Goal: Communication & Community: Answer question/provide support

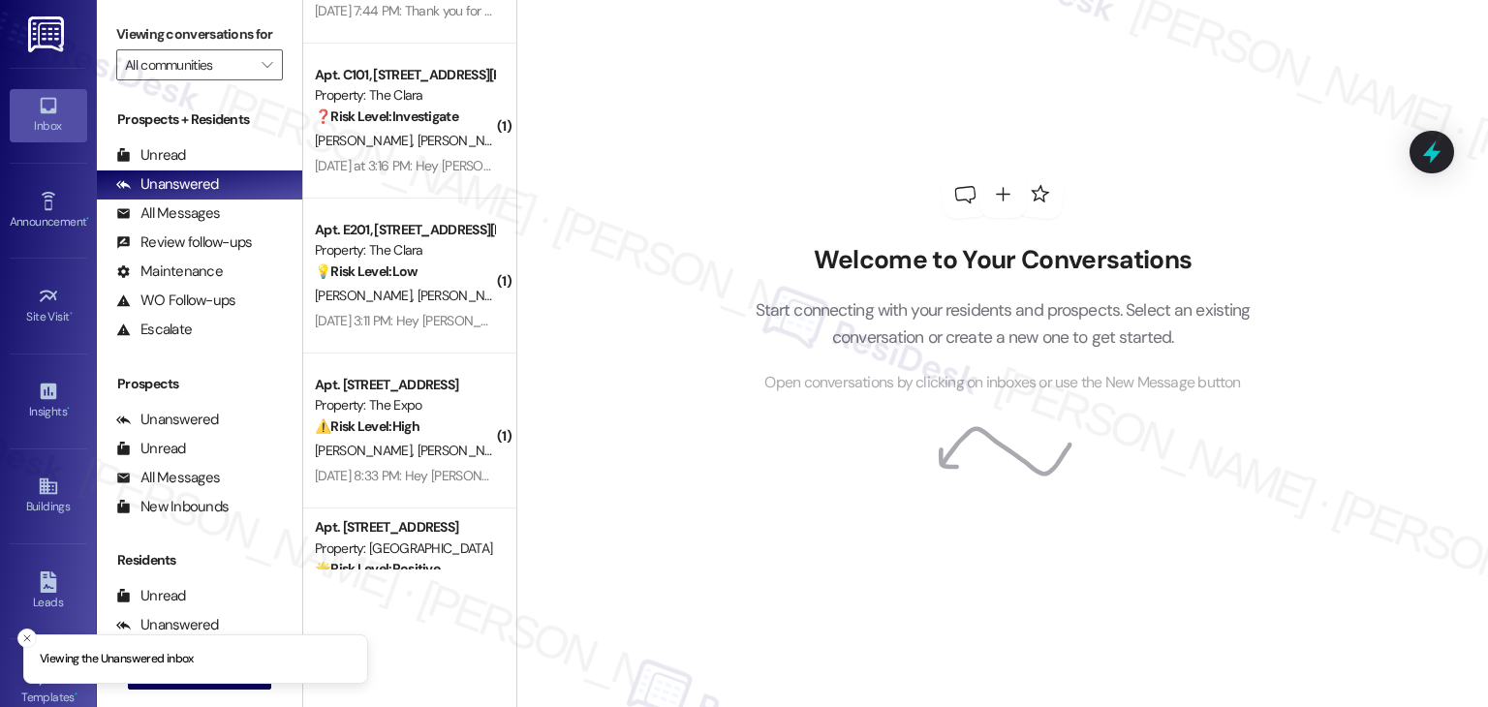
scroll to position [1291, 0]
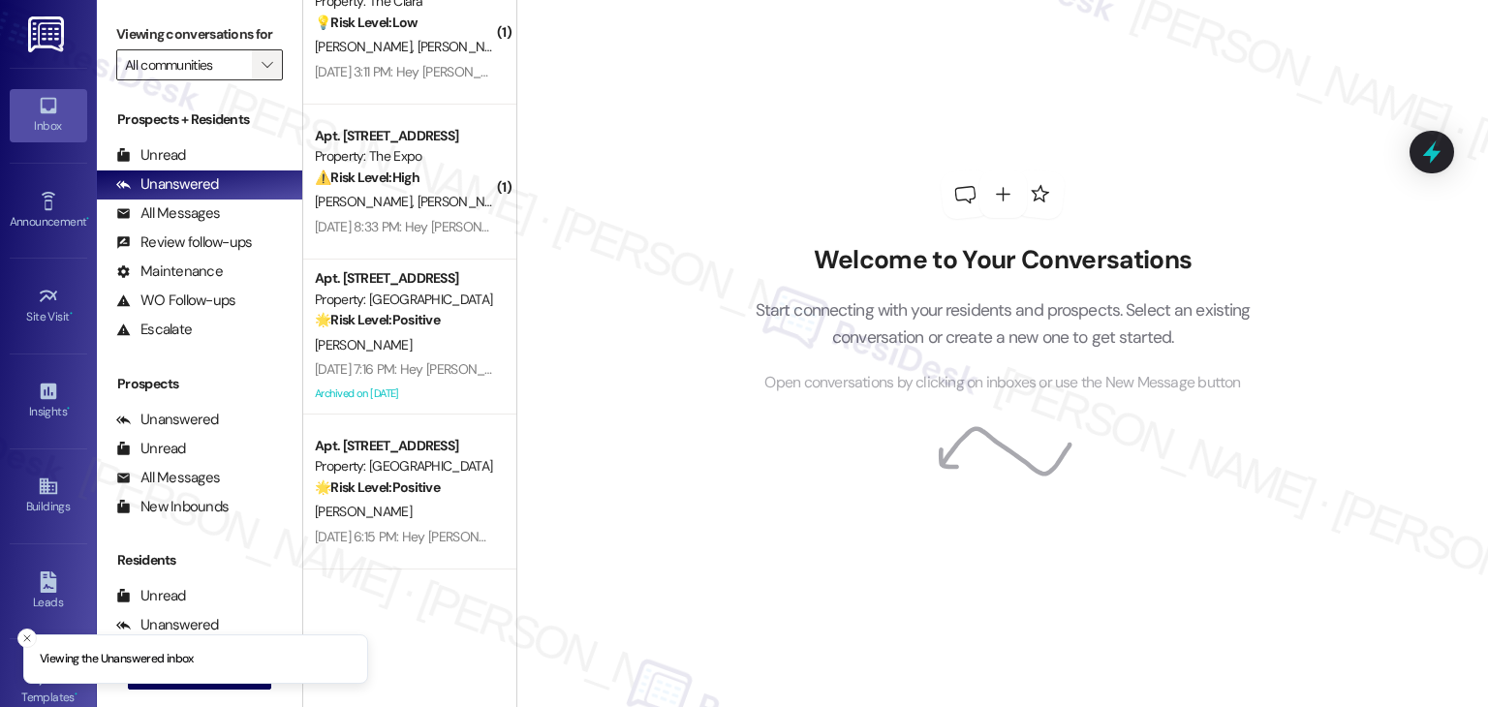
click at [262, 71] on icon "" at bounding box center [267, 65] width 11 height 16
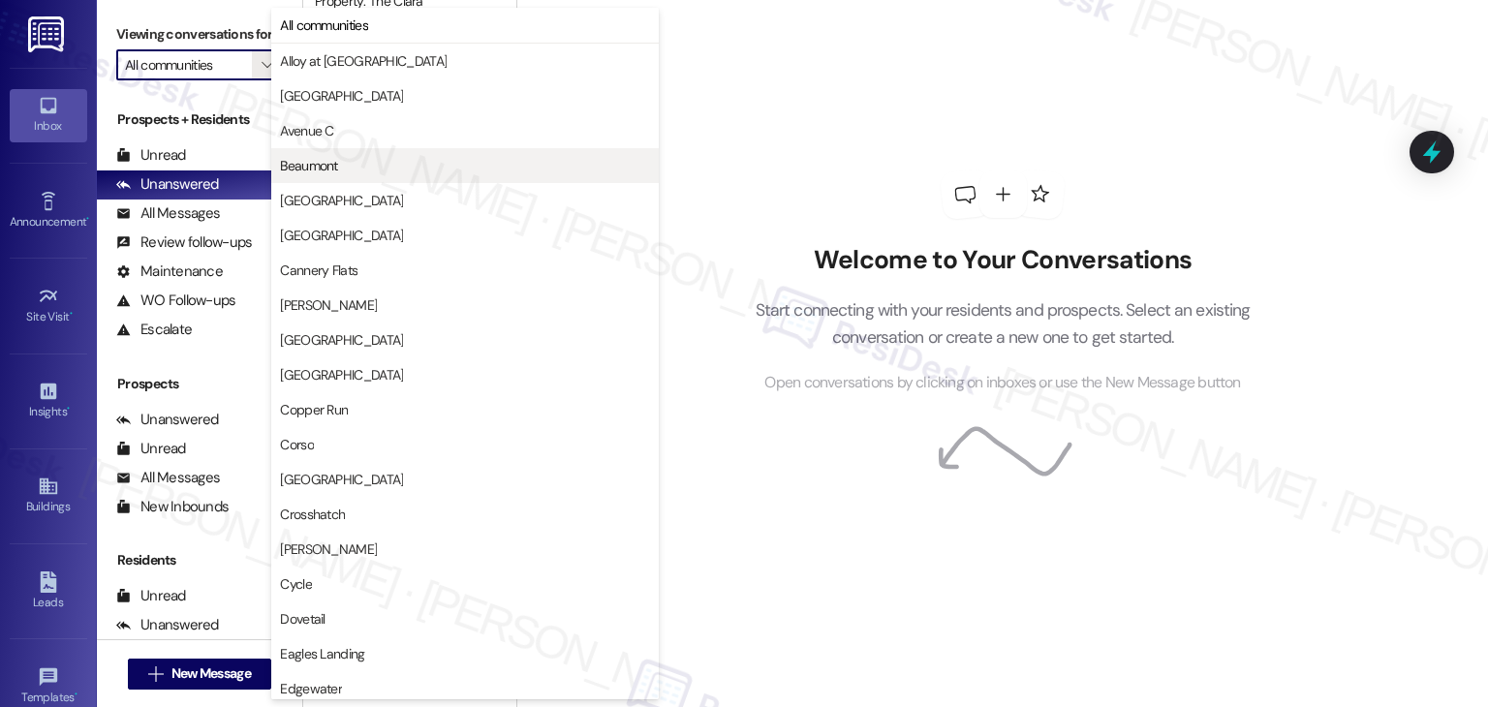
click at [345, 165] on span "Beaumont" at bounding box center [465, 165] width 370 height 19
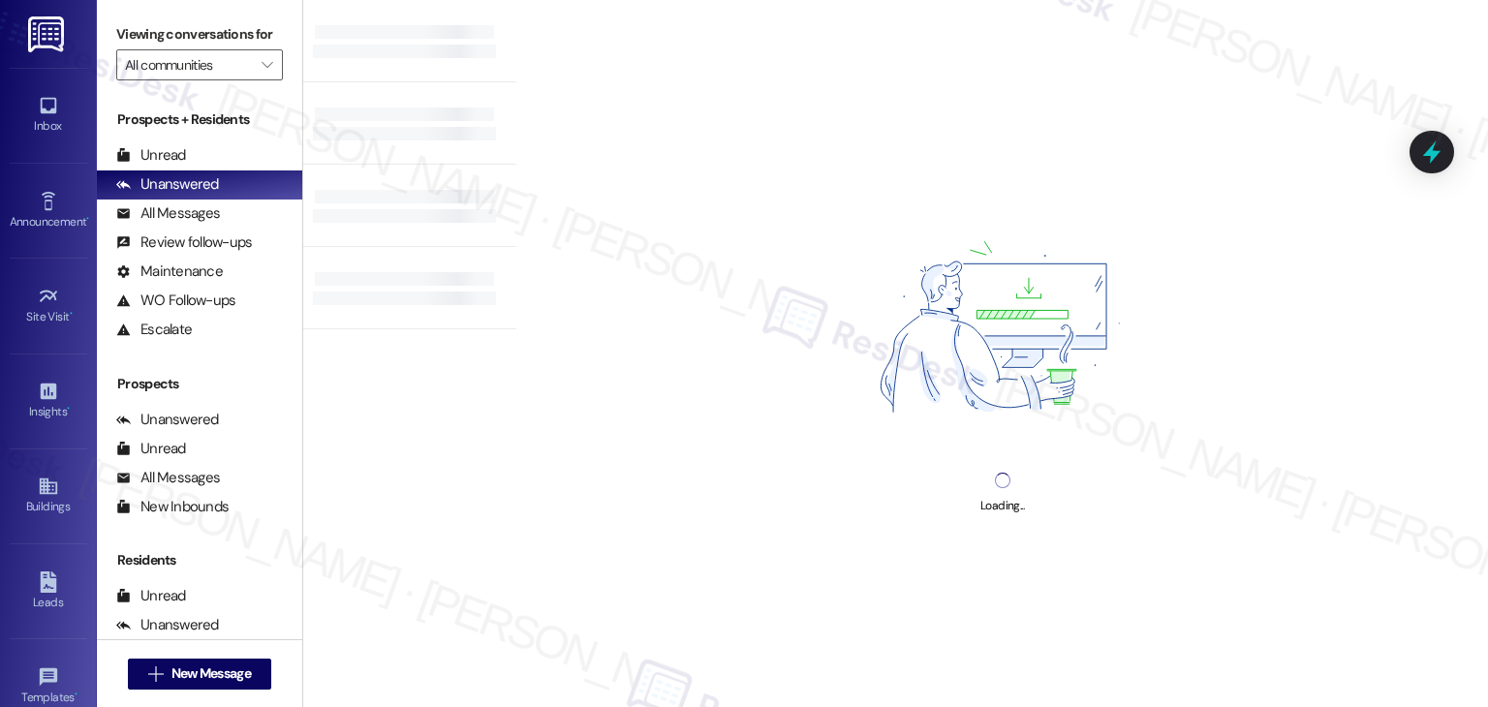
type input "Beaumont"
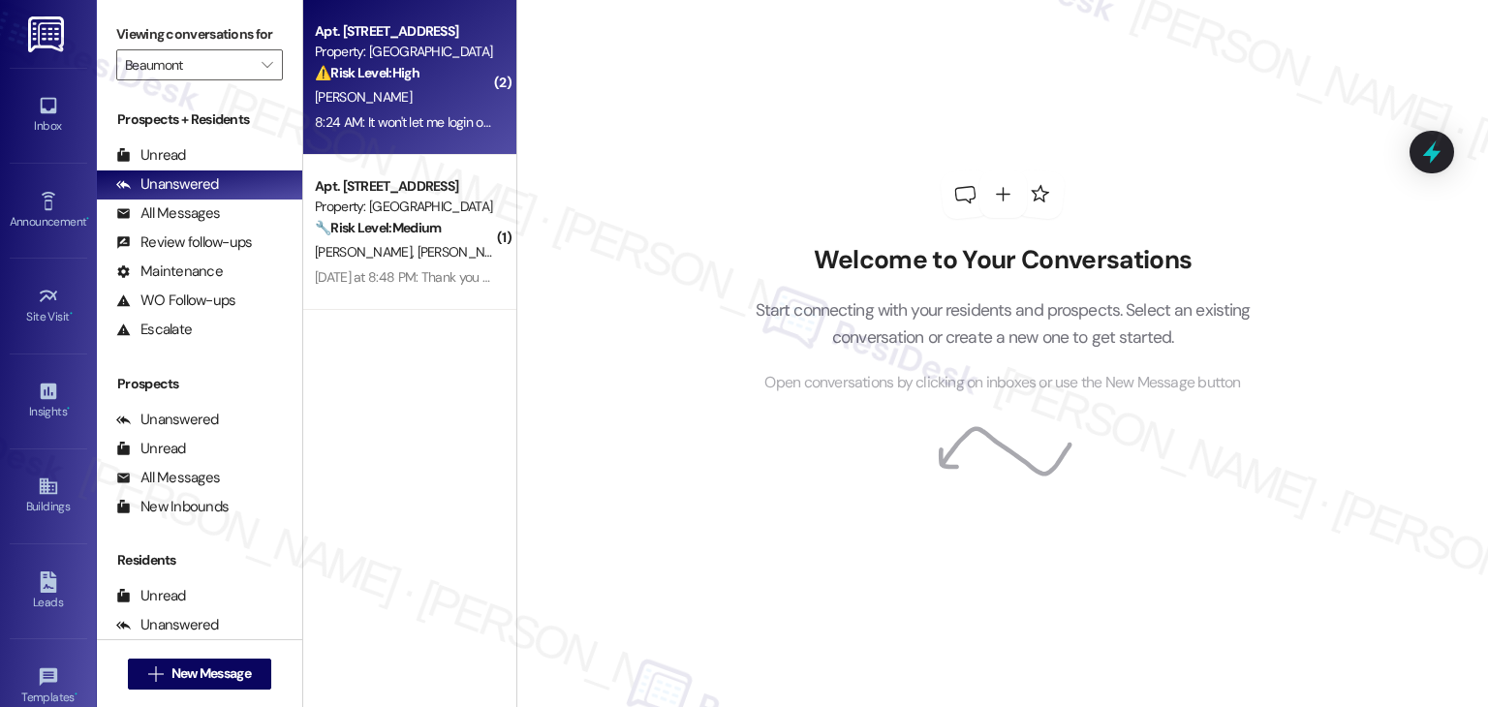
click at [461, 134] on div "8:24 AM: It won't let me login online anymore 8:24 AM: It won't let me login on…" at bounding box center [404, 122] width 183 height 24
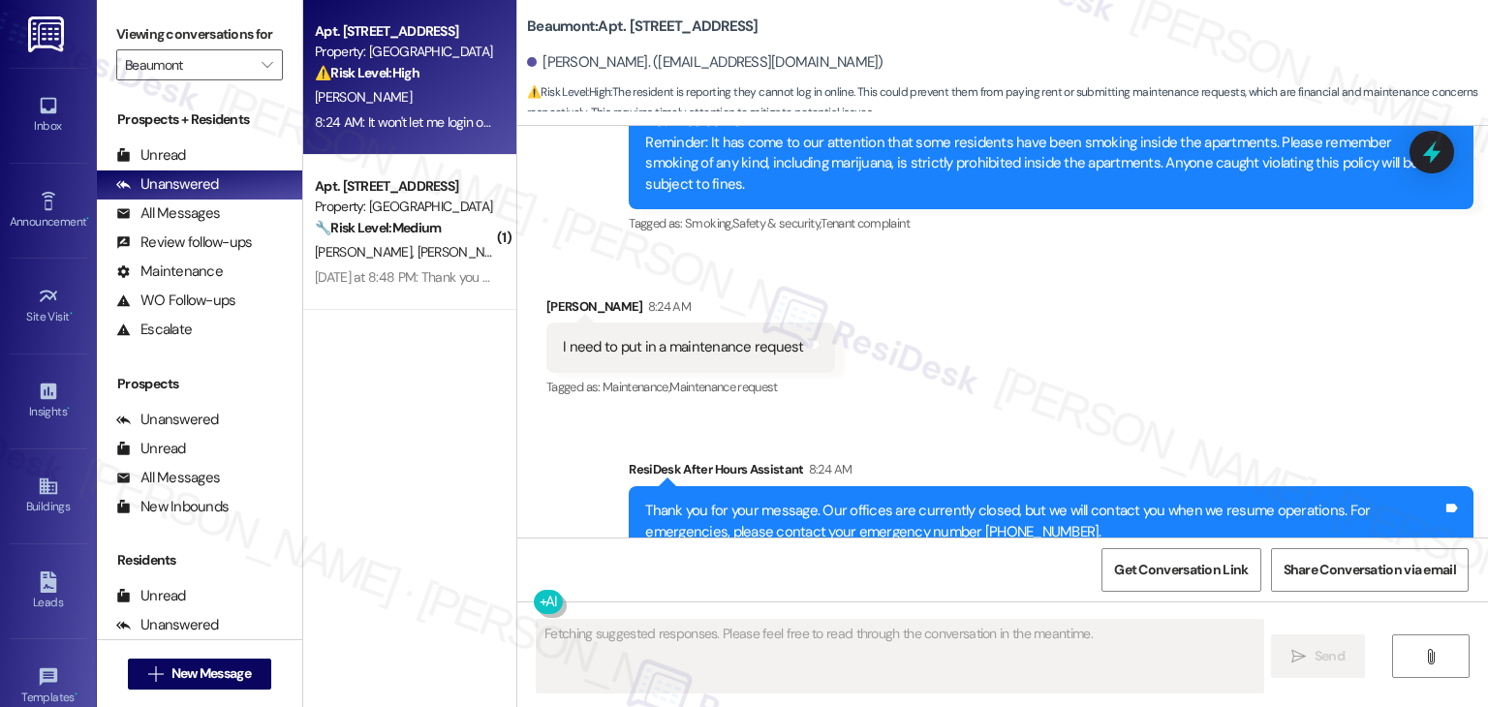
scroll to position [3280, 0]
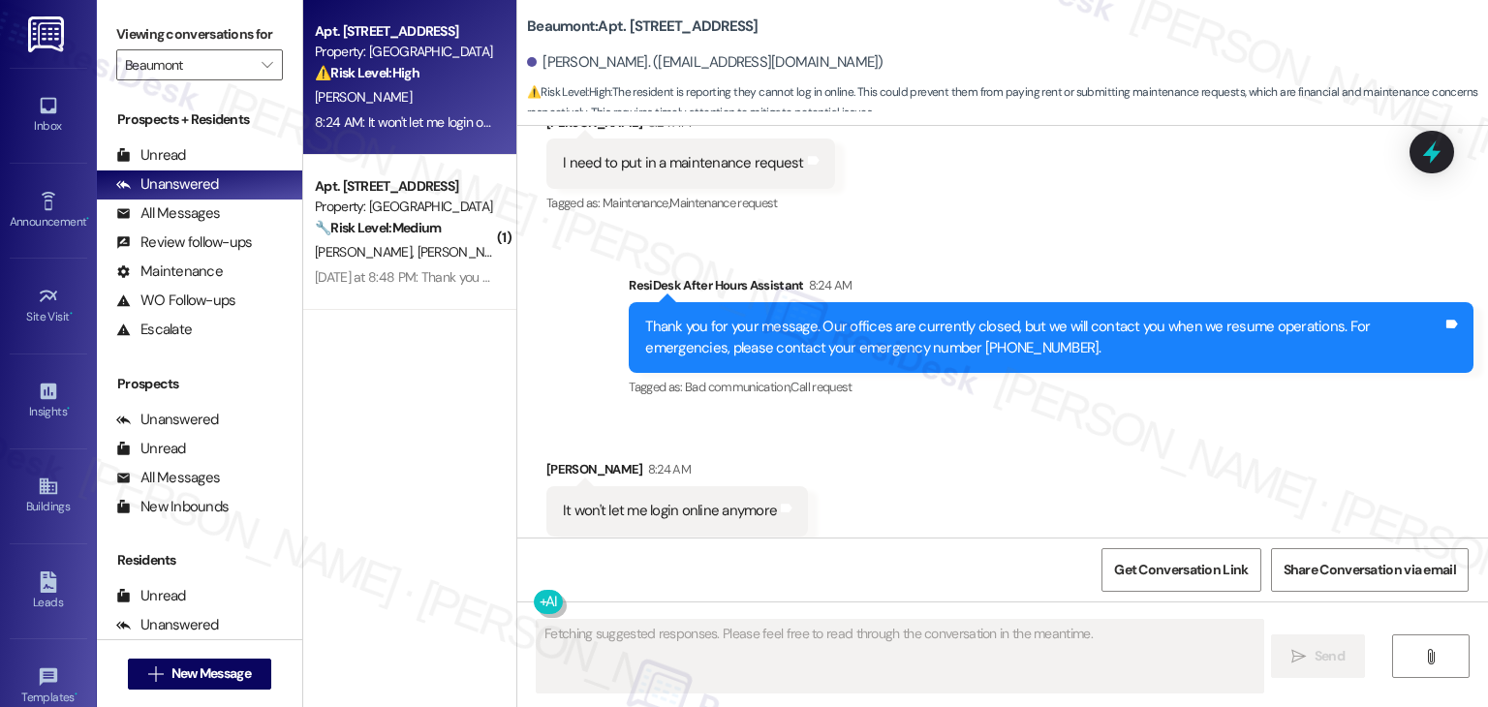
click at [1074, 464] on div "Received via SMS [PERSON_NAME] 8:24 AM It won't let me login online anymore Tag…" at bounding box center [1002, 498] width 971 height 164
click at [1072, 466] on div "Received via SMS [PERSON_NAME] 8:24 AM It won't let me login online anymore Tag…" at bounding box center [1002, 498] width 971 height 164
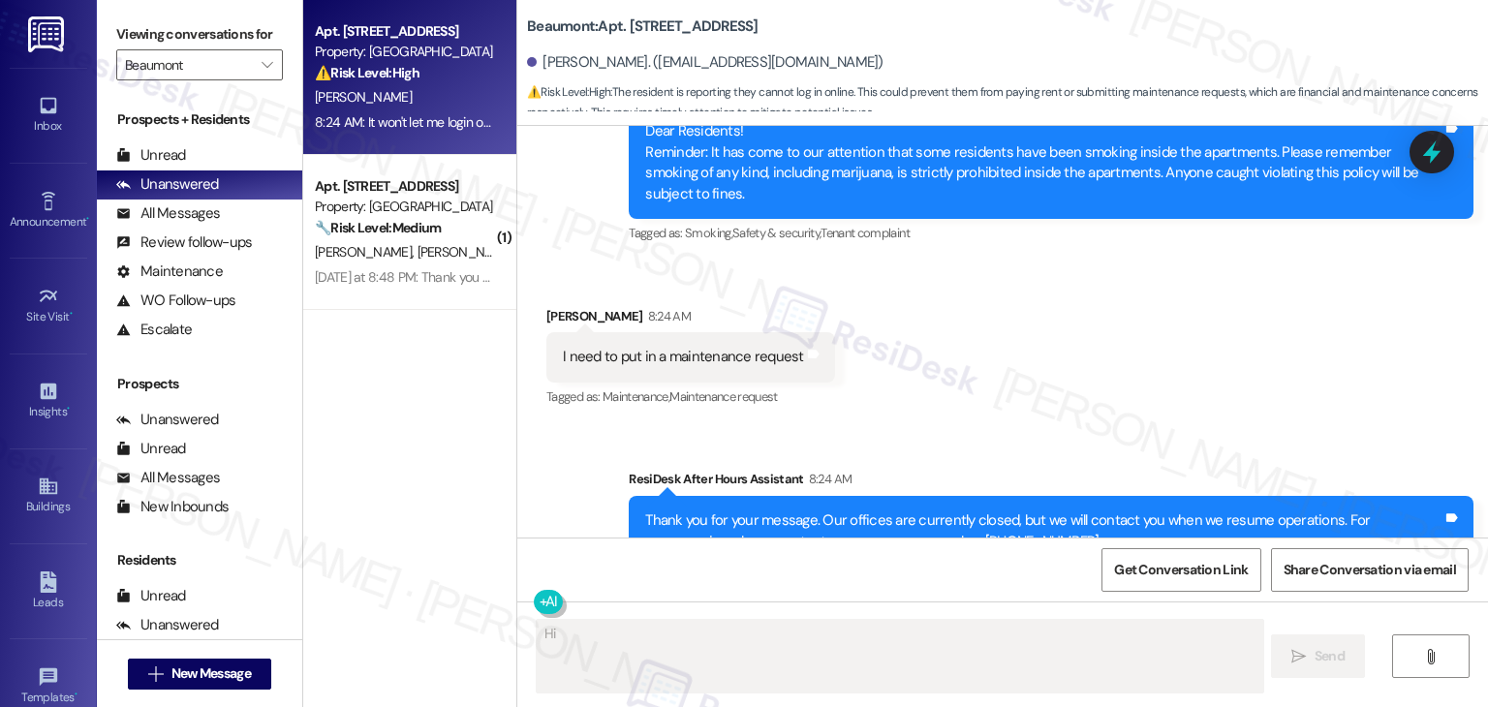
click at [1112, 380] on div "Received via SMS [PERSON_NAME] 8:24 AM I need to put in a maintenance request T…" at bounding box center [1002, 345] width 971 height 164
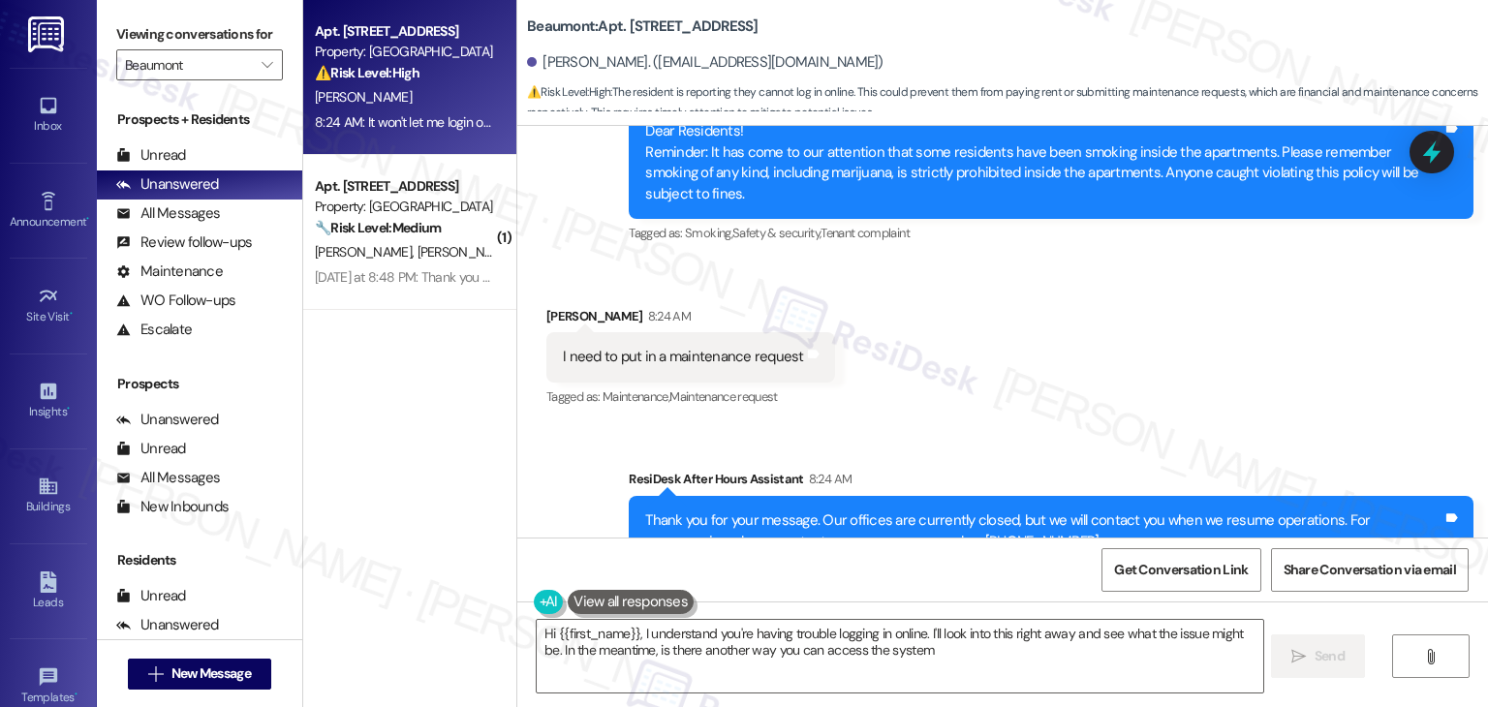
type textarea "Hi {{first_name}}, I understand you're having trouble logging in online. I'll l…"
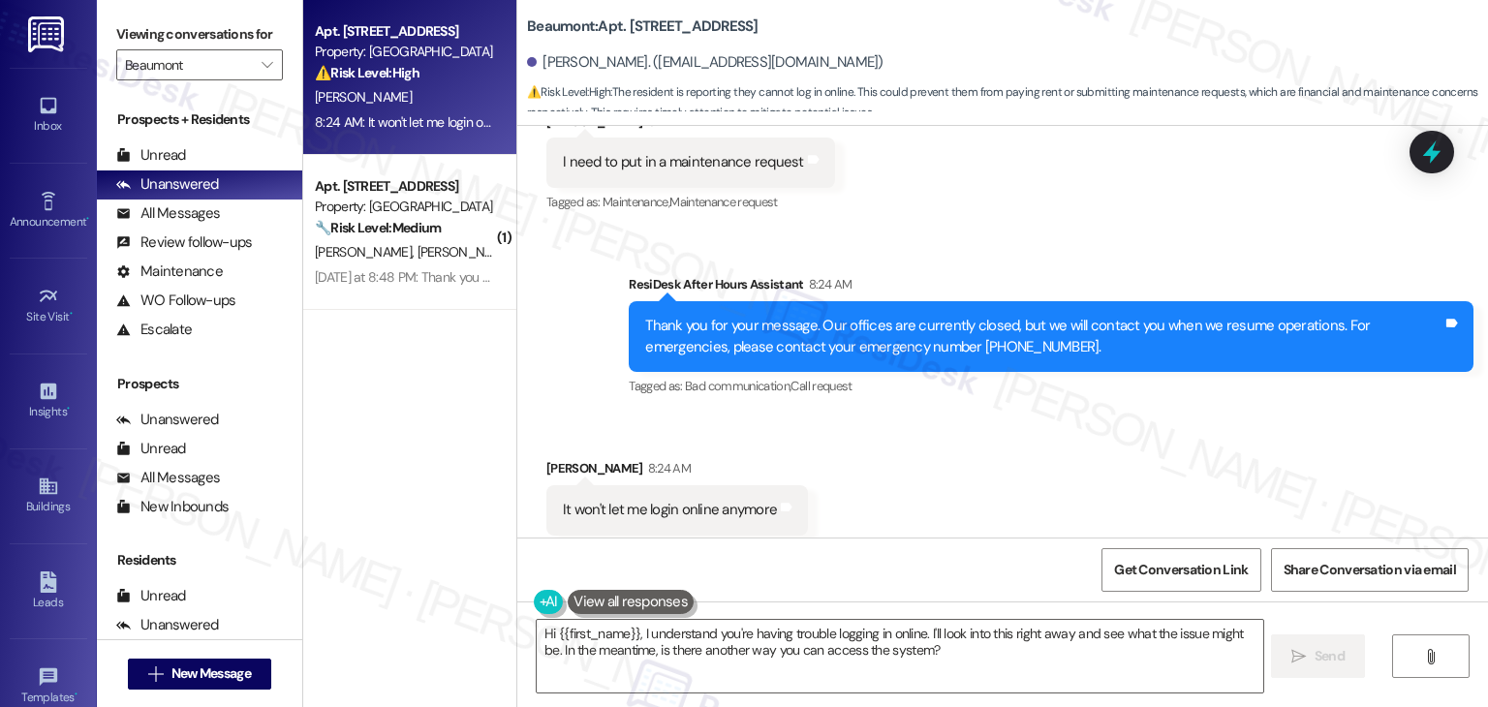
click at [1101, 455] on div "Received via SMS [PERSON_NAME] 8:24 AM It won't let me login online anymore Tag…" at bounding box center [1002, 497] width 971 height 164
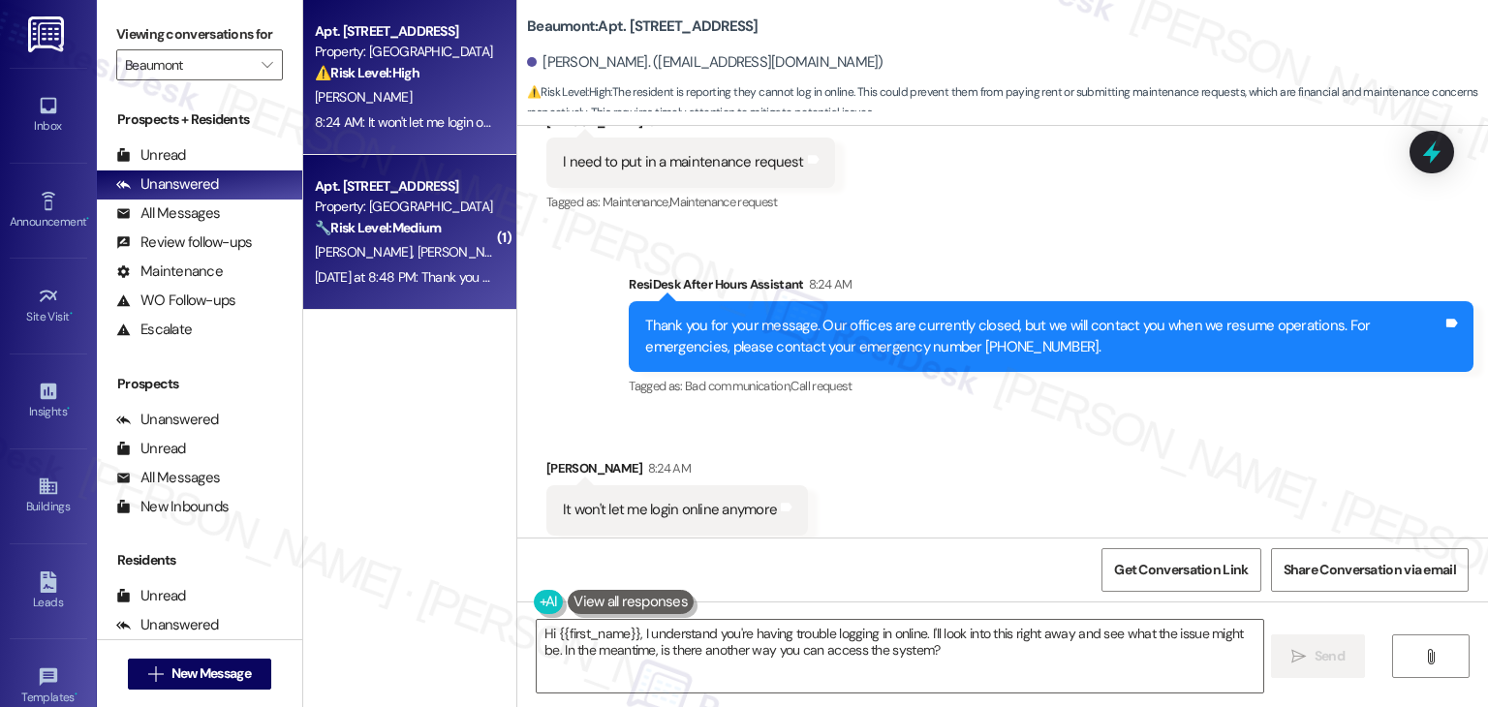
click at [435, 264] on div "C. [PERSON_NAME] [PERSON_NAME]" at bounding box center [404, 252] width 183 height 24
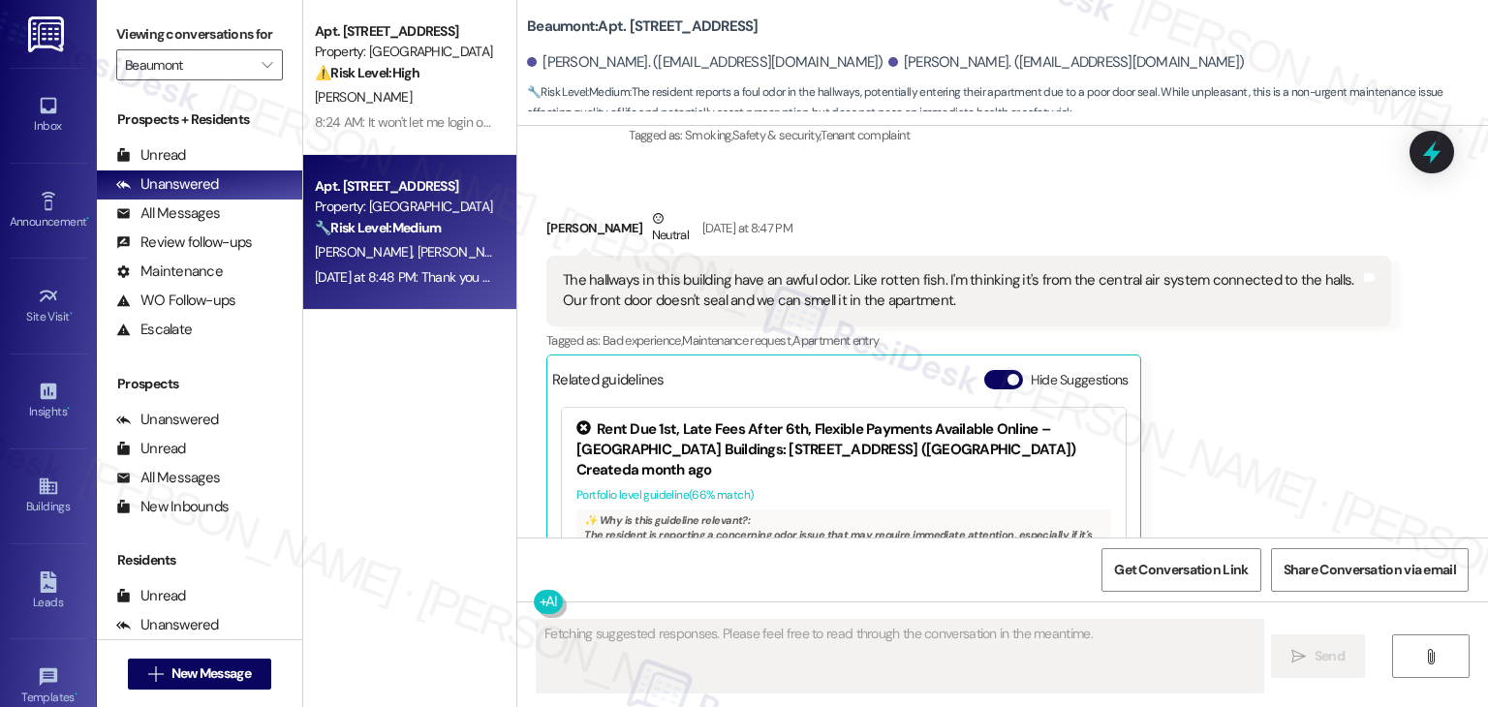
scroll to position [5581, 0]
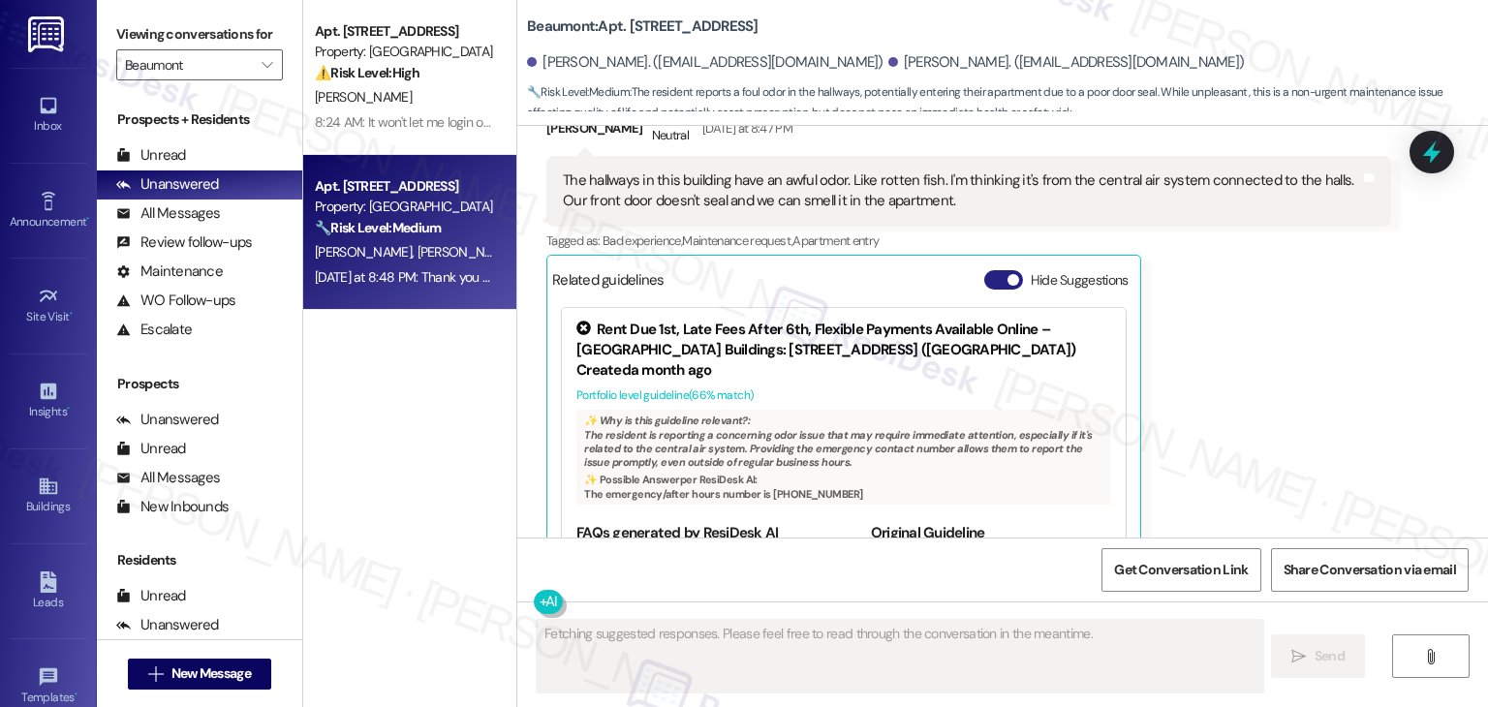
click at [988, 270] on button "Hide Suggestions" at bounding box center [1003, 279] width 39 height 19
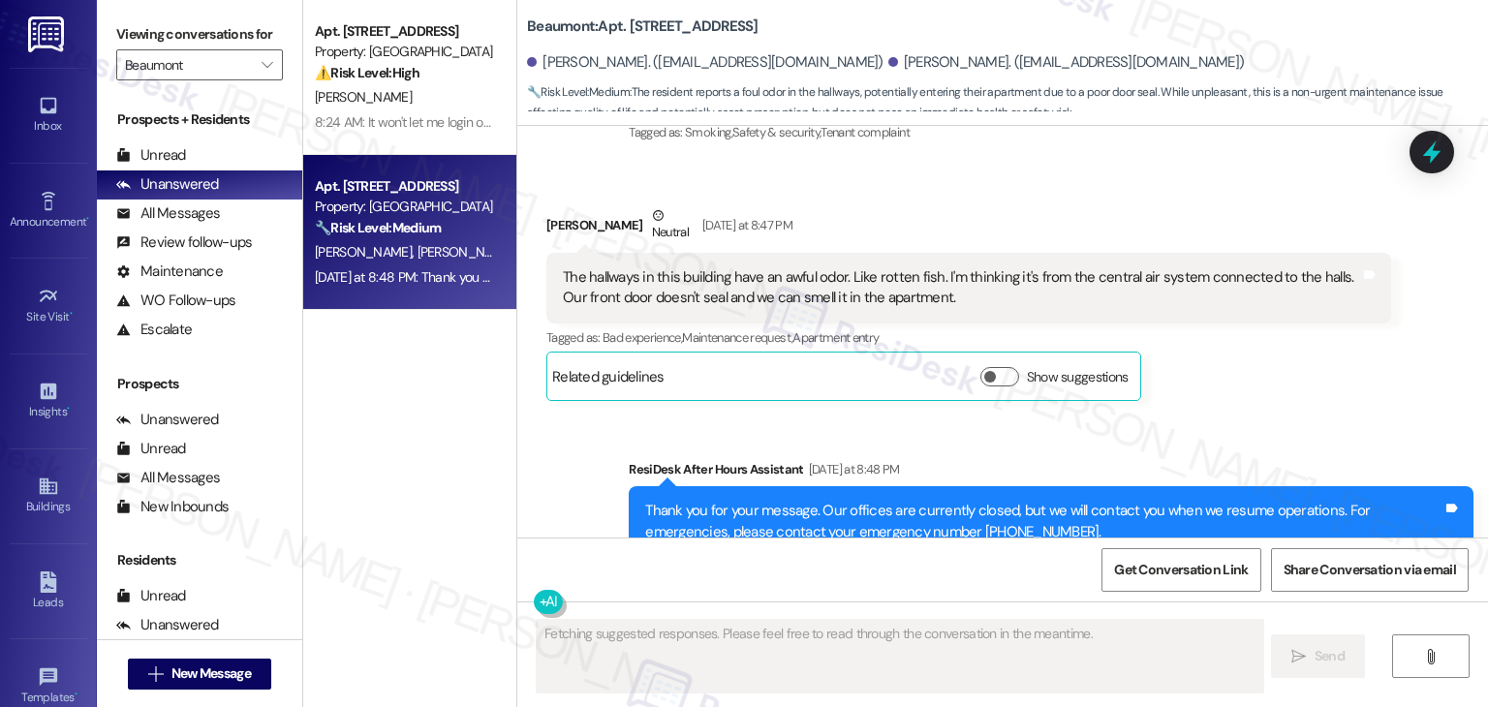
click at [1190, 334] on div "[PERSON_NAME] [DATE] at 8:47 PM The hallways in this building have an awful odo…" at bounding box center [968, 303] width 845 height 197
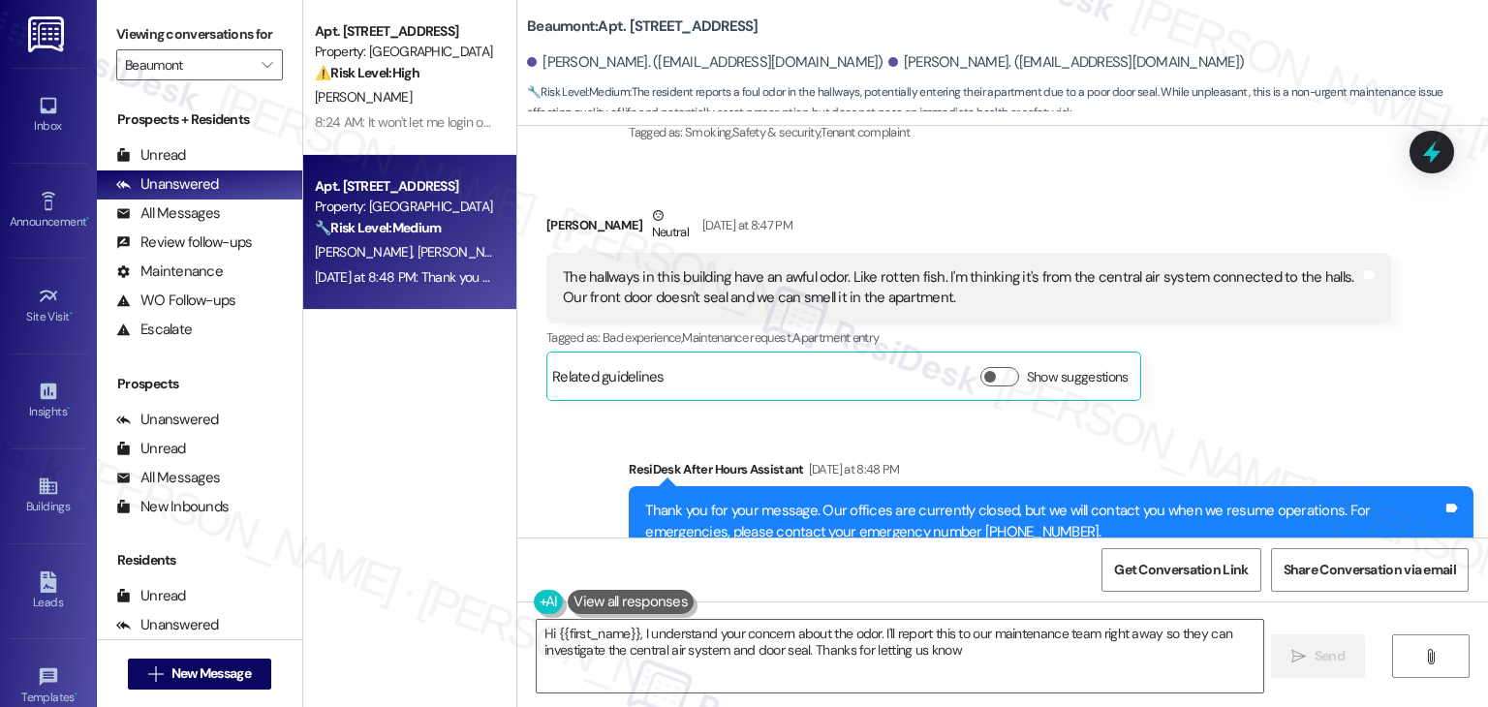
type textarea "Hi {{first_name}}, I understand your concern about the odor. I'll report this t…"
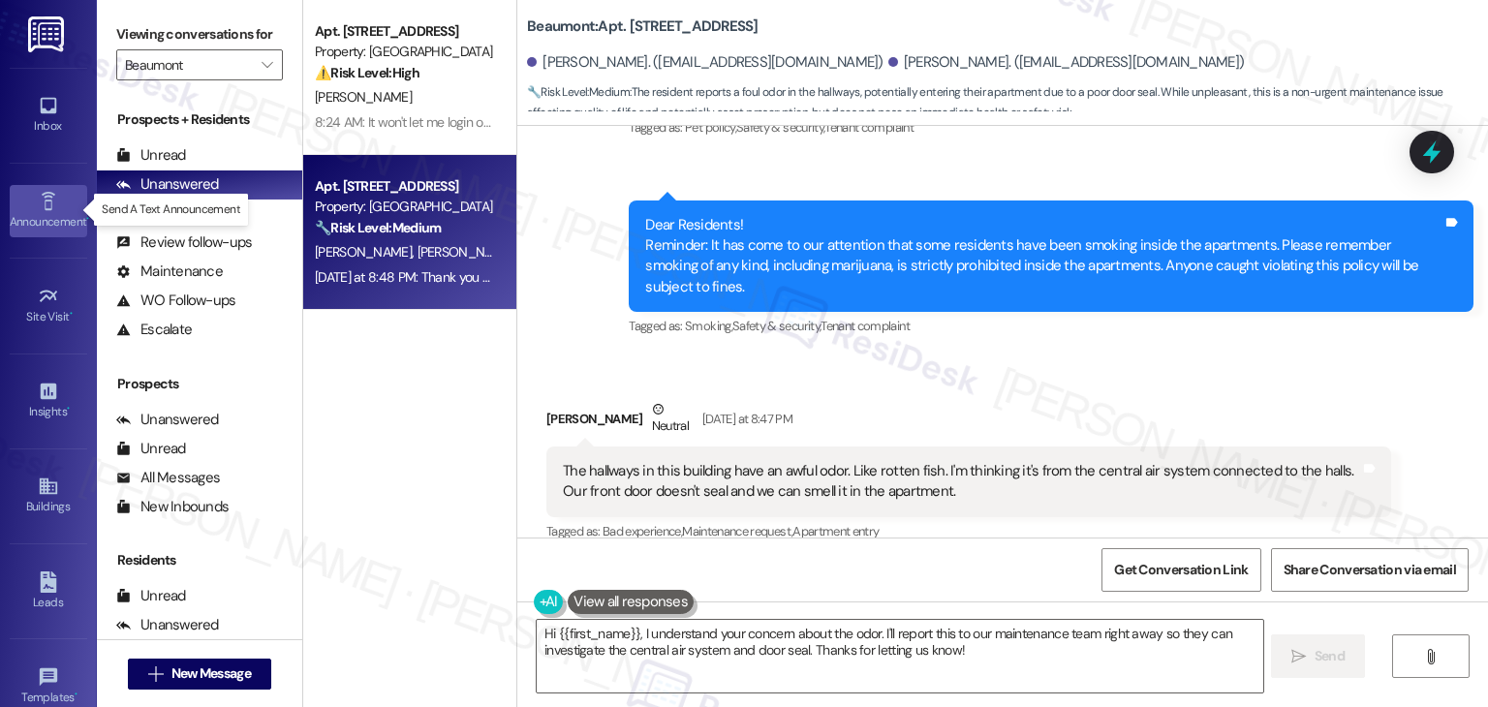
click at [31, 209] on link "Announcement •" at bounding box center [49, 211] width 78 height 52
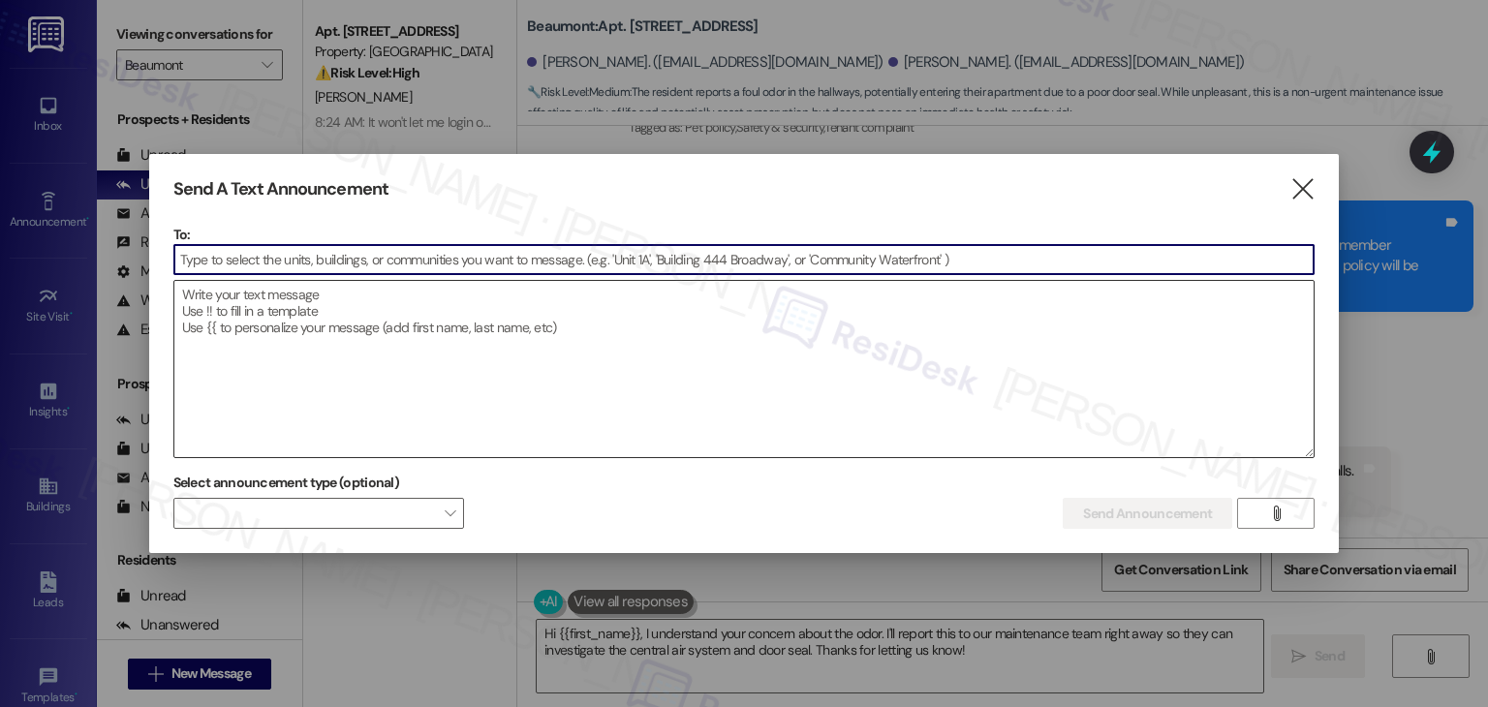
click at [296, 309] on textarea at bounding box center [744, 369] width 1140 height 176
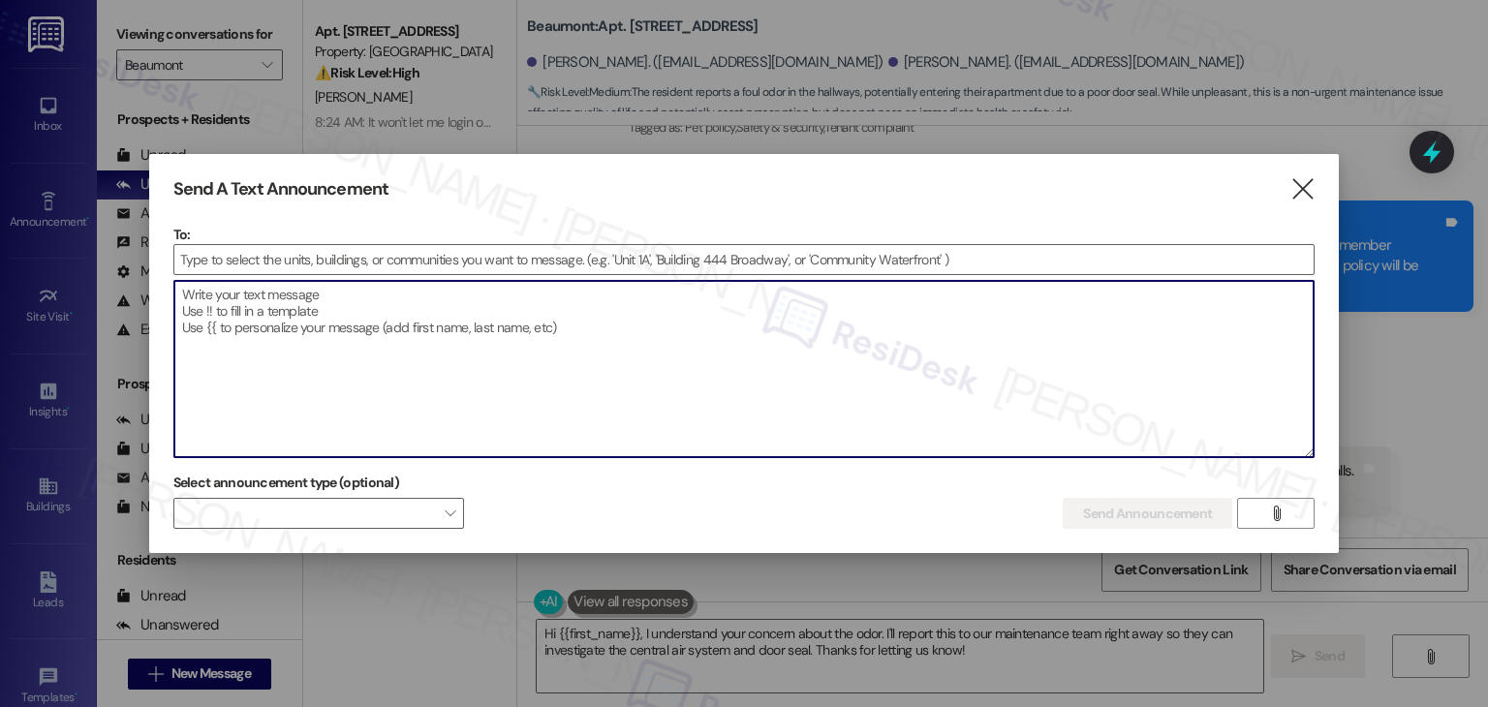
paste textarea "Hi {{first_name}}! Reminder to all residents: We have noticed on cameras in the…"
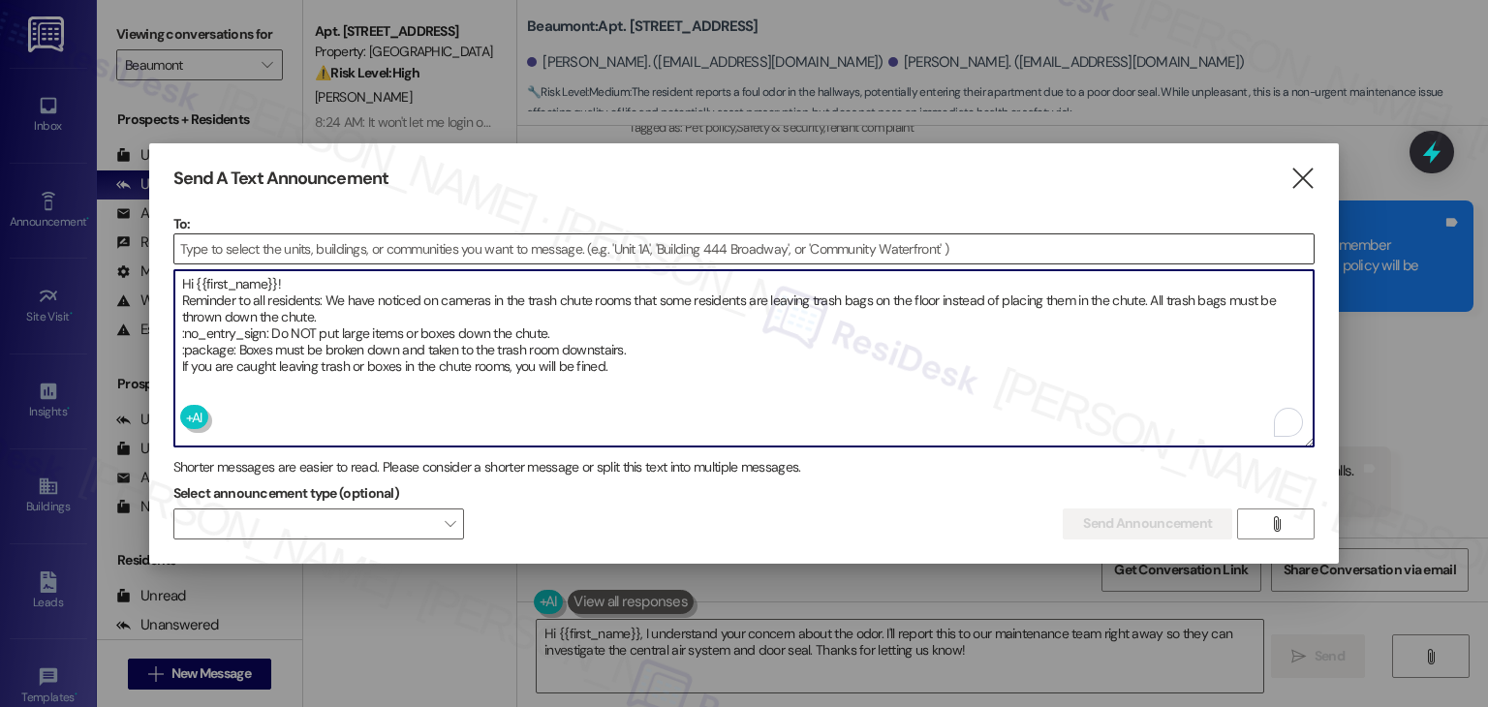
type textarea "Hi {{first_name}}! Reminder to all residents: We have noticed on cameras in the…"
click at [234, 251] on input at bounding box center [744, 248] width 1140 height 29
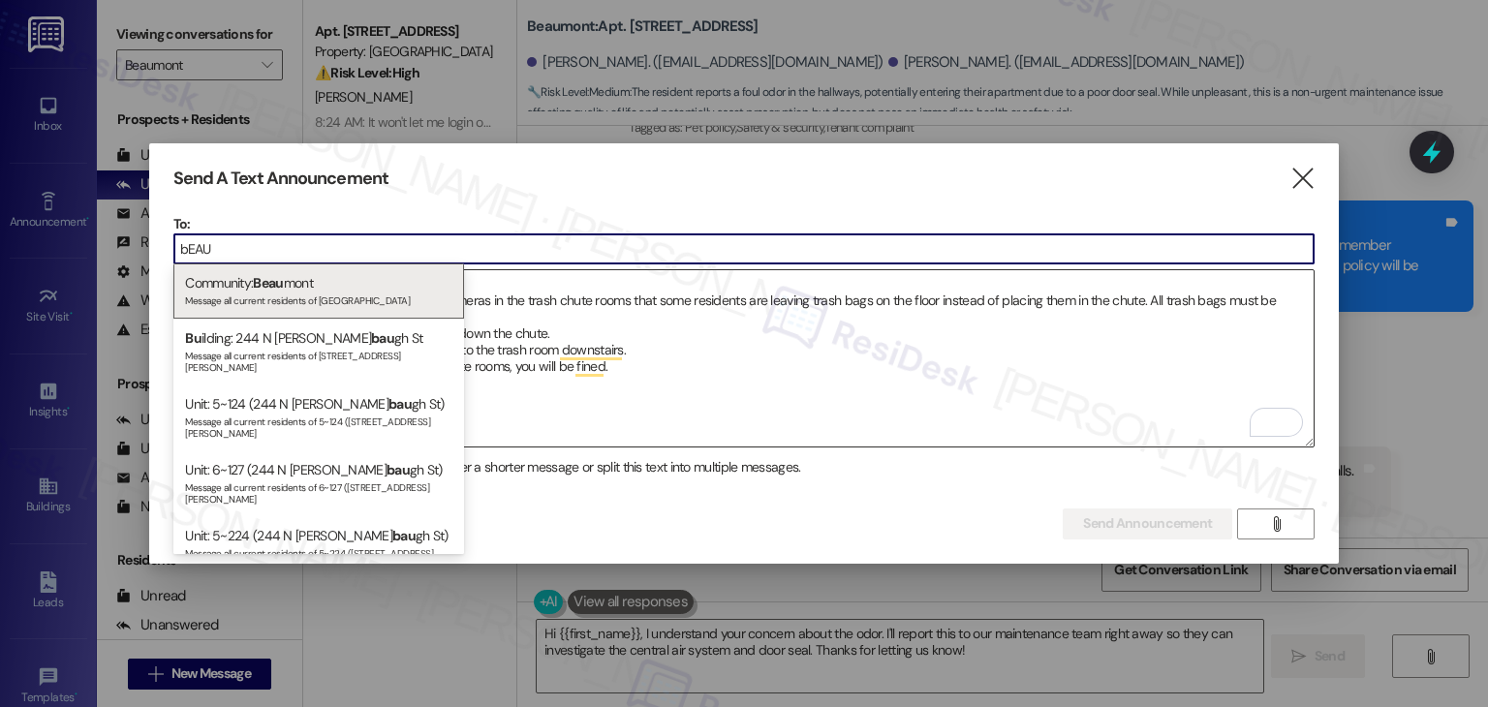
type input "bEAU"
click at [269, 288] on span "Beau" at bounding box center [268, 282] width 30 height 17
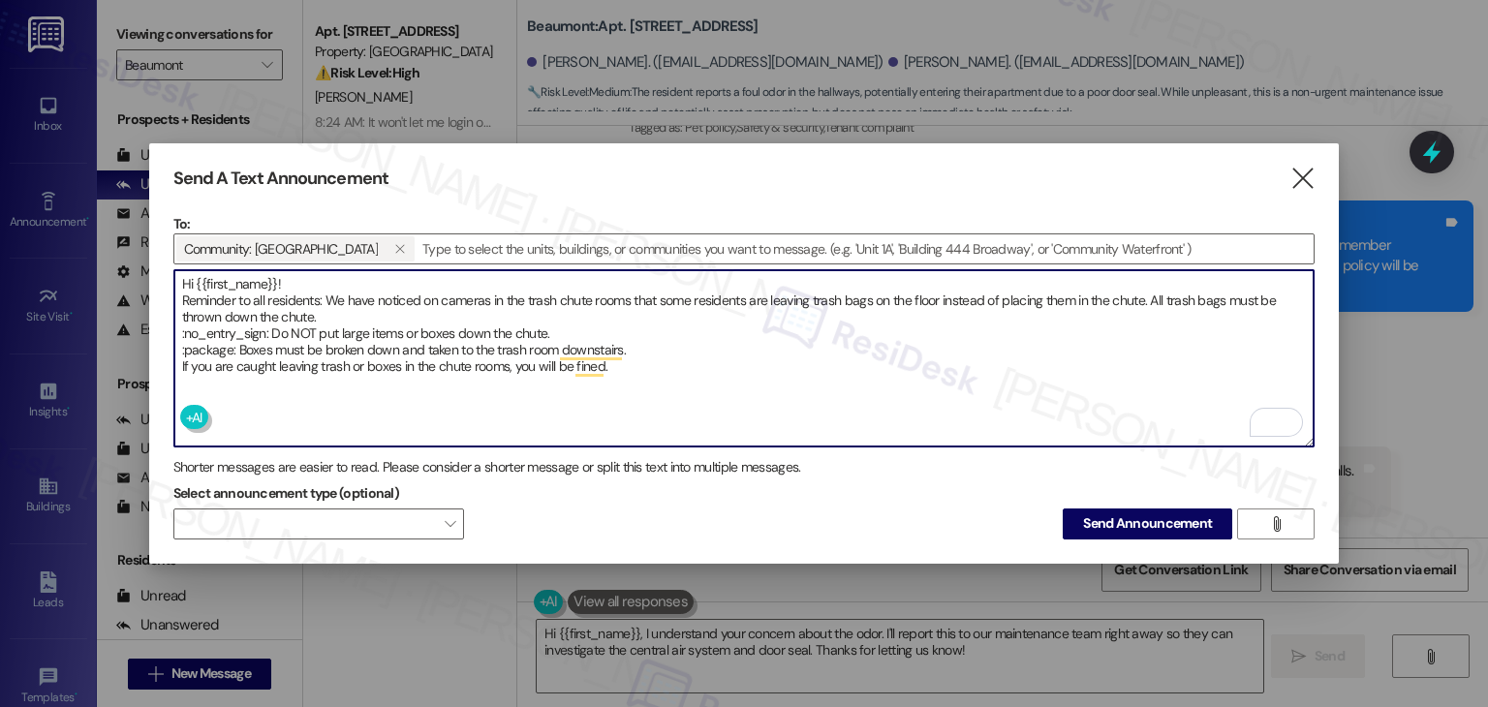
drag, startPoint x: 265, startPoint y: 330, endPoint x: 182, endPoint y: 329, distance: 82.4
click at [182, 329] on textarea "Hi {{first_name}}! Reminder to all residents: We have noticed on cameras in the…" at bounding box center [744, 358] width 1140 height 176
drag, startPoint x: 229, startPoint y: 344, endPoint x: 174, endPoint y: 343, distance: 54.3
click at [174, 343] on textarea "Hi {{first_name}}! Reminder to all residents: We have noticed on cameras in the…" at bounding box center [744, 358] width 1140 height 176
click at [736, 332] on textarea "Hi {{first_name}}! Reminder to all residents: We have noticed on cameras in the…" at bounding box center [744, 358] width 1140 height 176
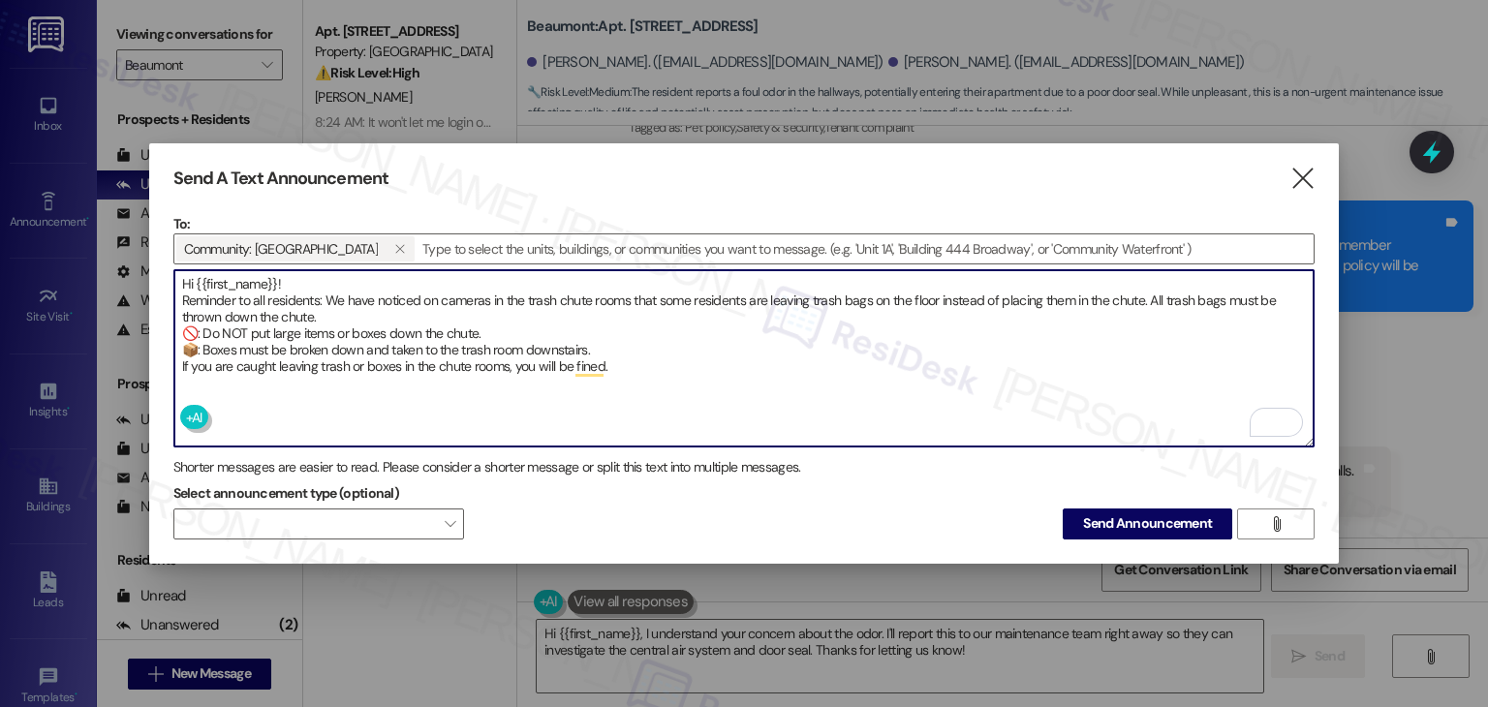
click at [636, 352] on textarea "Hi {{first_name}}! Reminder to all residents: We have noticed on cameras in the…" at bounding box center [744, 358] width 1140 height 176
click at [632, 361] on textarea "Hi {{first_name}}! Reminder to all residents: We have noticed on cameras in the…" at bounding box center [744, 358] width 1140 height 176
paste textarea "¡Hola {{first_name}}! Recordatorio para todos los residentes: Hemos notado en l…"
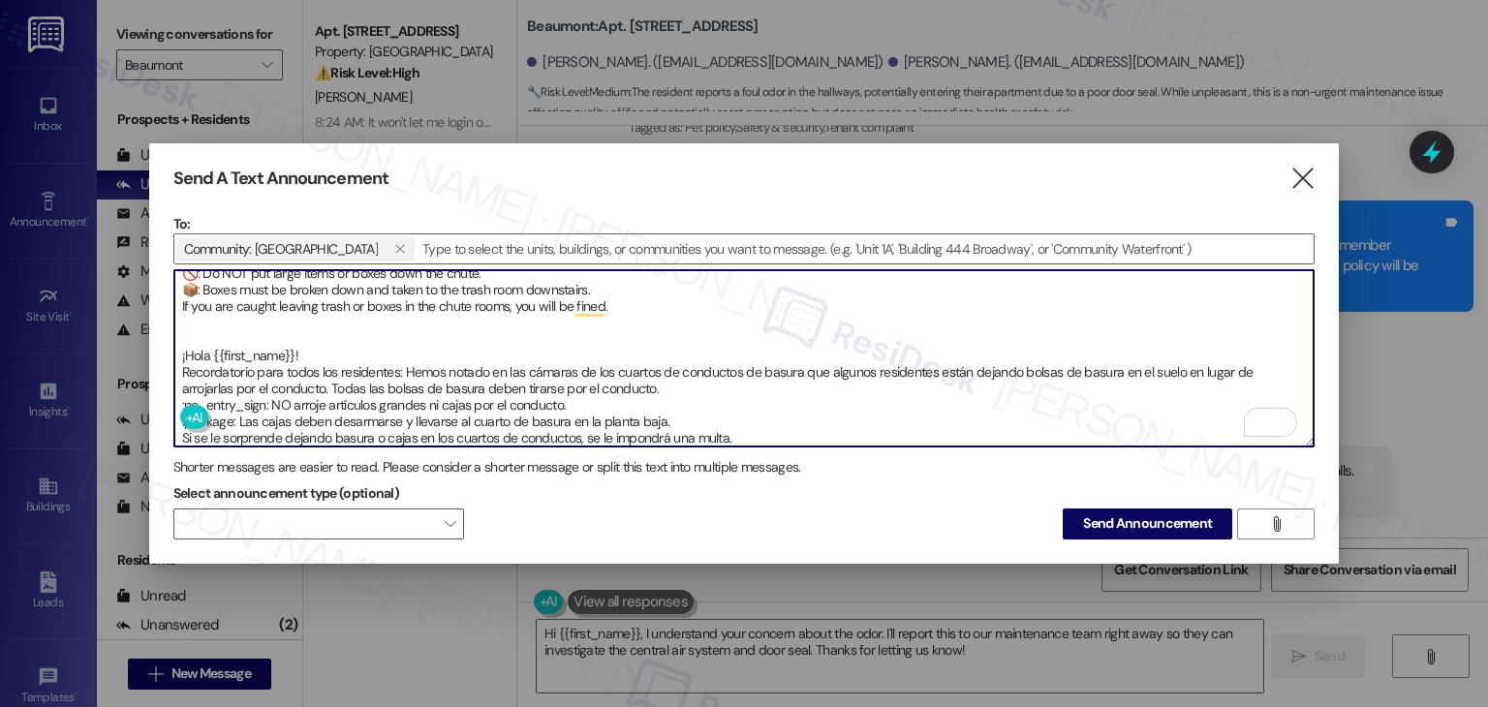
scroll to position [66, 0]
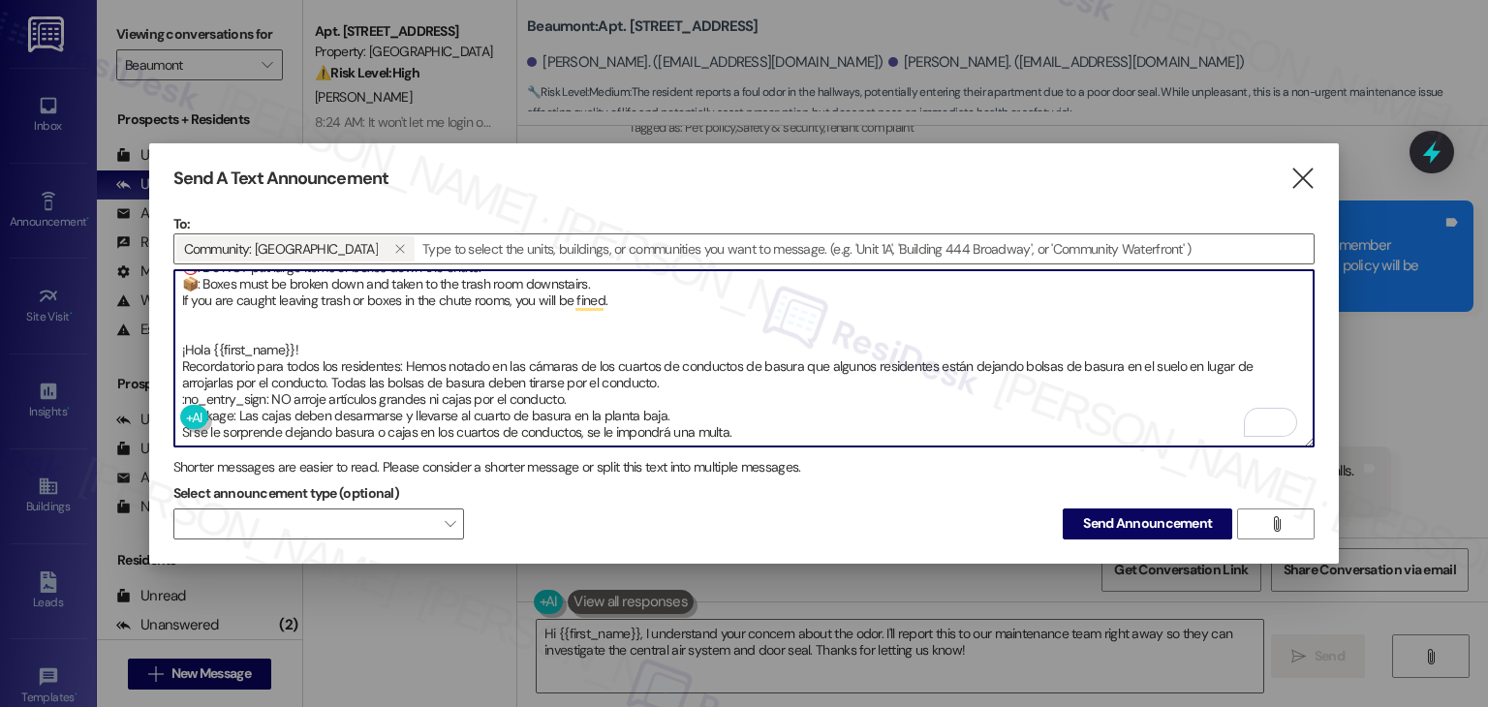
drag, startPoint x: 265, startPoint y: 396, endPoint x: 177, endPoint y: 387, distance: 87.7
click at [177, 387] on textarea "Hi {{first_name}}! Reminder to all residents: We have noticed on cameras in the…" at bounding box center [744, 358] width 1140 height 176
click at [187, 390] on textarea "Hi {{first_name}}! Reminder to all residents: We have noticed on cameras in the…" at bounding box center [744, 358] width 1140 height 176
click at [319, 389] on textarea "Hi {{first_name}}! Reminder to all residents: We have noticed on cameras in the…" at bounding box center [744, 358] width 1140 height 176
click at [227, 409] on textarea "Hi {{first_name}}! Reminder to all residents: We have noticed on cameras in the…" at bounding box center [744, 358] width 1140 height 176
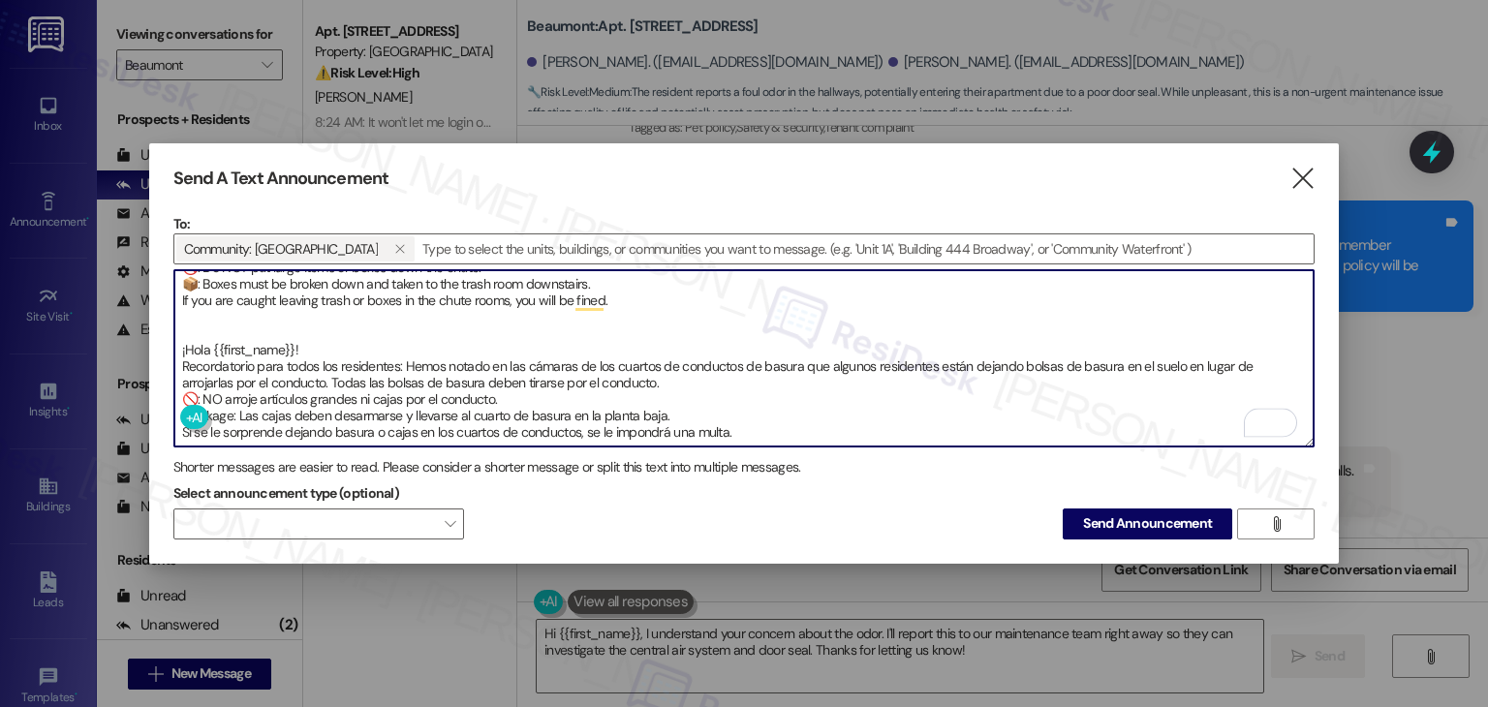
click at [229, 409] on textarea "Hi {{first_name}}! Reminder to all residents: We have noticed on cameras in the…" at bounding box center [744, 358] width 1140 height 176
click at [233, 408] on textarea "Hi {{first_name}}! Reminder to all residents: We have noticed on cameras in the…" at bounding box center [744, 358] width 1140 height 176
type textarea "Hi {{first_name}}! Reminder to all residents: We have noticed on cameras in the…"
click at [1106, 520] on span "Send Announcement" at bounding box center [1147, 524] width 129 height 20
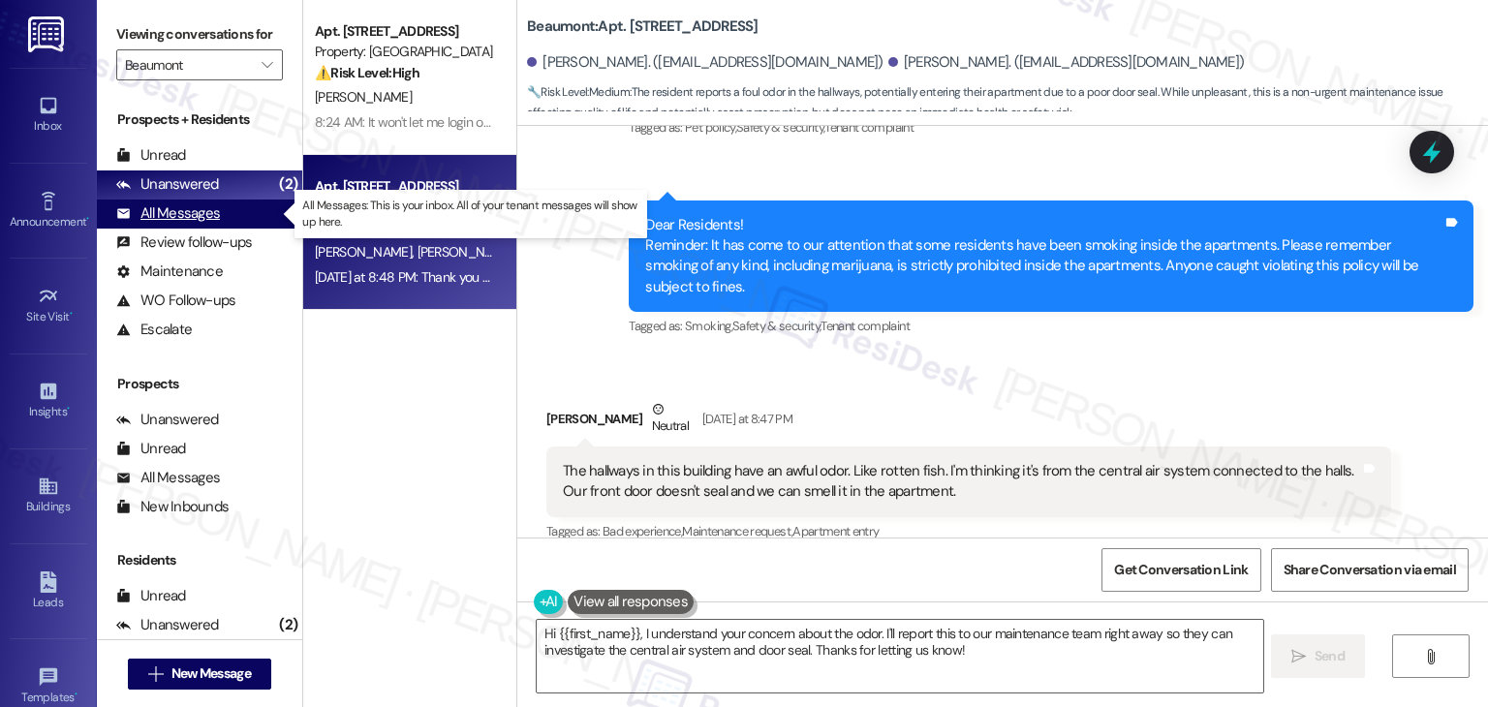
click at [194, 214] on div "All Messages" at bounding box center [168, 213] width 104 height 20
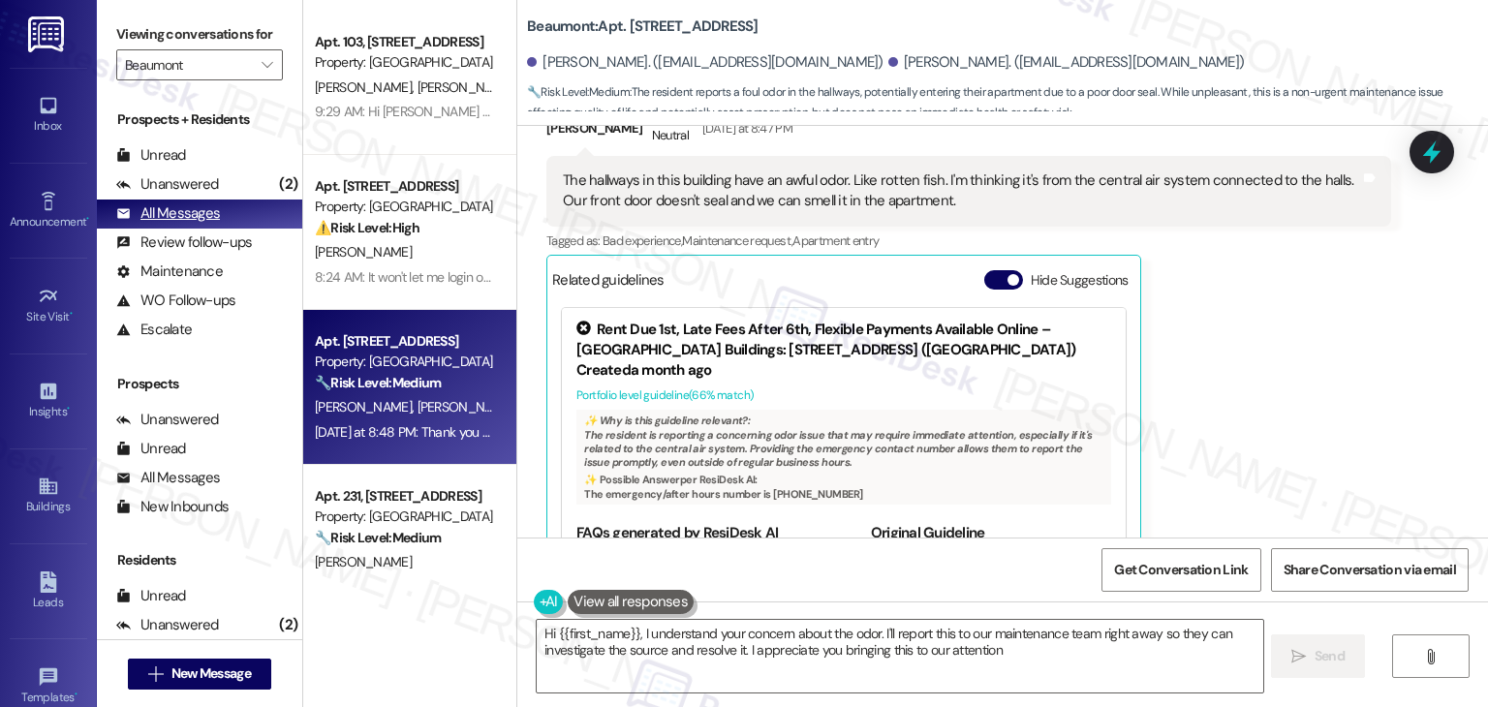
type textarea "Hi {{first_name}}, I understand your concern about the odor. I'll report this t…"
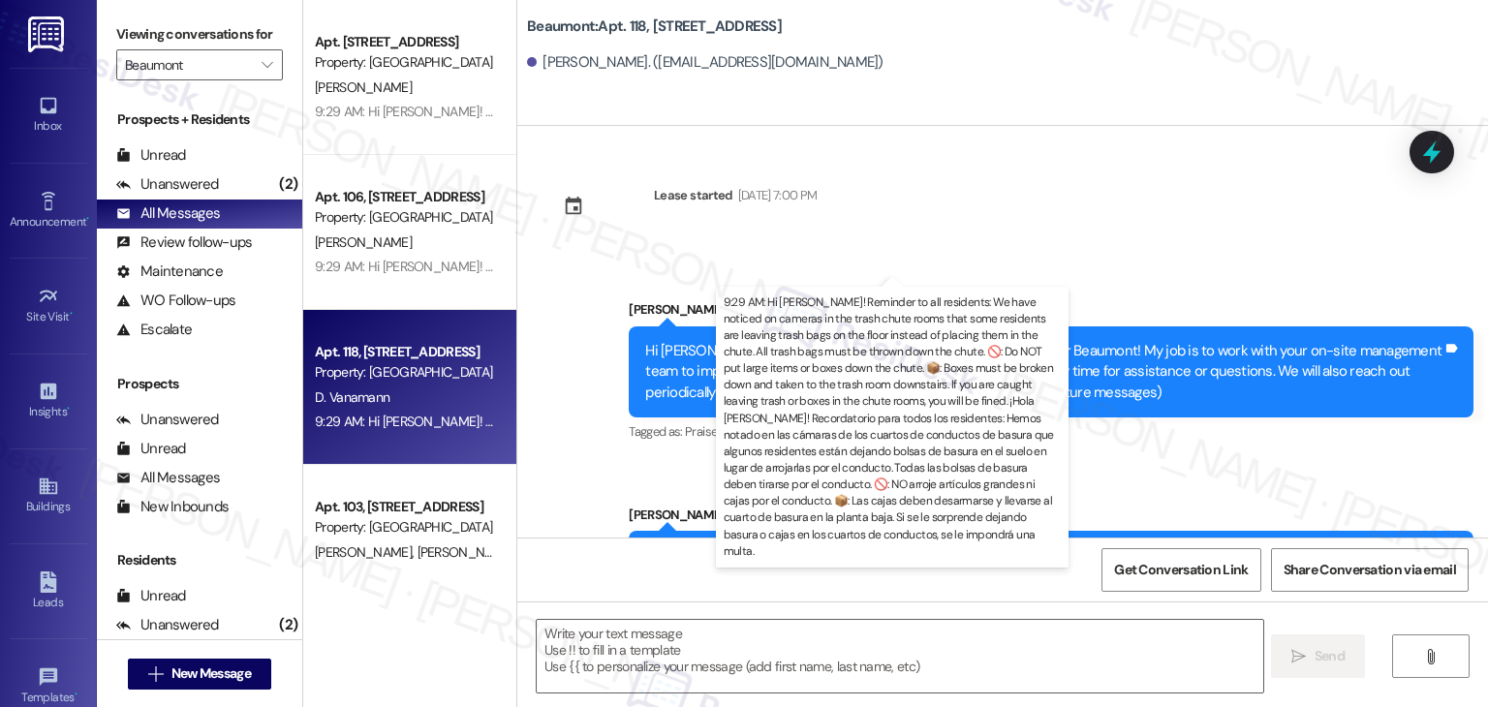
type textarea "Fetching suggested responses. Please feel free to read through the conversation…"
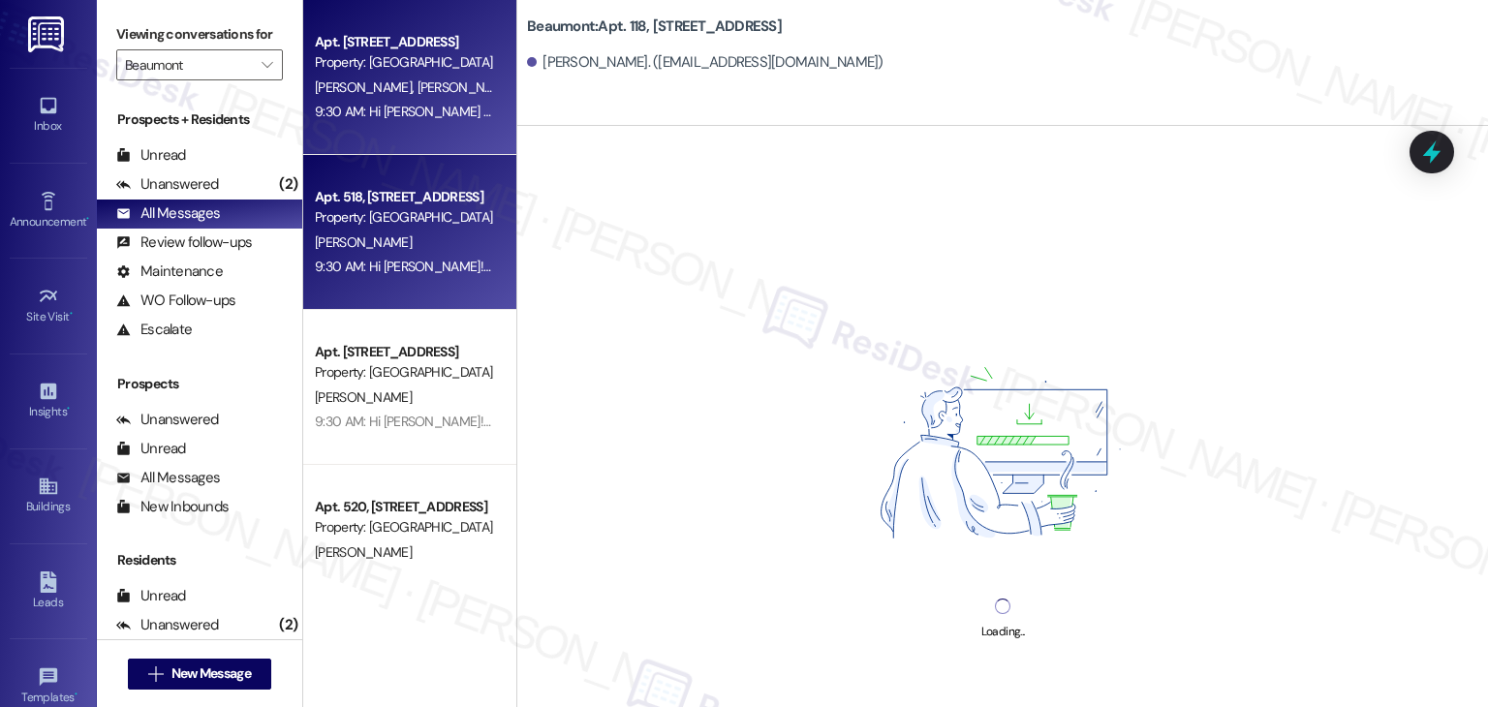
click at [438, 252] on div "T. James" at bounding box center [404, 243] width 183 height 24
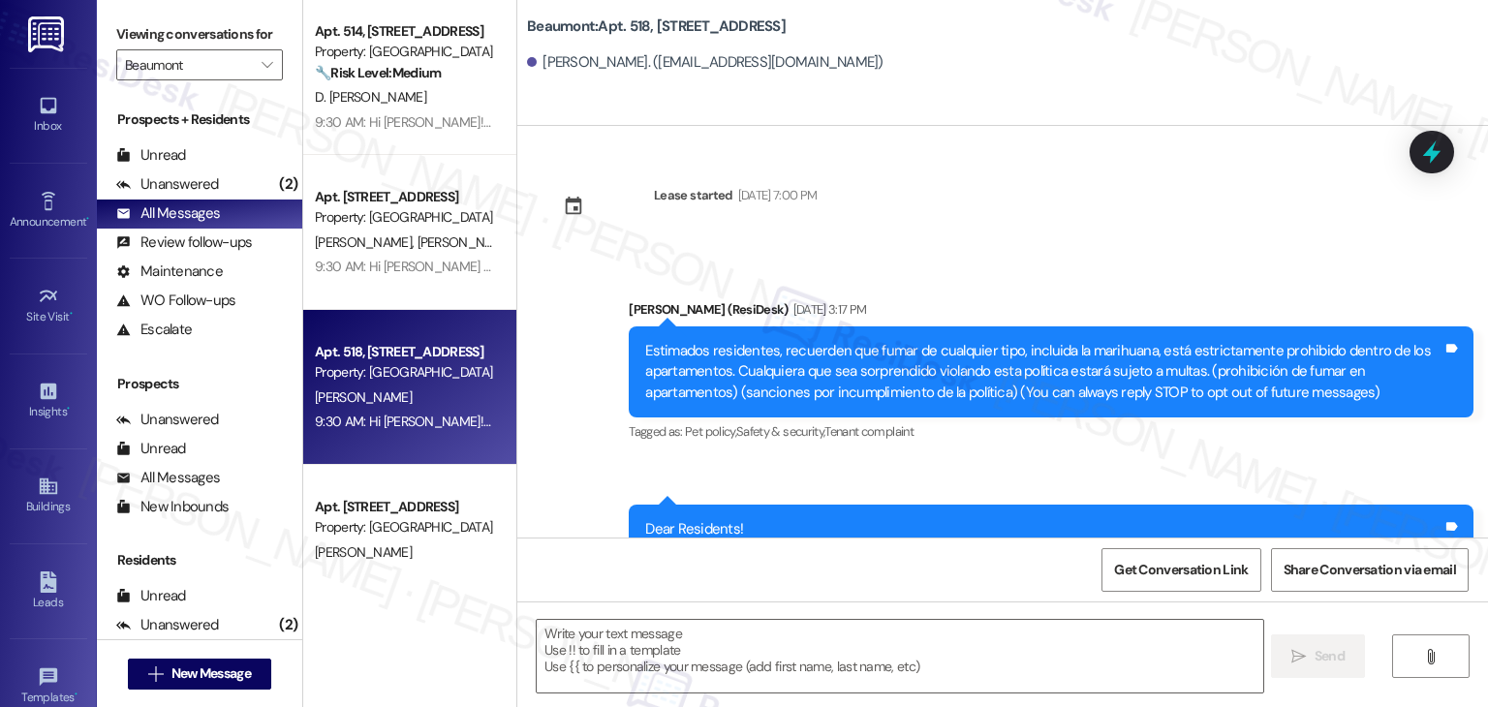
type textarea "Fetching suggested responses. Please feel free to read through the conversation…"
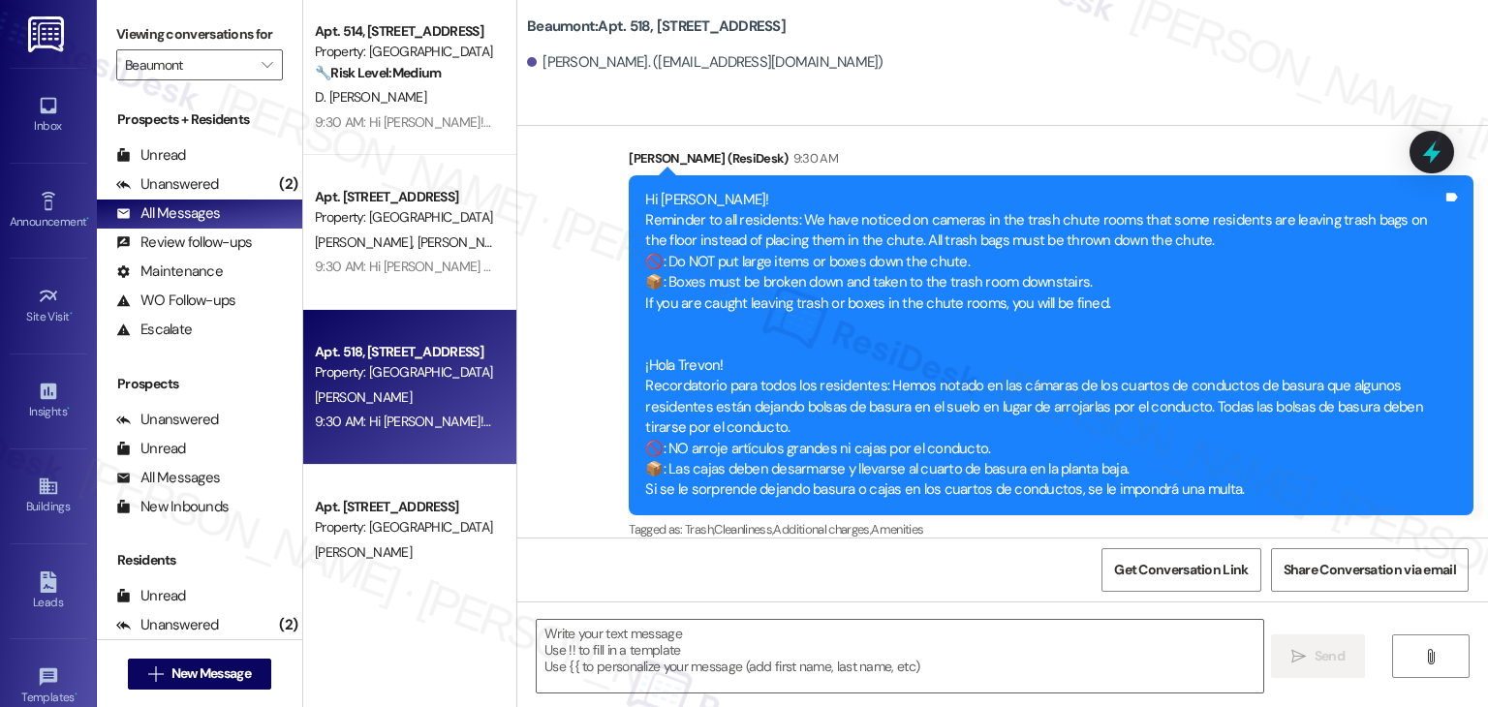
scroll to position [556, 0]
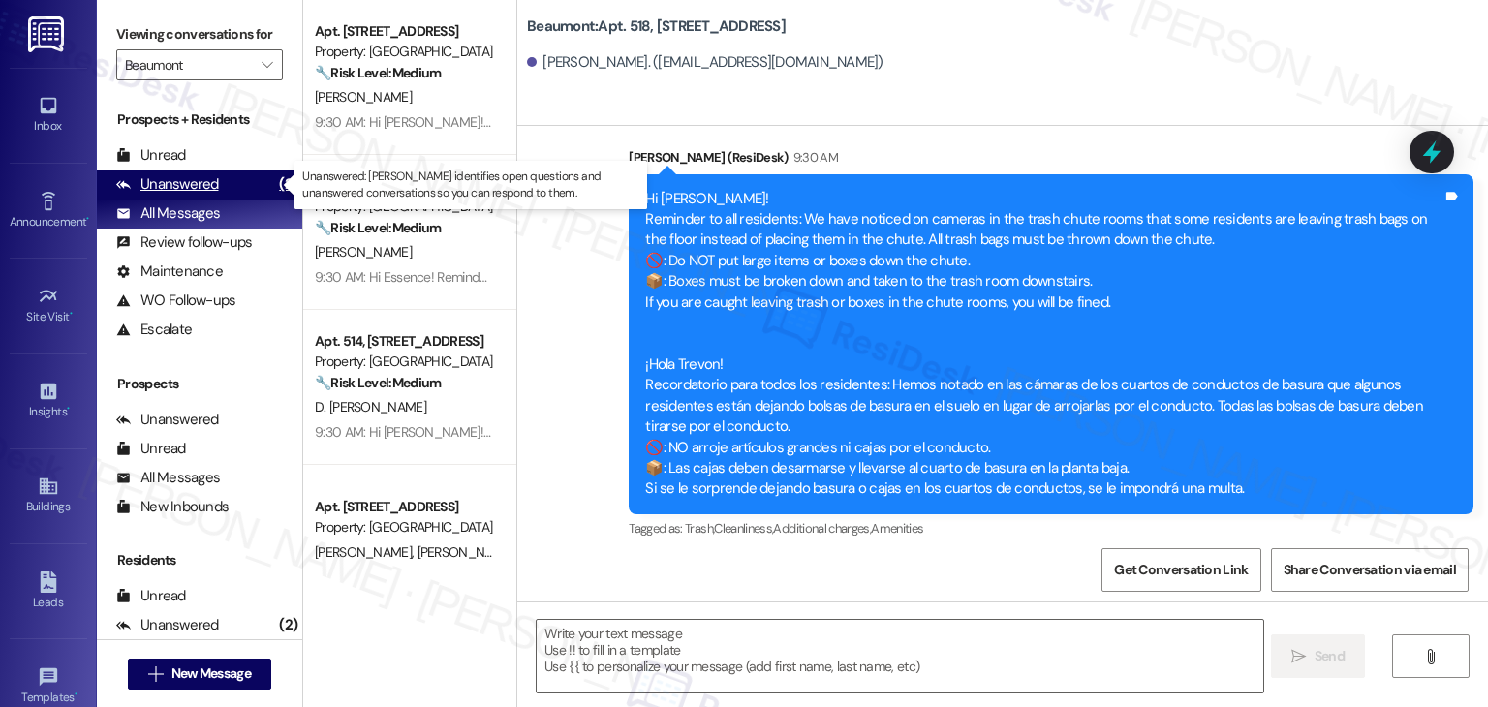
click at [159, 185] on div "Unanswered" at bounding box center [167, 184] width 103 height 20
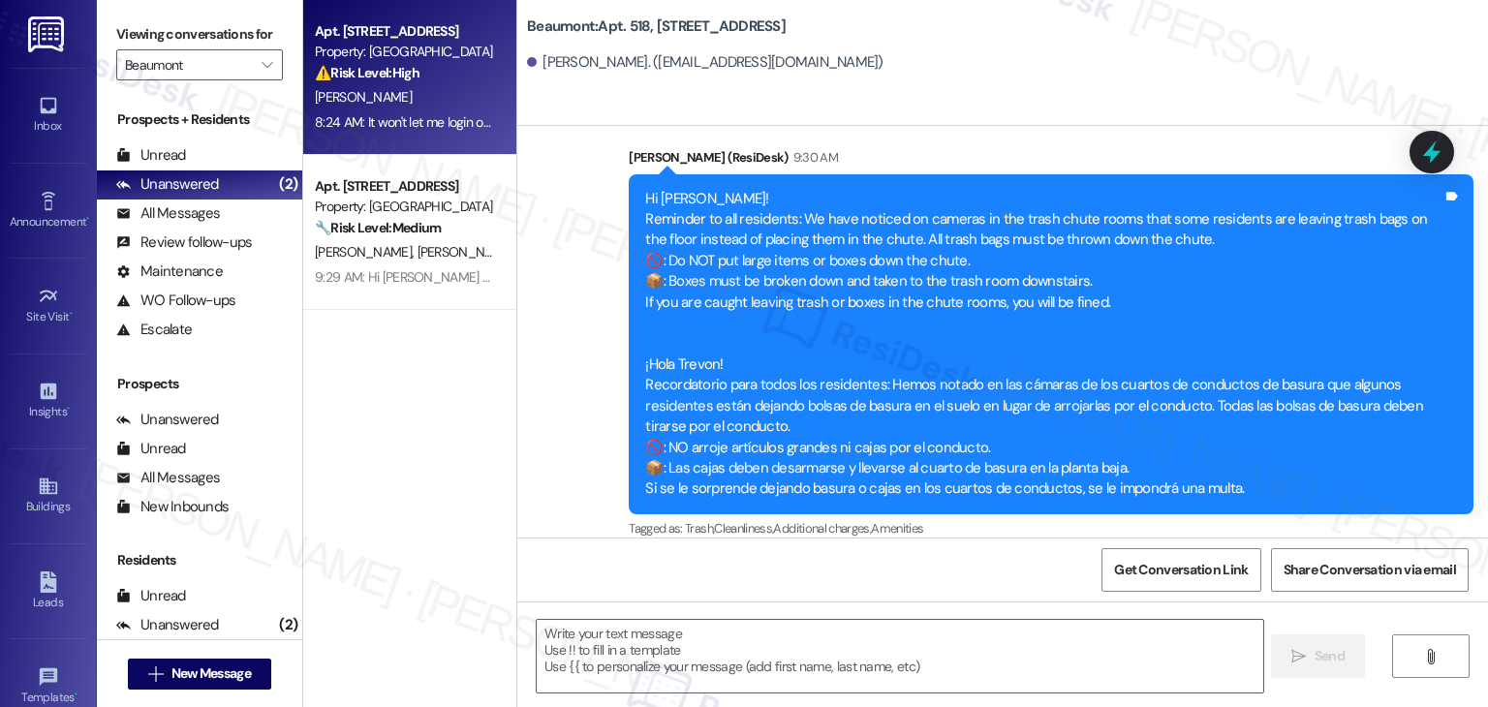
click at [366, 110] on div "8:24 AM: It won't let me login online anymore 8:24 AM: It won't let me login on…" at bounding box center [404, 122] width 183 height 24
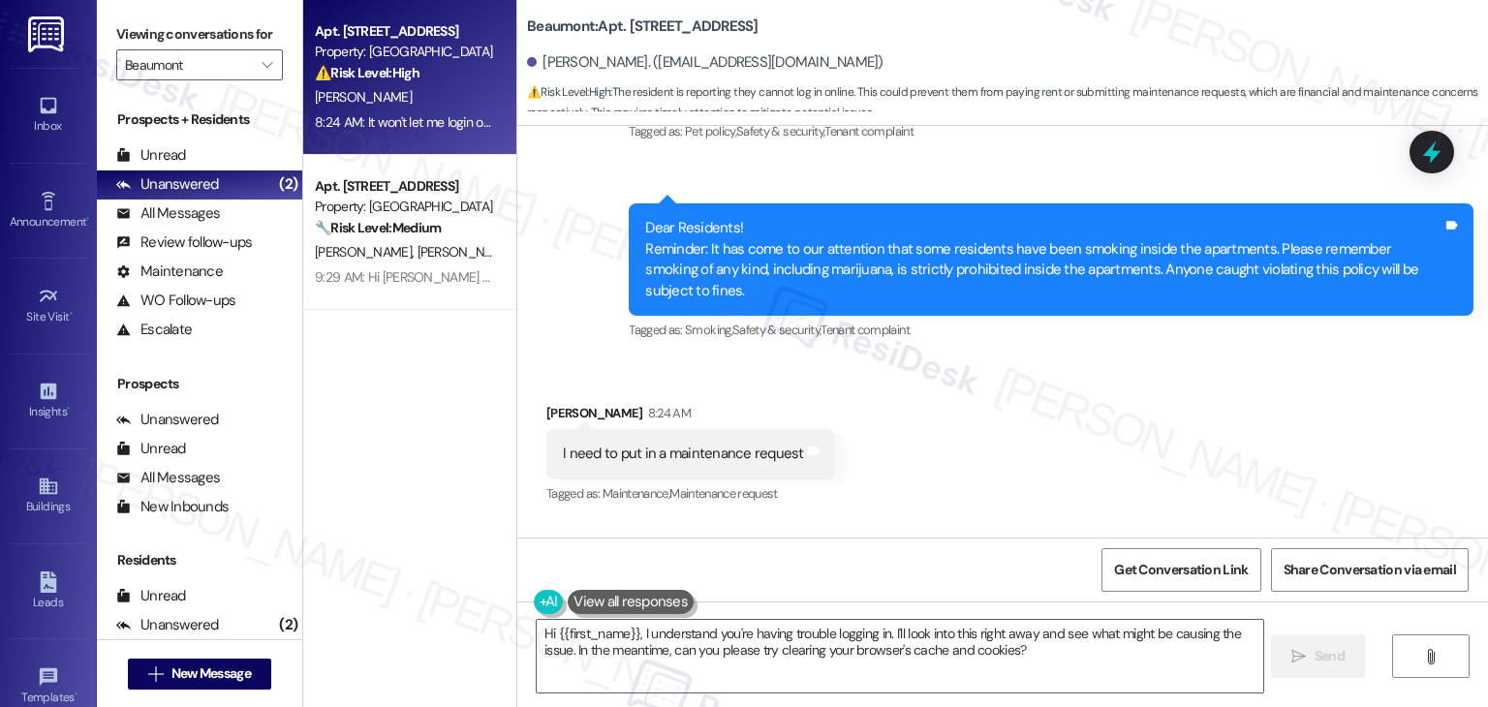
scroll to position [3183, 0]
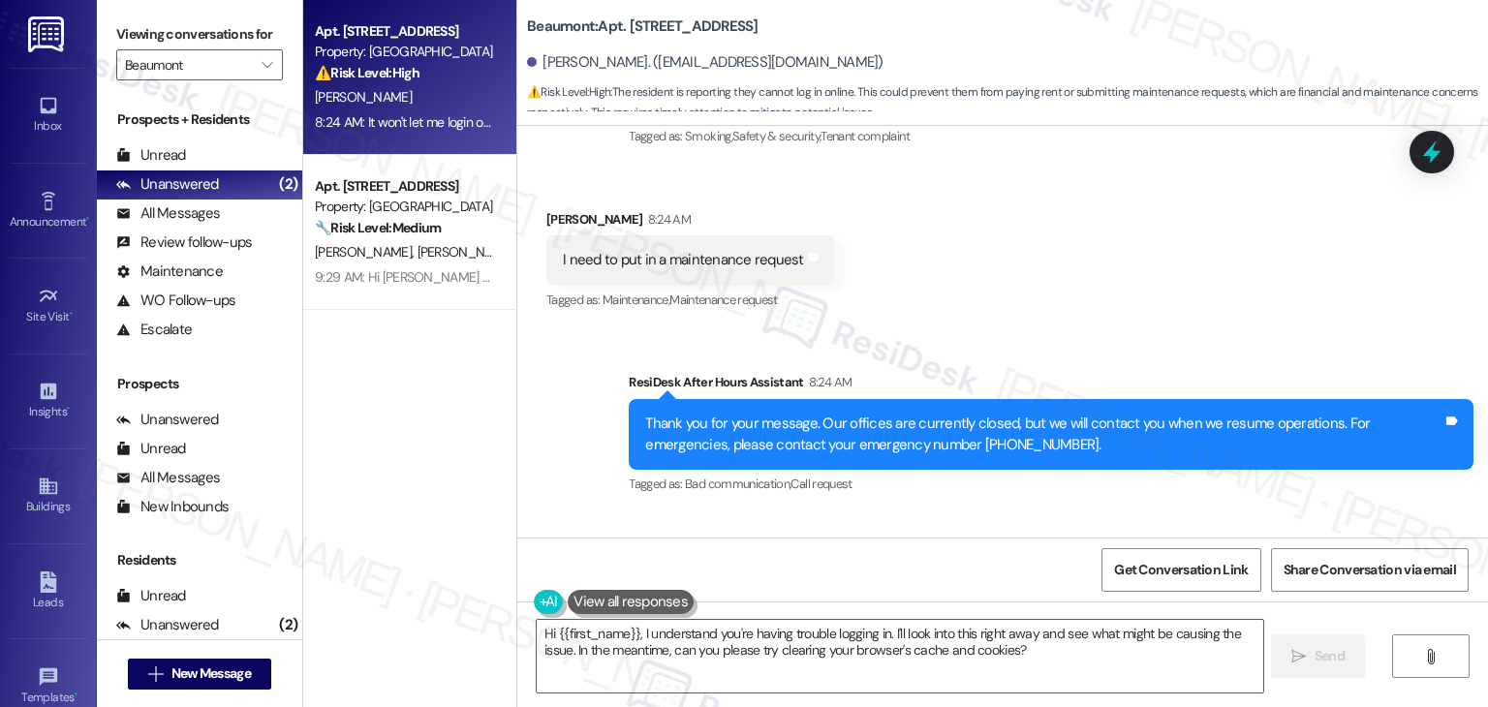
click at [698, 250] on div "I need to put in a maintenance request" at bounding box center [683, 260] width 241 height 20
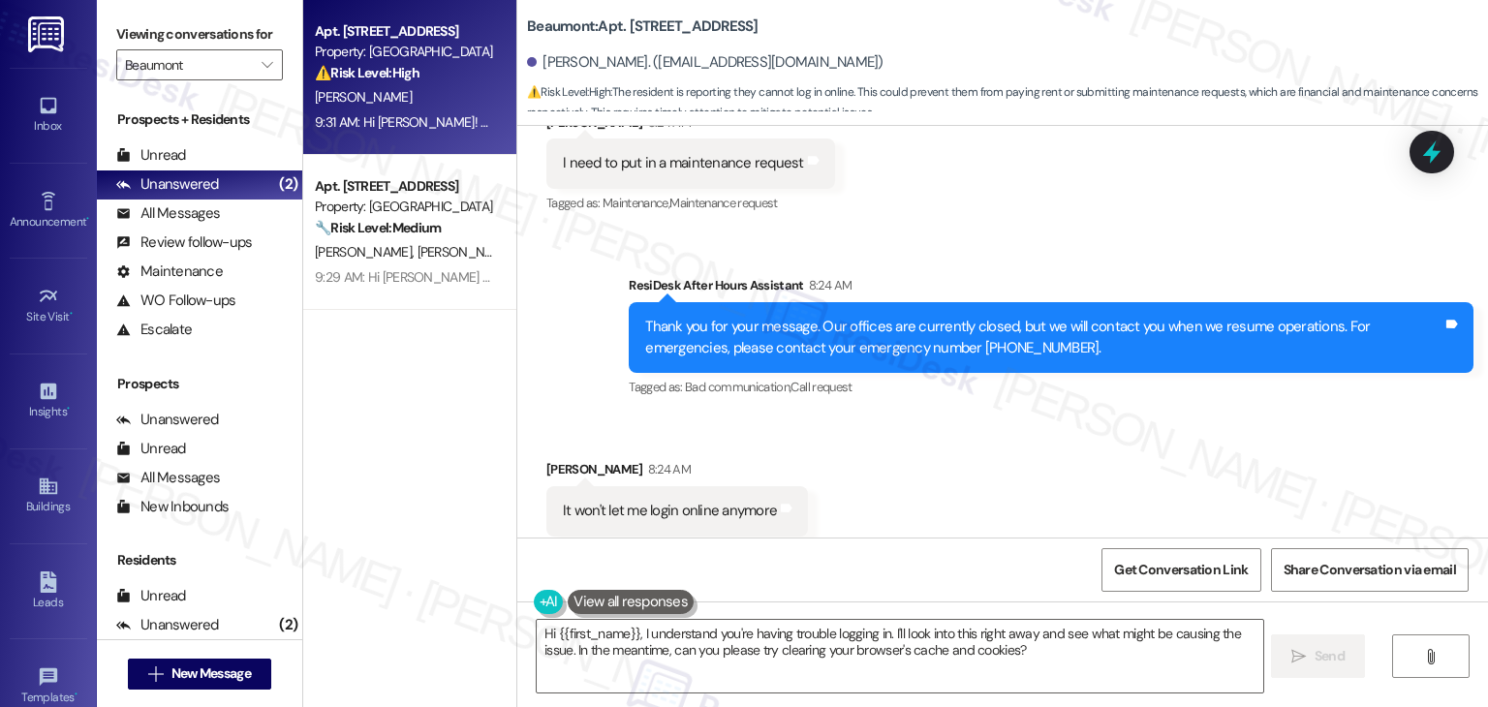
click at [938, 442] on div "Received via SMS Stephani Kinnunen 8:24 AM It won't let me login online anymore…" at bounding box center [1002, 498] width 971 height 164
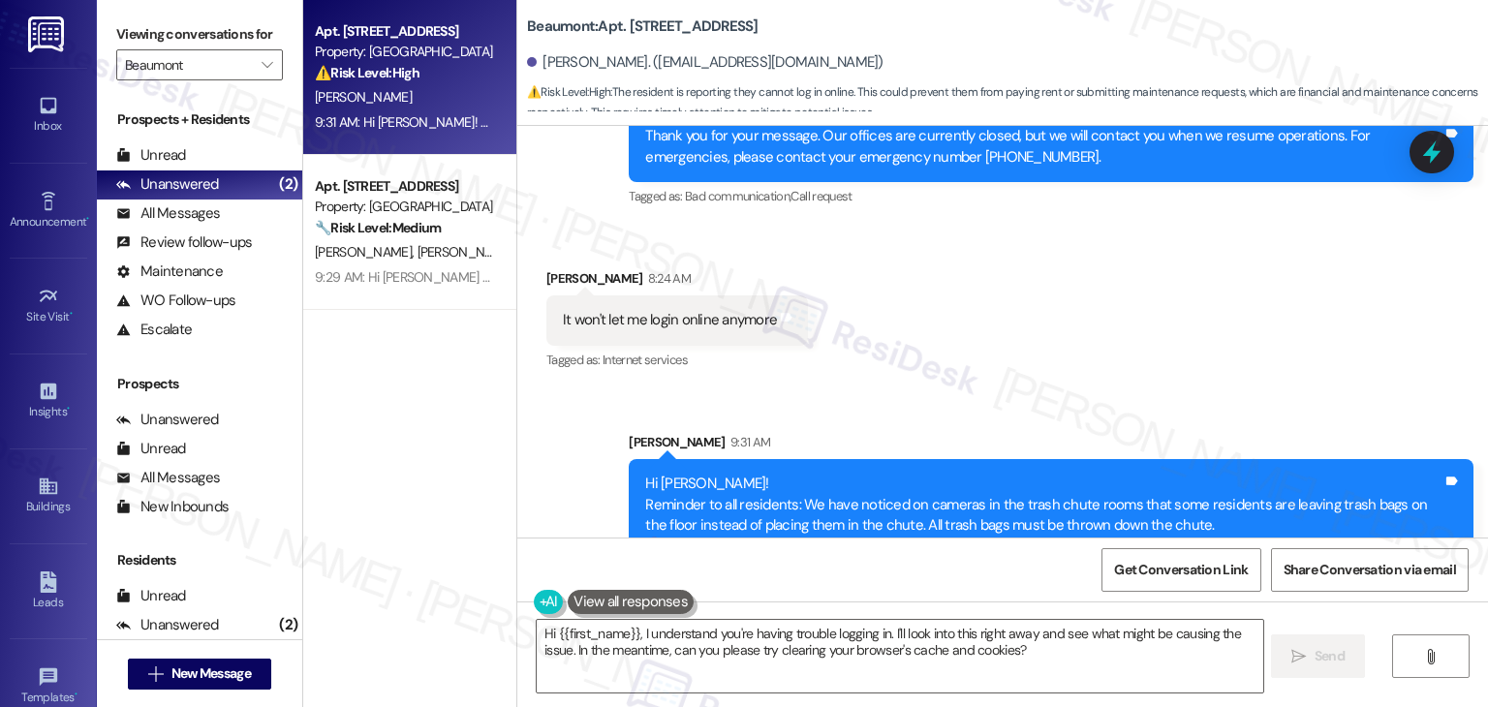
scroll to position [3416, 0]
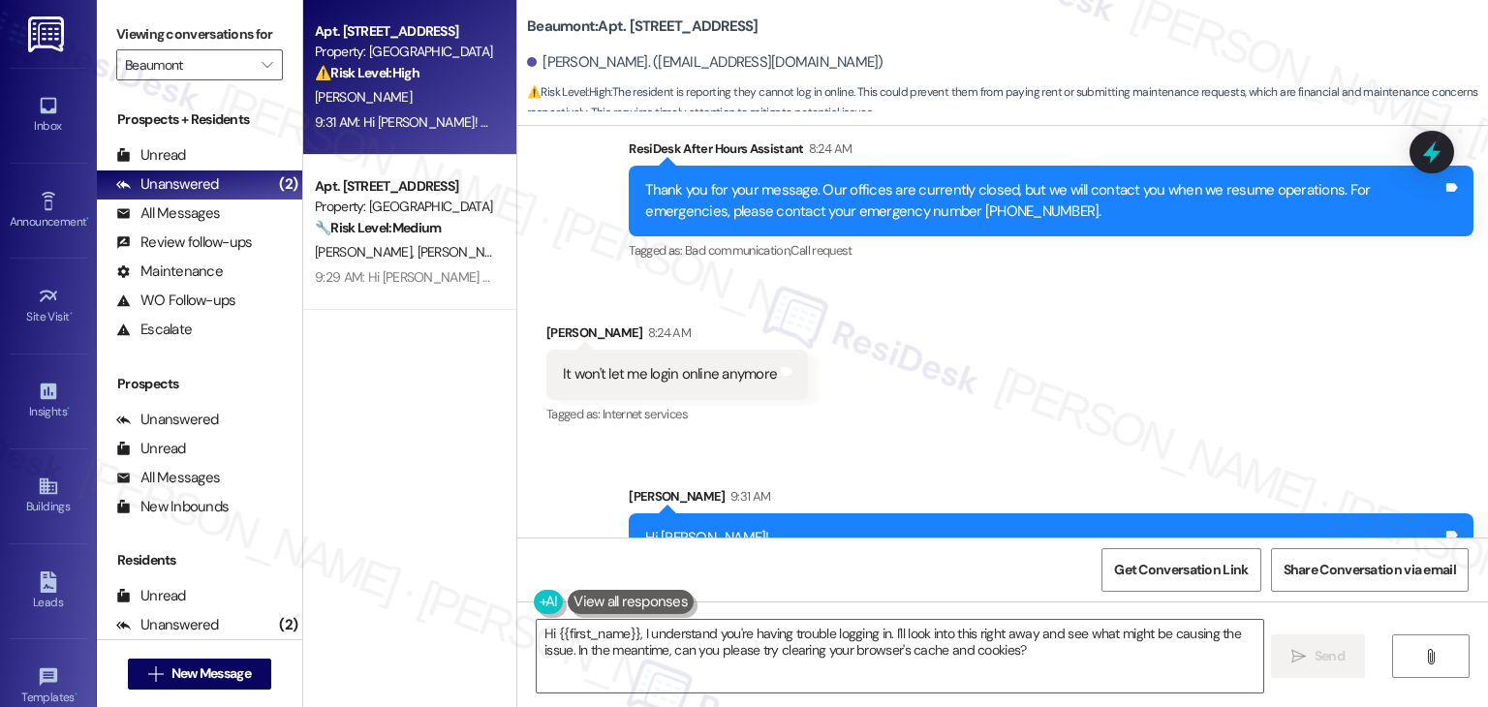
click at [670, 364] on div "It won't let me login online anymore" at bounding box center [670, 374] width 214 height 20
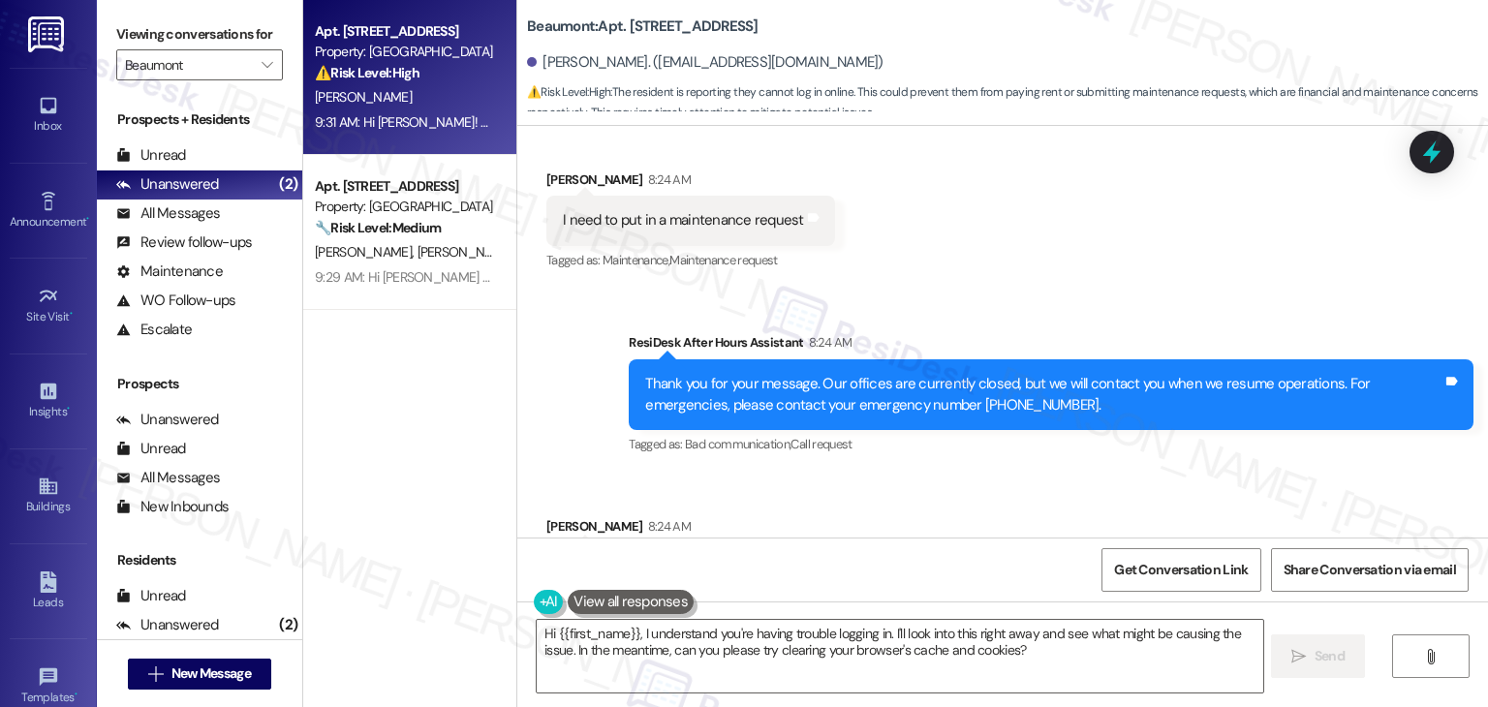
click at [872, 186] on div "Received via SMS Stephani Kinnunen 8:24 AM I need to put in a maintenance reque…" at bounding box center [1002, 208] width 971 height 164
click at [701, 210] on div "I need to put in a maintenance request" at bounding box center [683, 220] width 241 height 20
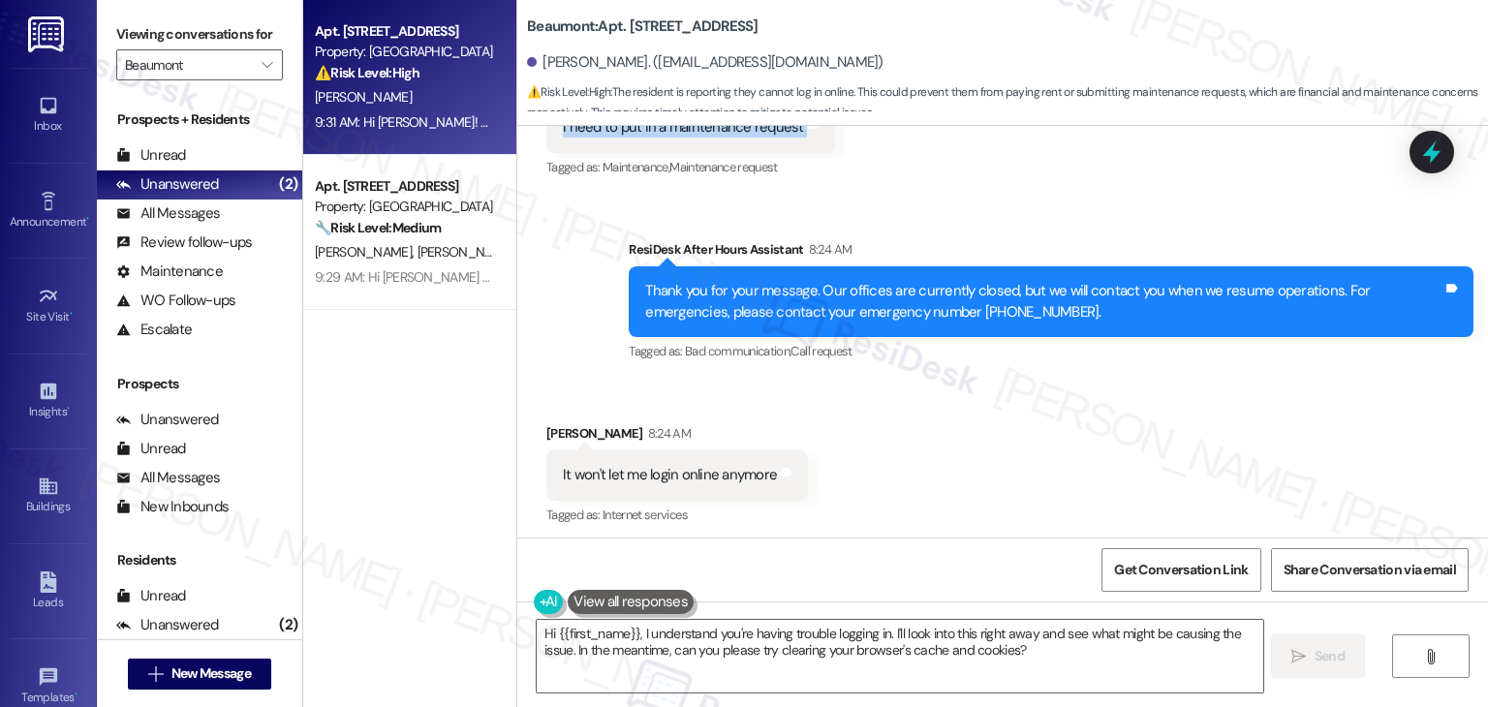
scroll to position [3513, 0]
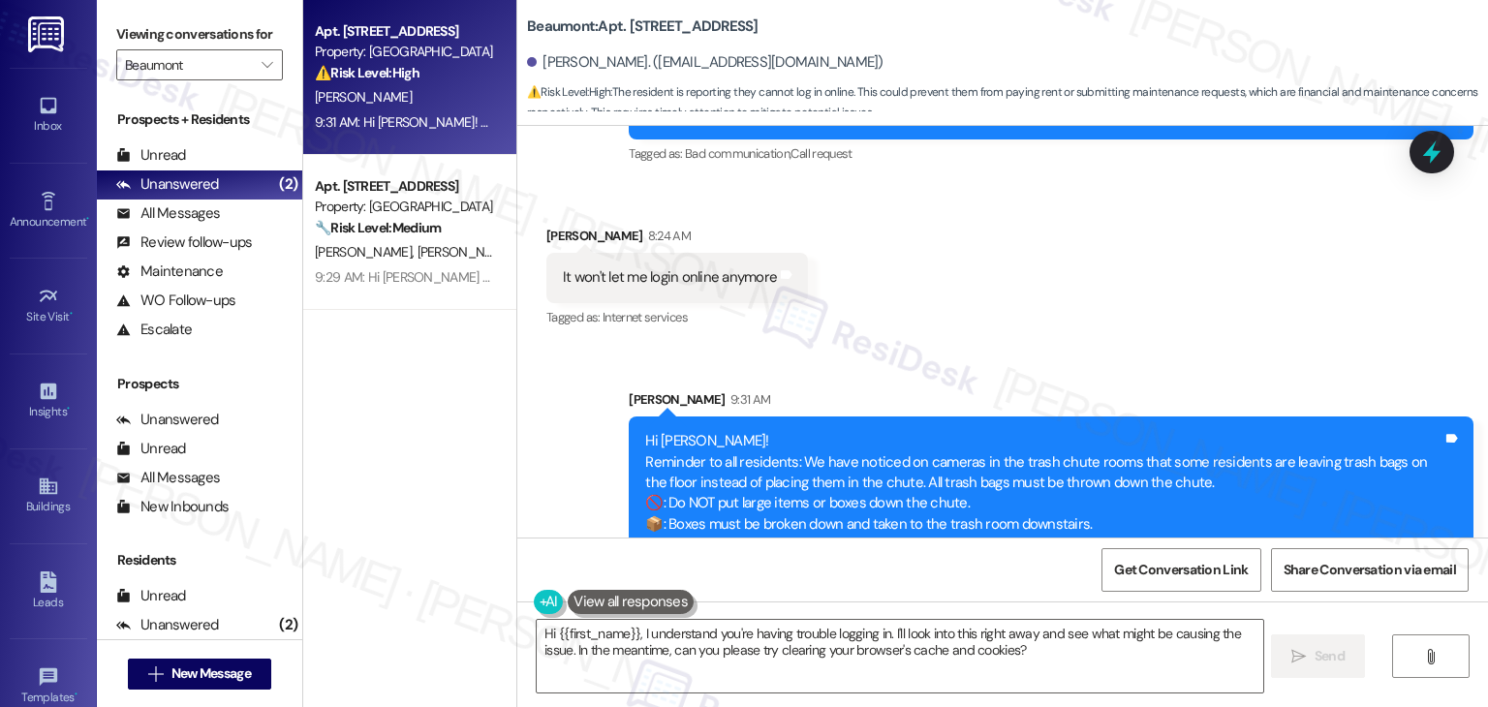
click at [692, 267] on div "It won't let me login online anymore" at bounding box center [670, 277] width 214 height 20
click at [1142, 258] on div "Received via SMS Stephani Kinnunen 8:24 AM It won't let me login online anymore…" at bounding box center [1002, 264] width 971 height 164
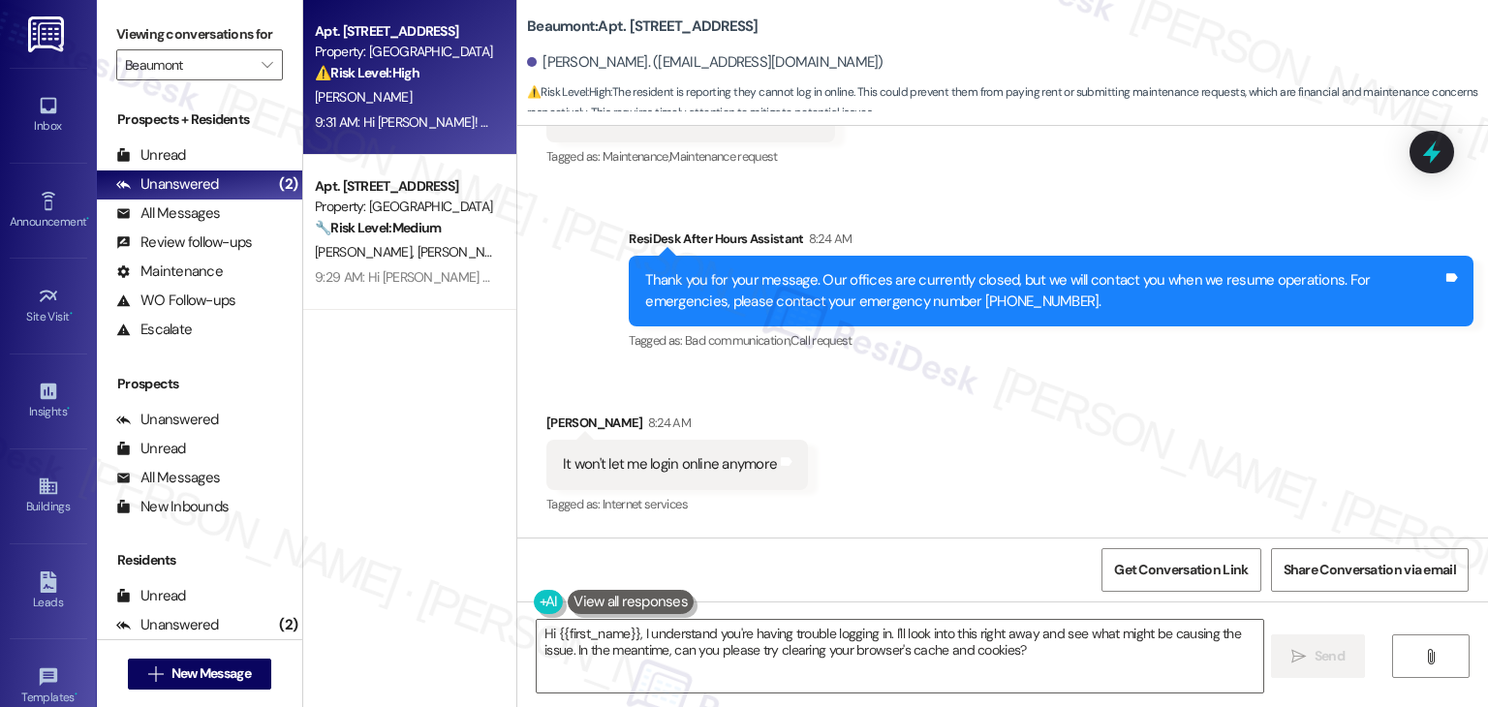
scroll to position [3126, 0]
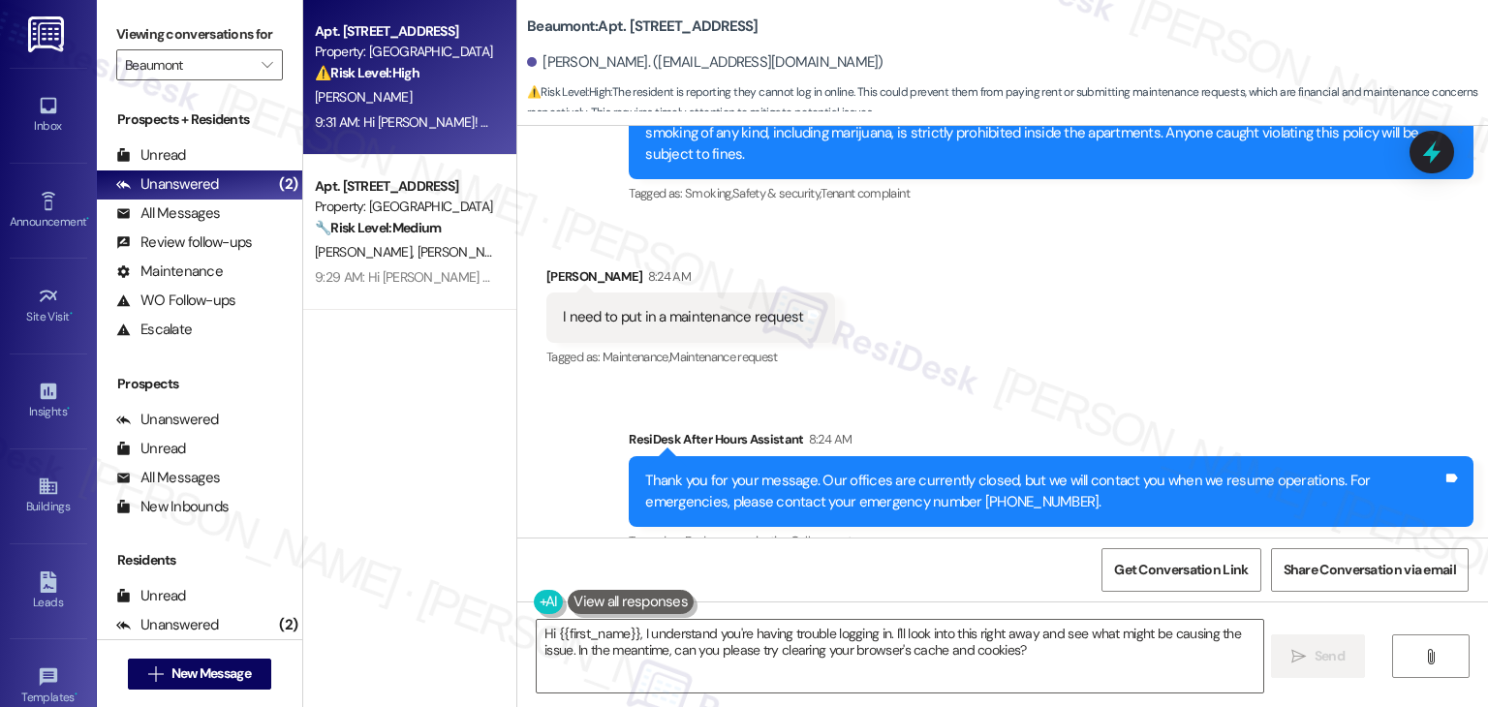
click at [639, 307] on div "I need to put in a maintenance request" at bounding box center [683, 317] width 241 height 20
copy div "I need to put in a maintenance request Tags and notes"
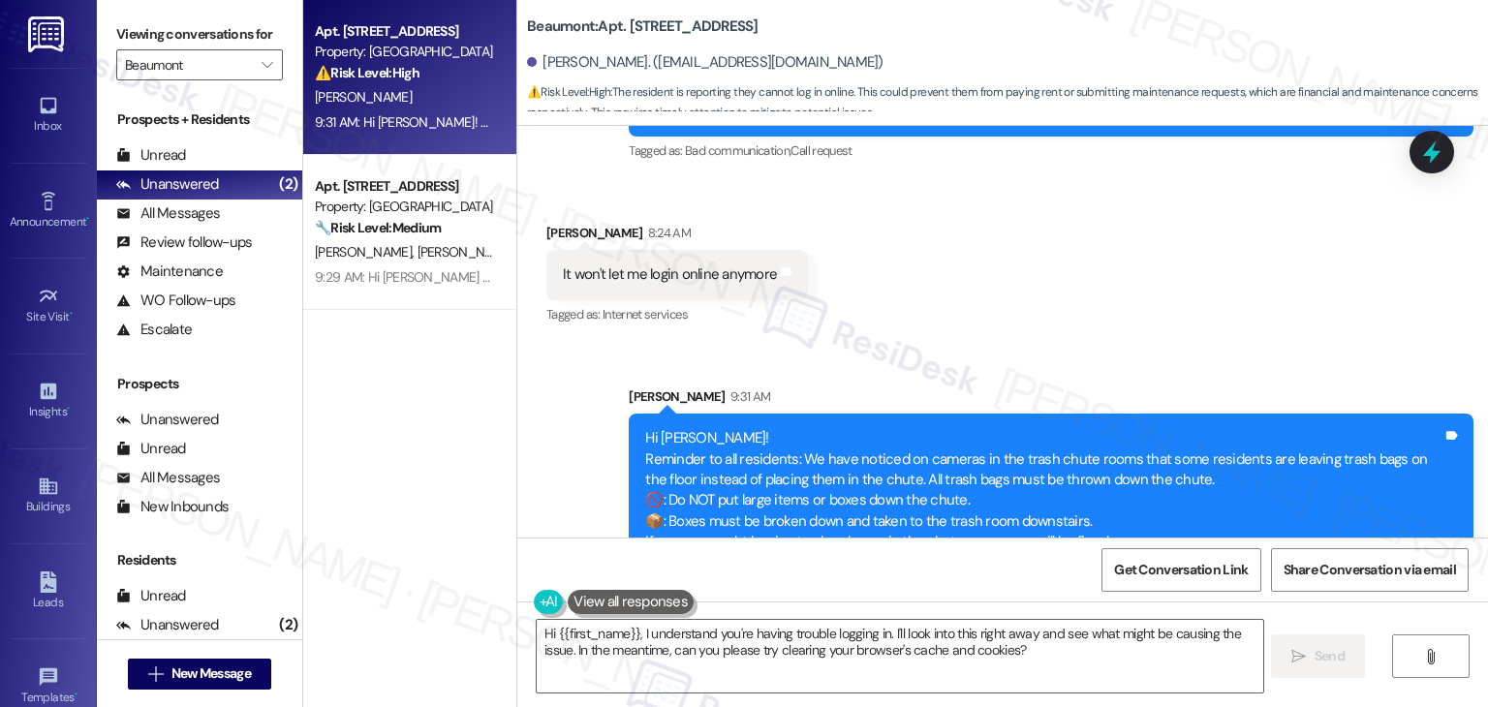
scroll to position [3512, 0]
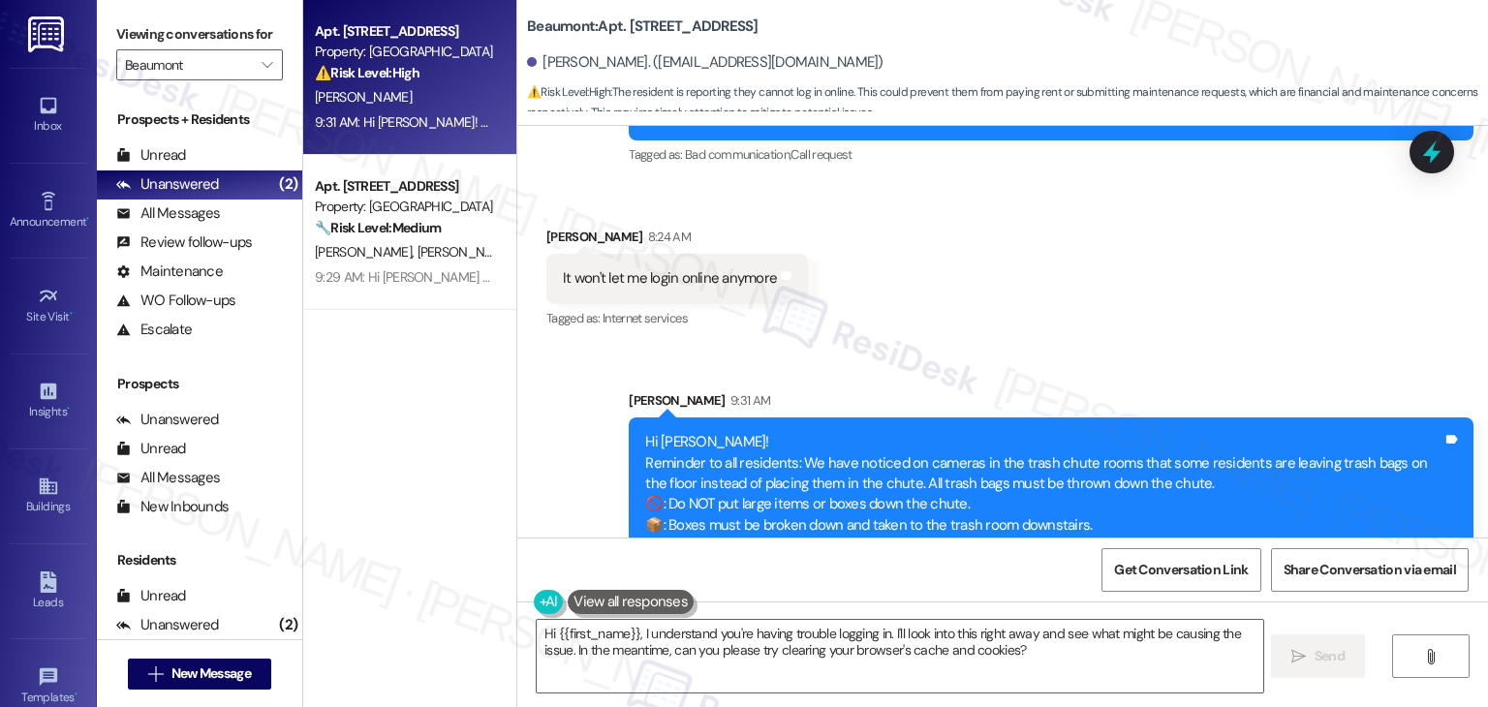
click at [692, 268] on div "It won't let me login online anymore" at bounding box center [670, 278] width 214 height 20
copy div "It won't let me login online anymore Tags and notes"
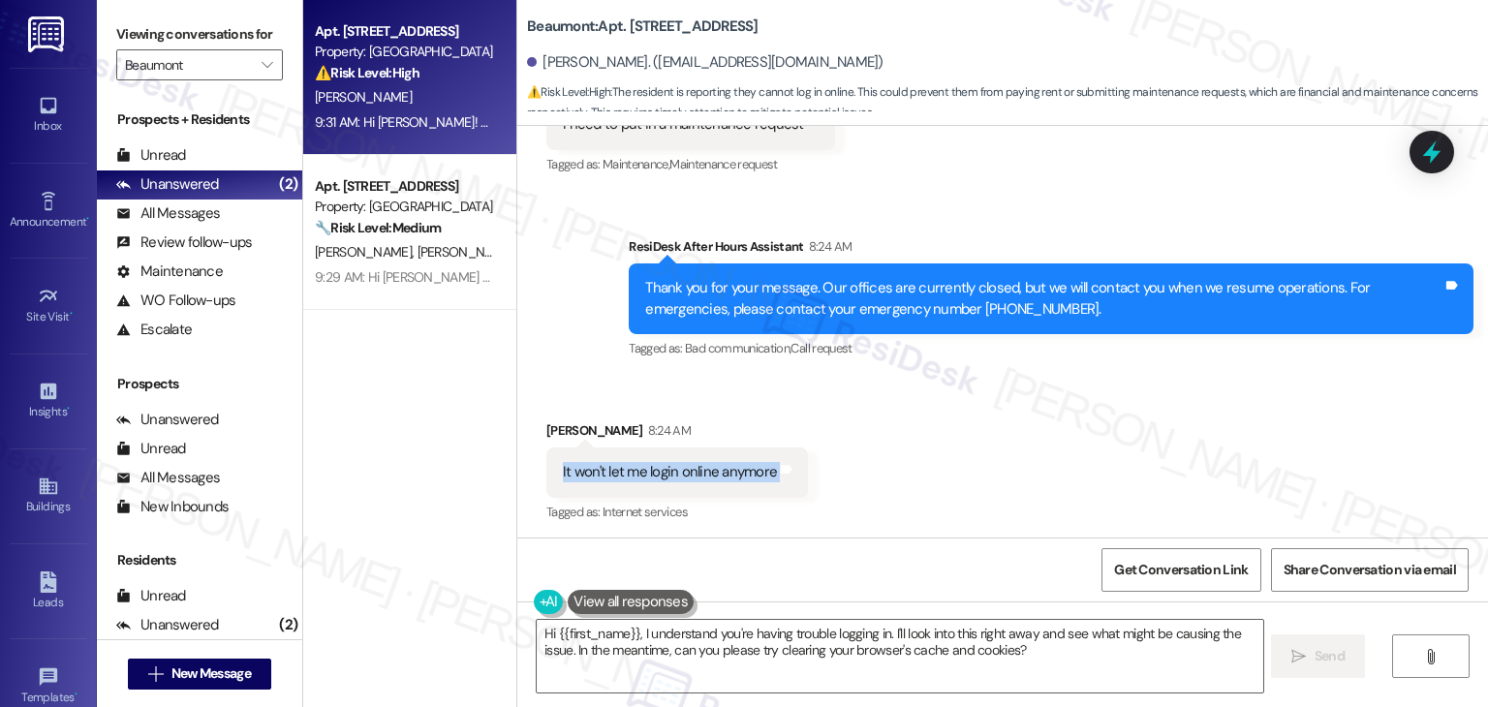
scroll to position [3706, 0]
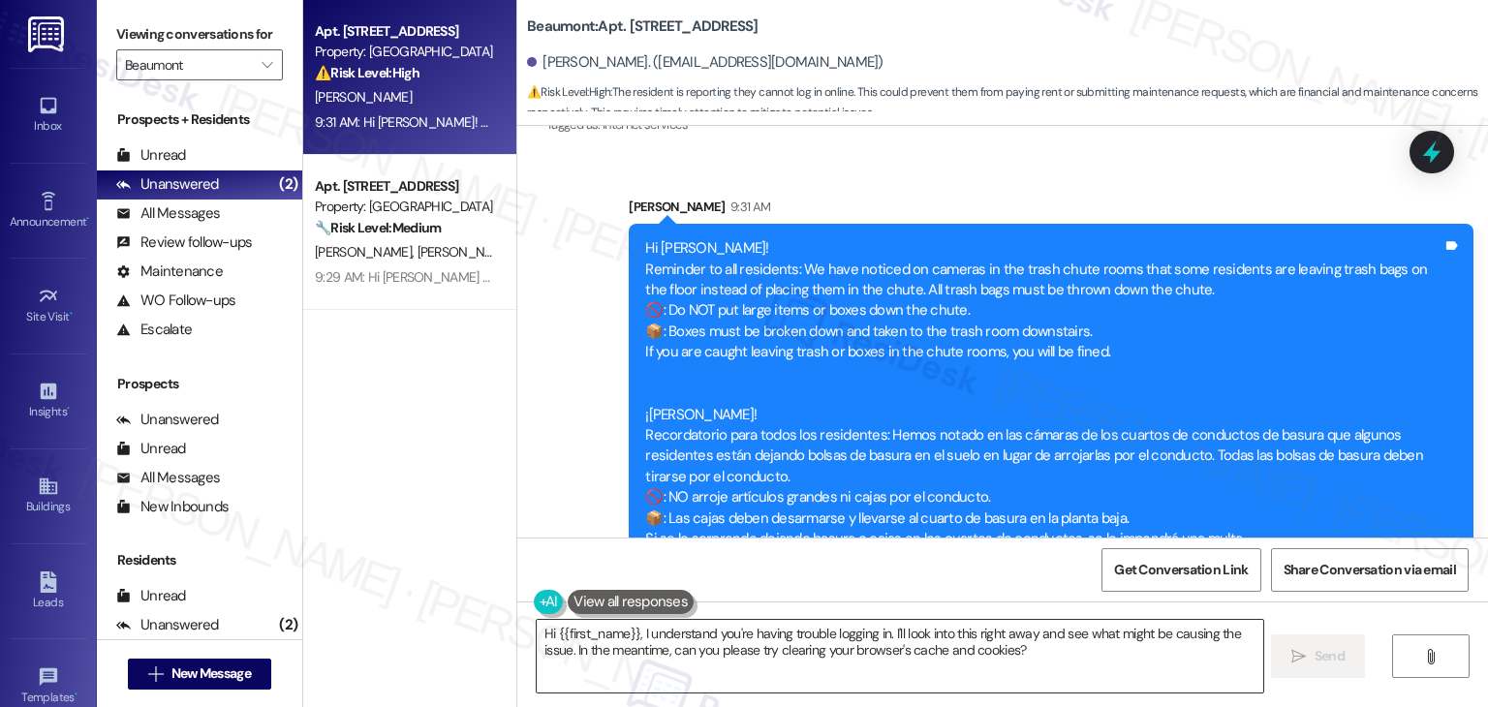
click at [887, 638] on textarea "Hi {{first_name}}, I understand you're having trouble logging in. I'll look int…" at bounding box center [900, 656] width 726 height 73
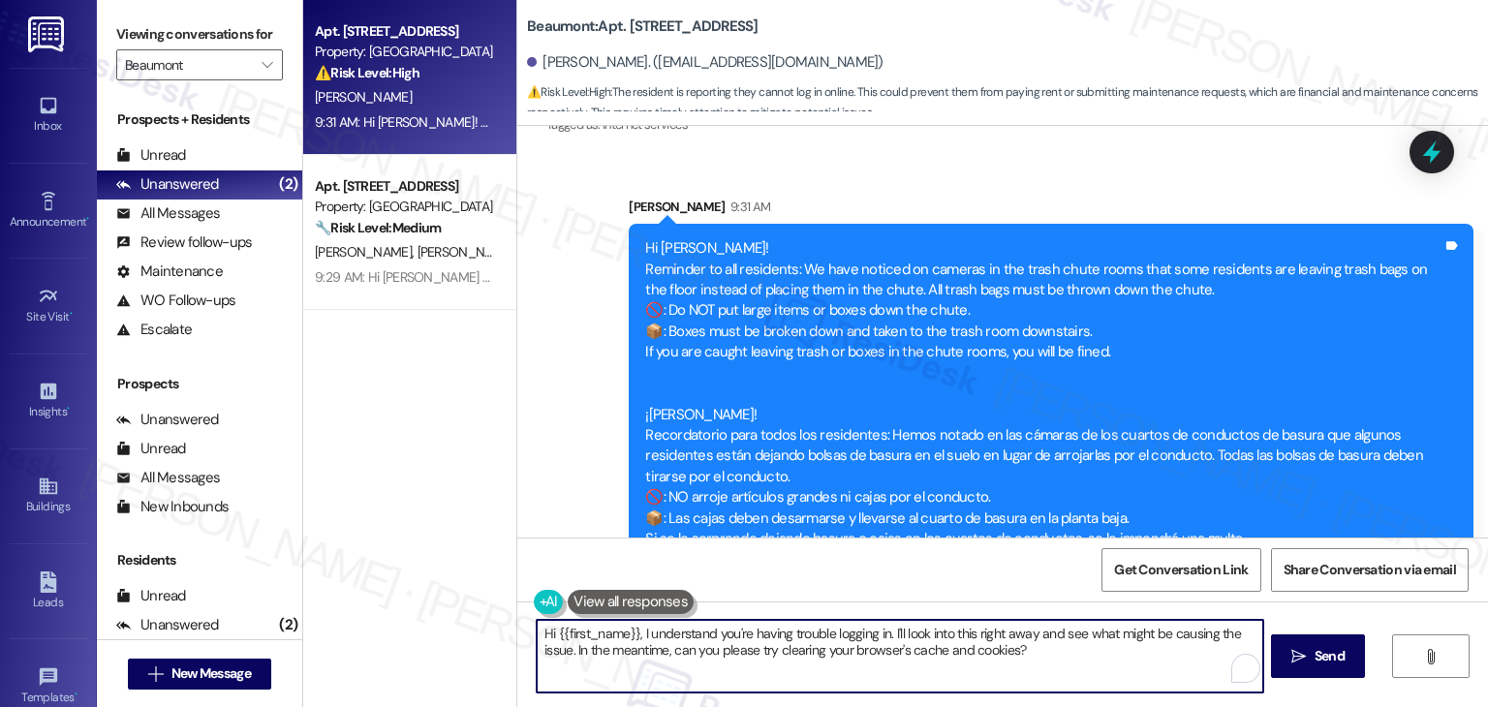
click at [887, 638] on textarea "Hi {{first_name}}, I understand you're having trouble logging in. I'll look int…" at bounding box center [900, 656] width 726 height 73
paste textarea "Stephani! If you're having trouble logging in, you can try selecting "Forgot Pa…"
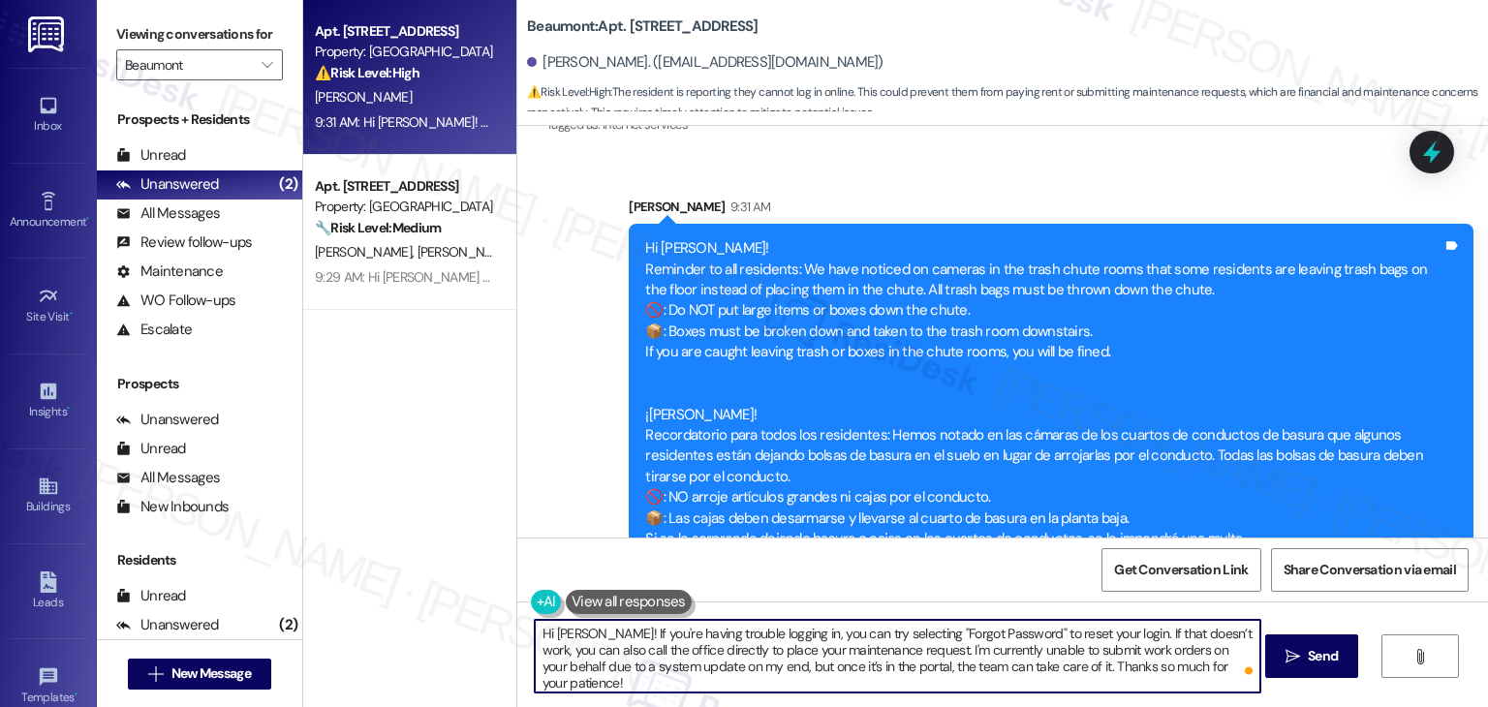
type textarea "Hi Stephani! If you're having trouble logging in, you can try selecting "Forgot…"
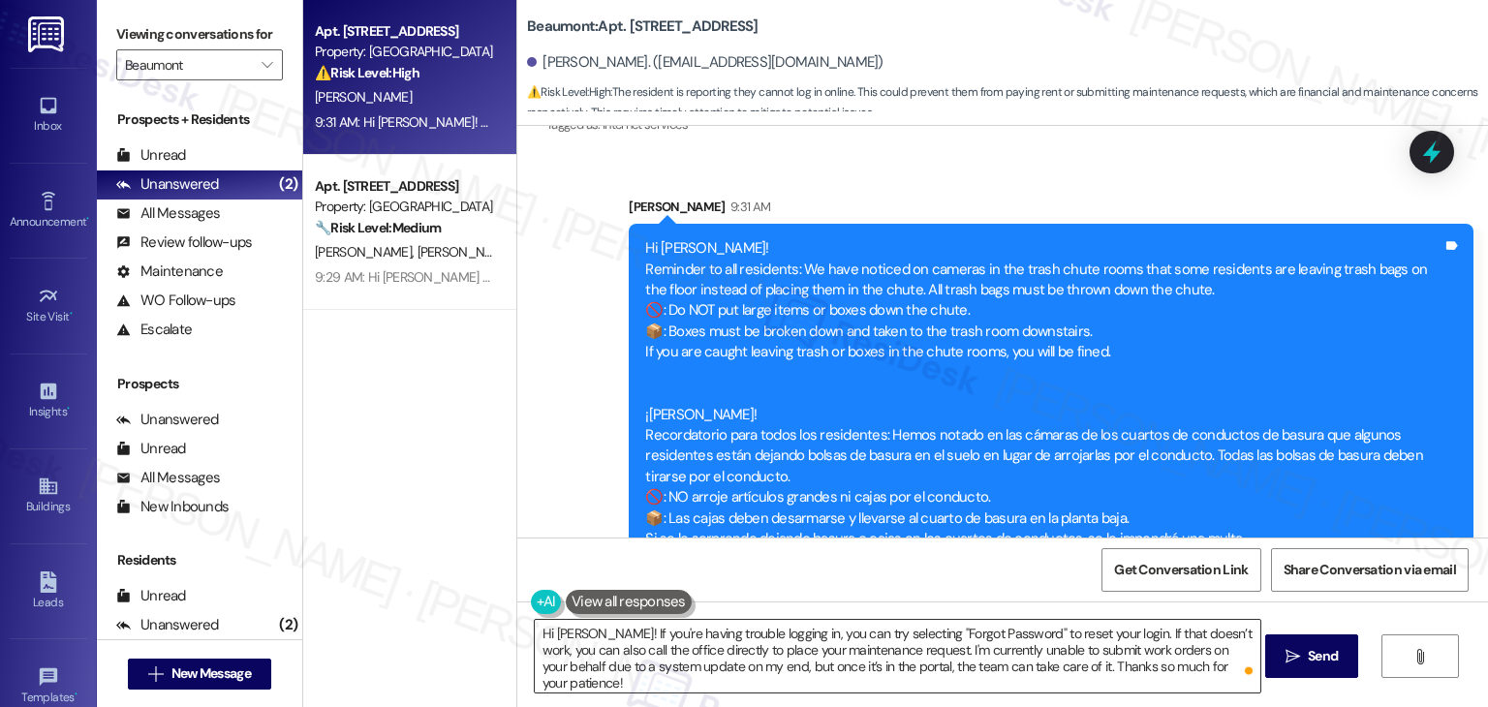
click at [989, 645] on textarea "Hi Stephani! If you're having trouble logging in, you can try selecting "Forgot…" at bounding box center [898, 656] width 726 height 73
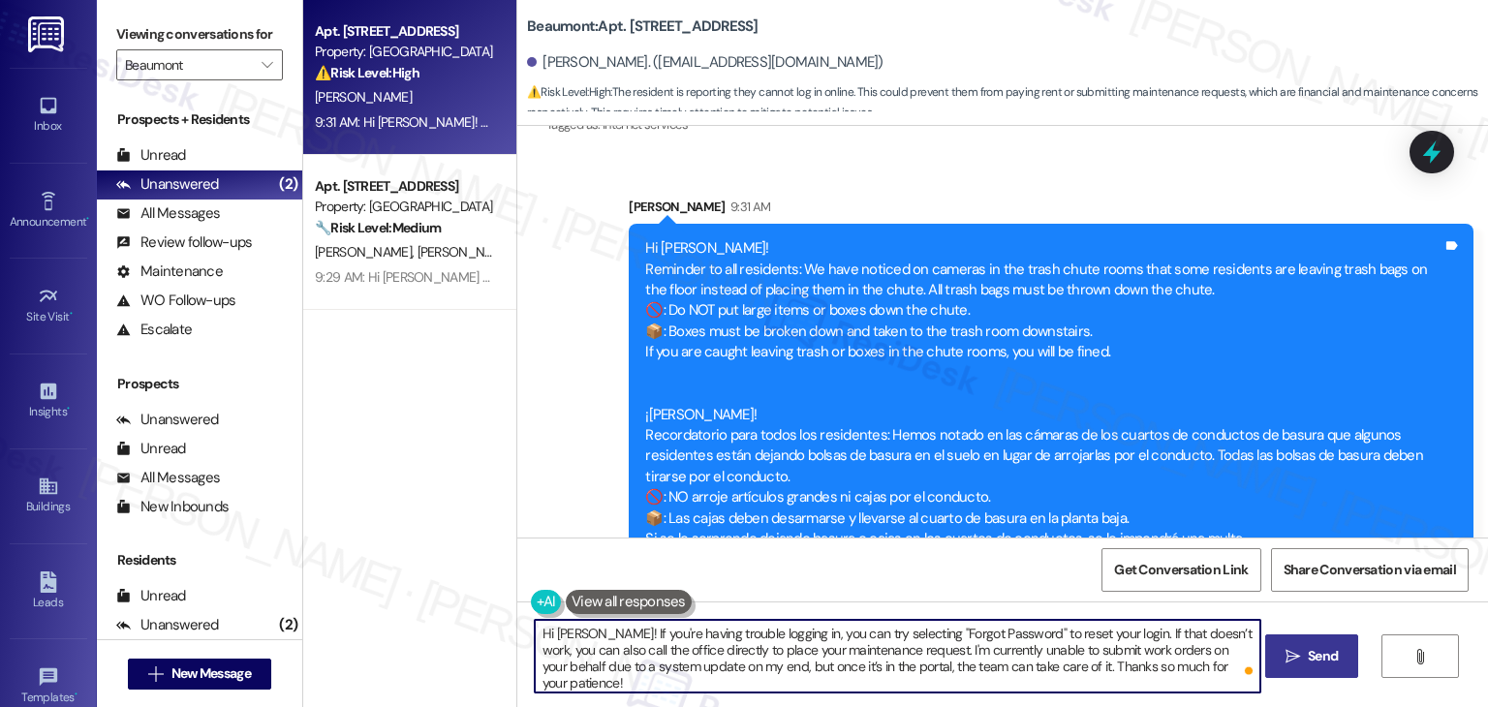
click at [1323, 654] on span "Send" at bounding box center [1323, 656] width 30 height 20
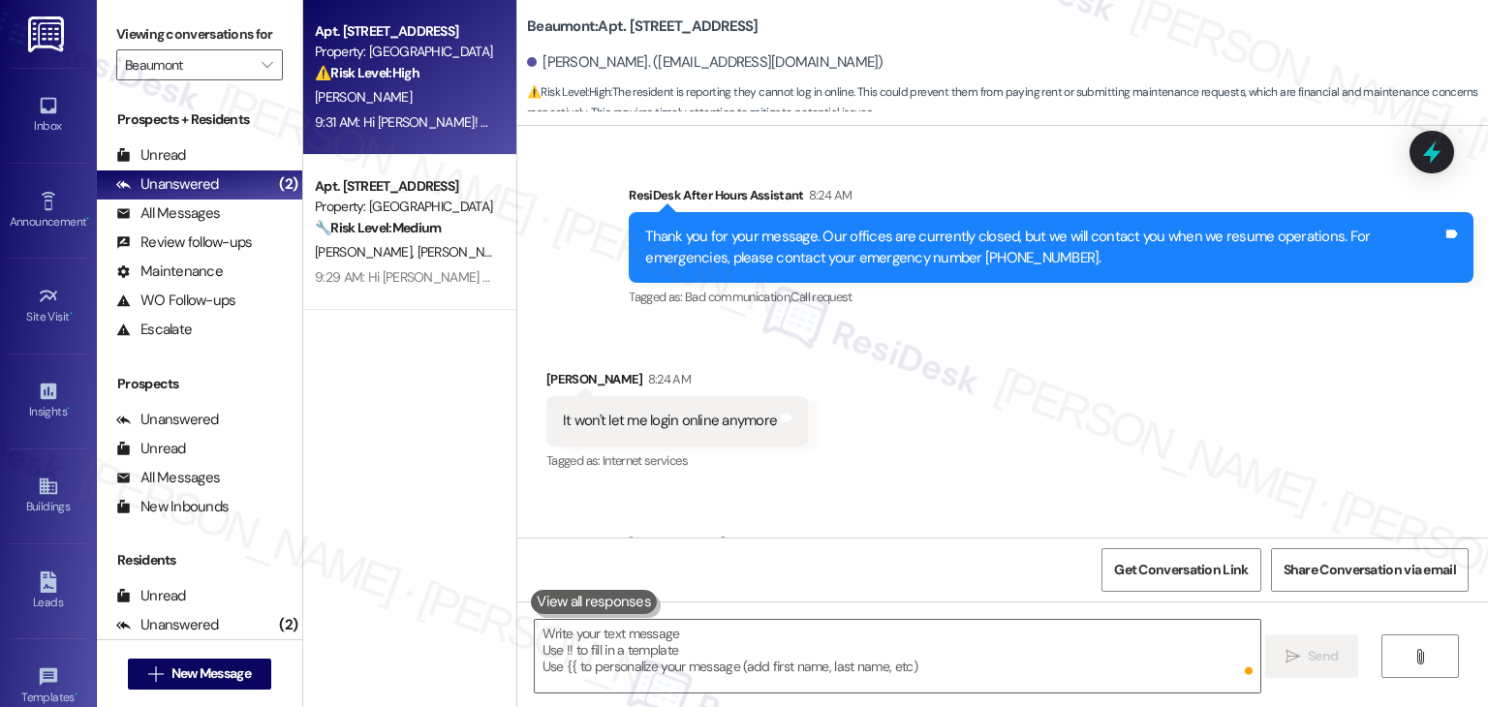
scroll to position [3280, 0]
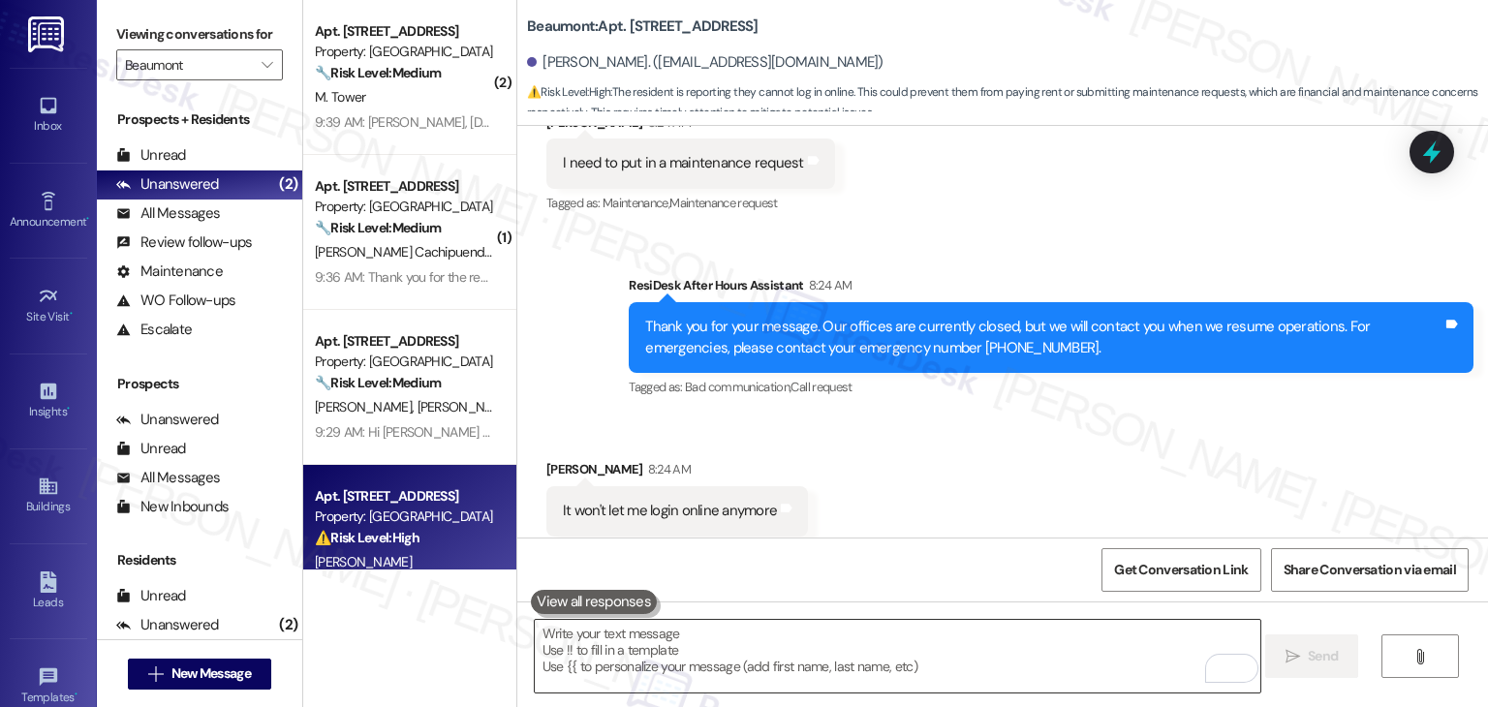
drag, startPoint x: 653, startPoint y: 662, endPoint x: 659, endPoint y: 652, distance: 11.3
click at [653, 662] on textarea "To enrich screen reader interactions, please activate Accessibility in Grammarl…" at bounding box center [898, 656] width 726 height 73
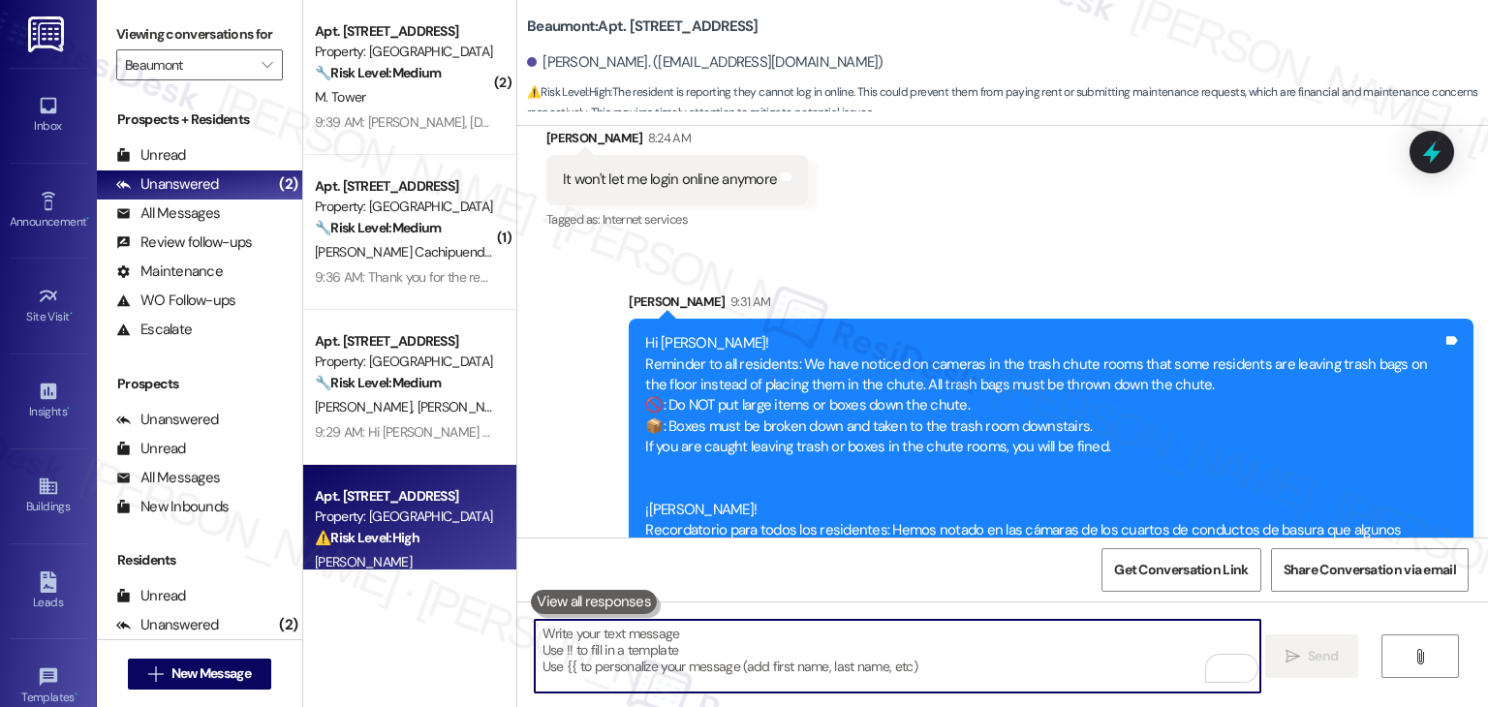
scroll to position [3883, 0]
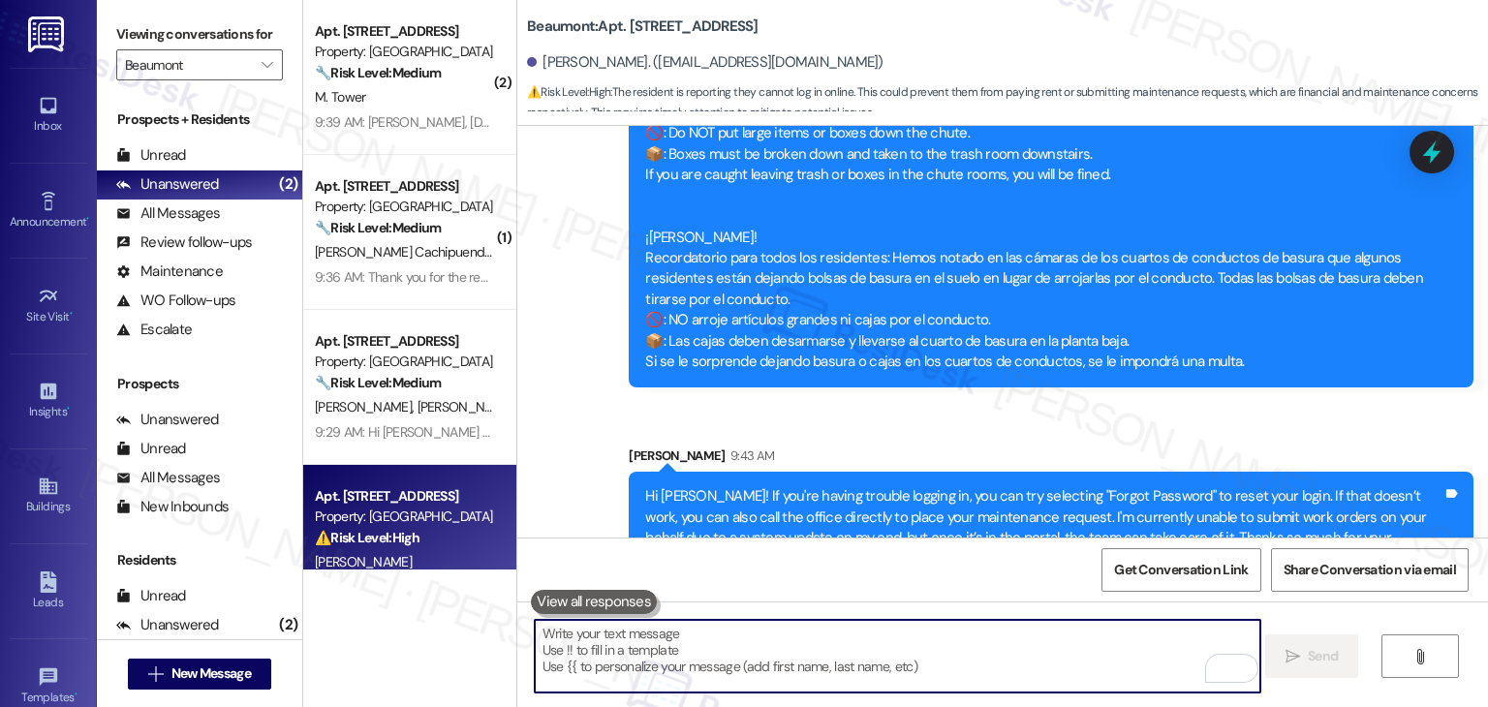
click at [728, 663] on textarea "To enrich screen reader interactions, please activate Accessibility in Grammarl…" at bounding box center [898, 656] width 726 height 73
paste textarea "In the meantime, if you have any questions or need assistance with anything els…"
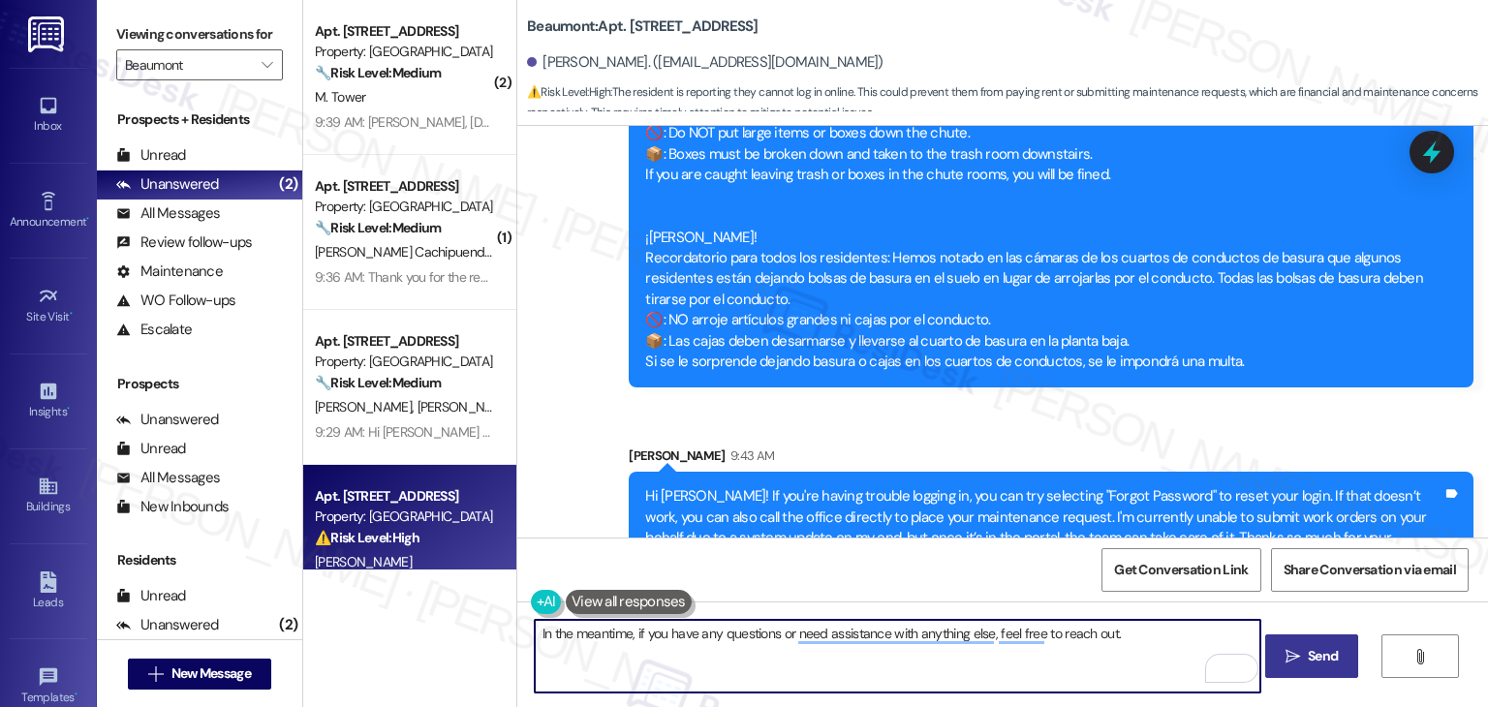
click at [1134, 631] on textarea "In the meantime, if you have any questions or need assistance with anything els…" at bounding box center [898, 656] width 726 height 73
click at [1137, 634] on textarea "In the meantime, if you have any questions or need assistance with anything els…" at bounding box center [898, 656] width 726 height 73
type textarea "In the meantime, if you have any questions or need assistance with anything els…"
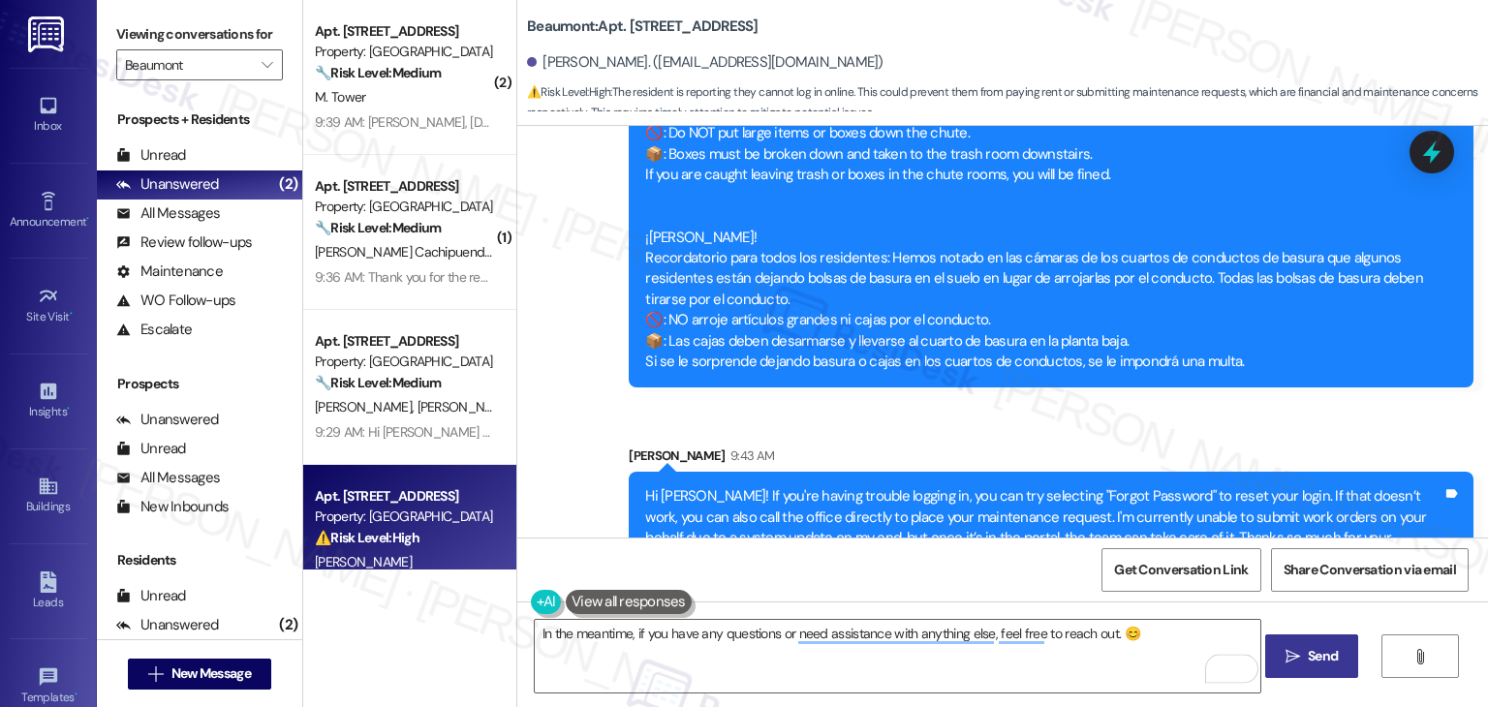
click at [1318, 655] on span "Send" at bounding box center [1323, 656] width 30 height 20
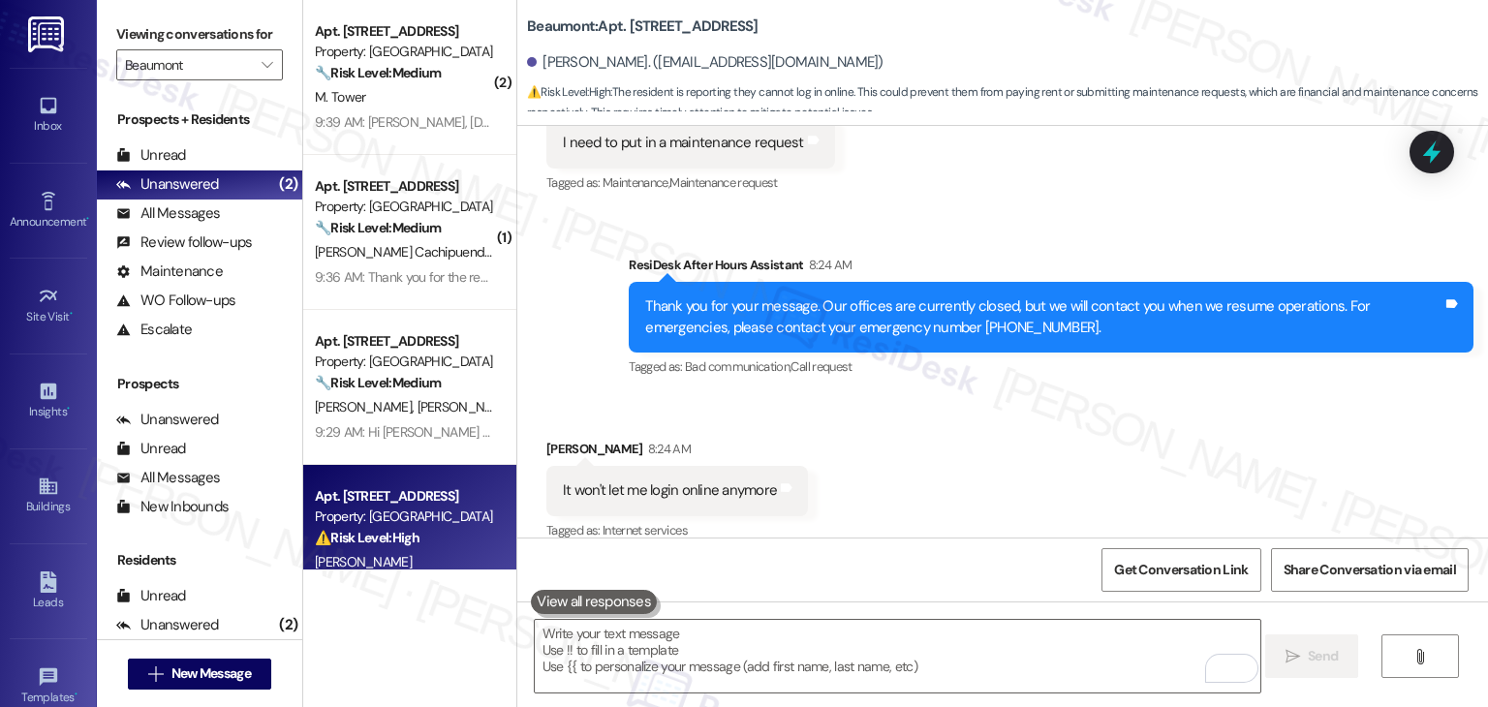
scroll to position [4018, 0]
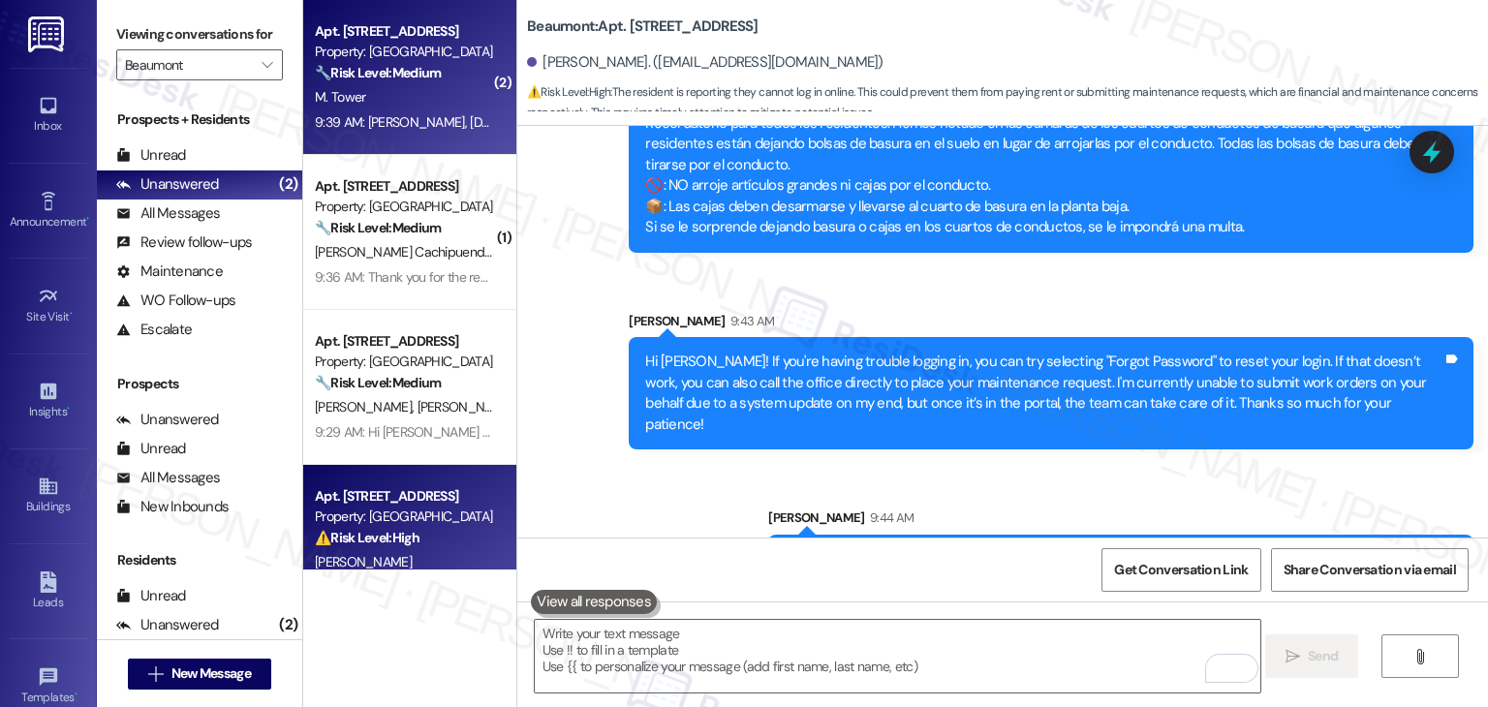
click at [357, 106] on div "M. Tower" at bounding box center [404, 97] width 183 height 24
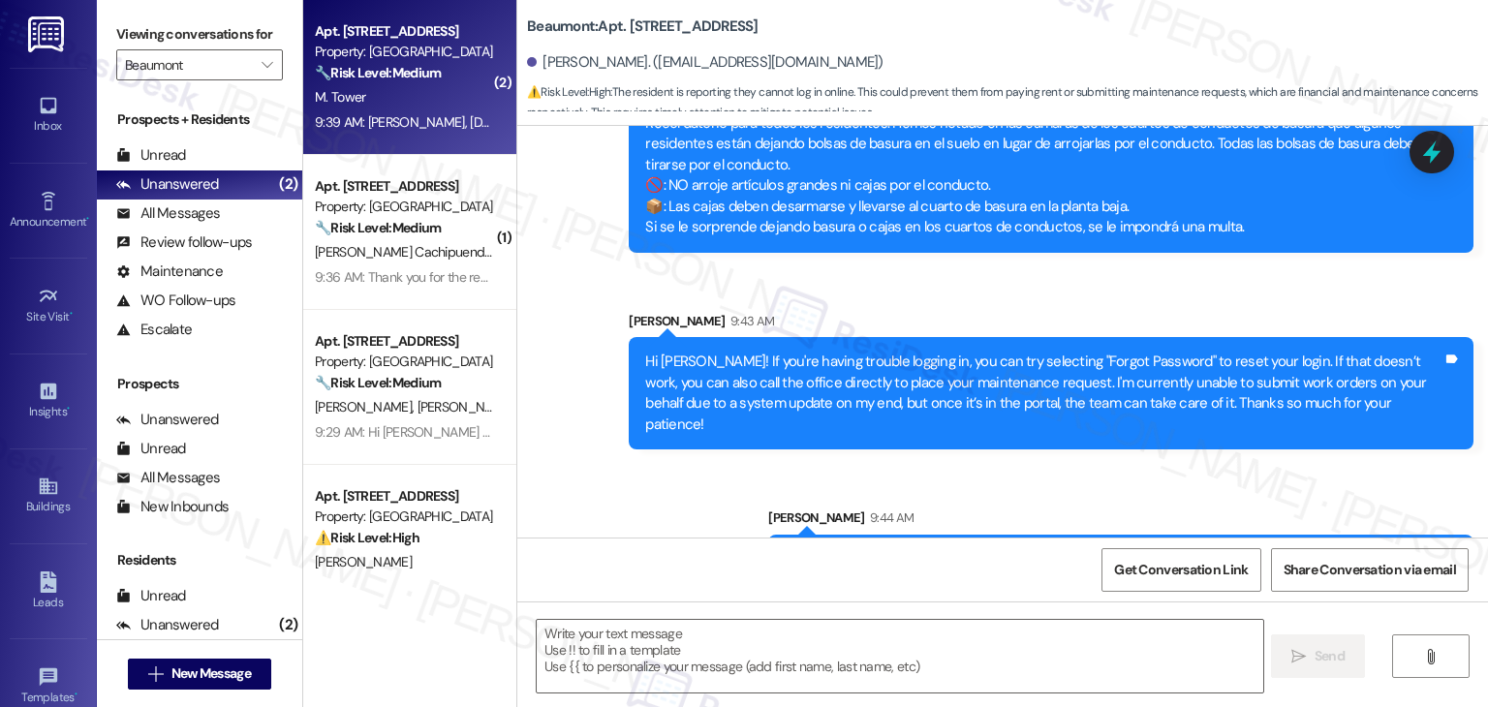
type textarea "Fetching suggested responses. Please feel free to read through the conversation…"
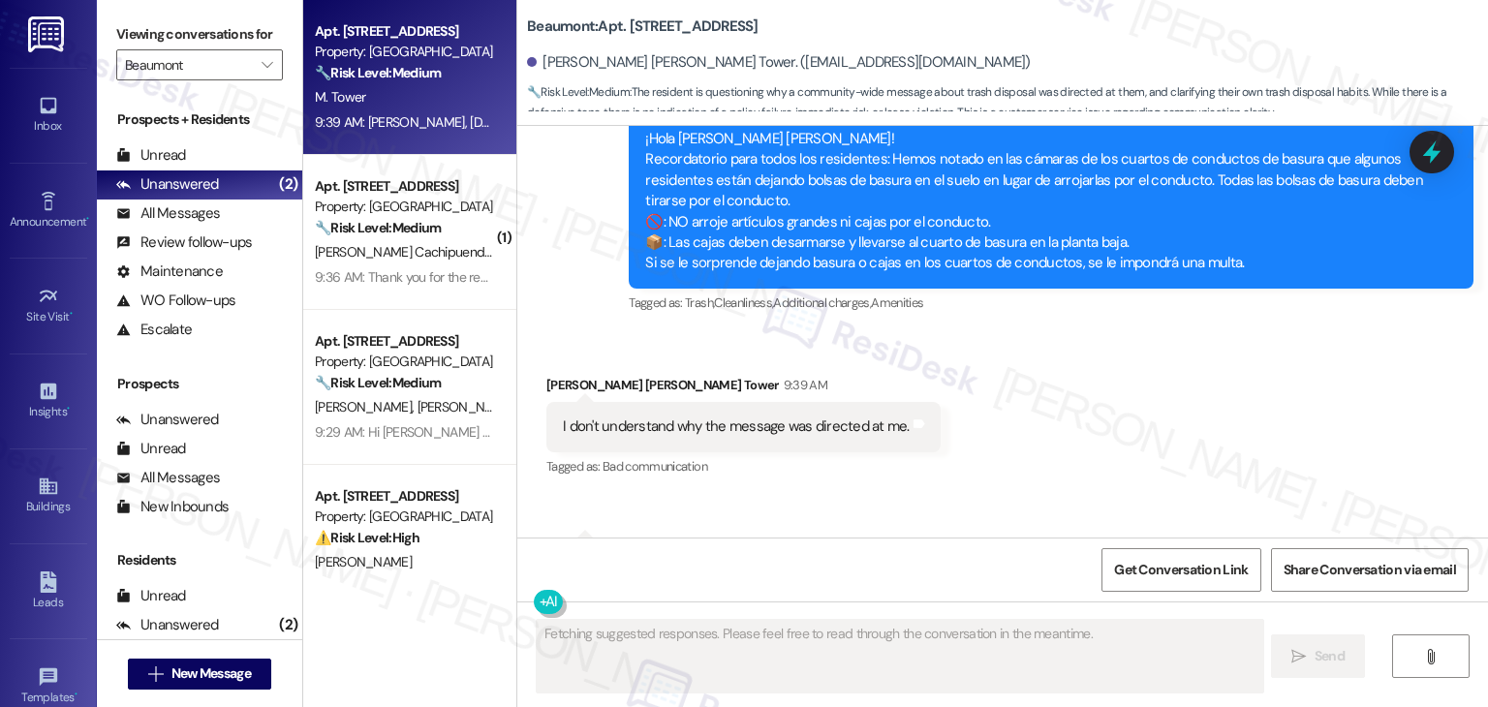
scroll to position [4821, 0]
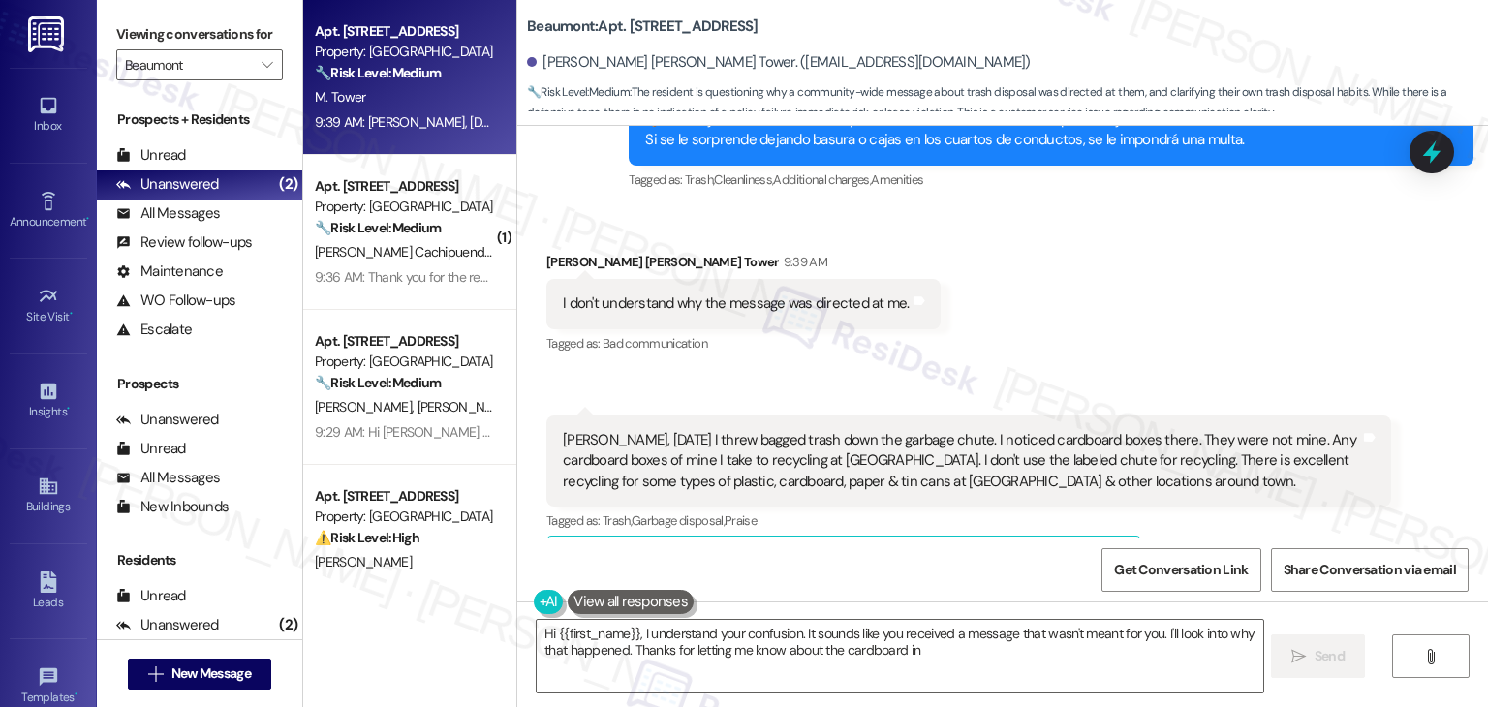
click at [1052, 258] on div "Received via SMS Mary Ann Tower 9:39 AM I don't understand why the message was …" at bounding box center [1002, 403] width 971 height 391
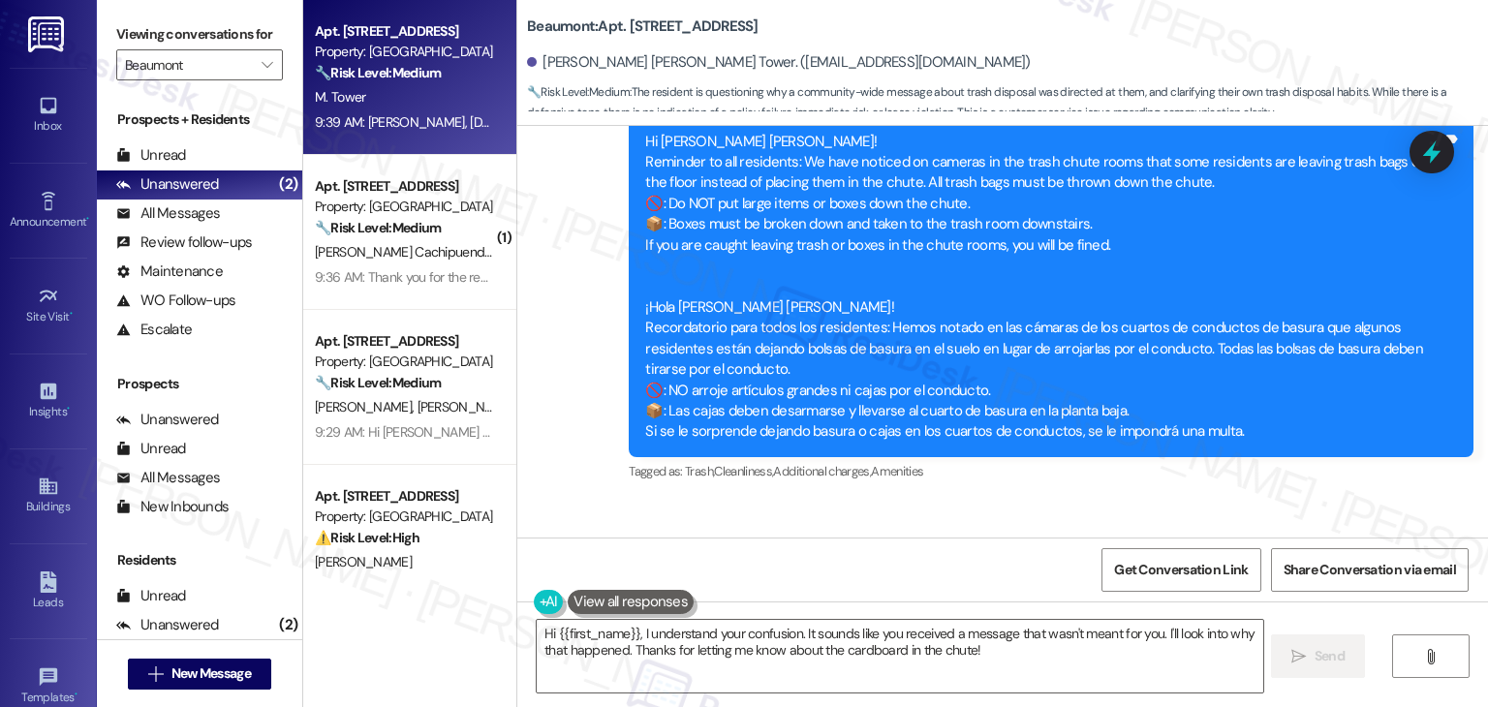
scroll to position [4531, 0]
click at [996, 499] on div "Received via SMS Mary Ann Tower 9:39 AM I don't understand why the message was …" at bounding box center [1002, 694] width 971 height 391
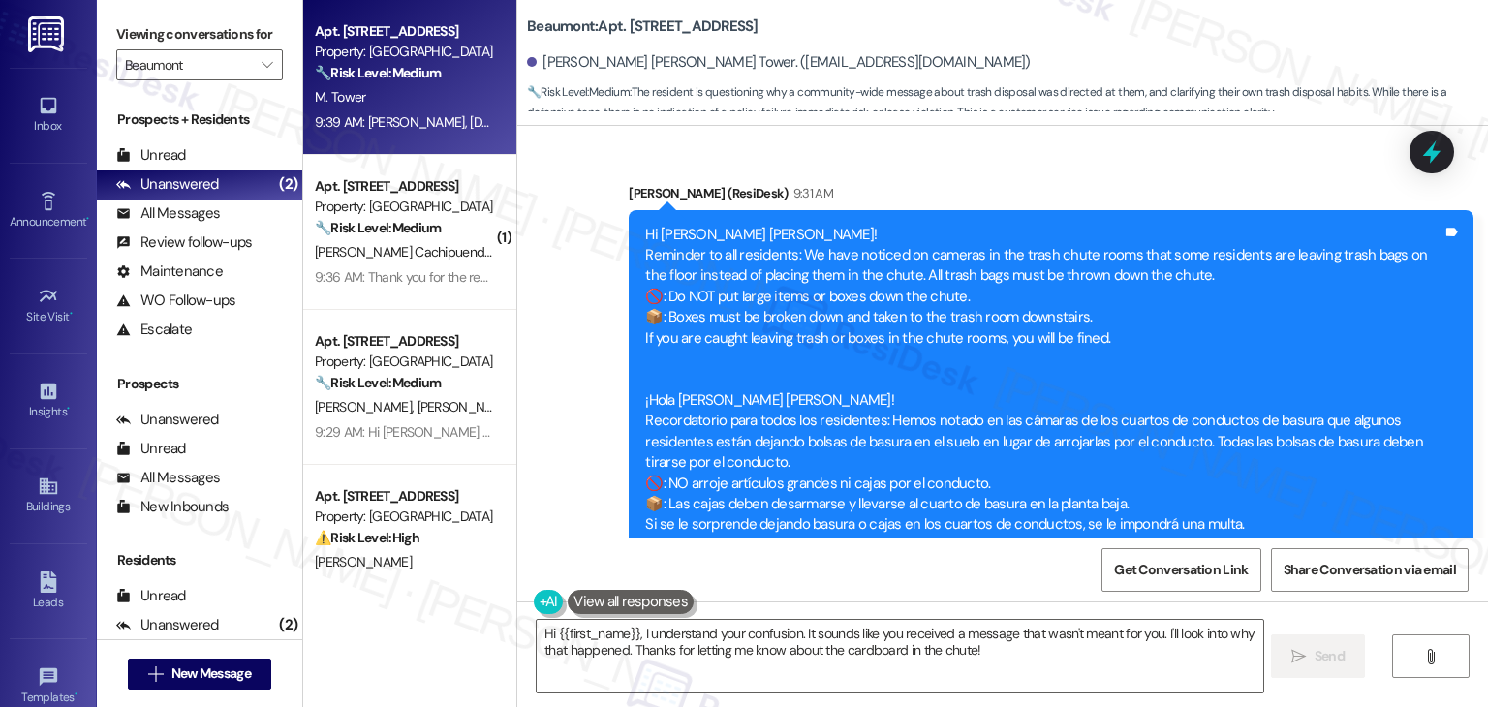
scroll to position [4434, 0]
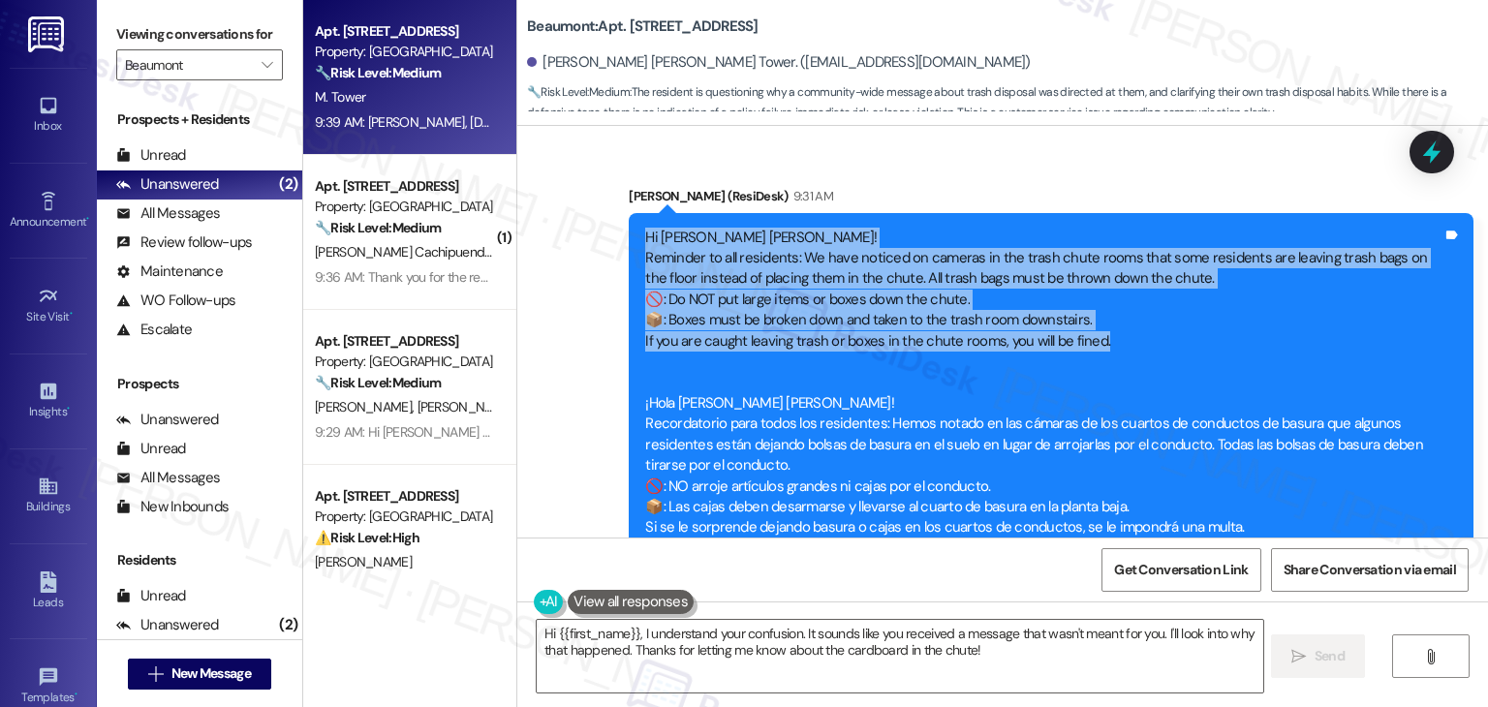
drag, startPoint x: 1138, startPoint y: 284, endPoint x: 590, endPoint y: 162, distance: 561.8
click at [590, 162] on div "Sent via SMS Dottie (ResiDesk) Sep 11, 2025 at 1:08 PM 😊 Tags and notes Announc…" at bounding box center [1002, 100] width 971 height 993
copy div "Hi Mary Ann! Reminder to all residents: We have noticed on cameras in the trash…"
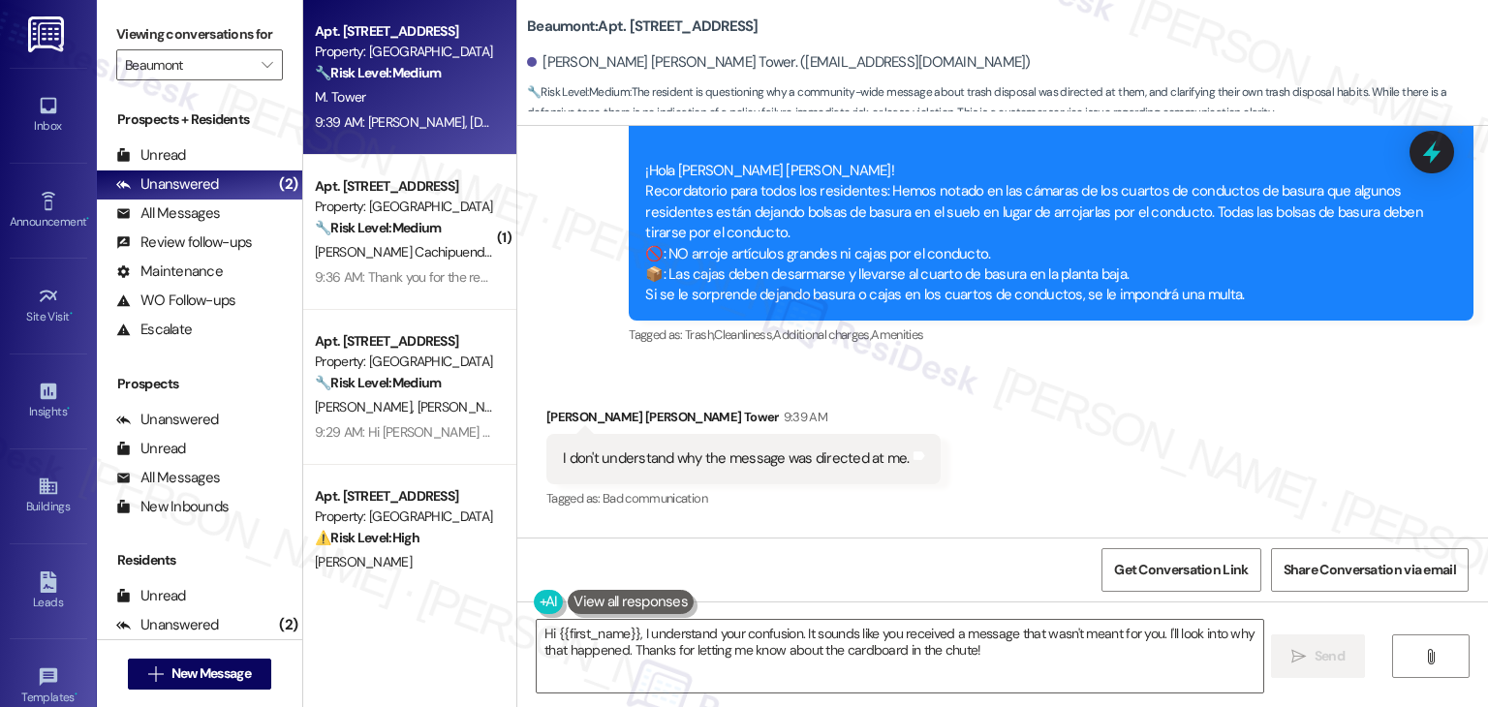
scroll to position [4724, 0]
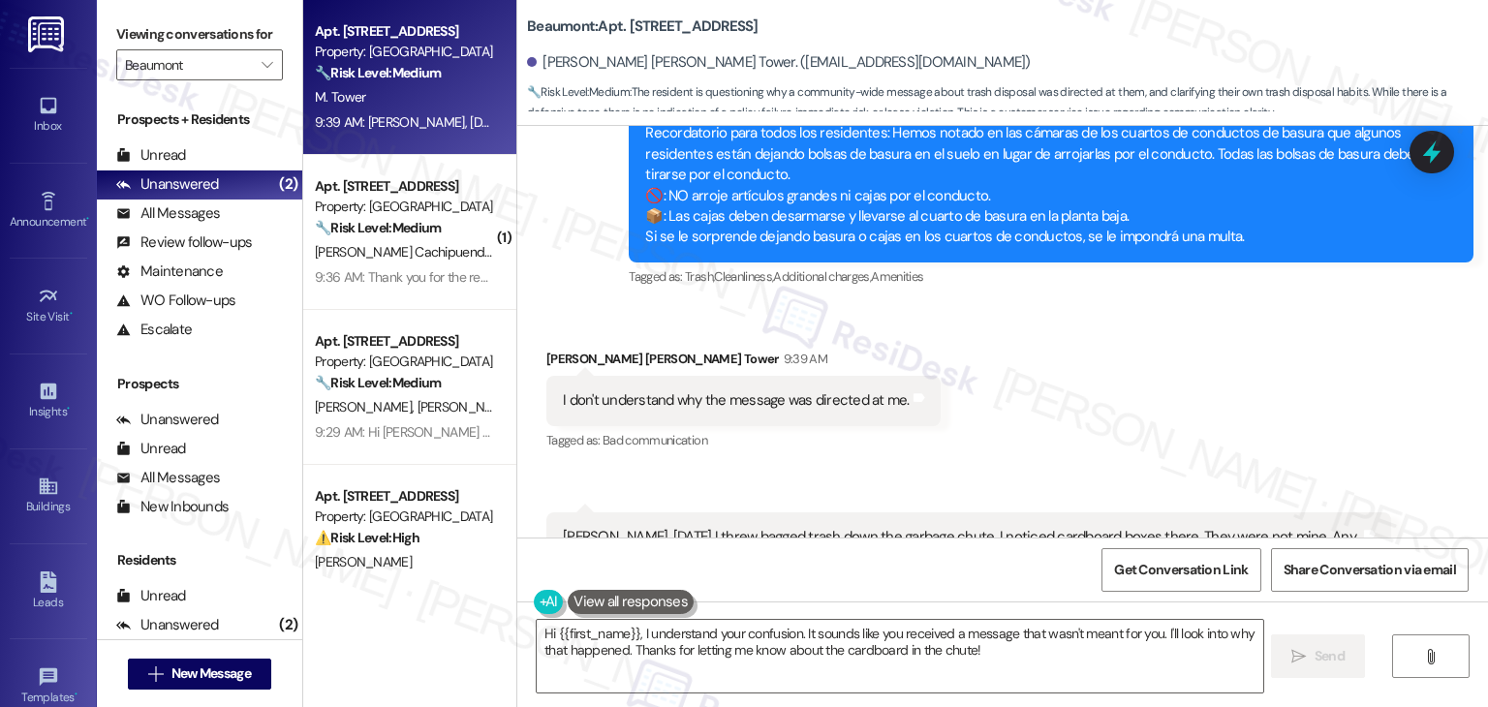
click at [702, 390] on div "I don't understand why the message was directed at me." at bounding box center [736, 400] width 347 height 20
copy div "I don't understand why the message was directed at me. Tags and notes"
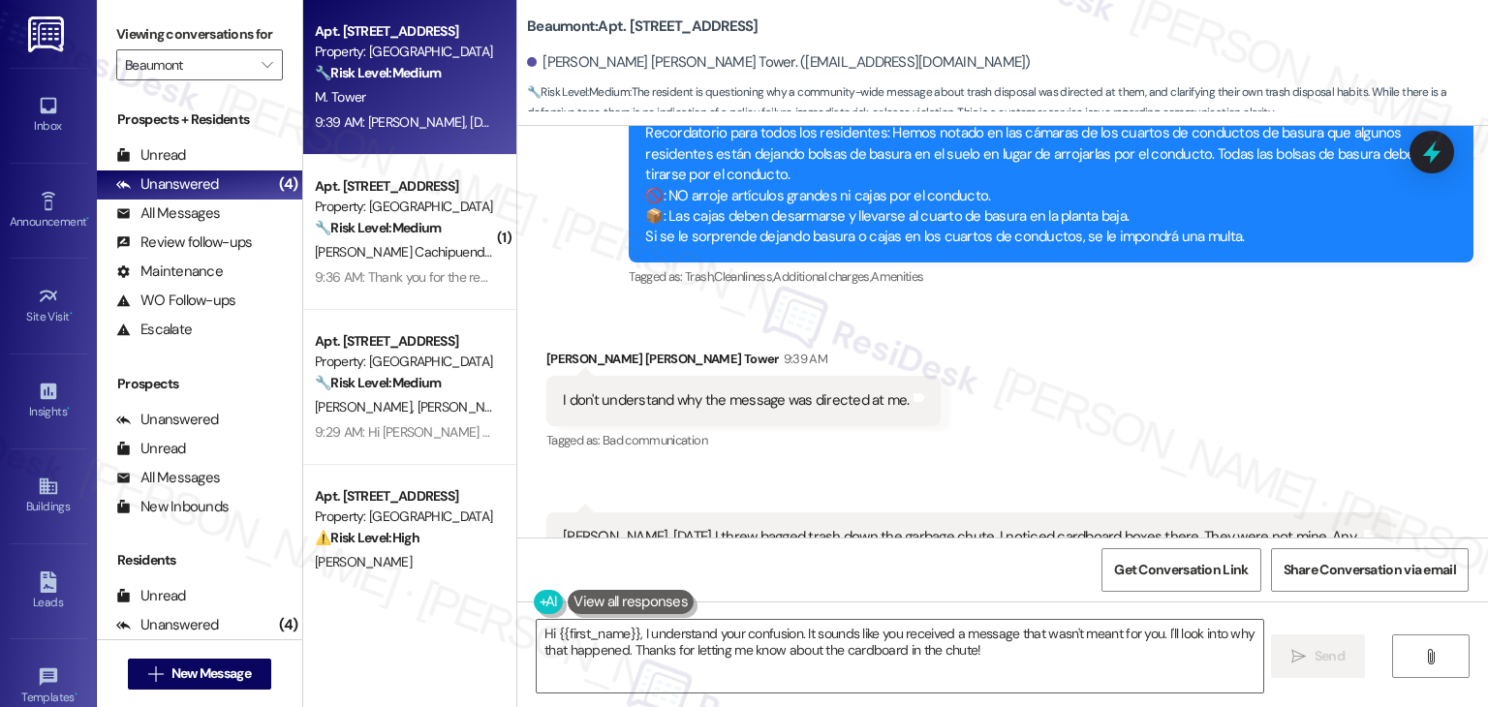
click at [803, 527] on div "Dottie, yesterday I threw bagged trash down the garbage chute. I noticed cardbo…" at bounding box center [961, 558] width 797 height 62
drag, startPoint x: 1030, startPoint y: 515, endPoint x: 597, endPoint y: 475, distance: 435.0
click at [597, 527] on div "Dottie, yesterday I threw bagged trash down the garbage chute. I noticed cardbo…" at bounding box center [961, 558] width 797 height 62
copy div "esterday I threw bagged trash down the garbage chute. I noticed cardboard boxes…"
click at [806, 631] on textarea "Hi {{first_name}}, I understand your confusion. It sounds like you received a m…" at bounding box center [900, 656] width 726 height 73
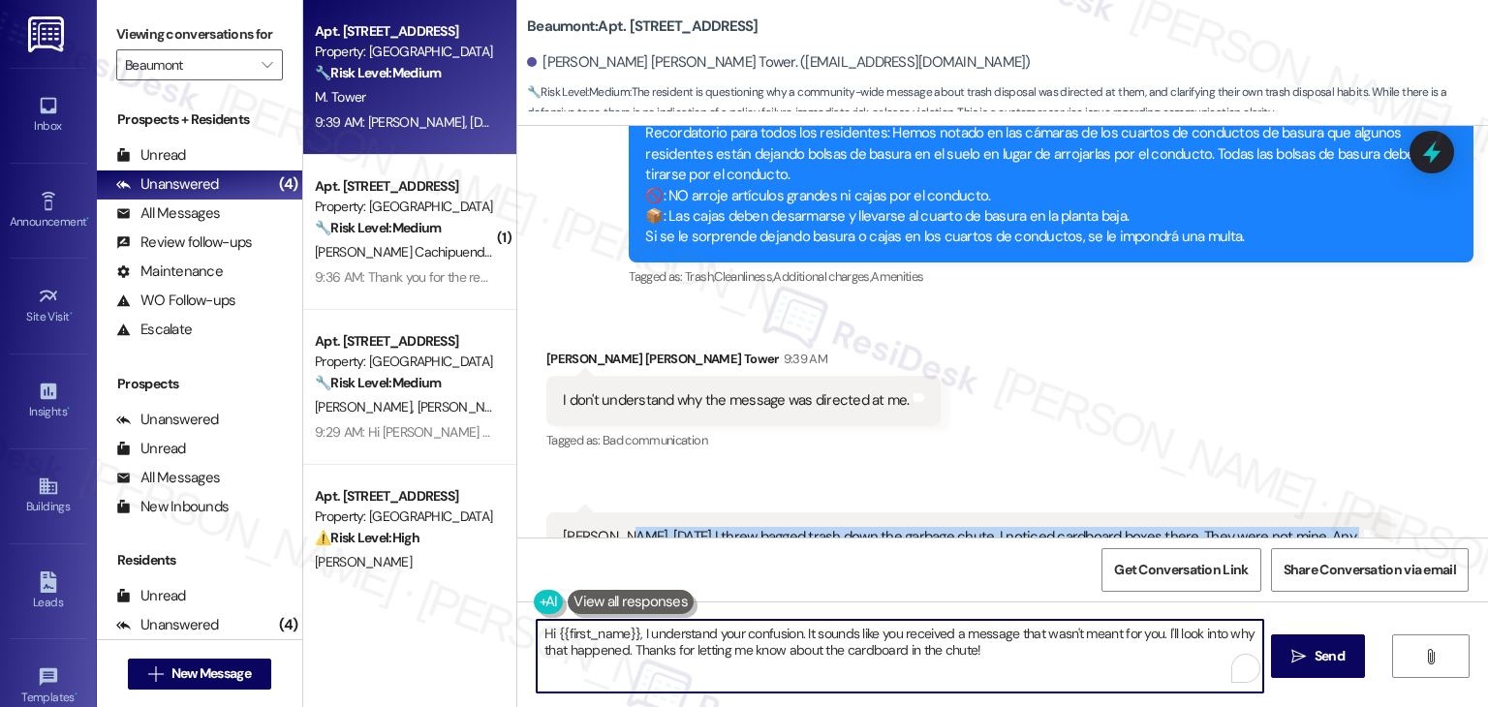
click at [806, 631] on textarea "Hi {{first_name}}, I understand your confusion. It sounds like you received a m…" at bounding box center [900, 656] width 726 height 73
paste textarea "Mary Ann! No worries—this message was just a general reminder sent to all resid…"
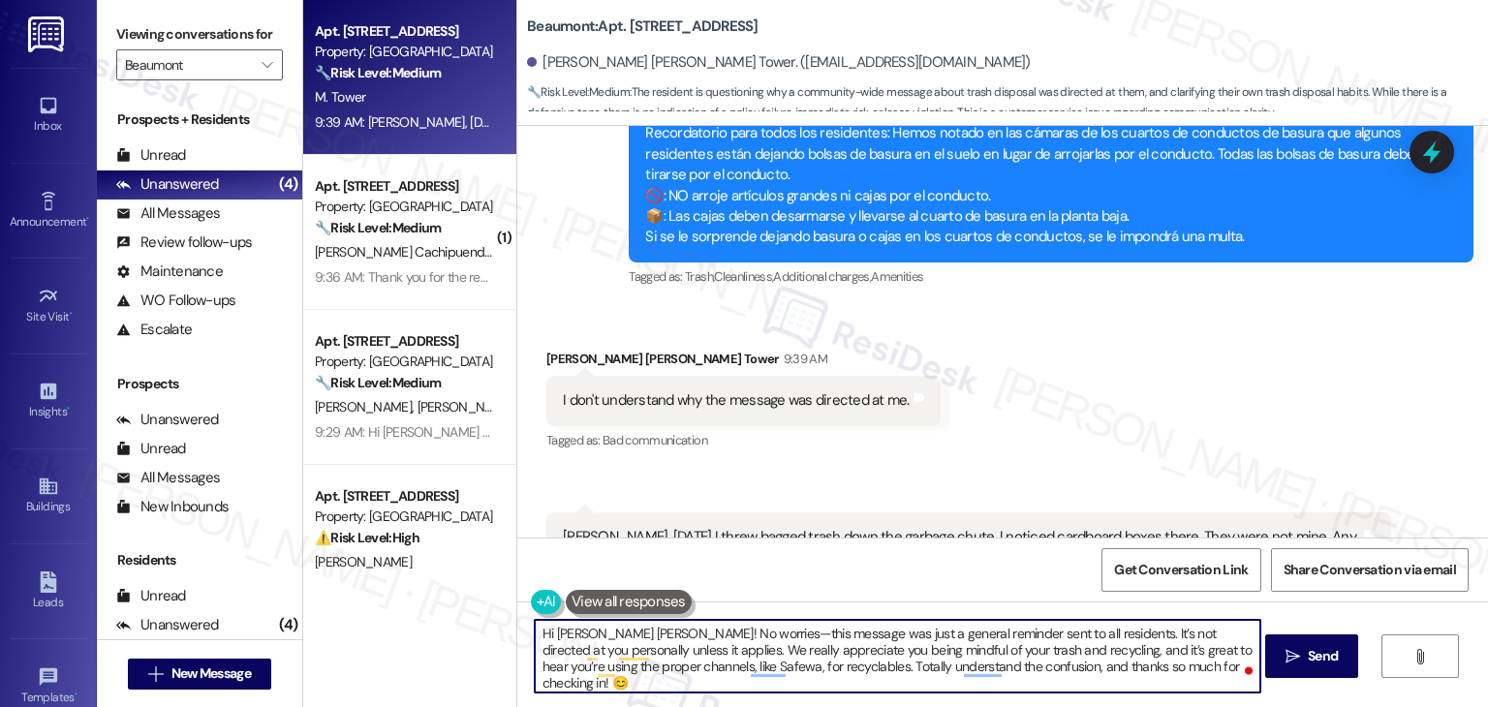
click at [874, 660] on textarea "Hi Mary Ann! No worries—this message was just a general reminder sent to all re…" at bounding box center [898, 656] width 726 height 73
click at [645, 664] on textarea "Hi Mary Ann! No worries—this message was just a general reminder sent to all re…" at bounding box center [898, 656] width 726 height 73
click at [926, 652] on textarea "Hi Mary Ann! No worries—this message was just a general reminder sent to all re…" at bounding box center [898, 656] width 726 height 73
click at [655, 672] on textarea "Hi Mary Ann! No worries—this message was just a general reminder sent to all re…" at bounding box center [898, 656] width 726 height 73
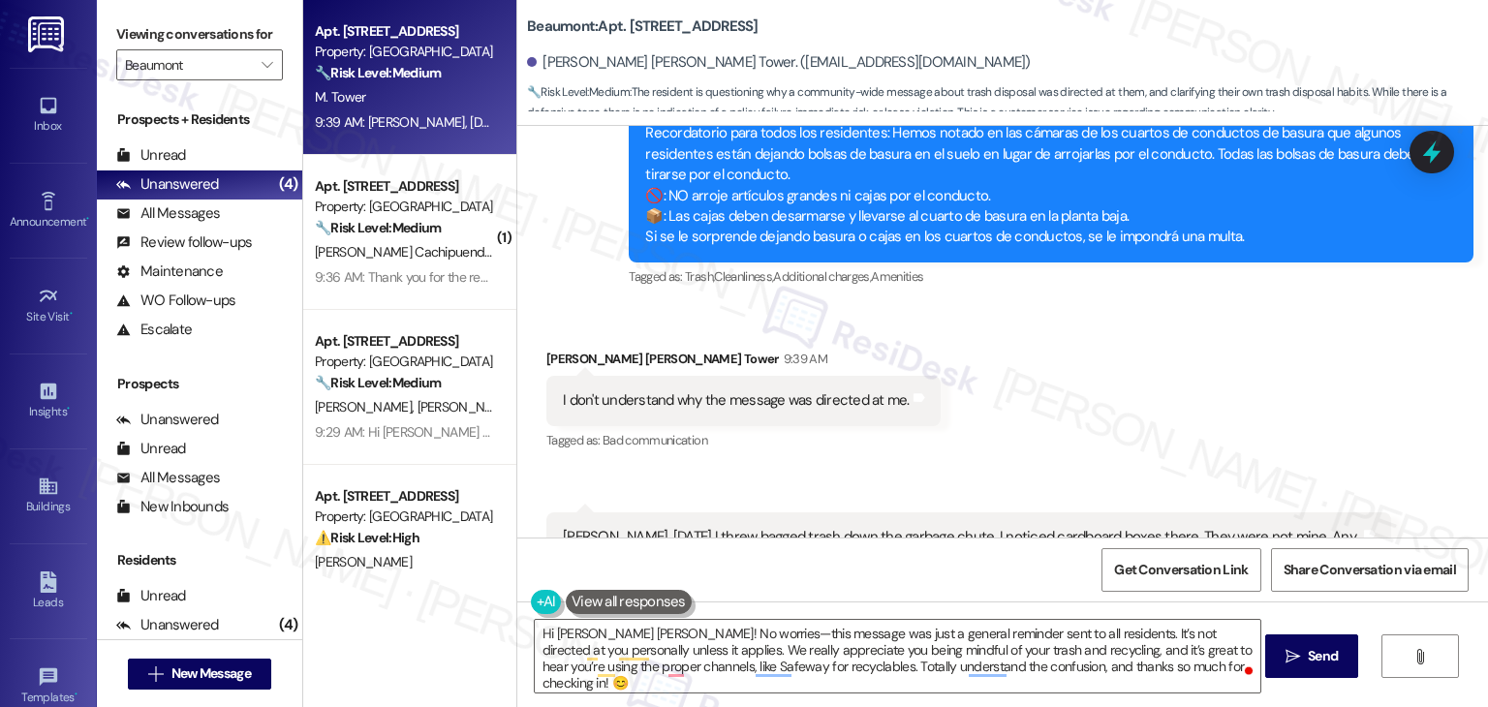
click at [979, 578] on div "Get Conversation Link Share Conversation via email" at bounding box center [1002, 570] width 971 height 64
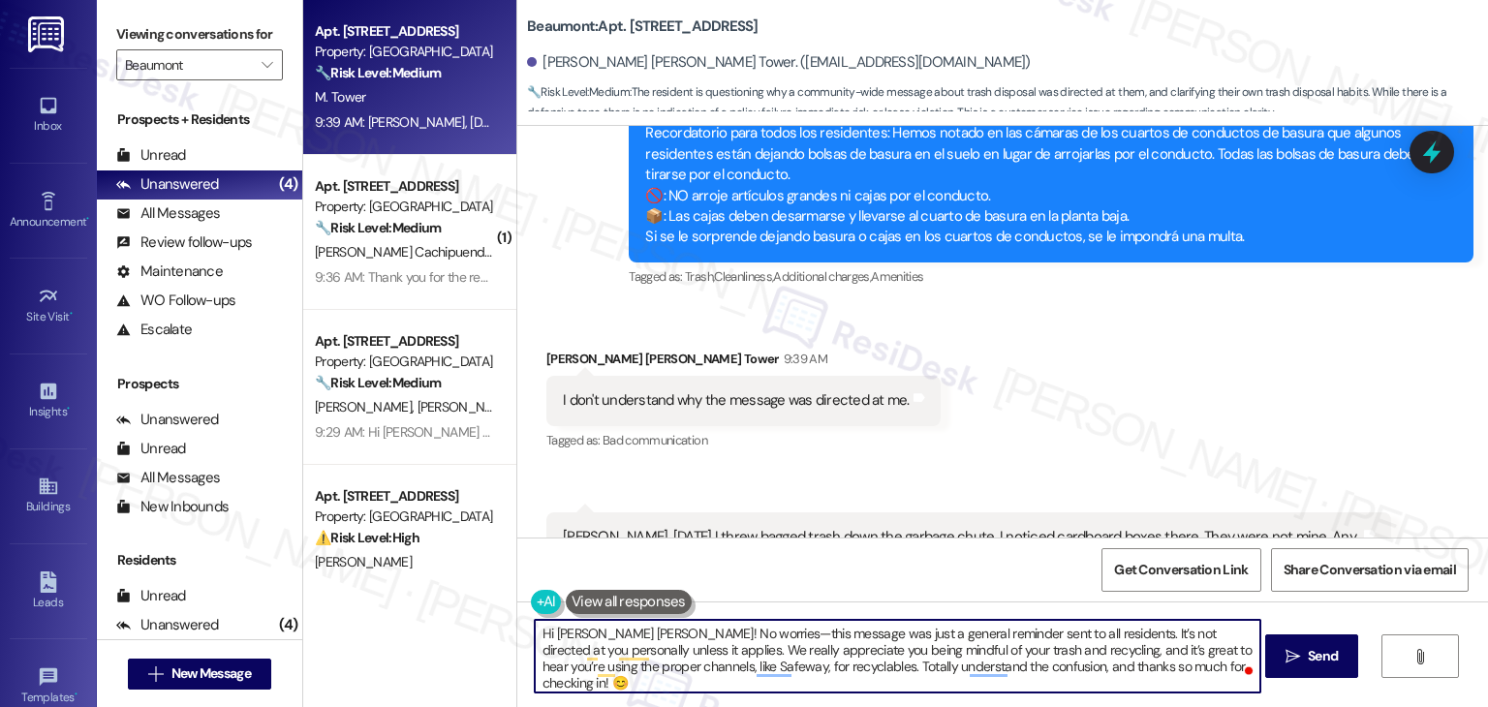
click at [585, 670] on textarea "Hi Mary Ann! No worries—this message was just a general reminder sent to all re…" at bounding box center [898, 656] width 726 height 73
type textarea "Hi Mary Ann! No worries—this message was just a general reminder sent to all re…"
click at [1304, 660] on span "Send" at bounding box center [1323, 656] width 38 height 20
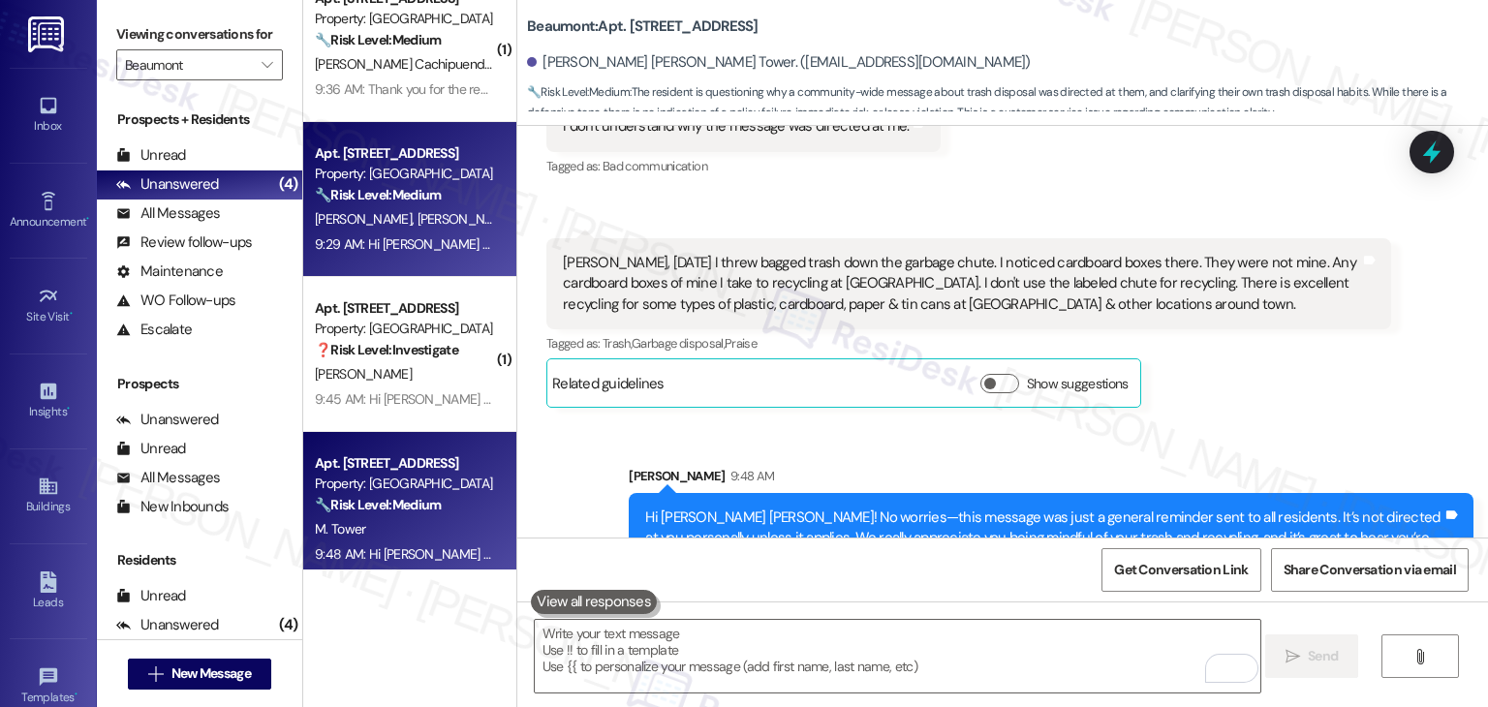
scroll to position [50, 0]
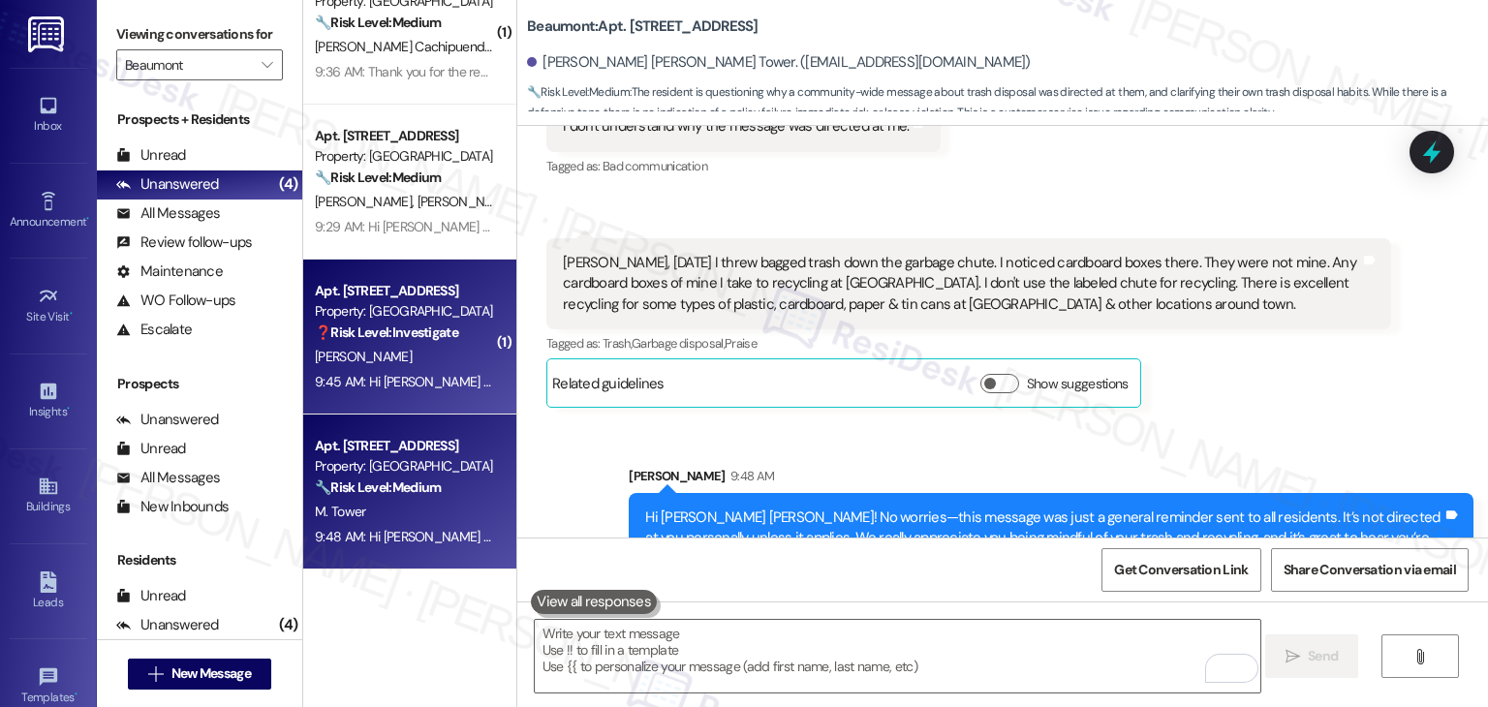
click at [419, 370] on div "9:45 AM: Hi [PERSON_NAME] - I have a broken track or window- In the room I use …" at bounding box center [404, 382] width 183 height 24
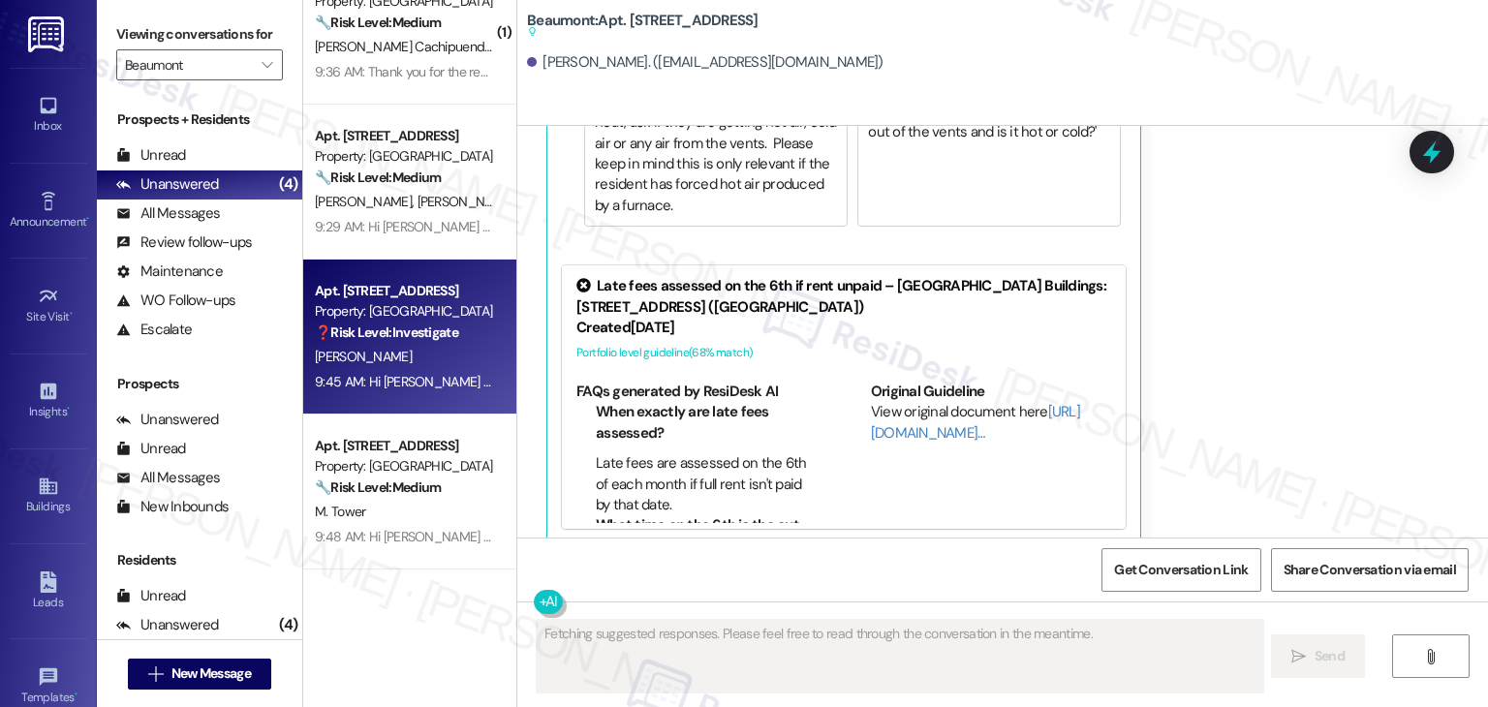
scroll to position [1955, 0]
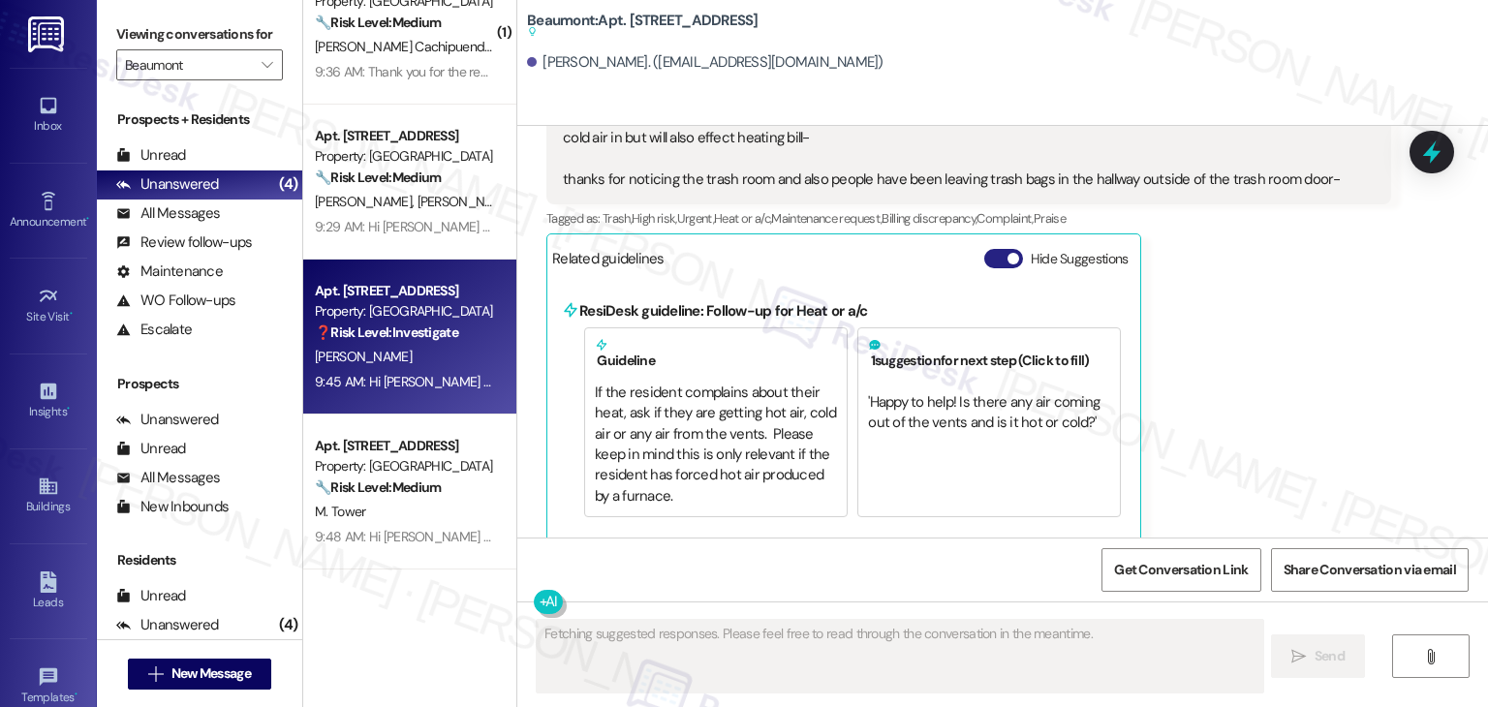
click at [984, 249] on button "Hide Suggestions" at bounding box center [1003, 258] width 39 height 19
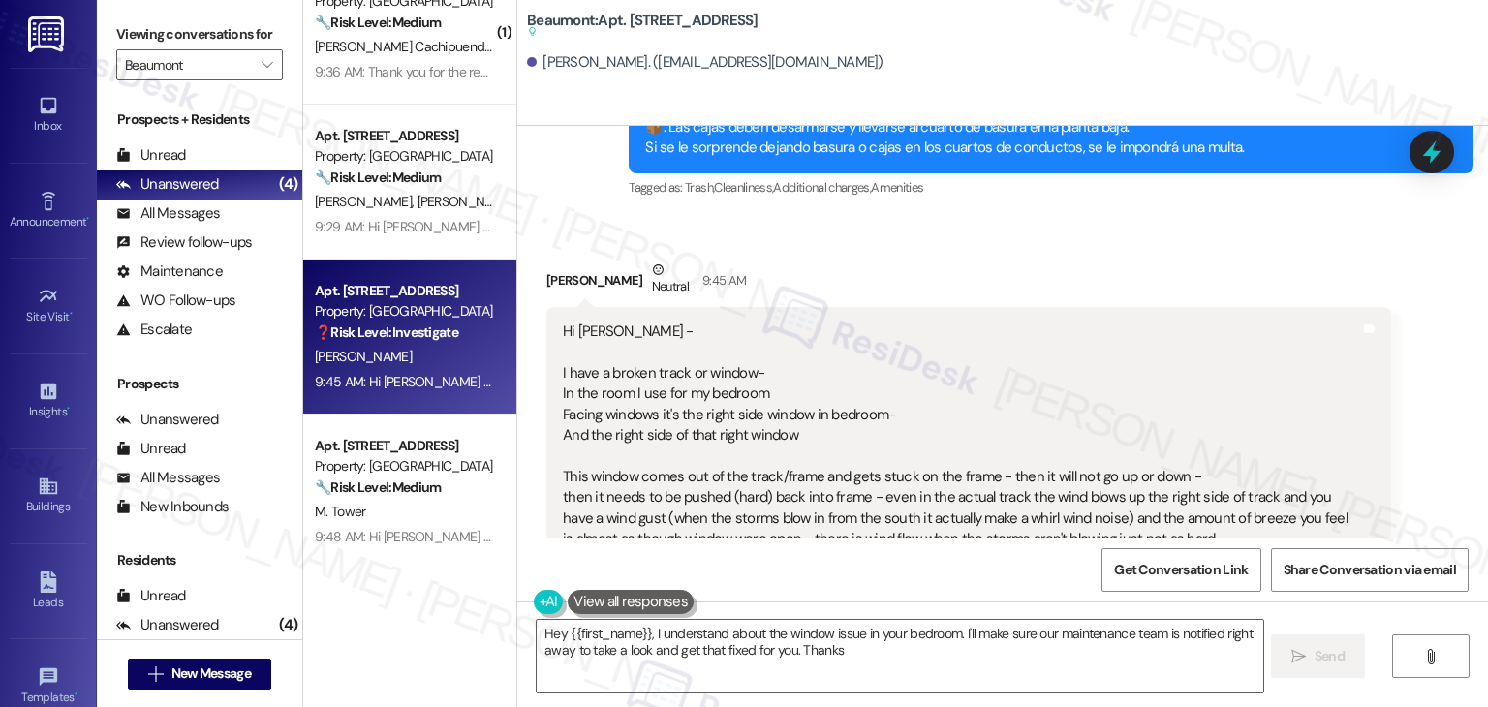
scroll to position [1501, 0]
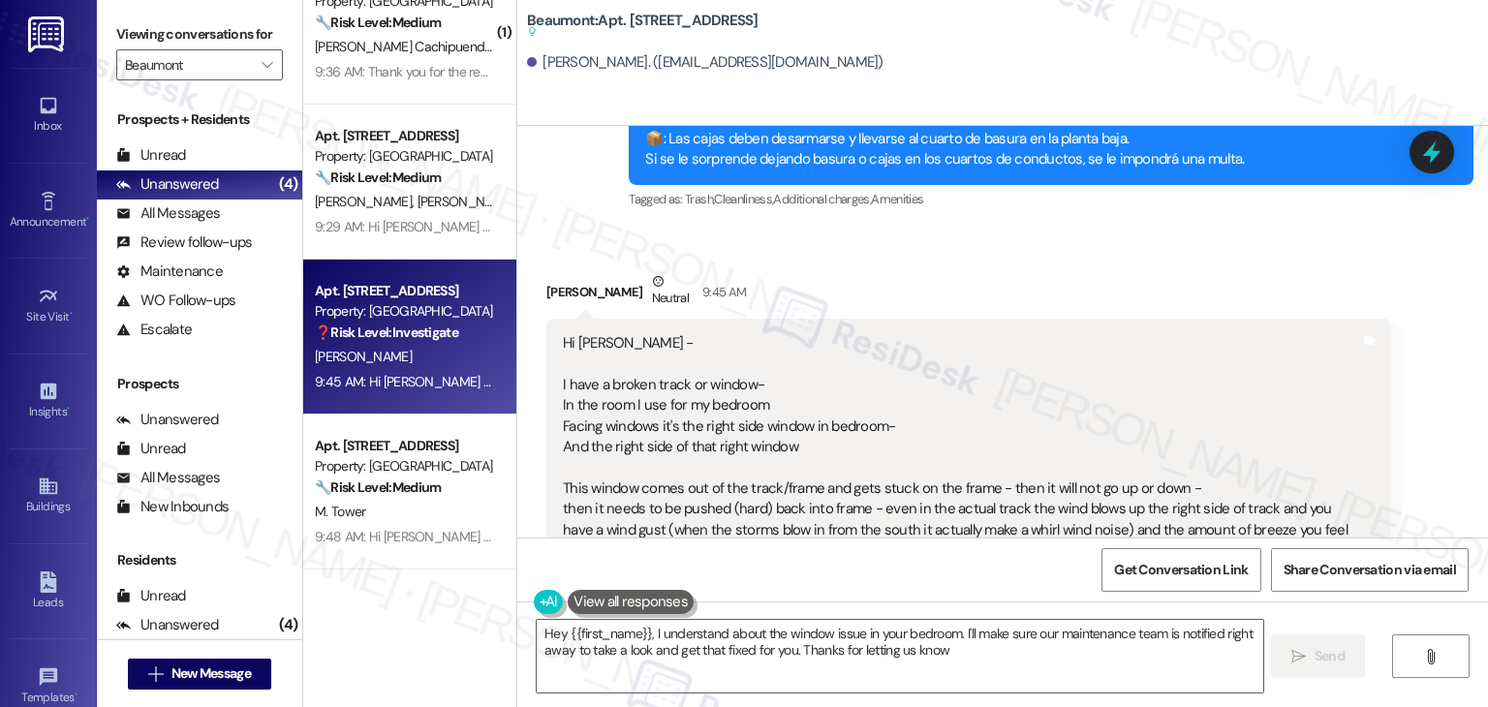
type textarea "Hey {{first_name}}, I understand about the window issue in your bedroom. I'll m…"
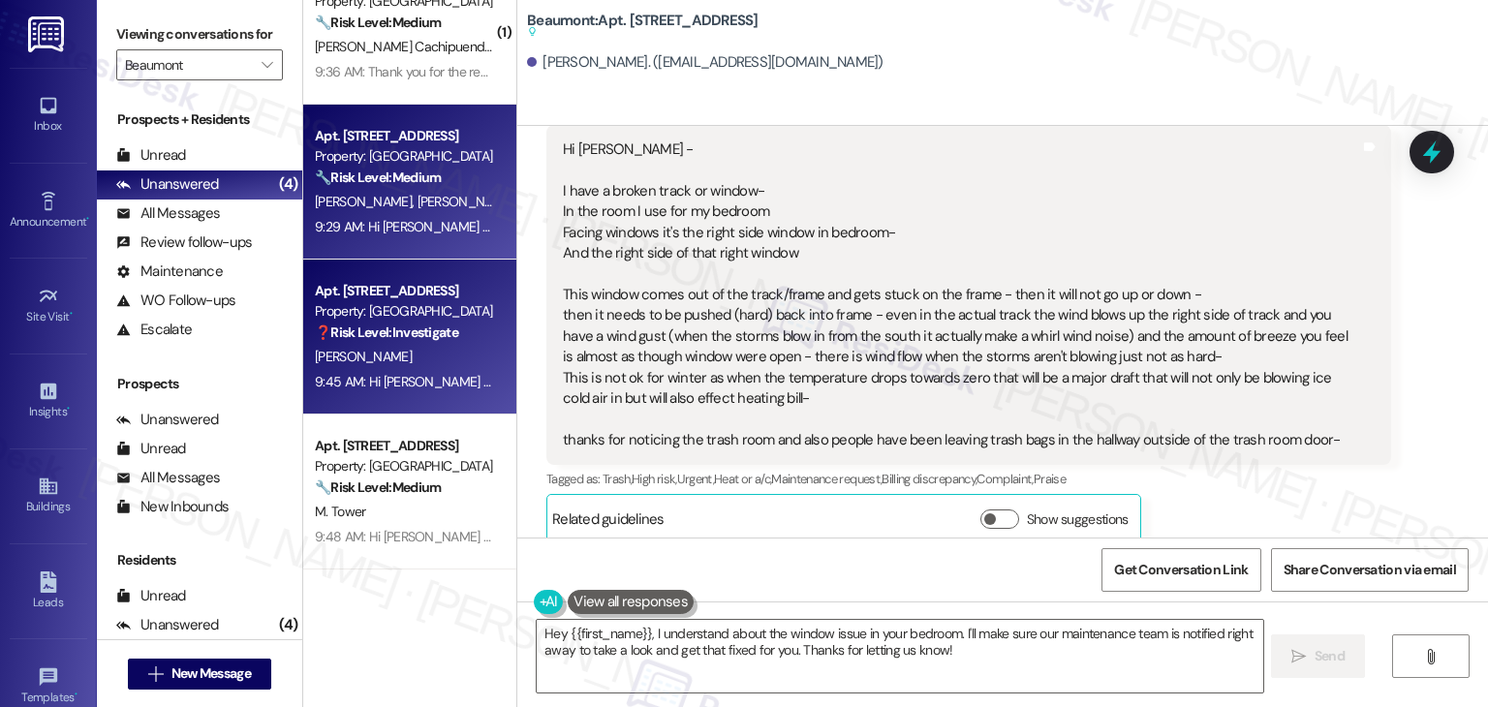
click at [412, 215] on div "9:29 AM: Hi [PERSON_NAME] and [PERSON_NAME]! Reminder to all residents: We have…" at bounding box center [404, 227] width 183 height 24
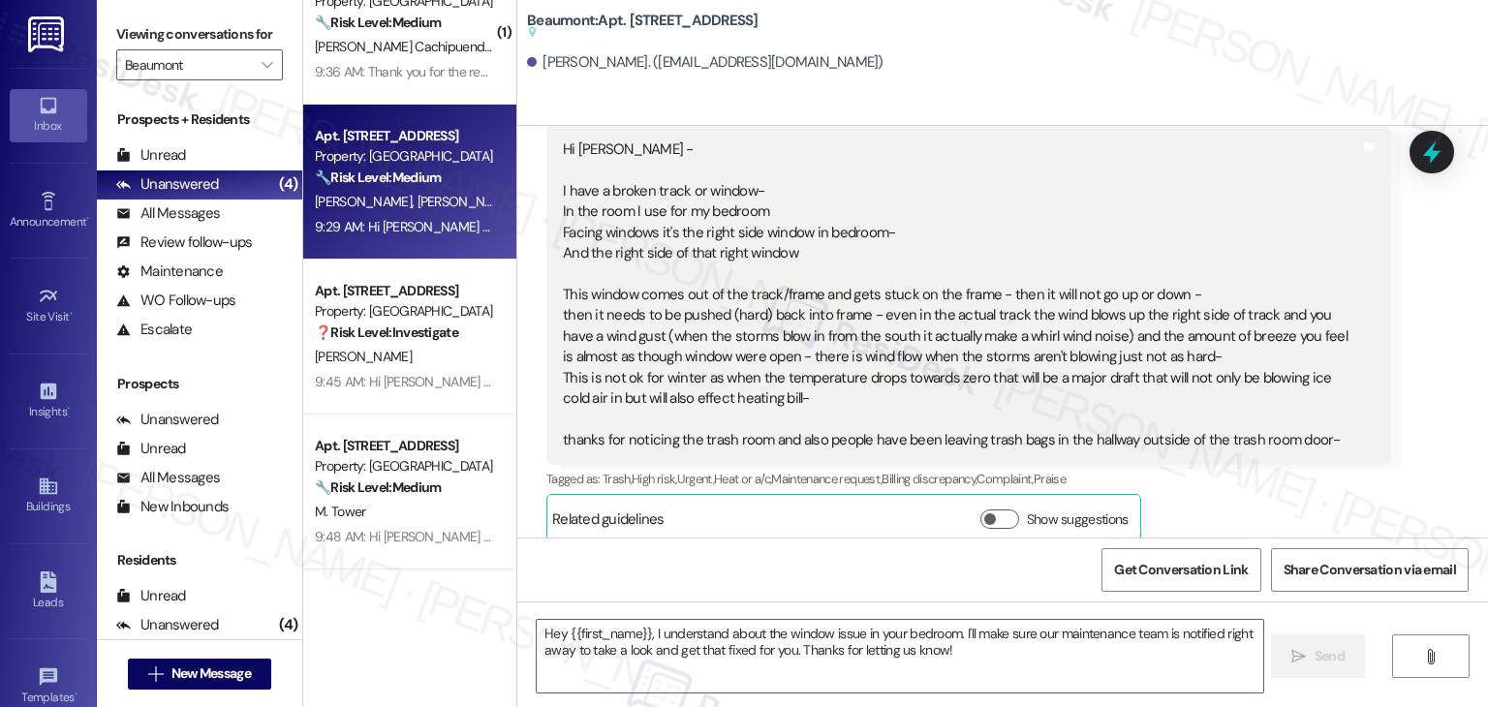
click at [43, 107] on icon at bounding box center [48, 105] width 21 height 21
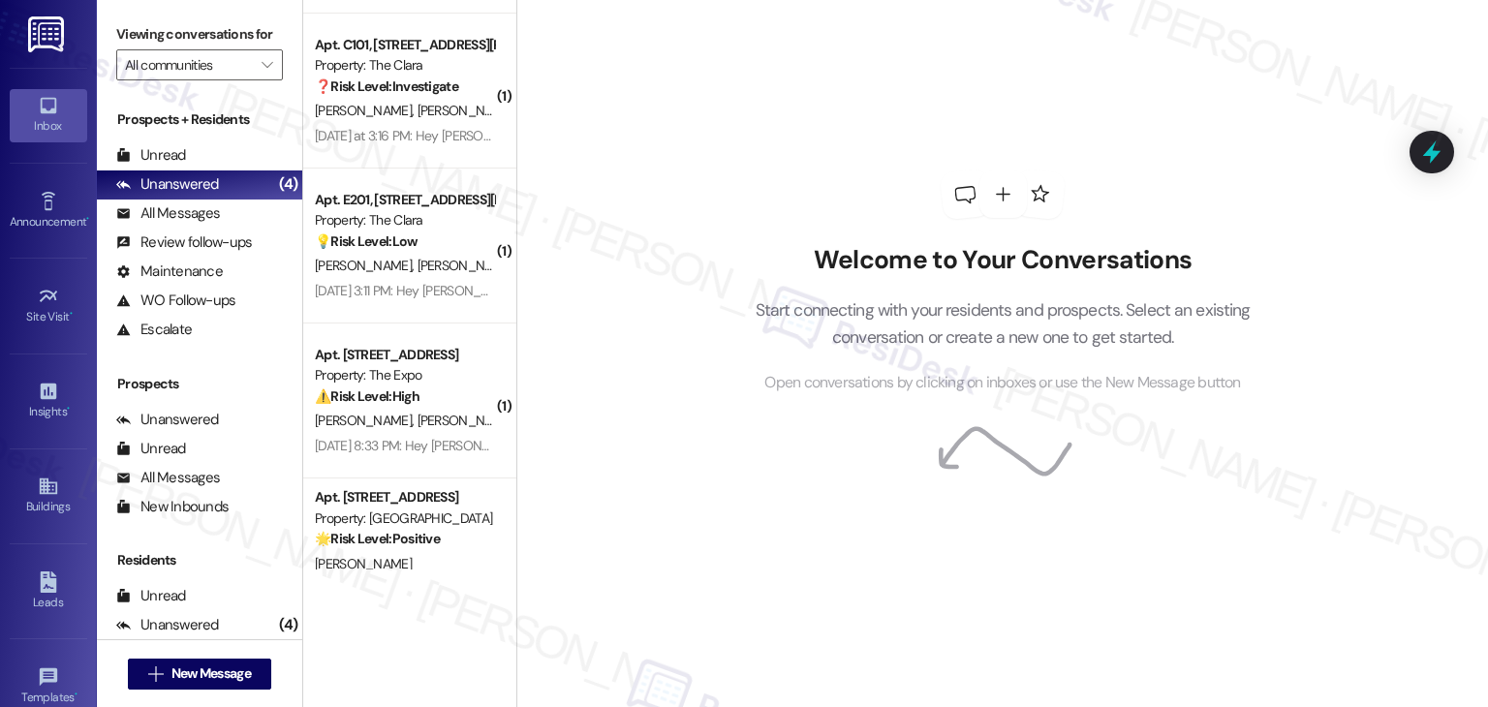
scroll to position [1601, 0]
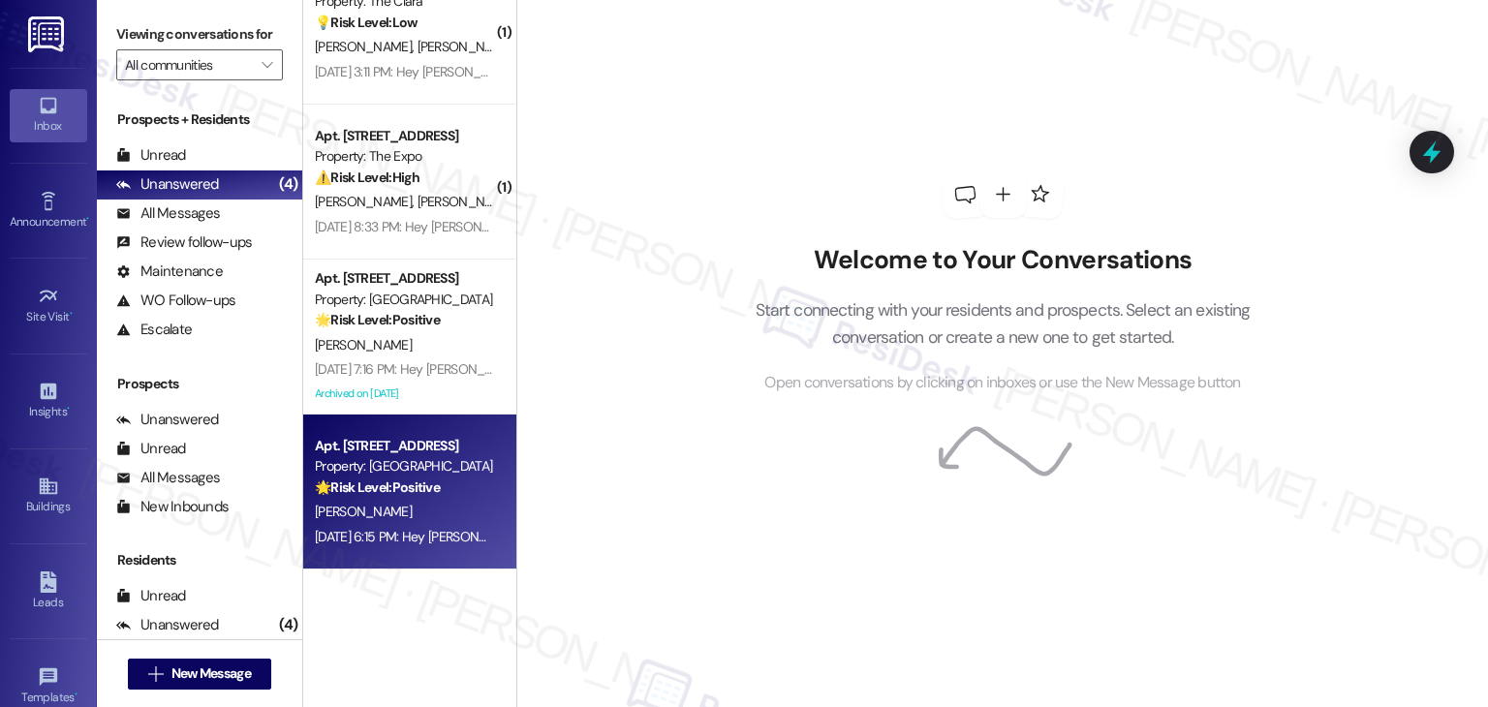
click at [422, 553] on div "Apt. B106, 508 Bldg B E 50th St Property: Mallard Pointe 🌟 Risk Level: Positive…" at bounding box center [409, 492] width 213 height 155
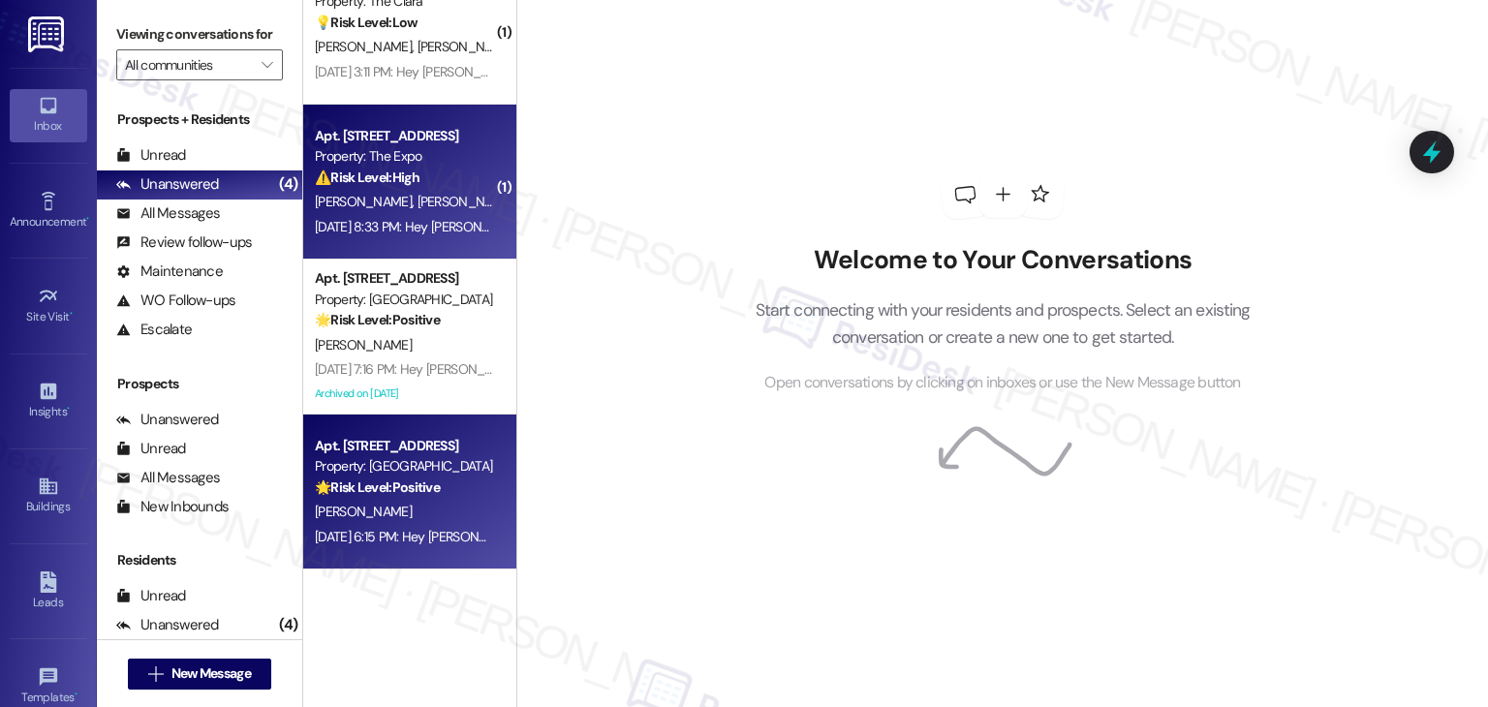
click at [407, 224] on div "Sep 12, 2025 at 8:33 PM: Hey Tiffany and Aaron, we appreciate your text! We'll …" at bounding box center [806, 226] width 982 height 17
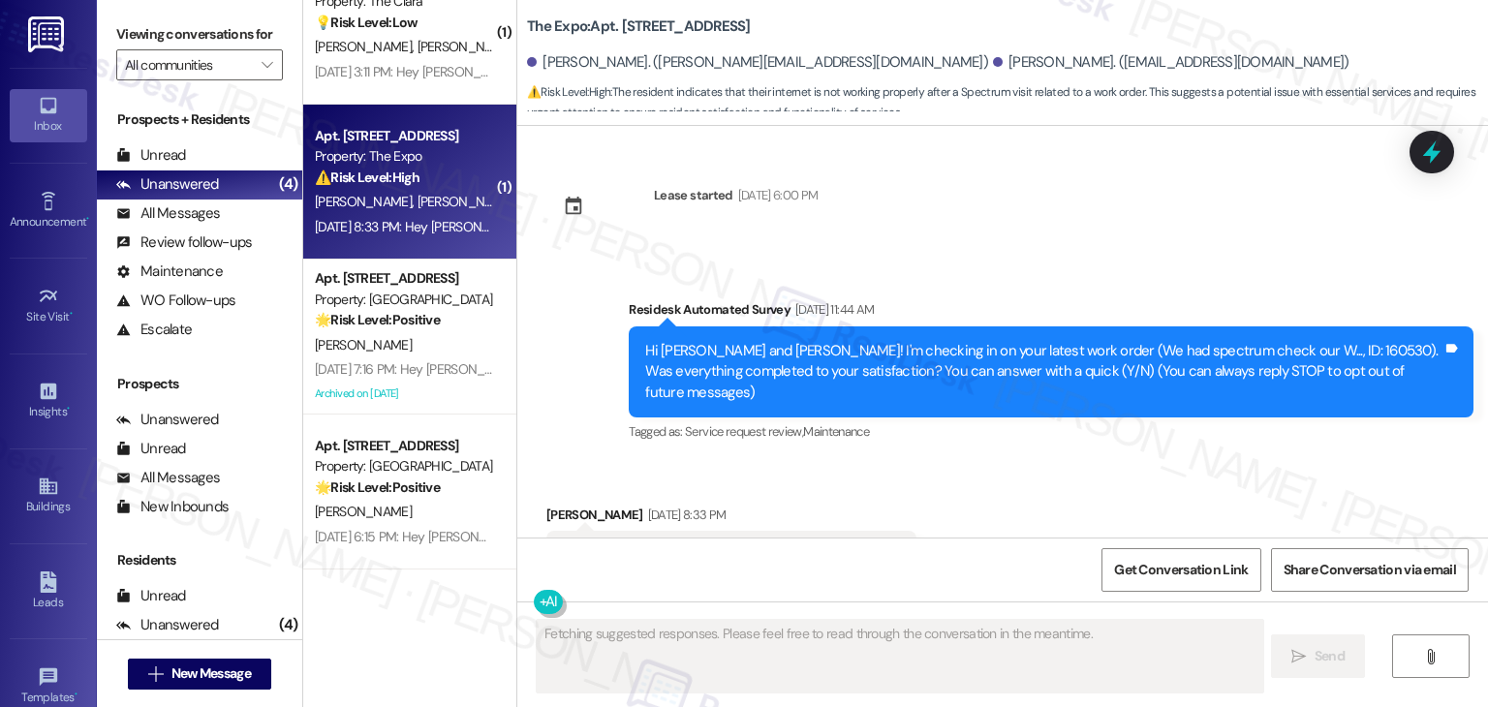
scroll to position [251, 0]
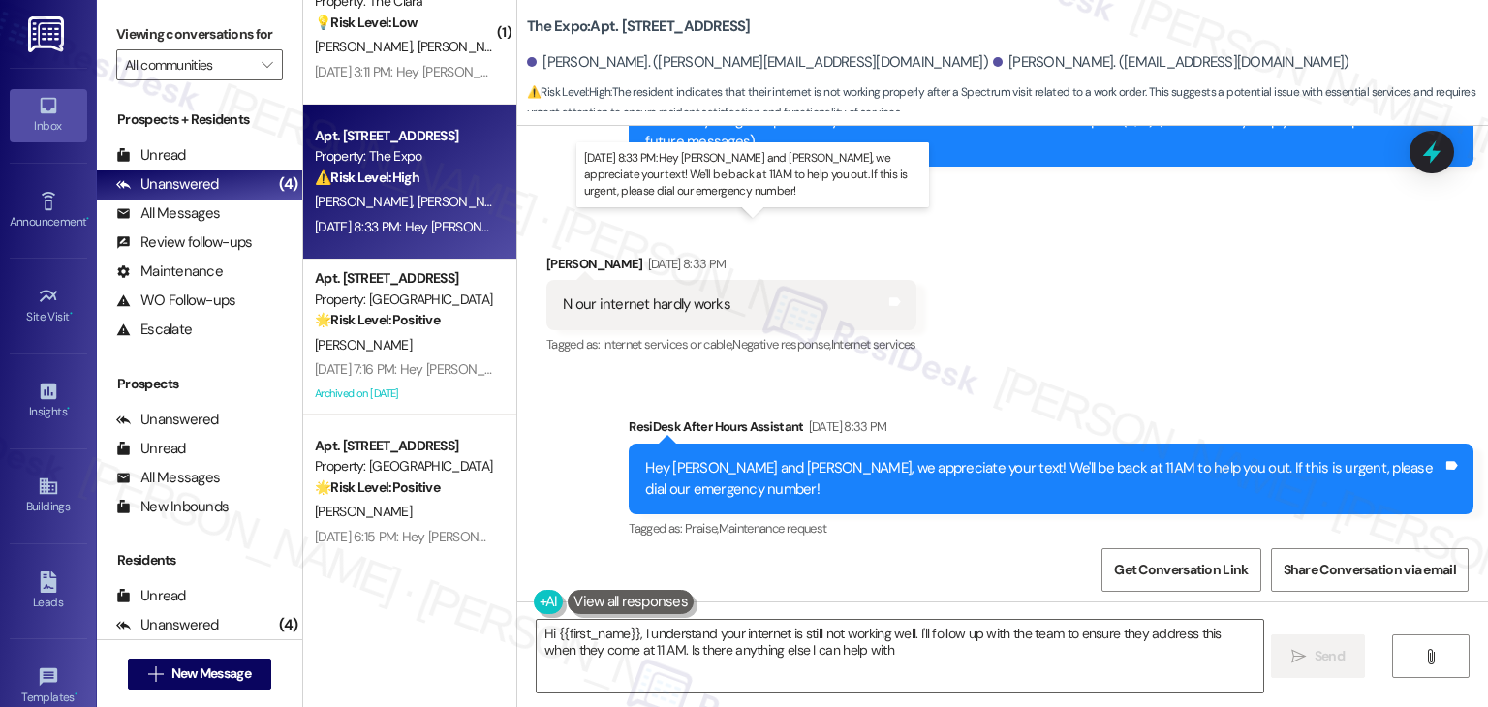
type textarea "Hi {{first_name}}, I understand your internet is still not working well. I'll f…"
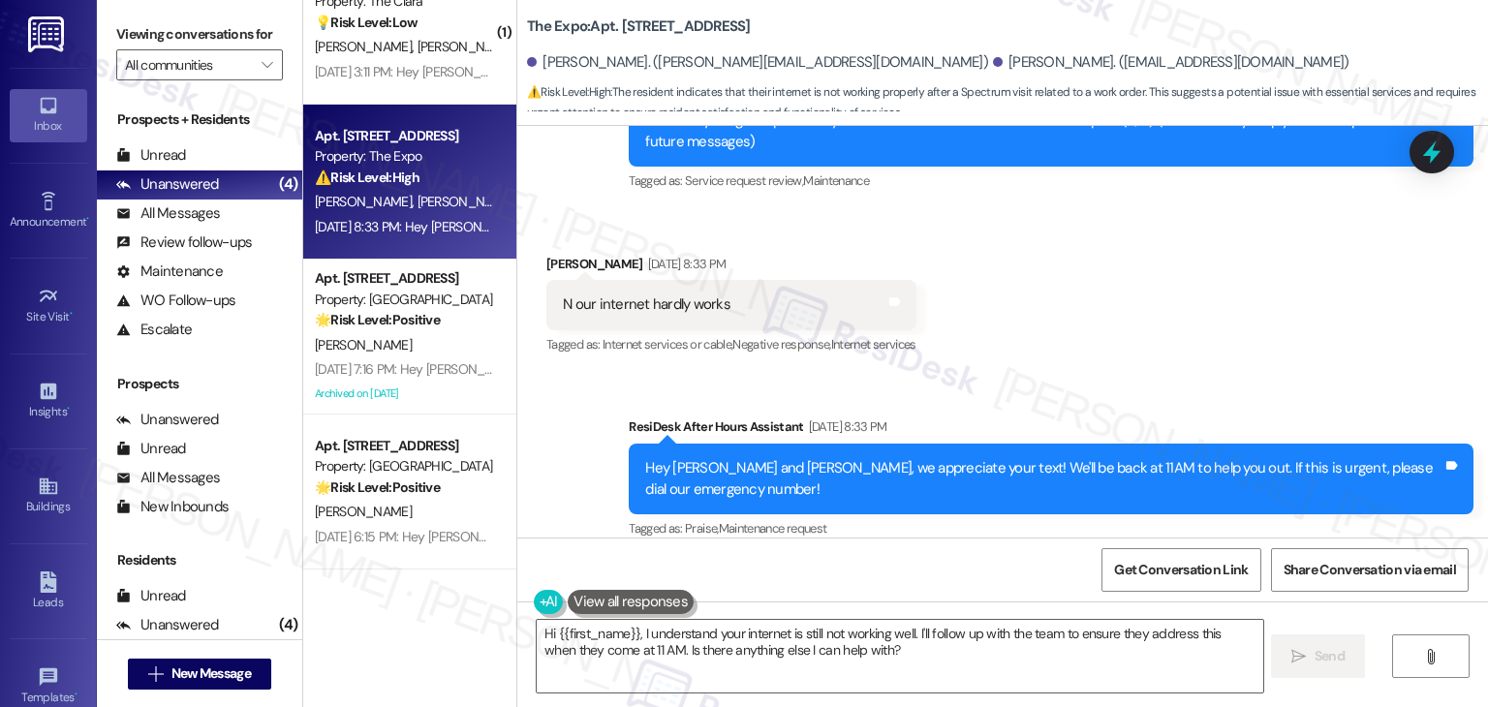
click at [1174, 373] on div "Sent via SMS ResiDesk After Hours Assistant Sep 12, 2025 at 8:33 PM Hey Tiffany…" at bounding box center [1002, 465] width 971 height 184
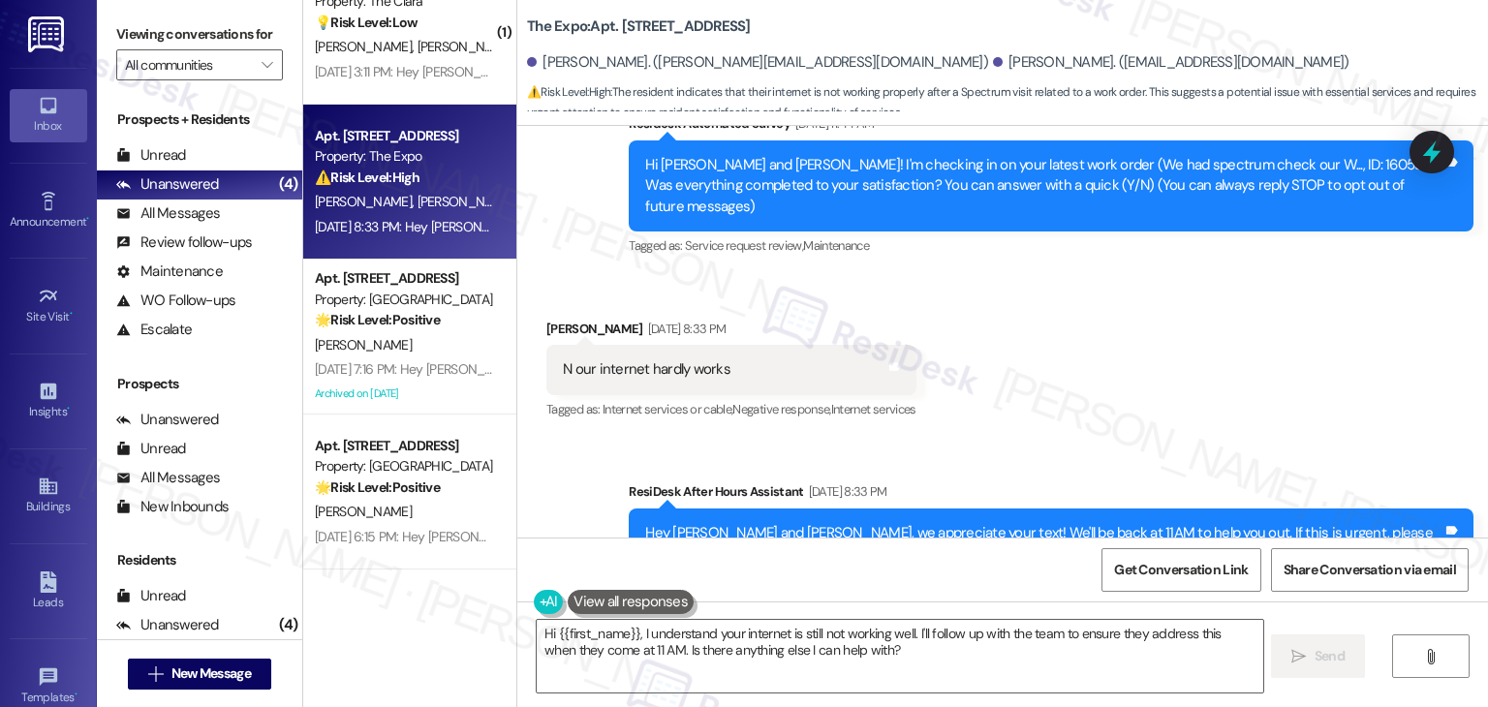
scroll to position [154, 0]
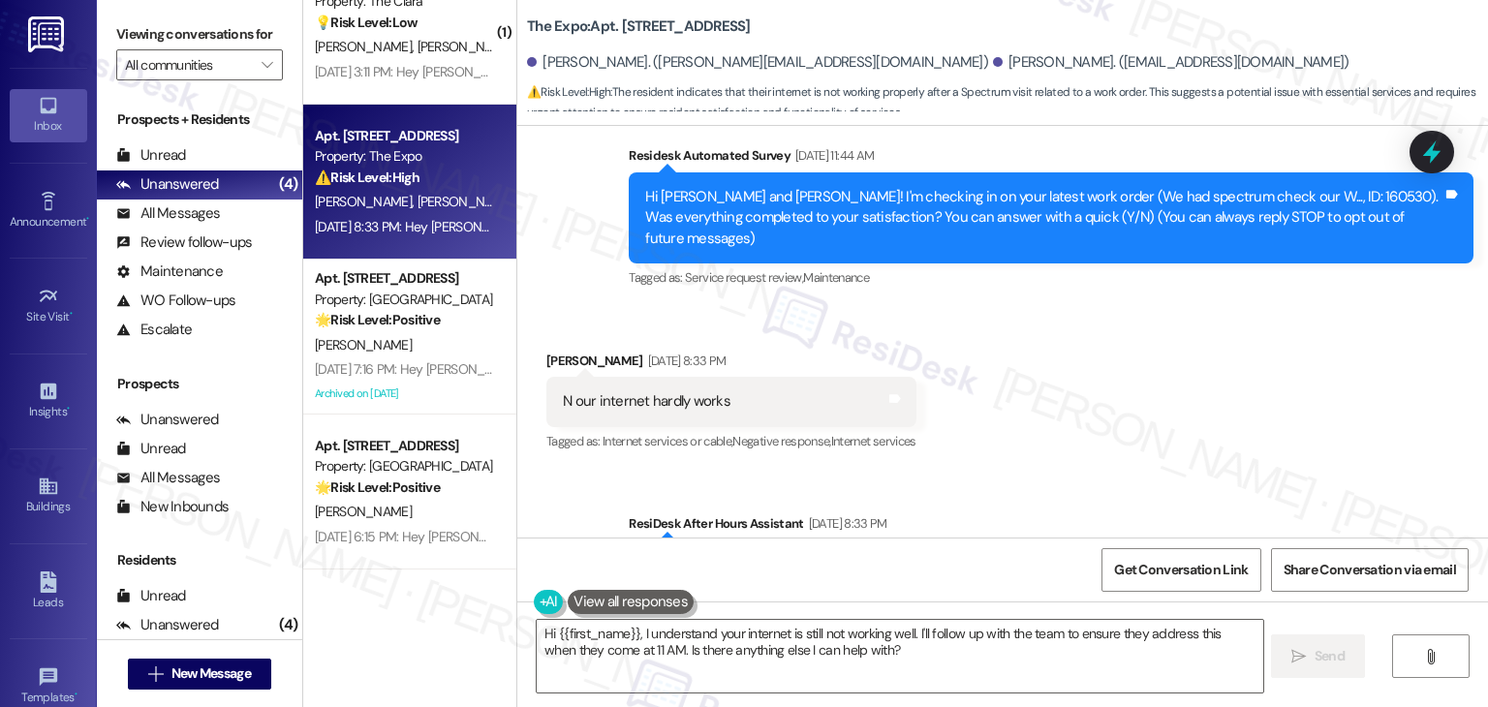
click at [996, 327] on div "Received via SMS Tiffany Kirkbride Sep 12, 2025 at 8:33 PM N our internet hardl…" at bounding box center [1002, 389] width 971 height 164
click at [905, 241] on div "Hi Tiffany and Aaron! I'm checking in on your latest work order (We had spectru…" at bounding box center [1051, 217] width 845 height 91
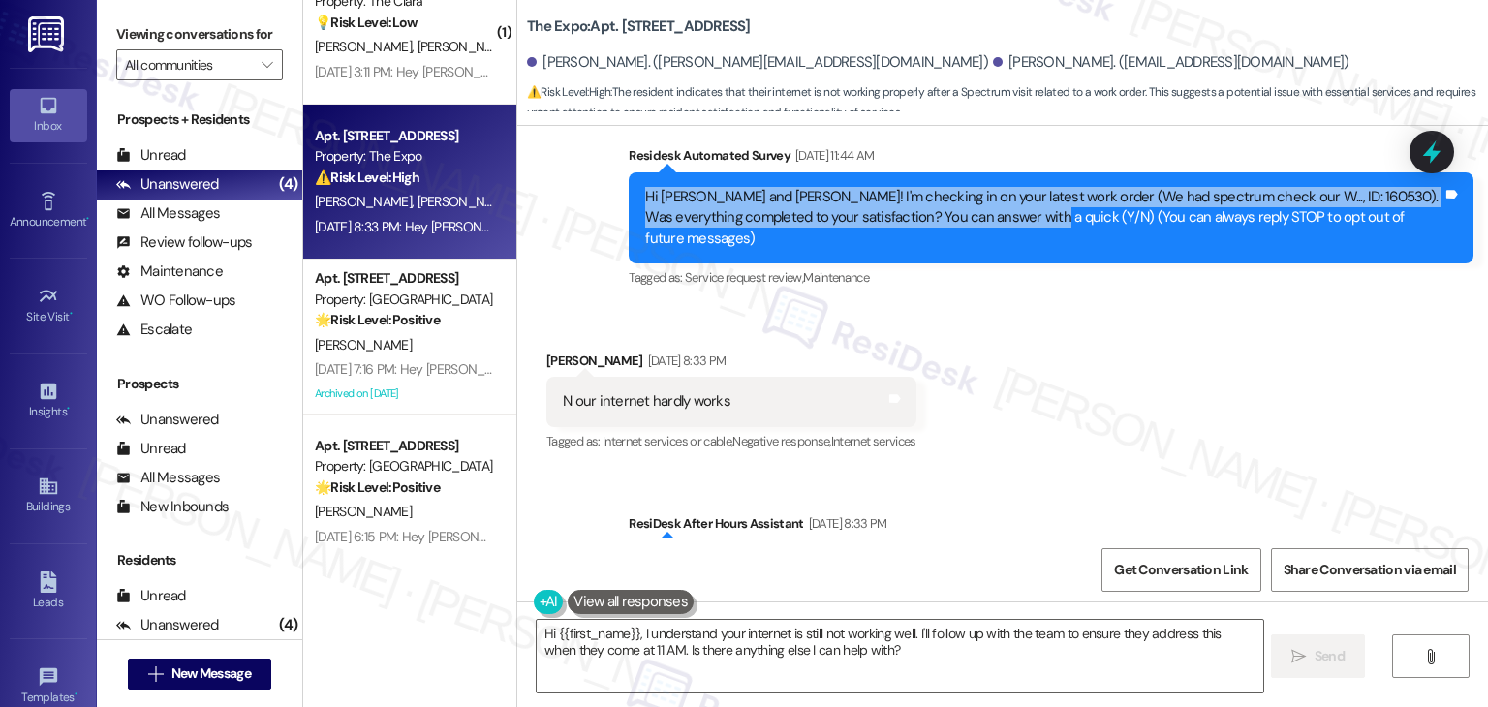
drag, startPoint x: 1033, startPoint y: 222, endPoint x: 558, endPoint y: 206, distance: 475.0
click at [558, 206] on div "Survey, sent via SMS Residesk Automated Survey Sep 12, 2025 at 11:44 AM Hi Tiff…" at bounding box center [1002, 204] width 971 height 205
copy div "Hi Tiffany and Aaron! I'm checking in on your latest work order (We had spectru…"
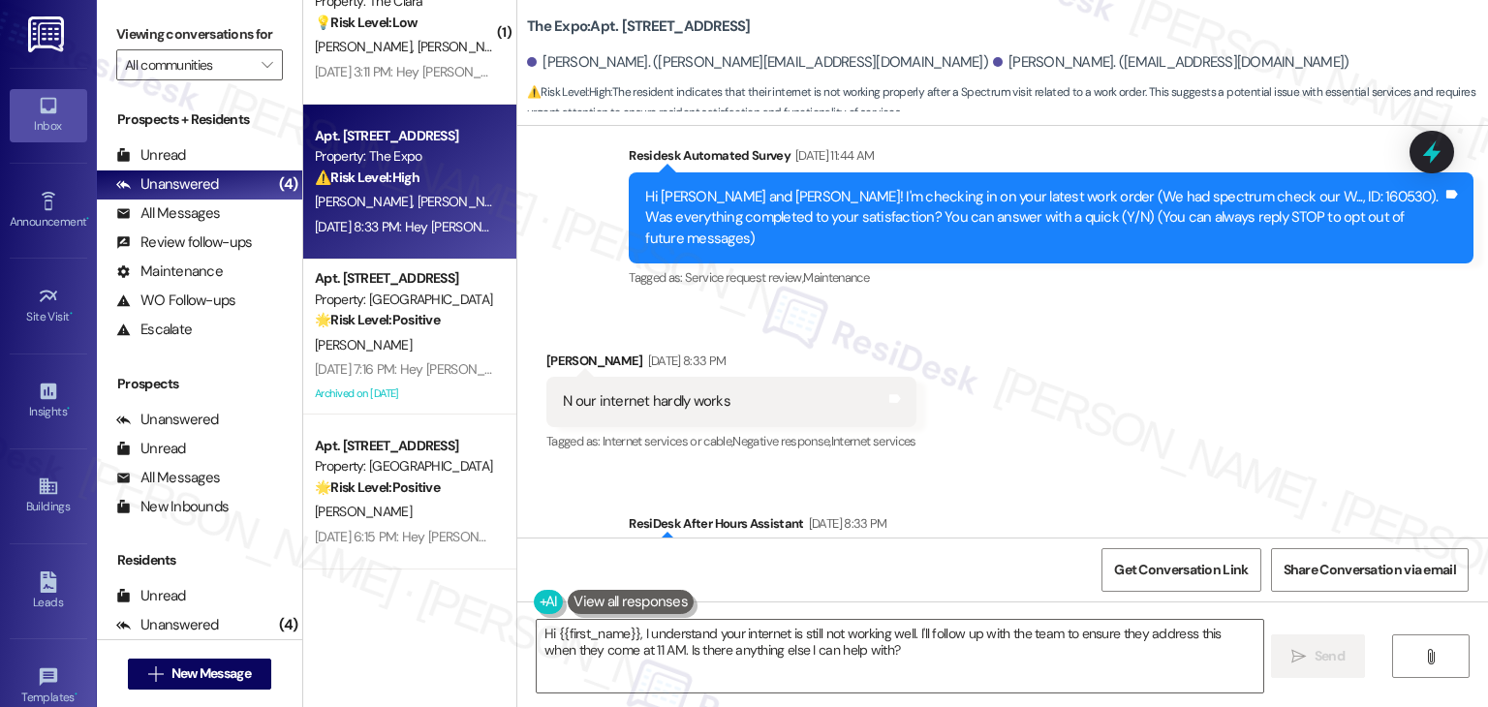
click at [662, 391] on div "N our internet hardly works" at bounding box center [647, 401] width 168 height 20
copy div "N our internet hardly works Tags and notes"
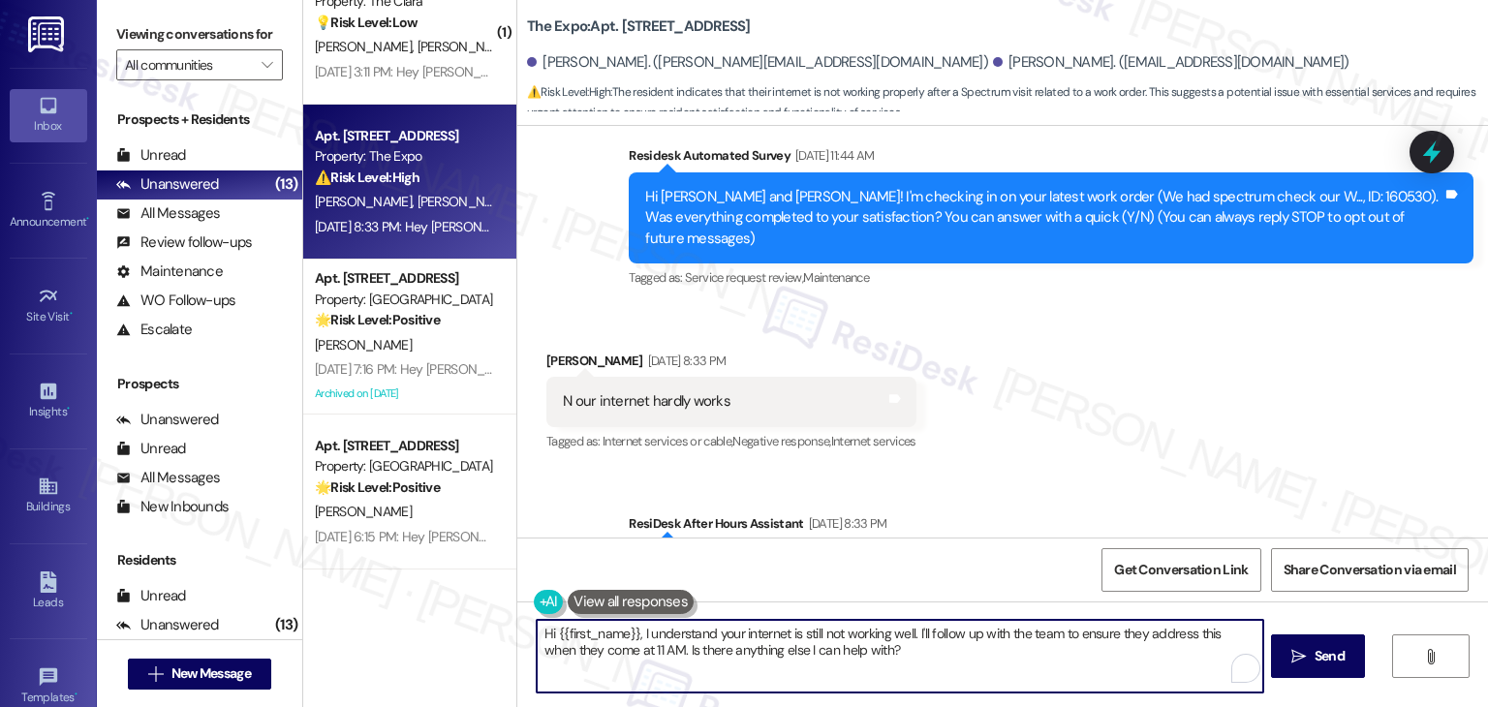
drag, startPoint x: 910, startPoint y: 635, endPoint x: 634, endPoint y: 621, distance: 276.5
click at [634, 621] on textarea "Hi {{first_name}}, I understand your internet is still not working well. I'll f…" at bounding box center [900, 656] width 726 height 73
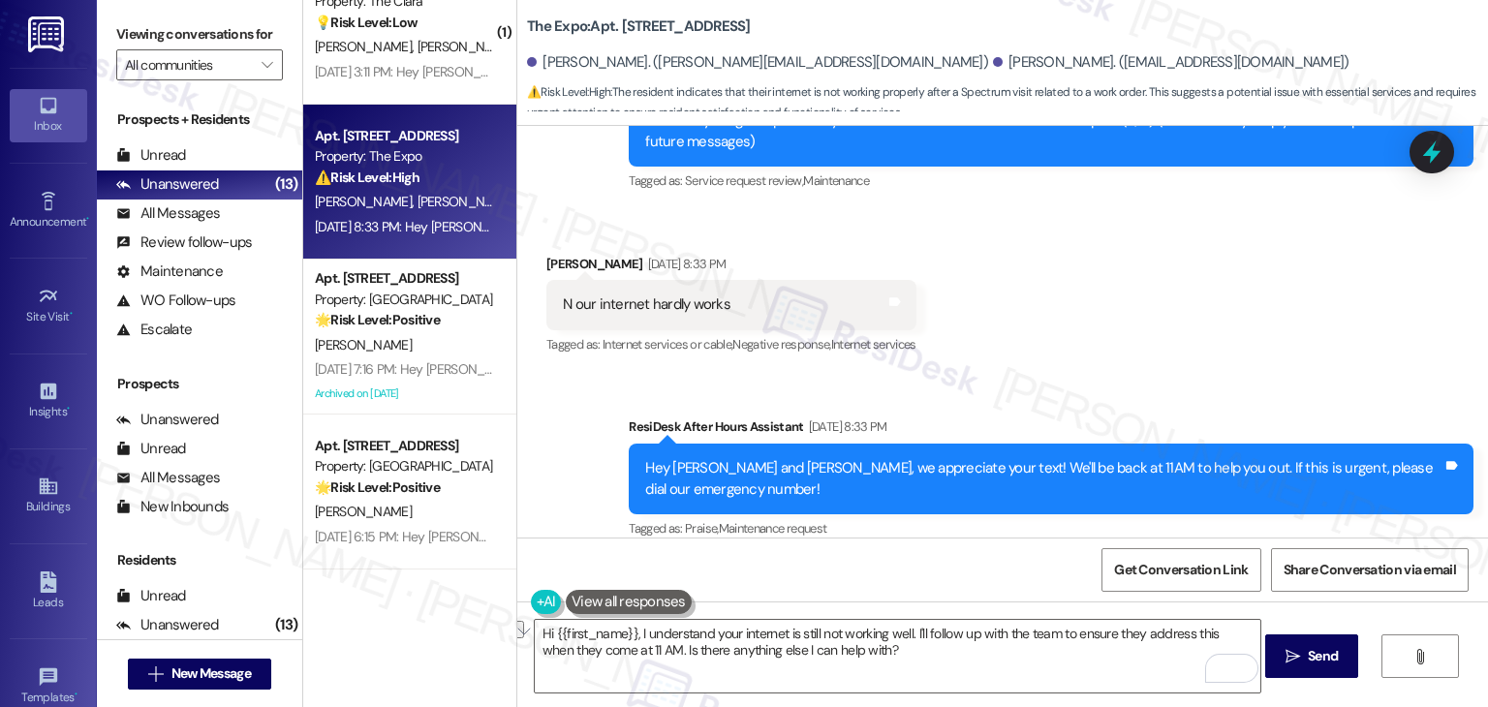
click at [1162, 373] on div "Sent via SMS ResiDesk After Hours Assistant [DATE] 8:33 PM Hey [PERSON_NAME] an…" at bounding box center [1002, 465] width 971 height 184
click at [1171, 333] on div "Received via SMS [PERSON_NAME] [DATE] 8:33 PM N our internet hardly works Tags …" at bounding box center [1002, 292] width 971 height 164
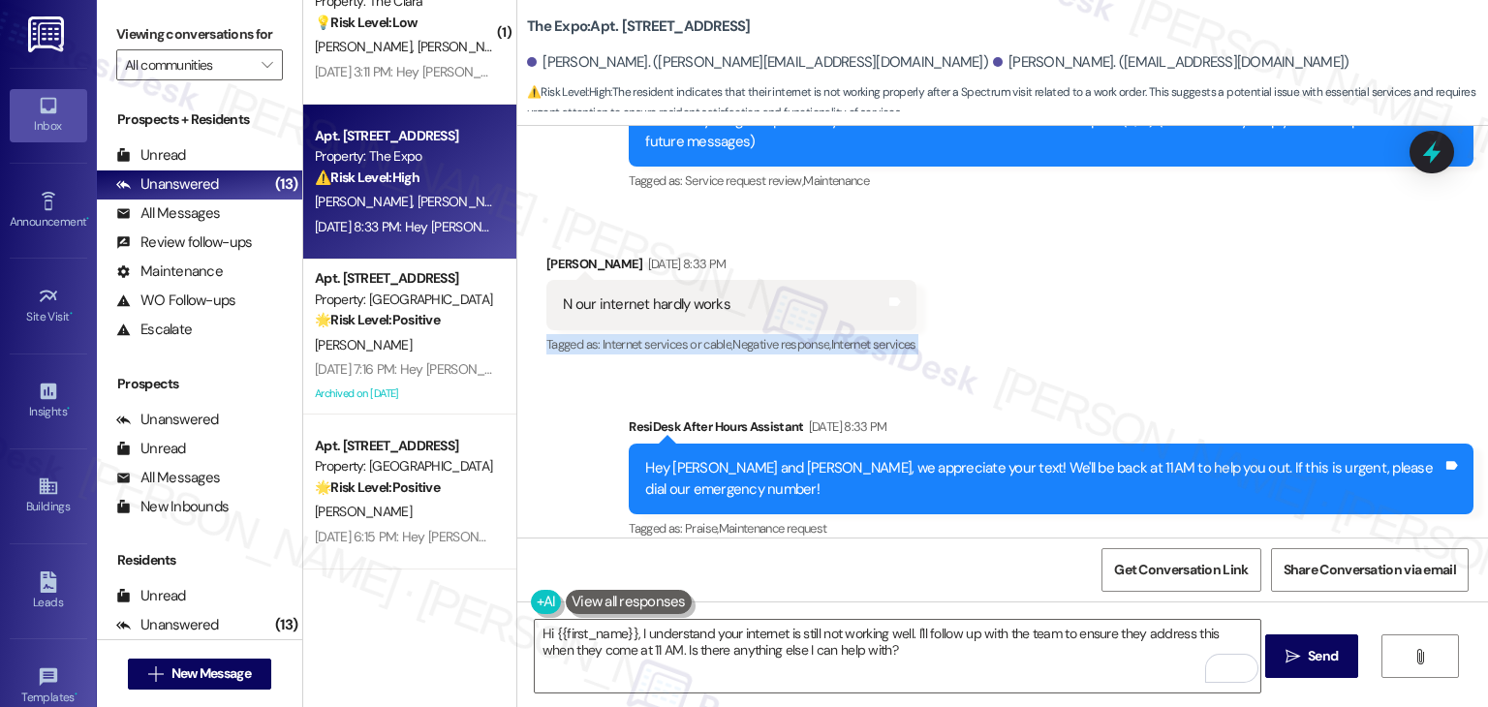
click at [1171, 333] on div "Received via SMS [PERSON_NAME] [DATE] 8:33 PM N our internet hardly works Tags …" at bounding box center [1002, 292] width 971 height 164
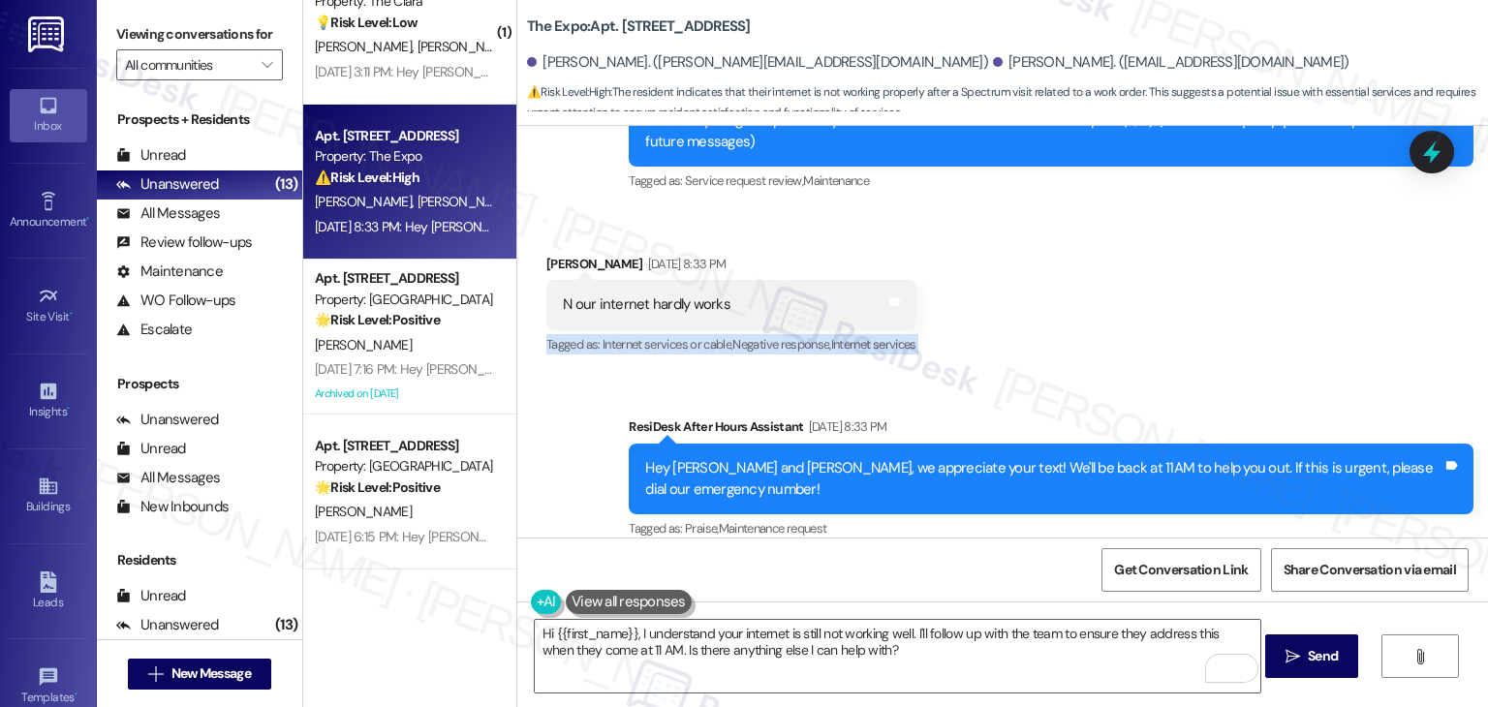
click at [1172, 334] on div "Received via SMS [PERSON_NAME] [DATE] 8:33 PM N our internet hardly works Tags …" at bounding box center [1002, 292] width 971 height 164
click at [816, 646] on textarea "Hi {{first_name}}, I understand your internet is still not working well. I'll f…" at bounding box center [898, 656] width 726 height 73
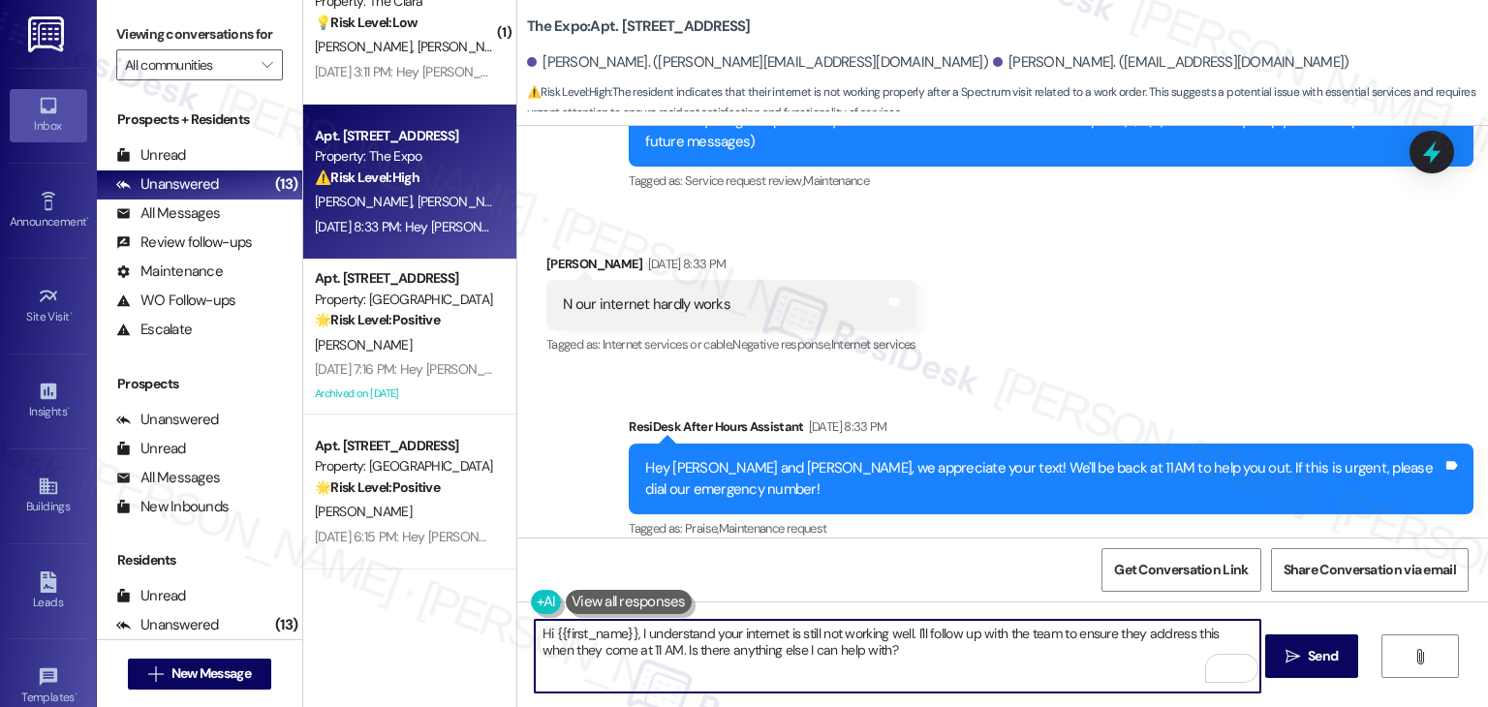
click at [816, 646] on textarea "Hi {{first_name}}, I understand your internet is still not working well. I'll f…" at bounding box center [898, 656] width 726 height 73
paste textarea "Tiffany! I’m sorry to hear your internet is still acting up. Just to confirm, w…"
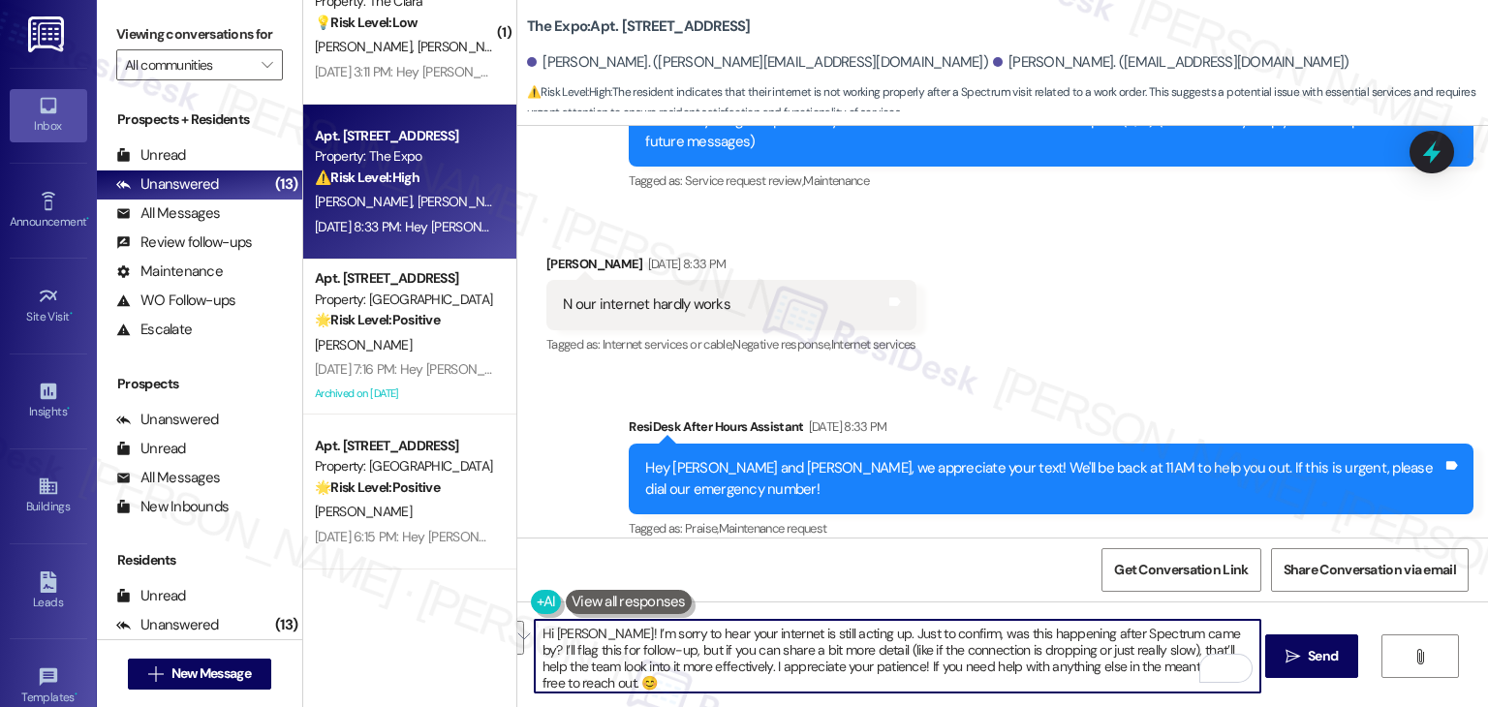
type textarea "Hi Tiffany! I’m sorry to hear your internet is still acting up. Just to confirm…"
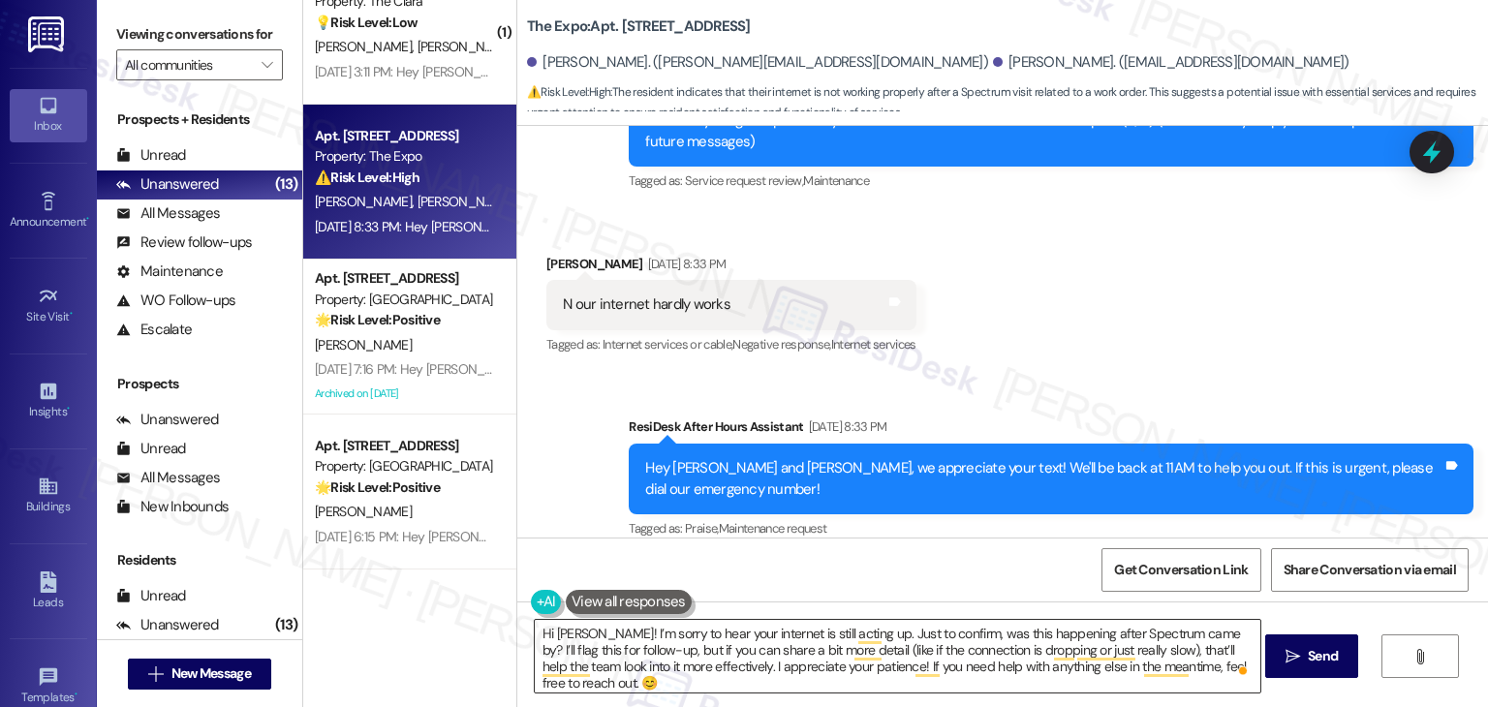
click at [740, 641] on textarea "Hi Tiffany! I’m sorry to hear your internet is still acting up. Just to confirm…" at bounding box center [898, 656] width 726 height 73
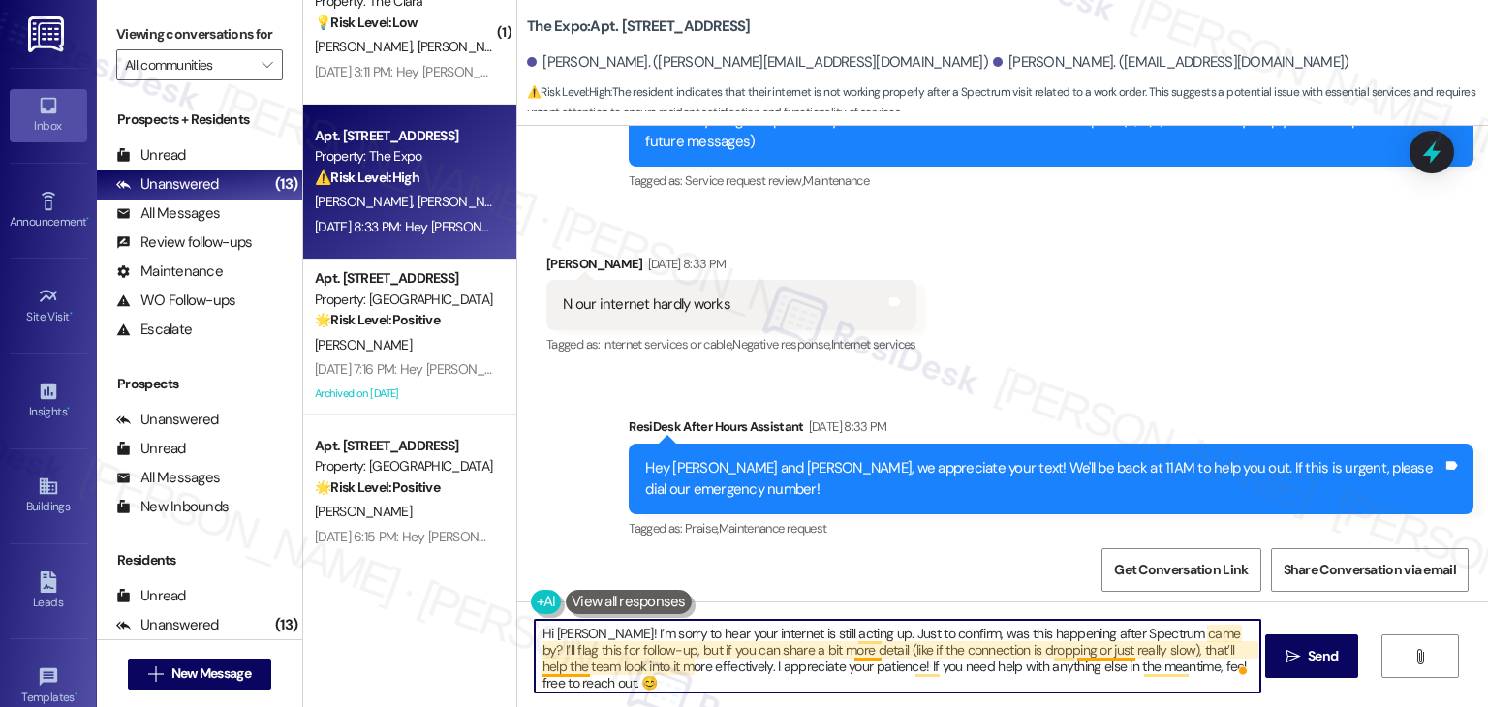
click at [851, 644] on textarea "Hi Tiffany! I’m sorry to hear your internet is still acting up. Just to confirm…" at bounding box center [898, 656] width 726 height 73
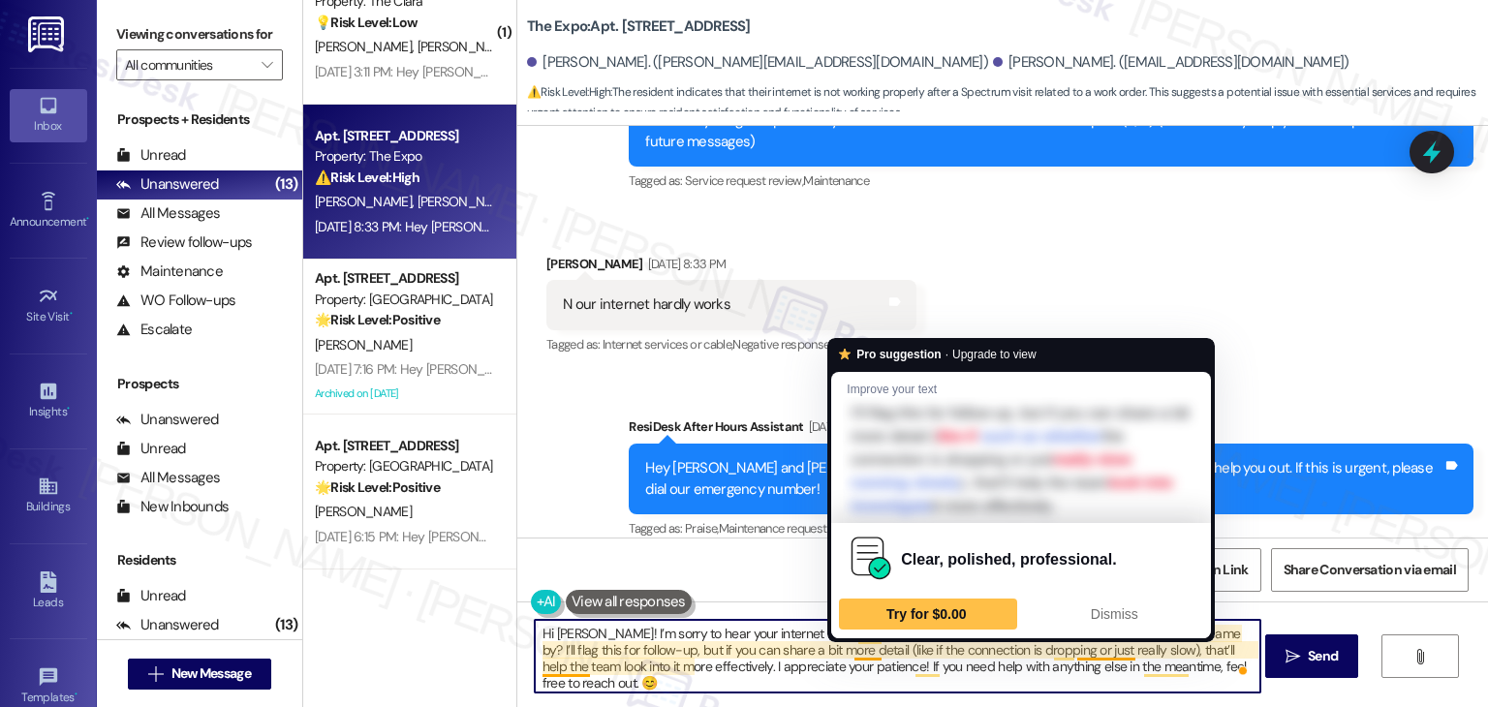
click at [851, 644] on textarea "Hi Tiffany! I’m sorry to hear your internet is still acting up. Just to confirm…" at bounding box center [898, 656] width 726 height 73
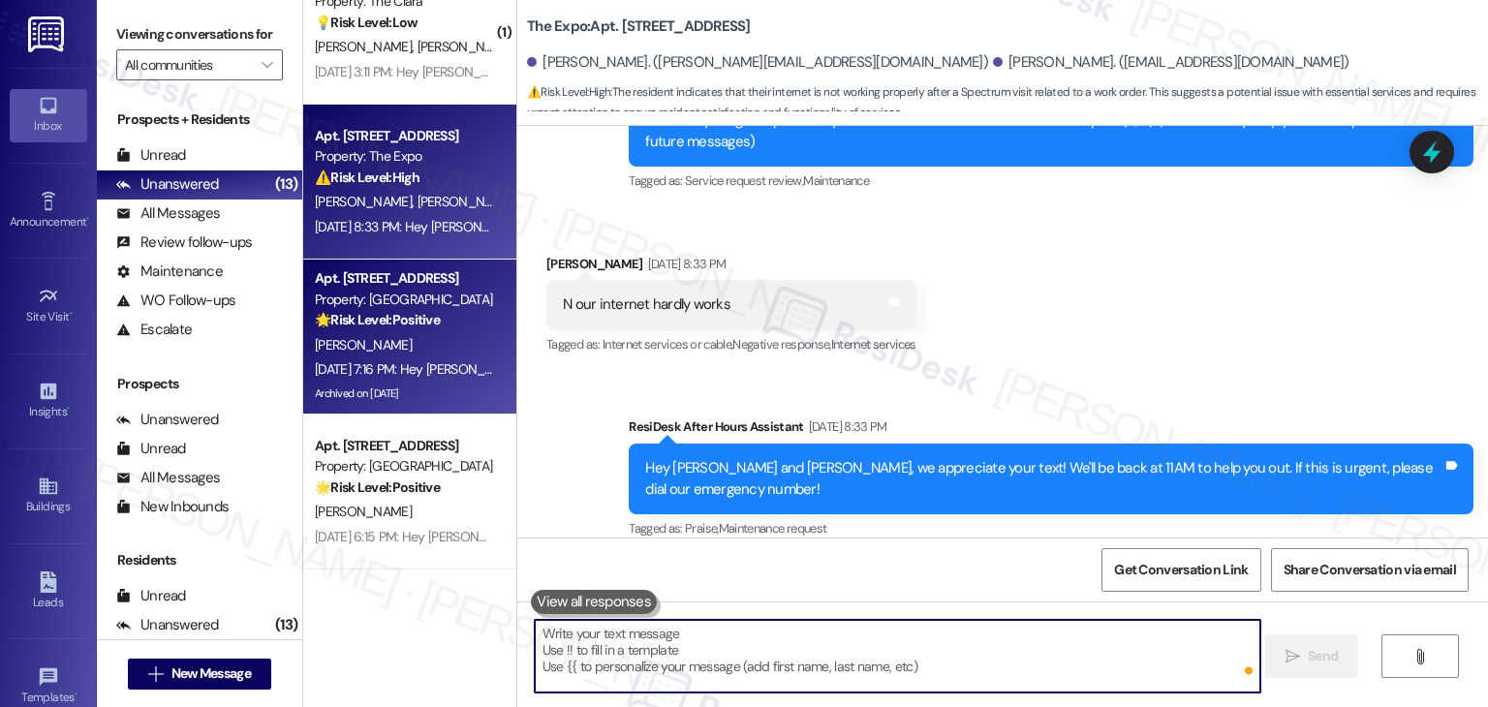
click at [360, 311] on strong "🌟 Risk Level: Positive" at bounding box center [377, 319] width 125 height 17
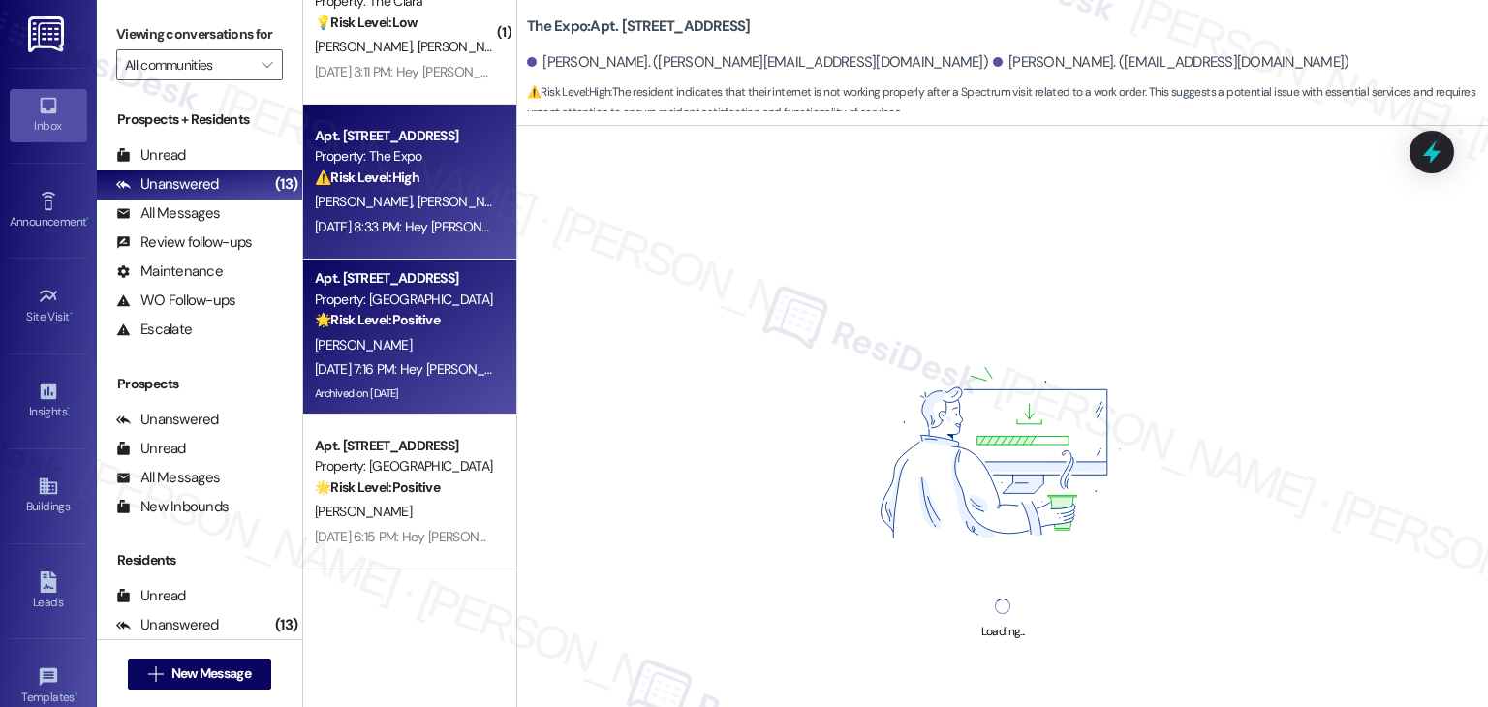
click at [426, 189] on div "Apt. 3212, 485 S 44th St W Property: The Expo ⚠️ Risk Level: High The resident …" at bounding box center [404, 157] width 183 height 66
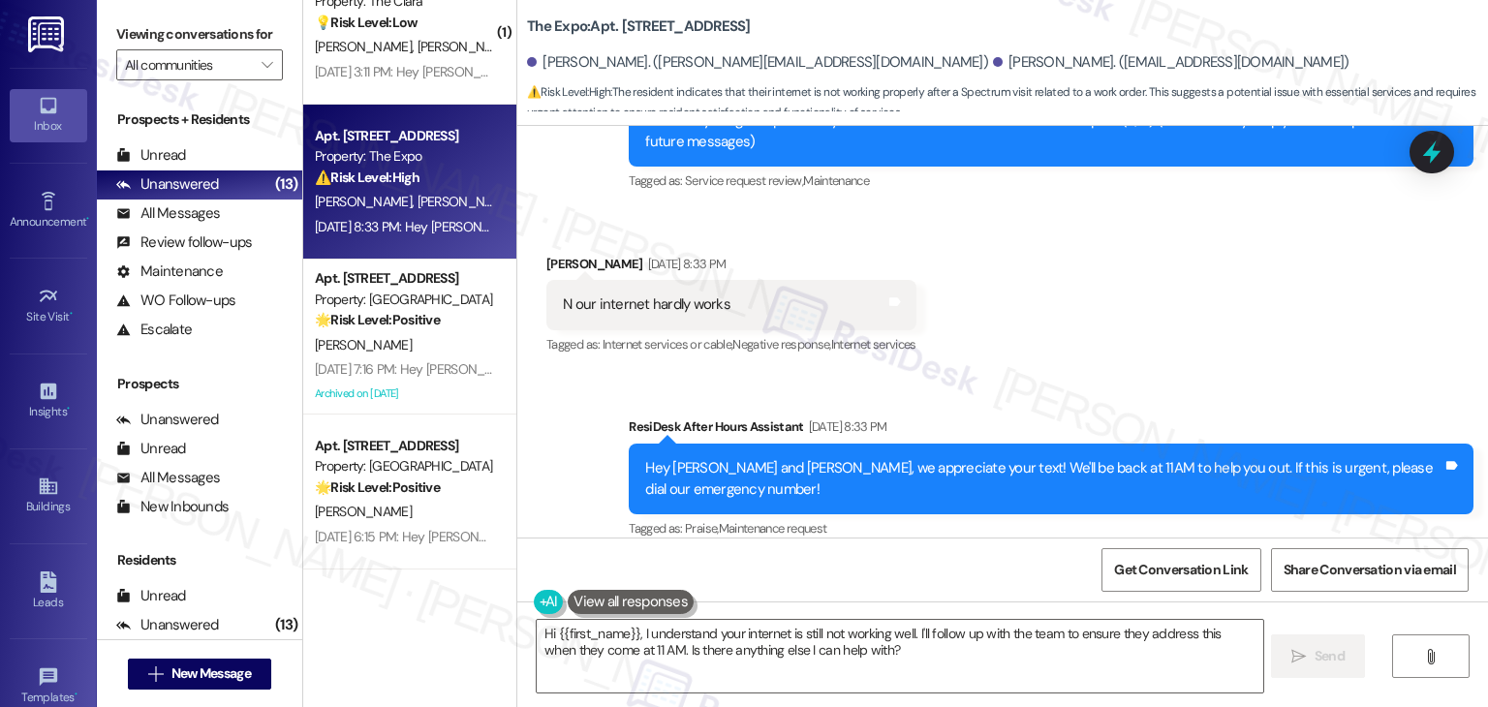
click at [1153, 232] on div "Received via SMS Tiffany Kirkbride Sep 12, 2025 at 8:33 PM N our internet hardl…" at bounding box center [1002, 292] width 971 height 164
click at [1163, 277] on div "Received via SMS Tiffany Kirkbride Sep 12, 2025 at 8:33 PM N our internet hardl…" at bounding box center [1002, 292] width 971 height 164
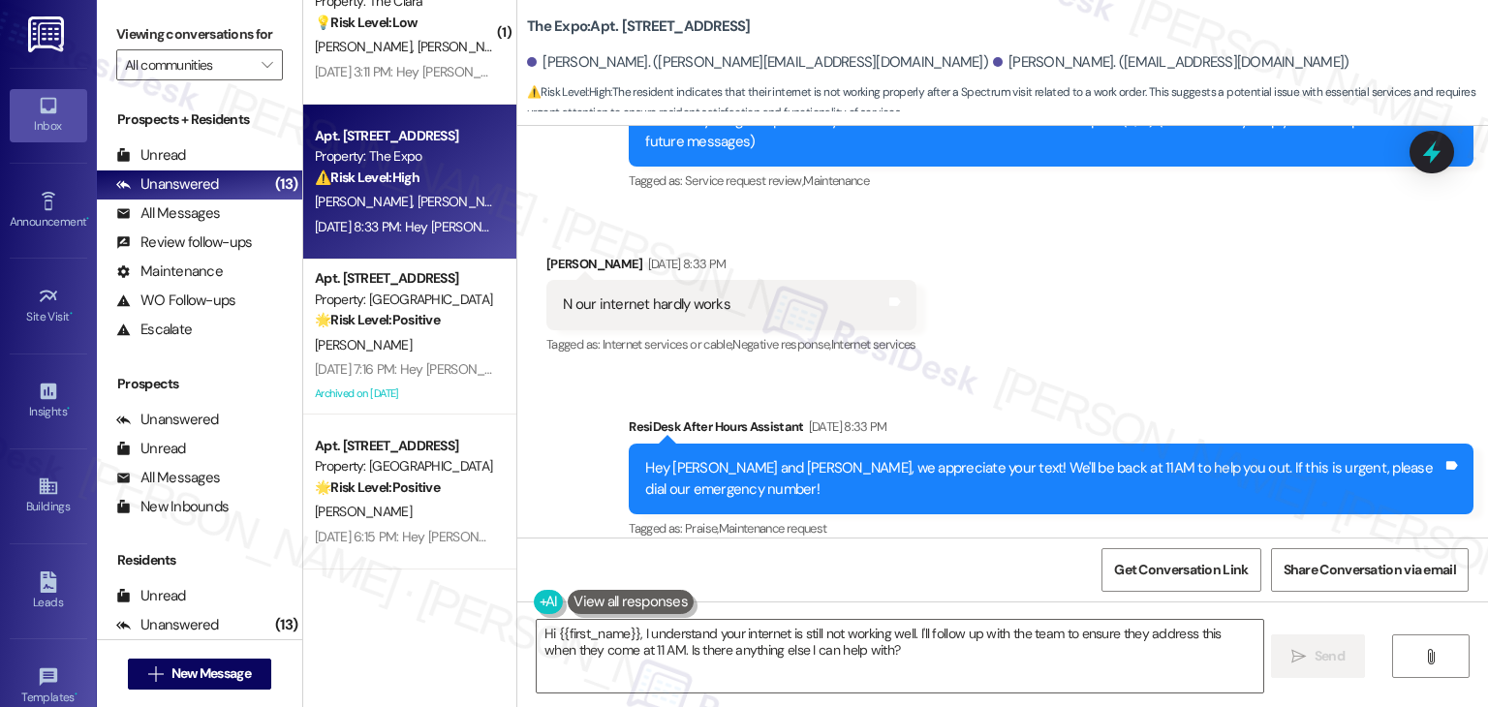
click at [1136, 307] on div "Received via SMS Tiffany Kirkbride Sep 12, 2025 at 8:33 PM N our internet hardl…" at bounding box center [1002, 292] width 971 height 164
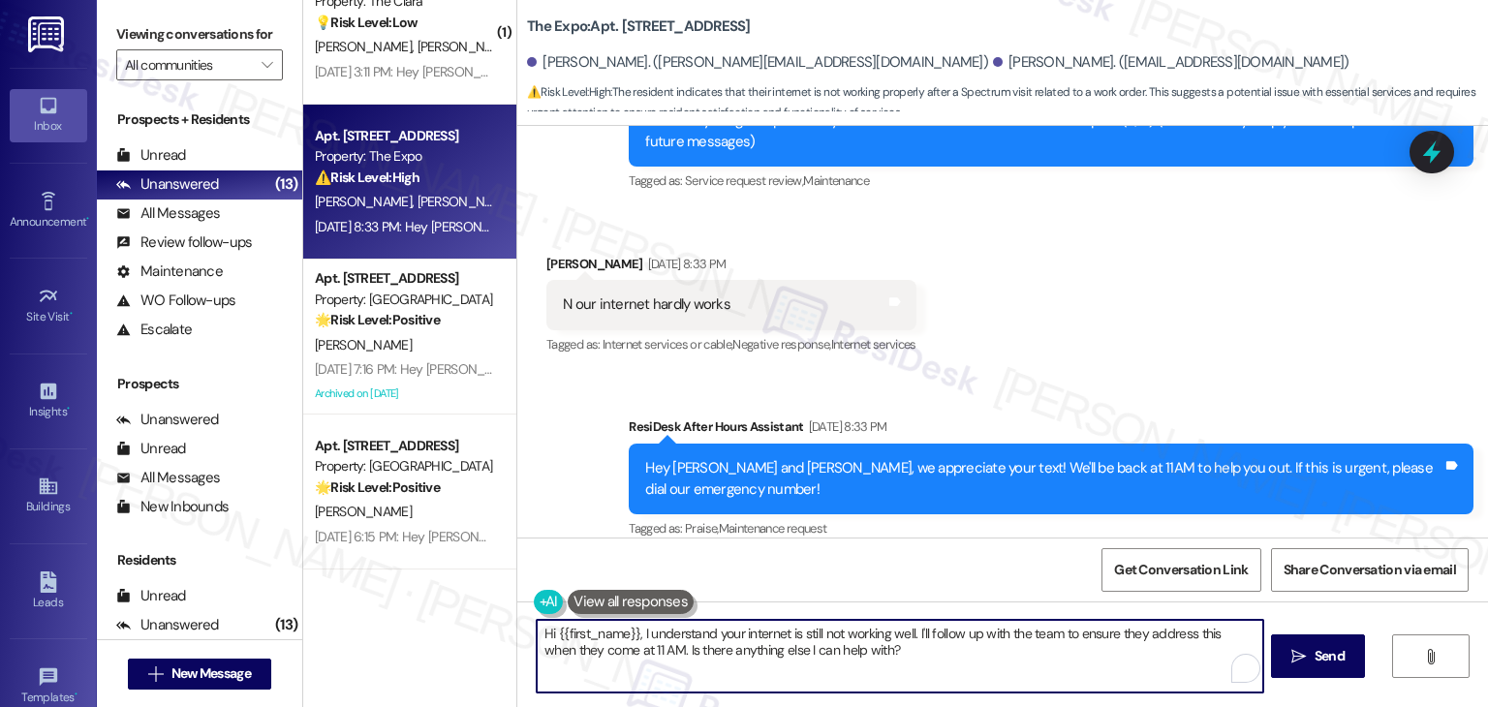
drag, startPoint x: 941, startPoint y: 663, endPoint x: 954, endPoint y: 639, distance: 26.9
click at [954, 639] on textarea "Hi {{first_name}}, I understand your internet is still not working well. I'll f…" at bounding box center [900, 656] width 726 height 73
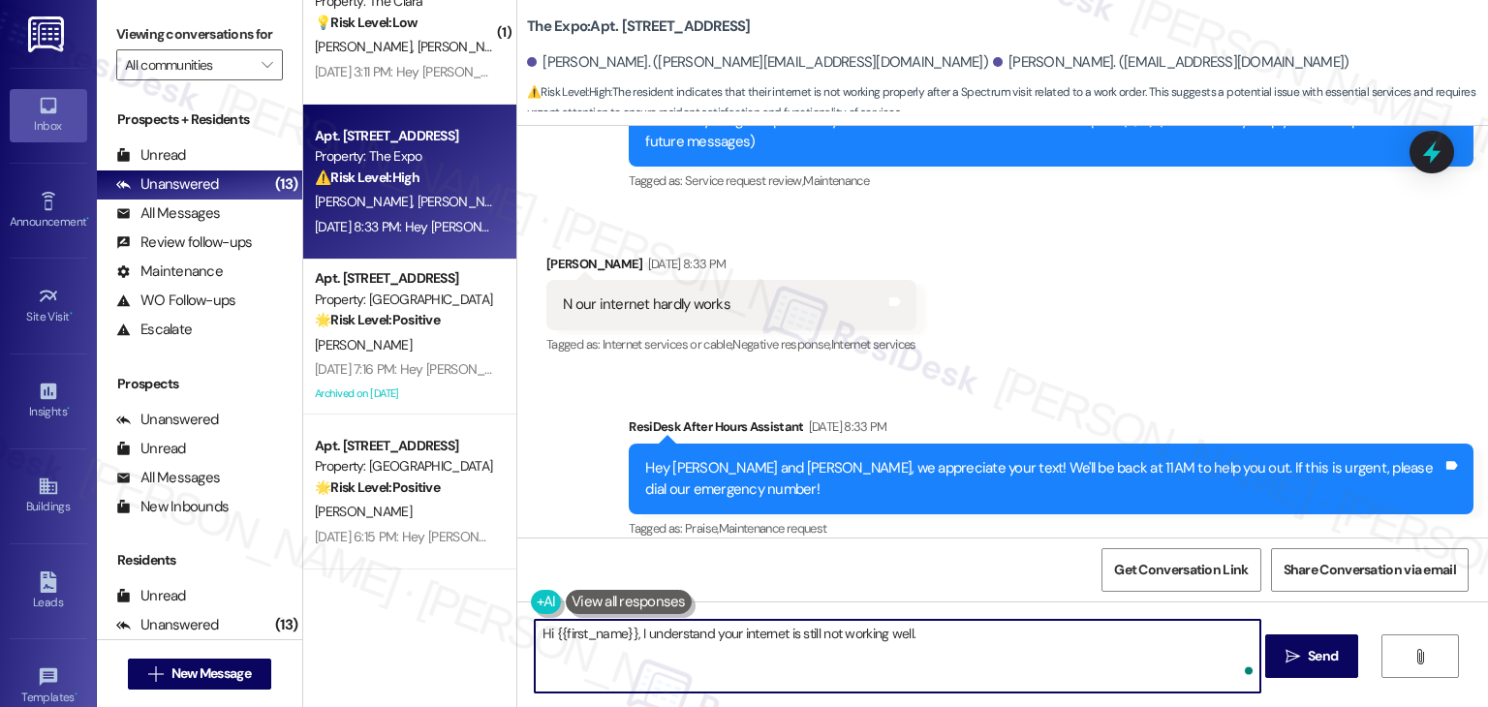
paste textarea "Just to confirm, was this happening after Spectrum came by? I’ll flag this for …"
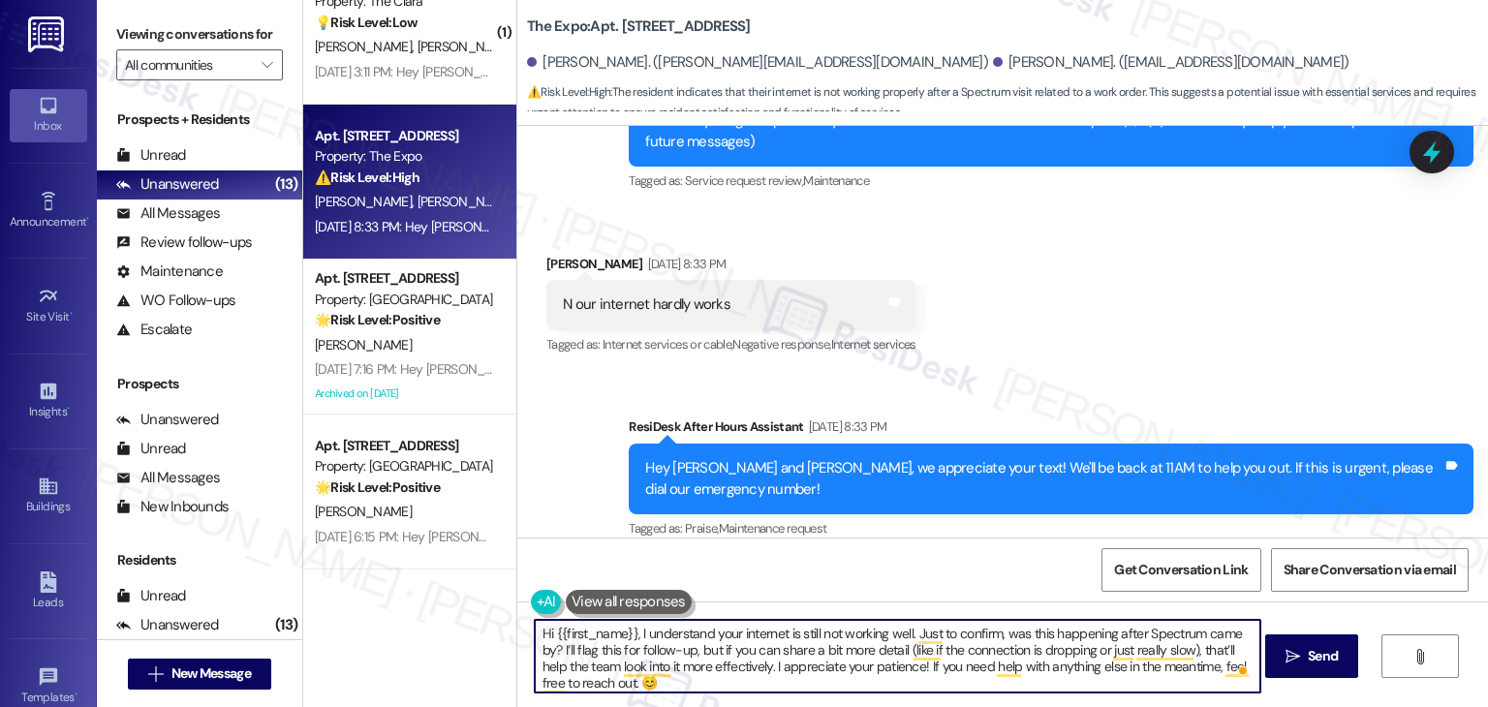
drag, startPoint x: 625, startPoint y: 637, endPoint x: 546, endPoint y: 635, distance: 78.5
click at [546, 635] on textarea "Hi {{first_name}}, I understand your internet is still not working well. Just t…" at bounding box center [898, 656] width 726 height 73
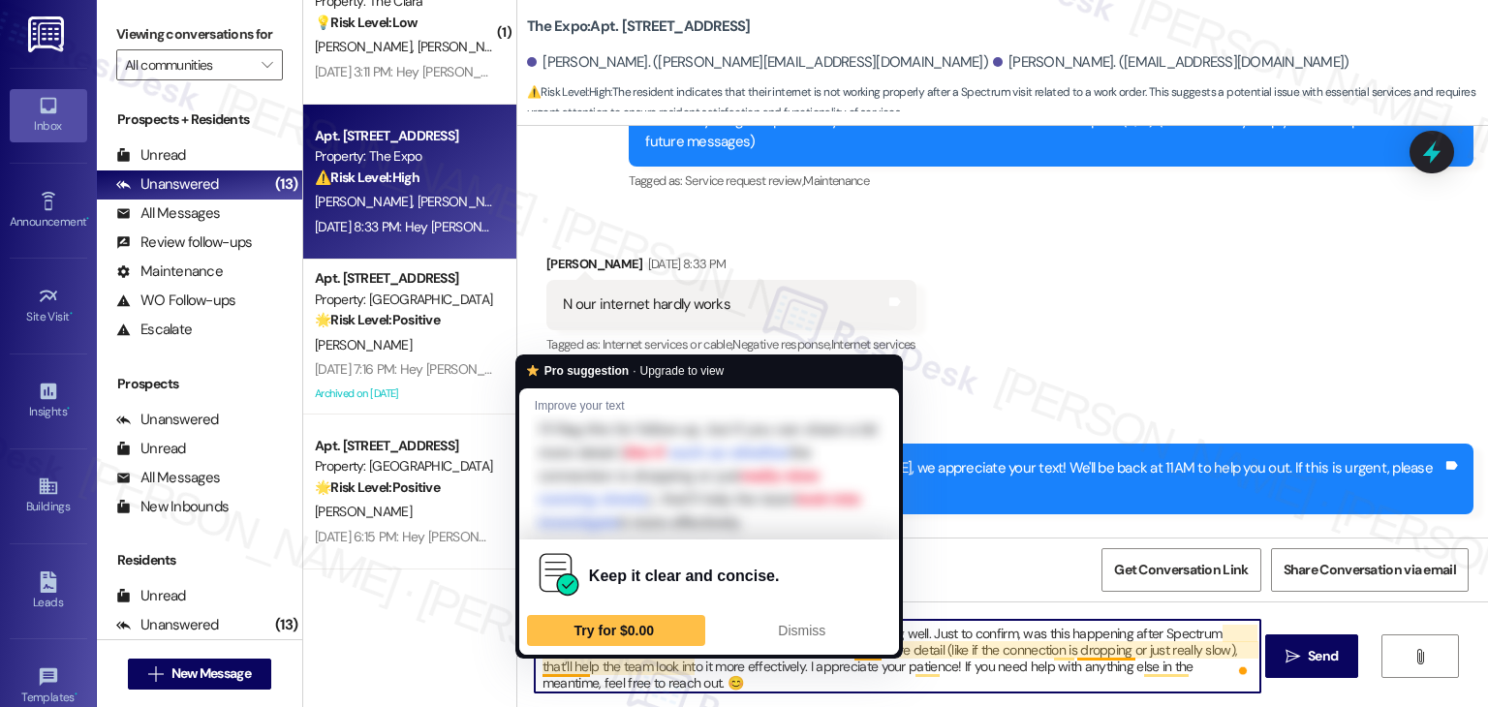
click at [583, 680] on textarea "Hi Tiffany, I understand your internet is still not working well. Just to confi…" at bounding box center [898, 656] width 726 height 73
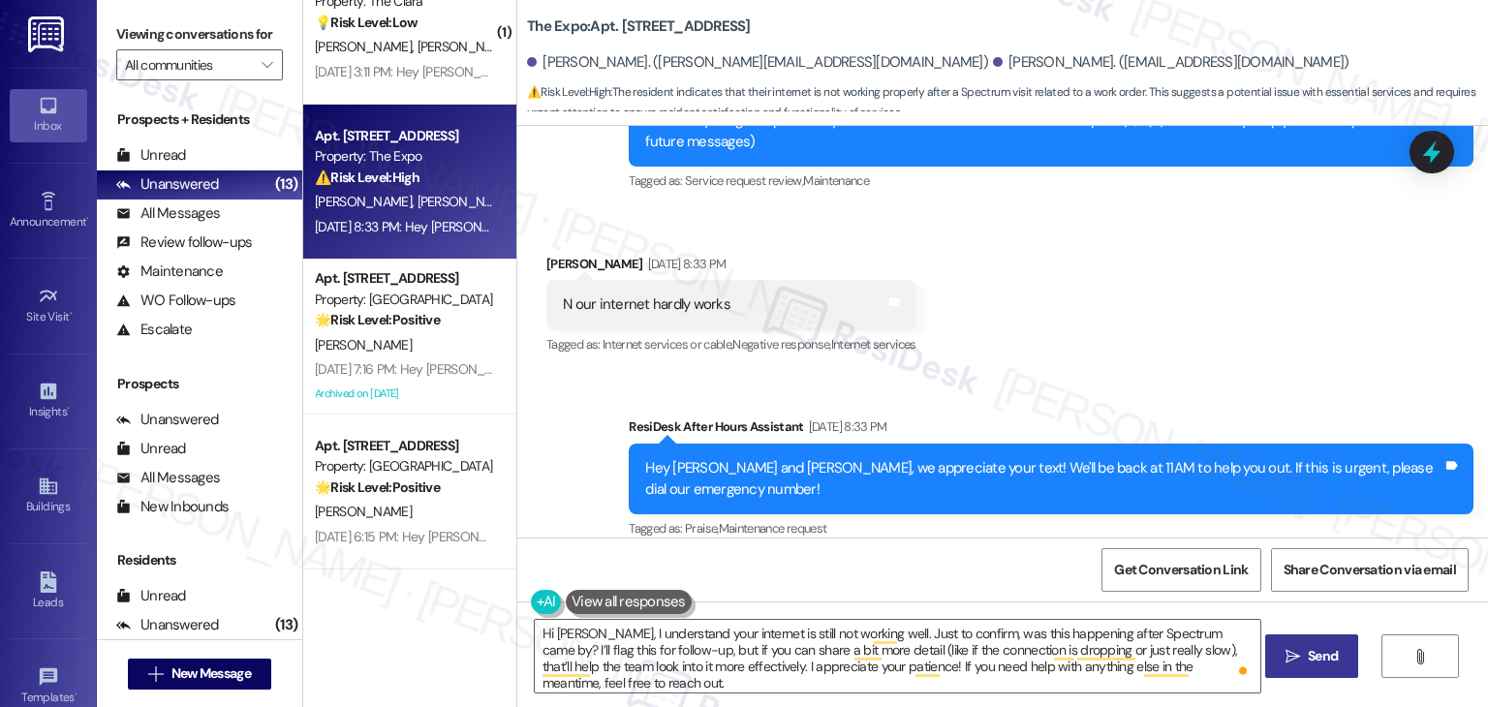
click at [1293, 656] on icon "" at bounding box center [1293, 657] width 15 height 16
type textarea "Fetching suggested responses. Please feel free to read through the conversation…"
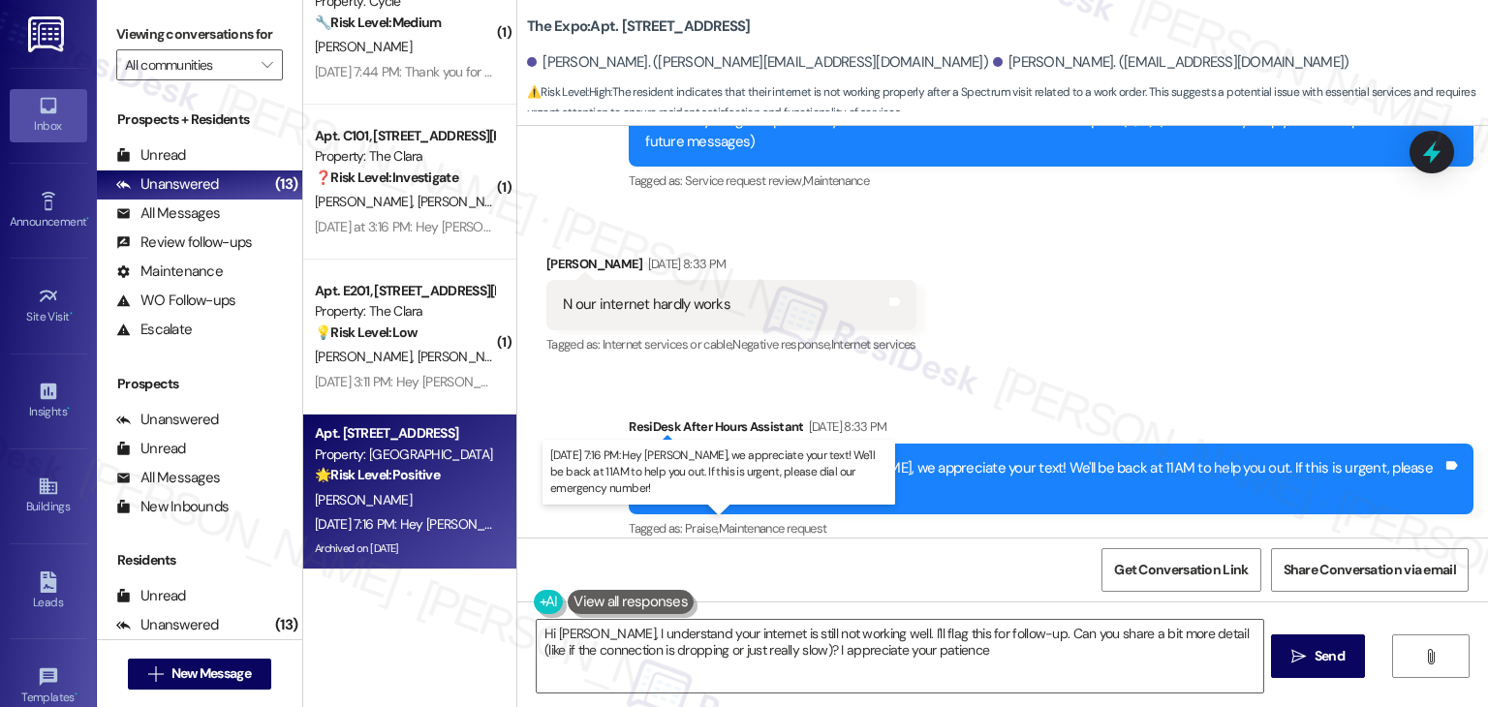
type textarea "Hi Tiffany, I understand your internet is still not working well. I'll flag thi…"
click at [408, 527] on div "Sep 12, 2025 at 7:16 PM: Hey Orville, we appreciate your text! We'll be back at…" at bounding box center [740, 523] width 851 height 17
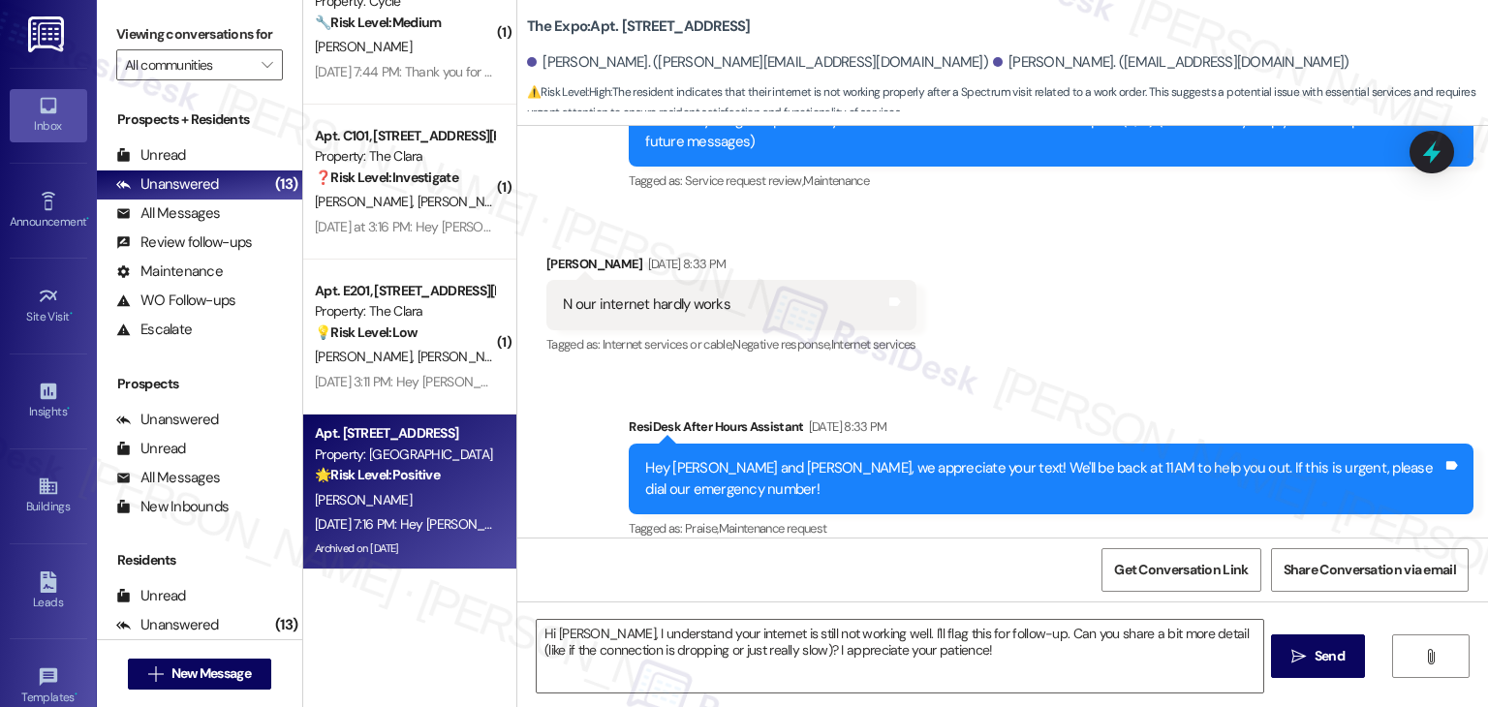
type textarea "Fetching suggested responses. Please feel free to read through the conversation…"
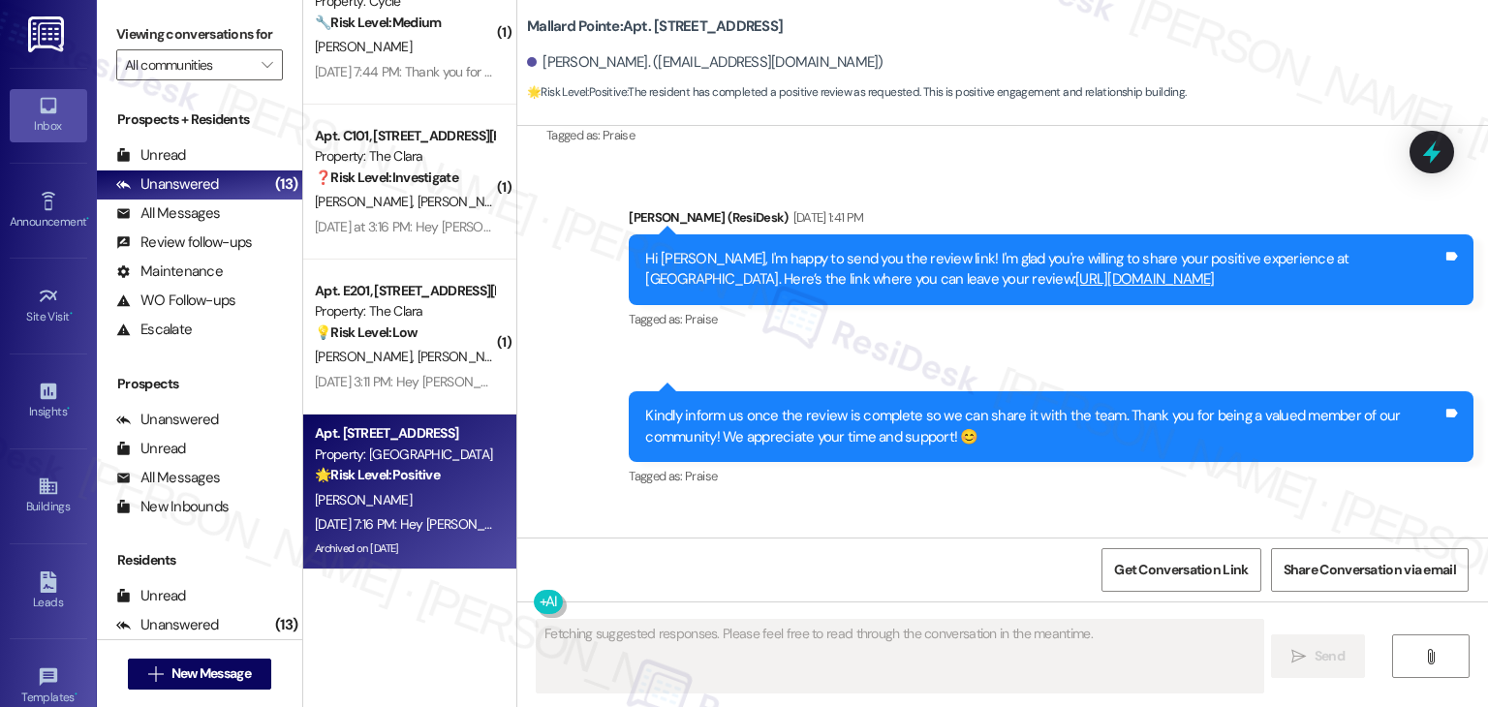
scroll to position [10163, 0]
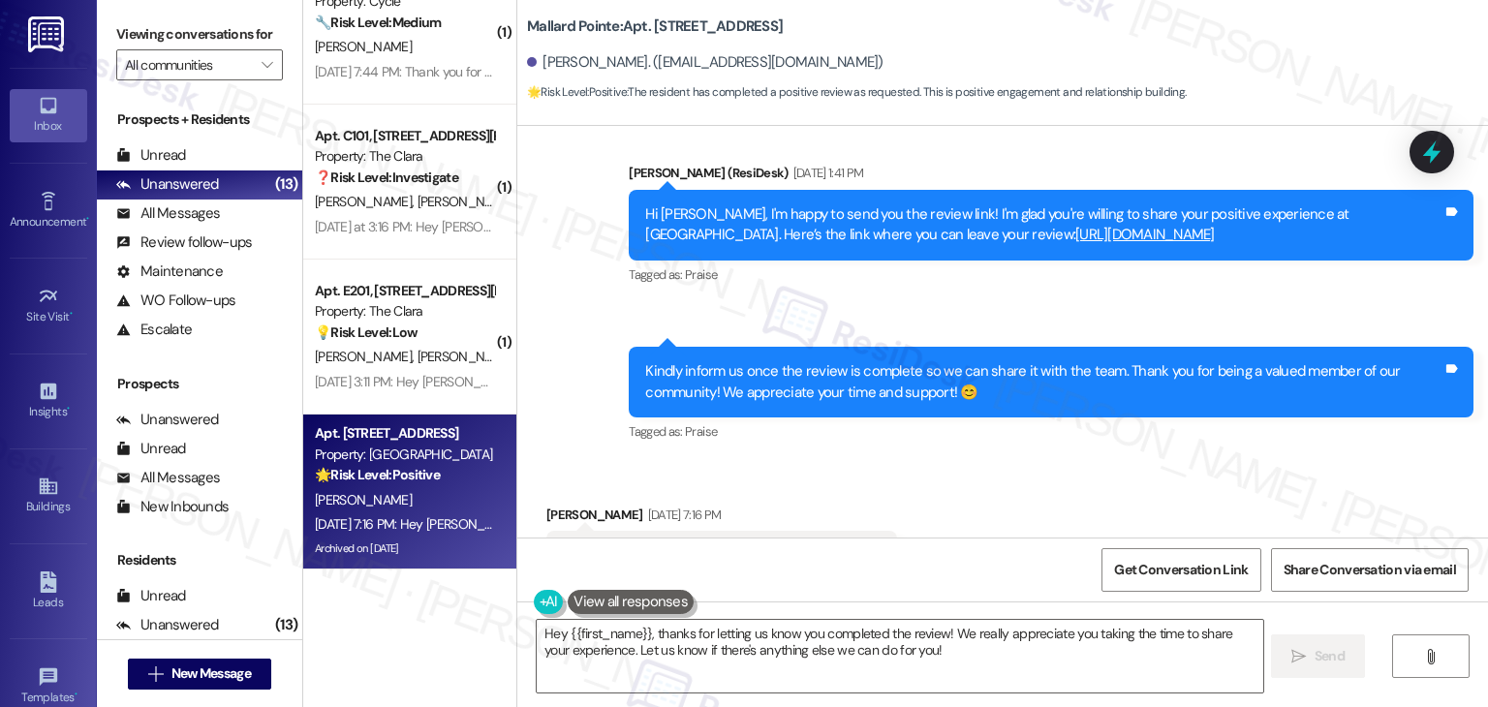
click at [1012, 461] on div "Received via SMS Orville Hosford Sep 12, 2025 at 7:16 PM I have completed the r…" at bounding box center [1002, 553] width 971 height 184
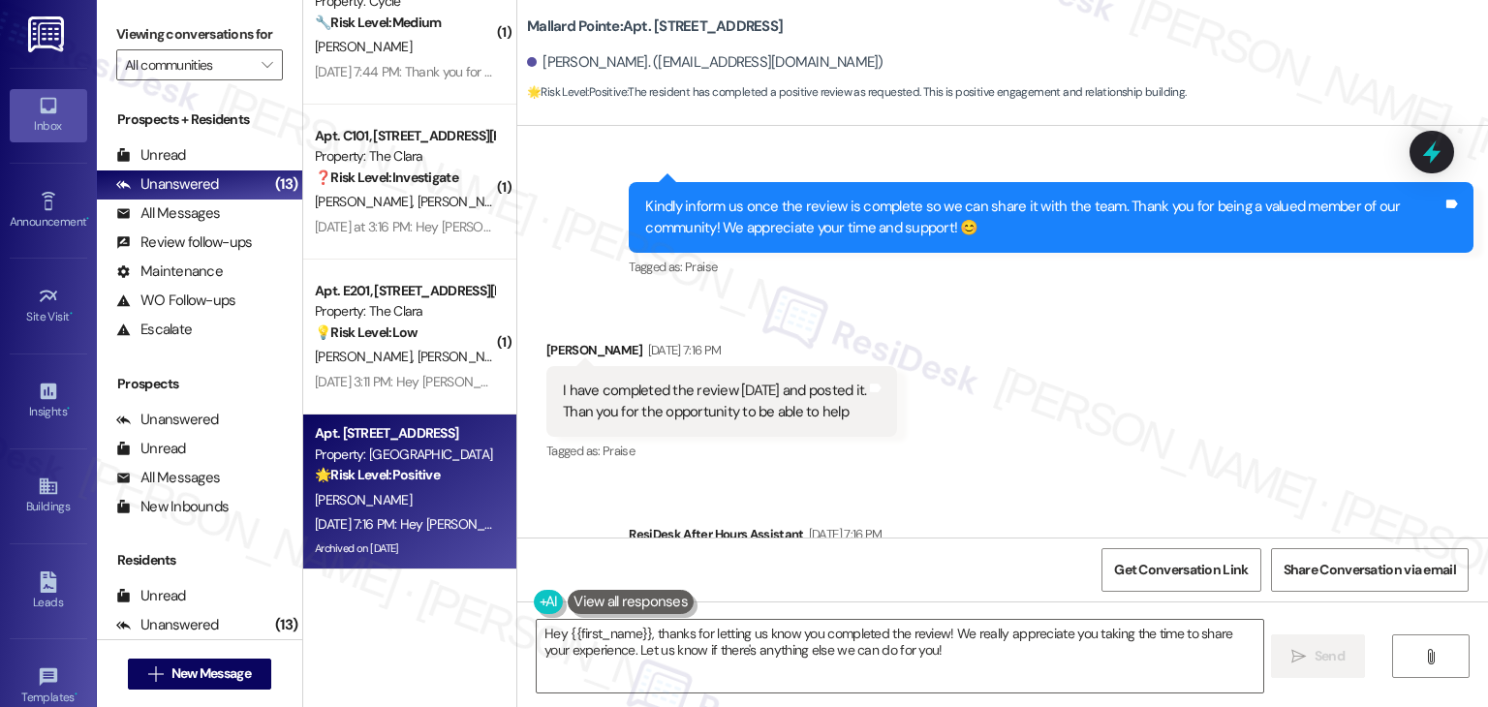
click at [1069, 354] on div "Received via SMS Orville Hosford Sep 12, 2025 at 7:16 PM I have completed the r…" at bounding box center [1002, 388] width 971 height 184
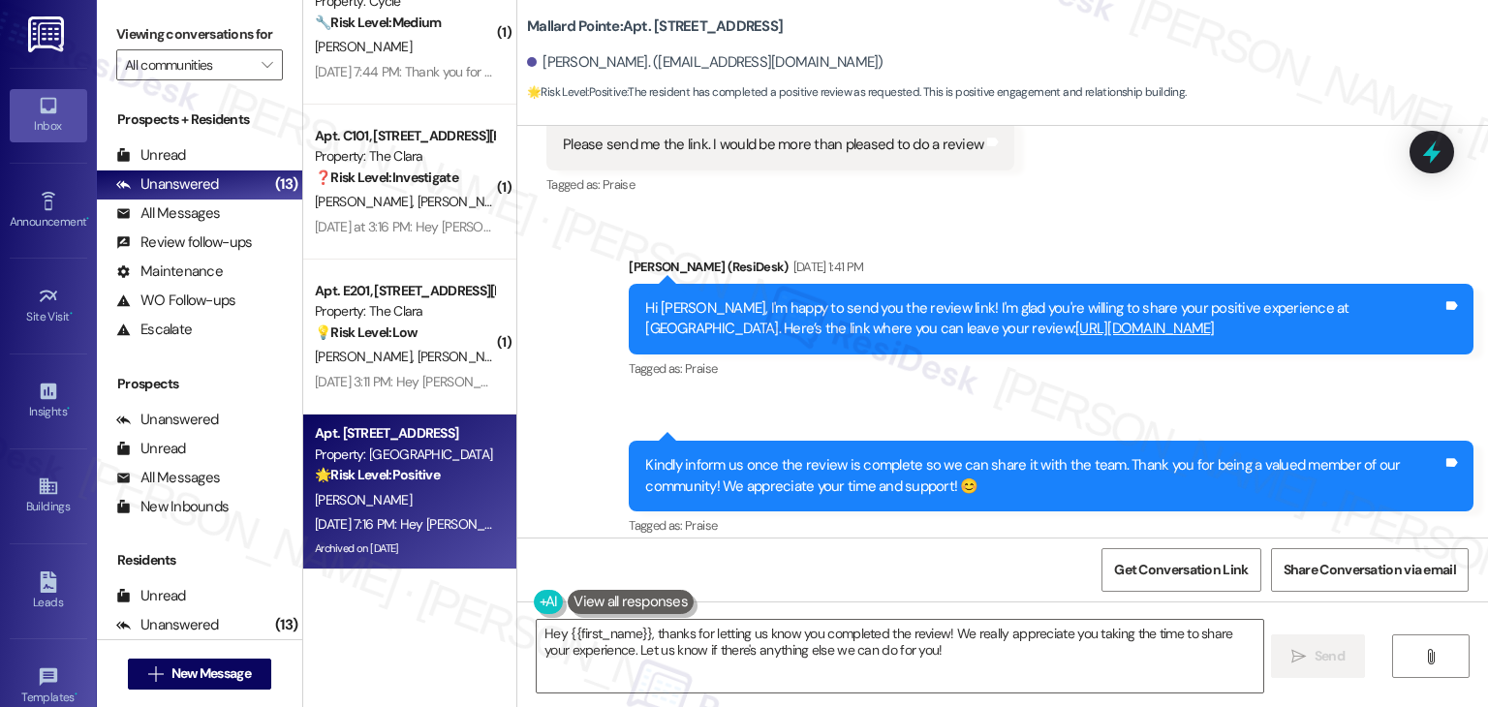
scroll to position [10037, 0]
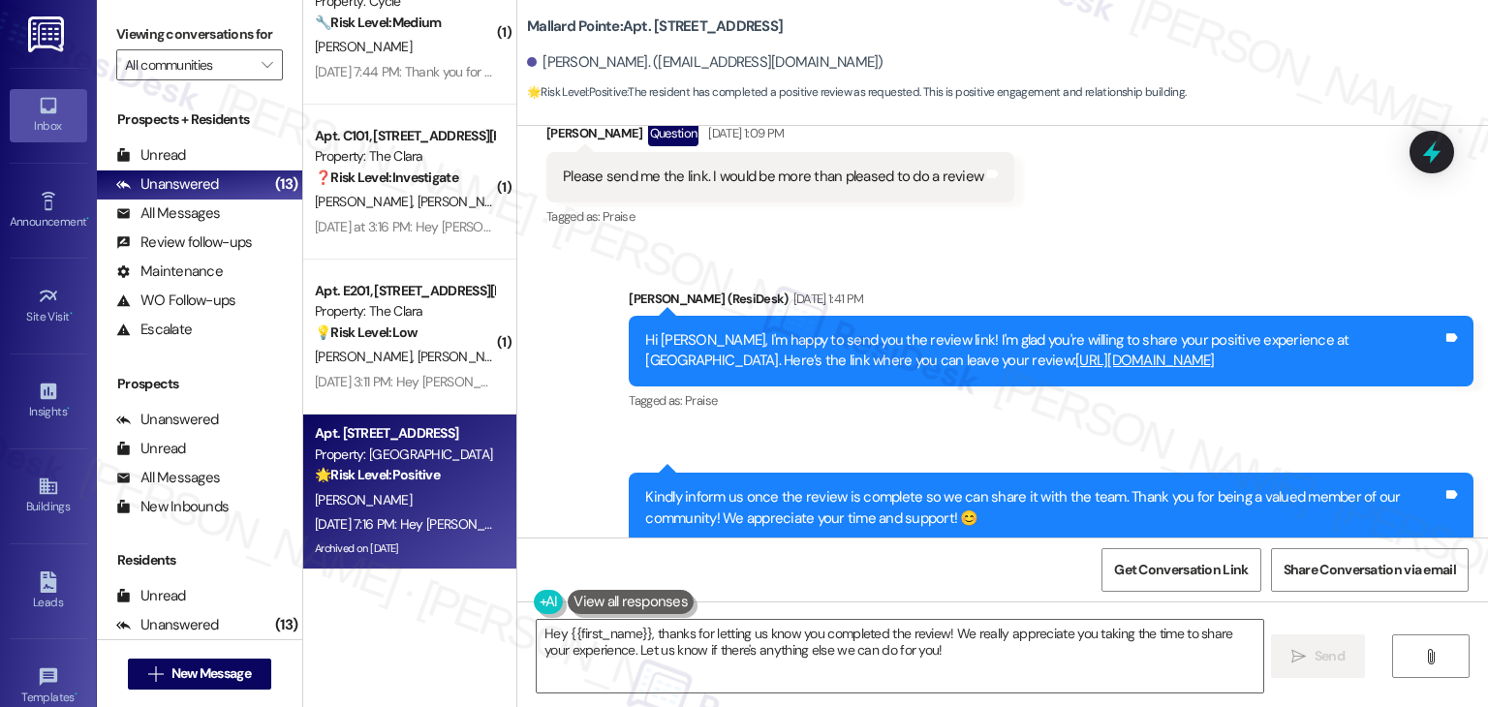
click at [1075, 351] on link "https://www.theresidesk.com/links/review-Q_BlC7JDY" at bounding box center [1145, 360] width 140 height 19
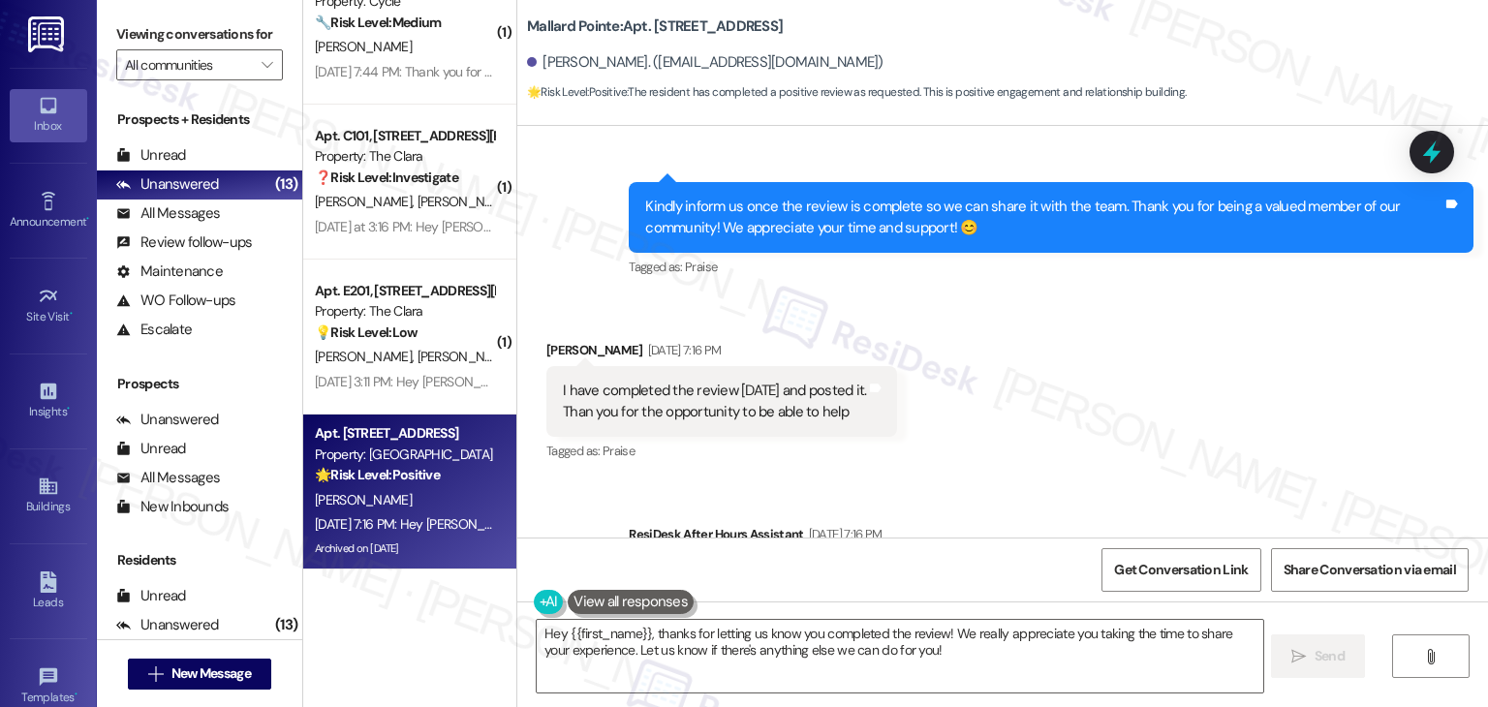
click at [938, 343] on div "Received via SMS Orville Hosford Sep 12, 2025 at 7:16 PM I have completed the r…" at bounding box center [1002, 388] width 971 height 184
click at [1031, 337] on div "Received via SMS Orville Hosford Sep 12, 2025 at 7:16 PM I have completed the r…" at bounding box center [1002, 388] width 971 height 184
click at [1032, 337] on div "Received via SMS Orville Hosford Sep 12, 2025 at 7:16 PM I have completed the r…" at bounding box center [1002, 388] width 971 height 184
click at [1030, 481] on div "Sent via SMS ResiDesk After Hours Assistant Sep 12, 2025 at 7:16 PM Hey Orville…" at bounding box center [1002, 573] width 971 height 184
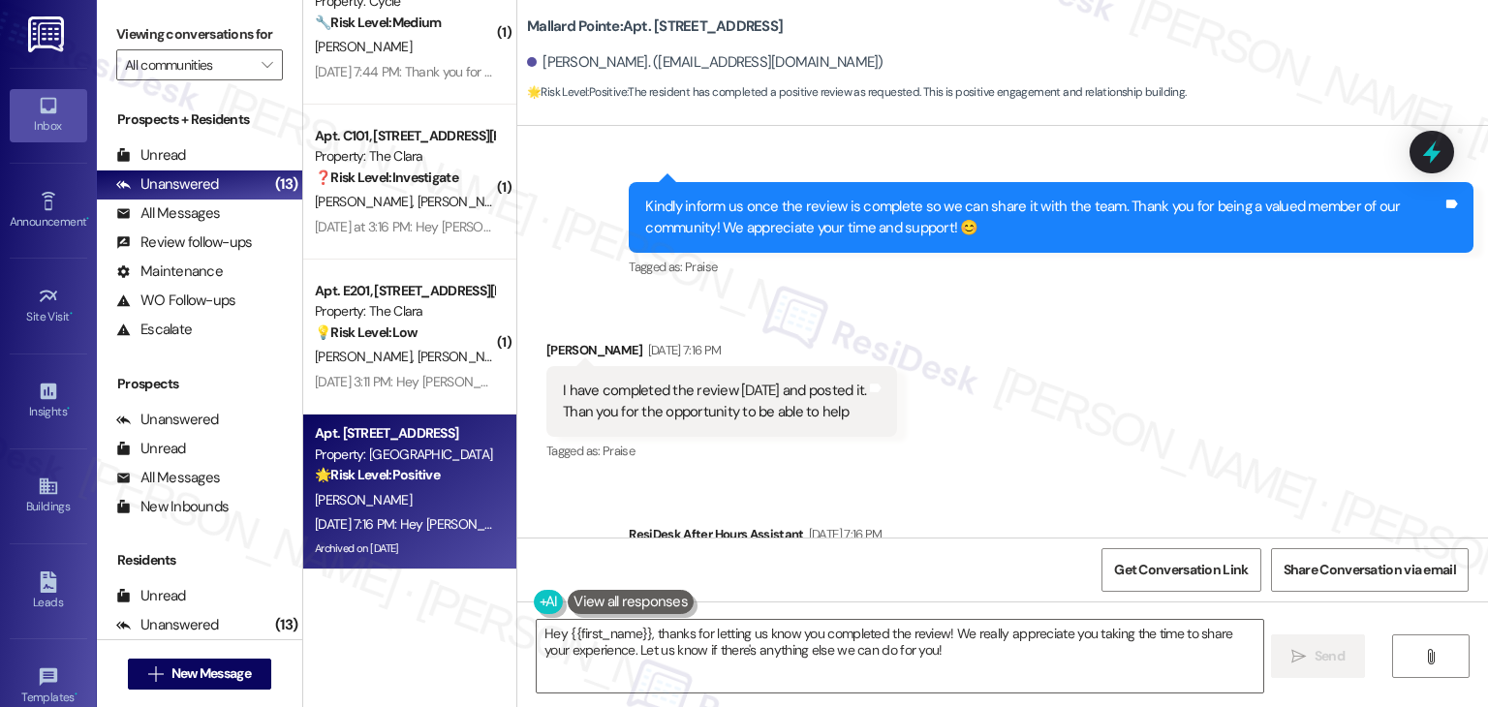
click at [1044, 315] on div "Received via SMS Orville Hosford Sep 12, 2025 at 7:16 PM I have completed the r…" at bounding box center [1002, 388] width 971 height 184
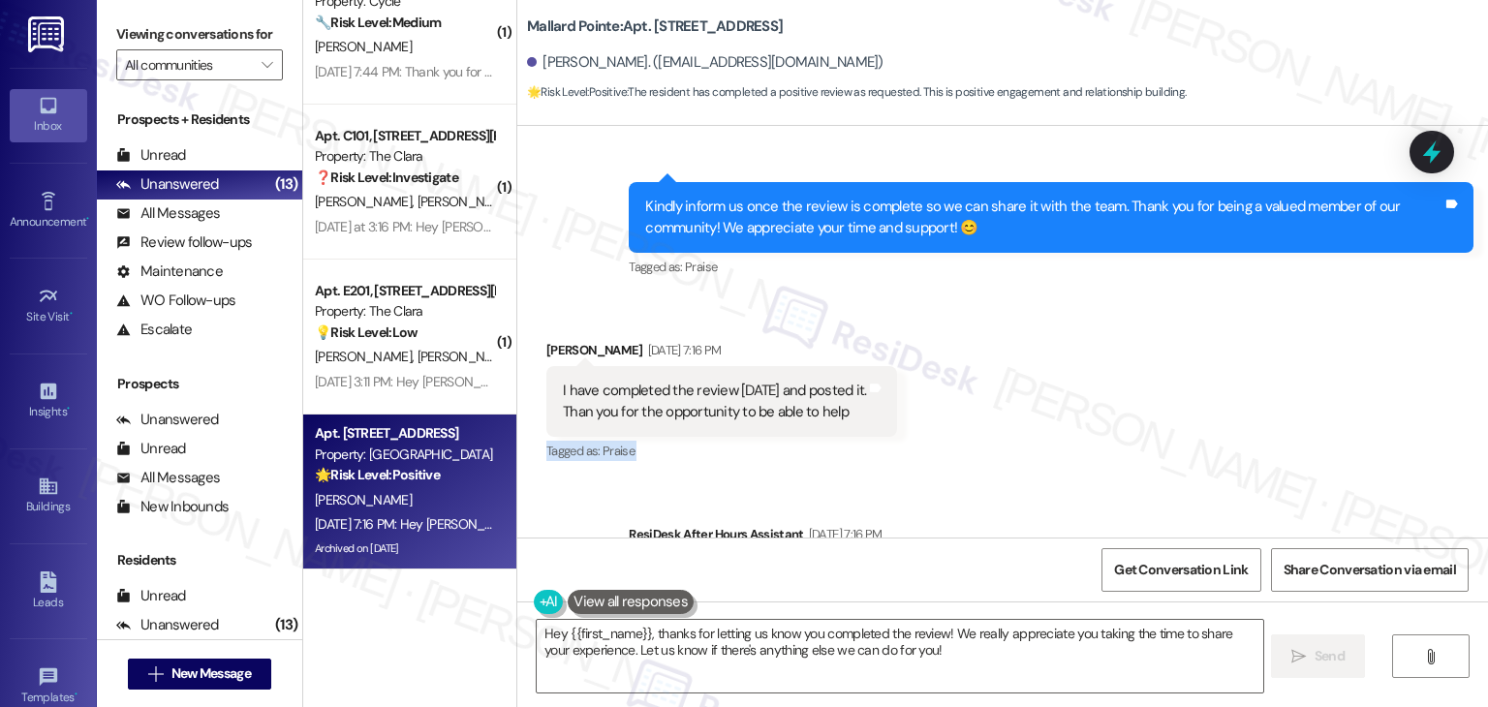
click at [1044, 315] on div "Received via SMS Orville Hosford Sep 12, 2025 at 7:16 PM I have completed the r…" at bounding box center [1002, 388] width 971 height 184
click at [1044, 318] on div "Received via SMS Orville Hosford Sep 12, 2025 at 7:16 PM I have completed the r…" at bounding box center [1002, 388] width 971 height 184
click at [1044, 321] on div "Received via SMS Orville Hosford Sep 12, 2025 at 7:16 PM I have completed the r…" at bounding box center [1002, 388] width 971 height 184
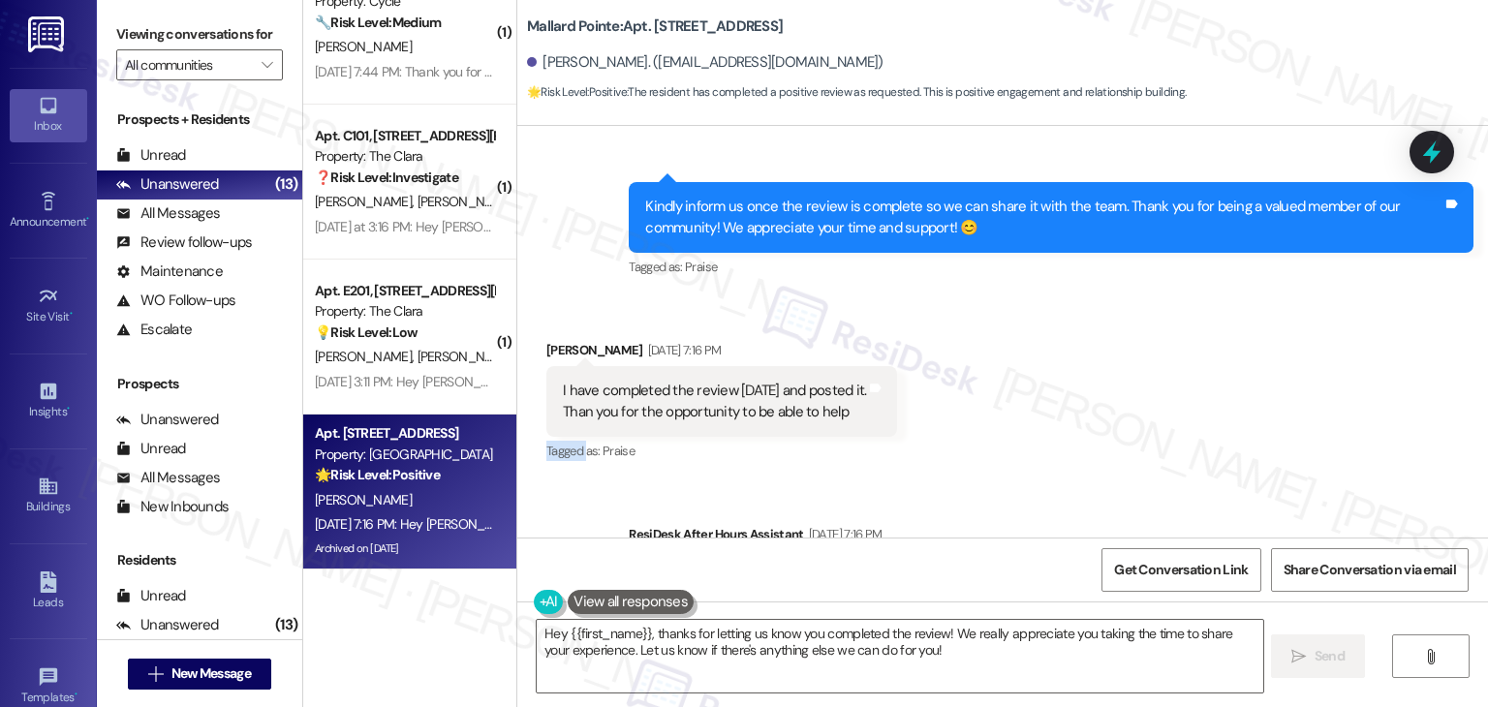
click at [1044, 321] on div "Received via SMS Orville Hosford Sep 12, 2025 at 7:16 PM I have completed the r…" at bounding box center [1002, 388] width 971 height 184
click at [1043, 322] on div "Received via SMS Orville Hosford Sep 12, 2025 at 7:16 PM I have completed the r…" at bounding box center [1002, 388] width 971 height 184
click at [1039, 330] on div "Received via SMS Orville Hosford Sep 12, 2025 at 7:16 PM I have completed the r…" at bounding box center [1002, 388] width 971 height 184
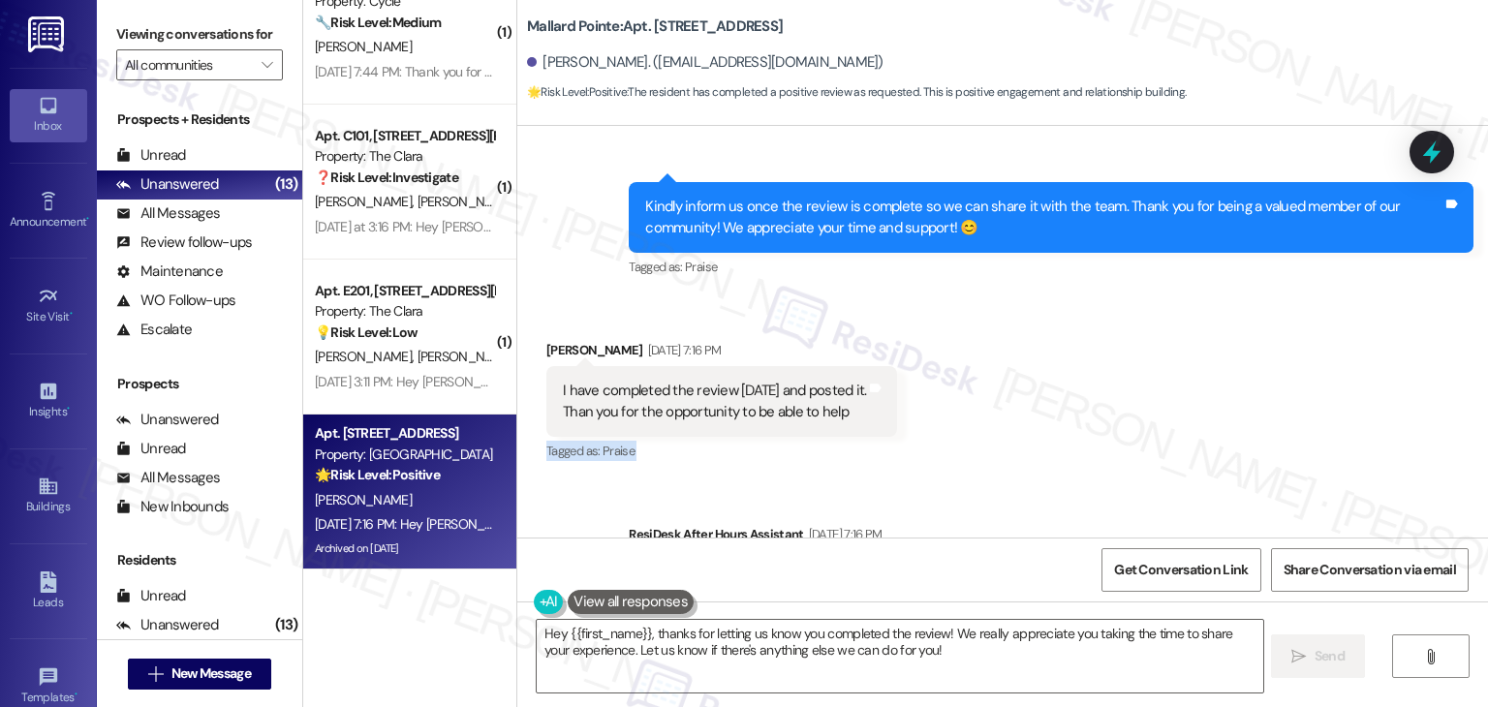
click at [1039, 330] on div "Received via SMS Orville Hosford Sep 12, 2025 at 7:16 PM I have completed the r…" at bounding box center [1002, 388] width 971 height 184
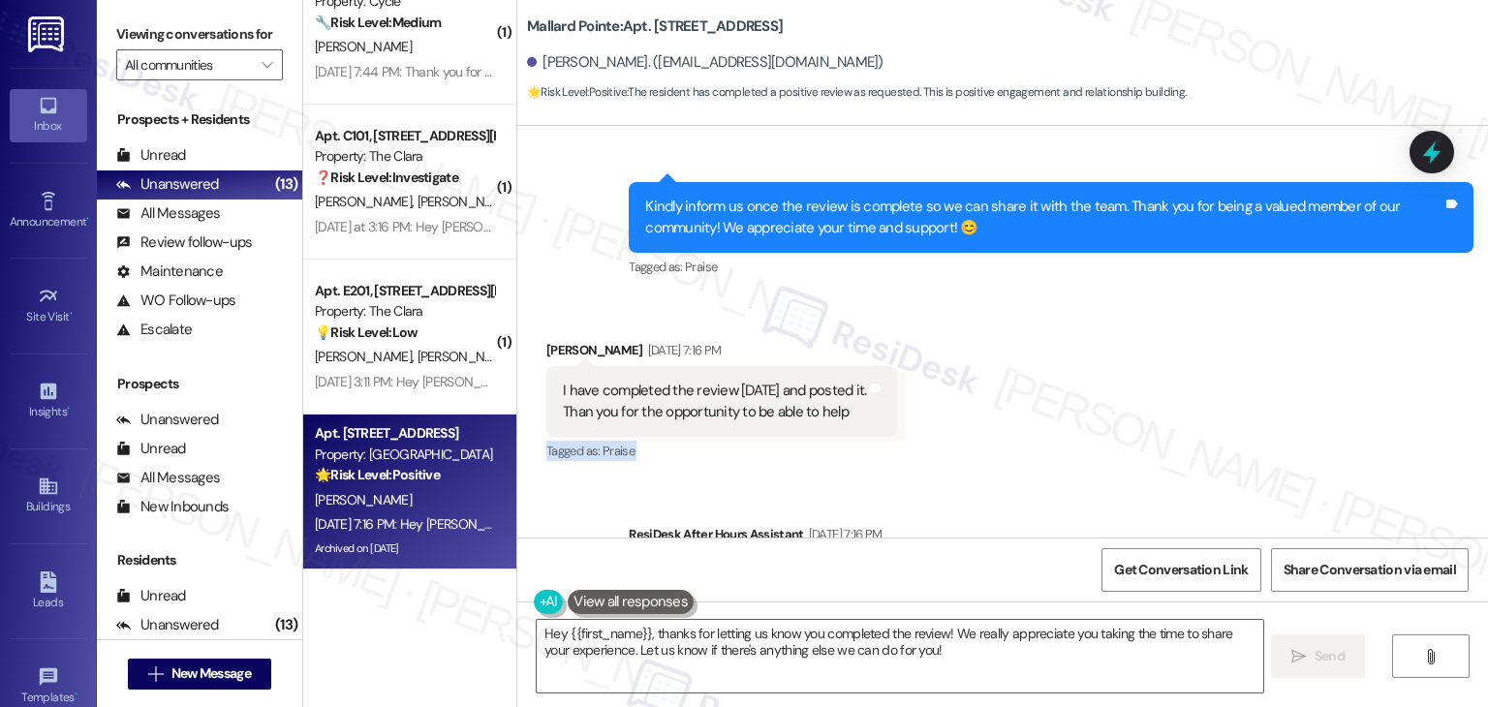
click at [1039, 330] on div "Received via SMS Orville Hosford Sep 12, 2025 at 7:16 PM I have completed the r…" at bounding box center [1002, 388] width 971 height 184
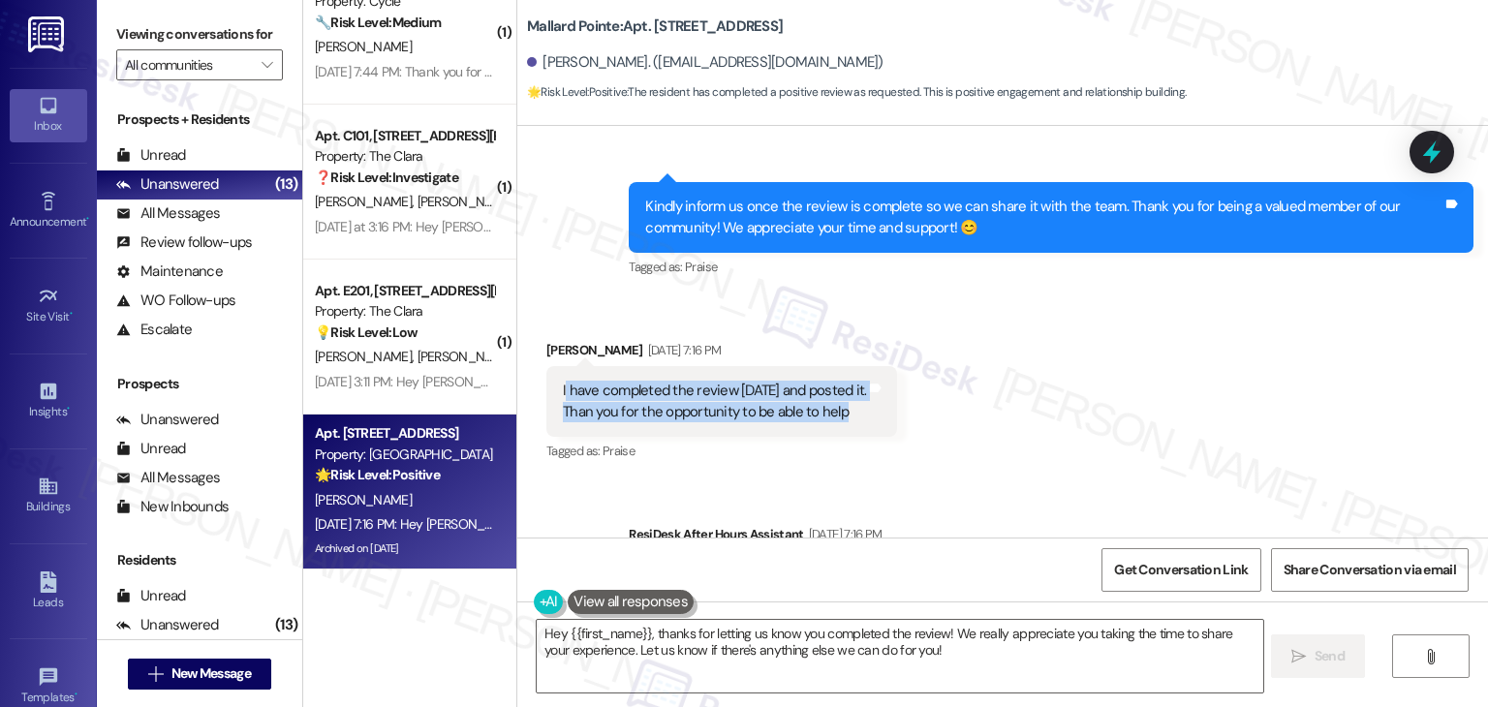
drag, startPoint x: 834, startPoint y: 309, endPoint x: 552, endPoint y: 280, distance: 283.4
click at [563, 381] on div "I have completed the review today and posted it. Than you for the opportunity t…" at bounding box center [714, 402] width 303 height 42
drag, startPoint x: 547, startPoint y: 282, endPoint x: 864, endPoint y: 318, distance: 318.9
click at [864, 366] on div "I have completed the review today and posted it. Than you for the opportunity t…" at bounding box center [721, 401] width 351 height 71
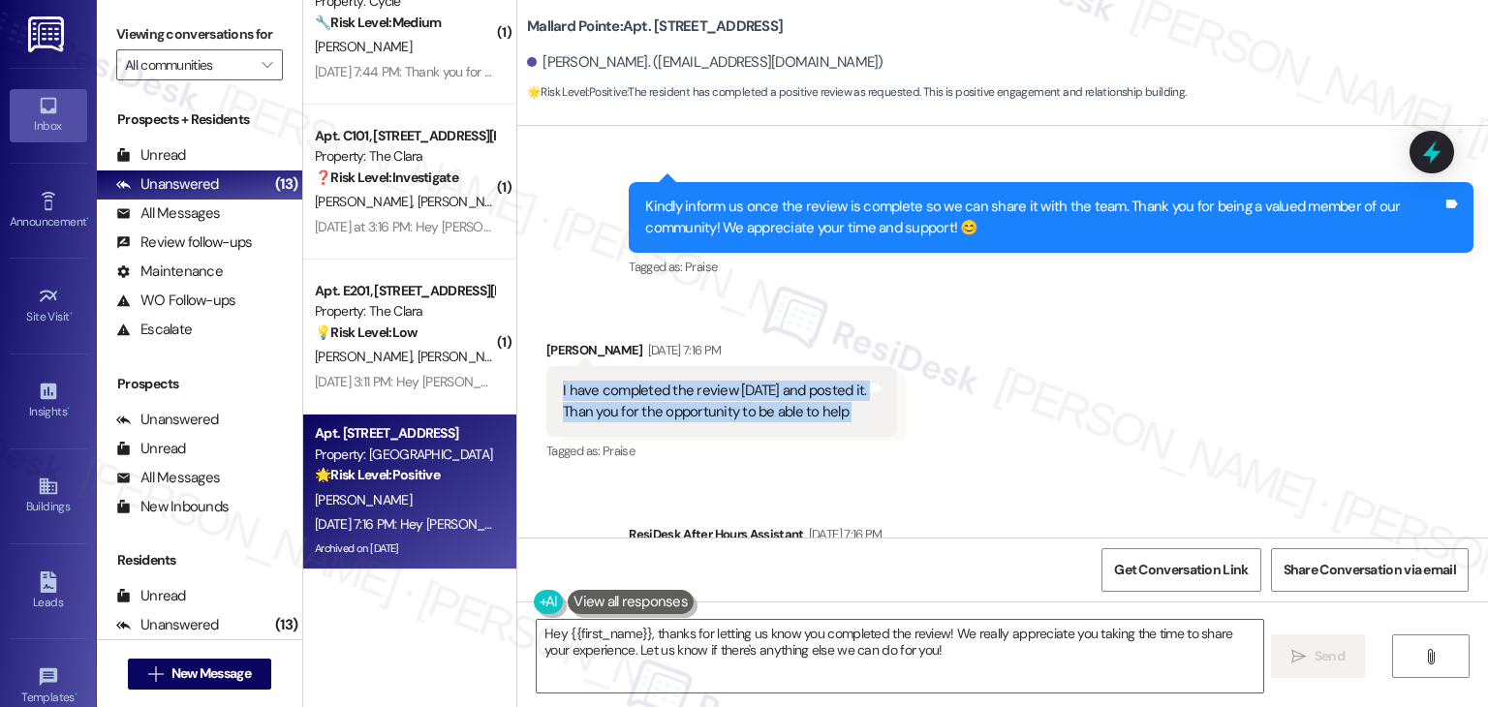
copy div "I have completed the review today and posted it. Than you for the opportunity t…"
click at [1037, 307] on div "Received via SMS Orville Hosford Sep 12, 2025 at 7:16 PM I have completed the r…" at bounding box center [1002, 388] width 971 height 184
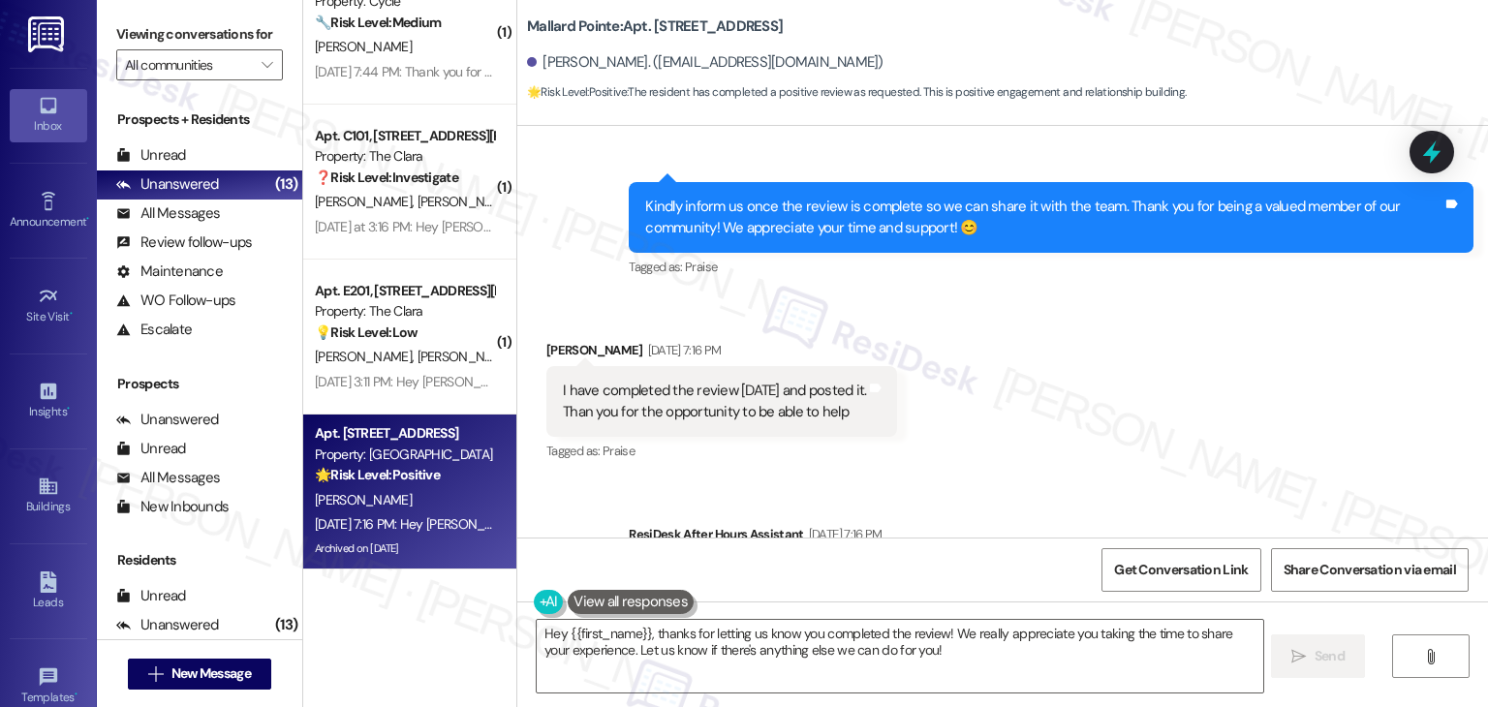
click at [1037, 307] on div "Received via SMS Orville Hosford Sep 12, 2025 at 7:16 PM I have completed the r…" at bounding box center [1002, 388] width 971 height 184
click at [1041, 330] on div "Received via SMS Orville Hosford Sep 12, 2025 at 7:16 PM I have completed the r…" at bounding box center [1002, 388] width 971 height 184
click at [546, 340] on div "Orville Hosford Sep 12, 2025 at 7:16 PM" at bounding box center [721, 353] width 351 height 27
copy div "Orville"
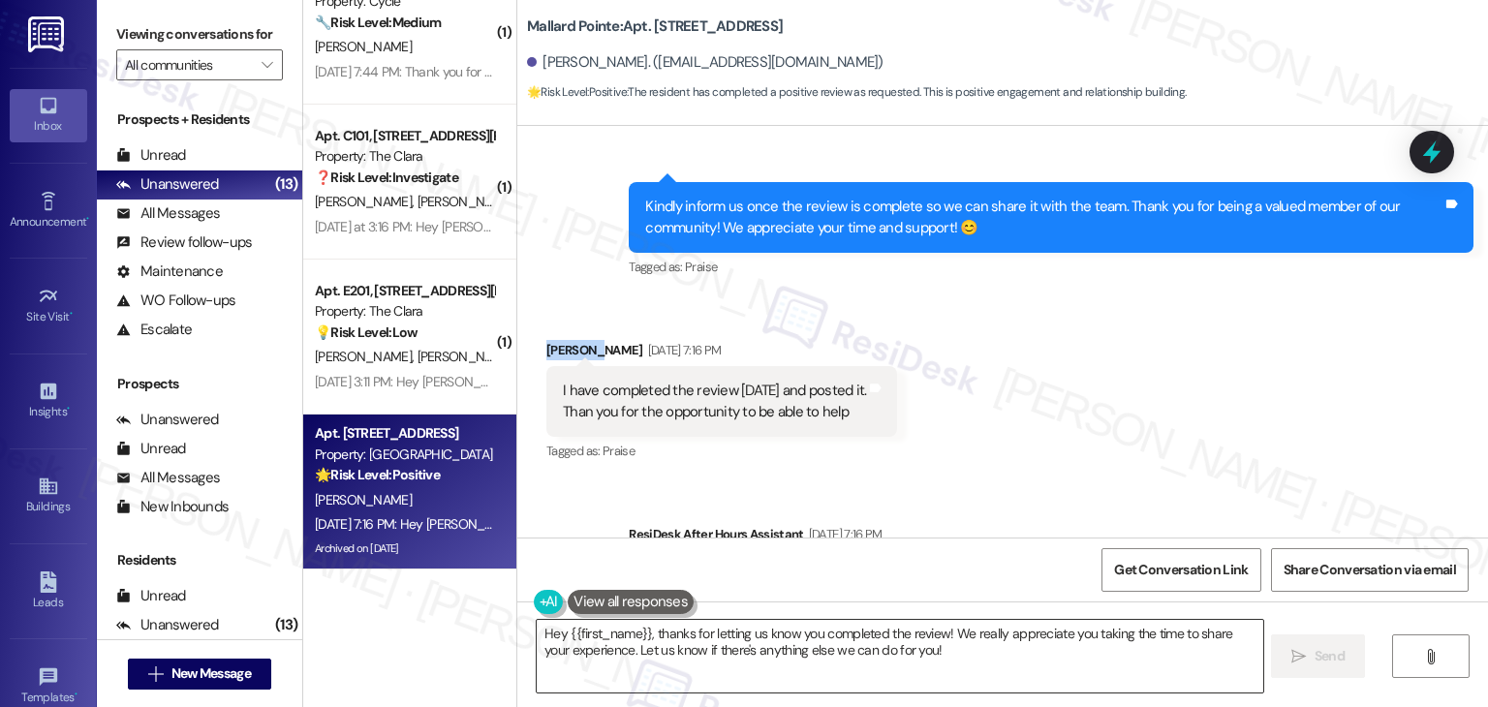
click at [755, 656] on textarea "Hey {{first_name}}, thanks for letting us know you completed the review! We rea…" at bounding box center [900, 656] width 726 height 73
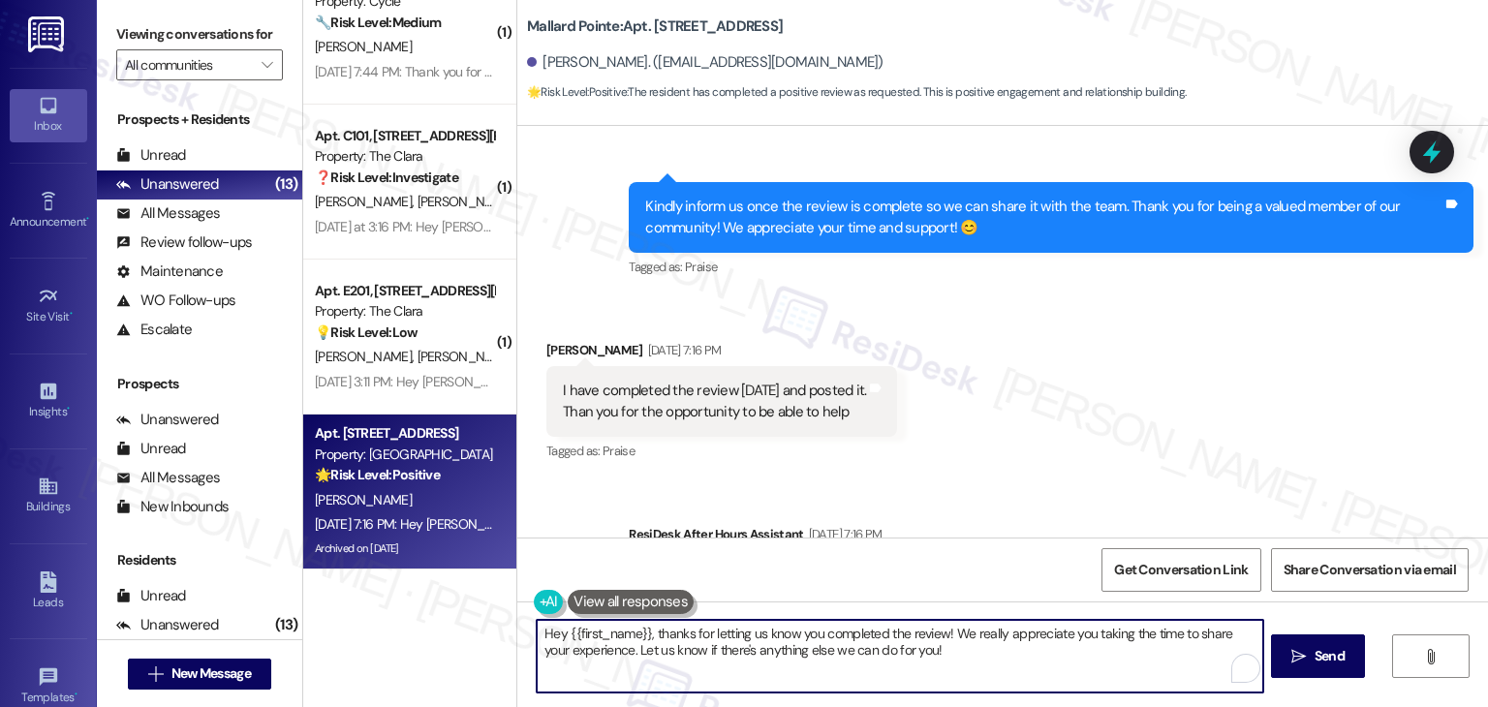
paste textarea "i Orville! Thank you so much for taking the time to leave a review. We really a…"
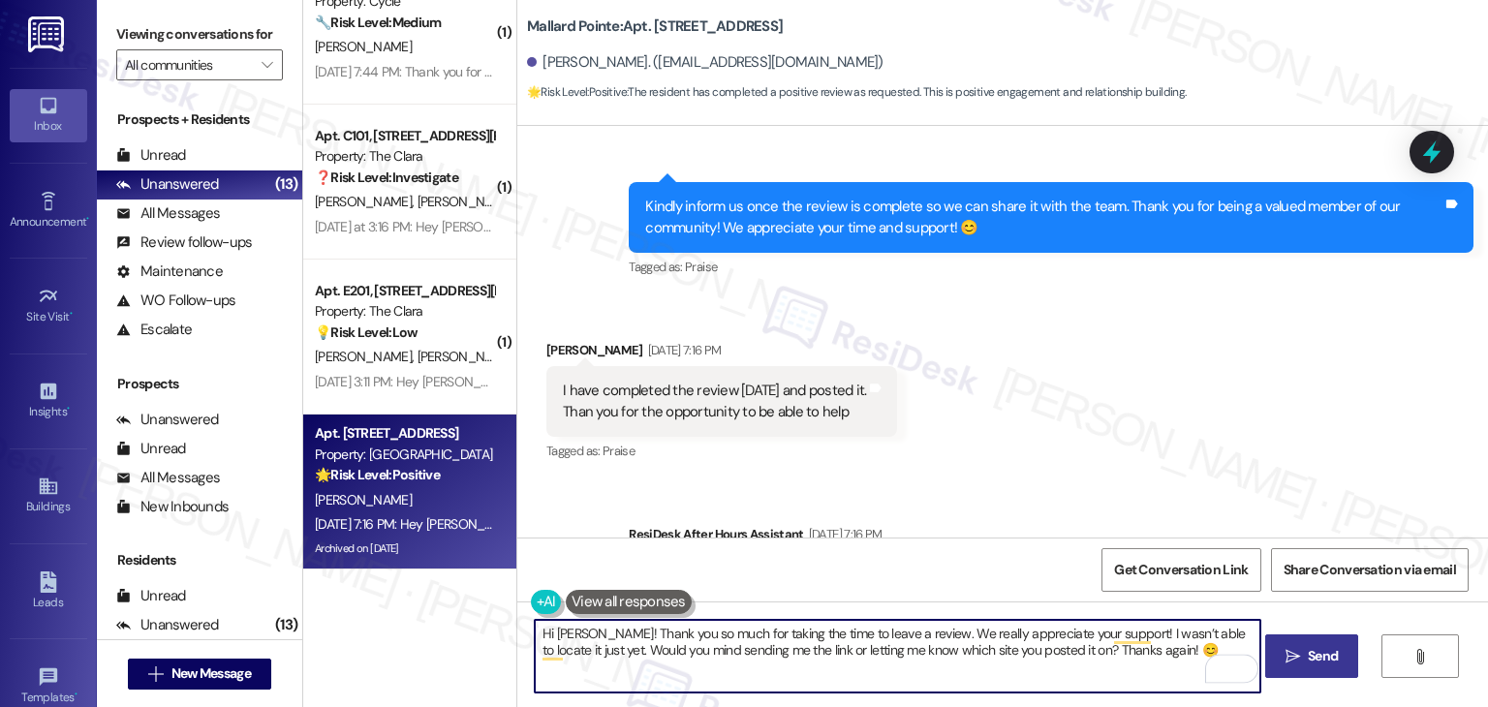
type textarea "Hi Orville! Thank you so much for taking the time to leave a review. We really …"
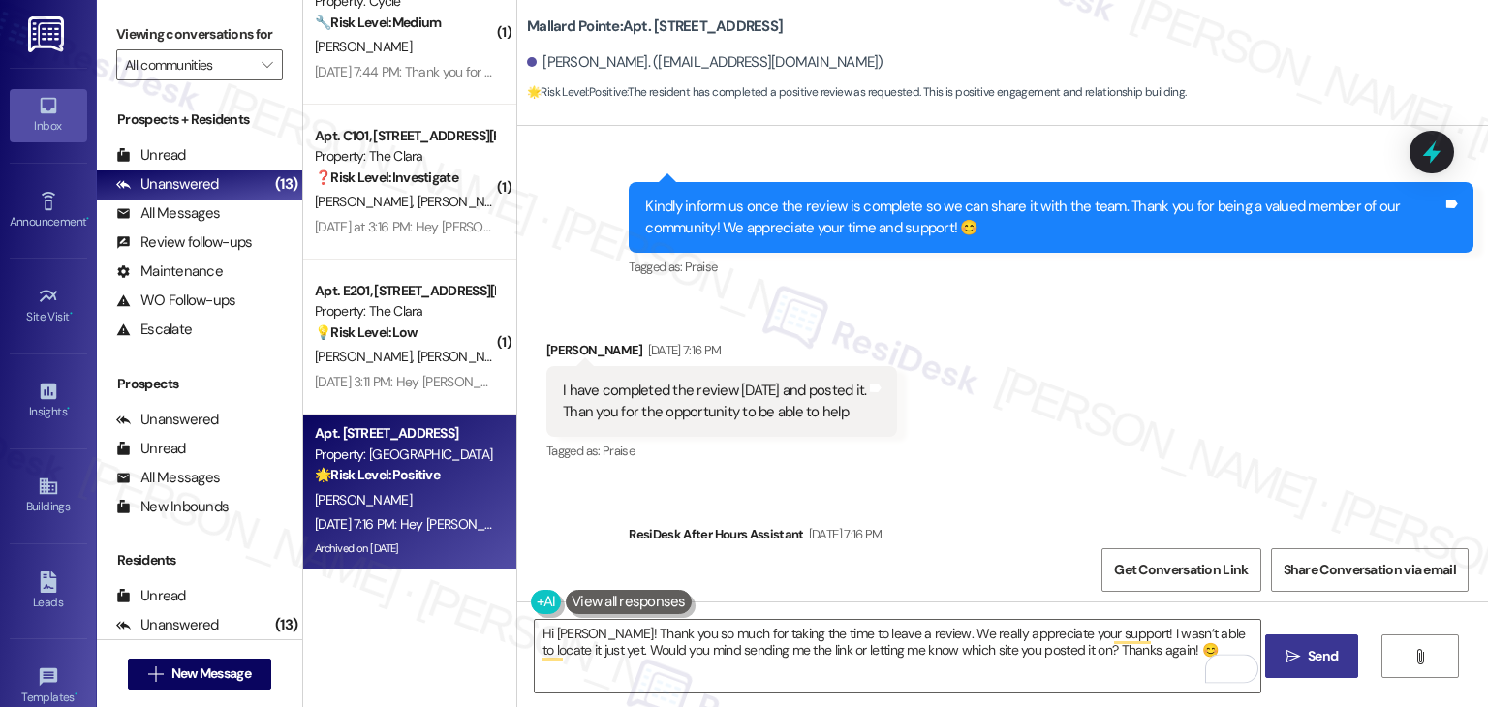
click at [1319, 658] on span "Send" at bounding box center [1323, 656] width 30 height 20
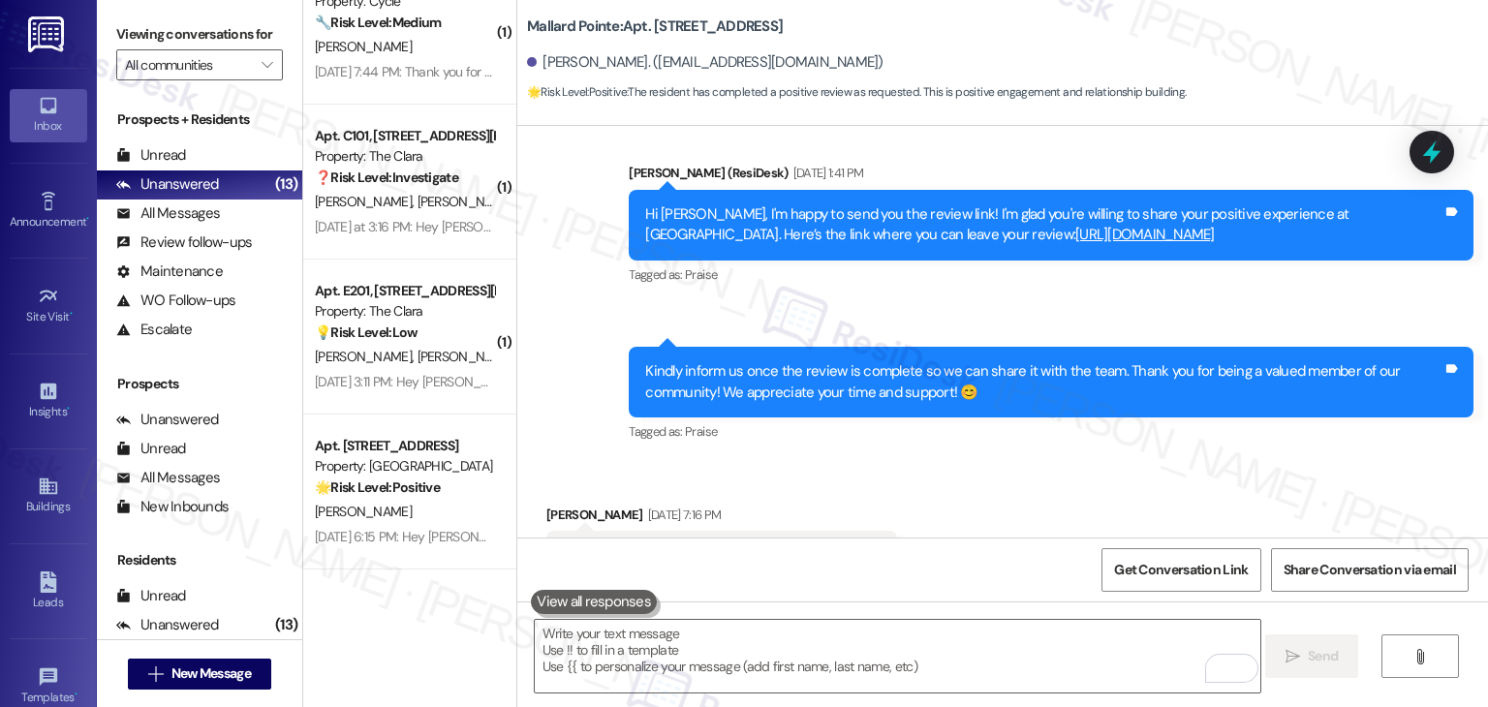
scroll to position [10484, 0]
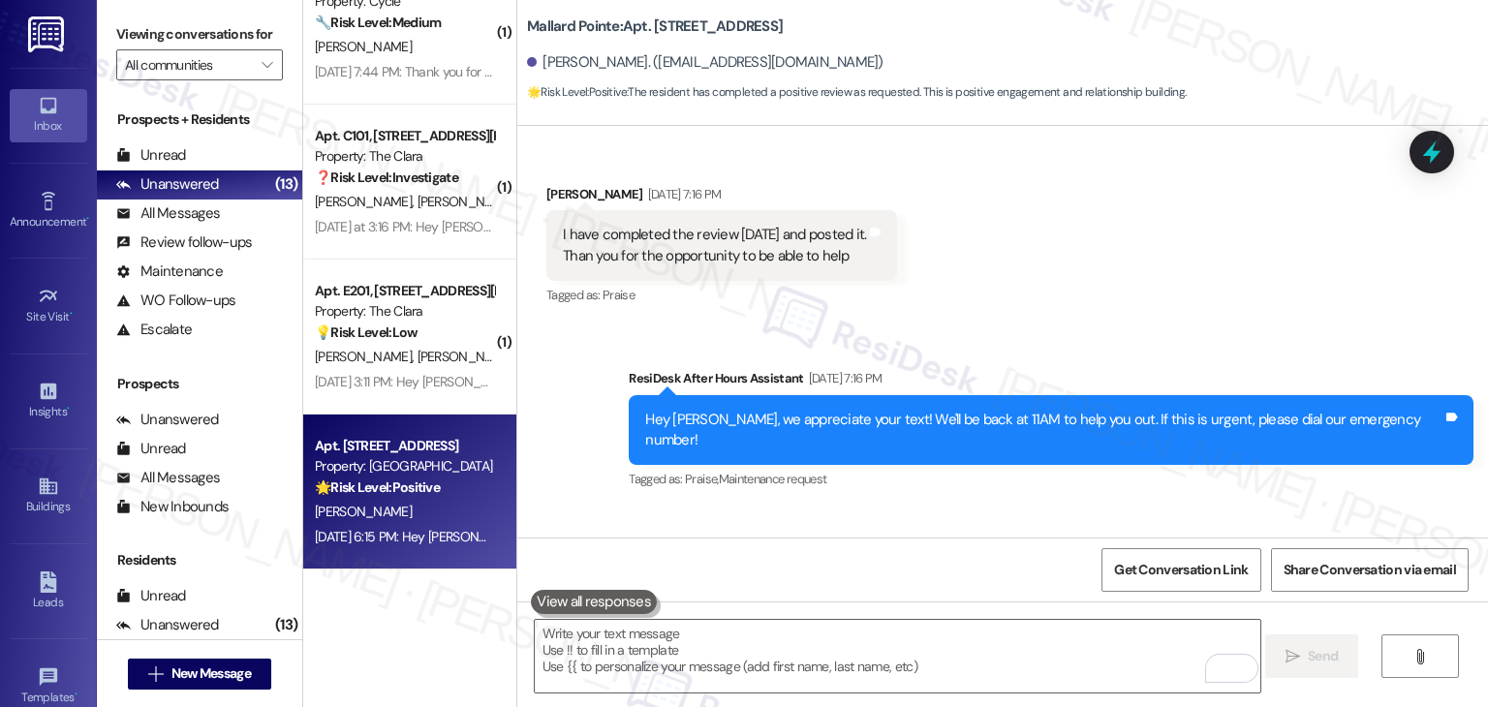
click at [395, 541] on div "Sep 12, 2025 at 6:15 PM: Hey Mary Jane, we appreciate your text! We'll be back …" at bounding box center [791, 536] width 953 height 17
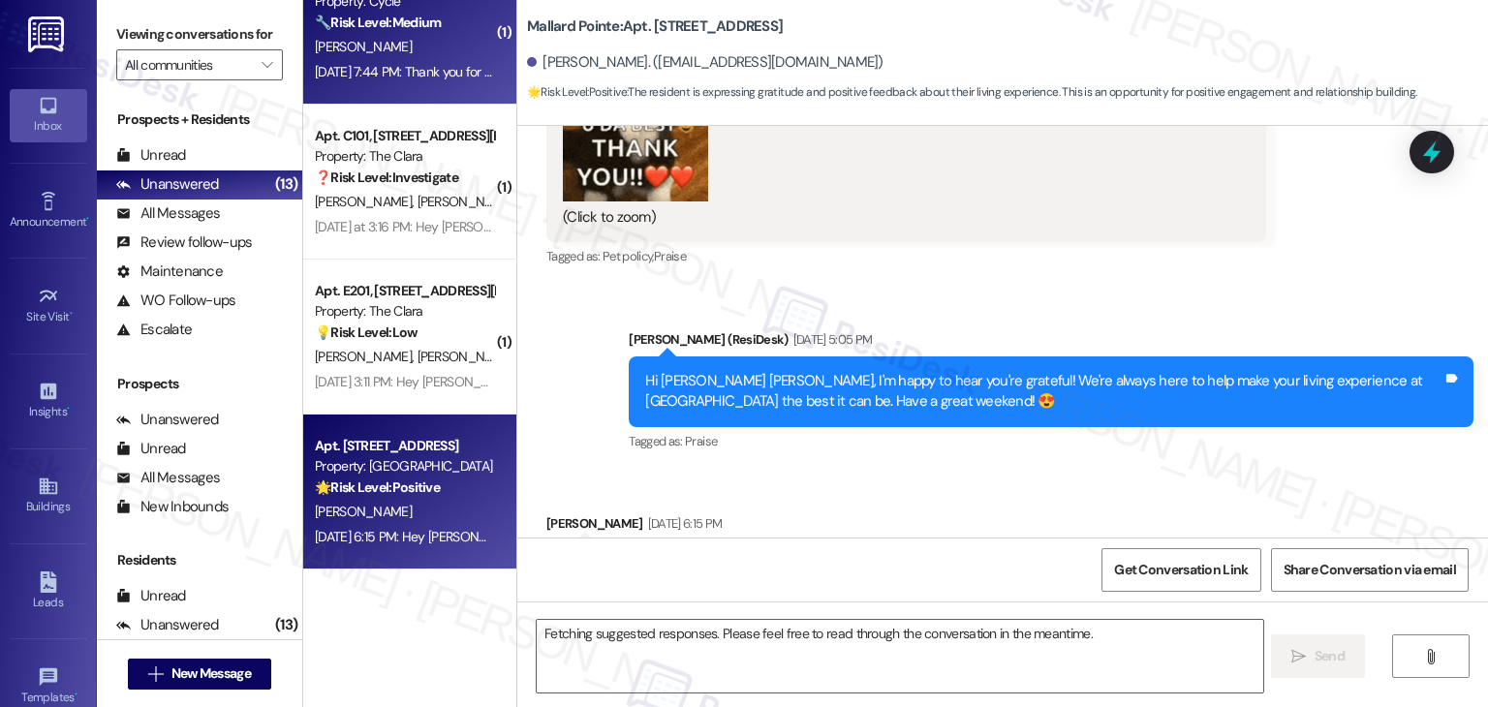
scroll to position [12835, 0]
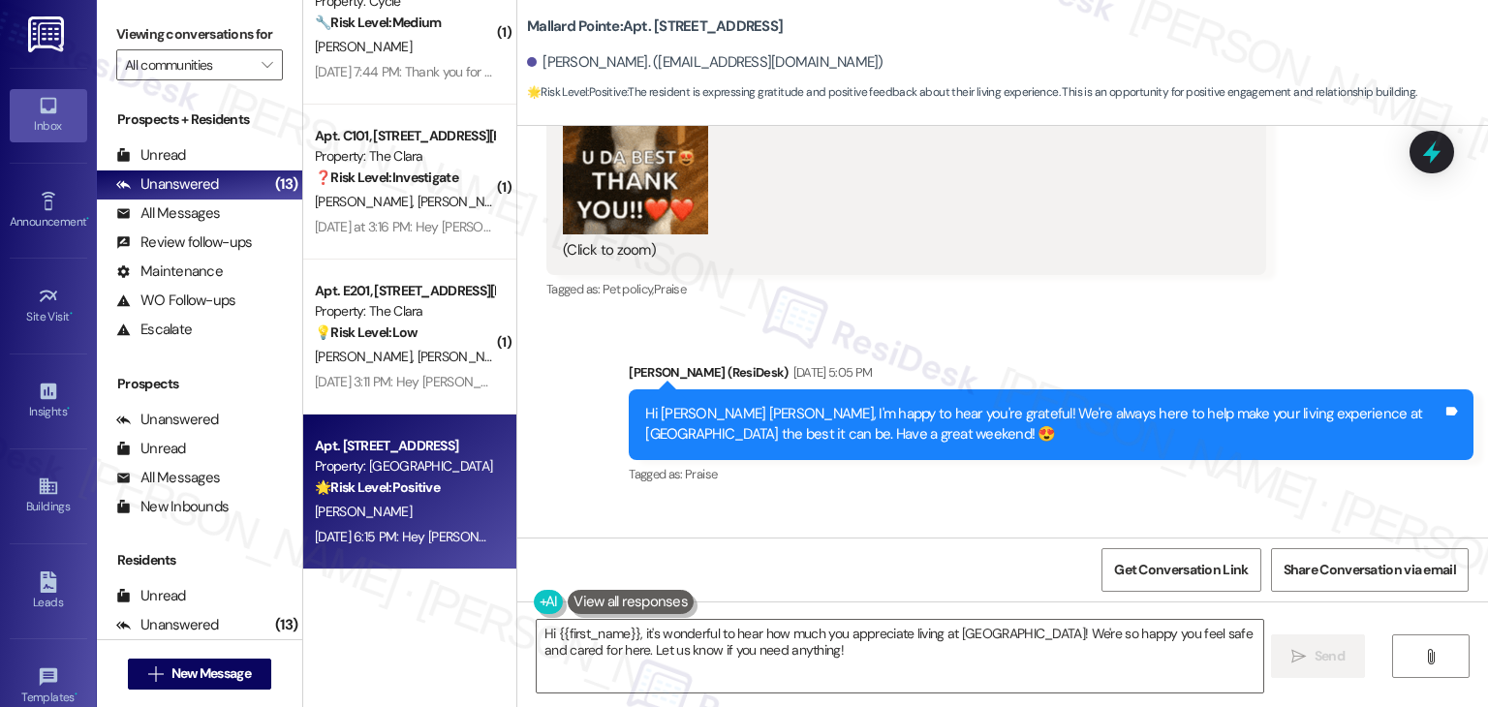
drag, startPoint x: 1179, startPoint y: 0, endPoint x: 1099, endPoint y: 16, distance: 81.9
click at [1099, 16] on div "Mallard Pointe: Apt. B106, 508 Bldg B E 50th St Mary Jane Loshonkohl. (none@pro…" at bounding box center [1007, 54] width 961 height 98
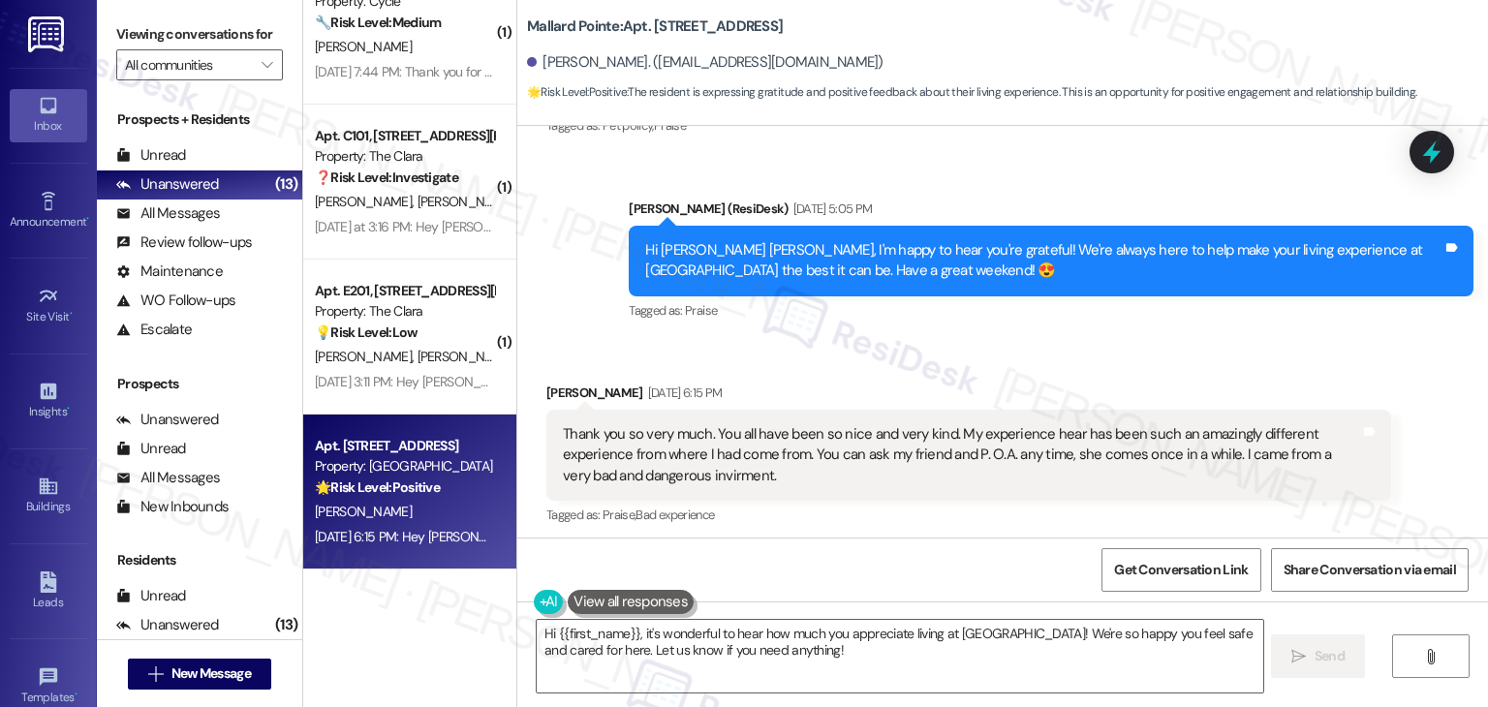
click at [989, 545] on div "Sent via SMS ResiDesk After Hours Assistant Sep 12, 2025 at 6:15 PM Hey Mary Ja…" at bounding box center [1002, 637] width 971 height 184
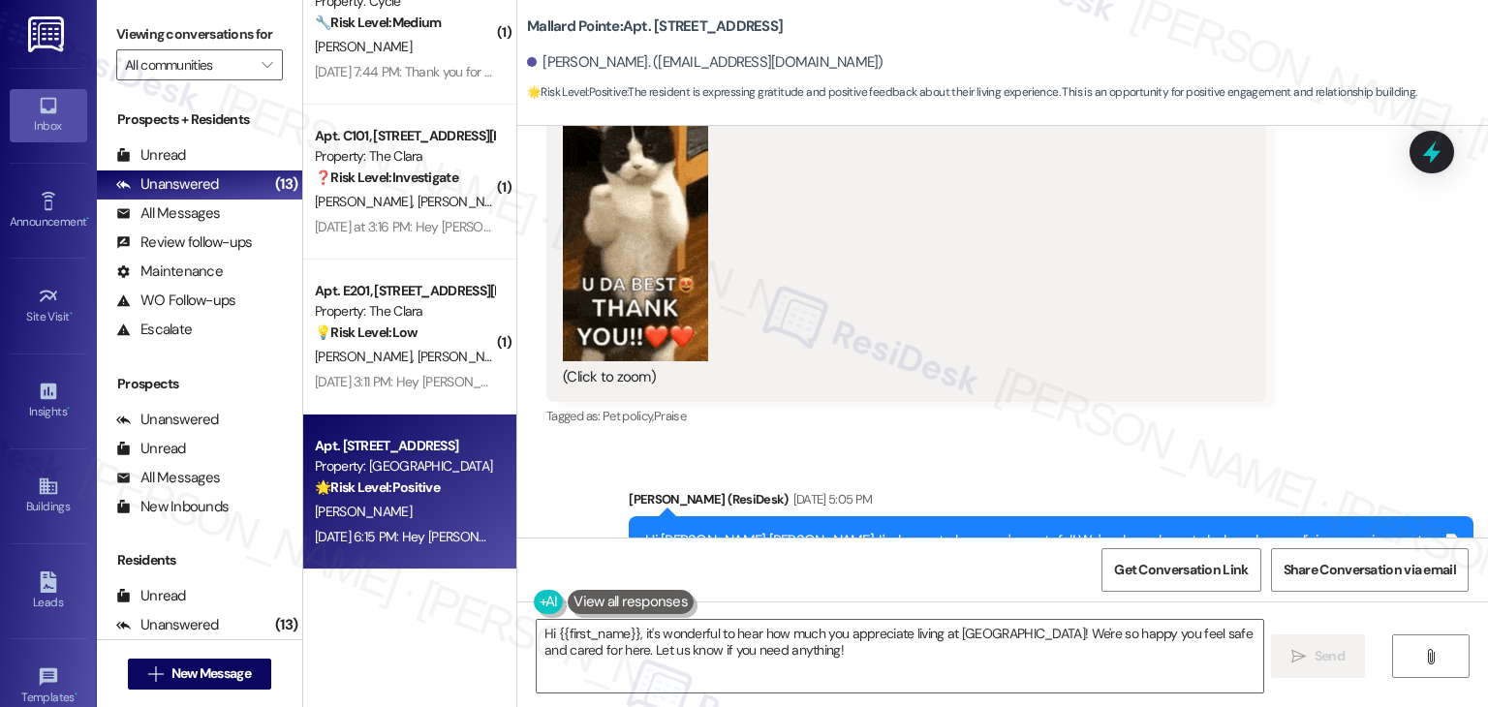
scroll to position [12805, 0]
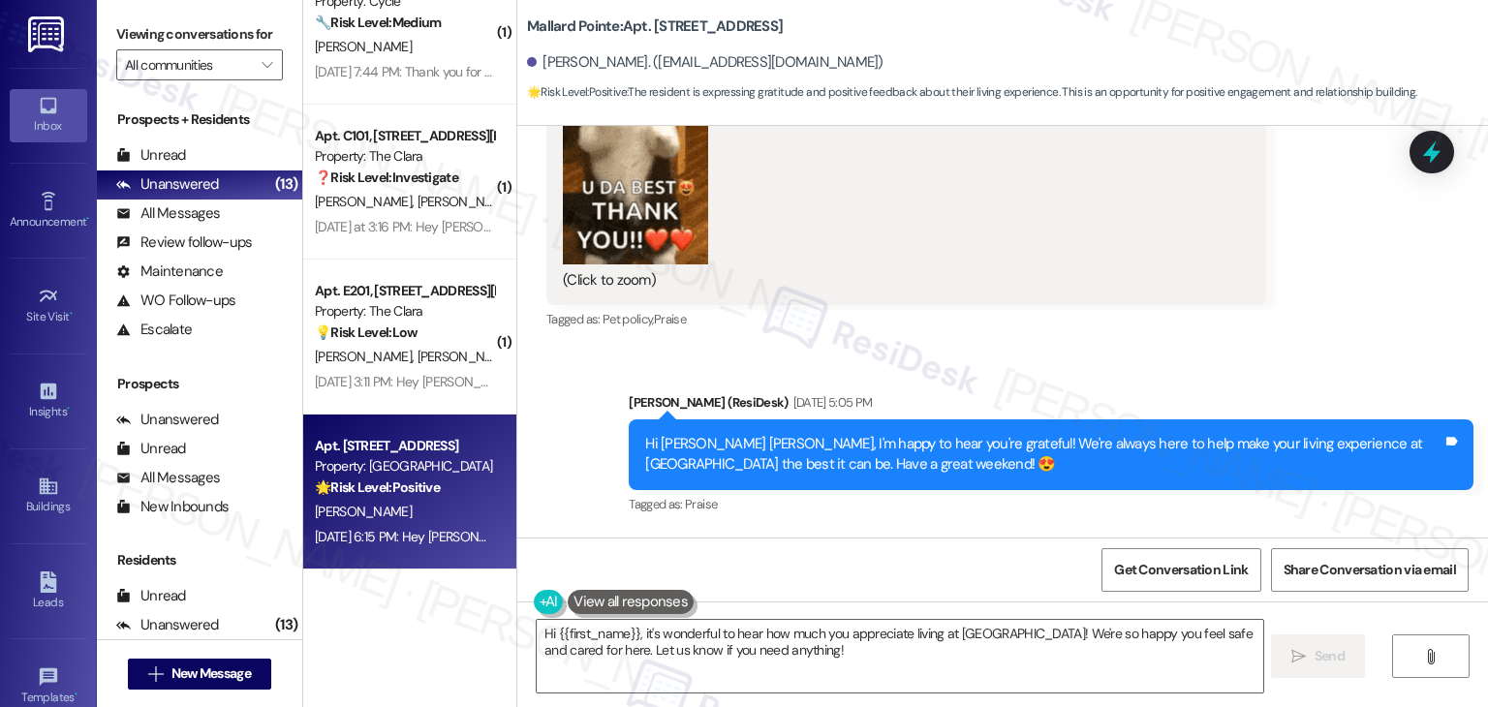
click at [960, 533] on div "Received via SMS Mary Jane Loshonkohl Sep 12, 2025 at 6:15 PM Thank you so very…" at bounding box center [1002, 635] width 971 height 205
click at [963, 378] on div "Sent via SMS Dottie (ResiDesk) Sep 12, 2025 at 5:05 PM Hi Mary Jane, I'm happy …" at bounding box center [1051, 455] width 874 height 155
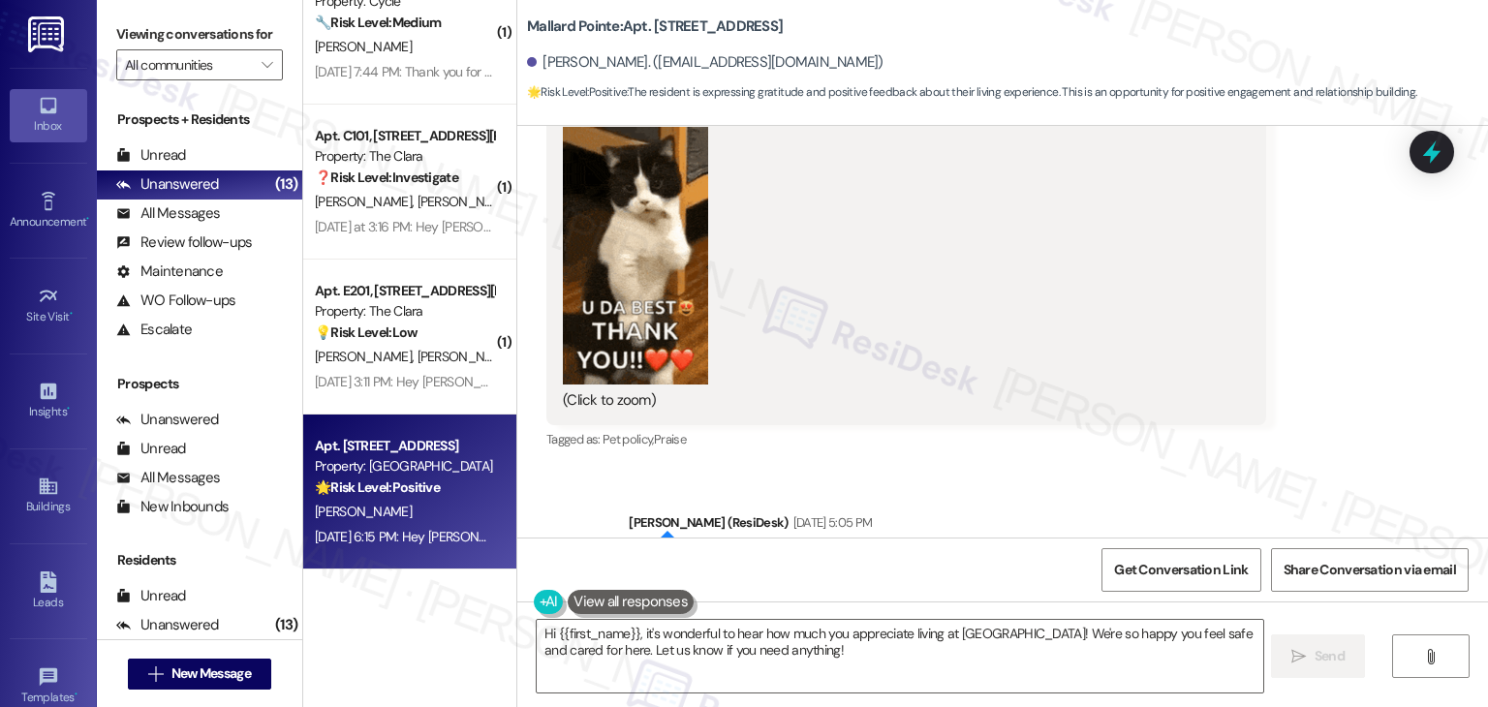
scroll to position [12611, 0]
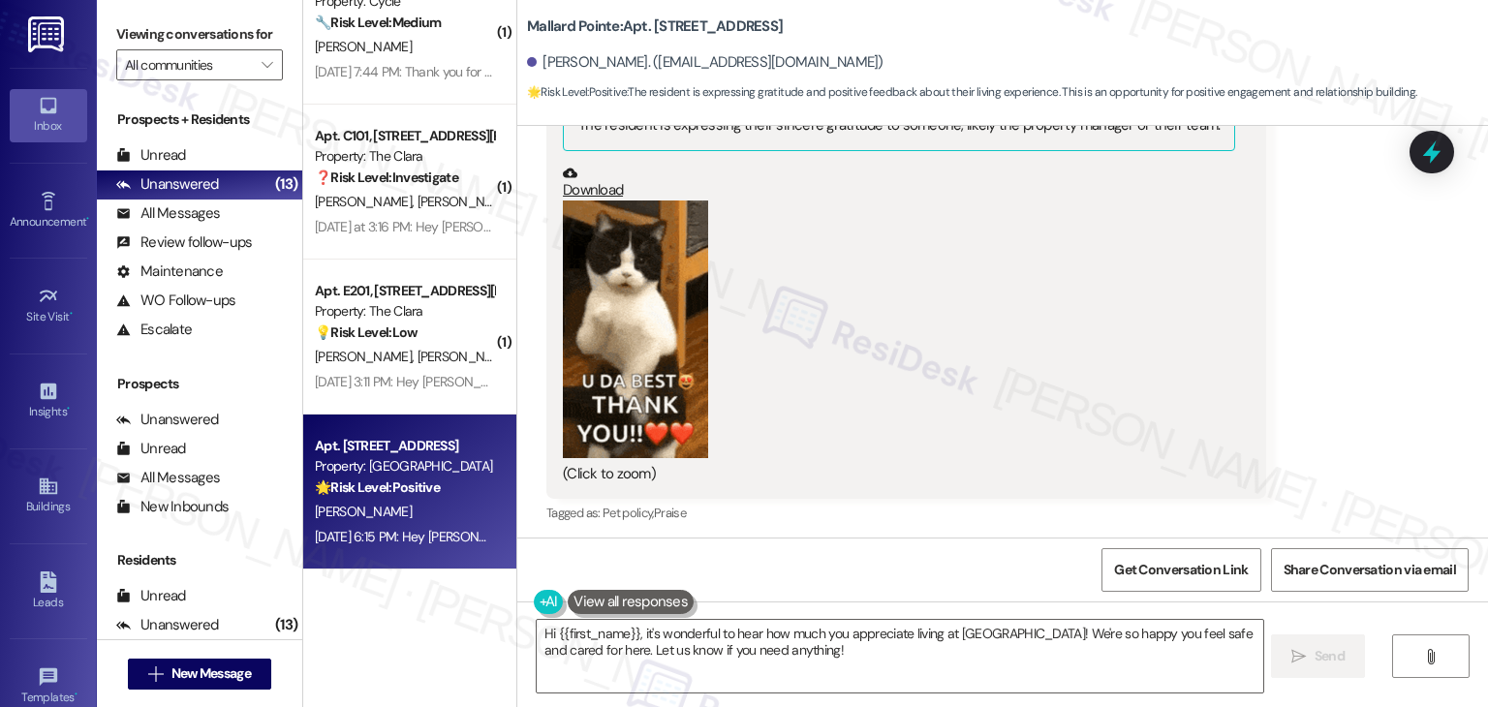
click at [1068, 543] on div "Sent via SMS Dottie (ResiDesk) Sep 12, 2025 at 5:05 PM Hi Mary Jane, I'm happy …" at bounding box center [1002, 635] width 971 height 184
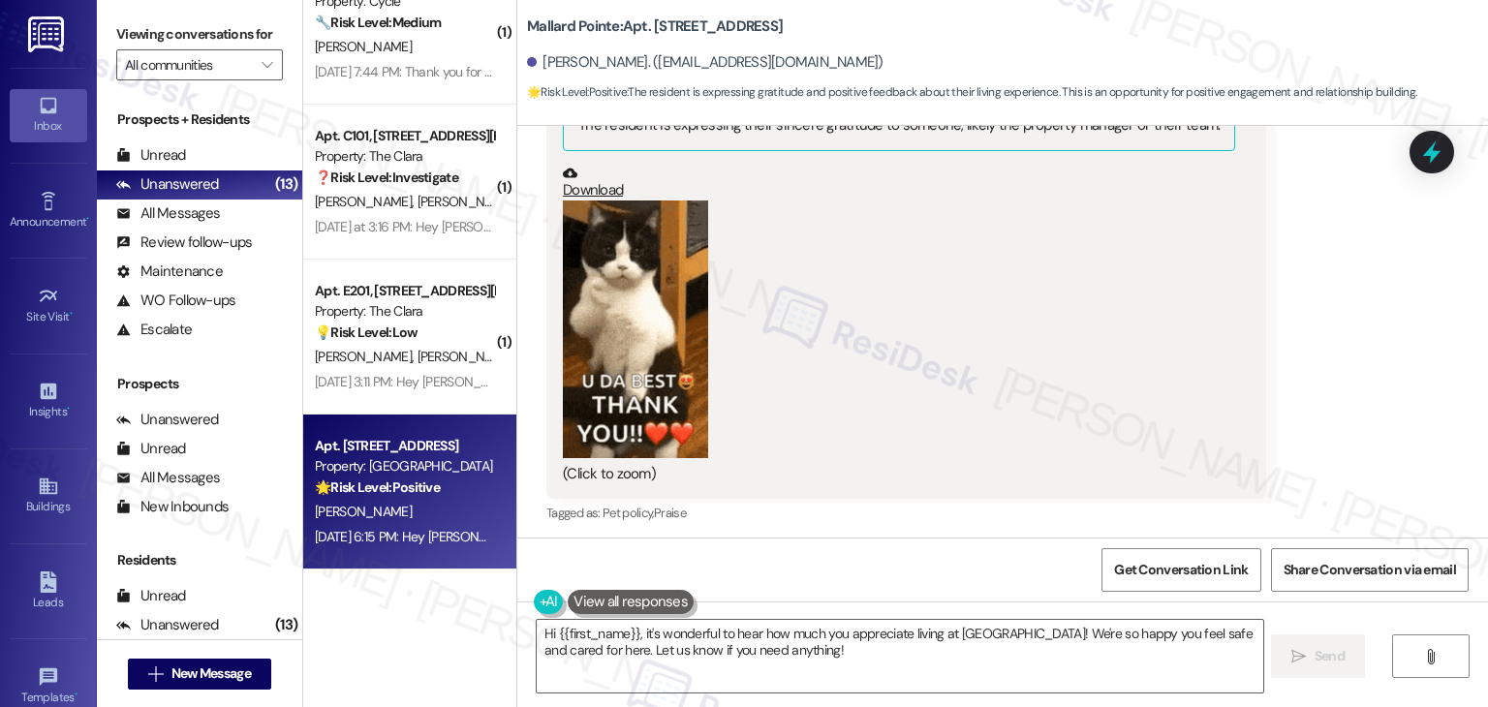
scroll to position [12999, 0]
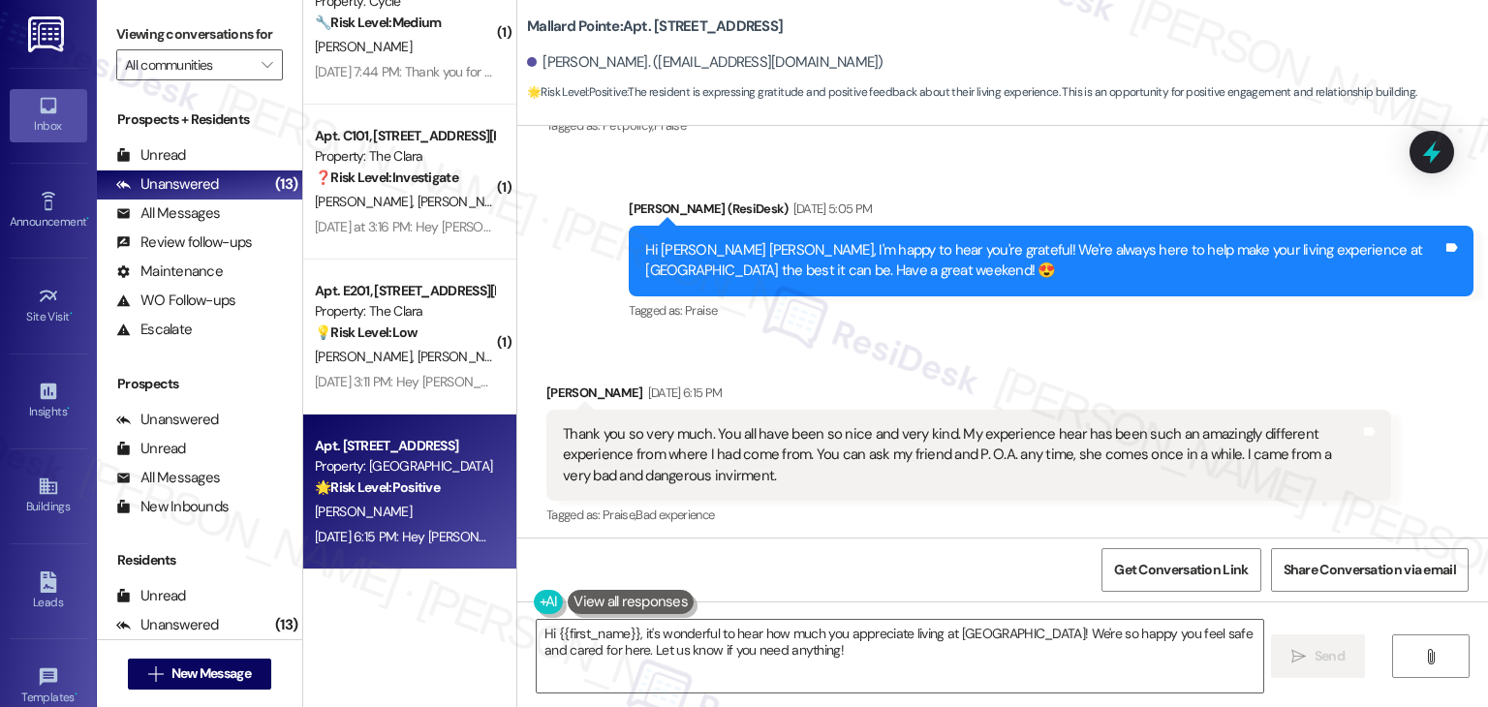
click at [1128, 545] on div "Sent via SMS ResiDesk After Hours Assistant Sep 12, 2025 at 6:15 PM Hey Mary Ja…" at bounding box center [1002, 637] width 971 height 184
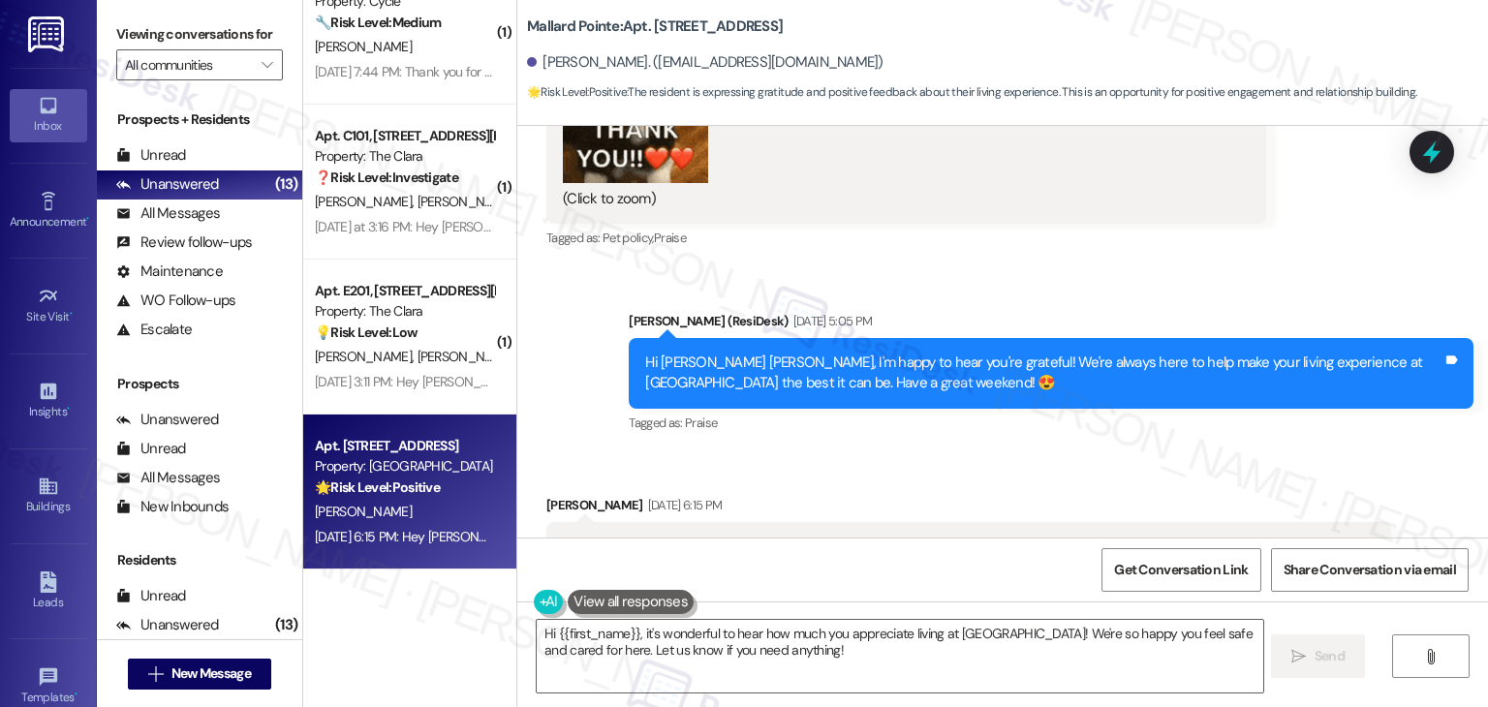
scroll to position [12883, 0]
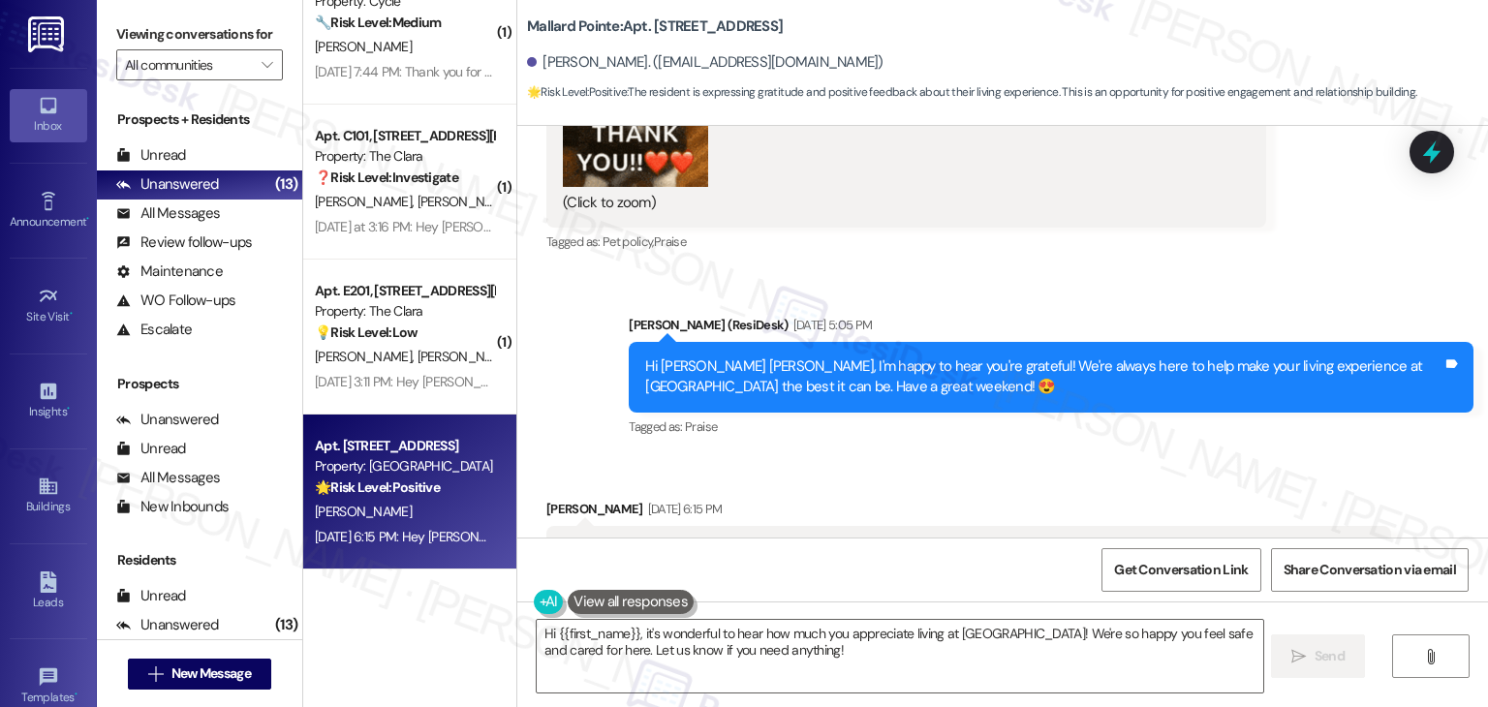
click at [1054, 617] on div "Tagged as: Praise , Click to highlight conversations about Praise Bad experienc…" at bounding box center [968, 631] width 845 height 28
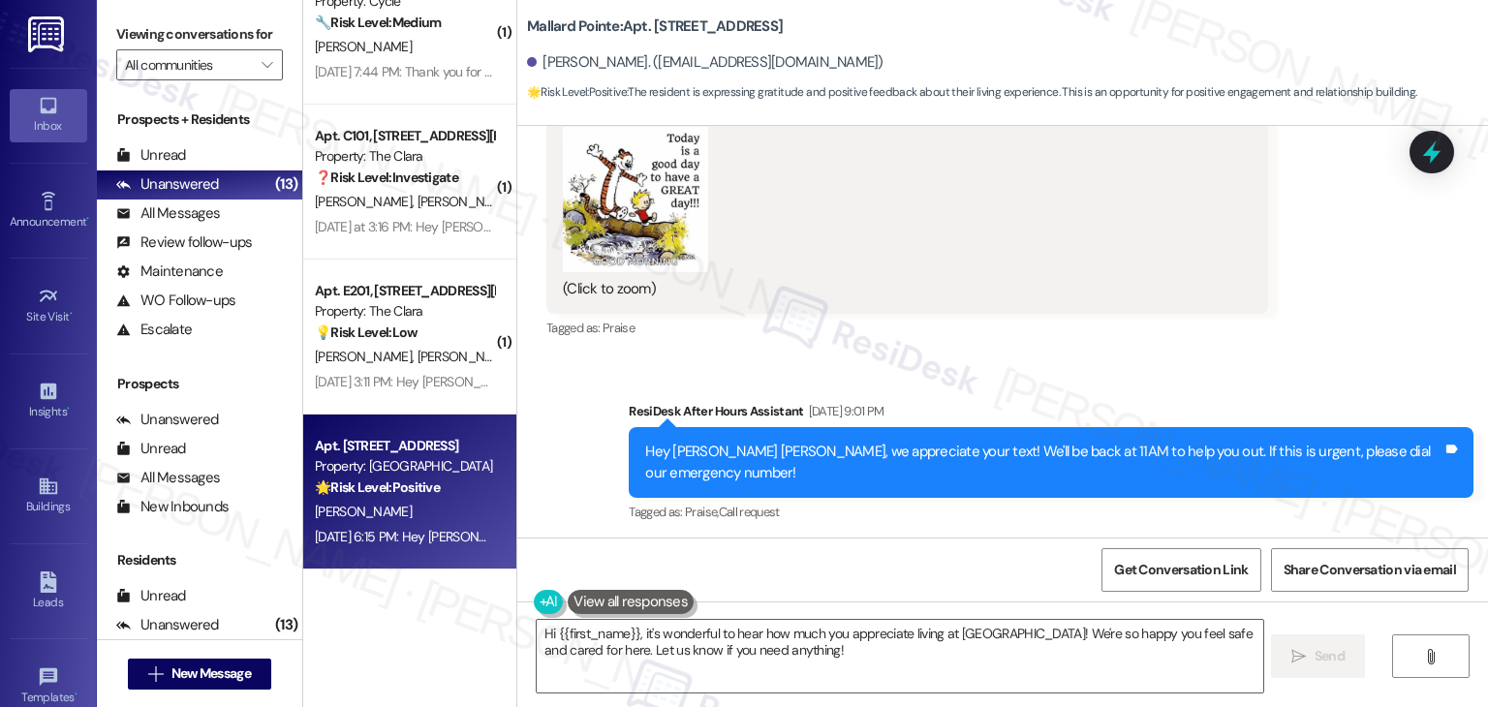
scroll to position [10673, 0]
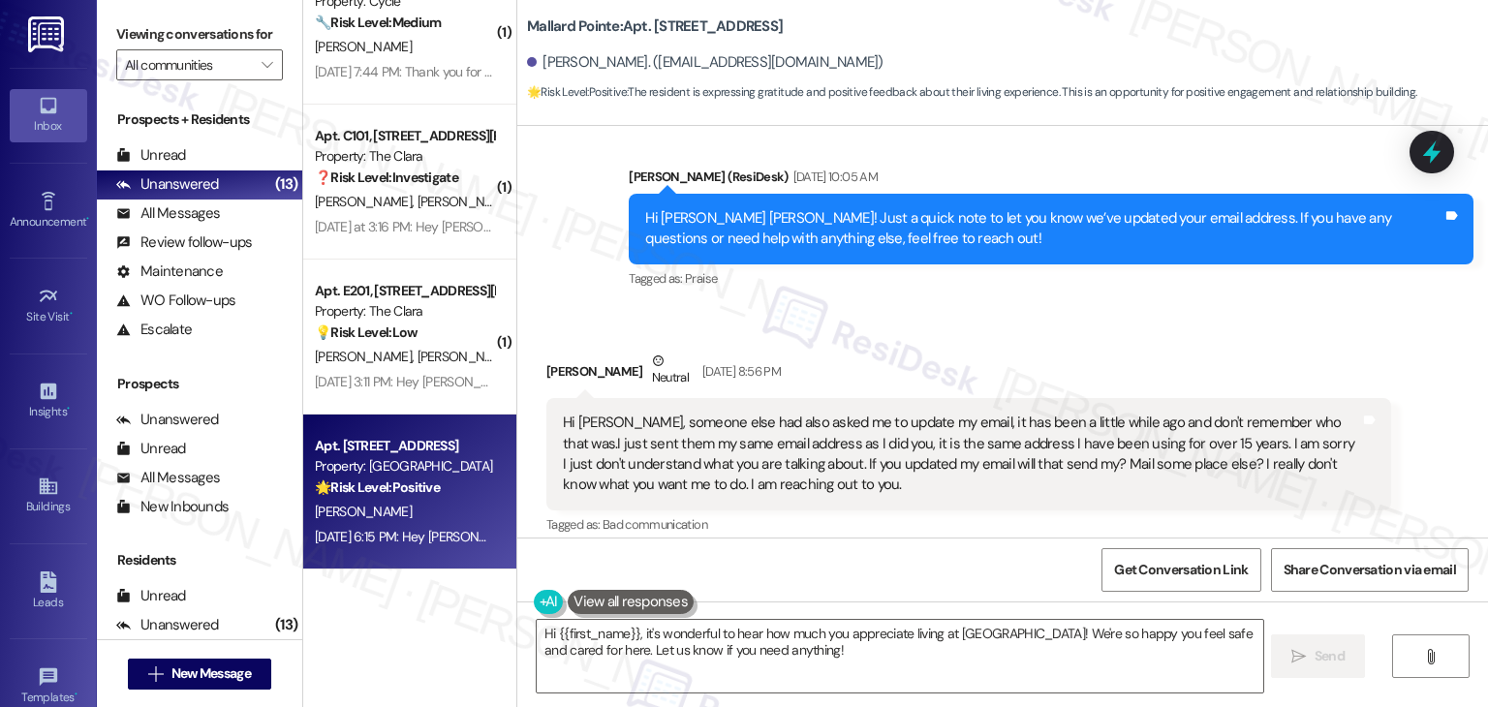
click at [1179, 454] on div "Received via SMS Mary Jane Loshonkohl Neutral Jul 03, 2025 at 8:56 PM Hi Dottie…" at bounding box center [1002, 512] width 971 height 410
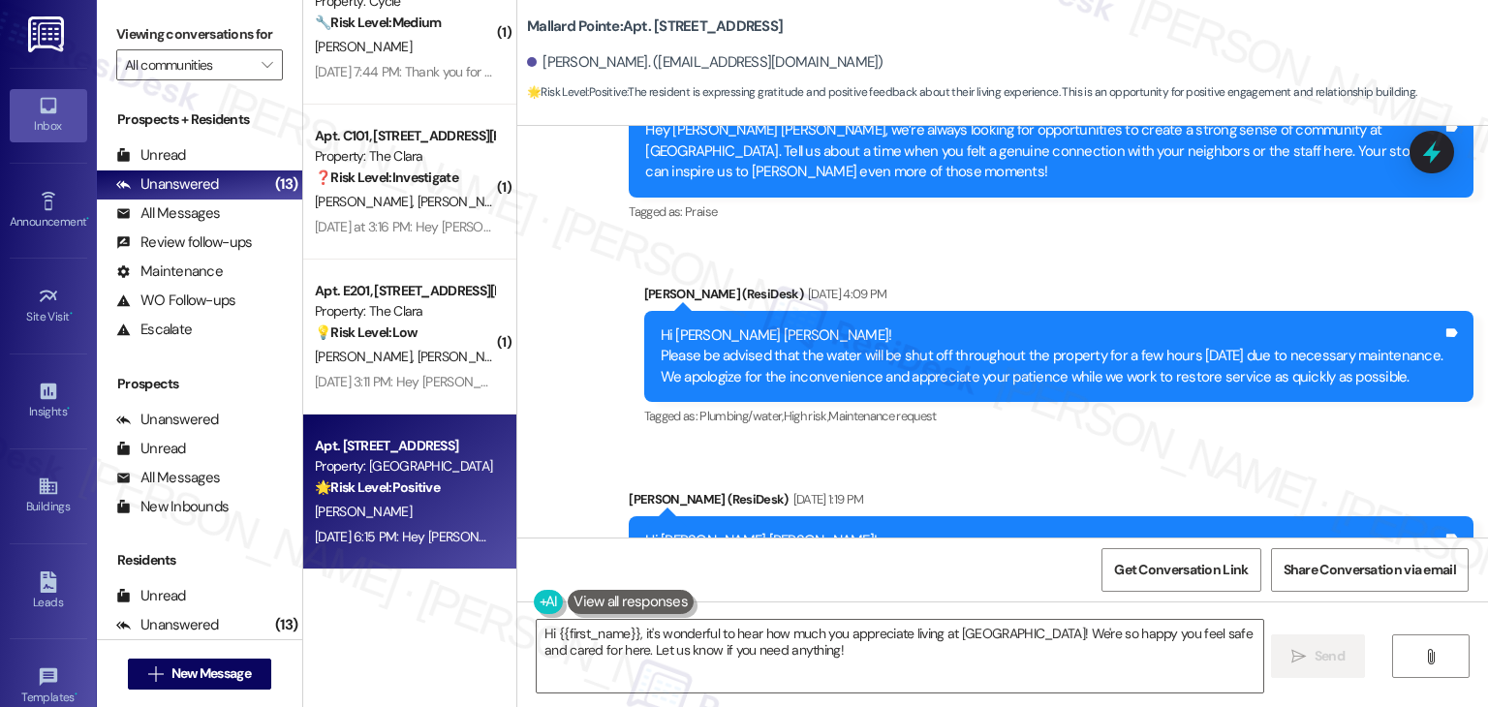
scroll to position [5383, 0]
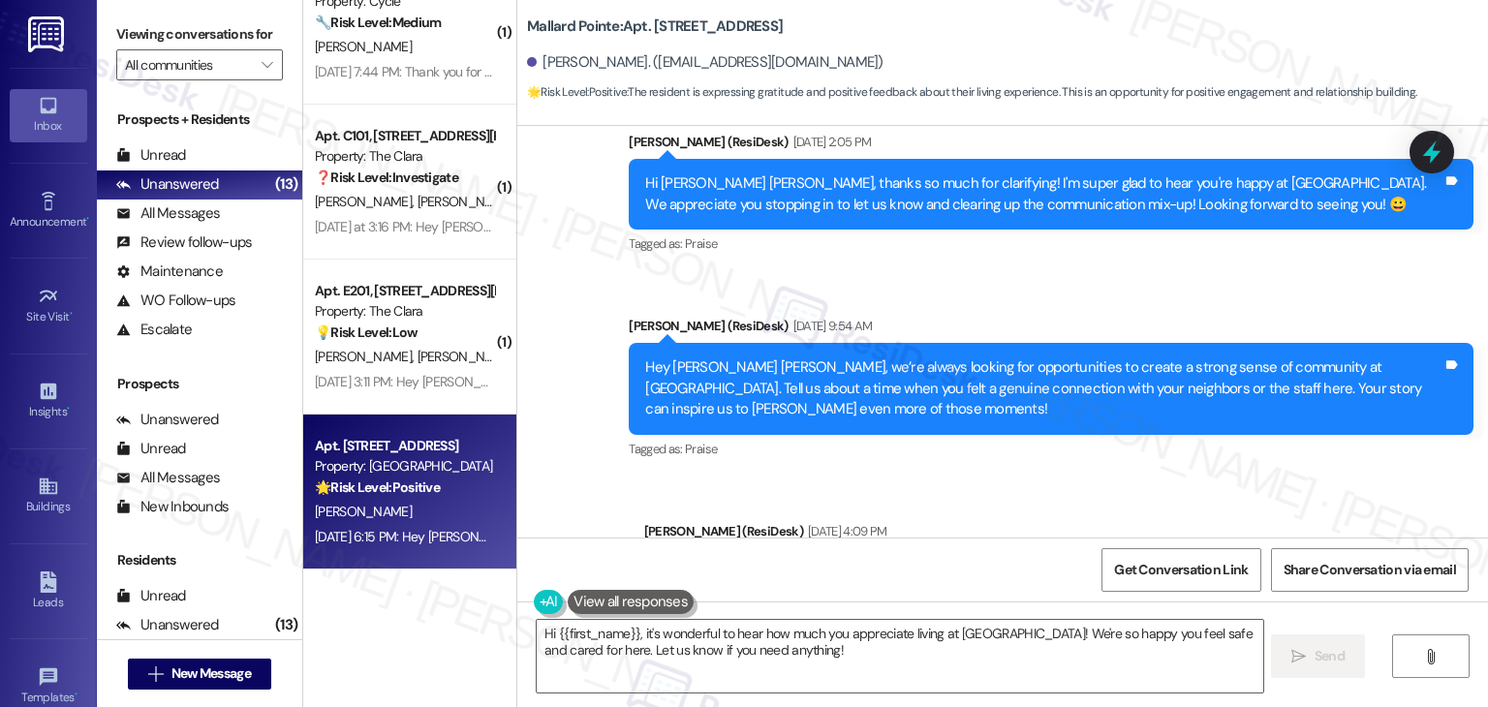
click at [1187, 411] on div "Announcement, sent via SMS Dottie (ResiDesk) Apr 24, 2025 at 9:54 AM Hey Mary J…" at bounding box center [1051, 389] width 874 height 176
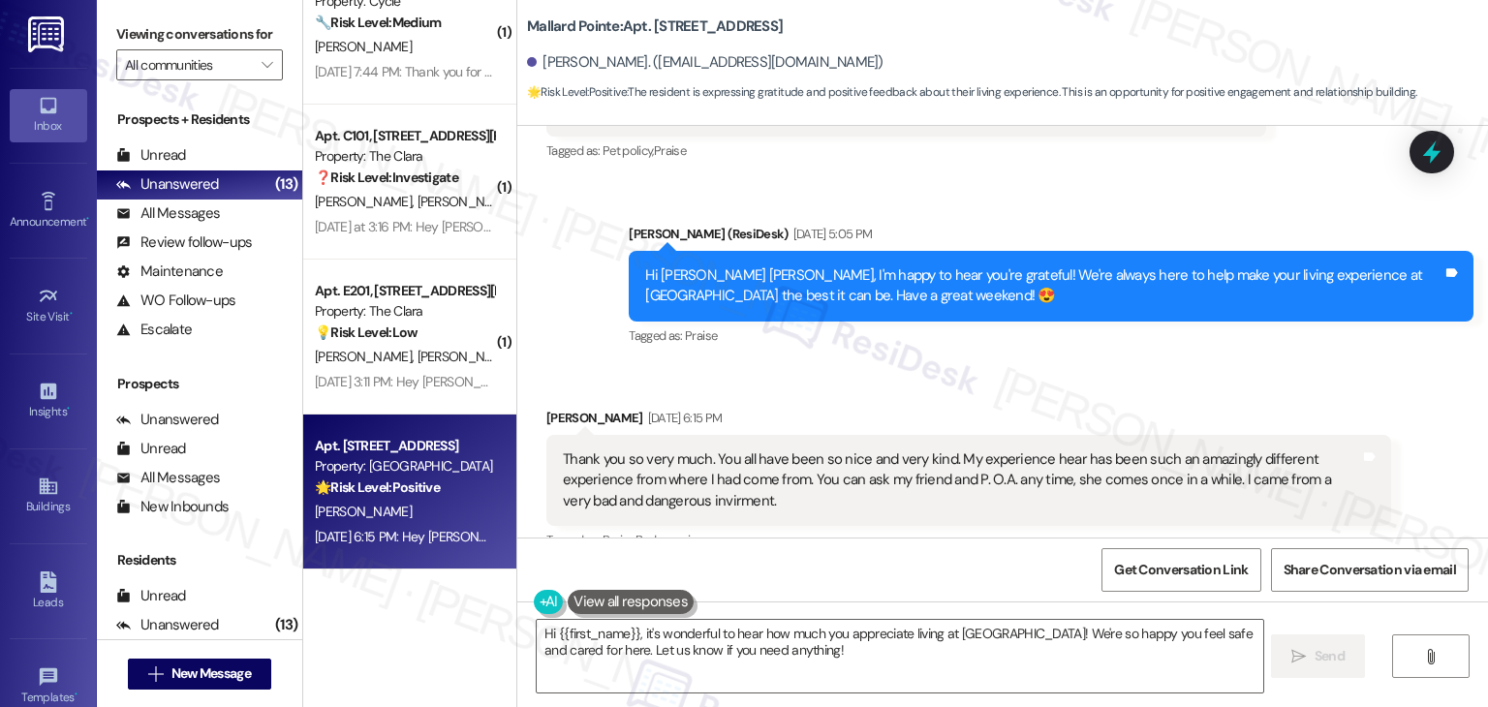
scroll to position [12999, 0]
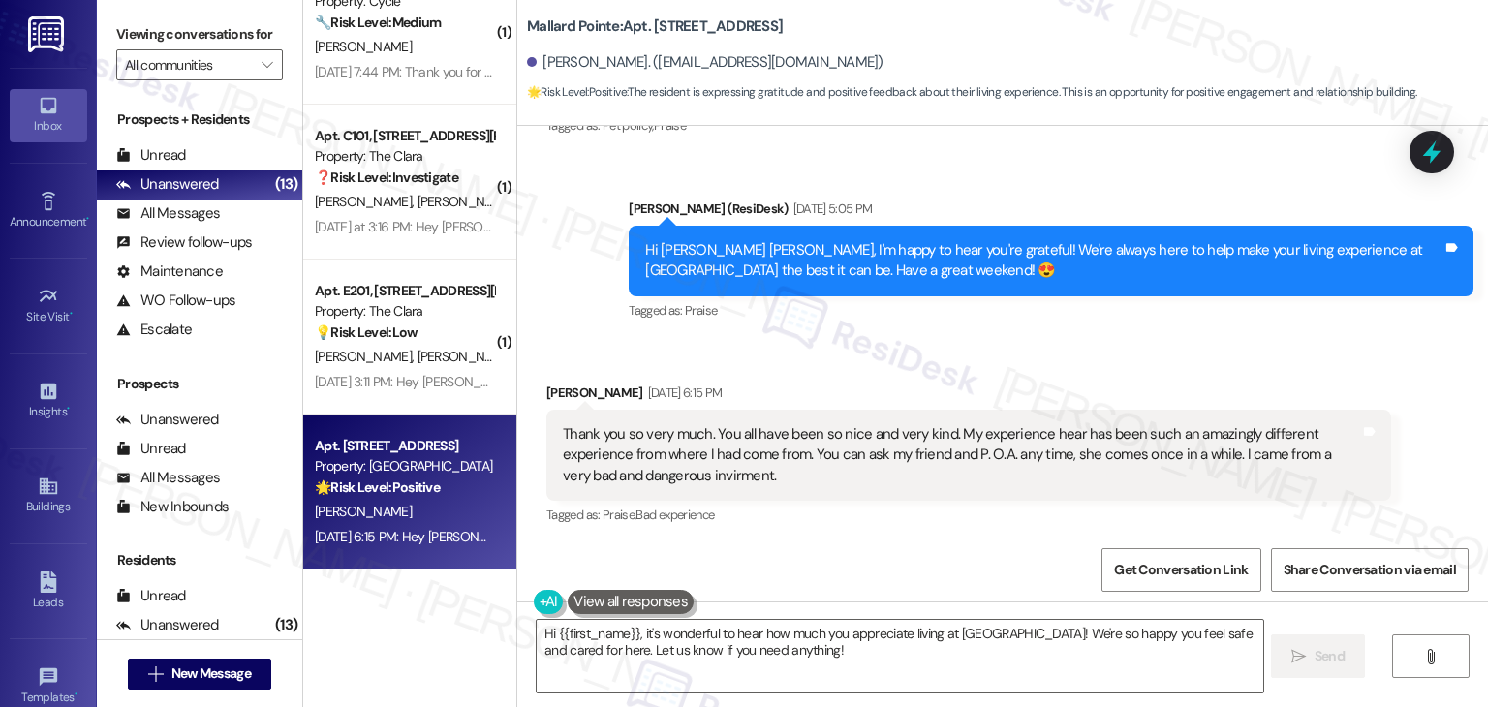
click at [751, 424] on div "Thank you so very much. You all have been so nice and very kind. My experience …" at bounding box center [961, 455] width 797 height 62
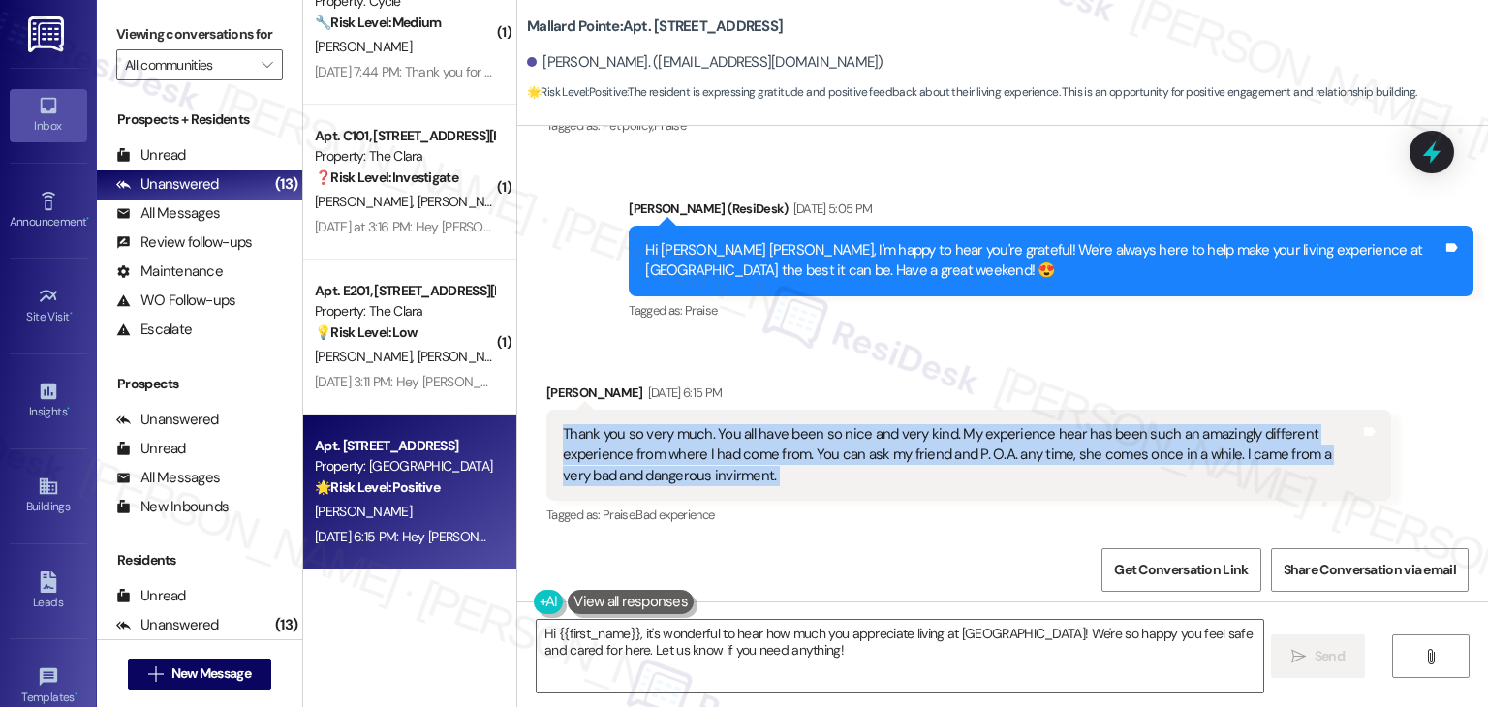
click at [751, 424] on div "Thank you so very much. You all have been so nice and very kind. My experience …" at bounding box center [961, 455] width 797 height 62
copy div "Thank you so very much. You all have been so nice and very kind. My experience …"
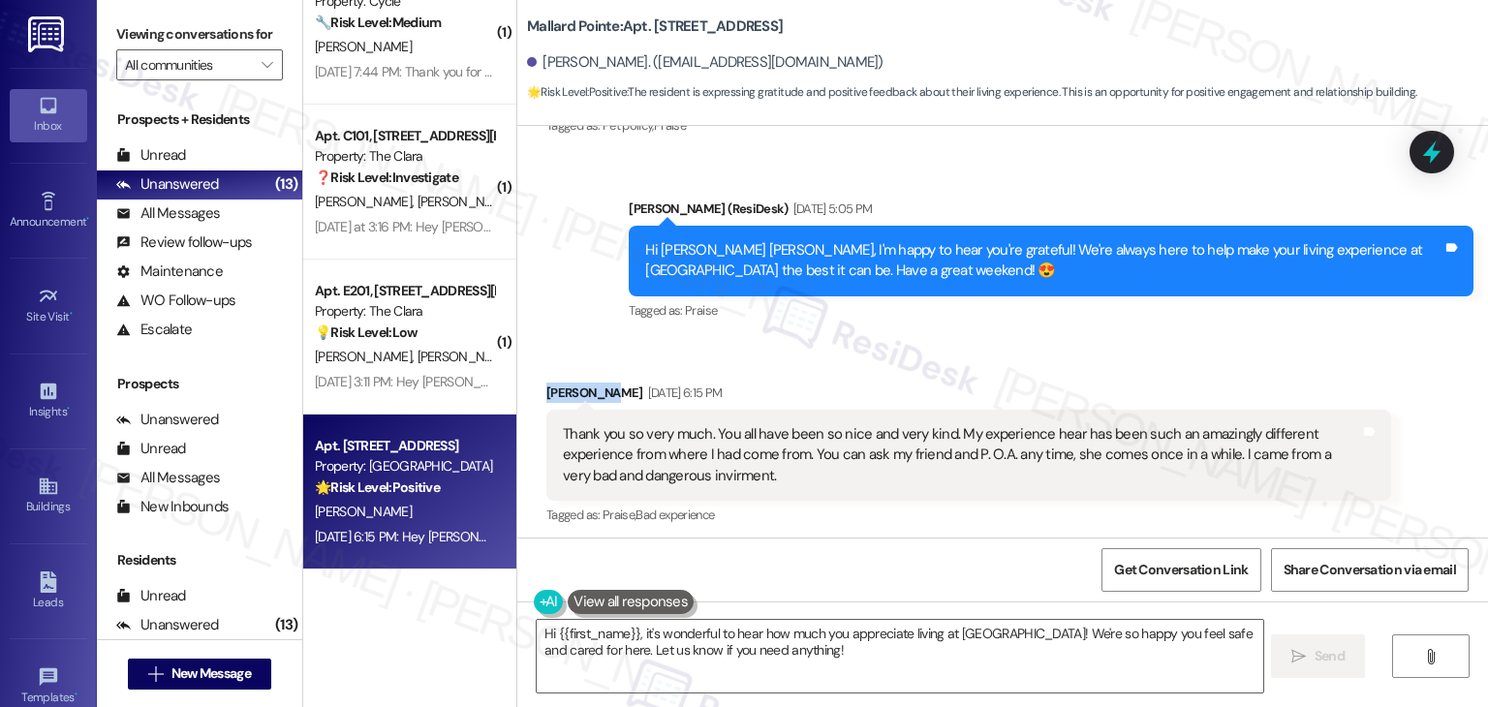
drag, startPoint x: 532, startPoint y: 225, endPoint x: 596, endPoint y: 220, distance: 64.1
click at [596, 368] on div "Received via SMS Mary Jane Loshonkohl Sep 12, 2025 at 6:15 PM Thank you so very…" at bounding box center [969, 456] width 874 height 176
copy div "Mary Jane"
drag, startPoint x: 578, startPoint y: 656, endPoint x: 636, endPoint y: 656, distance: 57.2
click at [632, 637] on textarea "Hi {{first_name}}, it's wonderful to hear how much you appreciate living at Mal…" at bounding box center [900, 656] width 726 height 73
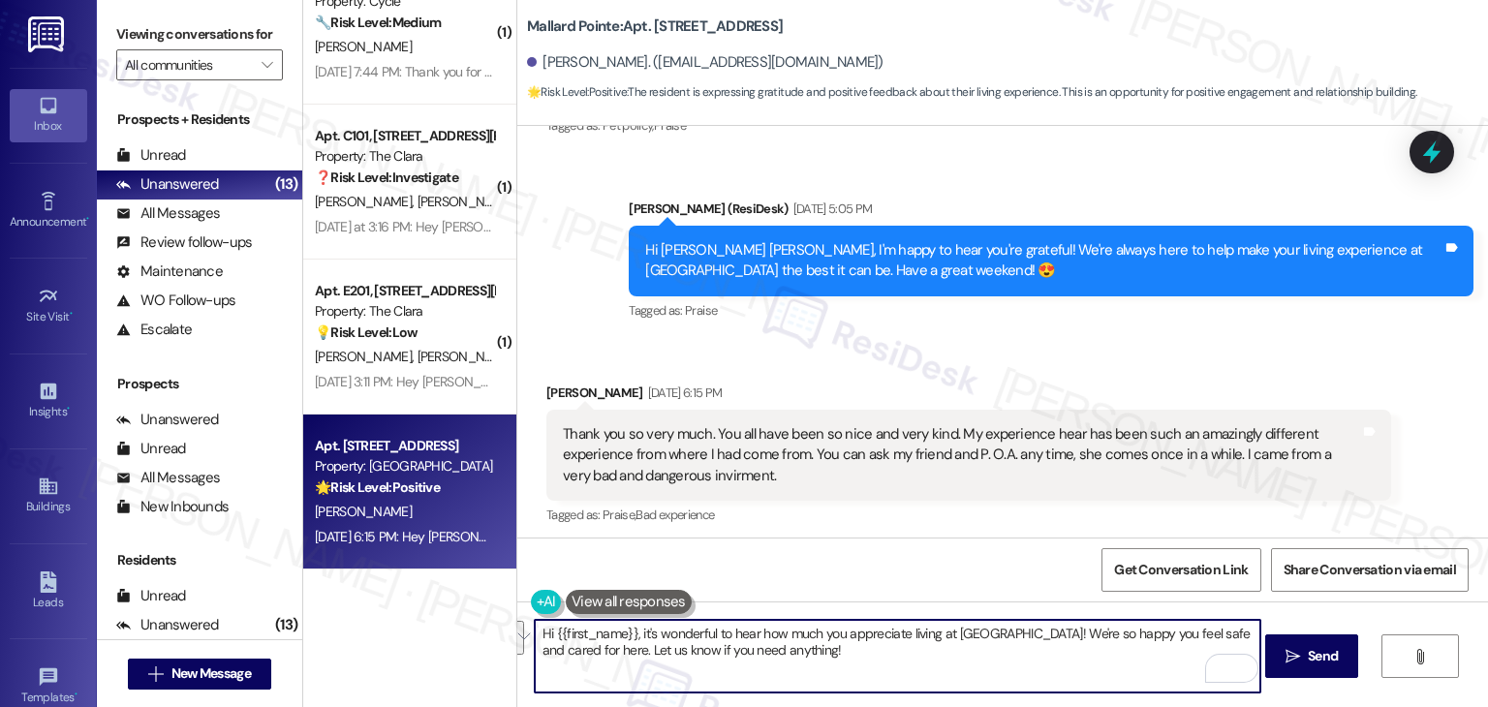
click at [1190, 545] on div "Sent via SMS ResiDesk After Hours Assistant Sep 12, 2025 at 6:15 PM Hey Mary Ja…" at bounding box center [1002, 637] width 971 height 184
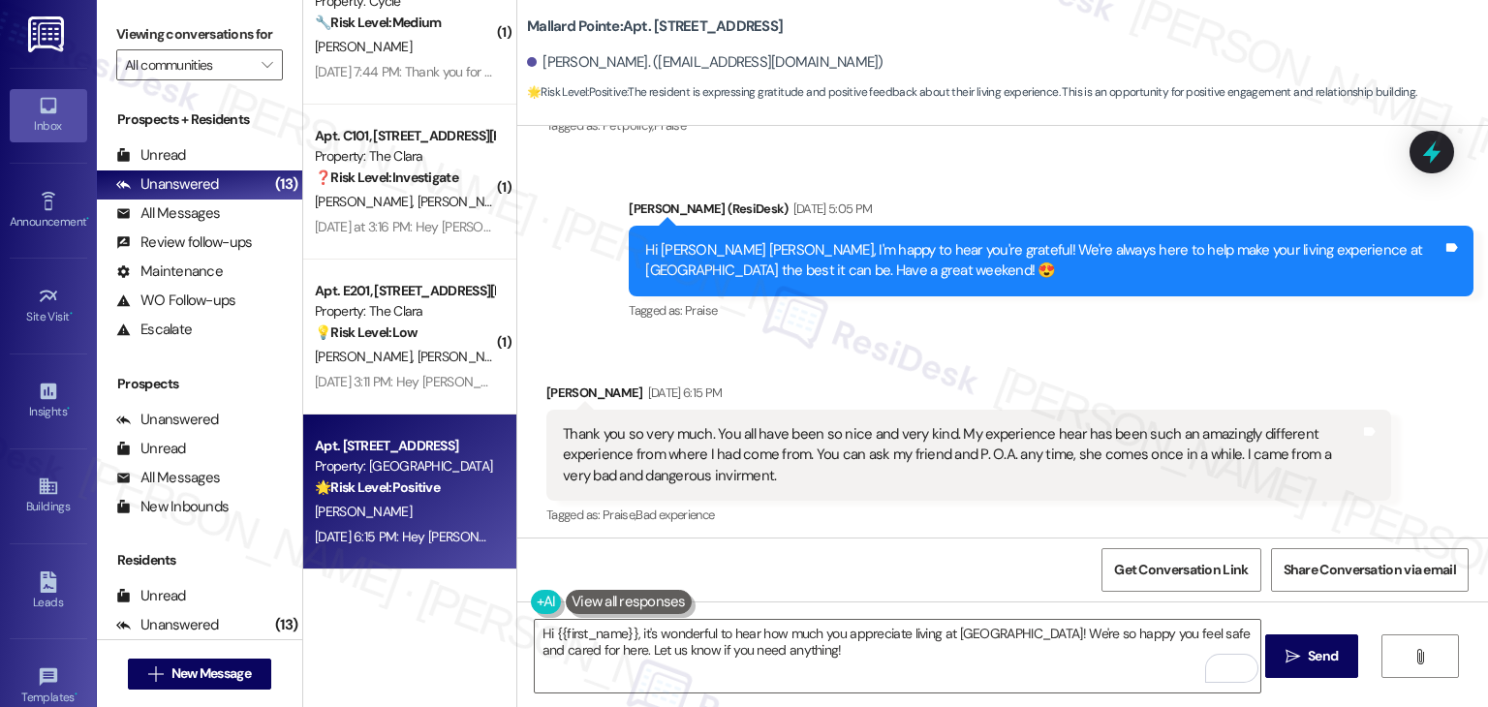
click at [1190, 545] on div "Sent via SMS ResiDesk After Hours Assistant Sep 12, 2025 at 6:15 PM Hey Mary Ja…" at bounding box center [1002, 637] width 971 height 184
click at [1187, 574] on div "Sent via SMS ResiDesk After Hours Assistant Sep 12, 2025 at 6:15 PM Hey Mary Ja…" at bounding box center [1051, 651] width 874 height 155
click at [1188, 574] on div "Sent via SMS ResiDesk After Hours Assistant Sep 12, 2025 at 6:15 PM Hey Mary Ja…" at bounding box center [1051, 651] width 874 height 155
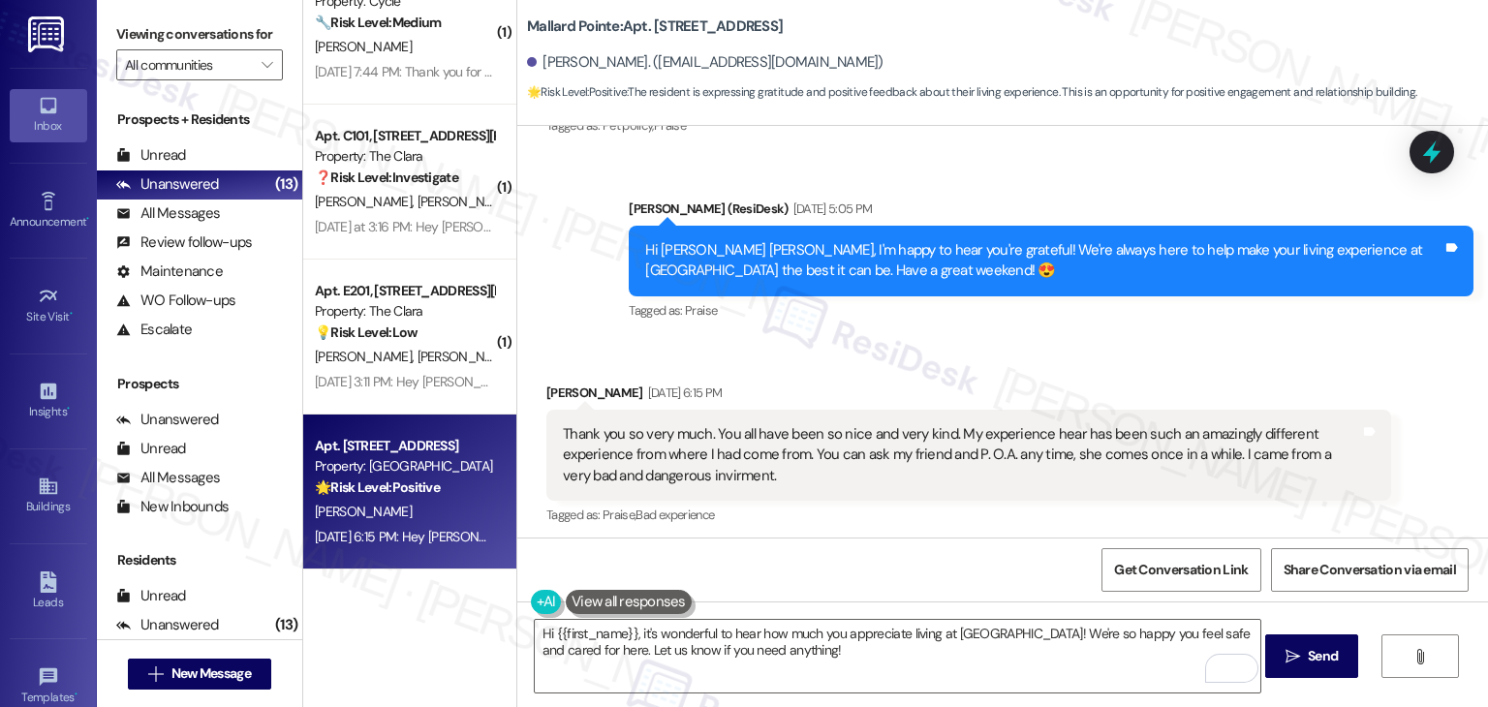
click at [1182, 545] on div "Sent via SMS ResiDesk After Hours Assistant Sep 12, 2025 at 6:15 PM Hey Mary Ja…" at bounding box center [1002, 637] width 971 height 184
click at [1181, 545] on div "Sent via SMS ResiDesk After Hours Assistant Sep 12, 2025 at 6:15 PM Hey Mary Ja…" at bounding box center [1002, 637] width 971 height 184
click at [1129, 501] on div "Tagged as: Praise , Click to highlight conversations about Praise Bad experienc…" at bounding box center [968, 515] width 845 height 28
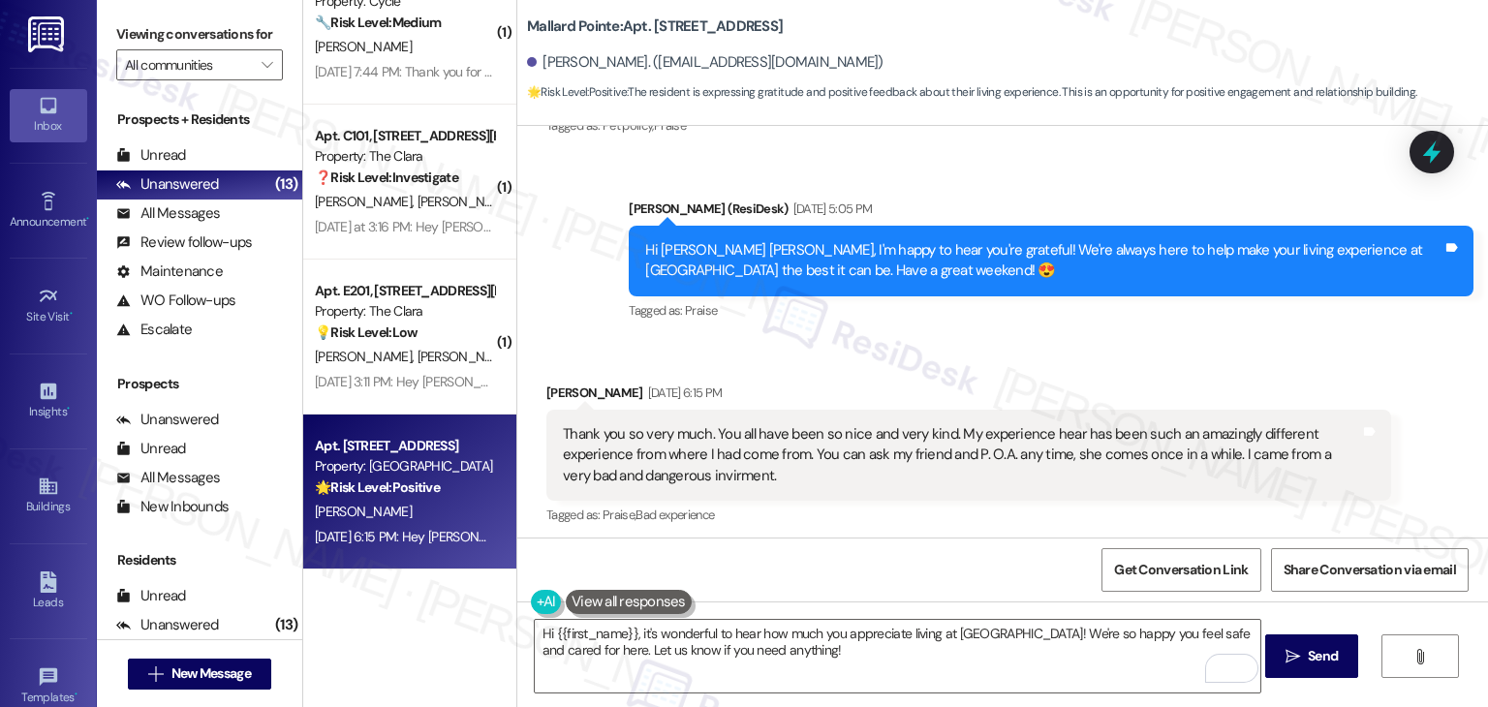
click at [1235, 545] on div "Sent via SMS ResiDesk After Hours Assistant Sep 12, 2025 at 6:15 PM Hey Mary Ja…" at bounding box center [1002, 637] width 971 height 184
click at [1231, 545] on div "Sent via SMS ResiDesk After Hours Assistant Sep 12, 2025 at 6:15 PM Hey Mary Ja…" at bounding box center [1002, 637] width 971 height 184
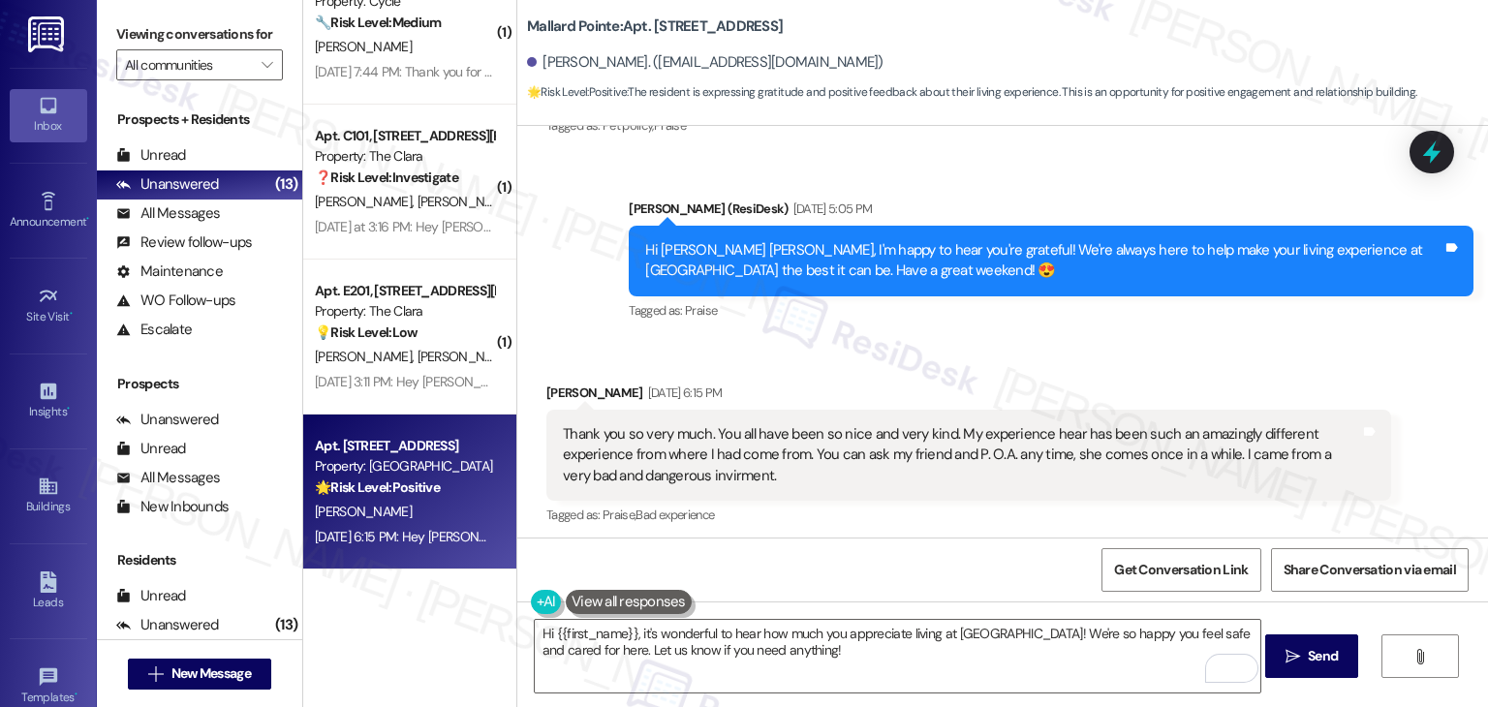
click at [1231, 545] on div "Sent via SMS ResiDesk After Hours Assistant Sep 12, 2025 at 6:15 PM Hey Mary Ja…" at bounding box center [1002, 637] width 971 height 184
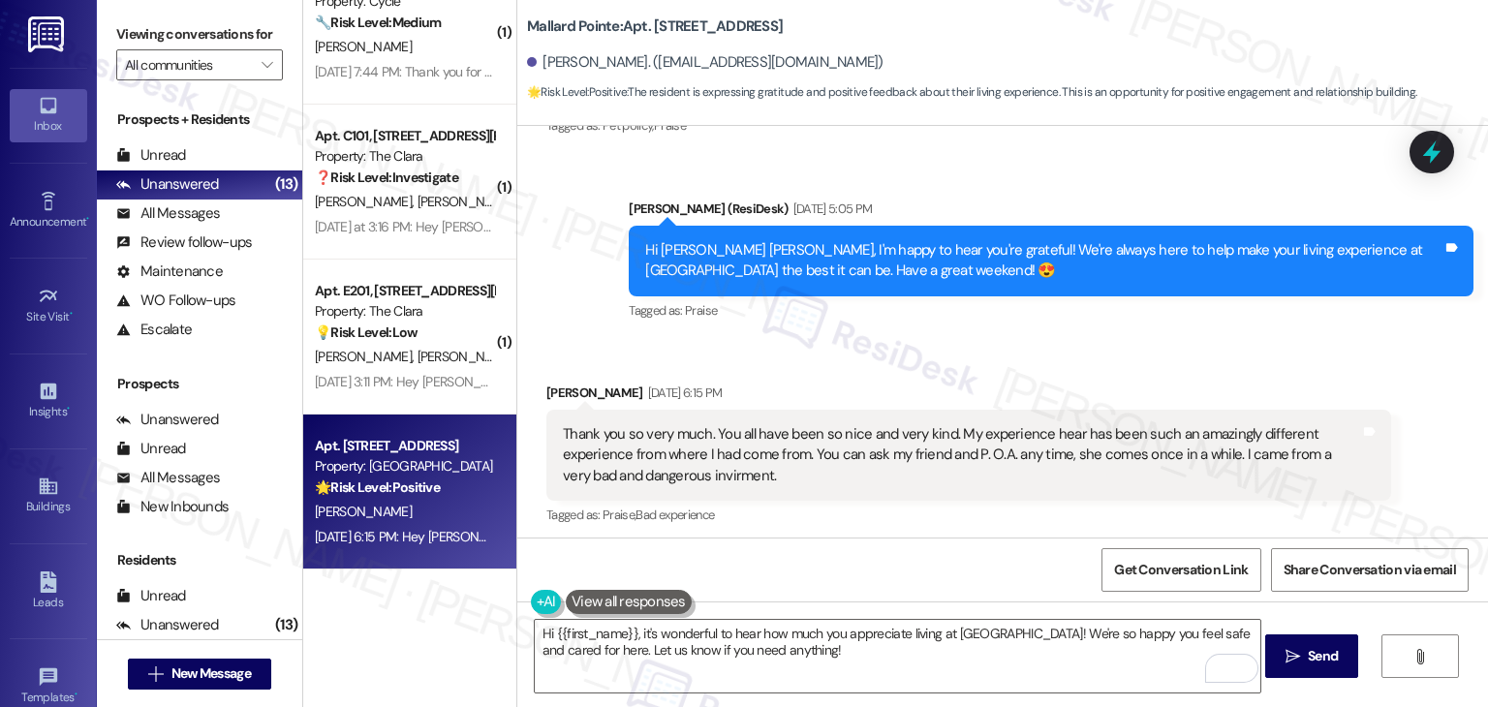
click at [1231, 545] on div "Sent via SMS ResiDesk After Hours Assistant Sep 12, 2025 at 6:15 PM Hey Mary Ja…" at bounding box center [1002, 637] width 971 height 184
click at [1073, 545] on div "Sent via SMS ResiDesk After Hours Assistant Sep 12, 2025 at 6:15 PM Hey Mary Ja…" at bounding box center [1002, 637] width 971 height 184
click at [895, 620] on textarea "Hi {{first_name}}, it's wonderful to hear how much you appreciate living at Mal…" at bounding box center [898, 656] width 726 height 73
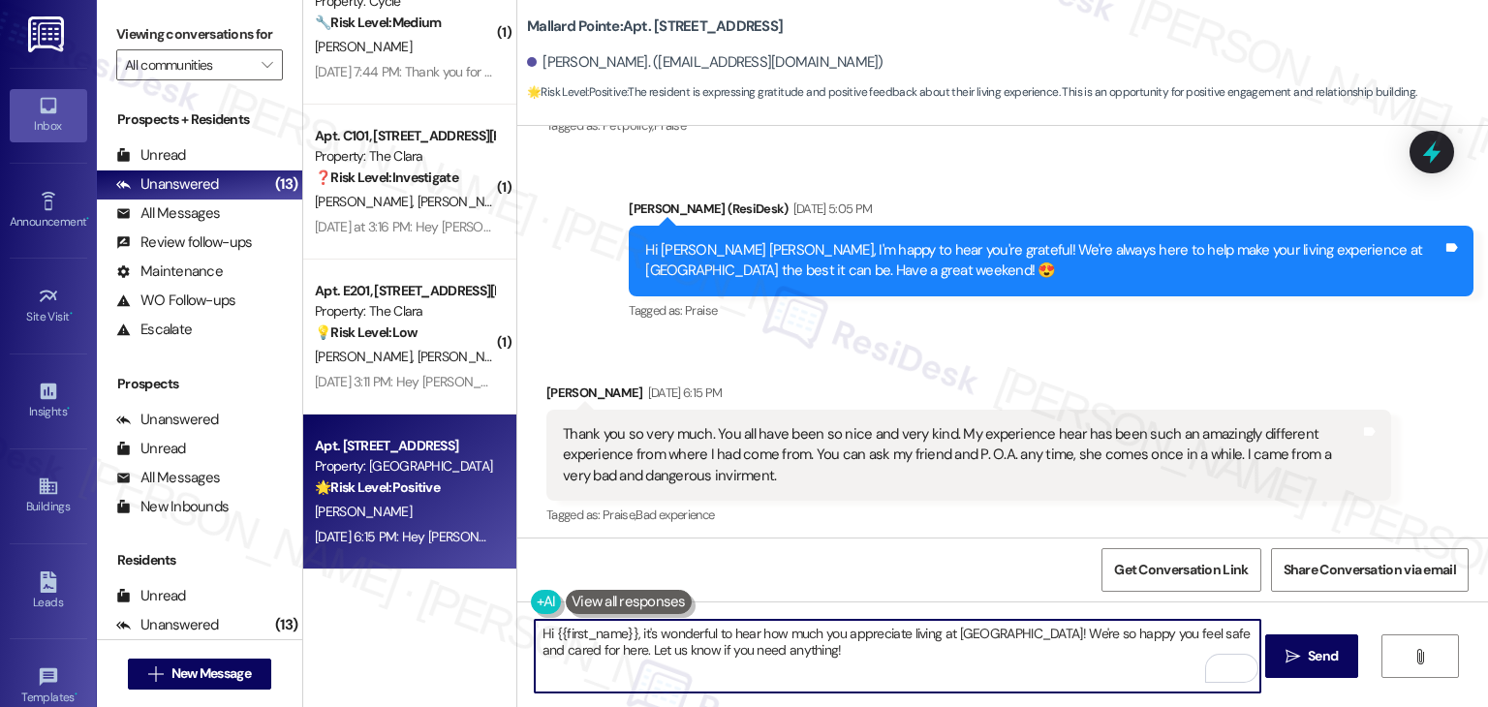
click at [895, 620] on textarea "Hi {{first_name}}, it's wonderful to hear how much you appreciate living at Mal…" at bounding box center [898, 656] width 726 height 73
paste textarea "Mary Jane! It's wonderful to hear how much you appreciate living at Mallard Poi…"
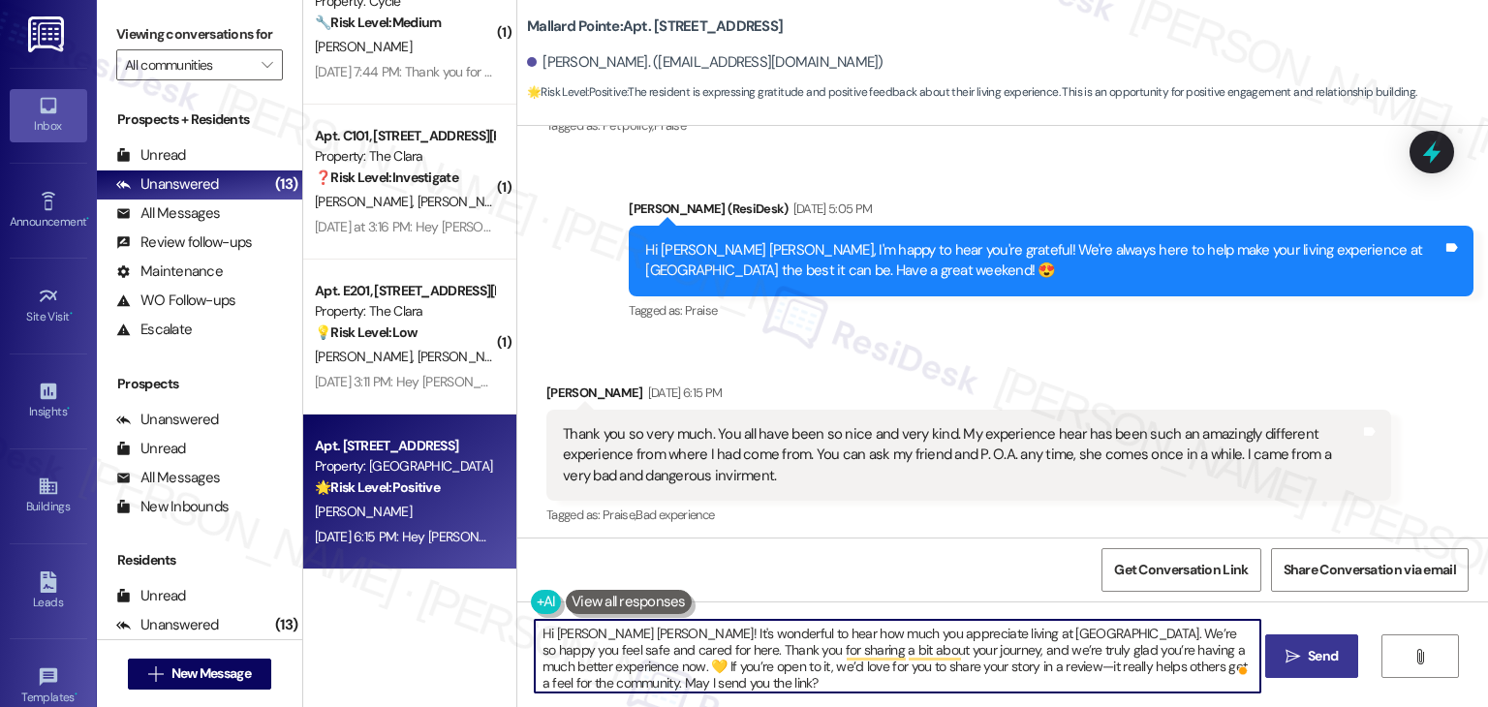
type textarea "Hi Mary Jane! It's wonderful to hear how much you appreciate living at Mallard …"
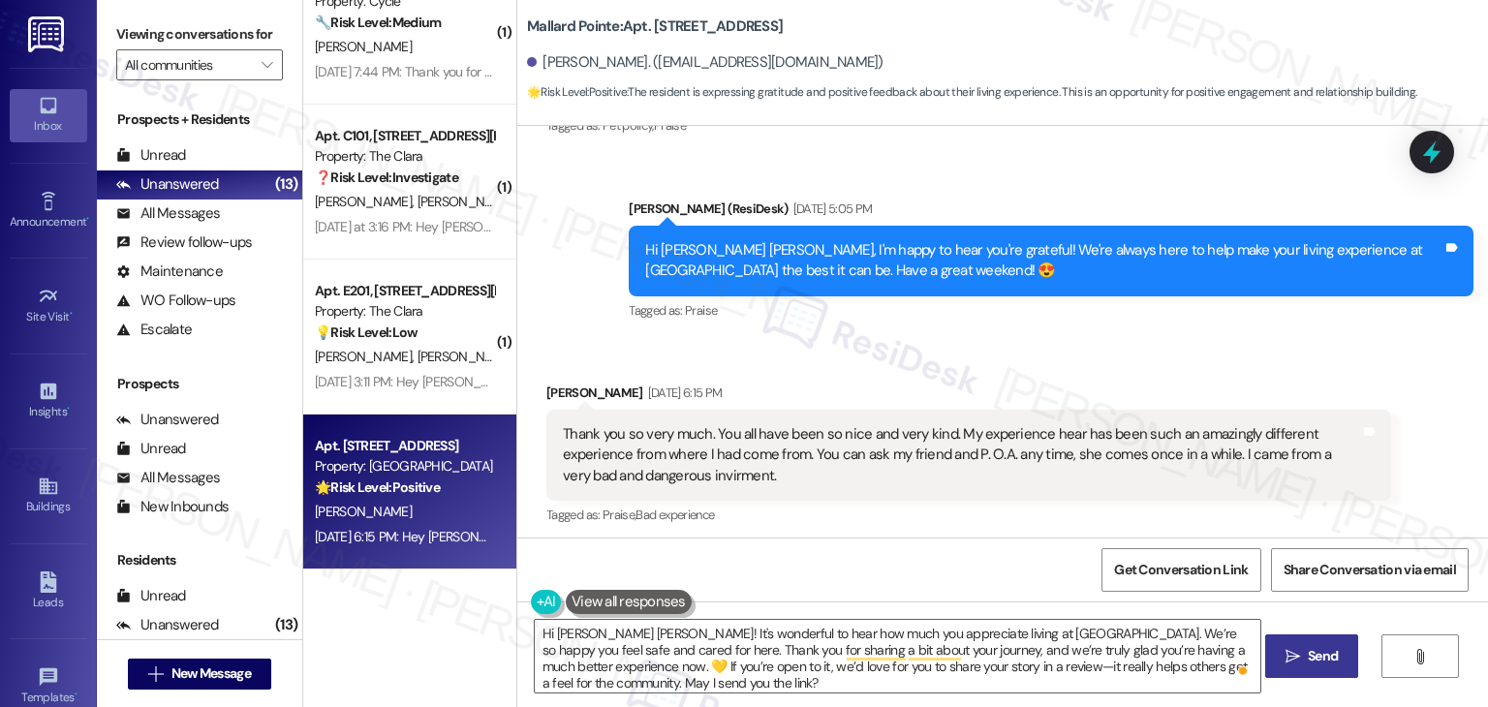
click at [1322, 660] on span "Send" at bounding box center [1323, 656] width 30 height 20
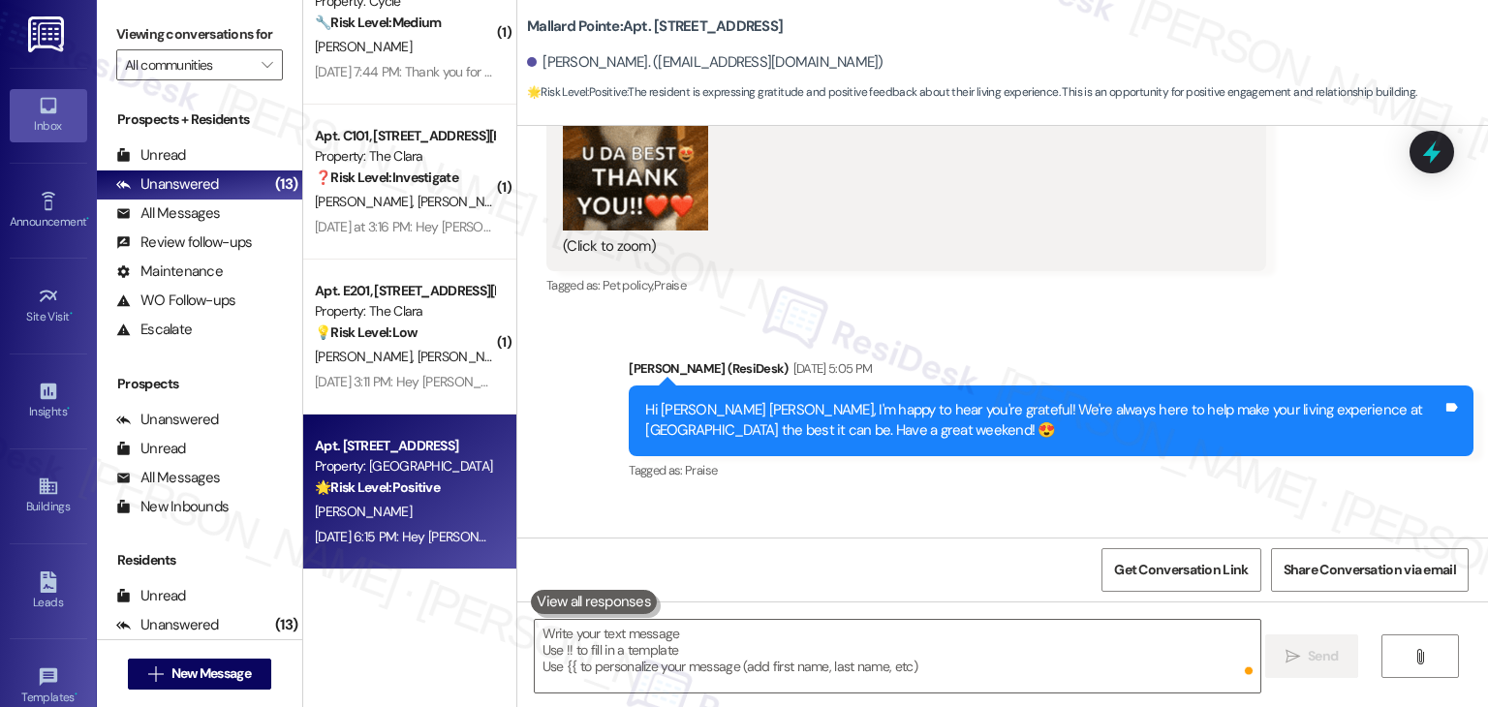
scroll to position [12835, 0]
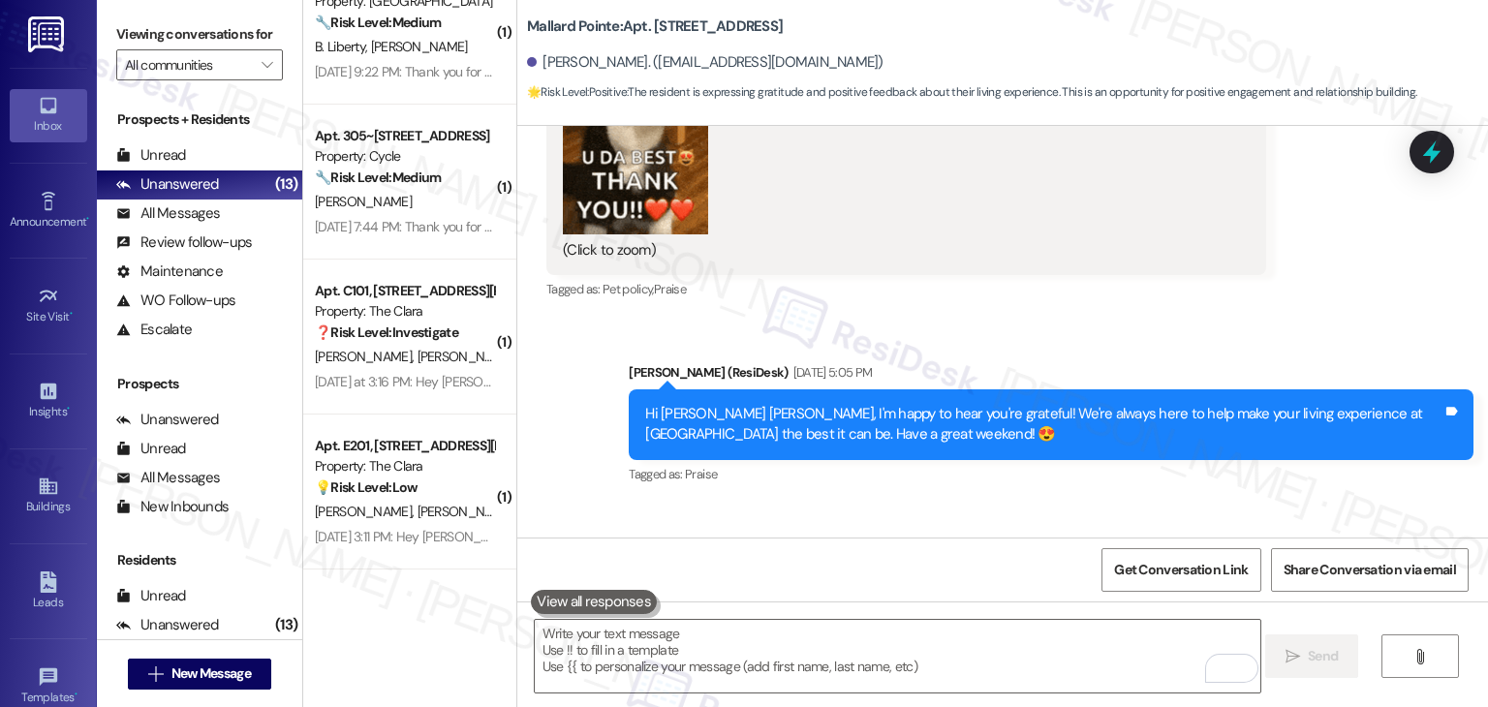
click at [1137, 532] on div "Received via SMS Mary Jane Loshonkohl Sep 12, 2025 at 6:15 PM Thank you so very…" at bounding box center [969, 620] width 874 height 176
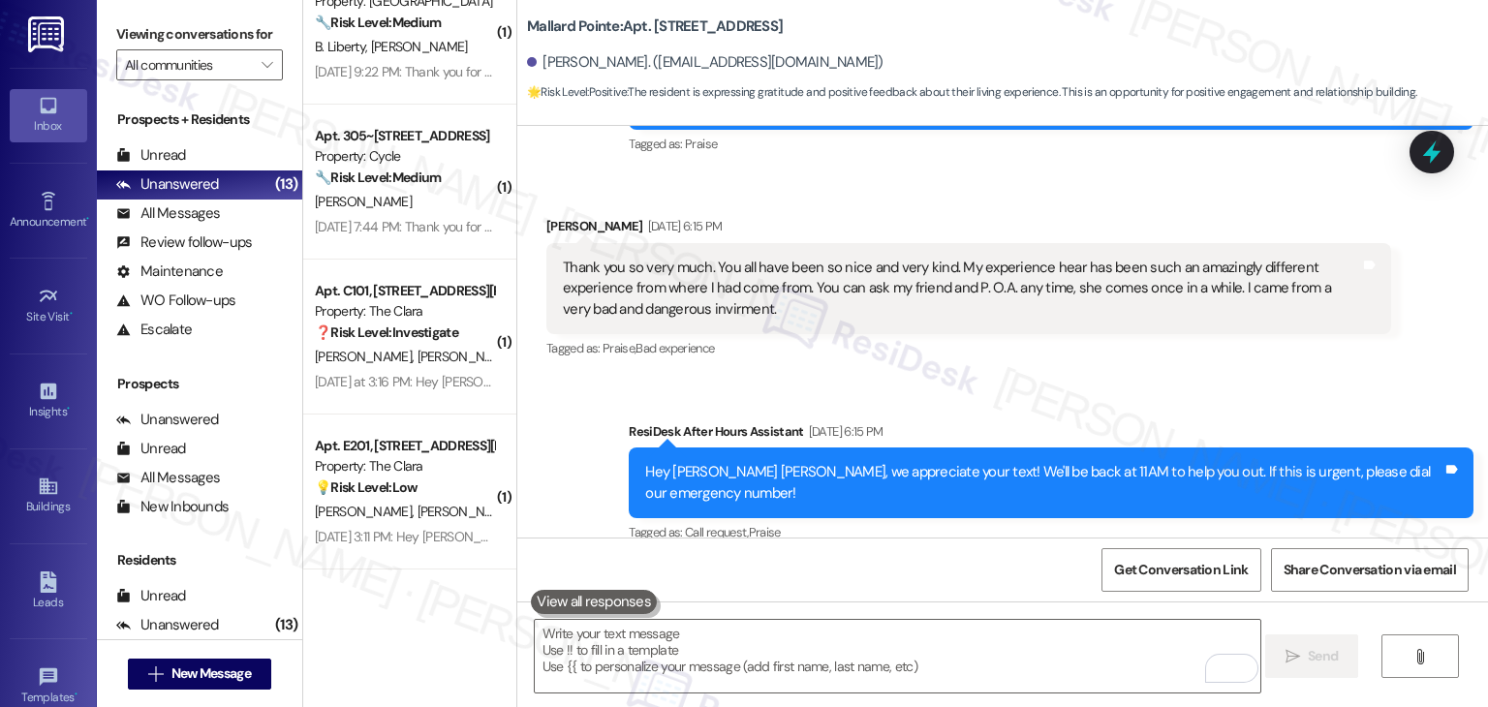
scroll to position [13175, 0]
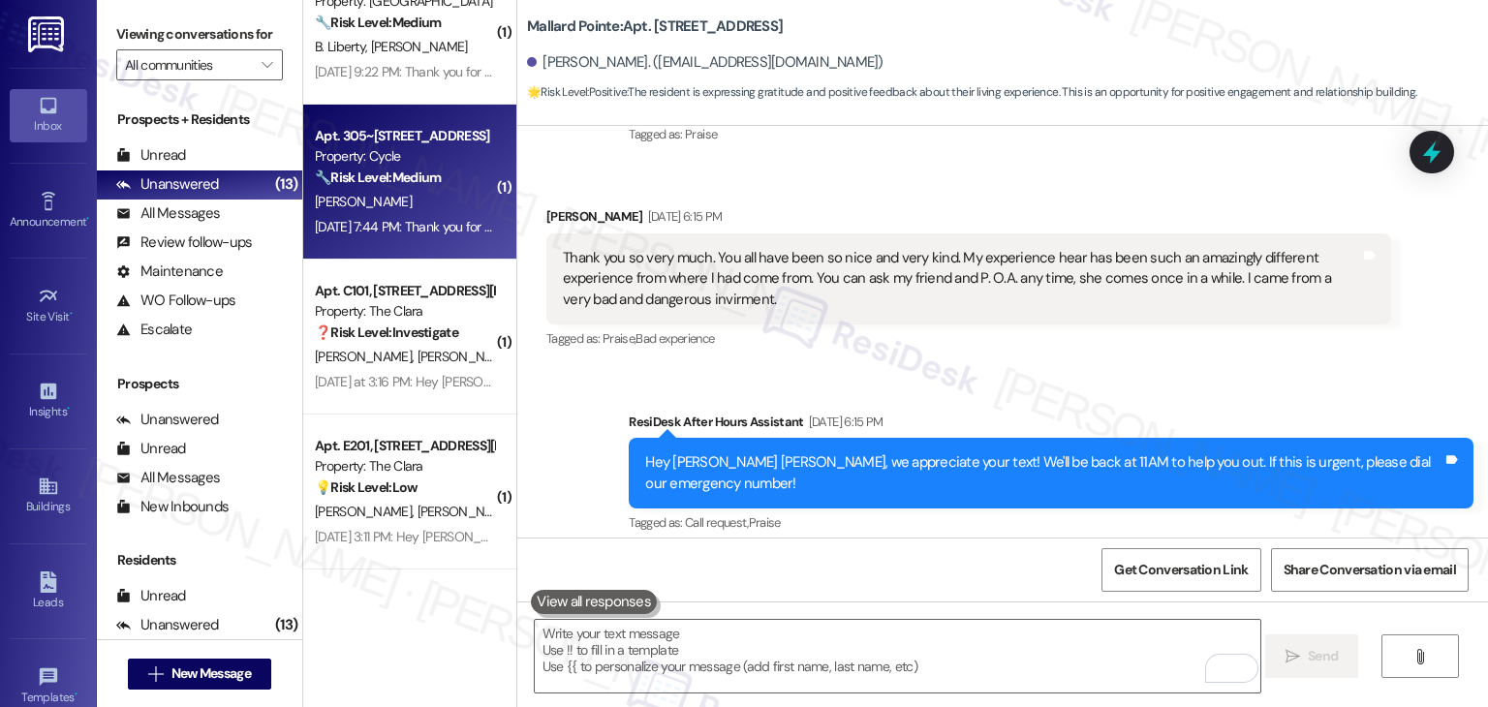
click at [459, 206] on div "S. Mellinger" at bounding box center [404, 202] width 183 height 24
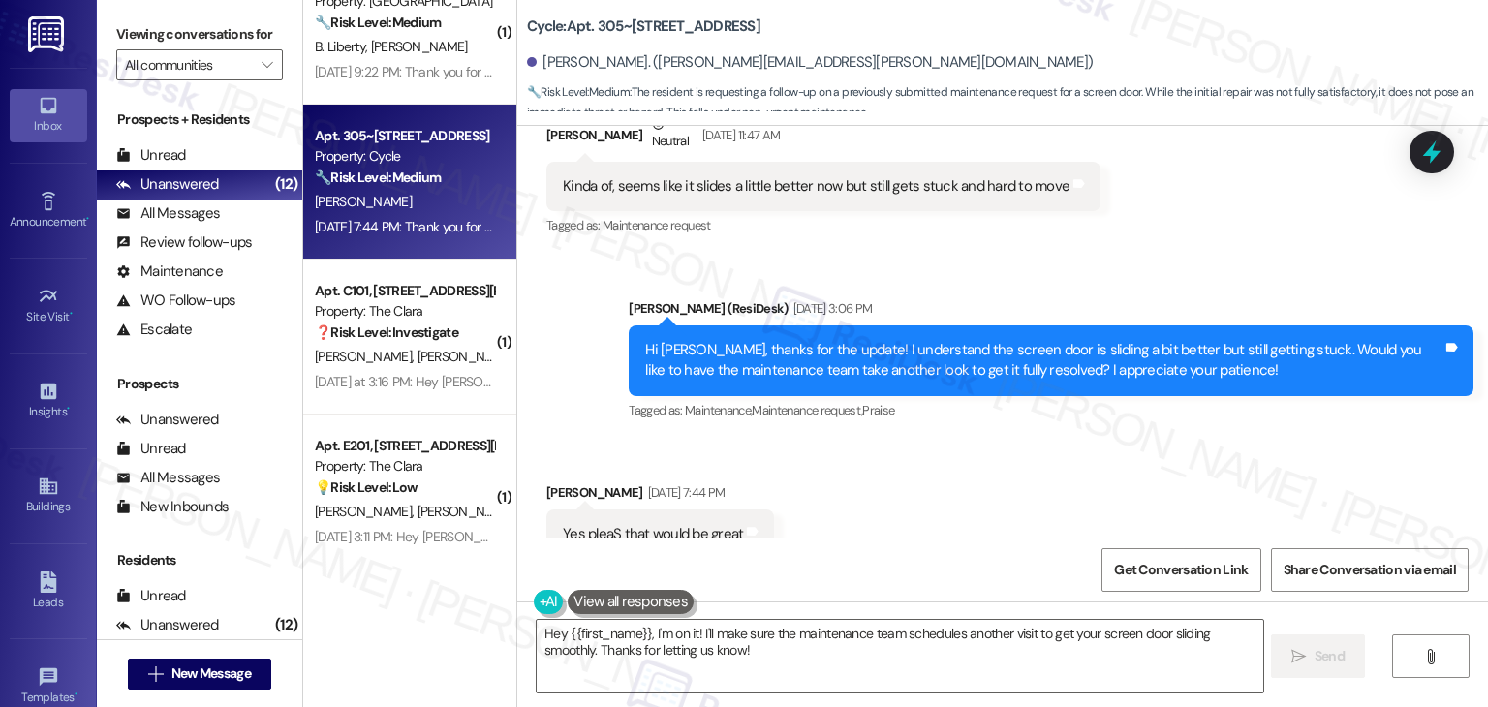
scroll to position [6612, 0]
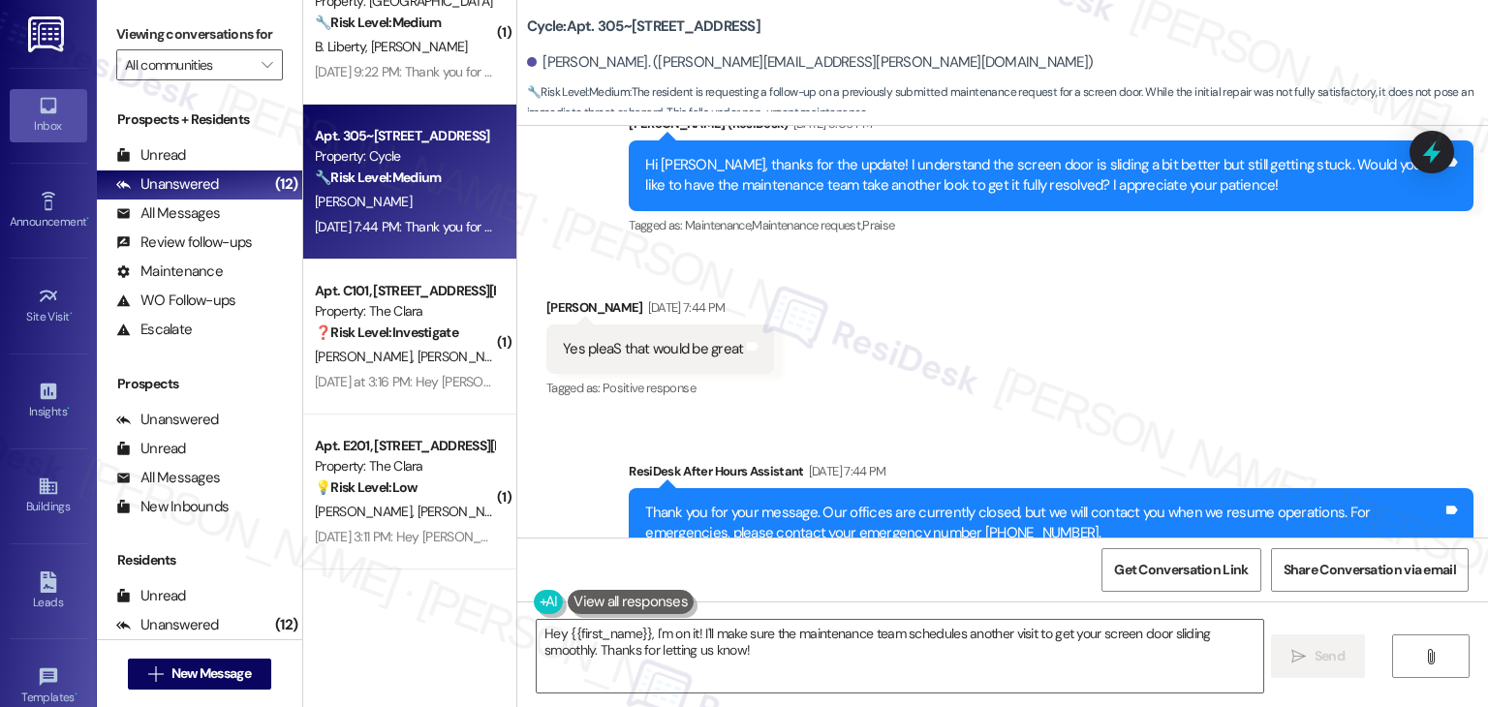
click at [1054, 323] on div "Received via SMS Shawn Mellinger Sep 12, 2025 at 7:44 PM Yes pleaS that would b…" at bounding box center [1002, 336] width 971 height 164
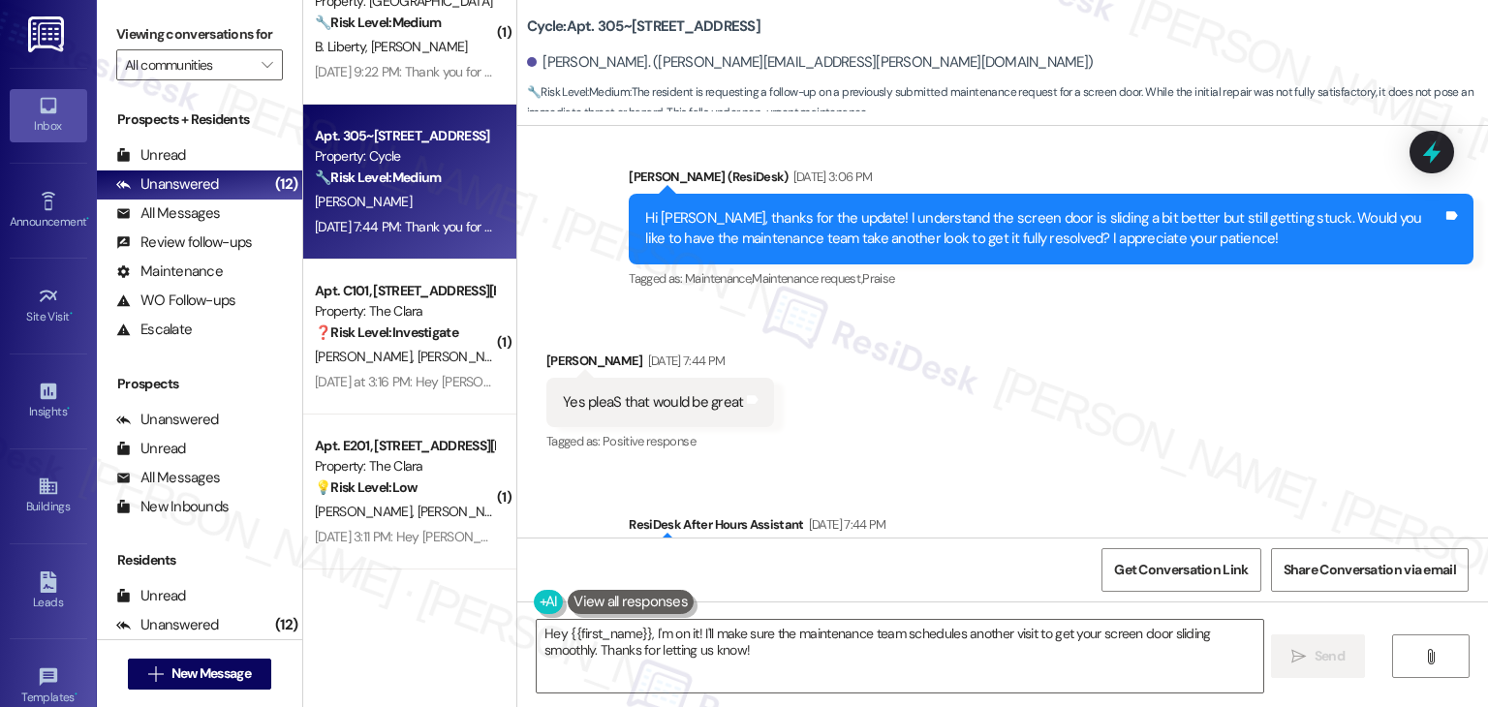
scroll to position [6515, 0]
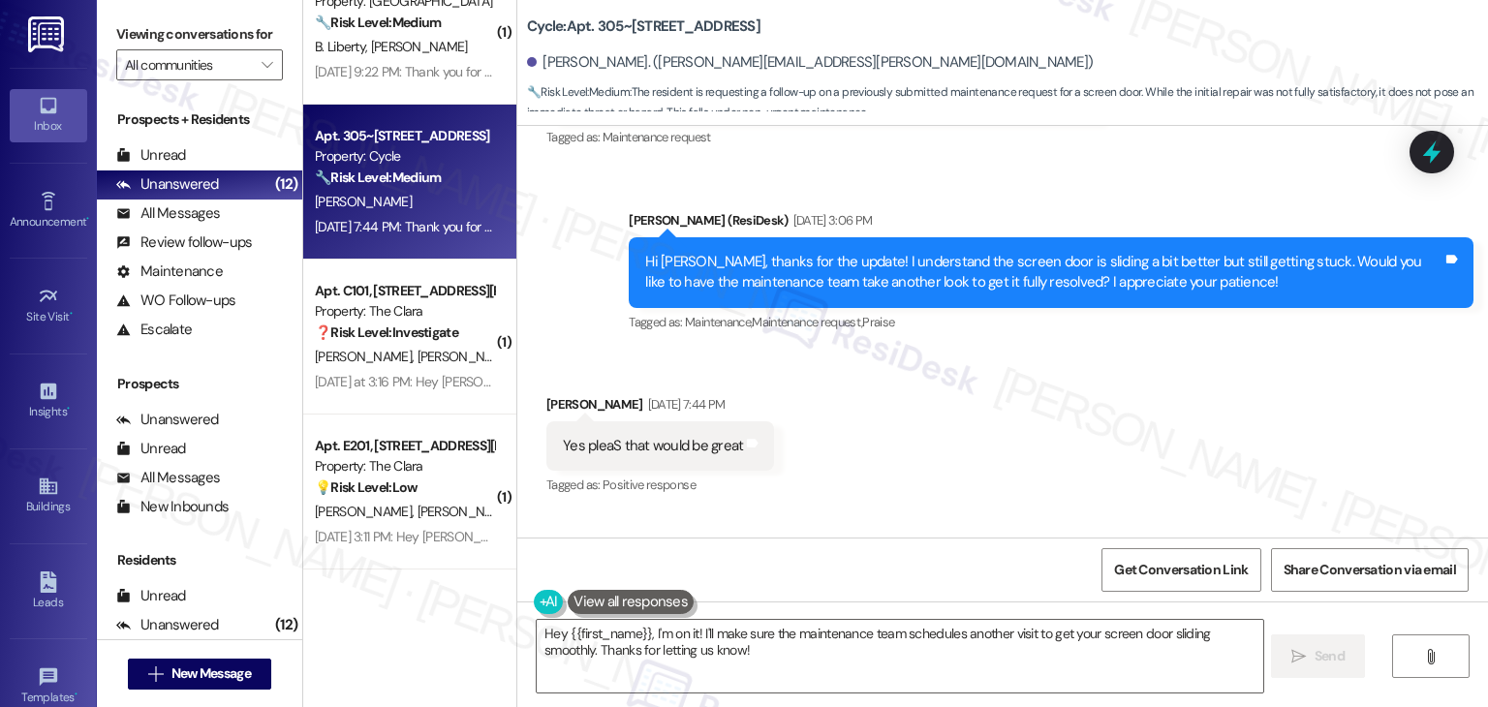
click at [880, 252] on div "Hi Shawn, thanks for the update! I understand the screen door is sliding a bit …" at bounding box center [1043, 273] width 797 height 42
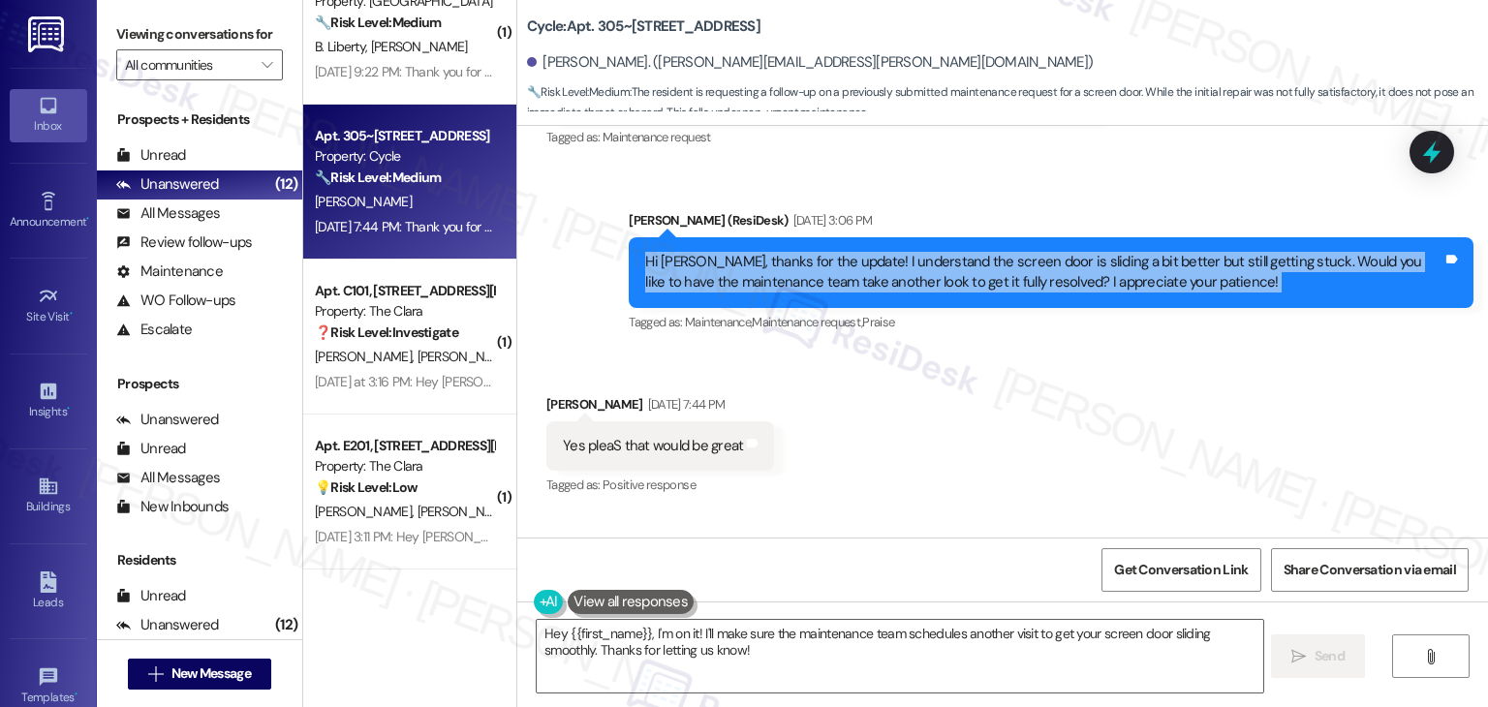
click at [880, 252] on div "Hi Shawn, thanks for the update! I understand the screen door is sliding a bit …" at bounding box center [1043, 273] width 797 height 42
copy div "Hi Shawn, thanks for the update! I understand the screen door is sliding a bit …"
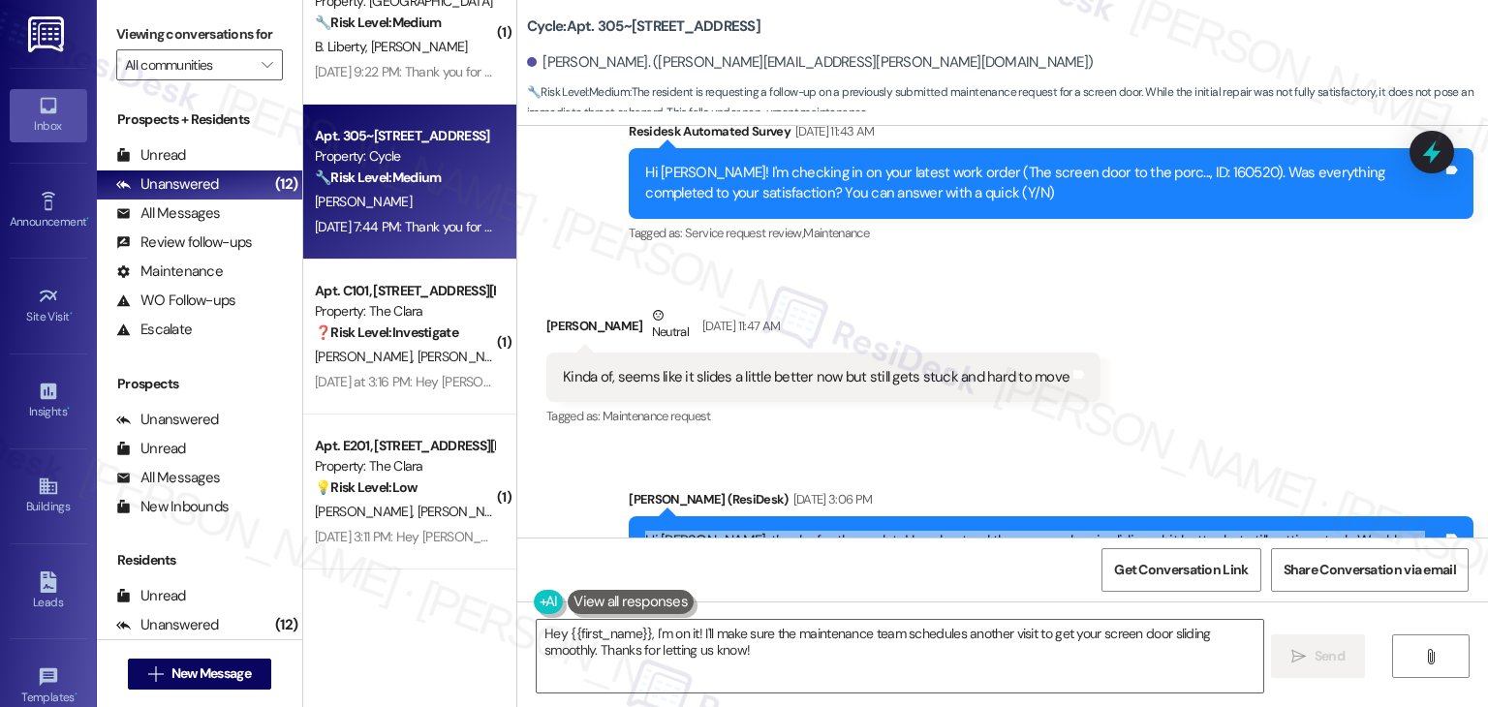
scroll to position [6224, 0]
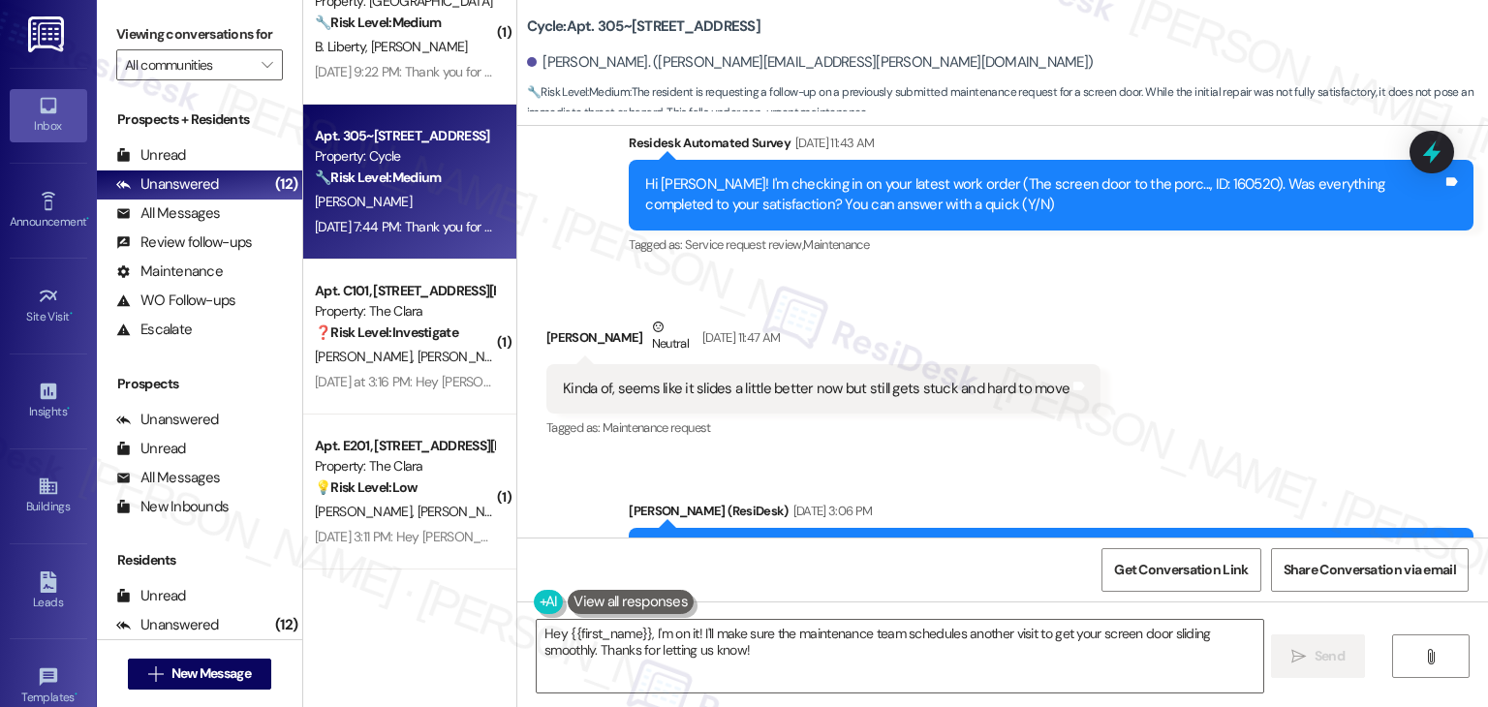
copy div "Hi Shawn, thanks for the update! I understand the screen door is sliding a bit …"
click at [919, 379] on div "Kinda of, seems like it slides a little better now but still gets stuck and har…" at bounding box center [816, 389] width 507 height 20
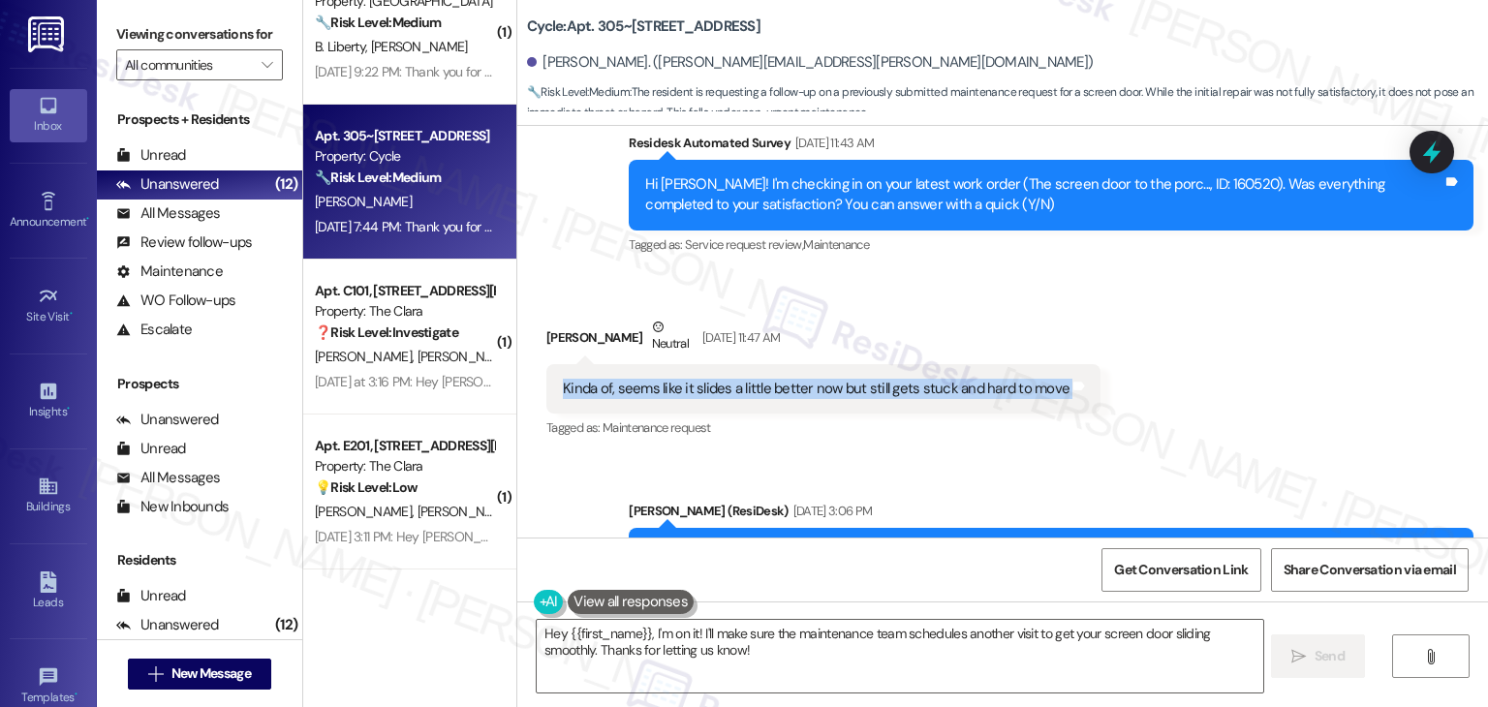
click at [919, 379] on div "Kinda of, seems like it slides a little better now but still gets stuck and har…" at bounding box center [816, 389] width 507 height 20
copy div "Kinda of, seems like it slides a little better now but still gets stuck and har…"
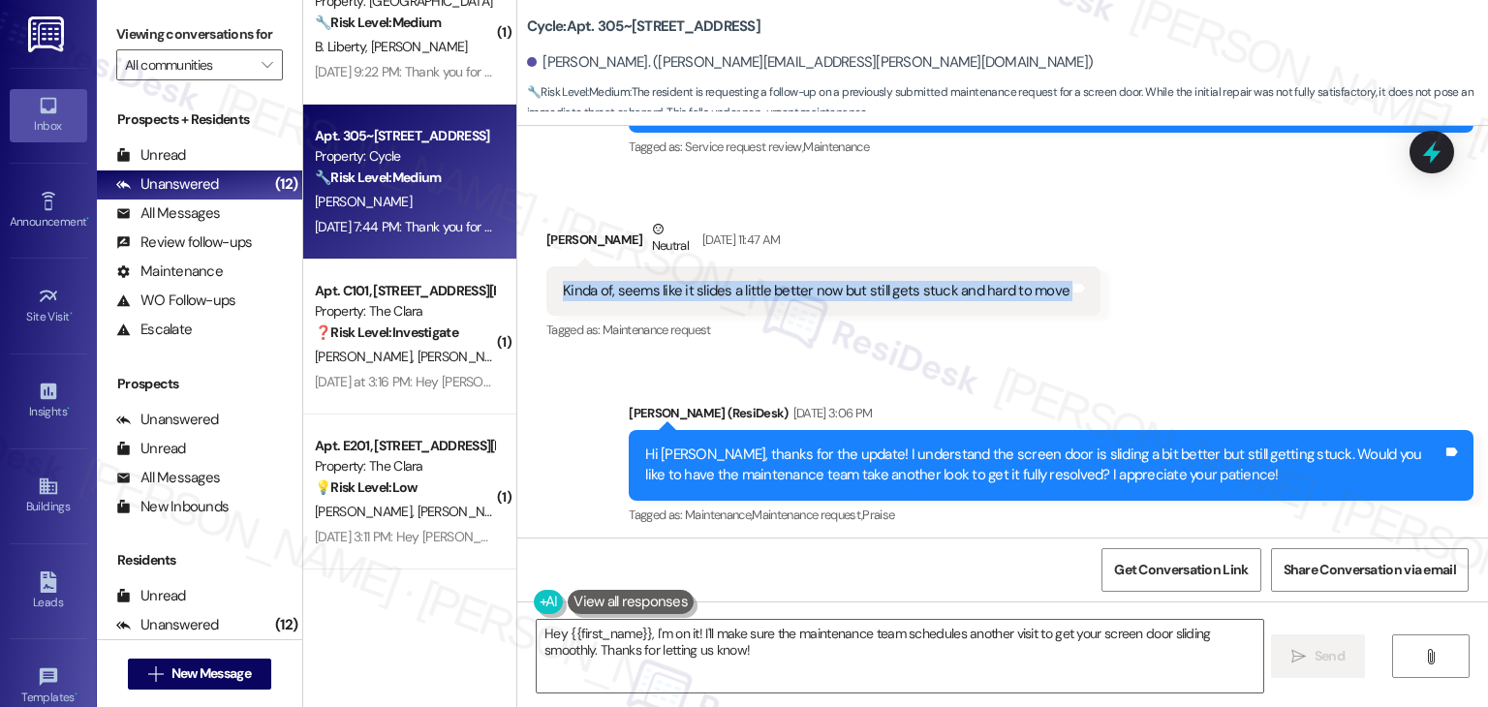
scroll to position [6612, 0]
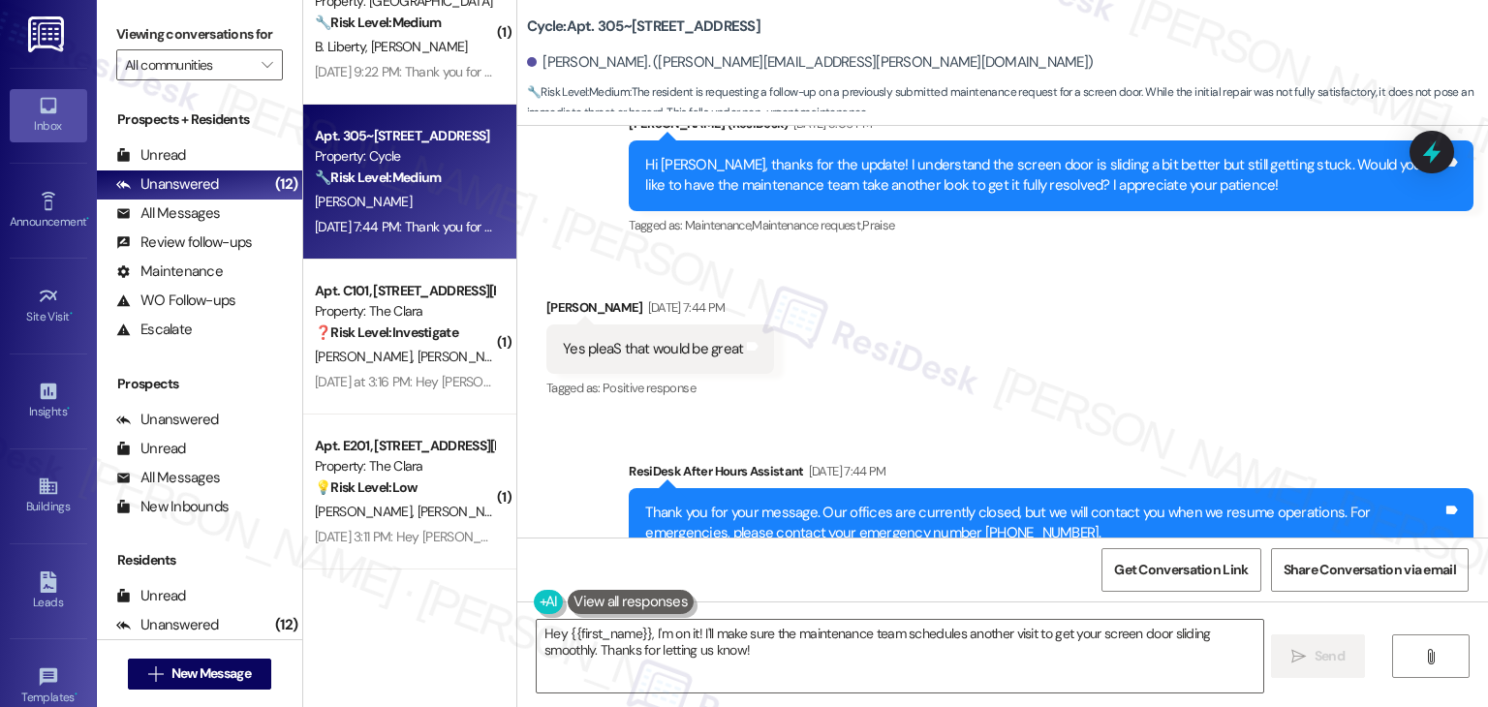
click at [666, 325] on div "Yes pleaS that would be great Tags and notes" at bounding box center [660, 349] width 228 height 49
copy div "Yes pleaS that would be great Tags and notes"
click at [1035, 336] on div "Received via SMS Shawn Mellinger Sep 12, 2025 at 7:44 PM Yes pleaS that would b…" at bounding box center [1002, 336] width 971 height 164
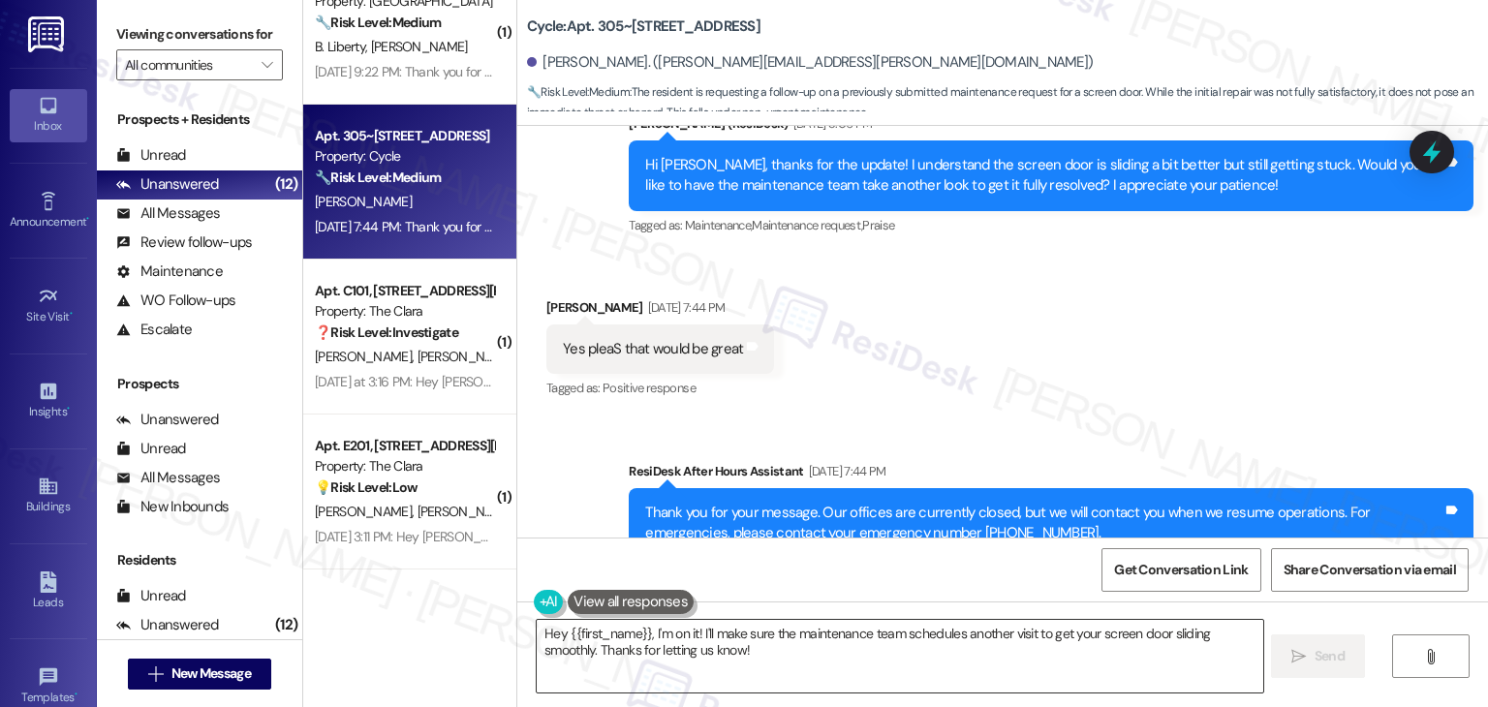
click at [942, 645] on textarea "Hey {{first_name}}, I'm on it! I'll make sure the maintenance team schedules an…" at bounding box center [900, 656] width 726 height 73
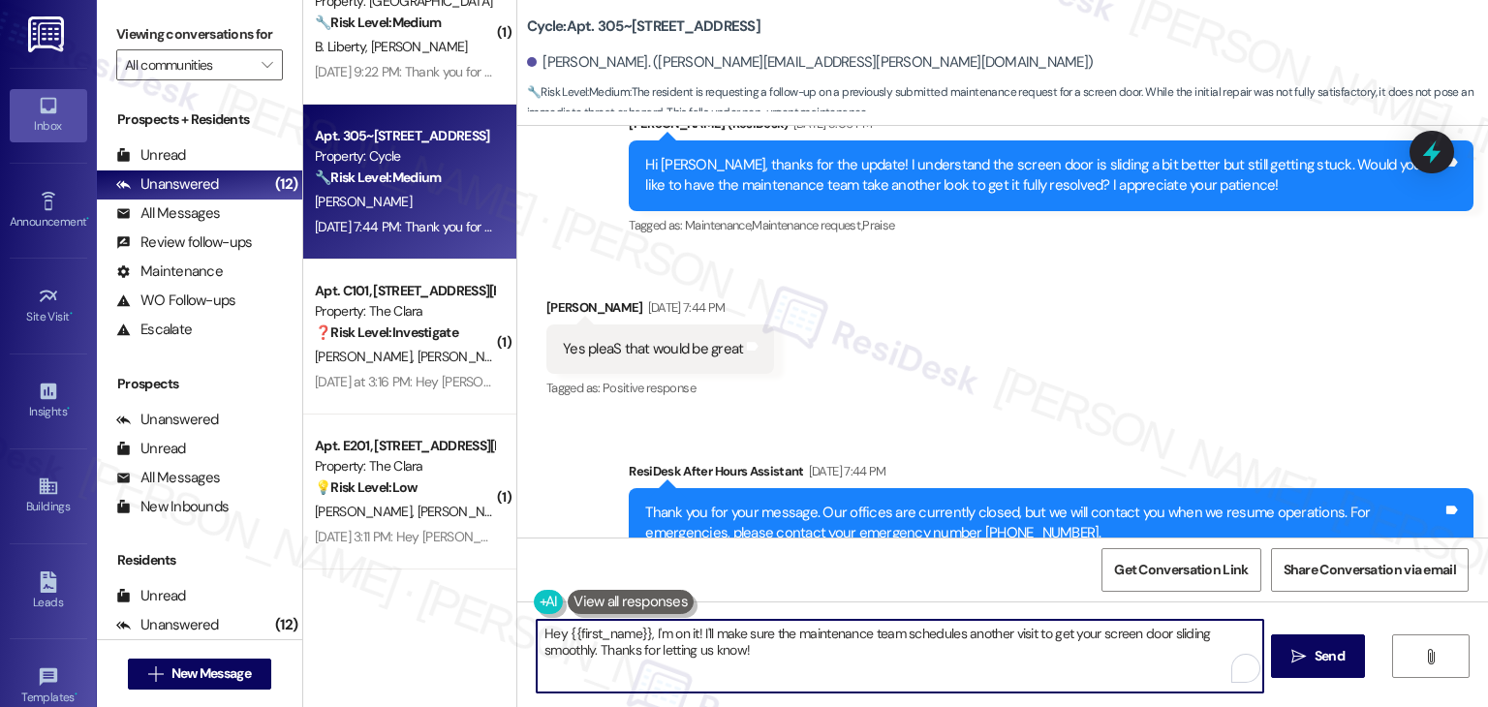
click at [942, 646] on textarea "Hey {{first_name}}, I'm on it! I'll make sure the maintenance team schedules an…" at bounding box center [900, 656] width 726 height 73
paste textarea "i Shawn, thanks for confirming! To help the maintenance team, could you share a…"
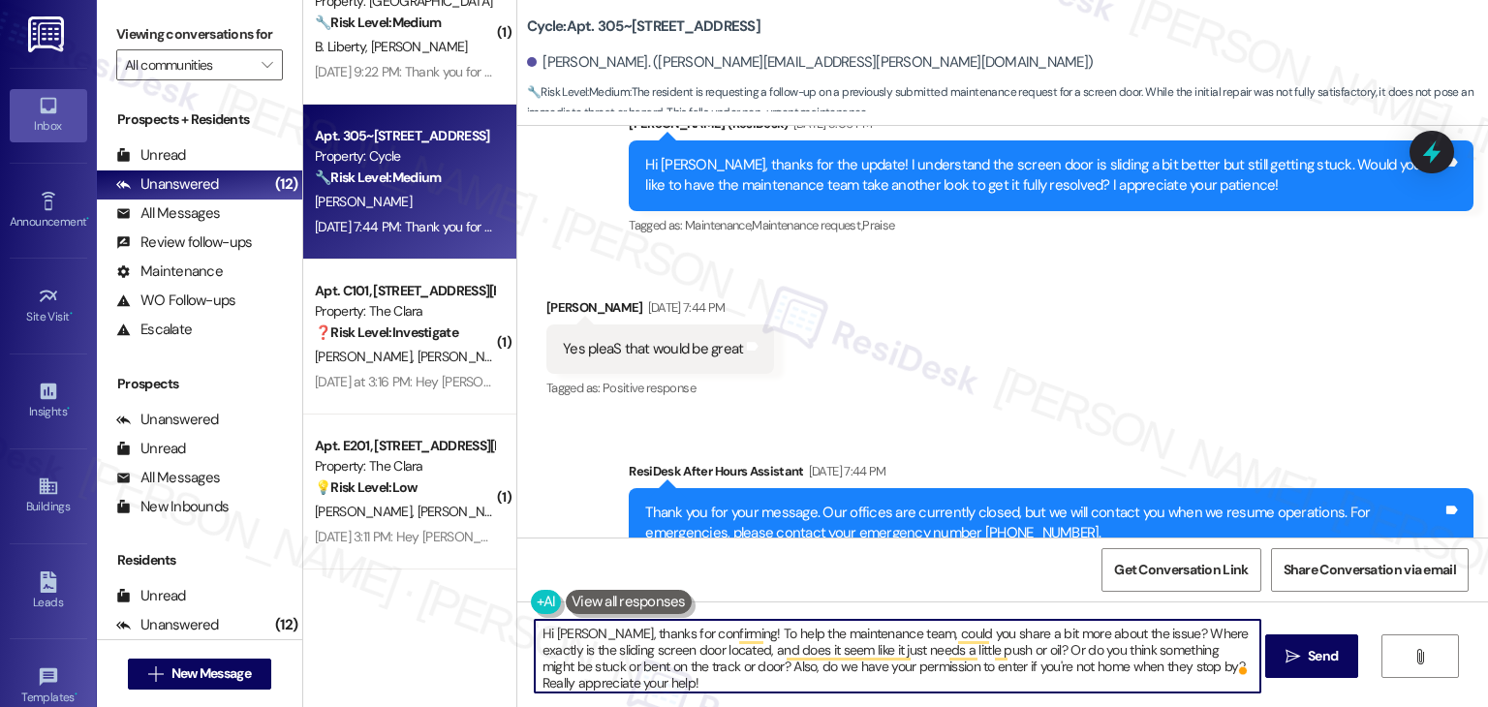
scroll to position [0, 0]
type textarea "Hi Shawn, thanks for confirming! To help the maintenance team, could you share …"
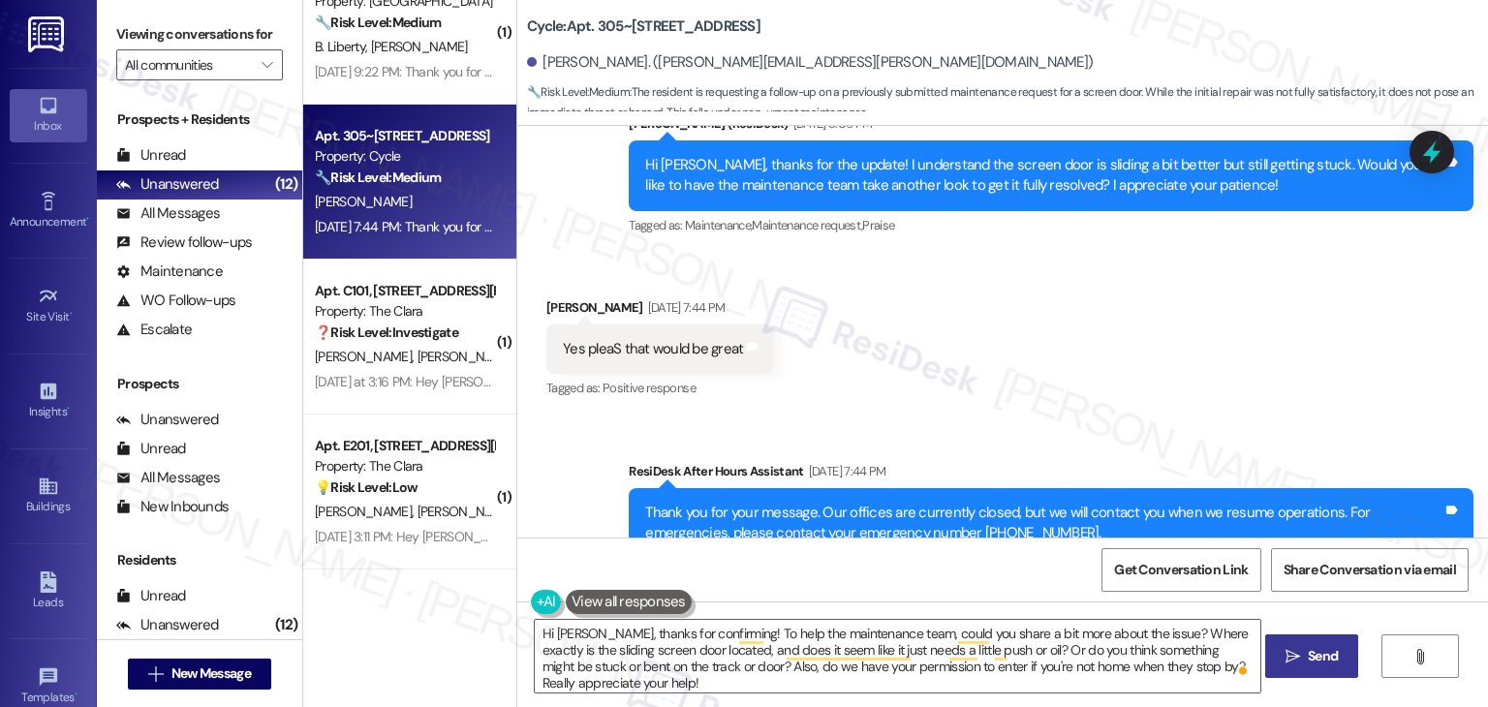
click at [1321, 661] on span "Send" at bounding box center [1323, 656] width 30 height 20
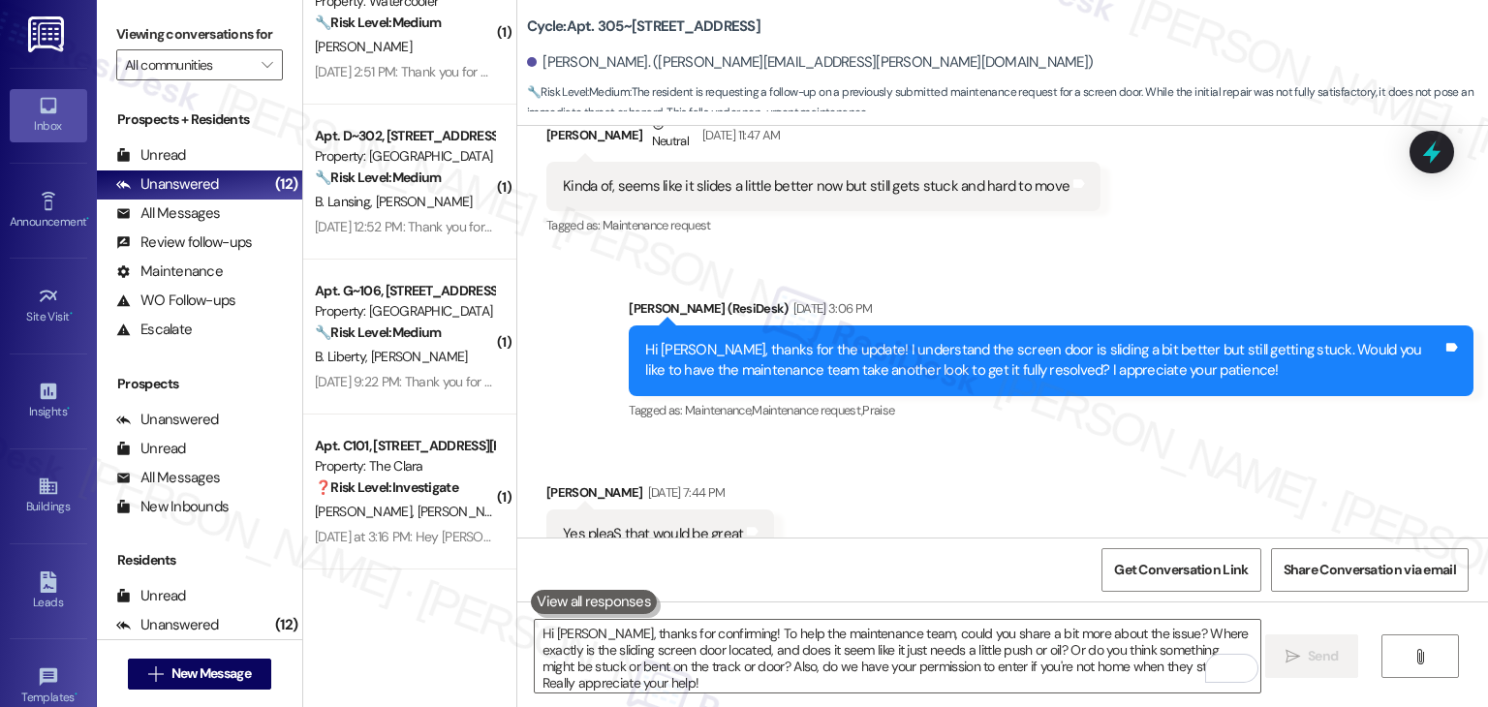
scroll to position [6788, 0]
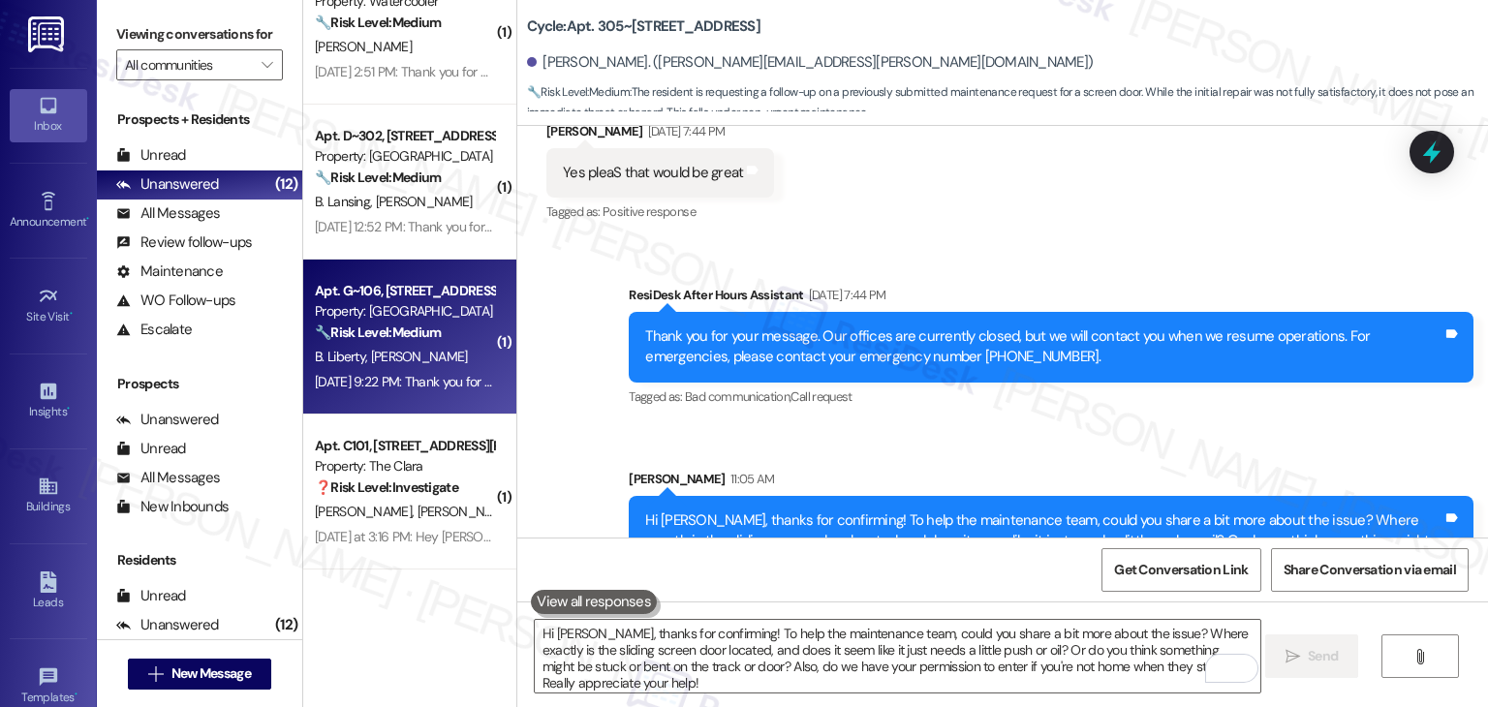
click at [419, 396] on div "Apt. G~106, 3304 N Lakeharbor Lane Property: Edgewater 🔧 Risk Level: Medium The…" at bounding box center [409, 337] width 213 height 155
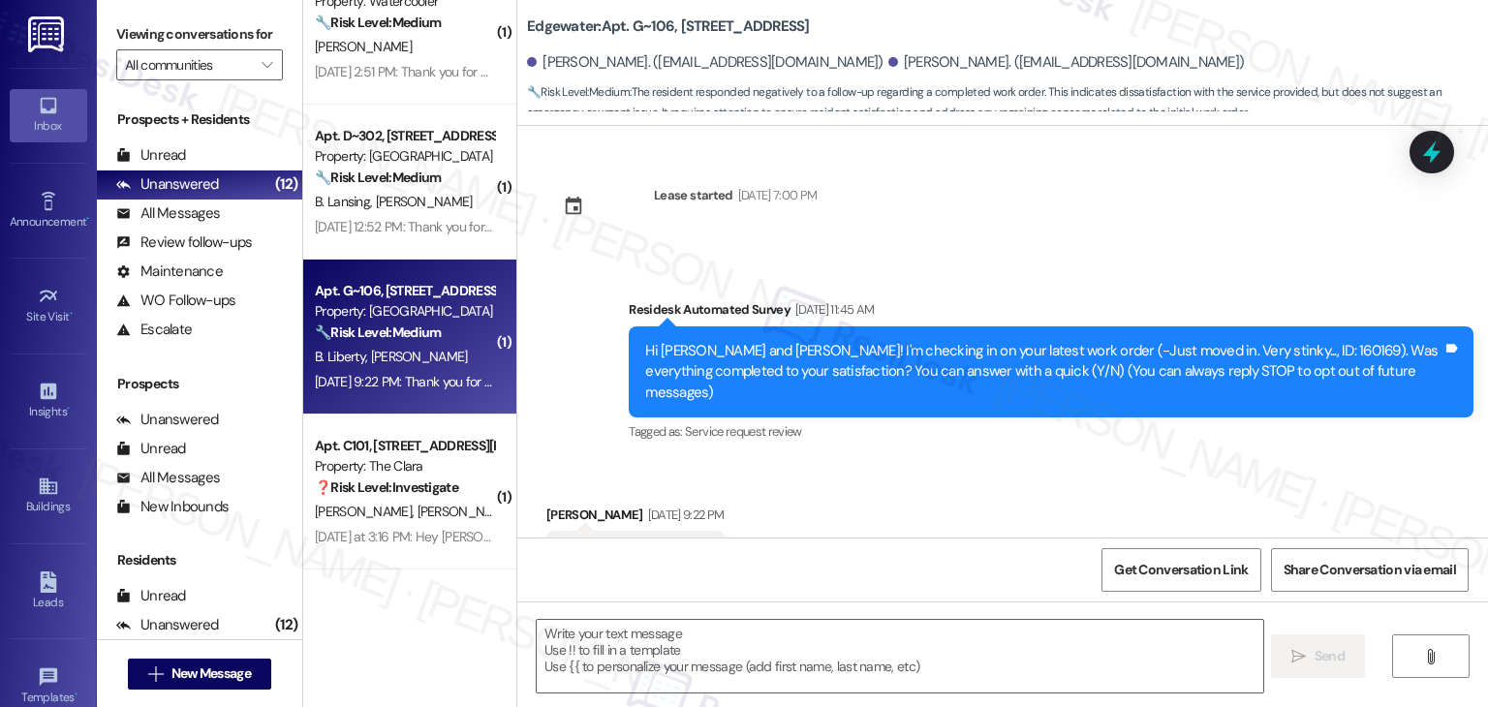
scroll to position [66, 0]
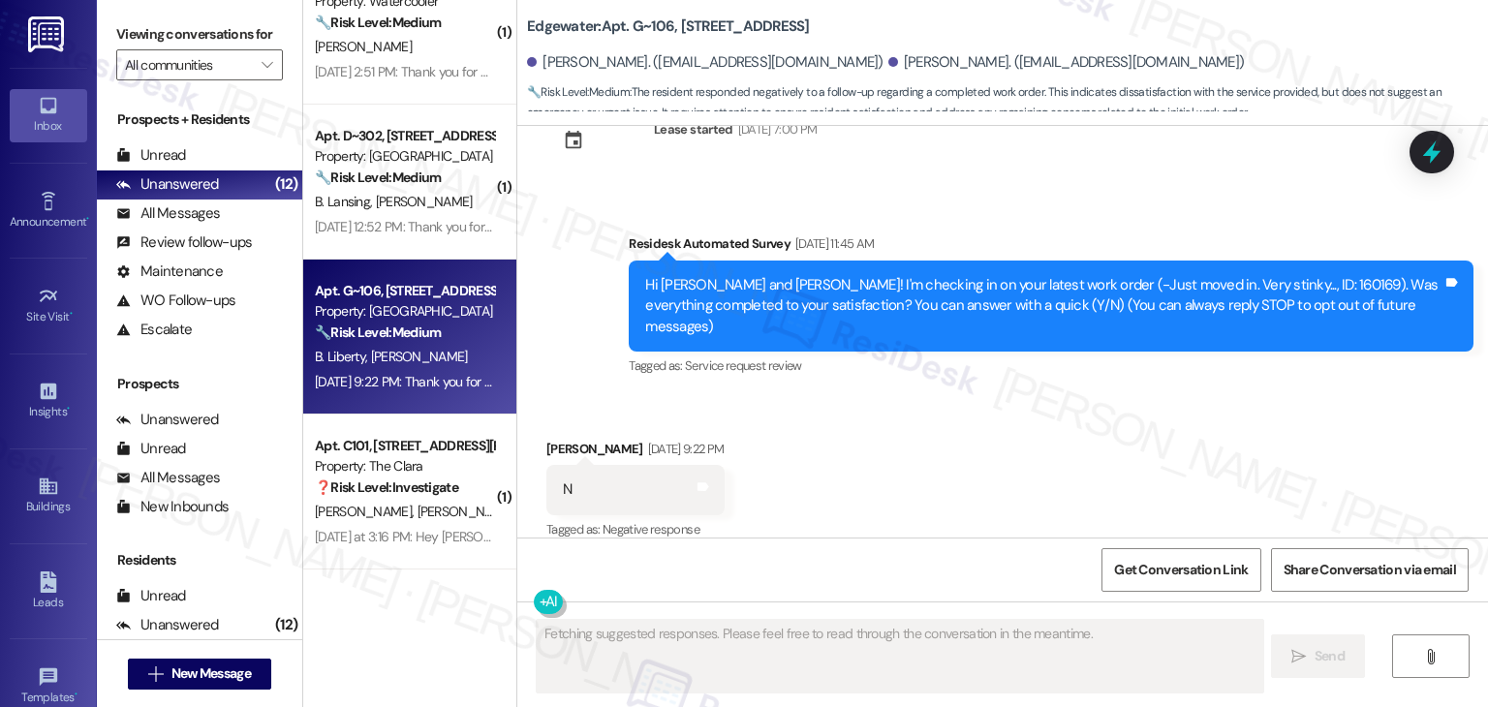
click at [1049, 418] on div "Received via SMS Bridget Liberty Sep 12, 2025 at 9:22 PM N Tags and notes Tagge…" at bounding box center [1002, 477] width 971 height 164
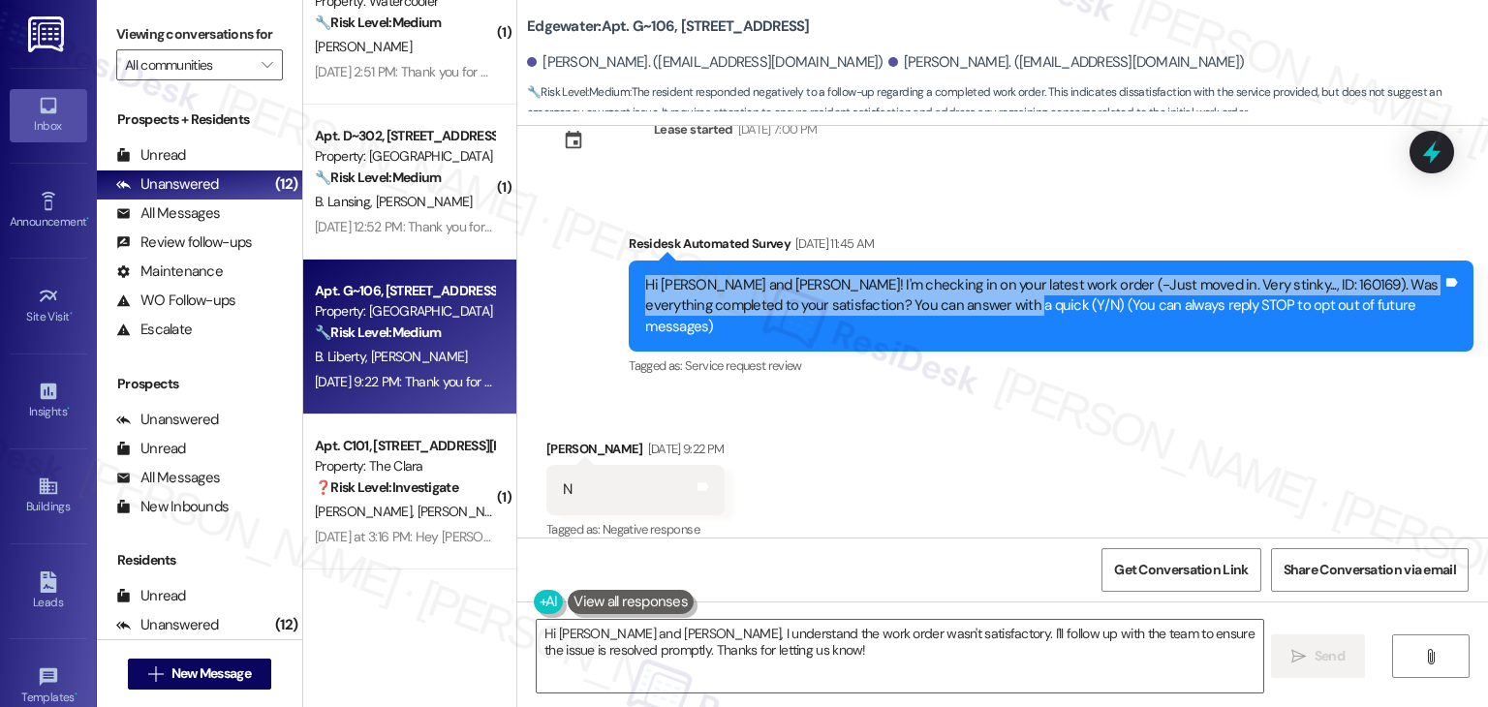
drag, startPoint x: 961, startPoint y: 300, endPoint x: 629, endPoint y: 291, distance: 332.5
click at [629, 291] on div "Hi Ashlyn and Bridget! I'm checking in on your latest work order (-Just moved i…" at bounding box center [1051, 306] width 845 height 91
copy div "Hi Ashlyn and Bridget! I'm checking in on your latest work order (-Just moved i…"
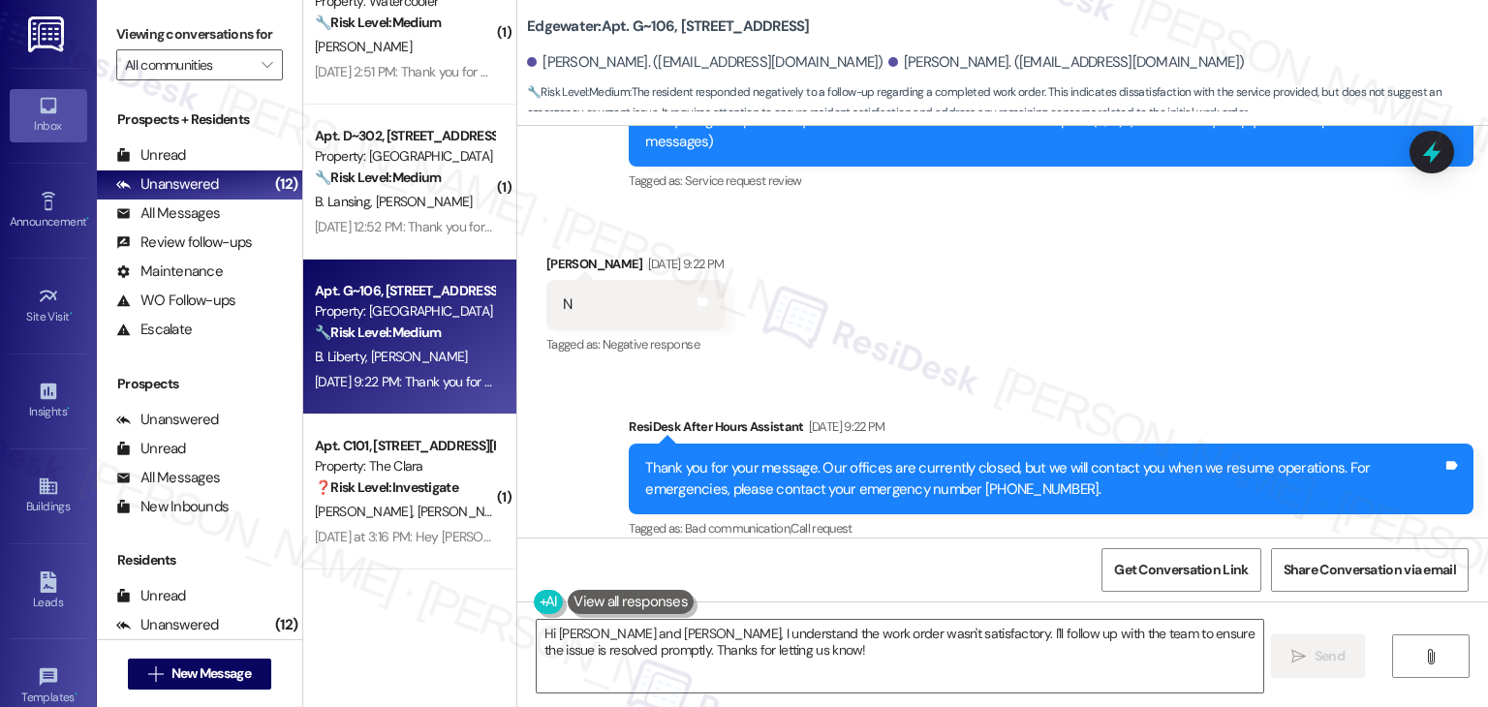
click at [1052, 303] on div "Received via SMS Bridget Liberty Sep 12, 2025 at 9:22 PM N Tags and notes Tagge…" at bounding box center [1002, 292] width 971 height 164
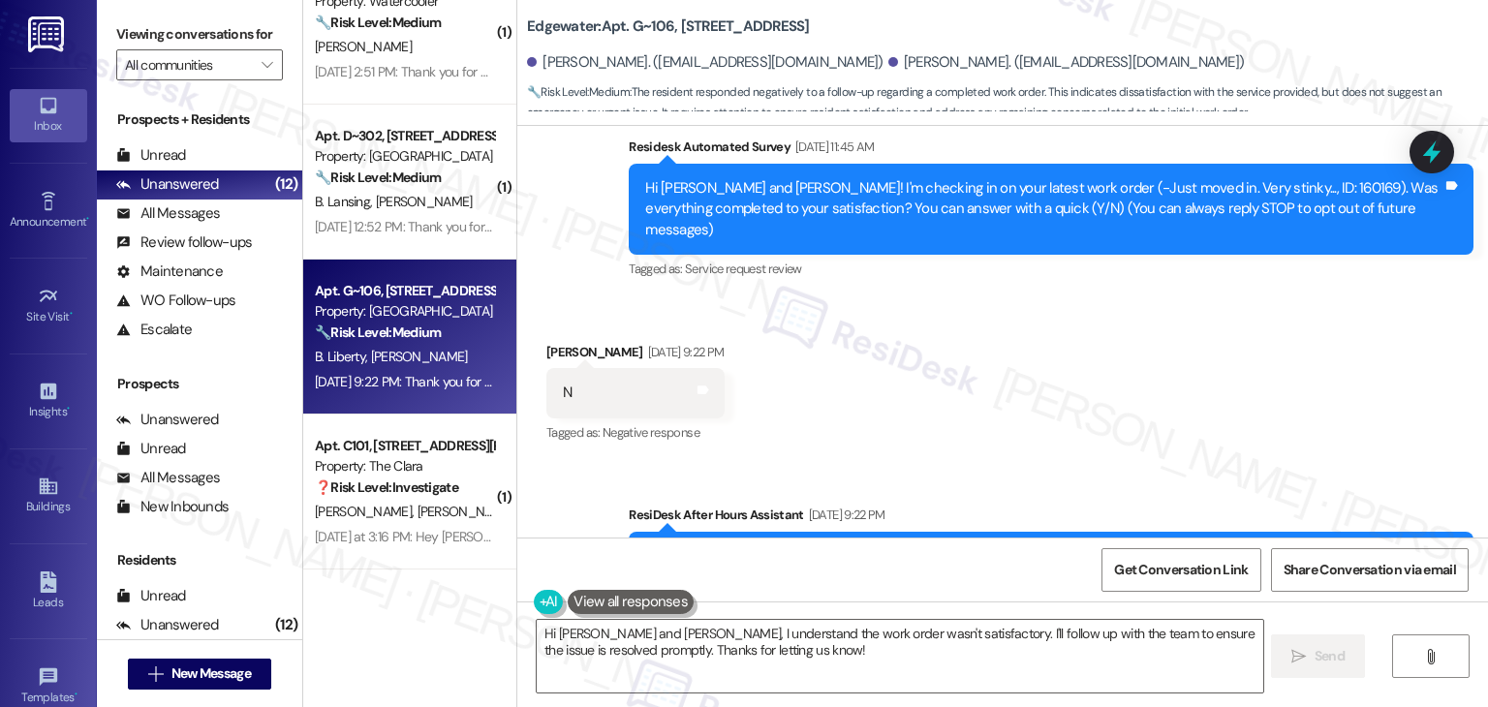
scroll to position [154, 0]
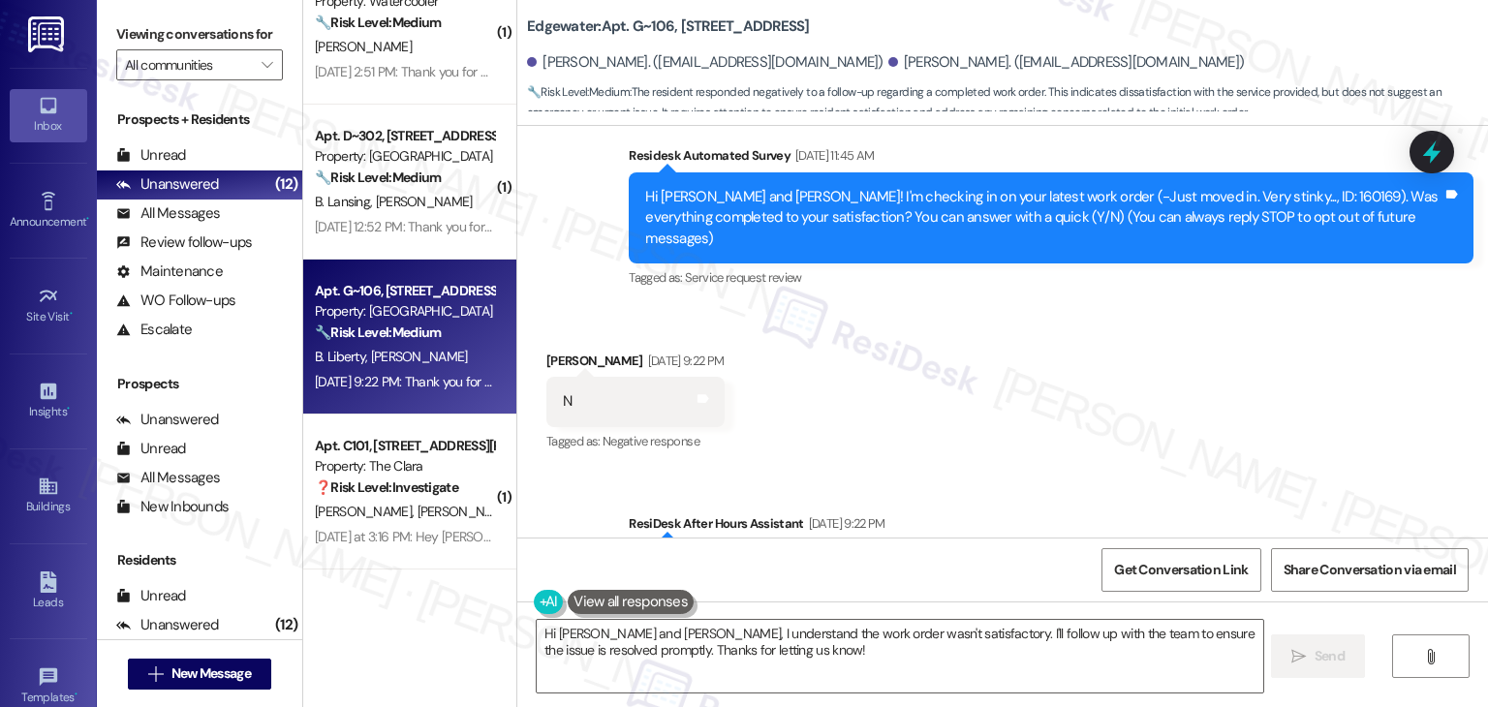
click at [993, 395] on div "Received via SMS Bridget Liberty Sep 12, 2025 at 9:22 PM N Tags and notes Tagge…" at bounding box center [1002, 389] width 971 height 164
click at [958, 347] on div "Received via SMS Bridget Liberty Sep 12, 2025 at 9:22 PM N Tags and notes Tagge…" at bounding box center [1002, 389] width 971 height 164
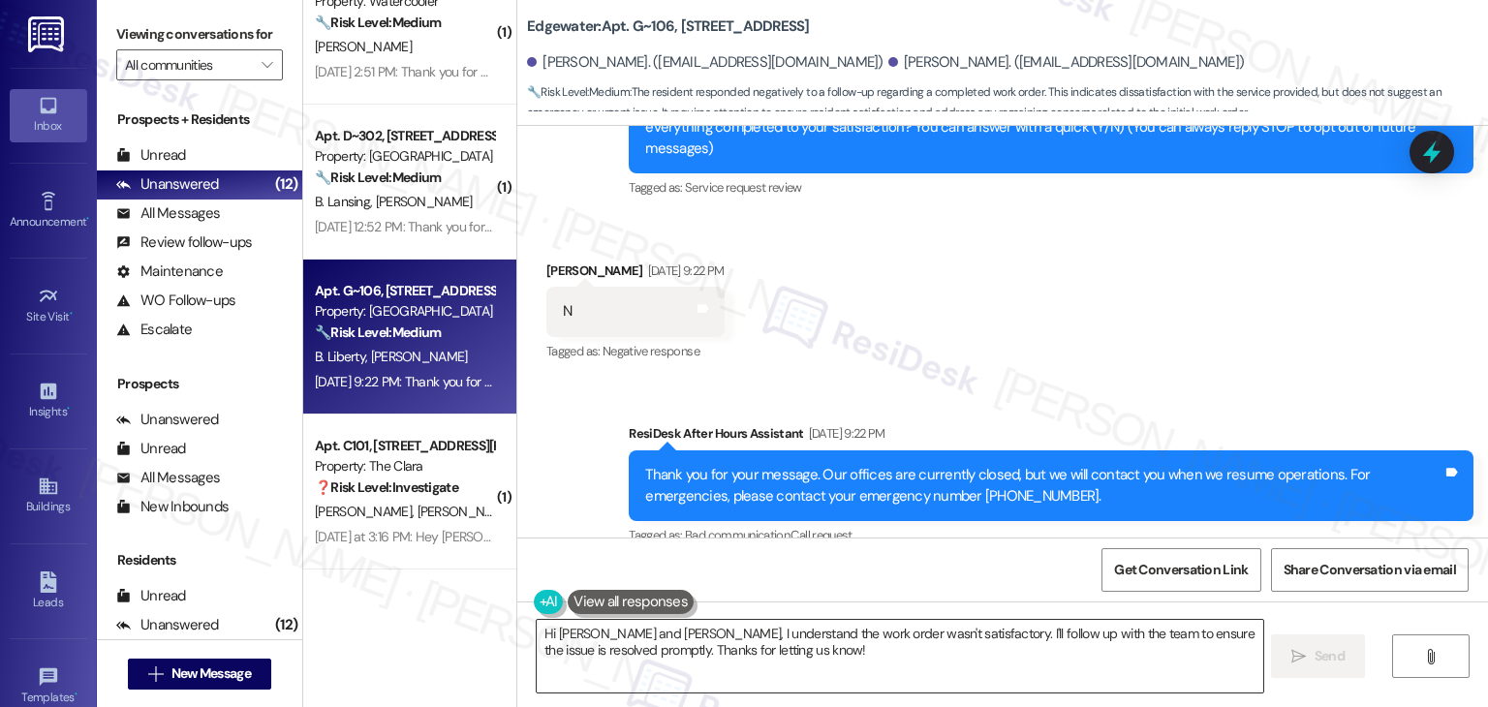
scroll to position [251, 0]
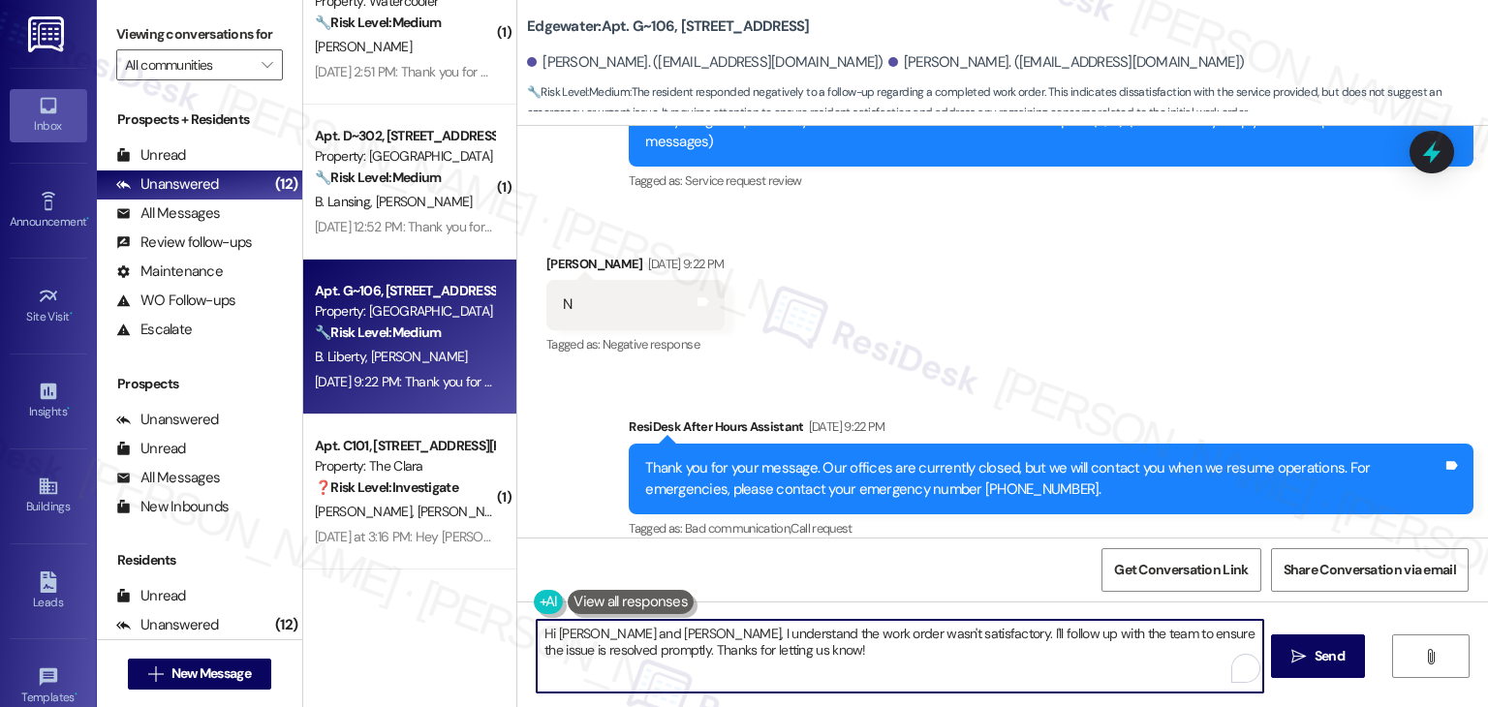
drag, startPoint x: 610, startPoint y: 634, endPoint x: 570, endPoint y: 631, distance: 40.8
click at [570, 631] on textarea "Hi Ashlyn and Bridget, I understand the work order wasn't satisfactory. I'll fo…" at bounding box center [900, 656] width 726 height 73
drag, startPoint x: 891, startPoint y: 649, endPoint x: 889, endPoint y: 633, distance: 16.6
click at [889, 633] on textarea "Hi Bridget, I understand the work order wasn't satisfactory. I'll follow up wit…" at bounding box center [898, 656] width 726 height 73
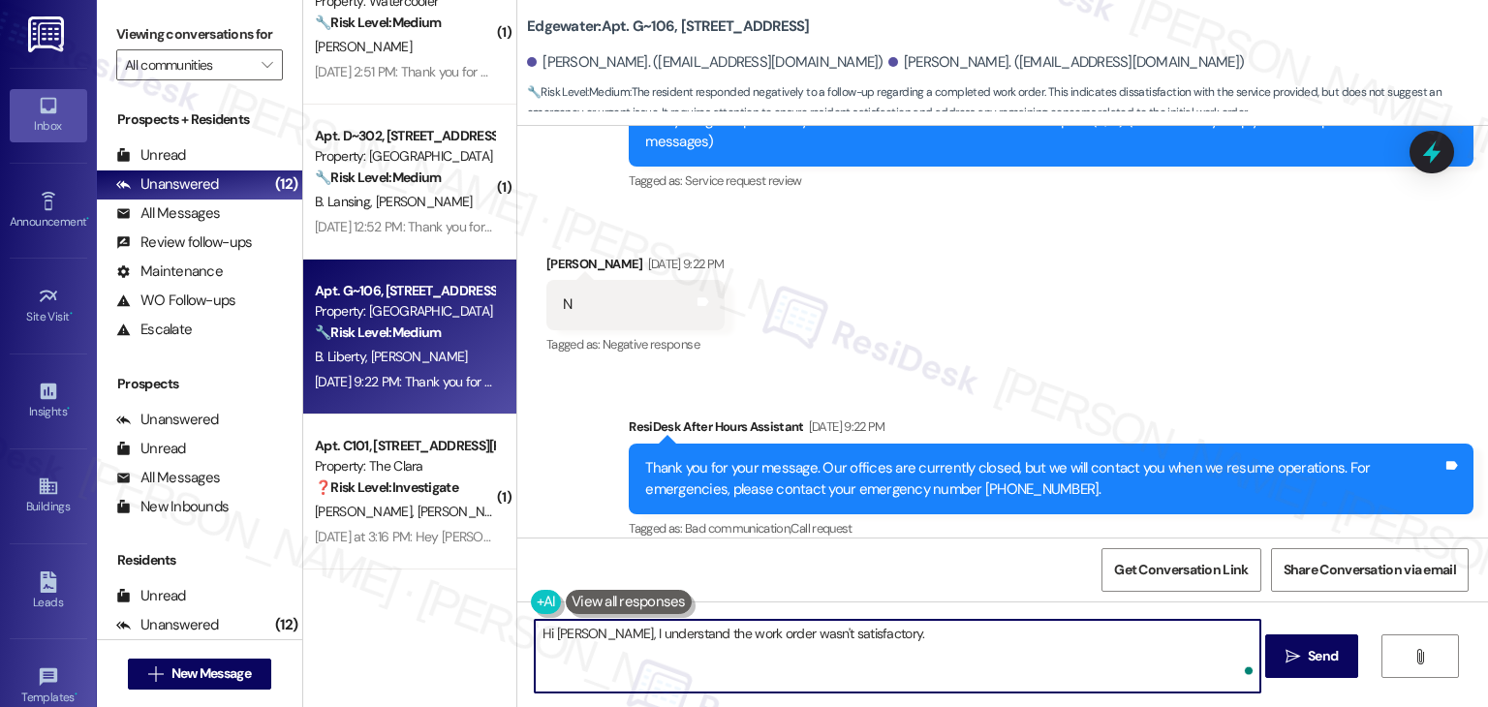
paste textarea "Can you provide more details about what wasn't addressed so I can follow up app…"
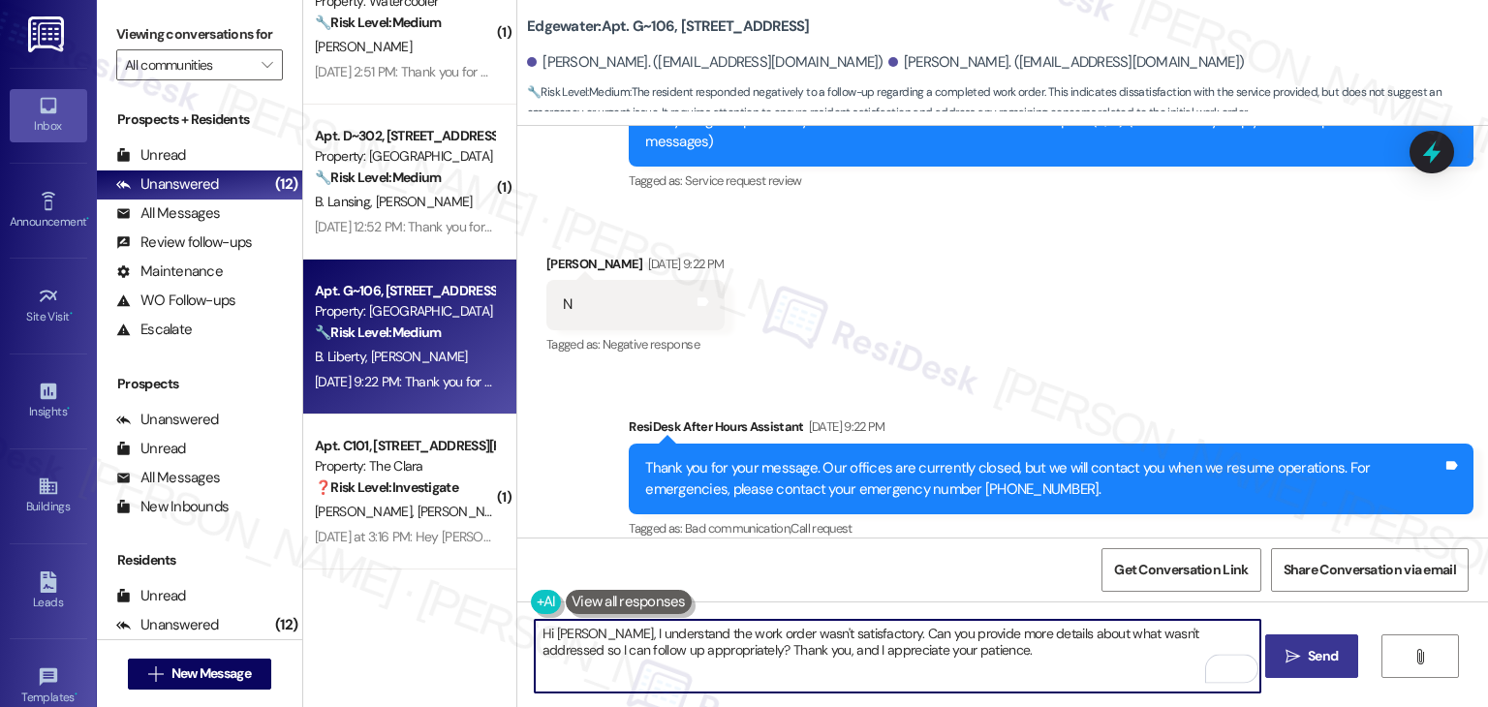
type textarea "Hi Bridget, I understand the work order wasn't satisfactory. Can you provide mo…"
click at [1316, 668] on button " Send" at bounding box center [1312, 657] width 94 height 44
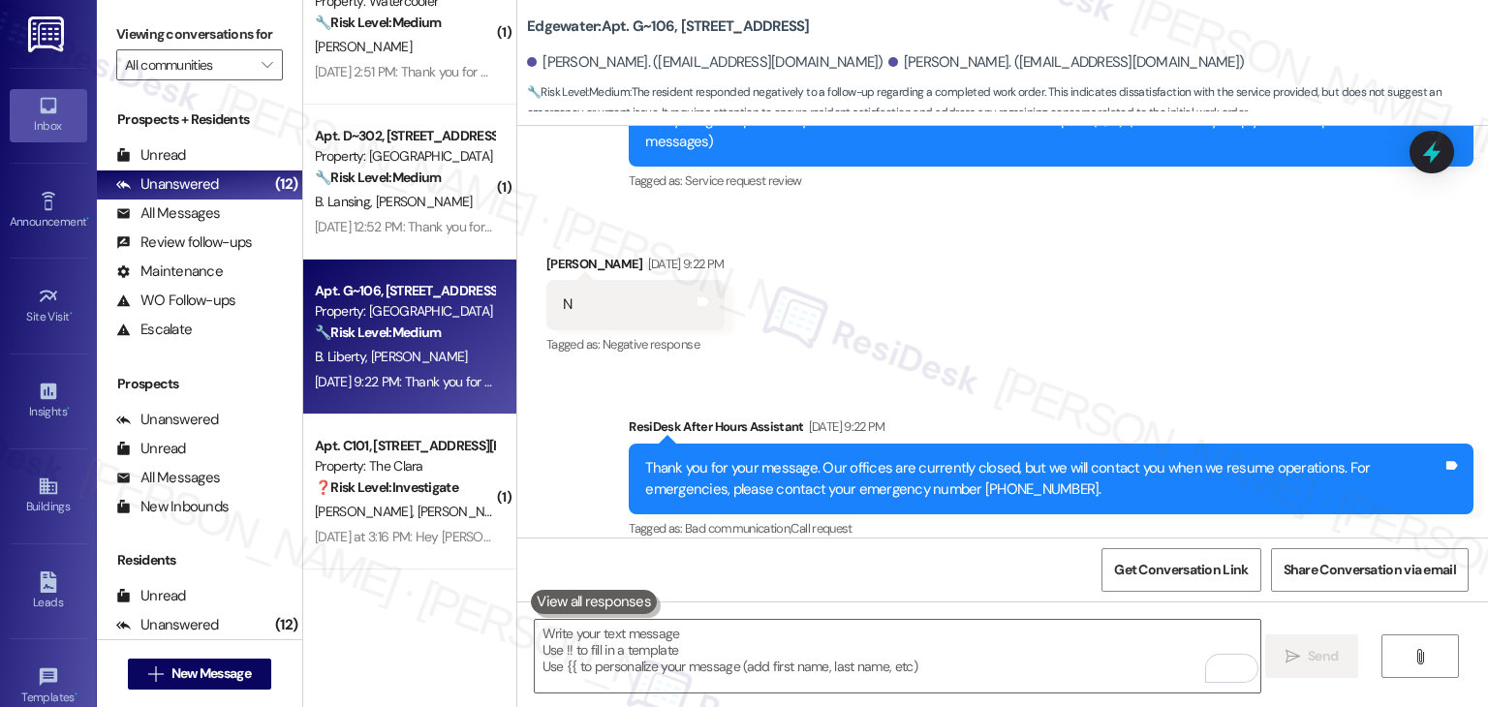
scroll to position [66, 0]
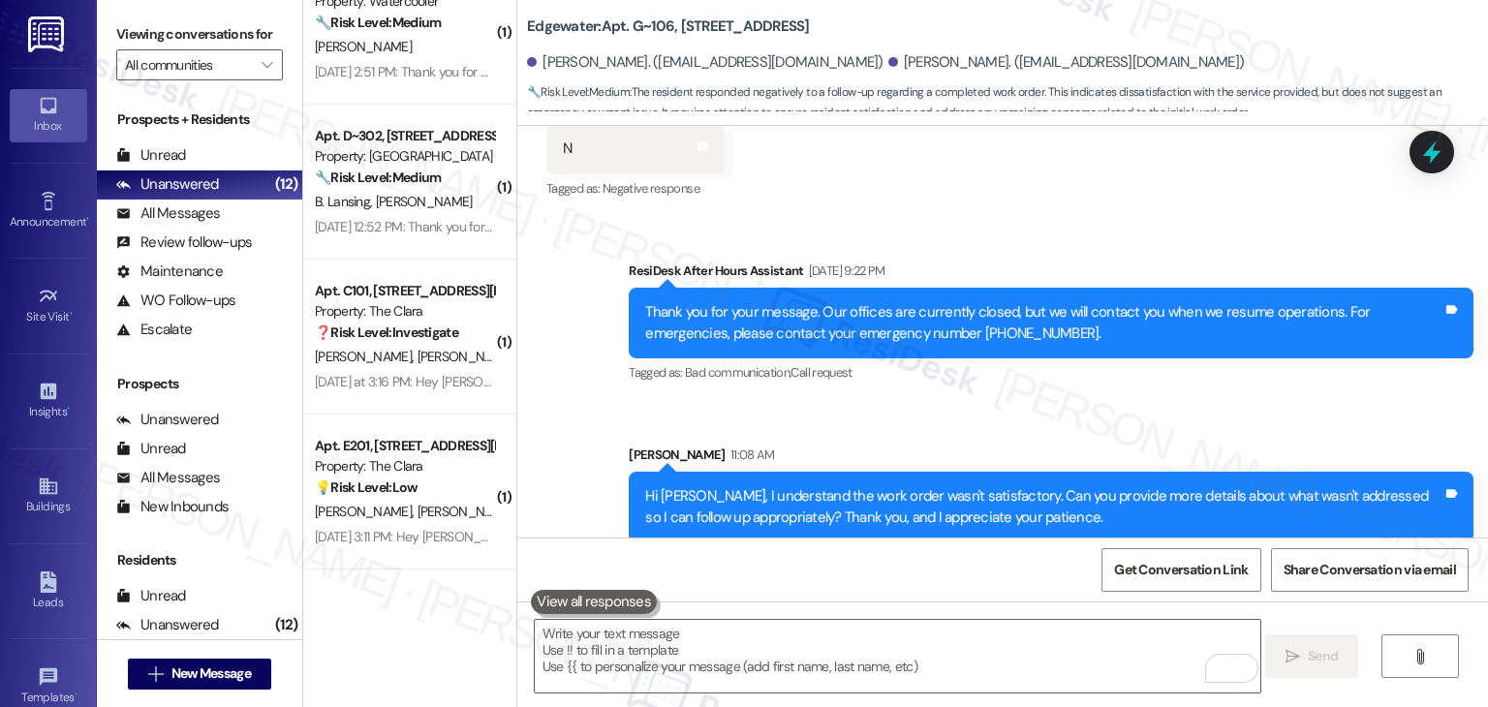
click at [947, 430] on div "Sent via SMS Sarah 11:08 AM Hi Bridget, I understand the work order wasn't sati…" at bounding box center [1051, 493] width 874 height 127
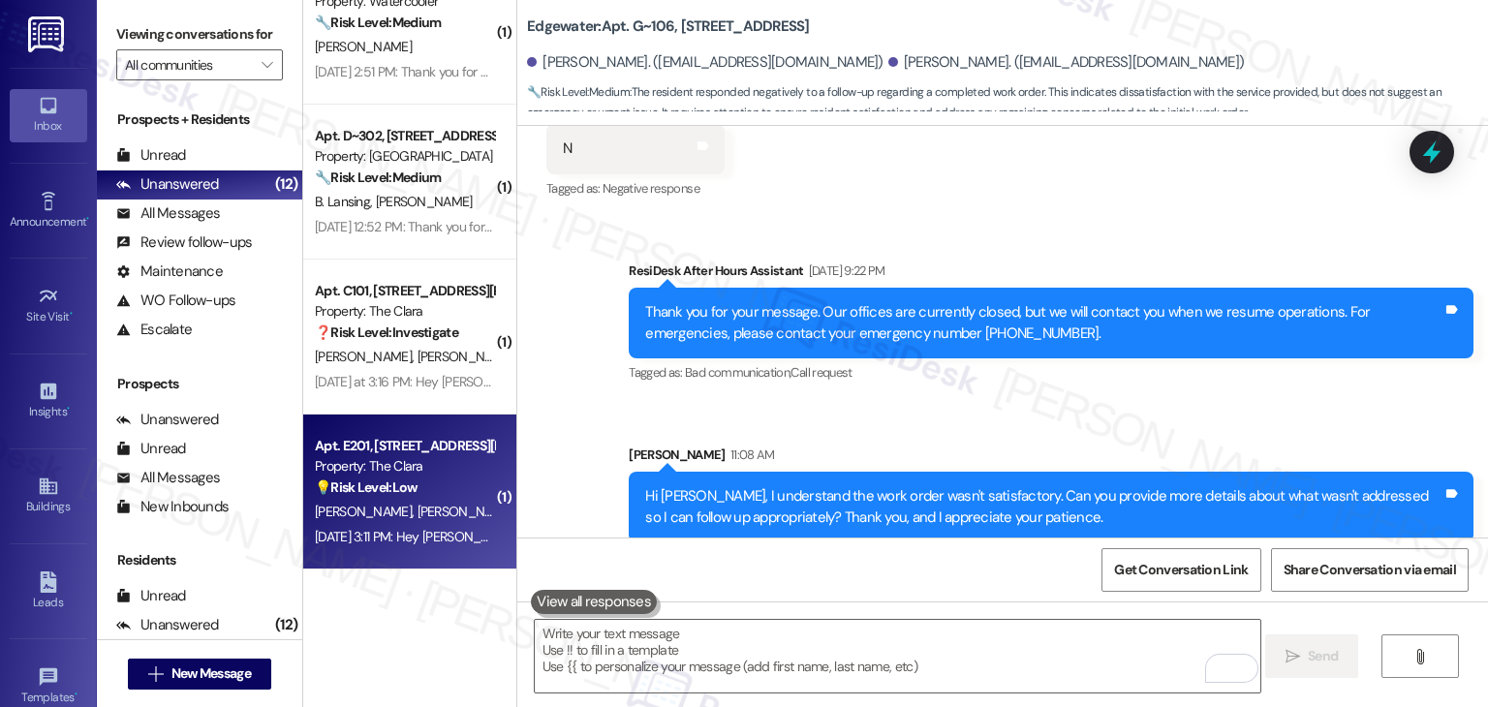
click at [364, 496] on div "💡 Risk Level: Low The resident is asking for clarification about a contest or e…" at bounding box center [404, 488] width 179 height 20
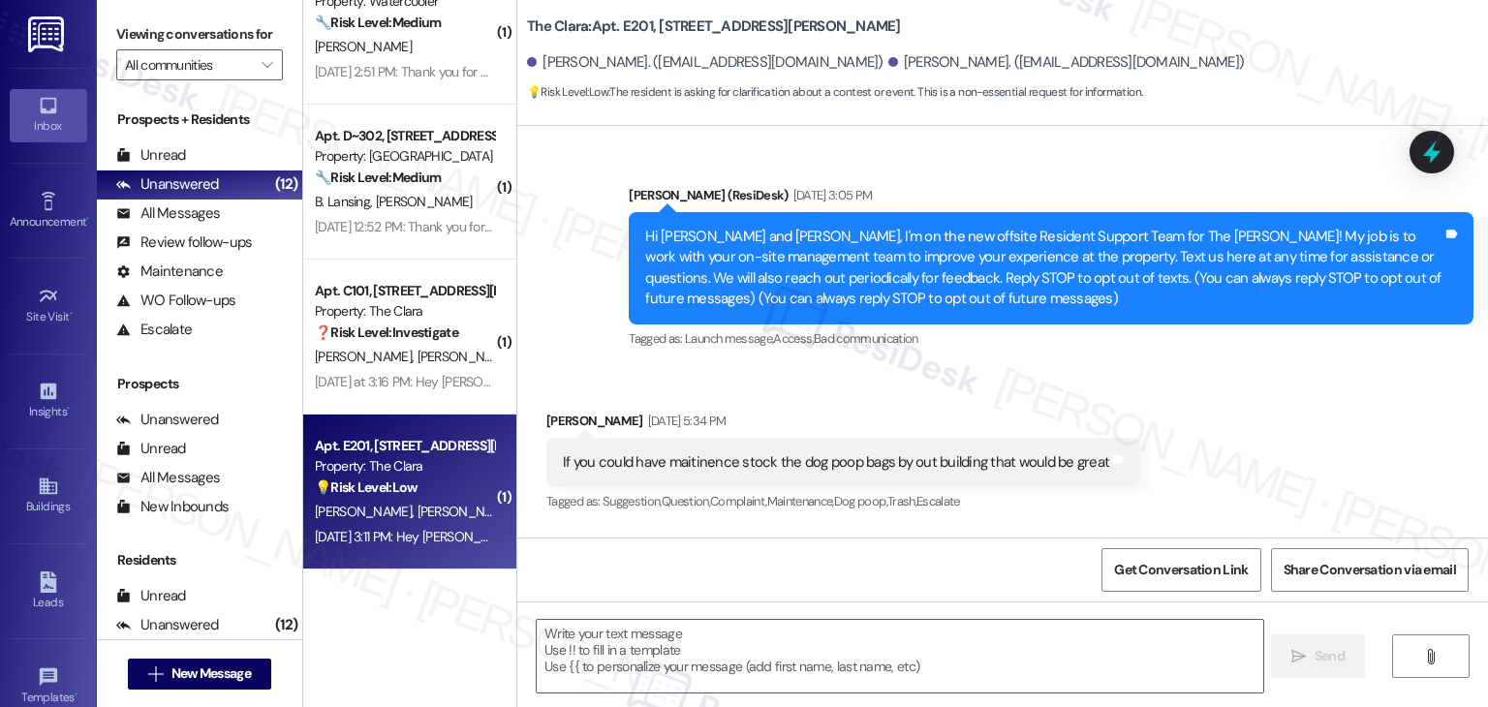
type textarea "Fetching suggested responses. Please feel free to read through the conversation…"
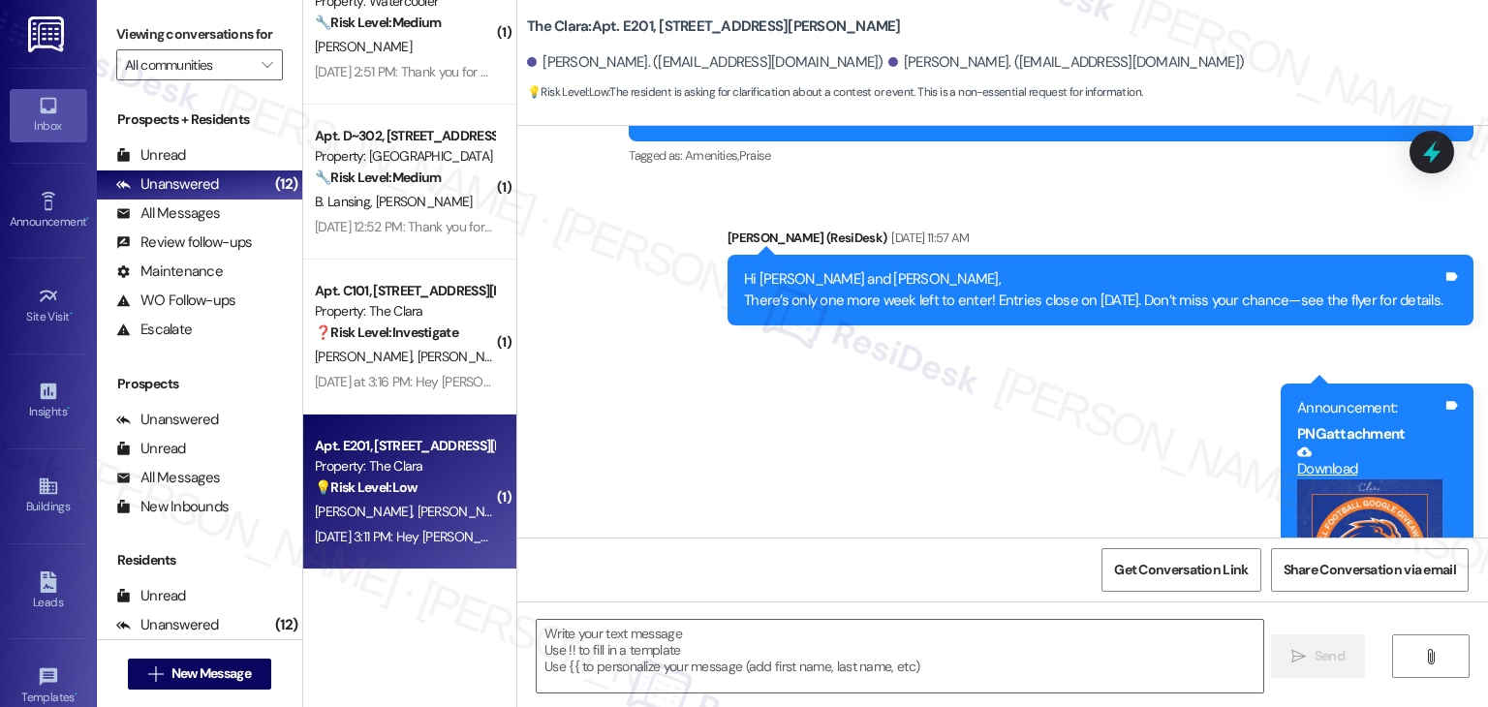
scroll to position [1291, 0]
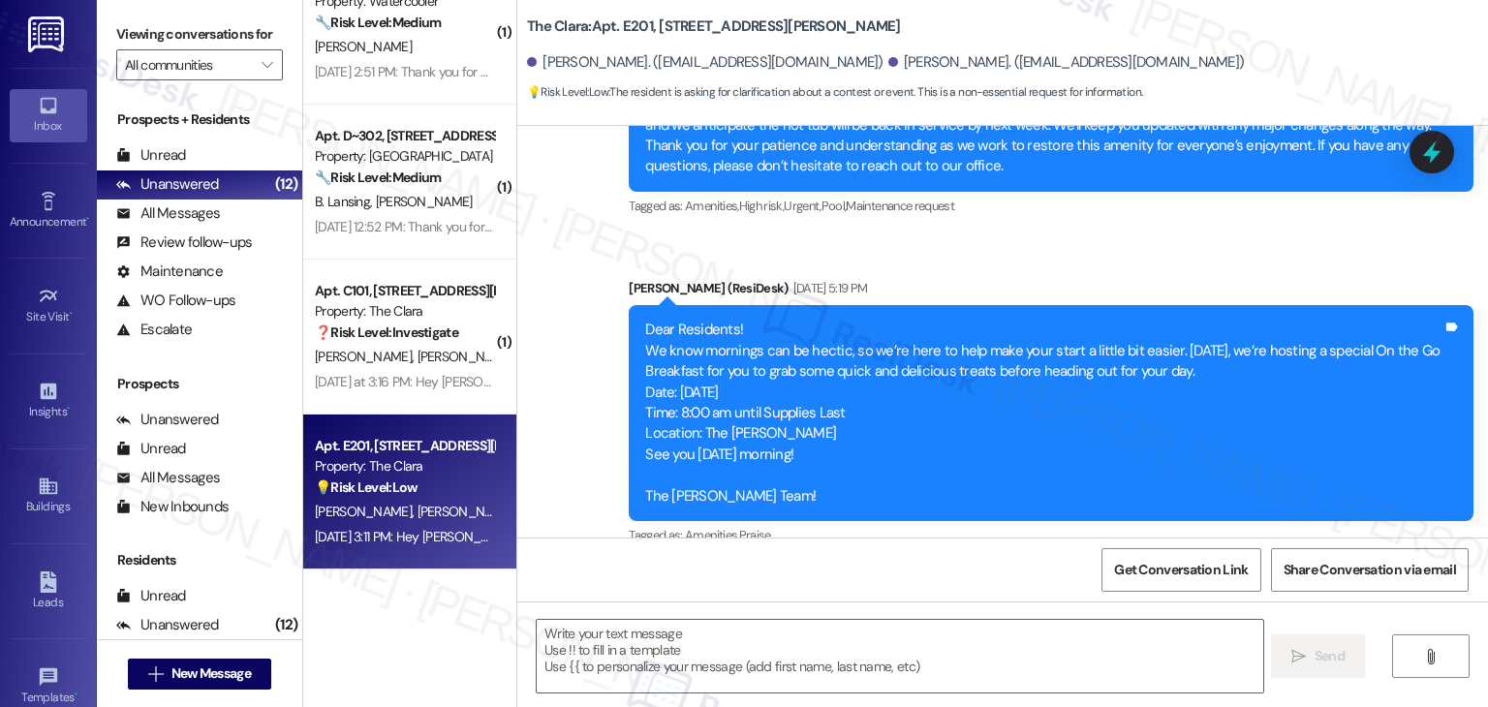
scroll to position [47969, 0]
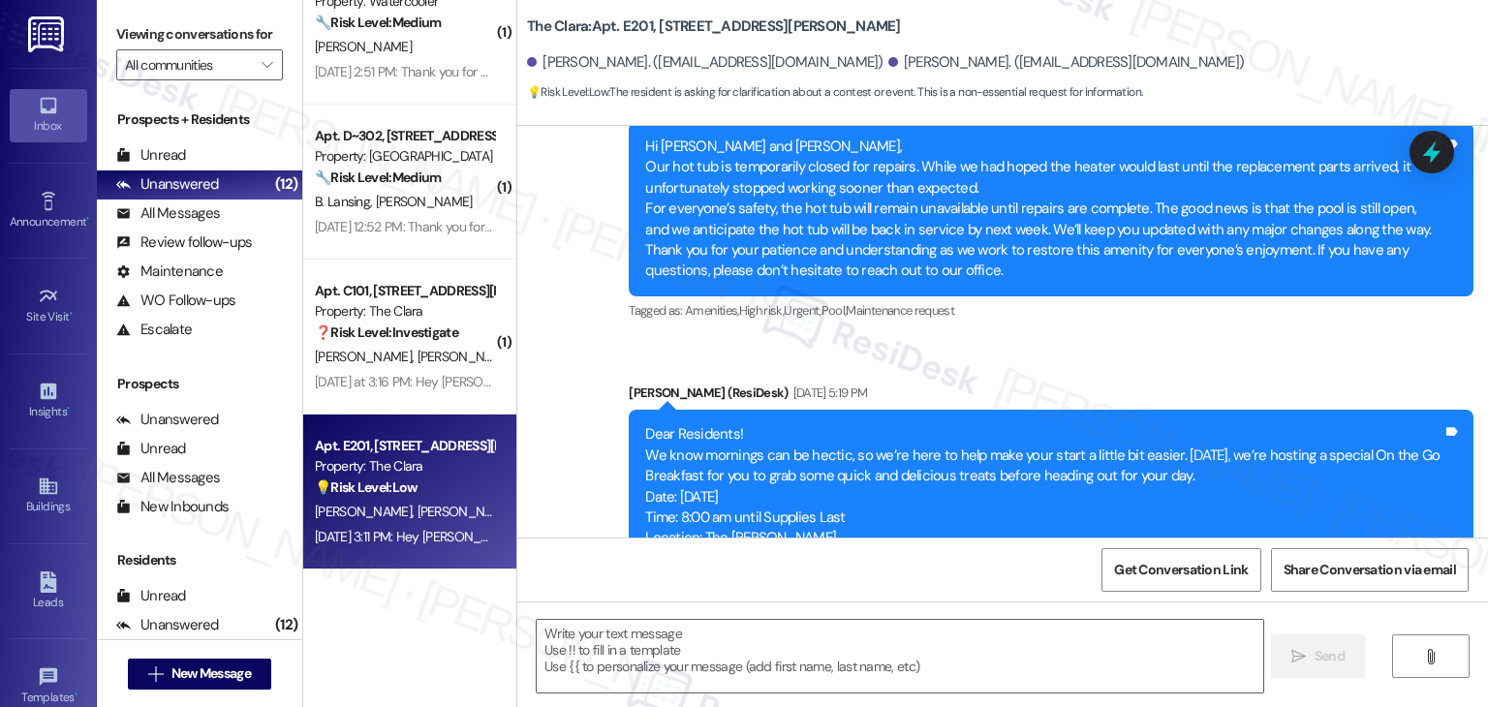
copy div "There’s only one more week left to enter! Entries close on September 19. Don’t …"
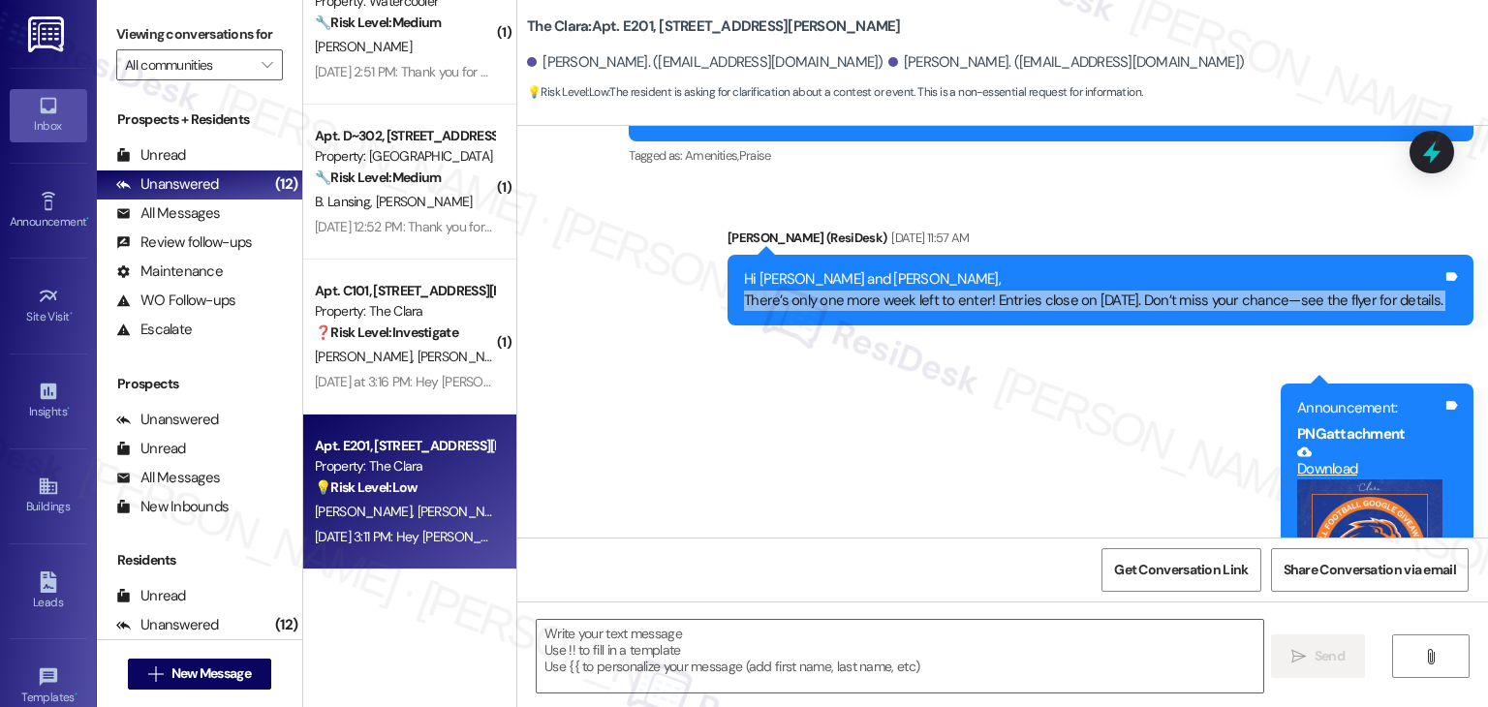
copy div "There’s only one more week left to enter! Entries close on September 19. Don’t …"
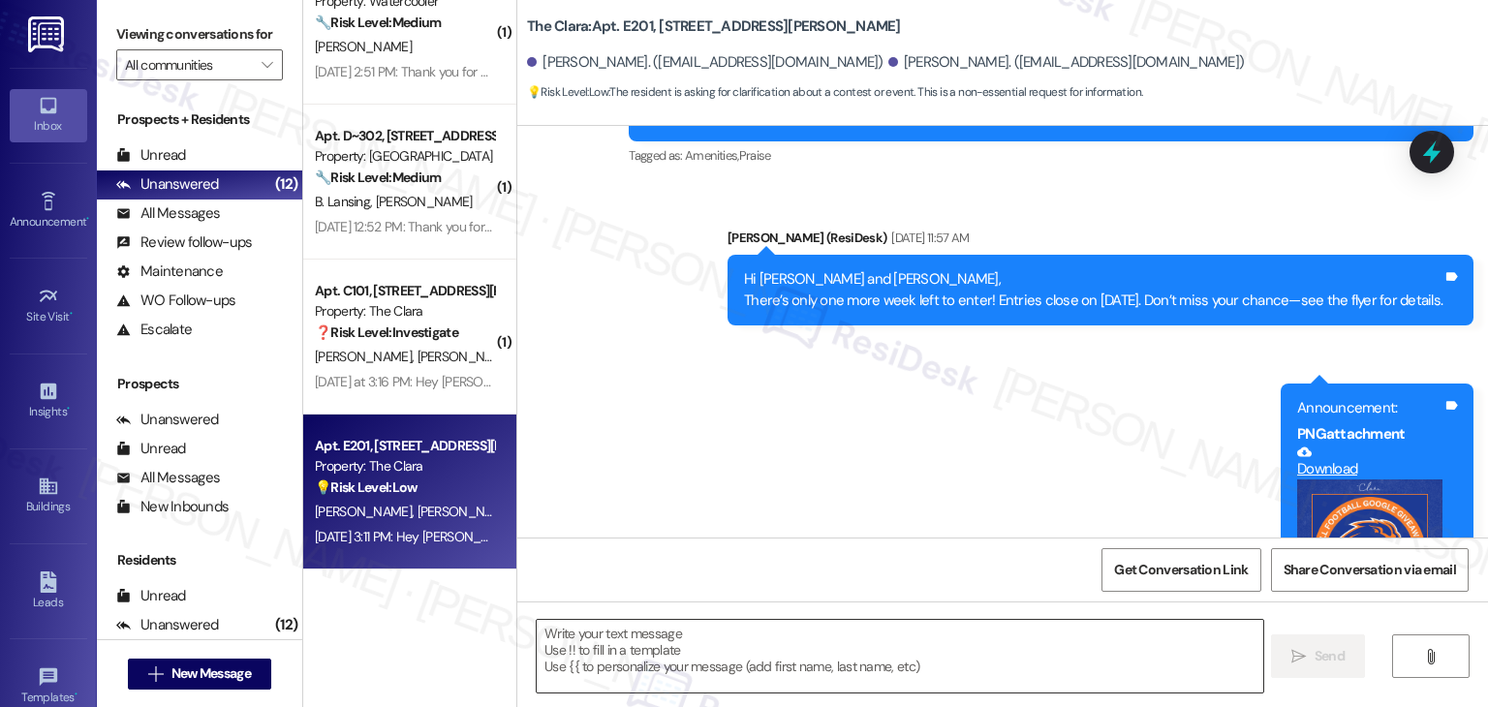
click at [716, 646] on textarea at bounding box center [900, 656] width 726 height 73
paste textarea "Hi Madison! 😊 The giveaway is for a chance to win two Boise State football tick…"
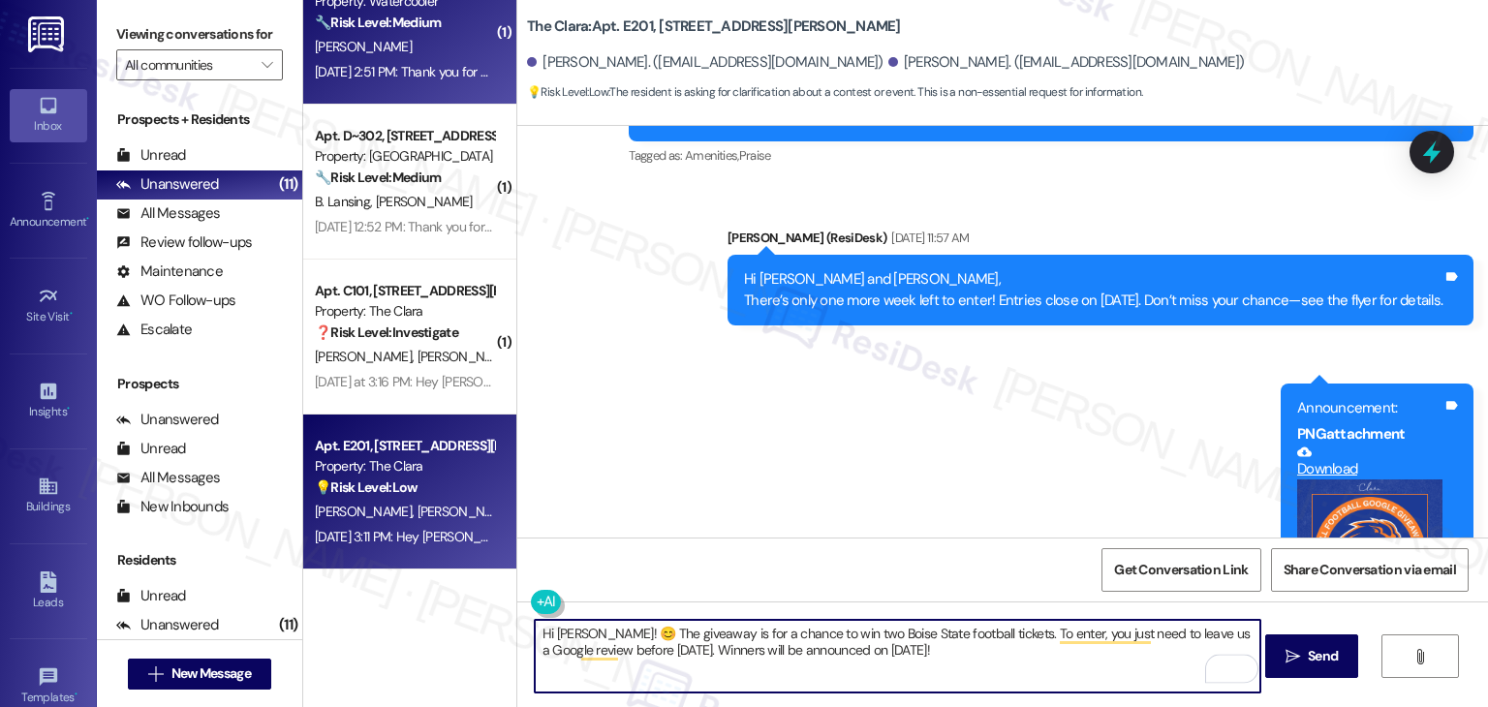
type textarea "Hi Madison! 😊 The giveaway is for a chance to win two Boise State football tick…"
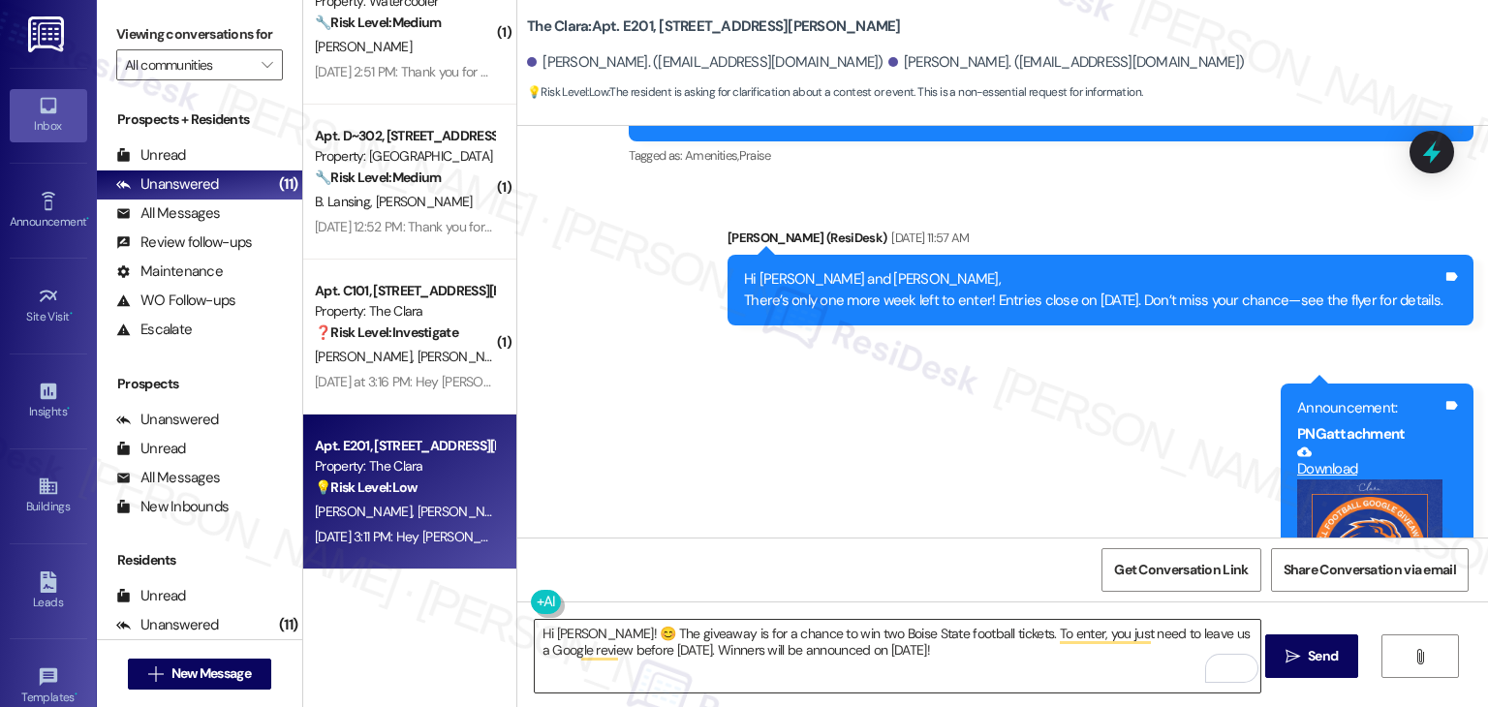
drag, startPoint x: 1000, startPoint y: 658, endPoint x: 1040, endPoint y: 648, distance: 40.9
click at [1000, 659] on textarea "Hi Madison! 😊 The giveaway is for a chance to win two Boise State football tick…" at bounding box center [898, 656] width 726 height 73
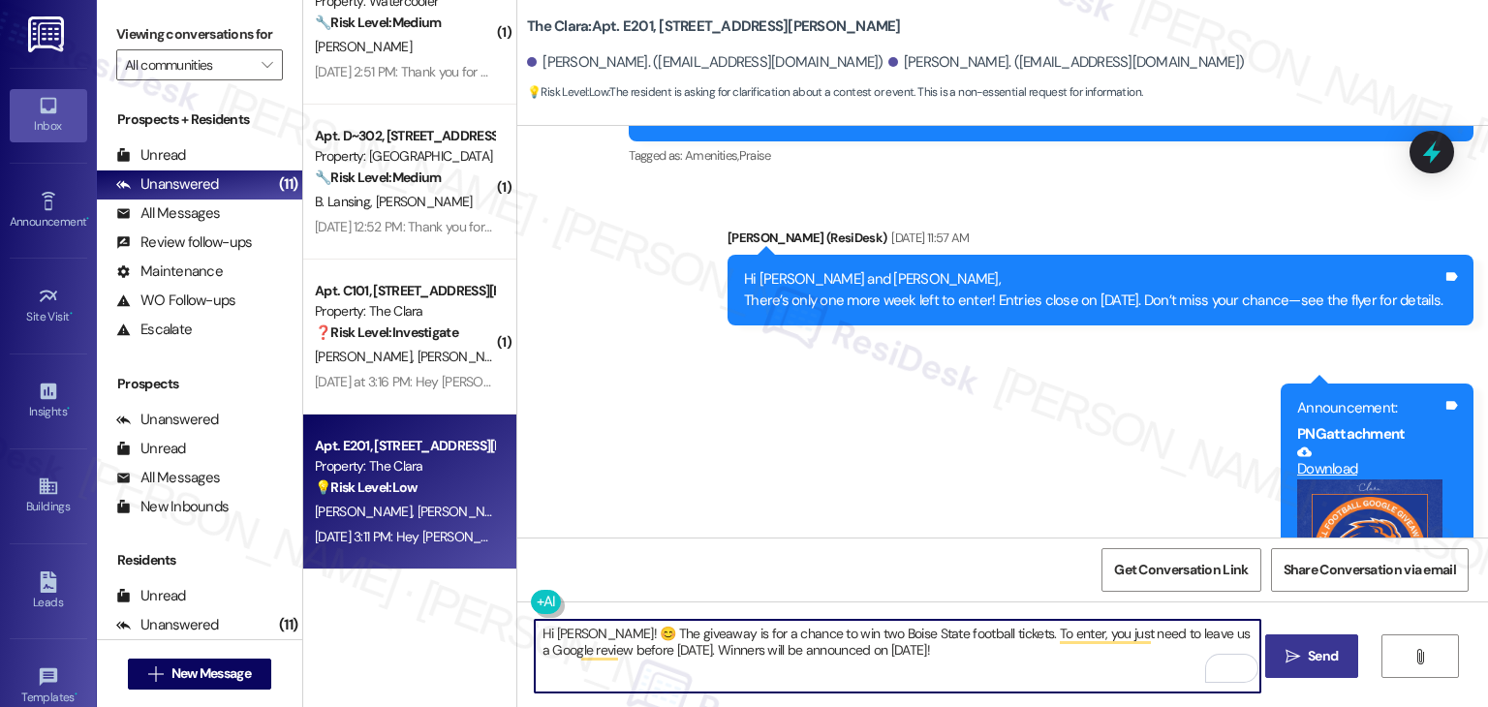
click at [1333, 656] on span "Send" at bounding box center [1323, 656] width 30 height 20
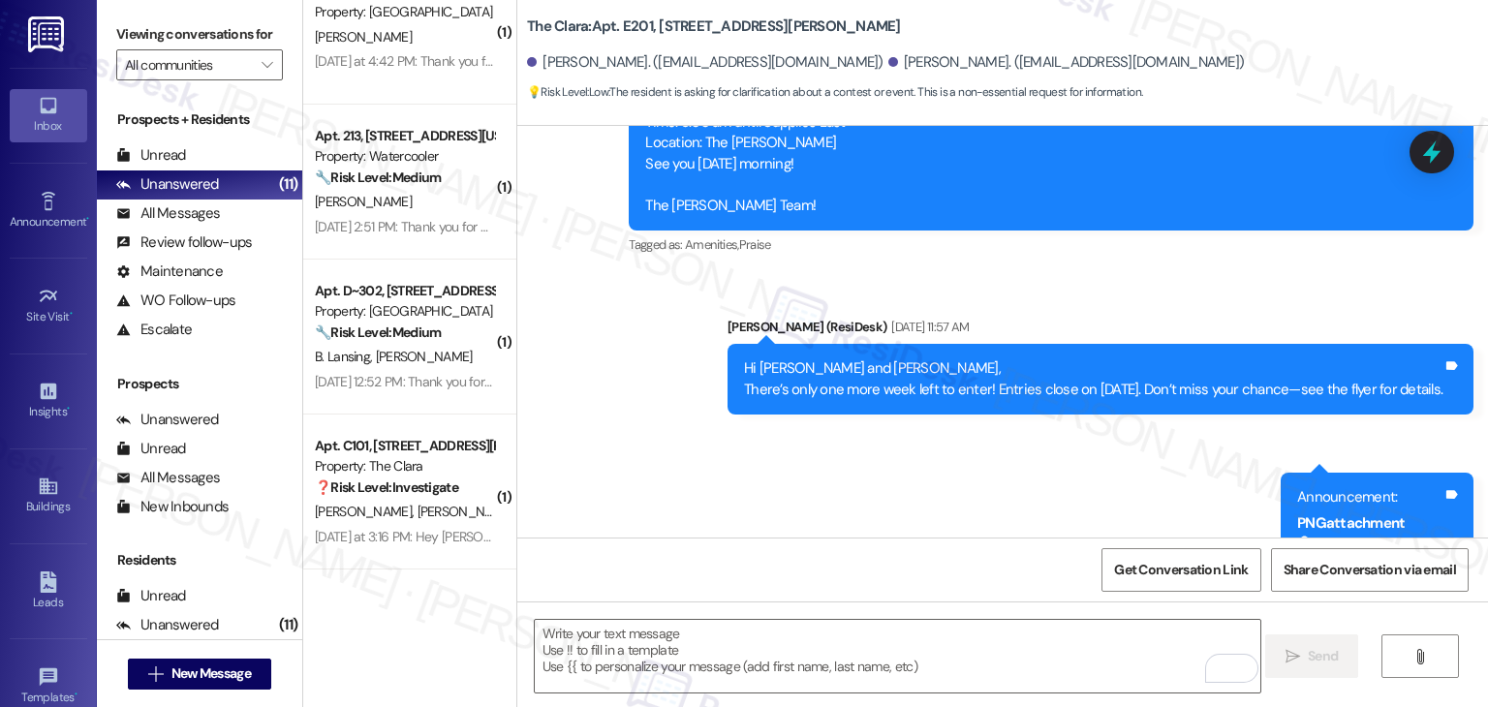
scroll to position [48608, 0]
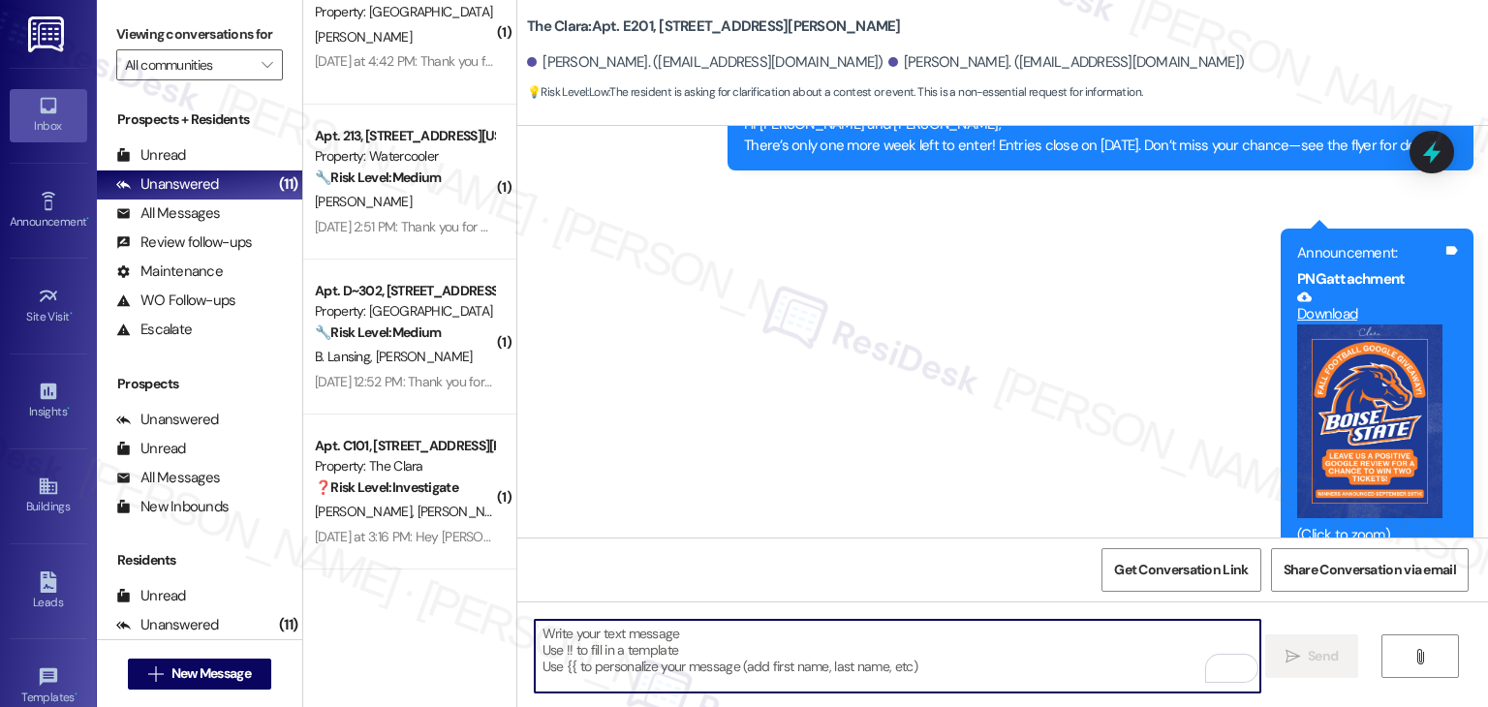
click at [806, 637] on textarea "To enrich screen reader interactions, please activate Accessibility in Grammarl…" at bounding box center [898, 656] width 726 height 73
paste textarea "Let us know if you’re interested—we’d love for you to share your experience in …"
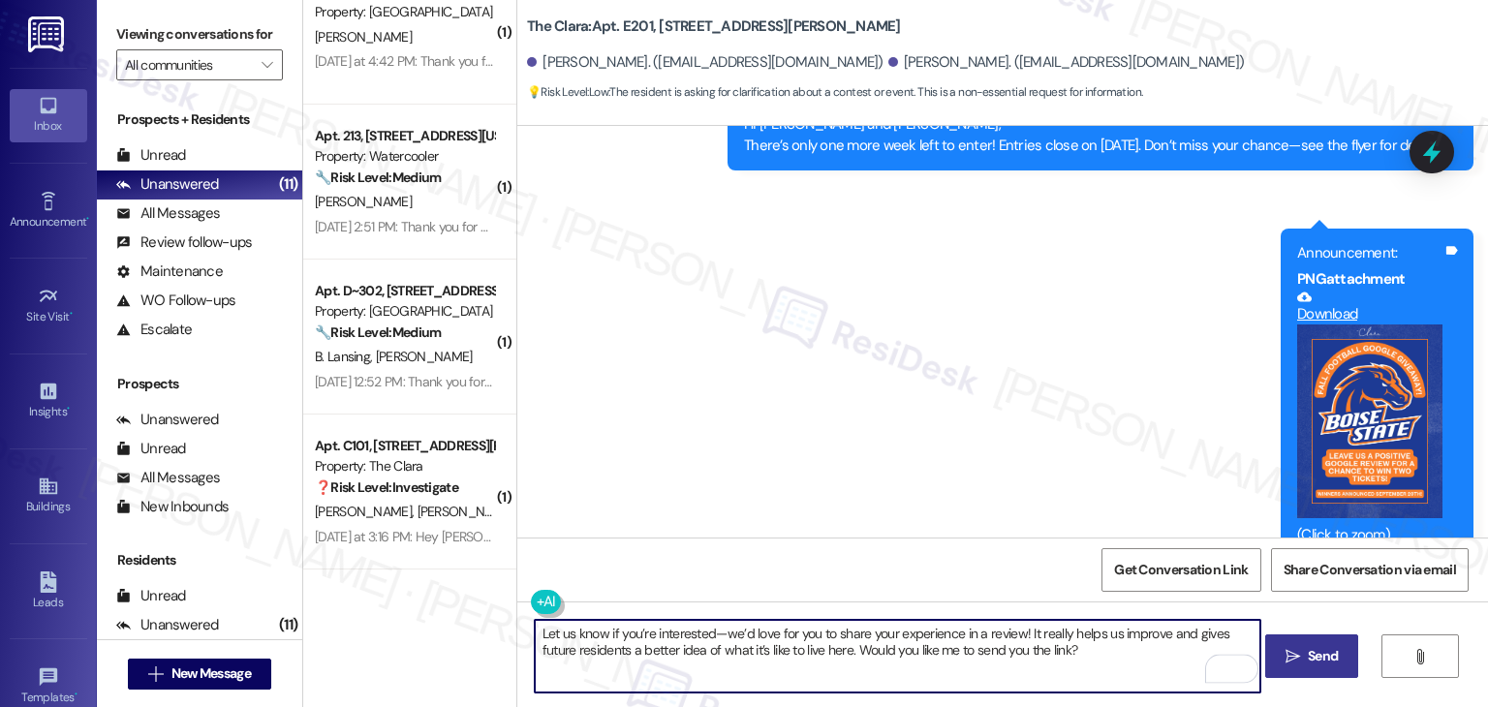
type textarea "Let us know if you’re interested—we’d love for you to share your experience in …"
click at [1309, 656] on span "Send" at bounding box center [1323, 656] width 30 height 20
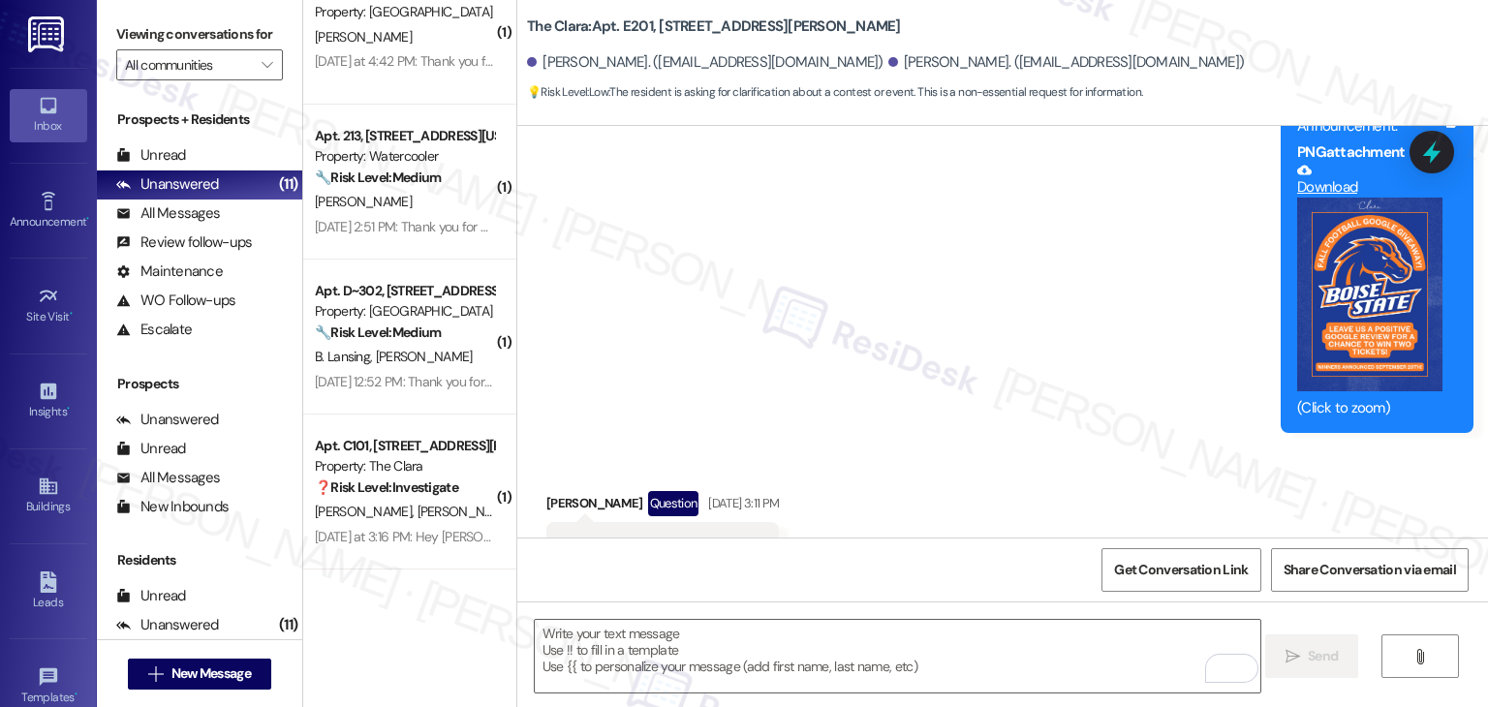
scroll to position [48764, 0]
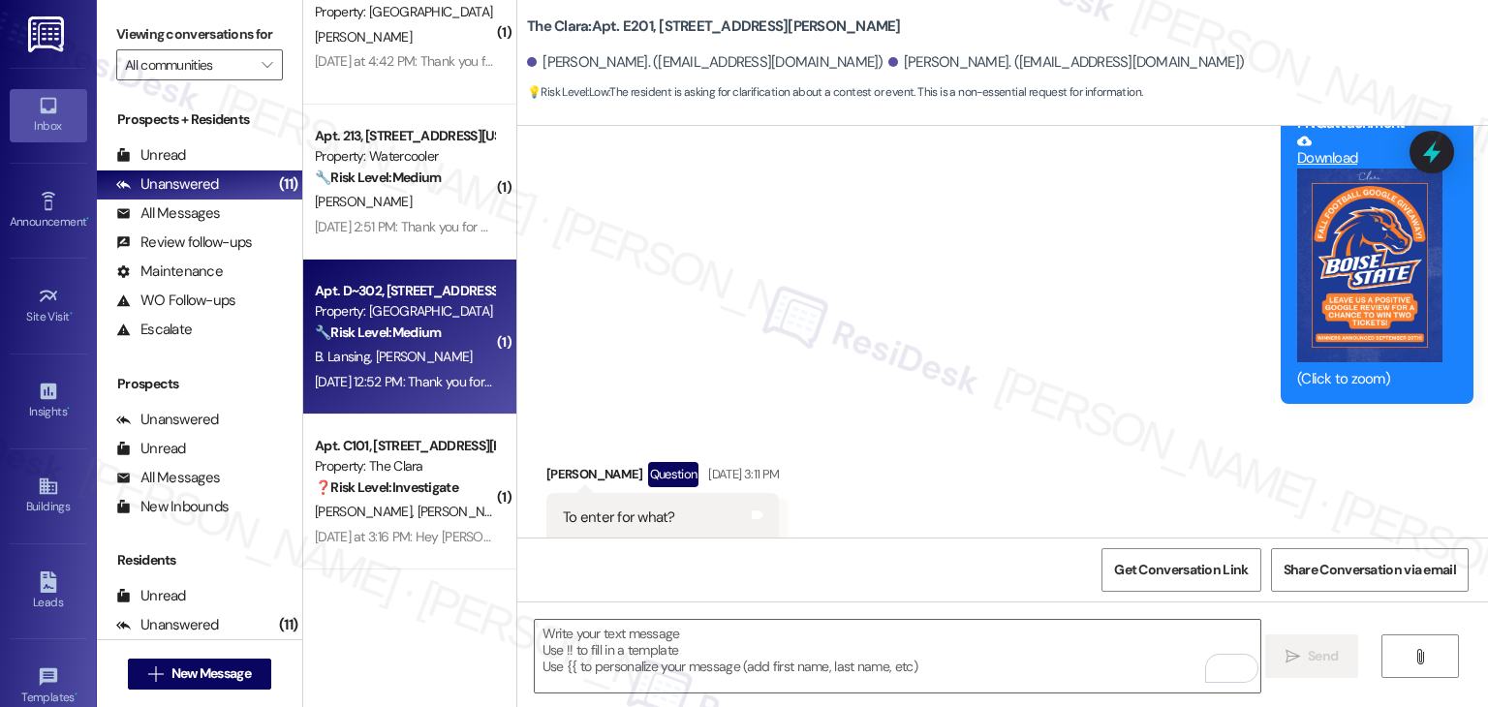
click at [423, 372] on div "Sep 13, 2025 at 12:52 PM: Thank you for your message. Our offices are currently…" at bounding box center [404, 382] width 183 height 24
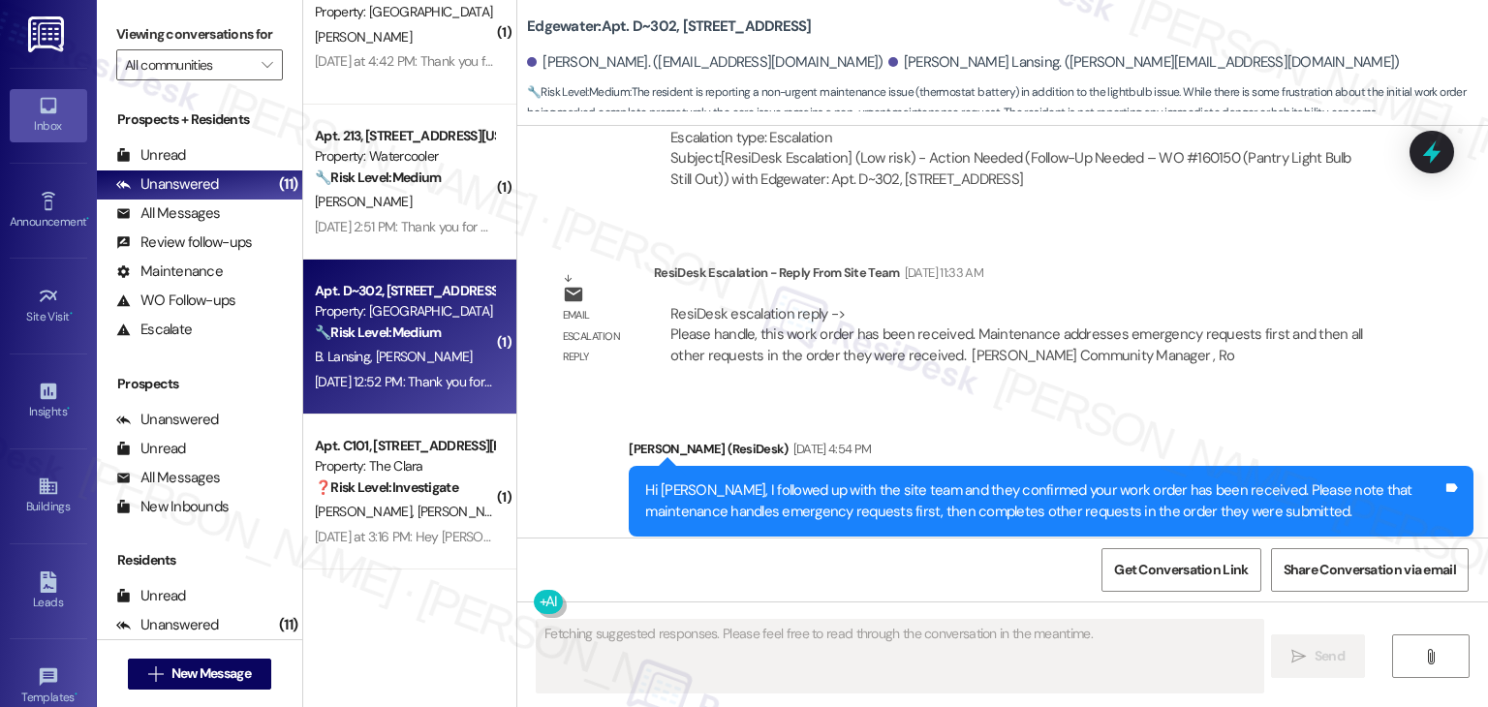
scroll to position [4902, 0]
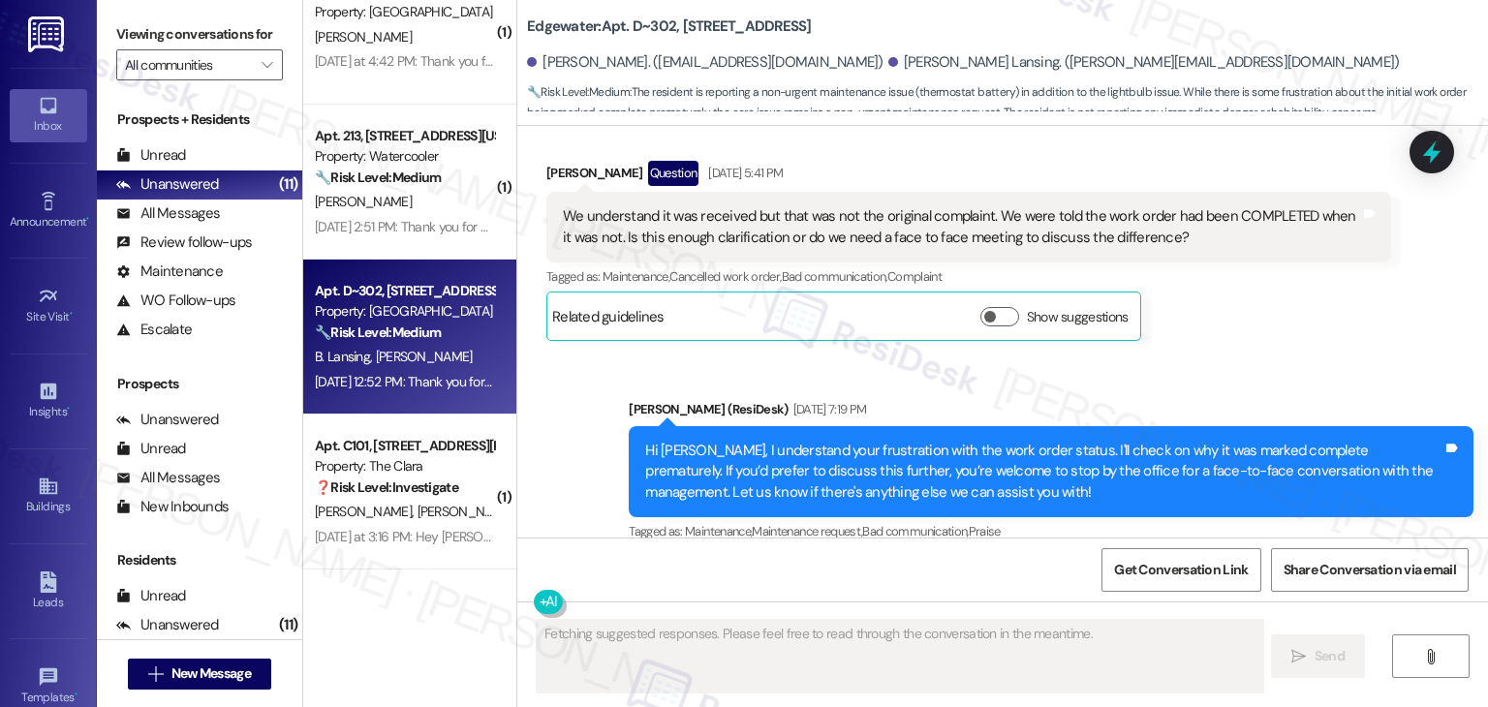
click at [1229, 561] on div "Received via SMS Burke Lansing Sep 13, 2025 at 12:52 PM Our thermostat also nee…" at bounding box center [1002, 643] width 971 height 164
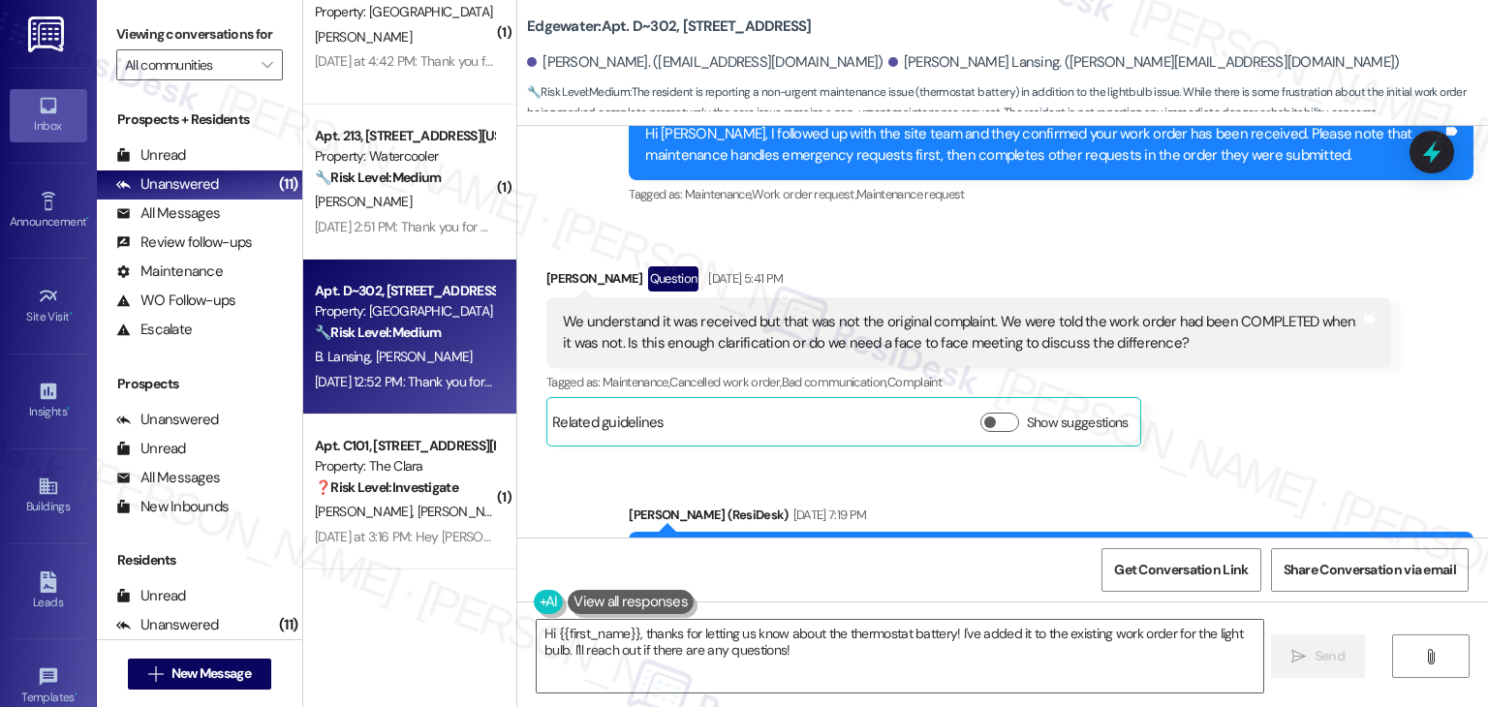
scroll to position [4699, 0]
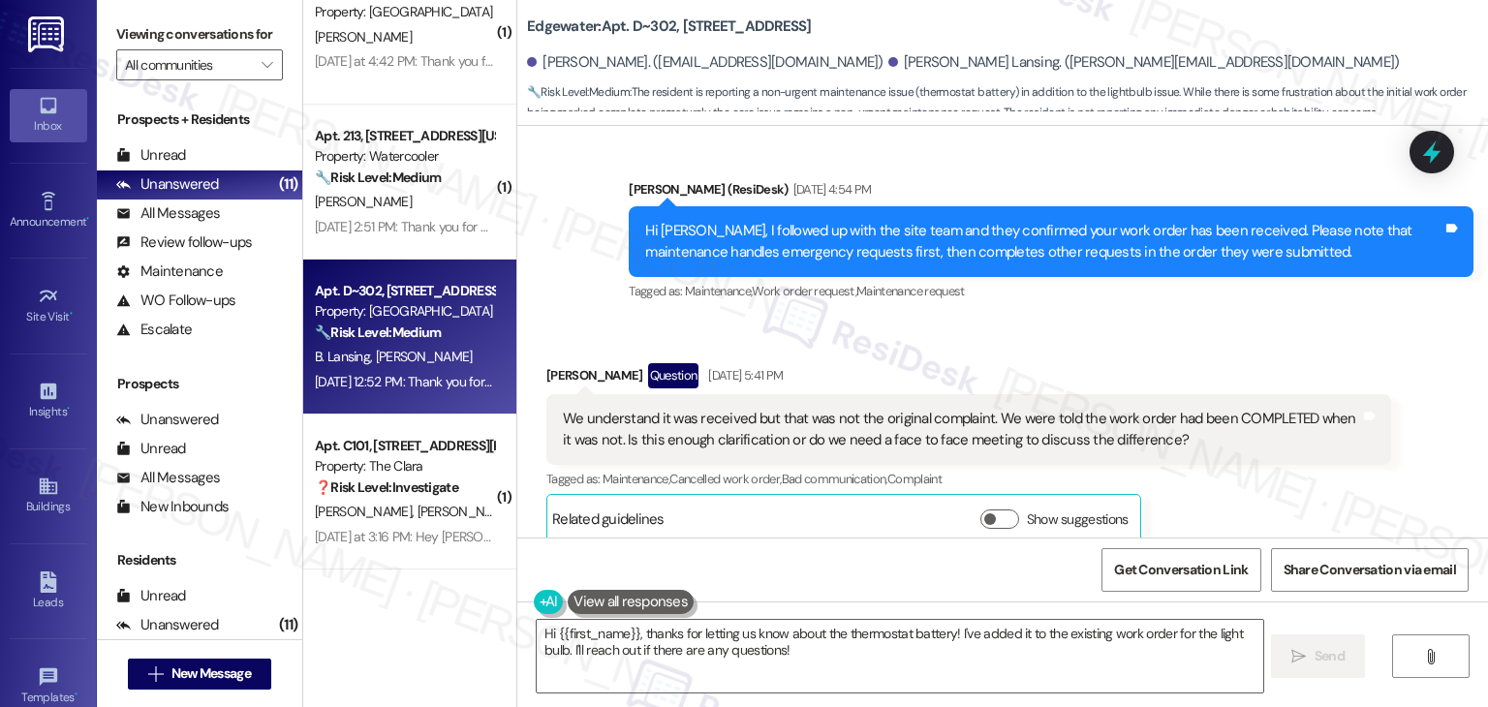
click at [1261, 558] on div "Sent via SMS Dottie (ResiDesk) Sep 11, 2025 at 7:19 PM Hi Jacquelyn, I understa…" at bounding box center [1002, 660] width 971 height 205
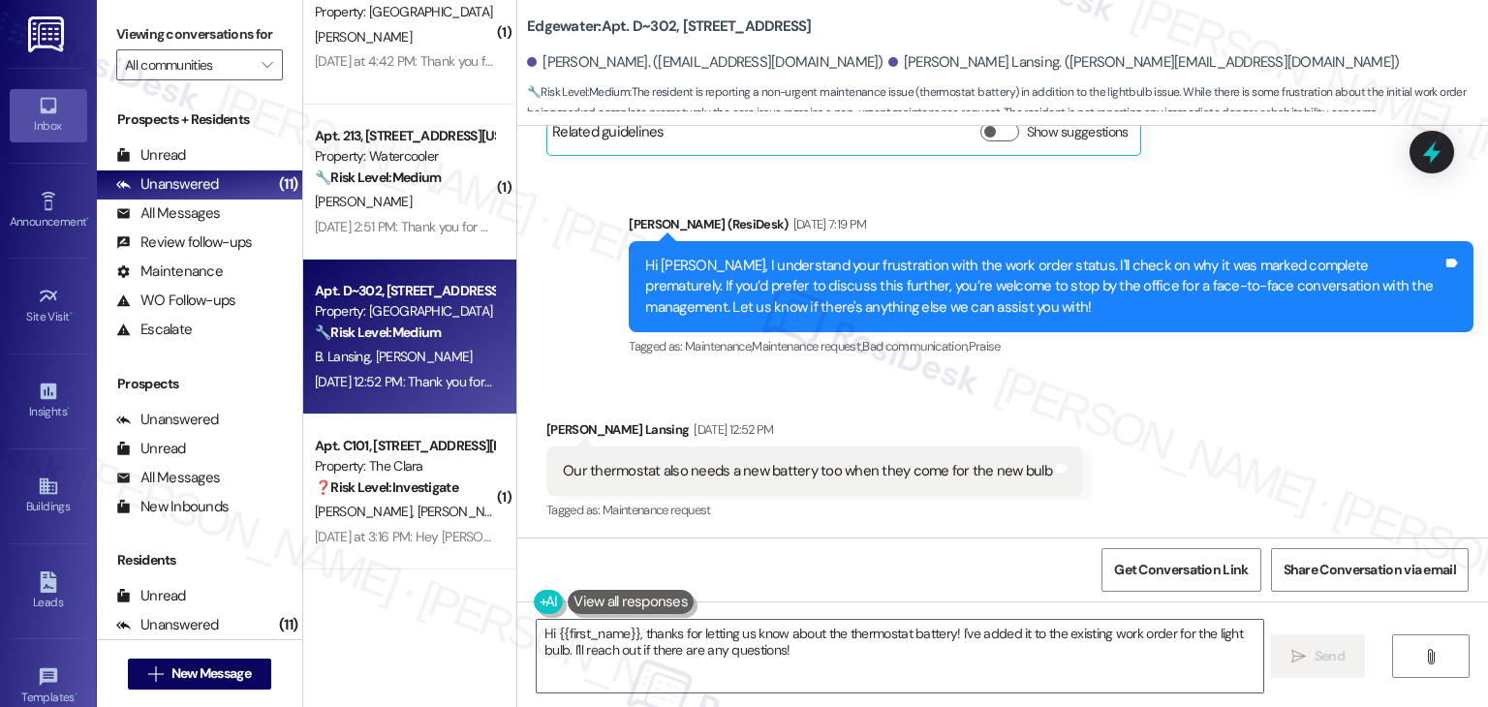
click at [577, 461] on div "Our thermostat also needs a new battery too when they come for the new bulb" at bounding box center [807, 471] width 489 height 20
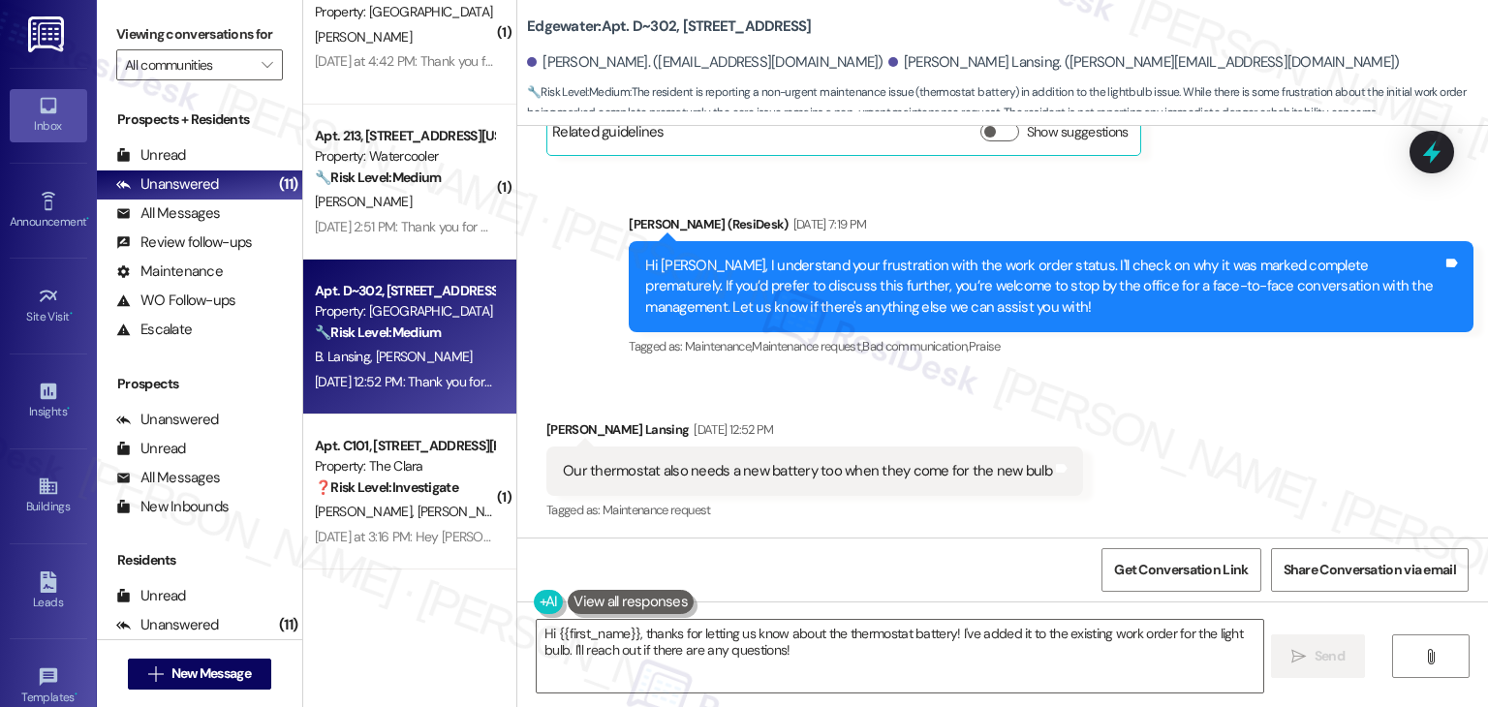
click at [577, 461] on div "Our thermostat also needs a new battery too when they come for the new bulb" at bounding box center [807, 471] width 489 height 20
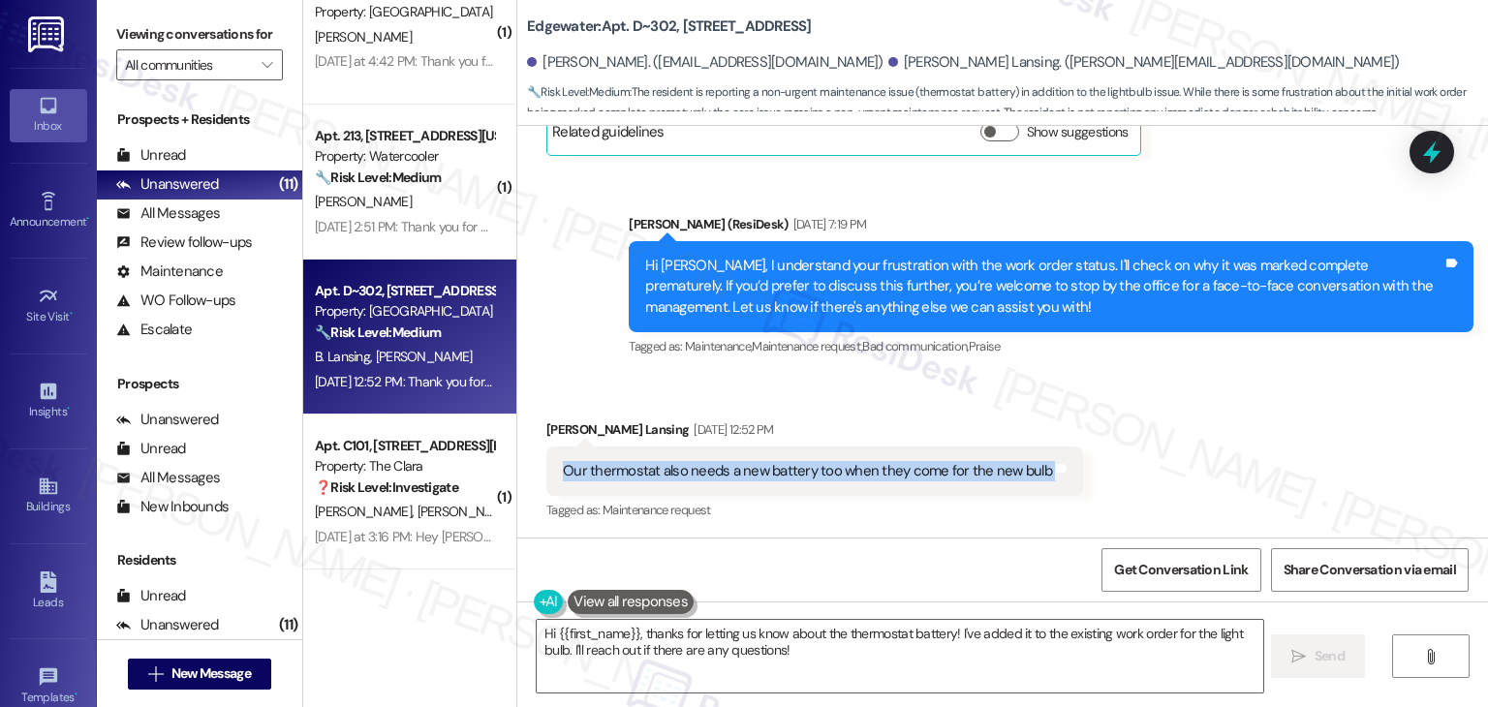
click at [577, 461] on div "Our thermostat also needs a new battery too when they come for the new bulb" at bounding box center [807, 471] width 489 height 20
click at [740, 496] on div "Tagged as: Maintenance request Click to highlight conversations about Maintenan…" at bounding box center [814, 510] width 537 height 28
click at [721, 461] on div "Our thermostat also needs a new battery too when they come for the new bulb" at bounding box center [807, 471] width 489 height 20
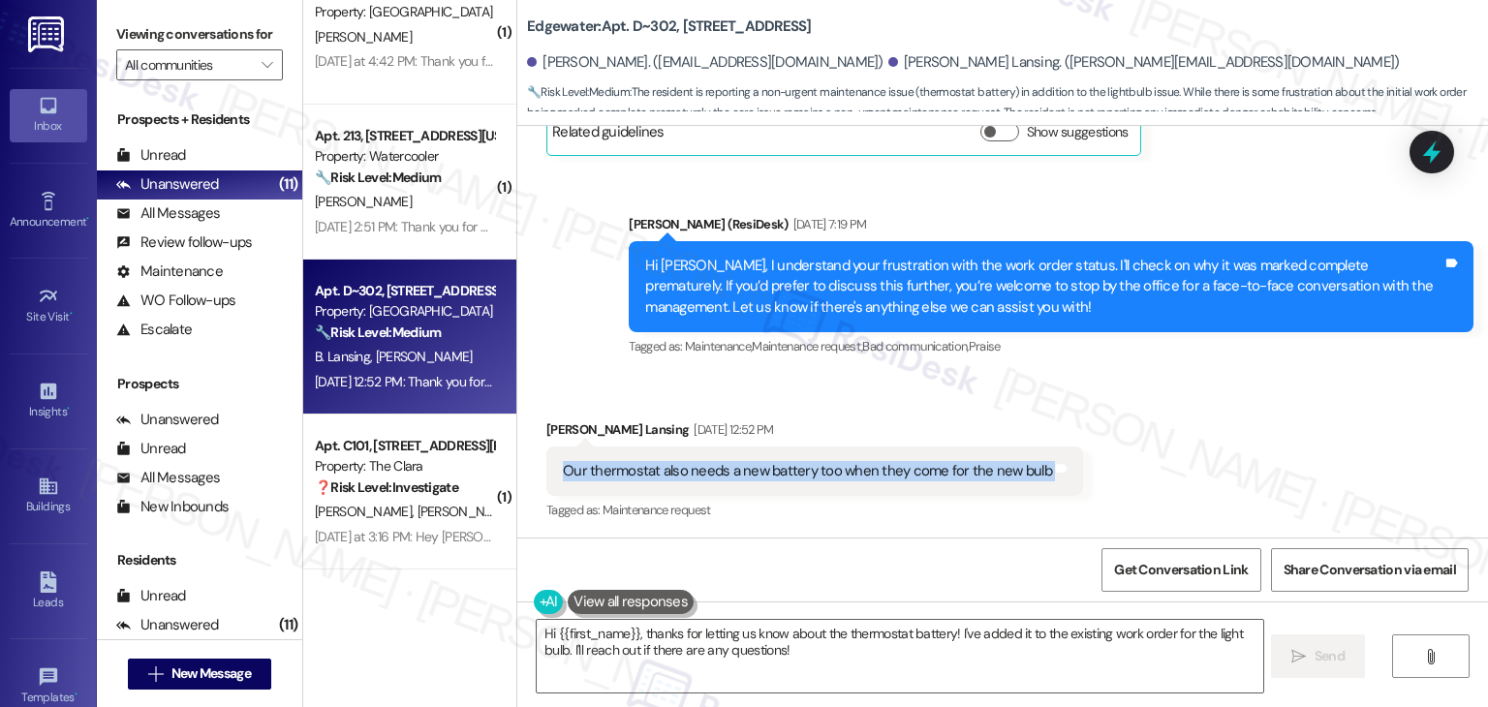
click at [1202, 376] on div "Received via SMS Burke Lansing Sep 13, 2025 at 12:52 PM Our thermostat also nee…" at bounding box center [1002, 458] width 971 height 164
drag, startPoint x: 949, startPoint y: 635, endPoint x: 636, endPoint y: 631, distance: 313.0
click at [636, 631] on textarea "Hi {{first_name}}, thanks for letting us know about the thermostat battery! I'v…" at bounding box center [900, 656] width 726 height 73
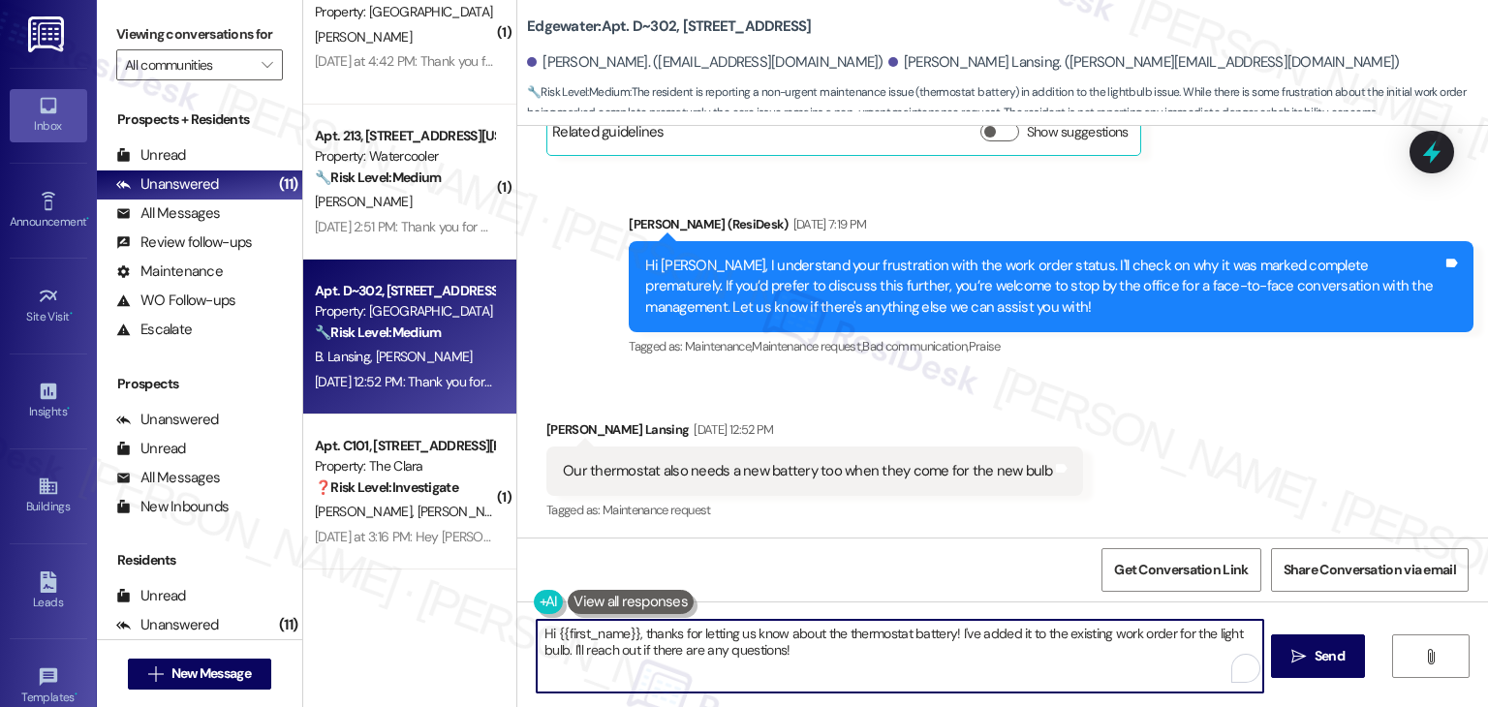
click at [676, 620] on textarea "Hi {{first_name}}, thanks for letting us know about the thermostat battery! I'v…" at bounding box center [900, 656] width 726 height 73
click at [933, 639] on textarea "Hi {{first_name}}, thanks for letting us know about the thermostat battery! I'v…" at bounding box center [900, 656] width 726 height 73
drag, startPoint x: 948, startPoint y: 637, endPoint x: 634, endPoint y: 633, distance: 313.9
click at [634, 633] on textarea "Hi {{first_name}}, thanks for letting us know about the thermostat battery! I'v…" at bounding box center [900, 656] width 726 height 73
click at [695, 644] on textarea "Hi {{first_name}}, thanks for letting us know about the thermostat battery! I'v…" at bounding box center [898, 656] width 726 height 73
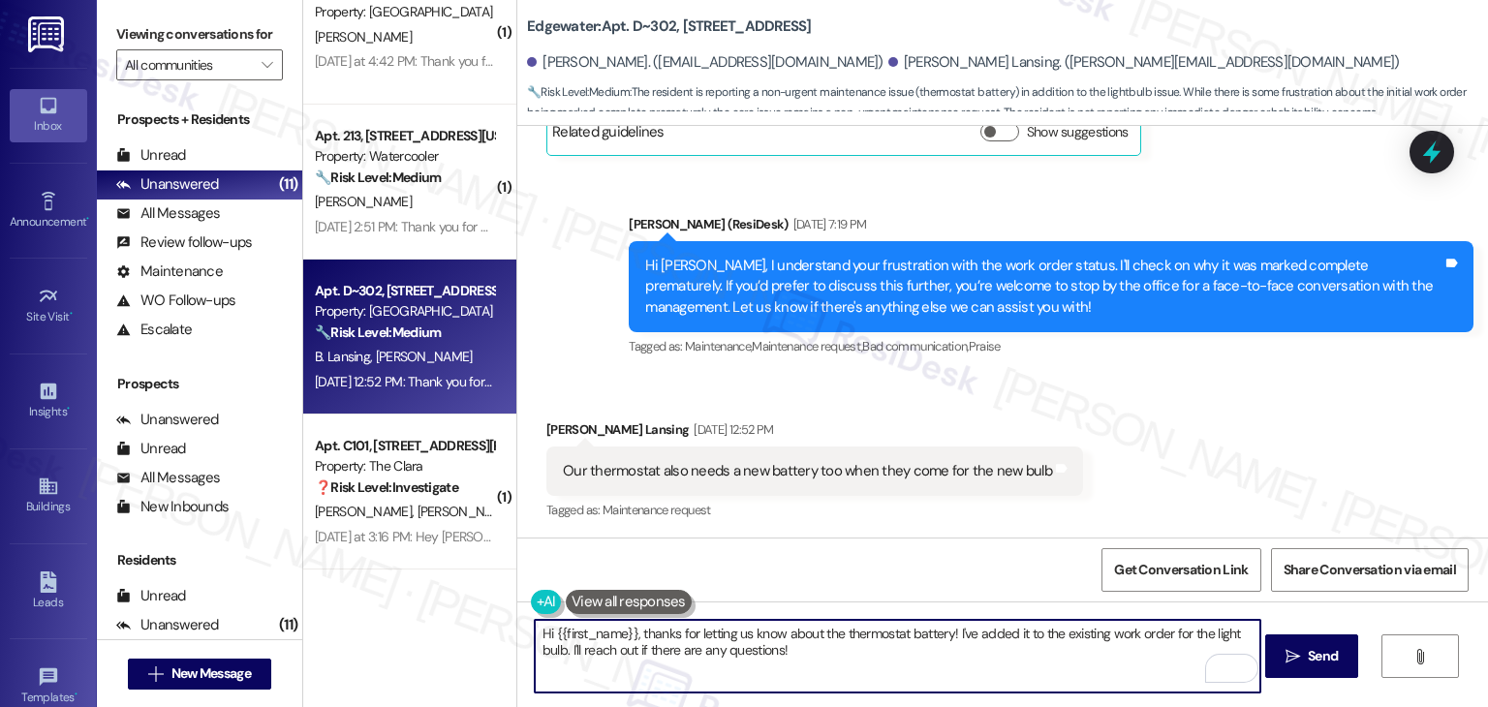
click at [695, 644] on textarea "Hi {{first_name}}, thanks for letting us know about the thermostat battery! I'v…" at bounding box center [898, 656] width 726 height 73
paste textarea "Burke! Thanks for letting us know about the thermostat battery! Could you pleas…"
type textarea "Hi Burke! Thanks for letting us know about the thermostat battery! Could you pl…"
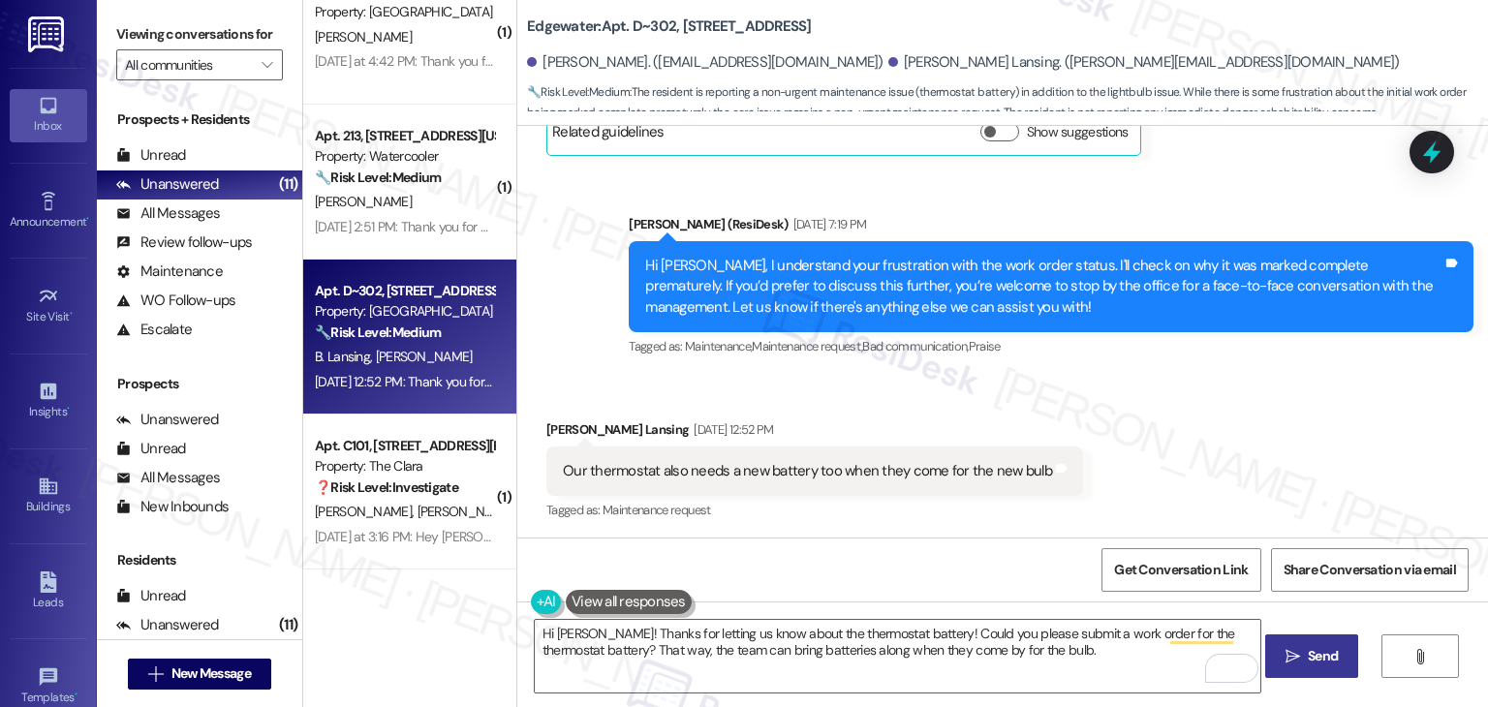
click at [1313, 652] on span "Send" at bounding box center [1323, 656] width 30 height 20
click at [1045, 652] on textarea "Hi Burke! Thanks for letting us know about the thermostat battery! Could you pl…" at bounding box center [898, 656] width 726 height 73
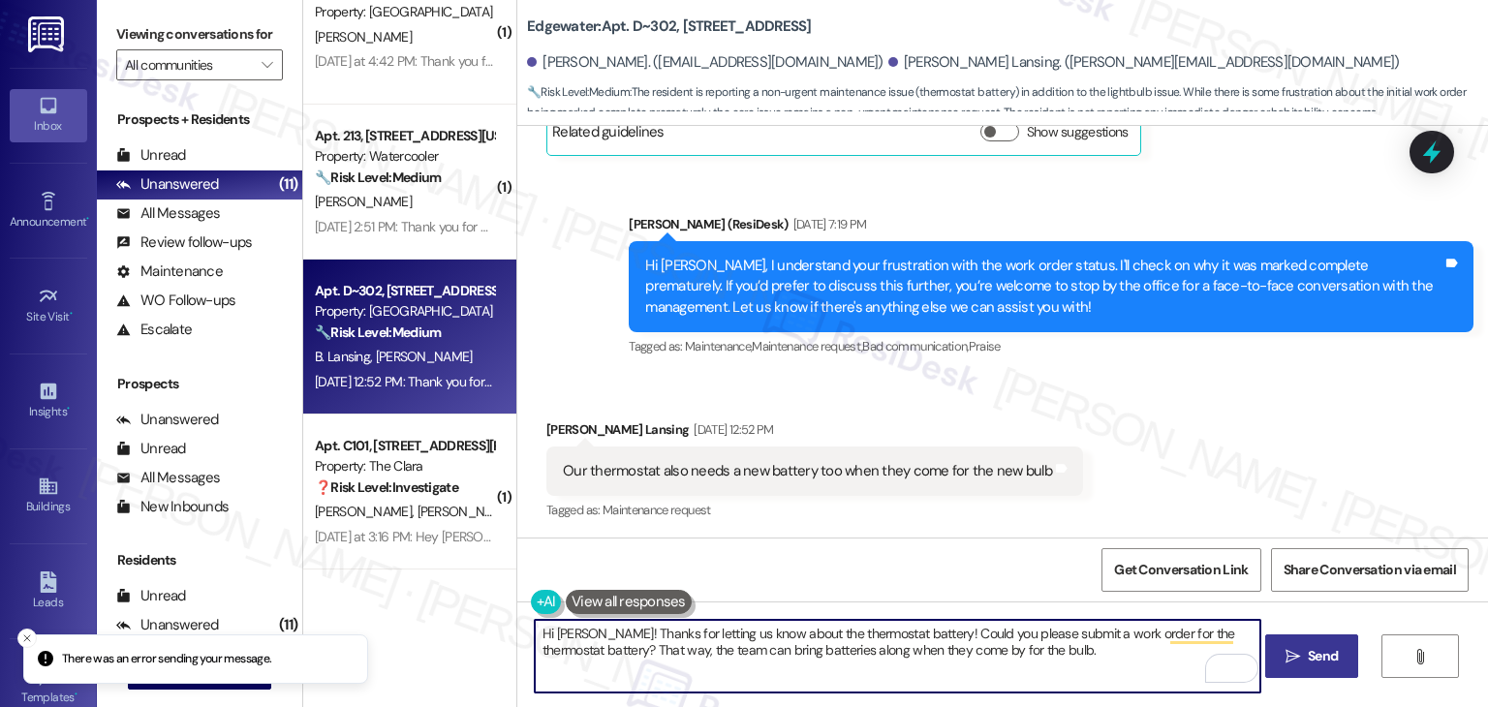
click at [848, 642] on textarea "Hi Burke! Thanks for letting us know about the thermostat battery! Could you pl…" at bounding box center [898, 656] width 726 height 73
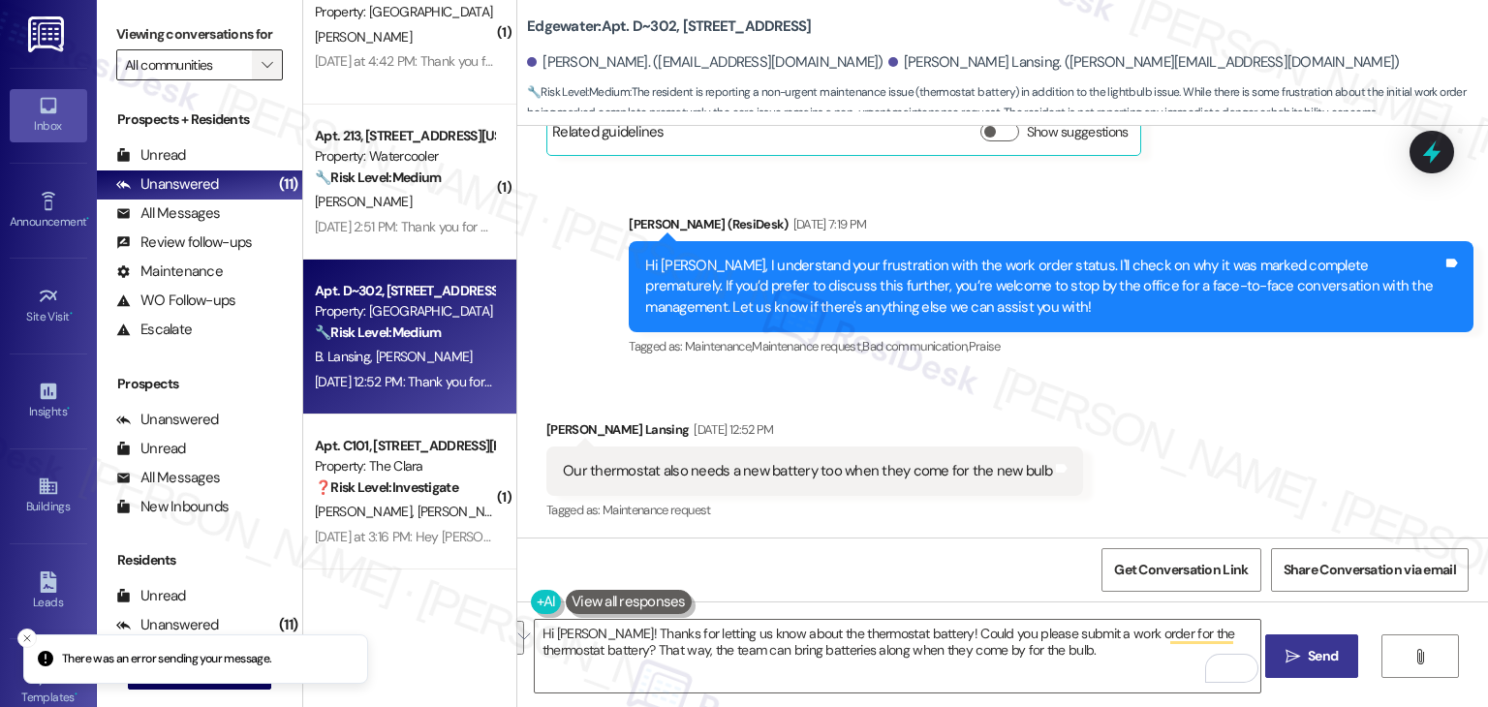
click at [258, 51] on span "" at bounding box center [267, 64] width 18 height 31
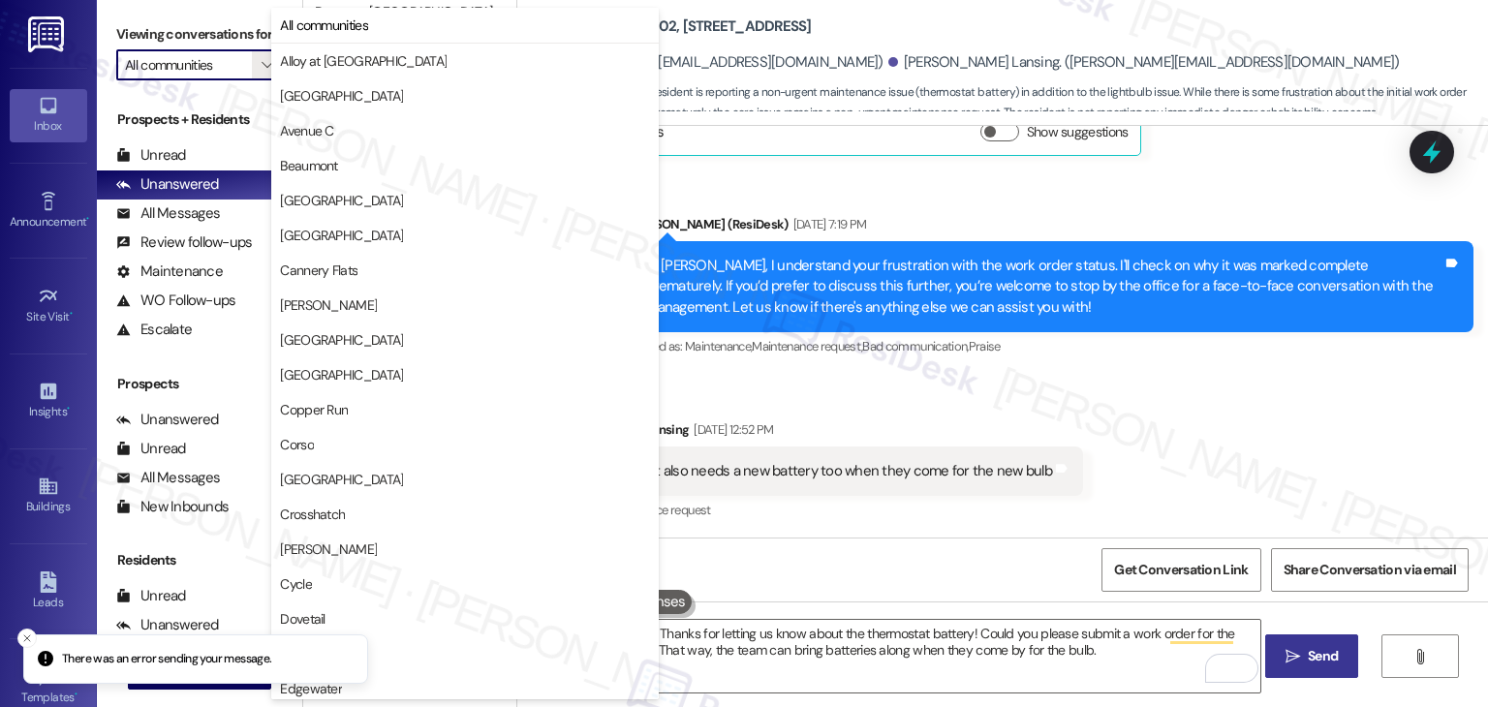
scroll to position [194, 0]
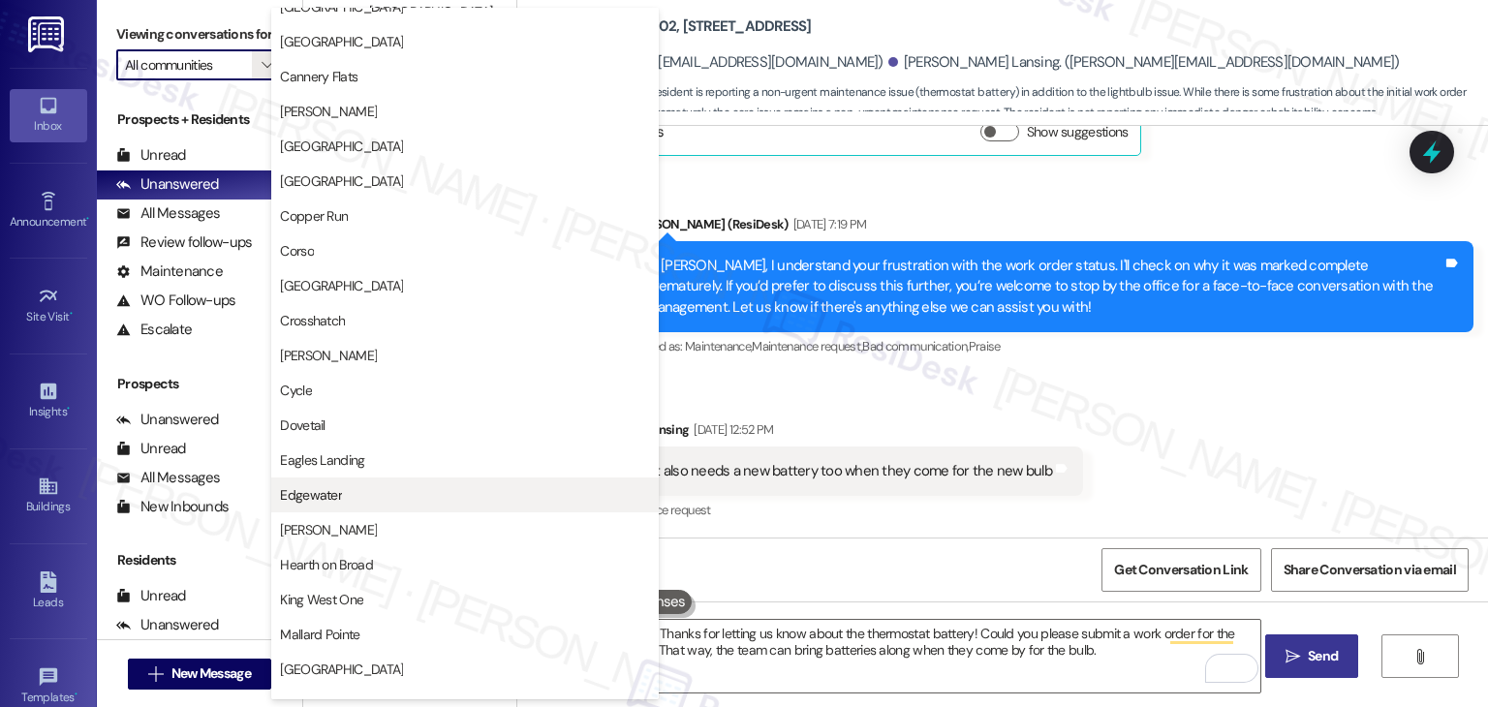
click at [345, 485] on span "Edgewater" at bounding box center [465, 494] width 370 height 19
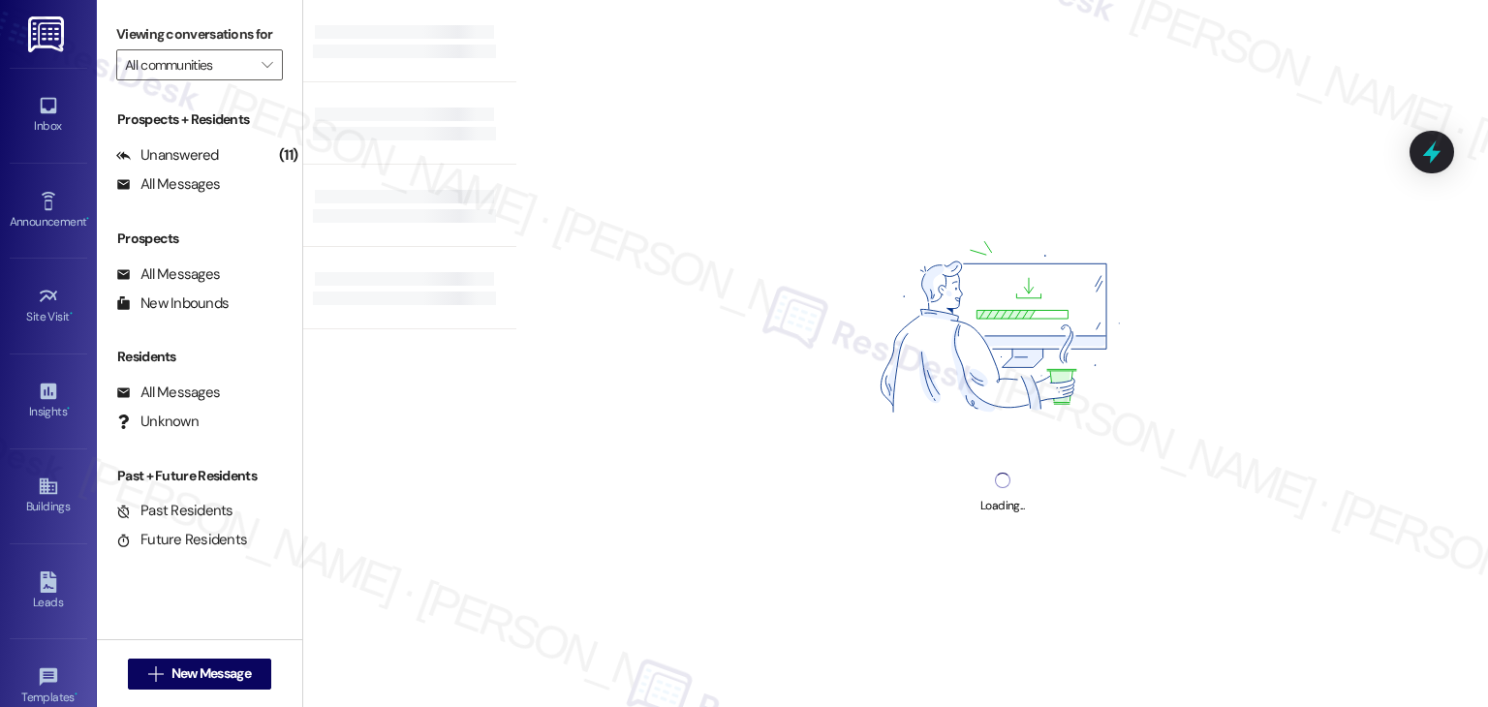
type input "Edgewater"
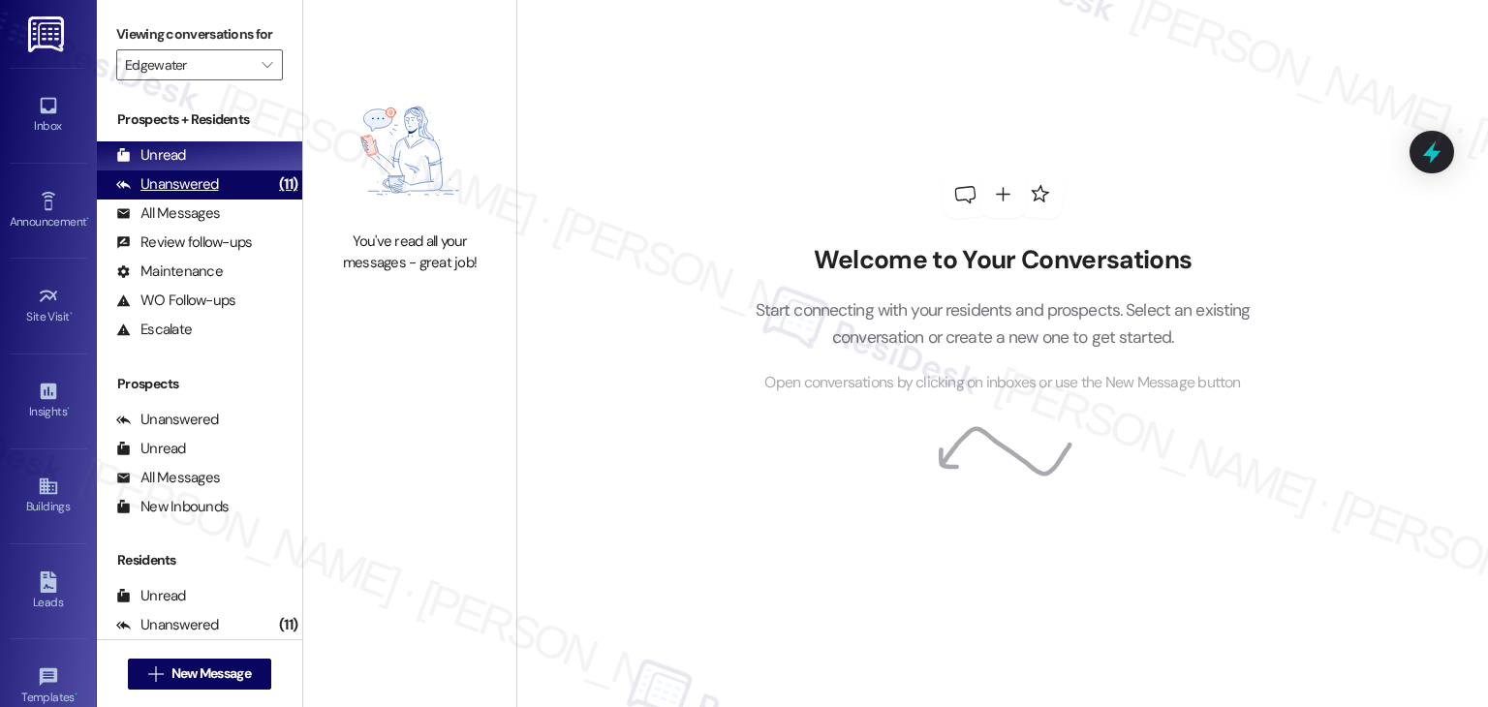
click at [178, 181] on div "Unanswered" at bounding box center [167, 184] width 103 height 20
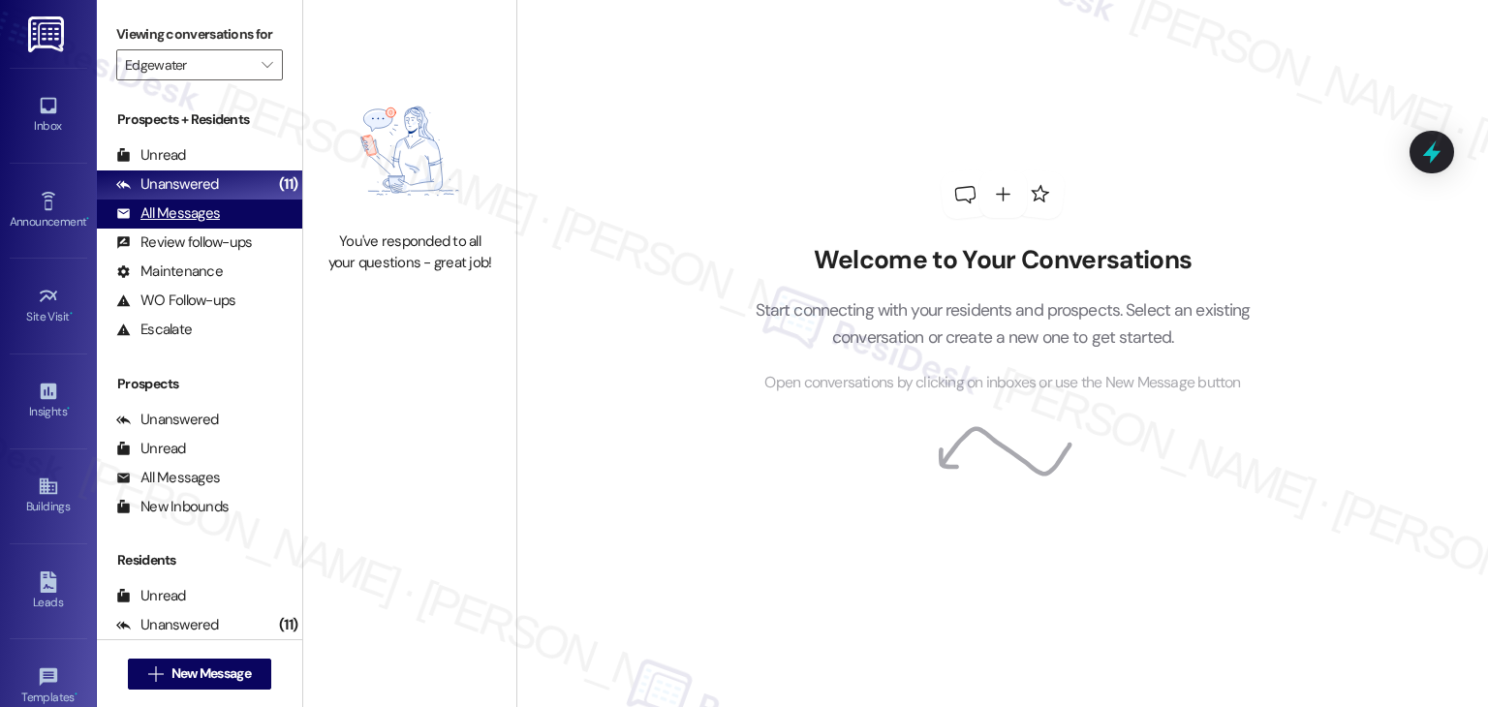
click at [202, 216] on div "All Messages" at bounding box center [168, 213] width 104 height 20
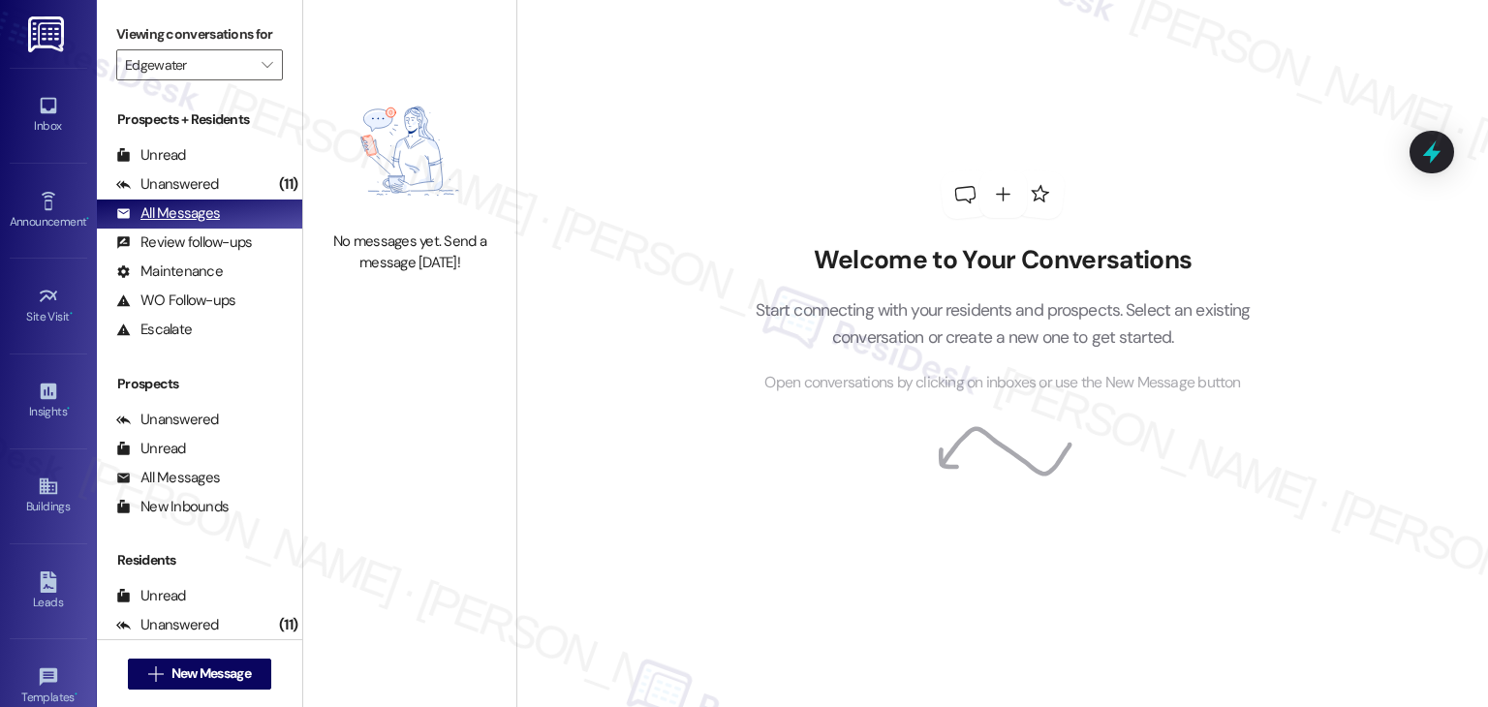
click at [203, 187] on div "Unanswered" at bounding box center [167, 184] width 103 height 20
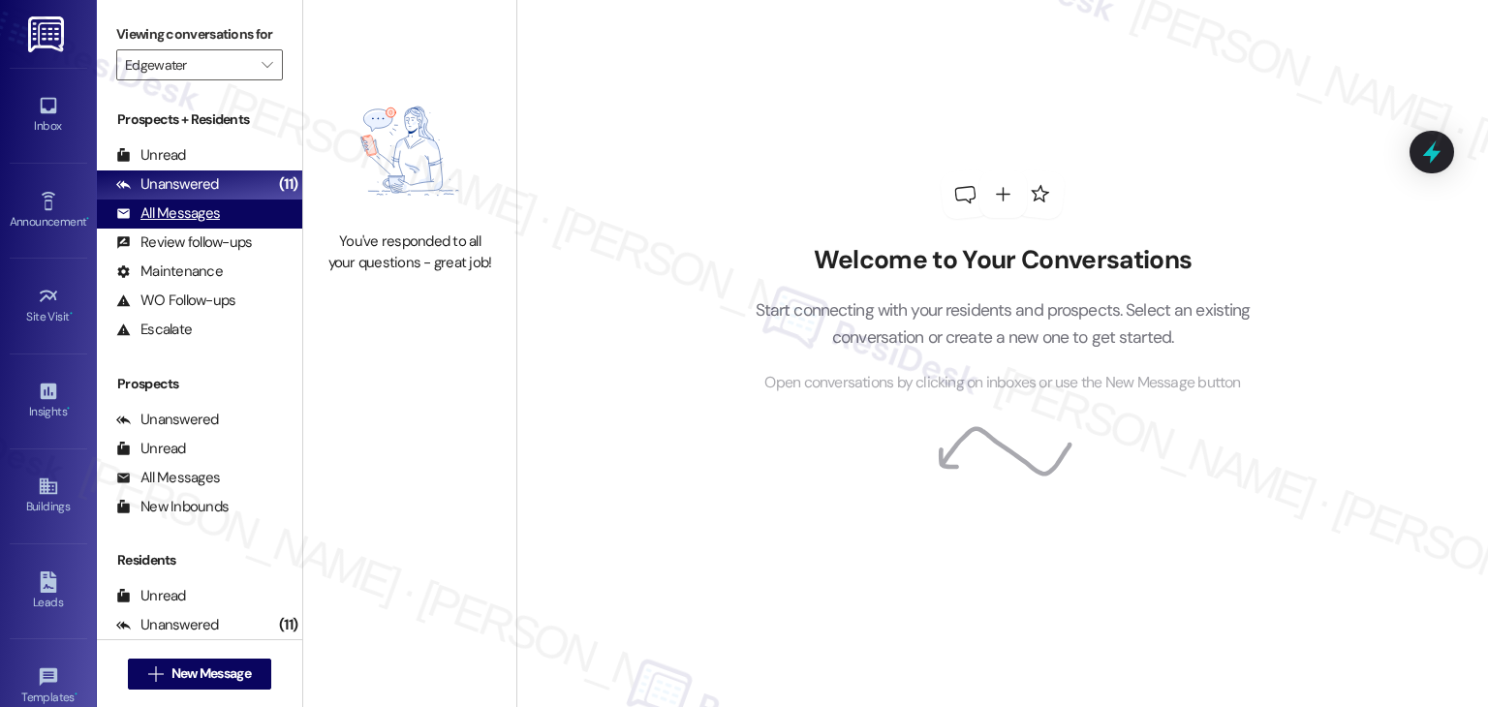
click at [203, 214] on div "All Messages" at bounding box center [168, 213] width 104 height 20
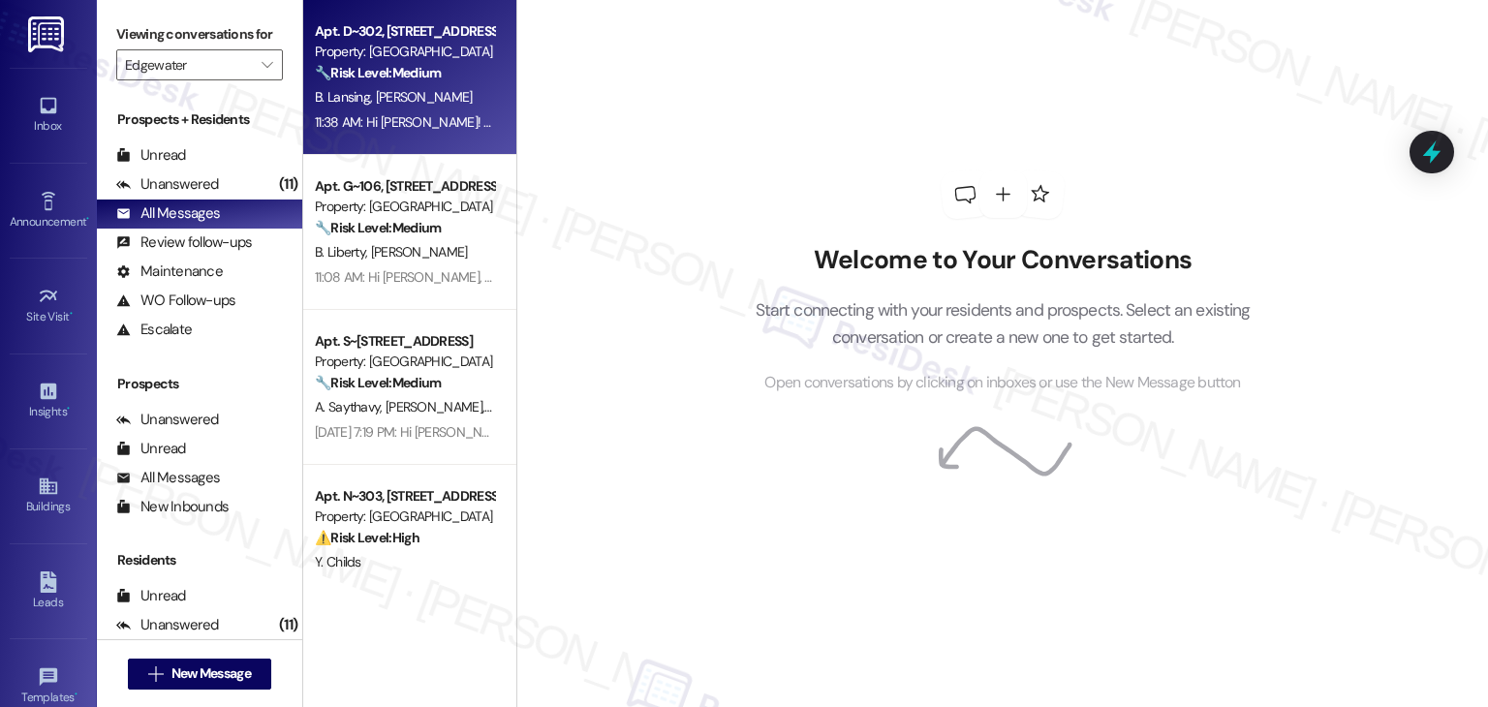
click at [457, 138] on div "Apt. D~302, 3304 N Lakeharbor Lane Property: Edgewater 🔧 Risk Level: Medium The…" at bounding box center [409, 77] width 213 height 155
click at [458, 130] on div "11:38 AM: Hi Burke! Thanks for letting us know about the thermostat battery! Co…" at bounding box center [965, 121] width 1301 height 17
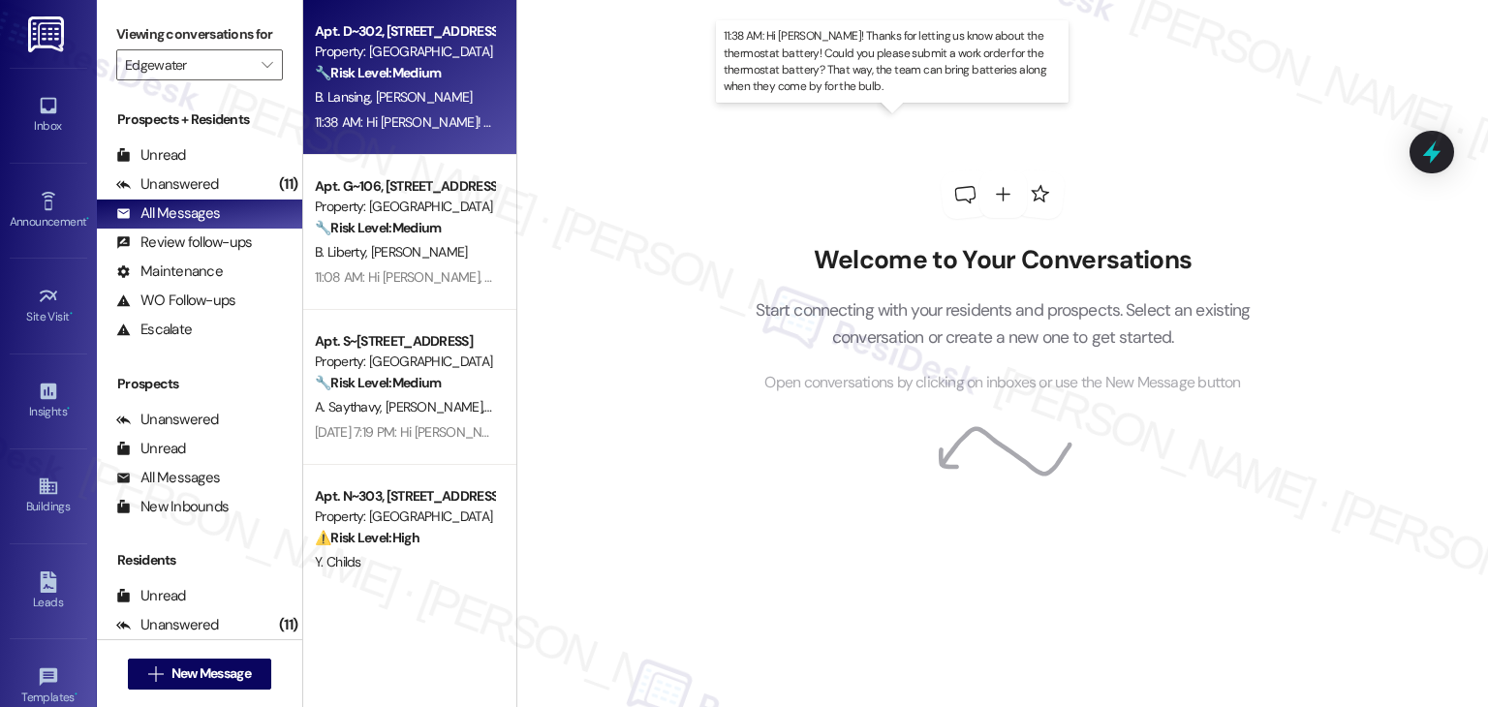
click at [458, 130] on div "11:38 AM: Hi Burke! Thanks for letting us know about the thermostat battery! Co…" at bounding box center [965, 121] width 1301 height 17
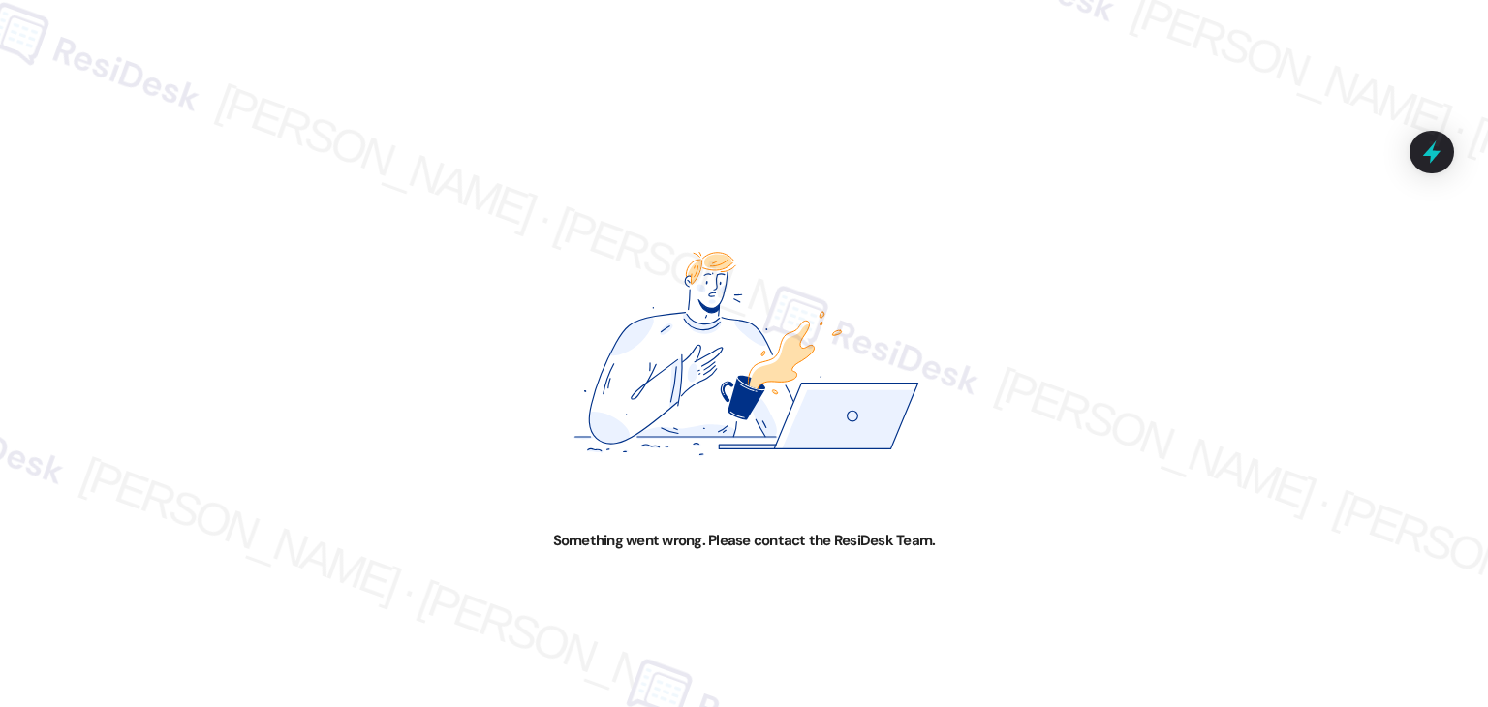
click at [1120, 321] on div "Something went wrong. Please contact the ResiDesk Team." at bounding box center [744, 353] width 1488 height 707
drag, startPoint x: 1182, startPoint y: 198, endPoint x: 1192, endPoint y: 211, distance: 16.7
click at [1182, 202] on div "Something went wrong. Please contact the ResiDesk Team." at bounding box center [744, 353] width 1488 height 707
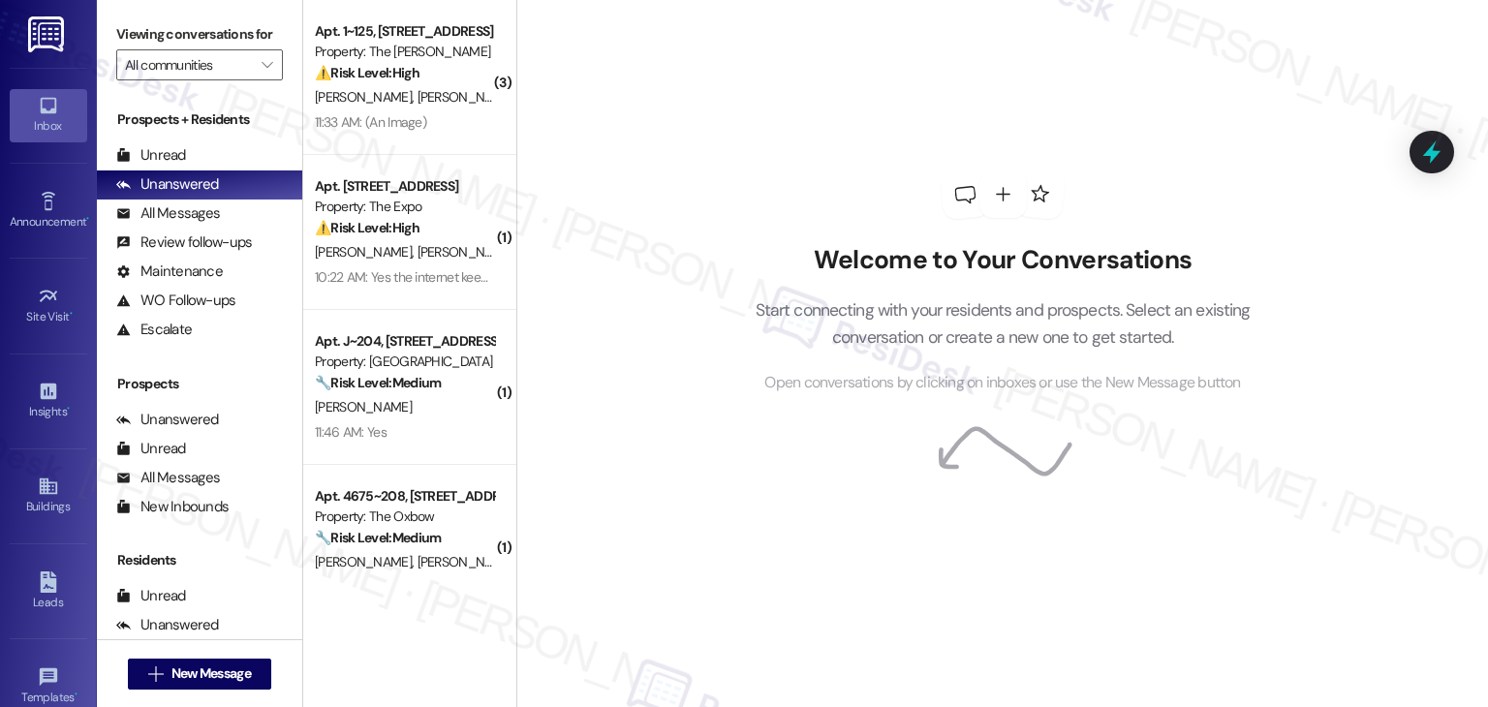
click at [683, 442] on div "Welcome to Your Conversations Start connecting with your residents and prospect…" at bounding box center [1002, 353] width 972 height 707
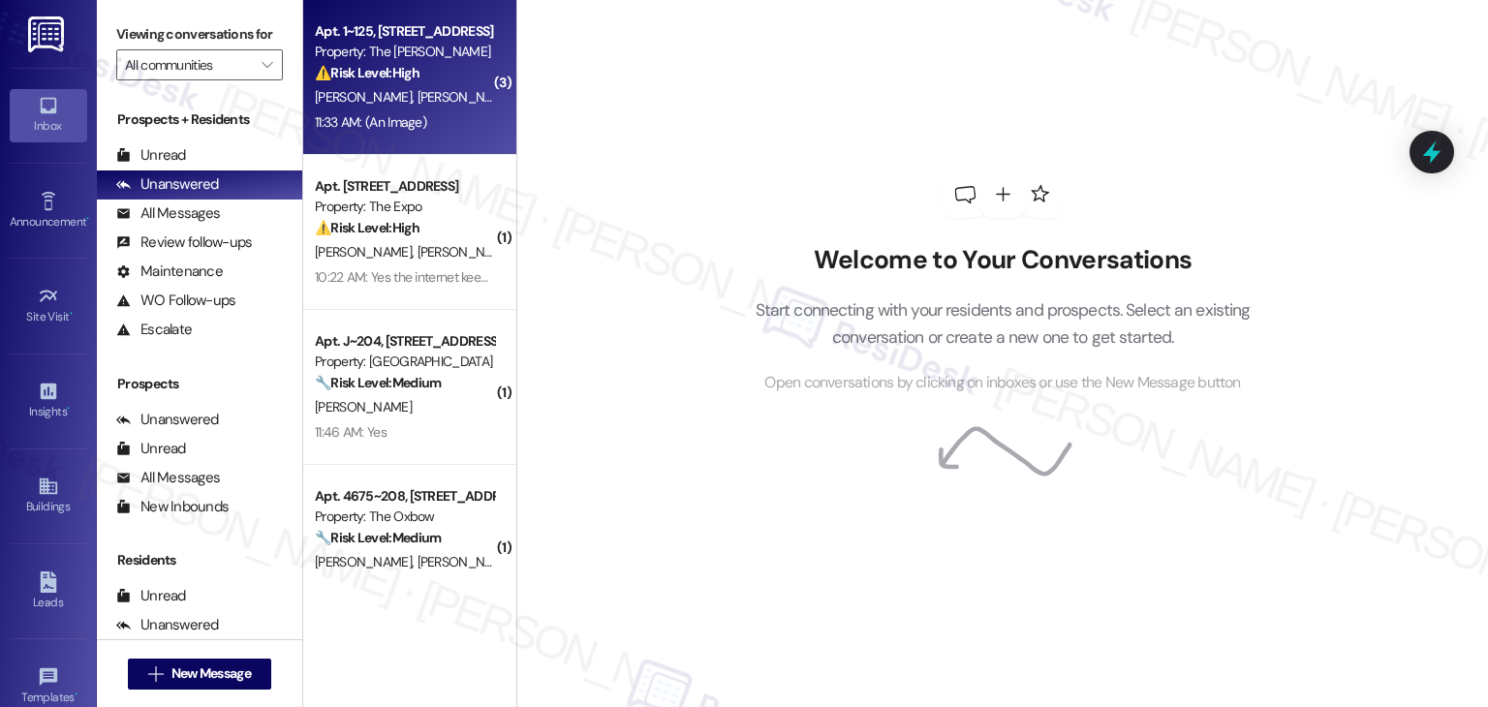
click at [450, 121] on div "11:33 AM: (An Image) 11:33 AM: (An Image)" at bounding box center [404, 122] width 183 height 24
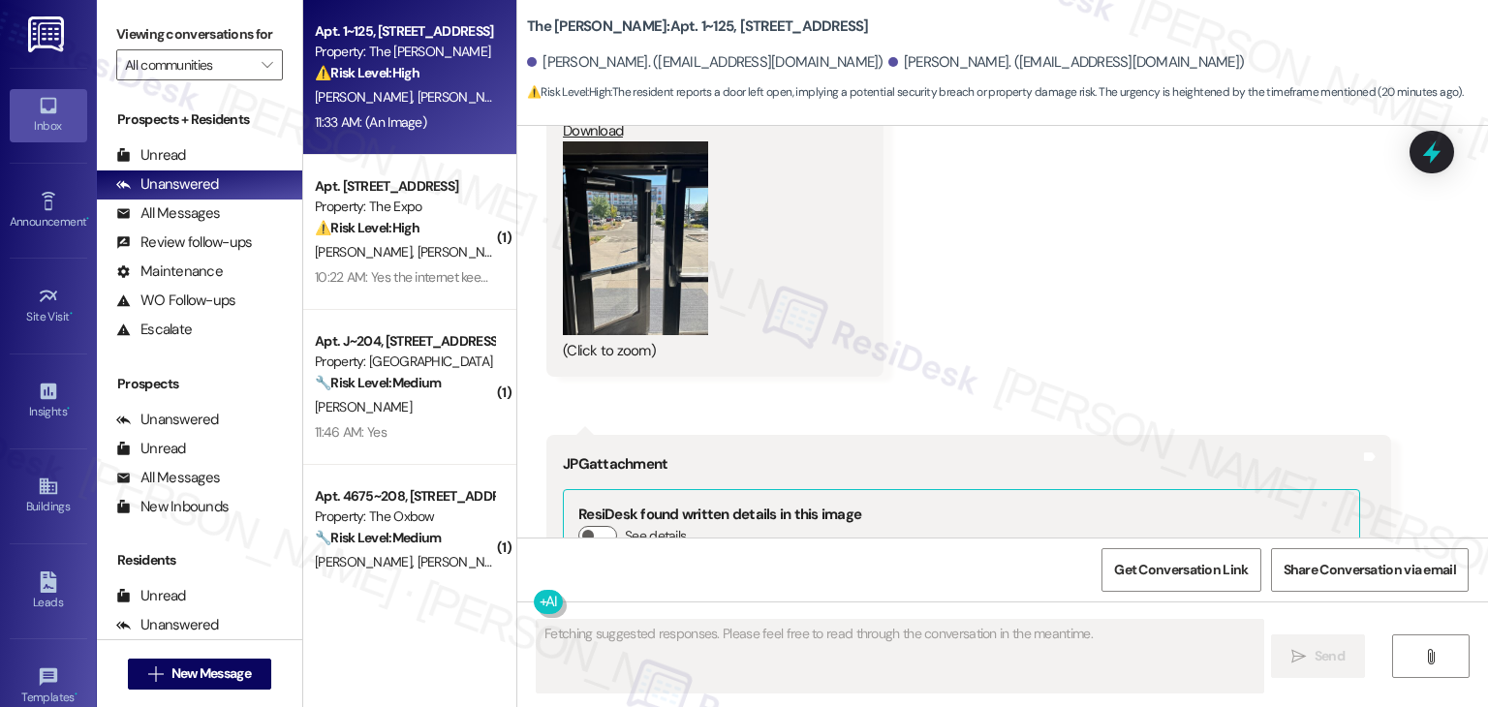
scroll to position [10429, 0]
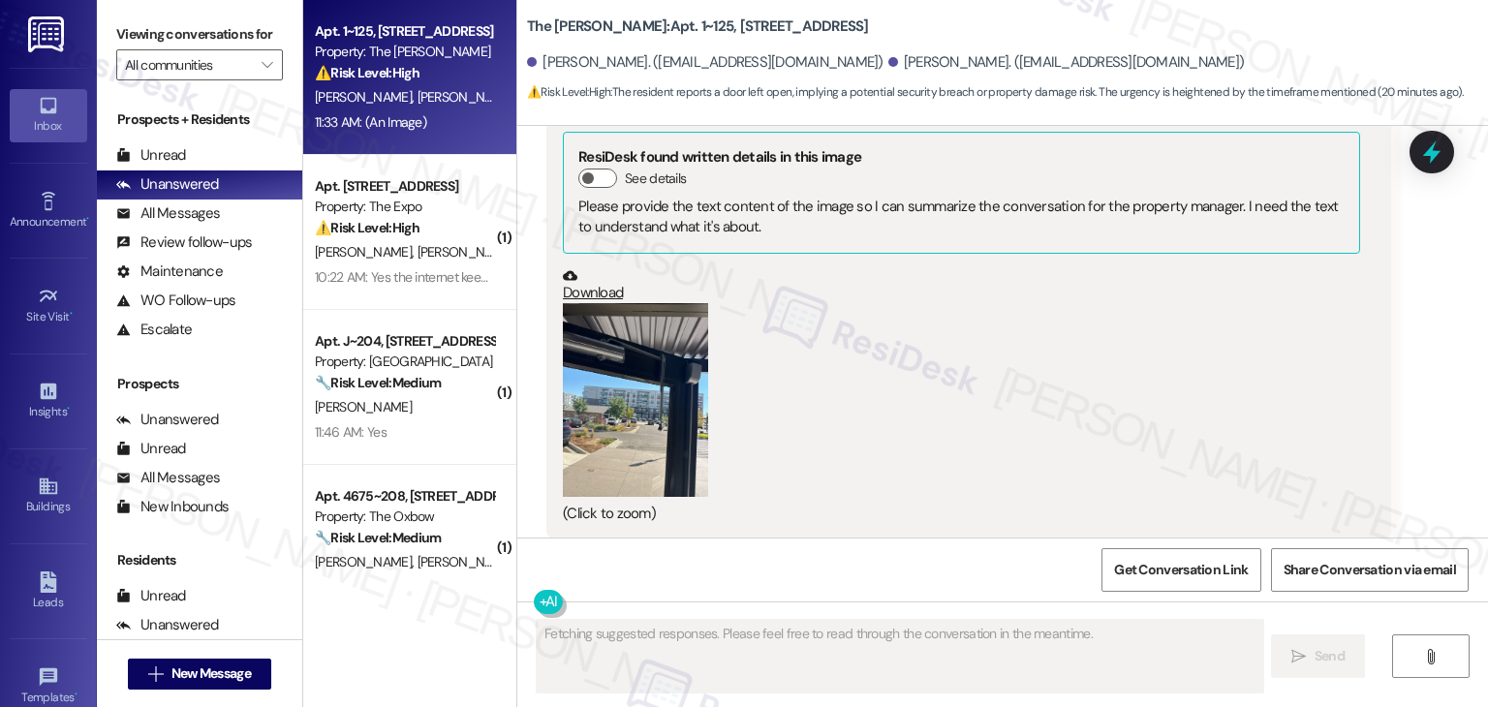
click at [674, 392] on button "Zoom image" at bounding box center [635, 400] width 145 height 194
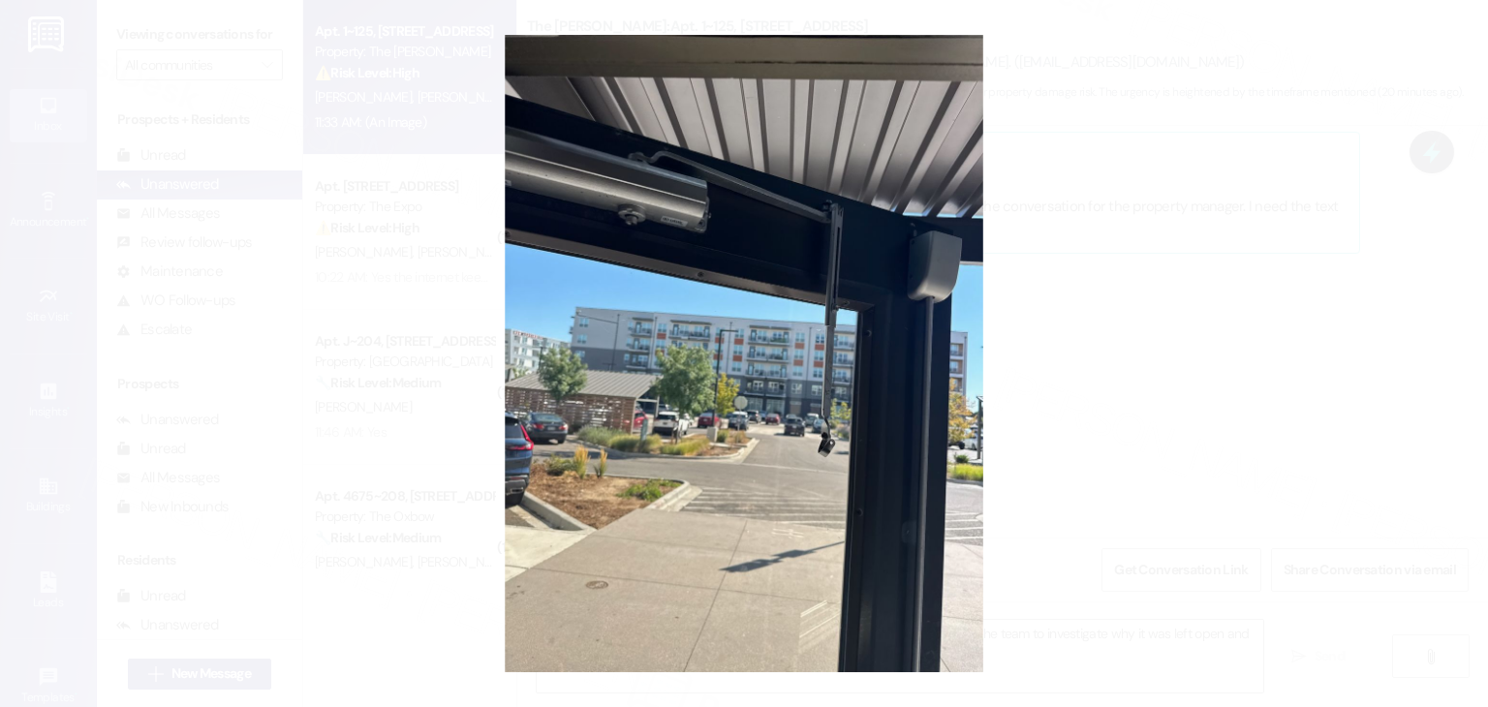
click at [922, 445] on button "Unzoom image" at bounding box center [744, 353] width 1488 height 707
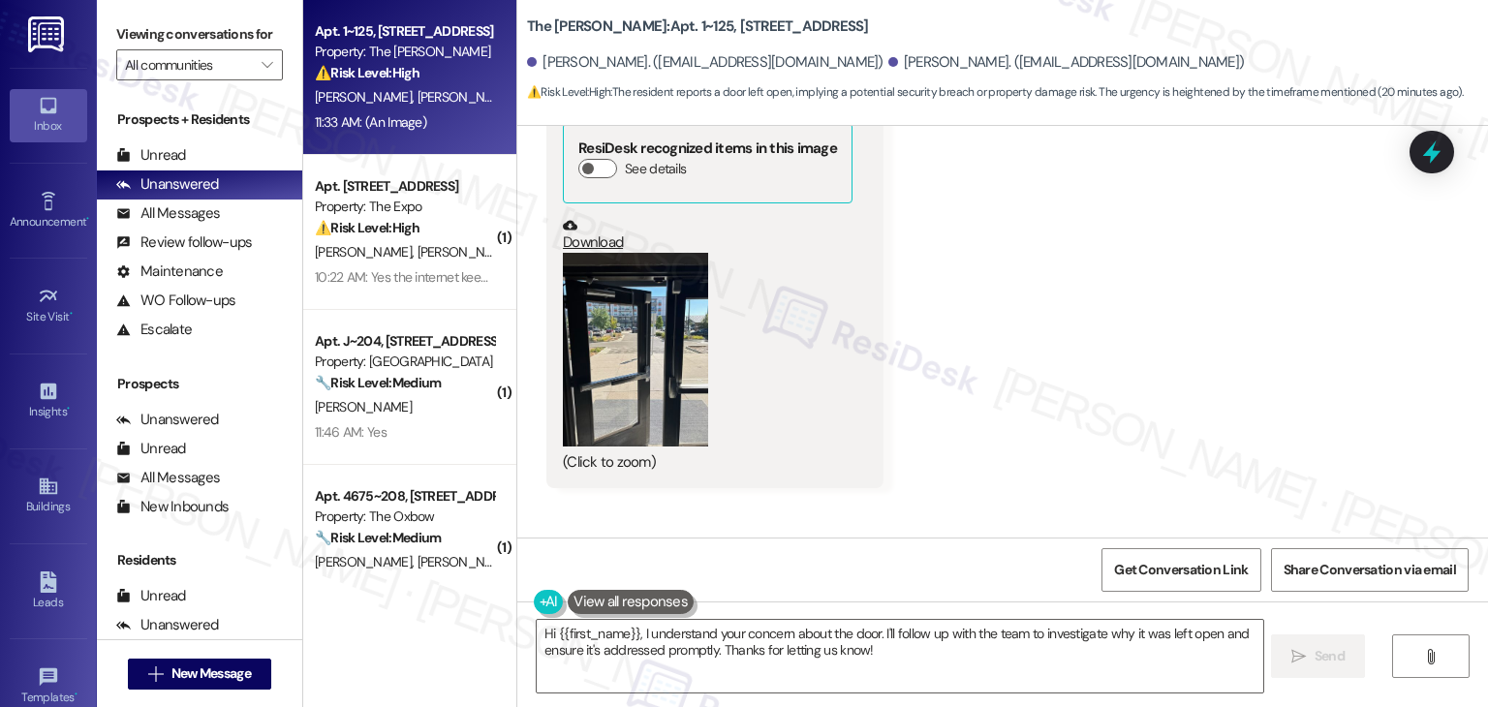
scroll to position [9848, 0]
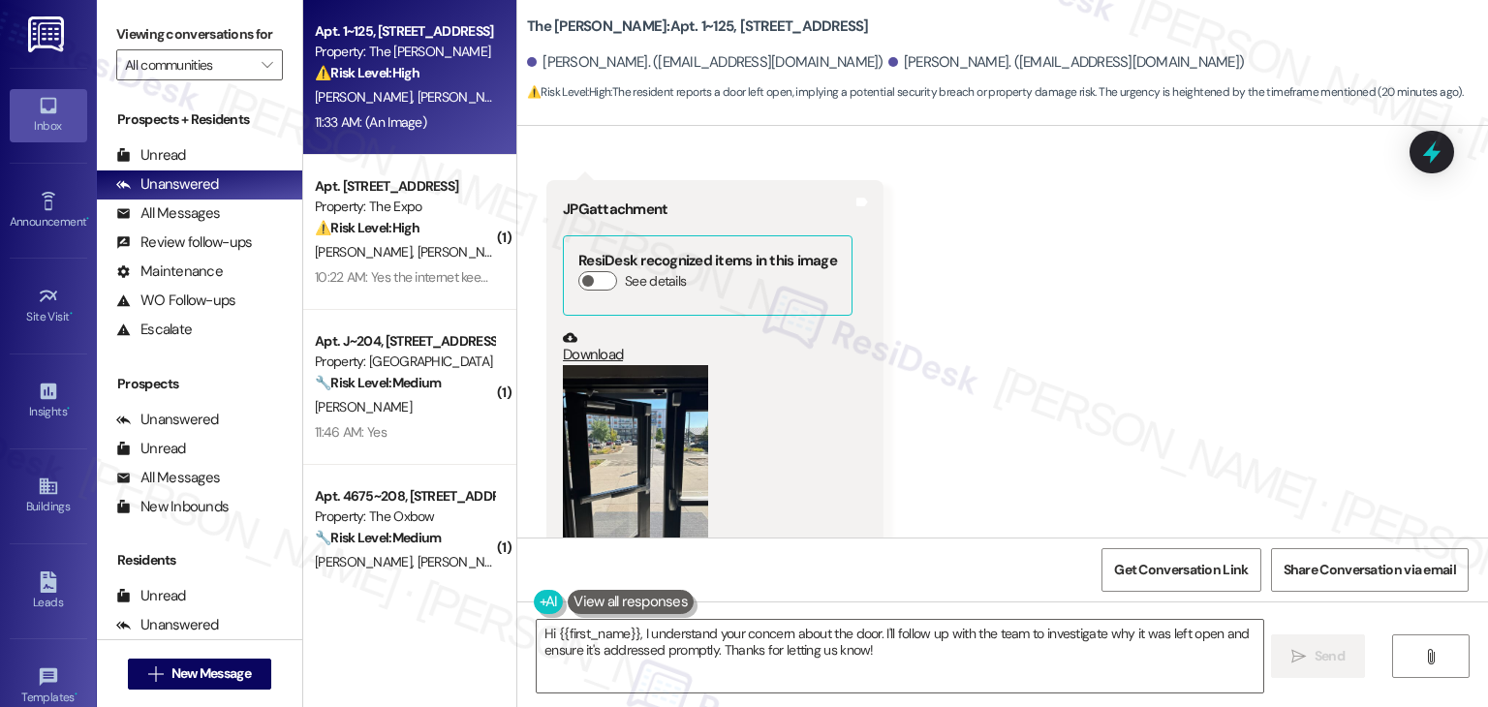
click at [656, 408] on button "Zoom image" at bounding box center [635, 462] width 145 height 194
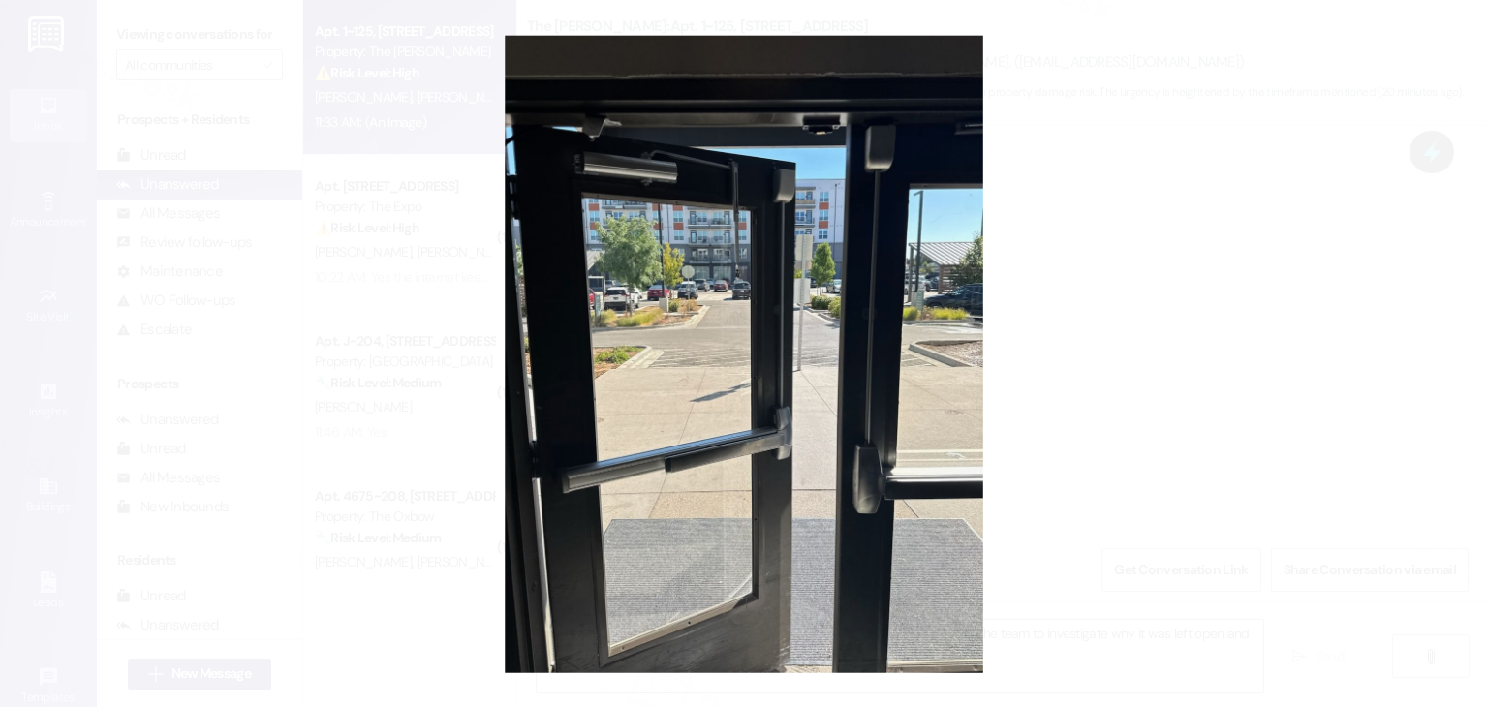
click at [738, 380] on button "Unzoom image" at bounding box center [744, 353] width 1488 height 707
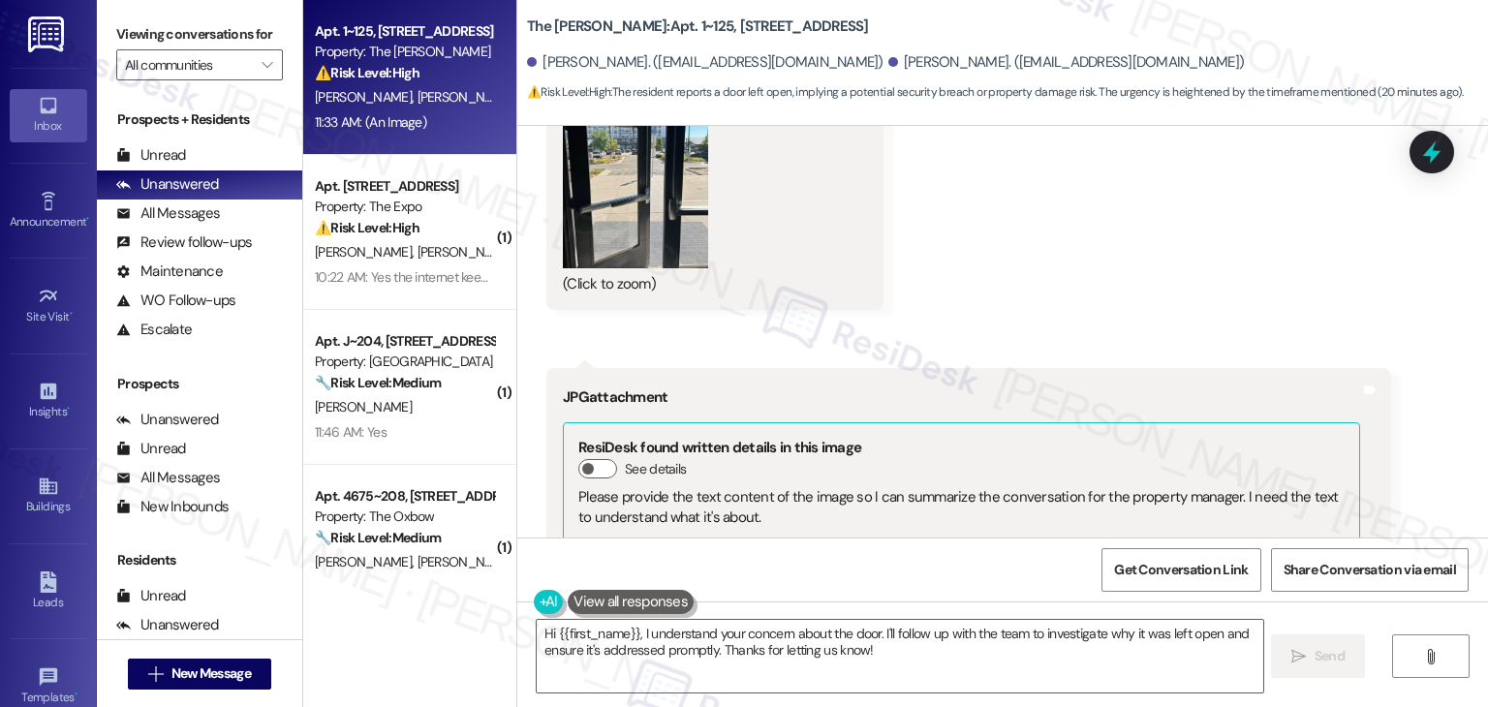
scroll to position [10429, 0]
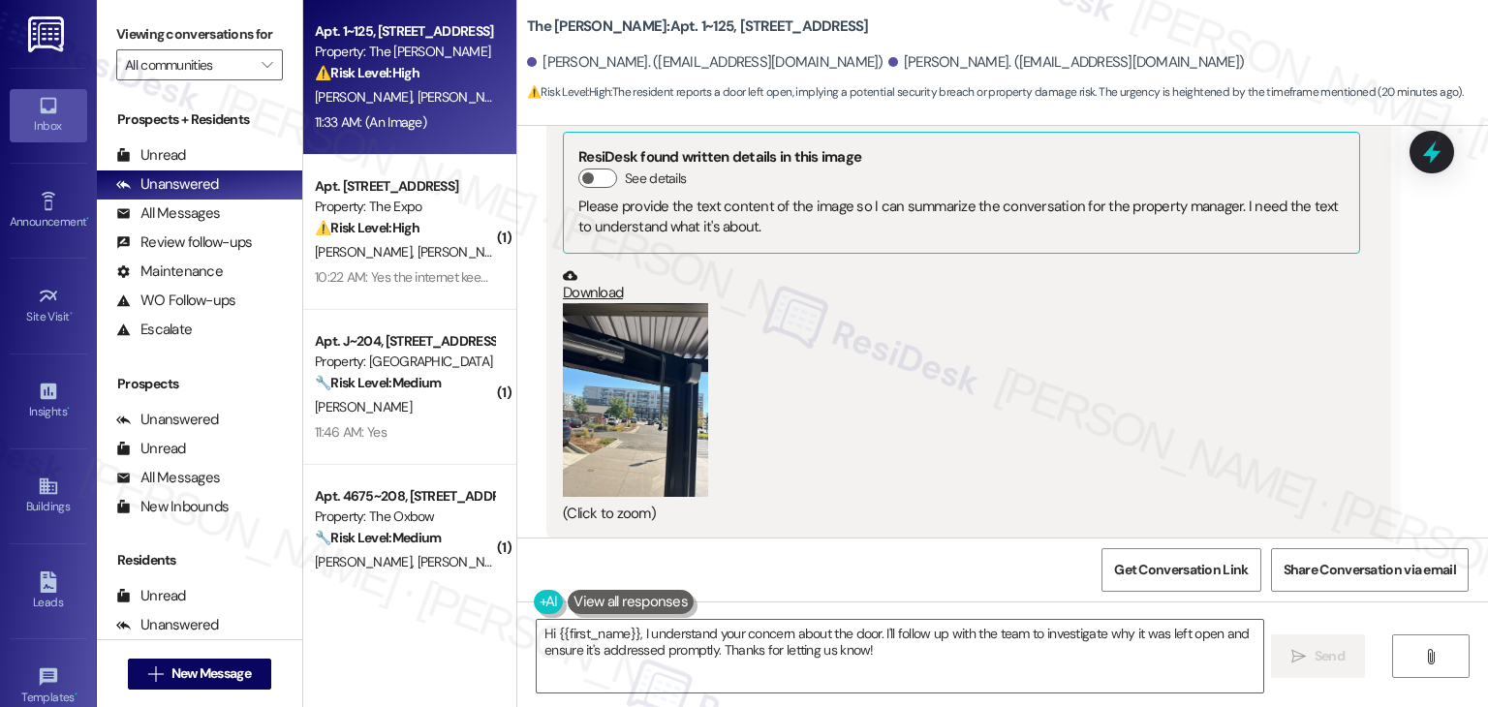
click at [650, 394] on button "Zoom image" at bounding box center [635, 400] width 145 height 194
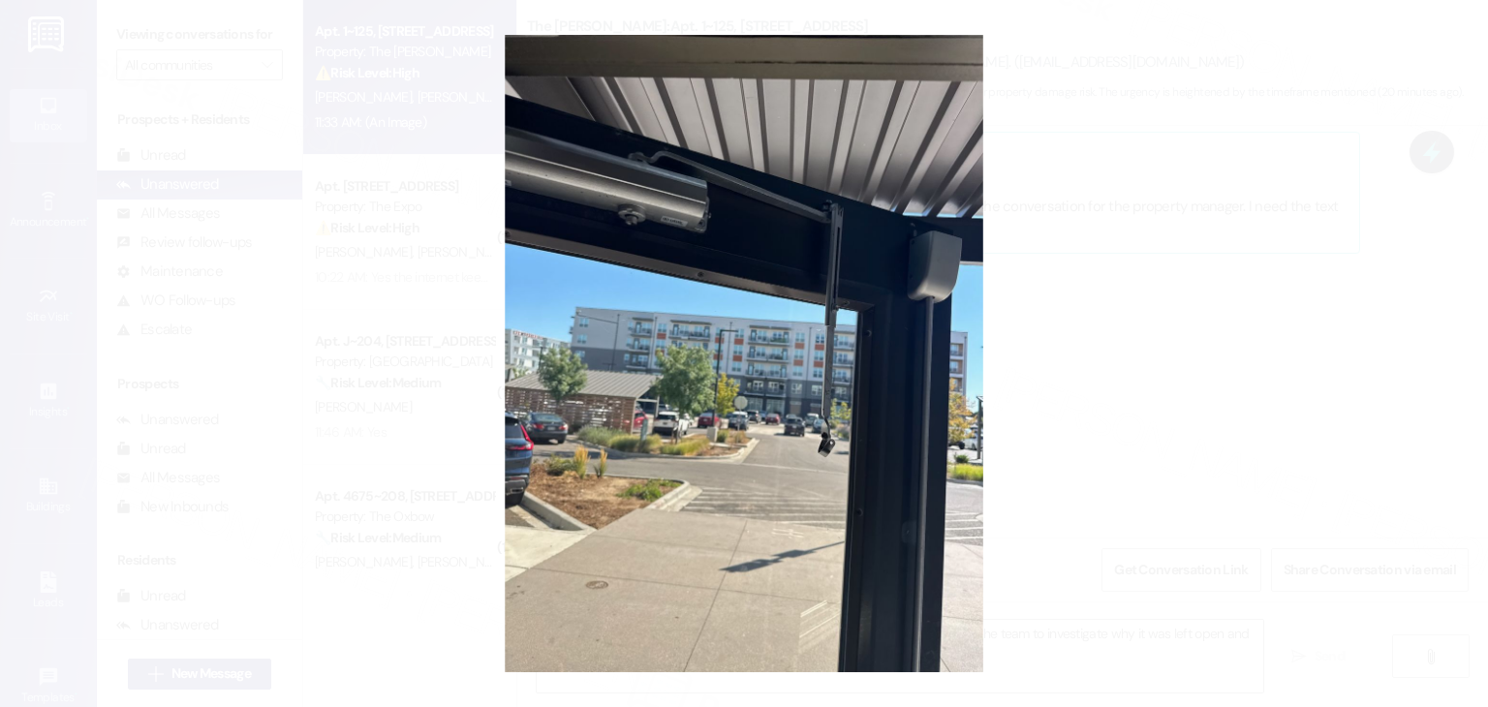
click at [651, 395] on button "Unzoom image" at bounding box center [744, 353] width 1488 height 707
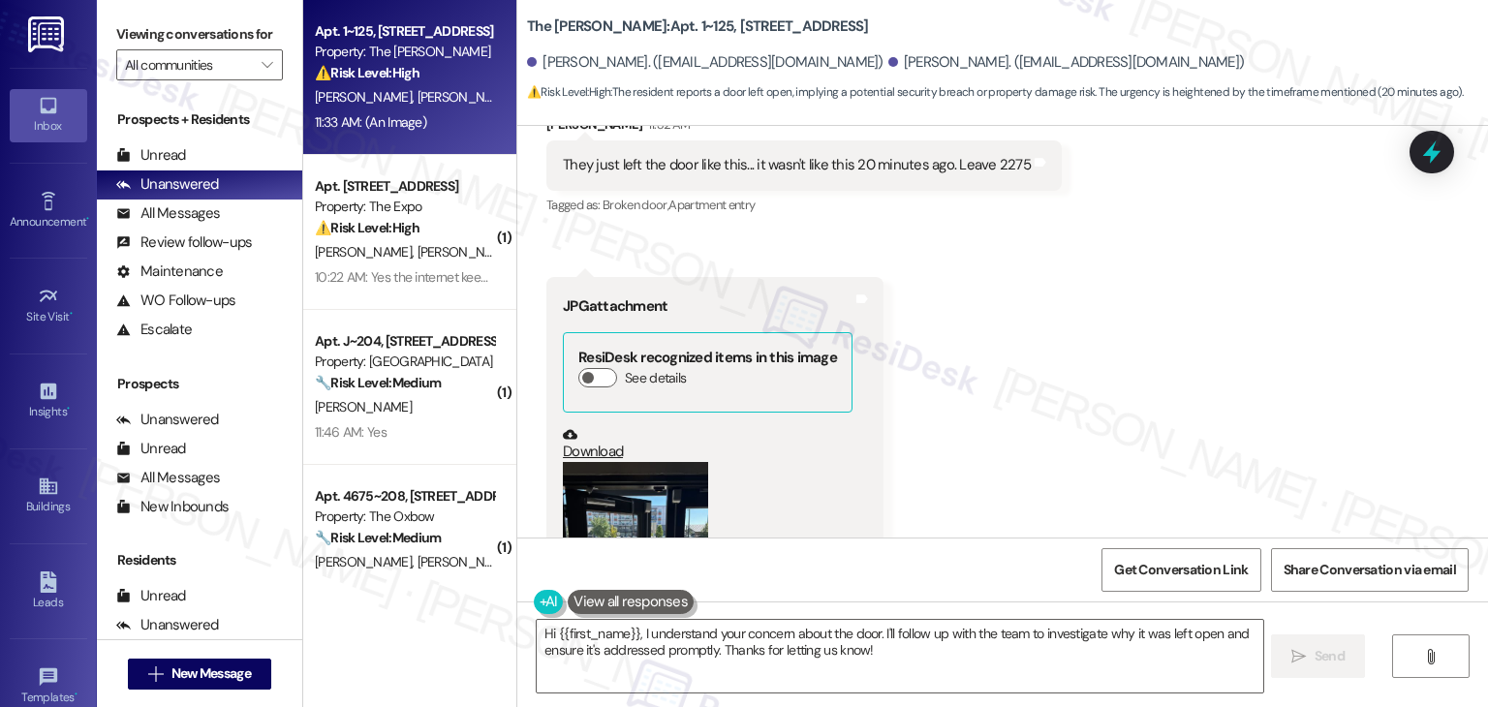
scroll to position [9460, 0]
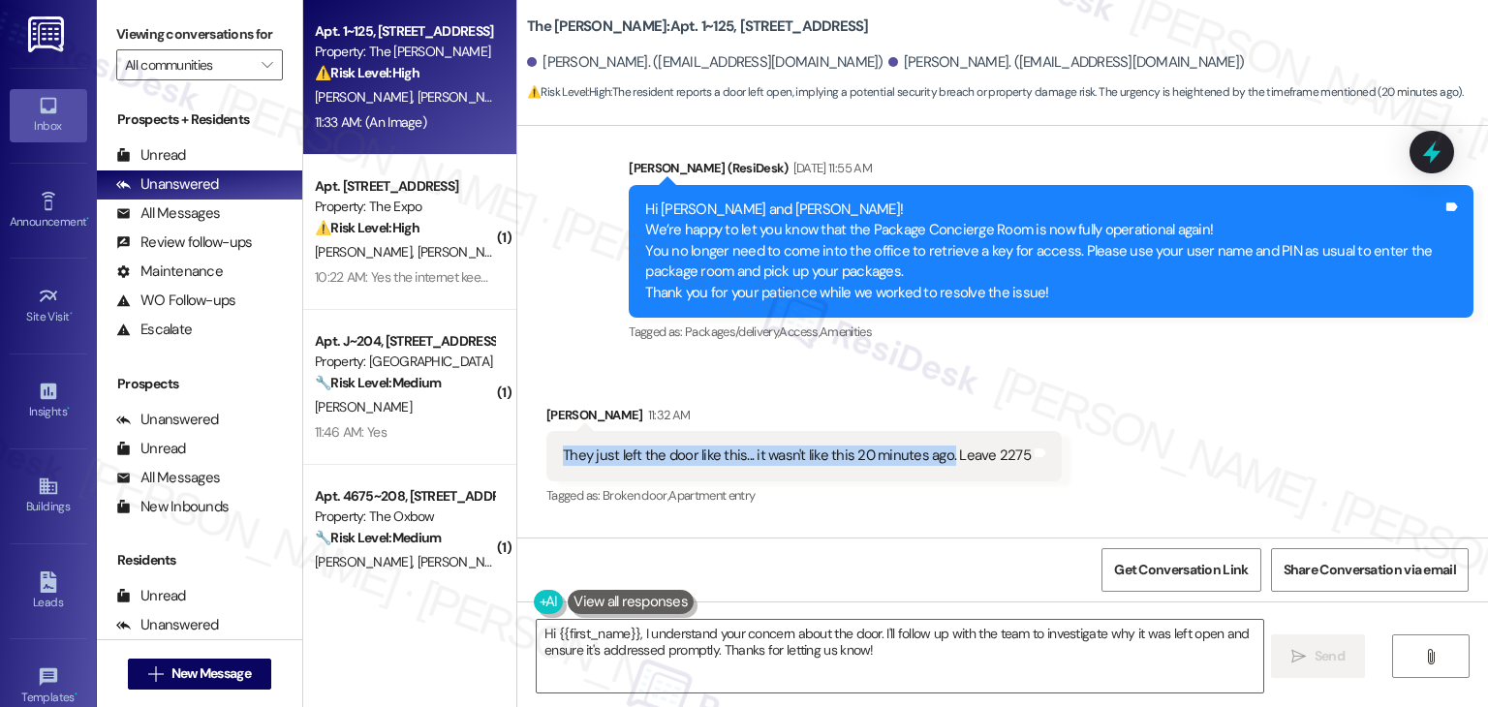
drag, startPoint x: 543, startPoint y: 388, endPoint x: 934, endPoint y: 401, distance: 391.7
click at [934, 431] on div "They just left the door like this... it wasn't like this 20 minutes ago. Leave …" at bounding box center [803, 455] width 515 height 49
copy div "They just left the door like this... it wasn't like this 20 minutes ago."
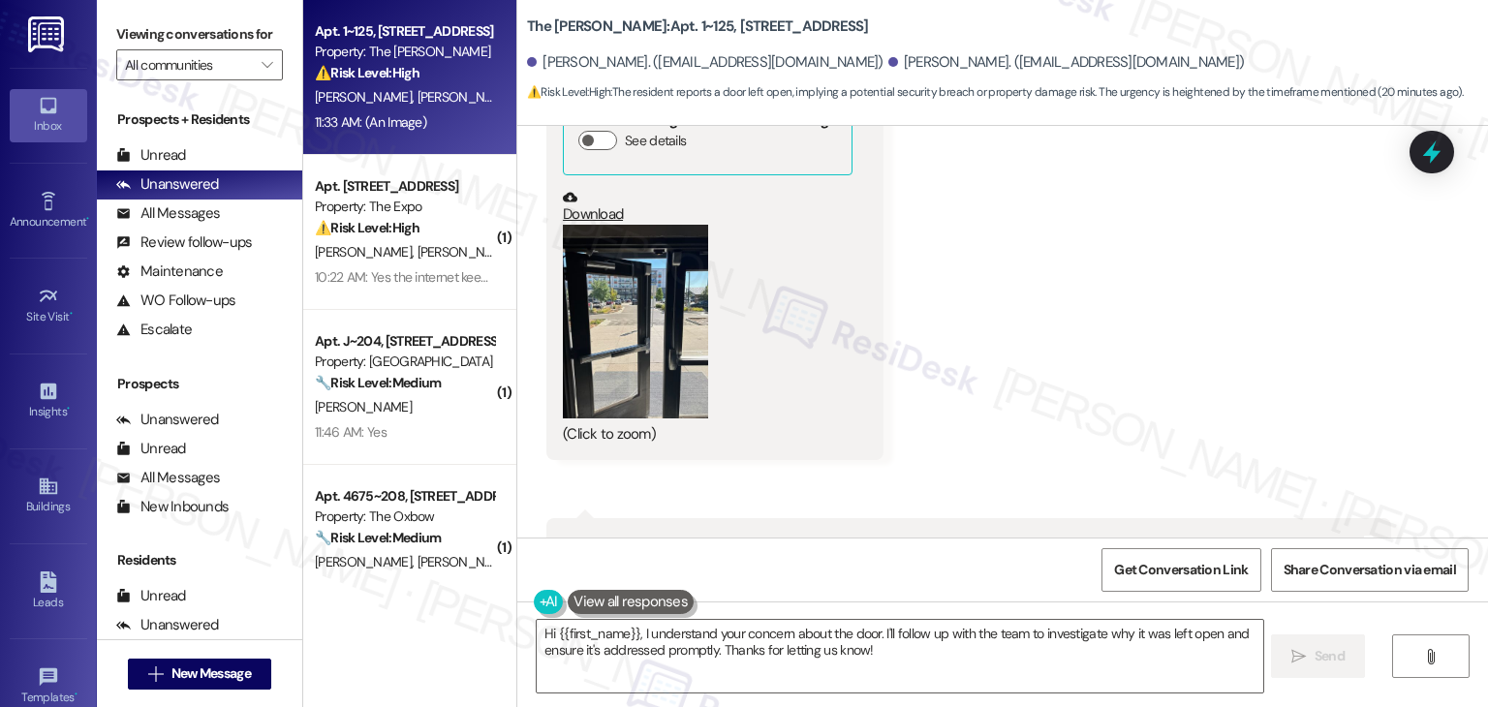
scroll to position [9945, 0]
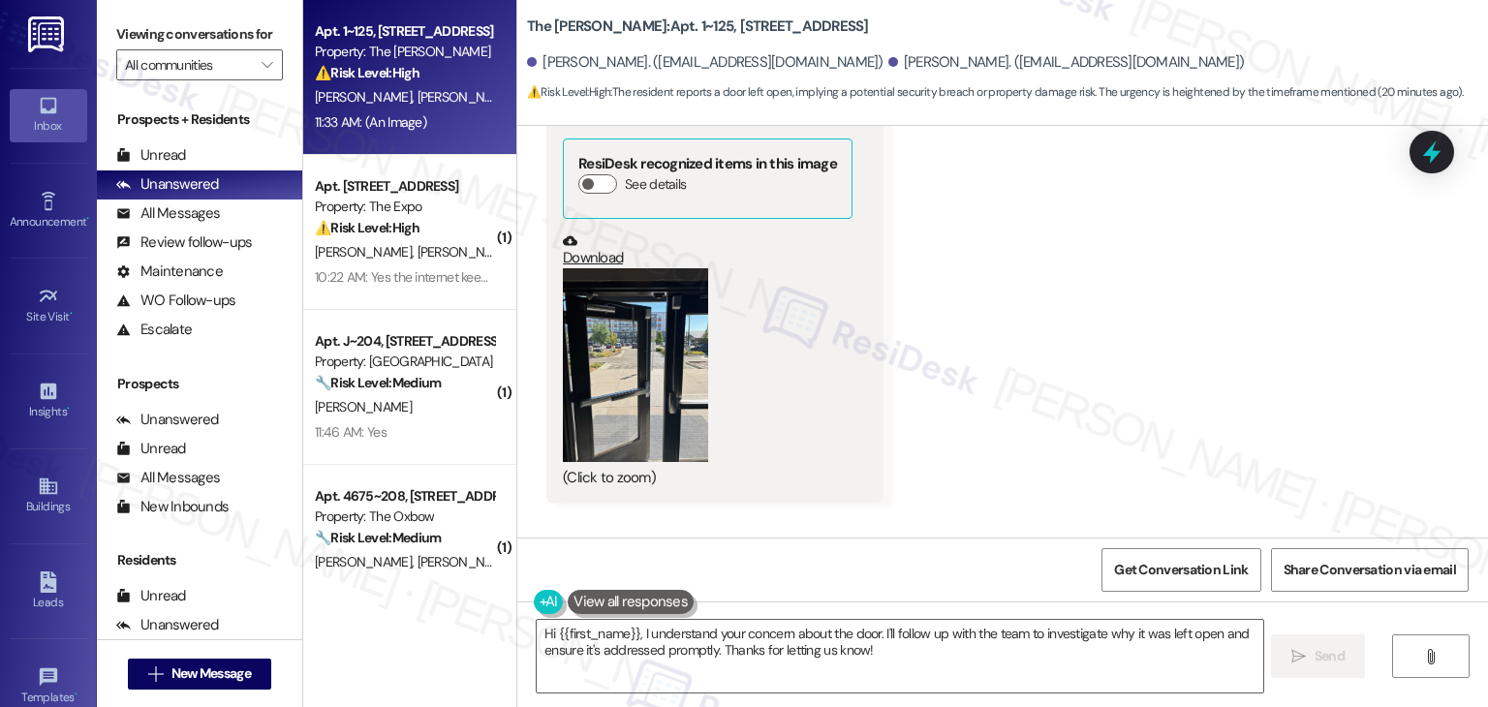
click at [590, 234] on link "Download" at bounding box center [708, 251] width 290 height 34
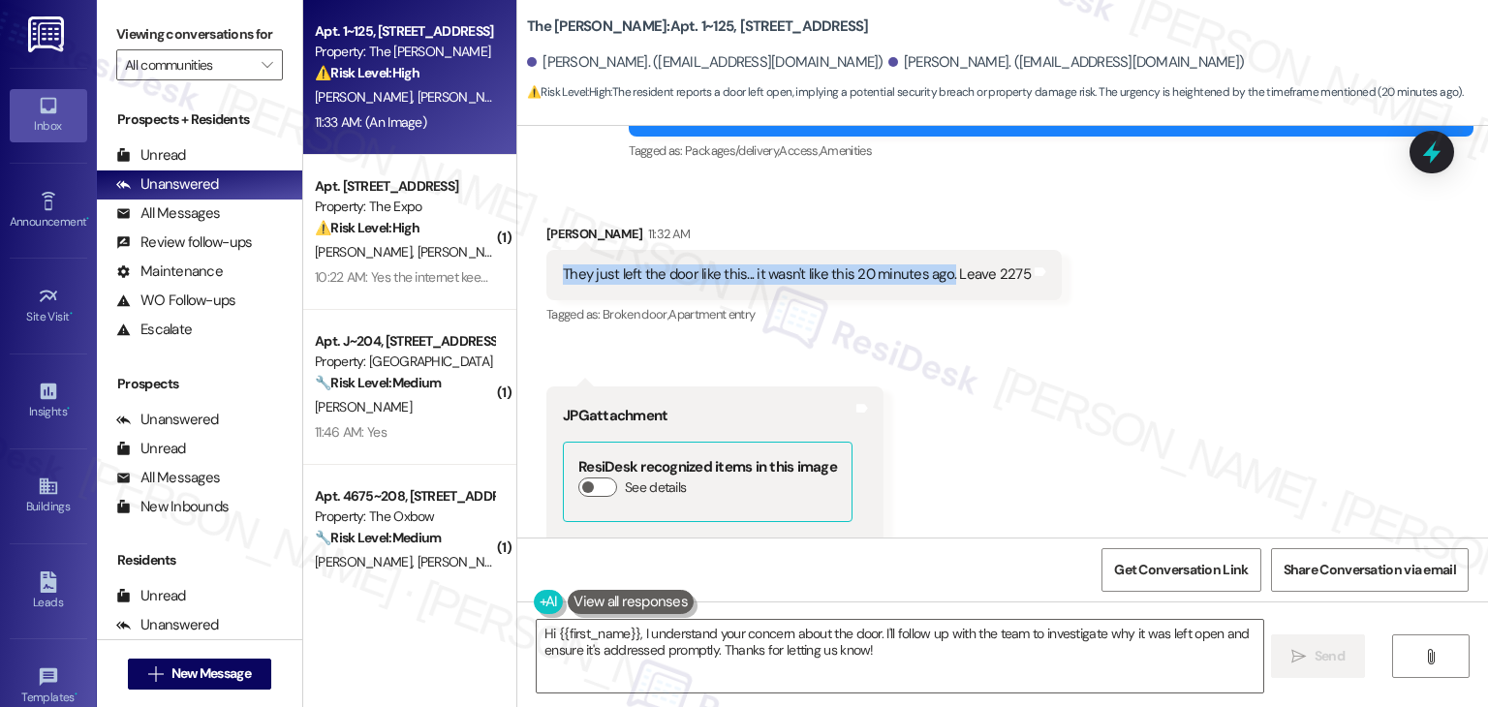
scroll to position [9557, 0]
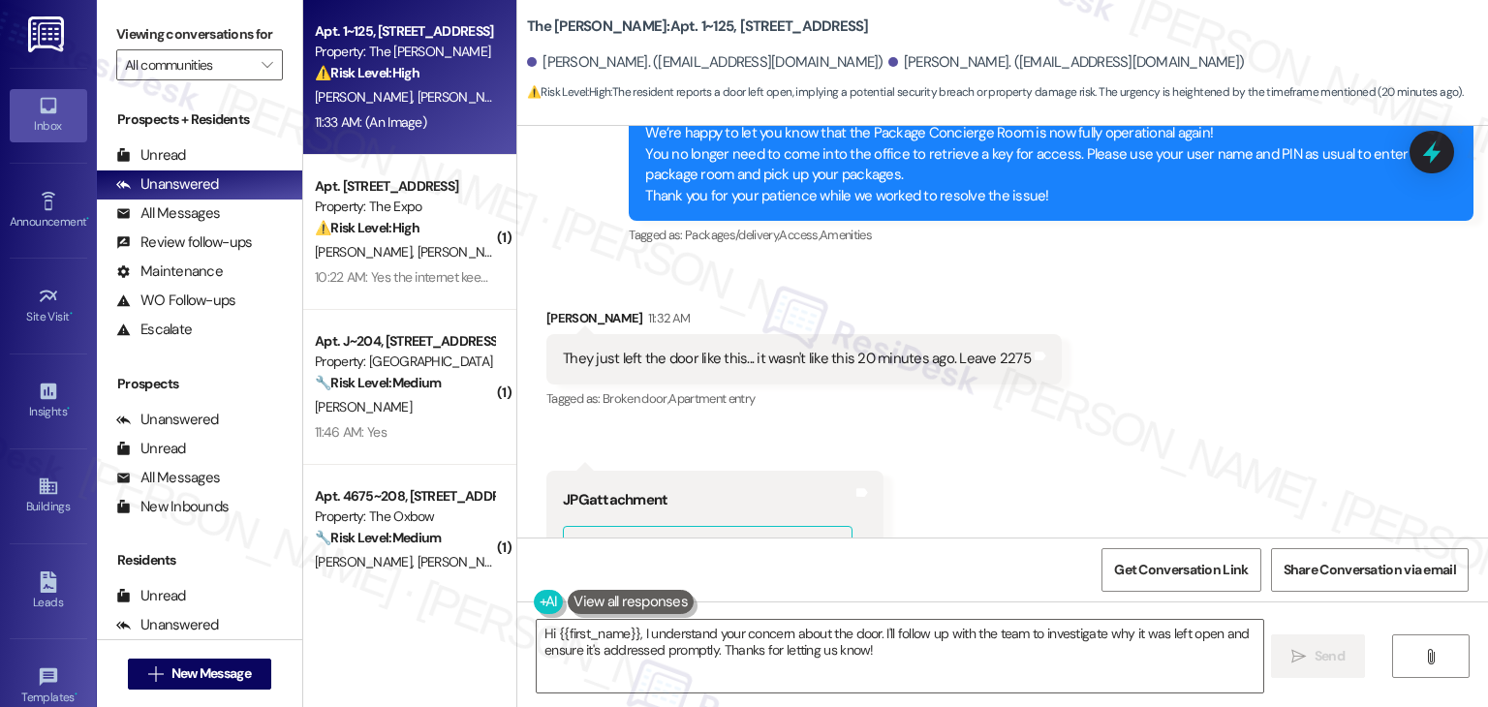
click at [546, 308] on div "Augusto Barrera 11:32 AM" at bounding box center [803, 321] width 515 height 27
copy div "Augusto"
click at [981, 652] on textarea "Hi {{first_name}}, I understand your concern about the door. I'll follow up wit…" at bounding box center [900, 656] width 726 height 73
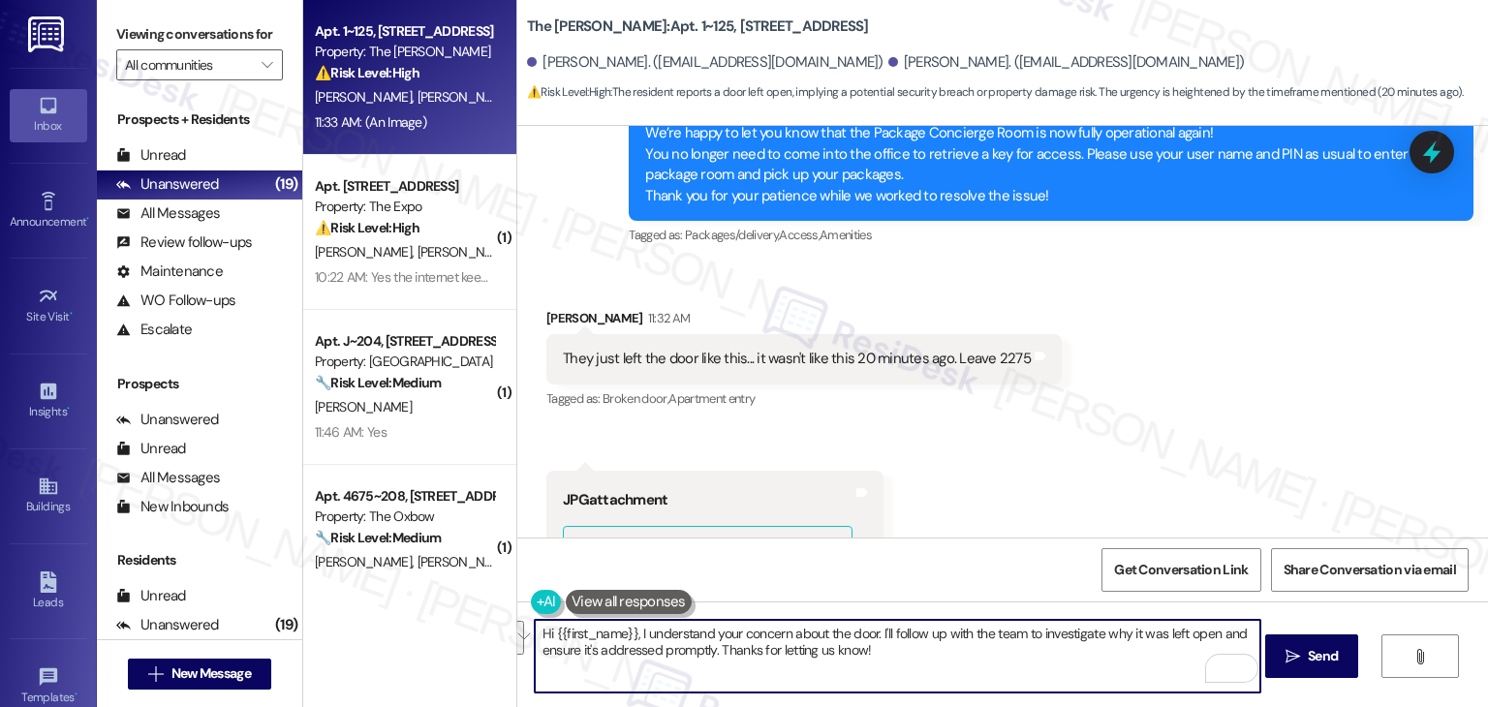
drag, startPoint x: 987, startPoint y: 637, endPoint x: 867, endPoint y: 653, distance: 121.3
click at [867, 653] on textarea "Hi {{first_name}}, I understand your concern about the door. I'll follow up wit…" at bounding box center [898, 656] width 726 height 73
click at [797, 641] on textarea "Hi {{first_name}}, I understand your concern about the door. I'll follow up wit…" at bounding box center [898, 656] width 726 height 73
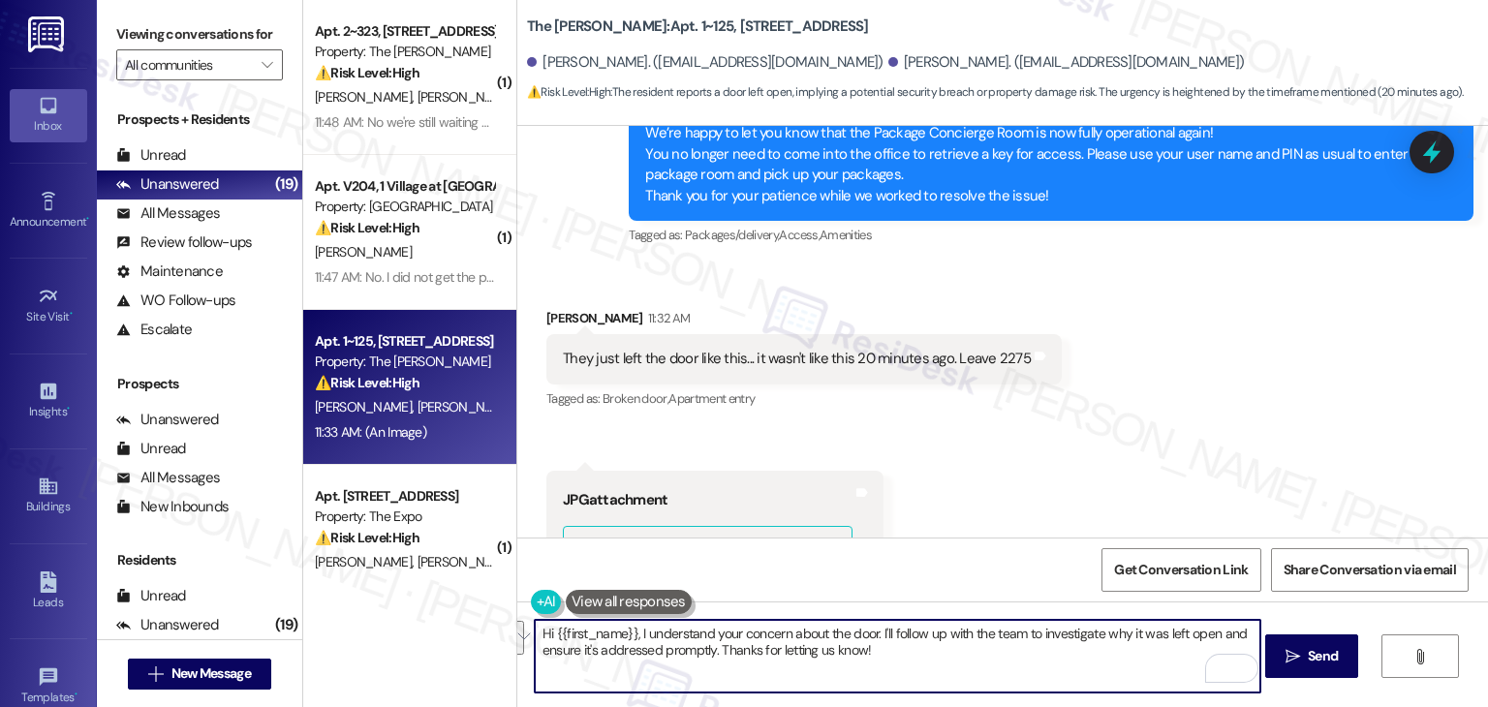
paste textarea "Thanks for the heads-up, Augusto. Do you happen to know who might’ve left the d…"
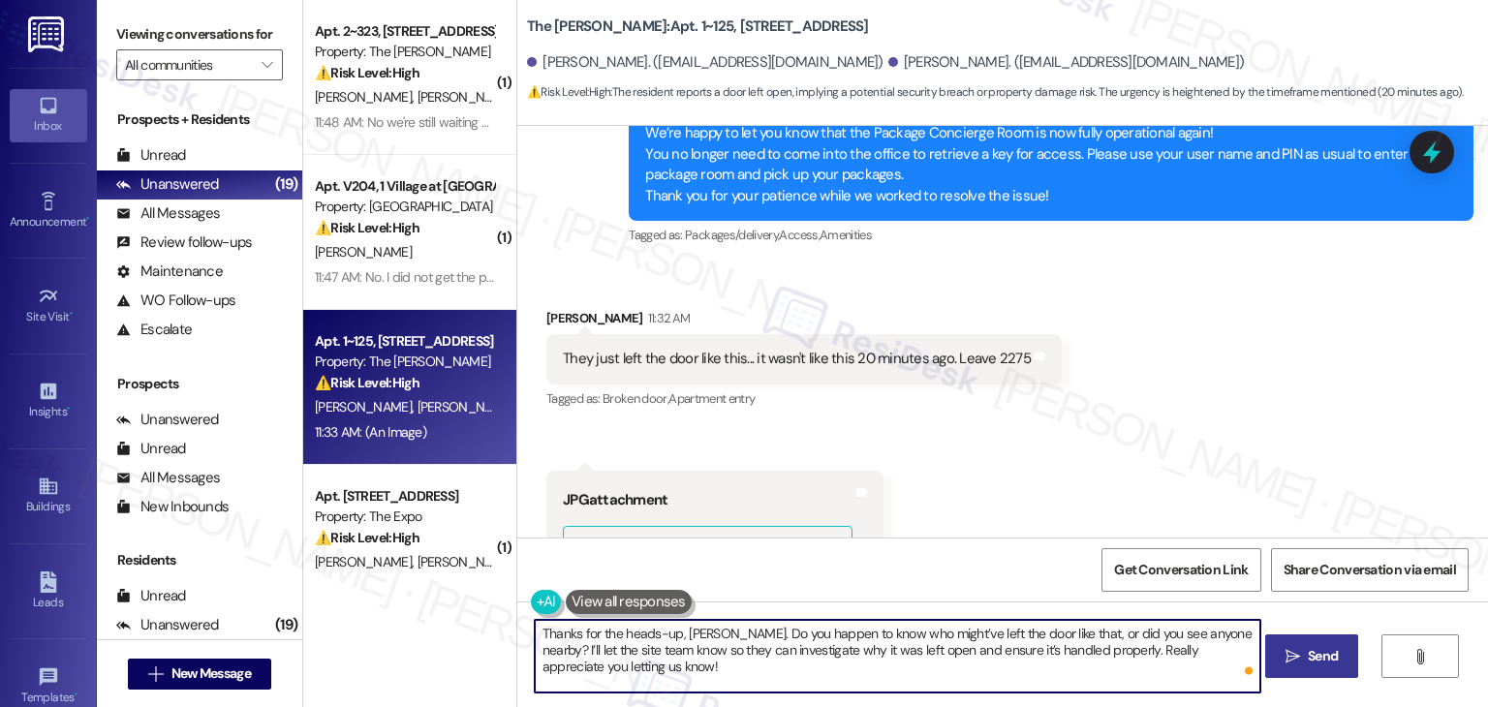
type textarea "Thanks for the heads-up, Augusto. Do you happen to know who might’ve left the d…"
click at [1308, 654] on span "Send" at bounding box center [1323, 656] width 30 height 20
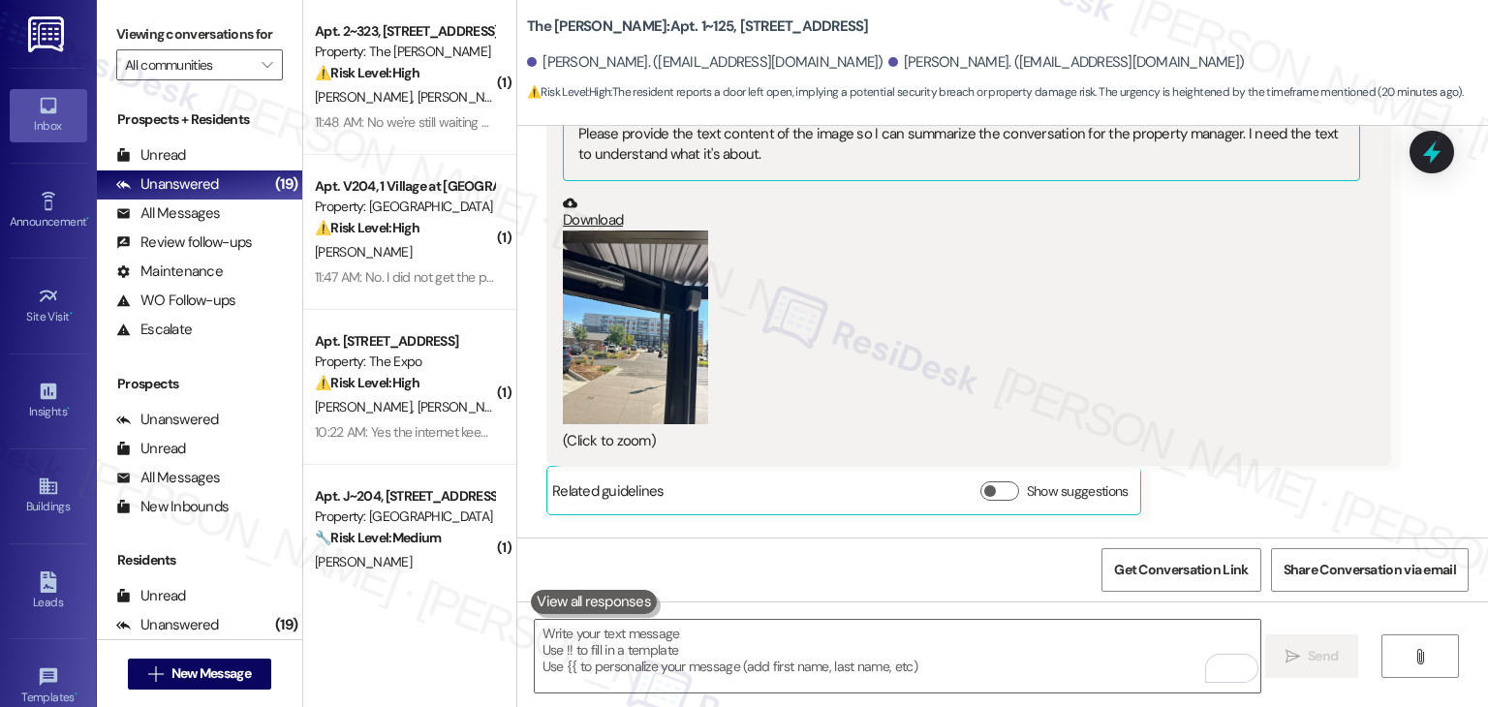
scroll to position [10607, 0]
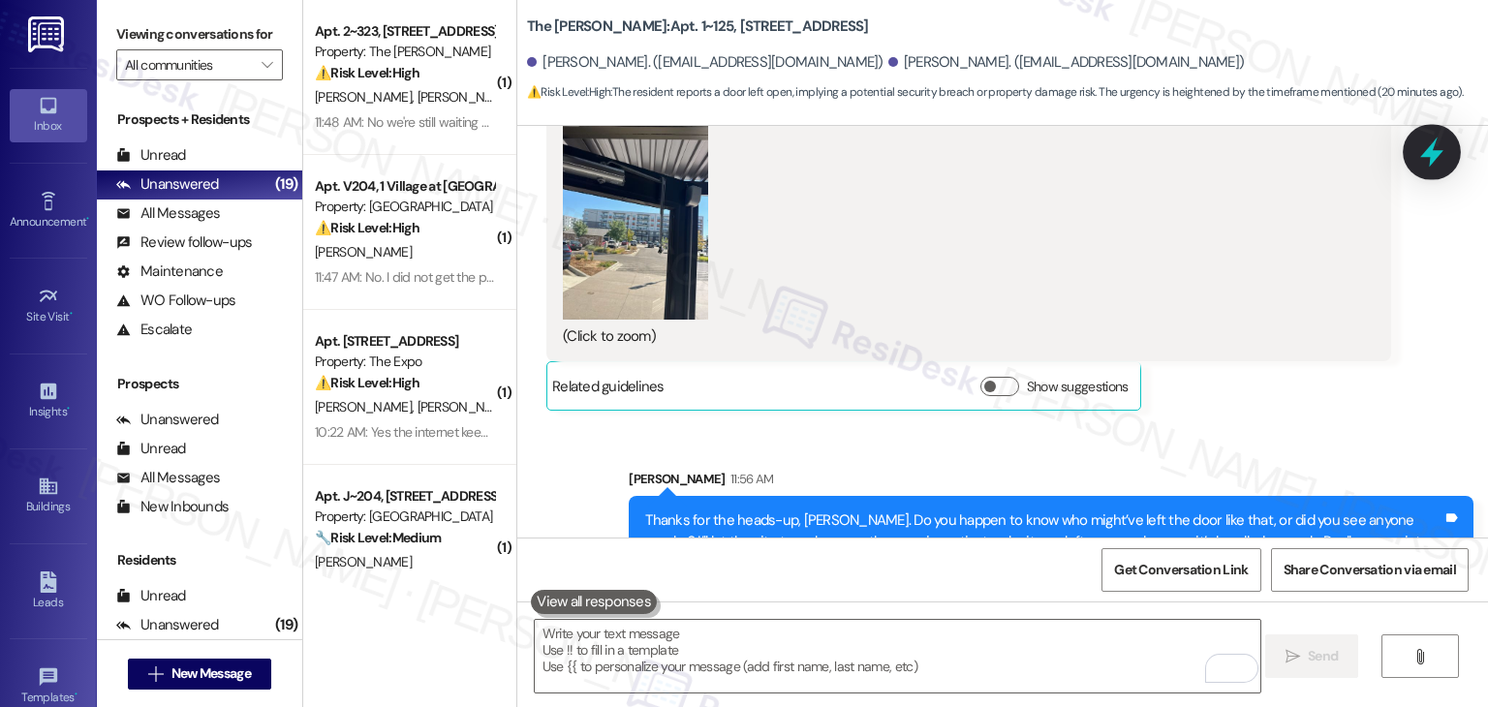
click at [1441, 156] on icon at bounding box center [1432, 152] width 33 height 33
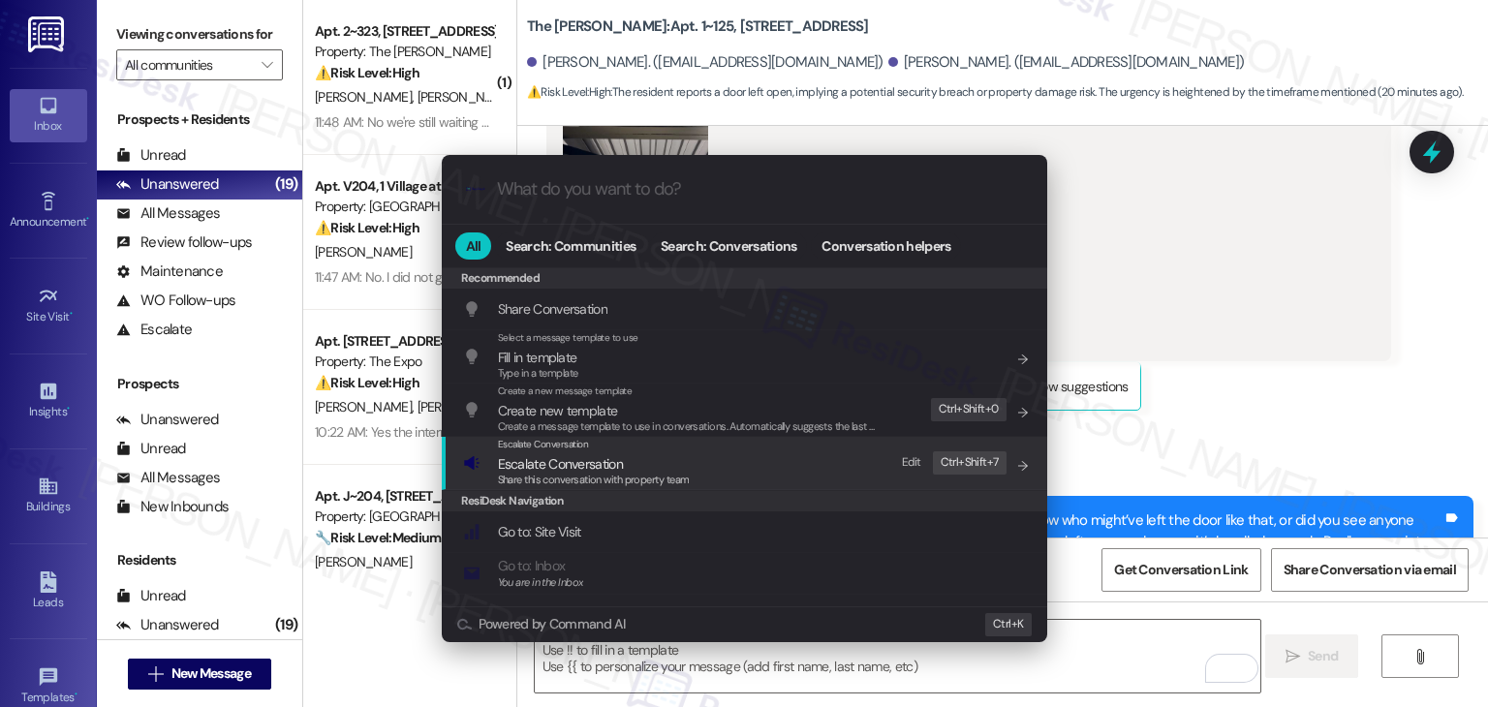
click at [566, 481] on span "Share this conversation with property team" at bounding box center [594, 480] width 192 height 14
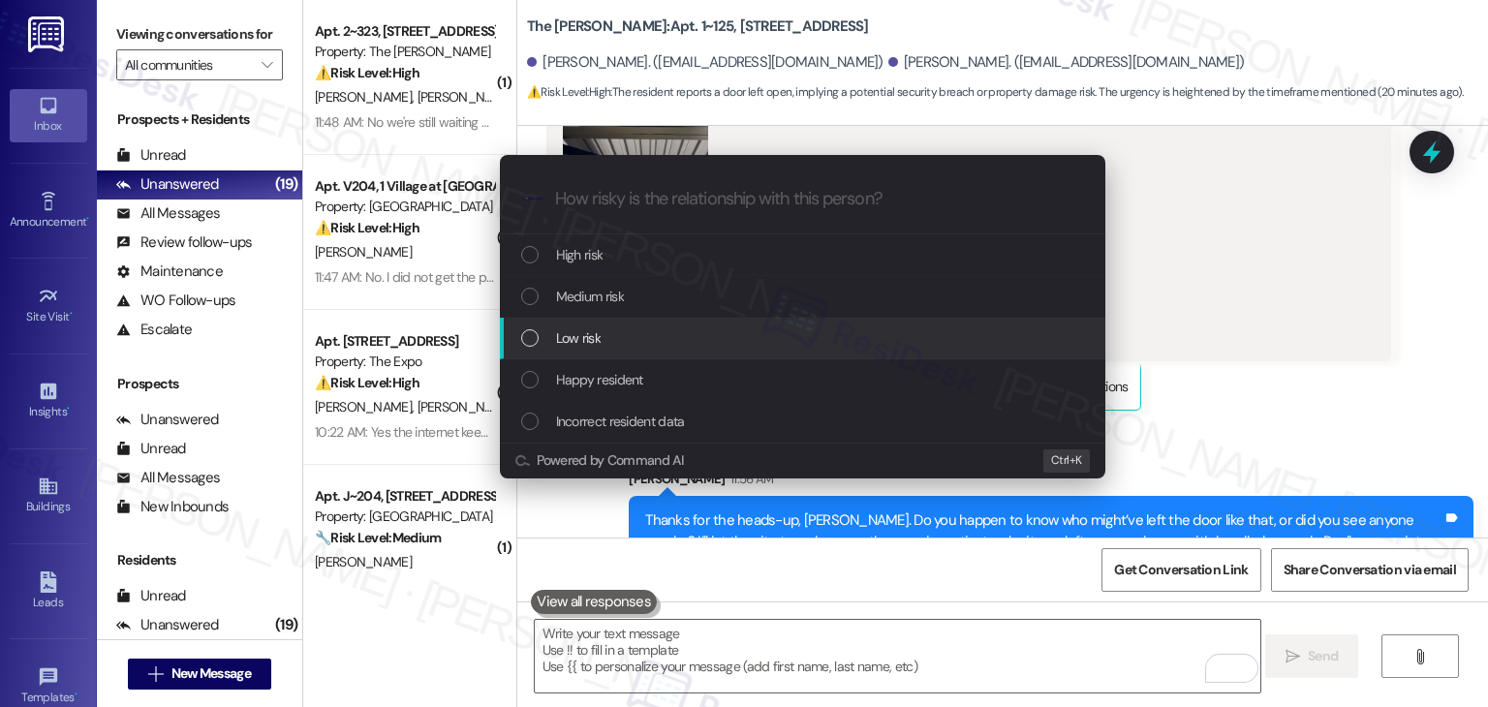
click at [530, 333] on div "List of options" at bounding box center [529, 337] width 17 height 17
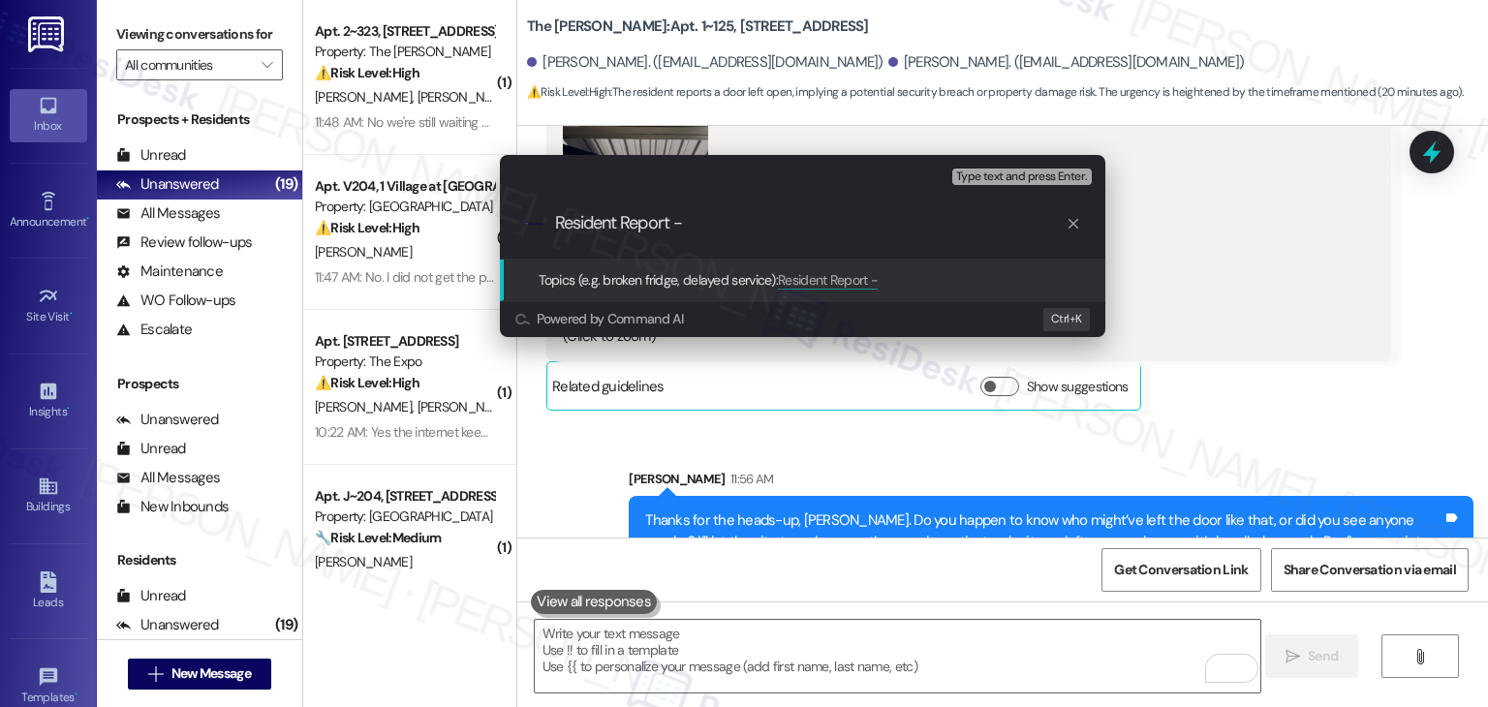
paste input "Main Entrance Door Left Open"
type input "Resident Report - Main Entrance Door Left Open"
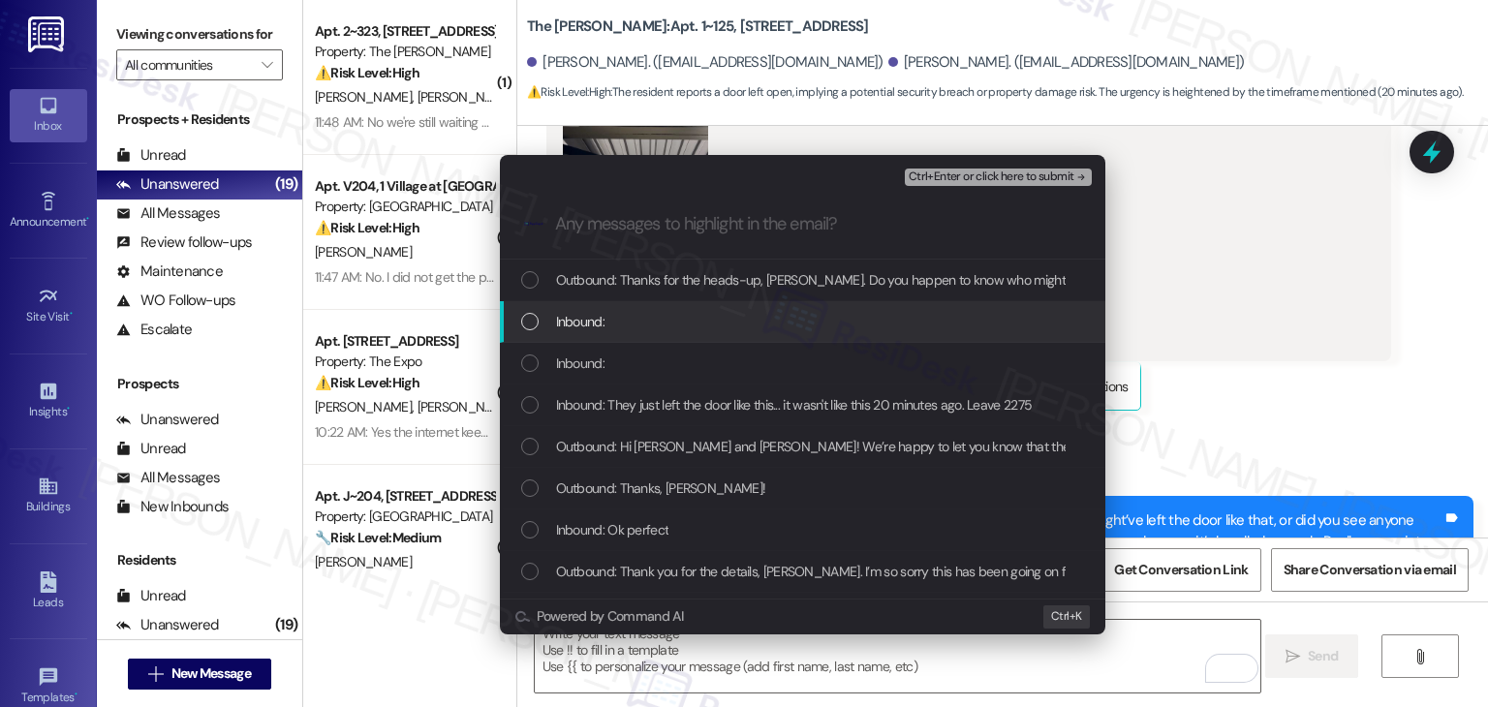
click at [532, 317] on div "List of options" at bounding box center [529, 321] width 17 height 17
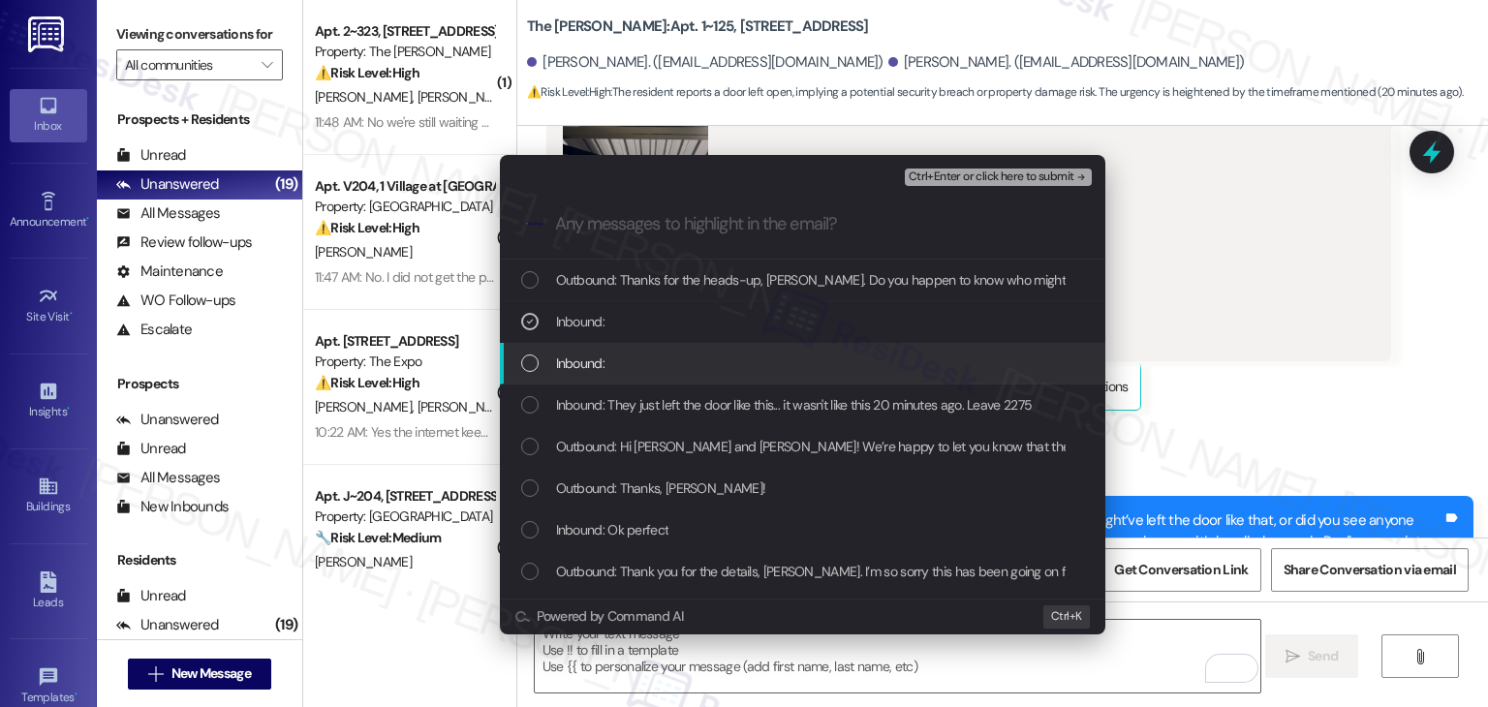
click at [531, 365] on div "List of options" at bounding box center [529, 363] width 17 height 17
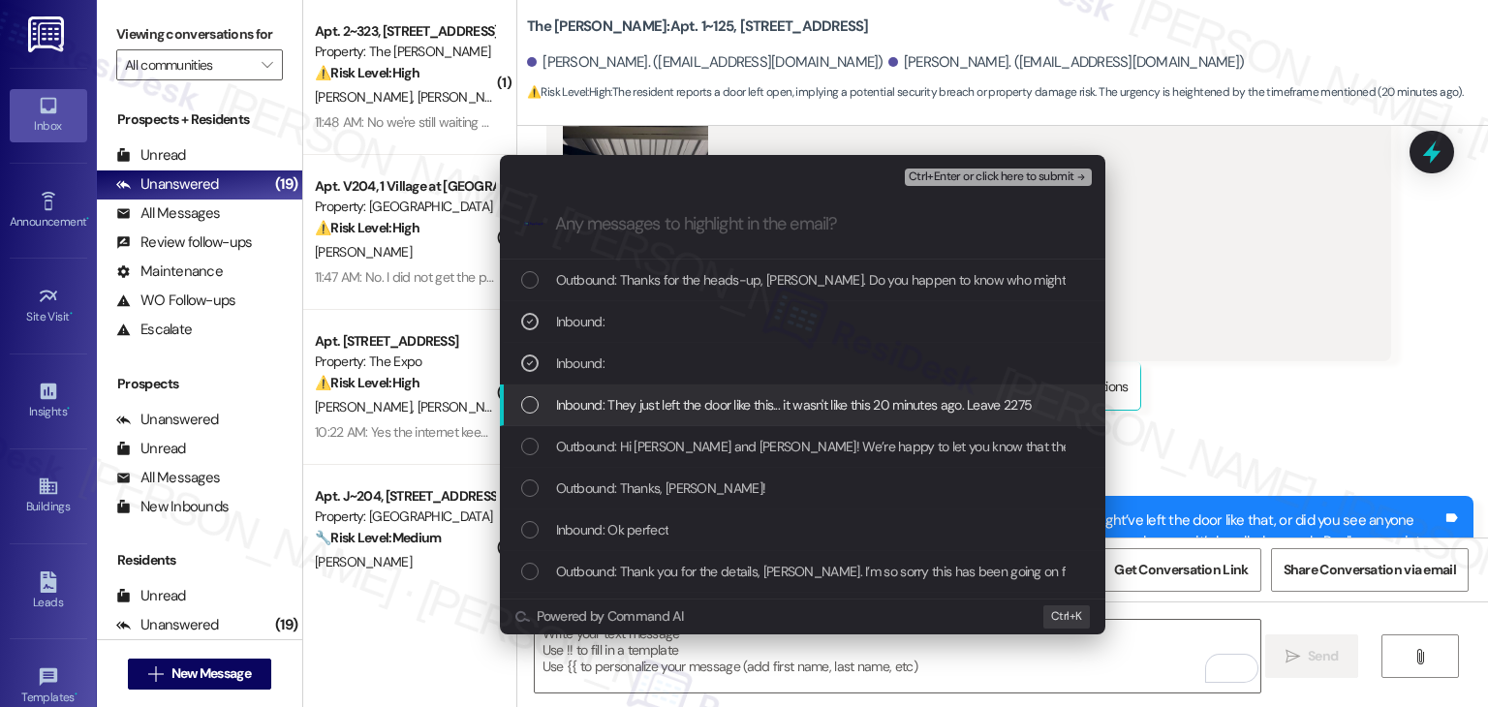
click at [539, 409] on div "Inbound: They just left the door like this... it wasn't like this 20 minutes ag…" at bounding box center [804, 404] width 567 height 21
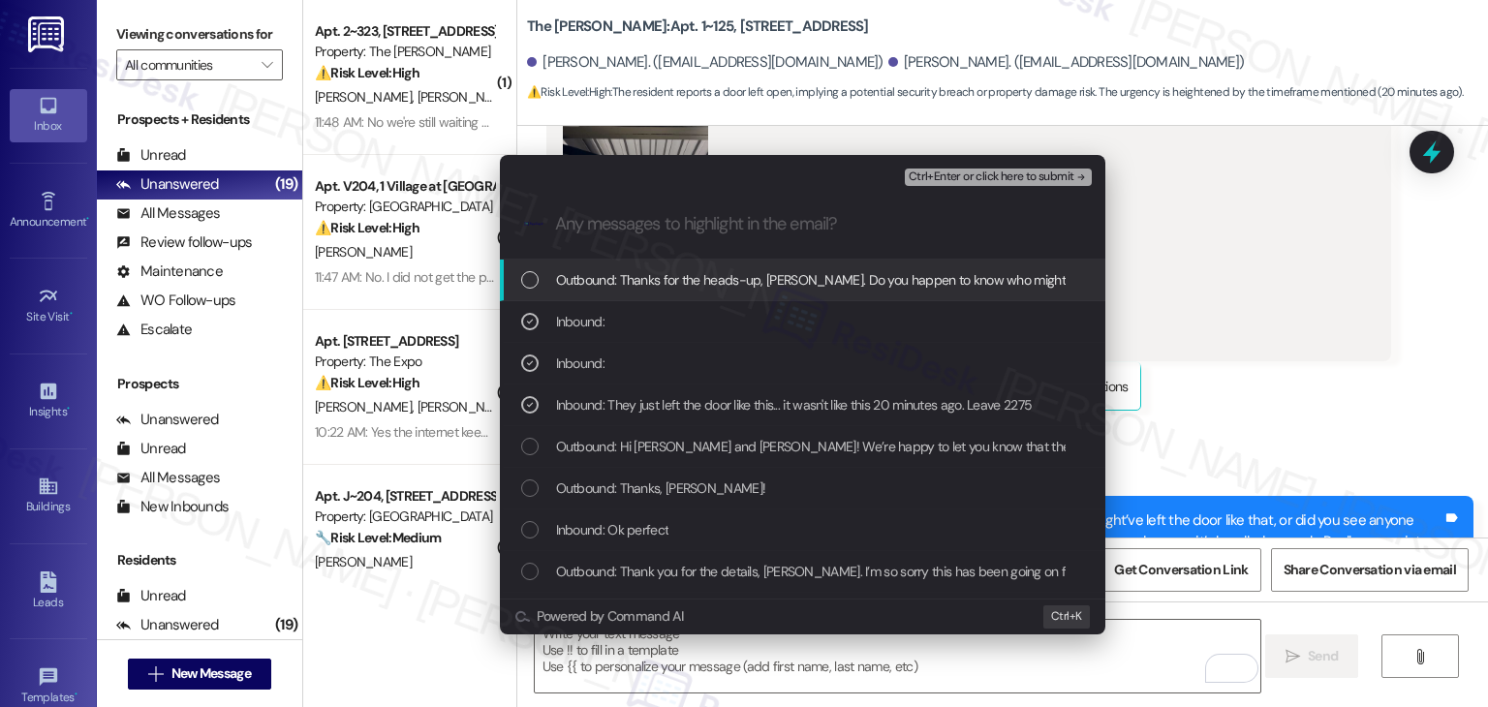
click at [1003, 175] on span "Ctrl+Enter or click here to submit" at bounding box center [992, 178] width 166 height 14
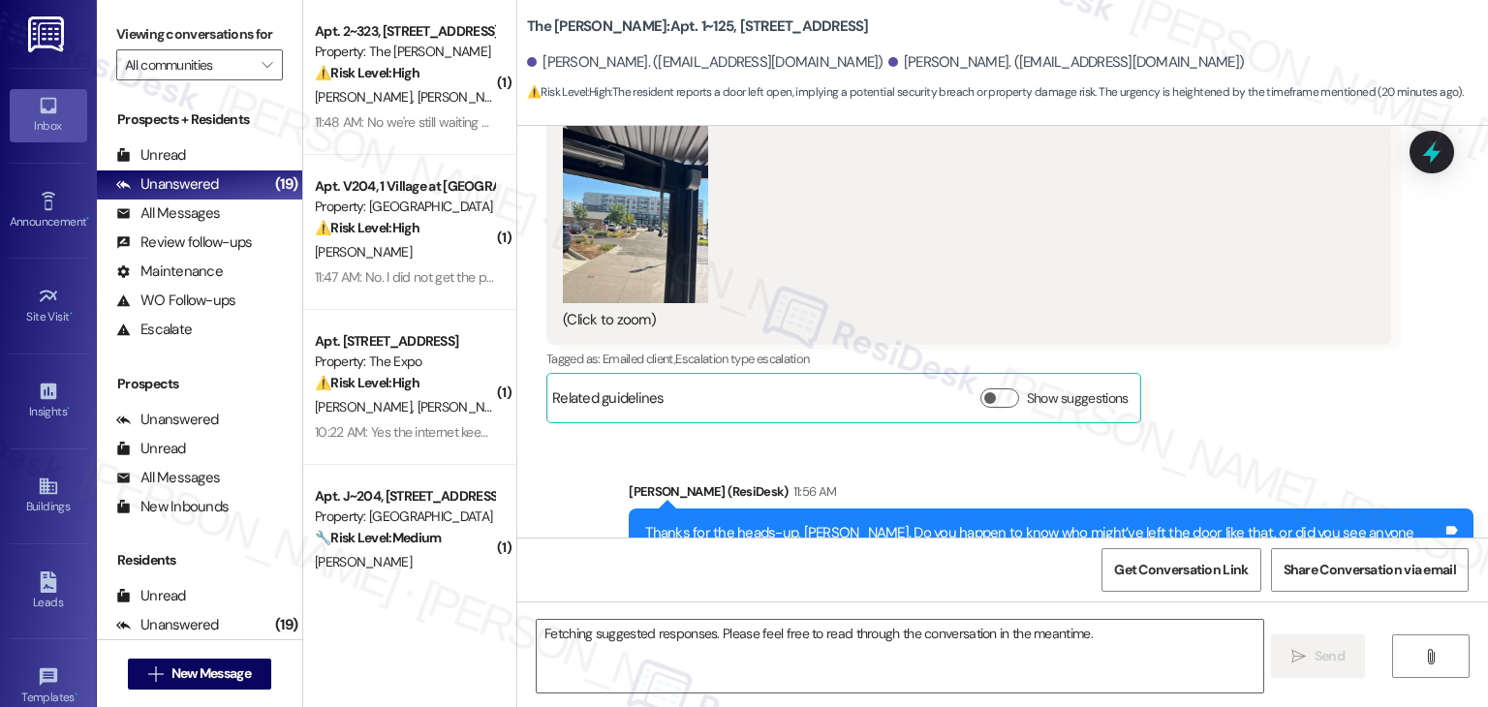
scroll to position [10457, 0]
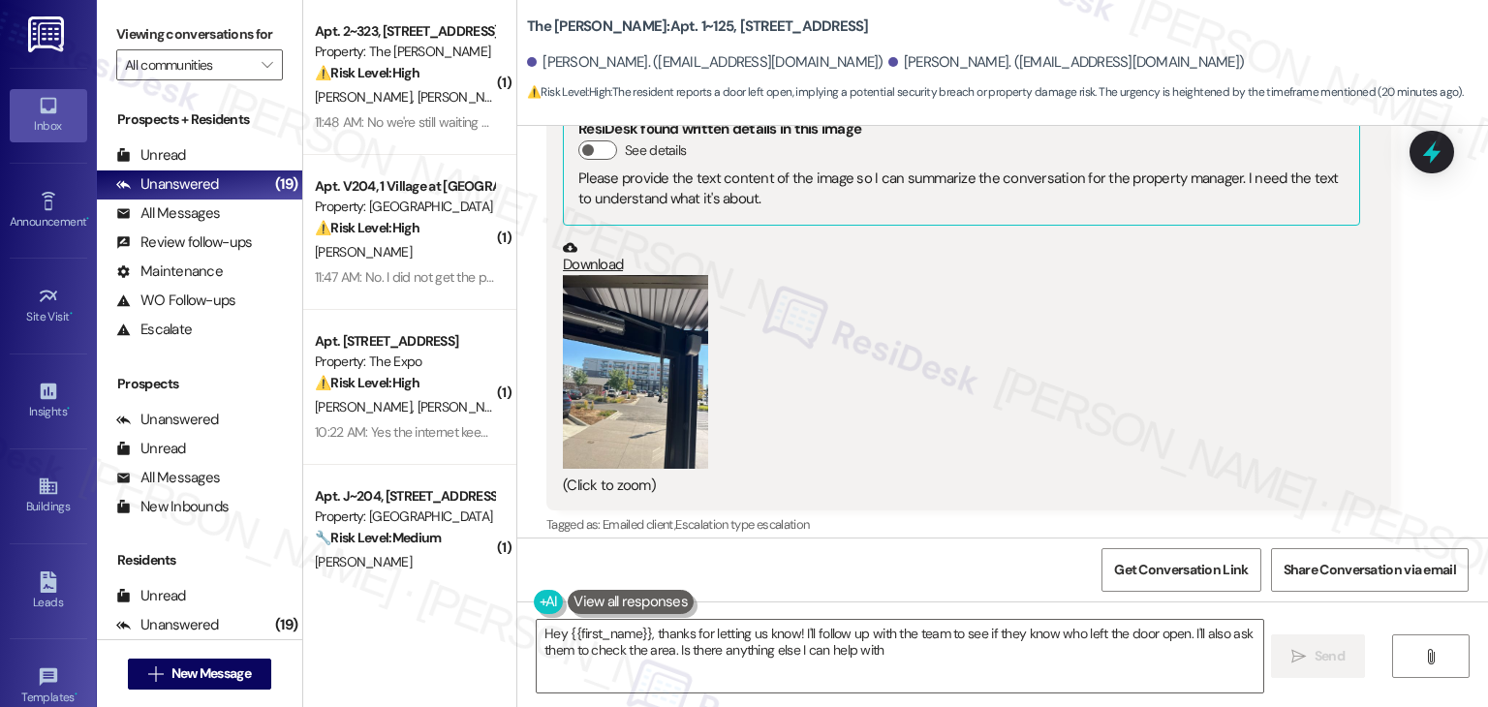
type textarea "Hey {{first_name}}, thanks for letting us know! I'll follow up with the team to…"
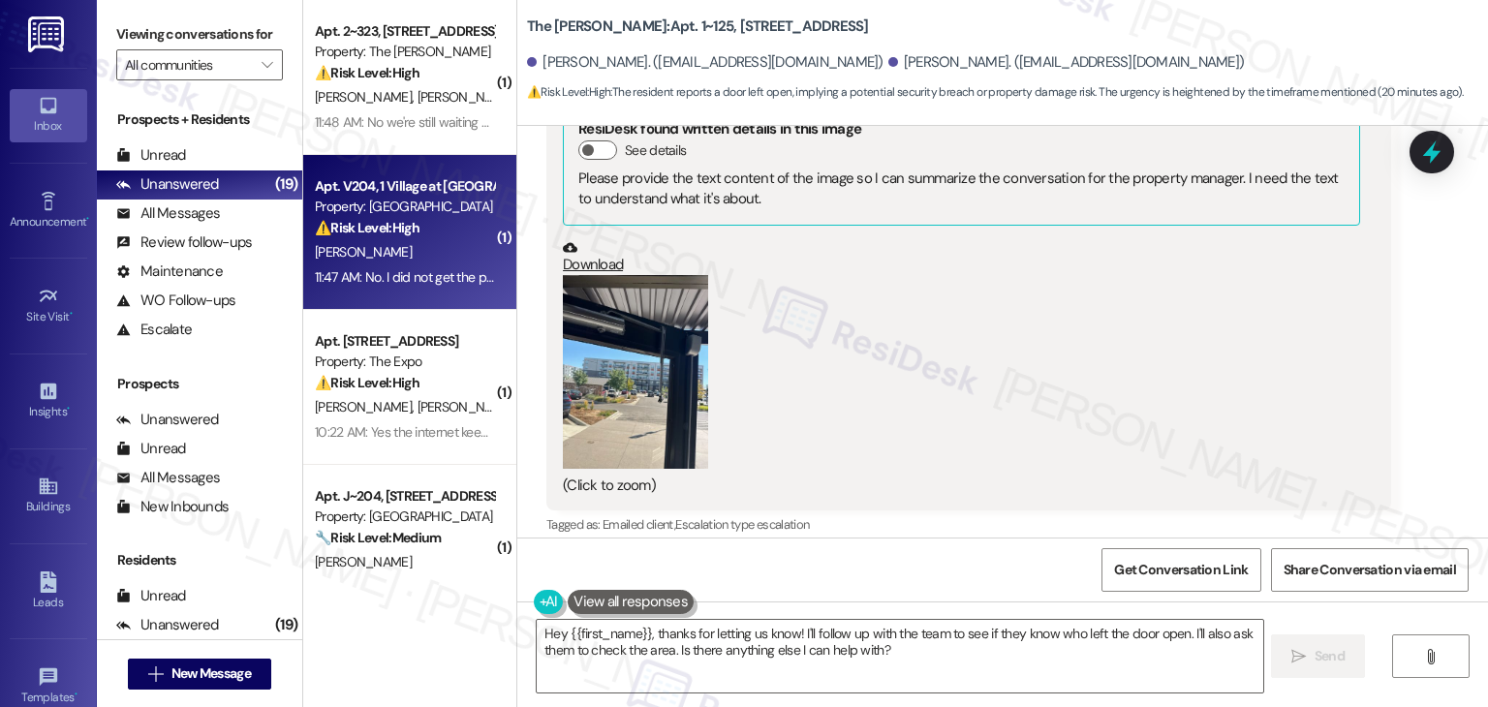
click at [374, 274] on div "11:47 AM: No. I did not get the plumber from columbia house yet 11:47 AM: No. I…" at bounding box center [509, 276] width 388 height 17
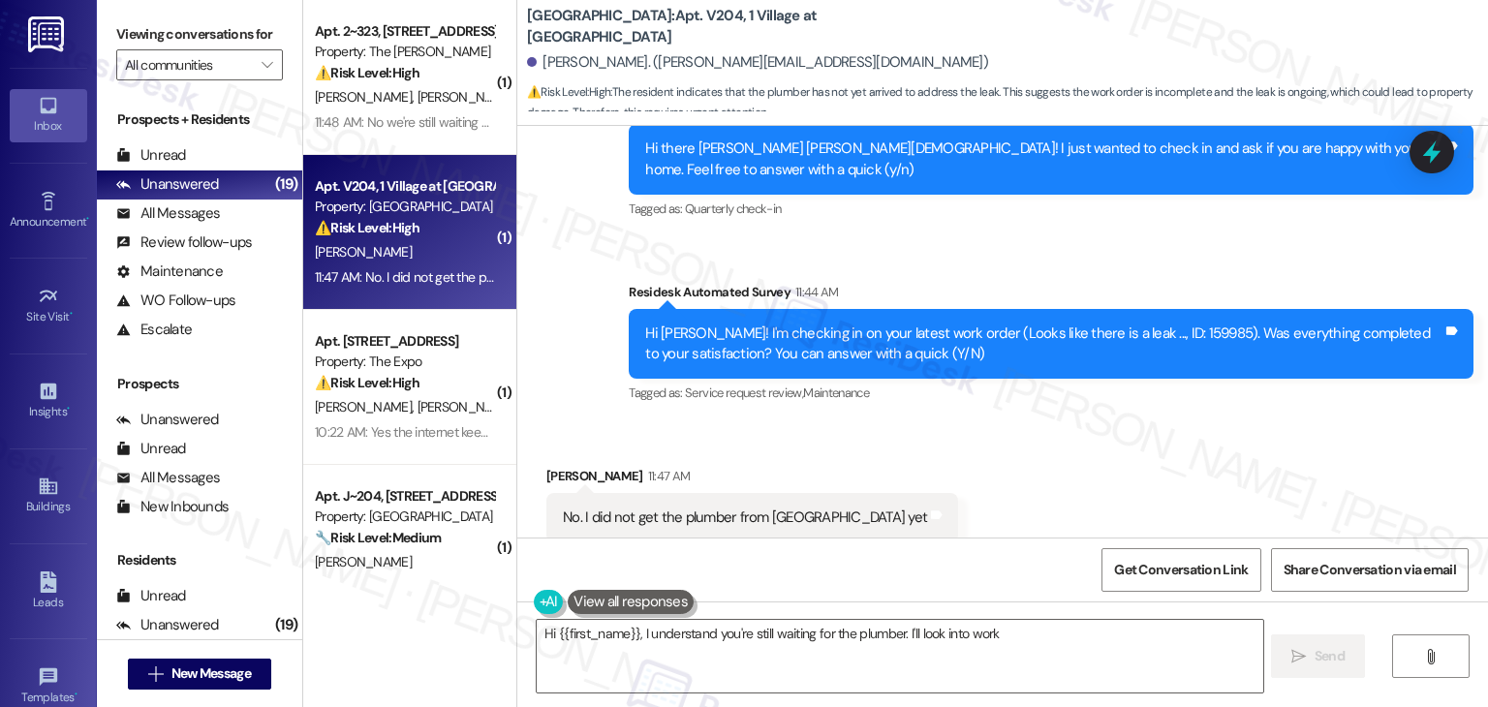
scroll to position [1151, 0]
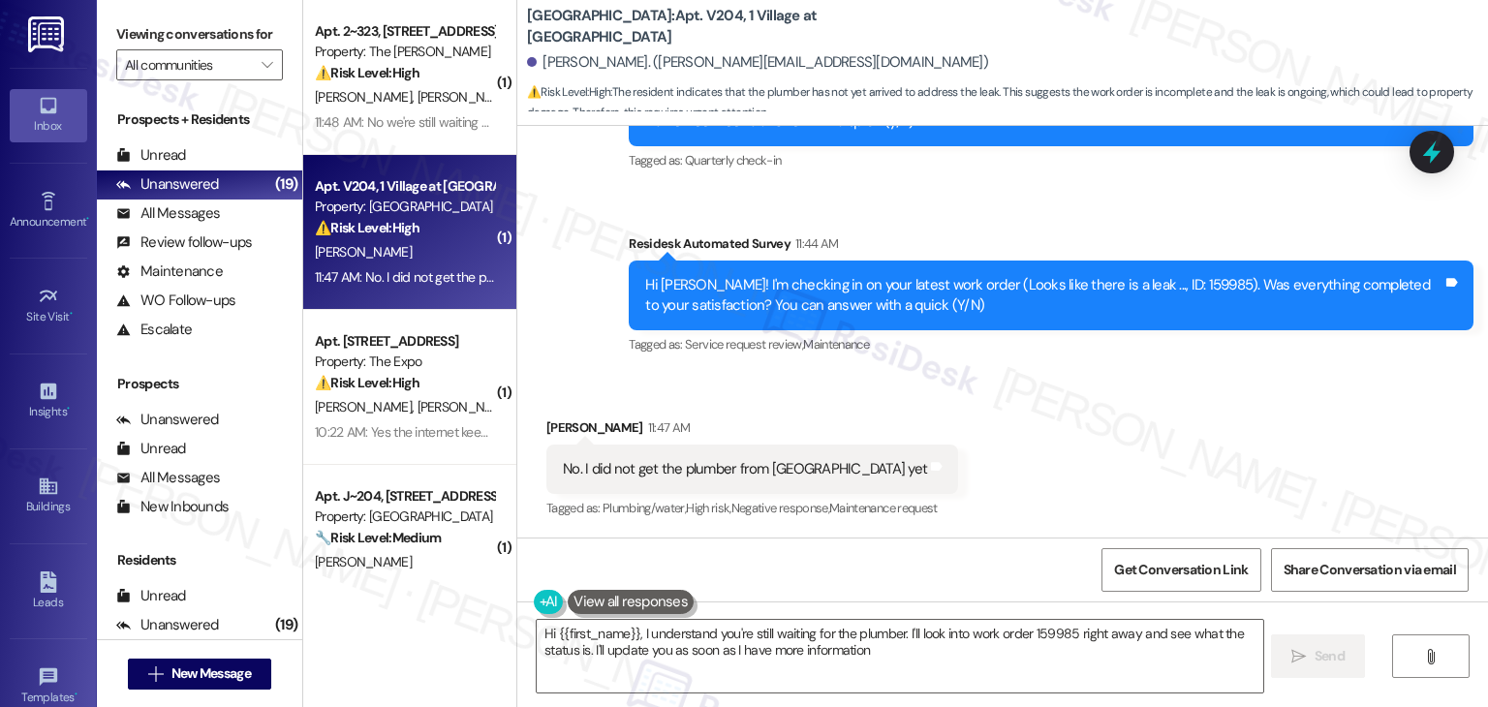
type textarea "Hi {{first_name}}, I understand you're still waiting for the plumber. I'll look…"
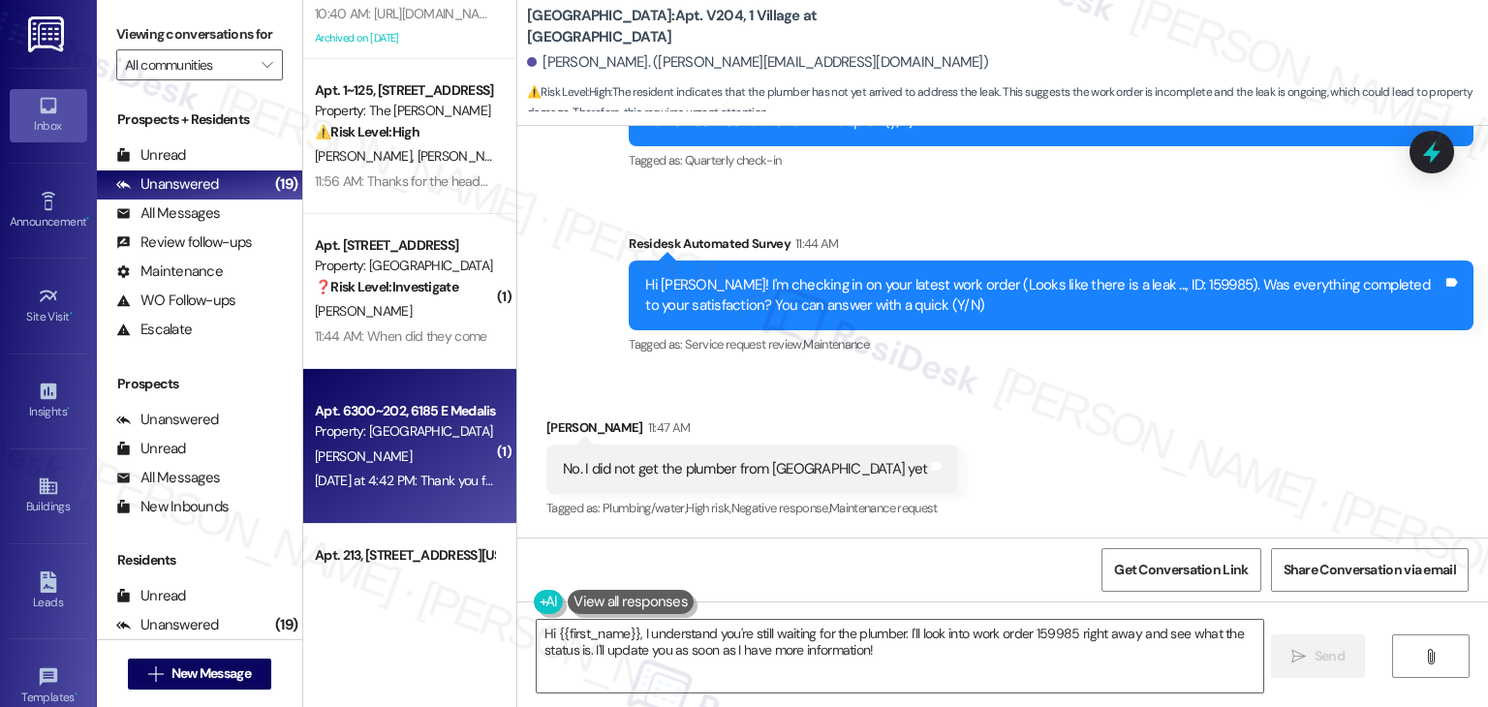
scroll to position [2415, 0]
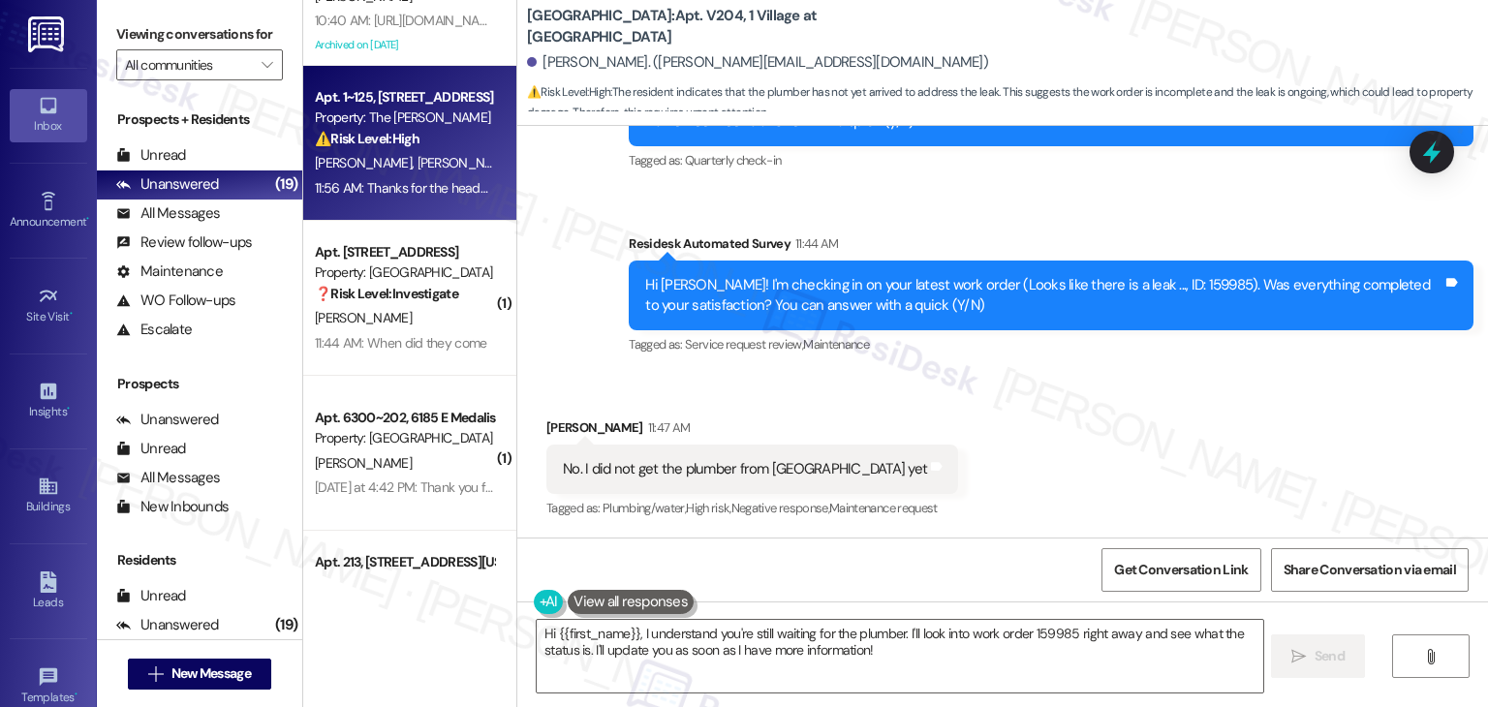
click at [439, 189] on div "11:56 AM: Thanks for the heads-up, Augusto. Do you happen to know who might’ve …" at bounding box center [1115, 187] width 1601 height 17
type textarea "Hi {{first_name}}, I understand you're still waiting for the plumber. I'll look…"
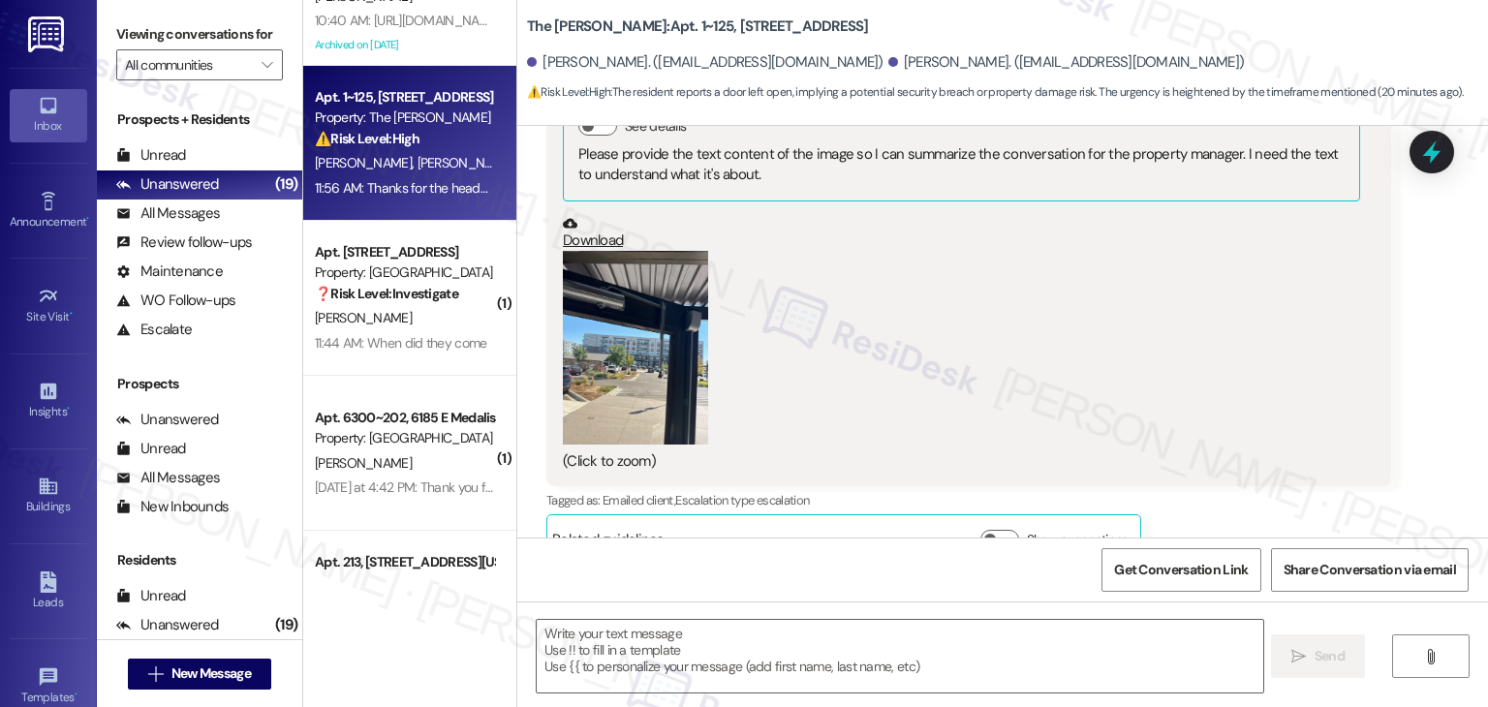
type textarea "Fetching suggested responses. Please feel free to read through the conversation…"
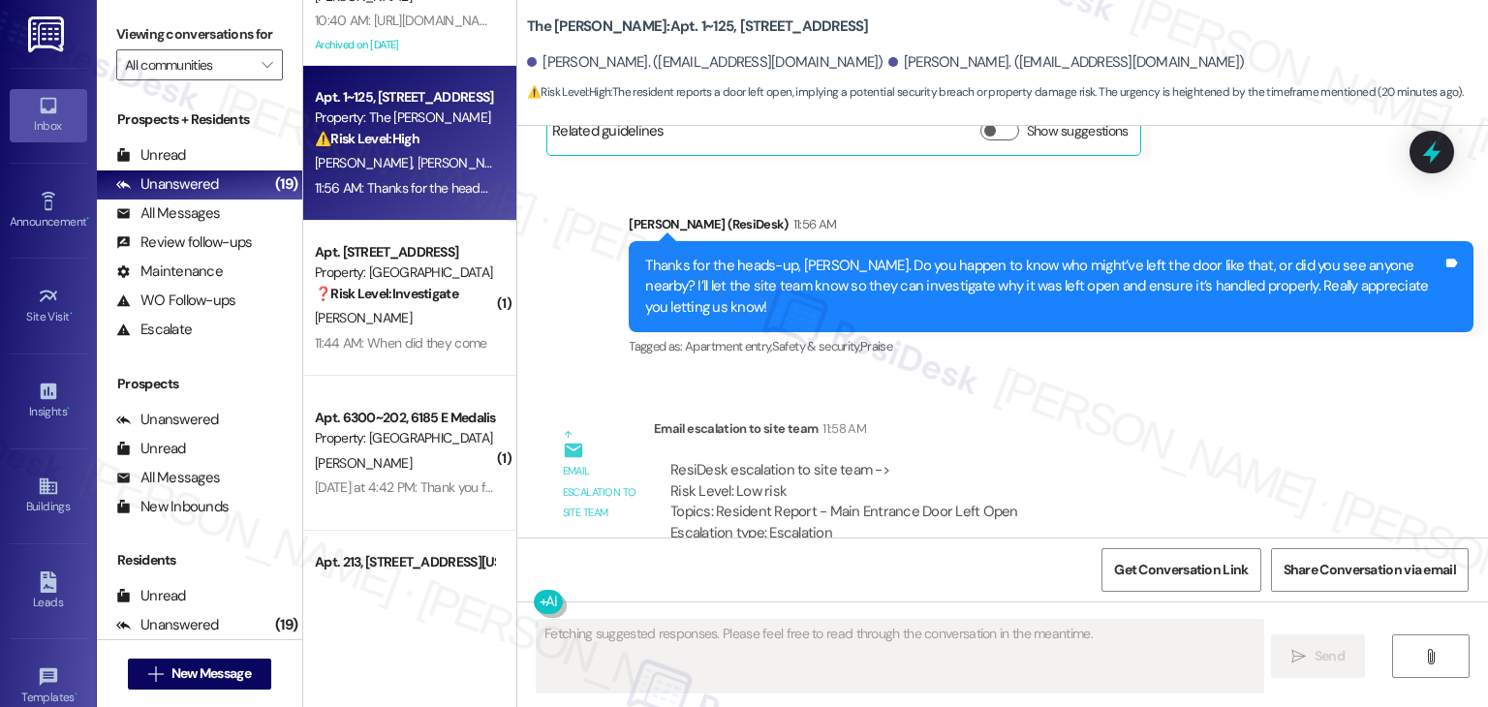
scroll to position [10902, 0]
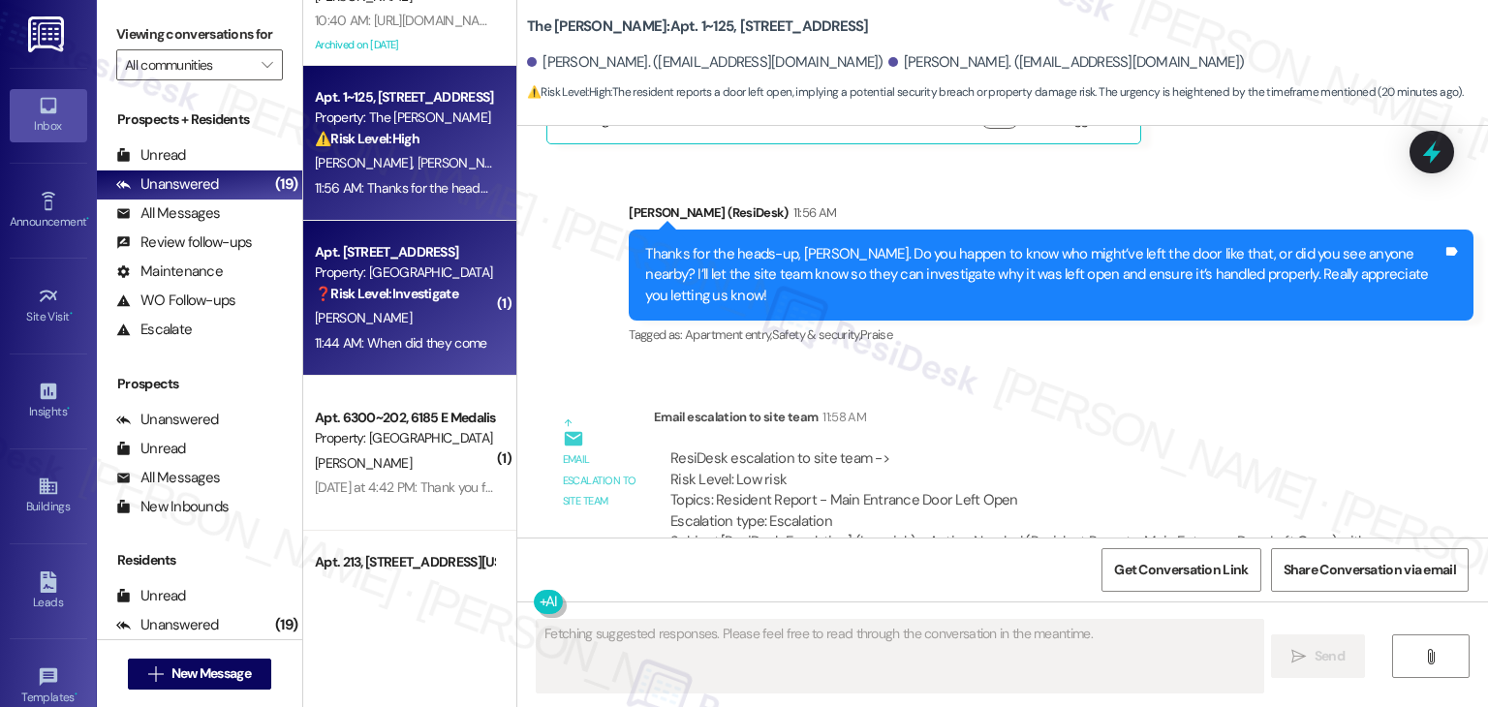
click at [410, 350] on div "11:44 AM: When did they come 11:44 AM: When did they come" at bounding box center [400, 342] width 171 height 17
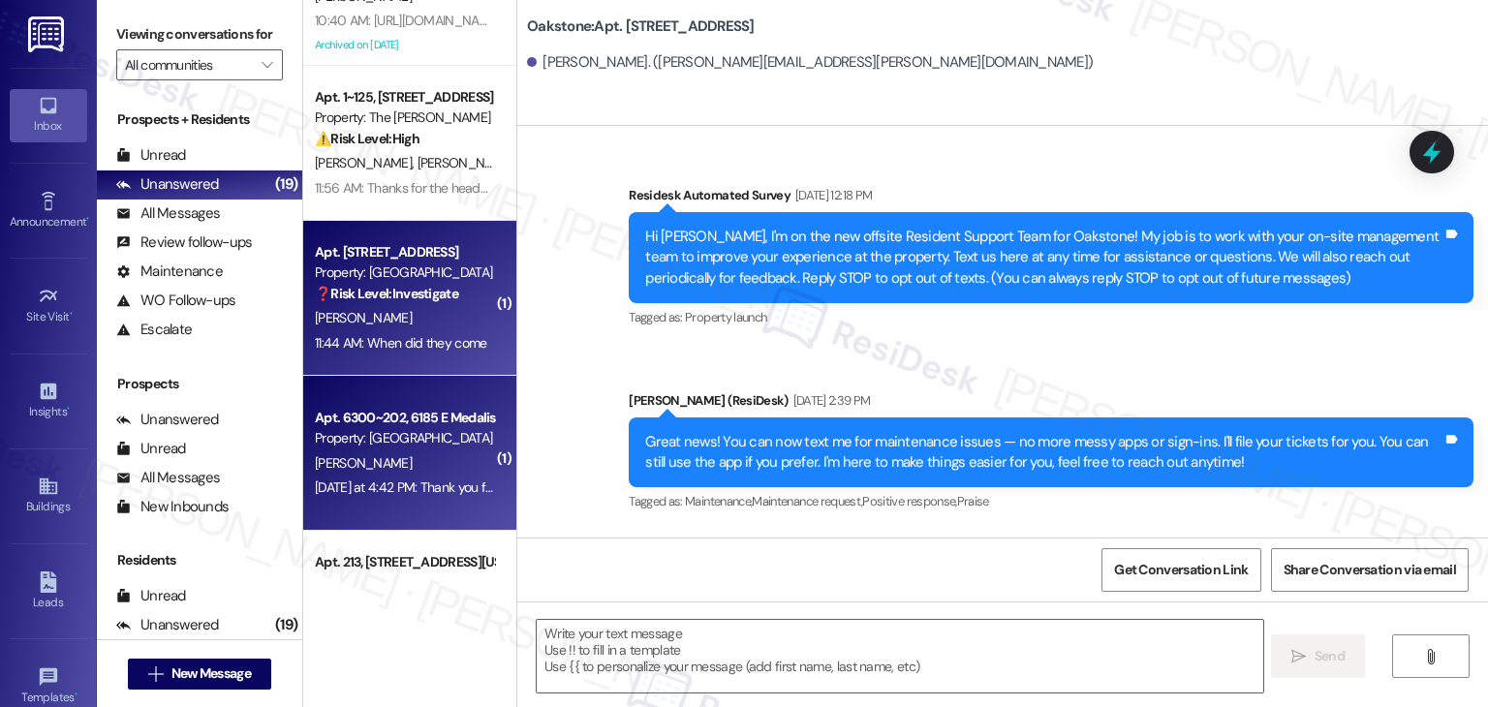
type textarea "Fetching suggested responses. Please feel free to read through the conversation…"
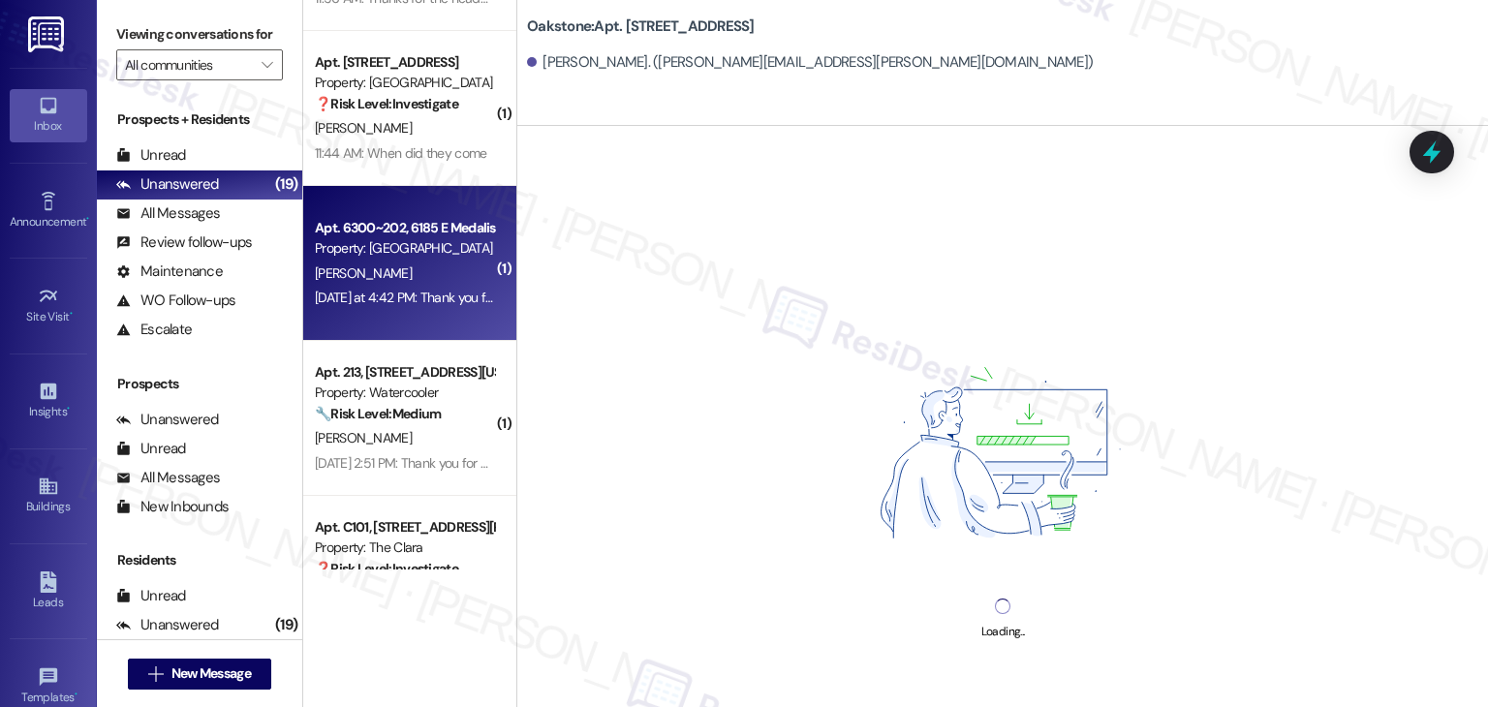
scroll to position [2802, 0]
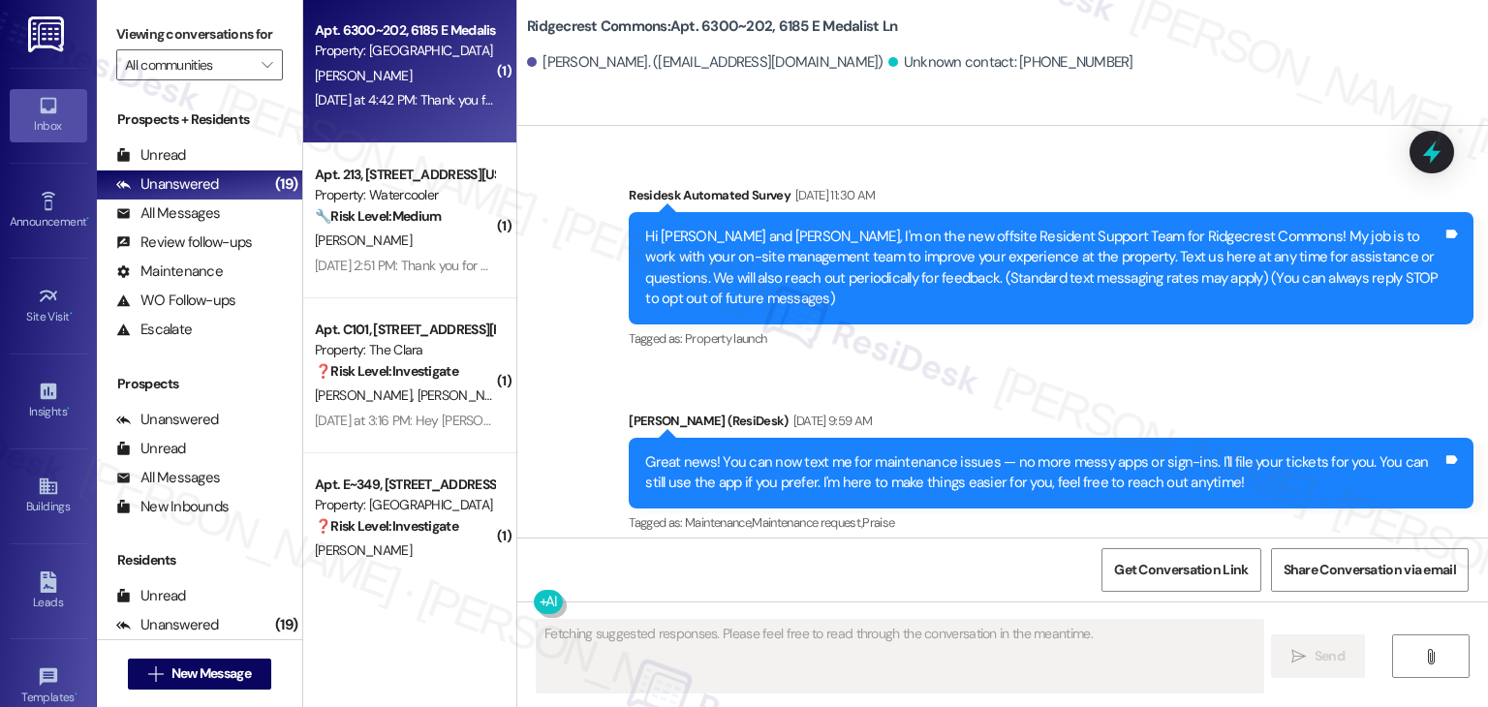
type textarea "Fetching suggested responses. Please feel free to read through the conversation…"
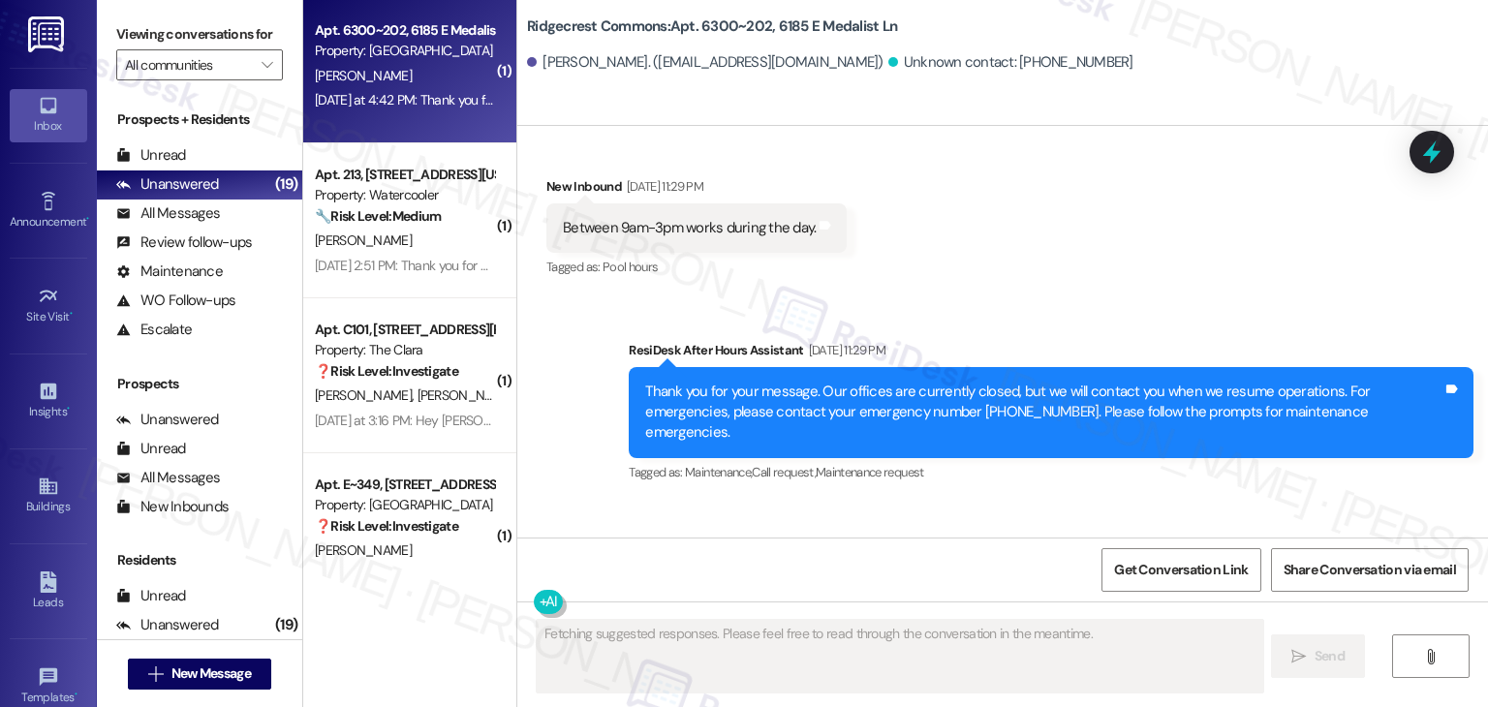
scroll to position [6810, 0]
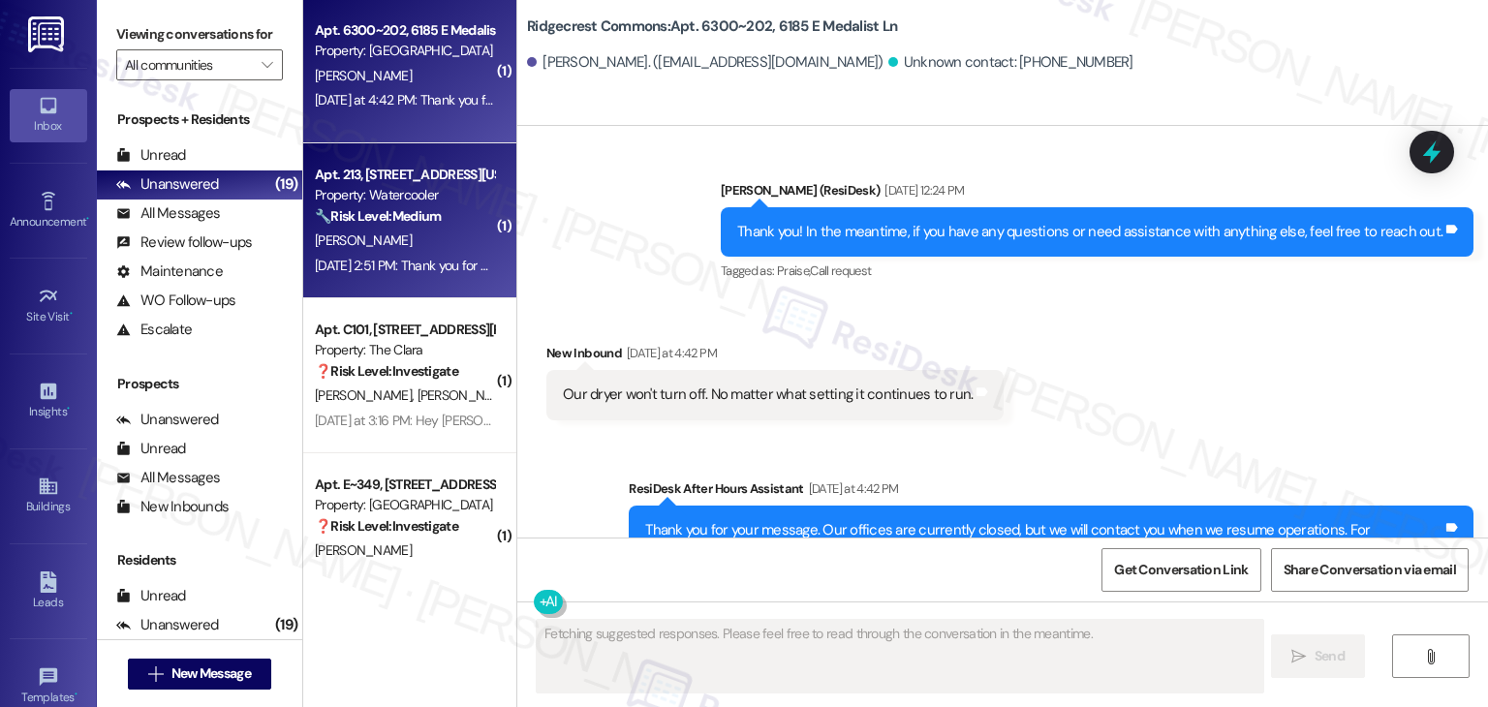
click at [407, 239] on div "[PERSON_NAME]" at bounding box center [404, 241] width 183 height 24
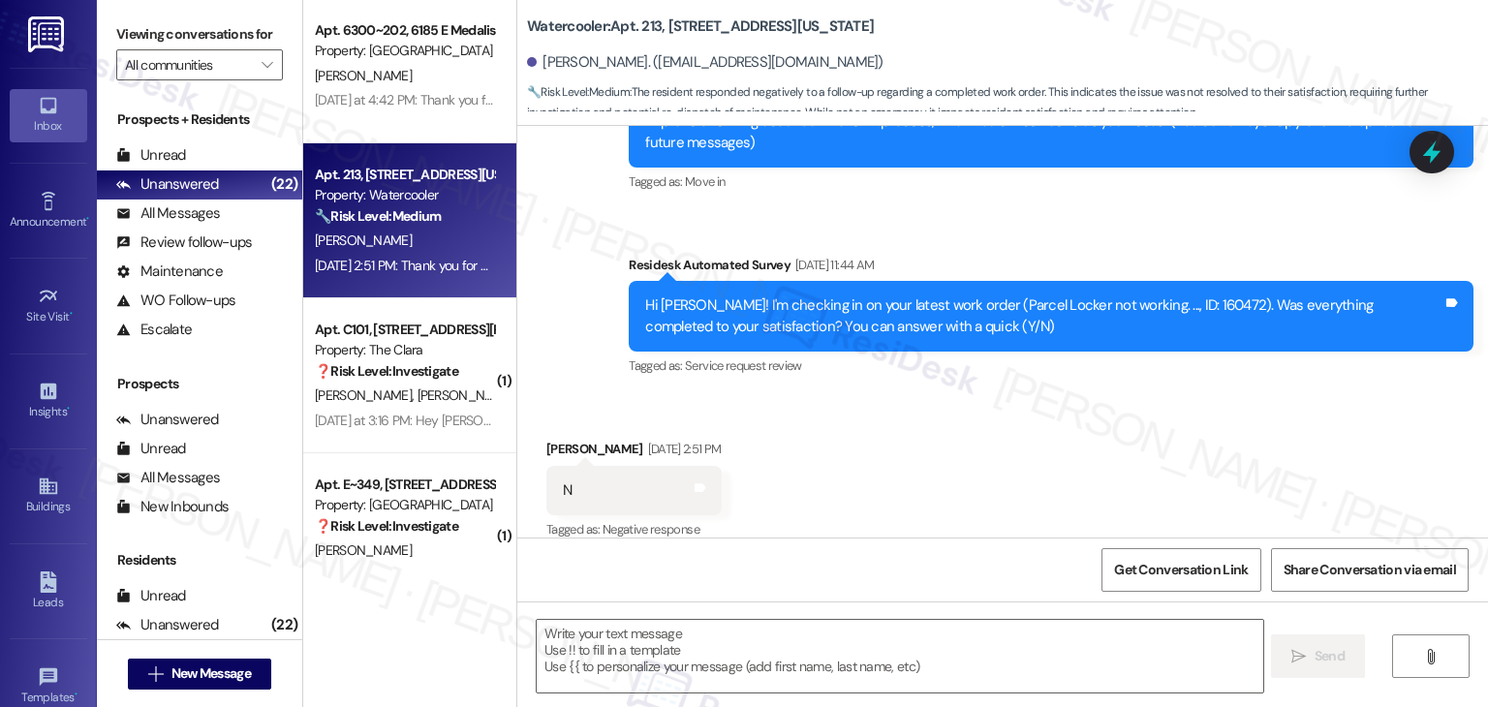
scroll to position [435, 0]
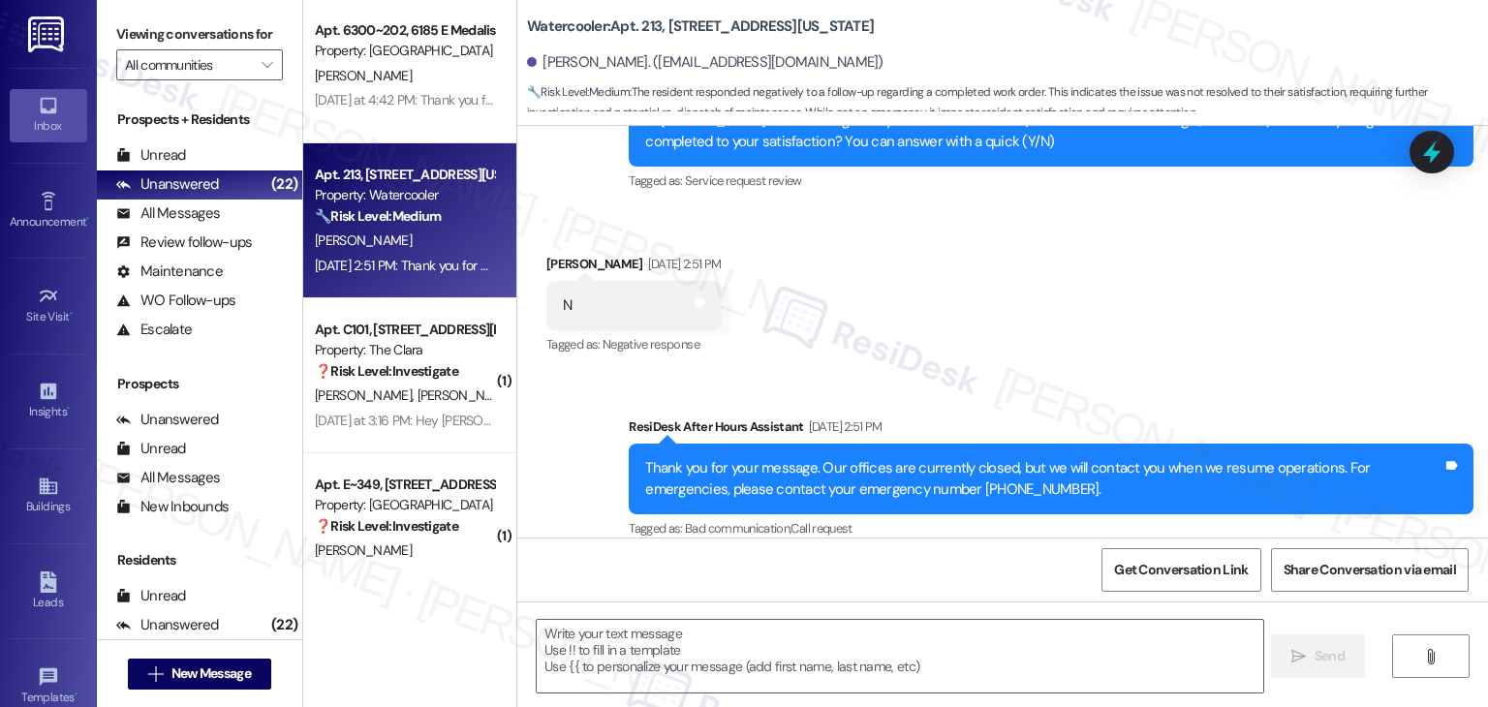
click at [1018, 311] on div "Received via SMS John Cunningham Sep 13, 2025 at 2:51 PM N Tags and notes Tagge…" at bounding box center [1002, 292] width 971 height 164
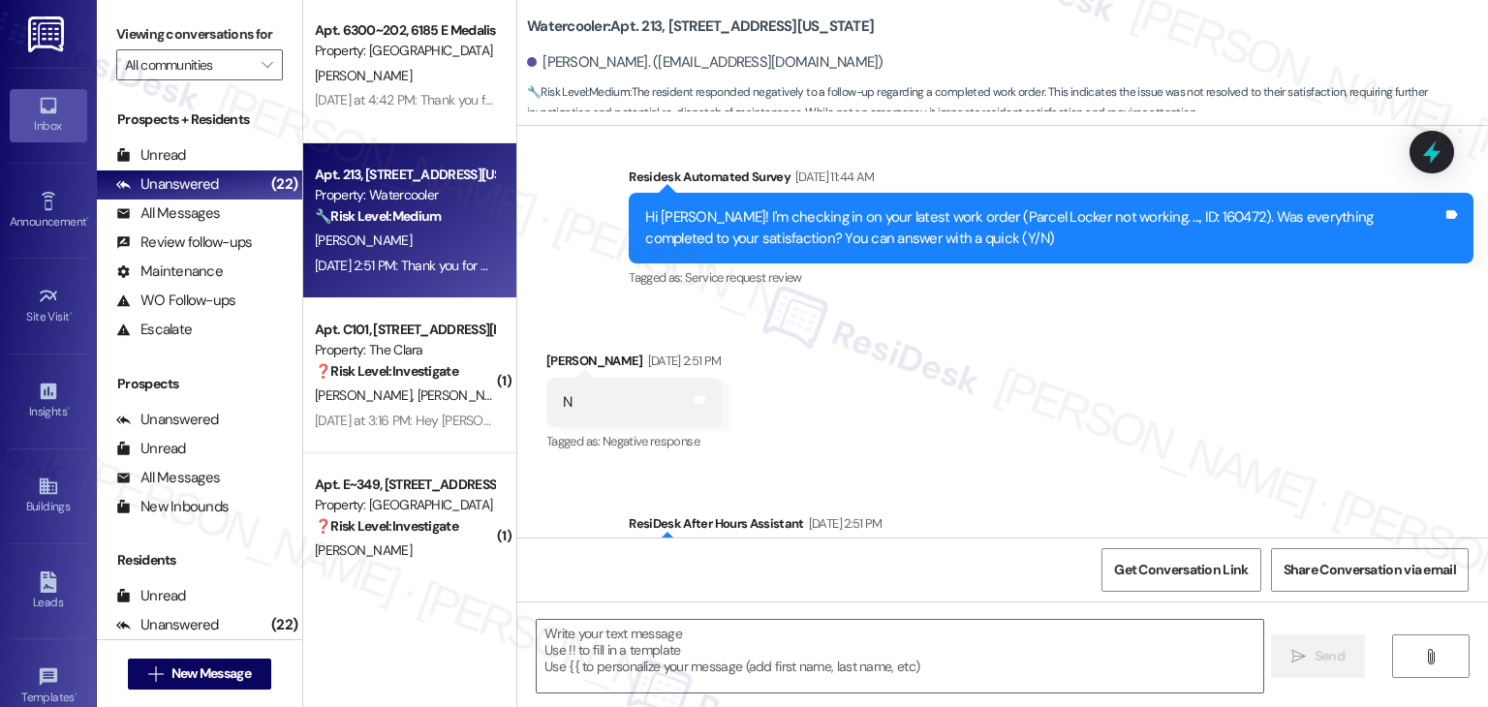
click at [1012, 334] on div "Received via SMS John Cunningham Sep 13, 2025 at 2:51 PM N Tags and notes Tagge…" at bounding box center [1002, 389] width 971 height 164
click at [1012, 335] on div "Received via SMS John Cunningham Sep 13, 2025 at 2:51 PM N Tags and notes Tagge…" at bounding box center [1002, 389] width 971 height 164
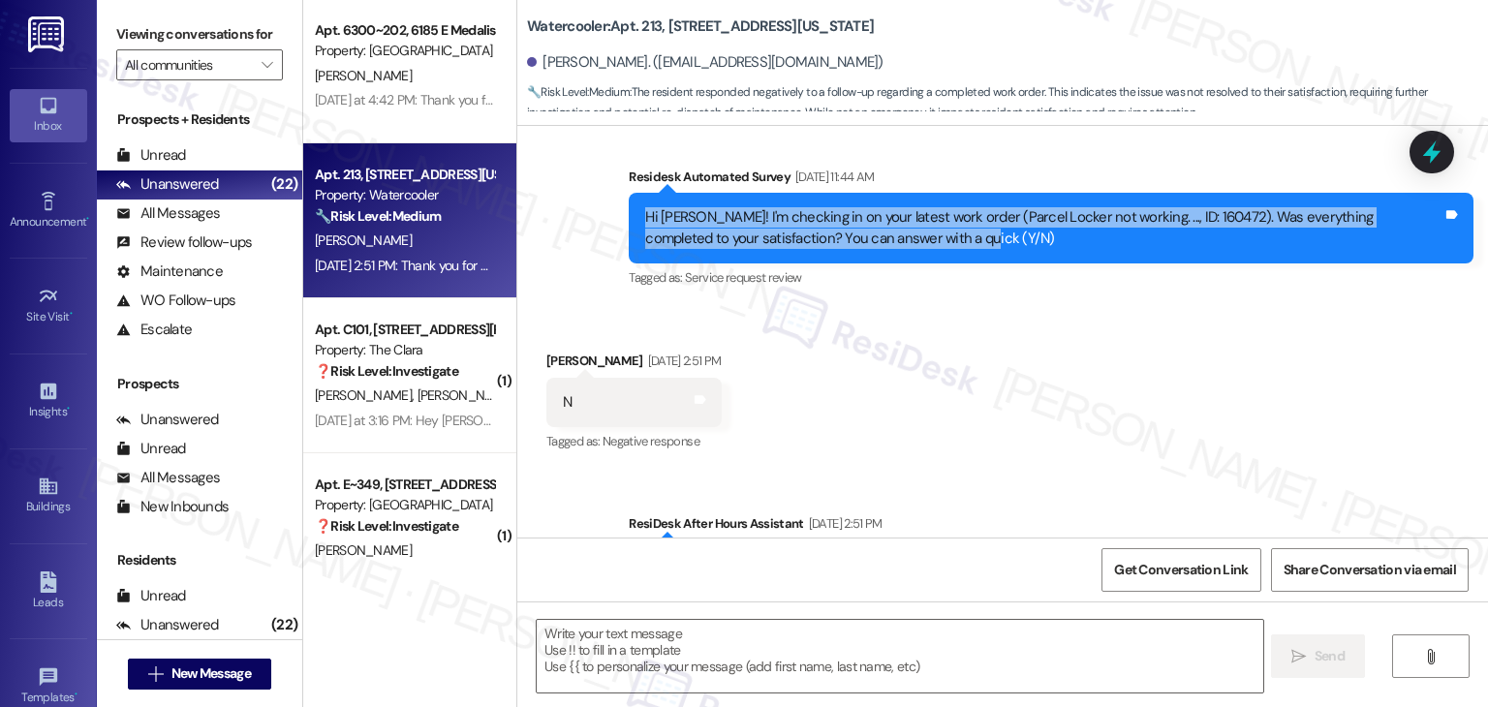
drag, startPoint x: 935, startPoint y: 218, endPoint x: 601, endPoint y: 195, distance: 335.1
click at [601, 195] on div "Survey, sent via SMS Residesk Automated Survey Jul 25, 2025 at 11:31 AM Hi John…" at bounding box center [1002, 113] width 971 height 390
copy div "Hi John! I'm checking in on your latest work order (Parcel Locker not working. …"
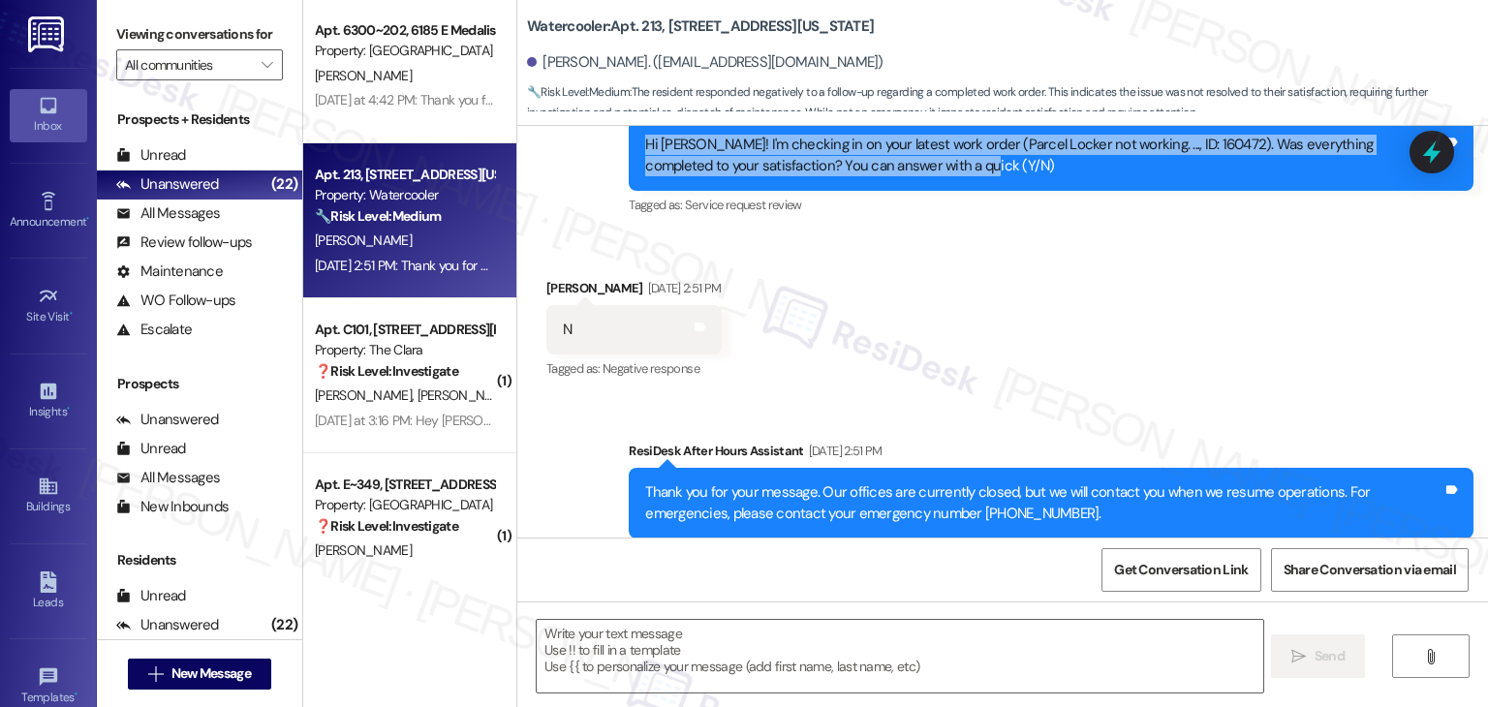
scroll to position [435, 0]
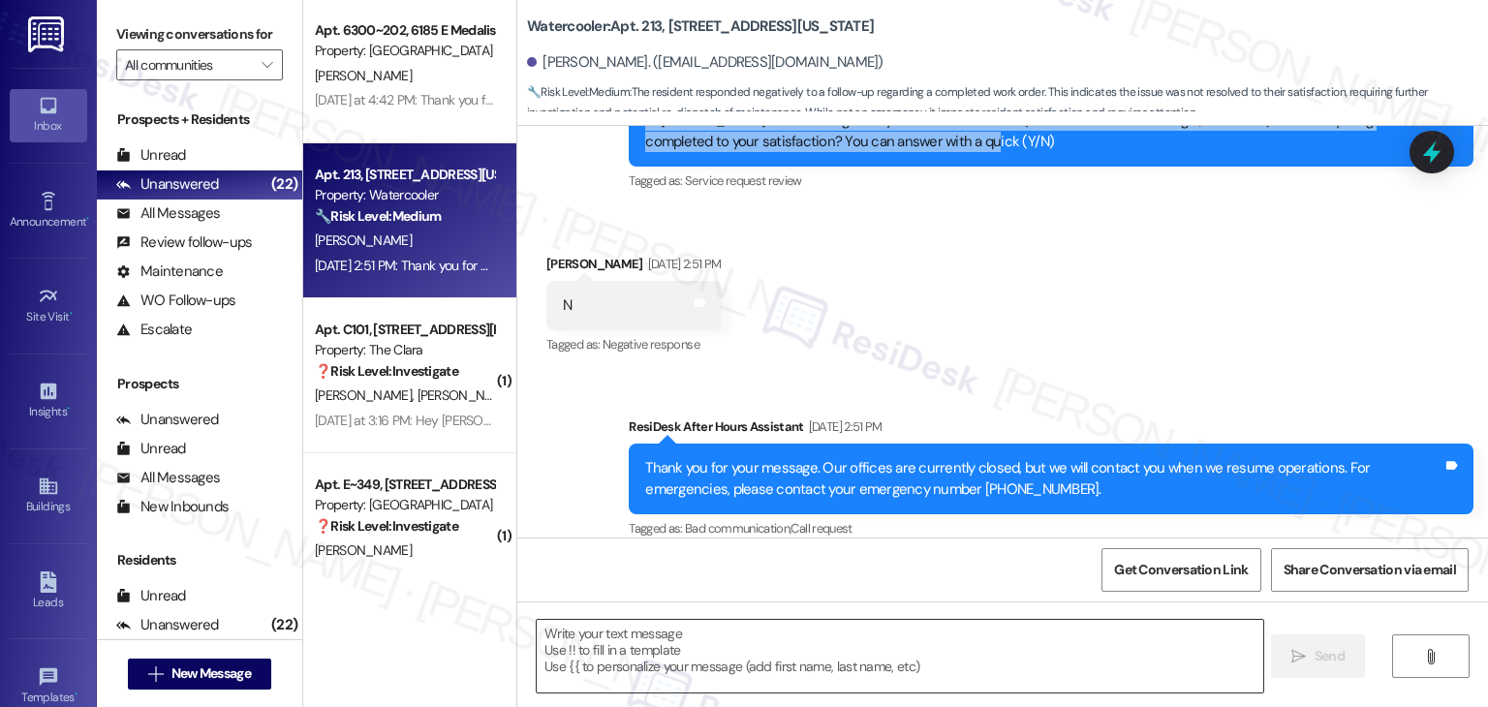
click at [661, 650] on textarea at bounding box center [900, 656] width 726 height 73
paste textarea "Thanks for letting me know, John. I understand the work order wasn’t completed …"
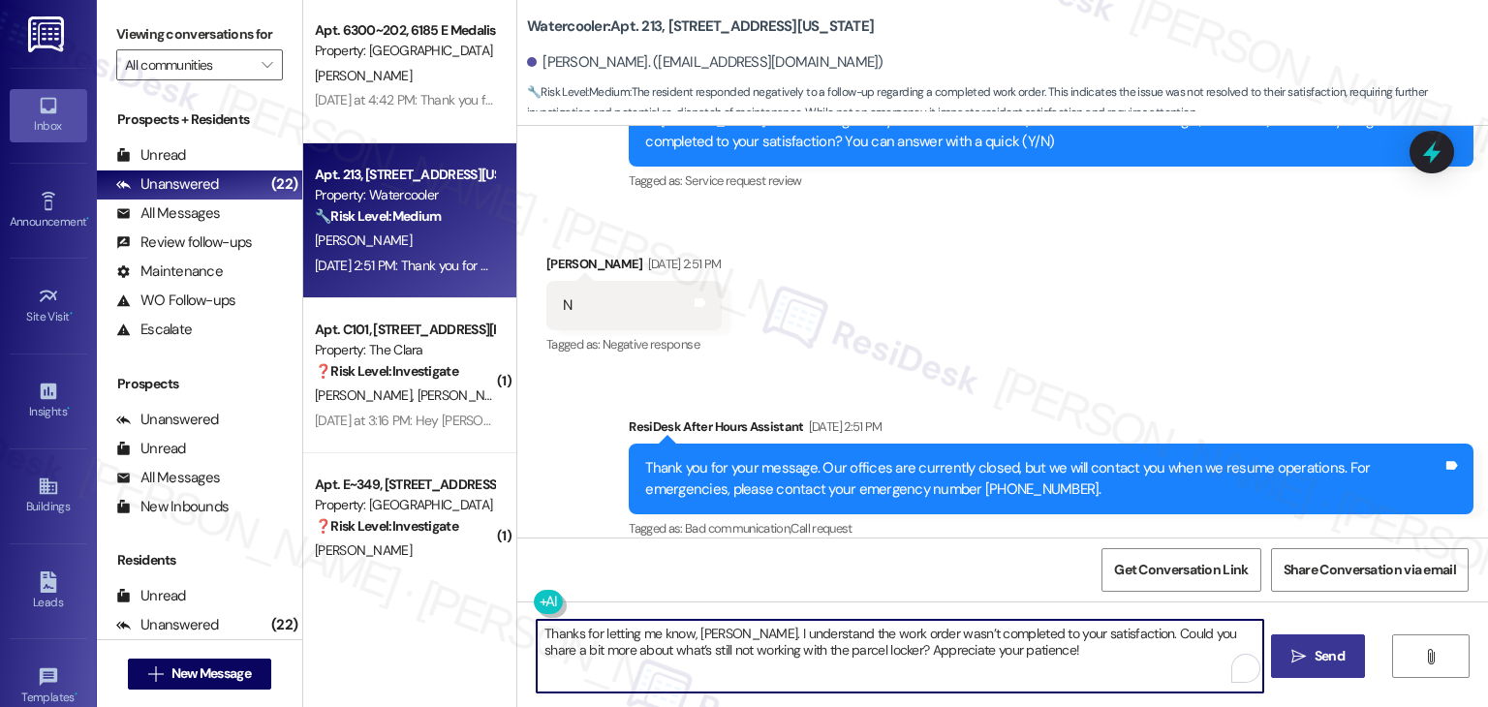
type textarea "Thanks for letting me know, John. I understand the work order wasn’t completed …"
click at [1329, 653] on span "Send" at bounding box center [1330, 656] width 30 height 20
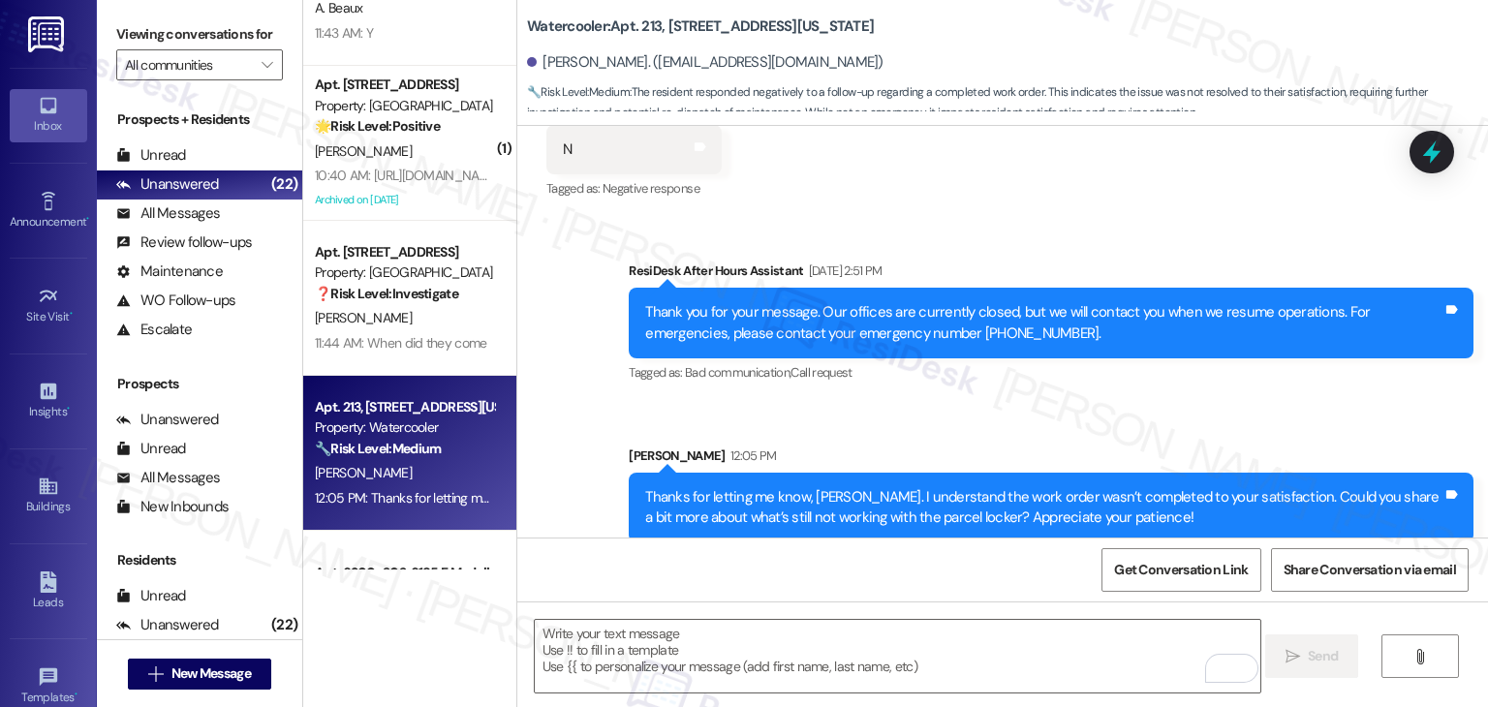
scroll to position [2318, 0]
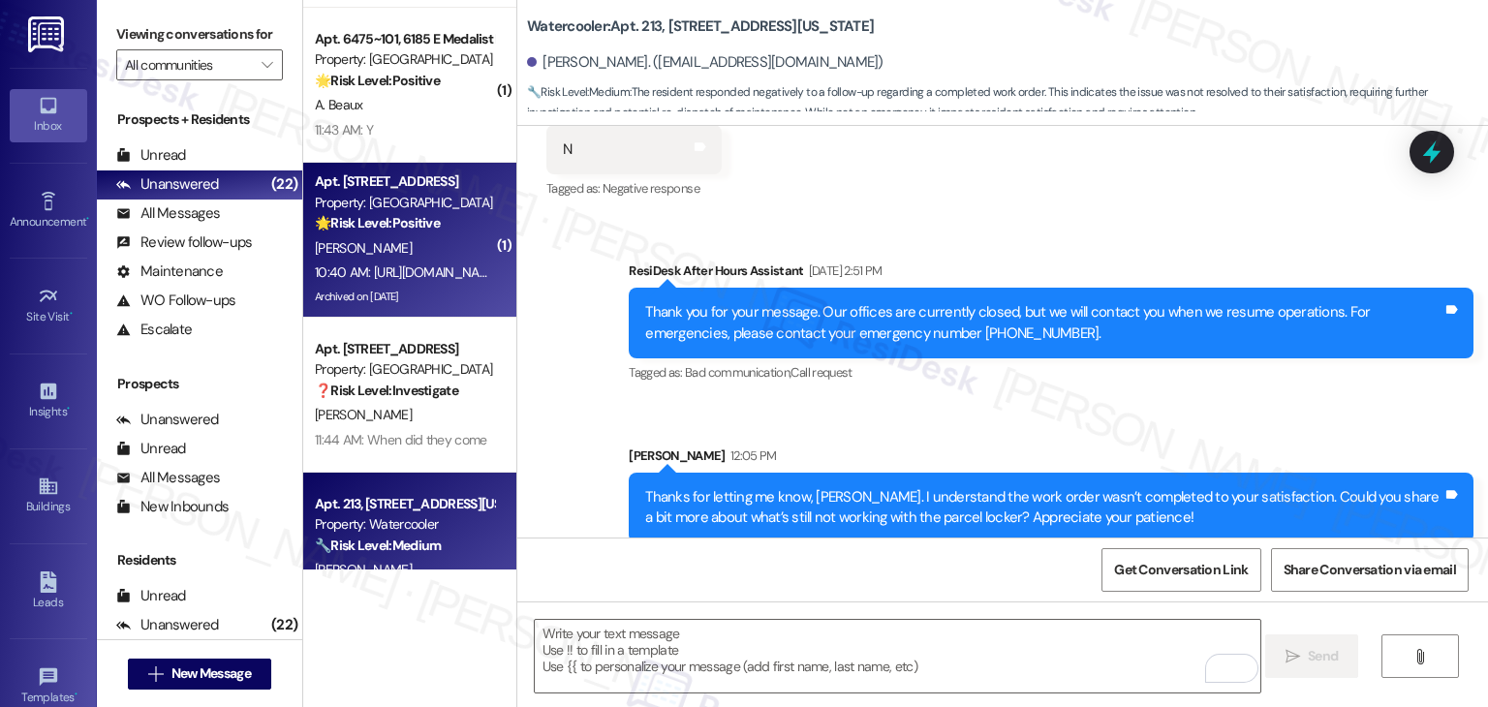
click at [442, 255] on div "[PERSON_NAME]" at bounding box center [404, 248] width 183 height 24
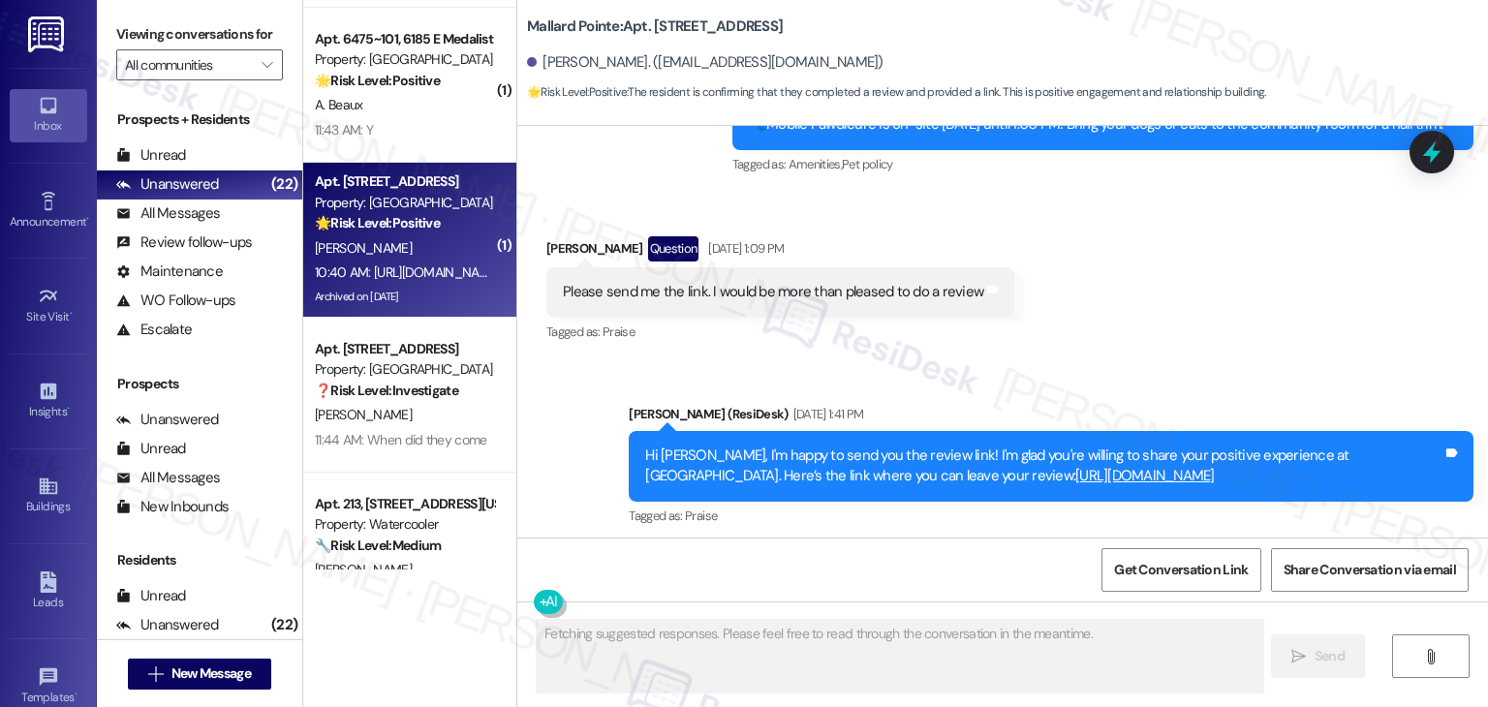
scroll to position [10716, 0]
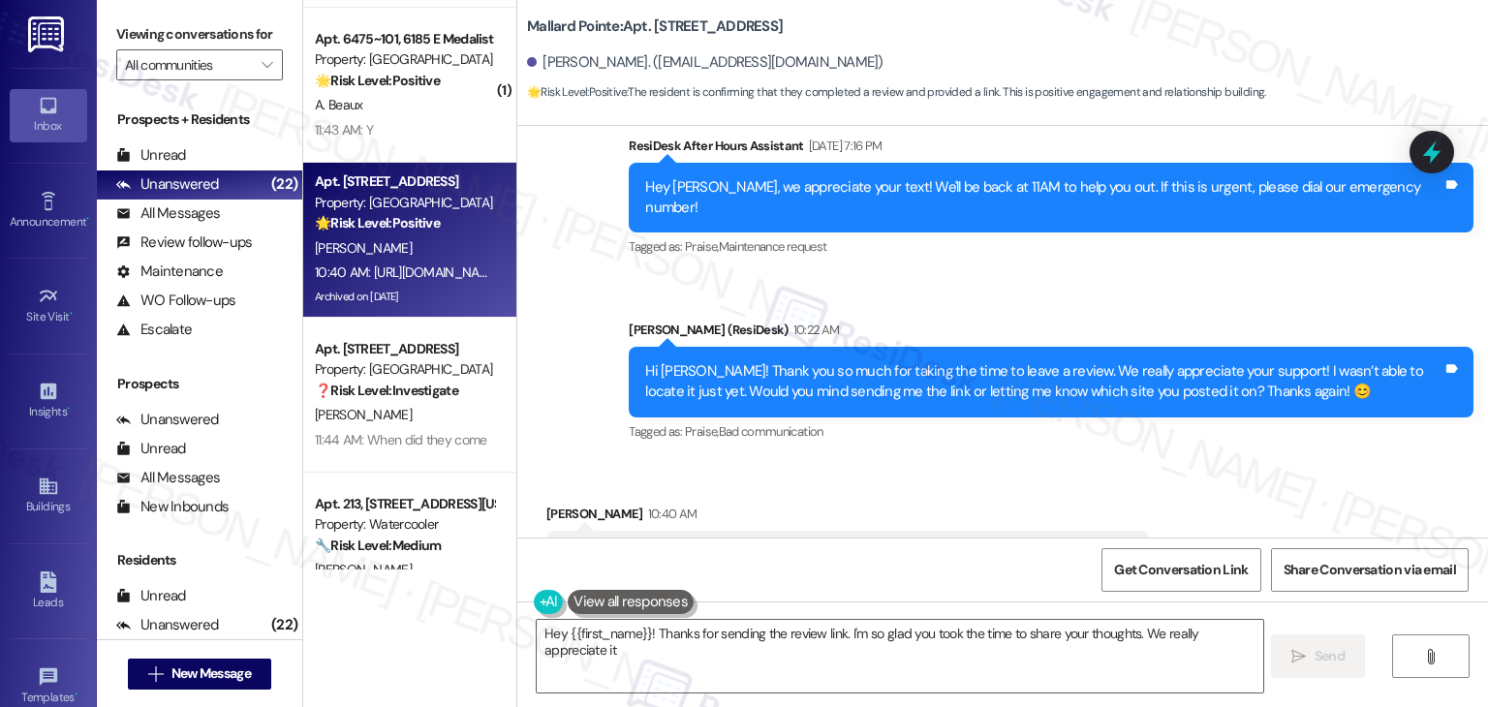
type textarea "Hey {{first_name}}! Thanks for sending the review link. I'm so glad you took th…"
click at [702, 545] on link "https://www.theresidesk.com/links/review-QBIC7JDY" at bounding box center [633, 554] width 140 height 19
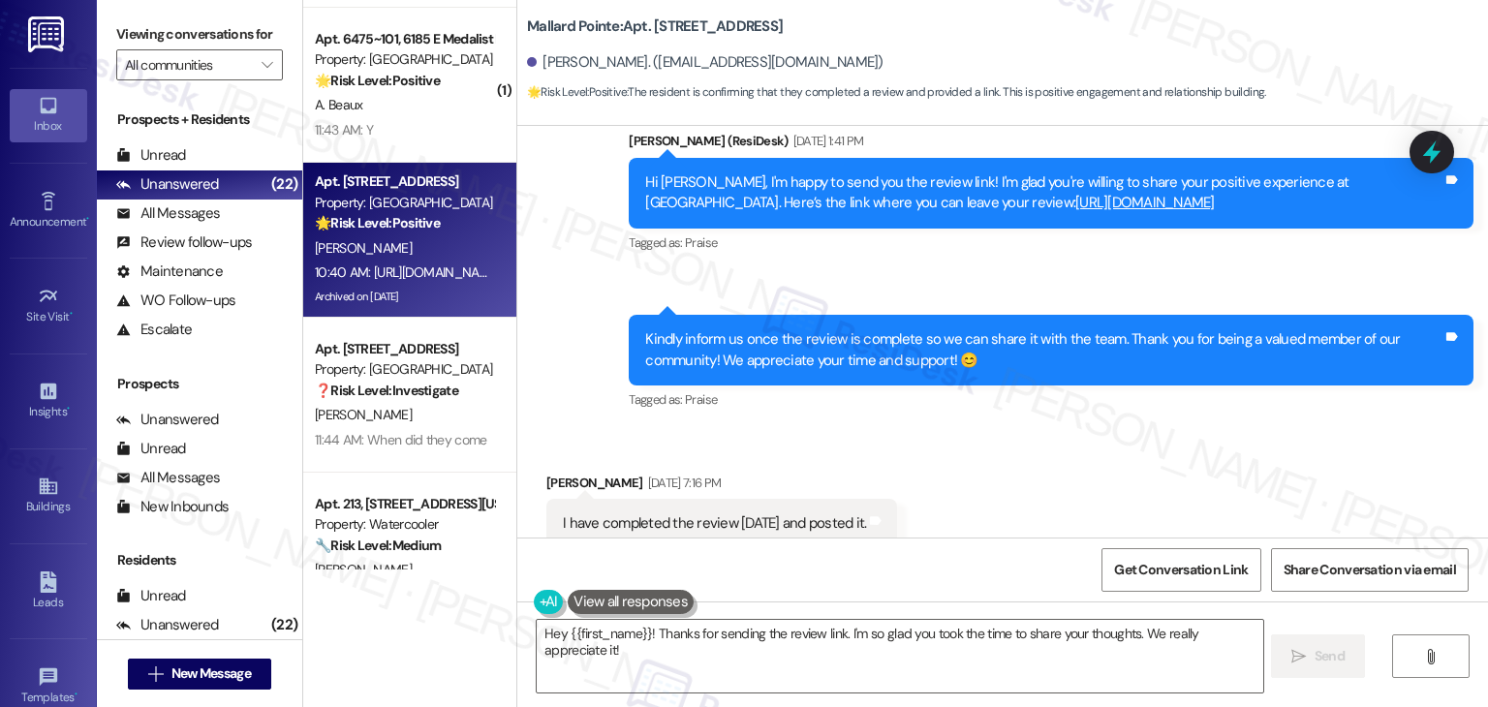
scroll to position [10135, 0]
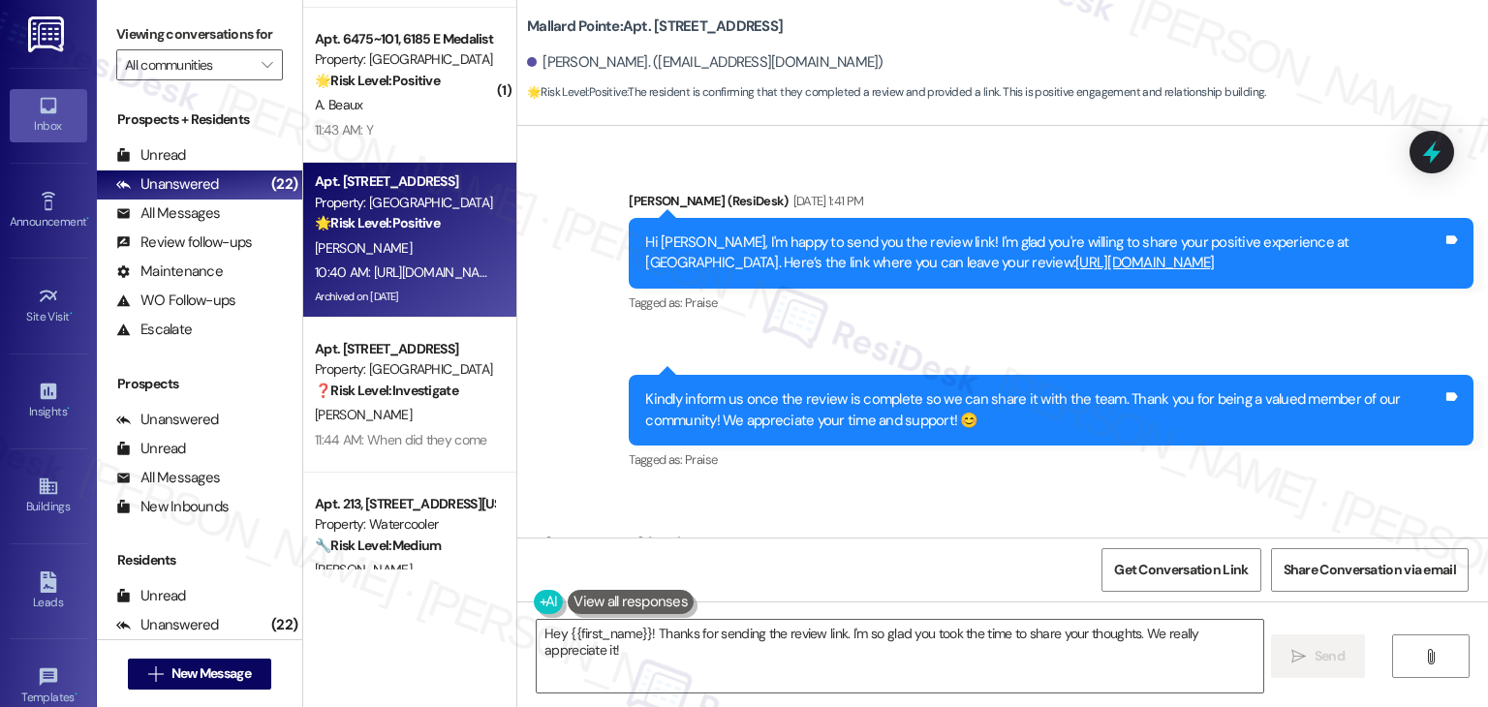
click at [1075, 253] on link "https://www.theresidesk.com/links/review-Q_BlC7JDY" at bounding box center [1145, 262] width 140 height 19
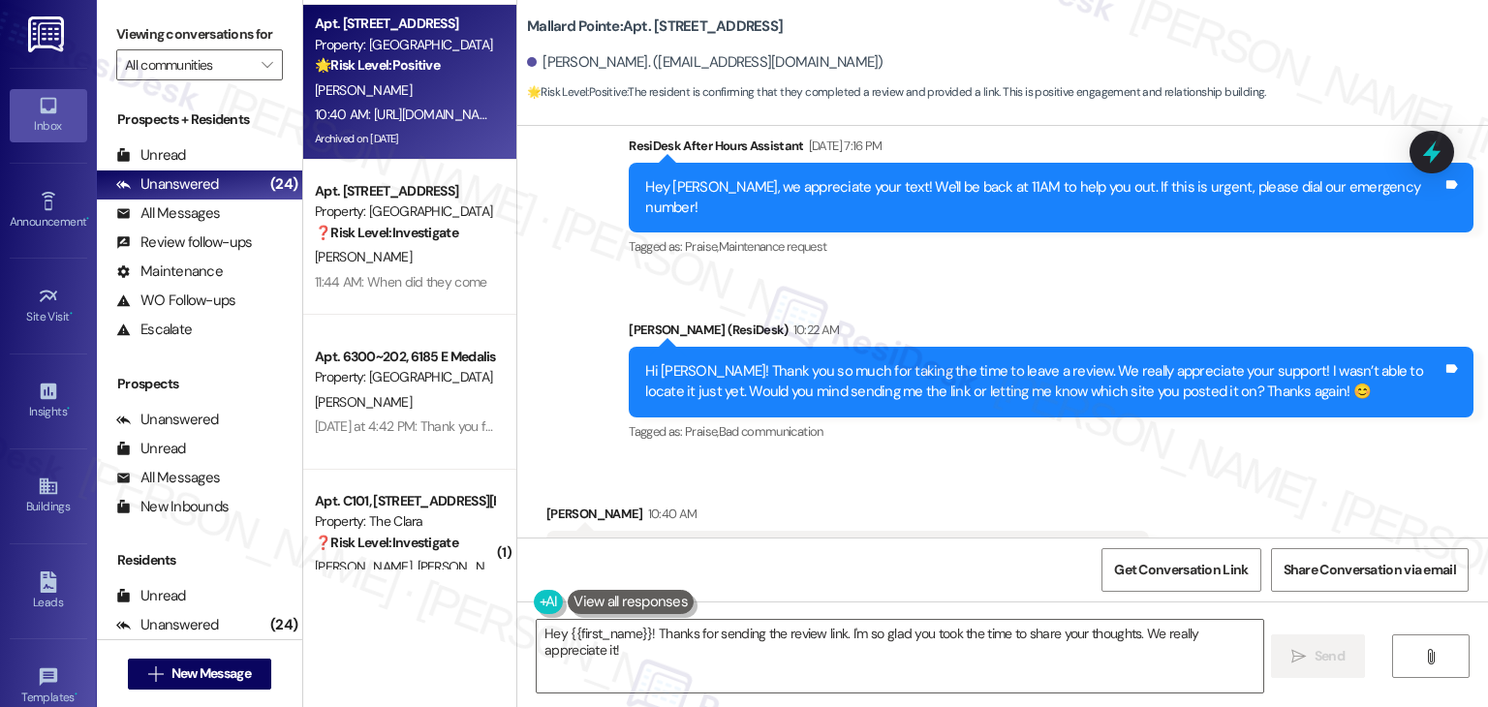
scroll to position [2951, 0]
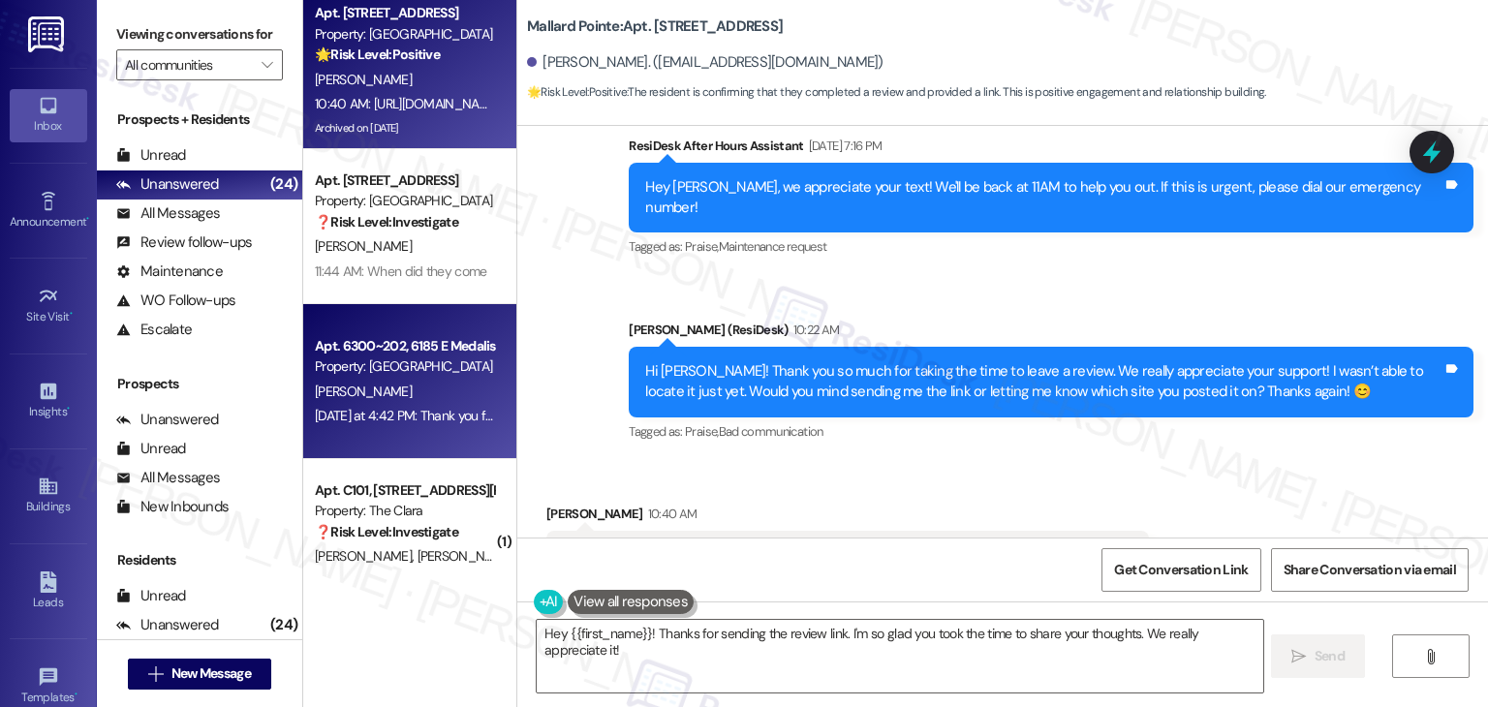
click at [421, 404] on div "Yesterday at 4:42 PM: Thank you for your message. Our offices are currently clo…" at bounding box center [404, 416] width 183 height 24
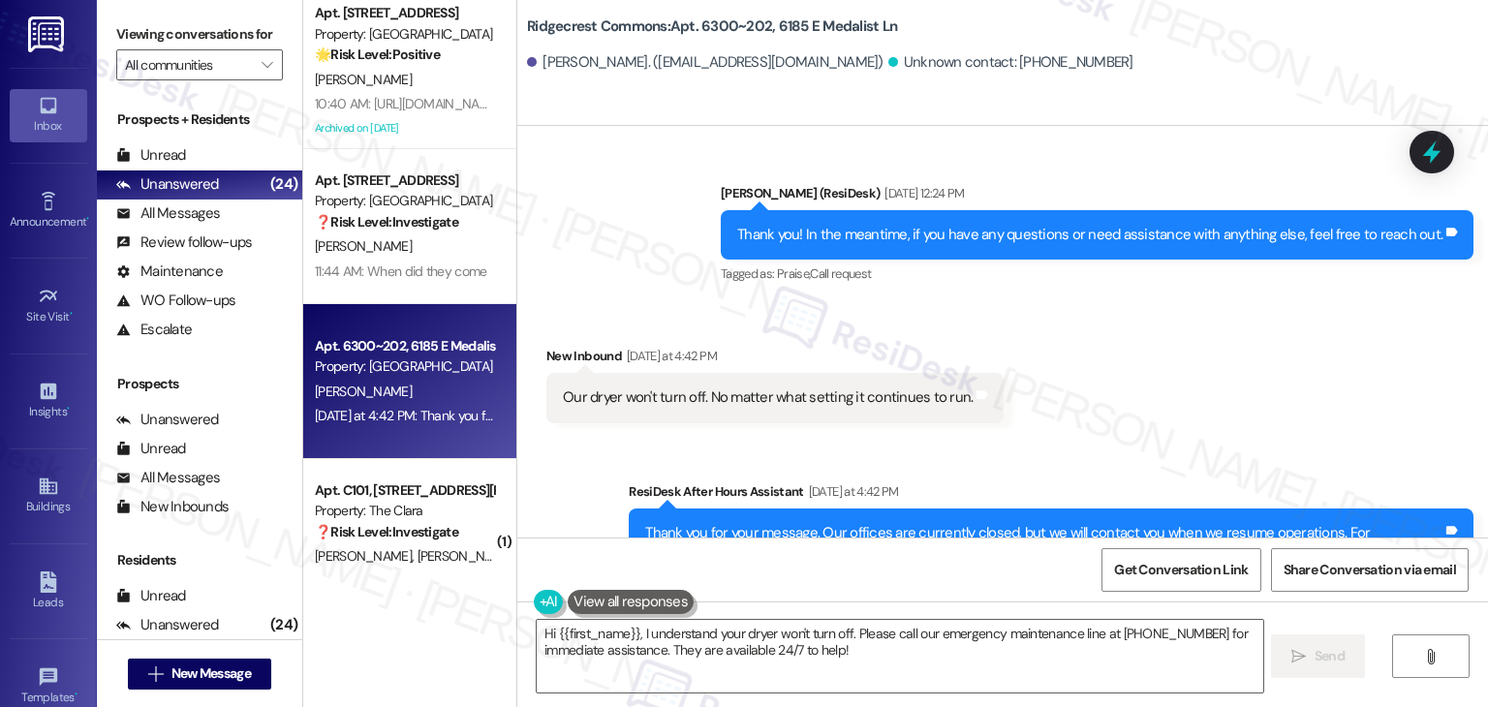
scroll to position [6810, 0]
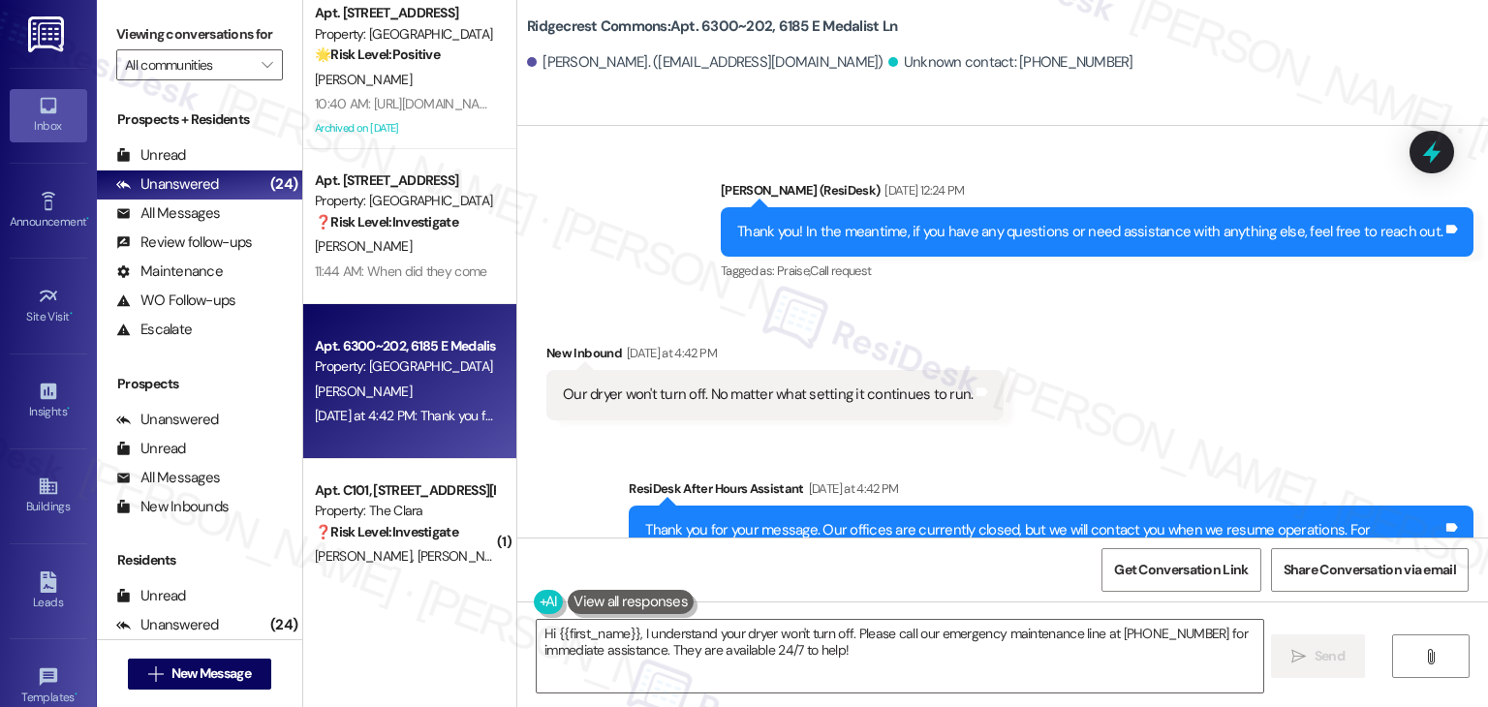
click at [1095, 330] on div "Received via SMS New Inbound Yesterday at 4:42 PM Our dryer won't turn off. No …" at bounding box center [1002, 366] width 971 height 135
click at [771, 370] on div "Our dryer won't turn off. No matter what setting it continues to run. Tags and …" at bounding box center [774, 394] width 457 height 49
click at [770, 385] on div "Our dryer won't turn off. No matter what setting it continues to run." at bounding box center [768, 395] width 410 height 20
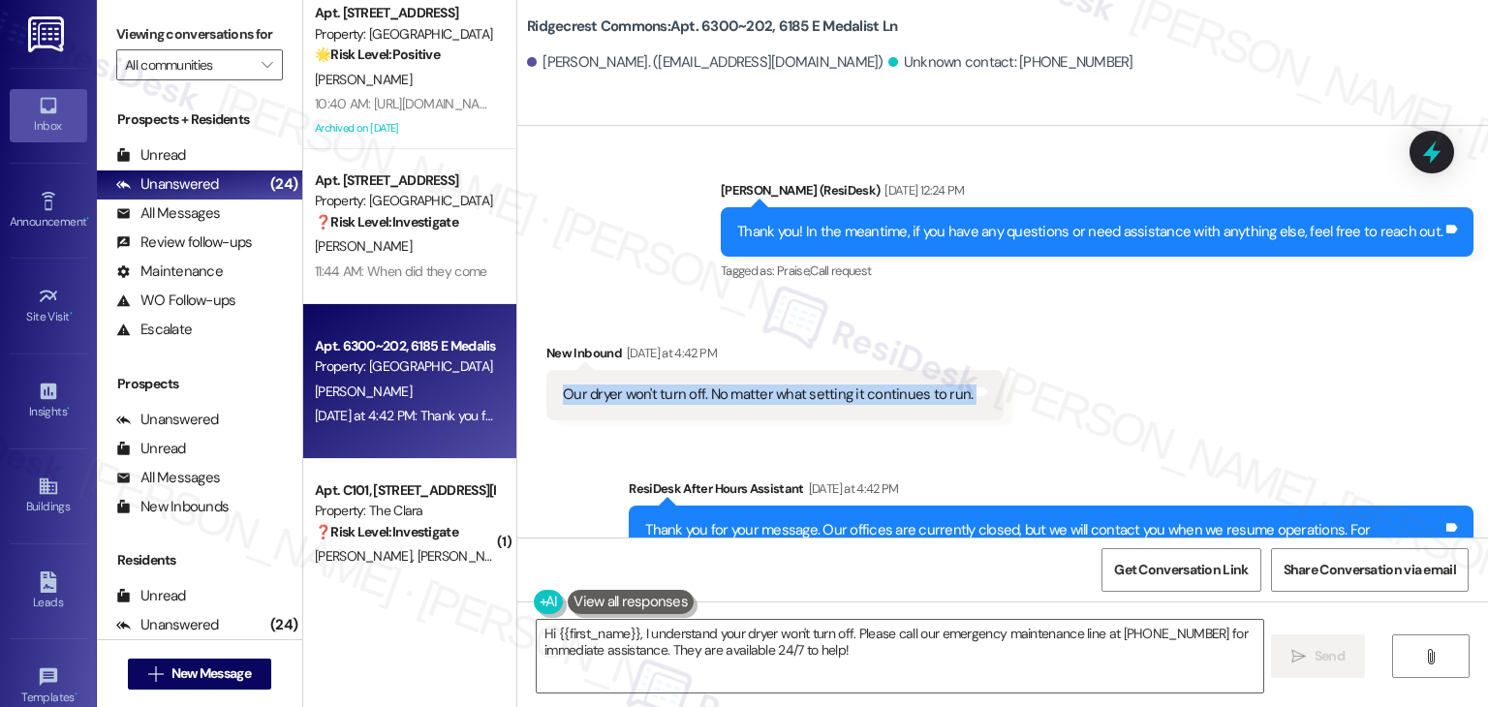
copy div "Our dryer won't turn off. No matter what setting it continues to run. Tags and …"
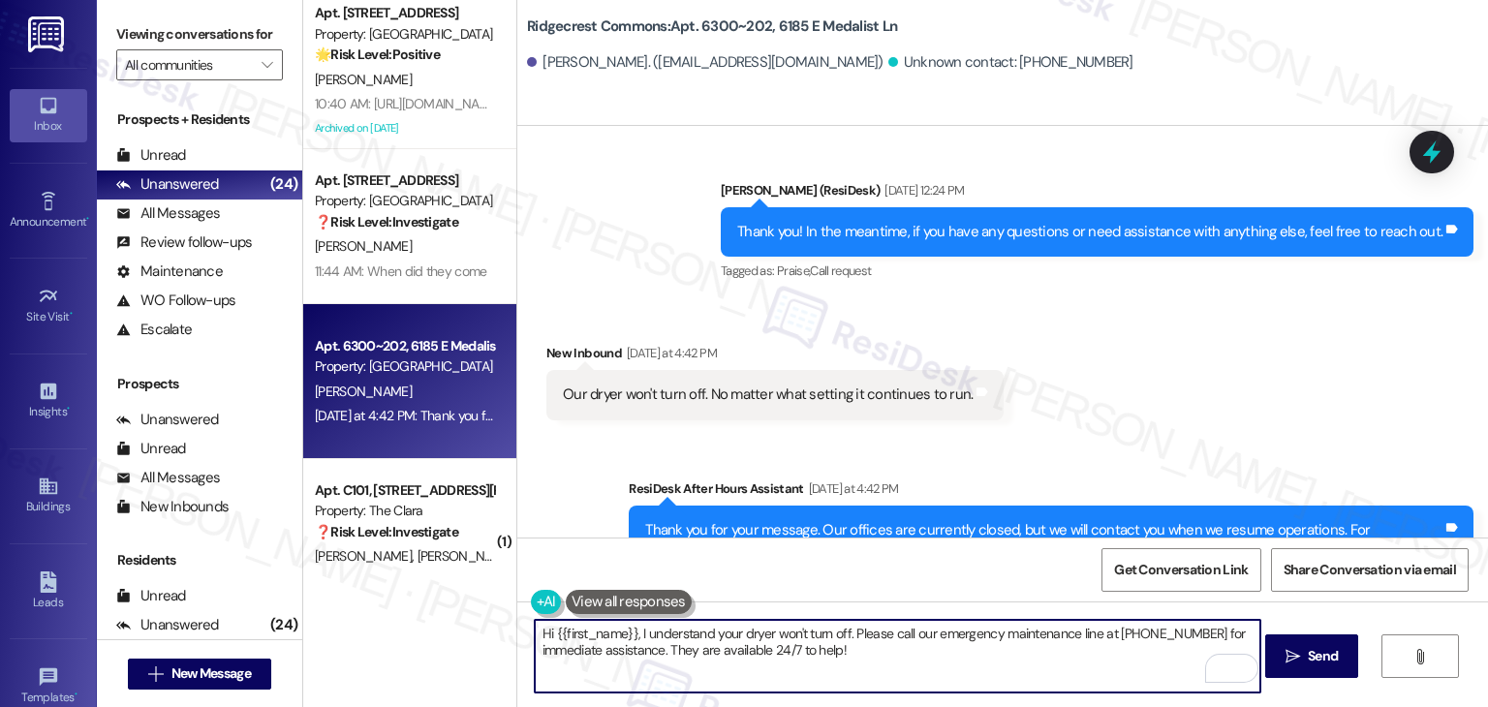
drag, startPoint x: 846, startPoint y: 634, endPoint x: 634, endPoint y: 622, distance: 212.5
click at [634, 622] on textarea "Hi {{first_name}}, I understand your dryer won't turn off. Please call our emer…" at bounding box center [898, 656] width 726 height 73
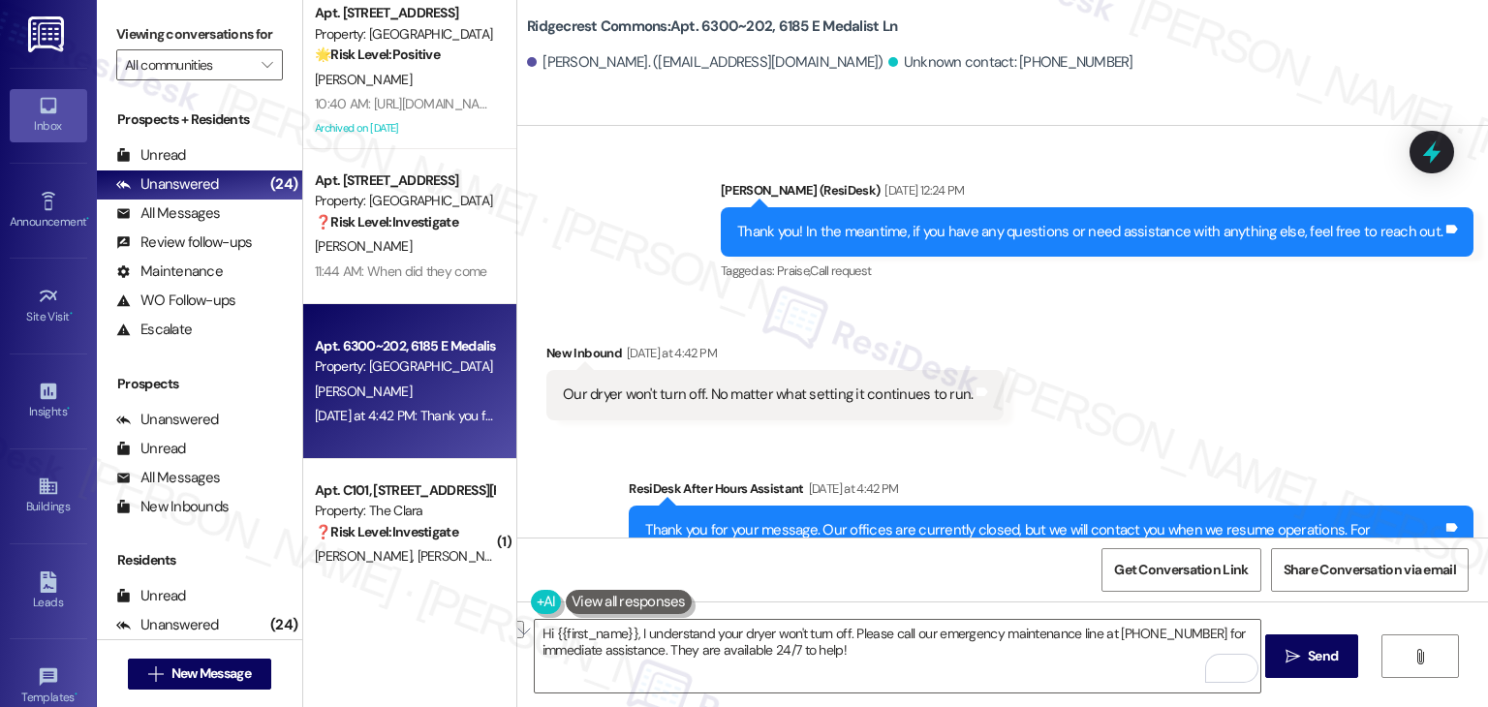
click at [986, 572] on div "Get Conversation Link Share Conversation via email" at bounding box center [1002, 570] width 971 height 64
click at [791, 644] on textarea "Hi {{first_name}}, I understand your dryer won't turn off. Please call our emer…" at bounding box center [898, 656] width 726 height 73
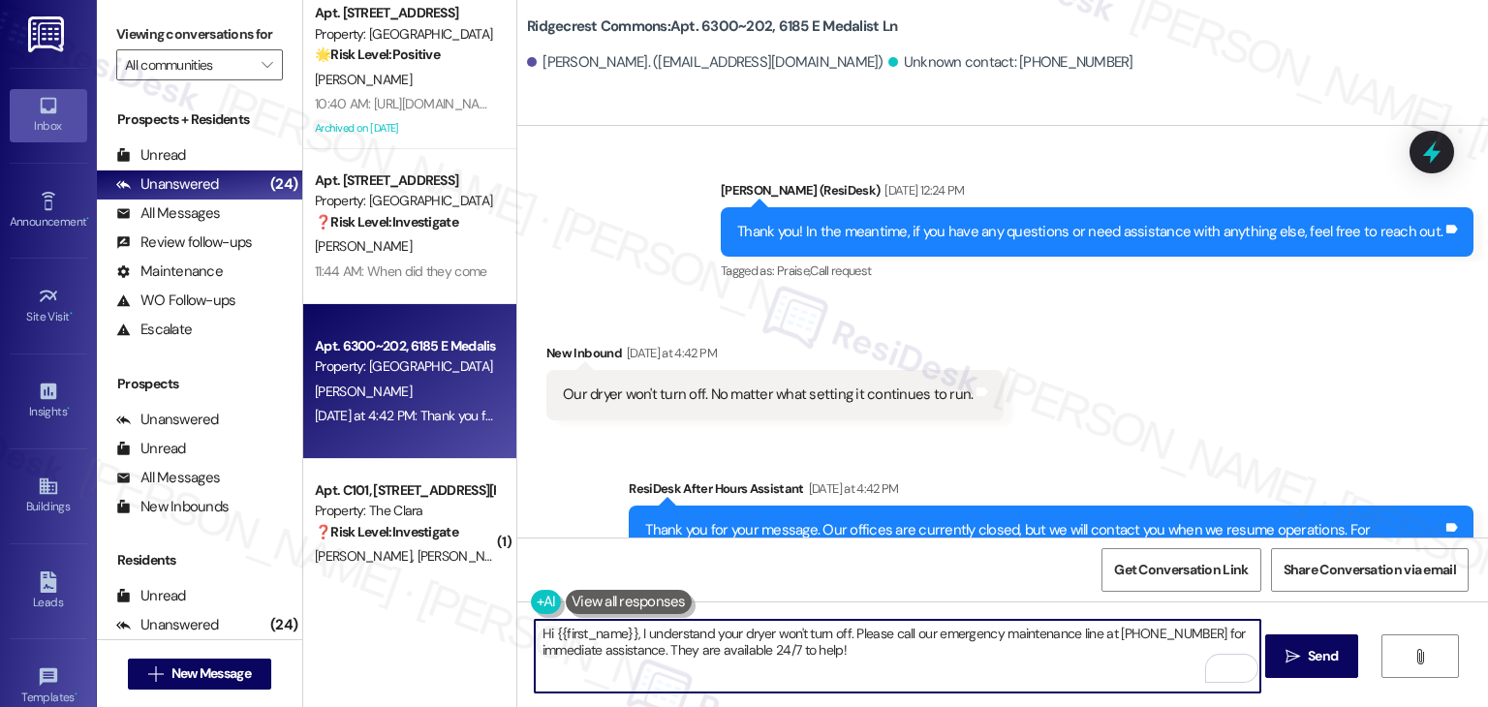
click at [791, 644] on textarea "Hi {{first_name}}, I understand your dryer won't turn off. Please call our emer…" at bounding box center [898, 656] width 726 height 73
paste textarea "Thanks for reaching out, Brent! I understand your dryer won’t turn off. I recom…"
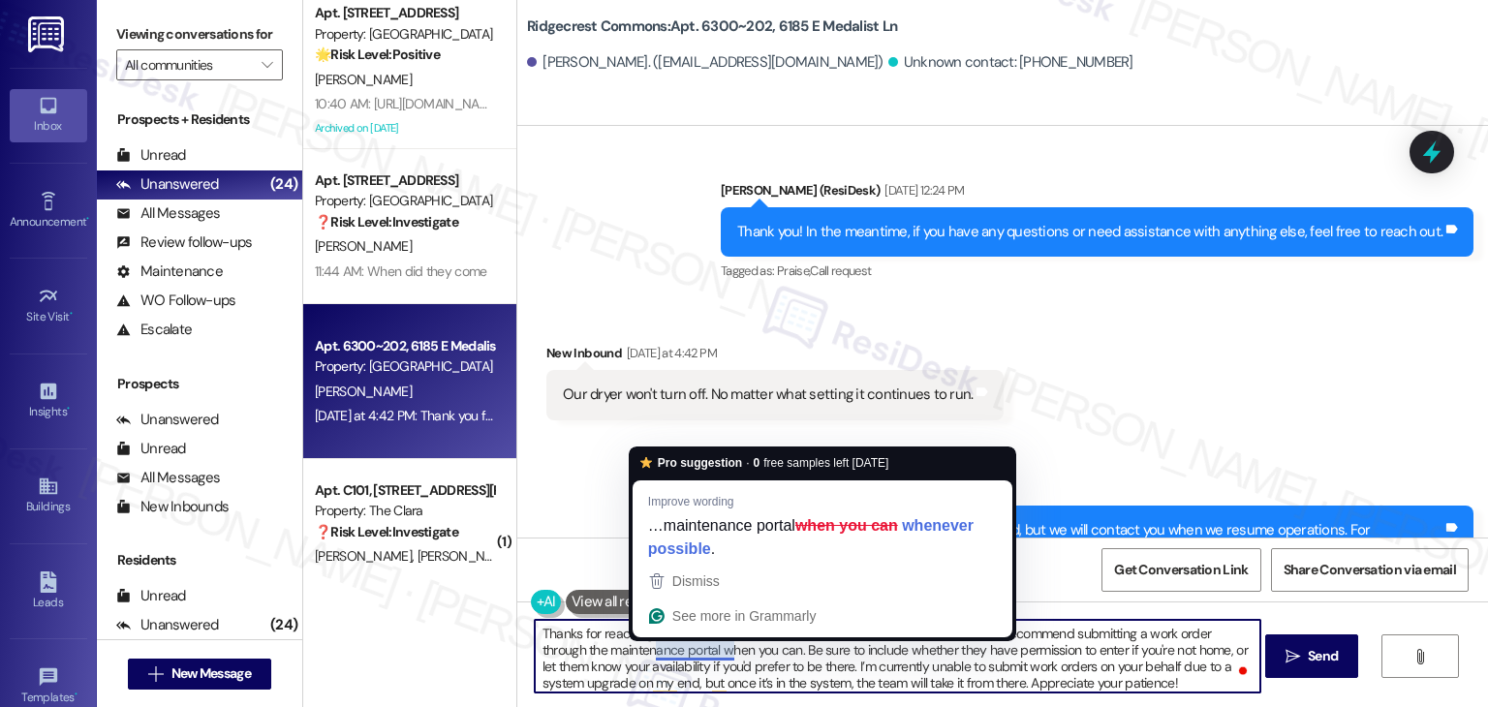
click at [1163, 644] on textarea "Thanks for reaching out, Brent! I understand your dryer won’t turn off. I recom…" at bounding box center [898, 656] width 726 height 73
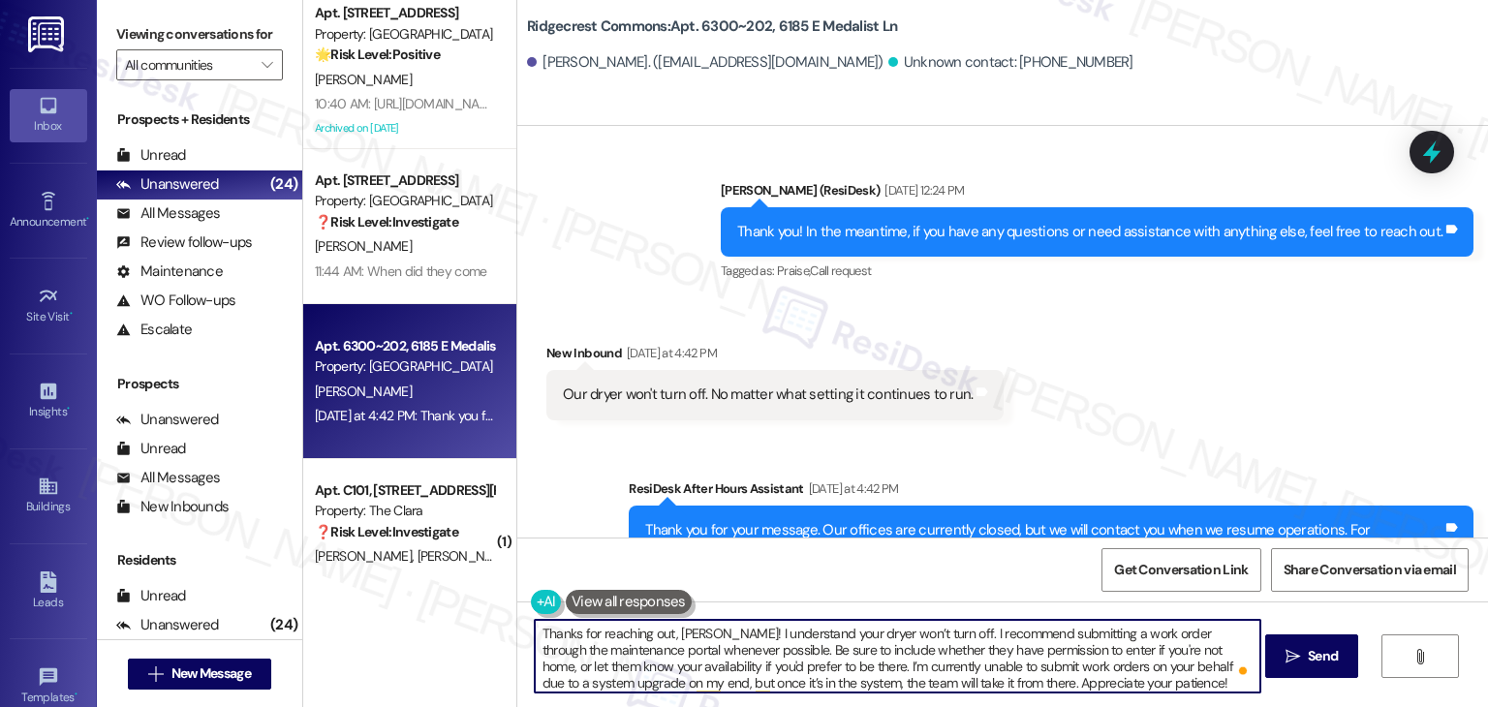
type textarea "Thanks for reaching out, Brent! I understand your dryer won’t turn off. I recom…"
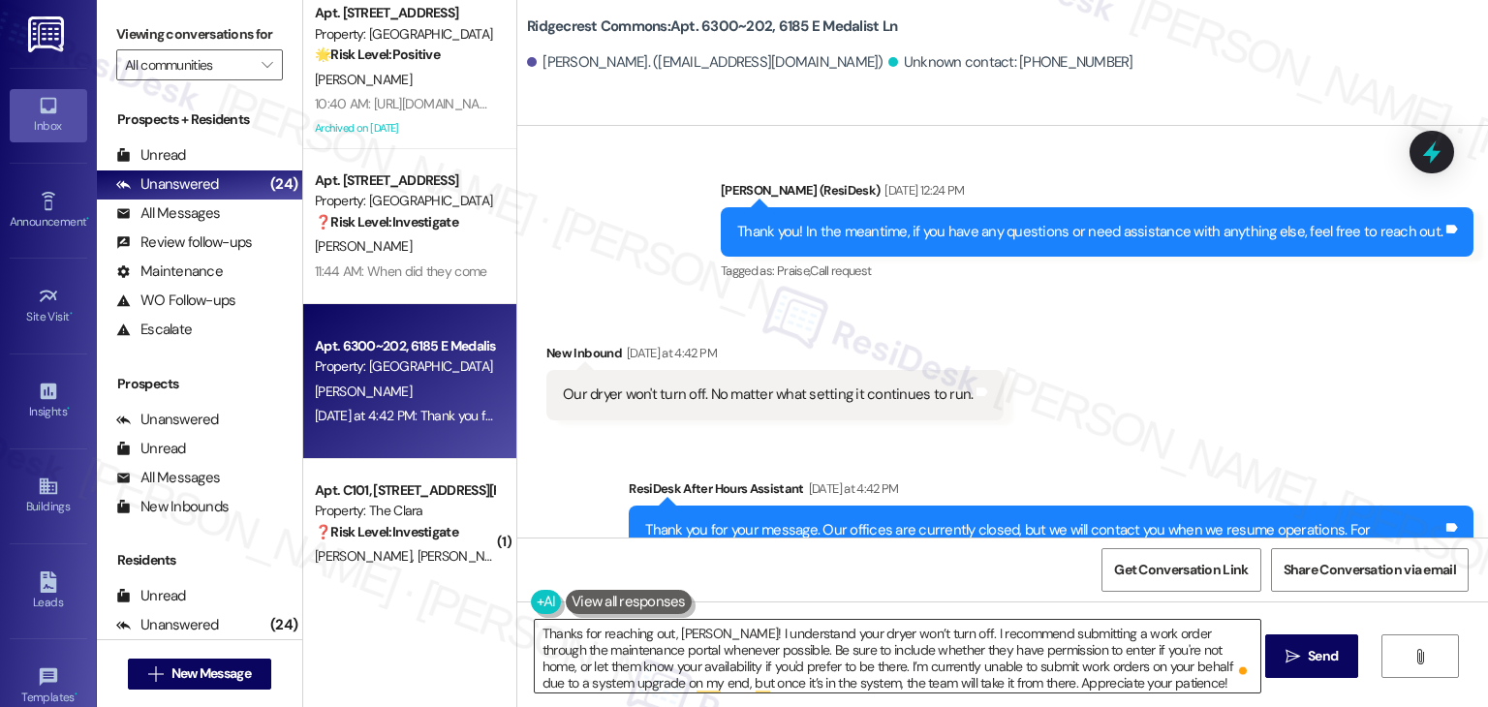
click at [985, 641] on textarea "Thanks for reaching out, Brent! I understand your dryer won’t turn off. I recom…" at bounding box center [898, 656] width 726 height 73
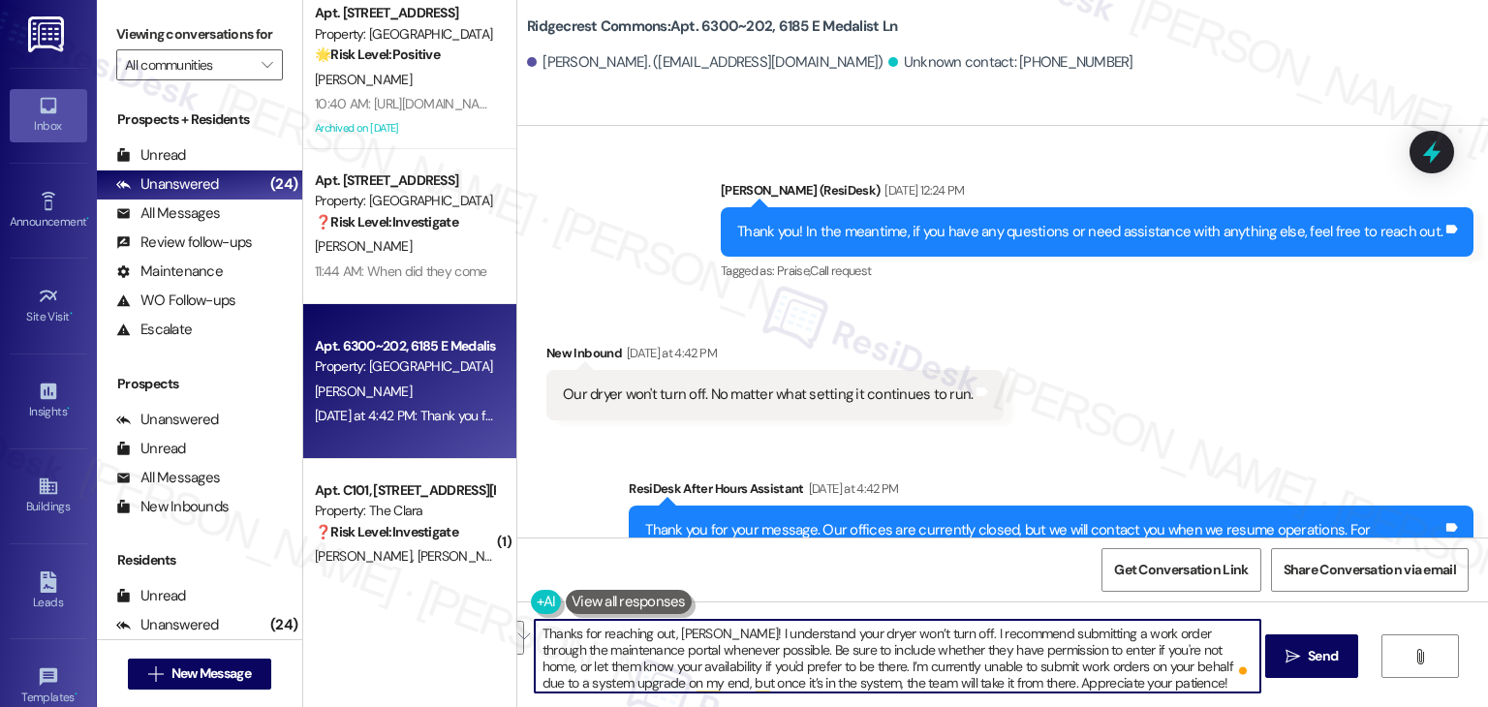
click at [992, 644] on textarea "Thanks for reaching out, Brent! I understand your dryer won’t turn off. I recom…" at bounding box center [898, 656] width 726 height 73
click at [1314, 671] on button " Send" at bounding box center [1312, 657] width 94 height 44
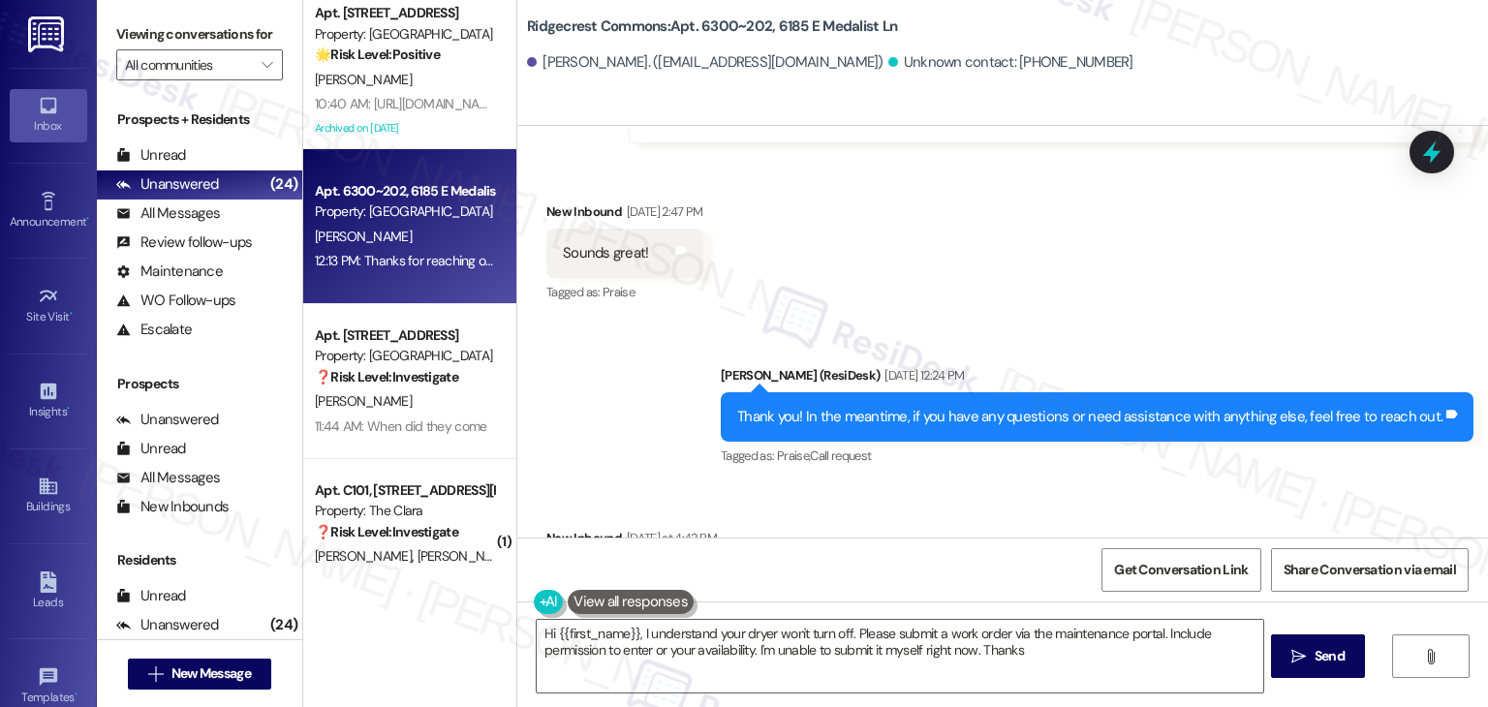
type textarea "Hi {{first_name}}, I understand your dryer won't turn off. Please submit a work…"
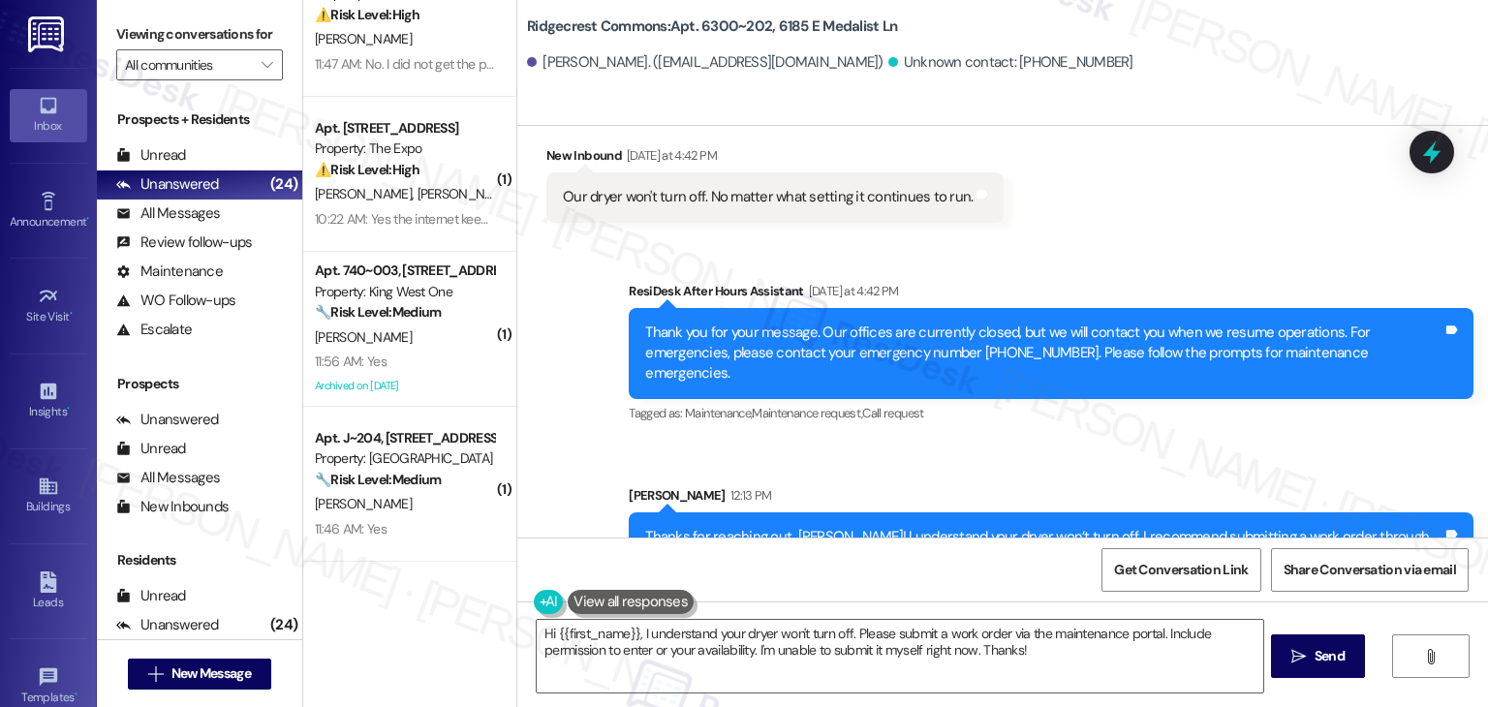
scroll to position [335, 0]
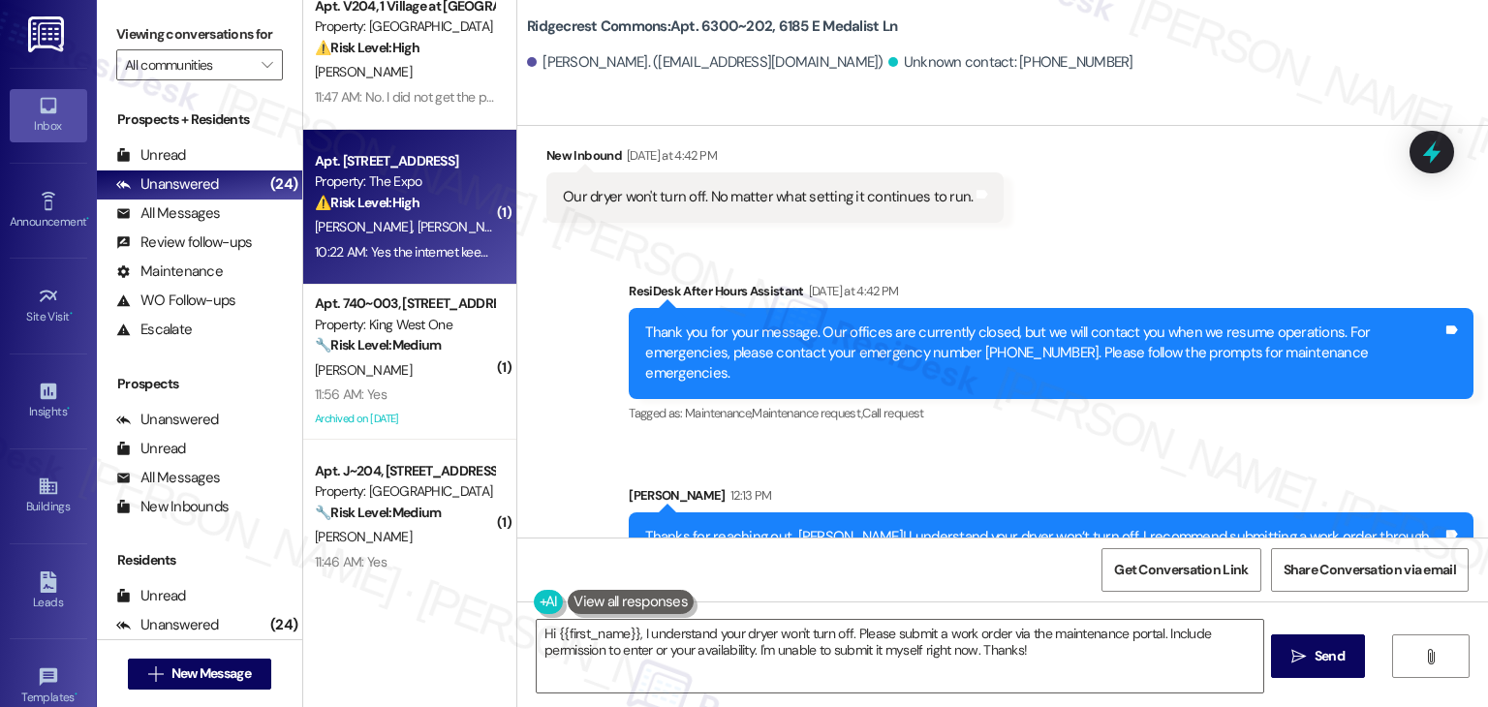
click at [443, 255] on div "10:22 AM: Yes the internet keeps dropping and won't connect. 10:22 AM: Yes the …" at bounding box center [487, 251] width 344 height 17
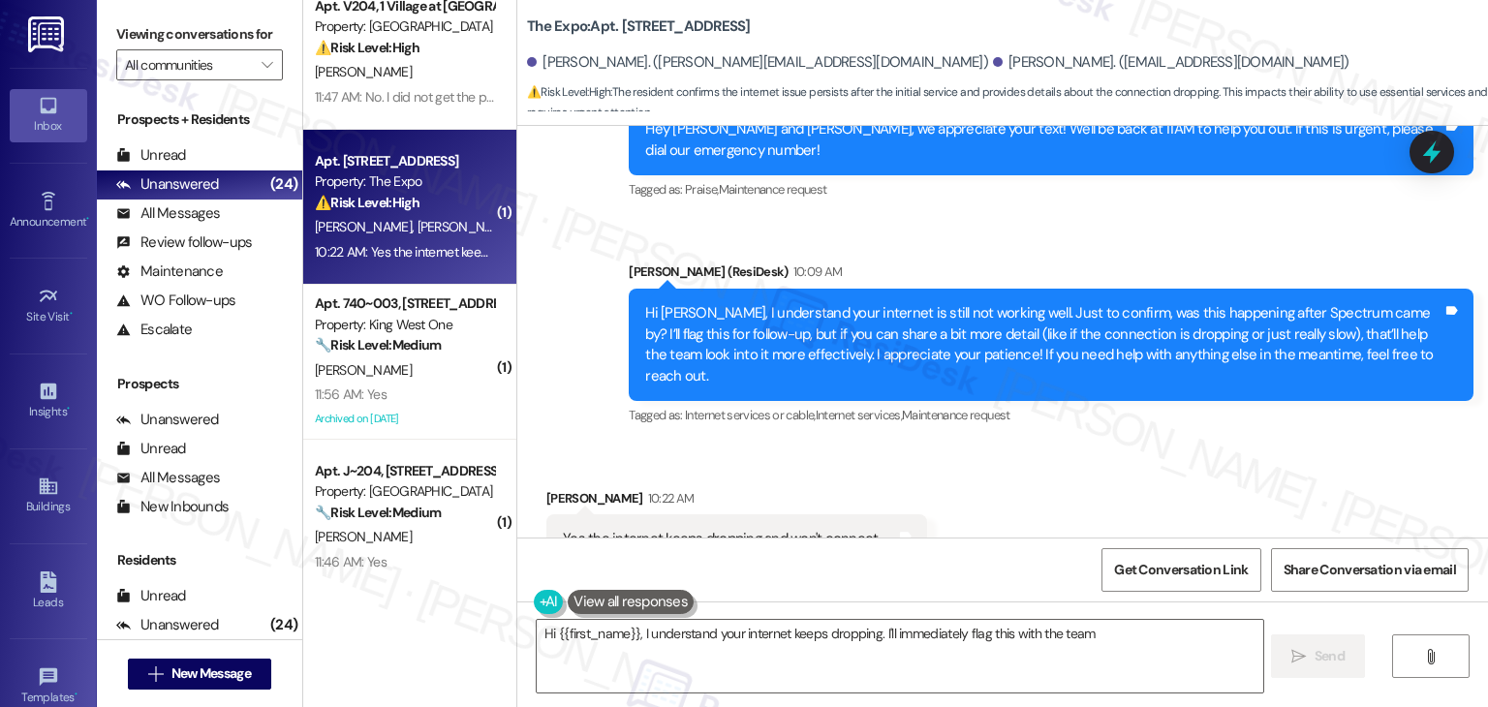
scroll to position [619, 0]
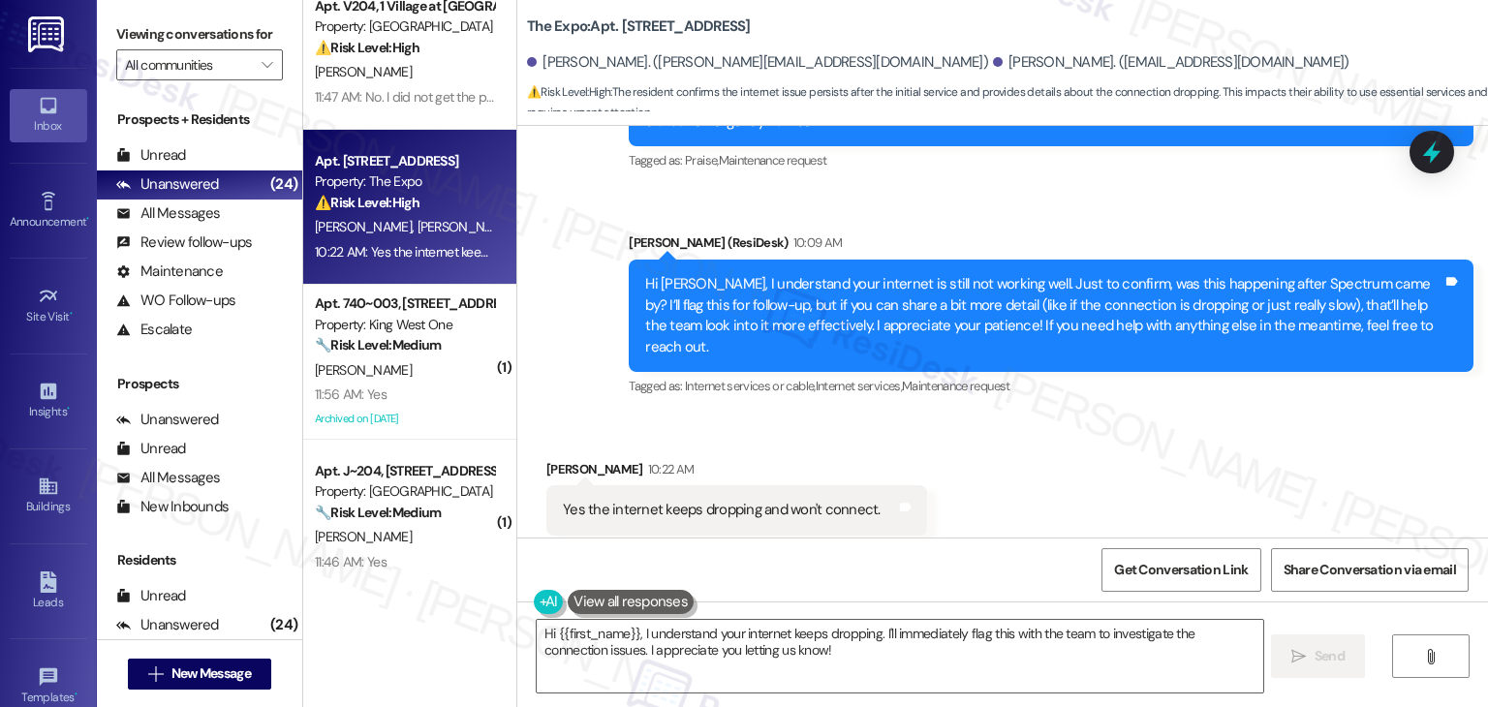
click at [1073, 427] on div "Received via SMS Tiffany Kirkbride 10:22 AM Yes the internet keeps dropping and…" at bounding box center [1002, 498] width 971 height 164
click at [847, 293] on div "Hi Tiffany, I understand your internet is still not working well. Just to confi…" at bounding box center [1043, 315] width 797 height 83
click at [846, 293] on div "Hi Tiffany, I understand your internet is still not working well. Just to confi…" at bounding box center [1043, 315] width 797 height 83
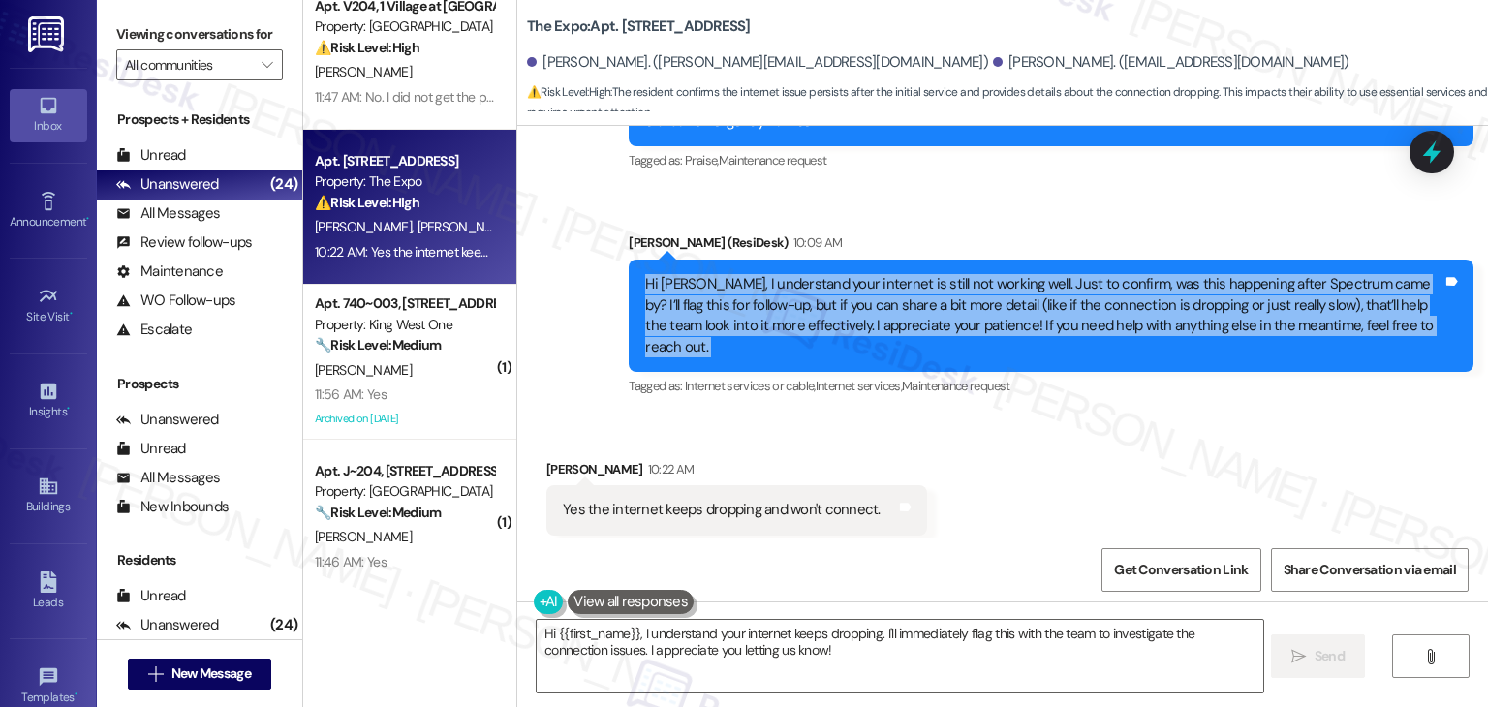
click at [846, 293] on div "Hi Tiffany, I understand your internet is still not working well. Just to confi…" at bounding box center [1043, 315] width 797 height 83
copy div "Hi Tiffany, I understand your internet is still not working well. Just to confi…"
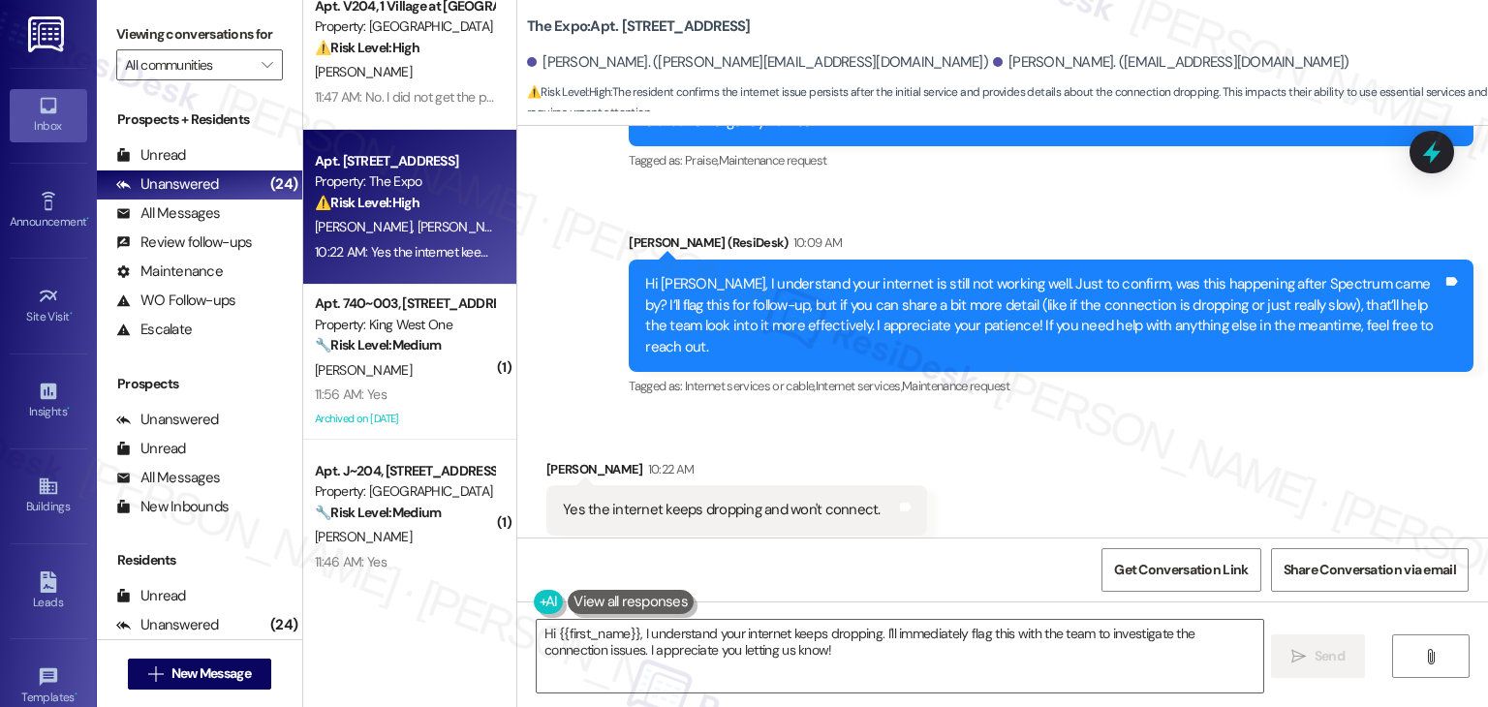
click at [663, 500] on div "Yes the internet keeps dropping and won't connect." at bounding box center [722, 510] width 318 height 20
copy div "Yes the internet keeps dropping and won't connect. Tags and notes"
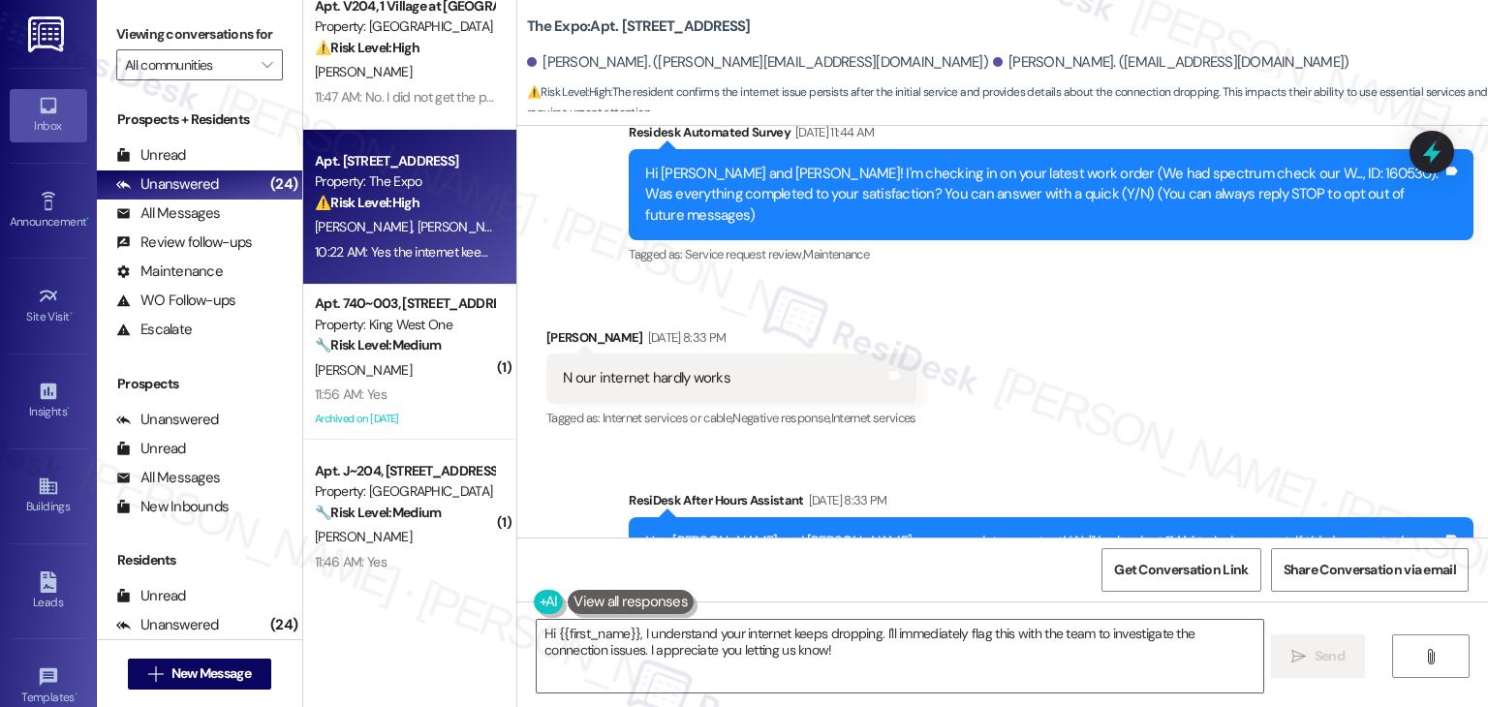
scroll to position [135, 0]
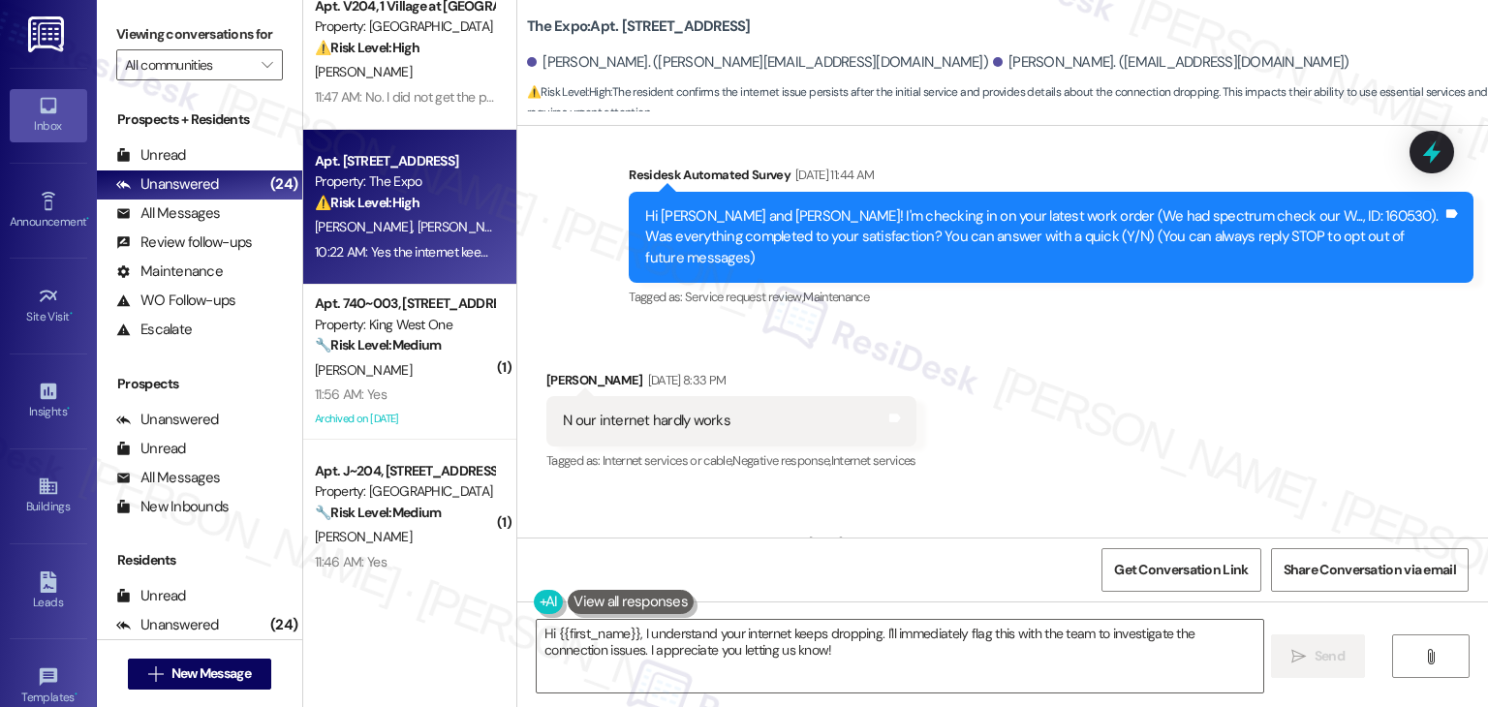
click at [1166, 404] on div "Received via SMS Tiffany Kirkbride Sep 12, 2025 at 8:33 PM N our internet hardl…" at bounding box center [1002, 409] width 971 height 164
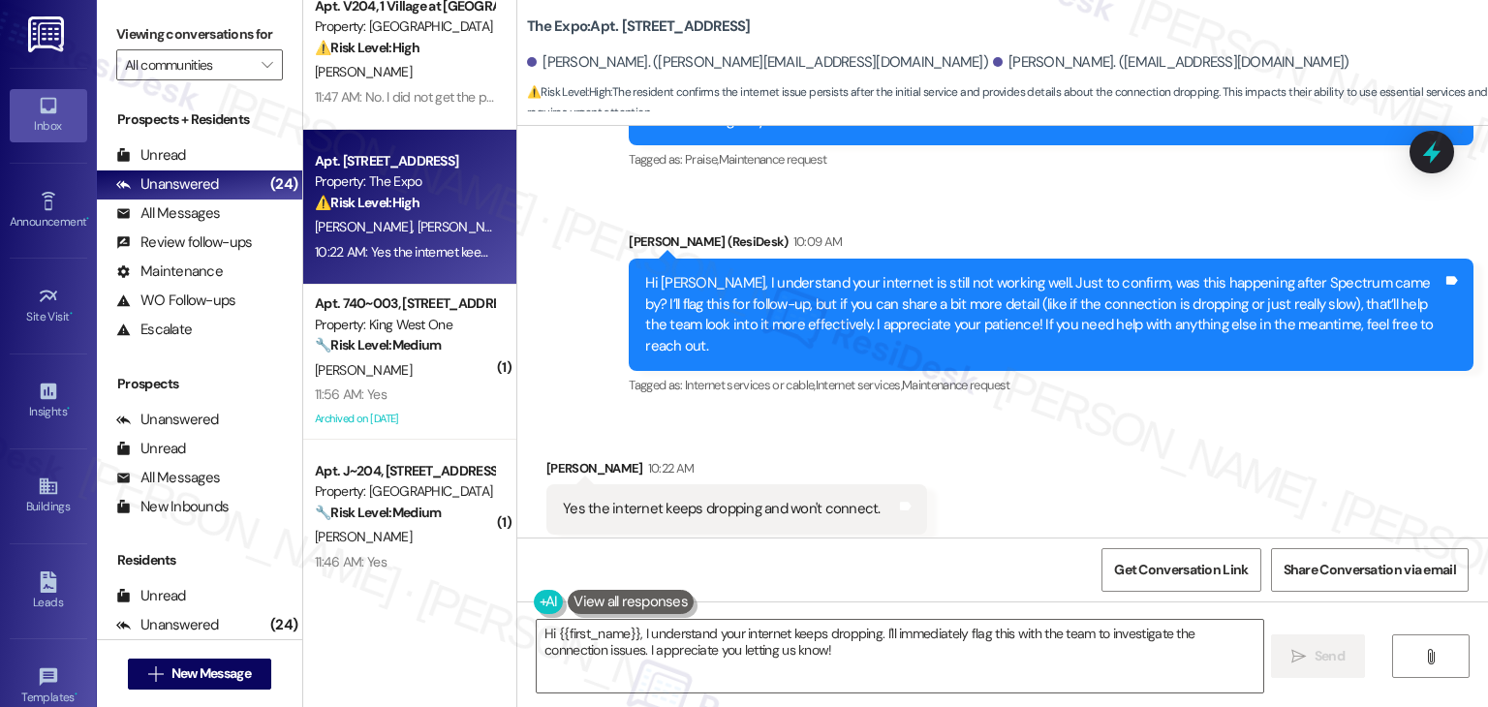
click at [1179, 415] on div "Received via SMS Tiffany Kirkbride 10:22 AM Yes the internet keeps dropping and…" at bounding box center [1002, 497] width 971 height 164
click at [1229, 467] on div "Received via SMS Tiffany Kirkbride 10:22 AM Yes the internet keeps dropping and…" at bounding box center [1002, 497] width 971 height 164
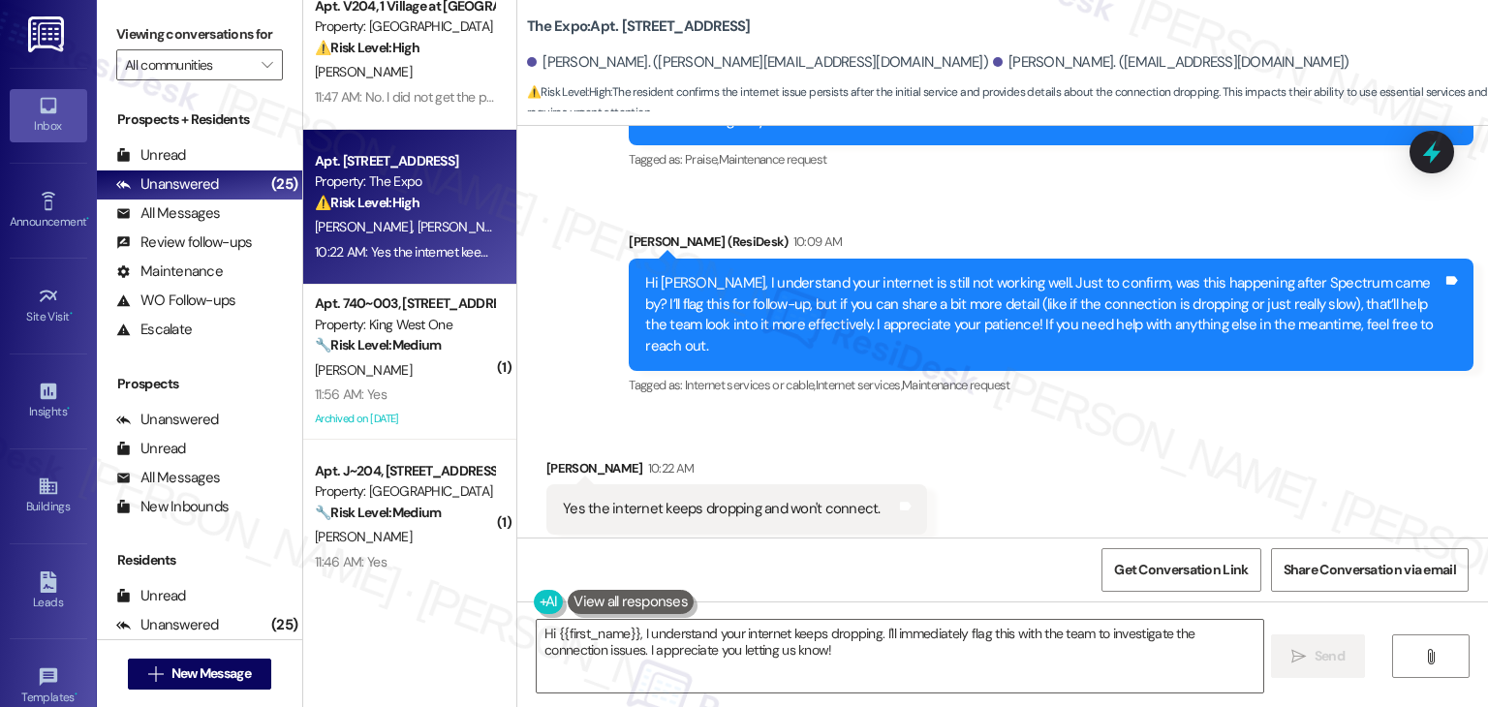
click at [1229, 467] on div "Received via SMS Tiffany Kirkbride 10:22 AM Yes the internet keeps dropping and…" at bounding box center [1002, 497] width 971 height 164
click at [1229, 469] on div "Received via SMS Tiffany Kirkbride 10:22 AM Yes the internet keeps dropping and…" at bounding box center [1002, 497] width 971 height 164
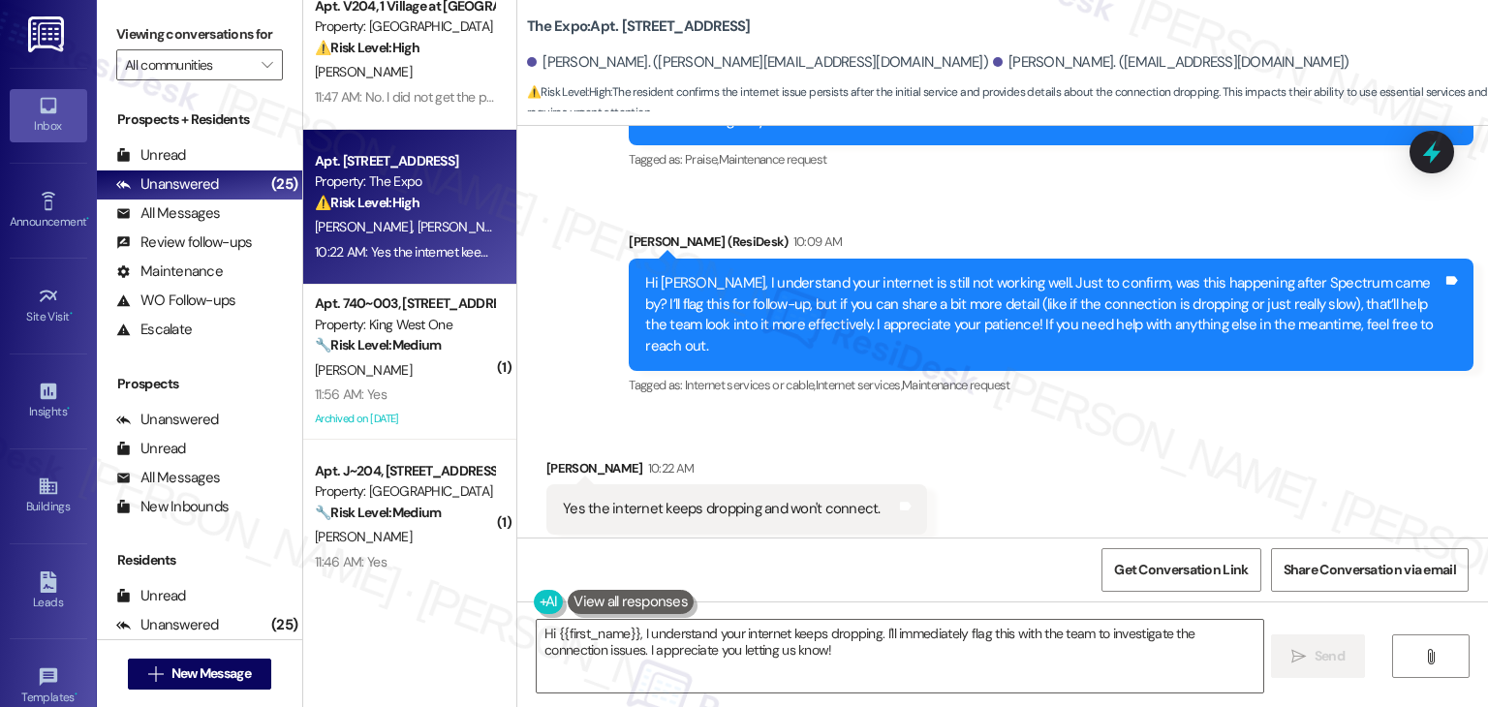
click at [1107, 447] on div "Received via SMS Tiffany Kirkbride 10:22 AM Yes the internet keeps dropping and…" at bounding box center [1002, 497] width 971 height 164
click at [1107, 449] on div "Received via SMS Tiffany Kirkbride 10:22 AM Yes the internet keeps dropping and…" at bounding box center [1002, 497] width 971 height 164
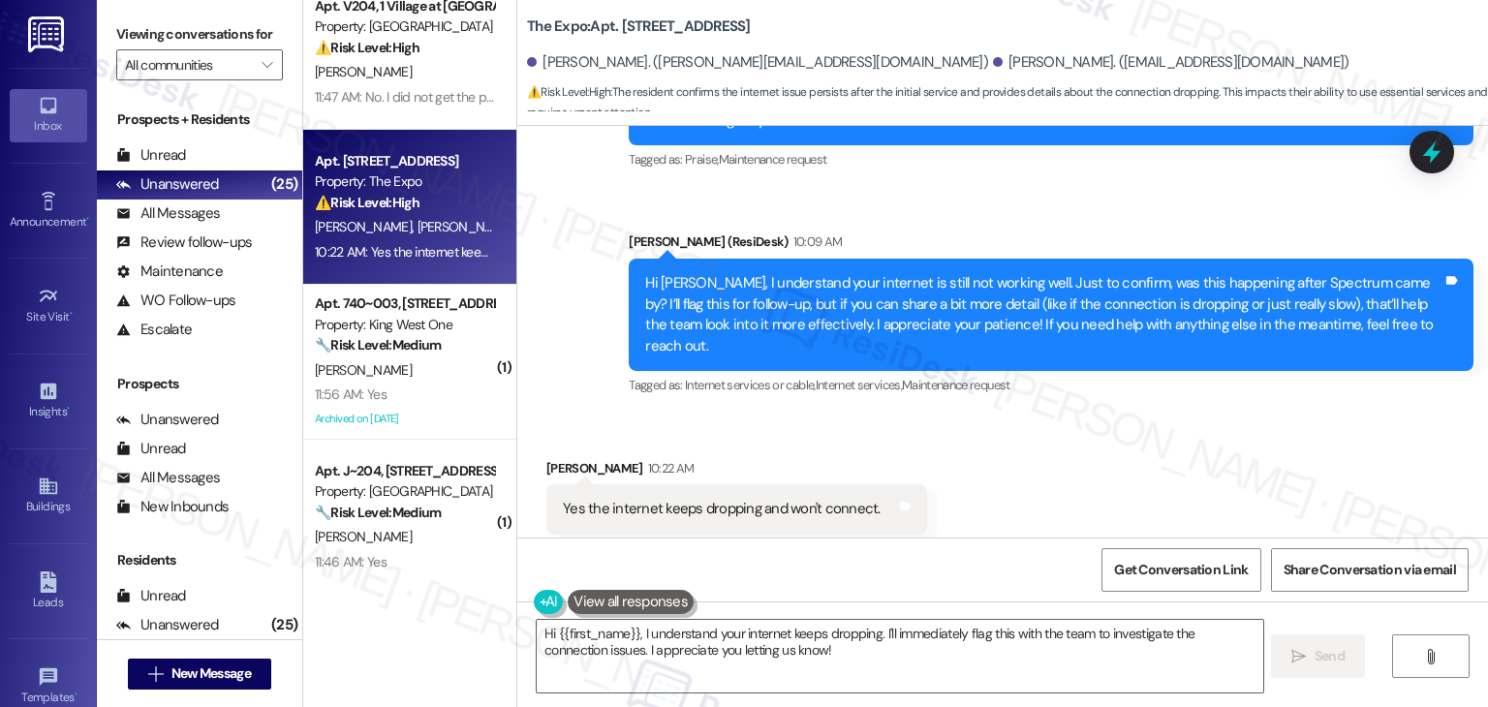
click at [1107, 449] on div "Received via SMS Tiffany Kirkbride 10:22 AM Yes the internet keeps dropping and…" at bounding box center [1002, 497] width 971 height 164
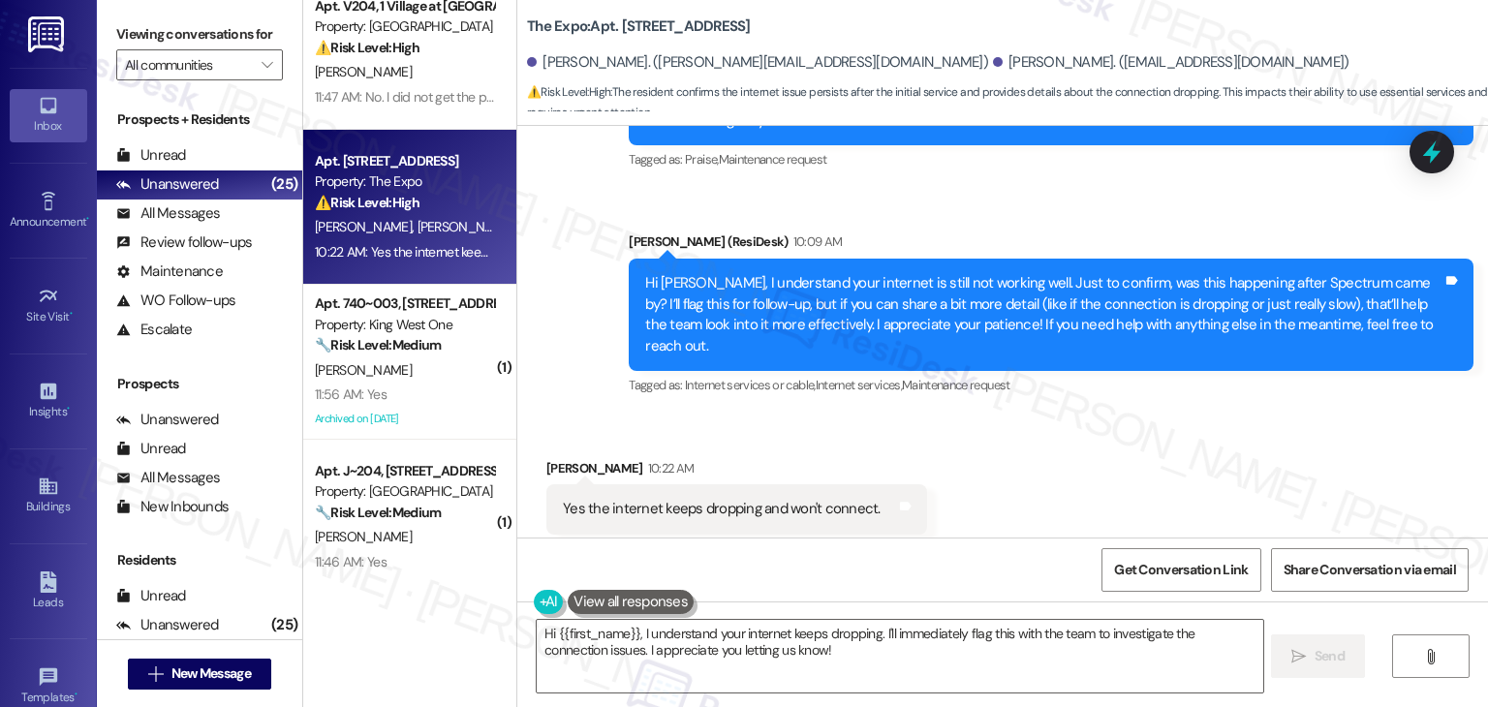
click at [1107, 449] on div "Received via SMS Tiffany Kirkbride 10:22 AM Yes the internet keeps dropping and…" at bounding box center [1002, 497] width 971 height 164
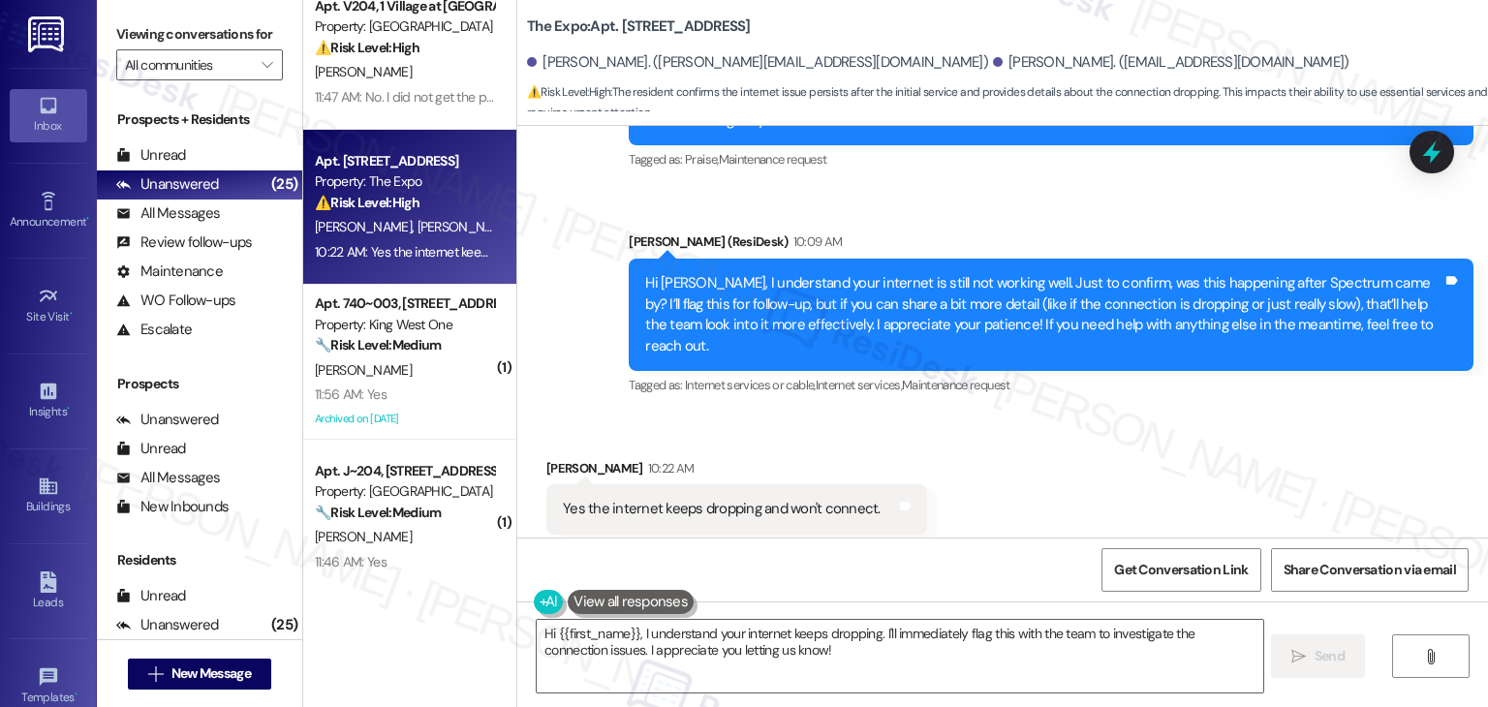
click at [1107, 449] on div "Received via SMS Tiffany Kirkbride 10:22 AM Yes the internet keeps dropping and…" at bounding box center [1002, 497] width 971 height 164
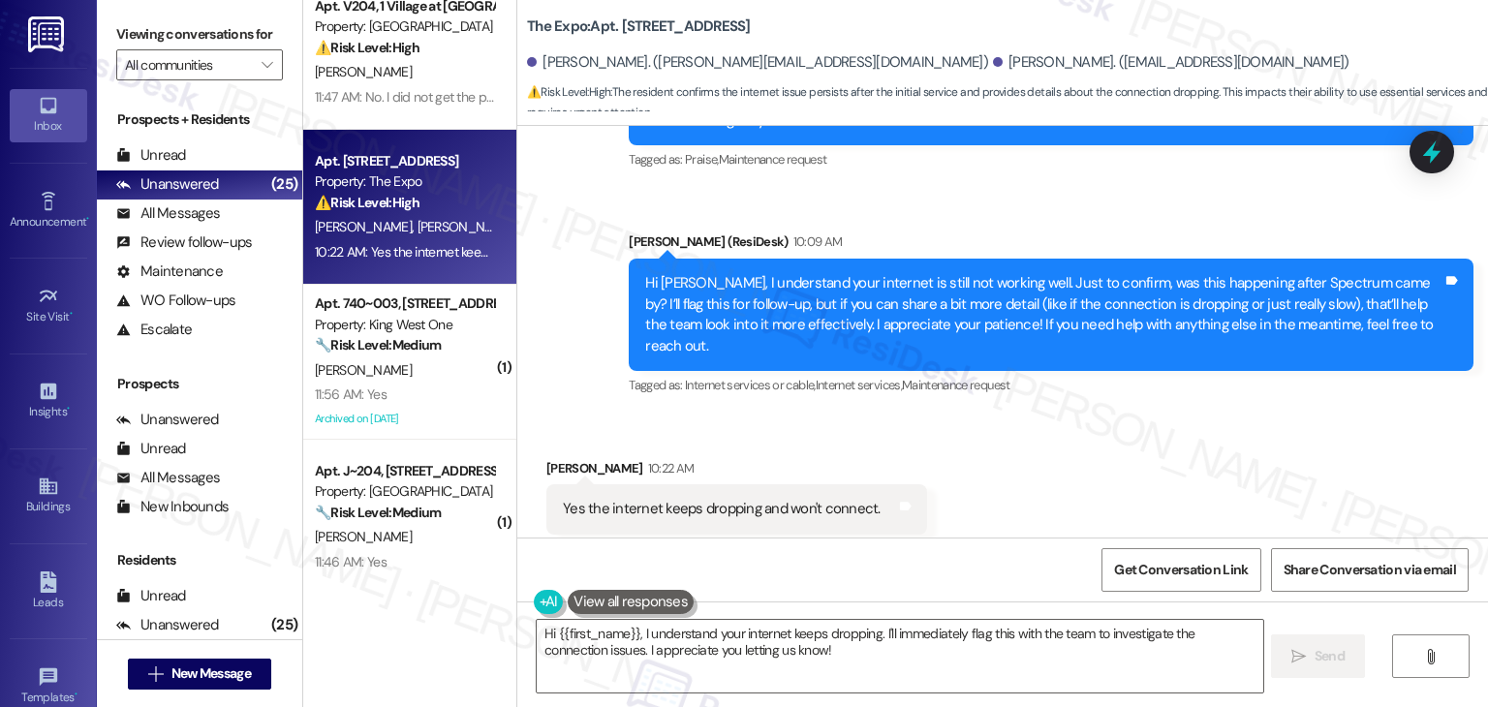
click at [1107, 449] on div "Received via SMS Tiffany Kirkbride 10:22 AM Yes the internet keeps dropping and…" at bounding box center [1002, 497] width 971 height 164
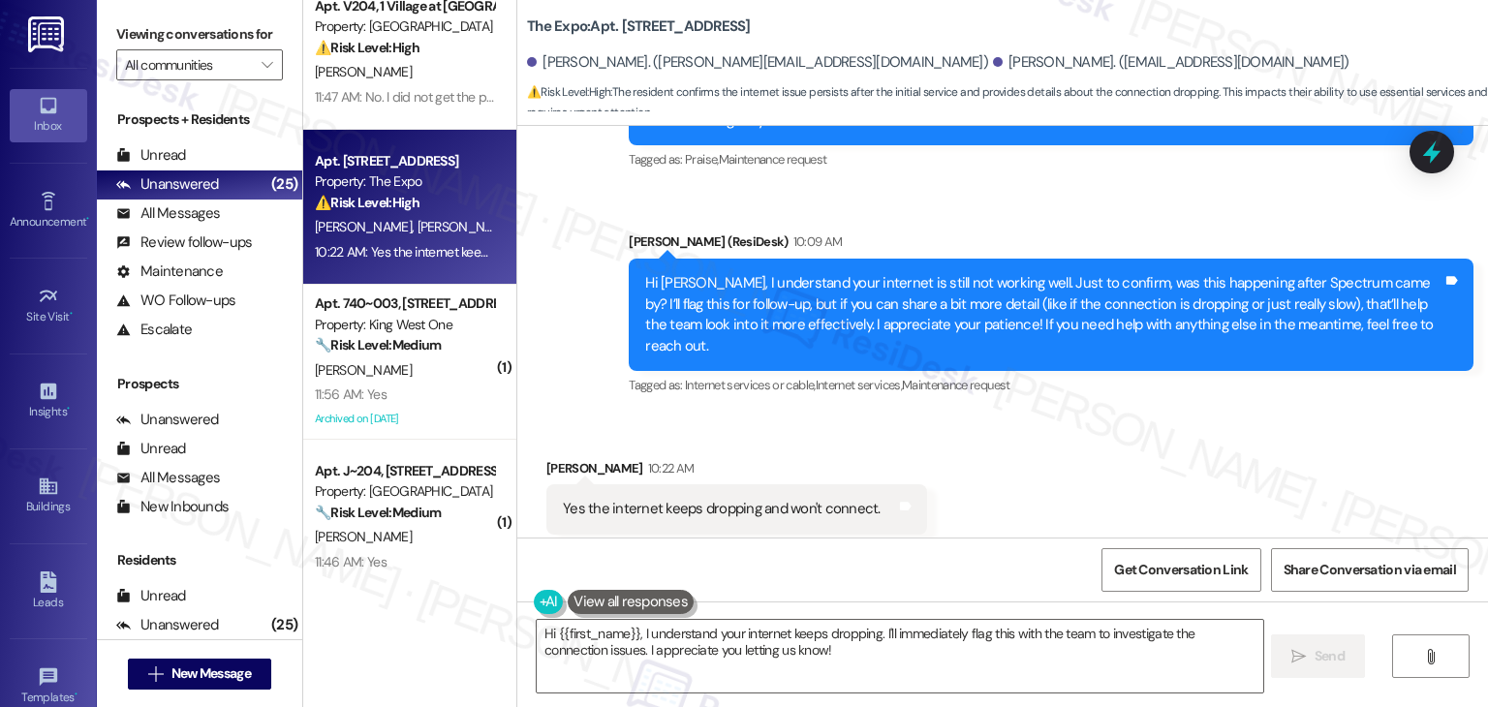
click at [1107, 449] on div "Received via SMS Tiffany Kirkbride 10:22 AM Yes the internet keeps dropping and…" at bounding box center [1002, 497] width 971 height 164
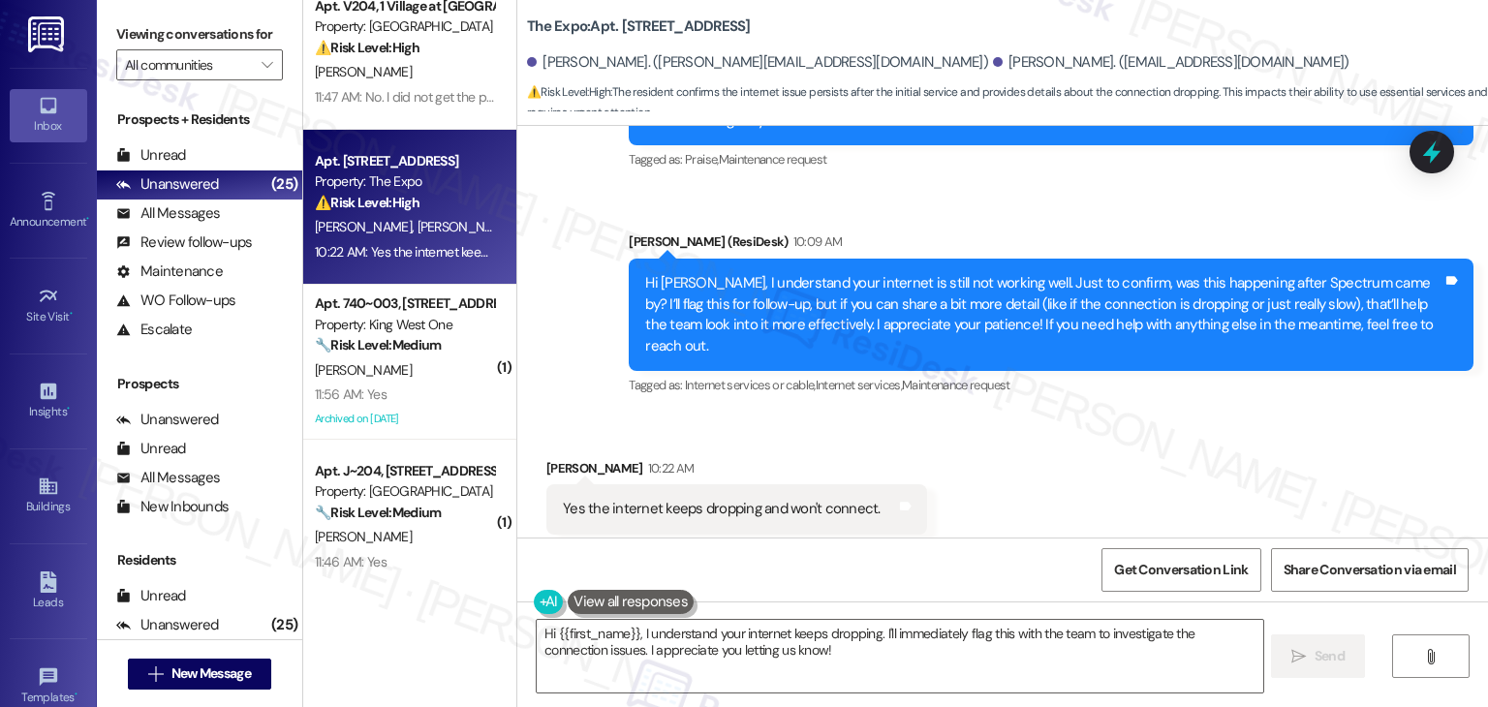
click at [1107, 449] on div "Received via SMS Tiffany Kirkbride 10:22 AM Yes the internet keeps dropping and…" at bounding box center [1002, 497] width 971 height 164
click at [1075, 495] on div "Received via SMS Tiffany Kirkbride 10:22 AM Yes the internet keeps dropping and…" at bounding box center [1002, 497] width 971 height 164
click at [1093, 501] on div "Received via SMS Tiffany Kirkbride 10:22 AM Yes the internet keeps dropping and…" at bounding box center [1002, 497] width 971 height 164
click at [1024, 570] on div "Get Conversation Link Share Conversation via email" at bounding box center [1002, 570] width 971 height 64
click at [1031, 520] on div "Received via SMS Tiffany Kirkbride 10:22 AM Yes the internet keeps dropping and…" at bounding box center [1002, 497] width 971 height 164
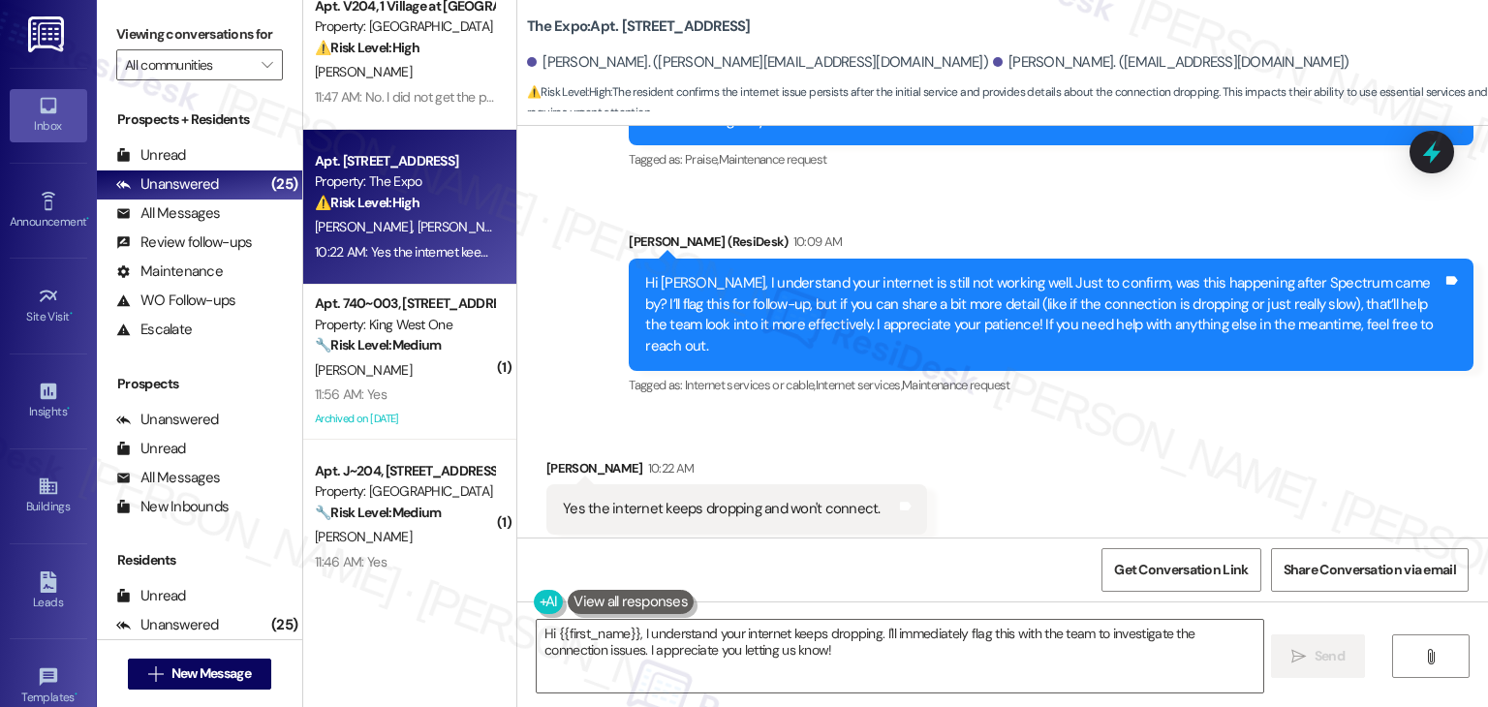
click at [1031, 520] on div "Received via SMS Tiffany Kirkbride 10:22 AM Yes the internet keeps dropping and…" at bounding box center [1002, 497] width 971 height 164
click at [1039, 499] on div "Received via SMS Tiffany Kirkbride 10:22 AM Yes the internet keeps dropping and…" at bounding box center [1002, 497] width 971 height 164
click at [1015, 487] on div "Received via SMS Tiffany Kirkbride 10:22 AM Yes the internet keeps dropping and…" at bounding box center [1002, 497] width 971 height 164
click at [1051, 461] on div "Received via SMS Tiffany Kirkbride 10:22 AM Yes the internet keeps dropping and…" at bounding box center [1002, 497] width 971 height 164
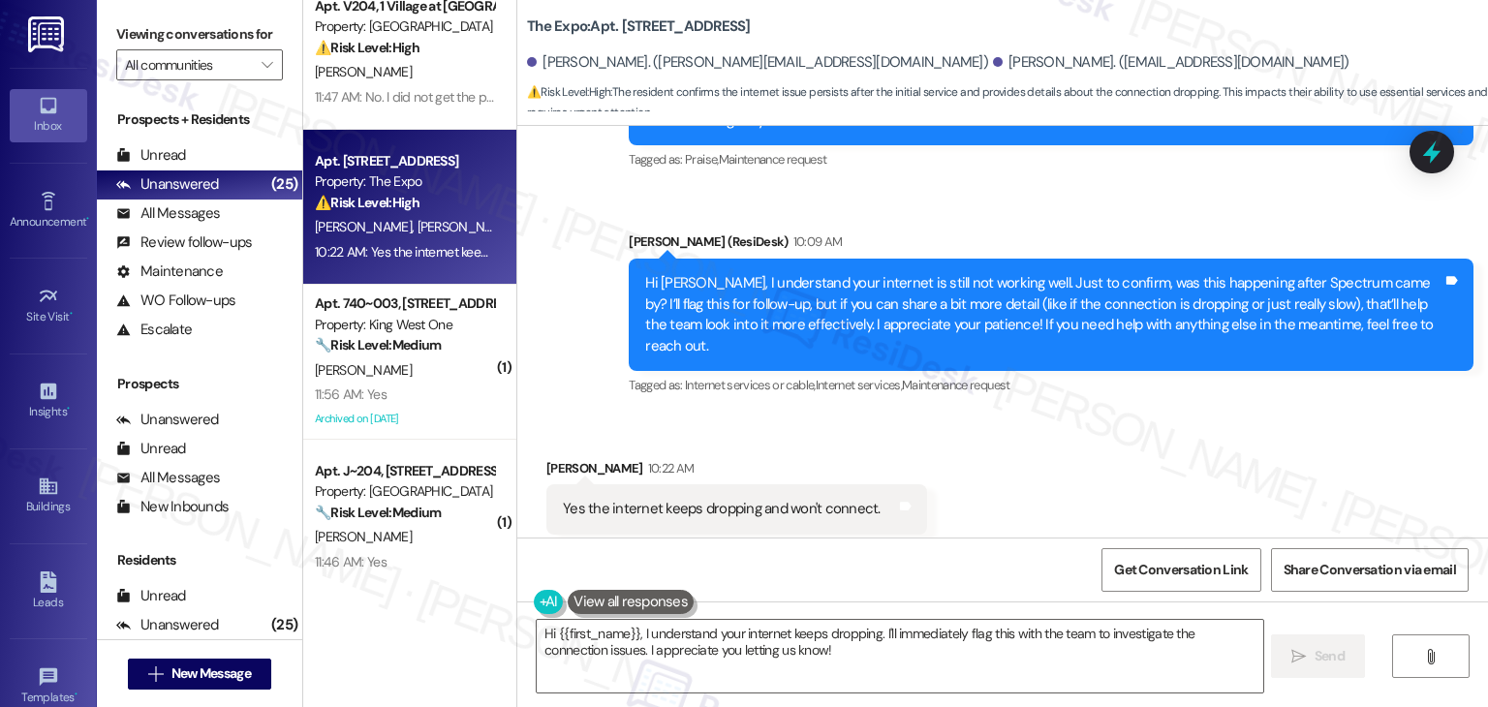
click at [996, 562] on div "Get Conversation Link Share Conversation via email" at bounding box center [1002, 570] width 971 height 64
click at [1019, 474] on div "Received via SMS Tiffany Kirkbride 10:22 AM Yes the internet keeps dropping and…" at bounding box center [1002, 497] width 971 height 164
click at [1026, 415] on div "Received via SMS Tiffany Kirkbride 10:22 AM Yes the internet keeps dropping and…" at bounding box center [1002, 497] width 971 height 164
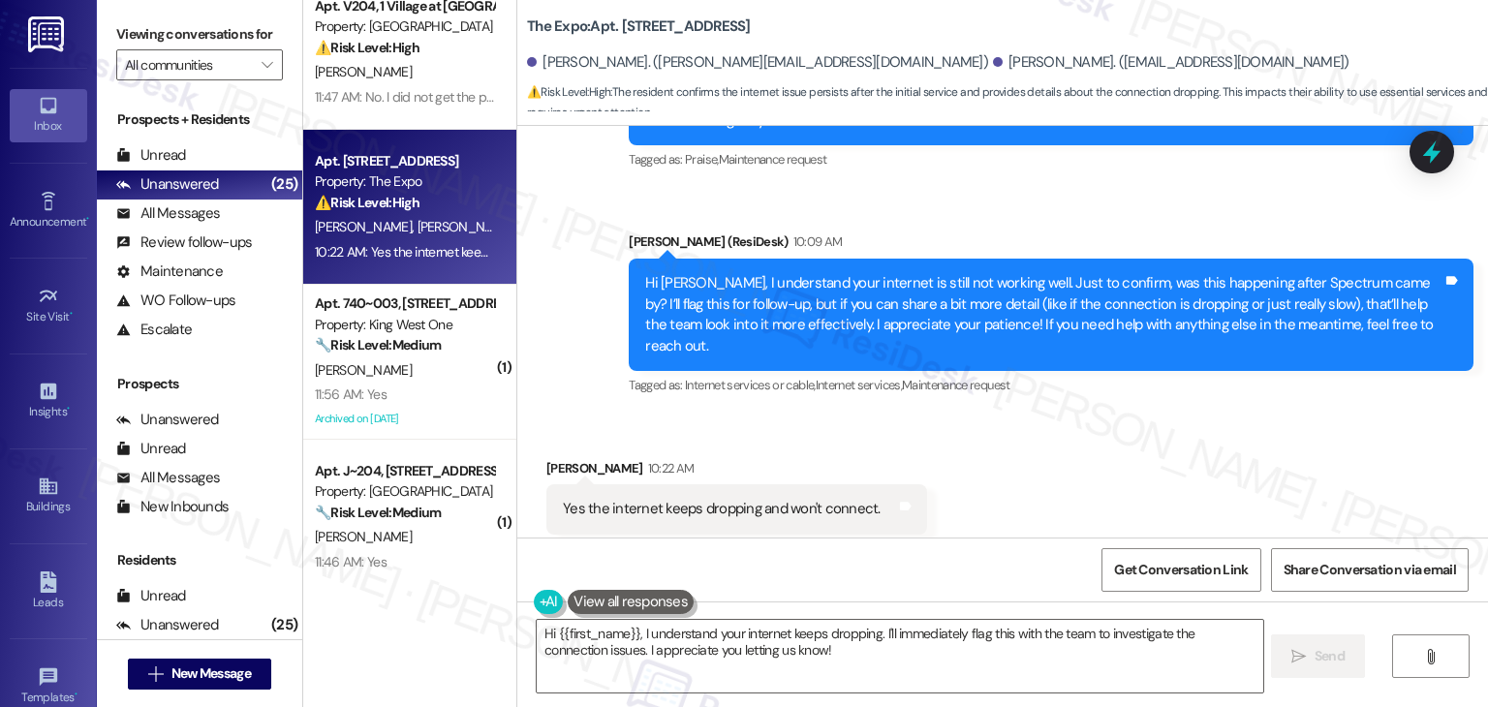
click at [1018, 486] on div "Received via SMS Tiffany Kirkbride 10:22 AM Yes the internet keeps dropping and…" at bounding box center [1002, 497] width 971 height 164
click at [744, 639] on textarea "Hi {{first_name}}, I understand your internet keeps dropping. I'll immediately …" at bounding box center [900, 656] width 726 height 73
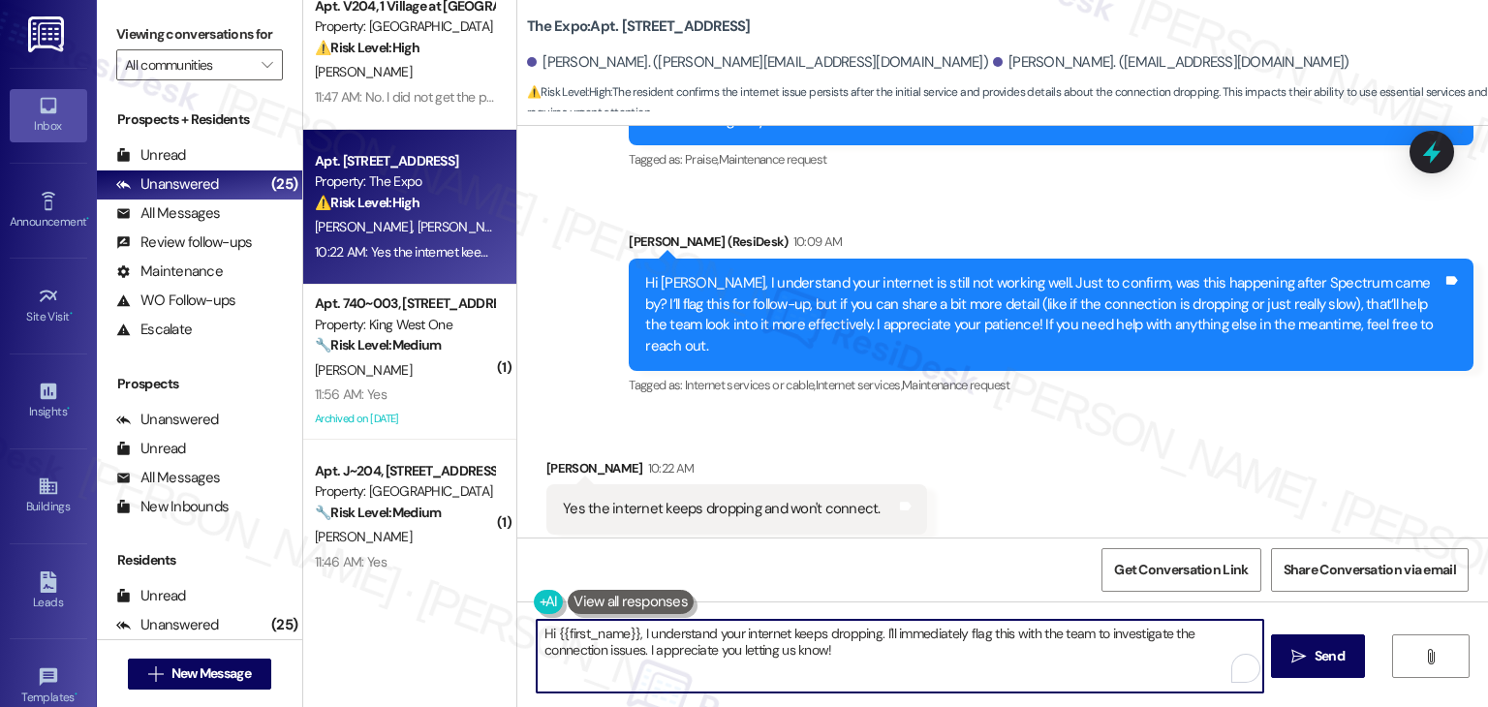
click at [744, 639] on textarea "Hi {{first_name}}, I understand your internet keeps dropping. I'll immediately …" at bounding box center [900, 656] width 726 height 73
paste textarea "Thanks for confirming, Tiffany. I’ll flag this for follow-up with the team. Jus…"
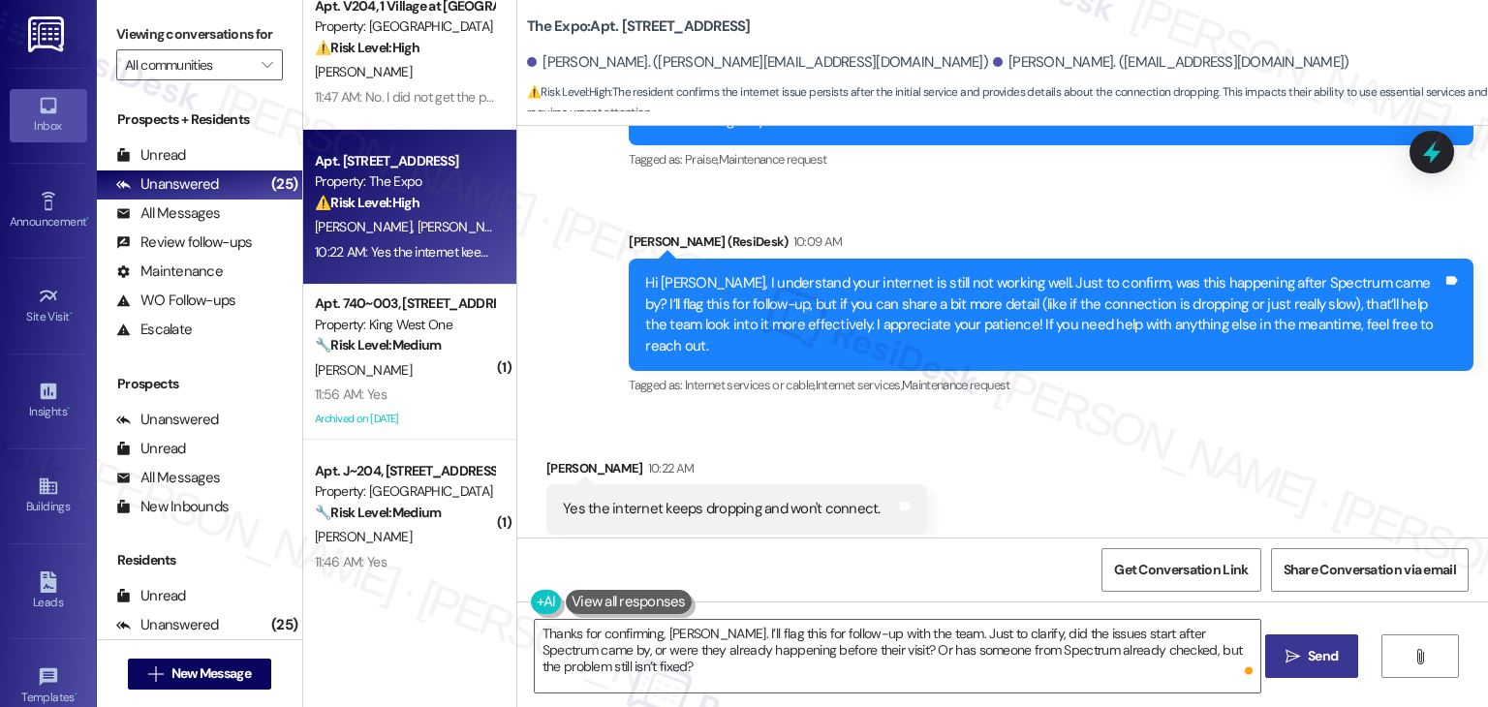
click at [1320, 658] on span "Send" at bounding box center [1323, 656] width 30 height 20
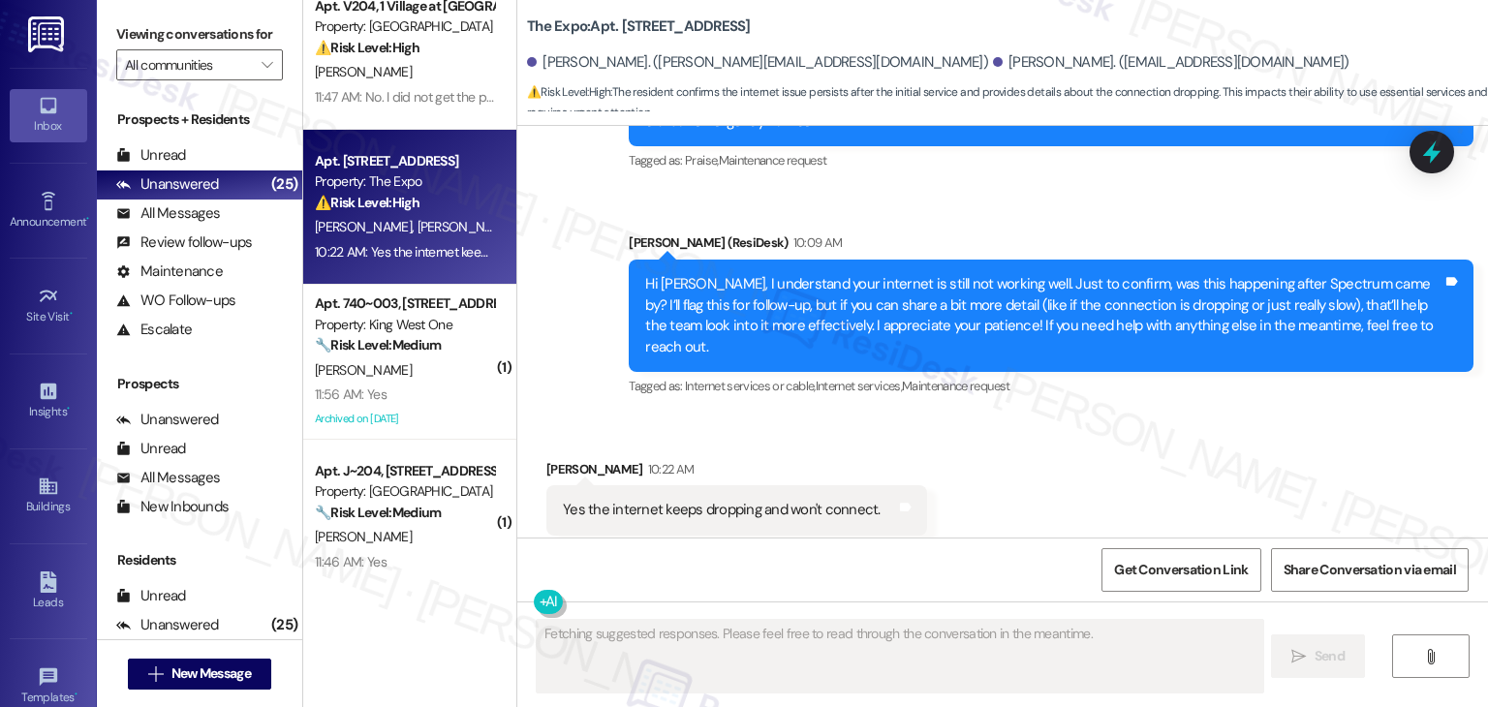
scroll to position [775, 0]
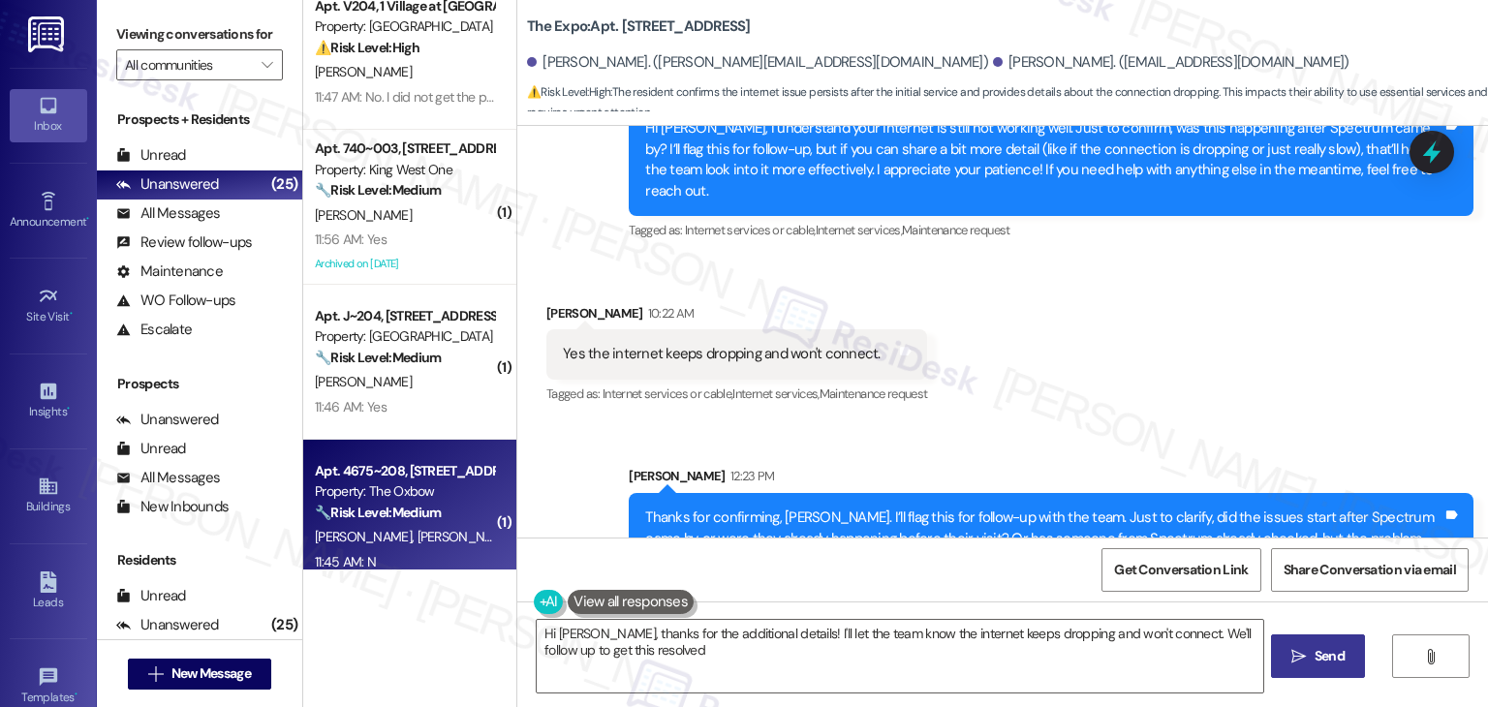
type textarea "Hi Tiffany, thanks for the additional details! I'll let the team know the inter…"
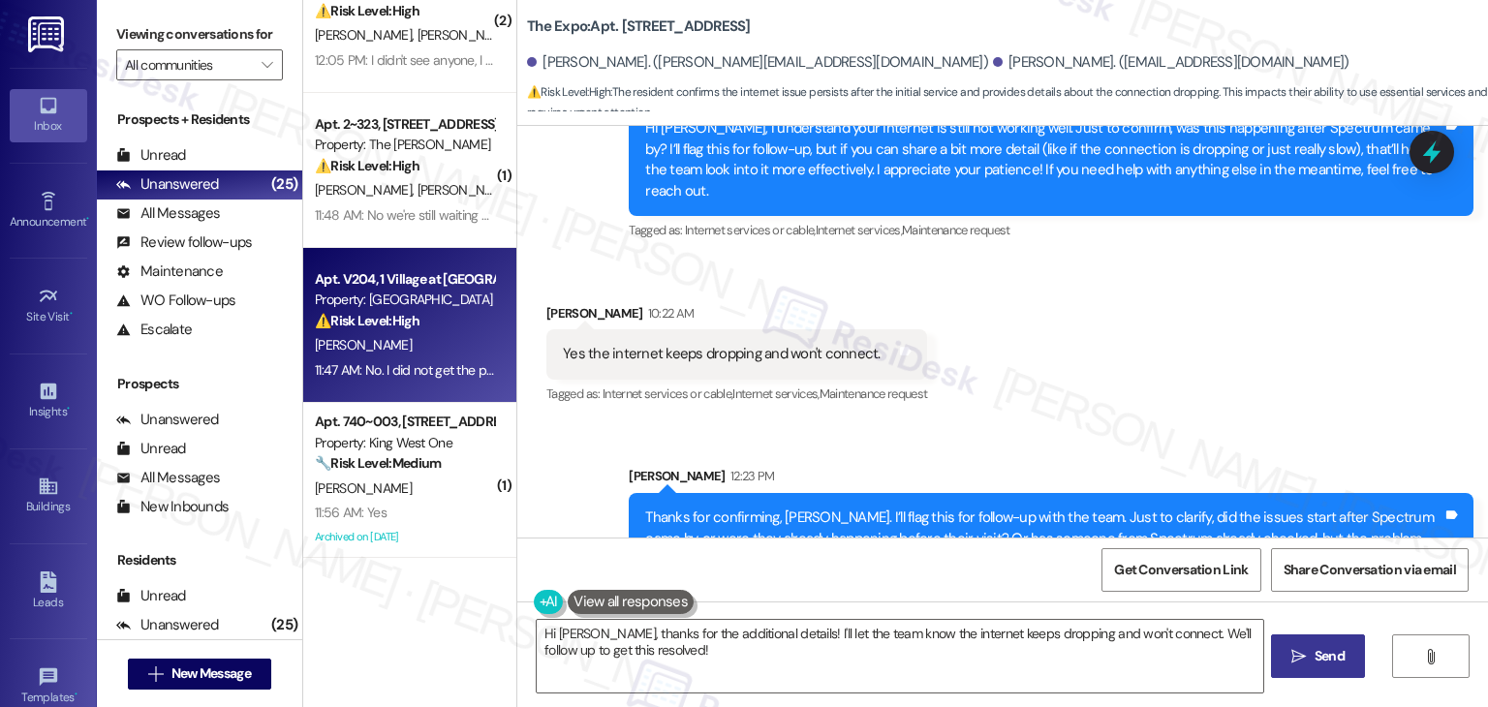
scroll to position [97, 0]
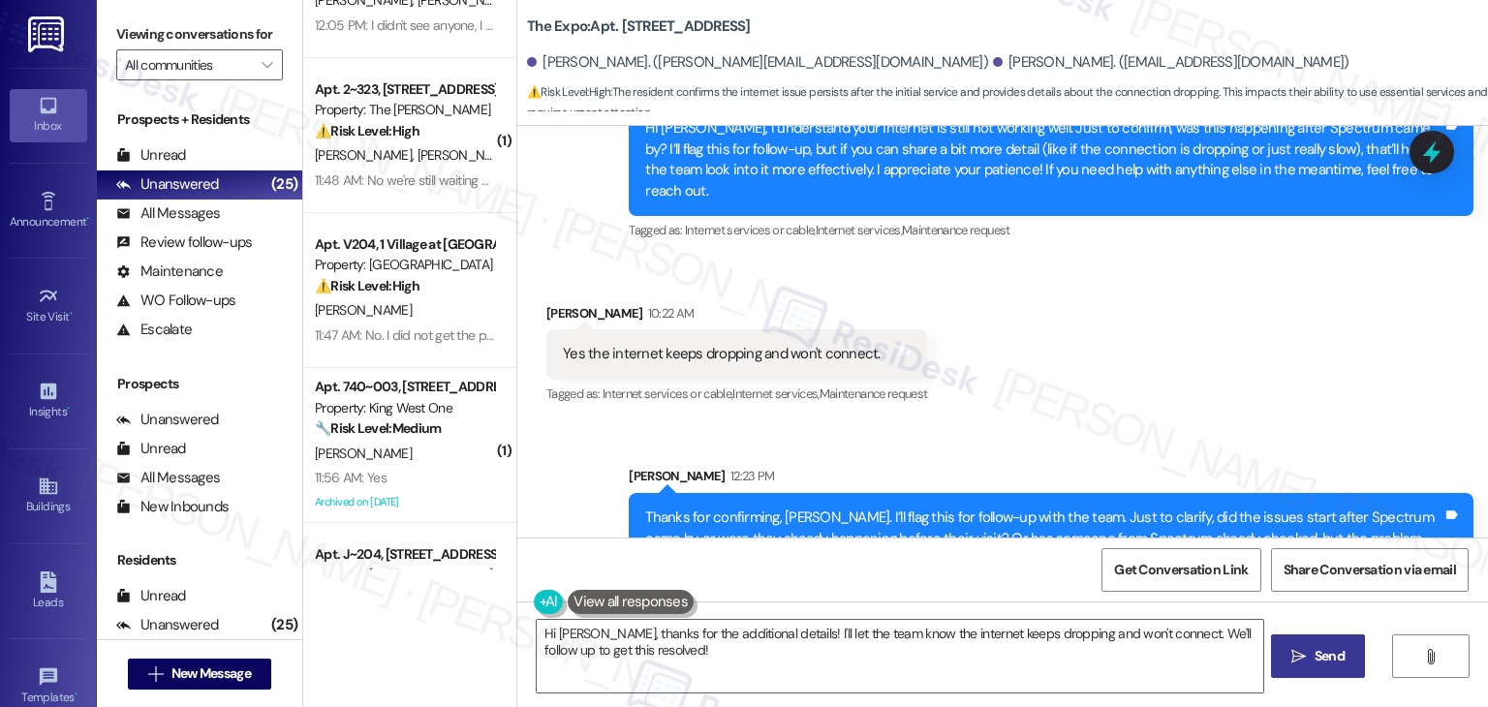
click at [1160, 334] on div "Received via SMS Tiffany Kirkbride 10:22 AM Yes the internet keeps dropping and…" at bounding box center [1002, 342] width 971 height 164
click at [1118, 422] on div "Sent via SMS Sarah 12:23 PM Thanks for confirming, Tiffany. I’ll flag this for …" at bounding box center [1002, 510] width 971 height 176
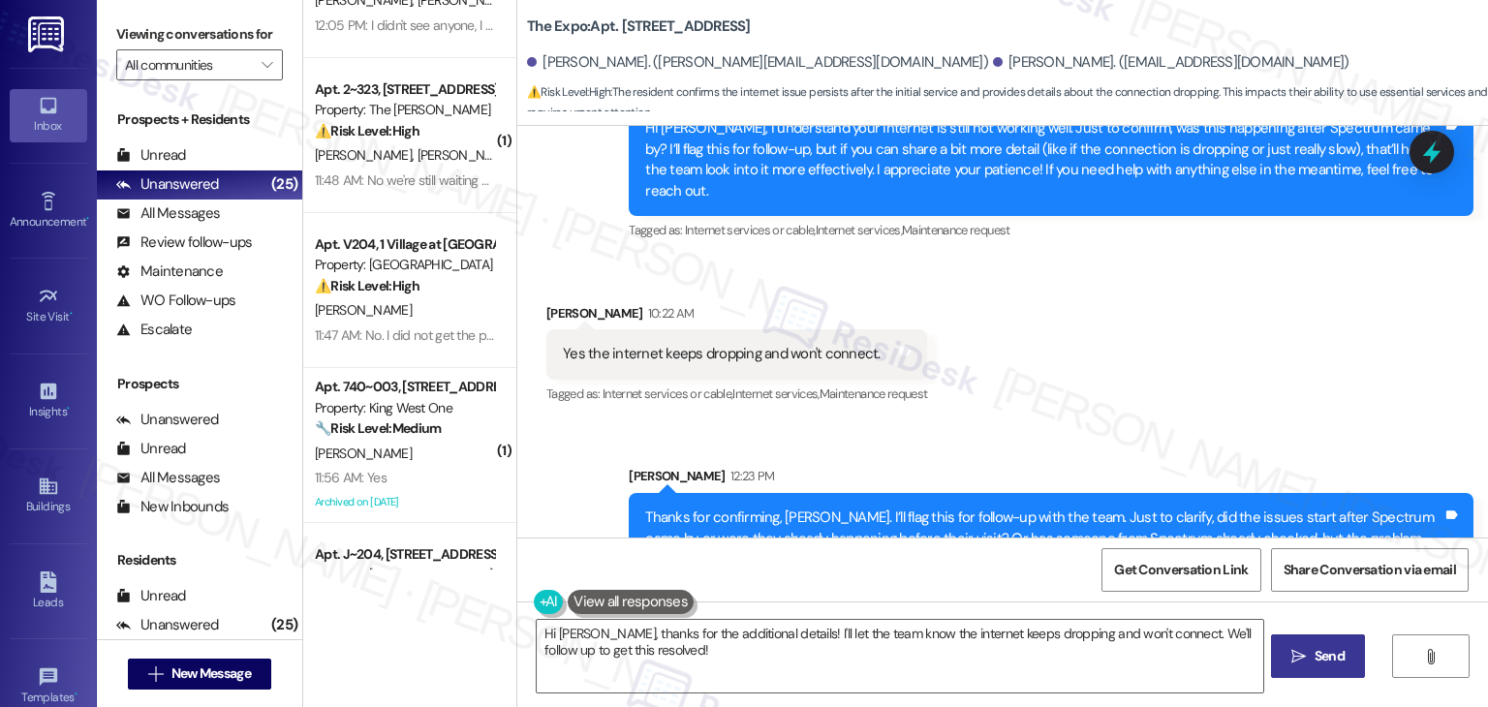
click at [1118, 422] on div "Sent via SMS Sarah 12:23 PM Thanks for confirming, Tiffany. I’ll flag this for …" at bounding box center [1002, 510] width 971 height 176
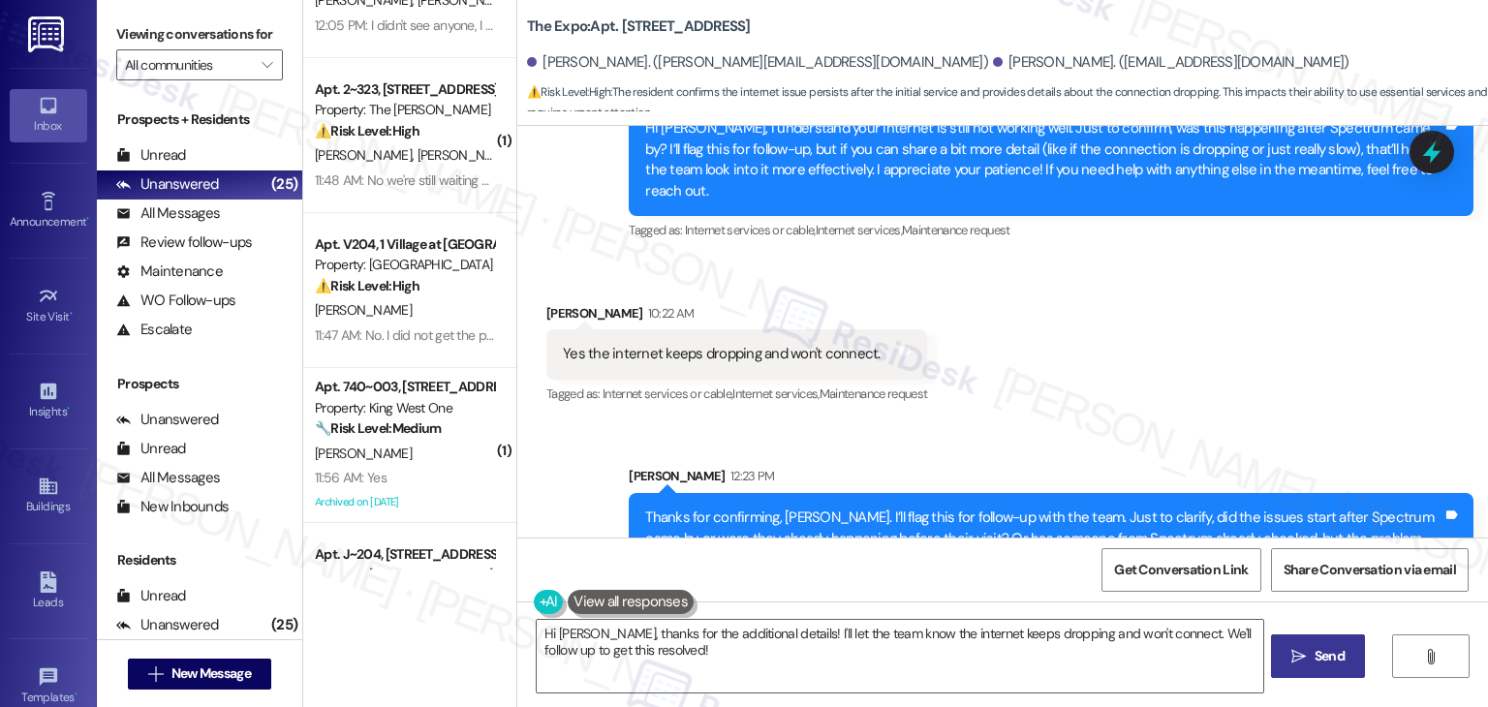
click at [1118, 422] on div "Sent via SMS Sarah 12:23 PM Thanks for confirming, Tiffany. I’ll flag this for …" at bounding box center [1002, 510] width 971 height 176
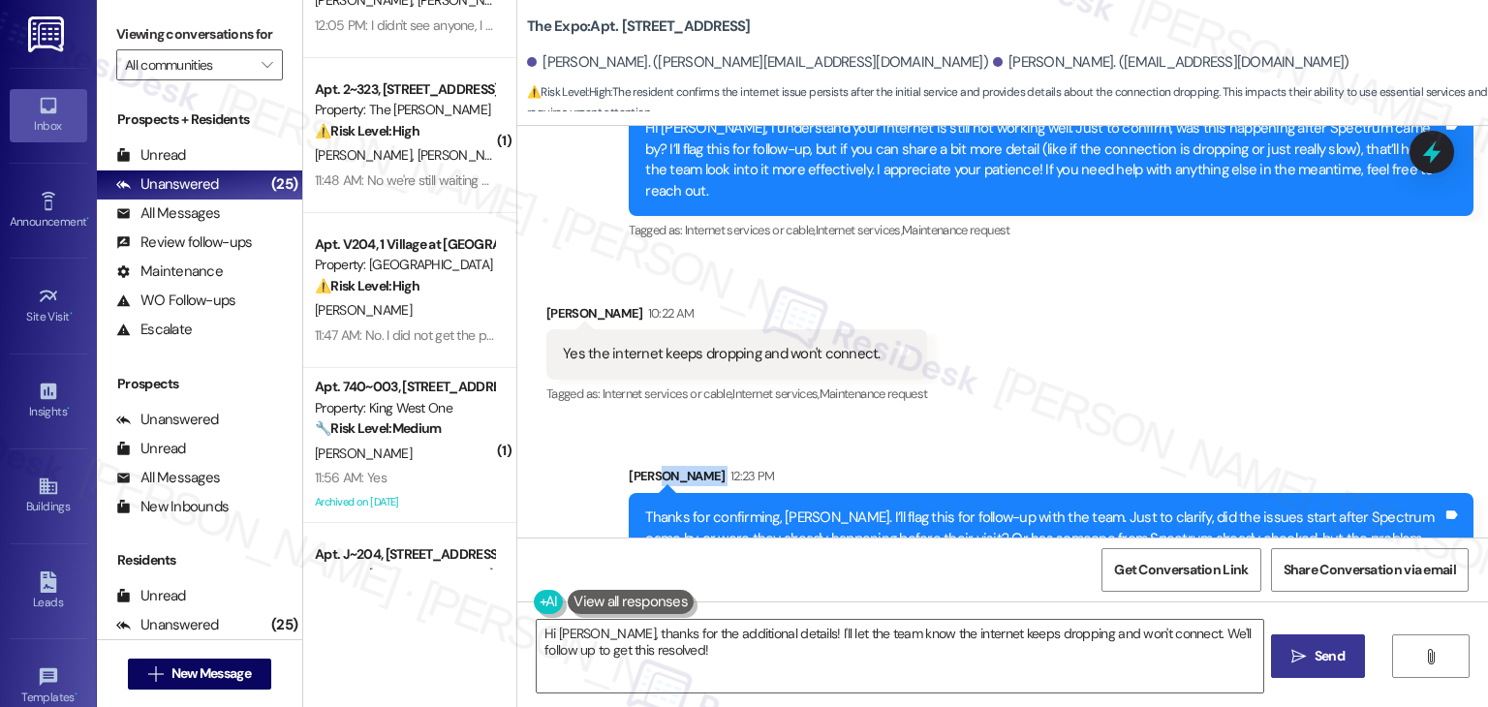
click at [1118, 422] on div "Sent via SMS Sarah 12:23 PM Thanks for confirming, Tiffany. I’ll flag this for …" at bounding box center [1002, 510] width 971 height 176
click at [1117, 378] on div "Received via SMS Tiffany Kirkbride 10:22 AM Yes the internet keeps dropping and…" at bounding box center [1002, 342] width 971 height 164
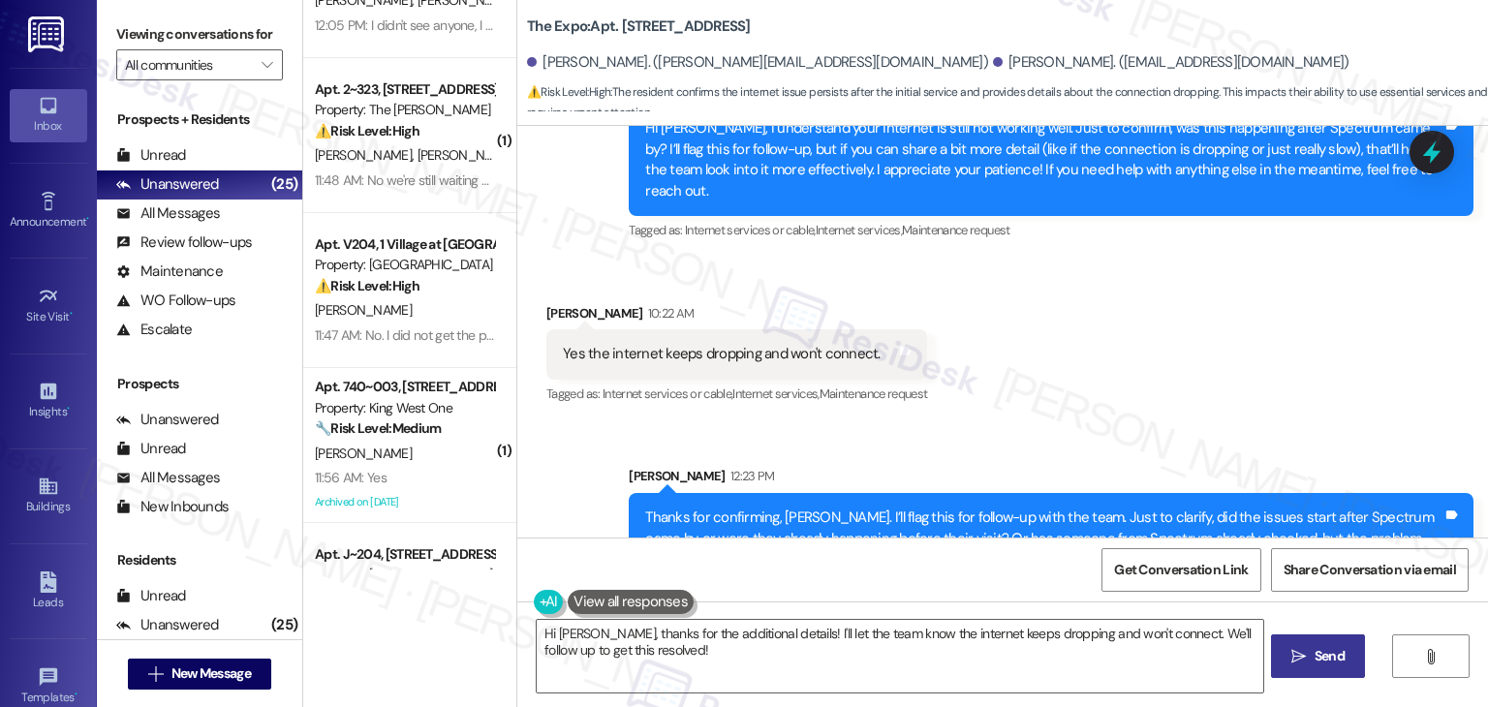
click at [1117, 378] on div "Received via SMS Tiffany Kirkbride 10:22 AM Yes the internet keeps dropping and…" at bounding box center [1002, 342] width 971 height 164
click at [1127, 422] on div "Sent via SMS Sarah 12:23 PM Thanks for confirming, Tiffany. I’ll flag this for …" at bounding box center [1002, 510] width 971 height 176
click at [1158, 362] on div "Received via SMS Tiffany Kirkbride 10:22 AM Yes the internet keeps dropping and…" at bounding box center [1002, 342] width 971 height 164
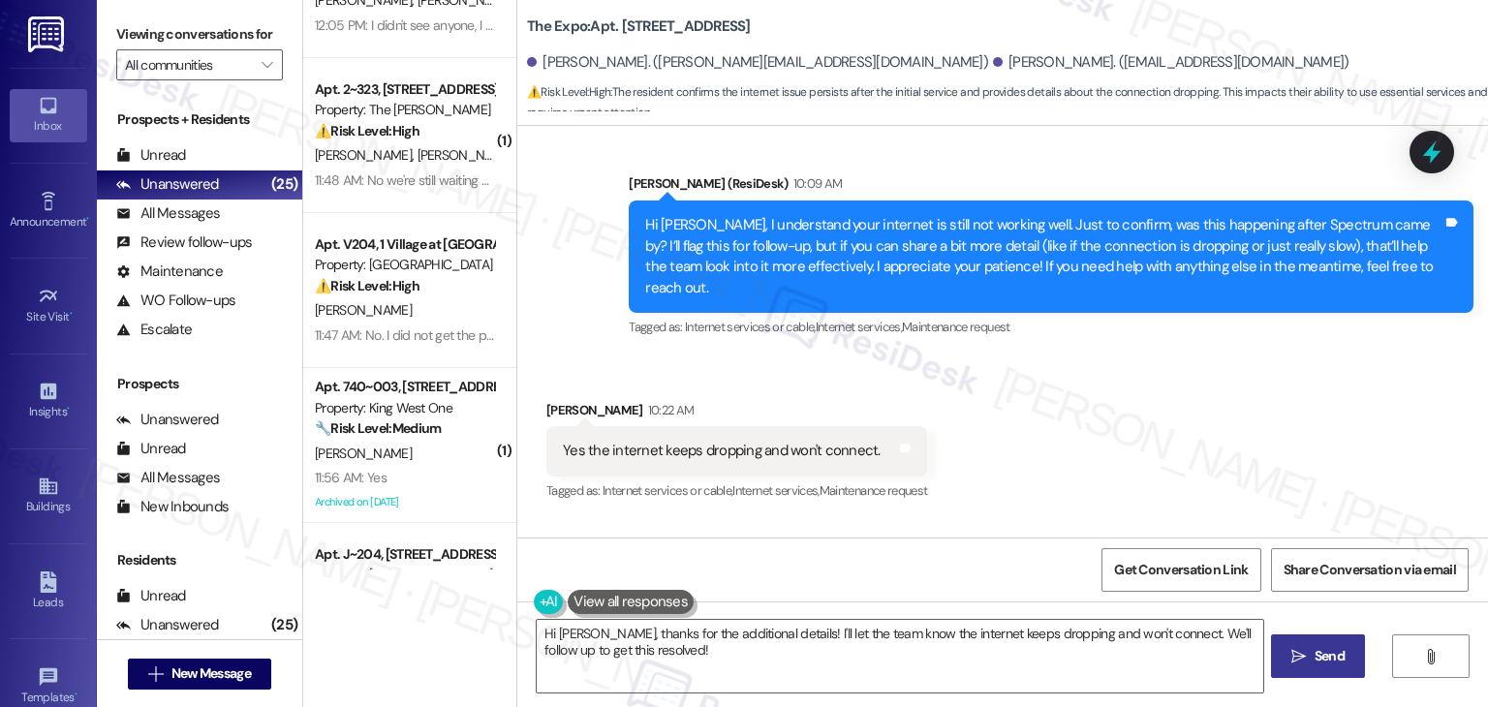
scroll to position [775, 0]
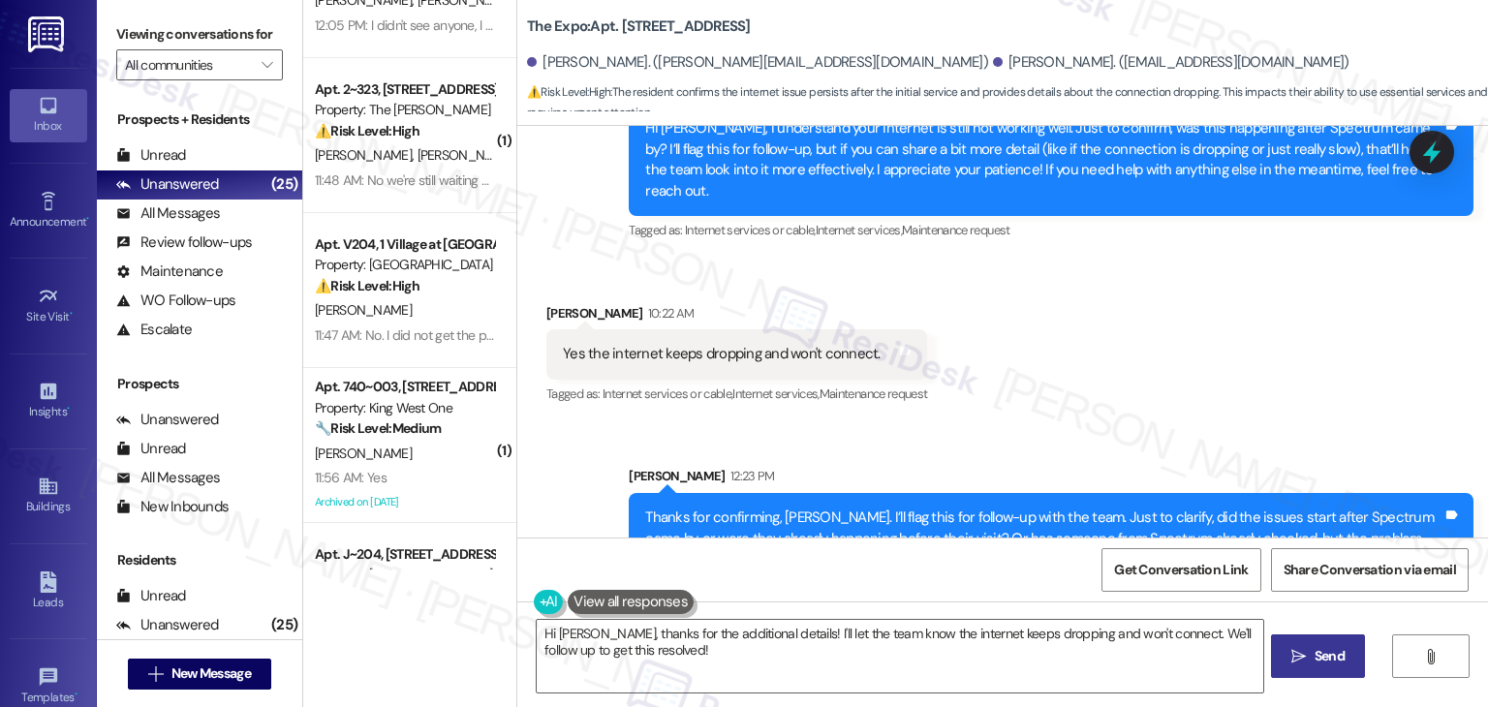
click at [1163, 313] on div "Received via SMS Tiffany Kirkbride 10:22 AM Yes the internet keeps dropping and…" at bounding box center [1002, 342] width 971 height 164
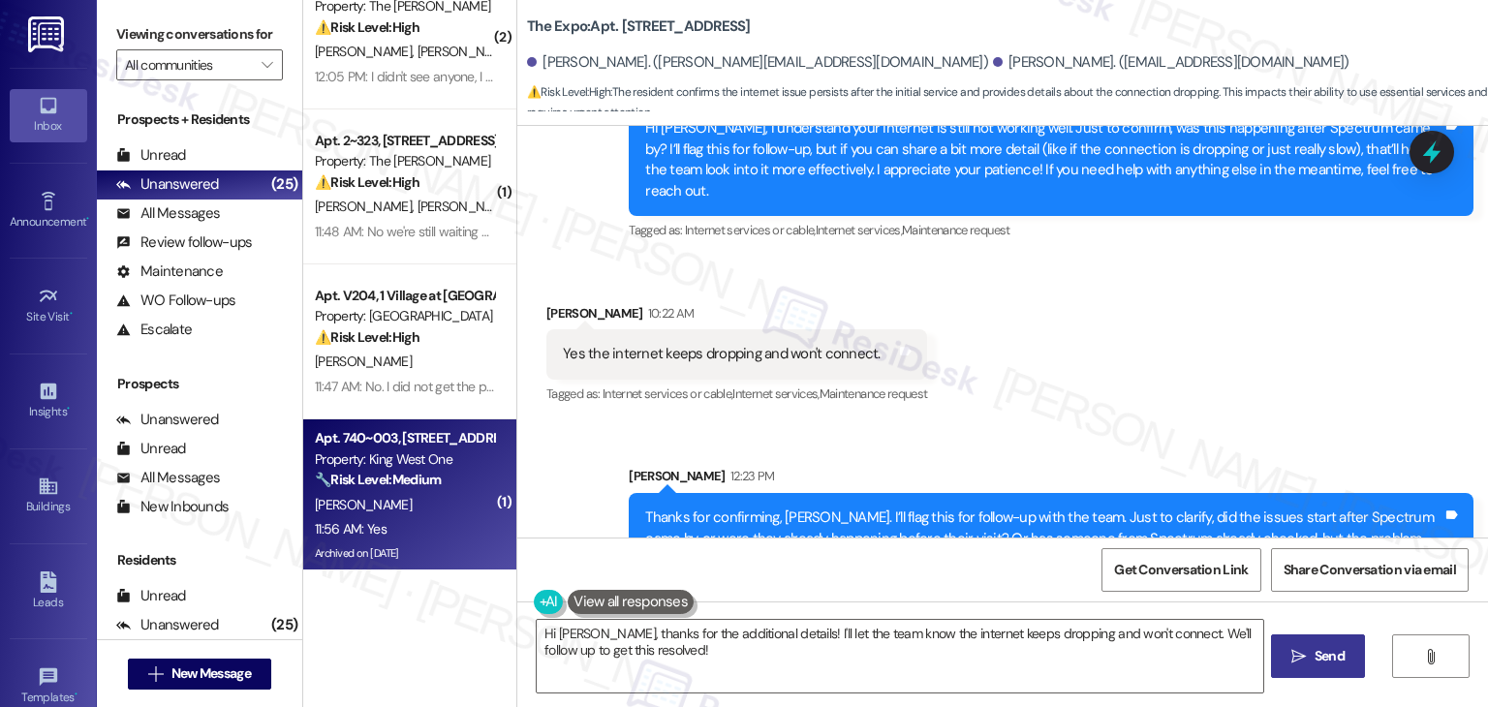
scroll to position [0, 0]
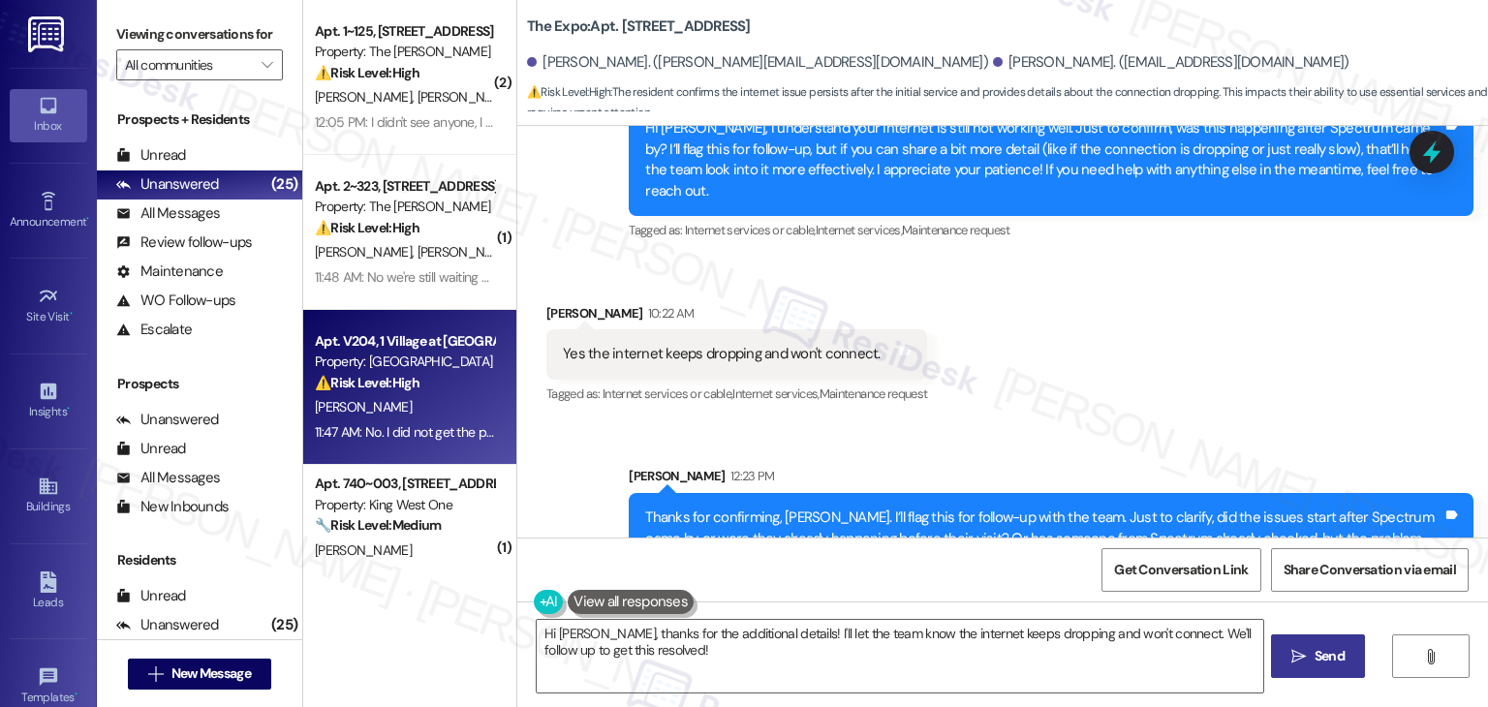
click at [425, 447] on div "Apt. V204, 1 Village at Columbia Property: Columbia Village ⚠️ Risk Level: High…" at bounding box center [409, 387] width 213 height 155
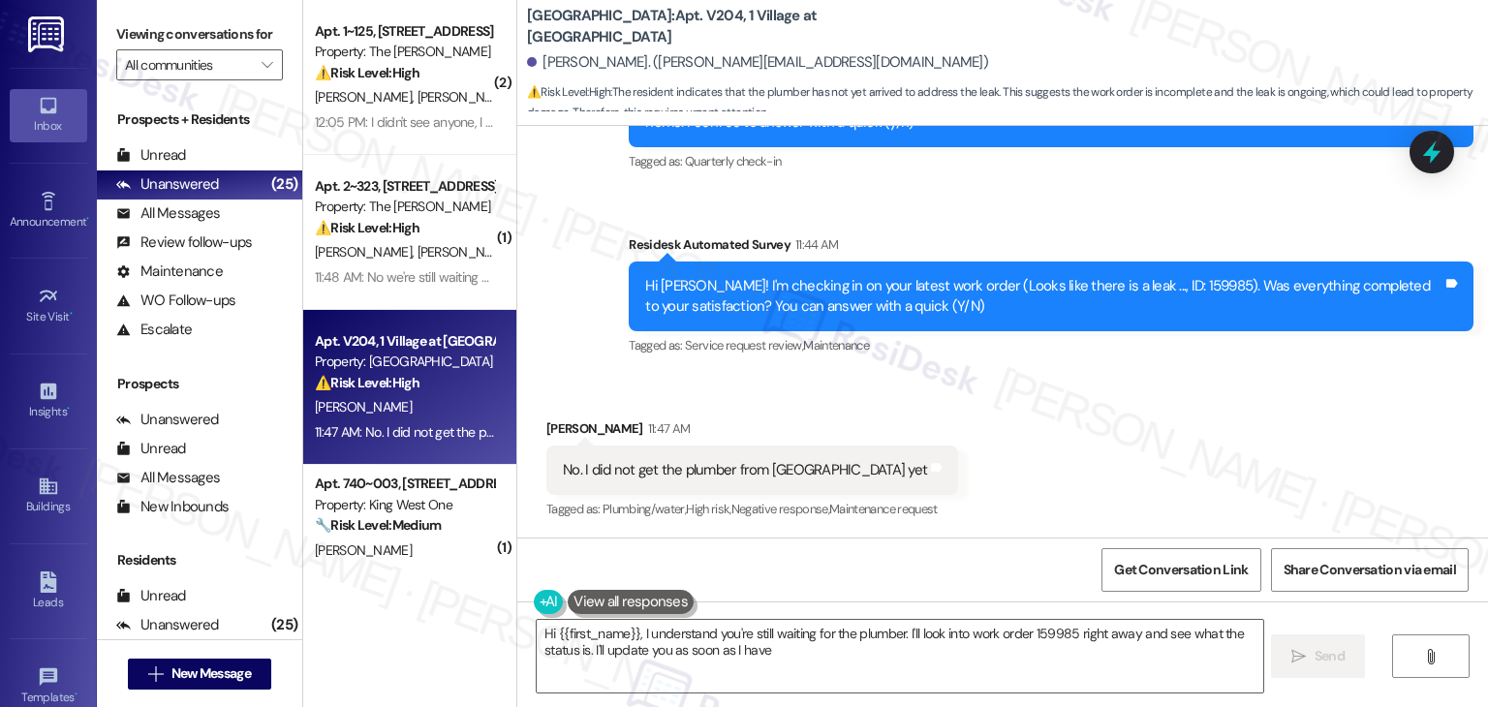
scroll to position [1151, 0]
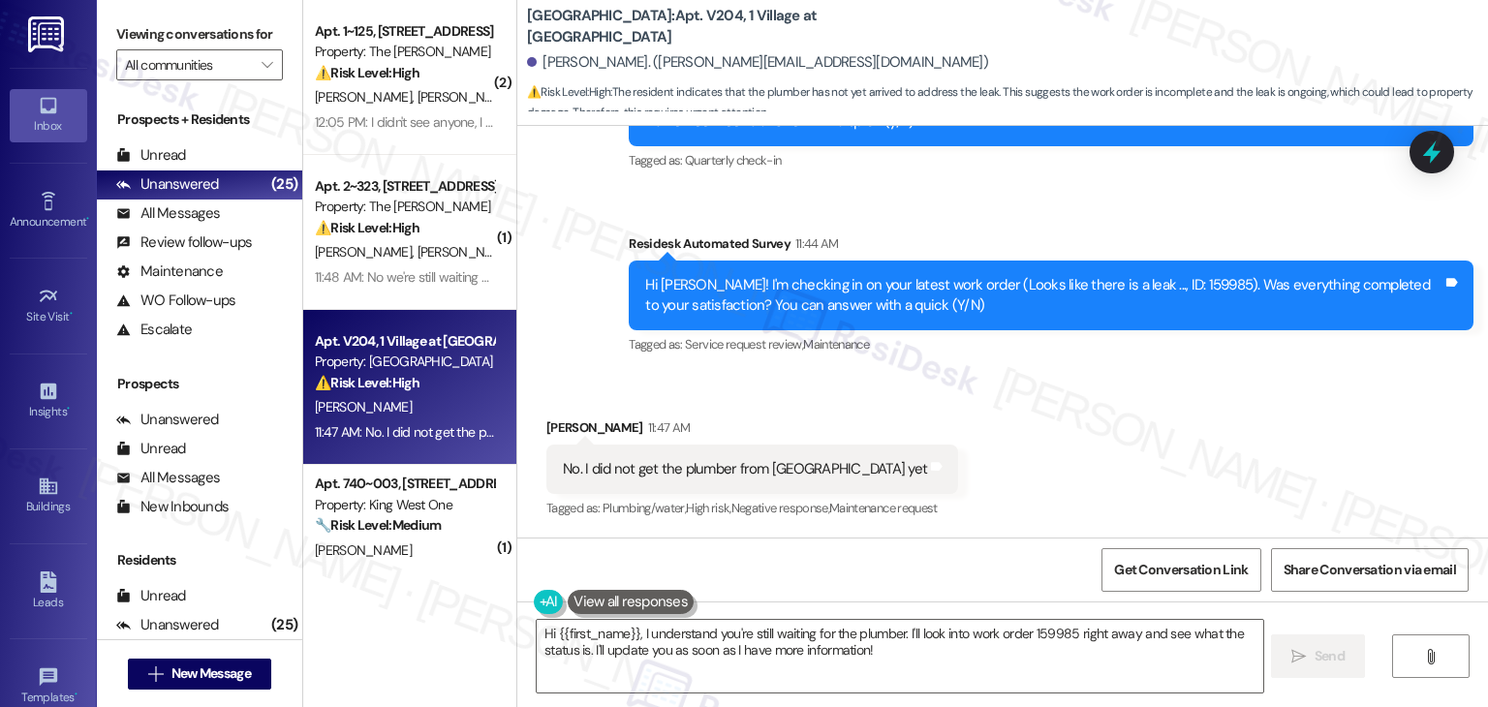
click at [1049, 467] on div "Received via SMS [PERSON_NAME] 11:47 AM No. I did not get the plumber from colu…" at bounding box center [1002, 456] width 971 height 164
click at [1049, 452] on div "Received via SMS [PERSON_NAME] 11:47 AM No. I did not get the plumber from colu…" at bounding box center [1002, 456] width 971 height 164
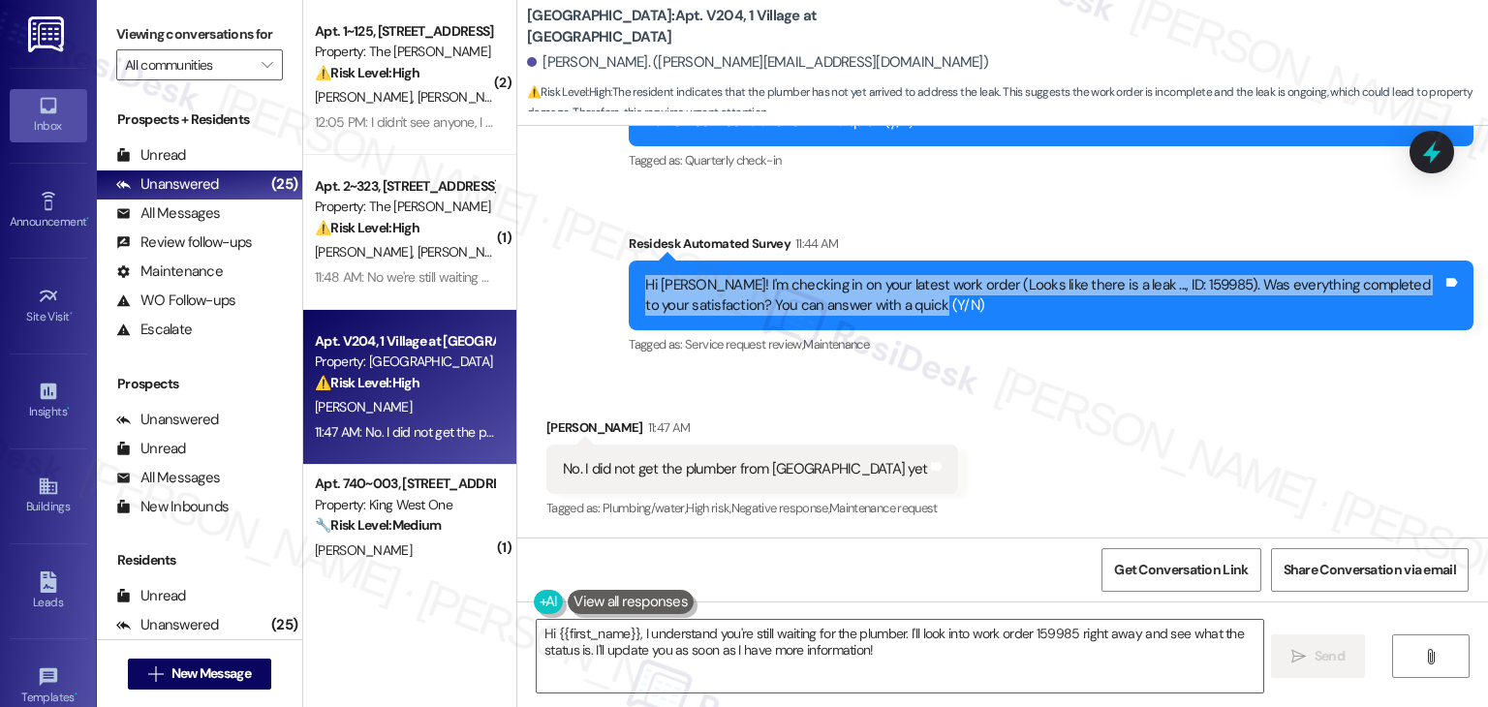
drag, startPoint x: 929, startPoint y: 300, endPoint x: 597, endPoint y: 277, distance: 333.1
click at [597, 277] on div "Sent via SMS Dottie (ResiDesk) Jun 17, 2025 at 3:50 PM I'm really sorry to hear…" at bounding box center [1002, 97] width 971 height 553
copy div "Hi [PERSON_NAME]! I'm checking in on your latest work order (Looks like there i…"
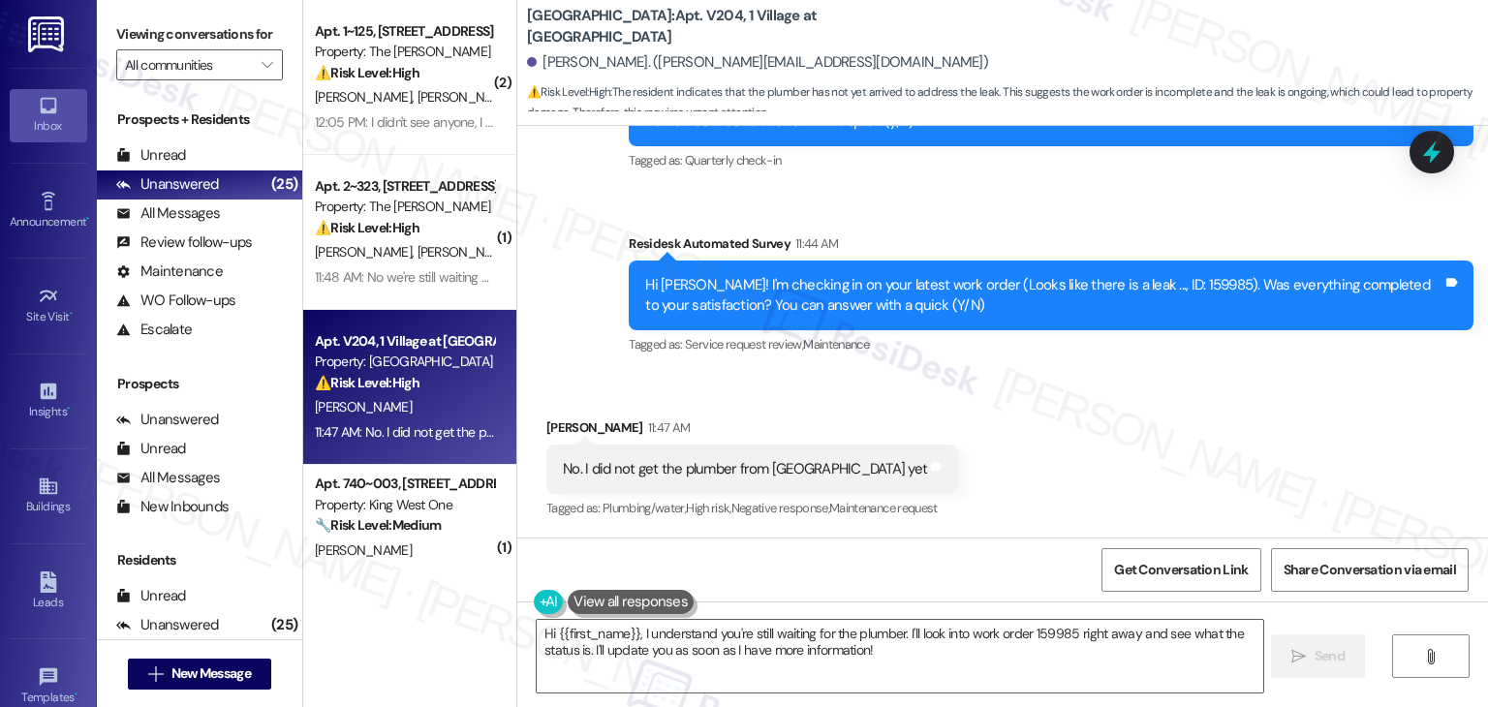
click at [690, 475] on div "No. I did not get the plumber from [GEOGRAPHIC_DATA] yet" at bounding box center [745, 469] width 364 height 20
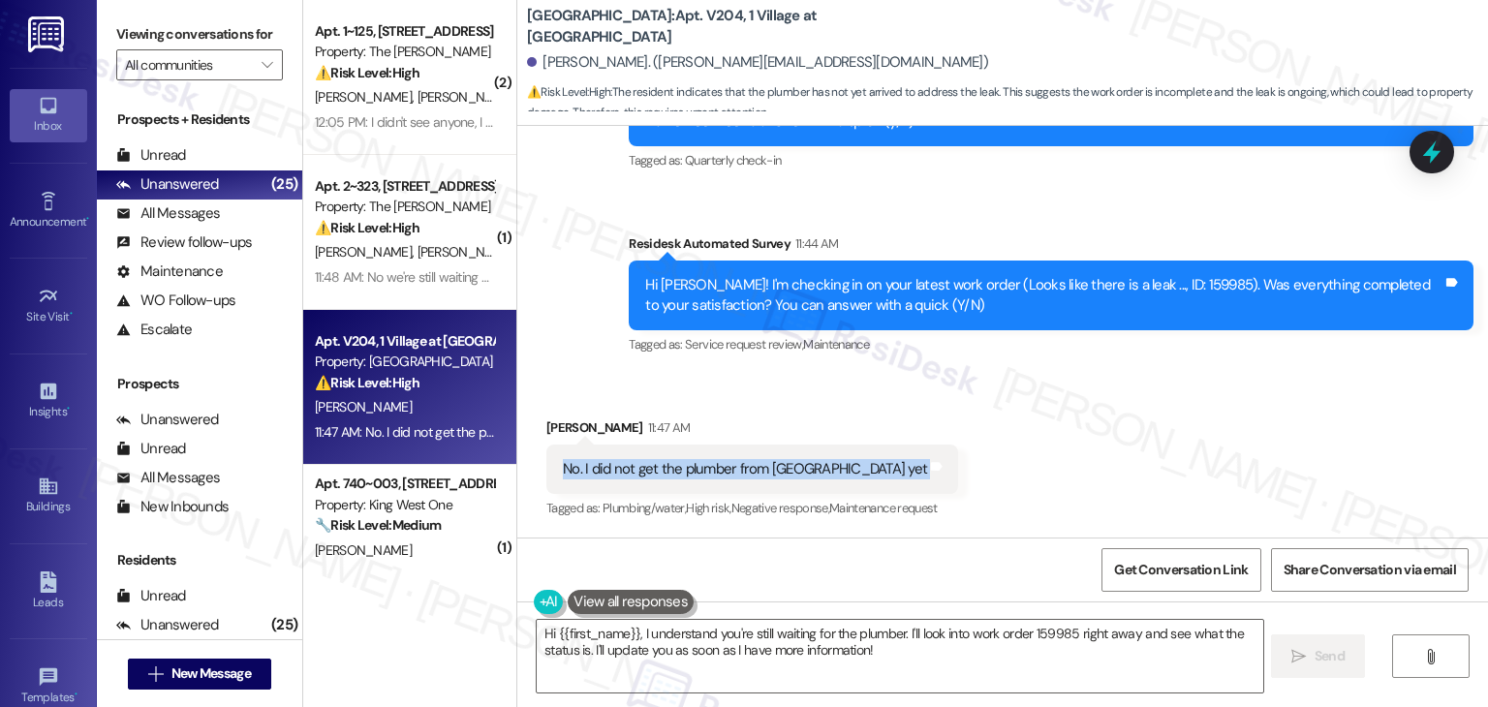
click at [690, 475] on div "No. I did not get the plumber from [GEOGRAPHIC_DATA] yet" at bounding box center [745, 469] width 364 height 20
copy div "No. I did not get the plumber from columbia house yet Tags and notes"
click at [690, 471] on div "No. I did not get the plumber from [GEOGRAPHIC_DATA] yet" at bounding box center [745, 469] width 364 height 20
click at [1049, 489] on div "Received via SMS [PERSON_NAME] 11:47 AM No. I did not get the plumber from colu…" at bounding box center [1002, 456] width 971 height 164
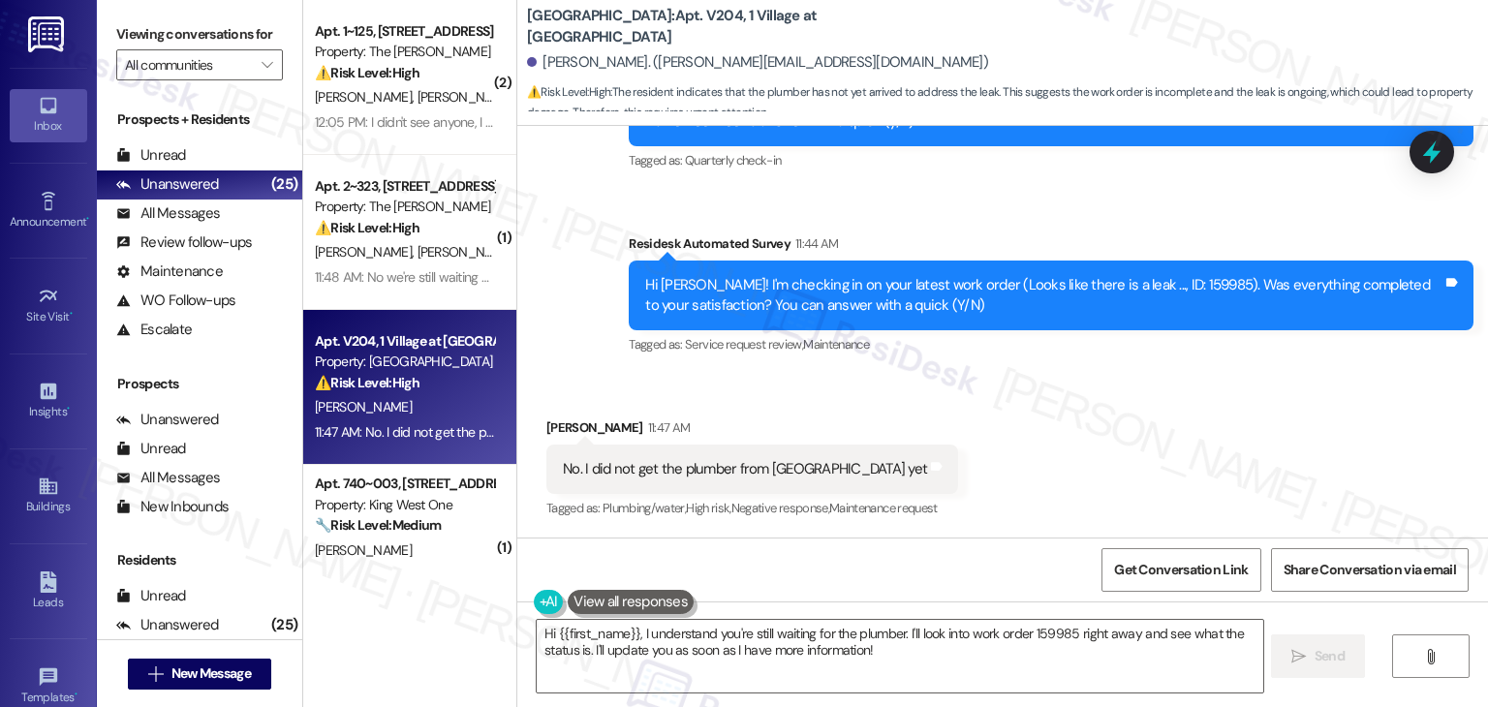
click at [1103, 439] on div "Received via SMS [PERSON_NAME] 11:47 AM No. I did not get the plumber from colu…" at bounding box center [1002, 456] width 971 height 164
click at [993, 413] on div "Received via SMS [PERSON_NAME] 11:47 AM No. I did not get the plumber from colu…" at bounding box center [1002, 456] width 971 height 164
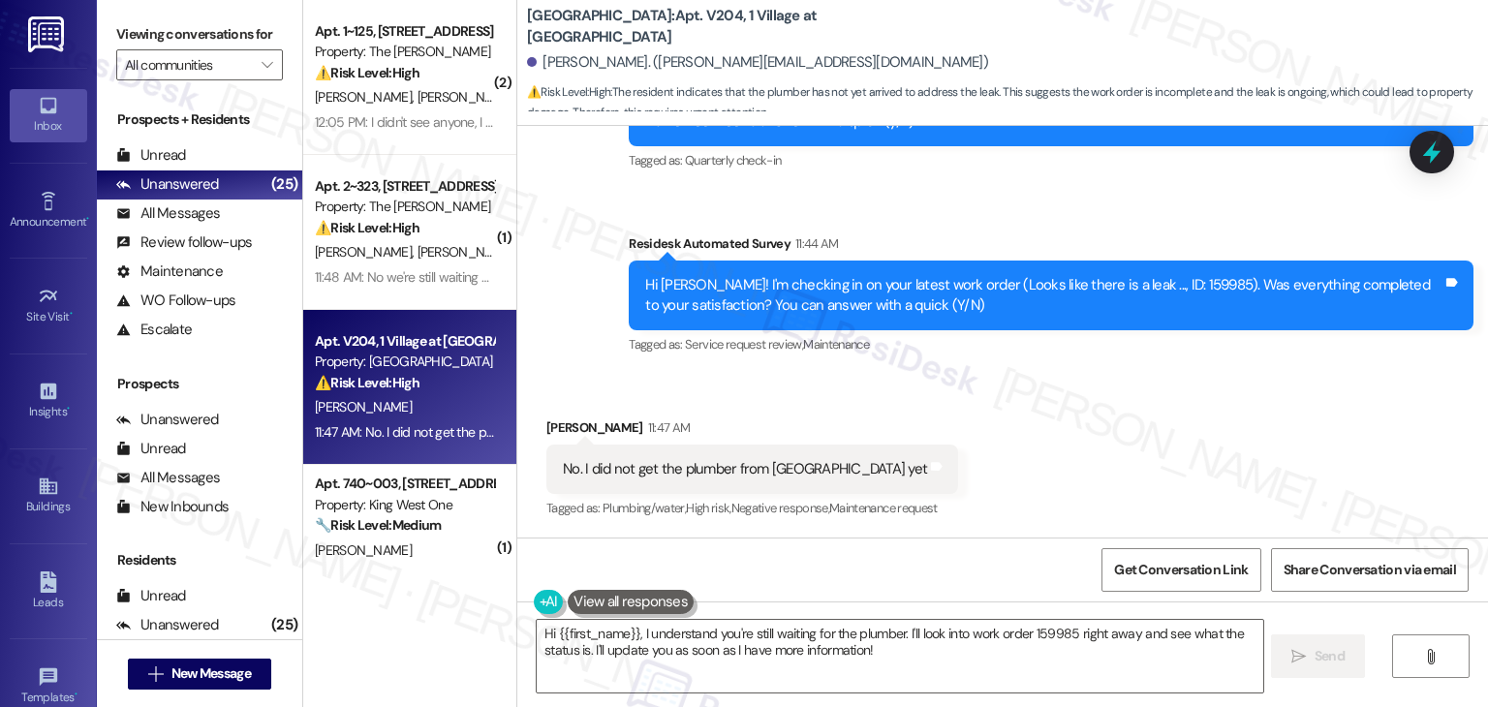
click at [993, 413] on div "Received via SMS [PERSON_NAME] 11:47 AM No. I did not get the plumber from colu…" at bounding box center [1002, 456] width 971 height 164
click at [994, 413] on div "Received via SMS [PERSON_NAME] 11:47 AM No. I did not get the plumber from colu…" at bounding box center [1002, 456] width 971 height 164
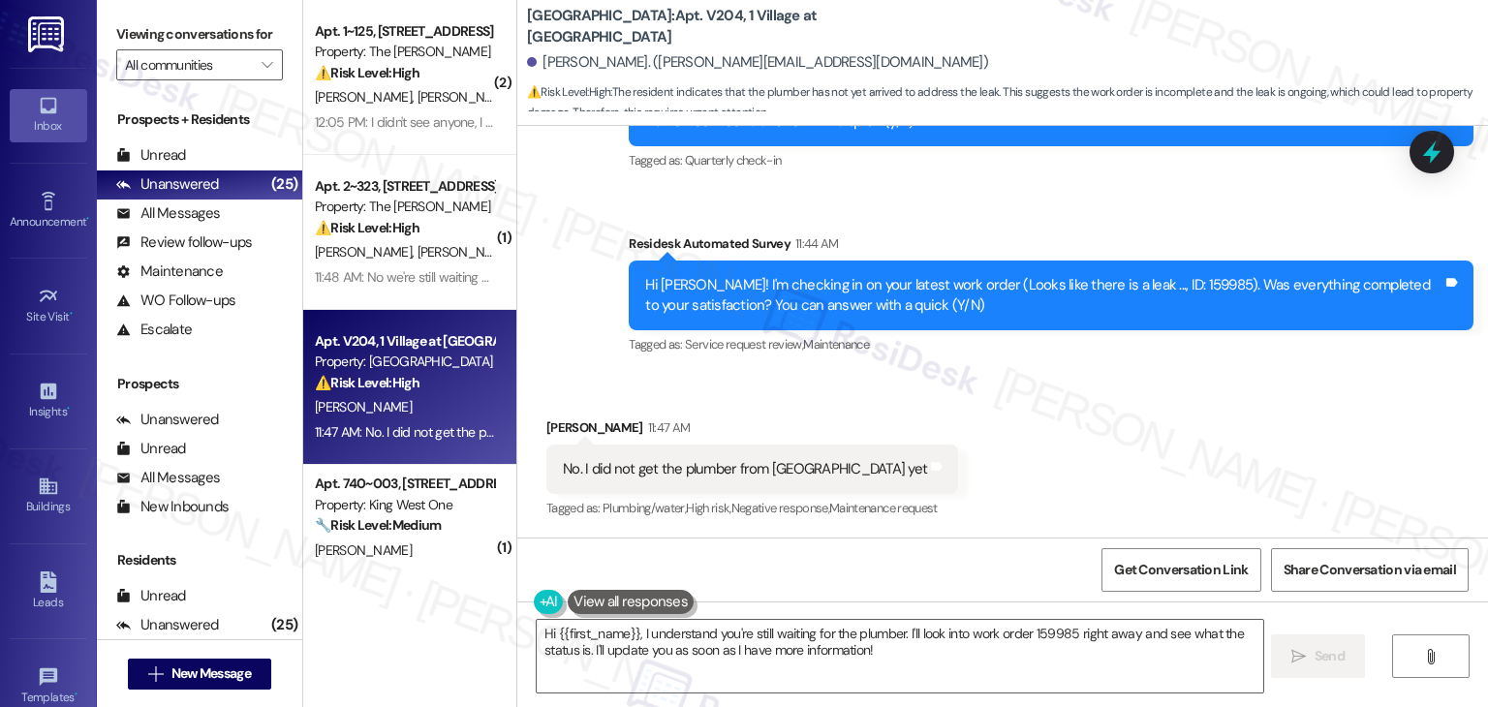
click at [1000, 435] on div "Received via SMS [PERSON_NAME] 11:47 AM No. I did not get the plumber from colu…" at bounding box center [1002, 456] width 971 height 164
click at [982, 439] on div "Received via SMS [PERSON_NAME] 11:47 AM No. I did not get the plumber from colu…" at bounding box center [1002, 456] width 971 height 164
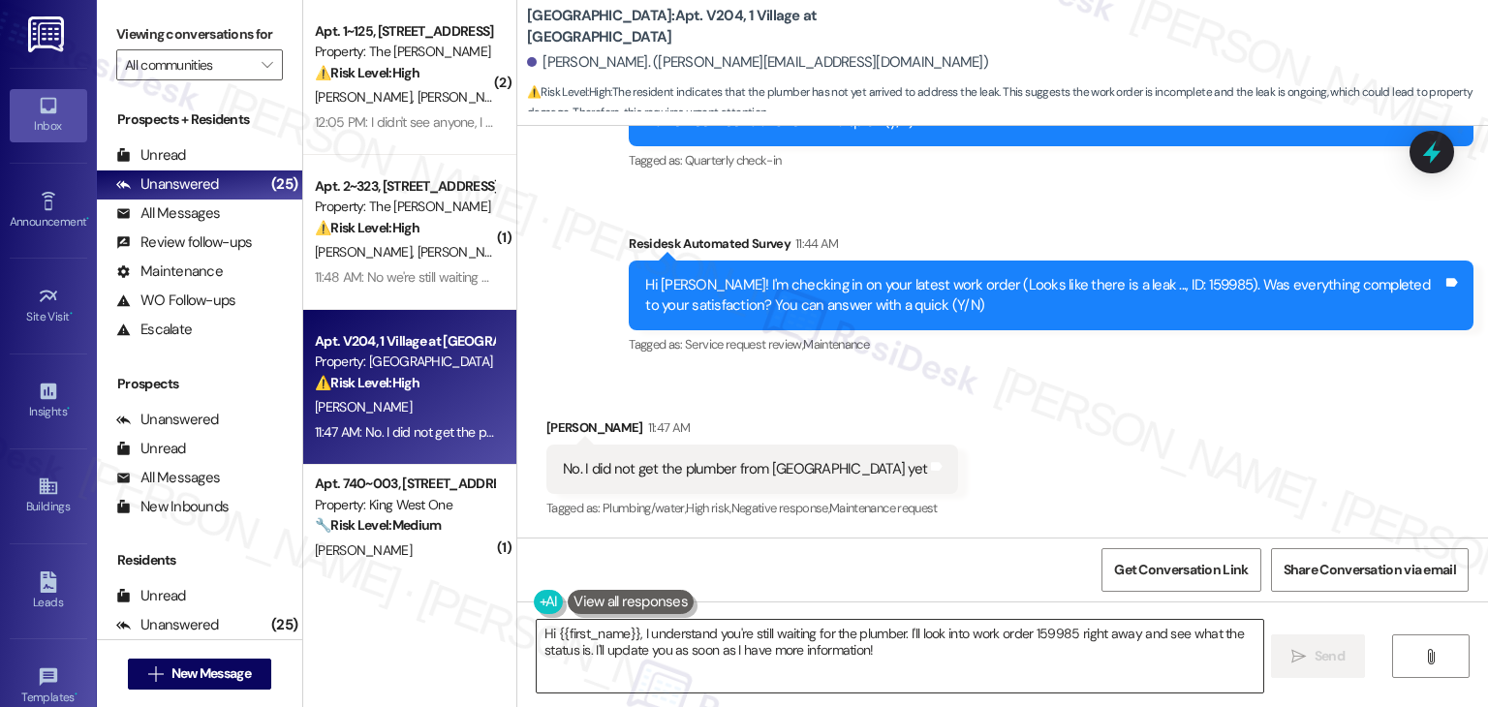
click at [709, 646] on textarea "Hi {{first_name}}, I understand you're still waiting for the plumber. I'll look…" at bounding box center [900, 656] width 726 height 73
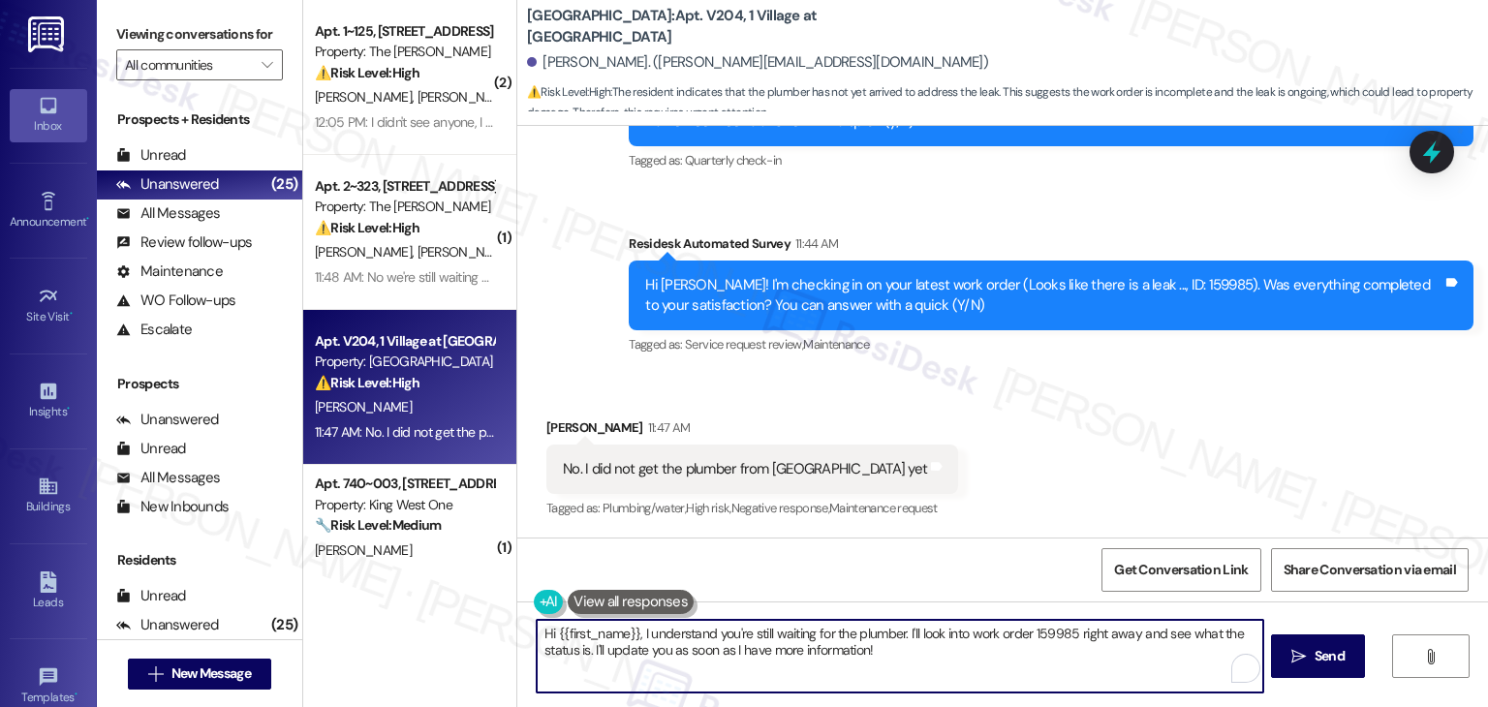
click at [709, 646] on textarea "Hi {{first_name}}, I understand you're still waiting for the plumber. I'll look…" at bounding box center [900, 656] width 726 height 73
paste textarea "Thanks for the update, Tamanna. I’m sorry to hear the plumber from Columbia Hou…"
type textarea "Thanks for the update, [PERSON_NAME]. I’m sorry to hear the plumber from [GEOGR…"
click at [1146, 276] on div "Hi [PERSON_NAME]! I'm checking in on your latest work order (Looks like there i…" at bounding box center [1043, 296] width 797 height 42
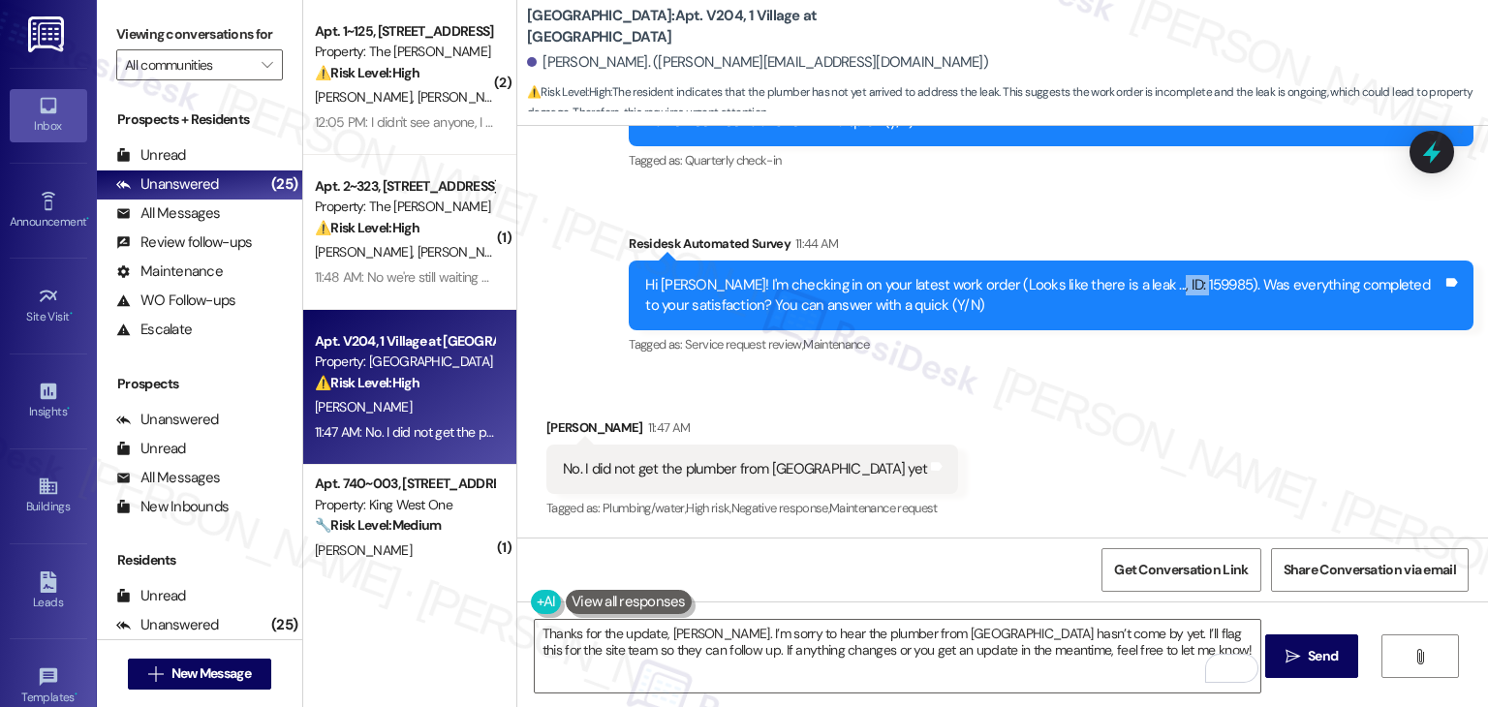
click at [1146, 276] on div "Hi [PERSON_NAME]! I'm checking in on your latest work order (Looks like there i…" at bounding box center [1043, 296] width 797 height 42
copy div "159985"
click at [1216, 478] on div "Received via SMS [PERSON_NAME] 11:47 AM No. I did not get the plumber from colu…" at bounding box center [1002, 456] width 971 height 164
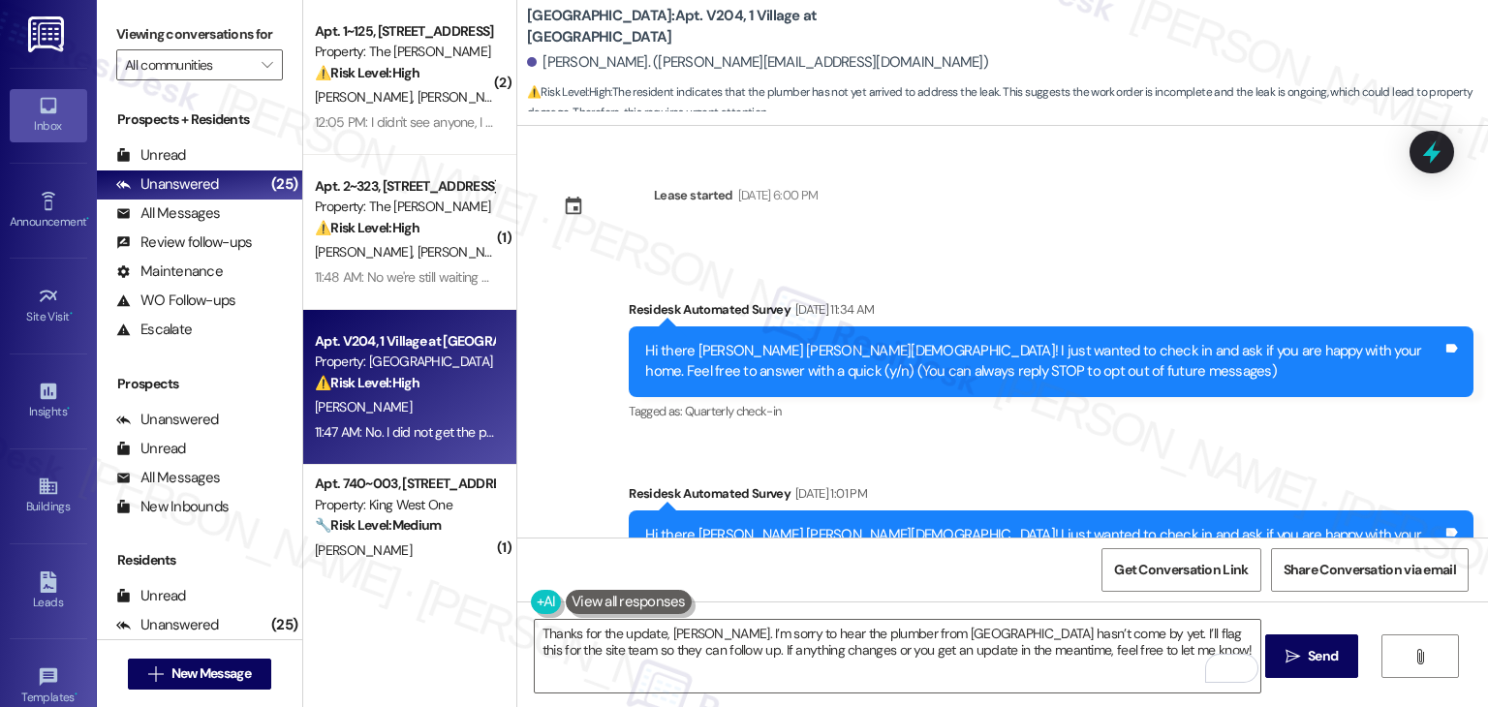
scroll to position [1151, 0]
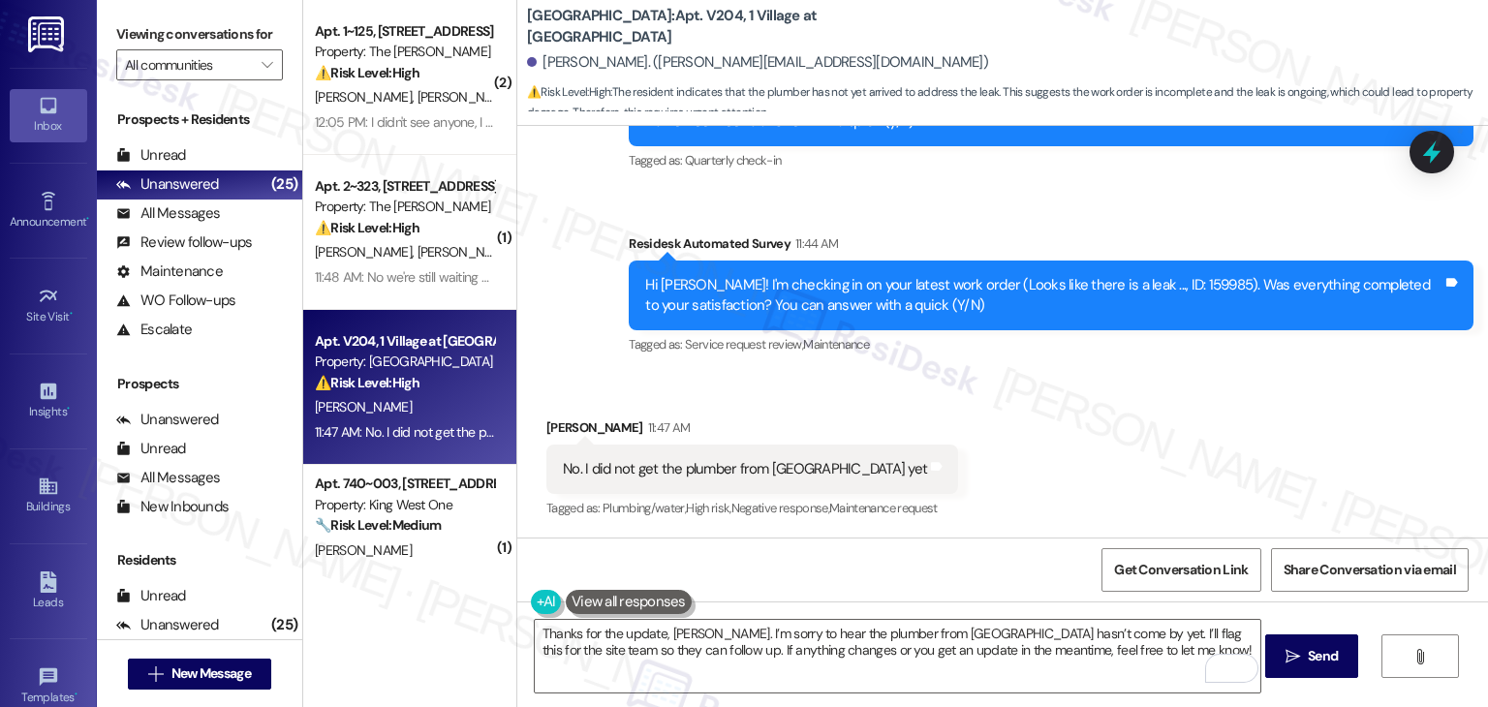
click at [1243, 412] on div "Received via SMS [PERSON_NAME] 11:47 AM No. I did not get the plumber from colu…" at bounding box center [1002, 456] width 971 height 164
click at [1168, 654] on textarea "Thanks for the update, [PERSON_NAME]. I’m sorry to hear the plumber from [GEOGR…" at bounding box center [898, 656] width 726 height 73
click at [1304, 648] on span "Send" at bounding box center [1323, 656] width 38 height 20
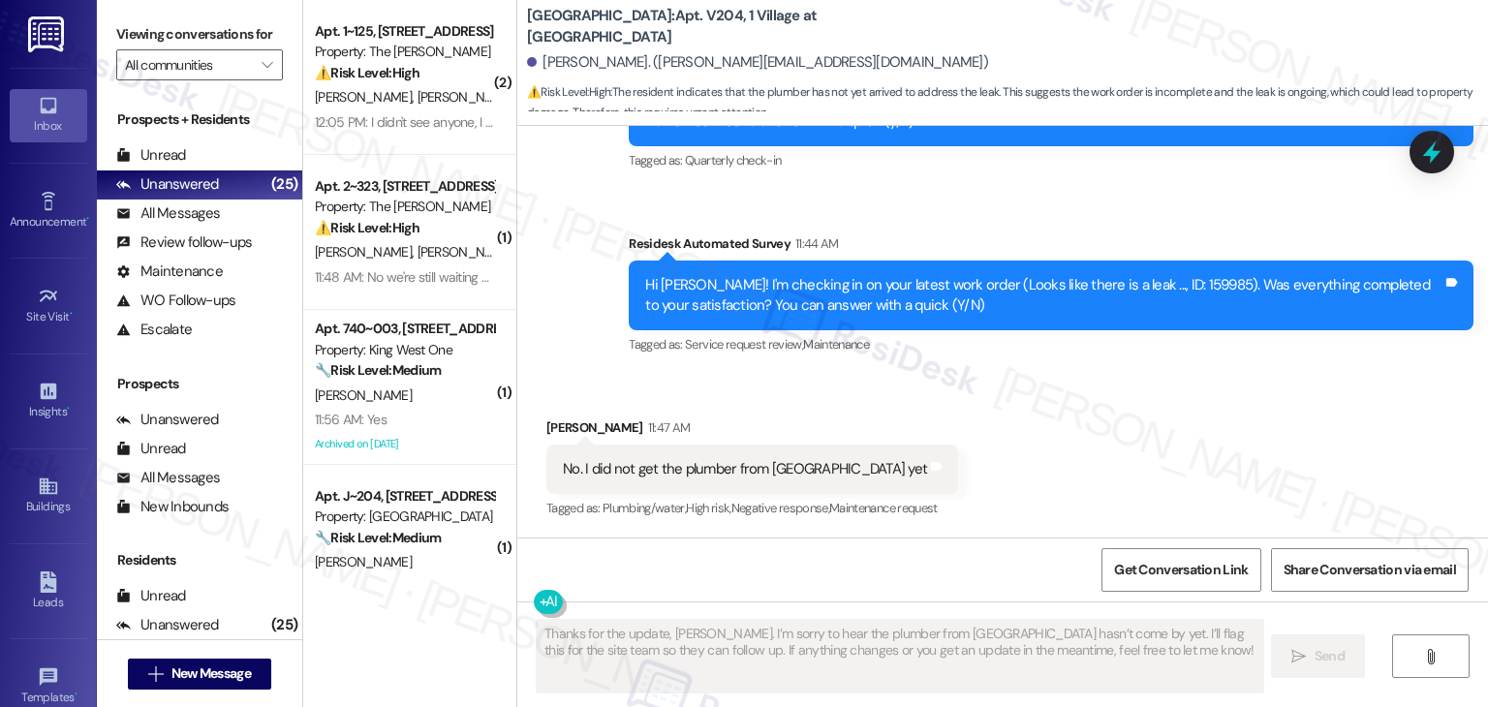
scroll to position [1307, 0]
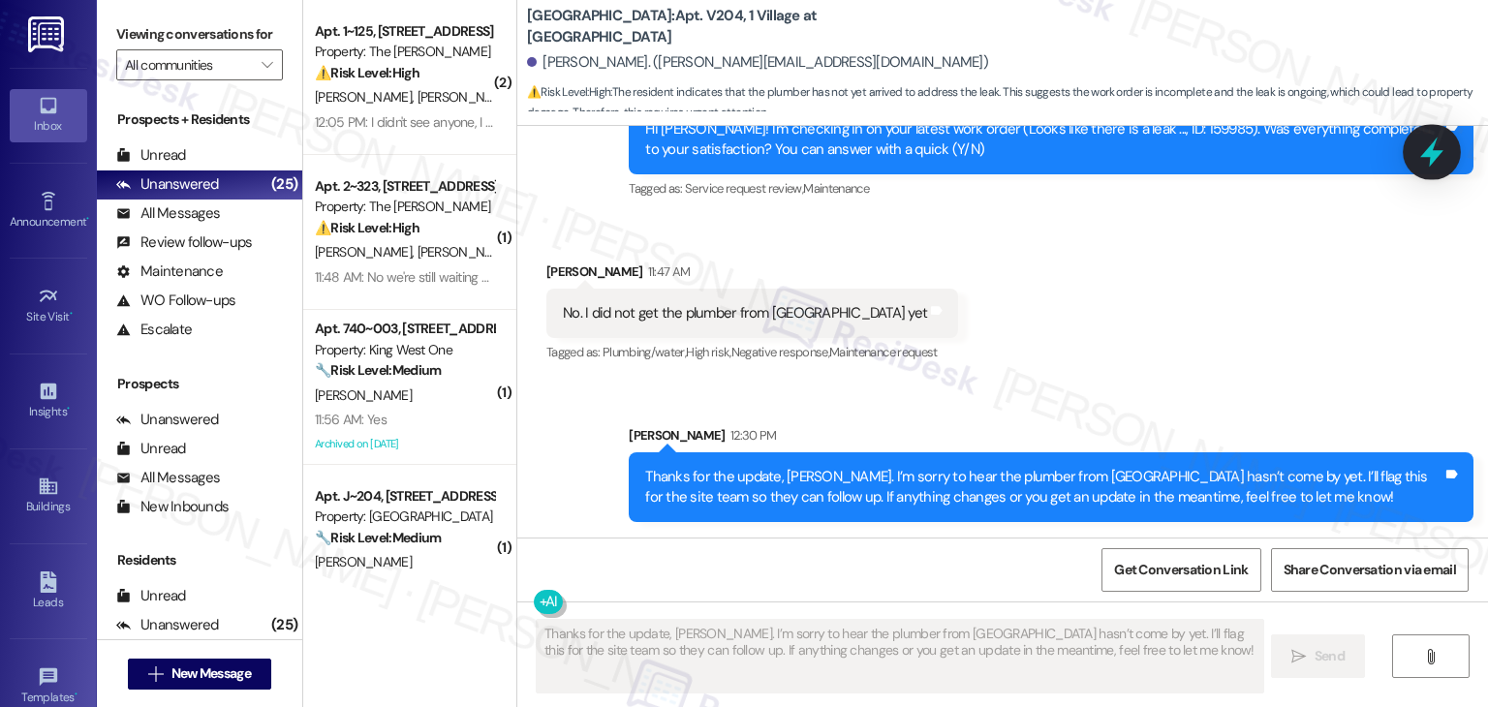
click at [1419, 152] on icon at bounding box center [1432, 152] width 33 height 33
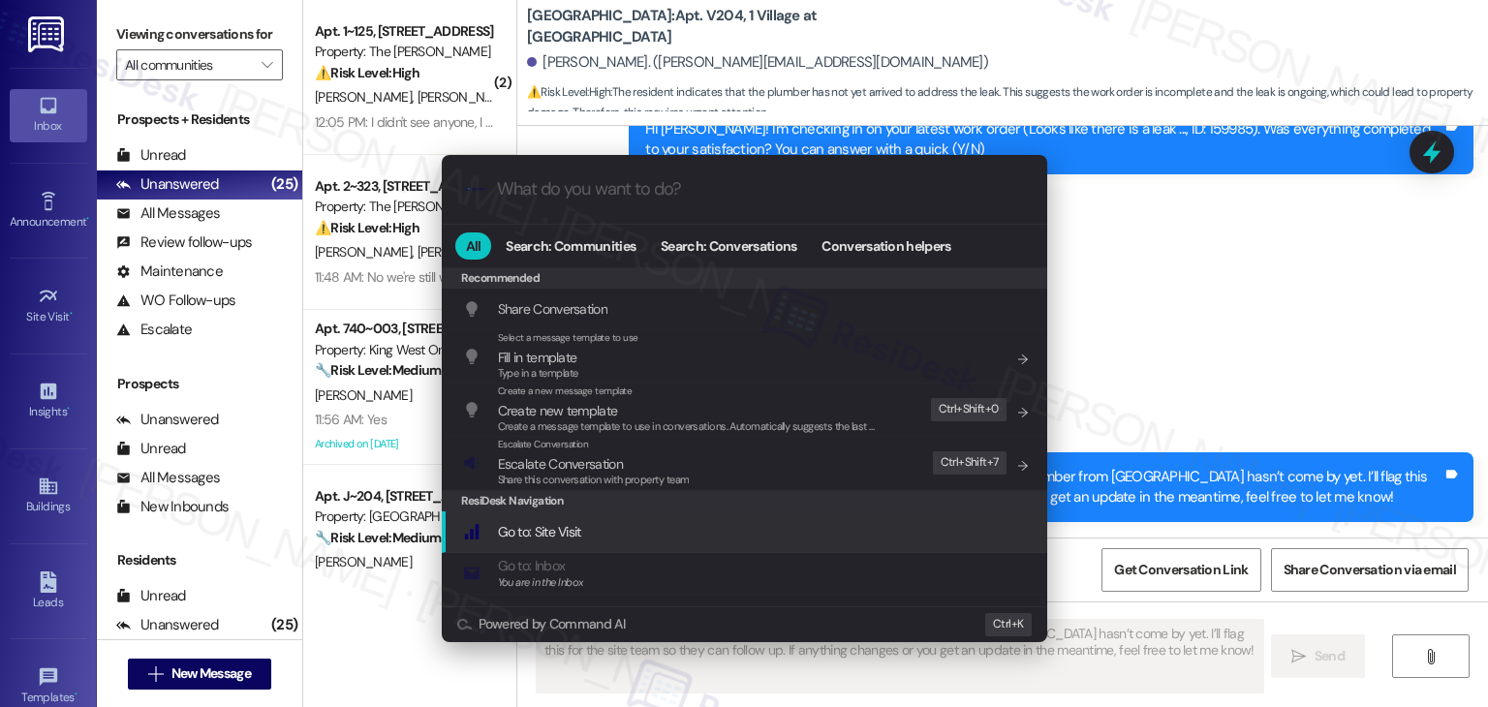
click at [585, 473] on span "Share this conversation with property team" at bounding box center [594, 480] width 192 height 14
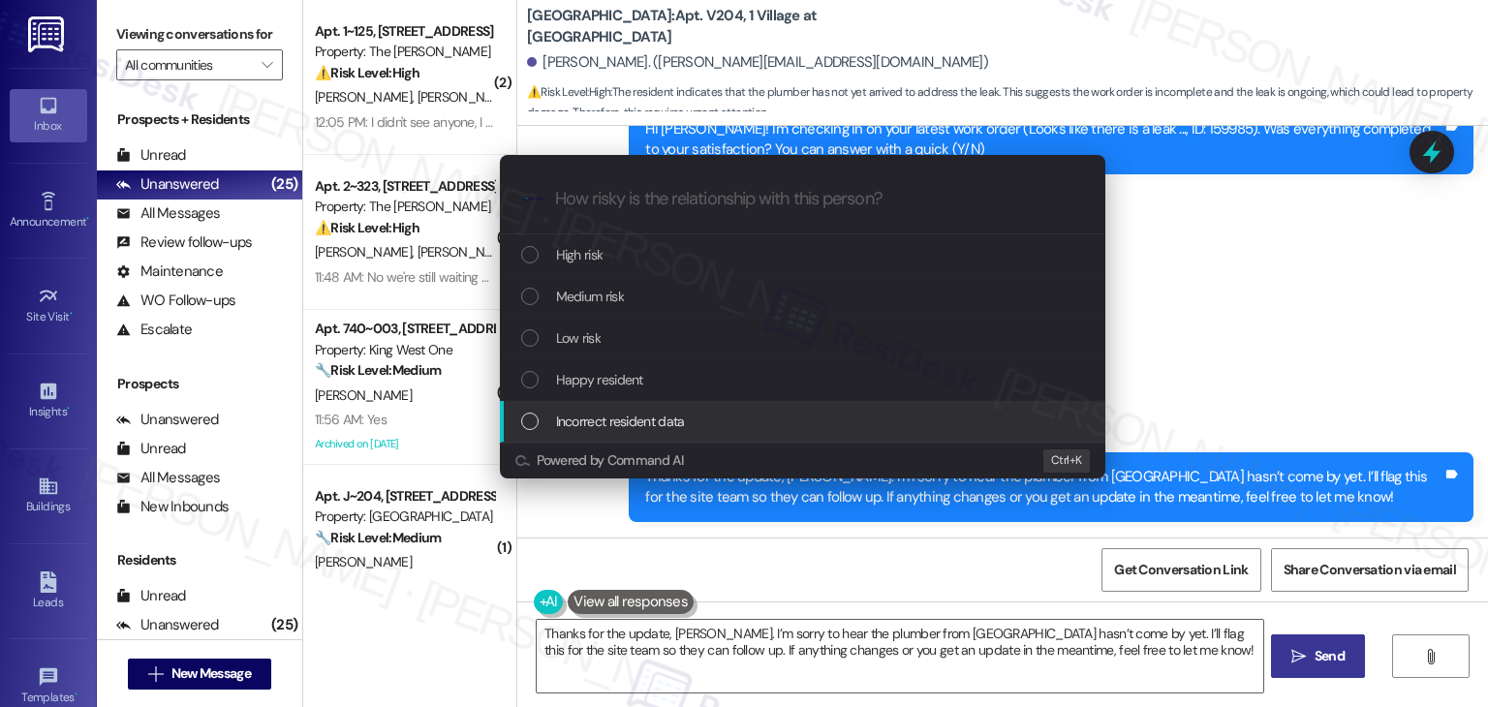
click at [533, 330] on div "List of options" at bounding box center [529, 337] width 17 height 17
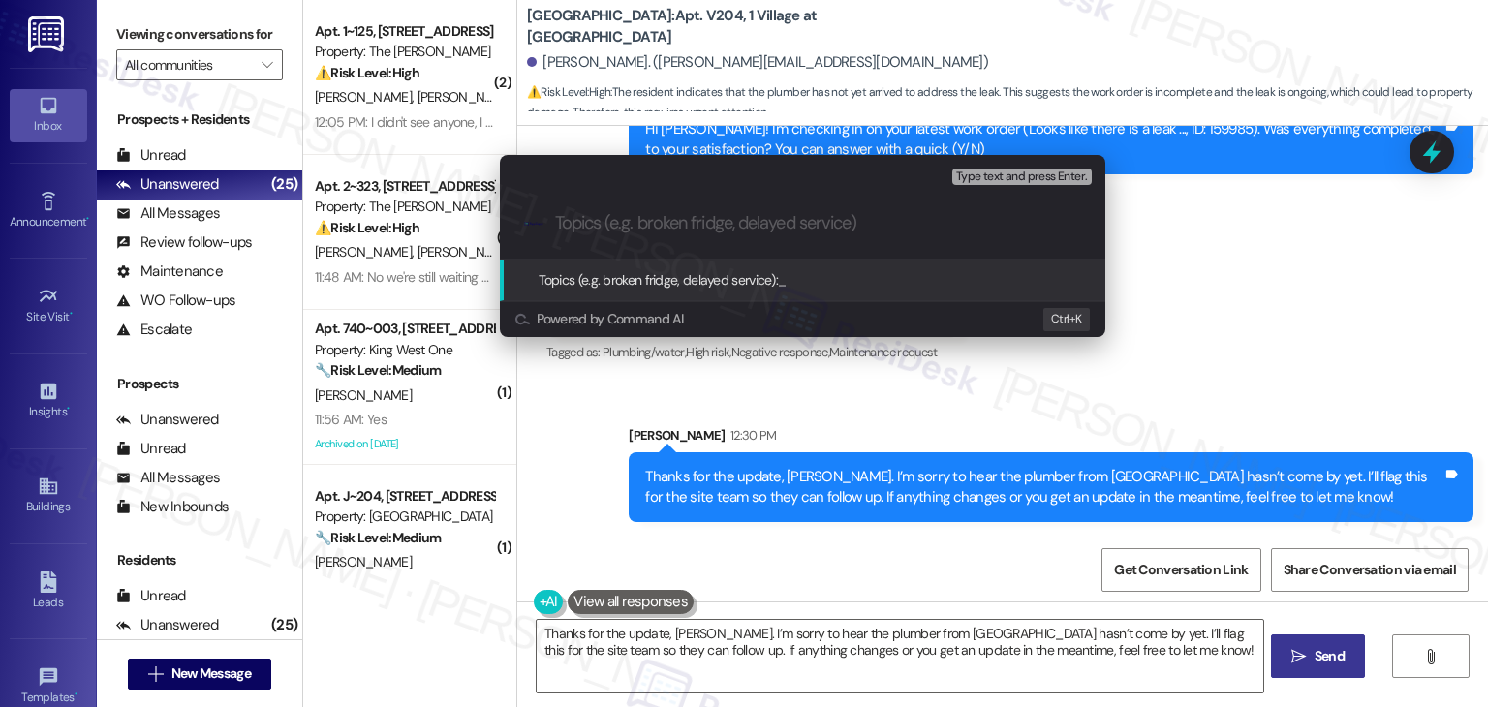
paste input "Pending Work Order: Leak Still Not Addressed (WO #159985)"
type input "Pending Work Order: Leak Still Not Addressed (WO #159985)"
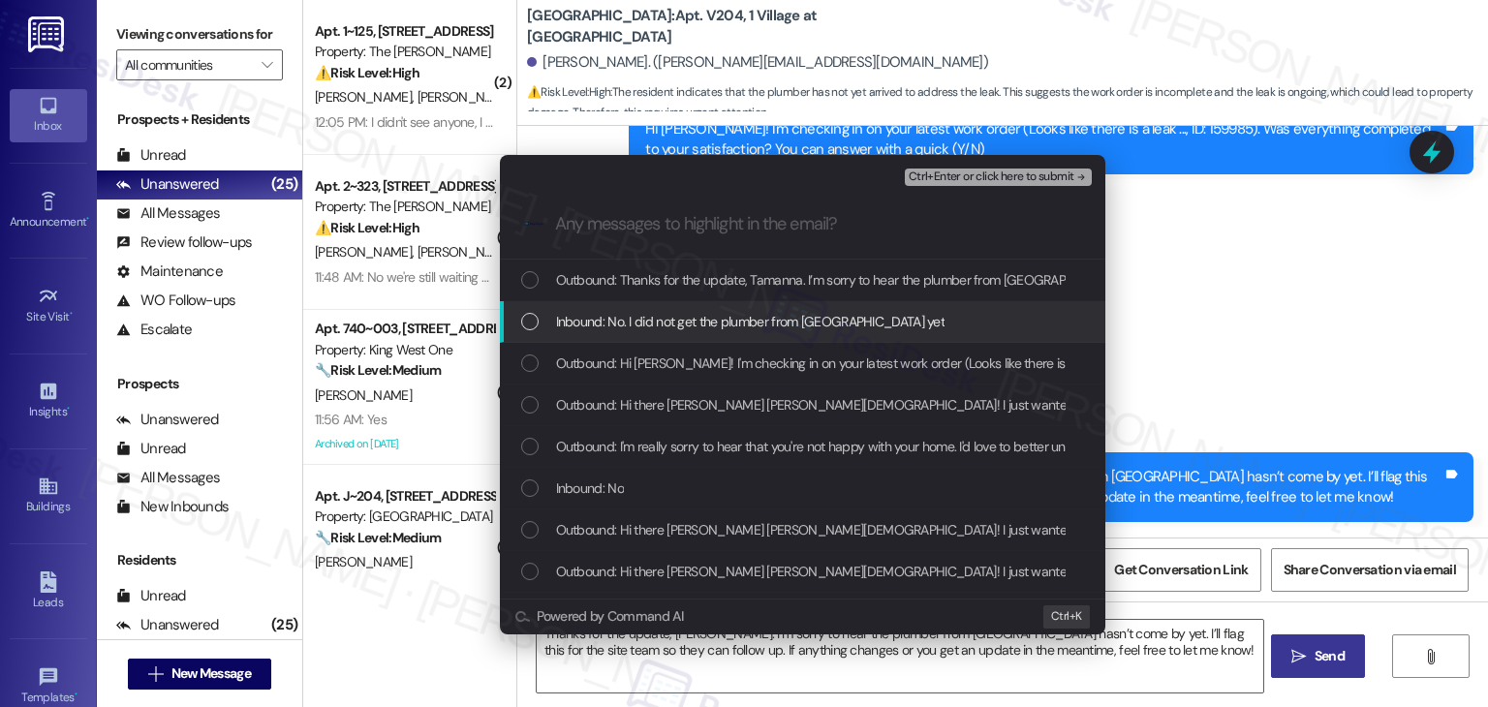
click at [532, 323] on div "List of options" at bounding box center [529, 321] width 17 height 17
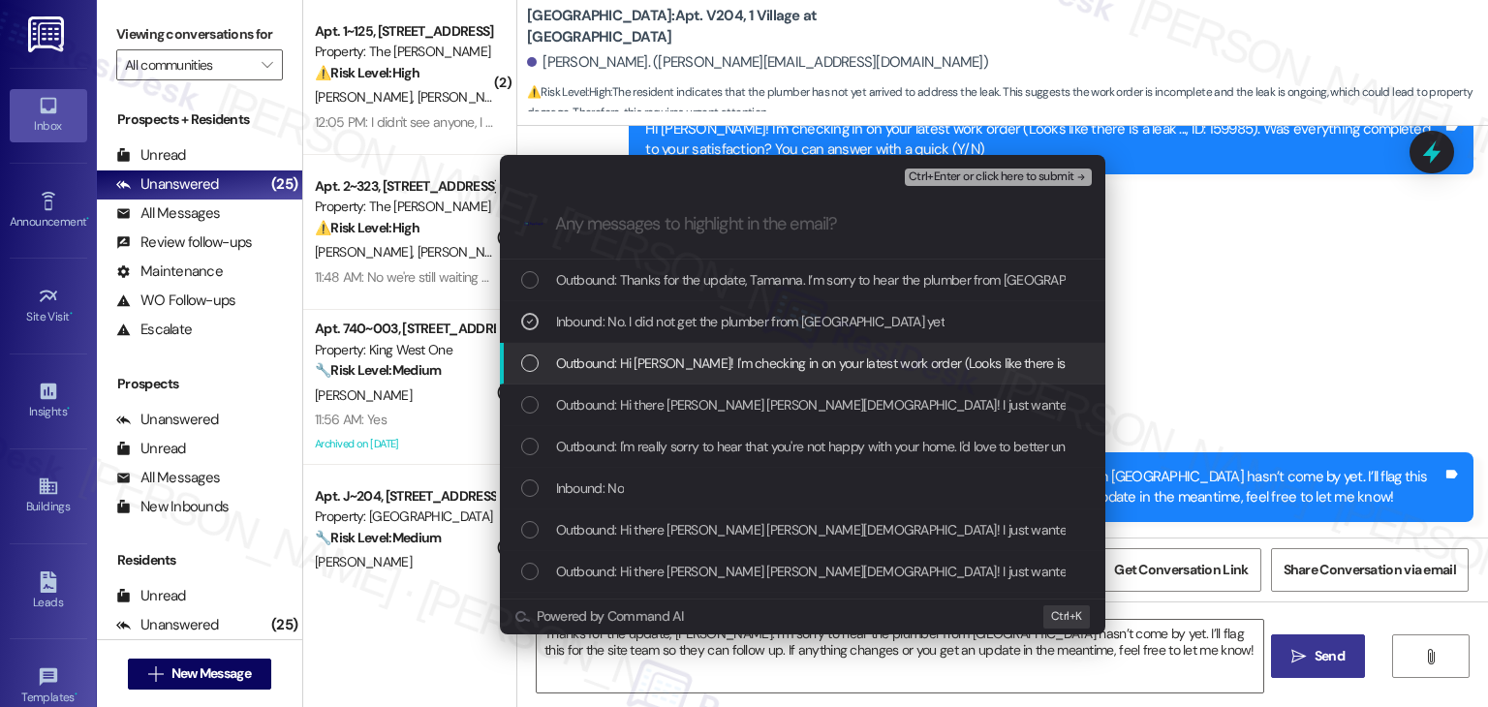
click at [528, 365] on div "List of options" at bounding box center [529, 363] width 17 height 17
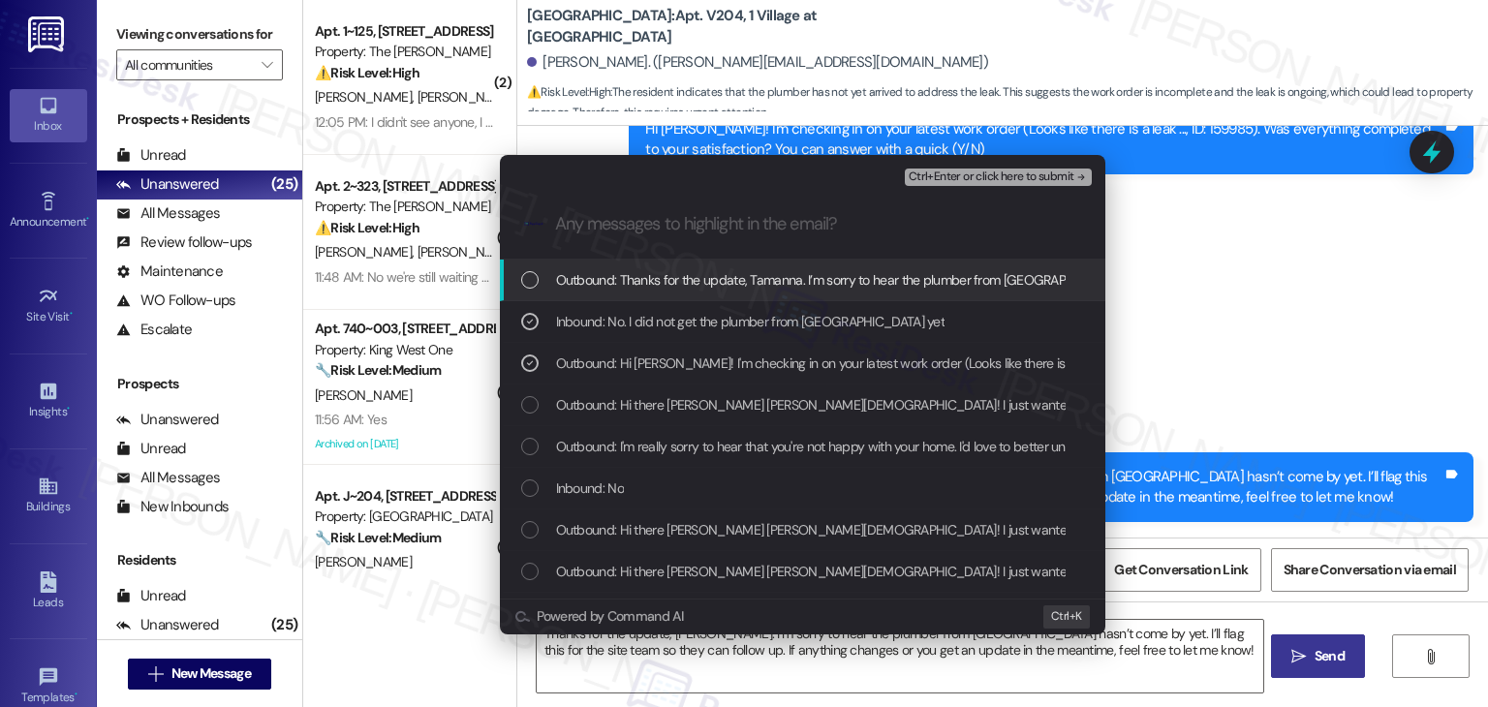
click at [987, 174] on span "Ctrl+Enter or click here to submit" at bounding box center [992, 178] width 166 height 14
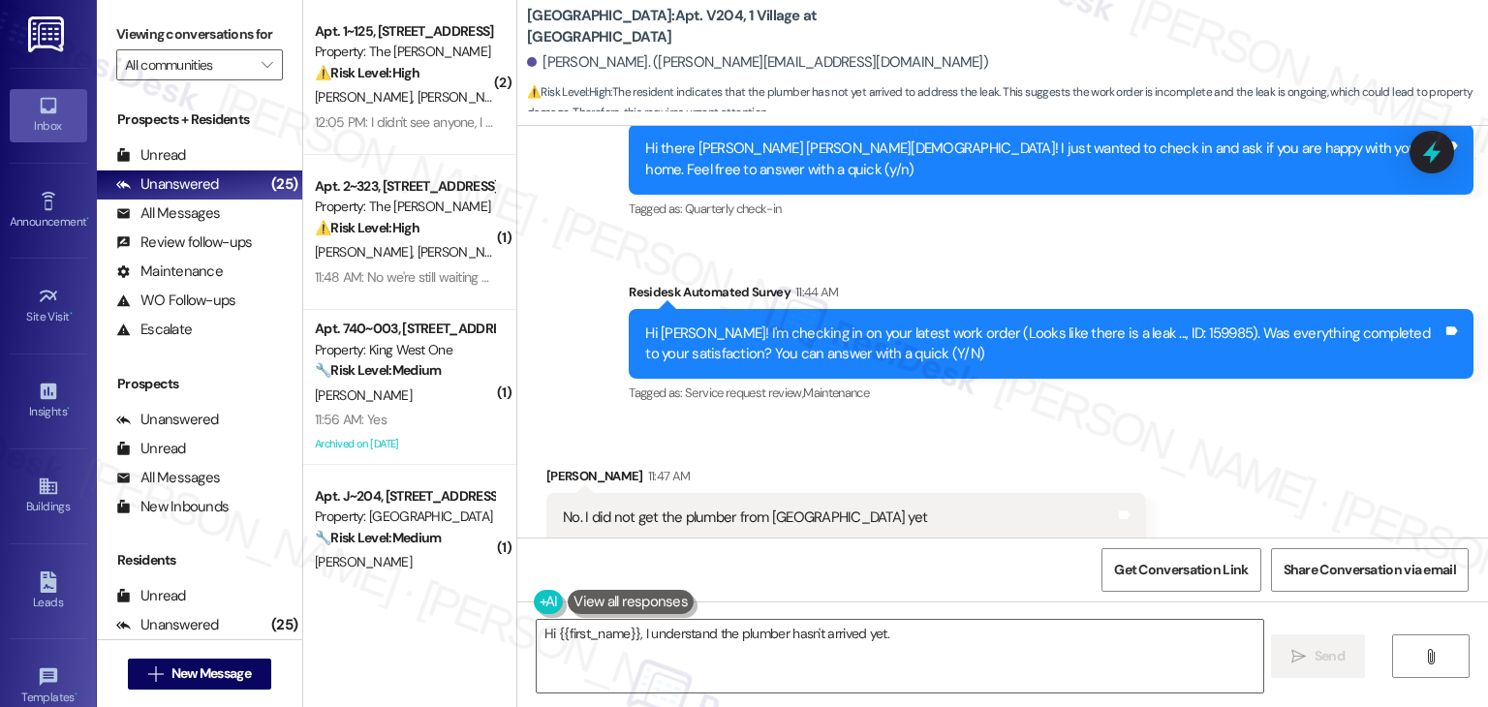
scroll to position [1151, 0]
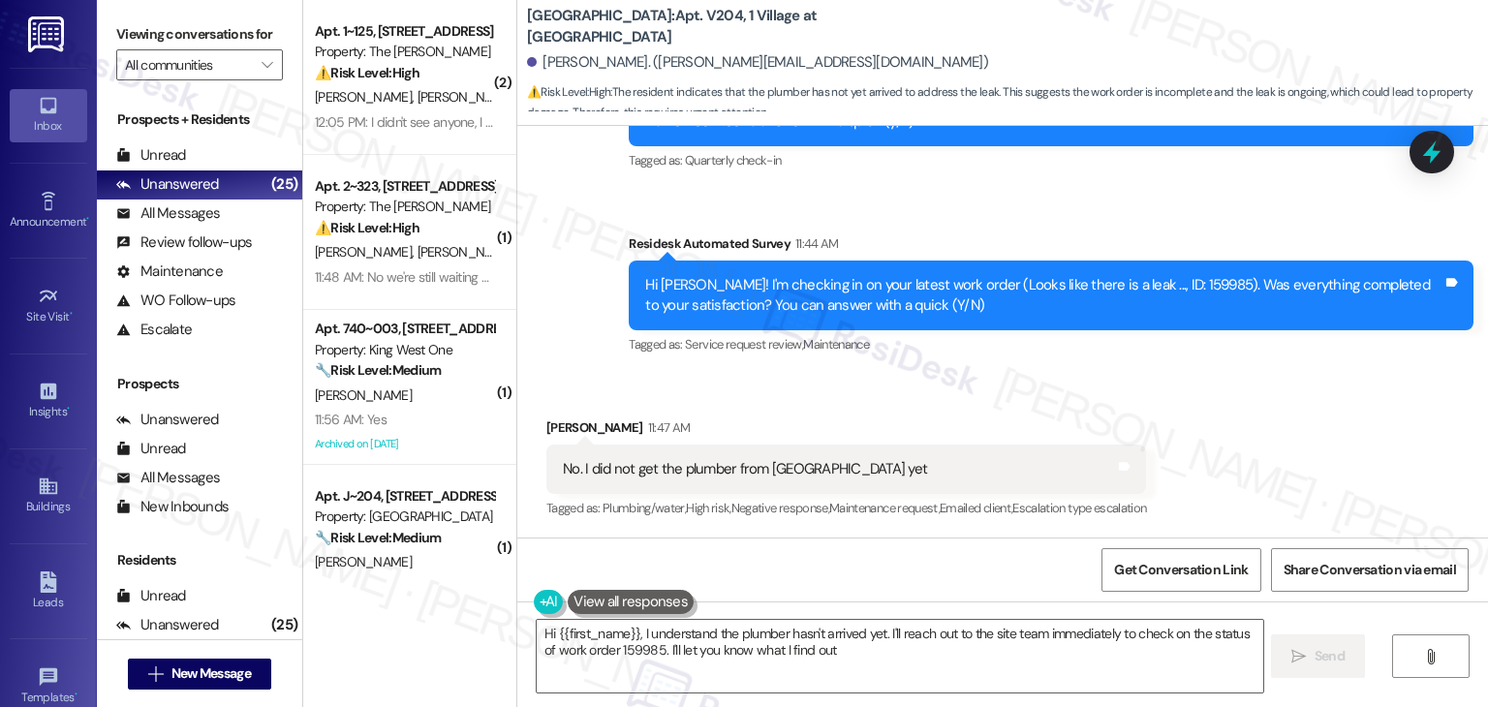
type textarea "Hi {{first_name}}, I understand the plumber hasn't arrived yet. I'll reach out …"
click at [1267, 443] on div "Received via SMS [PERSON_NAME] 11:47 AM No. I did not get the plumber from colu…" at bounding box center [1002, 456] width 971 height 164
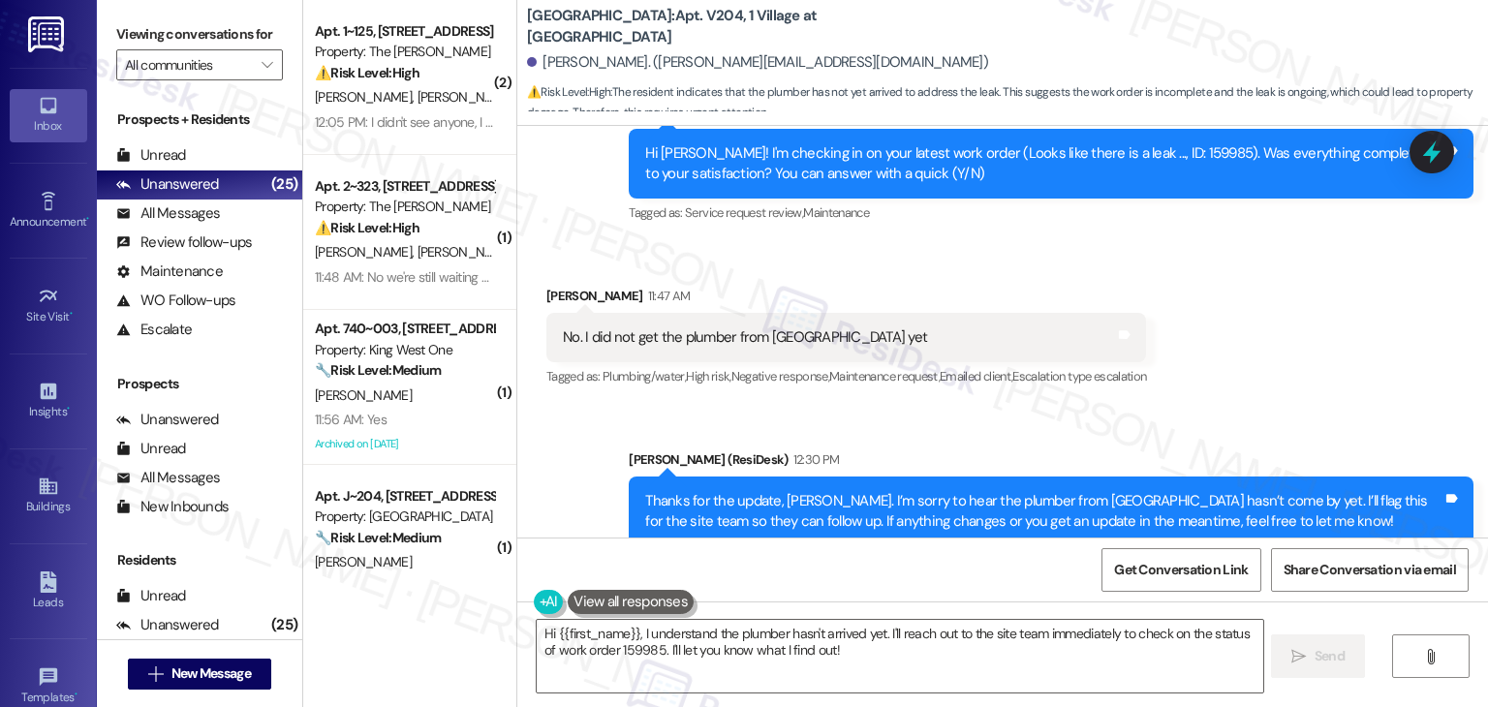
scroll to position [1336, 0]
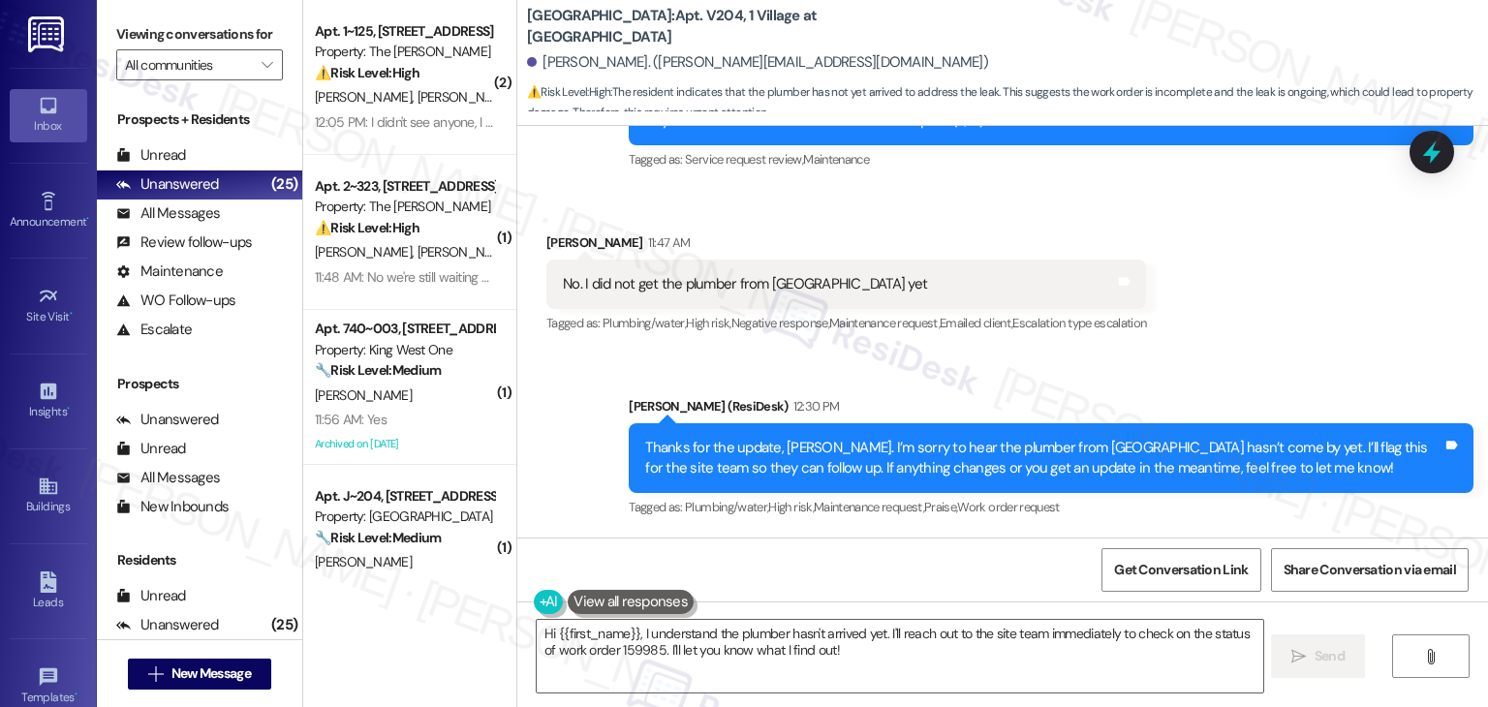
click at [1291, 342] on div "Received via SMS [PERSON_NAME] 11:47 AM No. I did not get the plumber from colu…" at bounding box center [1002, 271] width 971 height 164
click at [1292, 342] on div "Received via SMS [PERSON_NAME] 11:47 AM No. I did not get the plumber from colu…" at bounding box center [1002, 271] width 971 height 164
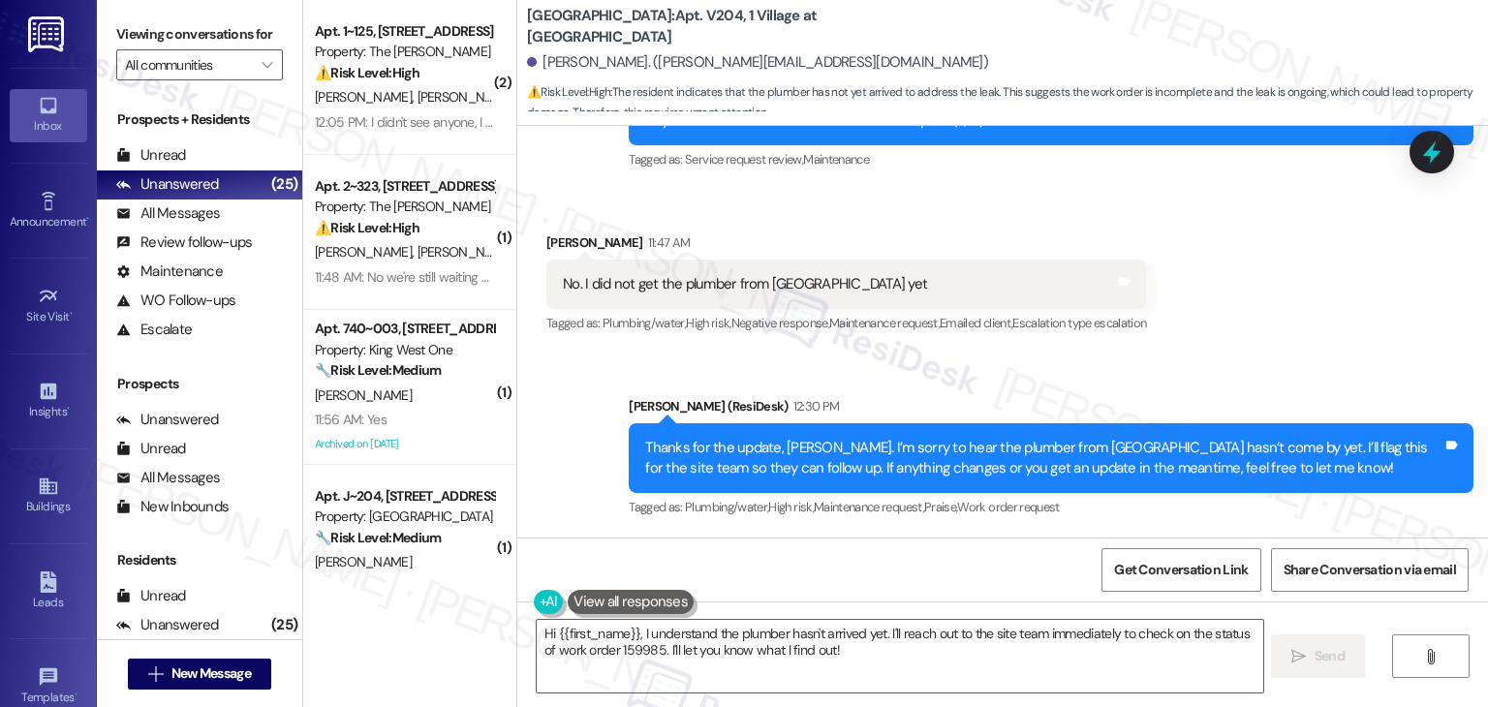
click at [1292, 342] on div "Received via SMS [PERSON_NAME] 11:47 AM No. I did not get the plumber from colu…" at bounding box center [1002, 271] width 971 height 164
click at [1295, 306] on div "Received via SMS [PERSON_NAME] 11:47 AM No. I did not get the plumber from colu…" at bounding box center [1002, 271] width 971 height 164
click at [562, 483] on div "Sent via SMS [PERSON_NAME] (ResiDesk) 12:30 PM Thanks for the update, [PERSON_N…" at bounding box center [1002, 445] width 971 height 184
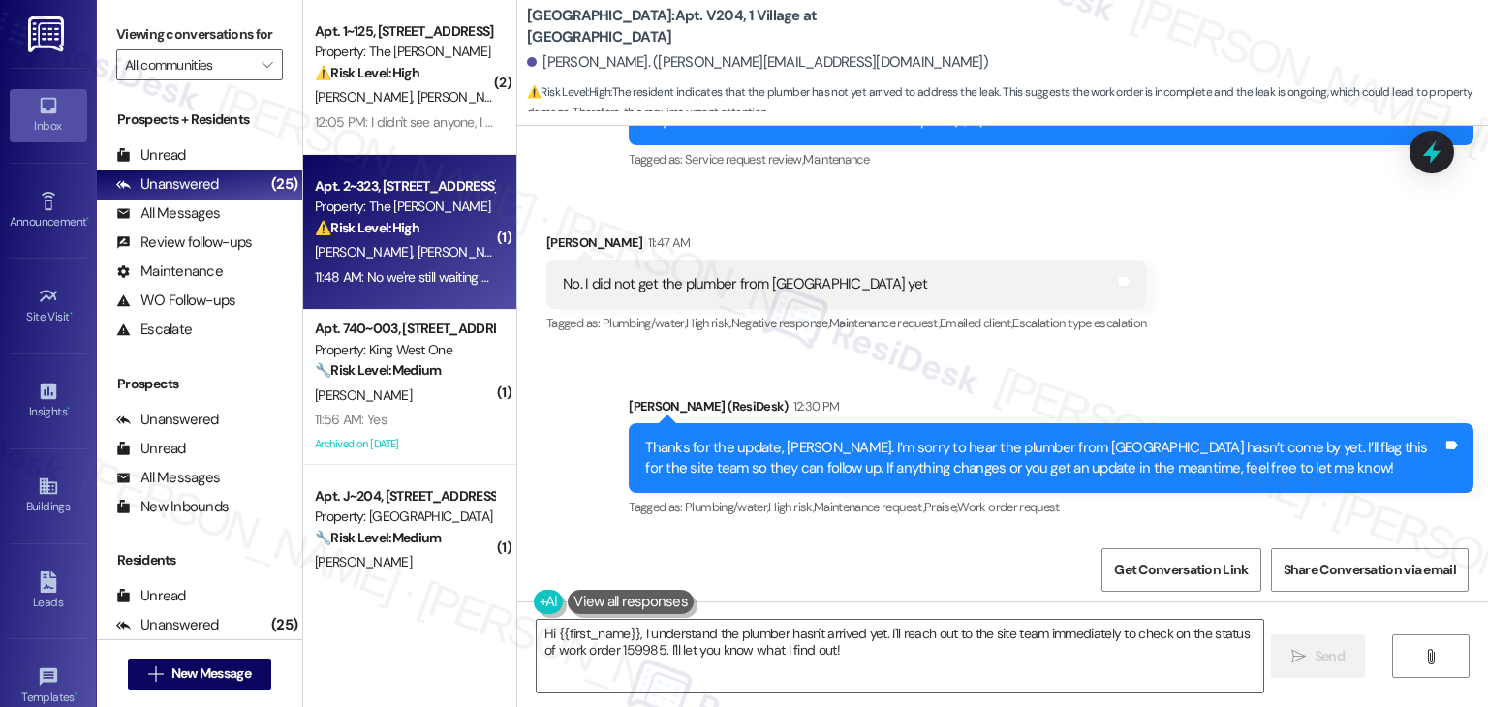
click at [428, 296] on div "Apt. 2~323, 2271 Clinton St Property: The Hayes ⚠️ Risk Level: High The residen…" at bounding box center [409, 232] width 213 height 155
type textarea "Hi {{first_name}}, I understand the plumber hasn't arrived yet. I'll reach out …"
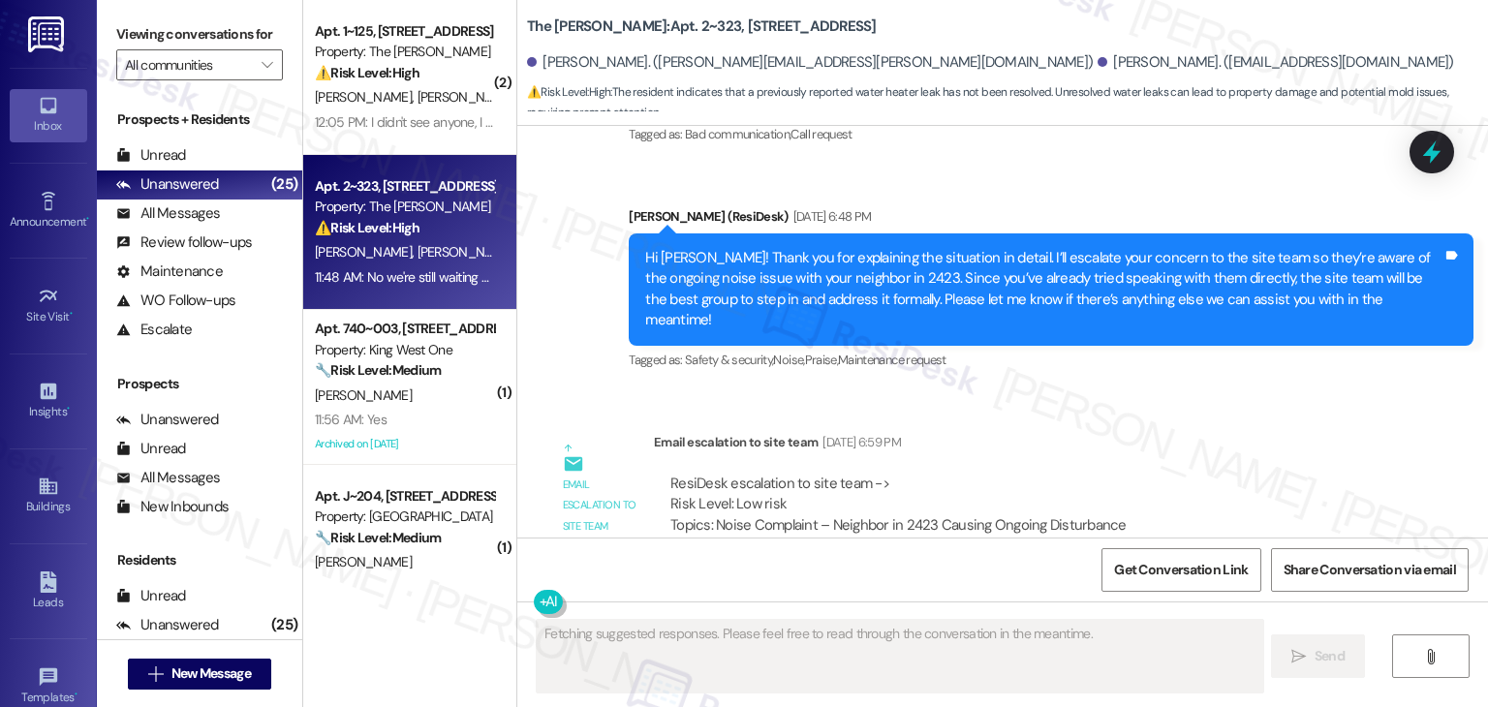
scroll to position [11838, 0]
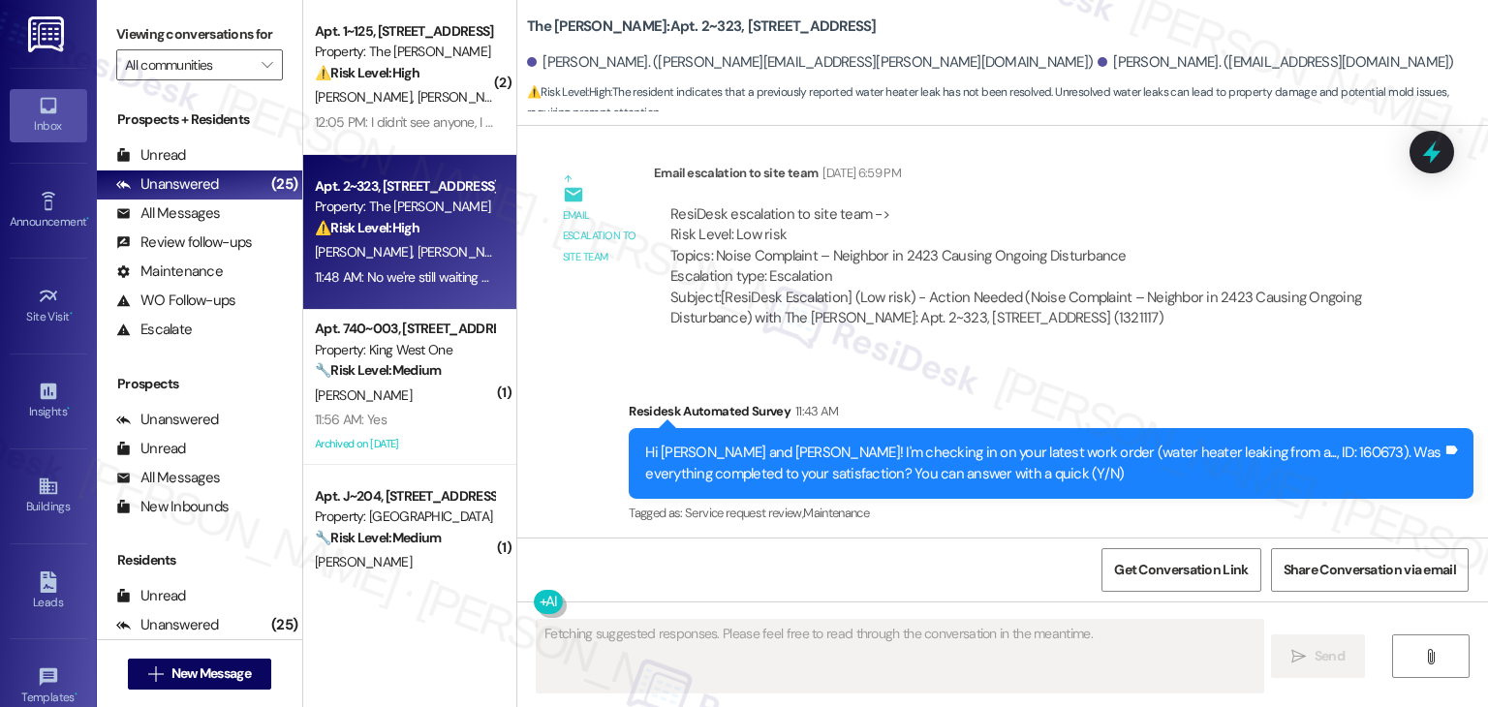
click at [1132, 543] on div "Received via SMS Jordan Gutierrez 11:48 AM No we're still waiting on them to fi…" at bounding box center [1002, 625] width 971 height 164
click at [949, 543] on div "Received via SMS Jordan Gutierrez 11:48 AM No we're still waiting on them to fi…" at bounding box center [1002, 625] width 971 height 164
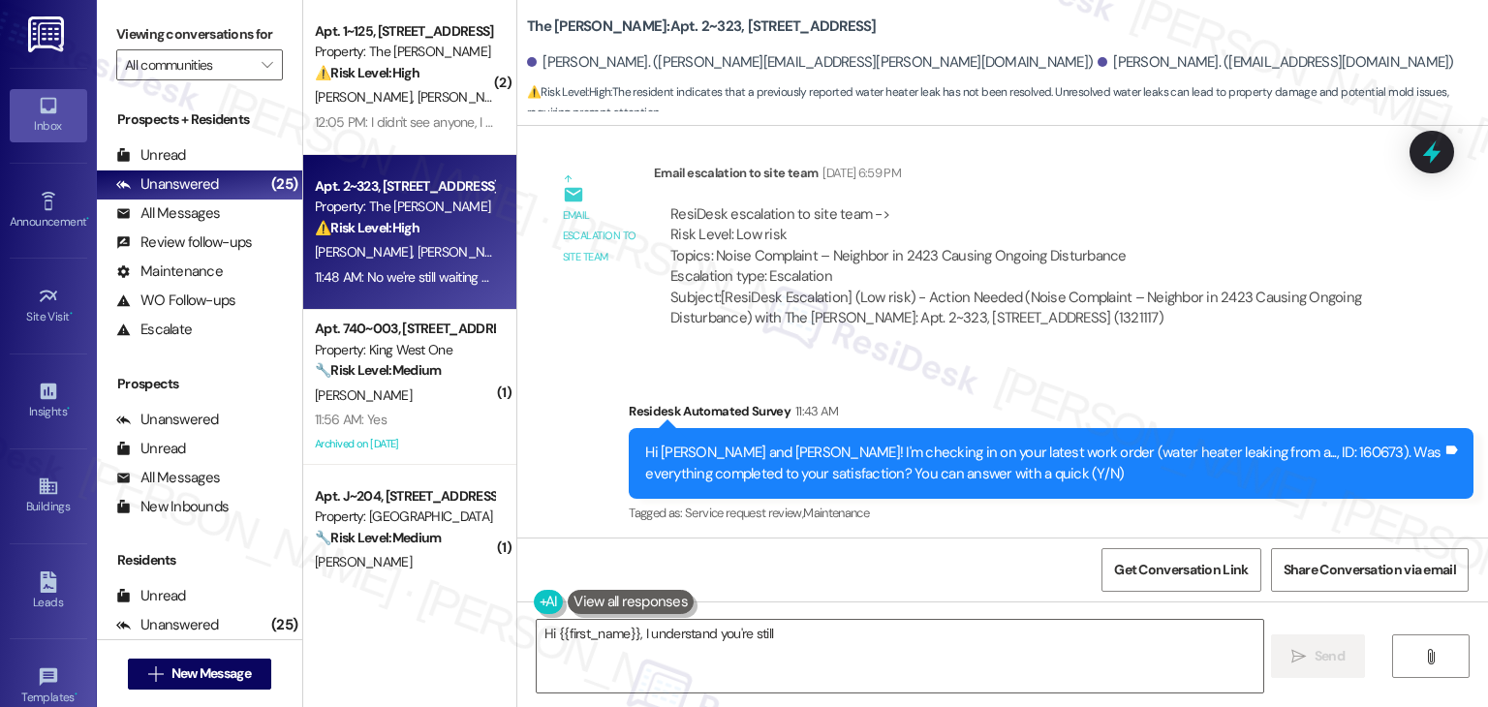
click at [953, 543] on div "Received via SMS Jordan Gutierrez 11:48 AM No we're still waiting on them to fi…" at bounding box center [1002, 625] width 971 height 164
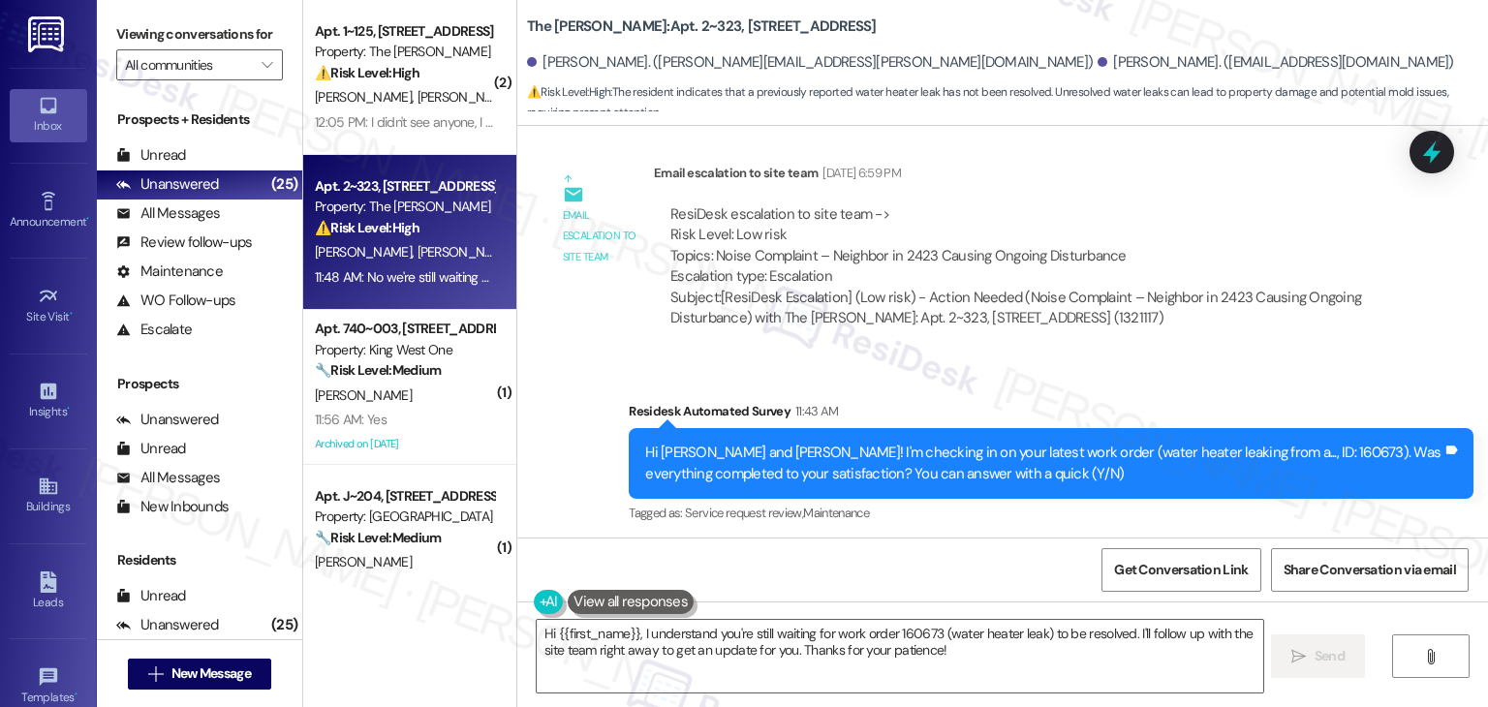
click at [953, 543] on div "Received via SMS Jordan Gutierrez 11:48 AM No we're still waiting on them to fi…" at bounding box center [1002, 625] width 971 height 164
click at [956, 543] on div "Received via SMS Jordan Gutierrez 11:48 AM No we're still waiting on them to fi…" at bounding box center [1002, 625] width 971 height 164
click at [886, 543] on div "Received via SMS Jordan Gutierrez 11:48 AM No we're still waiting on them to fi…" at bounding box center [1002, 625] width 971 height 164
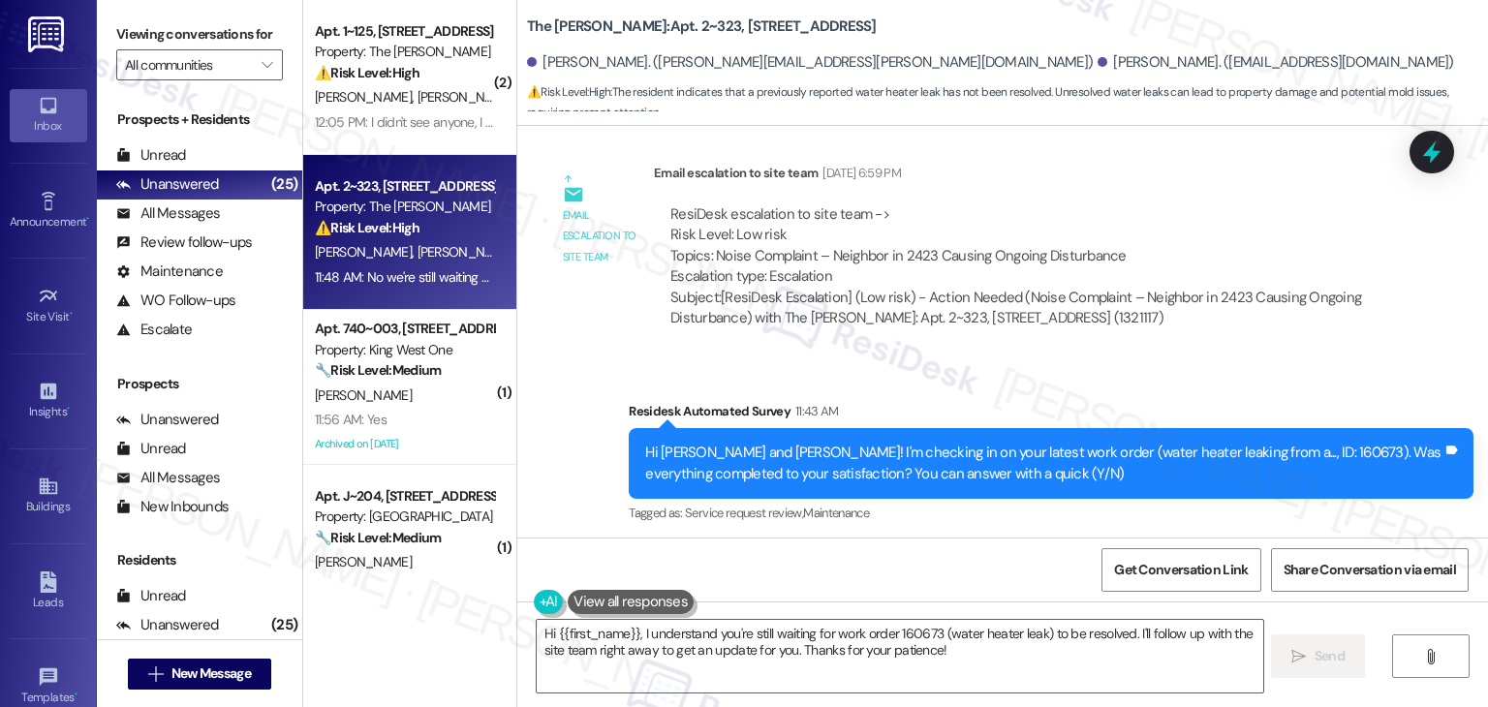
click at [886, 543] on div "Received via SMS Jordan Gutierrez 11:48 AM No we're still waiting on them to fi…" at bounding box center [1002, 625] width 971 height 164
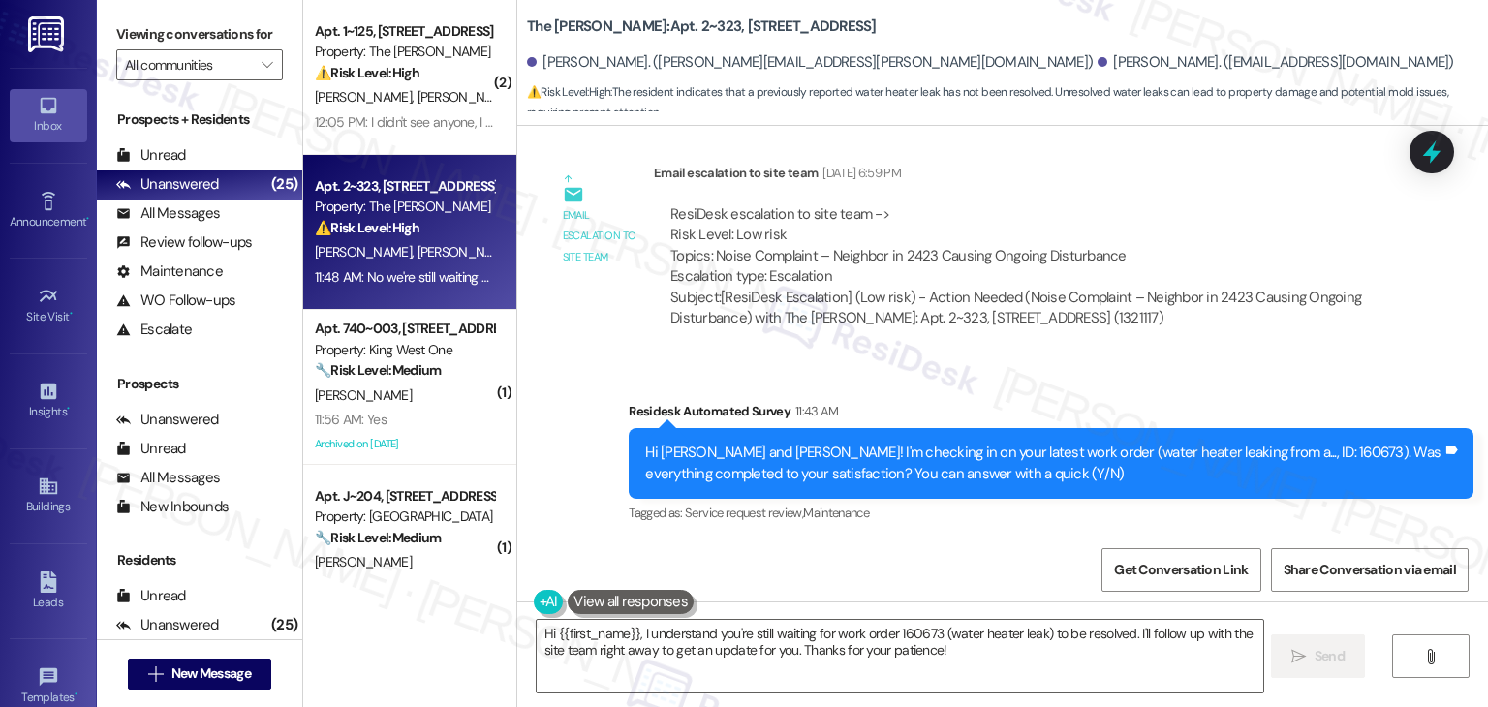
click at [886, 543] on div "Received via SMS Jordan Gutierrez 11:48 AM No we're still waiting on them to fi…" at bounding box center [1002, 625] width 971 height 164
click at [948, 543] on div "Received via SMS Jordan Gutierrez 11:48 AM No we're still waiting on them to fi…" at bounding box center [1002, 625] width 971 height 164
click at [953, 543] on div "Received via SMS Jordan Gutierrez 11:48 AM No we're still waiting on them to fi…" at bounding box center [1002, 625] width 971 height 164
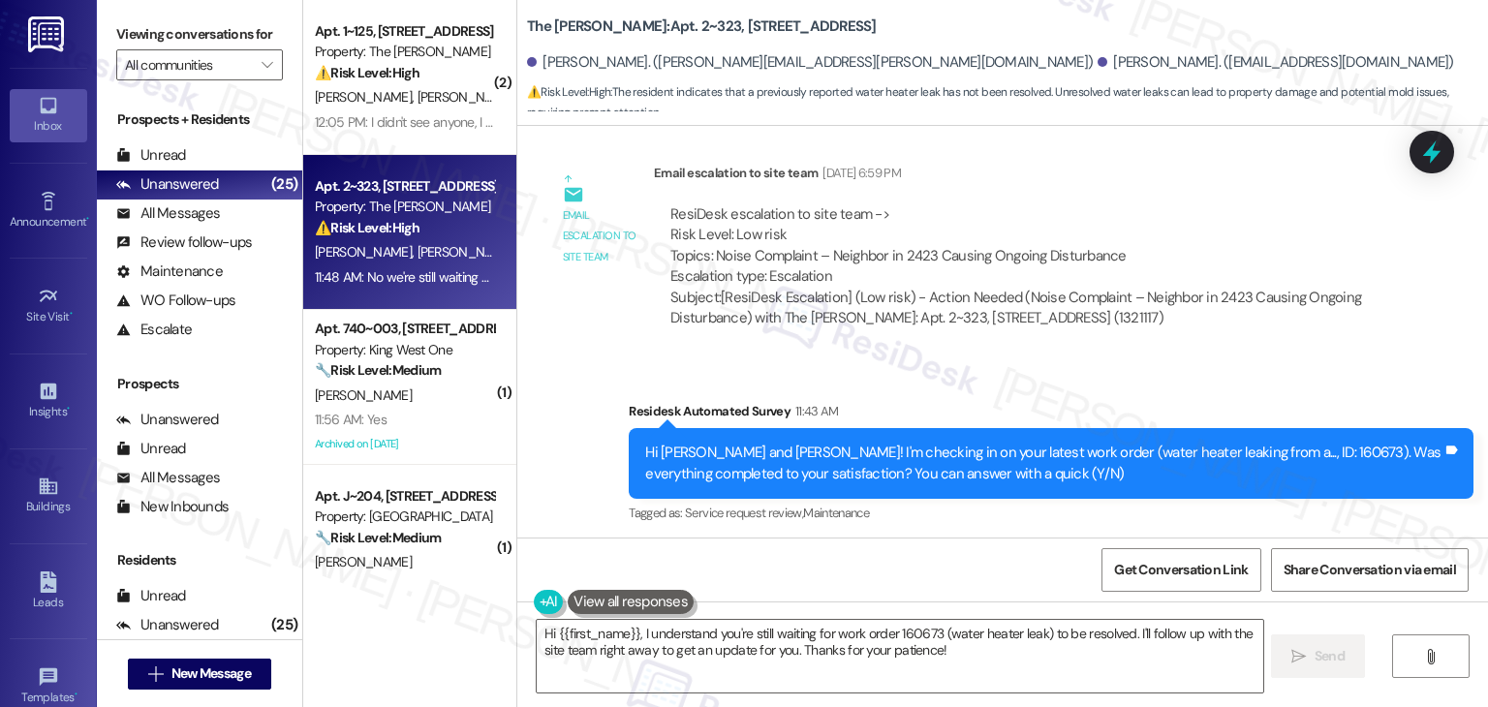
click at [953, 543] on div "Received via SMS Jordan Gutierrez 11:48 AM No we're still waiting on them to fi…" at bounding box center [1002, 625] width 971 height 164
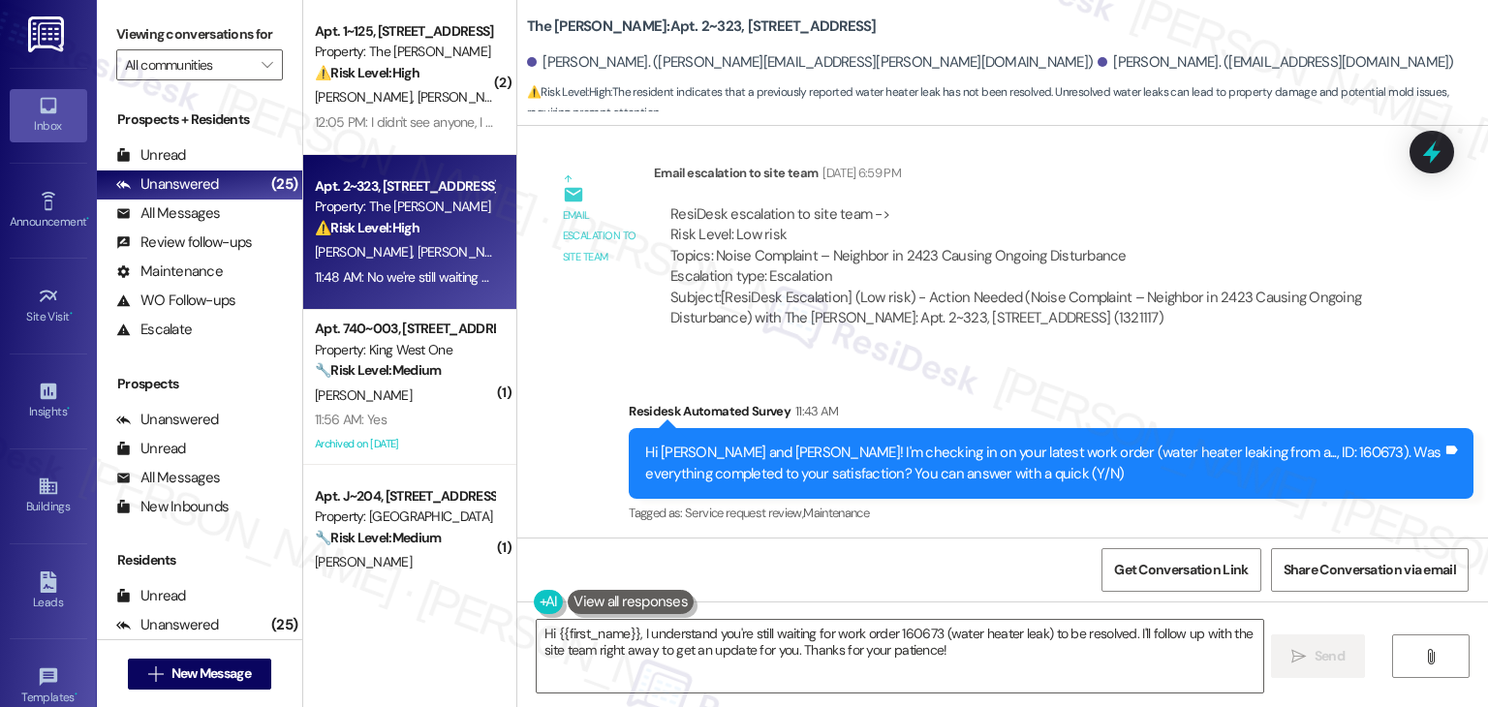
click at [953, 543] on div "Received via SMS Jordan Gutierrez 11:48 AM No we're still waiting on them to fi…" at bounding box center [1002, 625] width 971 height 164
click at [951, 543] on div "Received via SMS Jordan Gutierrez 11:48 AM No we're still waiting on them to fi…" at bounding box center [1002, 625] width 971 height 164
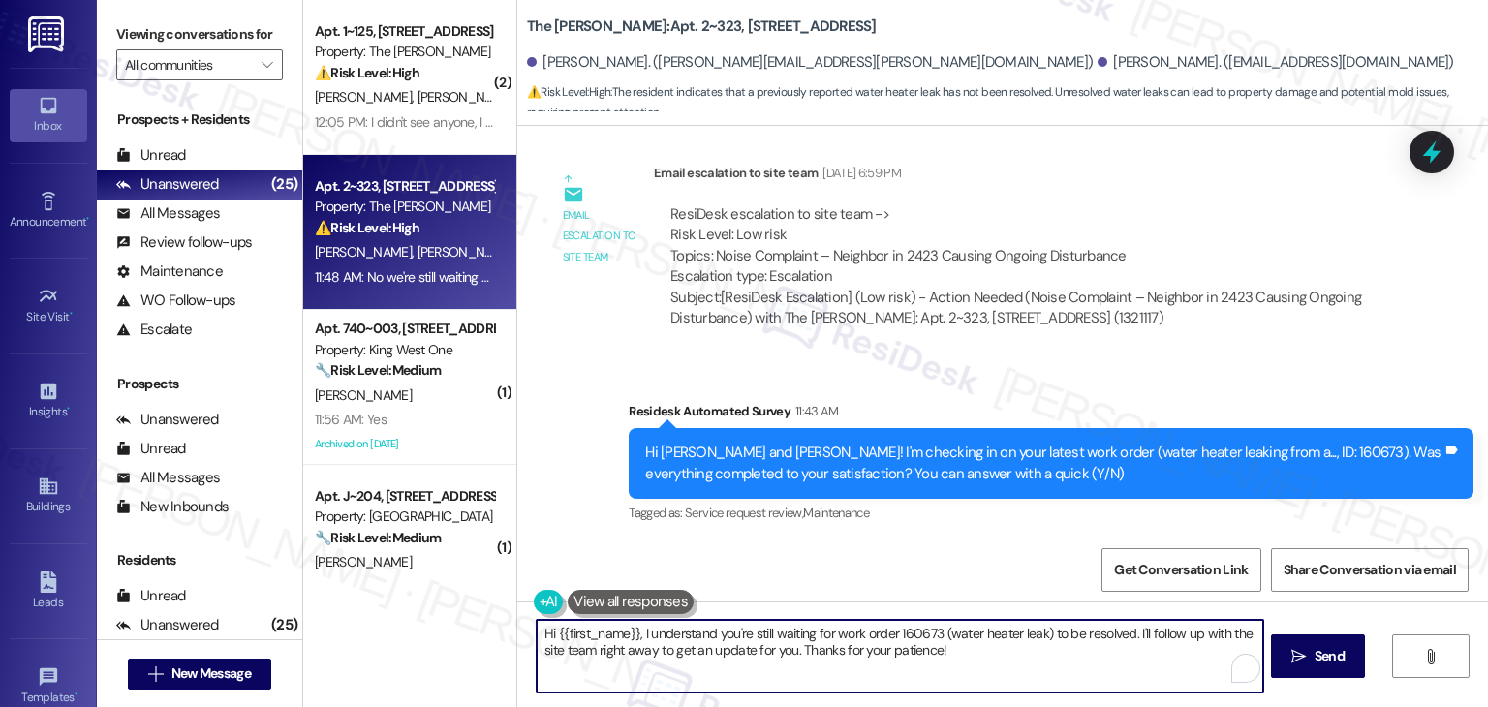
drag, startPoint x: 643, startPoint y: 650, endPoint x: 617, endPoint y: 647, distance: 26.3
click at [617, 647] on textarea "Hi {{first_name}}, I understand you're still waiting for work order 160673 (wat…" at bounding box center [900, 656] width 726 height 73
click at [918, 543] on div "Received via SMS Jordan Gutierrez 11:48 AM No we're still waiting on them to fi…" at bounding box center [1002, 625] width 971 height 164
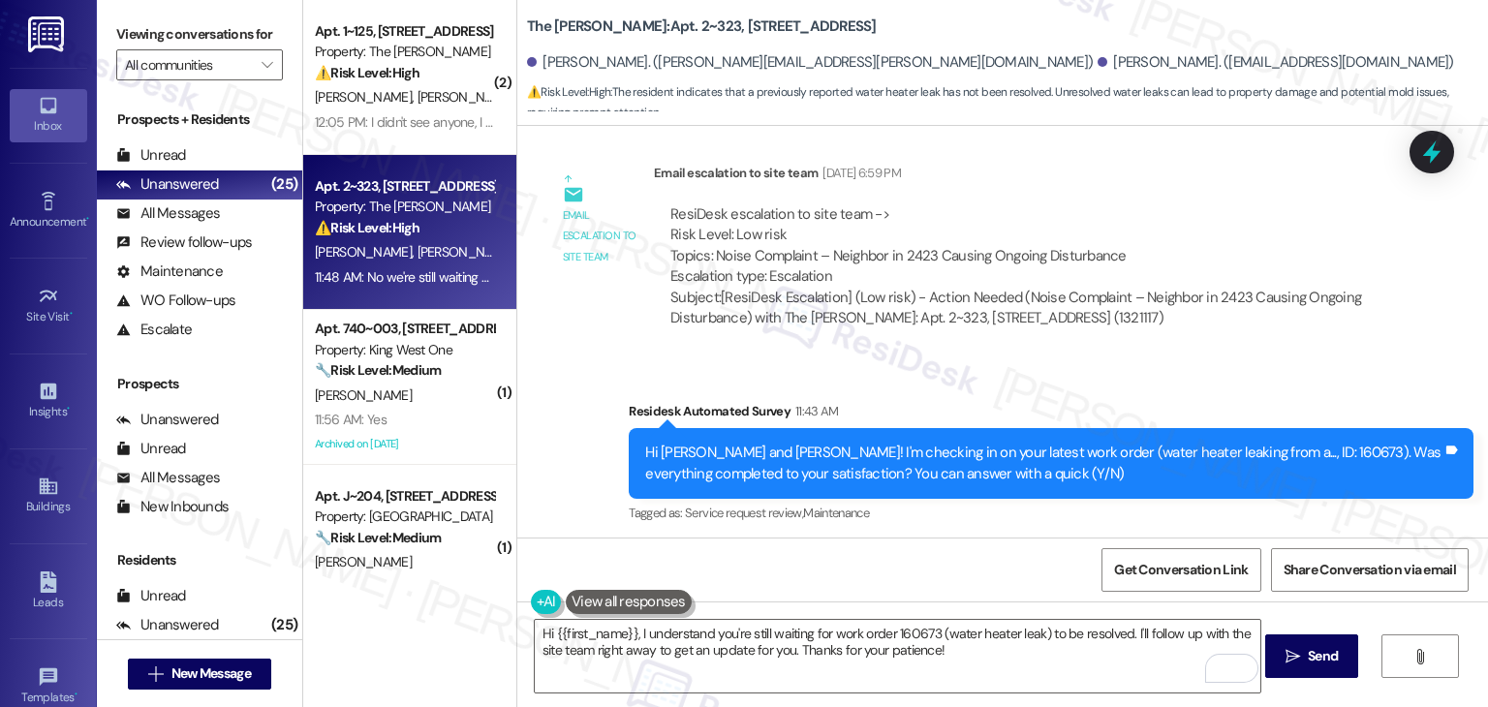
click at [918, 543] on div "Received via SMS Jordan Gutierrez 11:48 AM No we're still waiting on them to fi…" at bounding box center [1002, 625] width 971 height 164
click at [919, 543] on div "Received via SMS Jordan Gutierrez 11:48 AM No we're still waiting on them to fi…" at bounding box center [1002, 625] width 971 height 164
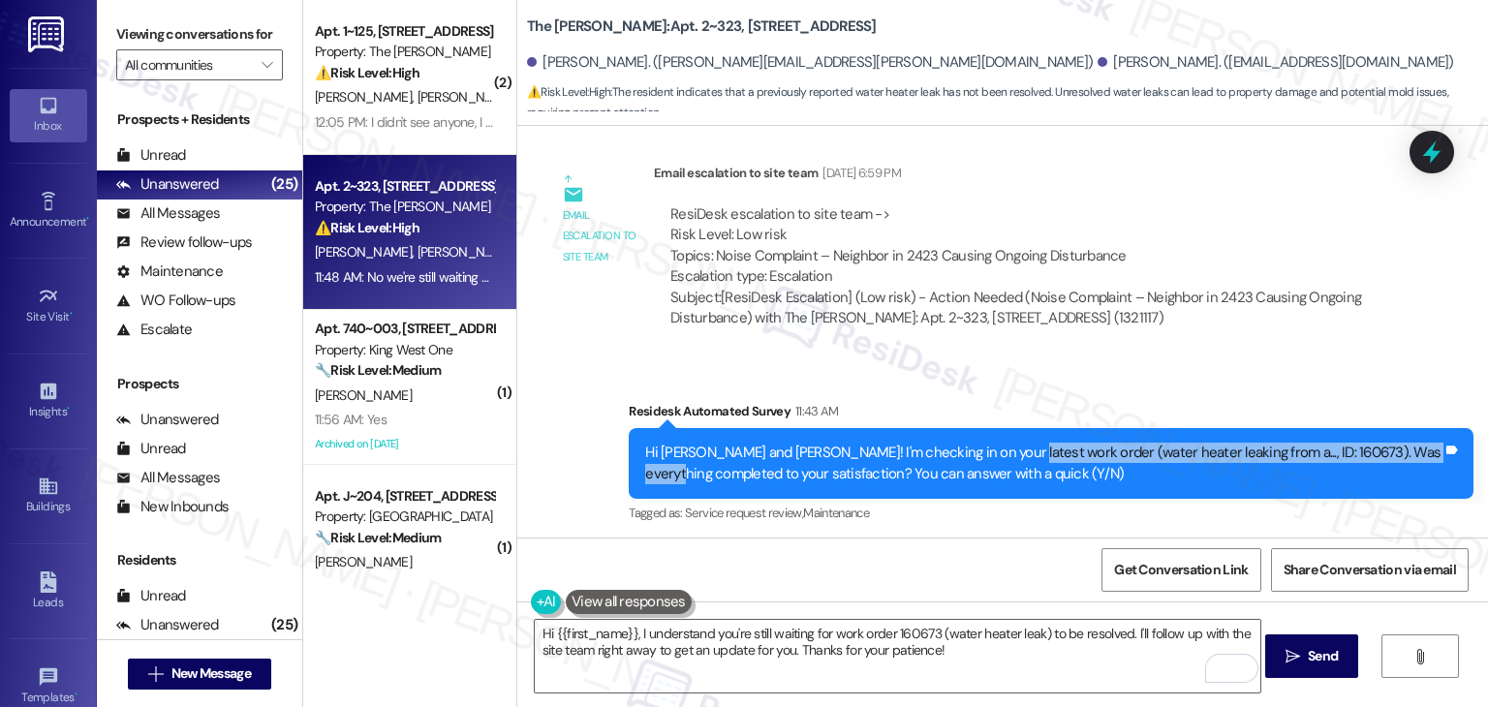
drag, startPoint x: 988, startPoint y: 292, endPoint x: 633, endPoint y: 296, distance: 355.6
click at [643, 443] on div "Hi Leann and Jordan! I'm checking in on your latest work order (water heater le…" at bounding box center [1043, 464] width 801 height 42
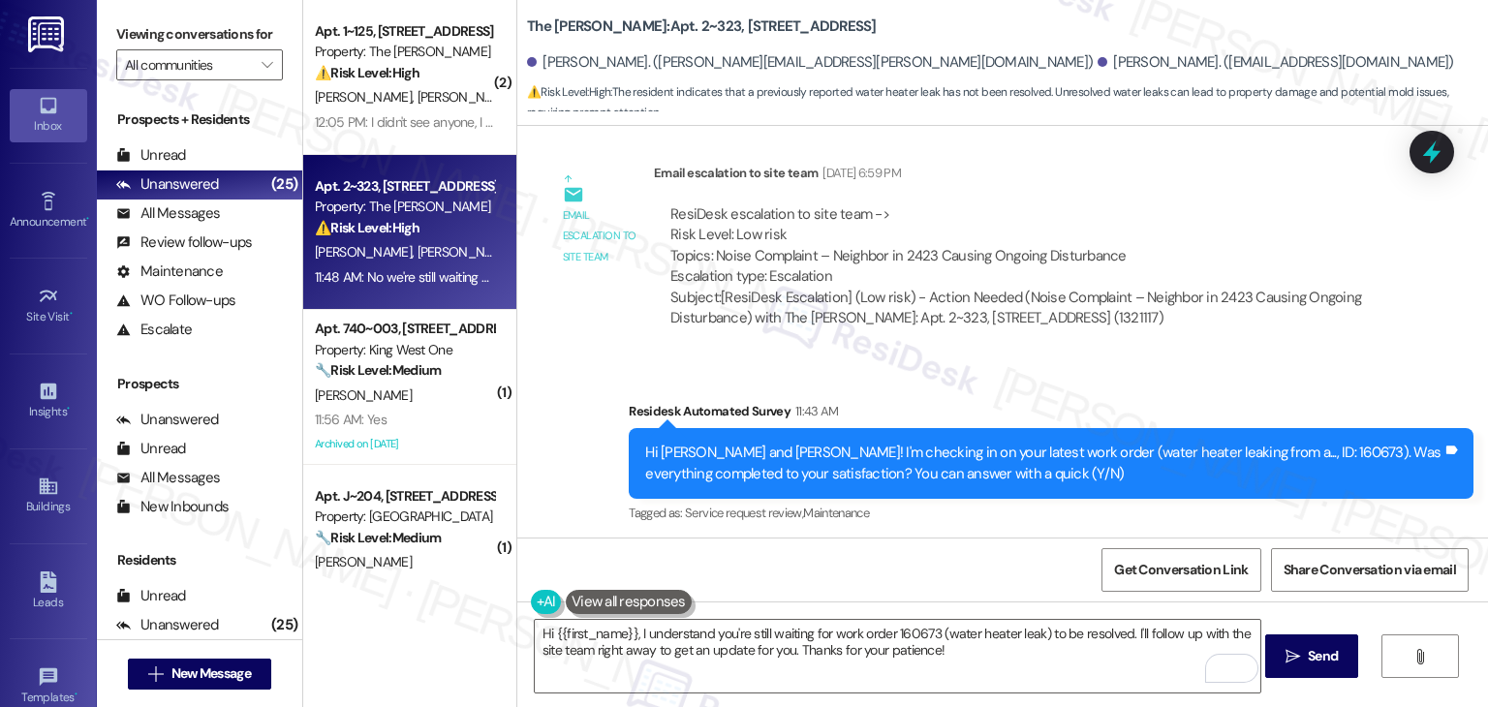
click at [763, 443] on div "Hi Leann and Jordan! I'm checking in on your latest work order (water heater le…" at bounding box center [1043, 464] width 797 height 42
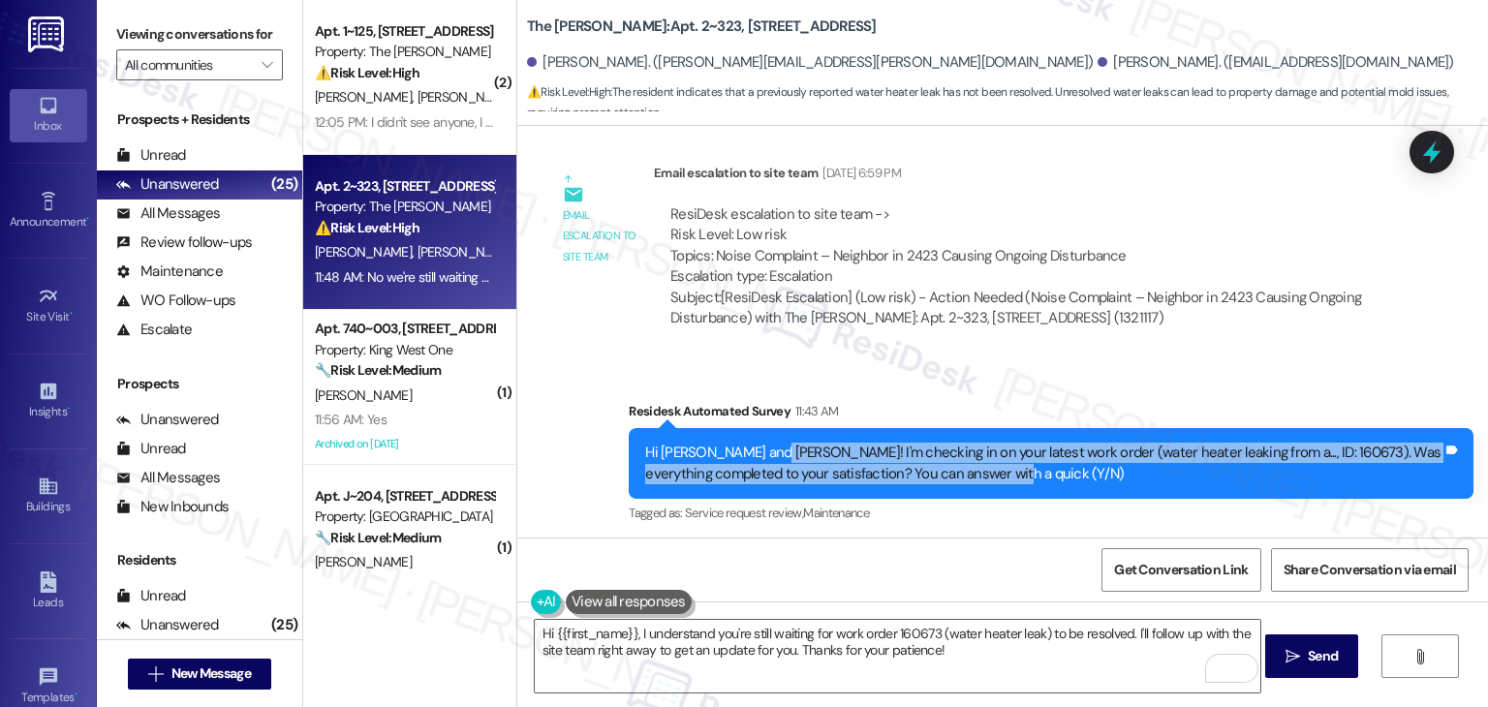
drag, startPoint x: 760, startPoint y: 277, endPoint x: 981, endPoint y: 303, distance: 222.5
click at [981, 443] on div "Hi Leann and Jordan! I'm checking in on your latest work order (water heater le…" at bounding box center [1043, 464] width 797 height 42
copy div "I'm checking in on your latest work order (water heater leaking from a..., ID: …"
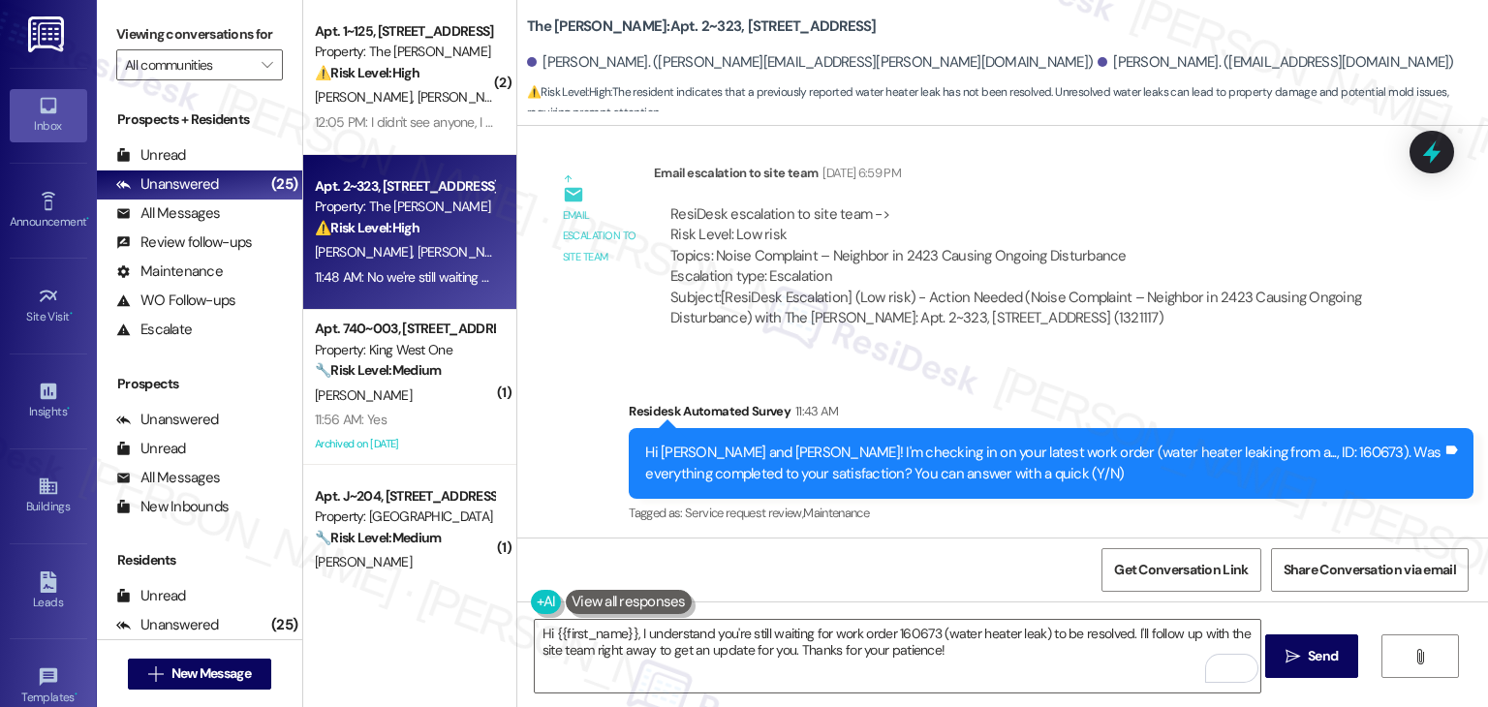
click at [725, 628] on div "No we're still waiting on them to fix it" at bounding box center [673, 638] width 220 height 20
copy div "No we're still waiting on them to fix it Tags and notes"
click at [1026, 657] on textarea "Hi {{first_name}}, I understand you're still waiting for work order 160673 (wat…" at bounding box center [898, 656] width 726 height 73
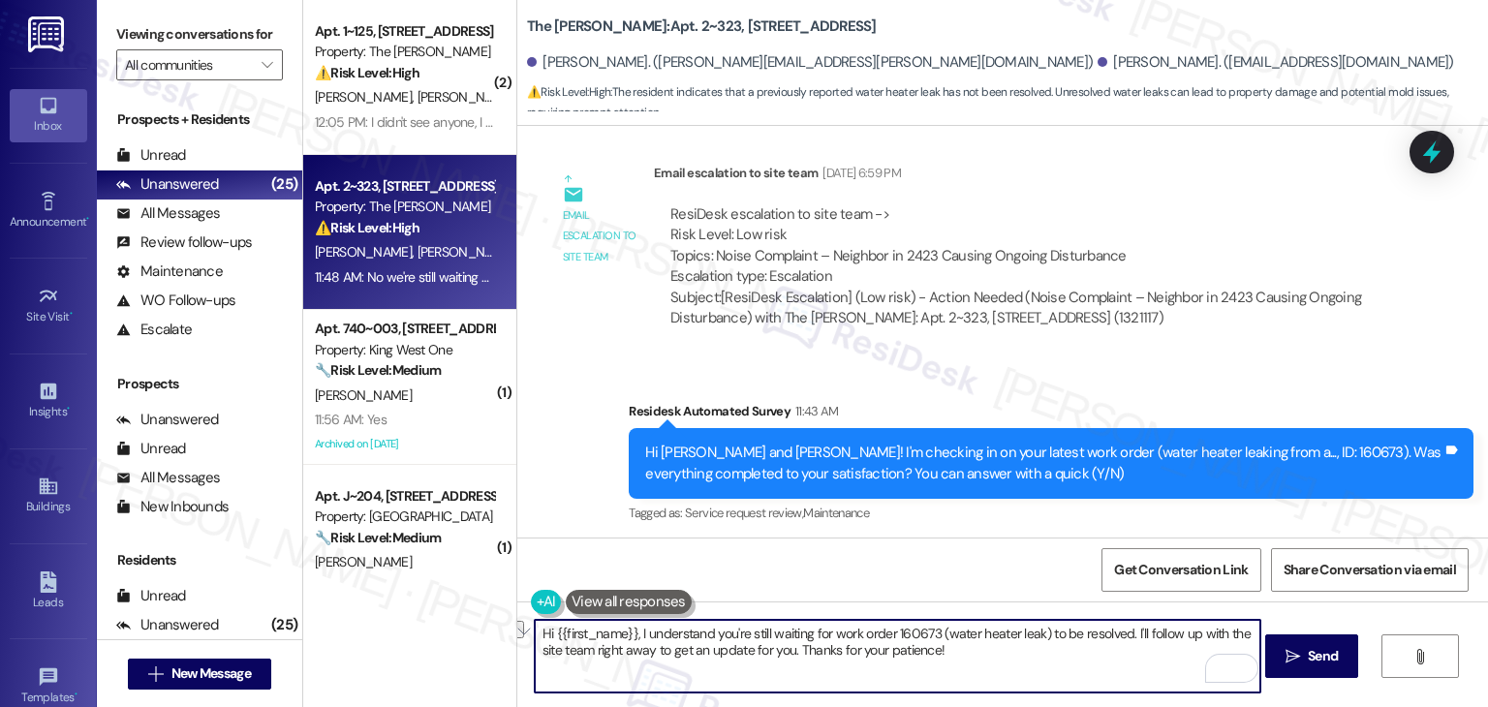
drag, startPoint x: 1121, startPoint y: 637, endPoint x: 632, endPoint y: 627, distance: 489.4
click at [632, 627] on textarea "Hi {{first_name}}, I understand you're still waiting for work order 160673 (wat…" at bounding box center [898, 656] width 726 height 73
click at [1100, 543] on div "Received via SMS Jordan Gutierrez 11:48 AM No we're still waiting on them to fi…" at bounding box center [1002, 625] width 971 height 164
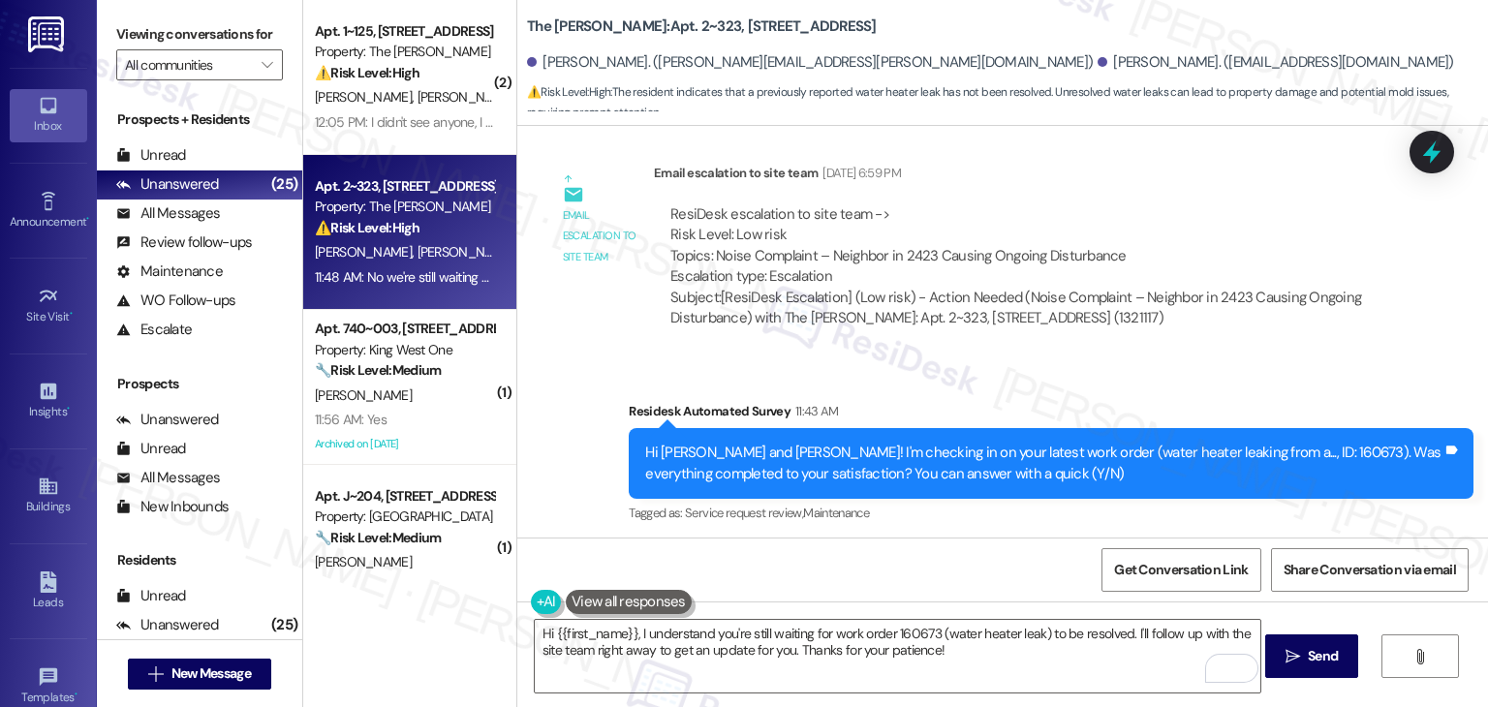
click at [1100, 543] on div "Received via SMS Jordan Gutierrez 11:48 AM No we're still waiting on them to fi…" at bounding box center [1002, 625] width 971 height 164
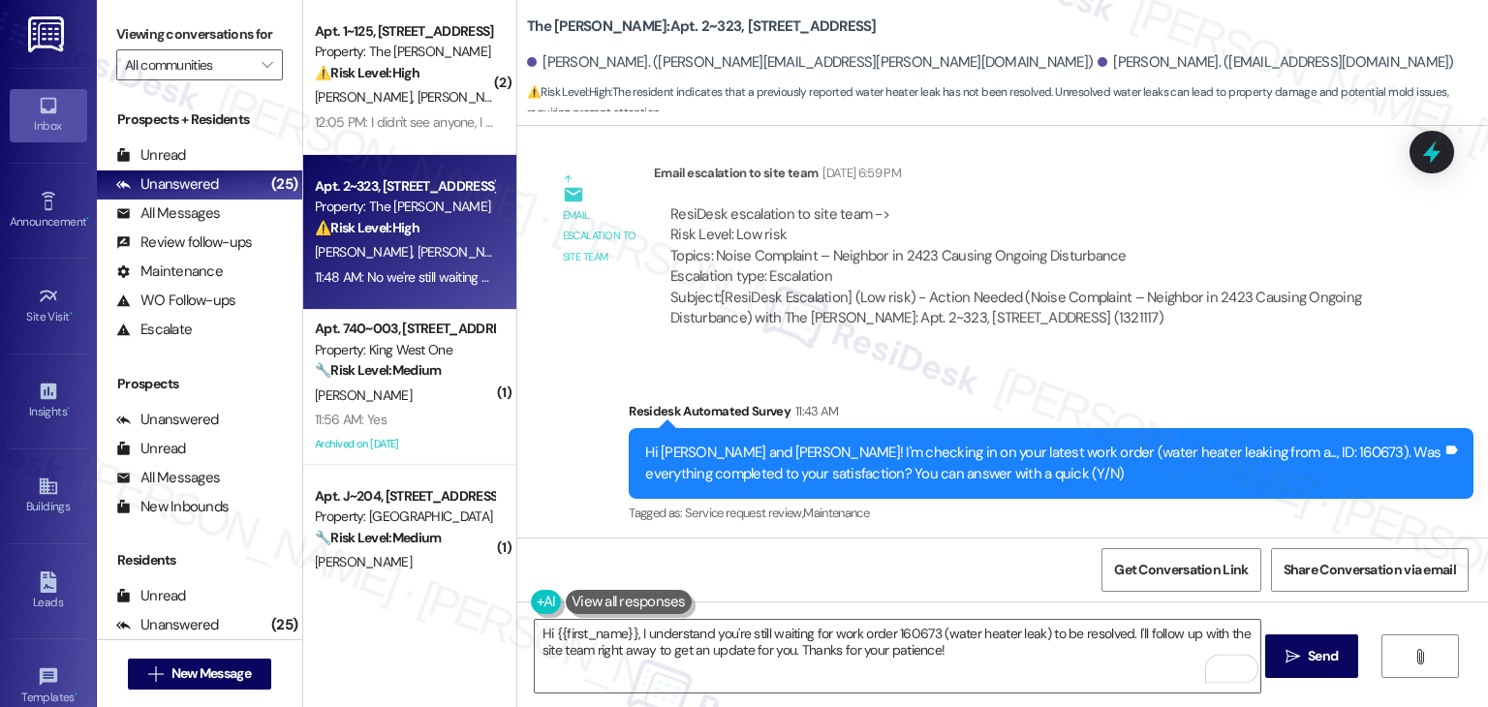
click at [1100, 543] on div "Received via SMS Jordan Gutierrez 11:48 AM No we're still waiting on them to fi…" at bounding box center [1002, 625] width 971 height 164
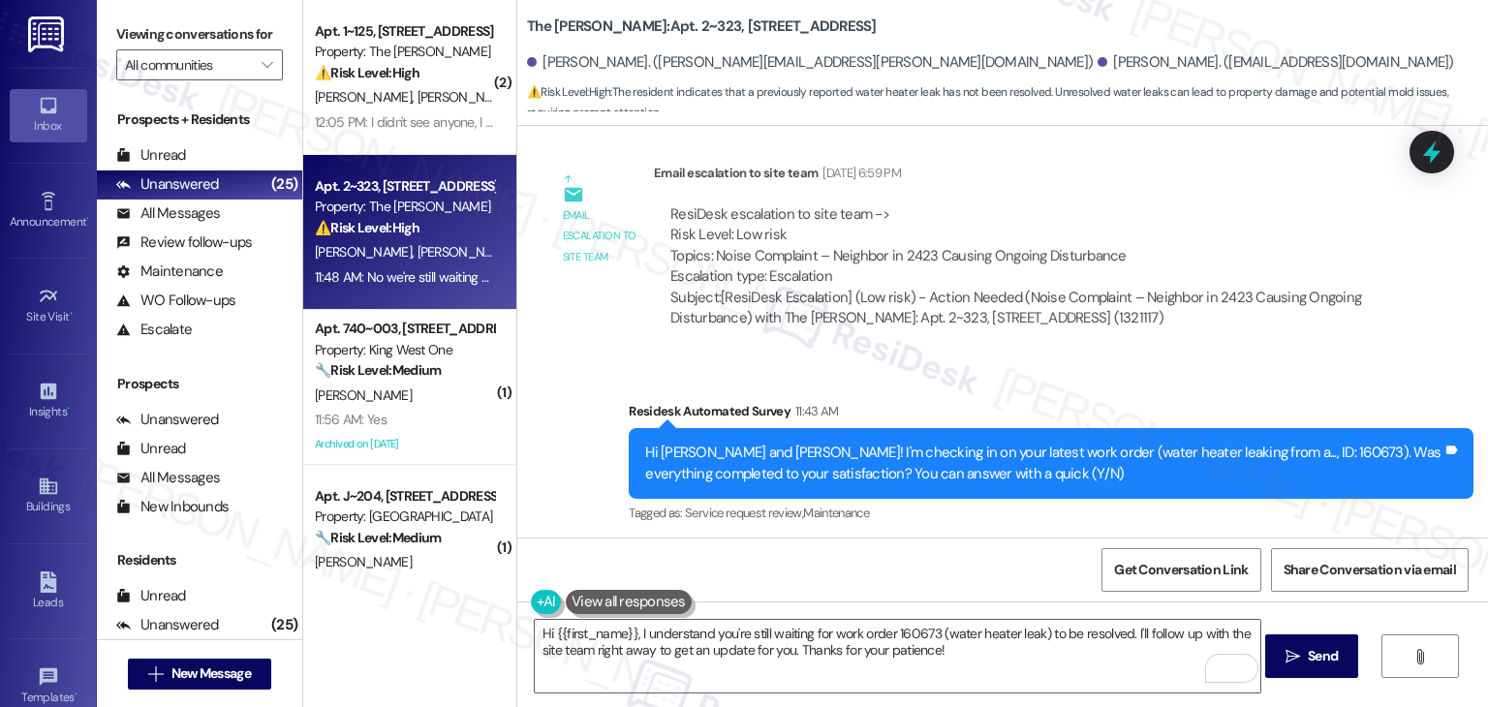
click at [1100, 543] on div "Received via SMS Jordan Gutierrez 11:48 AM No we're still waiting on them to fi…" at bounding box center [1002, 625] width 971 height 164
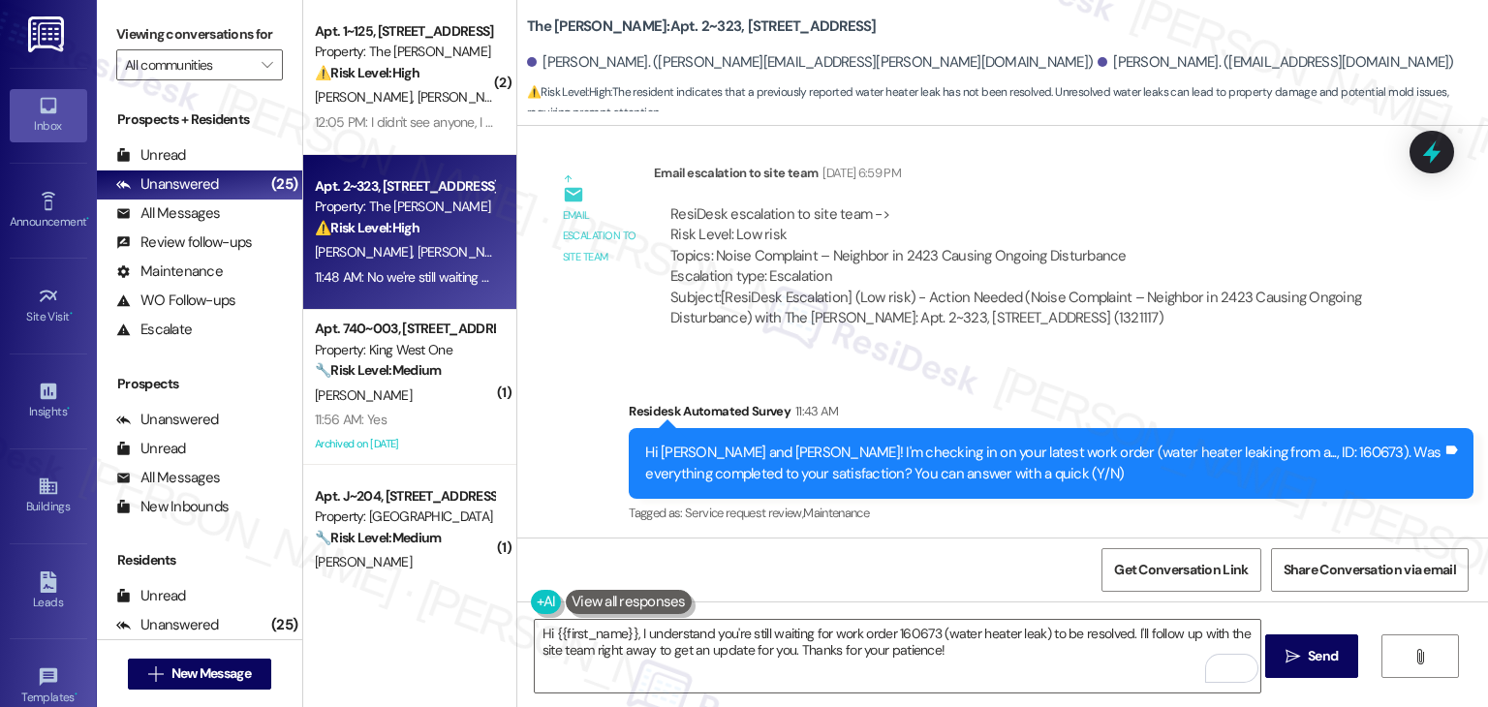
click at [1100, 543] on div "Received via SMS Jordan Gutierrez 11:48 AM No we're still waiting on them to fi…" at bounding box center [1002, 625] width 971 height 164
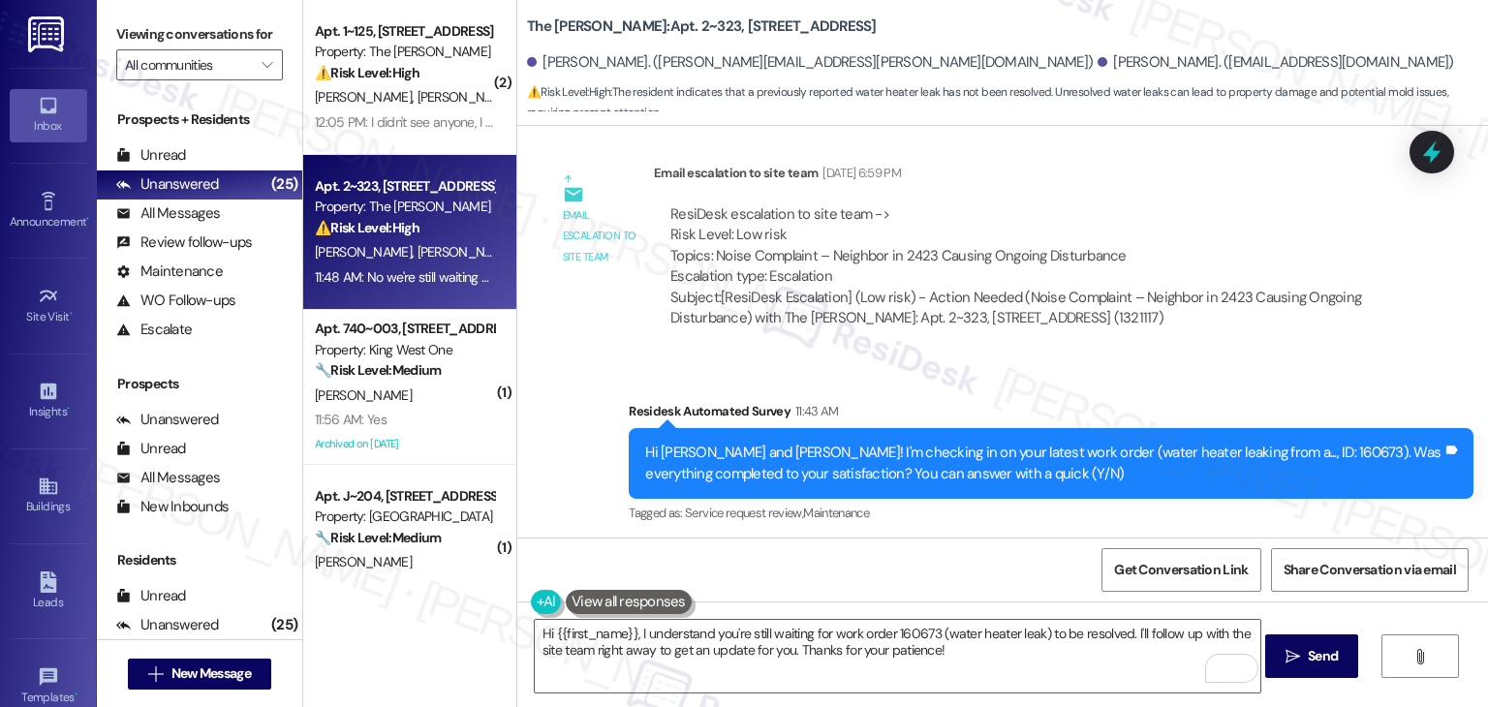
click at [1100, 543] on div "Received via SMS Jordan Gutierrez 11:48 AM No we're still waiting on them to fi…" at bounding box center [1002, 625] width 971 height 164
click at [1097, 543] on div "Received via SMS Jordan Gutierrez 11:48 AM No we're still waiting on them to fi…" at bounding box center [1002, 625] width 971 height 164
click at [807, 651] on textarea "Hi {{first_name}}, I understand you're still waiting for work order 160673 (wat…" at bounding box center [898, 656] width 726 height 73
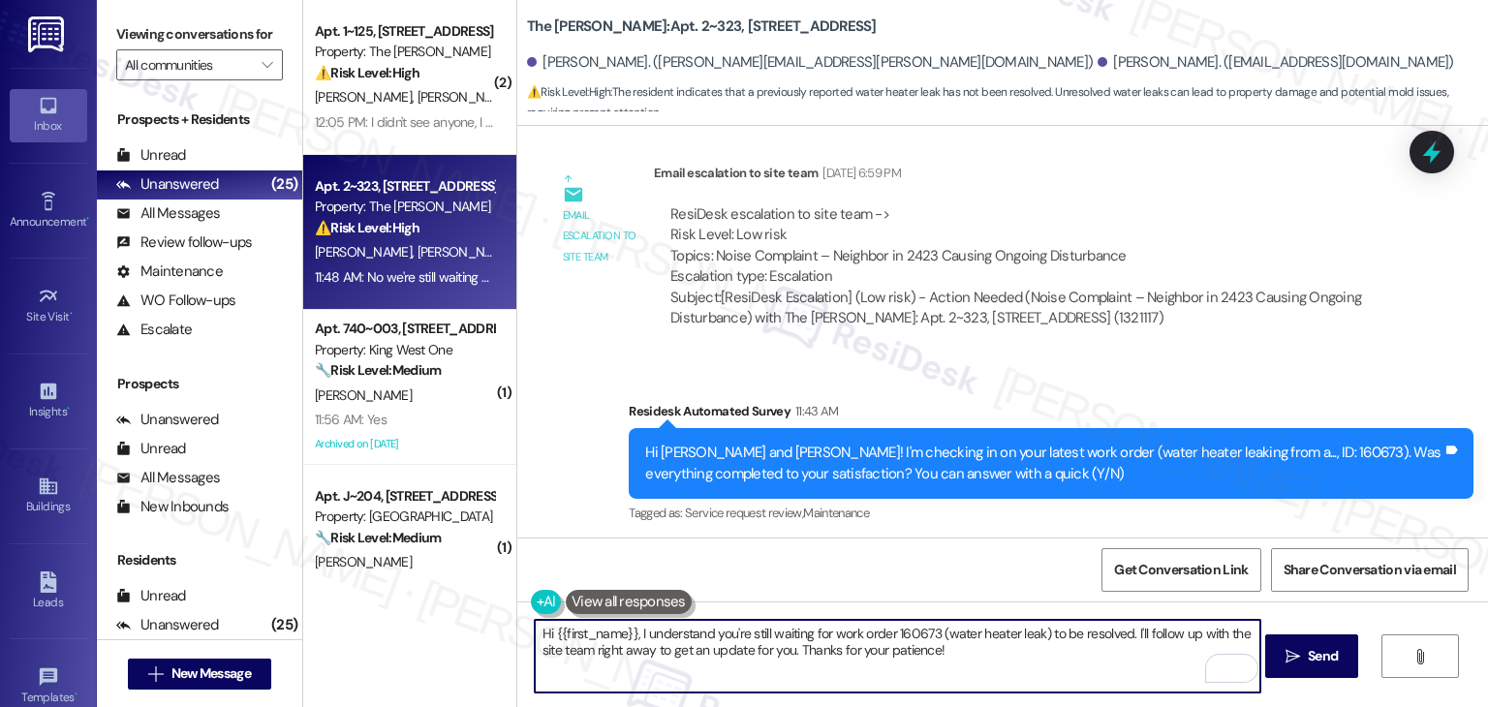
click at [807, 651] on textarea "Hi {{first_name}}, I understand you're still waiting for work order 160673 (wat…" at bounding box center [898, 656] width 726 height 73
paste textarea "Thanks for the update, Jordan. I understand you're still waiting for work order…"
type textarea "Thanks for the update, Jordan. I understand you're still waiting for work order…"
click at [995, 543] on div "Received via SMS Jordan Gutierrez 11:48 AM No we're still waiting on them to fi…" at bounding box center [1002, 625] width 971 height 164
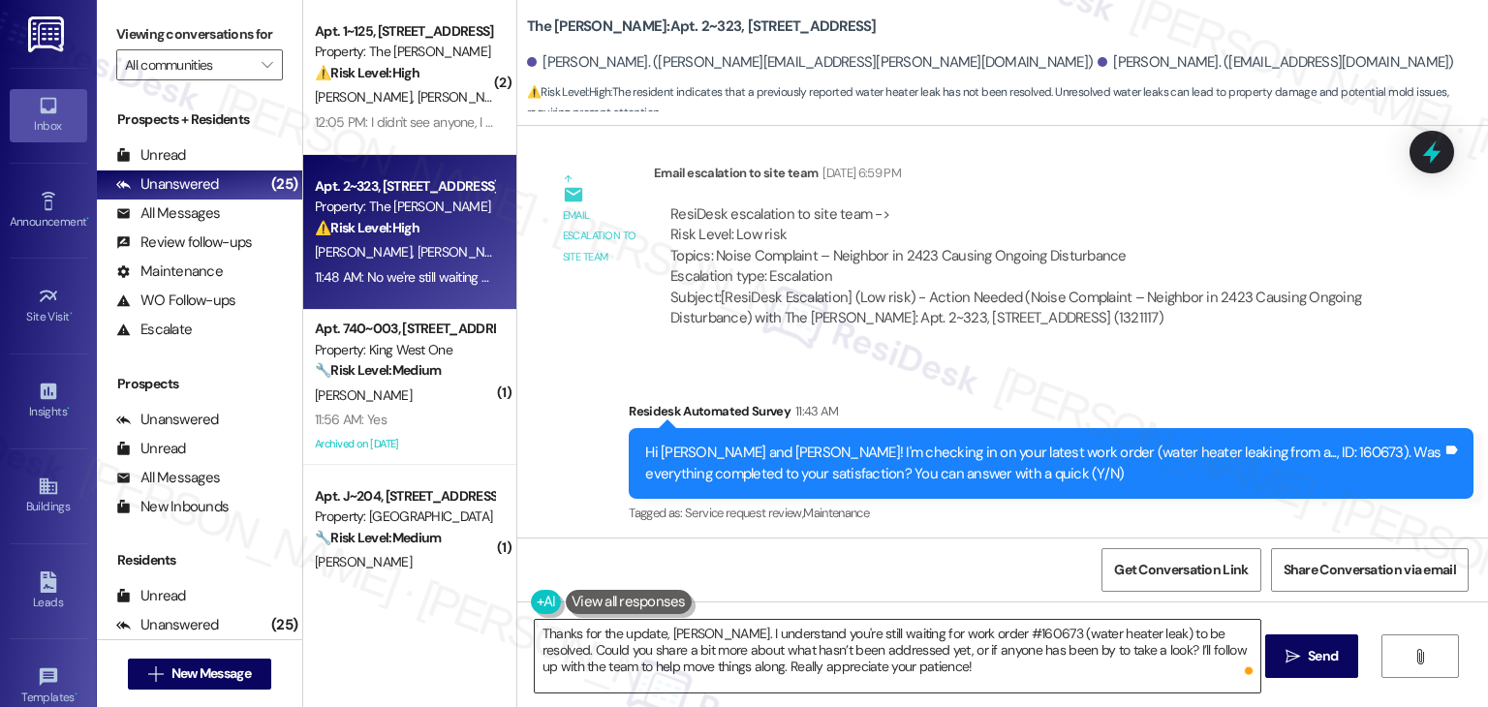
click at [940, 667] on textarea "Thanks for the update, Jordan. I understand you're still waiting for work order…" at bounding box center [898, 656] width 726 height 73
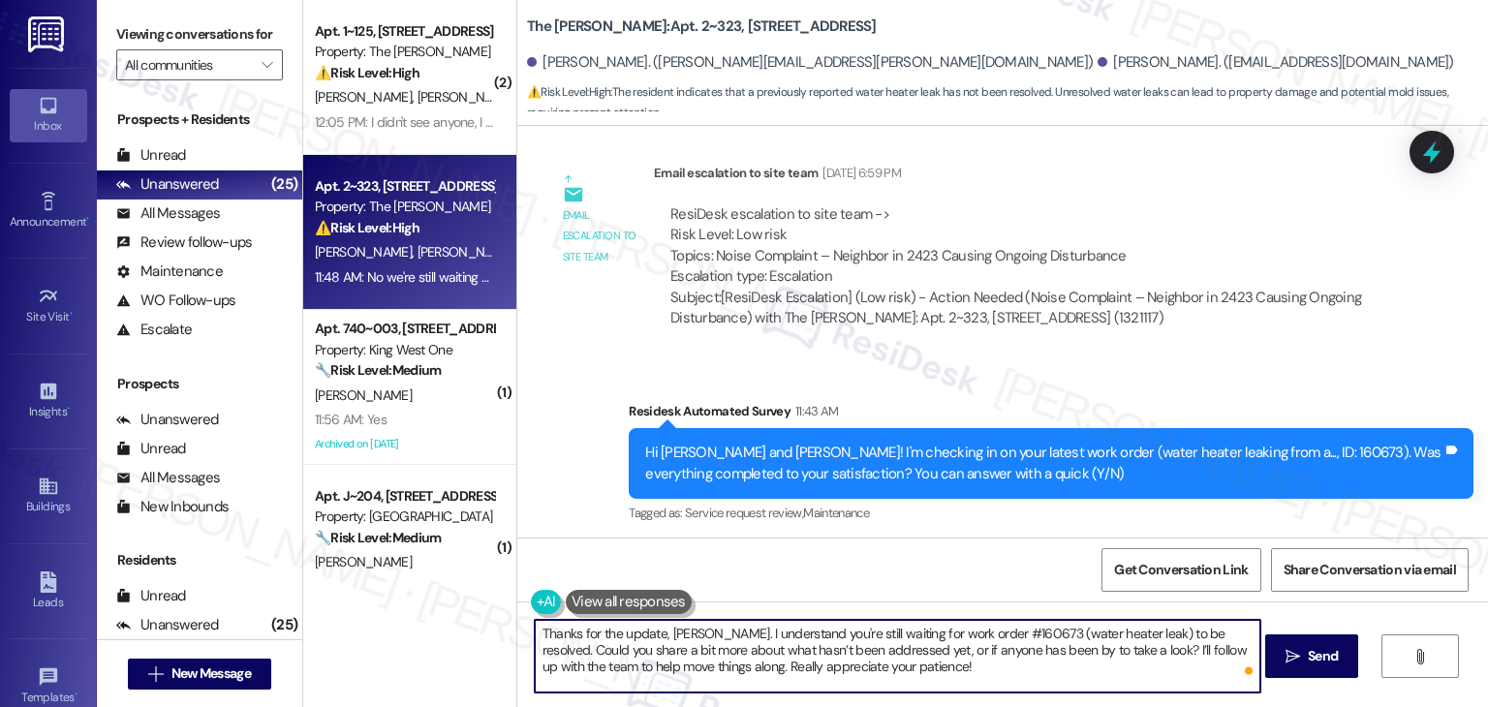
click at [930, 670] on textarea "Thanks for the update, Jordan. I understand you're still waiting for work order…" at bounding box center [898, 656] width 726 height 73
click at [1298, 654] on span " Send" at bounding box center [1312, 656] width 61 height 20
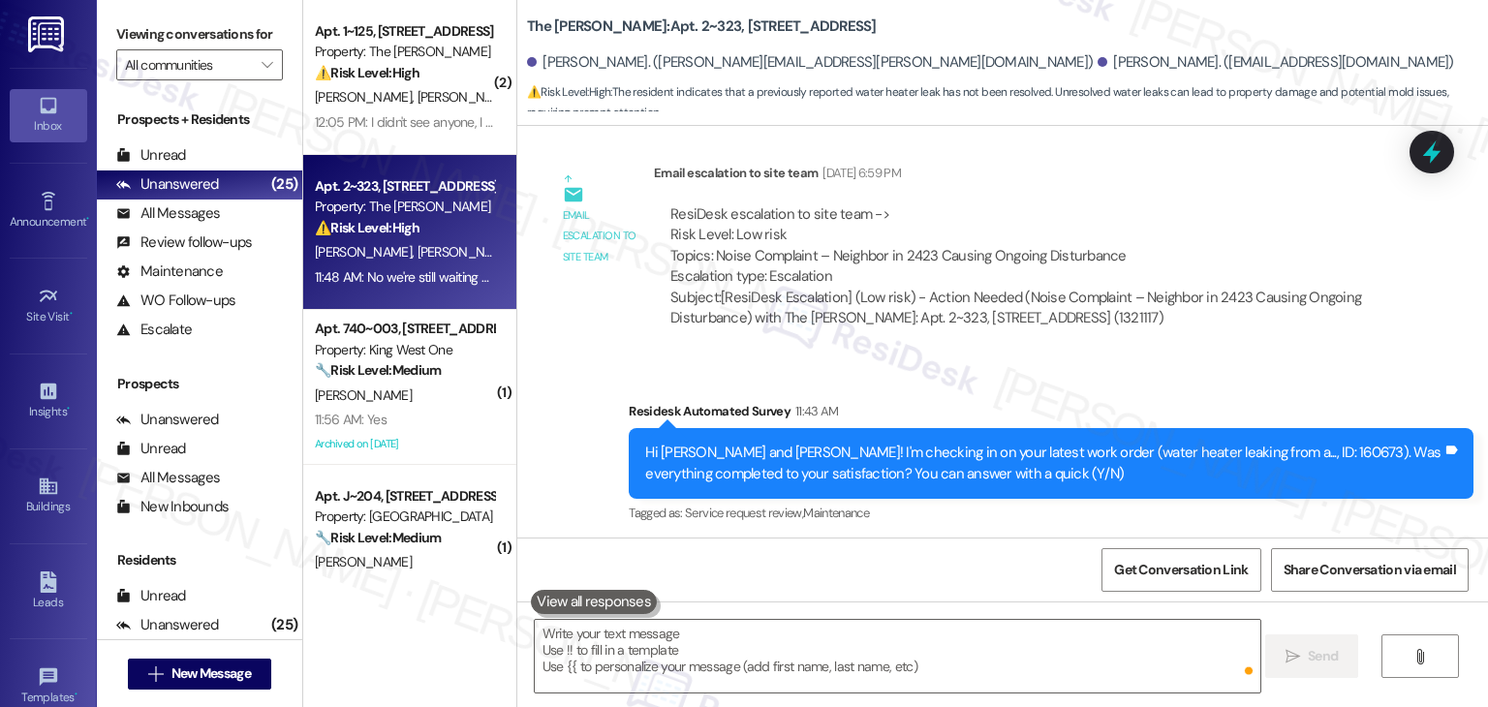
scroll to position [11837, 0]
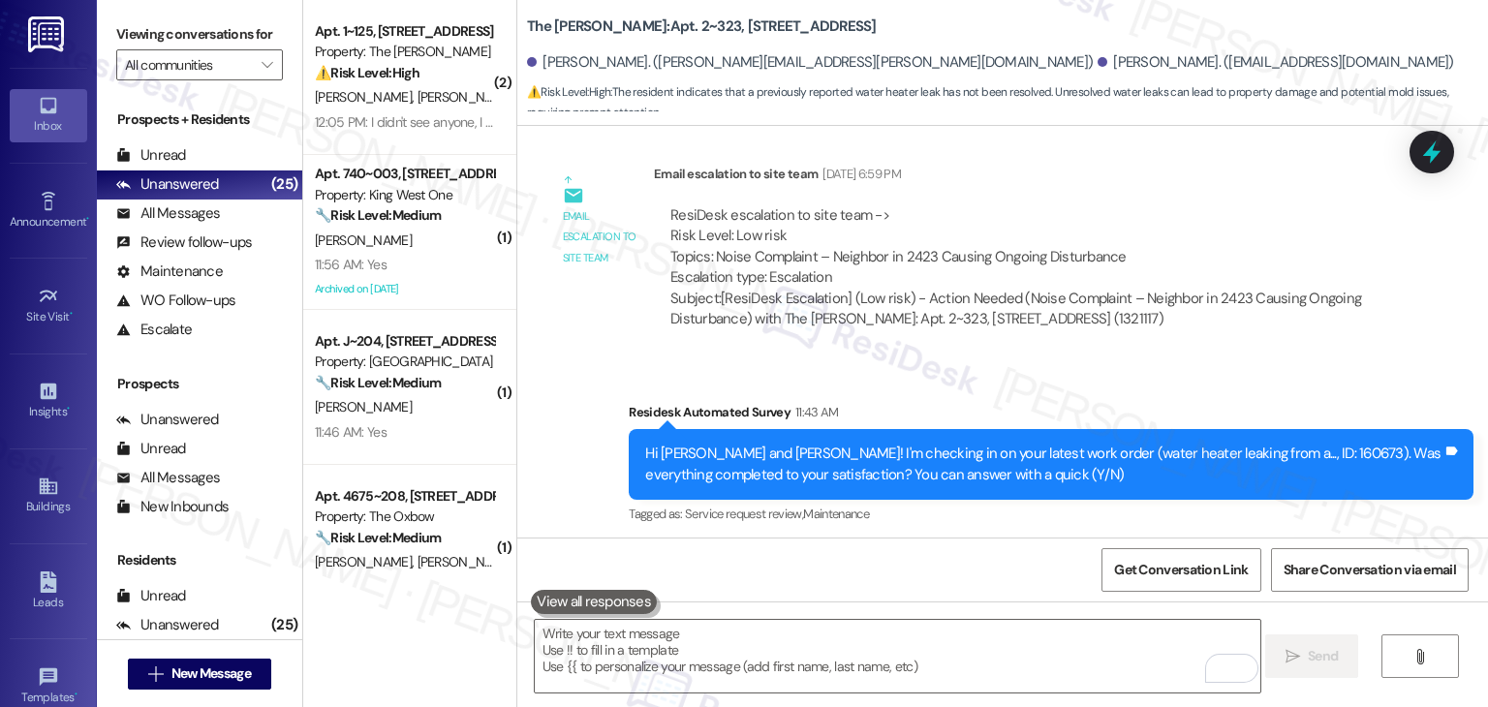
click at [929, 544] on div "Received via SMS Jordan Gutierrez 11:48 AM No we're still waiting on them to fi…" at bounding box center [1002, 626] width 971 height 164
click at [931, 544] on div "Received via SMS Jordan Gutierrez 11:48 AM No we're still waiting on them to fi…" at bounding box center [1002, 626] width 971 height 164
click at [1025, 544] on div "Received via SMS Jordan Gutierrez 11:48 AM No we're still waiting on them to fi…" at bounding box center [1002, 626] width 971 height 164
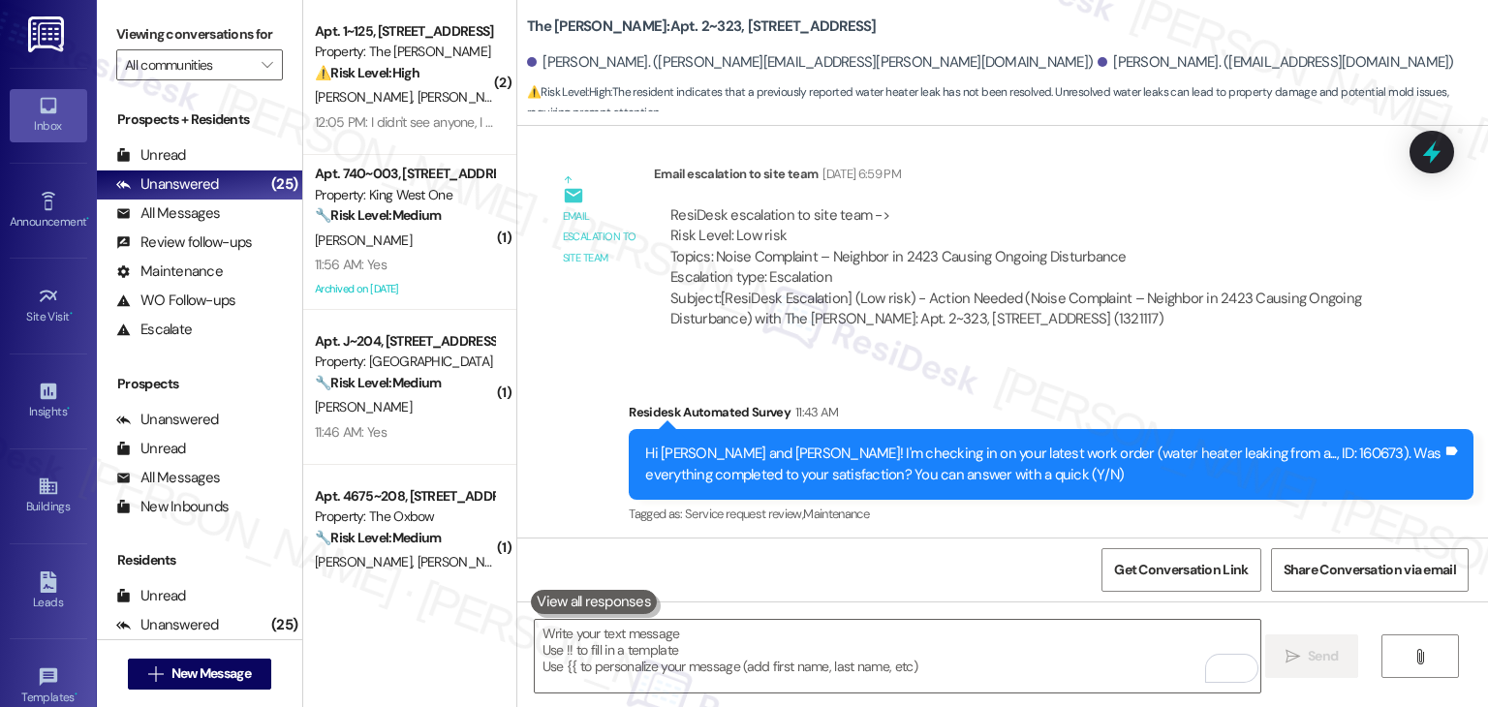
click at [1025, 544] on div "Received via SMS Jordan Gutierrez 11:48 AM No we're still waiting on them to fi…" at bounding box center [1002, 626] width 971 height 164
click at [1024, 544] on div "Received via SMS Jordan Gutierrez 11:48 AM No we're still waiting on them to fi…" at bounding box center [1002, 626] width 971 height 164
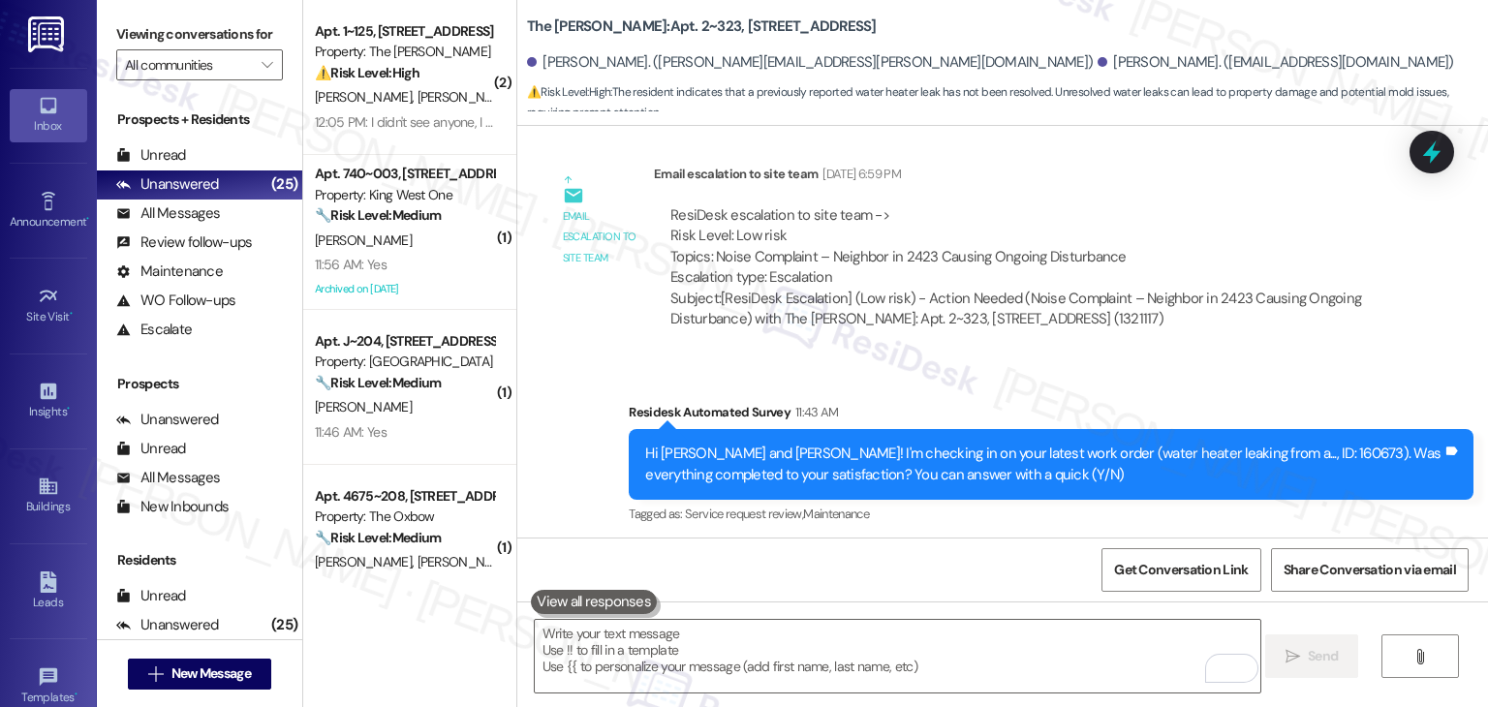
click at [1024, 544] on div "Received via SMS Jordan Gutierrez 11:48 AM No we're still waiting on them to fi…" at bounding box center [1002, 626] width 971 height 164
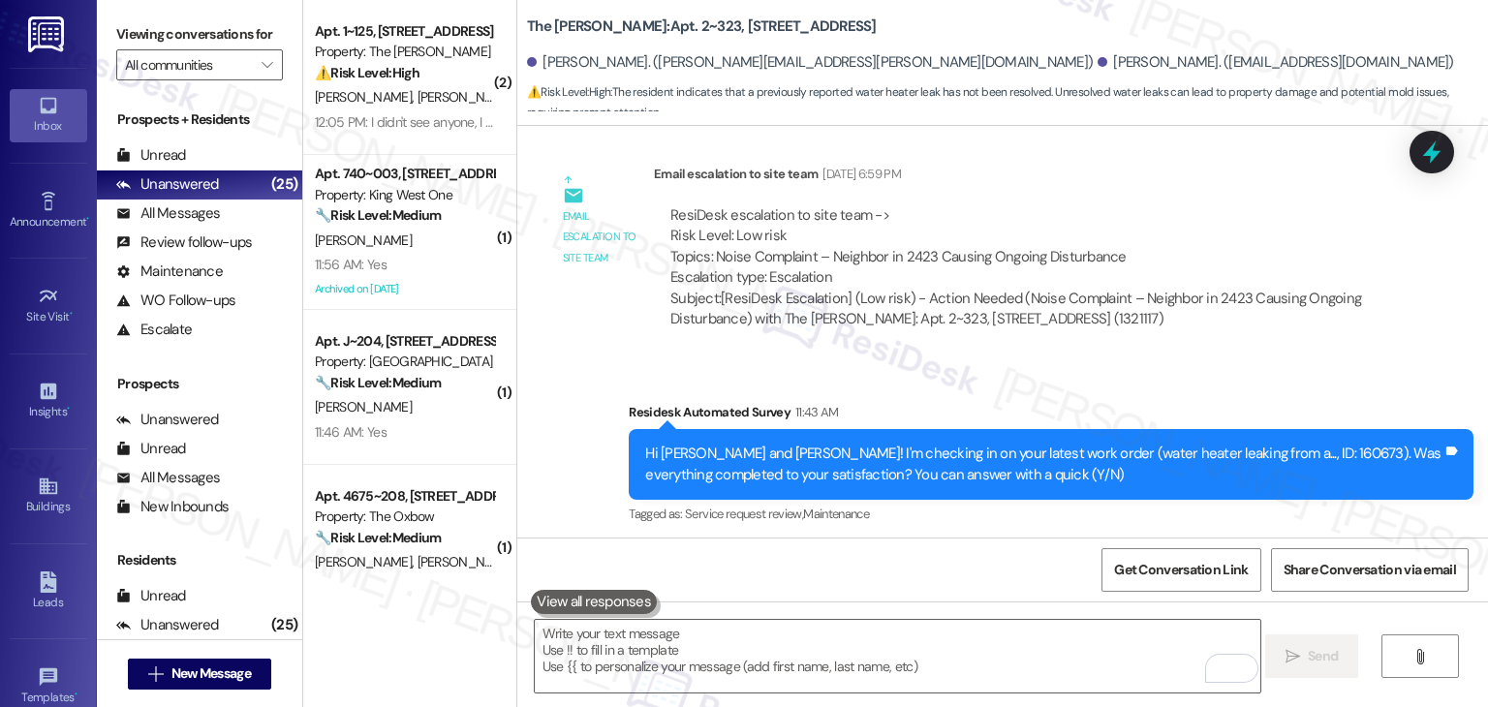
click at [1024, 544] on div "Received via SMS Jordan Gutierrez 11:48 AM No we're still waiting on them to fi…" at bounding box center [1002, 626] width 971 height 164
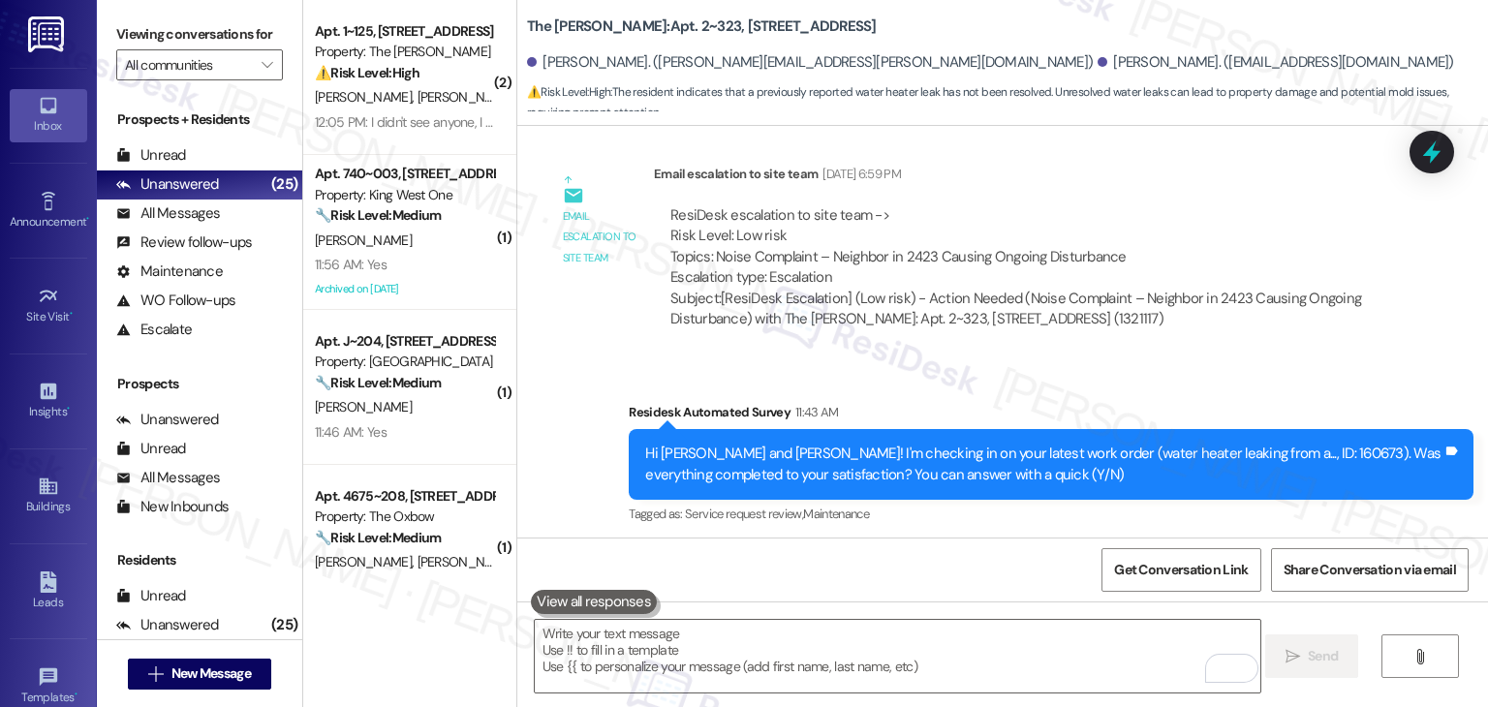
click at [1024, 544] on div "Received via SMS Jordan Gutierrez 11:48 AM No we're still waiting on them to fi…" at bounding box center [1002, 626] width 971 height 164
click at [1023, 544] on div "Received via SMS Jordan Gutierrez 11:48 AM No we're still waiting on them to fi…" at bounding box center [1002, 626] width 971 height 164
click at [1027, 544] on div "Received via SMS Jordan Gutierrez 11:48 AM No we're still waiting on them to fi…" at bounding box center [1002, 626] width 971 height 164
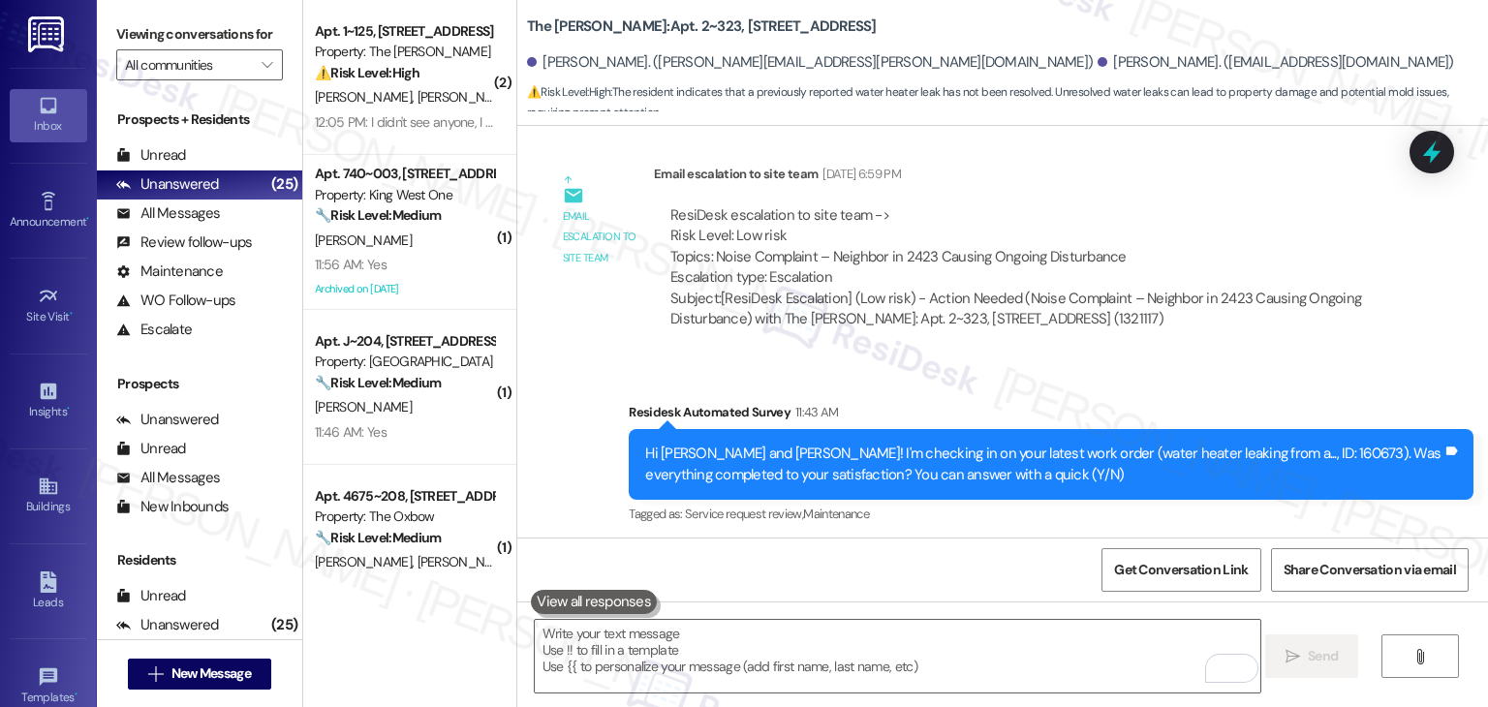
click at [1027, 544] on div "Received via SMS Jordan Gutierrez 11:48 AM No we're still waiting on them to fi…" at bounding box center [1002, 626] width 971 height 164
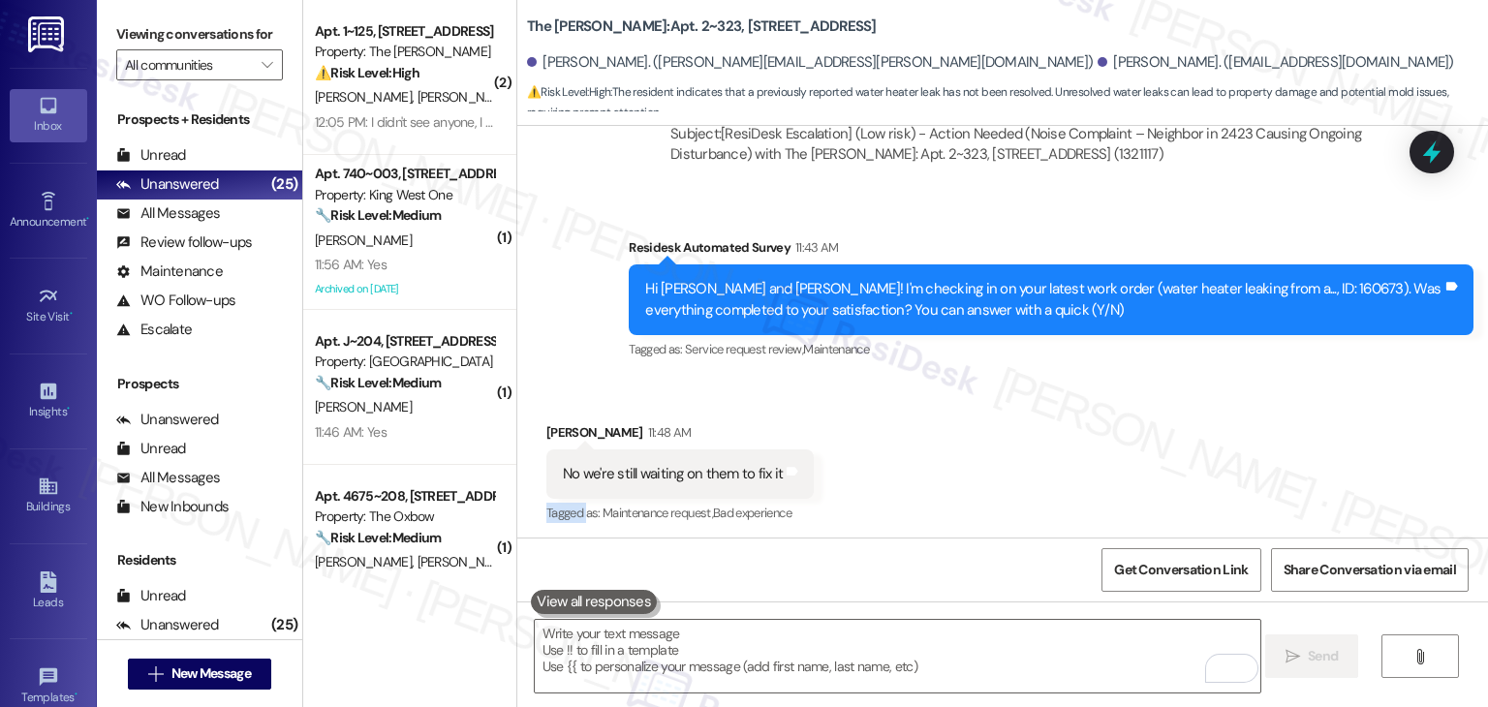
scroll to position [12014, 0]
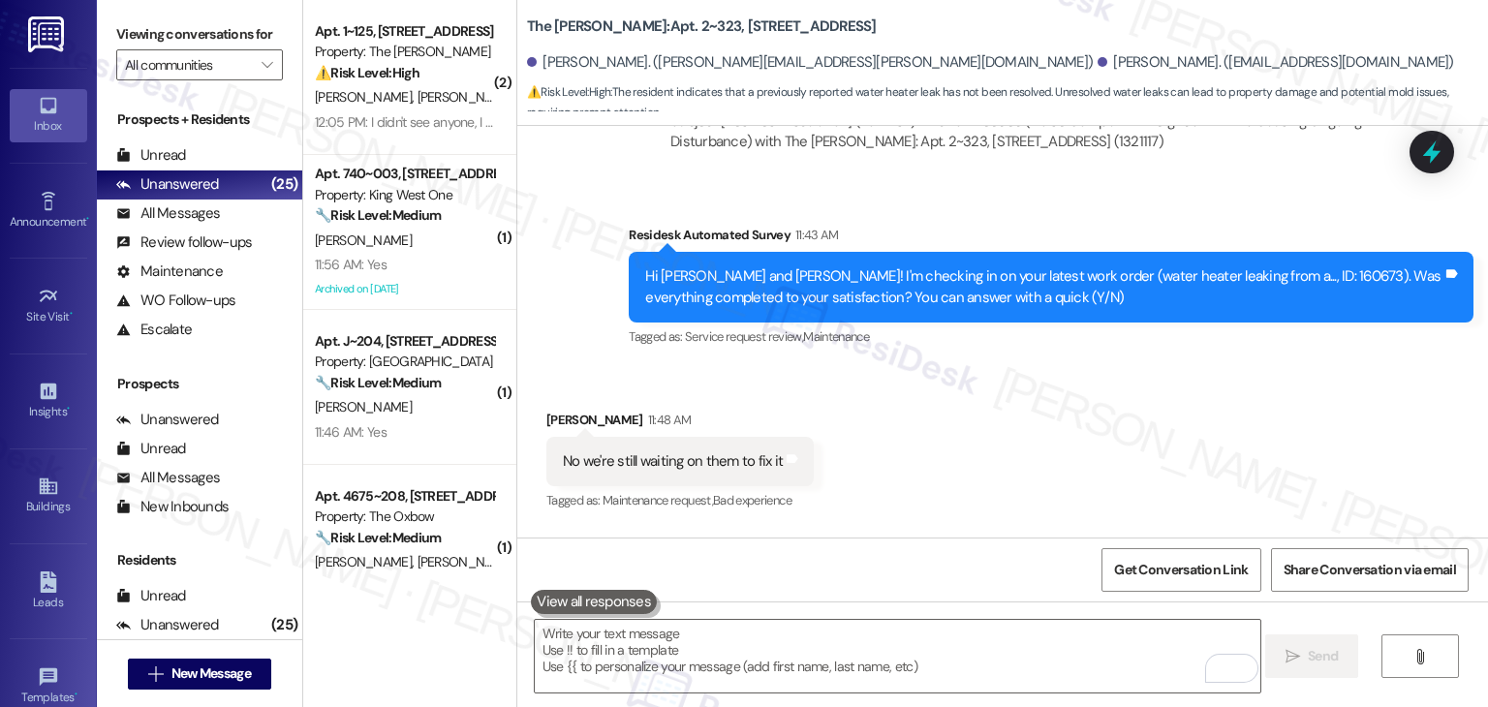
click at [1144, 366] on div "Received via SMS Jordan Gutierrez 11:48 AM No we're still waiting on them to fi…" at bounding box center [1002, 448] width 971 height 164
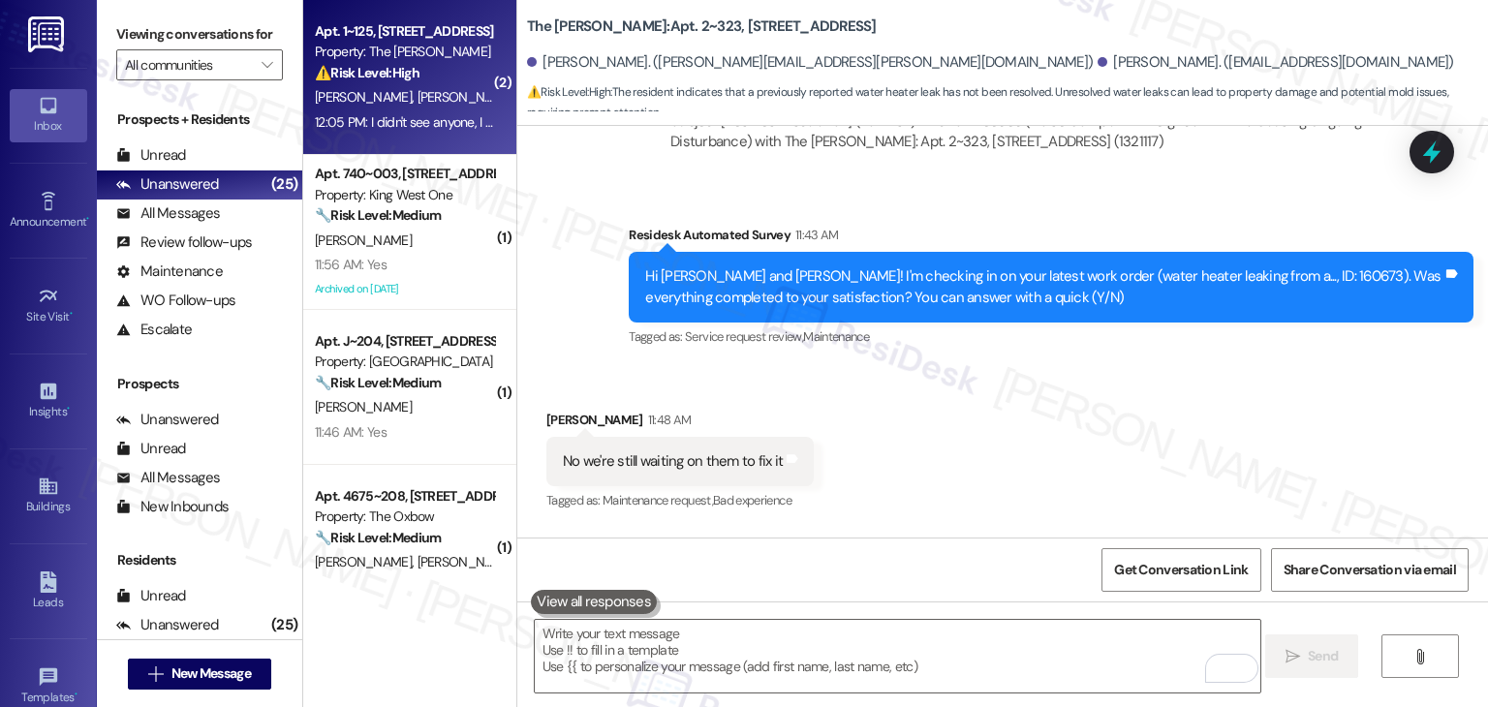
click at [365, 119] on div "12:05 PM: I didn't see anyone, I just saw the door open... I saw there's a secu…" at bounding box center [859, 121] width 1088 height 17
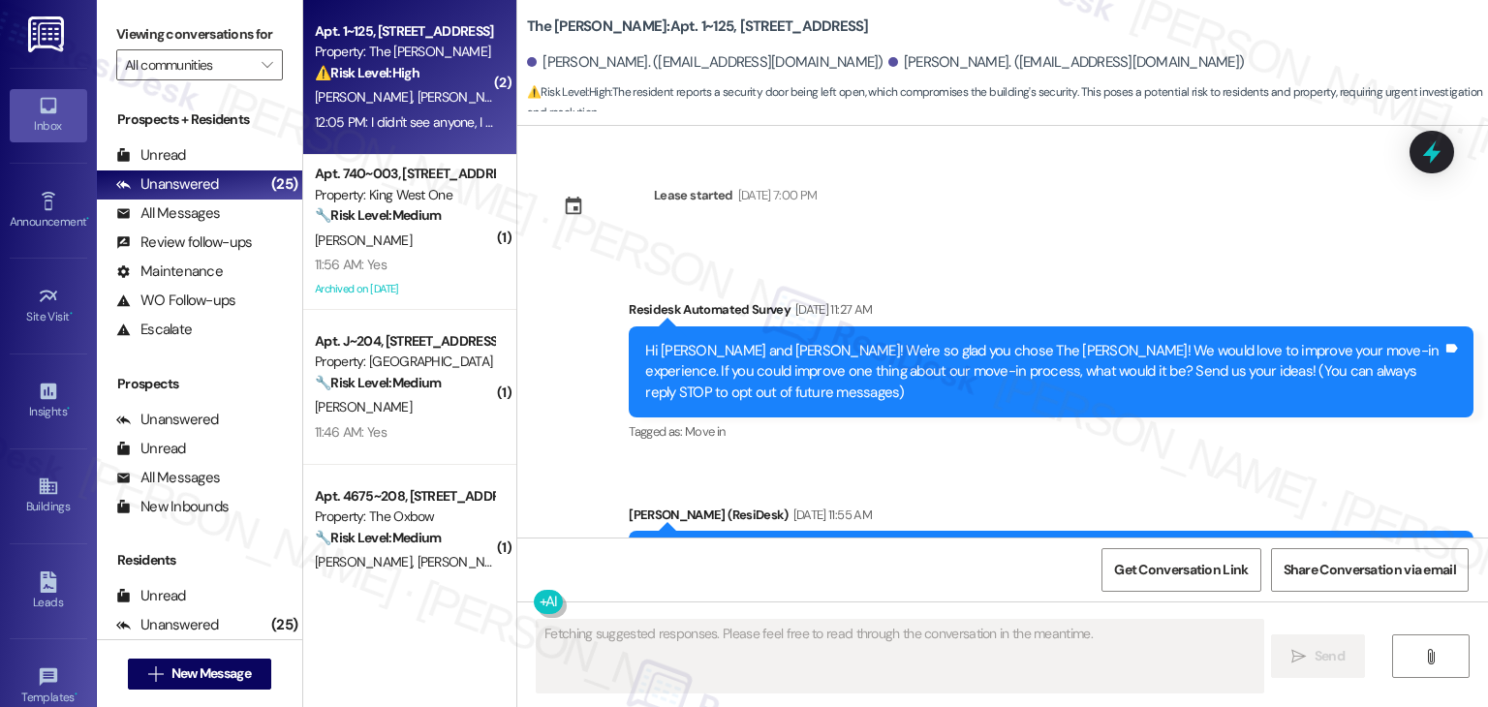
scroll to position [11645, 0]
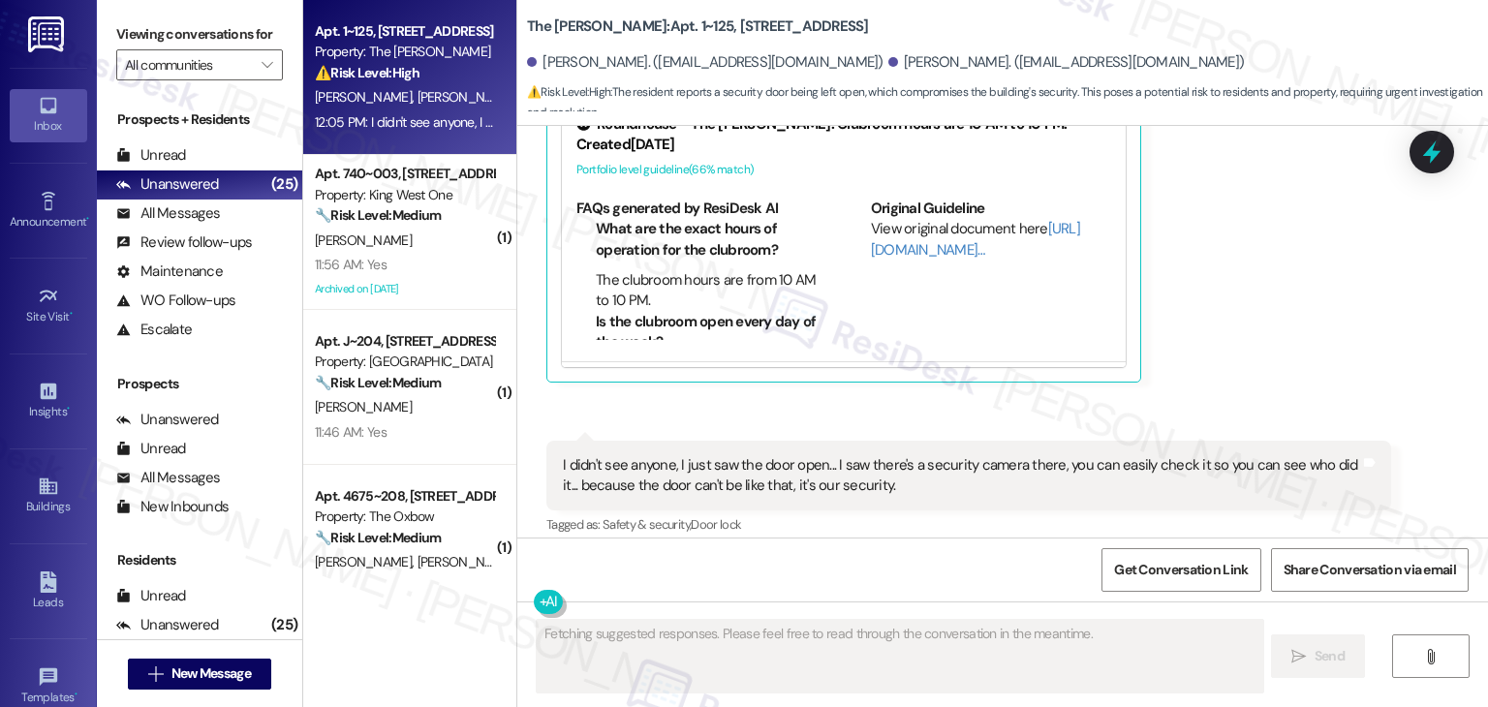
click at [1272, 291] on div "Augusto Barrera Neutral 12:05 PM I didn't see anyone, I just saw the door open.…" at bounding box center [968, 143] width 845 height 480
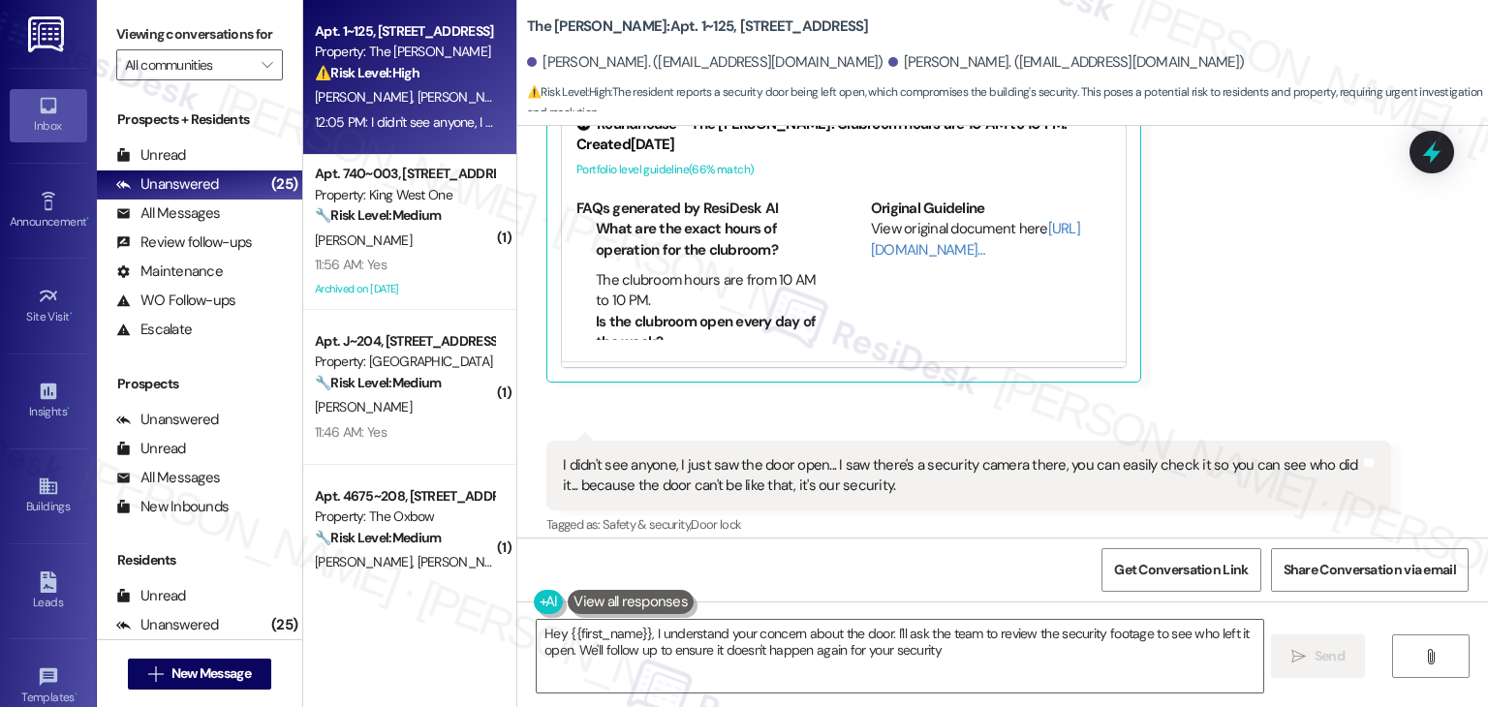
type textarea "Hey {{first_name}}, I understand your concern about the door. I'll ask the team…"
click at [1213, 315] on div "Augusto Barrera Neutral 12:05 PM I didn't see anyone, I just saw the door open.…" at bounding box center [968, 143] width 845 height 480
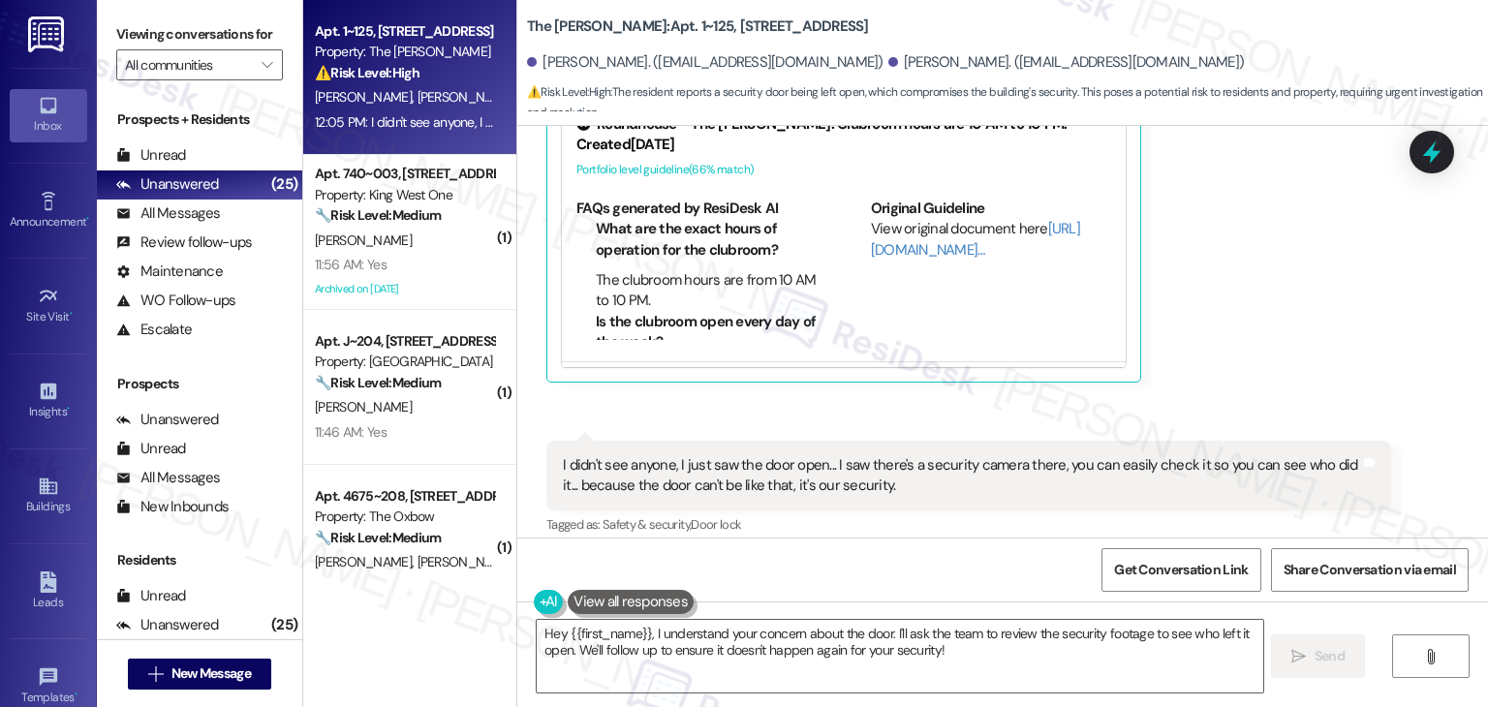
click at [1213, 311] on div "Augusto Barrera Neutral 12:05 PM I didn't see anyone, I just saw the door open.…" at bounding box center [968, 143] width 845 height 480
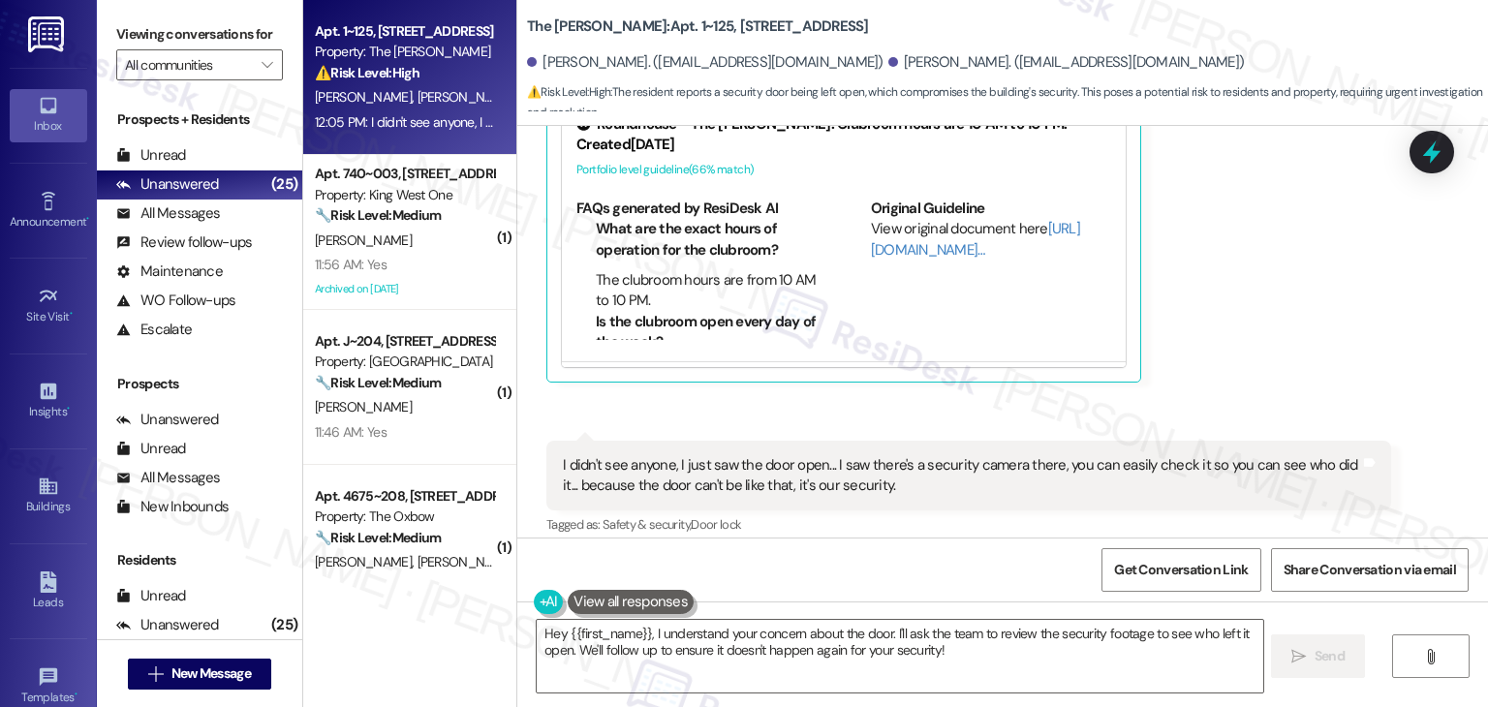
click at [1213, 311] on div "Augusto Barrera Neutral 12:05 PM I didn't see anyone, I just saw the door open.…" at bounding box center [968, 143] width 845 height 480
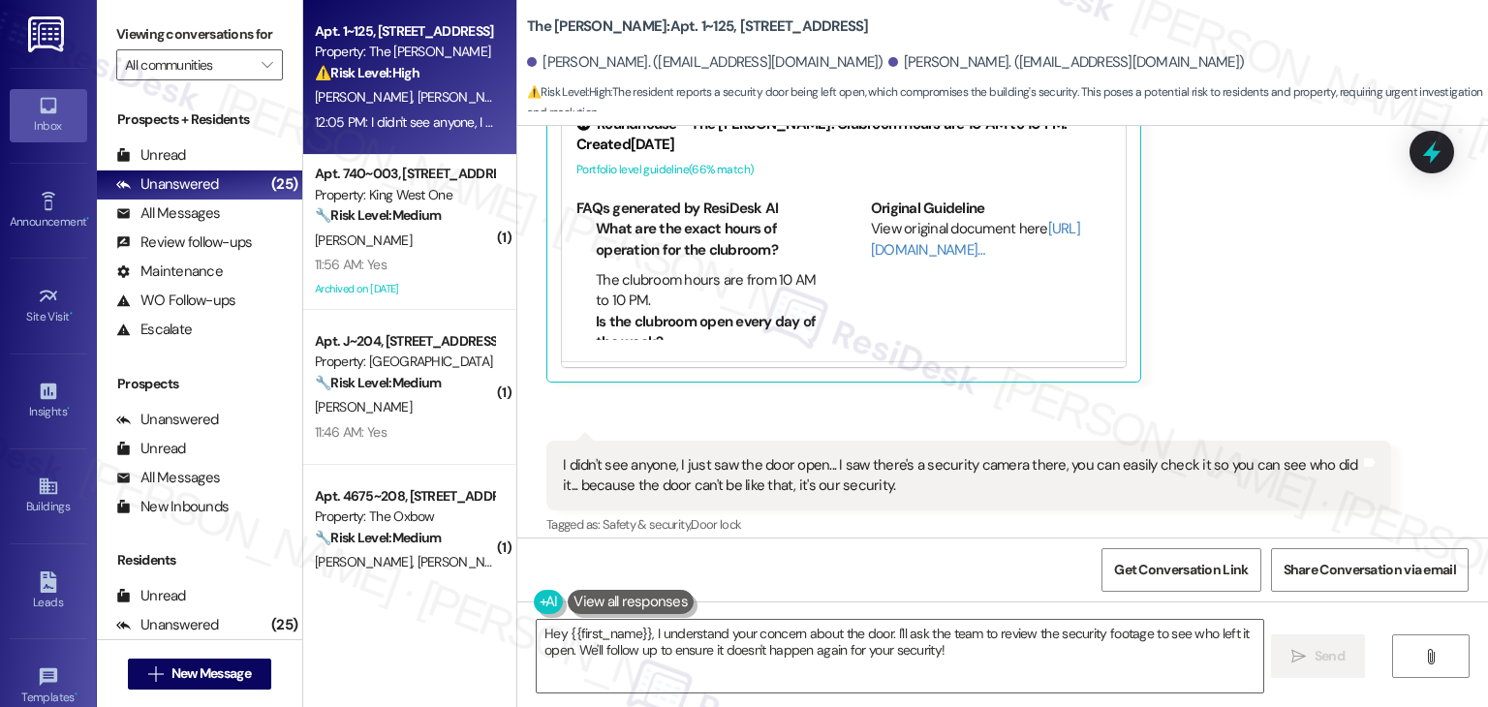
click at [1213, 311] on div "Augusto Barrera Neutral 12:05 PM I didn't see anyone, I just saw the door open.…" at bounding box center [968, 143] width 845 height 480
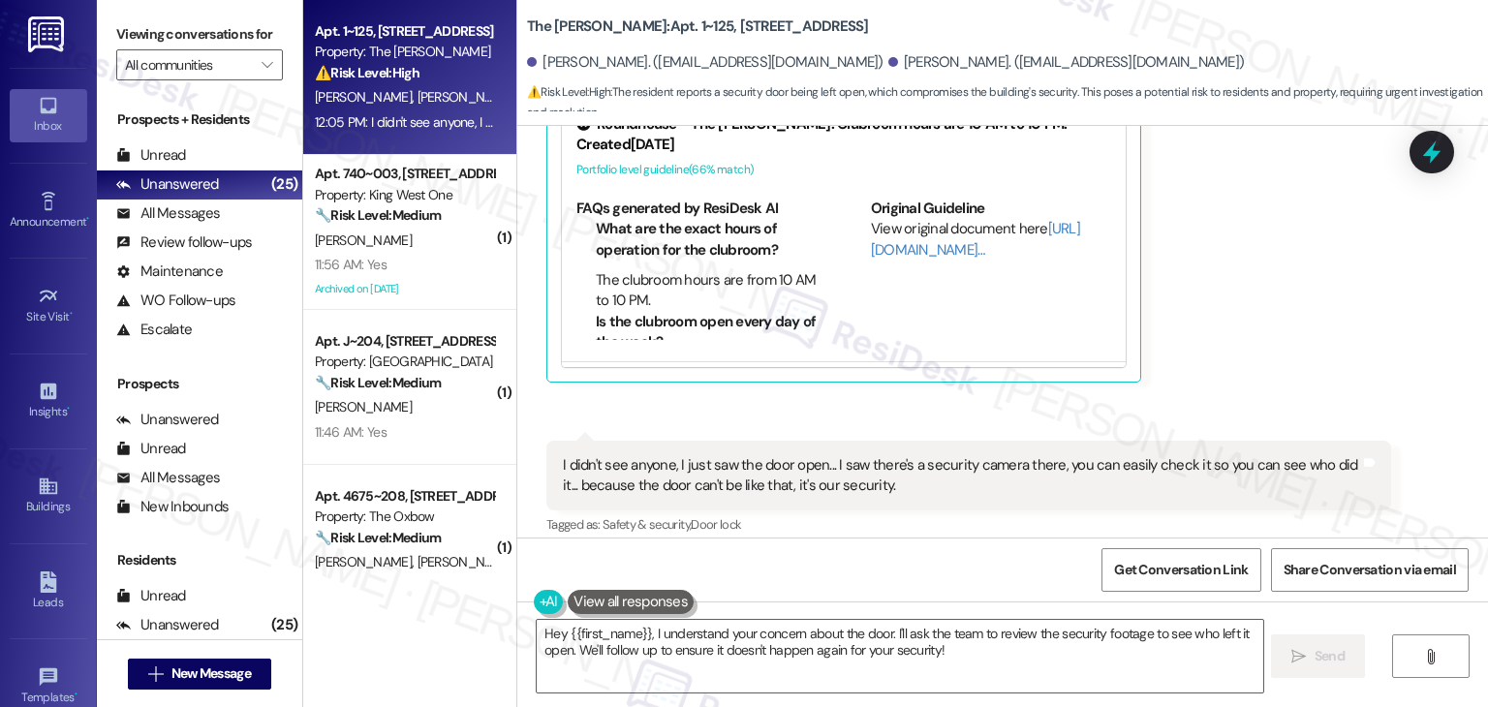
click at [1213, 311] on div "Augusto Barrera Neutral 12:05 PM I didn't see anyone, I just saw the door open.…" at bounding box center [968, 143] width 845 height 480
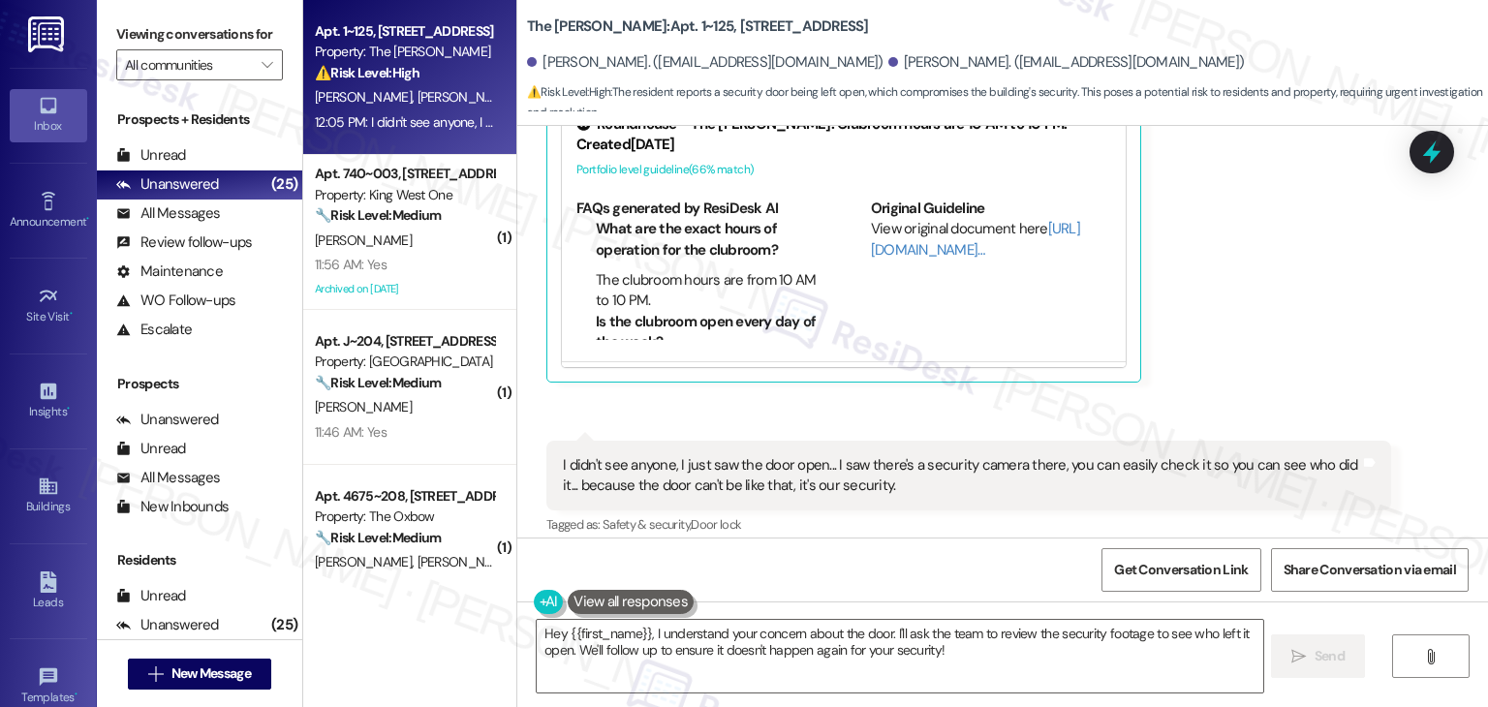
click at [1213, 311] on div "Augusto Barrera Neutral 12:05 PM I didn't see anyone, I just saw the door open.…" at bounding box center [968, 143] width 845 height 480
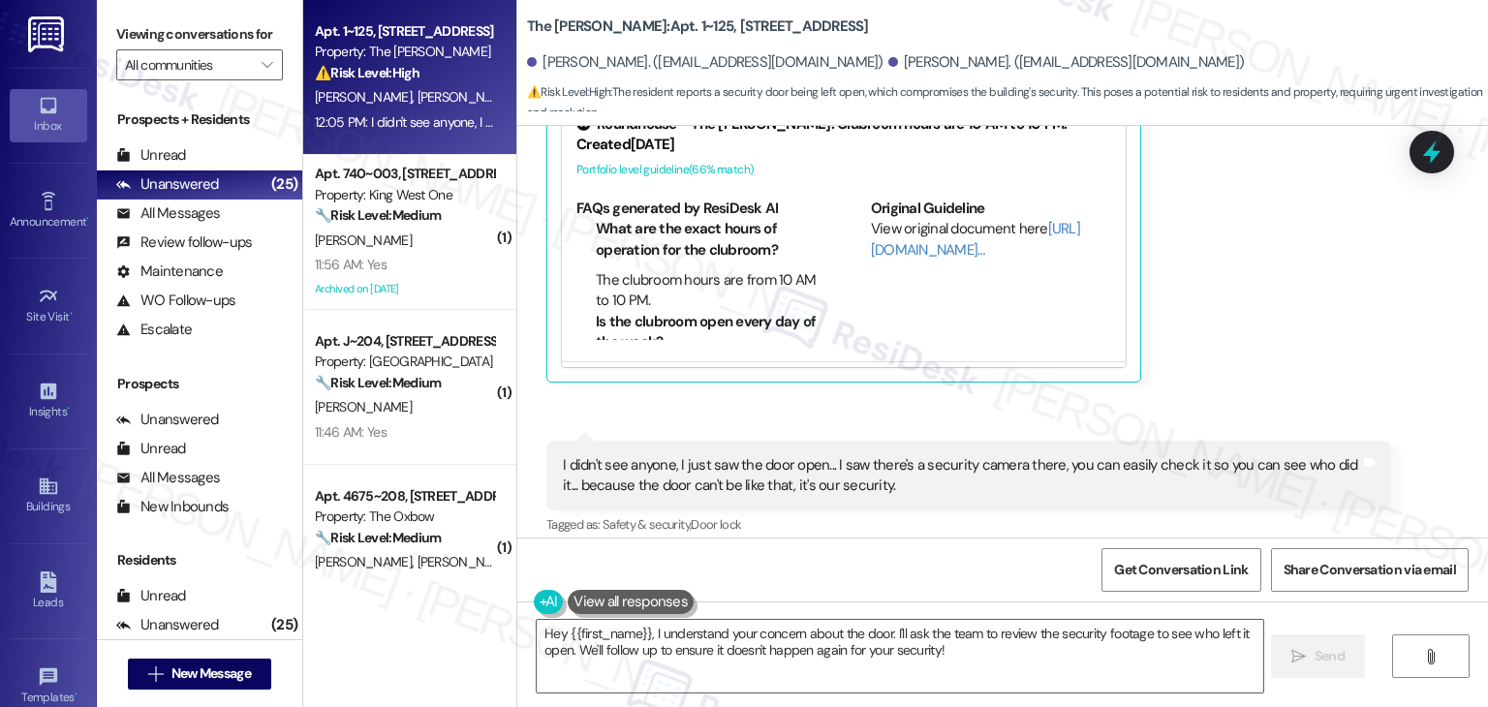
click at [1252, 473] on div "Augusto Barrera Neutral 12:05 PM I didn't see anyone, I just saw the door open.…" at bounding box center [968, 515] width 845 height 149
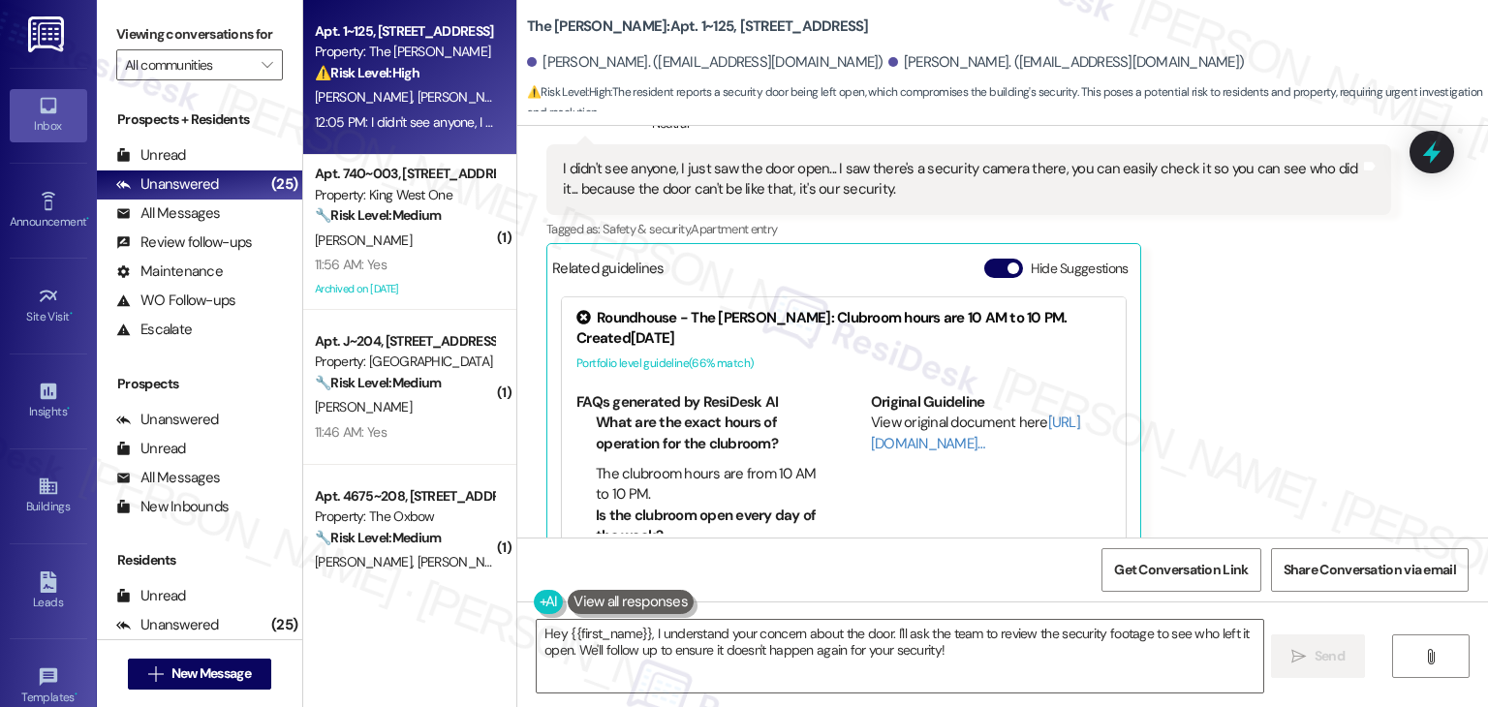
scroll to position [11646, 0]
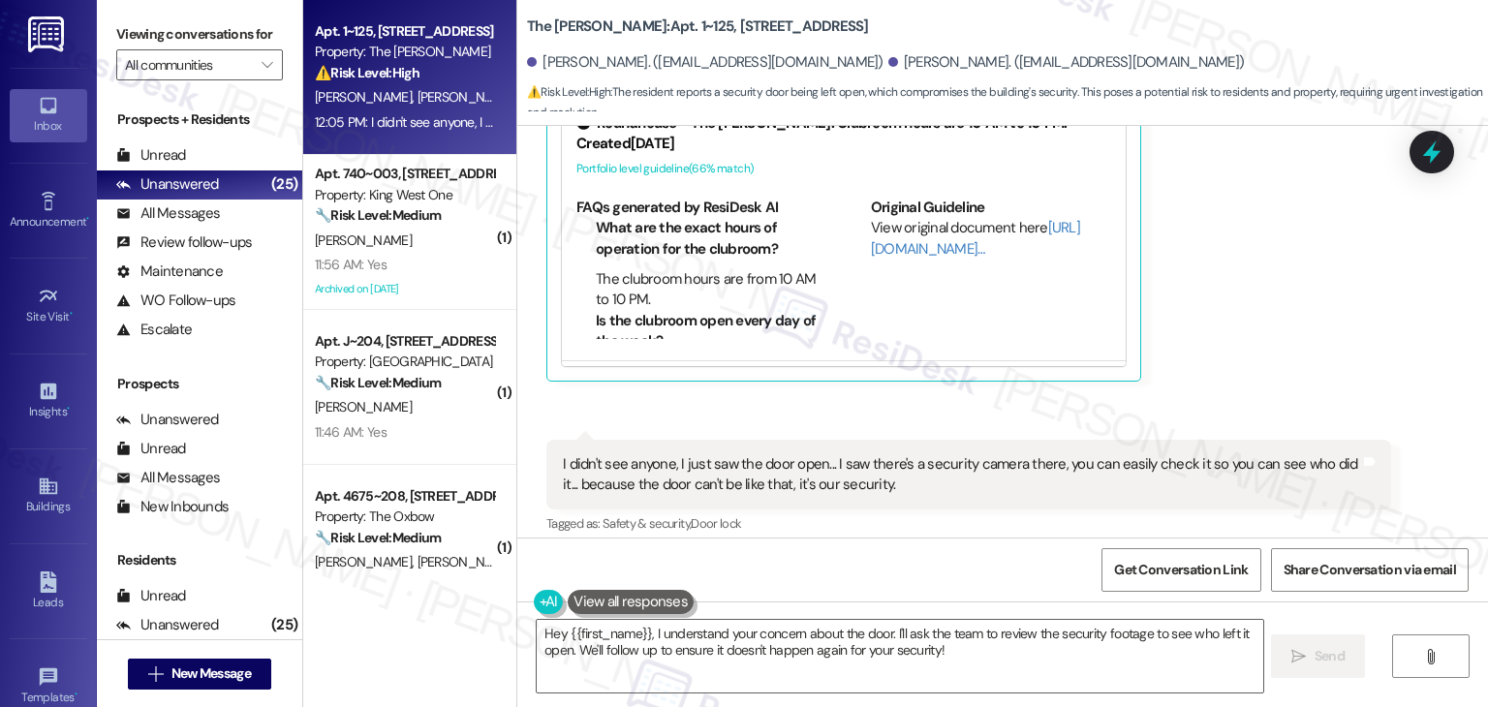
click at [1238, 492] on div "Augusto Barrera Neutral 12:05 PM I didn't see anyone, I just saw the door open.…" at bounding box center [968, 514] width 845 height 149
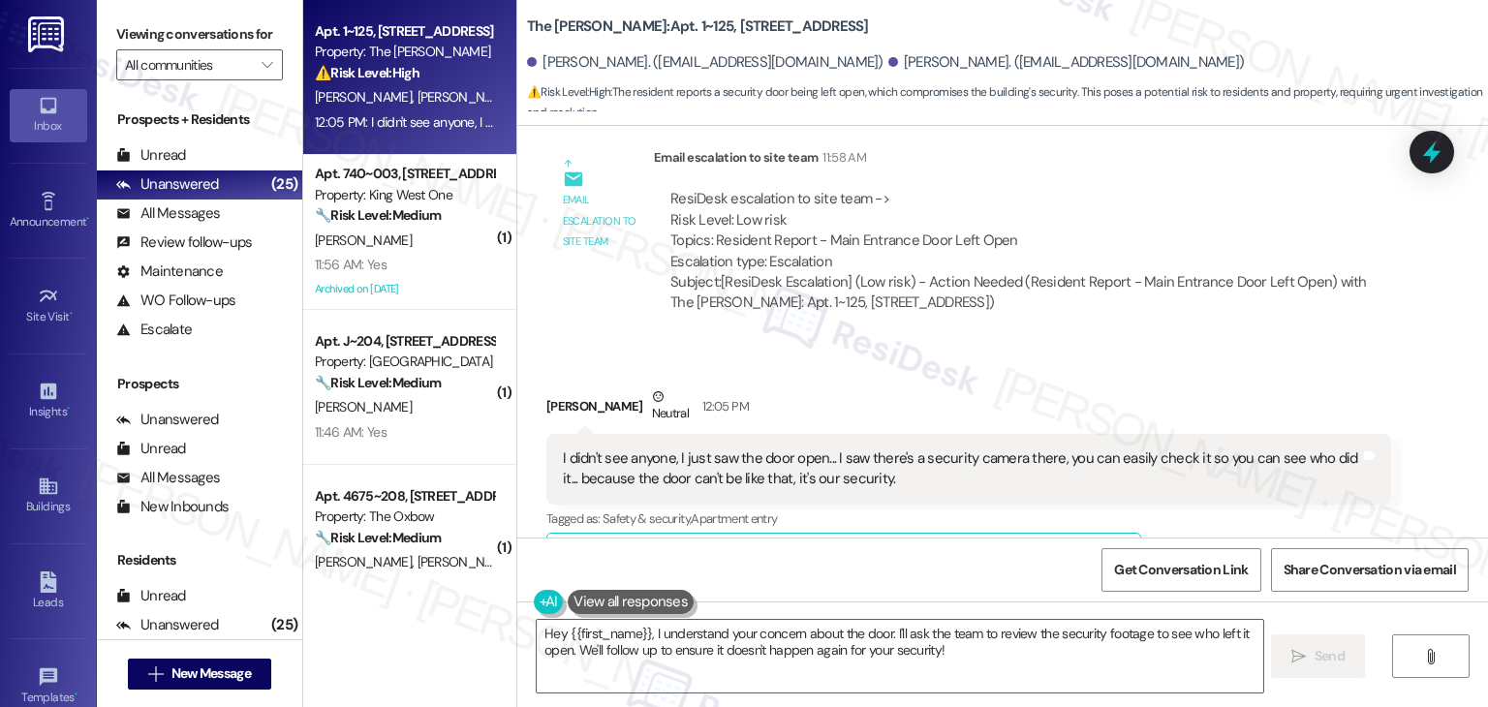
scroll to position [11162, 0]
click at [984, 548] on button "Hide Suggestions" at bounding box center [1003, 557] width 39 height 19
click at [1133, 387] on div "Augusto Barrera Neutral 12:05 PM" at bounding box center [968, 410] width 845 height 47
click at [1195, 467] on div "Augusto Barrera Neutral 12:05 PM I didn't see anyone, I just saw the door open.…" at bounding box center [968, 485] width 845 height 197
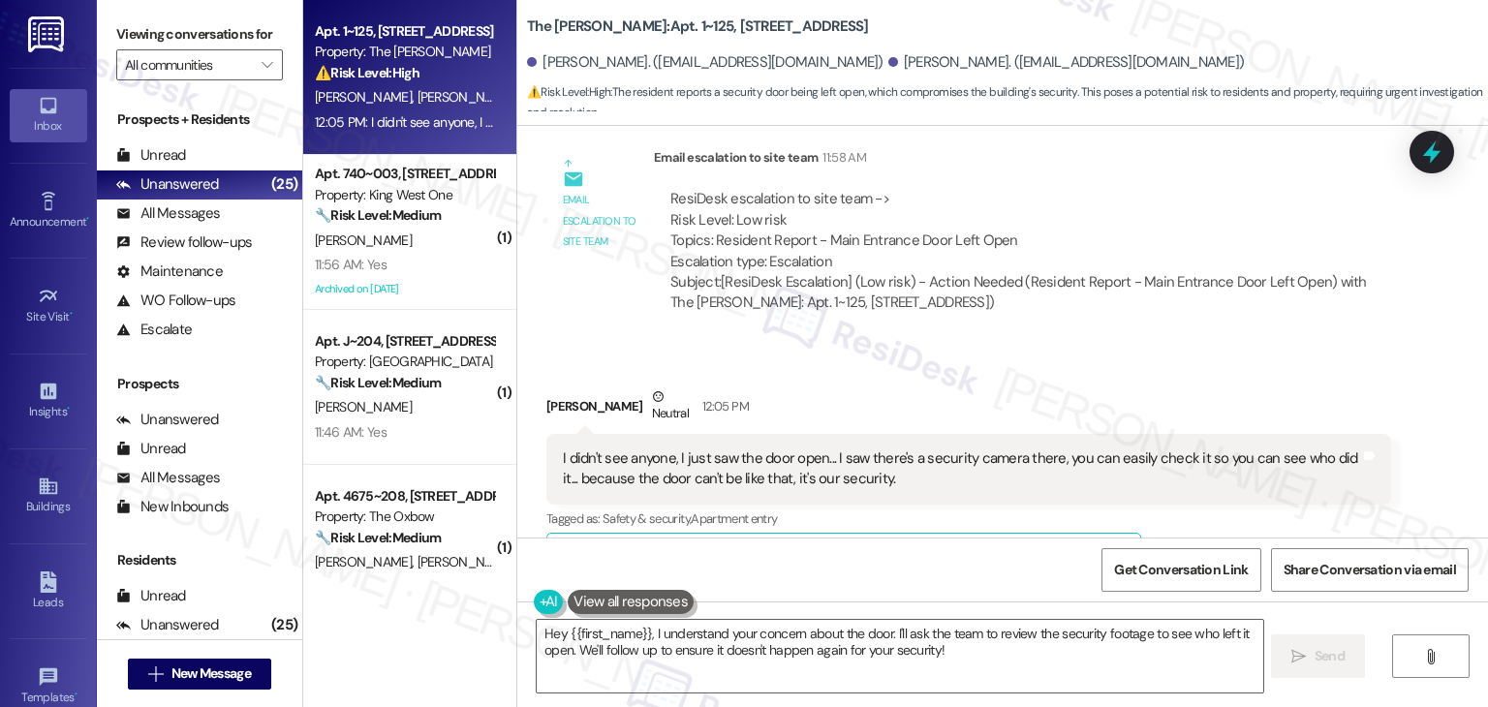
click at [1195, 467] on div "Augusto Barrera Neutral 12:05 PM I didn't see anyone, I just saw the door open.…" at bounding box center [968, 485] width 845 height 197
click at [1241, 515] on div "Augusto Barrera Neutral 12:05 PM I didn't see anyone, I just saw the door open.…" at bounding box center [968, 485] width 845 height 197
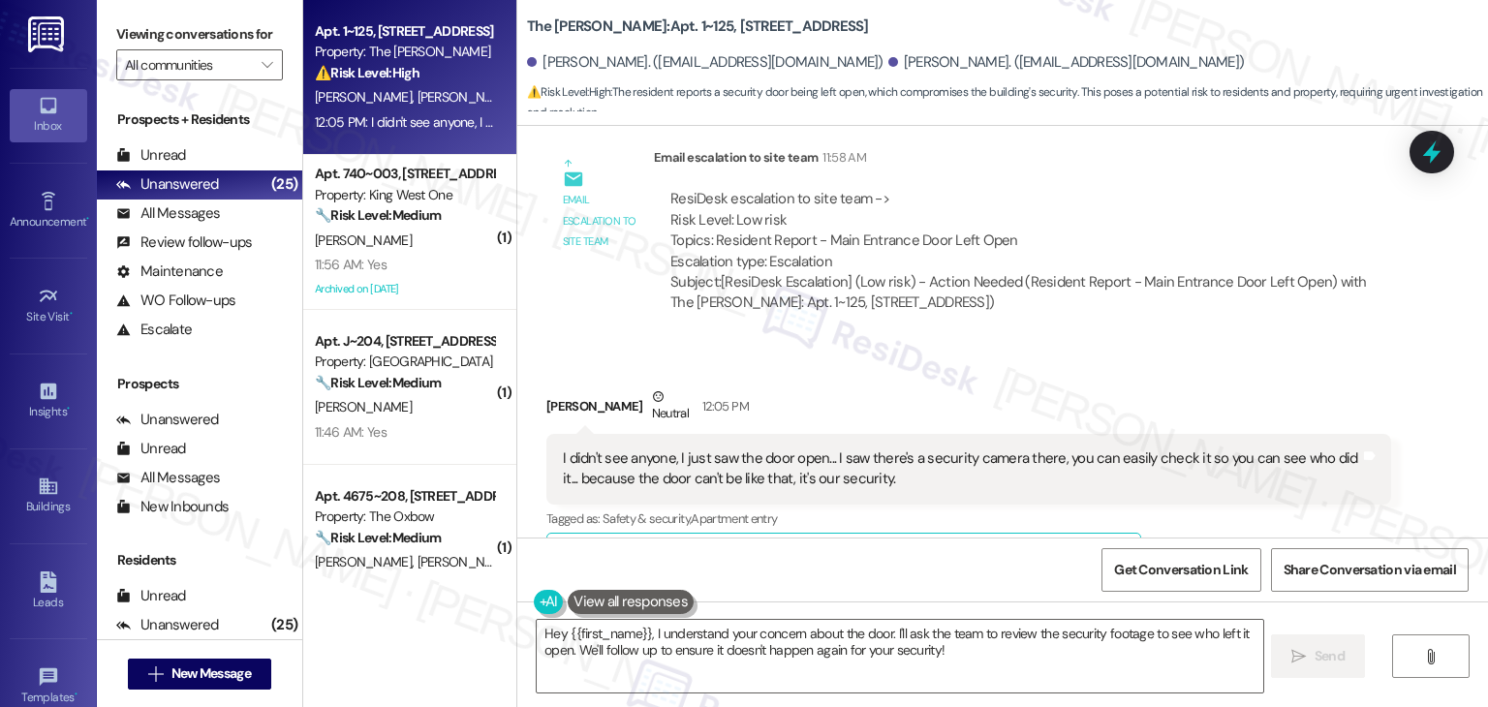
click at [1241, 514] on div "Augusto Barrera Neutral 12:05 PM I didn't see anyone, I just saw the door open.…" at bounding box center [968, 485] width 845 height 197
click at [1244, 493] on div "Augusto Barrera Neutral 12:05 PM I didn't see anyone, I just saw the door open.…" at bounding box center [968, 485] width 845 height 197
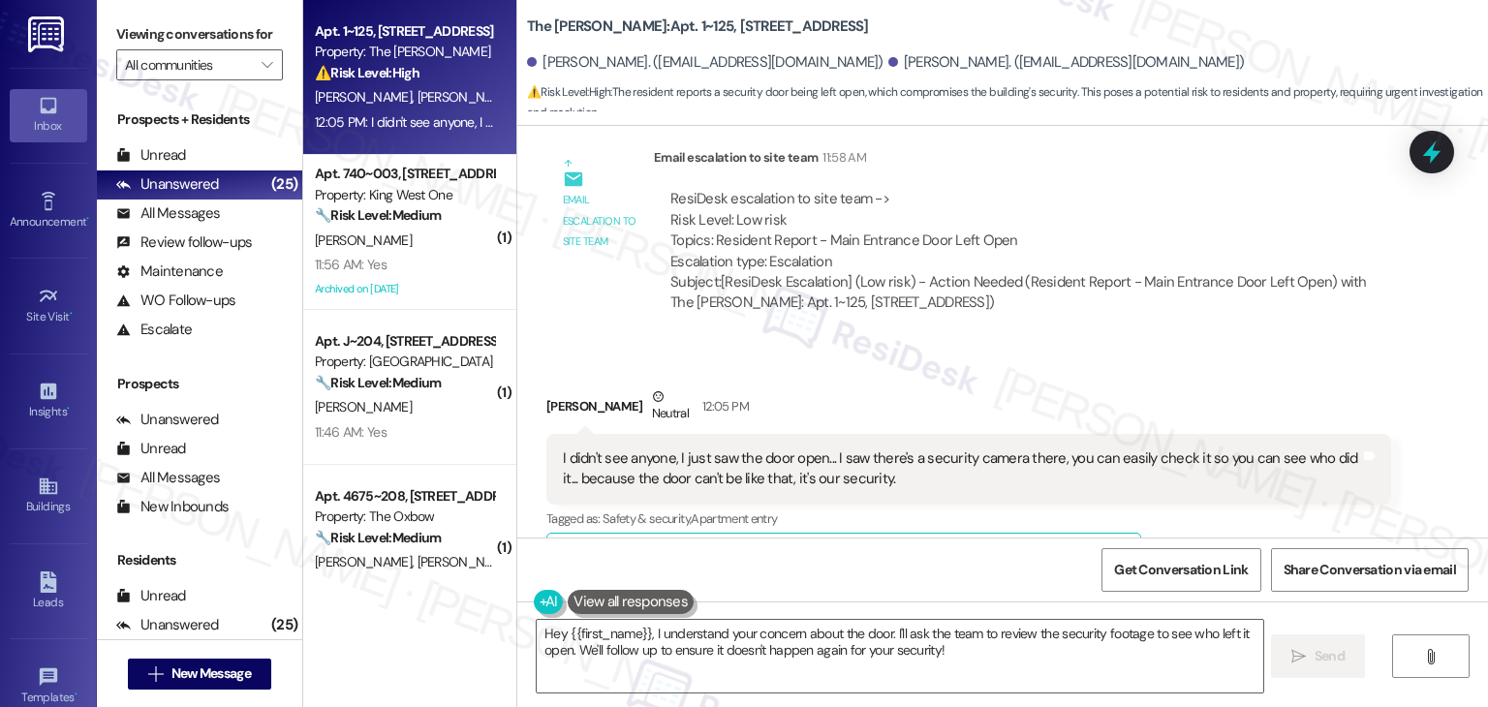
click at [1243, 493] on div "Augusto Barrera Neutral 12:05 PM I didn't see anyone, I just saw the door open.…" at bounding box center [968, 485] width 845 height 197
click at [1245, 490] on div "Augusto Barrera Neutral 12:05 PM I didn't see anyone, I just saw the door open.…" at bounding box center [968, 485] width 845 height 197
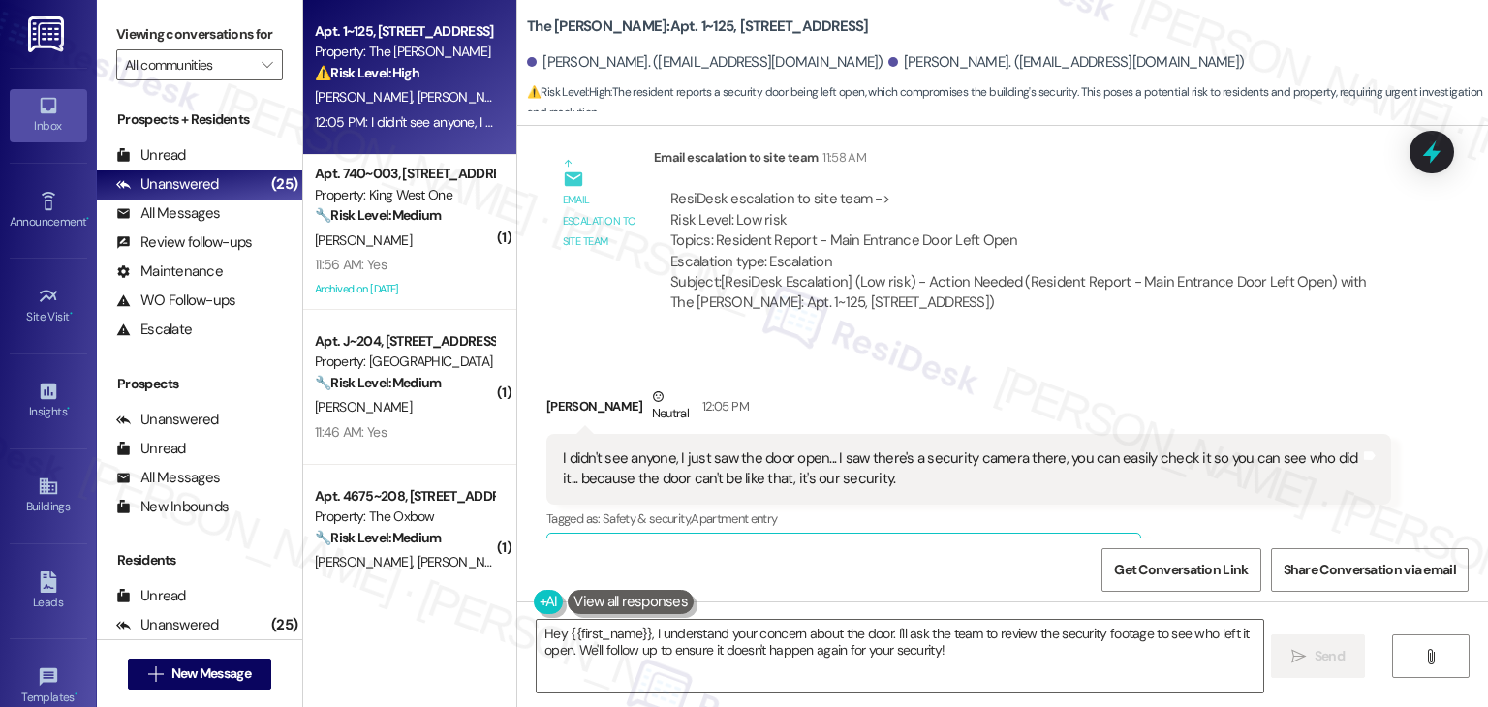
click at [1245, 490] on div "Augusto Barrera Neutral 12:05 PM I didn't see anyone, I just saw the door open.…" at bounding box center [968, 485] width 845 height 197
click at [748, 449] on div "I didn't see anyone, I just saw the door open... I saw there's a security camer…" at bounding box center [961, 470] width 797 height 42
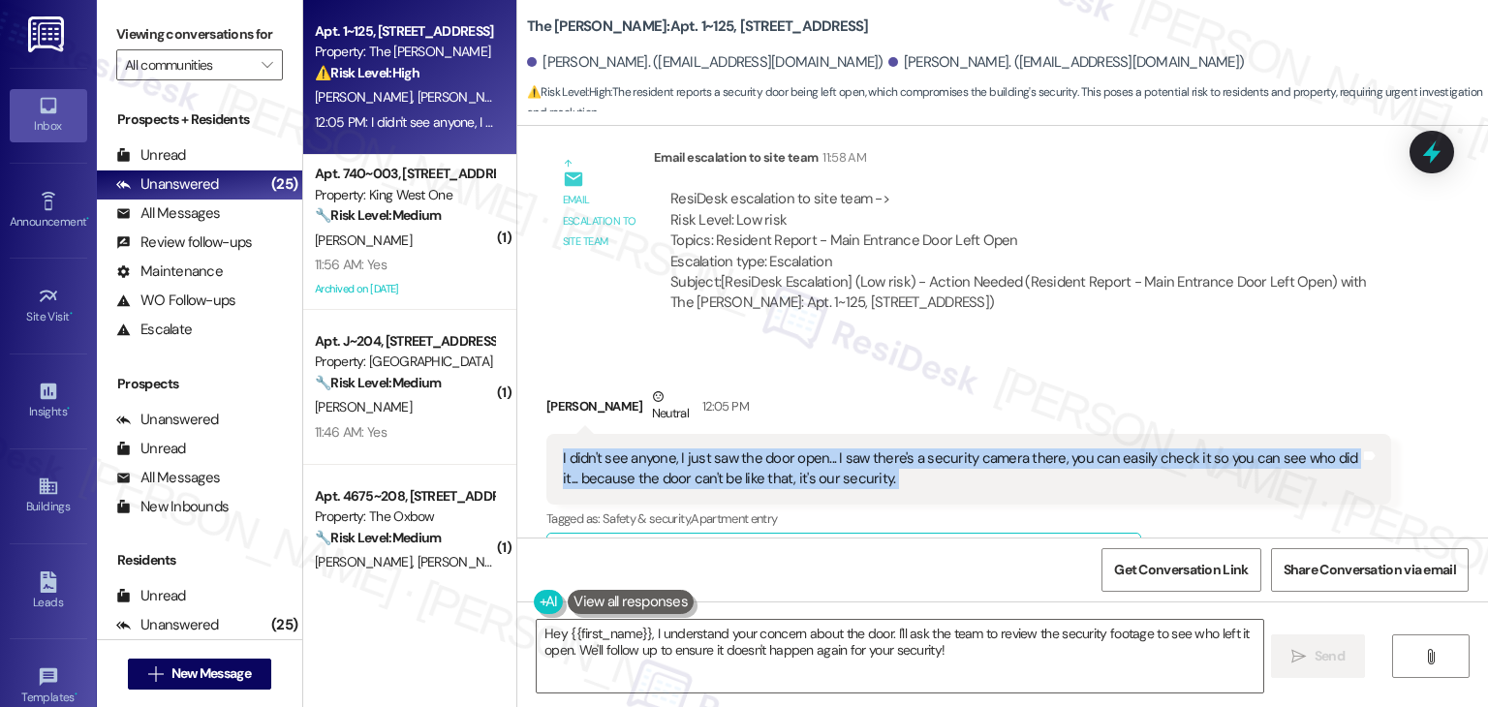
click at [748, 449] on div "I didn't see anyone, I just saw the door open... I saw there's a security camer…" at bounding box center [961, 470] width 797 height 42
copy div "I didn't see anyone, I just saw the door open... I saw there's a security camer…"
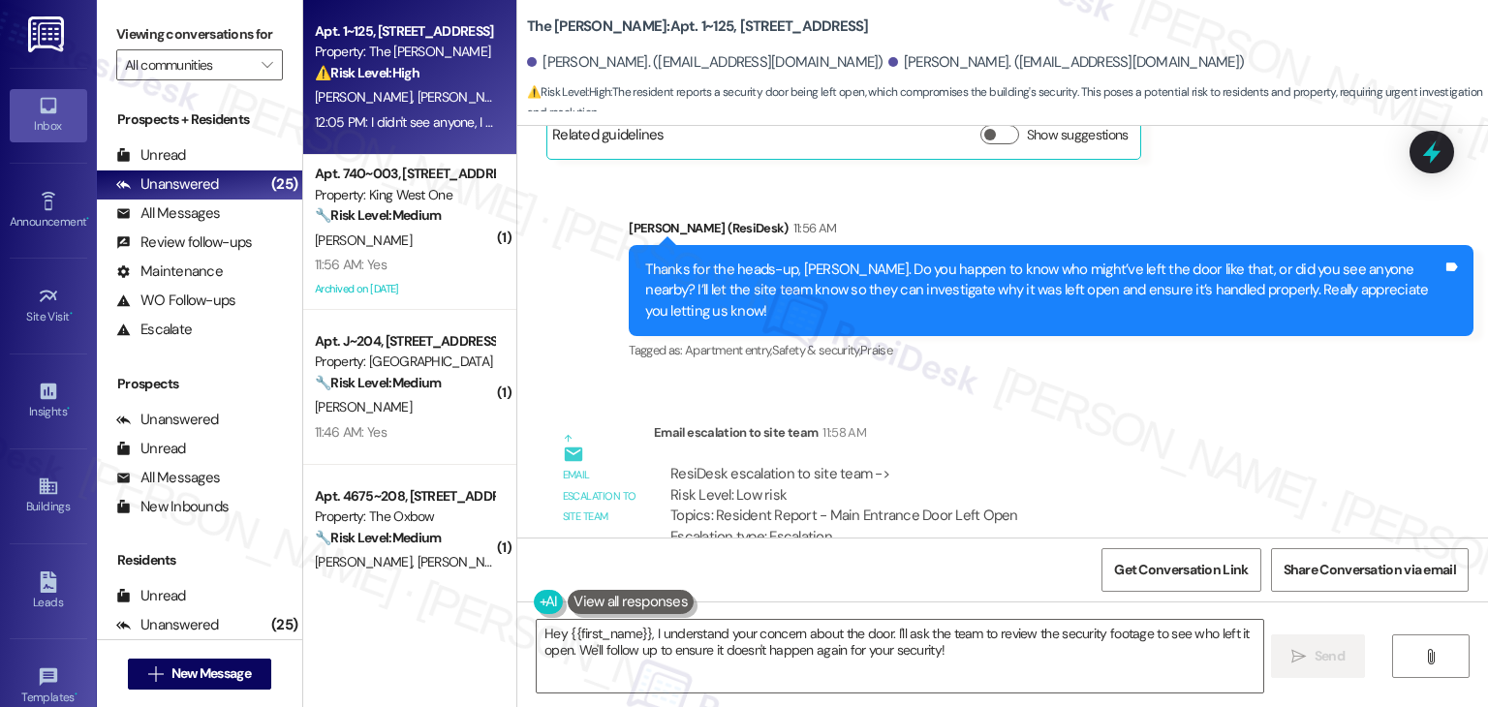
scroll to position [10871, 0]
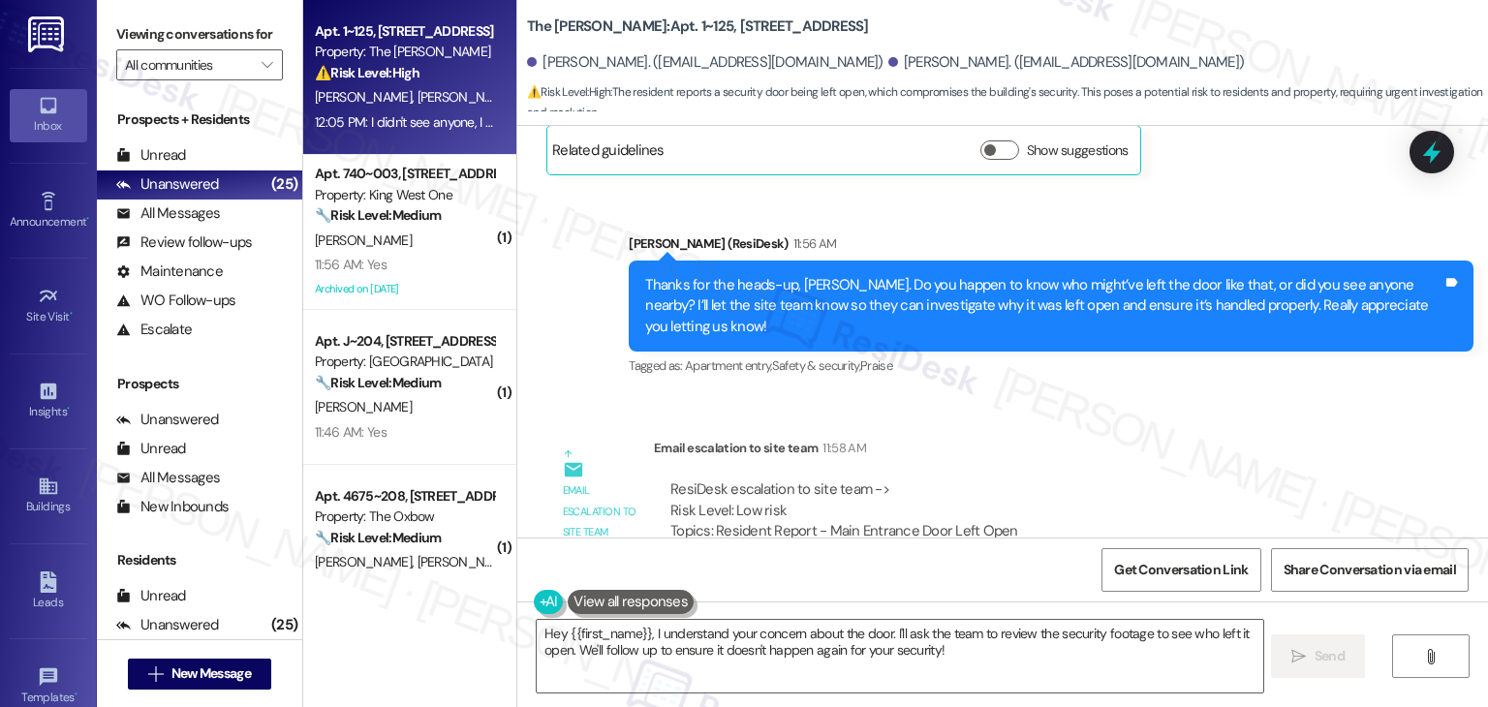
click at [1054, 275] on div "Thanks for the heads-up, Augusto. Do you happen to know who might’ve left the d…" at bounding box center [1043, 306] width 797 height 62
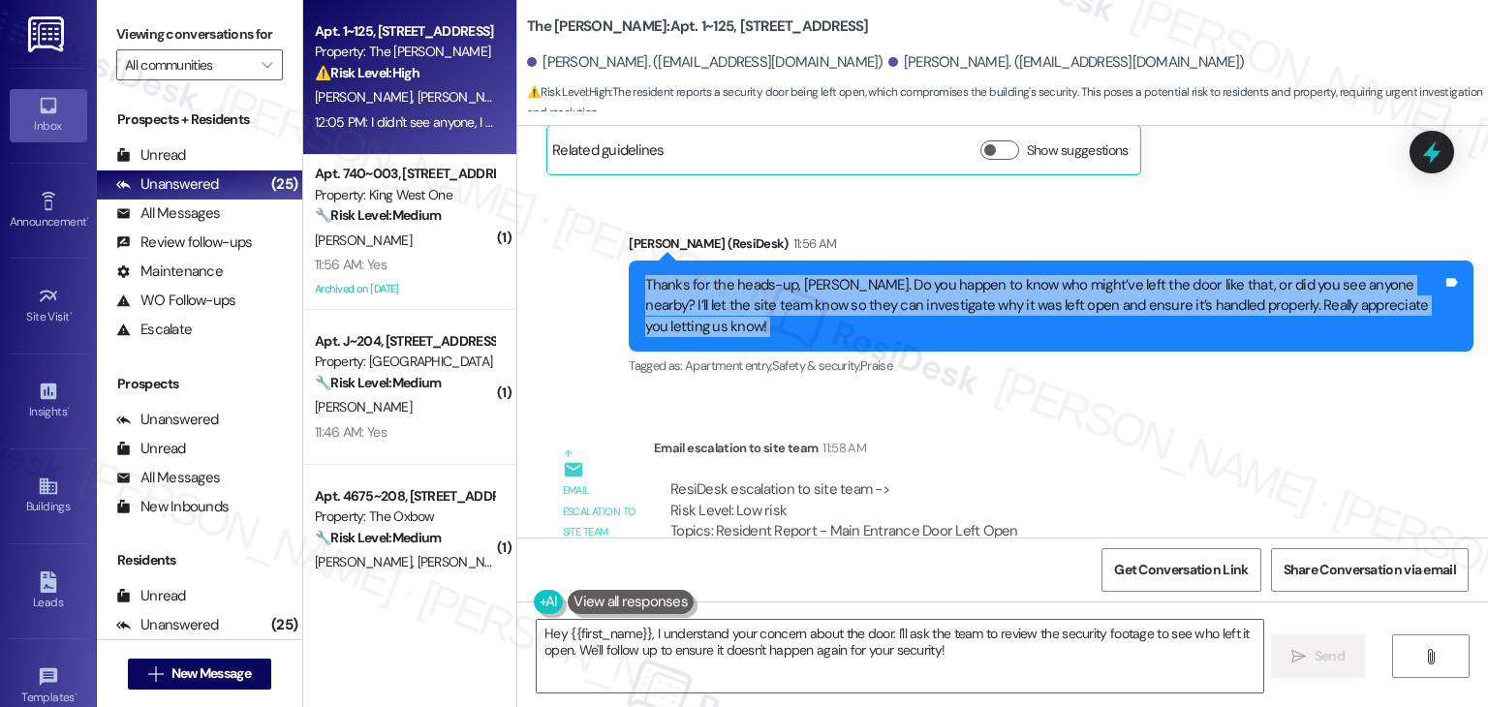
click at [1054, 275] on div "Thanks for the heads-up, Augusto. Do you happen to know who might’ve left the d…" at bounding box center [1043, 306] width 797 height 62
copy div "Thanks for the heads-up, Augusto. Do you happen to know who might’ve left the d…"
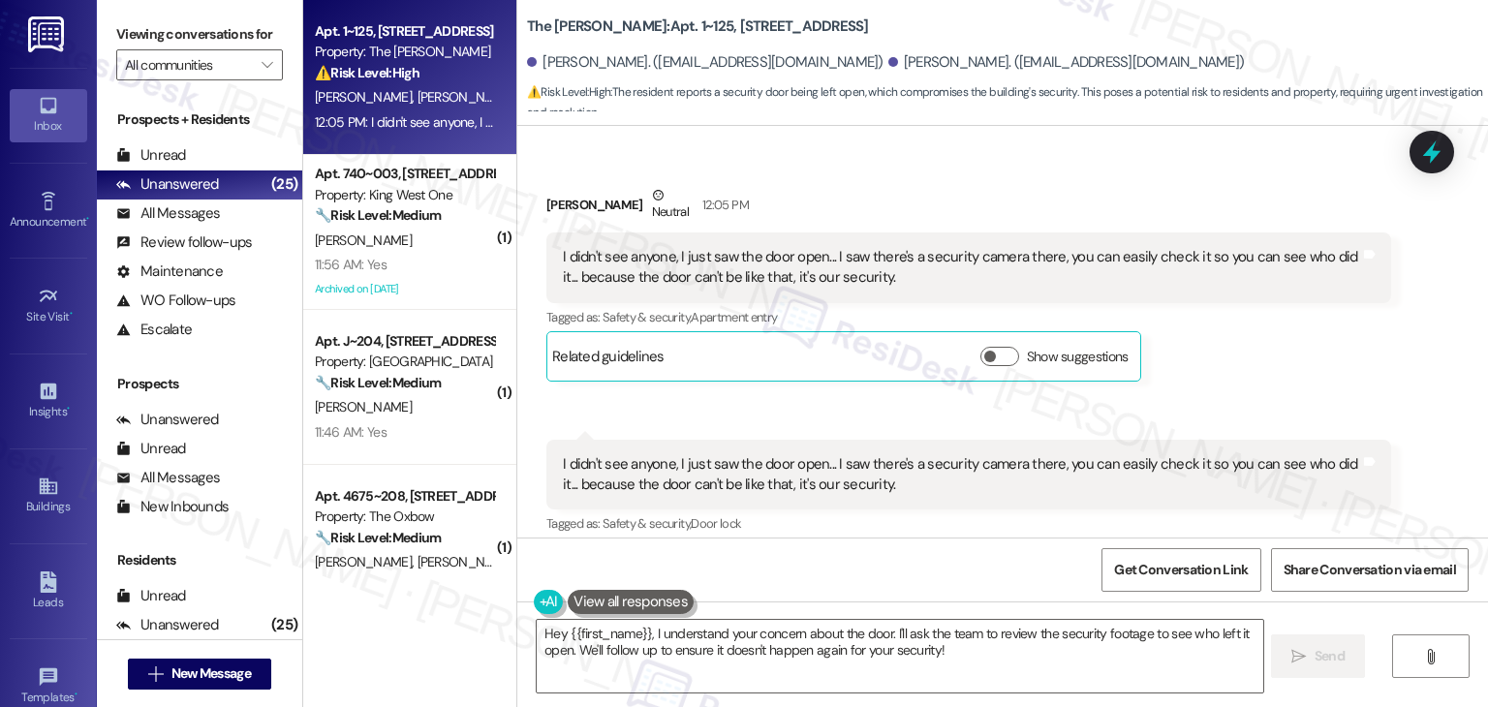
click at [1223, 307] on div "Augusto Barrera Neutral 12:05 PM I didn't see anyone, I just saw the door open.…" at bounding box center [968, 283] width 845 height 197
click at [779, 247] on div "I didn't see anyone, I just saw the door open... I saw there's a security camer…" at bounding box center [961, 268] width 797 height 42
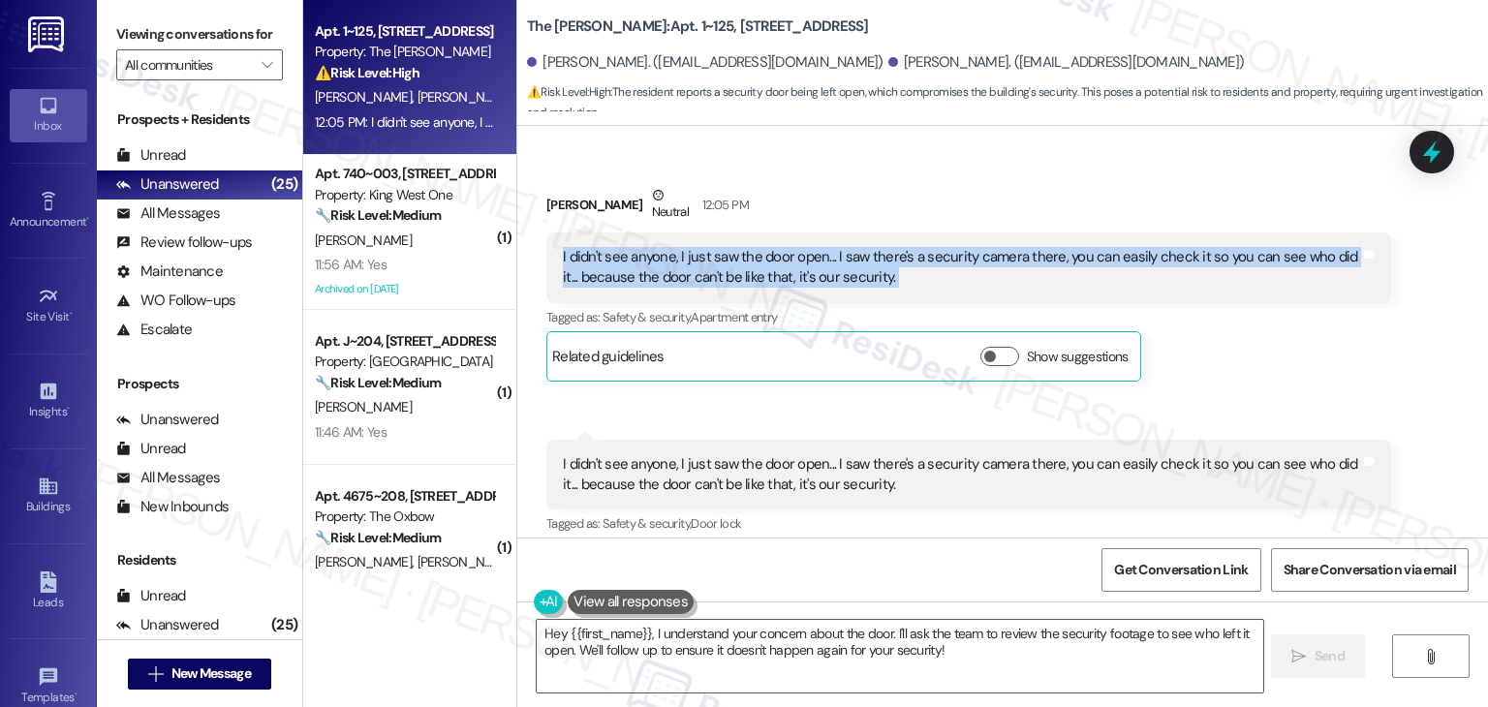
copy div "I didn't see anyone, I just saw the door open... I saw there's a security camer…"
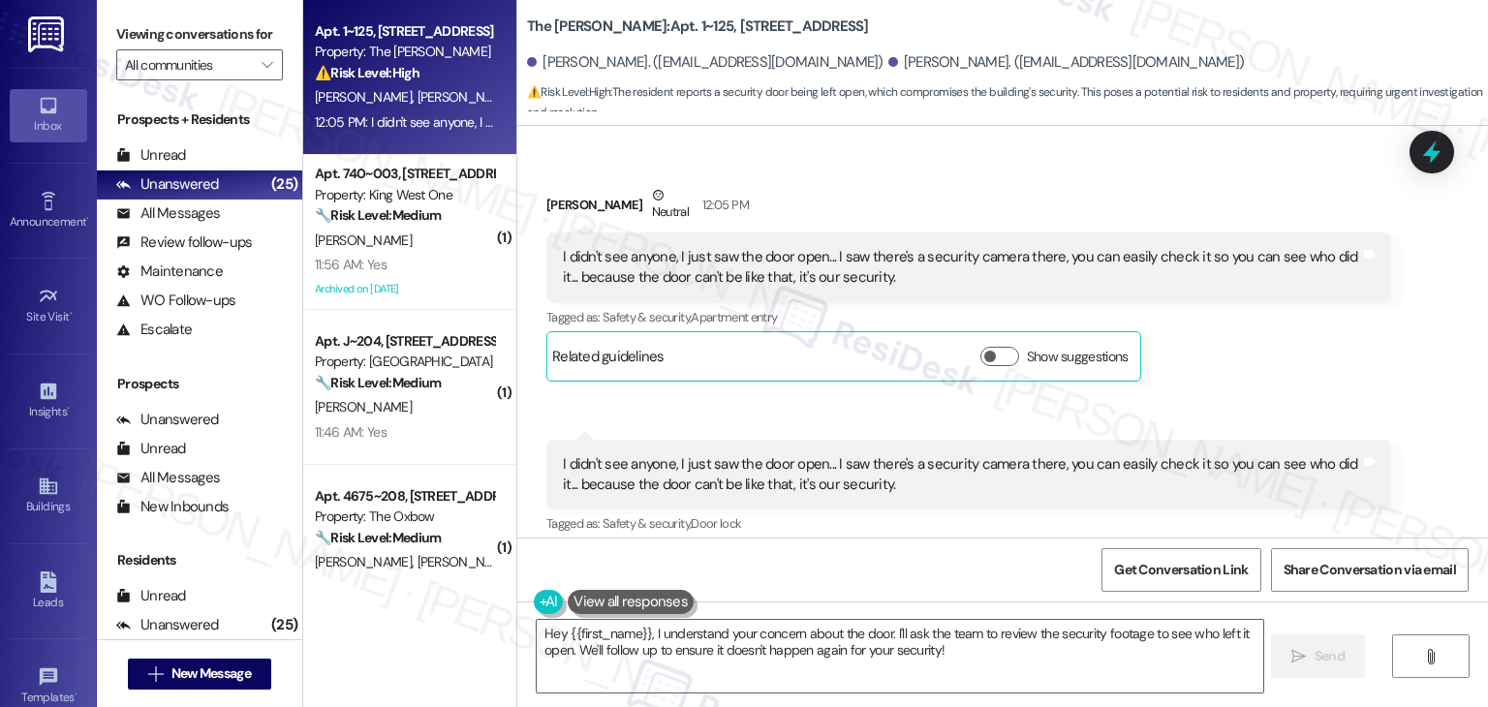
click at [1247, 344] on div "Received via SMS Augusto Barrera Neutral 12:05 PM I didn't see anyone, I just s…" at bounding box center [1002, 371] width 971 height 461
click at [1256, 327] on div "Received via SMS Augusto Barrera Neutral 12:05 PM I didn't see anyone, I just s…" at bounding box center [969, 284] width 874 height 226
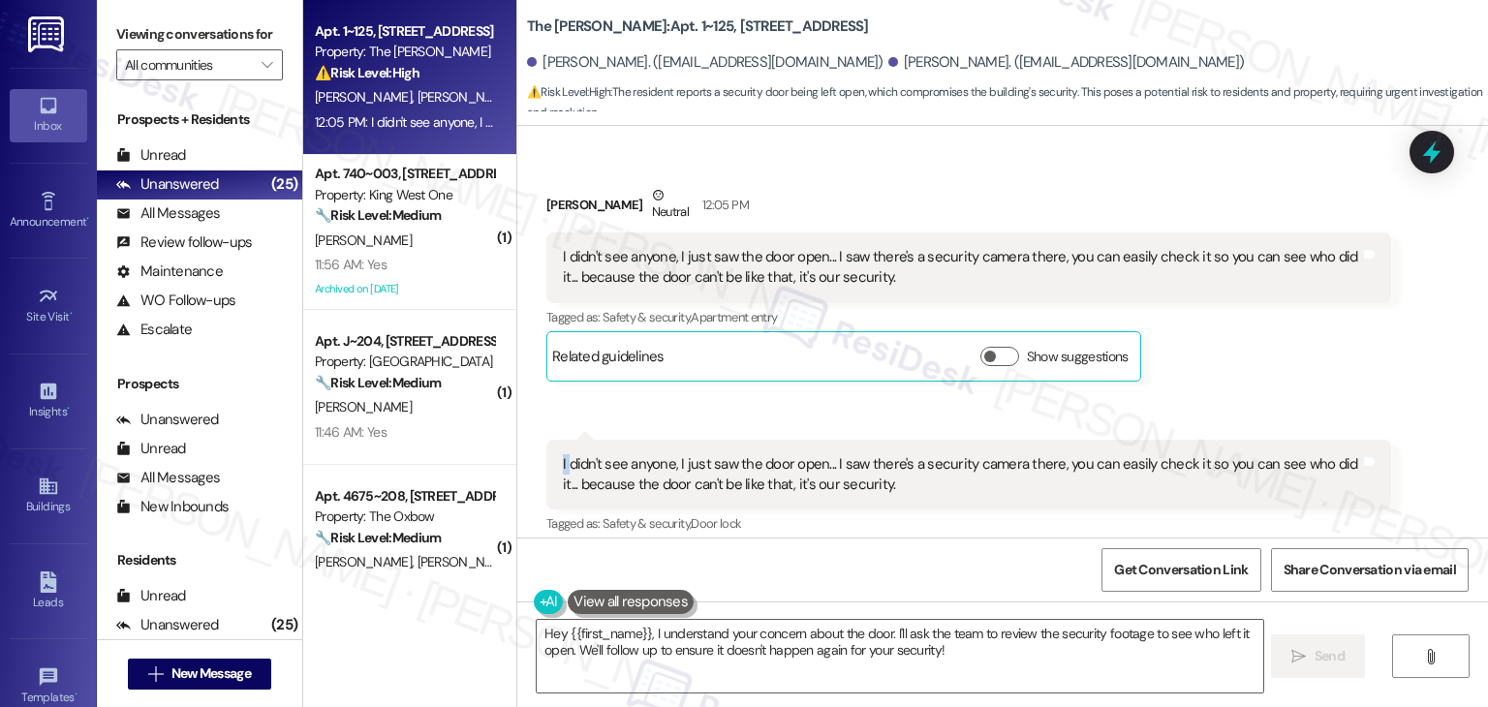
click at [1256, 327] on div "Received via SMS Augusto Barrera Neutral 12:05 PM I didn't see anyone, I just s…" at bounding box center [969, 284] width 874 height 226
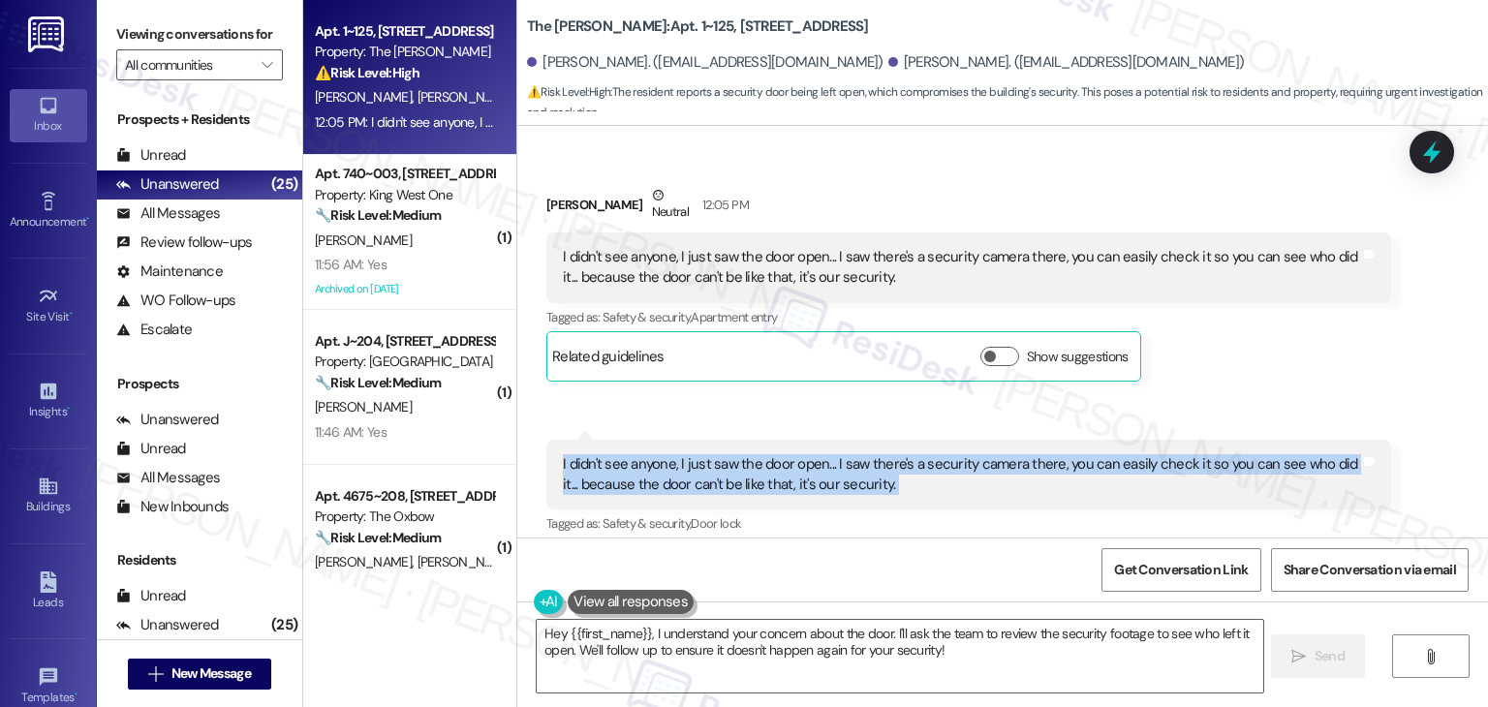
click at [1256, 327] on div "Received via SMS Augusto Barrera Neutral 12:05 PM I didn't see anyone, I just s…" at bounding box center [969, 284] width 874 height 226
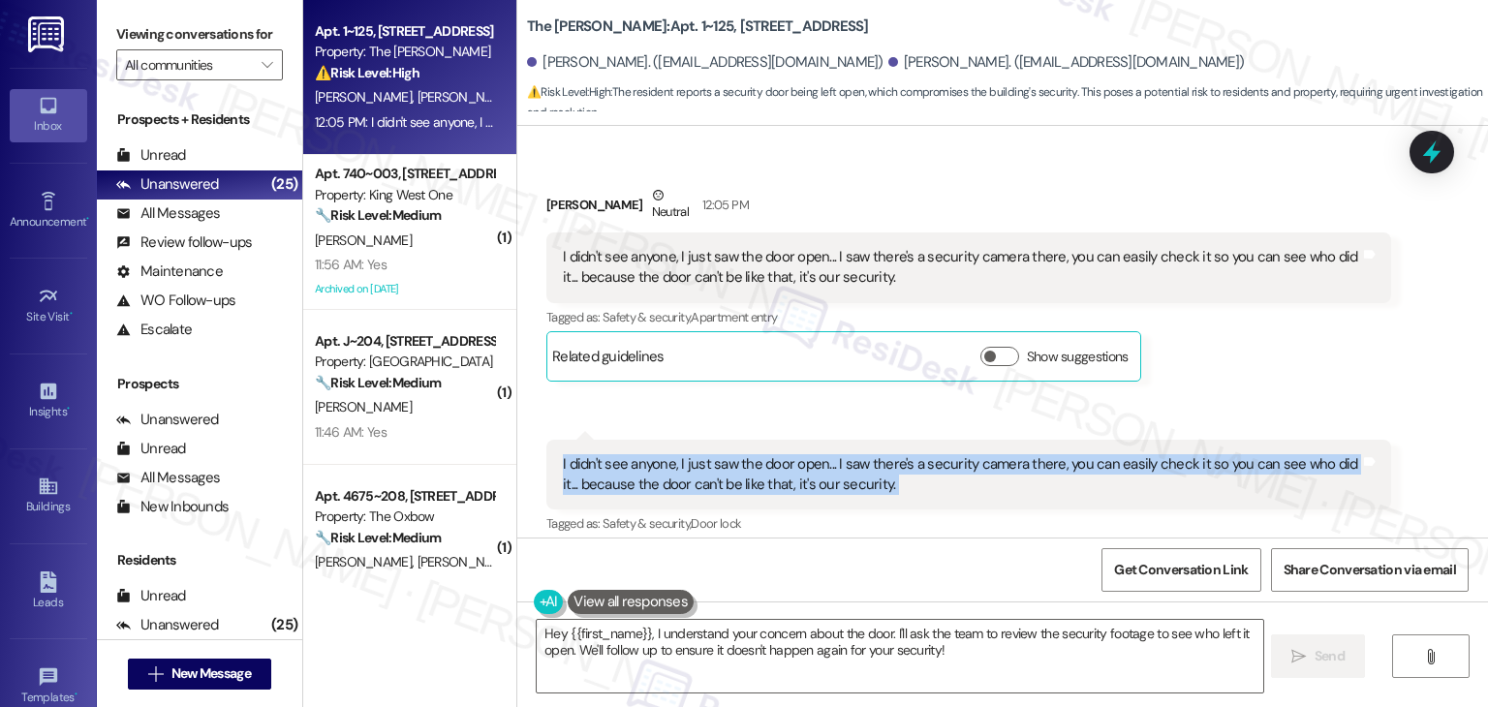
click at [1256, 327] on div "Received via SMS Augusto Barrera Neutral 12:05 PM I didn't see anyone, I just s…" at bounding box center [969, 284] width 874 height 226
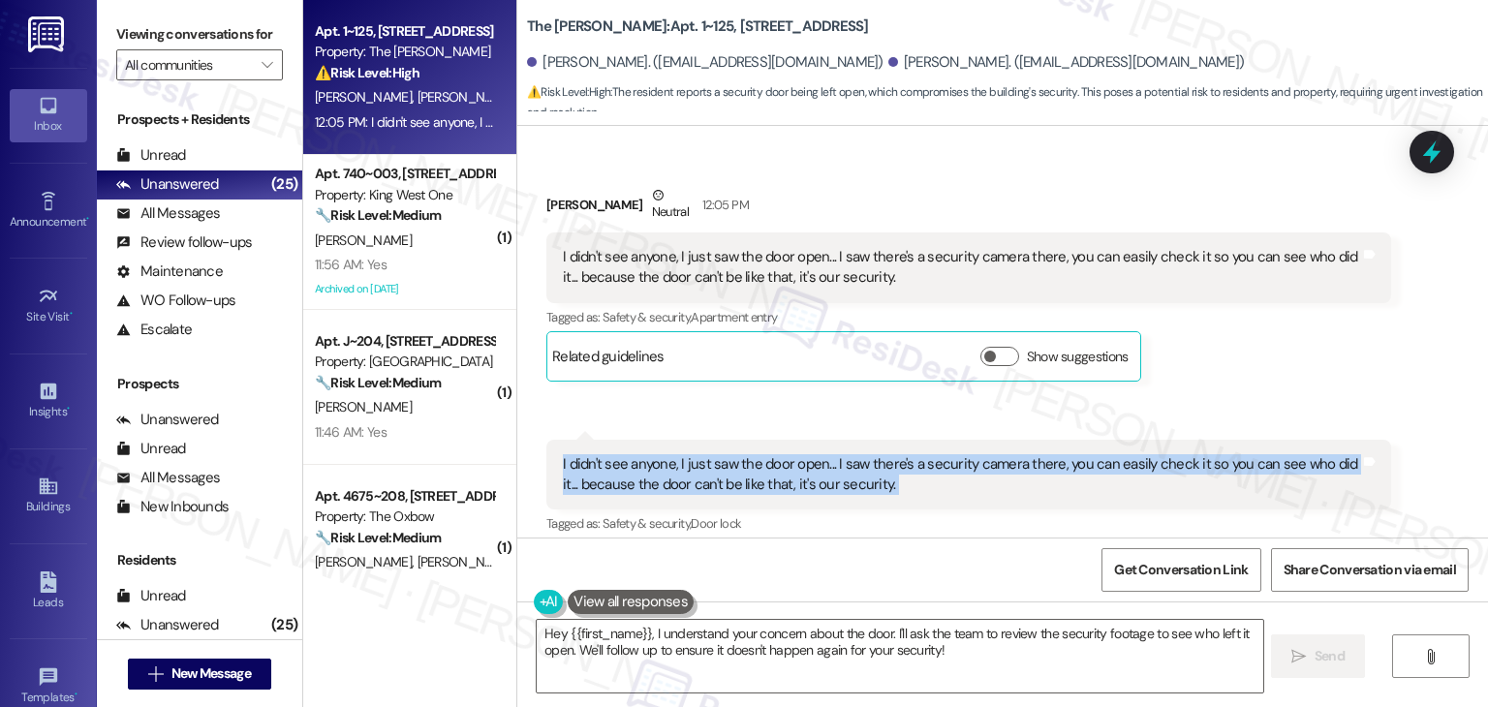
click at [1256, 327] on div "Received via SMS Augusto Barrera Neutral 12:05 PM I didn't see anyone, I just s…" at bounding box center [969, 284] width 874 height 226
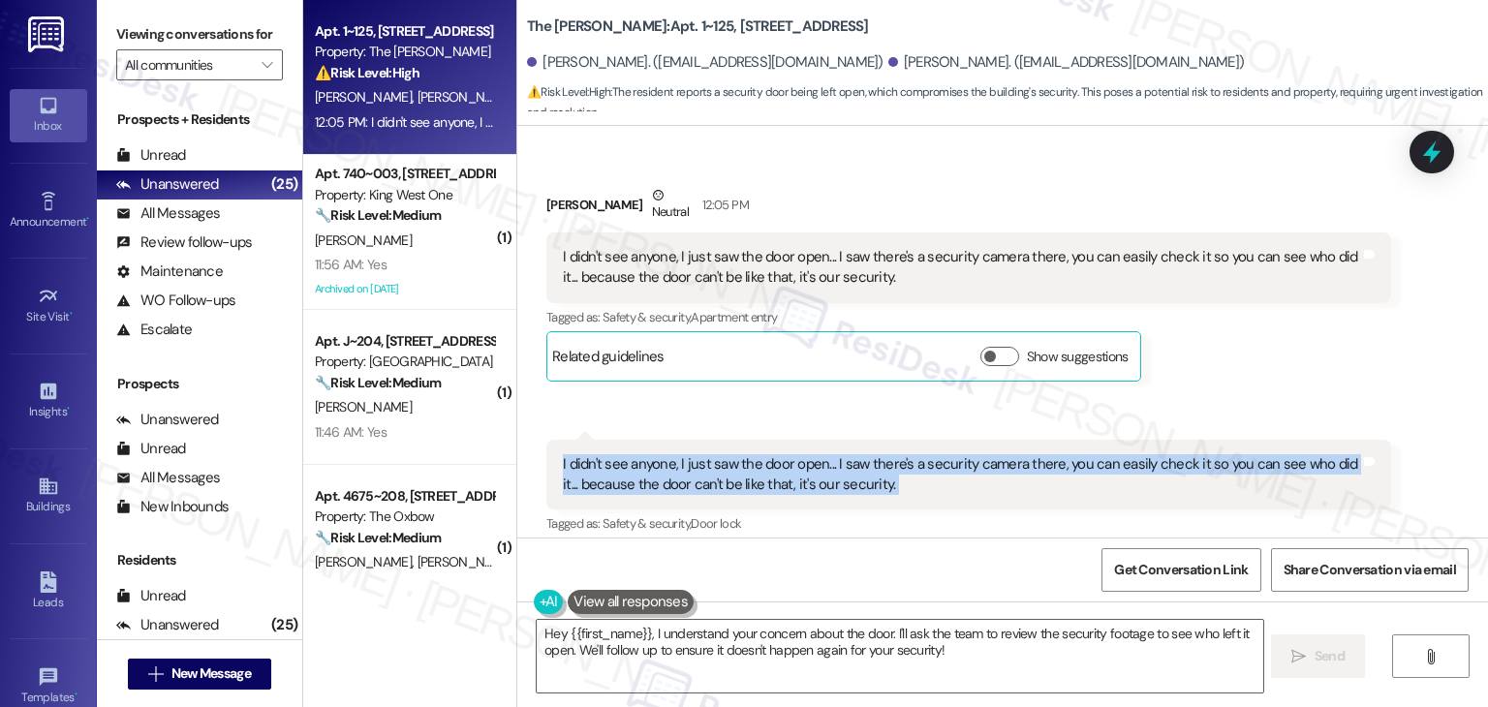
click at [1256, 327] on div "Received via SMS Augusto Barrera Neutral 12:05 PM I didn't see anyone, I just s…" at bounding box center [969, 284] width 874 height 226
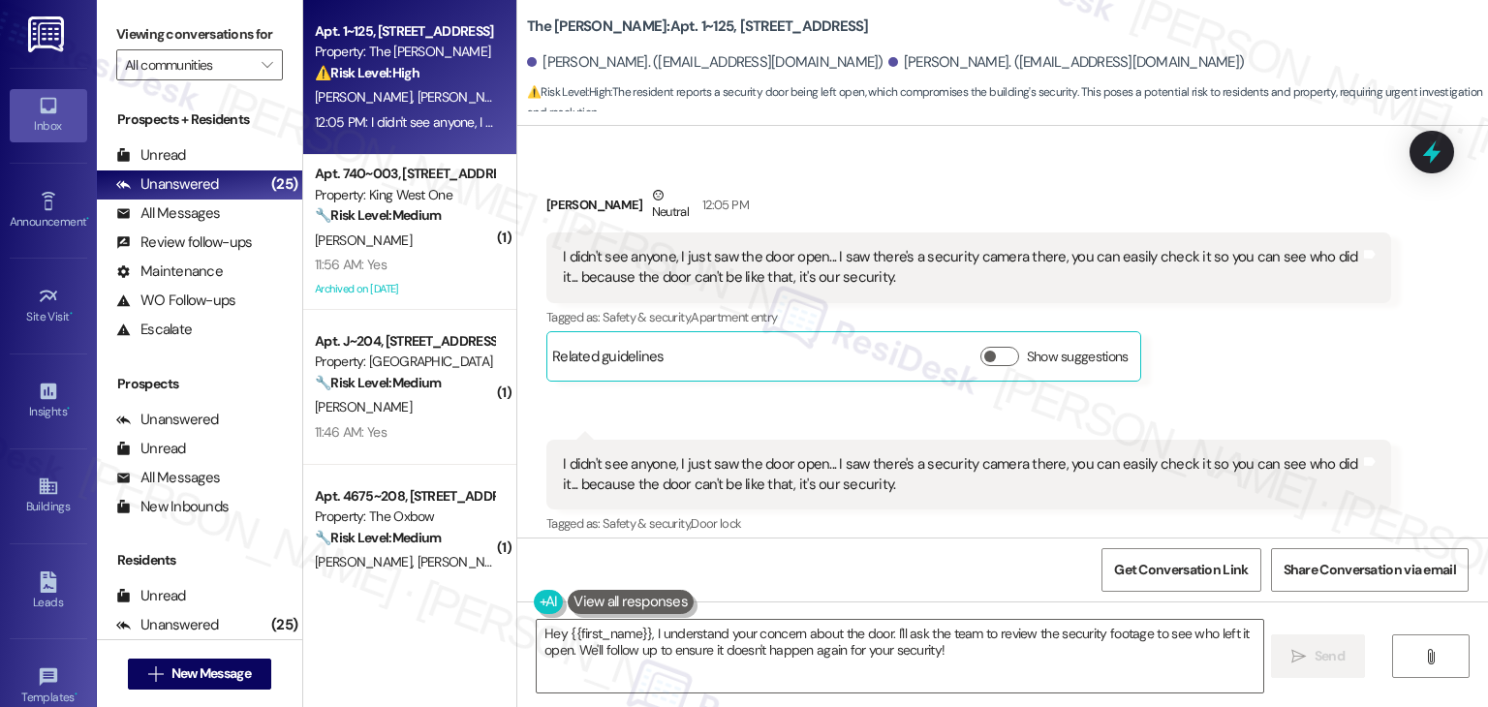
click at [1256, 327] on div "Received via SMS Augusto Barrera Neutral 12:05 PM I didn't see anyone, I just s…" at bounding box center [969, 284] width 874 height 226
click at [1270, 320] on div "Received via SMS Augusto Barrera Neutral 12:05 PM I didn't see anyone, I just s…" at bounding box center [969, 284] width 874 height 226
click at [1399, 330] on div "Received via SMS Augusto Barrera Neutral 12:05 PM I didn't see anyone, I just s…" at bounding box center [1002, 371] width 971 height 461
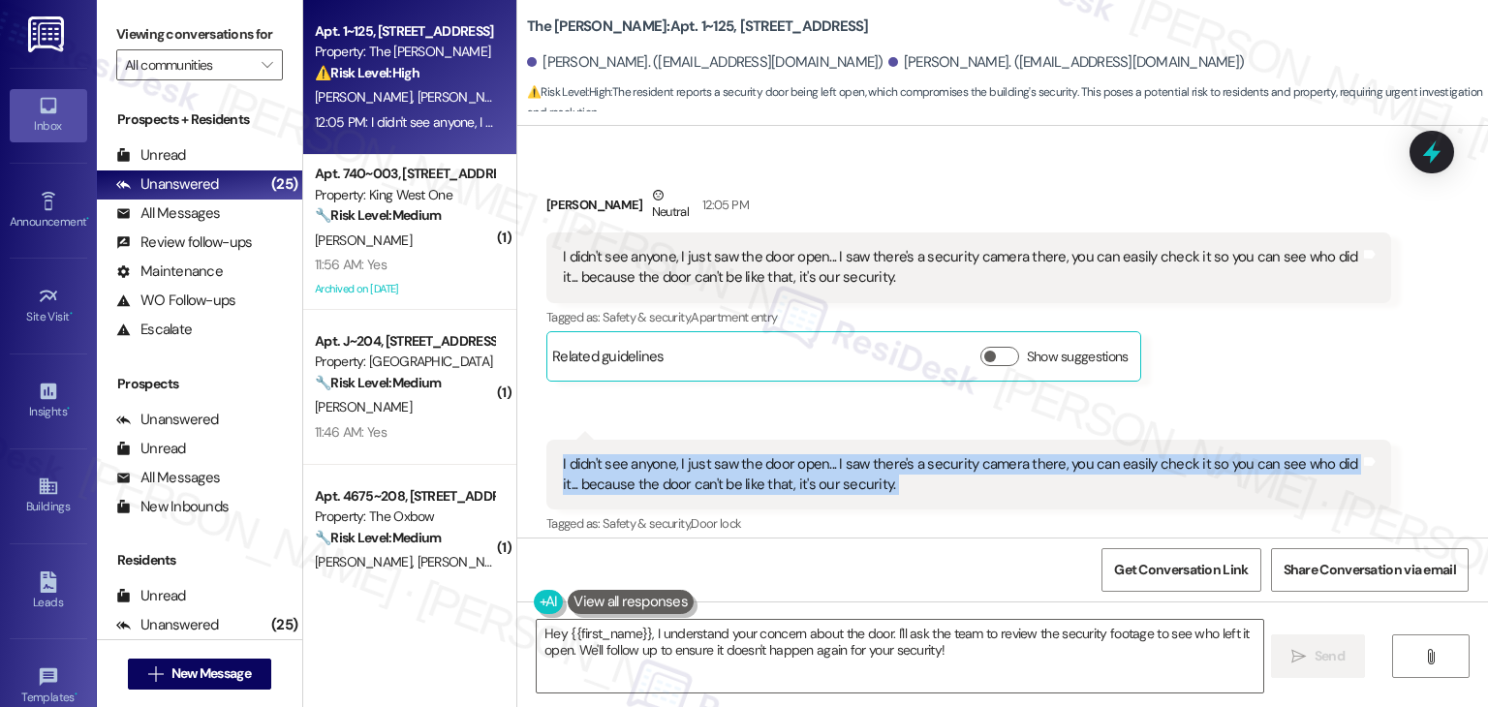
click at [1399, 330] on div "Received via SMS Augusto Barrera Neutral 12:05 PM I didn't see anyone, I just s…" at bounding box center [1002, 371] width 971 height 461
click at [777, 642] on textarea "Hey {{first_name}}, I understand your concern about the door. I'll ask the team…" at bounding box center [900, 656] width 726 height 73
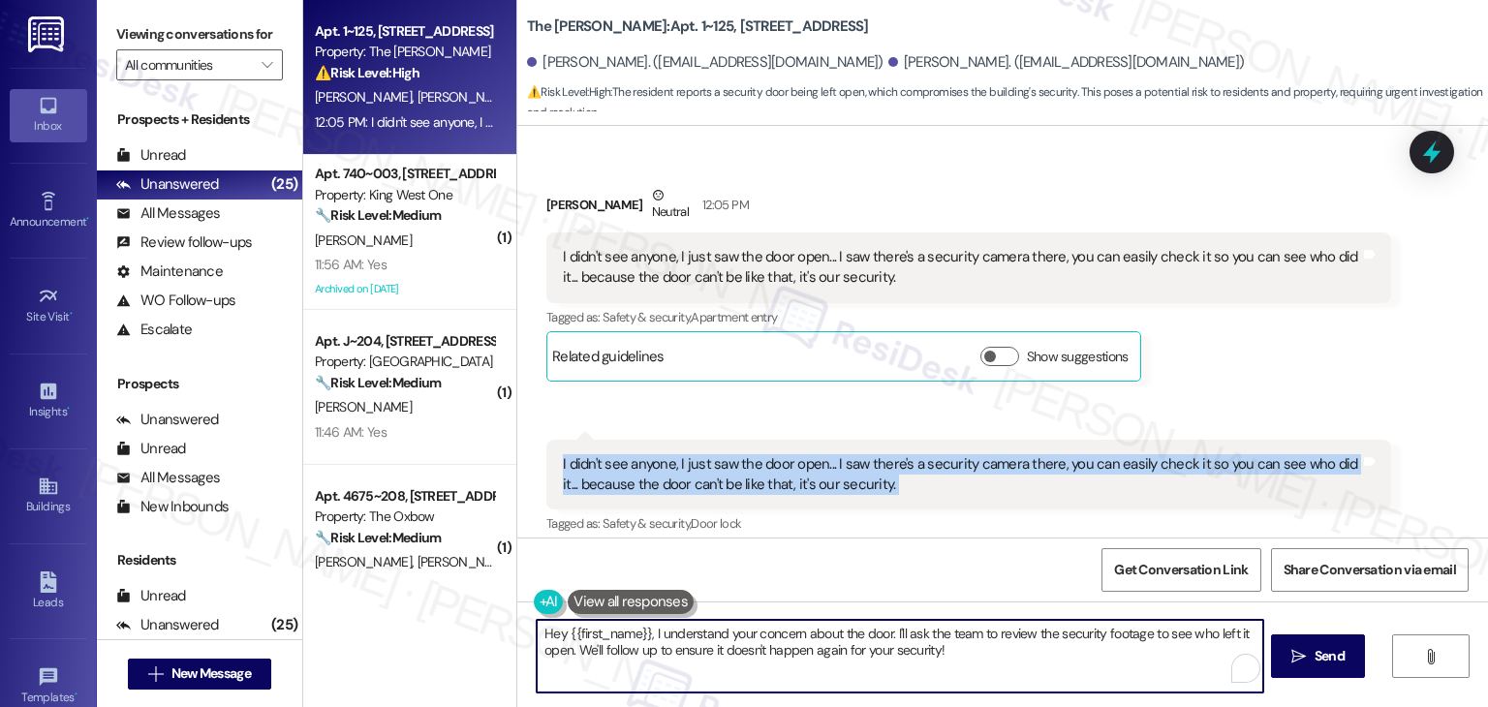
click at [777, 642] on textarea "Hey {{first_name}}, I understand your concern about the door. I'll ask the team…" at bounding box center [900, 656] width 726 height 73
click at [780, 633] on textarea "Hey {{first_name}}, I understand your concern about the door. I'll ask the team…" at bounding box center [900, 656] width 726 height 73
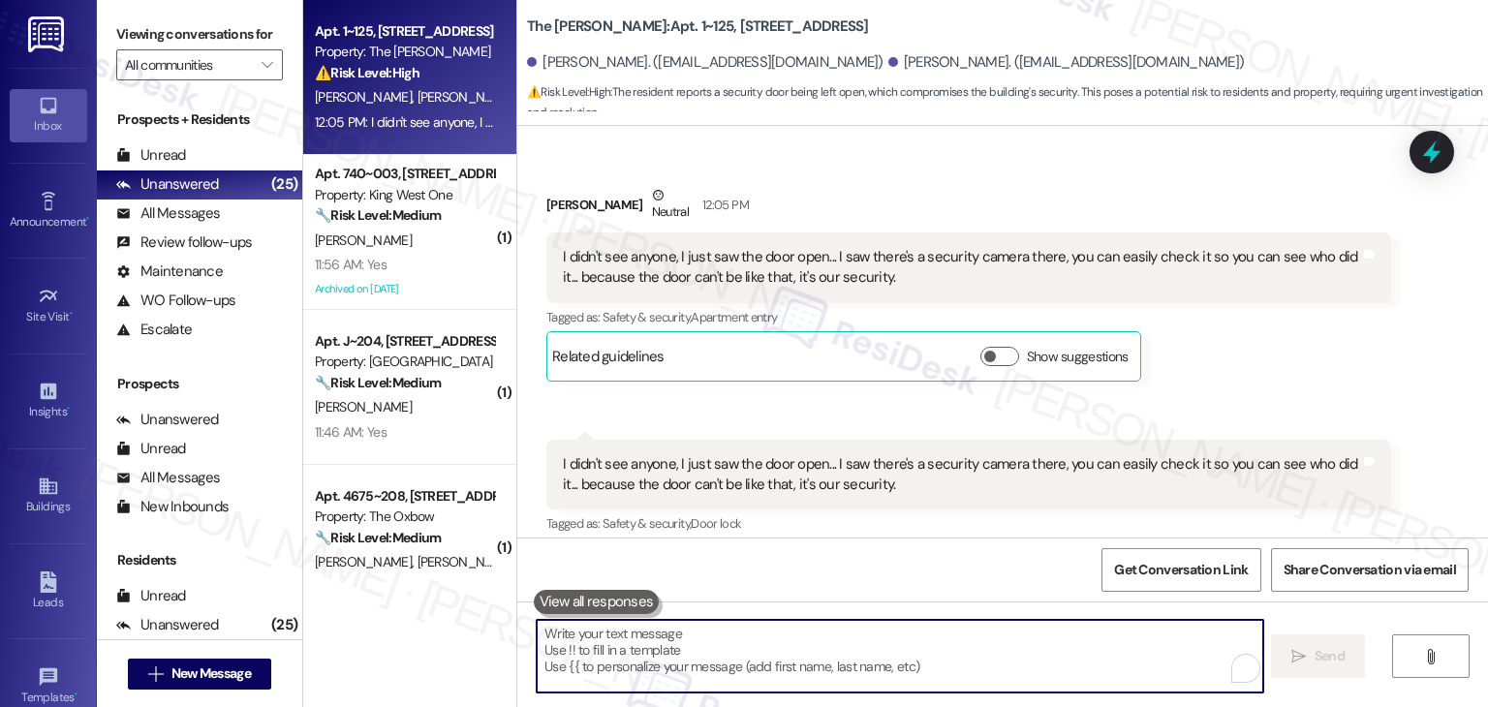
paste textarea "Thanks for the follow-up, Augusto. I understand your concern—you're right, the …"
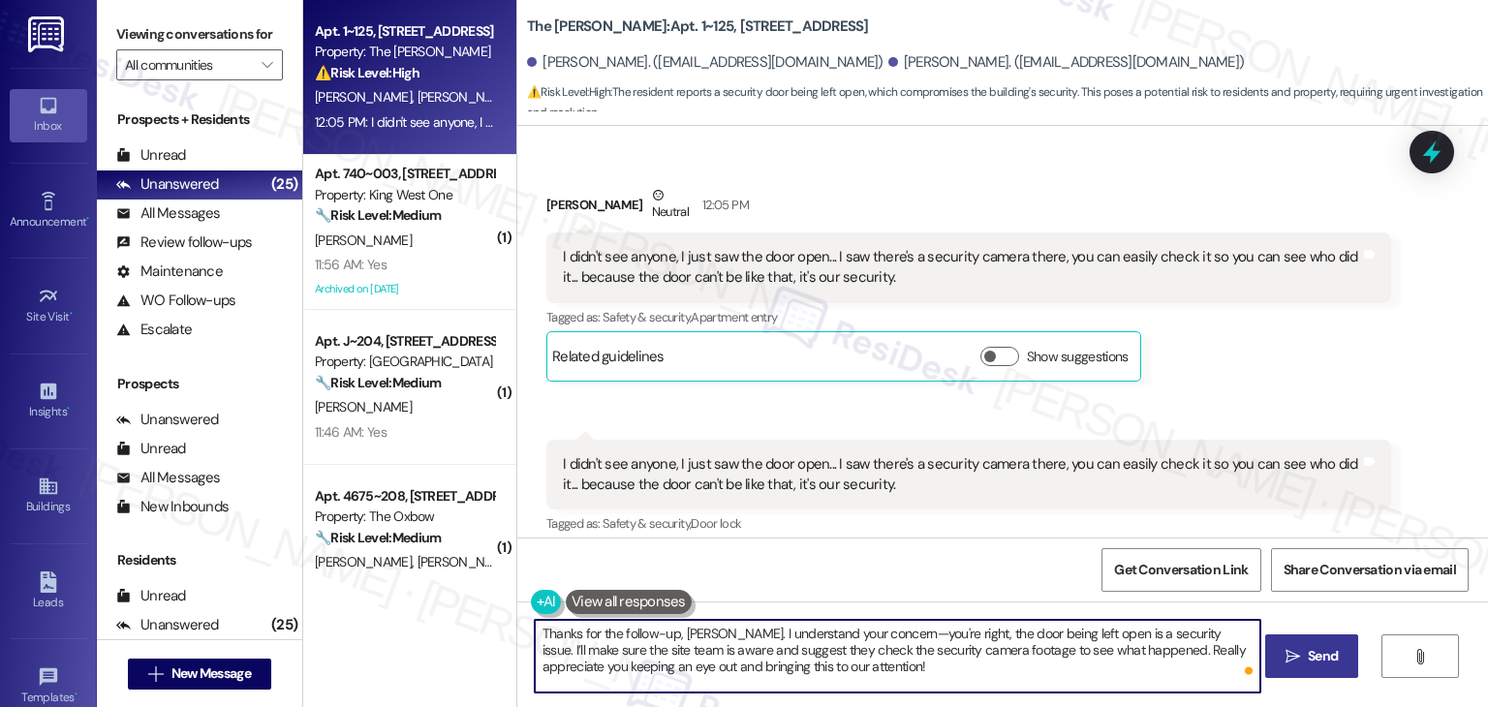
type textarea "Thanks for the follow-up, Augusto. I understand your concern—you're right, the …"
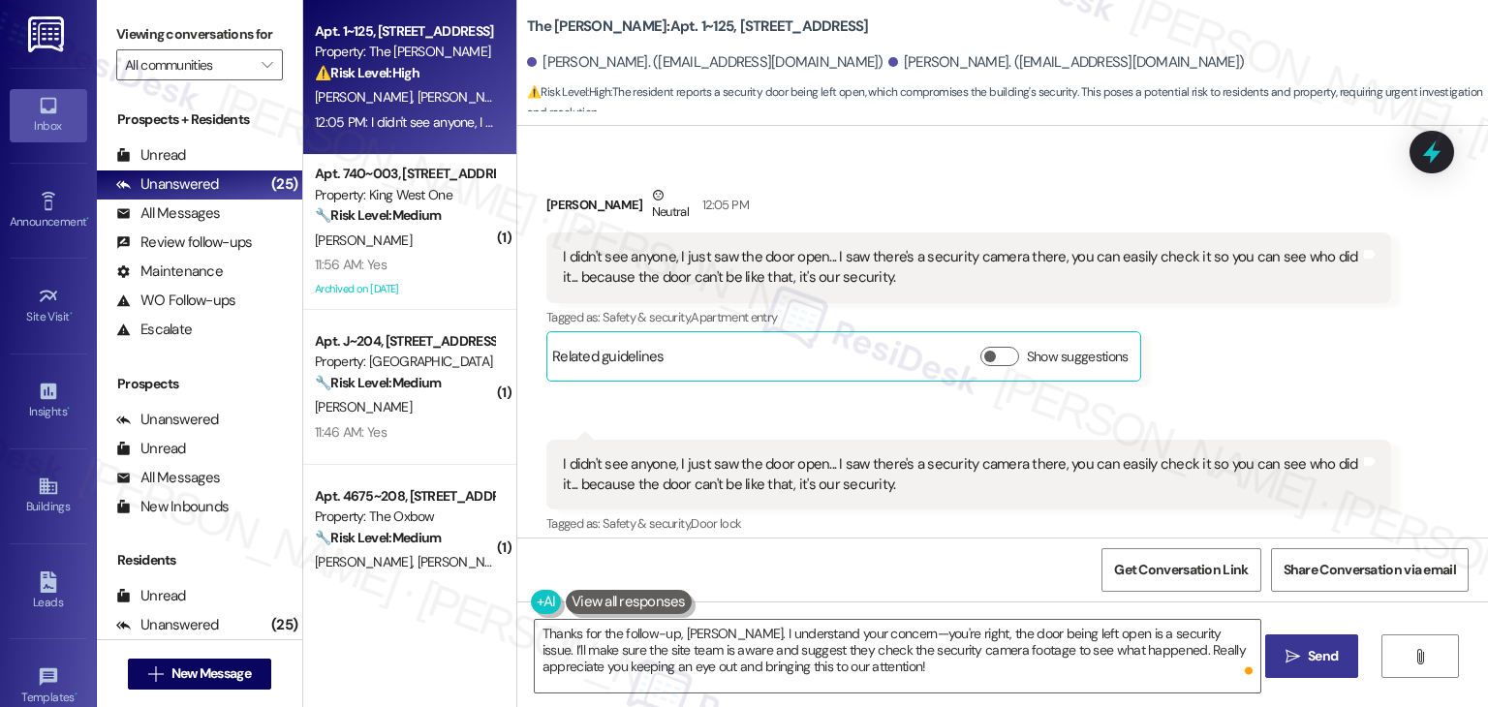
click at [1311, 656] on span "Send" at bounding box center [1323, 656] width 30 height 20
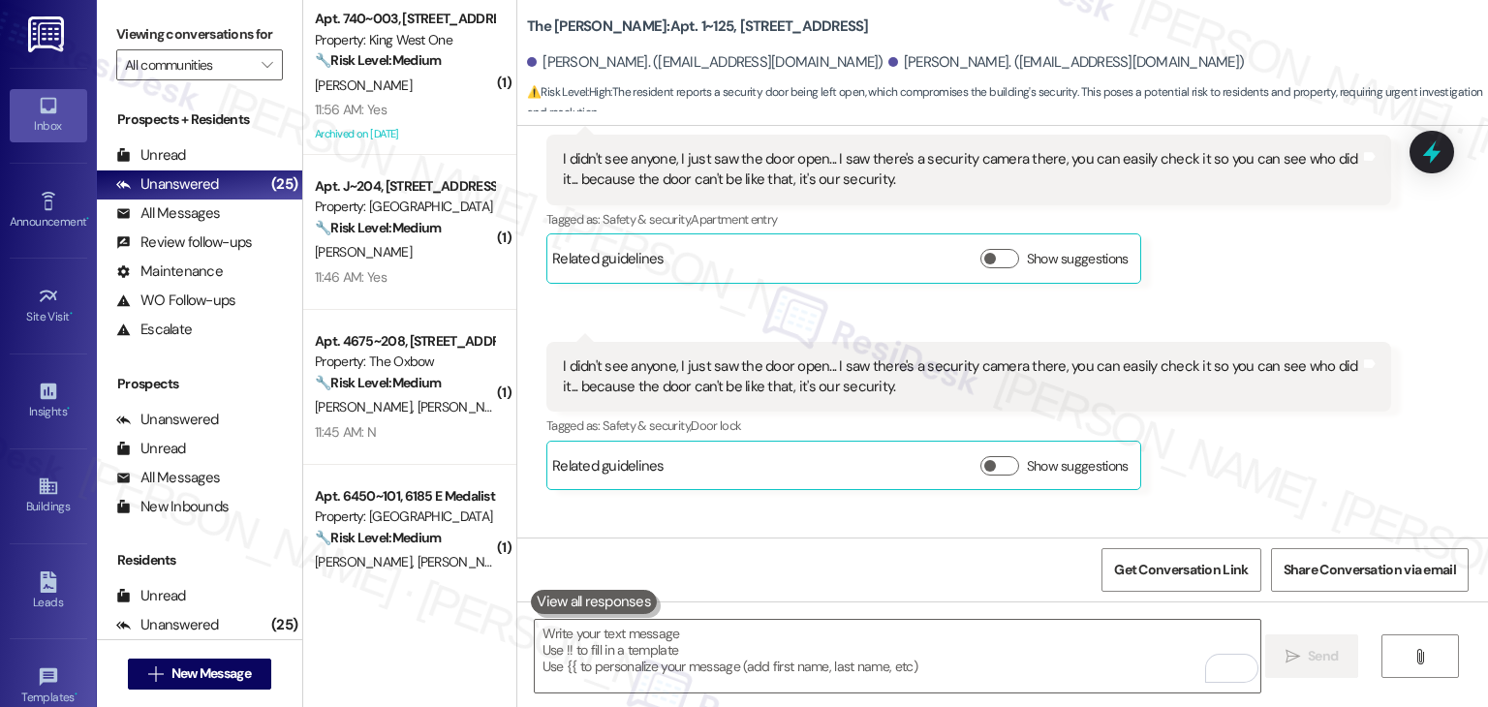
scroll to position [11539, 0]
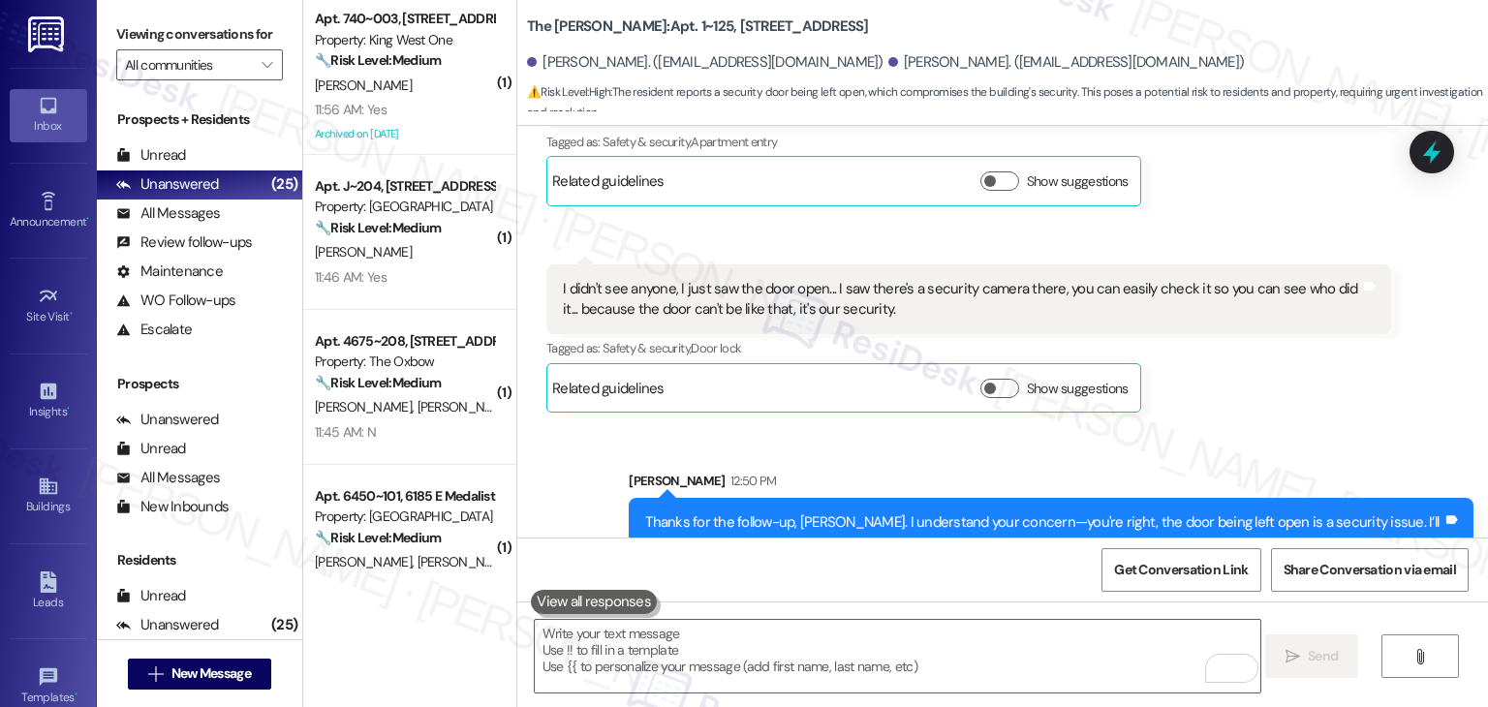
click at [1351, 456] on div "Sent via SMS Sarah 12:50 PM Thanks for the follow-up, Augusto. I understand you…" at bounding box center [1051, 529] width 874 height 147
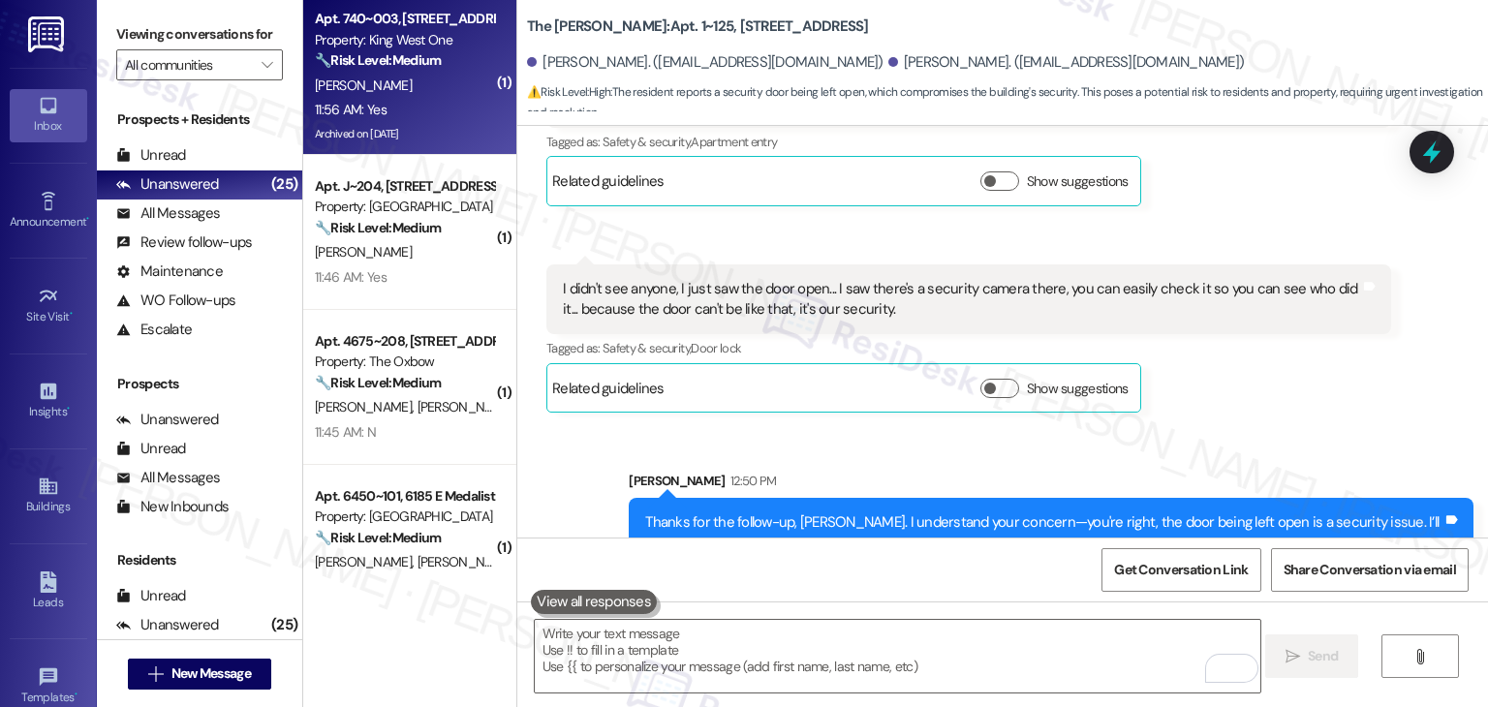
click at [440, 152] on div "Apt. 740~003, 4301 King Ave W Property: King West One 🔧 Risk Level: Medium The …" at bounding box center [409, 77] width 213 height 155
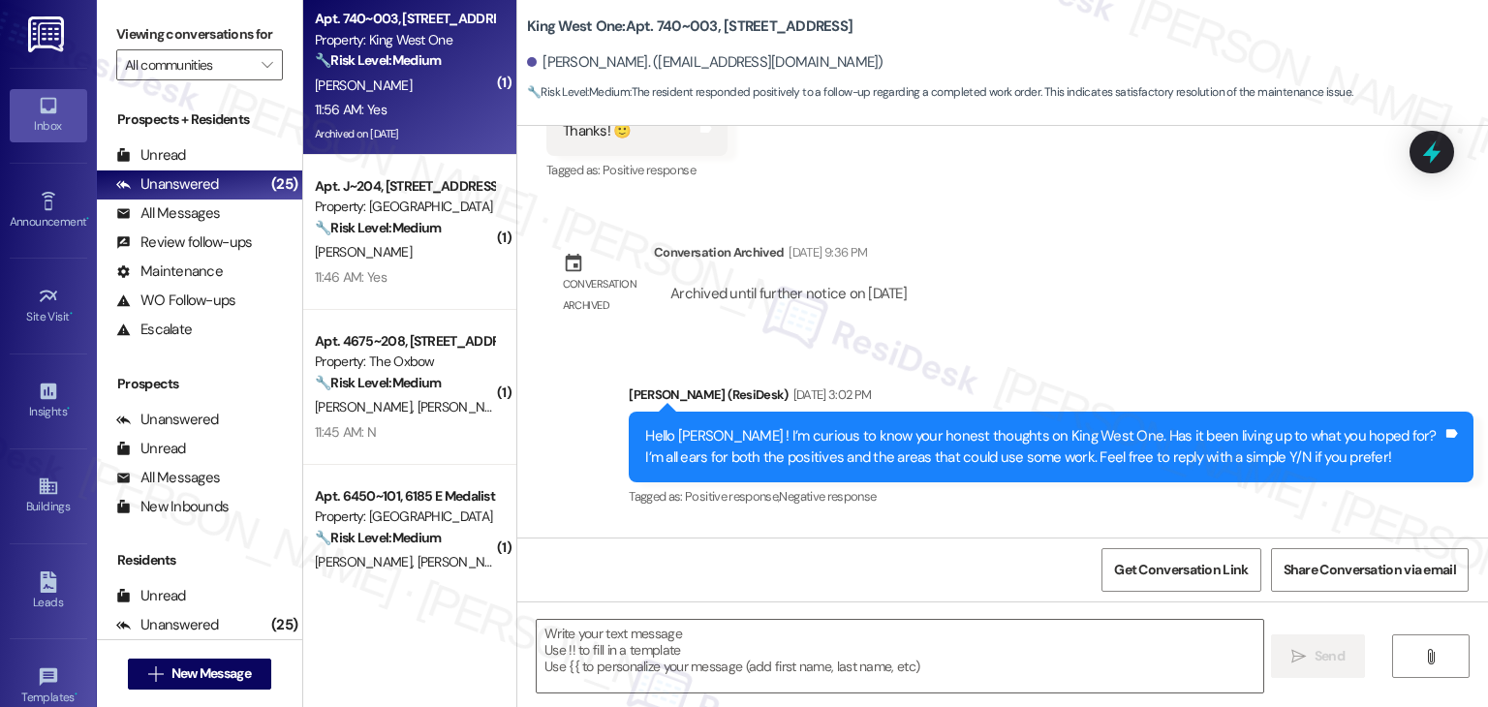
type textarea "Fetching suggested responses. Please feel free to read through the conversation…"
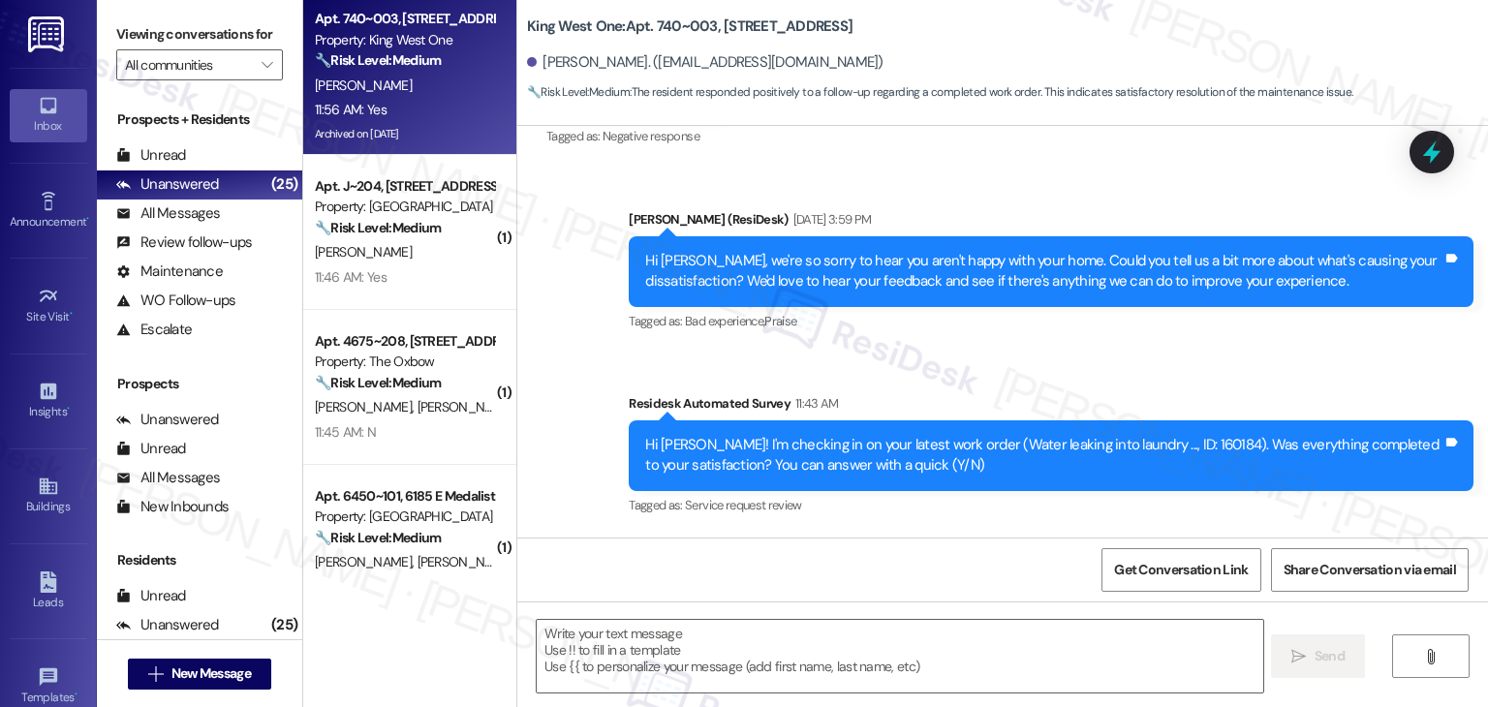
scroll to position [2849, 0]
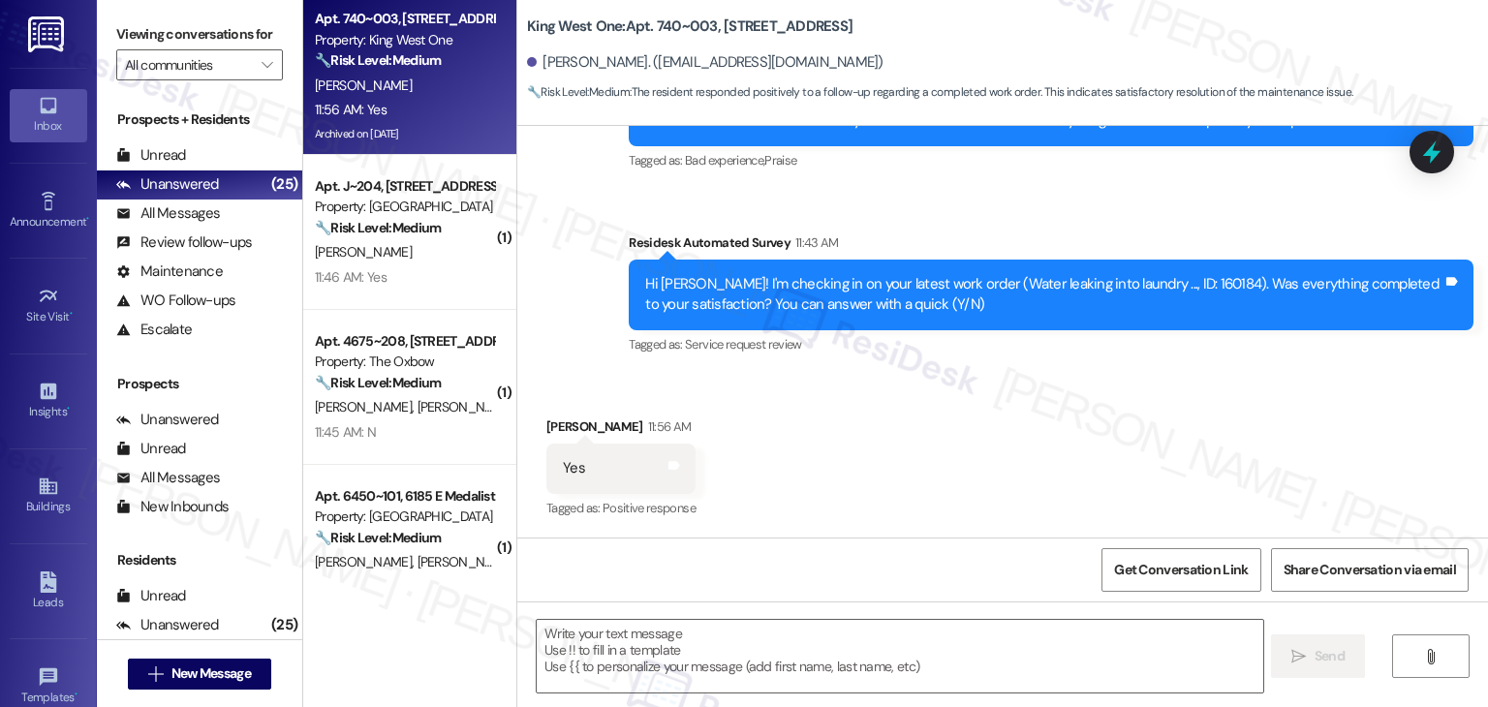
click at [1096, 467] on div "Received via SMS David Boynton 11:56 AM Yes Tags and notes Tagged as: Positive …" at bounding box center [1002, 455] width 971 height 164
click at [1108, 443] on div "Received via SMS David Boynton 11:56 AM Yes Tags and notes Tagged as: Positive …" at bounding box center [1002, 455] width 971 height 164
click at [1108, 440] on div "Received via SMS David Boynton 11:56 AM Yes Tags and notes Tagged as: Positive …" at bounding box center [1002, 455] width 971 height 164
click at [1108, 443] on div "Received via SMS David Boynton 11:56 AM Yes Tags and notes Tagged as: Positive …" at bounding box center [1002, 455] width 971 height 164
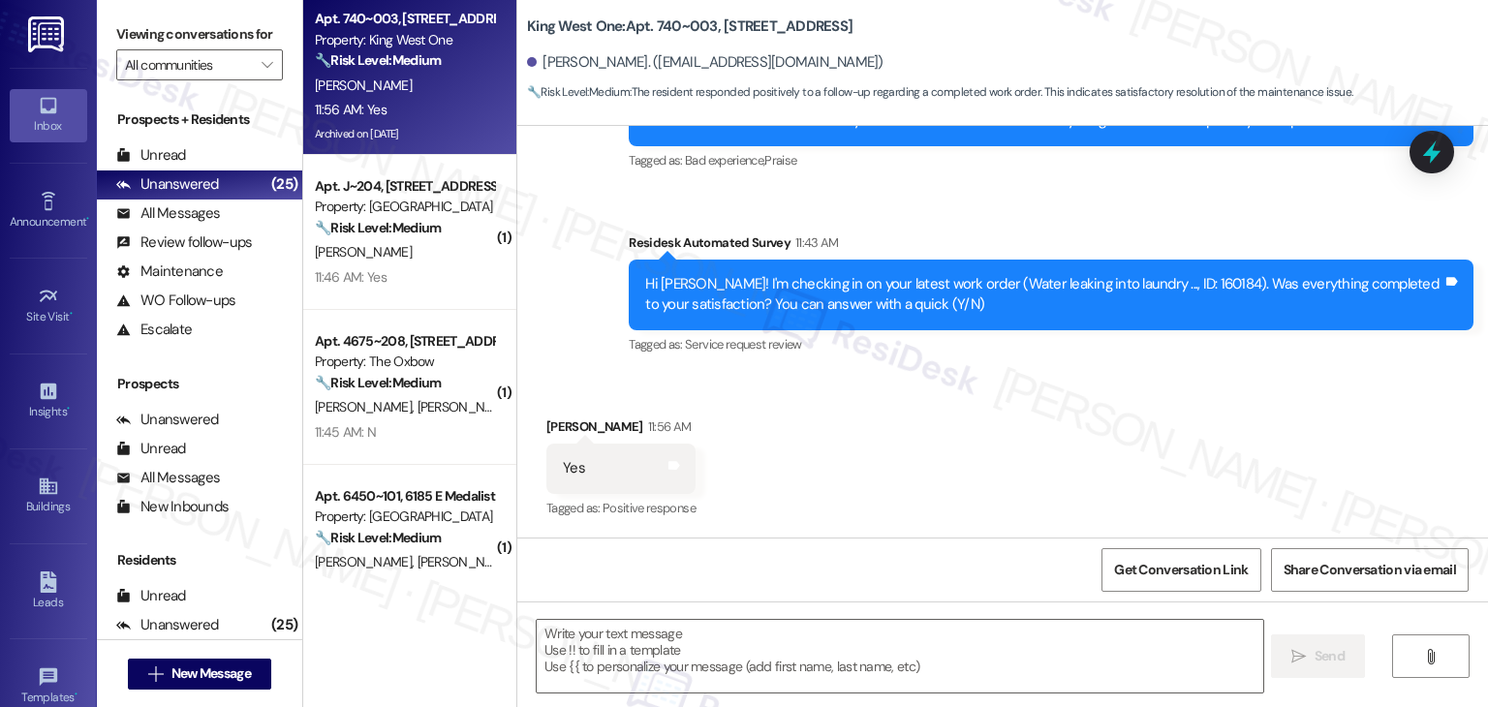
click at [1108, 443] on div "Received via SMS David Boynton 11:56 AM Yes Tags and notes Tagged as: Positive …" at bounding box center [1002, 455] width 971 height 164
click at [1108, 442] on div "Received via SMS David Boynton 11:56 AM Yes Tags and notes Tagged as: Positive …" at bounding box center [1002, 455] width 971 height 164
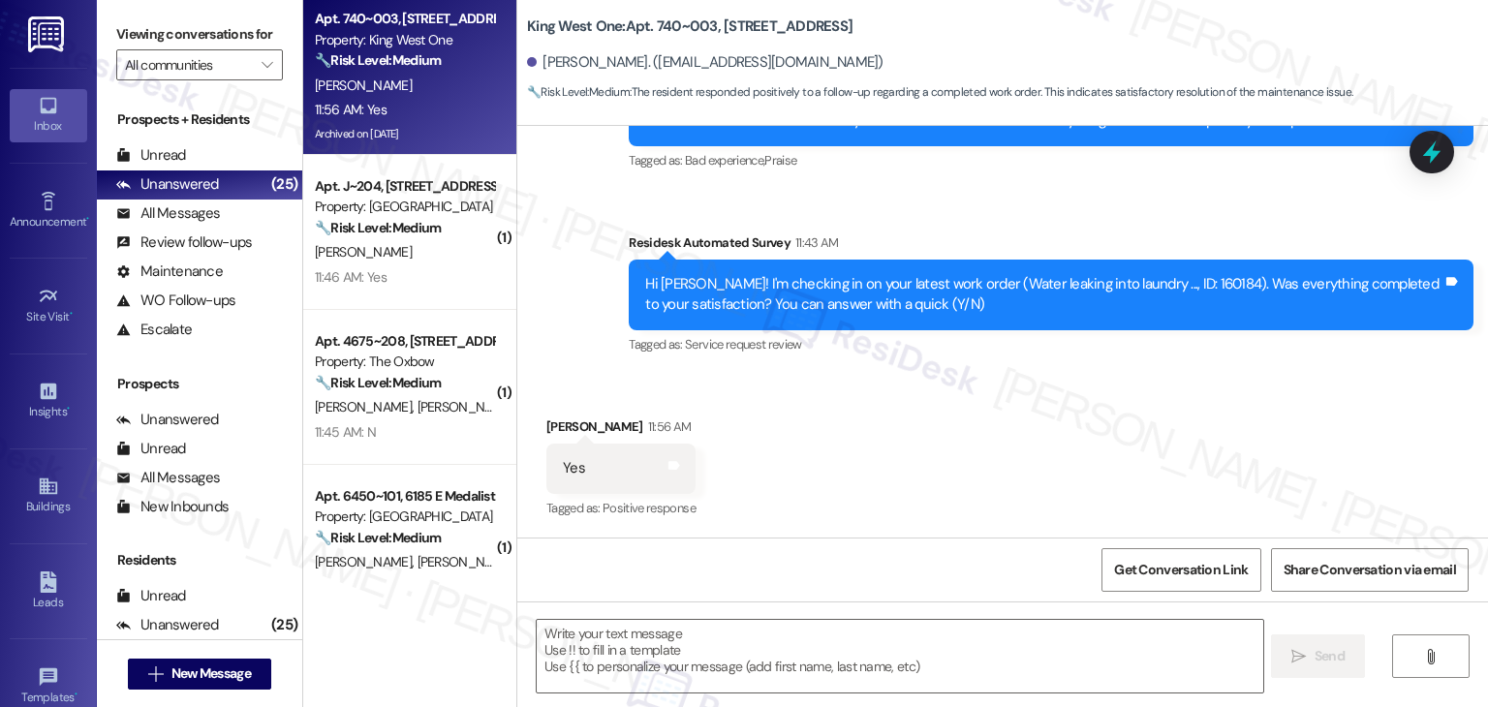
click at [883, 389] on div "Received via SMS David Boynton 11:56 AM Yes Tags and notes Tagged as: Positive …" at bounding box center [1002, 455] width 971 height 164
click at [870, 429] on div "Received via SMS David Boynton 11:56 AM Yes Tags and notes Tagged as: Positive …" at bounding box center [1002, 455] width 971 height 164
click at [867, 431] on div "Received via SMS David Boynton 11:56 AM Yes Tags and notes Tagged as: Positive …" at bounding box center [1002, 455] width 971 height 164
click at [631, 643] on textarea at bounding box center [900, 656] width 726 height 73
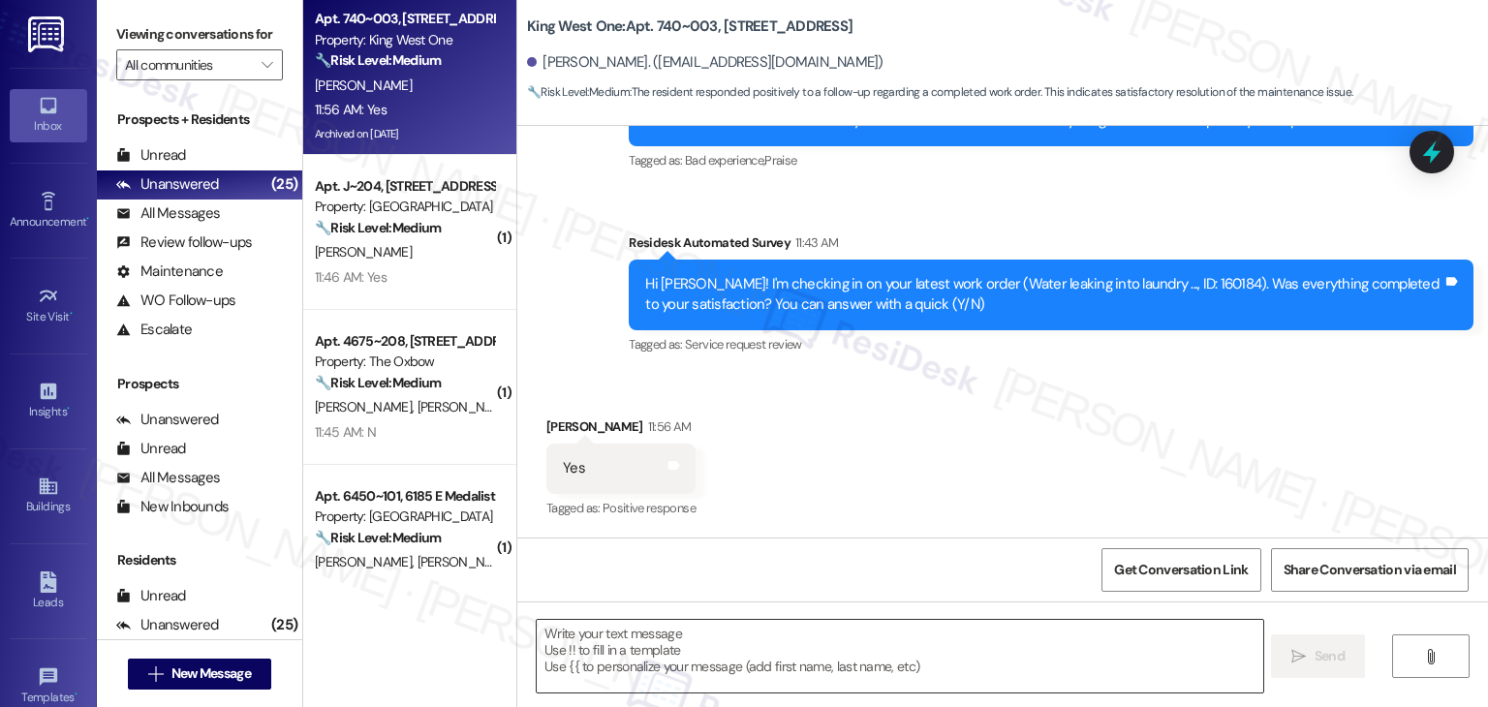
paste textarea "Hi {{first_name}}, thanks for confirming! Glad to hear the work order — was res…"
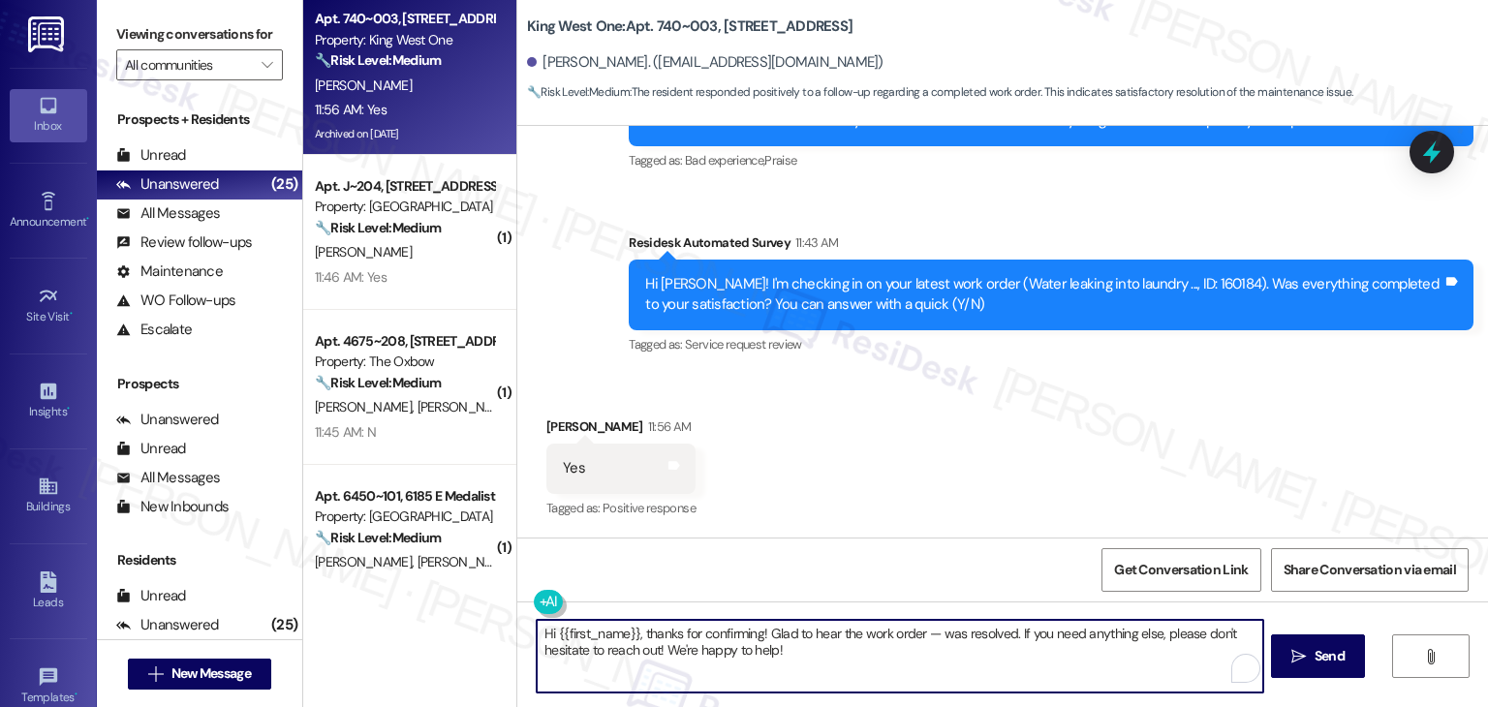
click at [771, 486] on div "Received via SMS David Boynton 11:56 AM Yes Tags and notes Tagged as: Positive …" at bounding box center [1002, 455] width 971 height 164
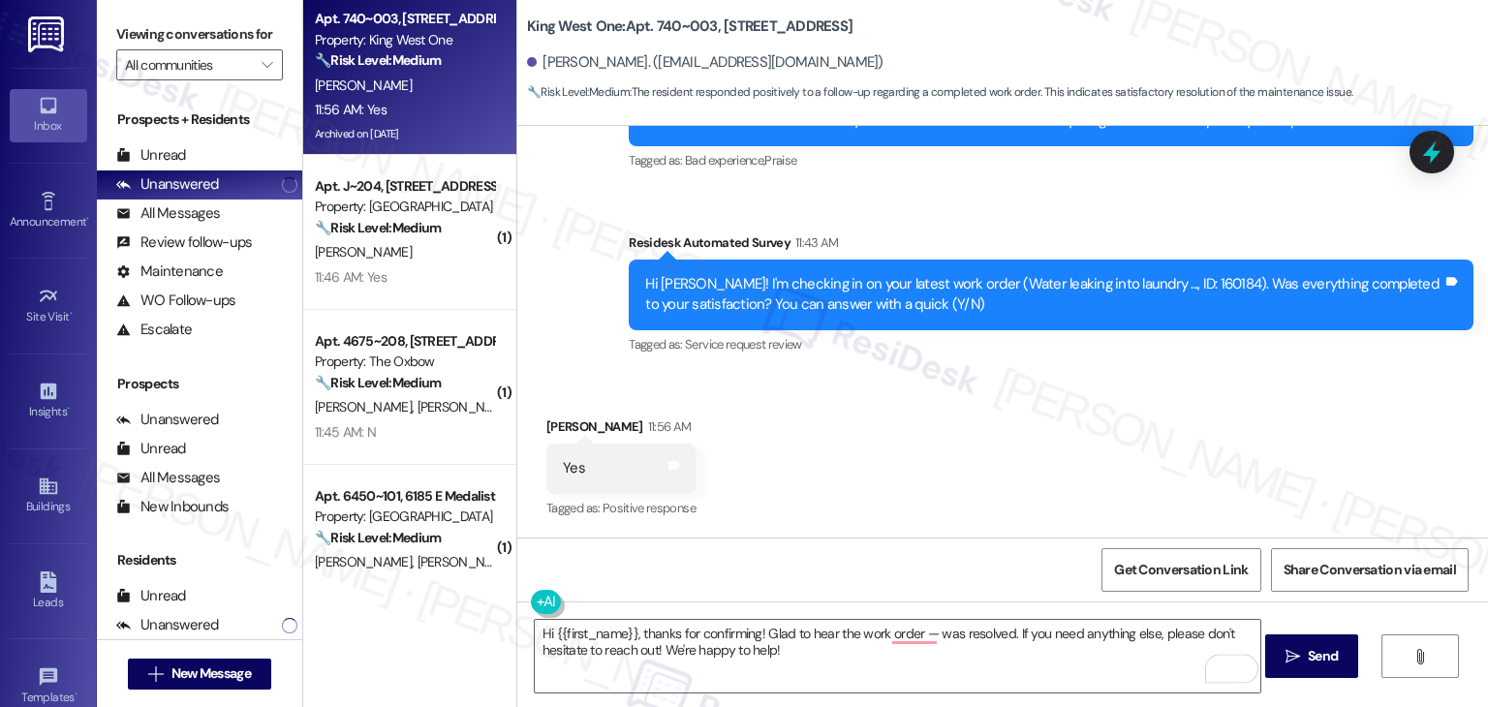
click at [1146, 286] on div "Hi David! I'm checking in on your latest work order (Water leaking into laundry…" at bounding box center [1043, 295] width 797 height 42
copy div "160184"
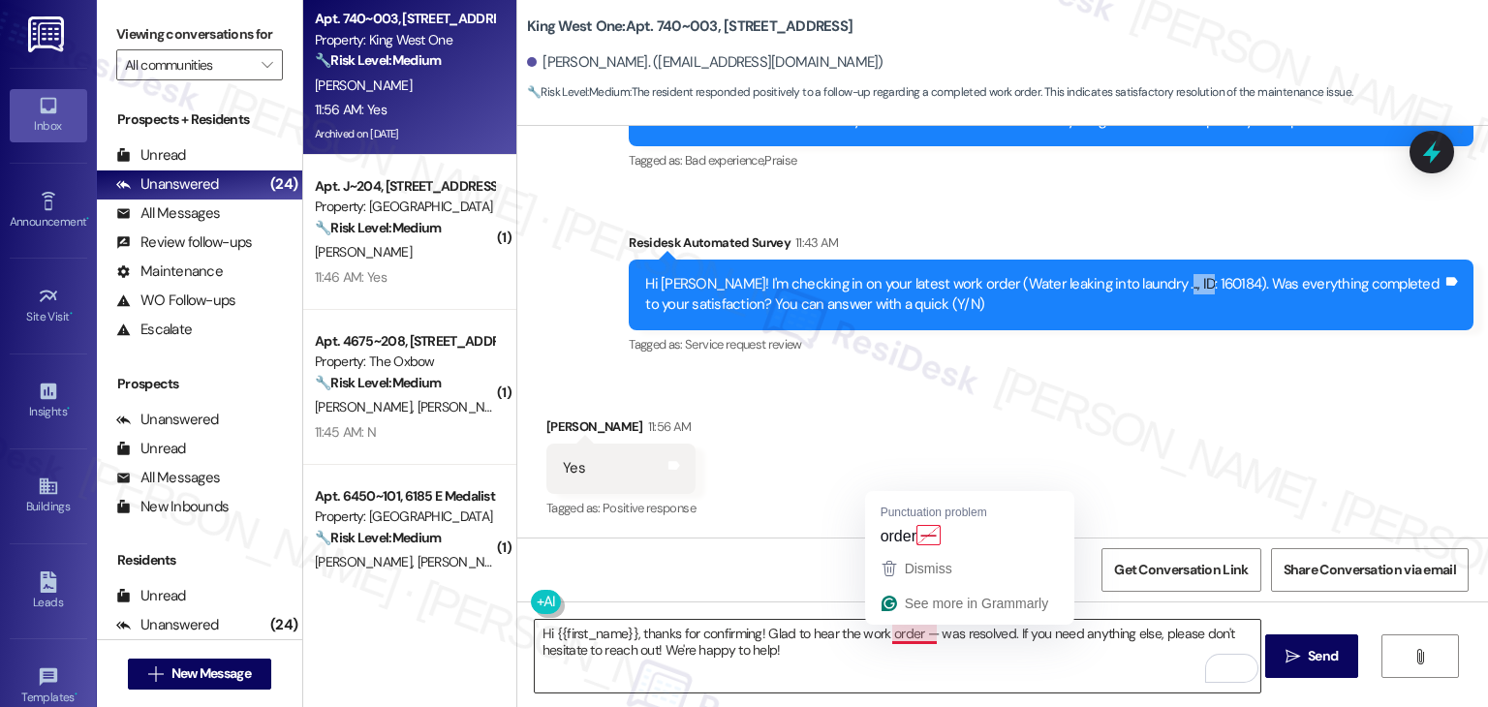
click at [919, 637] on textarea "Hi {{first_name}}, thanks for confirming! Glad to hear the work order — was res…" at bounding box center [898, 656] width 726 height 73
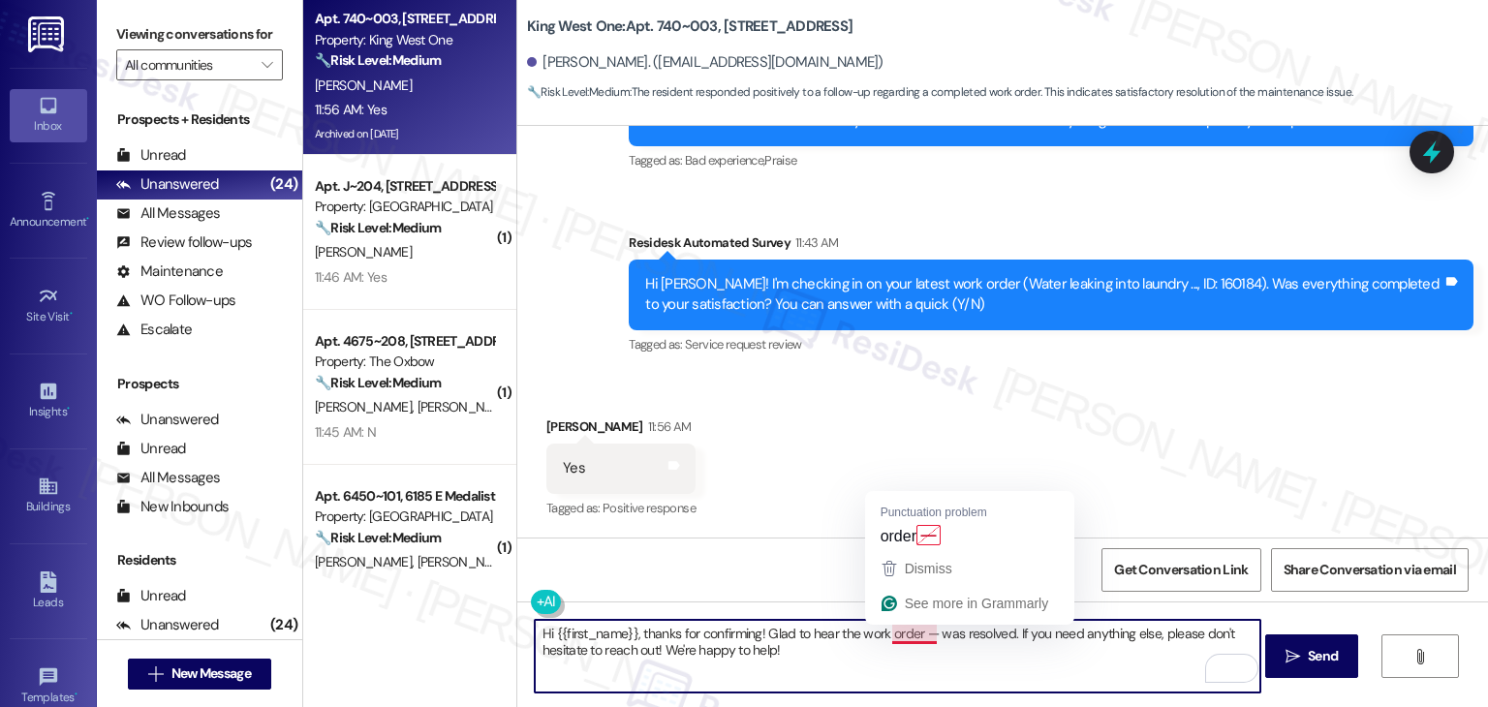
click at [924, 632] on textarea "Hi {{first_name}}, thanks for confirming! Glad to hear the work order — was res…" at bounding box center [898, 656] width 726 height 73
paste textarea "160184"
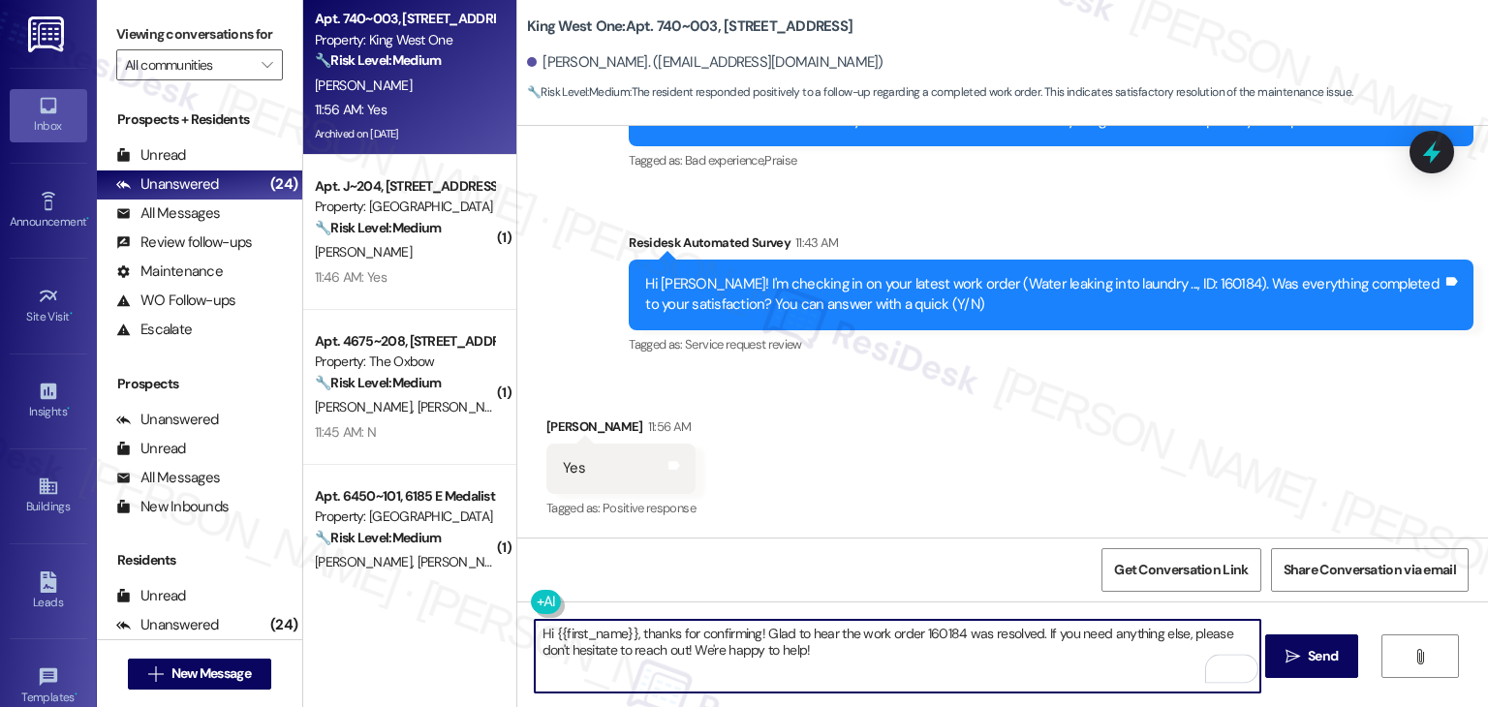
type textarea "Hi {{first_name}}, thanks for confirming! Glad to hear the work order 160184 wa…"
click at [981, 483] on div "Received via SMS David Boynton 11:56 AM Yes Tags and notes Tagged as: Positive …" at bounding box center [1002, 455] width 971 height 164
click at [783, 633] on textarea "Hi {{first_name}}, thanks for confirming! Glad to hear the work order 160184 wa…" at bounding box center [898, 656] width 726 height 73
click at [803, 648] on textarea "Hi {{first_name}}, thanks for confirming! Glad to hear the work order 160184 wa…" at bounding box center [898, 656] width 726 height 73
click at [1310, 662] on span "Send" at bounding box center [1323, 656] width 30 height 20
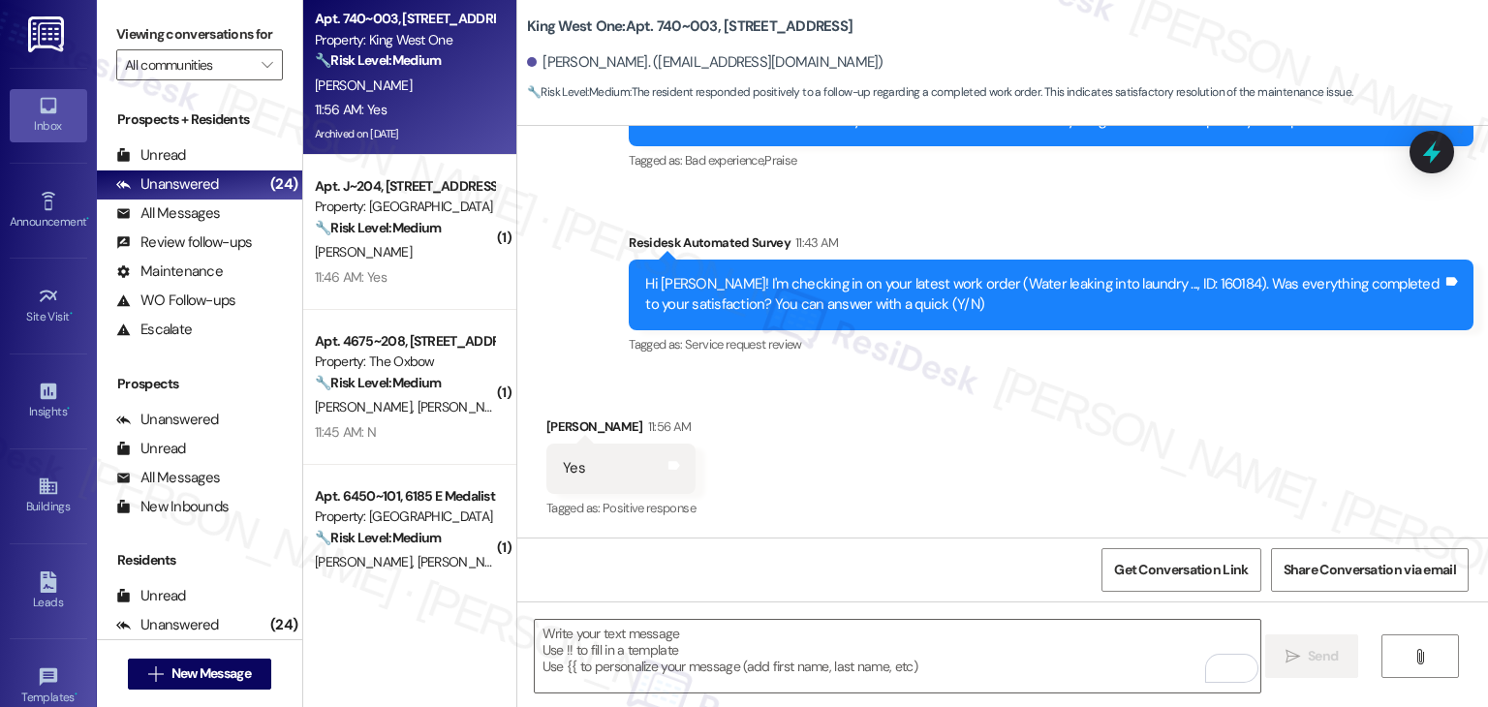
scroll to position [3004, 0]
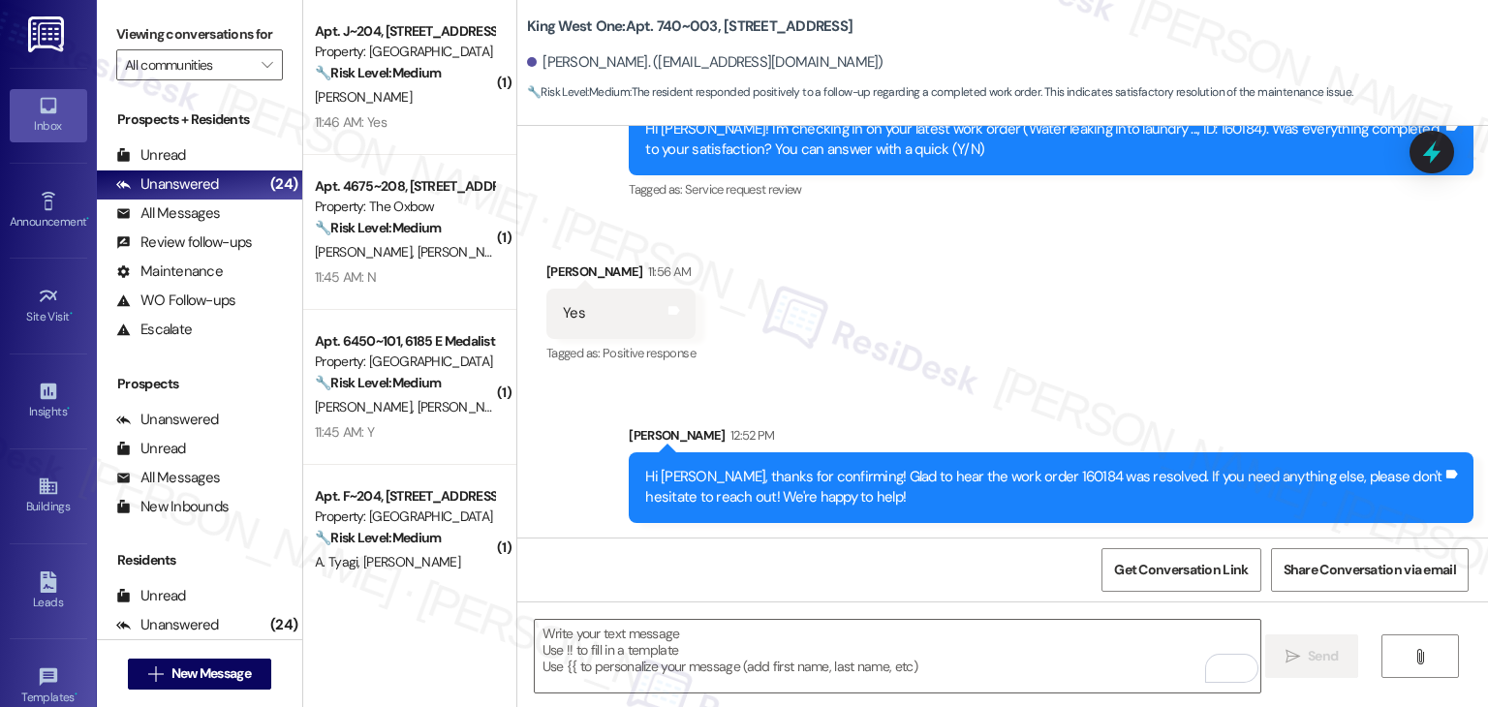
click at [1048, 343] on div "Received via SMS David Boynton 11:56 AM Yes Tags and notes Tagged as: Positive …" at bounding box center [1002, 300] width 971 height 164
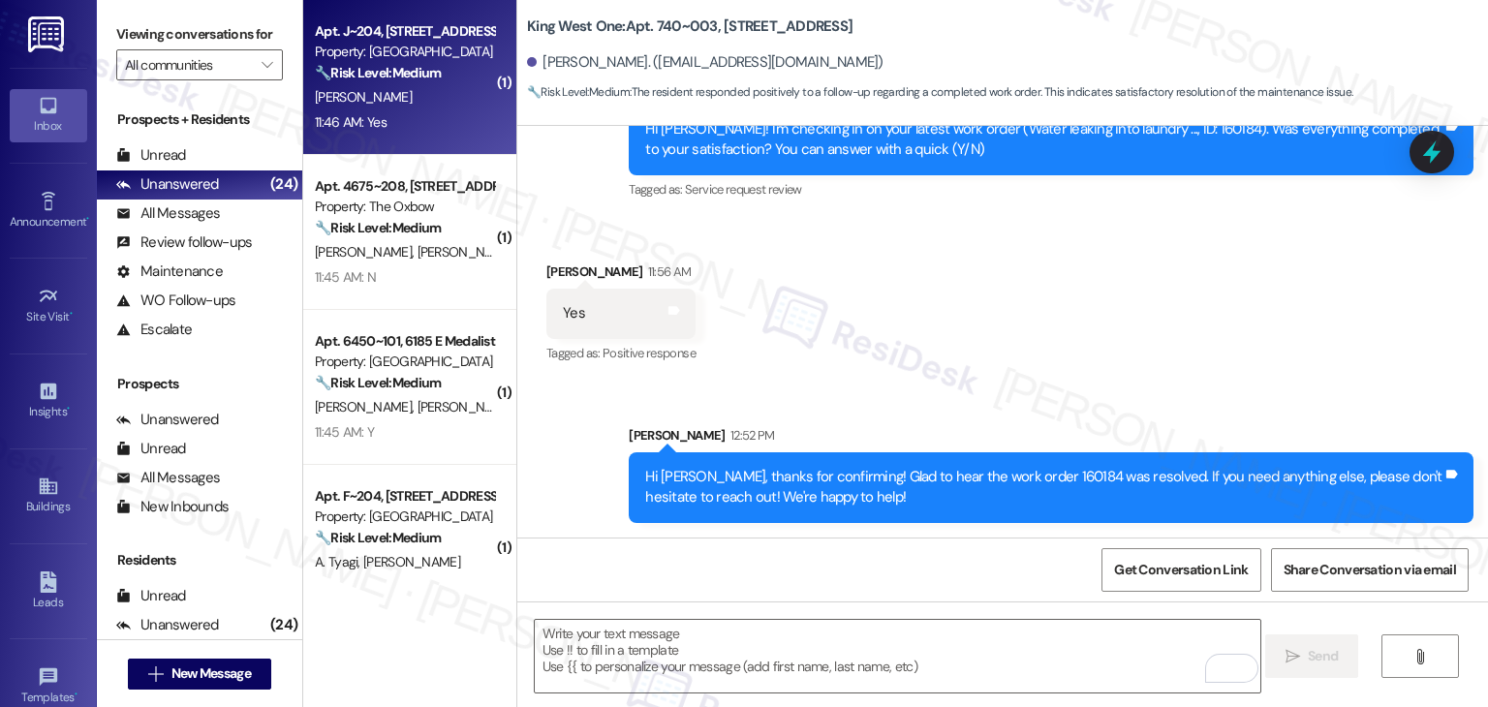
click at [416, 112] on div "11:46 AM: Yes 11:46 AM: Yes" at bounding box center [404, 122] width 183 height 24
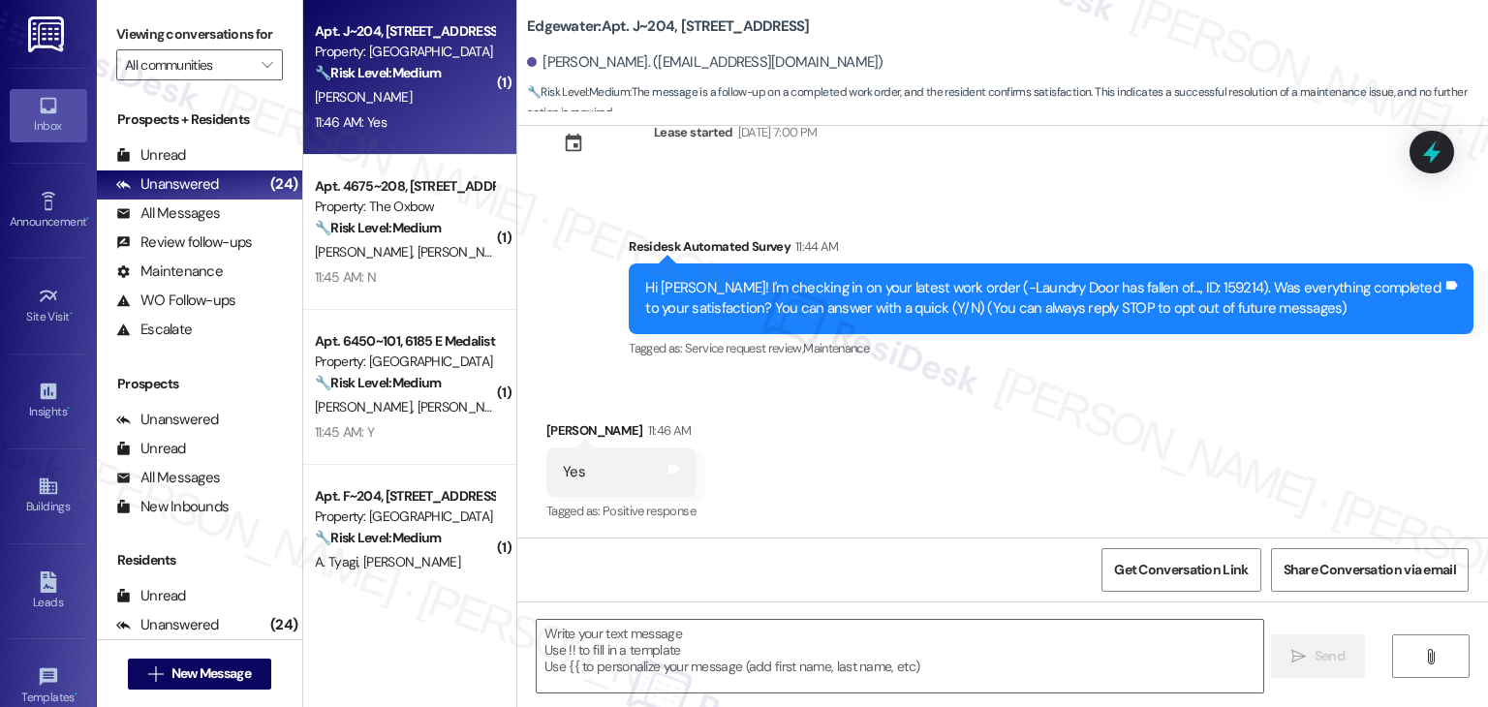
scroll to position [66, 0]
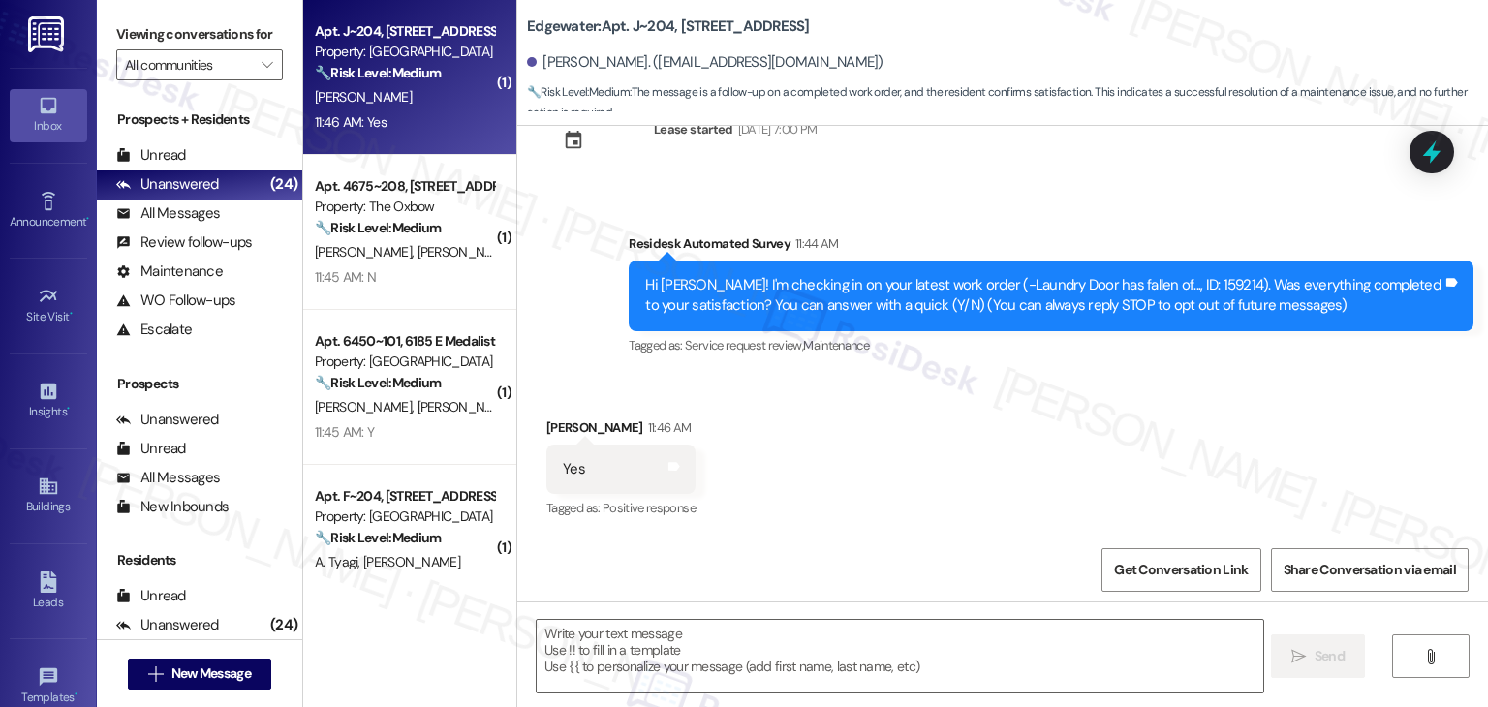
type textarea "Fetching suggested responses. Please feel free to read through the conversation…"
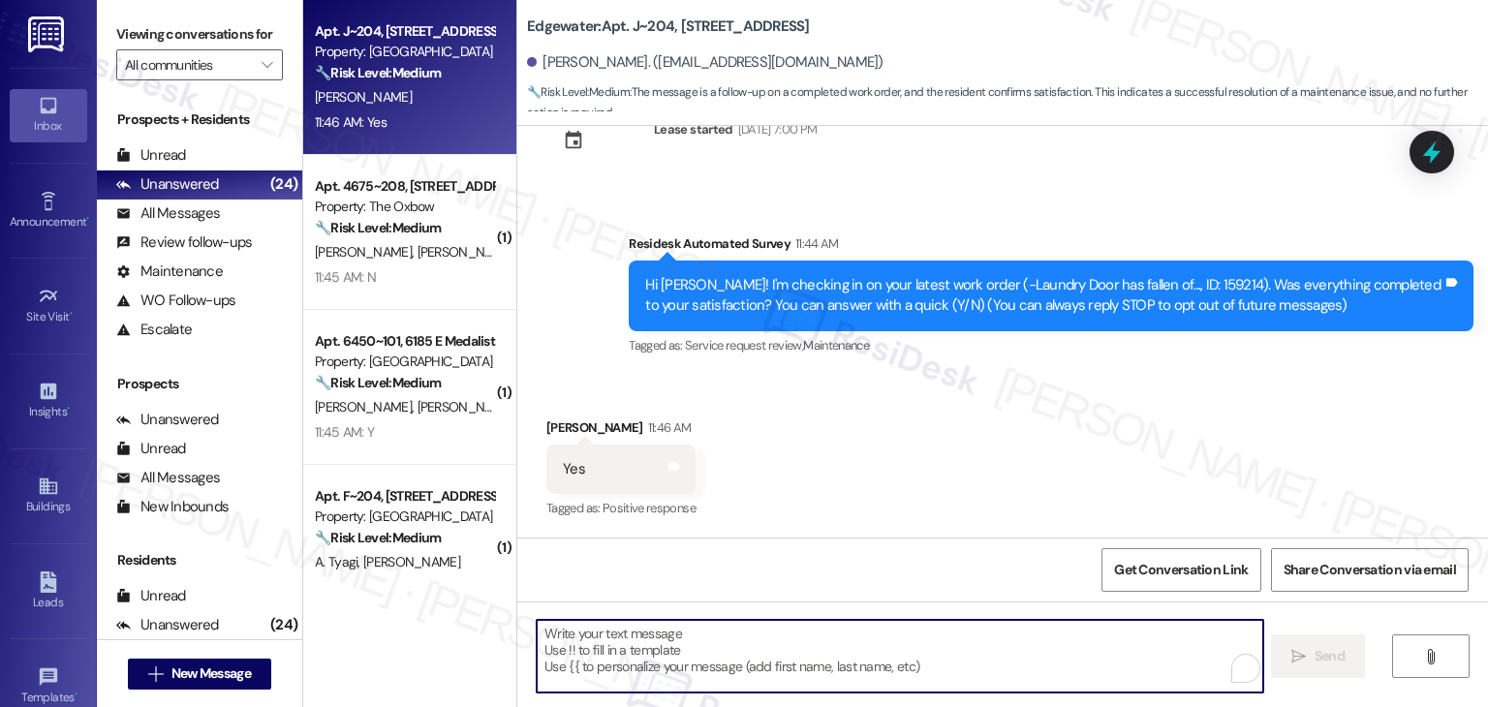
click at [680, 646] on textarea "To enrich screen reader interactions, please activate Accessibility in Grammarl…" at bounding box center [900, 656] width 726 height 73
paste textarea "Hi {{first_name}}, thanks for confirming! Glad to hear the work order — was res…"
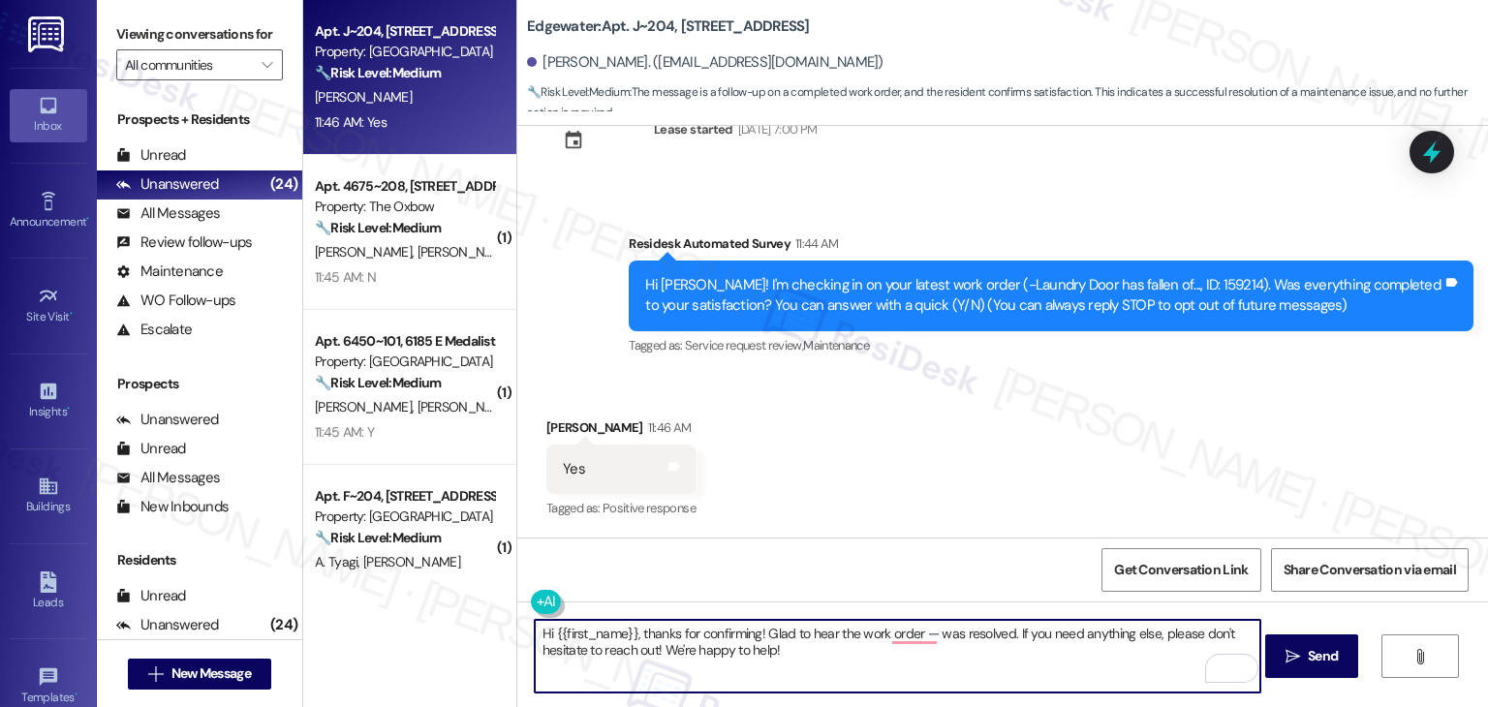
click at [1165, 276] on div "Hi Madison! I'm checking in on your latest work order (-Laundry Door has fallen…" at bounding box center [1043, 296] width 797 height 42
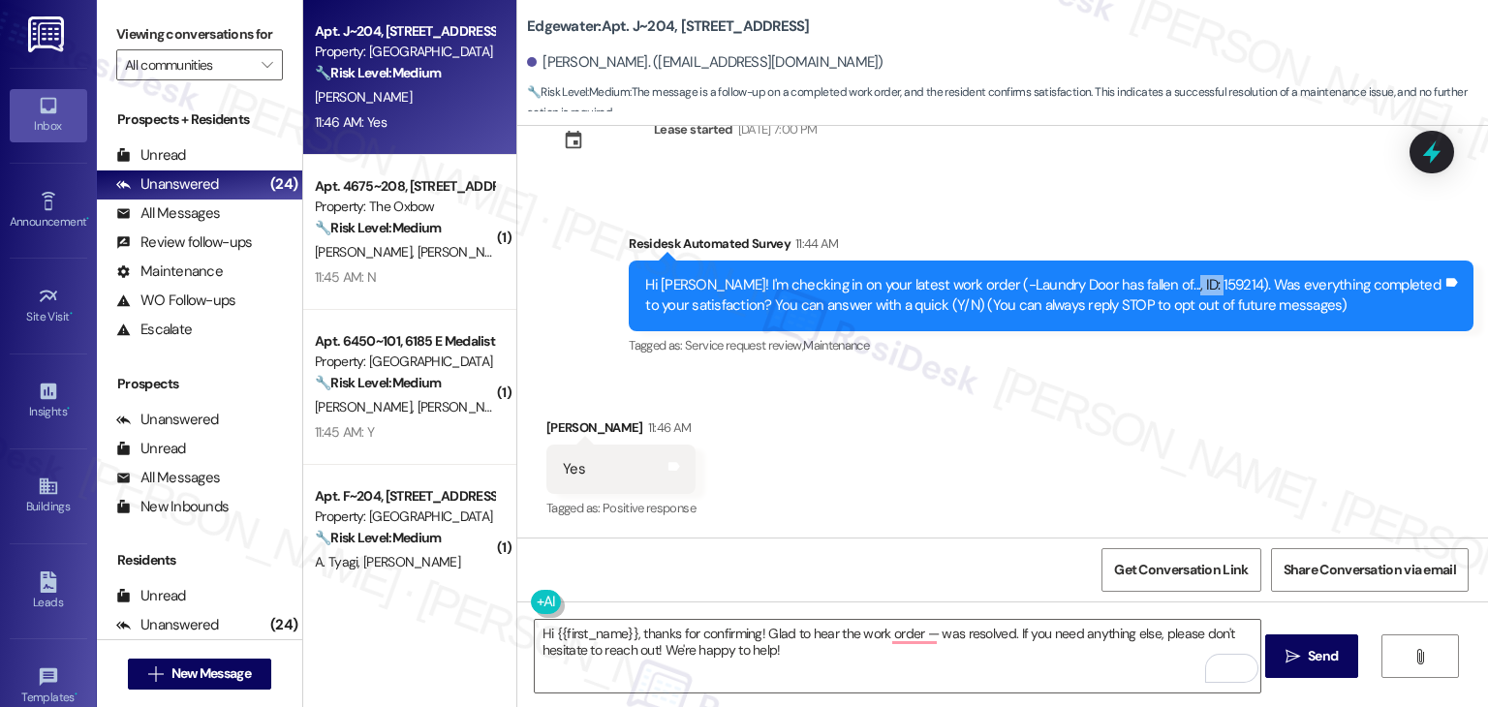
click at [1165, 276] on div "Hi Madison! I'm checking in on your latest work order (-Laundry Door has fallen…" at bounding box center [1043, 296] width 797 height 42
copy div "159214"
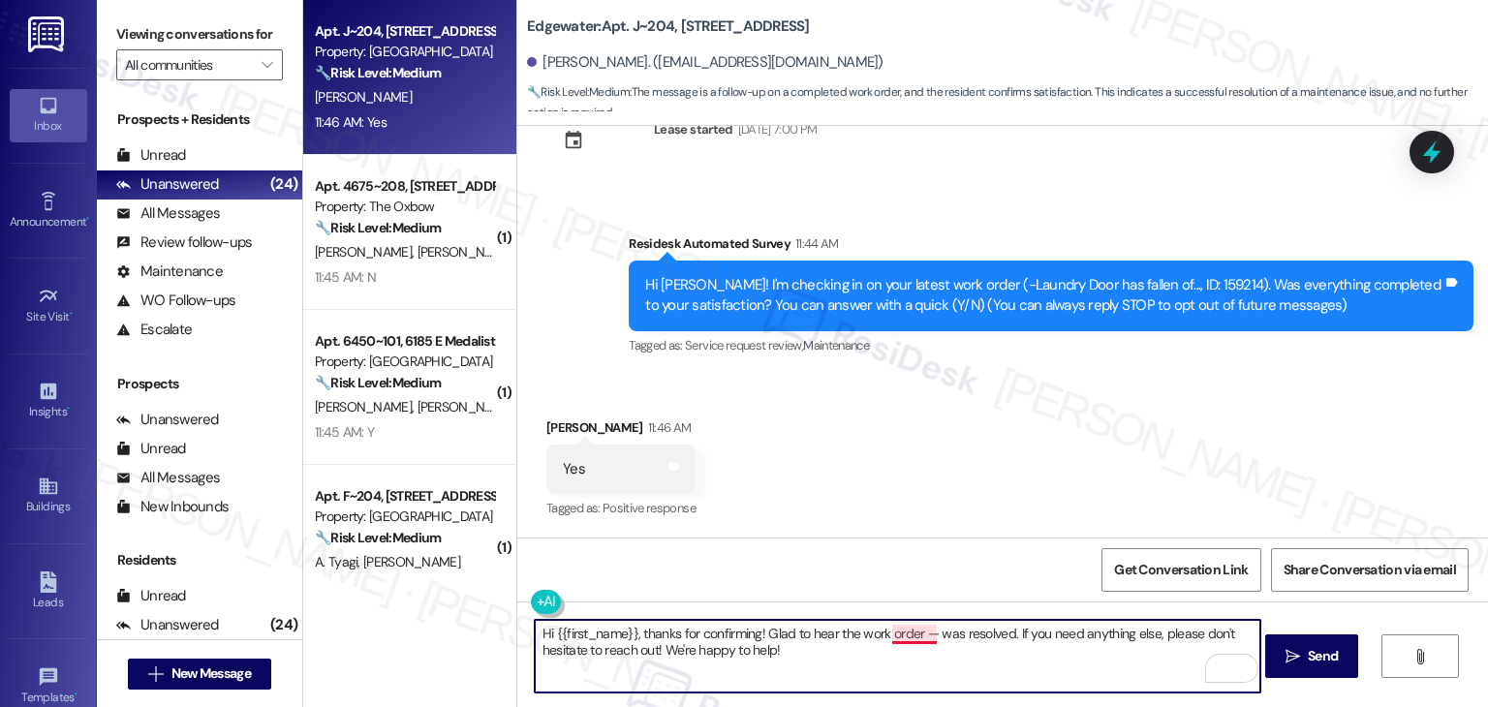
click at [922, 634] on textarea "Hi {{first_name}}, thanks for confirming! Glad to hear the work order — was res…" at bounding box center [898, 656] width 726 height 73
paste textarea "159214"
type textarea "Hi {{first_name}}, thanks for confirming! Glad to hear the work order 159214 wa…"
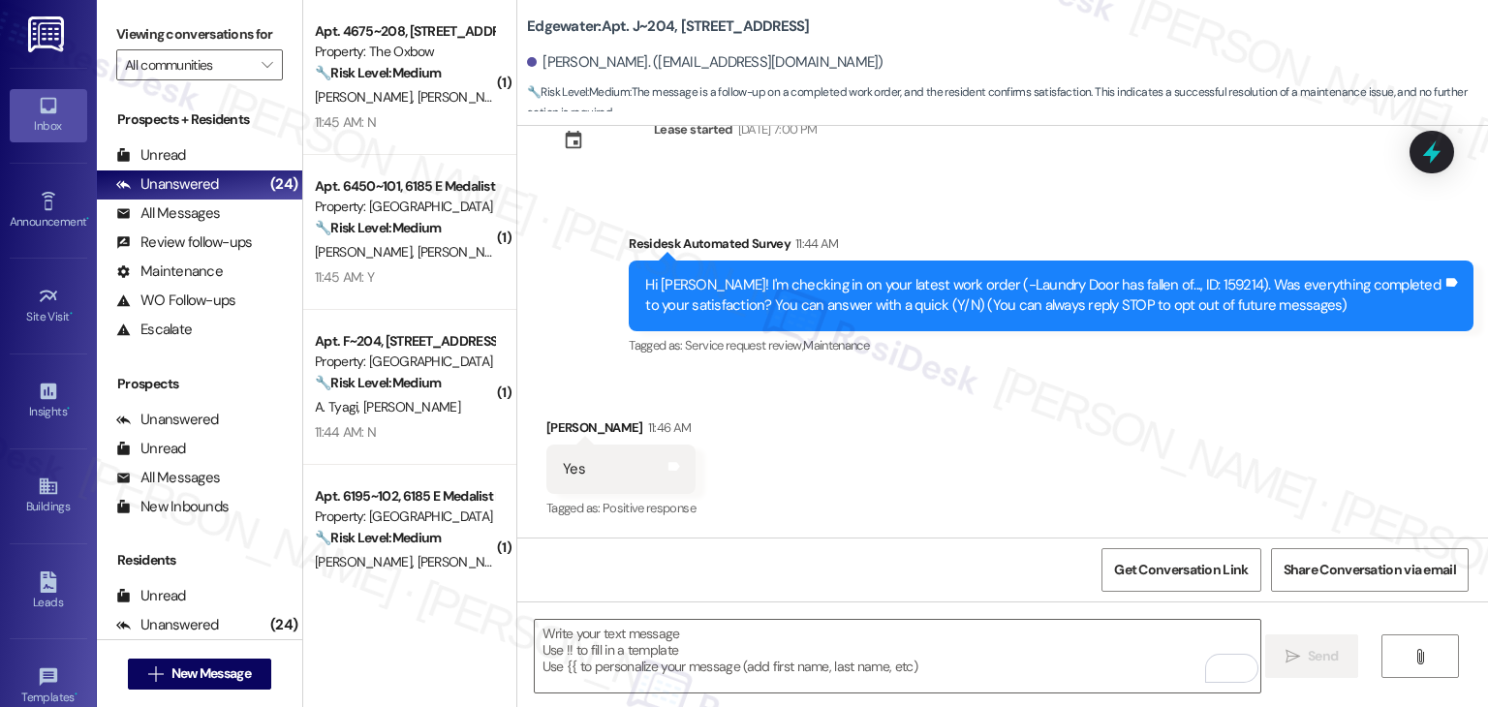
click at [965, 468] on div "Received via SMS Madison Goralski 11:46 AM Yes Tags and notes Tagged as: Positi…" at bounding box center [1002, 456] width 971 height 164
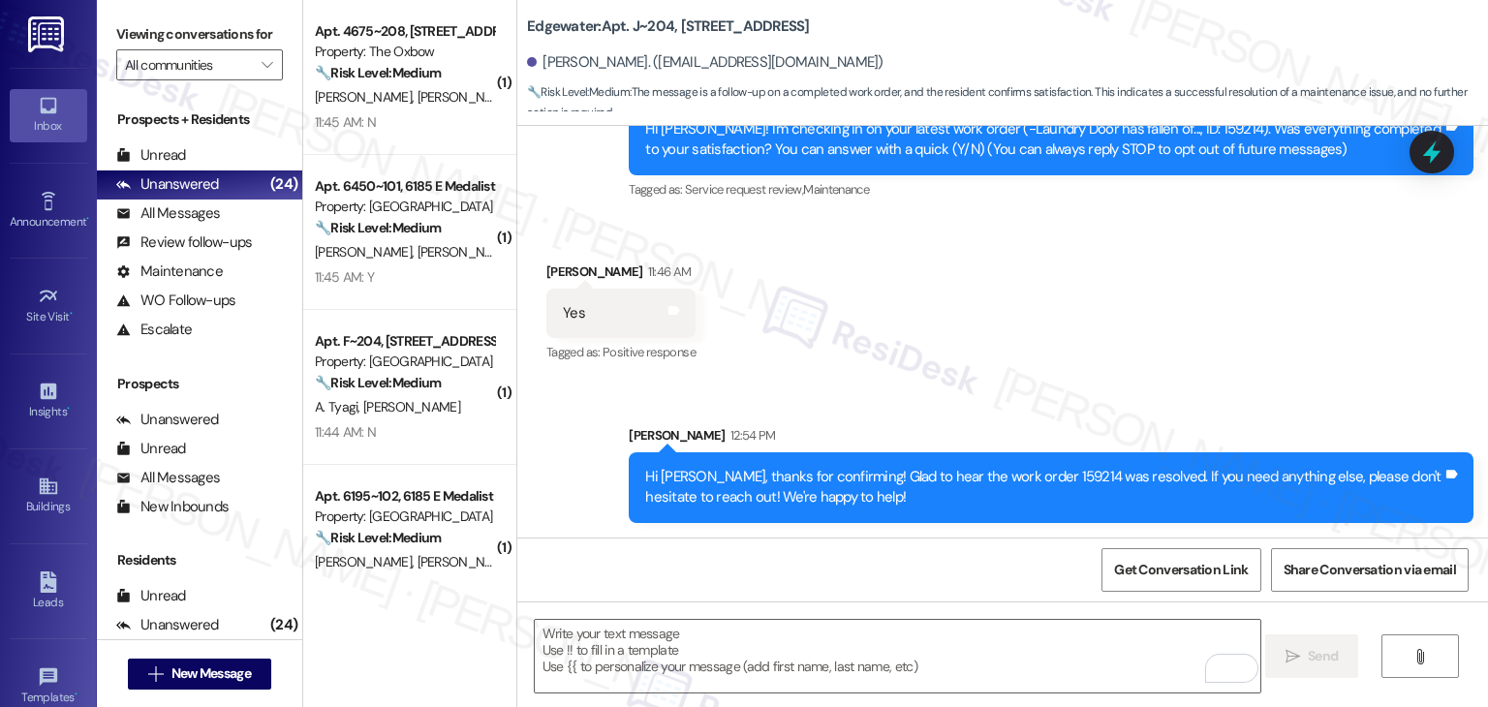
click at [1007, 400] on div "Sent via SMS Sarah 12:54 PM Hi Madison, thanks for confirming! Glad to hear the…" at bounding box center [1002, 460] width 971 height 156
click at [923, 342] on div "Received via SMS Madison Goralski 11:46 AM Yes Tags and notes Tagged as: Positi…" at bounding box center [1002, 300] width 971 height 164
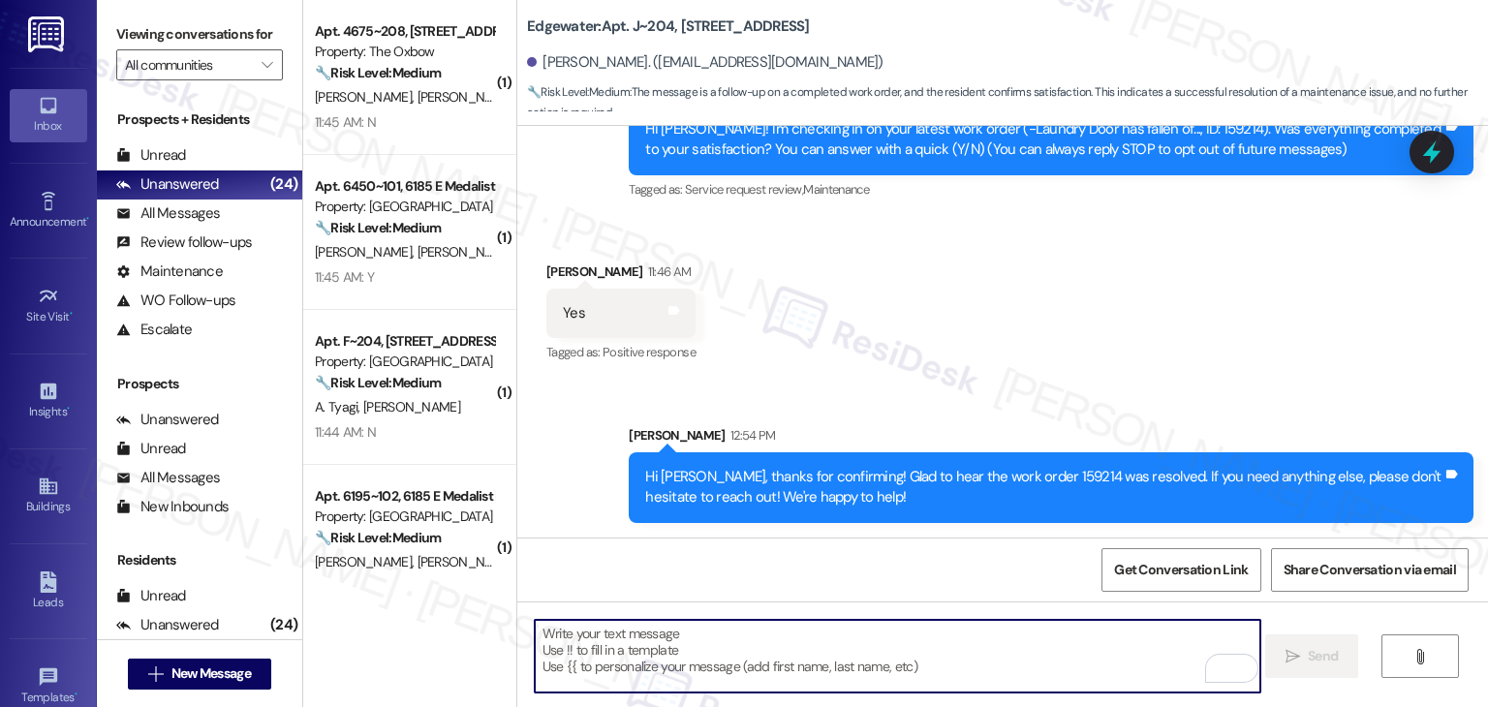
click at [670, 667] on textarea "To enrich screen reader interactions, please activate Accessibility in Grammarl…" at bounding box center [898, 656] width 726 height 73
paste textarea "We're eager to know if {{property}} has met your expectations. Your feedback is…"
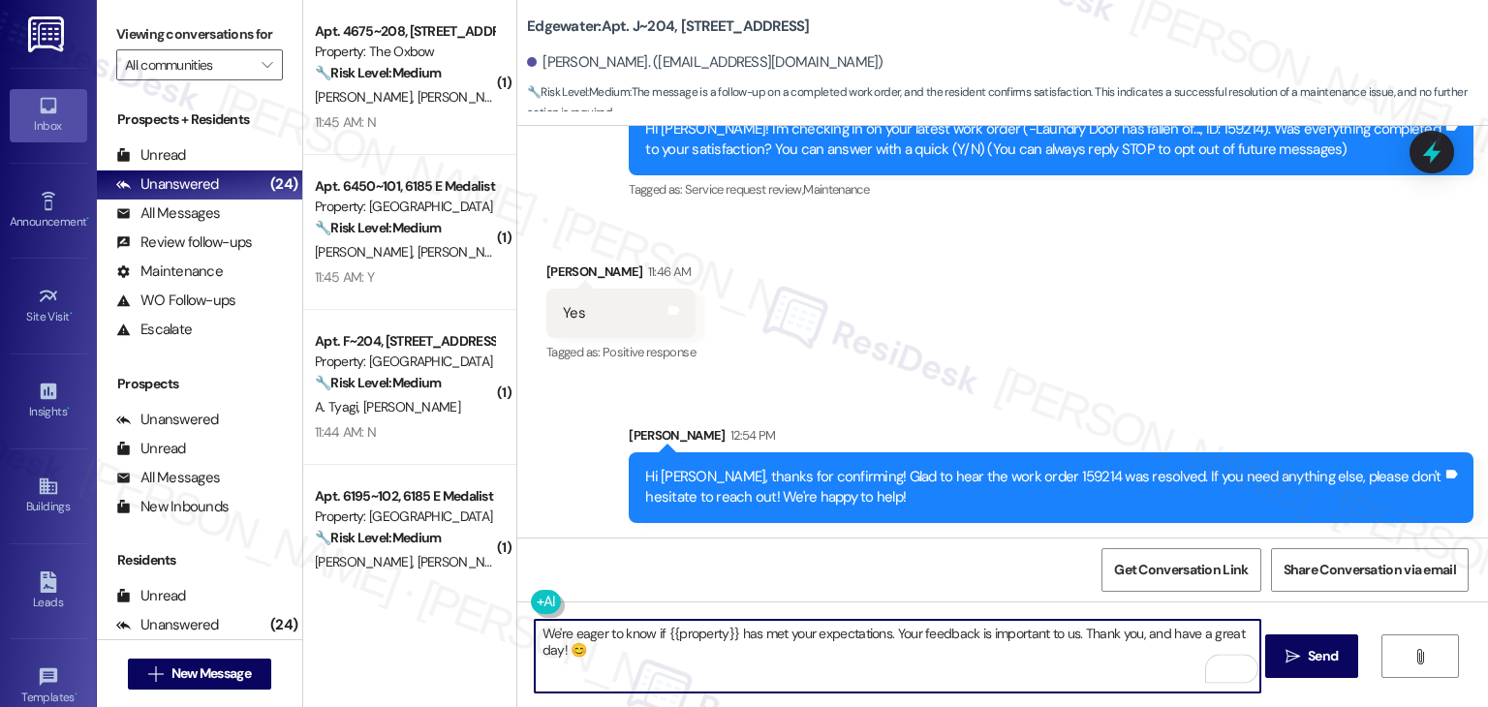
type textarea "We're eager to know if {{property}} has met your expectations. Your feedback is…"
click at [691, 582] on div "Get Conversation Link Share Conversation via email" at bounding box center [1002, 570] width 971 height 64
click at [593, 653] on textarea "We're eager to know if {{property}} has met your expectations. Your feedback is…" at bounding box center [898, 656] width 726 height 73
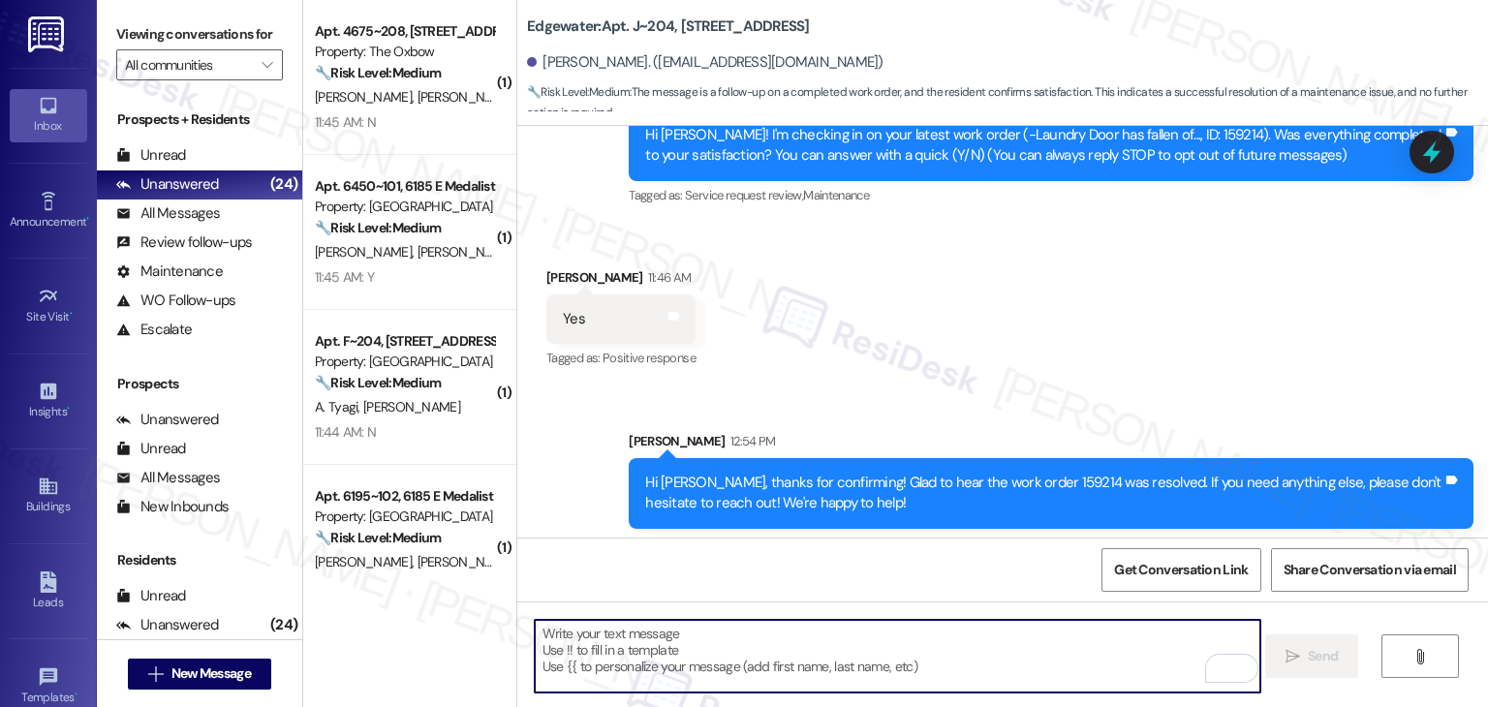
scroll to position [358, 0]
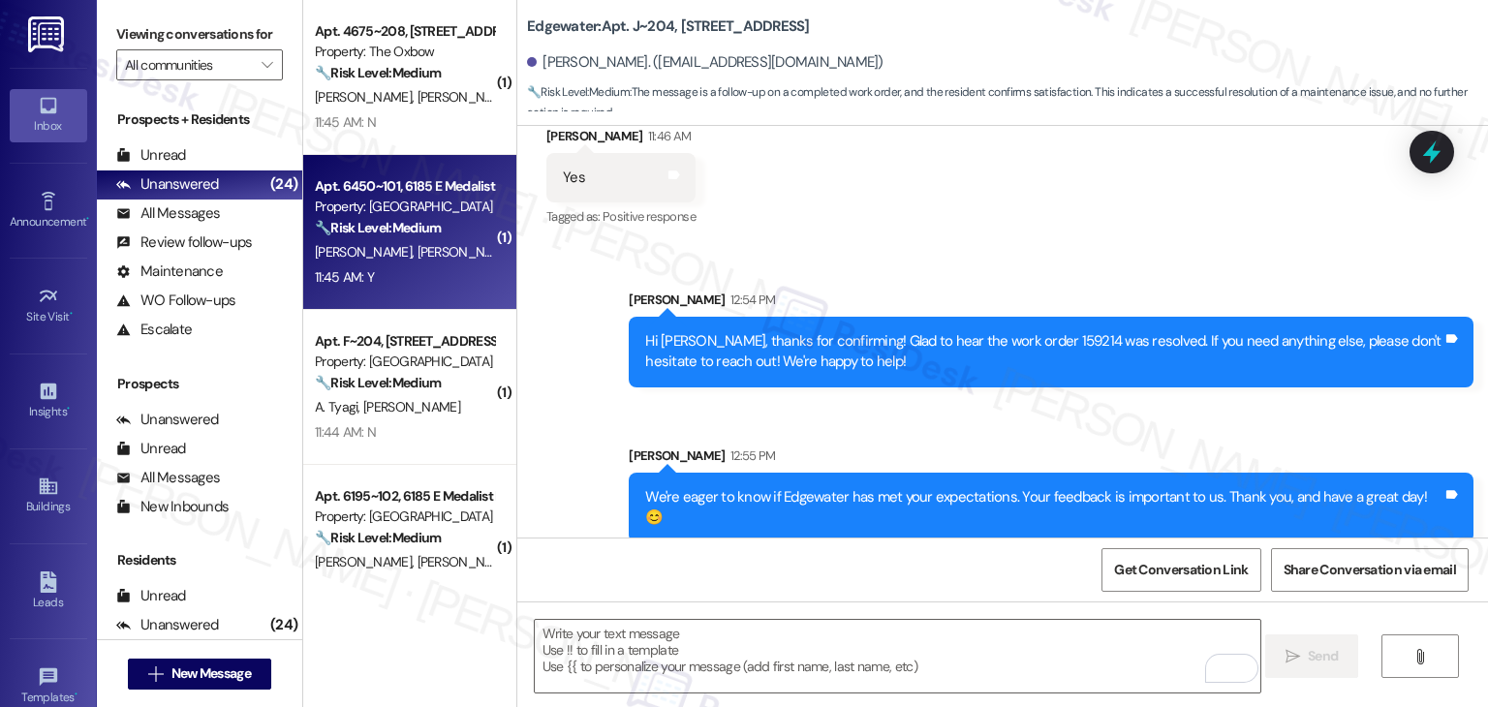
click at [418, 254] on span "P. Horner" at bounding box center [469, 251] width 103 height 17
type textarea "Fetching suggested responses. Please feel free to read through the conversation…"
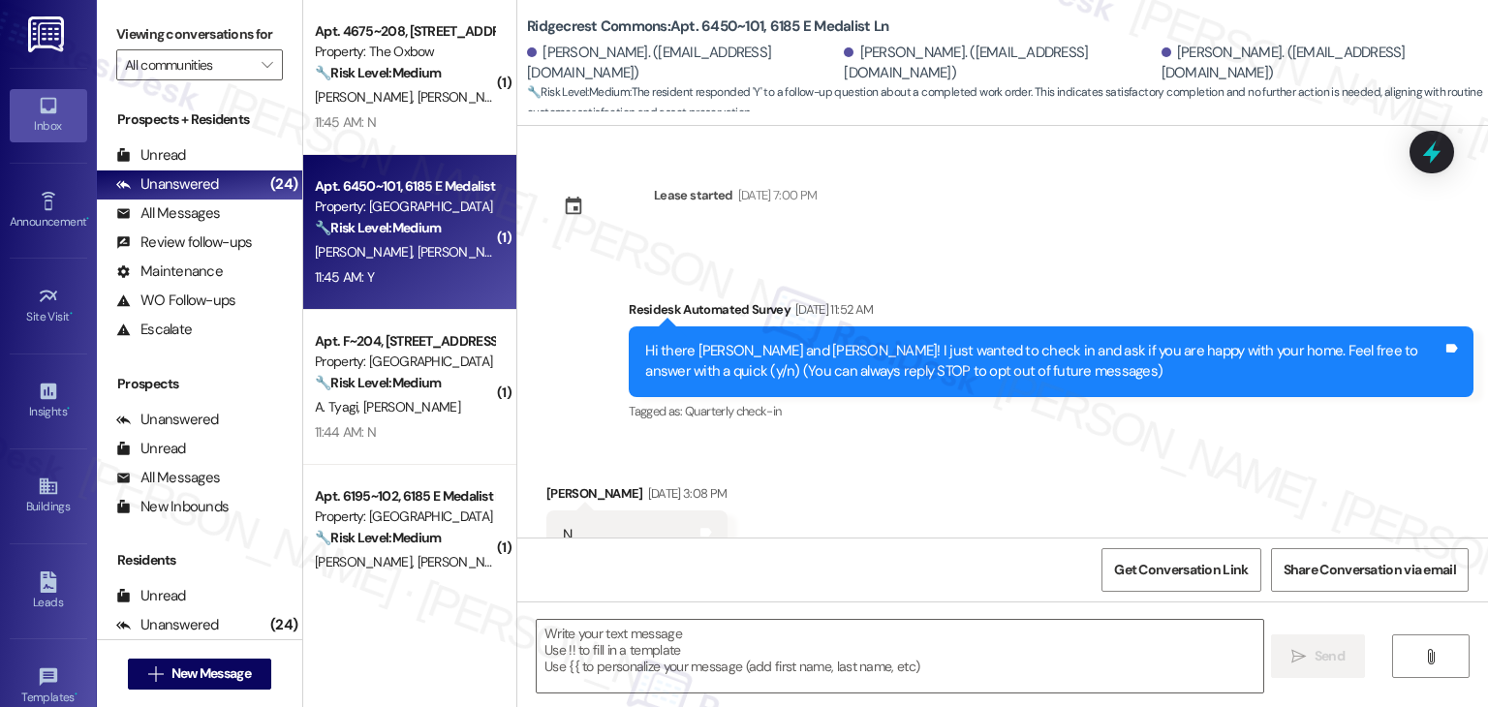
scroll to position [364, 0]
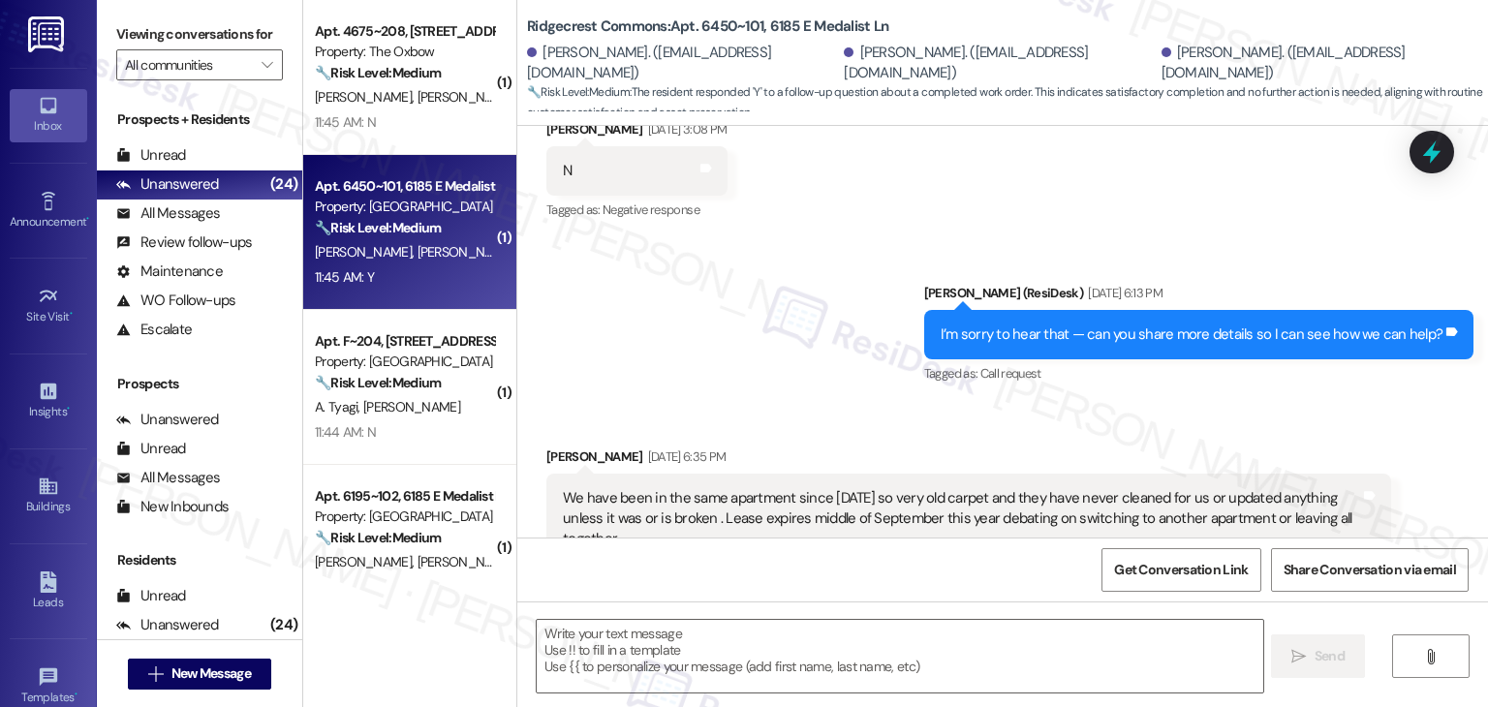
type textarea "Fetching suggested responses. Please feel free to read through the conversation…"
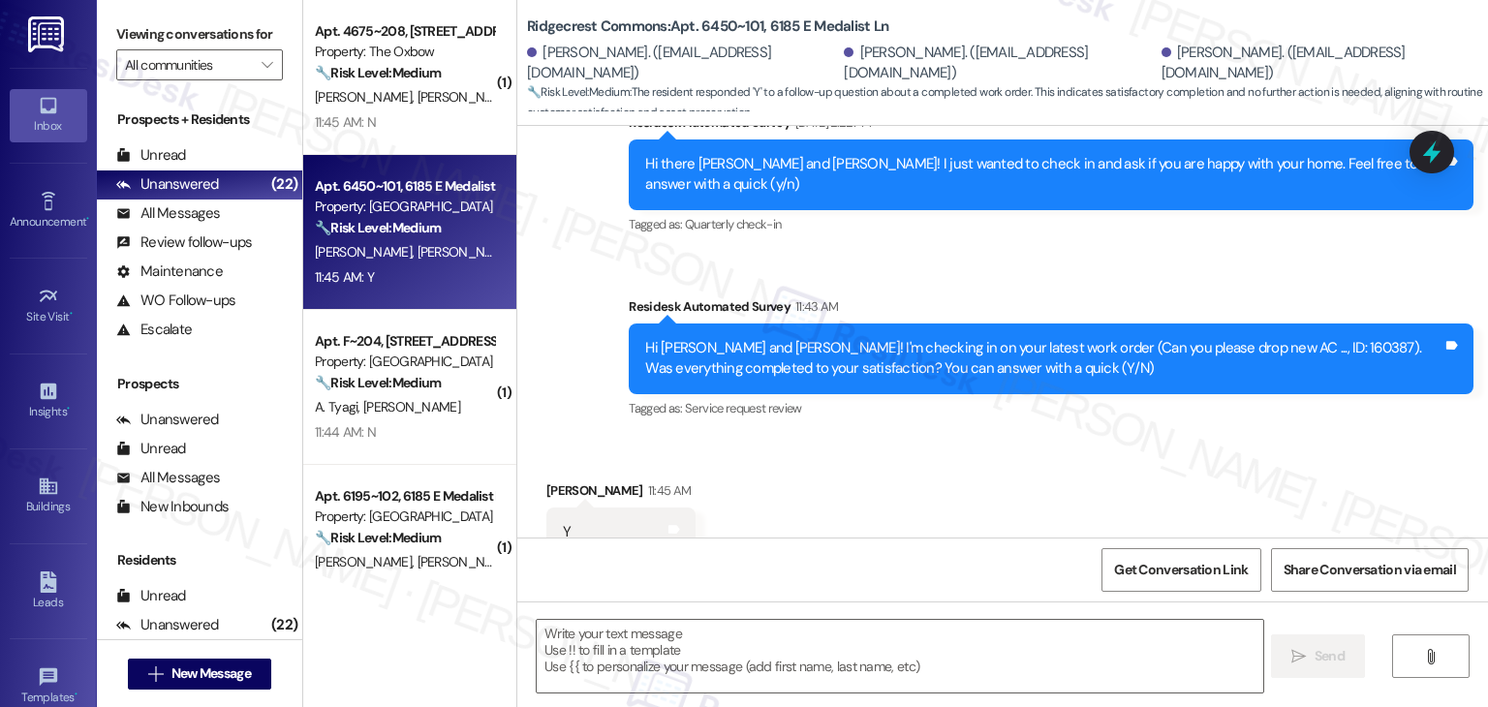
scroll to position [2156, 0]
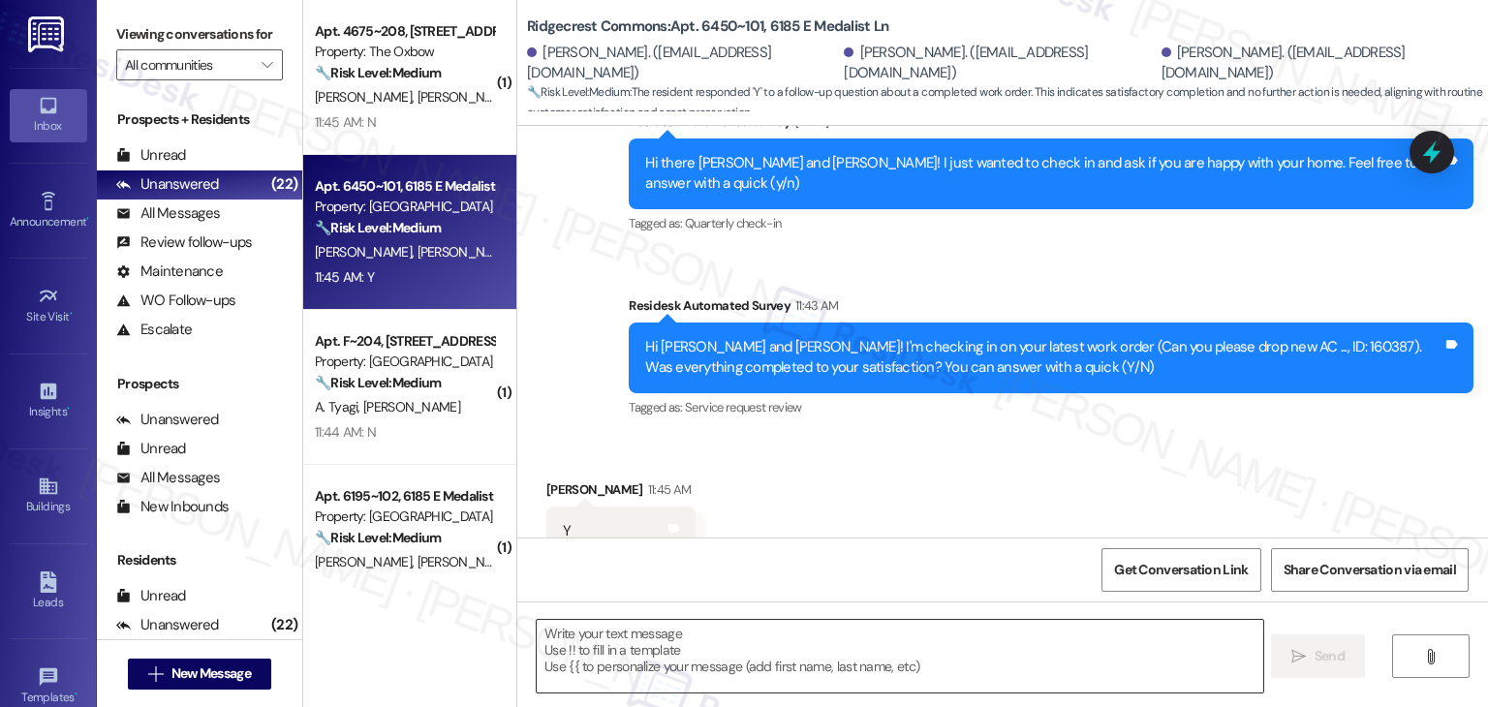
click at [737, 635] on textarea at bounding box center [900, 656] width 726 height 73
paste textarea "Thanks for confirming, {{first_name}}! Glad to hear everything was completed to…"
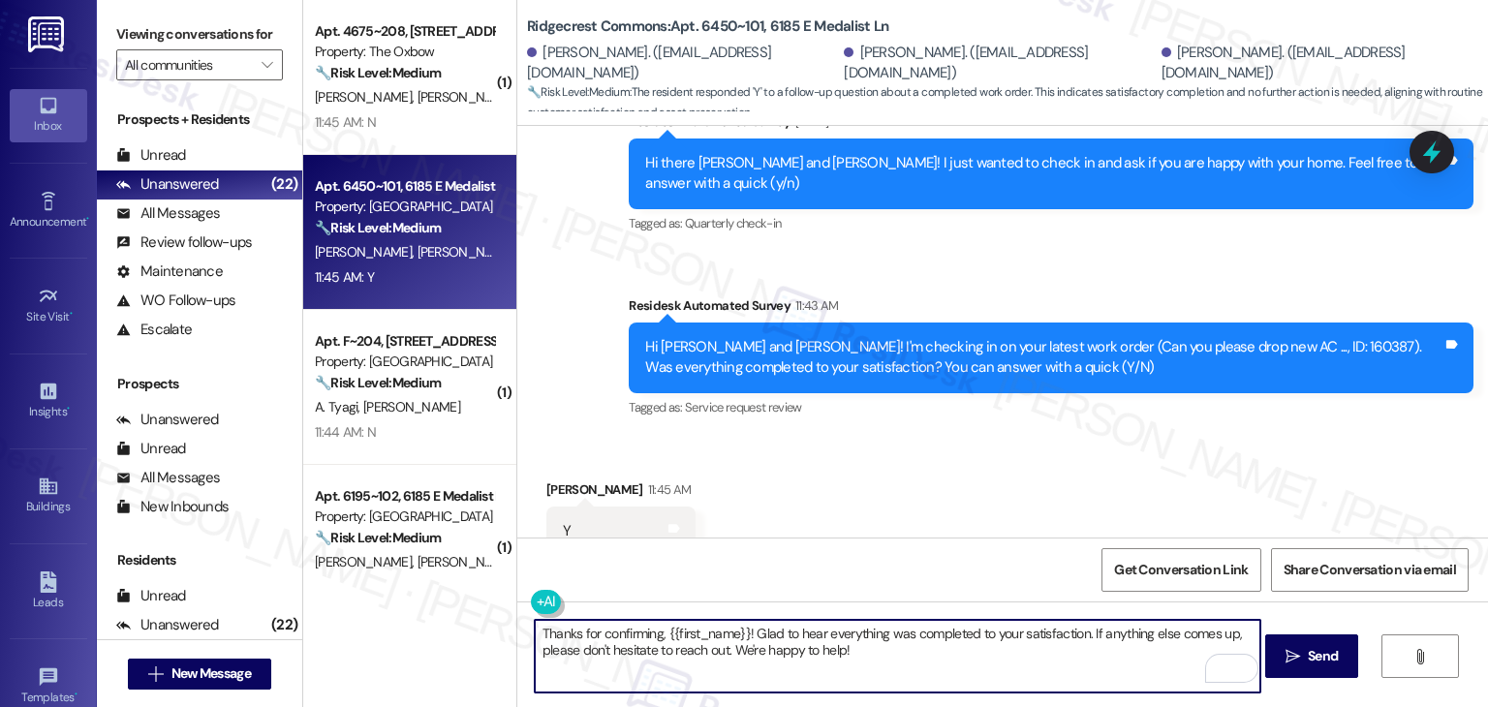
drag, startPoint x: 737, startPoint y: 633, endPoint x: 659, endPoint y: 628, distance: 78.6
click at [659, 628] on textarea "Thanks for confirming, {{first_name}}! Glad to hear everything was completed to…" at bounding box center [898, 656] width 726 height 73
type textarea "Thanks for confirming, Jeffrey! Glad to hear everything was completed to your s…"
click at [973, 463] on div "Received via SMS Jeffrey Horner 11:45 AM Y Tags and notes Tagged as: Positive r…" at bounding box center [1002, 518] width 971 height 164
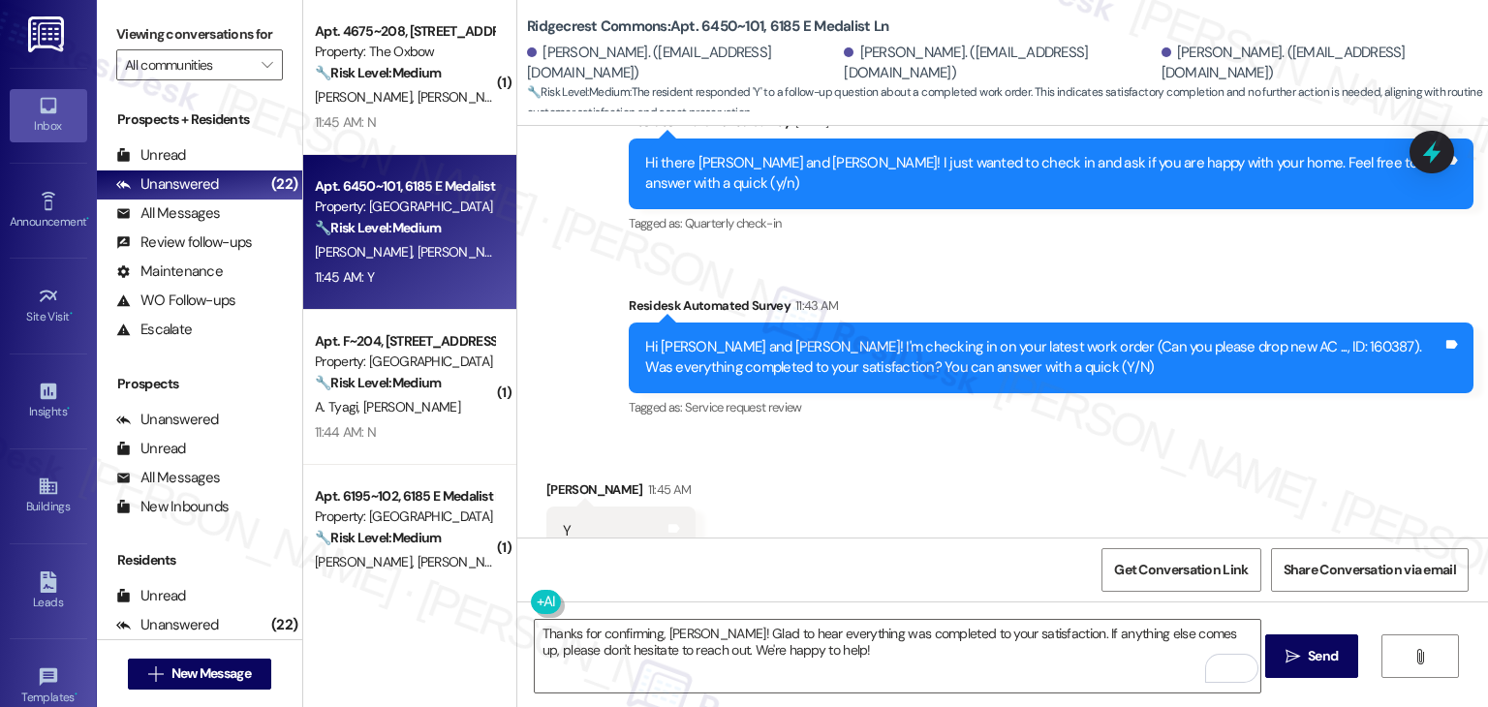
click at [1035, 458] on div "Received via SMS Jeffrey Horner 11:45 AM Y Tags and notes Tagged as: Positive r…" at bounding box center [1002, 518] width 971 height 164
click at [847, 651] on textarea "Thanks for confirming, Jeffrey! Glad to hear everything was completed to your s…" at bounding box center [898, 656] width 726 height 73
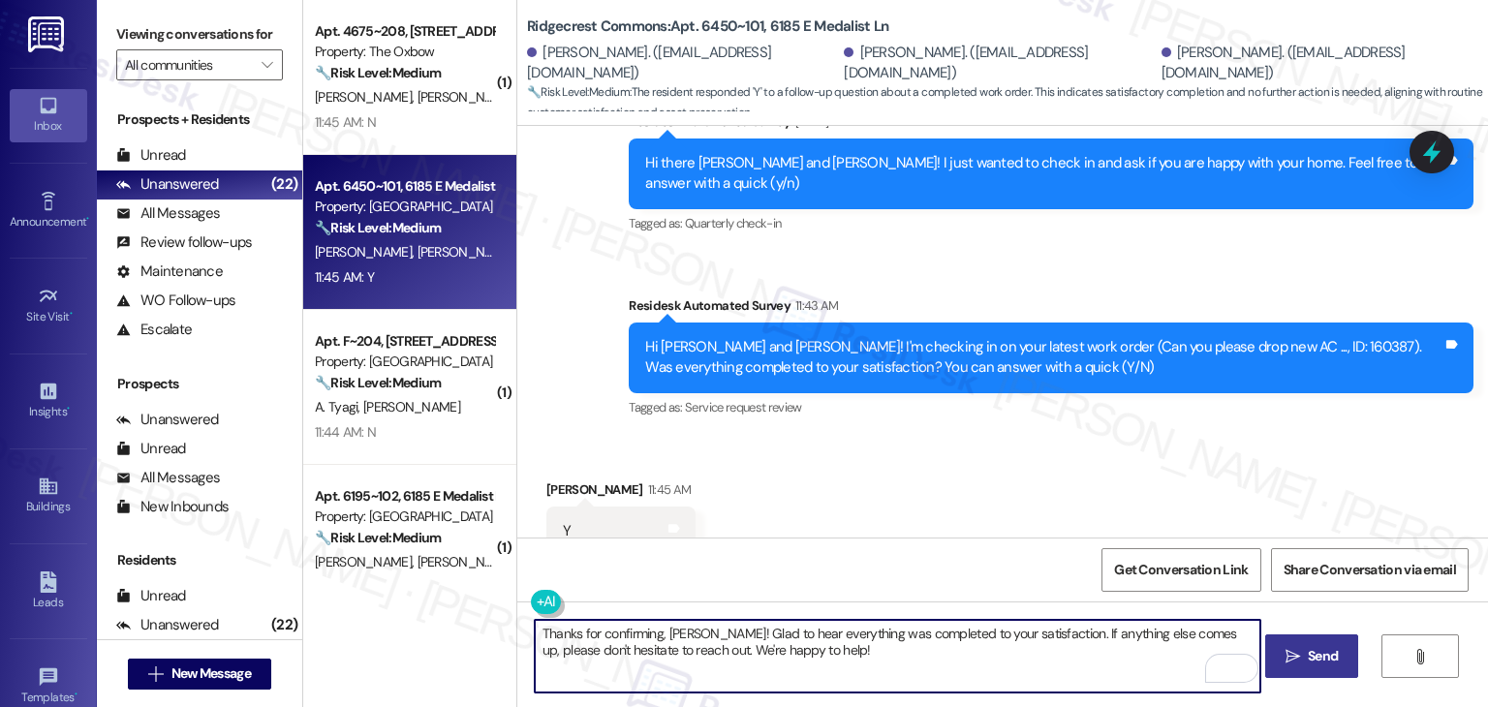
click at [1317, 648] on span "Send" at bounding box center [1323, 656] width 30 height 20
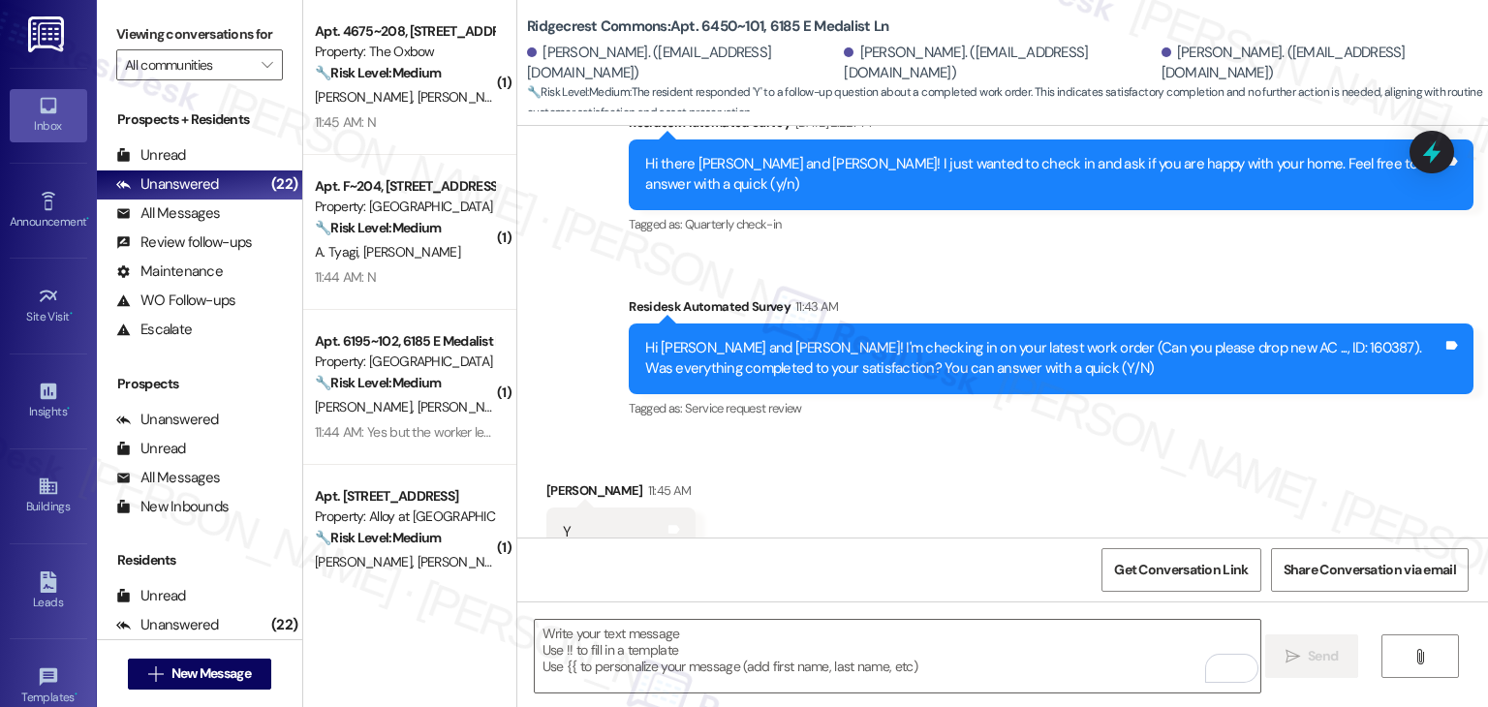
scroll to position [2312, 0]
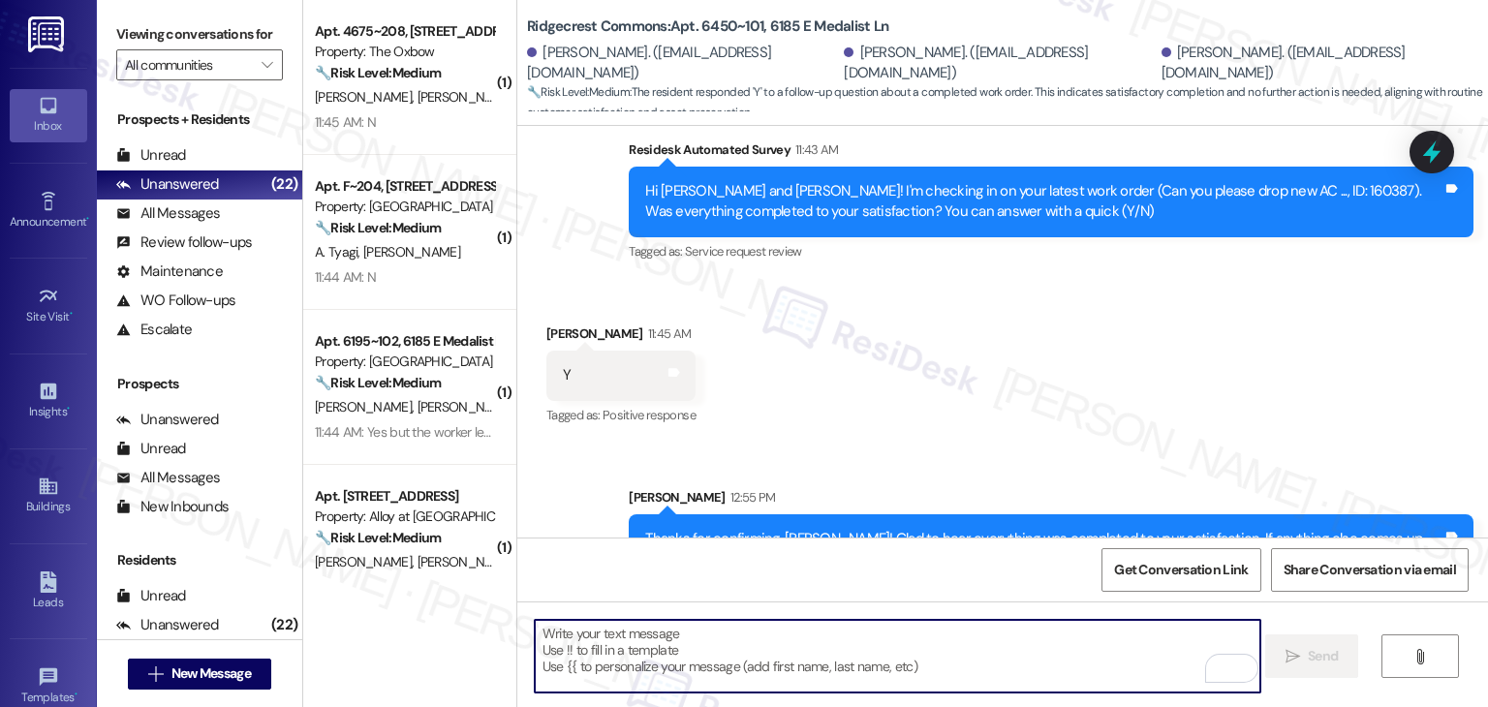
click at [661, 654] on textarea "To enrich screen reader interactions, please activate Accessibility in Grammarl…" at bounding box center [898, 656] width 726 height 73
paste textarea "We're eager to know if {{property}} has met your expectations. Your feedback is…"
type textarea "We're eager to know if {{property}} has met your expectations. Your feedback is…"
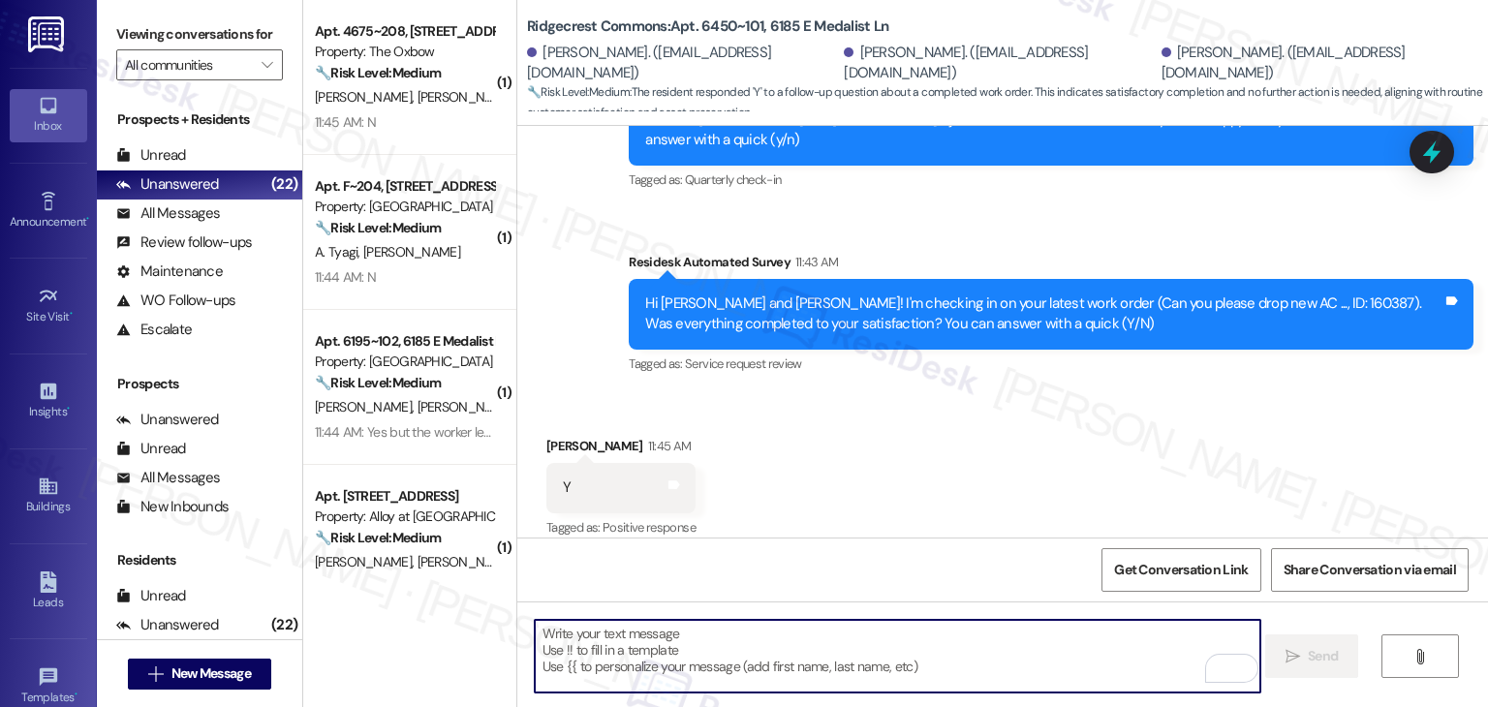
scroll to position [2155, 0]
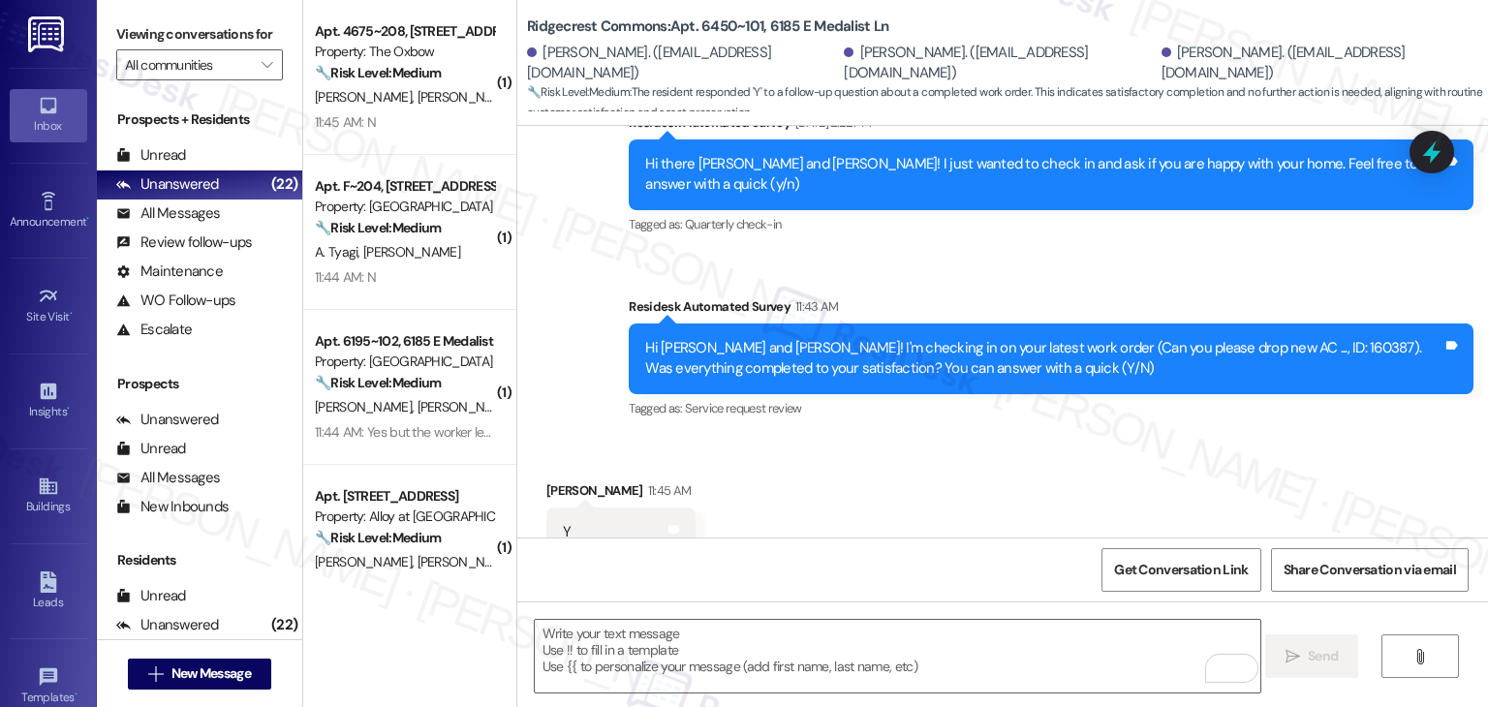
click at [934, 437] on div "Received via SMS Jeffrey Horner 11:45 AM Y Tags and notes Tagged as: Positive r…" at bounding box center [1002, 519] width 971 height 164
click at [898, 437] on div "Received via SMS Jeffrey Horner 11:45 AM Y Tags and notes Tagged as: Positive r…" at bounding box center [1002, 519] width 971 height 164
click at [1039, 455] on div "Received via SMS Jeffrey Horner 11:45 AM Y Tags and notes Tagged as: Positive r…" at bounding box center [1002, 519] width 971 height 164
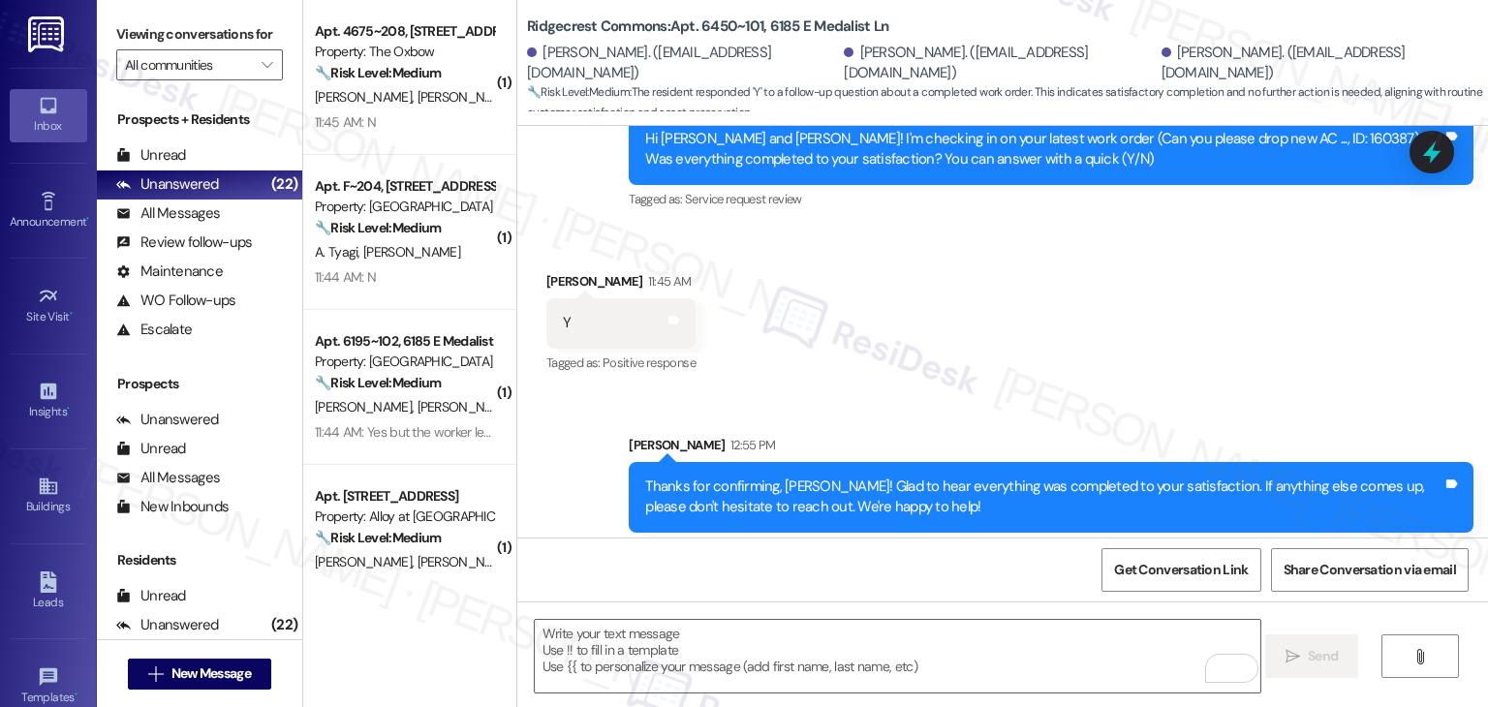
scroll to position [2468, 0]
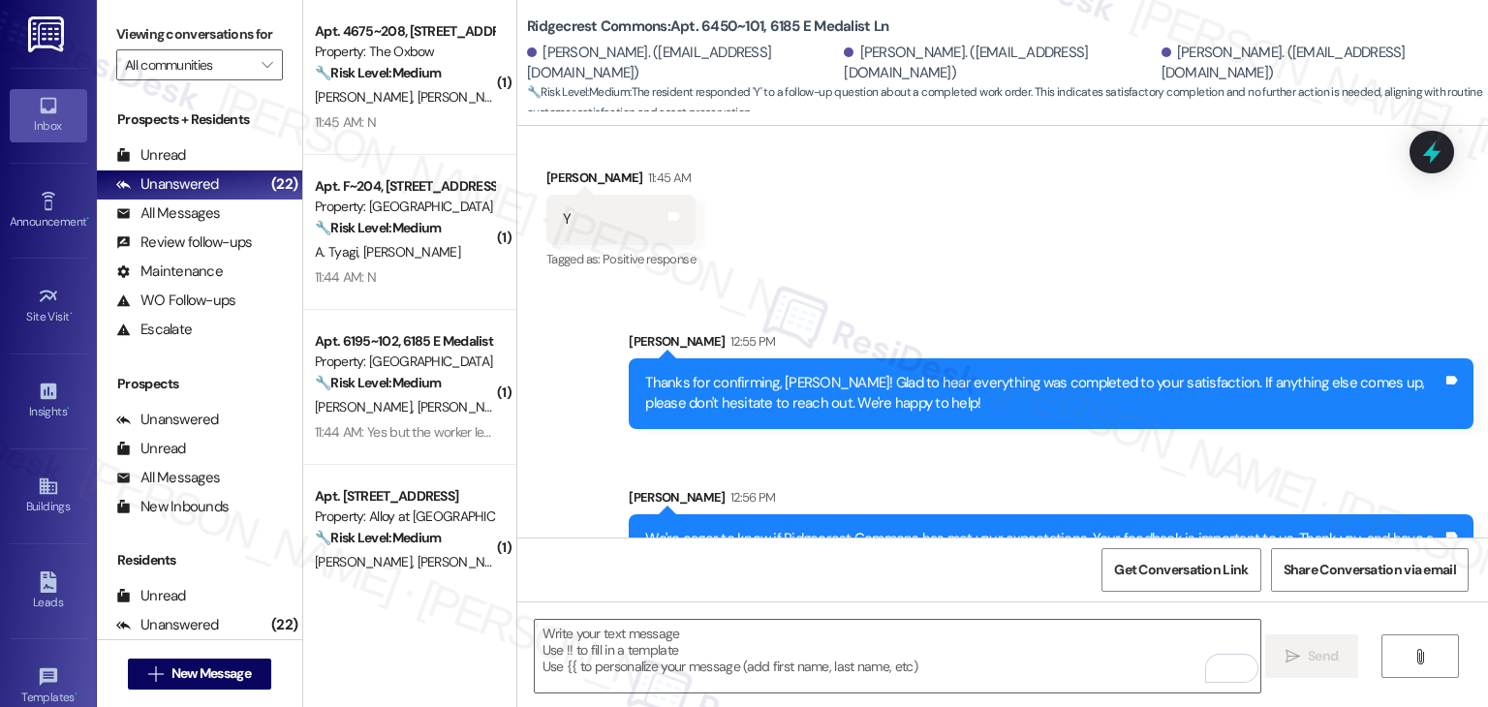
click at [953, 473] on div "Sent via SMS Sarah 12:56 PM We're eager to know if Ridgecrest Commons has met y…" at bounding box center [1051, 536] width 874 height 127
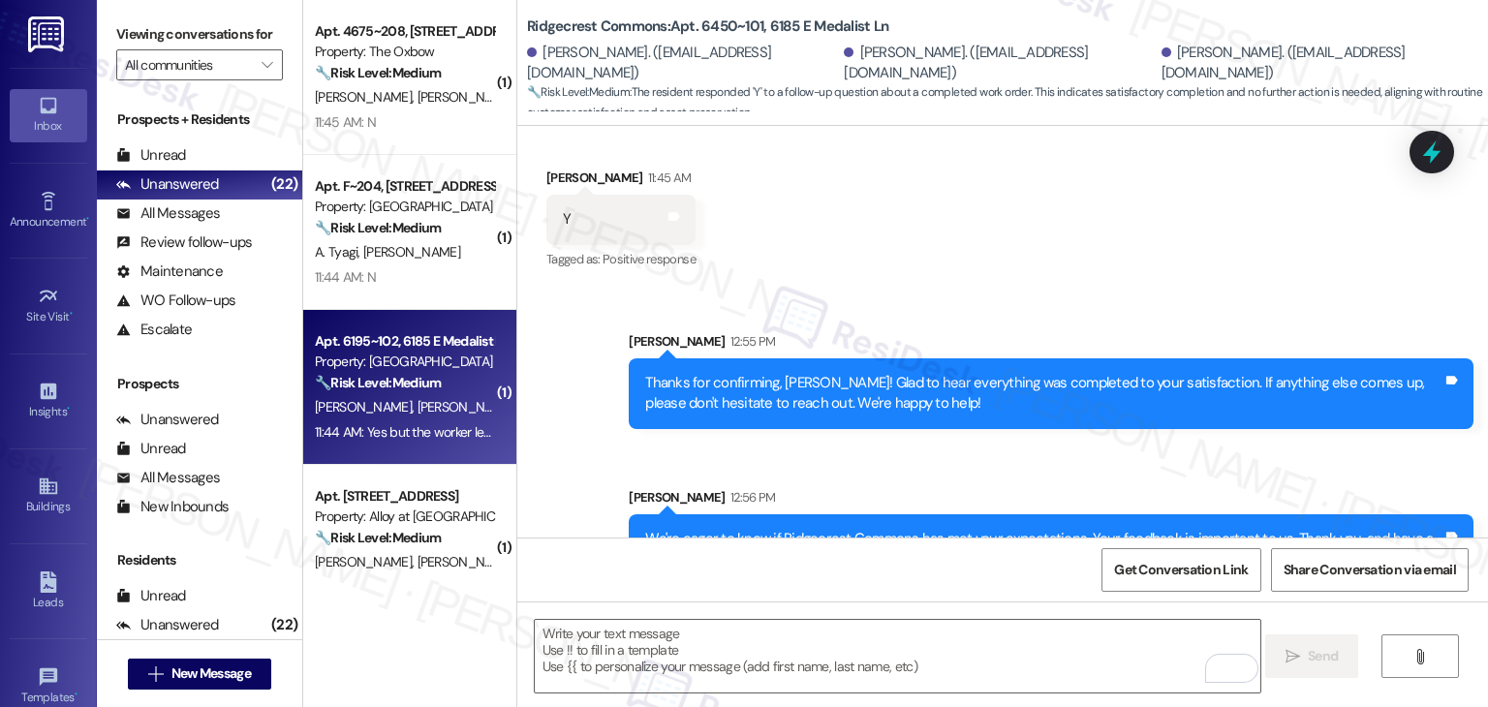
click at [423, 439] on div "11:44 AM: Yes but the worker left their supplies in our apartment 11:44 AM: Yes…" at bounding box center [491, 431] width 353 height 17
click at [400, 242] on div "A. Tyagi G. Tyagi" at bounding box center [404, 252] width 183 height 24
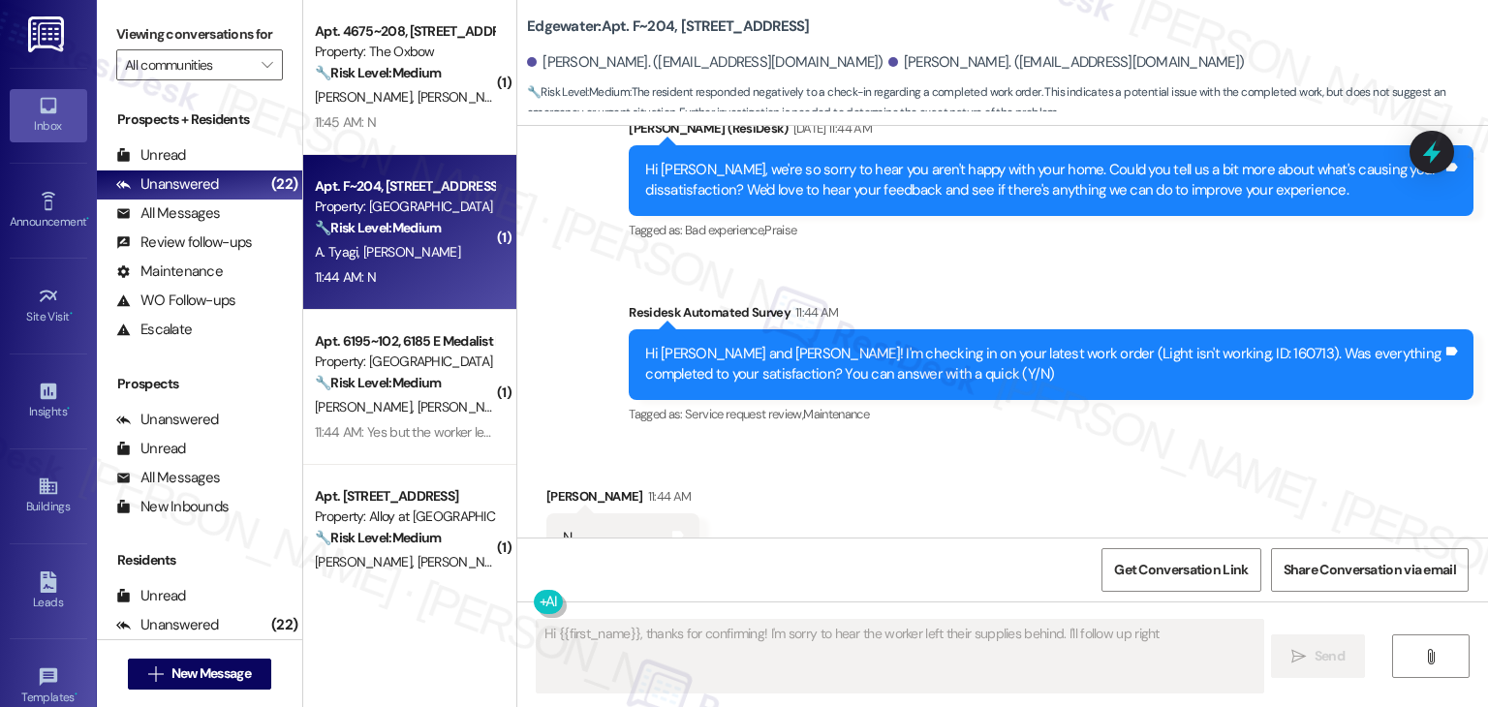
scroll to position [5162, 0]
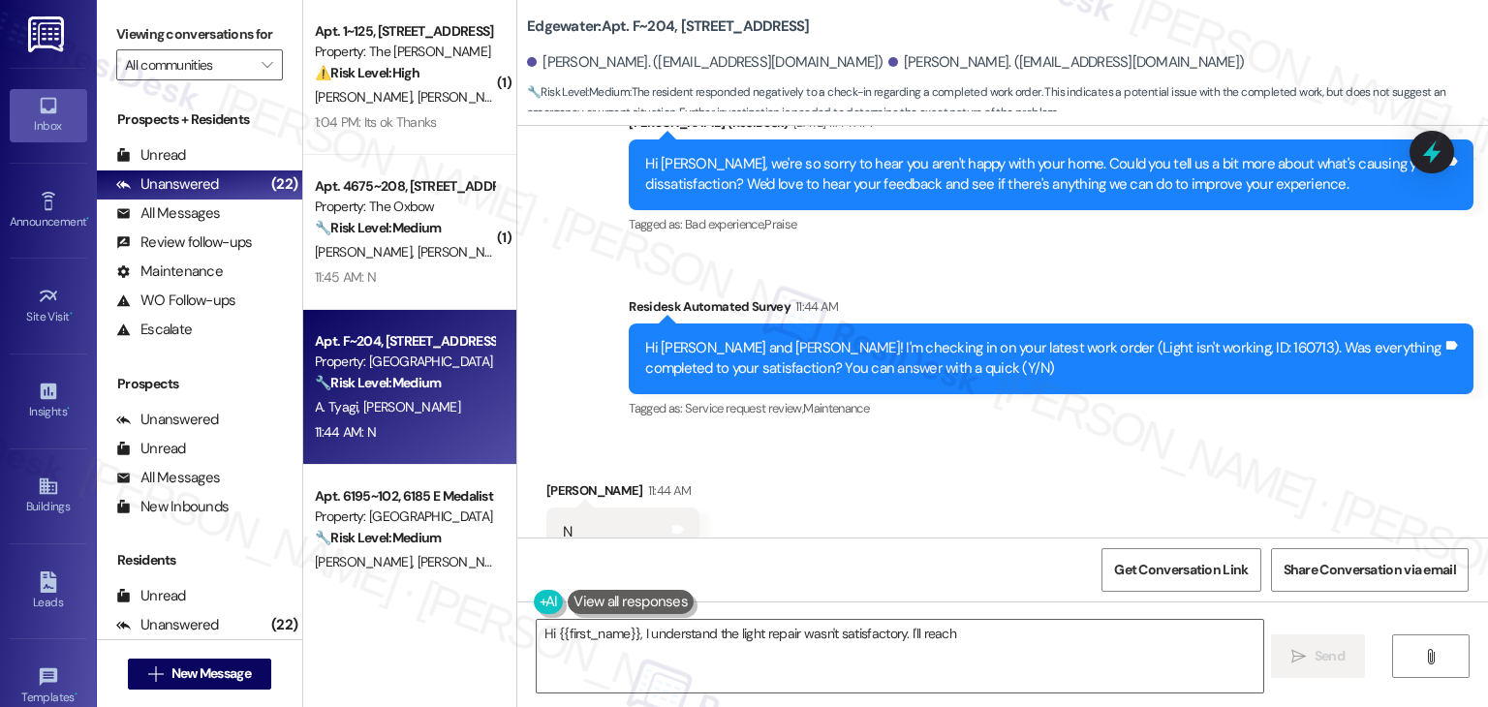
click at [989, 451] on div "Received via SMS Garima Tyagi 11:44 AM N Tags and notes Tagged as: Negative res…" at bounding box center [1002, 519] width 971 height 164
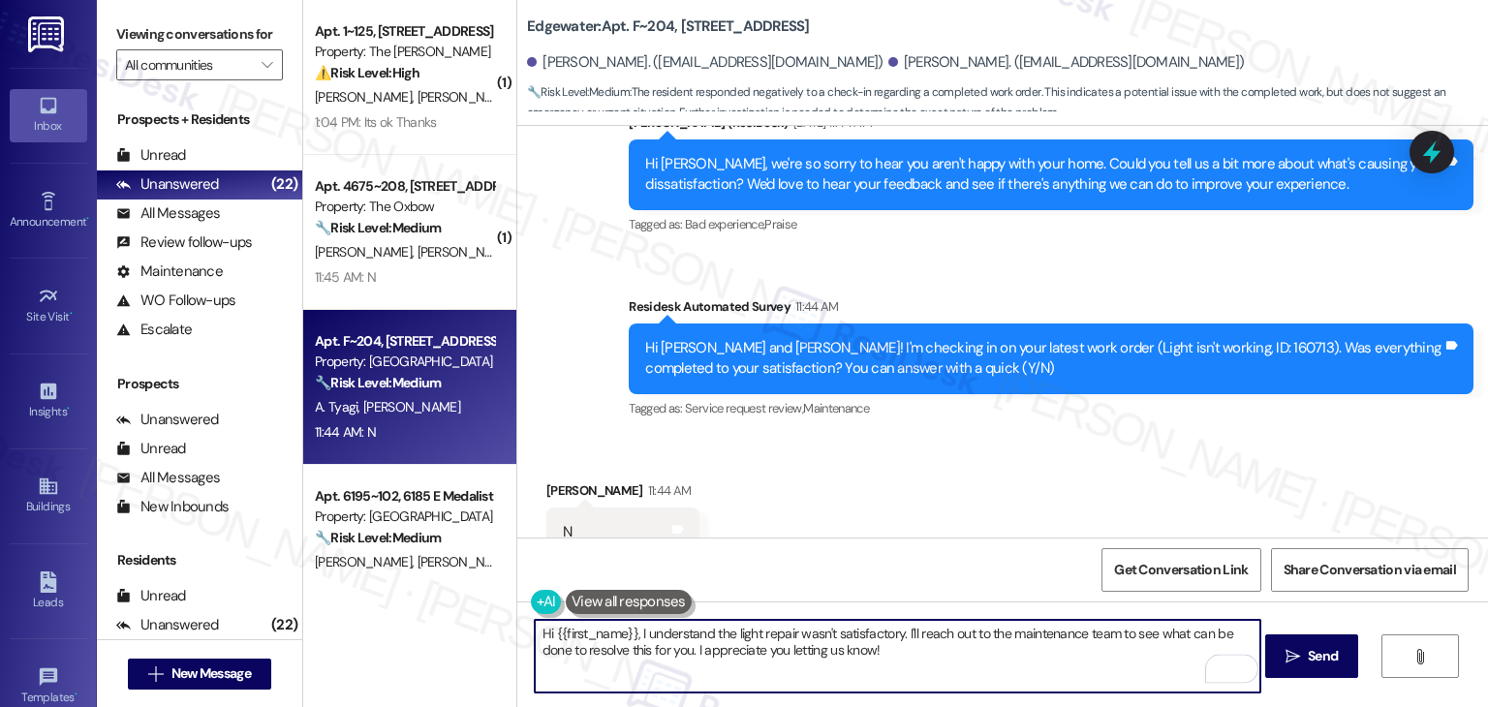
drag, startPoint x: 926, startPoint y: 657, endPoint x: 917, endPoint y: 637, distance: 22.5
click at [917, 637] on textarea "Hi {{first_name}}, I understand the light repair wasn't satisfactory. I'll reac…" at bounding box center [898, 656] width 726 height 73
paste textarea "Can you provide more details about what wasn't addressed so I can follow up app…"
drag, startPoint x: 628, startPoint y: 627, endPoint x: 545, endPoint y: 630, distance: 82.4
click at [545, 630] on textarea "Hi {{first_name}}, I understand the light repair wasn't satisfactory. Can you p…" at bounding box center [898, 656] width 726 height 73
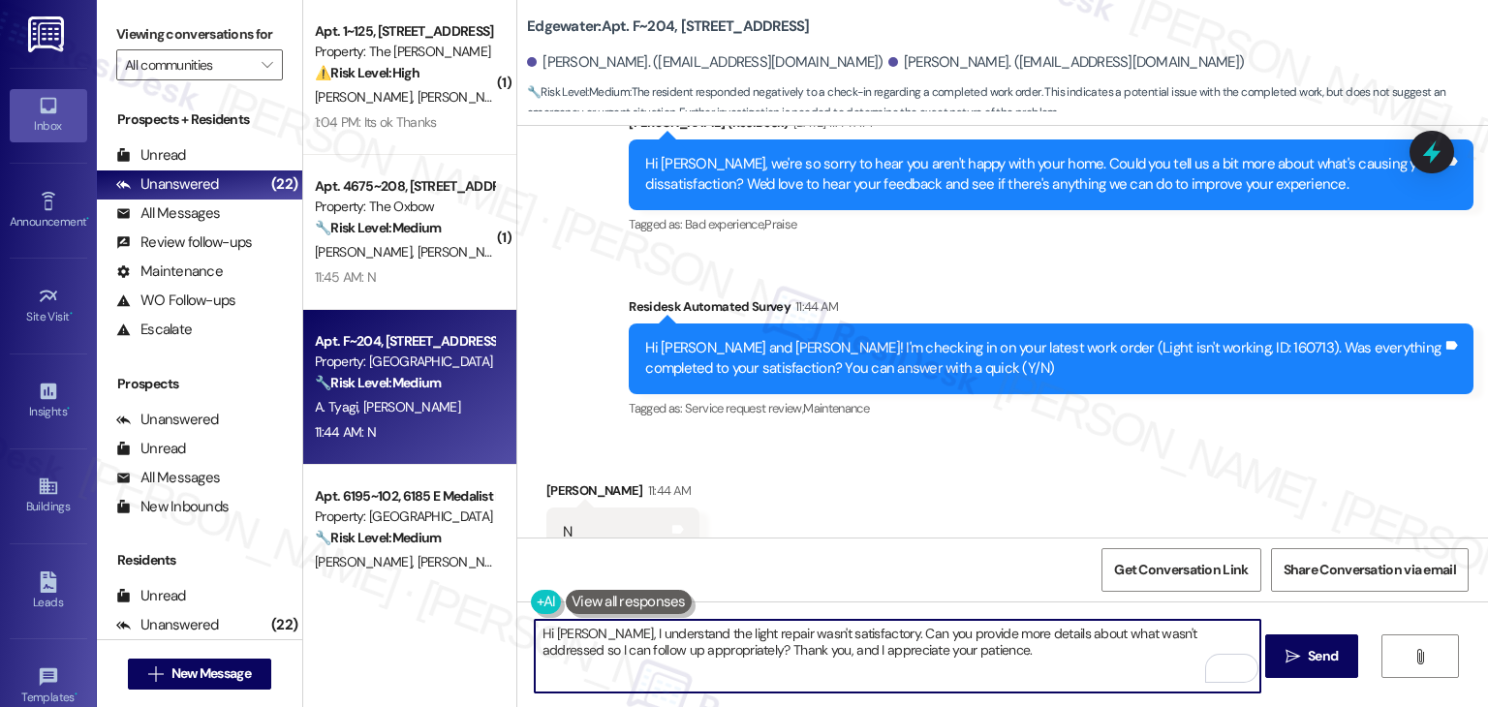
type textarea "Hi Garima, I understand the light repair wasn't satisfactory. Can you provide m…"
click at [939, 488] on div "Received via SMS Garima Tyagi 11:44 AM N Tags and notes Tagged as: Negative res…" at bounding box center [1002, 519] width 971 height 164
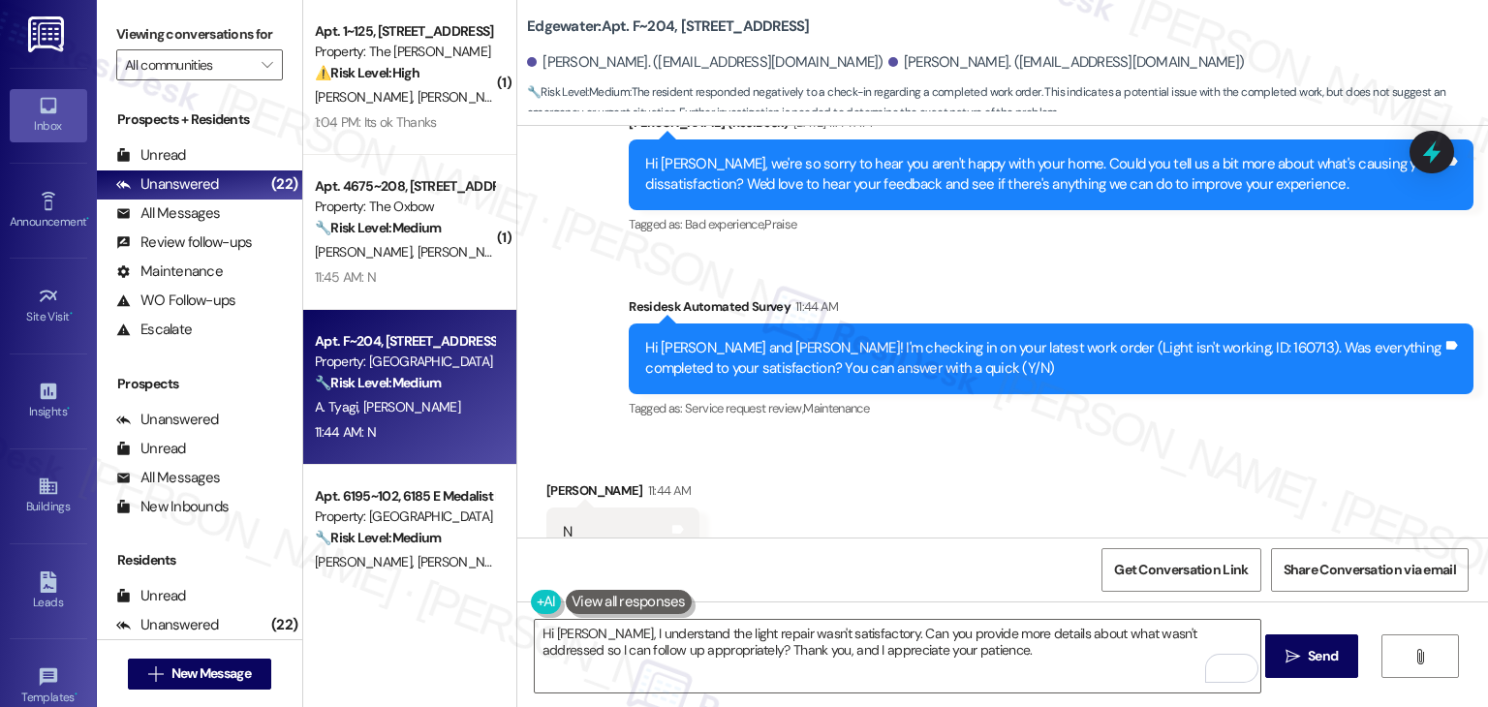
click at [939, 488] on div "Received via SMS Garima Tyagi 11:44 AM N Tags and notes Tagged as: Negative res…" at bounding box center [1002, 519] width 971 height 164
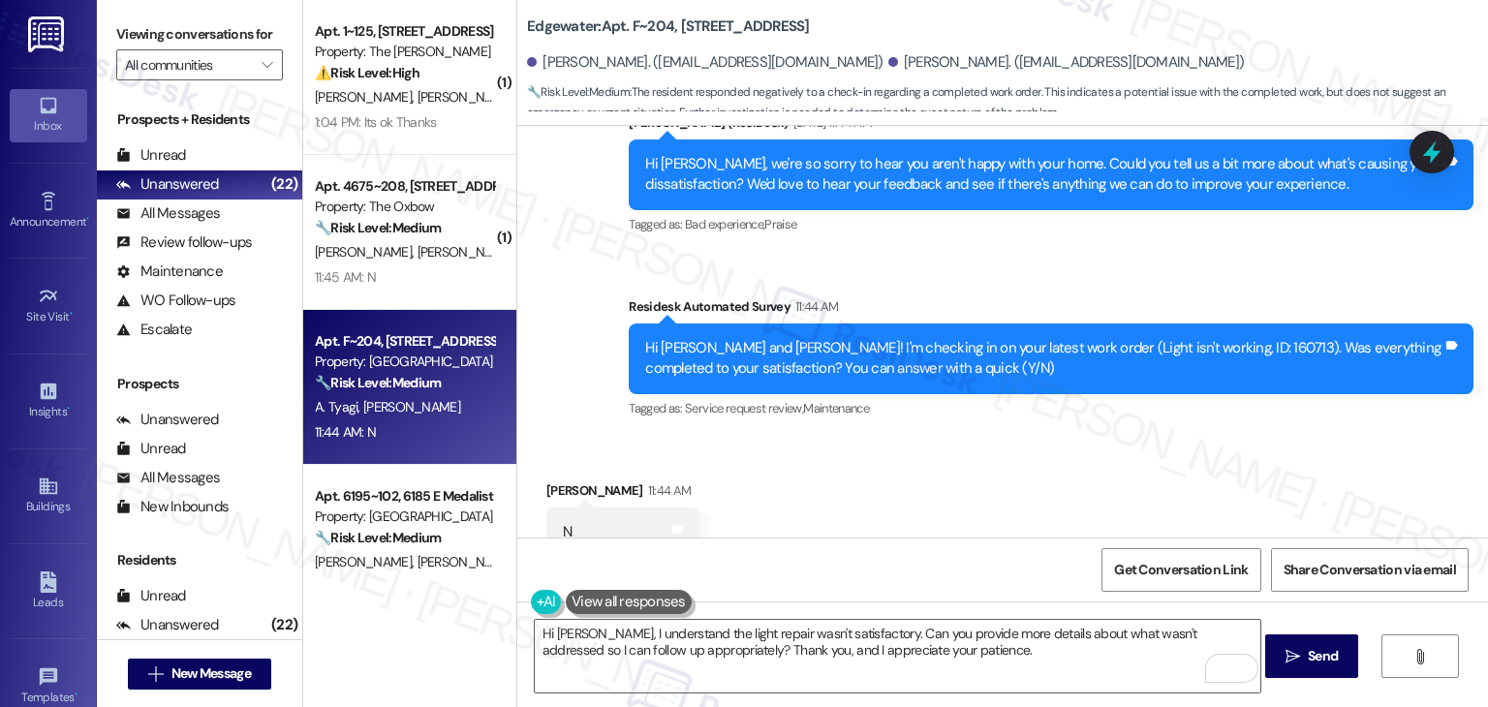
click at [939, 488] on div "Received via SMS Garima Tyagi 11:44 AM N Tags and notes Tagged as: Negative res…" at bounding box center [1002, 519] width 971 height 164
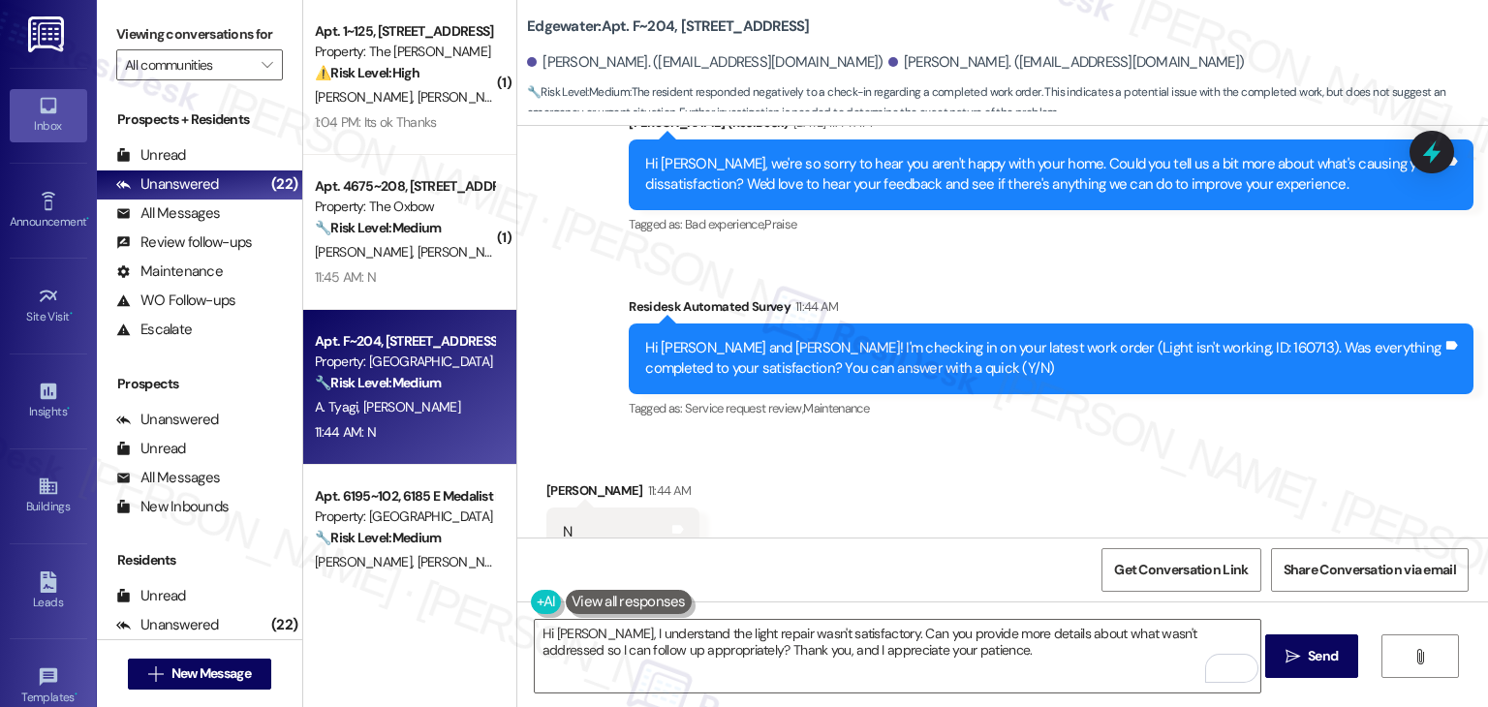
click at [939, 488] on div "Received via SMS Garima Tyagi 11:44 AM N Tags and notes Tagged as: Negative res…" at bounding box center [1002, 519] width 971 height 164
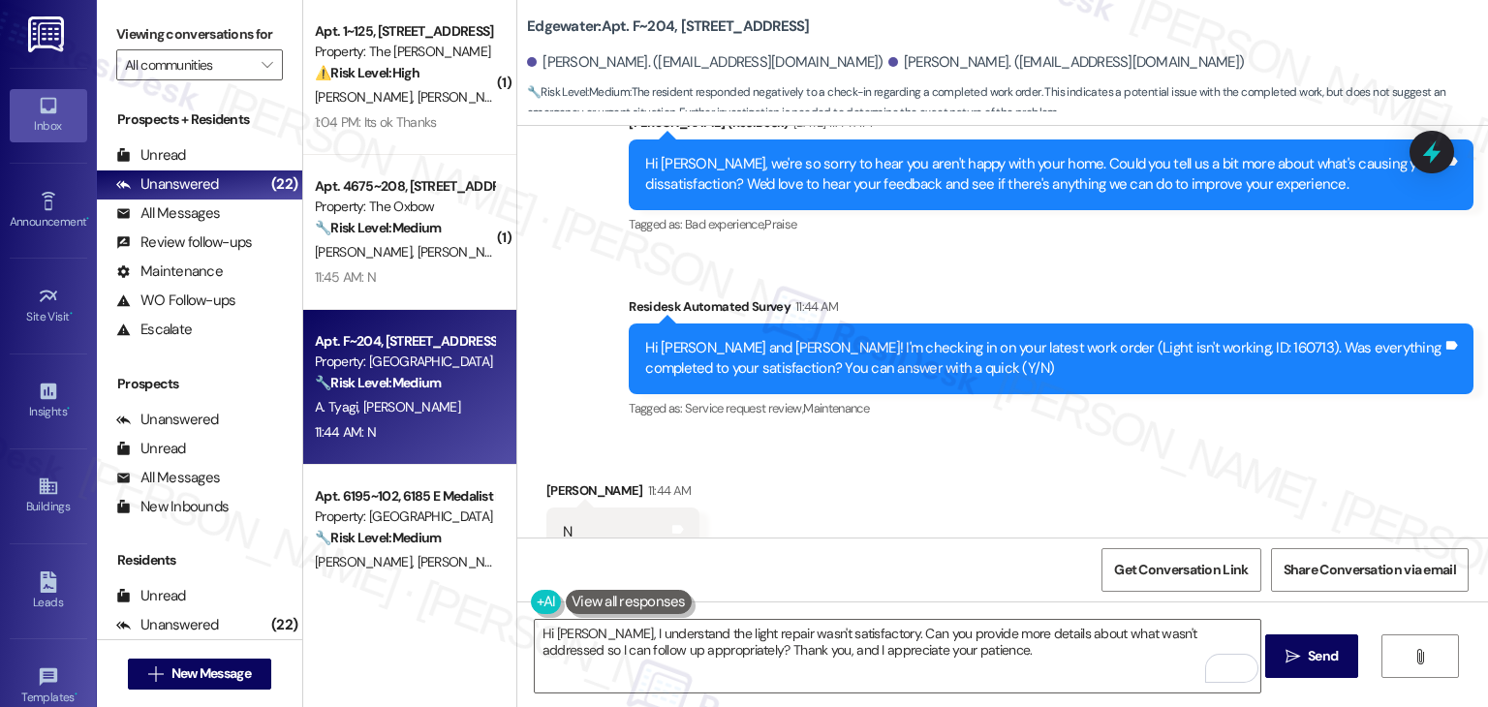
click at [939, 488] on div "Received via SMS Garima Tyagi 11:44 AM N Tags and notes Tagged as: Negative res…" at bounding box center [1002, 519] width 971 height 164
click at [934, 493] on div "Received via SMS Garima Tyagi 11:44 AM N Tags and notes Tagged as: Negative res…" at bounding box center [1002, 519] width 971 height 164
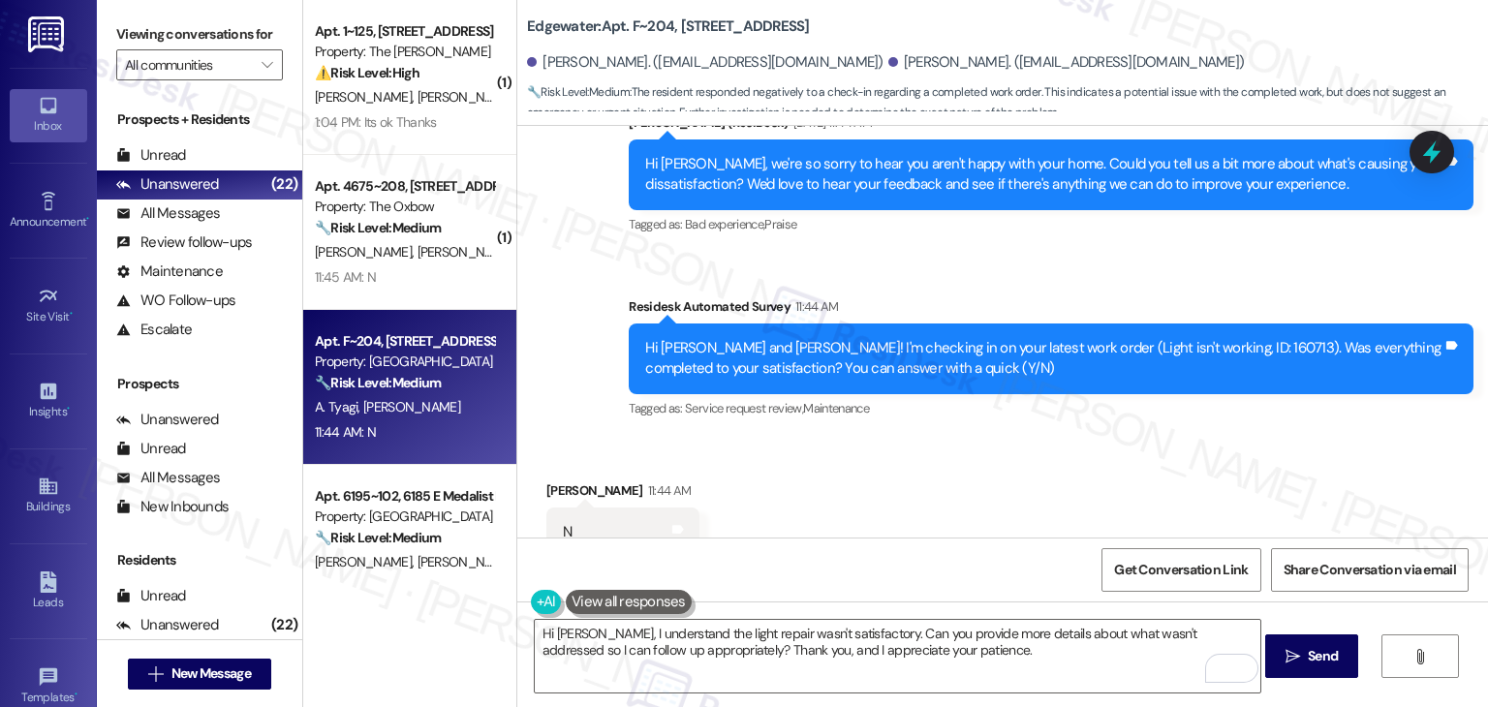
click at [934, 493] on div "Received via SMS Garima Tyagi 11:44 AM N Tags and notes Tagged as: Negative res…" at bounding box center [1002, 519] width 971 height 164
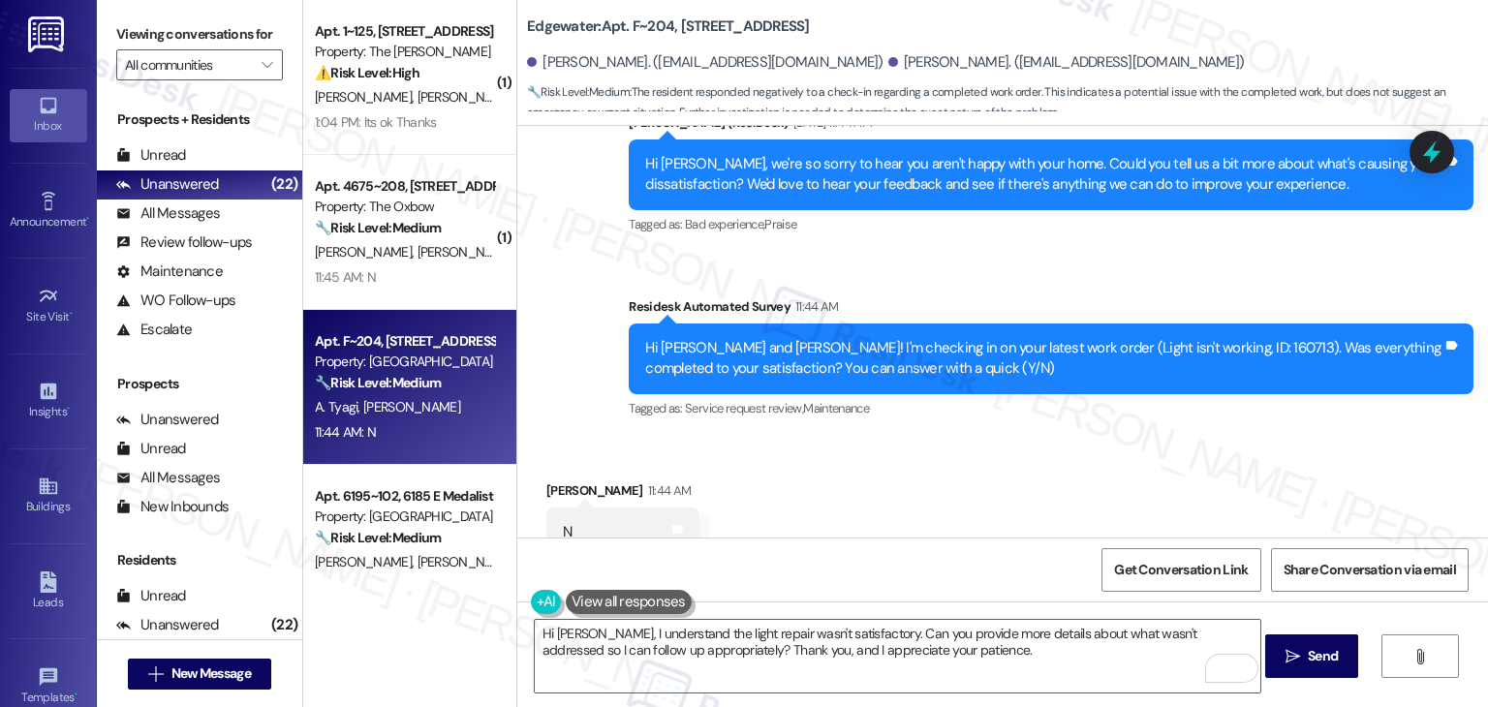
click at [934, 493] on div "Received via SMS Garima Tyagi 11:44 AM N Tags and notes Tagged as: Negative res…" at bounding box center [1002, 519] width 971 height 164
click at [928, 647] on textarea "Hi Garima, I understand the light repair wasn't satisfactory. Can you provide m…" at bounding box center [898, 656] width 726 height 73
click at [1313, 651] on span "Send" at bounding box center [1323, 656] width 30 height 20
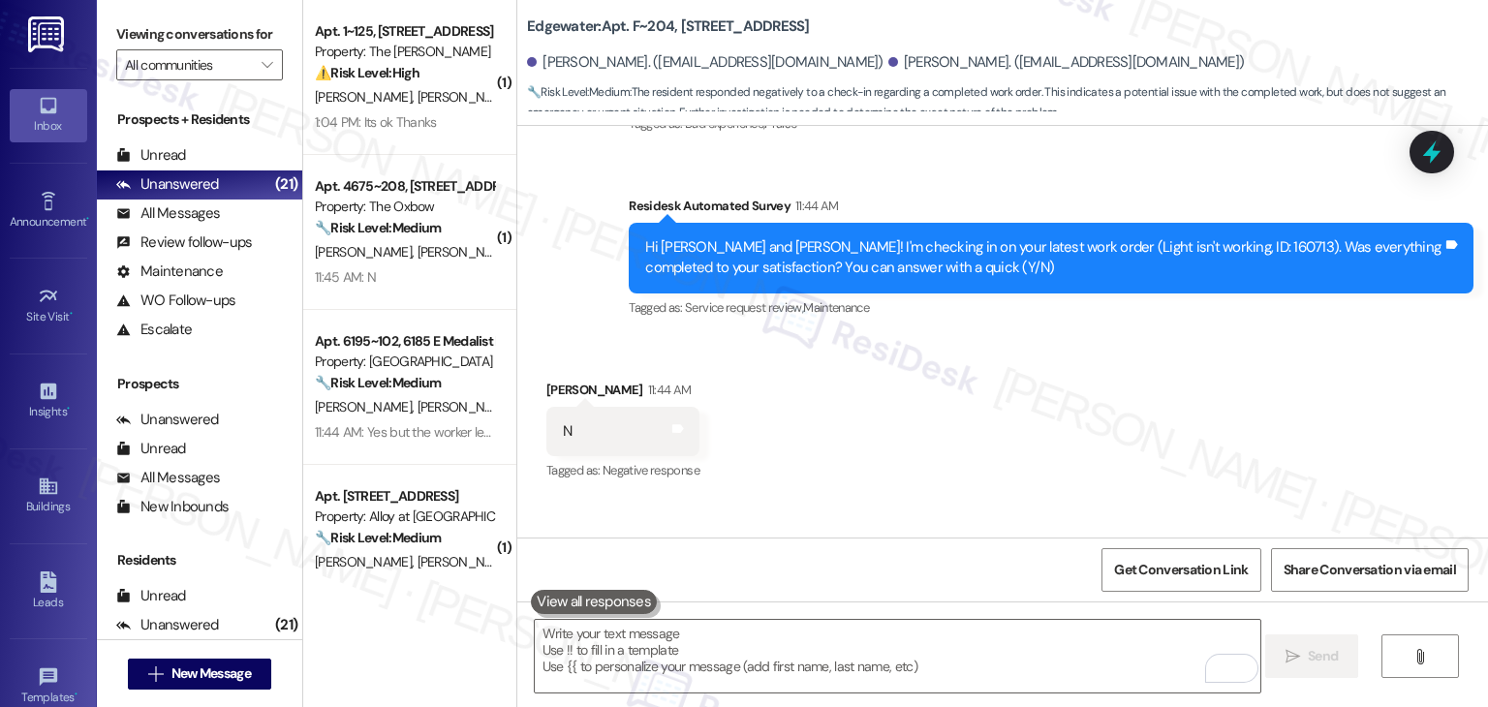
scroll to position [5318, 0]
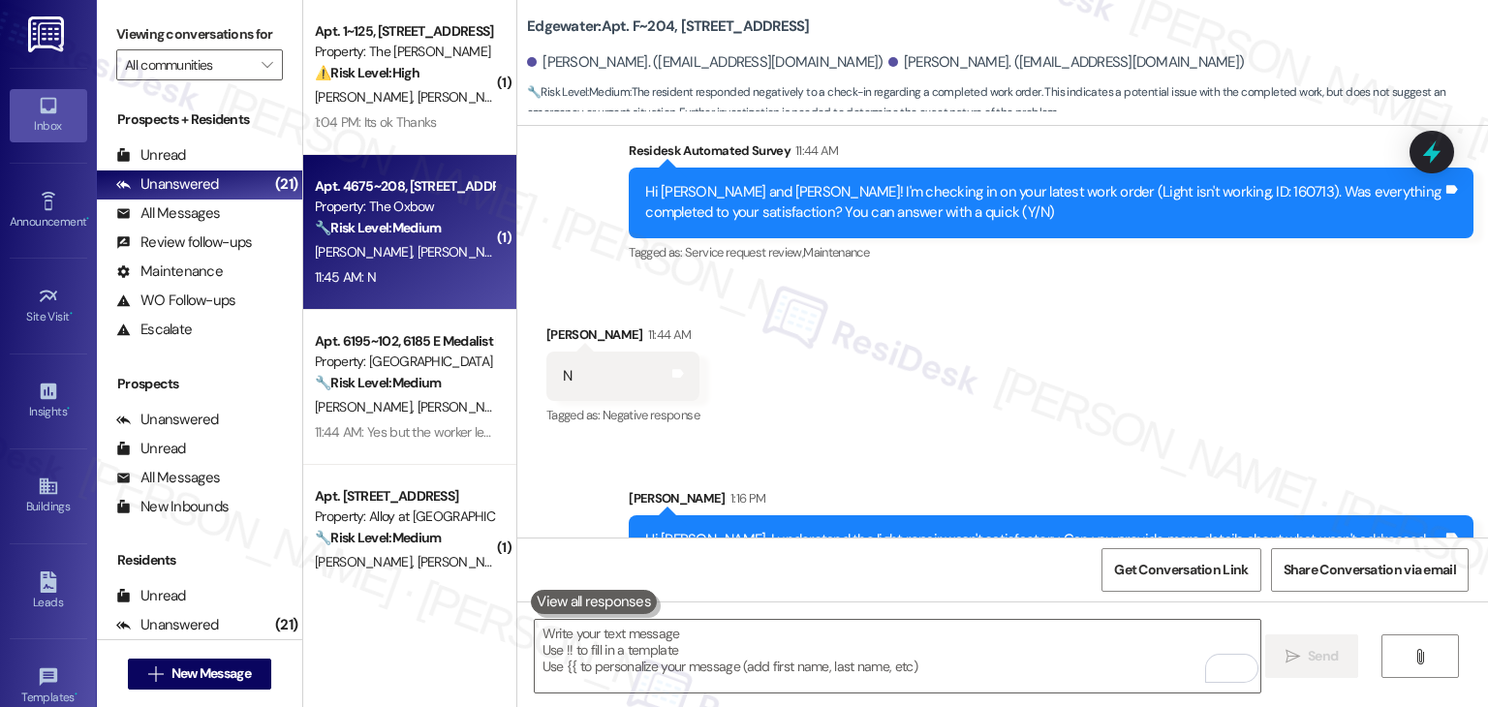
click at [398, 291] on div "Apt. 4675~208, 4650 W Garfield St Property: The Oxbow 🔧 Risk Level: Medium The …" at bounding box center [409, 232] width 213 height 155
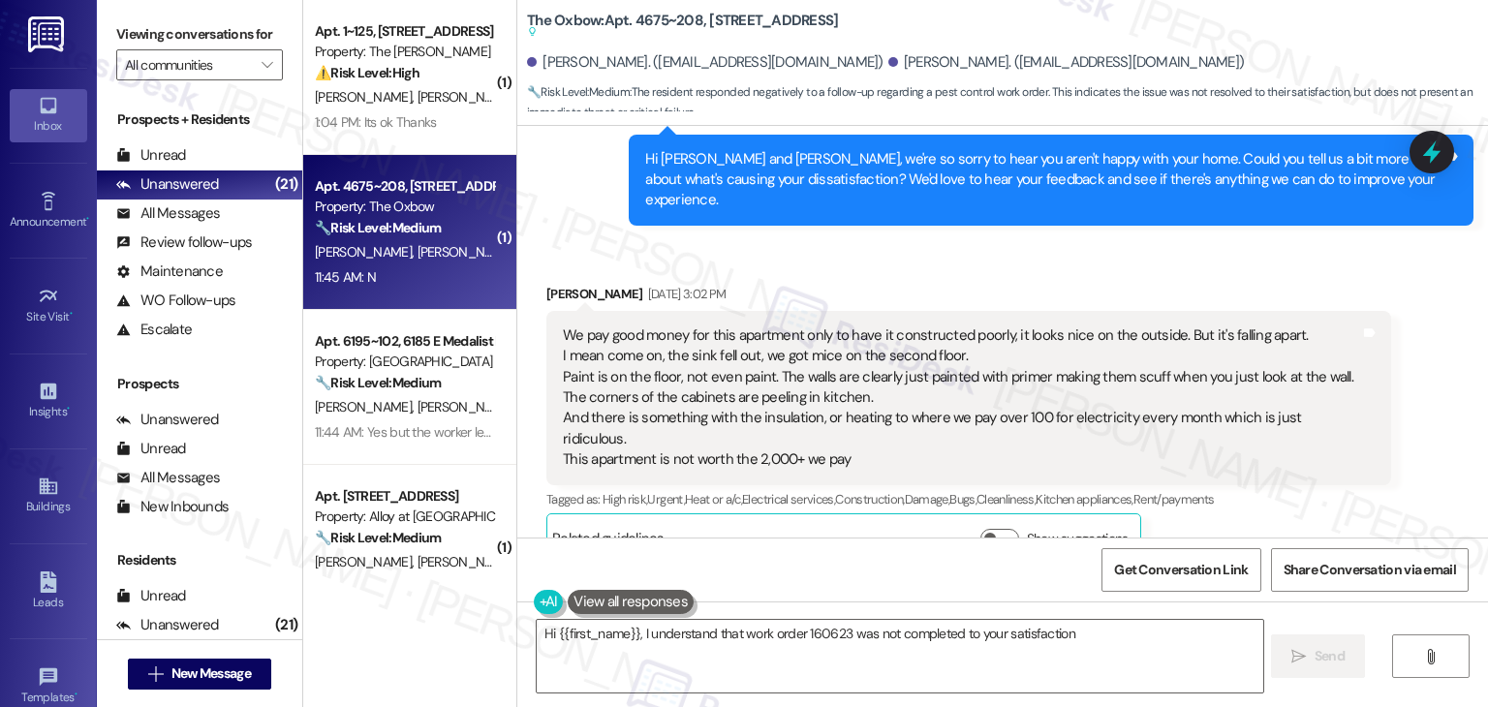
scroll to position [3377, 0]
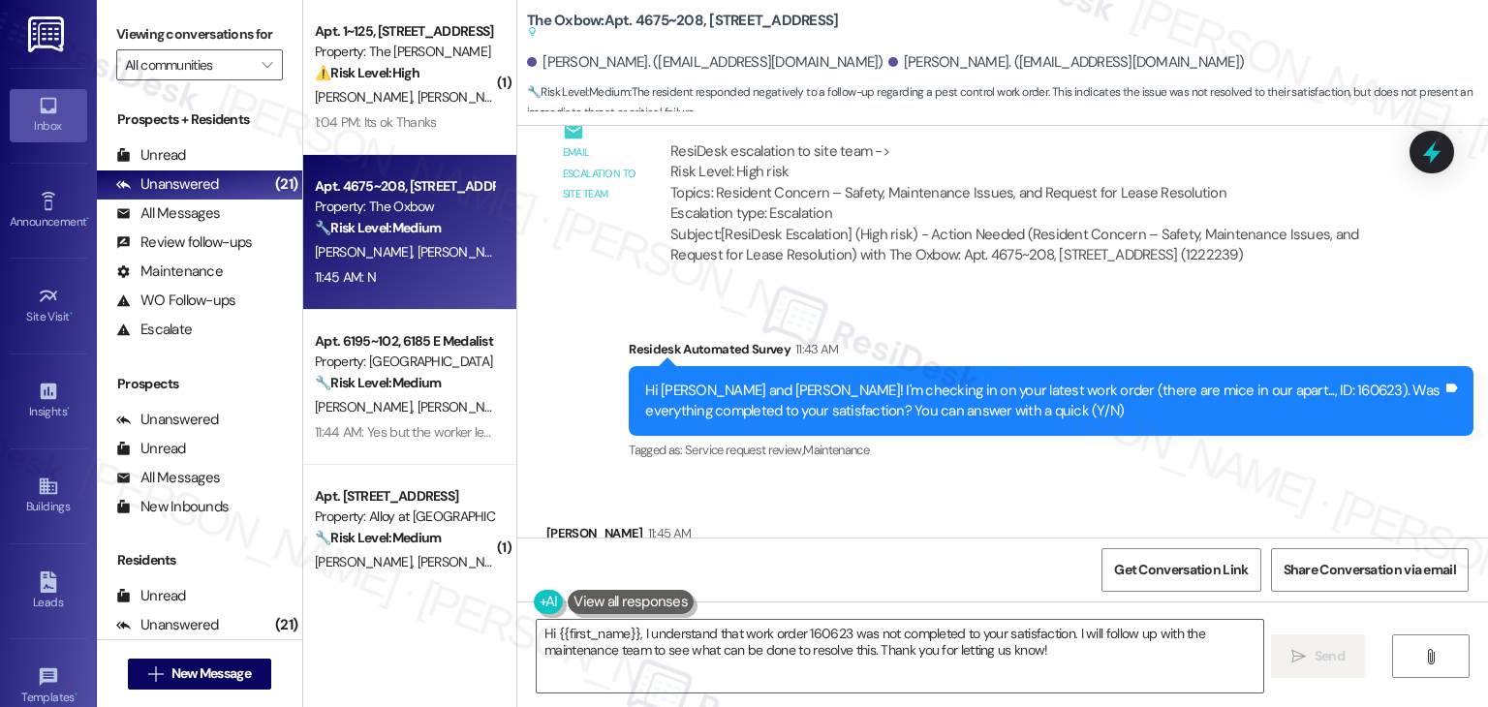
click at [874, 480] on div "Received via SMS Mikayla Blacksher 11:45 AM N Tags and notes Tagged as: Negativ…" at bounding box center [1002, 562] width 971 height 164
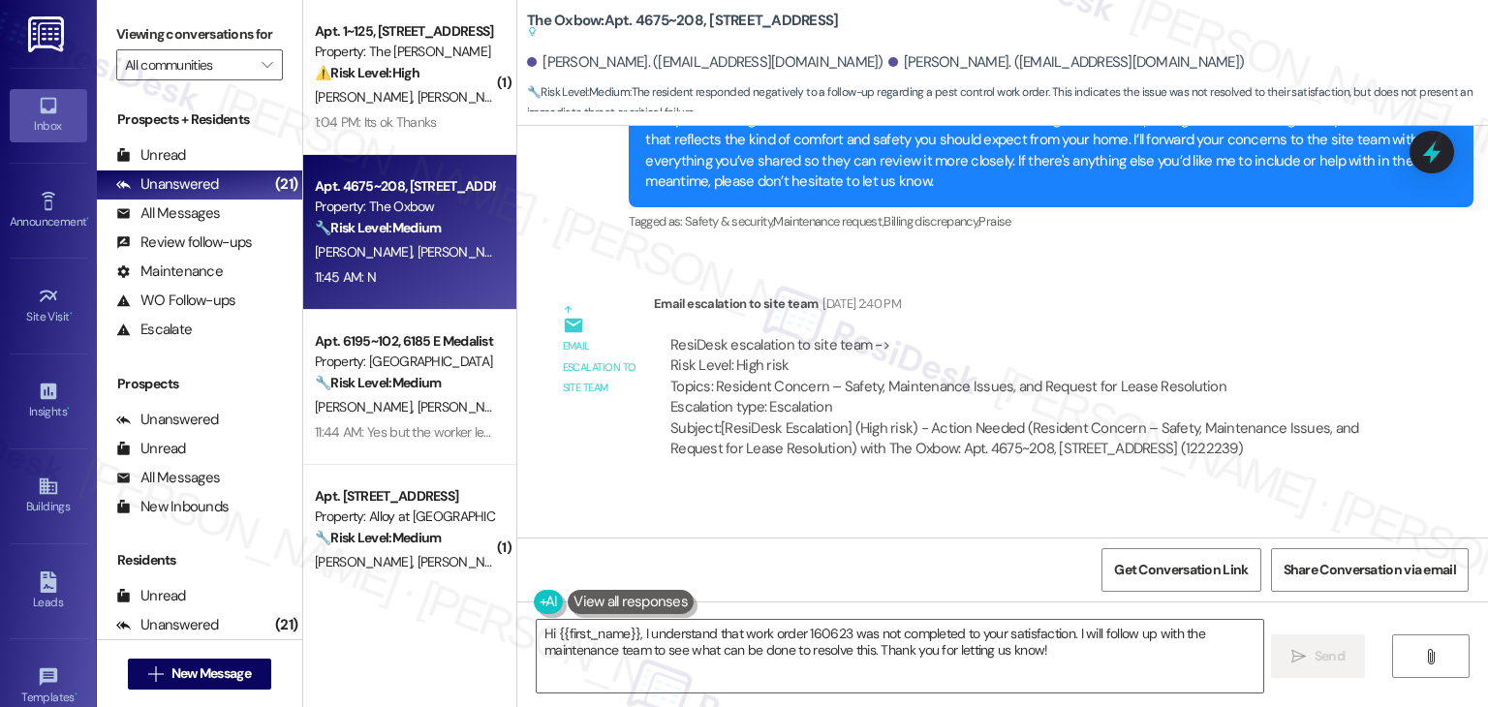
scroll to position [3378, 0]
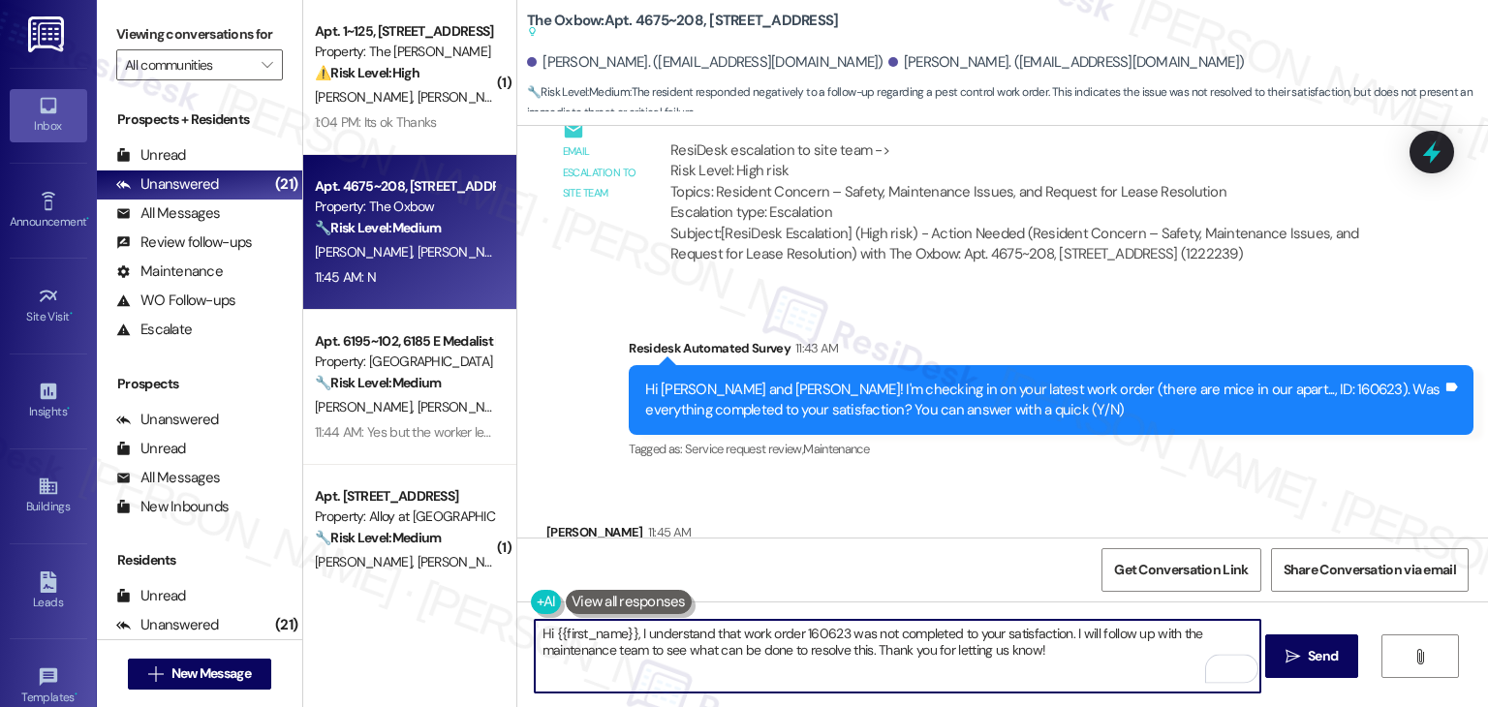
drag, startPoint x: 1081, startPoint y: 653, endPoint x: 1064, endPoint y: 634, distance: 26.1
click at [1064, 634] on textarea "Hi {{first_name}}, I understand that work order 160623 was not completed to you…" at bounding box center [898, 656] width 726 height 73
paste textarea "Can you provide more details about what wasn't addressed so I can follow up app…"
type textarea "Hi {{first_name}}, I understand that work order 160623 was not completed to you…"
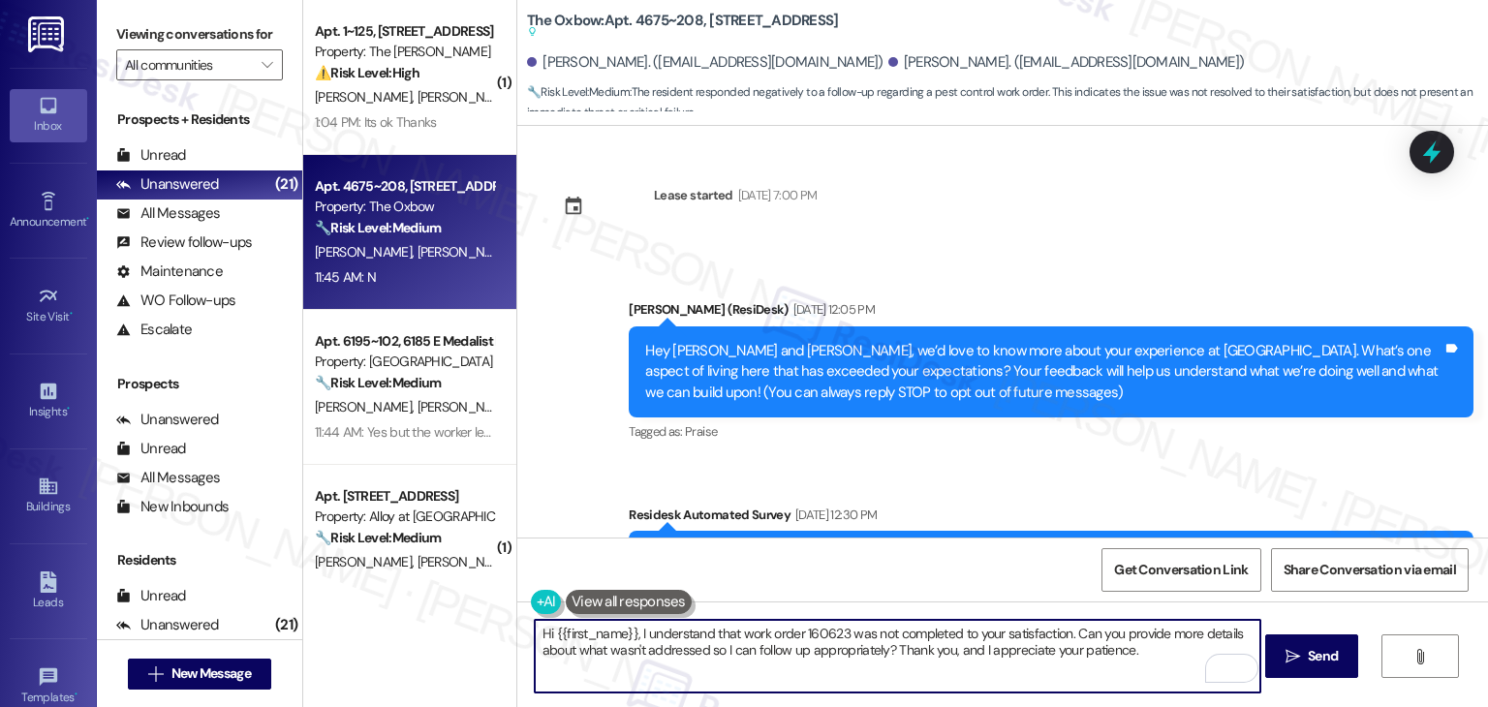
scroll to position [3378, 0]
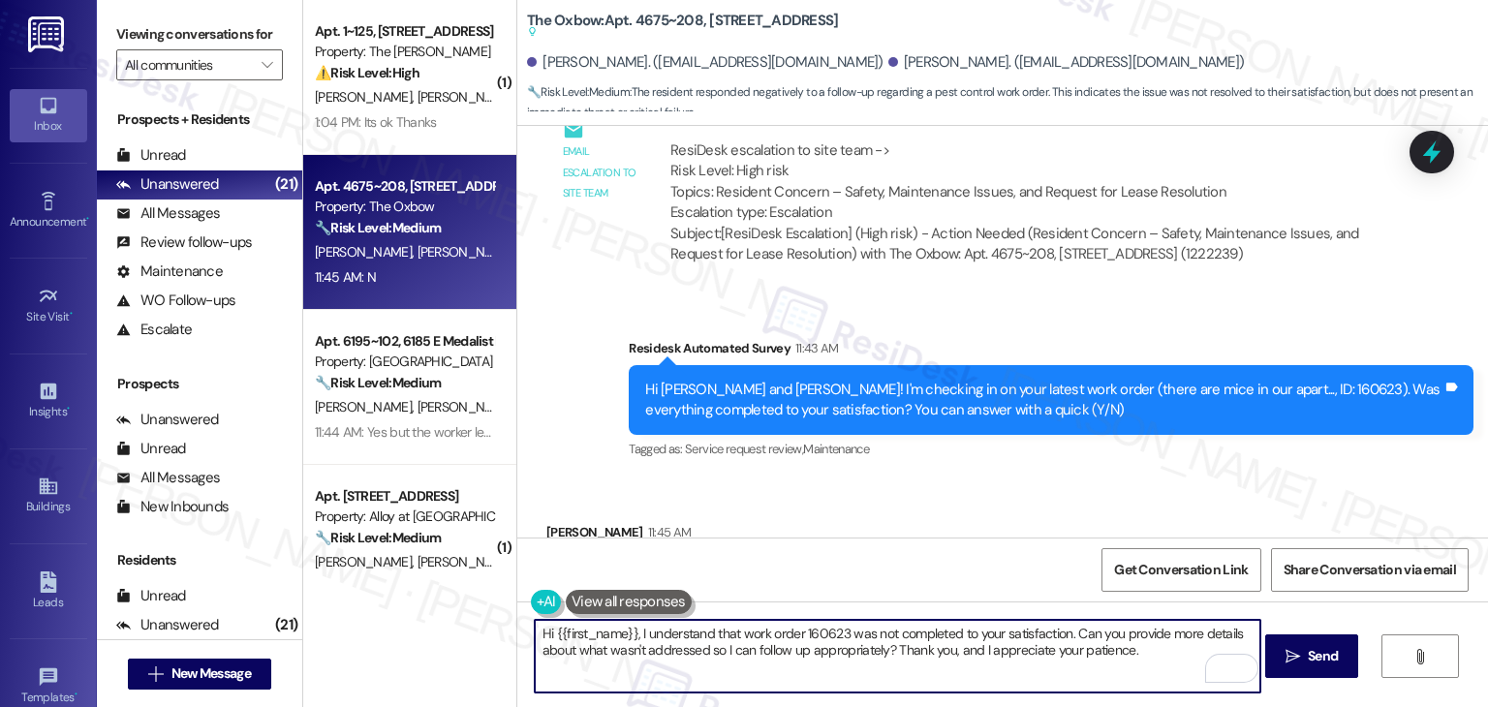
click at [543, 628] on textarea "Hi {{first_name}}, I understand that work order 160623 was not completed to you…" at bounding box center [898, 656] width 726 height 73
type textarea "Hi [PERSON_NAME], I understand that work order 160623 was not completed to your…"
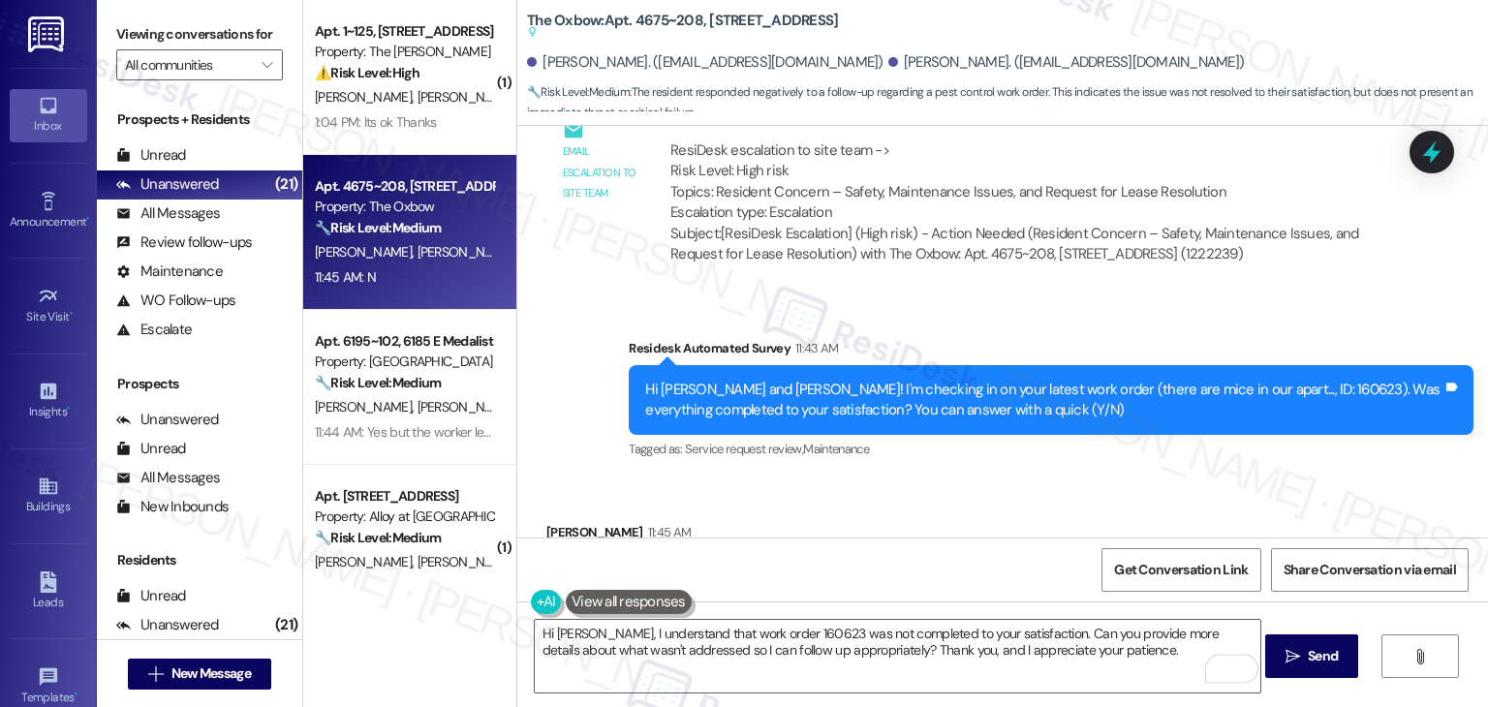
click at [960, 494] on div "Received via SMS [PERSON_NAME] 11:45 AM N Tags and notes Tagged as: Negative re…" at bounding box center [1002, 561] width 971 height 164
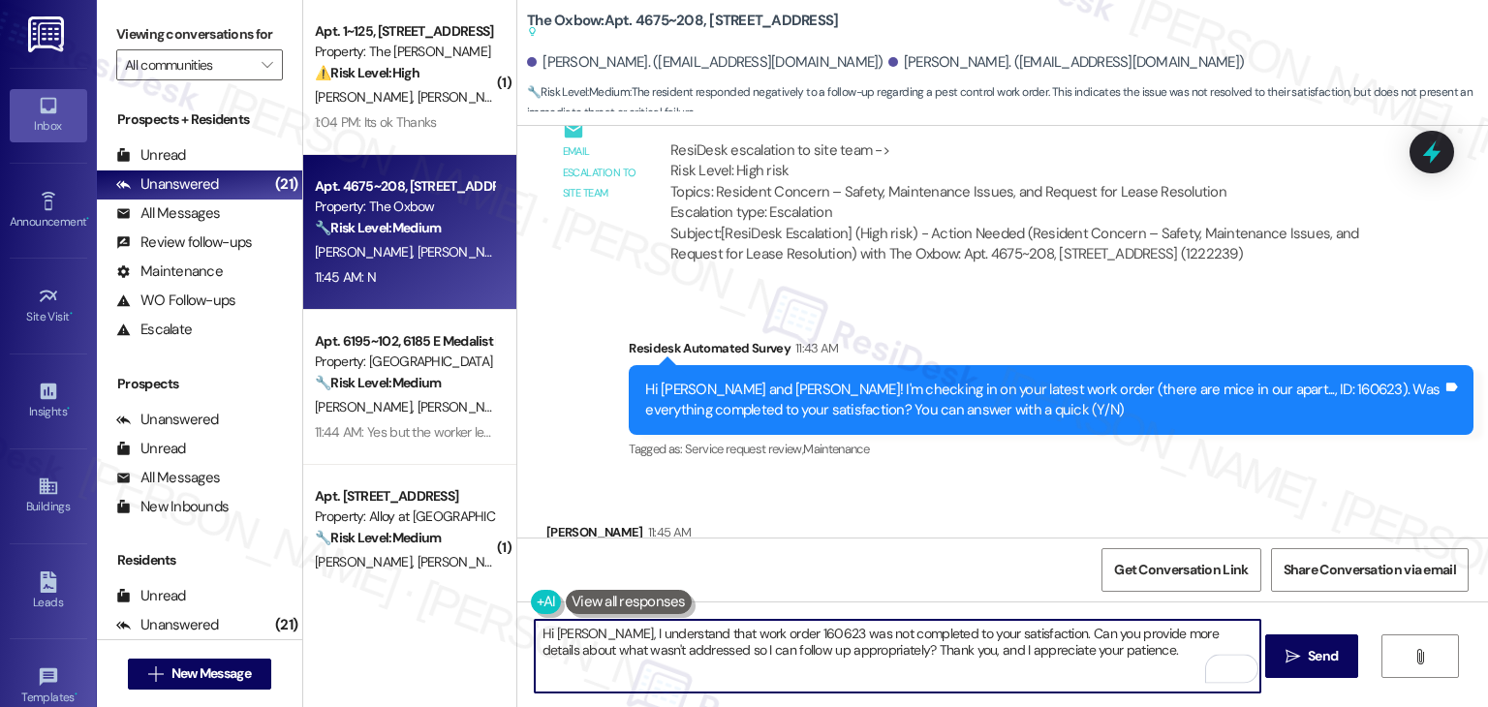
click at [1112, 658] on textarea "Hi [PERSON_NAME], I understand that work order 160623 was not completed to your…" at bounding box center [898, 656] width 726 height 73
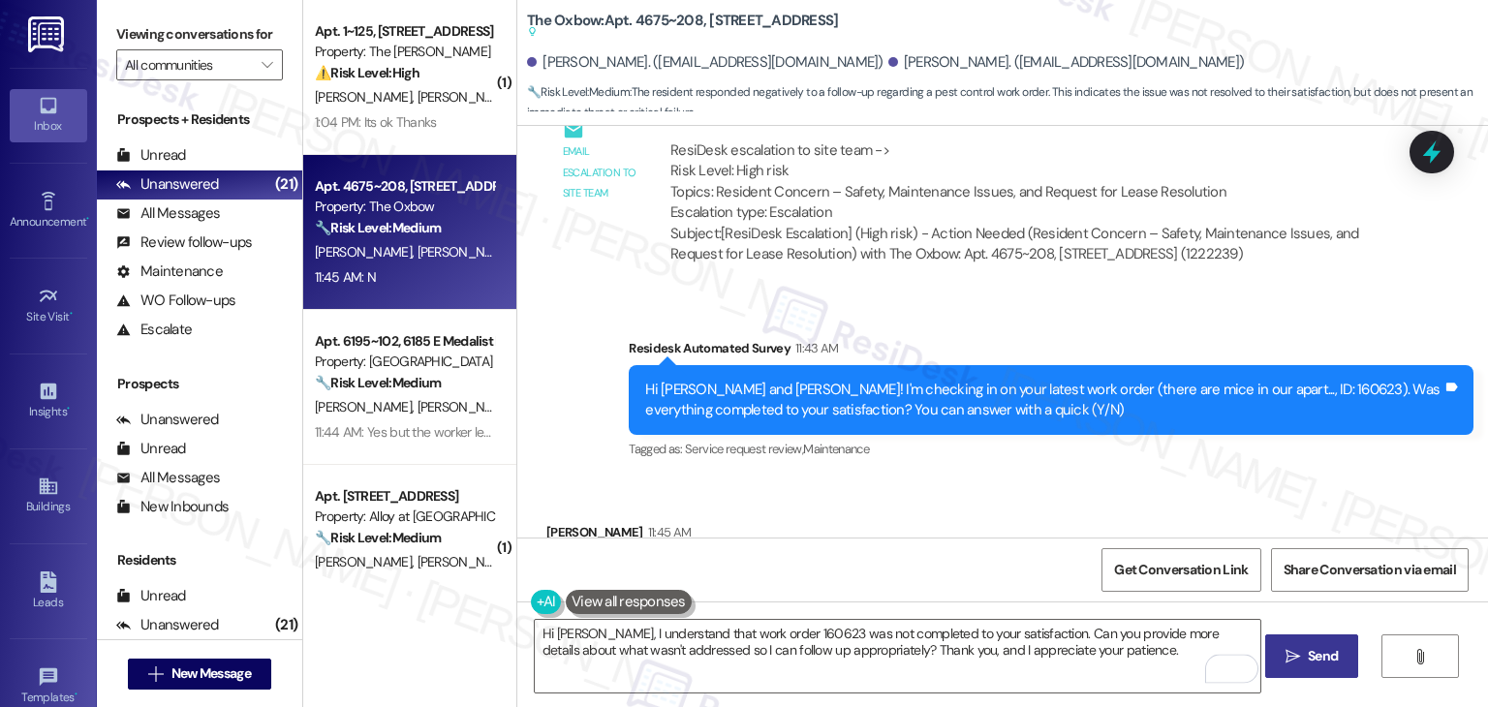
click at [1324, 651] on span "Send" at bounding box center [1323, 656] width 30 height 20
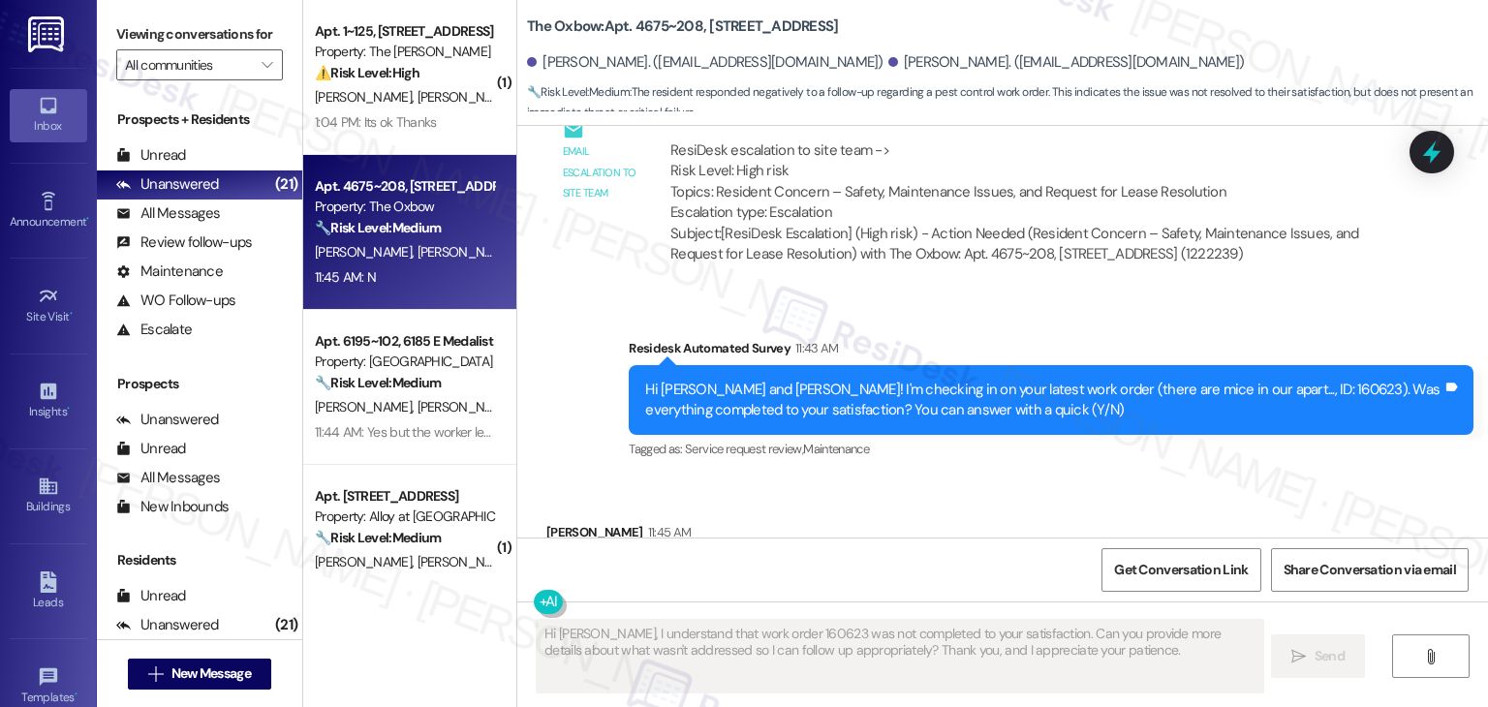
scroll to position [3377, 0]
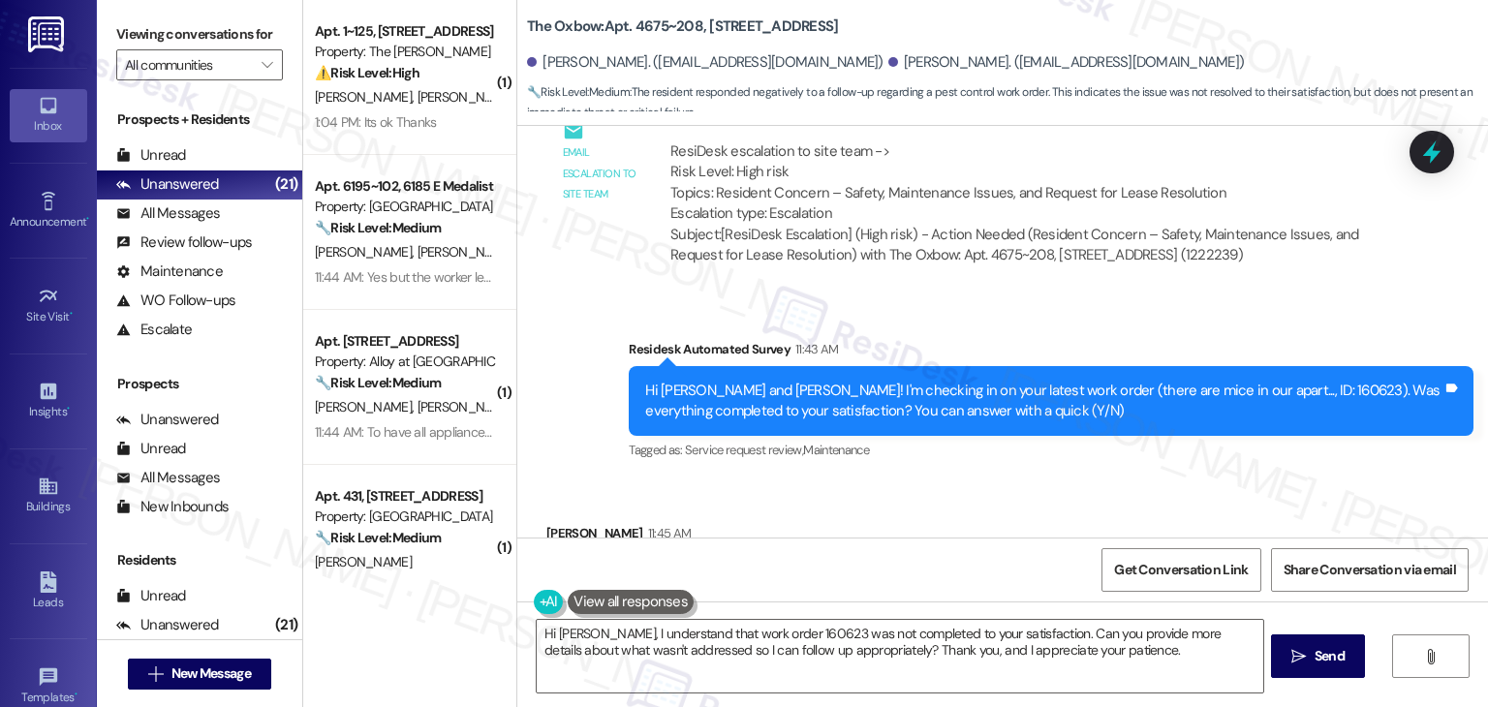
click at [915, 514] on div "Received via SMS [PERSON_NAME] 11:45 AM N Tags and notes Tagged as: Negative re…" at bounding box center [1002, 562] width 971 height 164
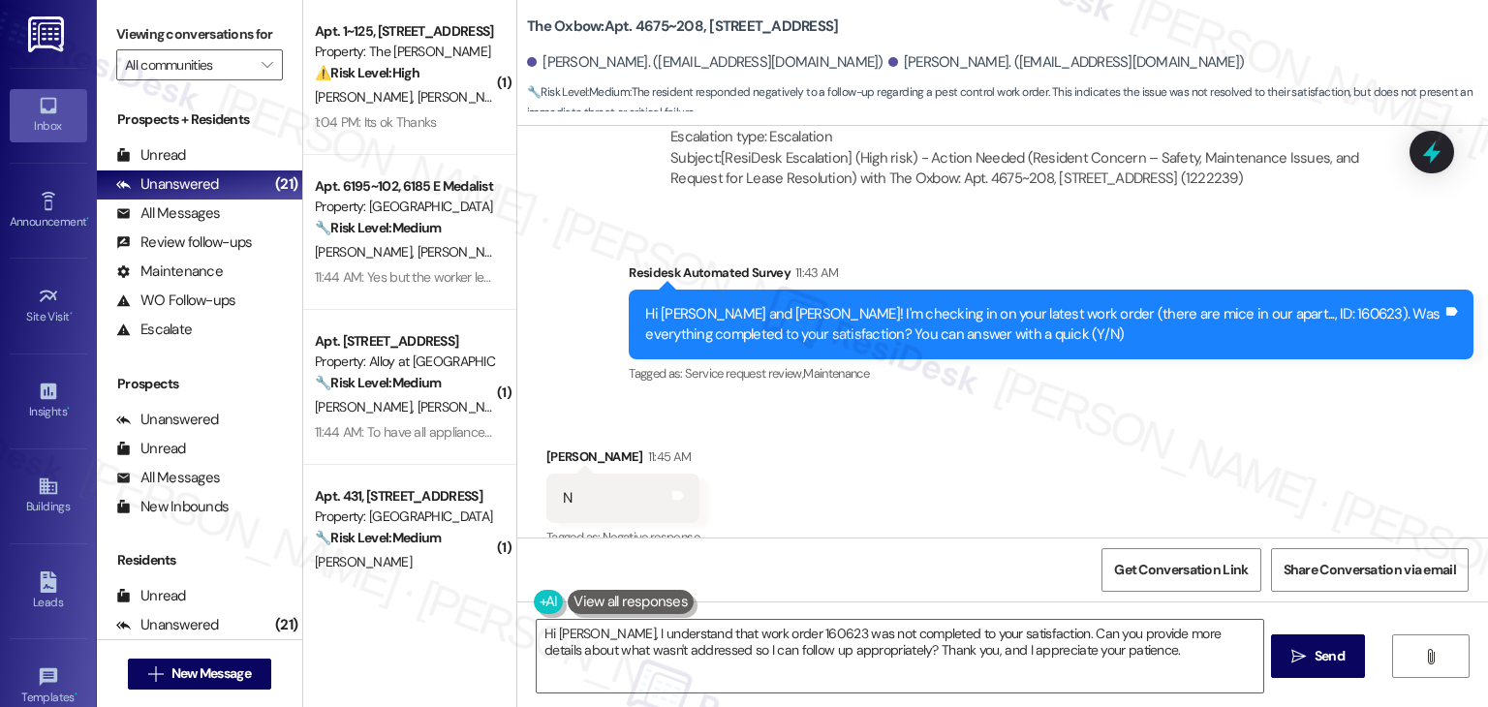
scroll to position [3534, 0]
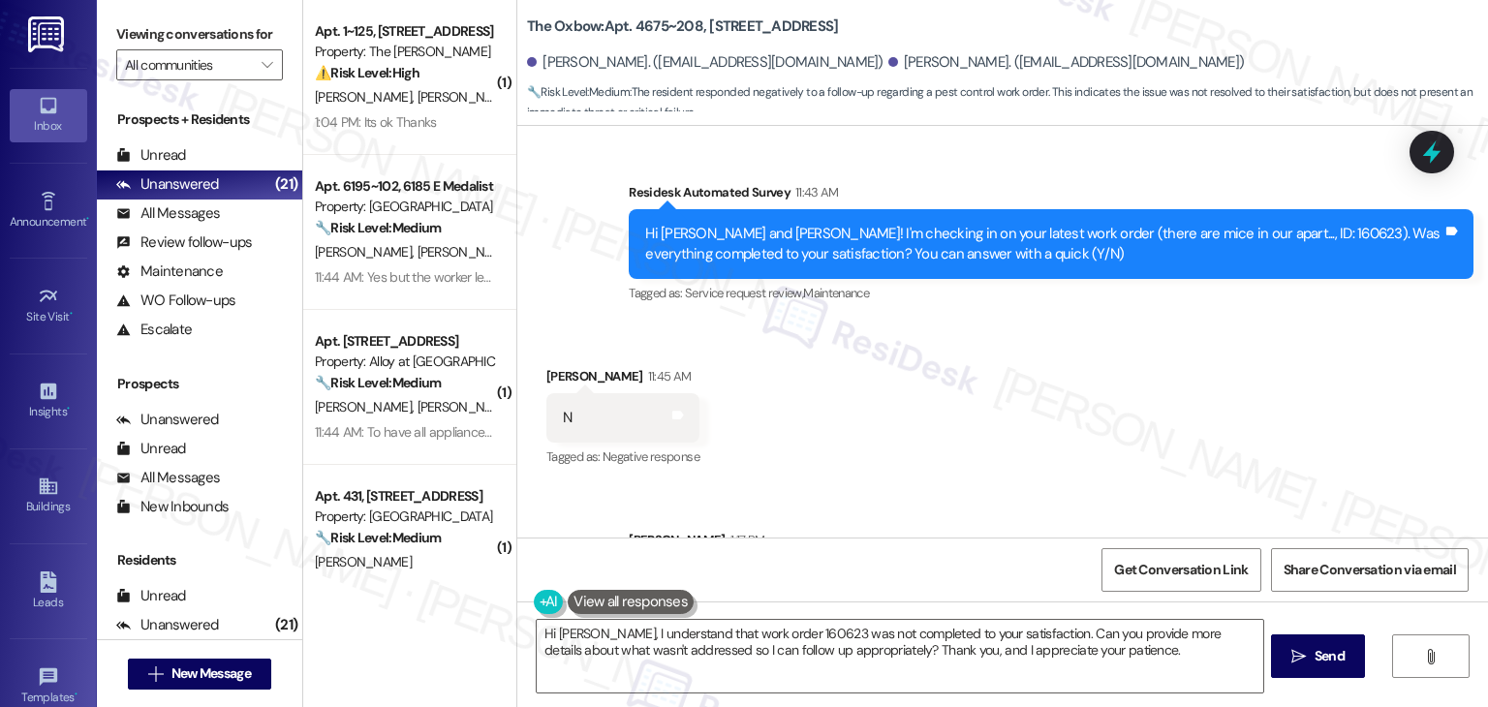
click at [985, 338] on div "Received via SMS [PERSON_NAME] 11:45 AM N Tags and notes Tagged as: Negative re…" at bounding box center [1002, 405] width 971 height 164
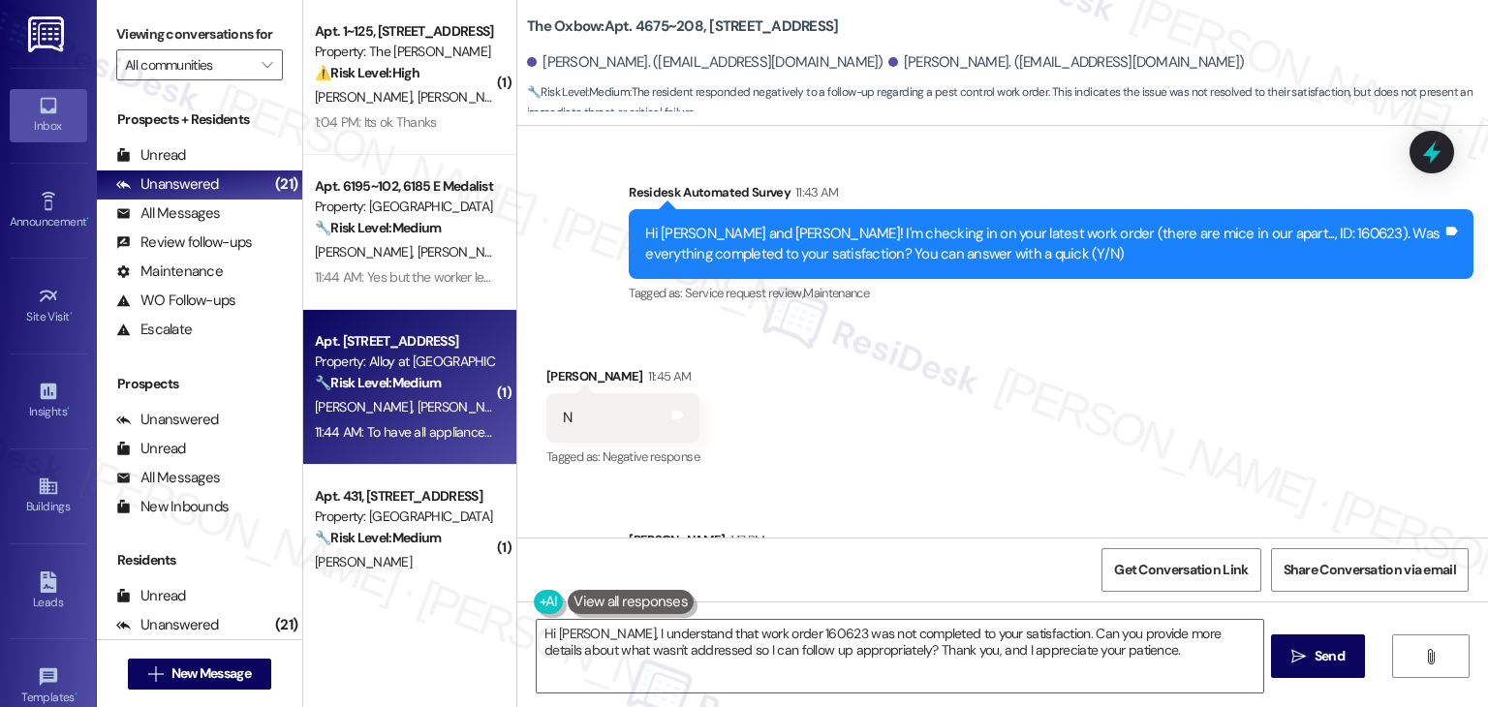
click at [425, 447] on div "Apt. G103, [STREET_ADDRESS] Property: Alloy at [GEOGRAPHIC_DATA] 🔧 Risk Level: …" at bounding box center [409, 387] width 213 height 155
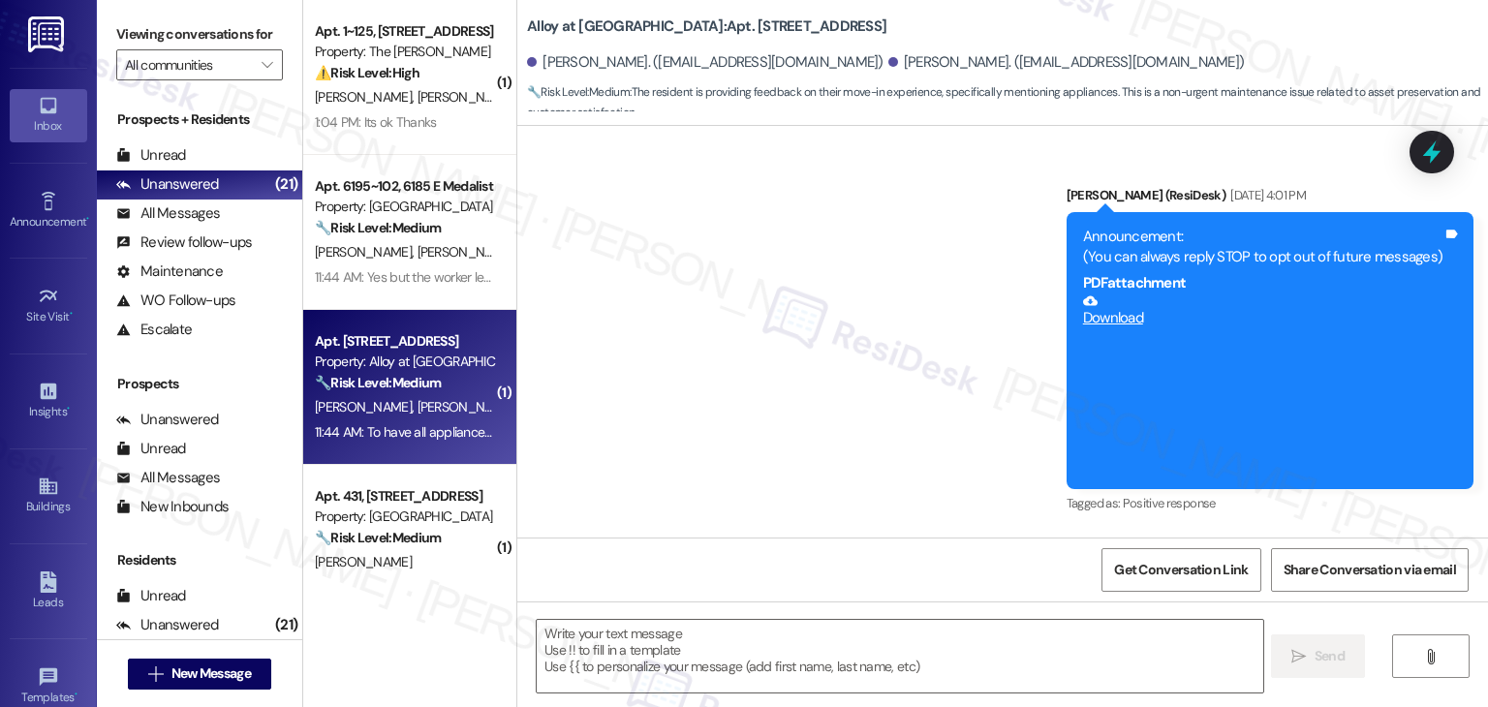
scroll to position [9732, 0]
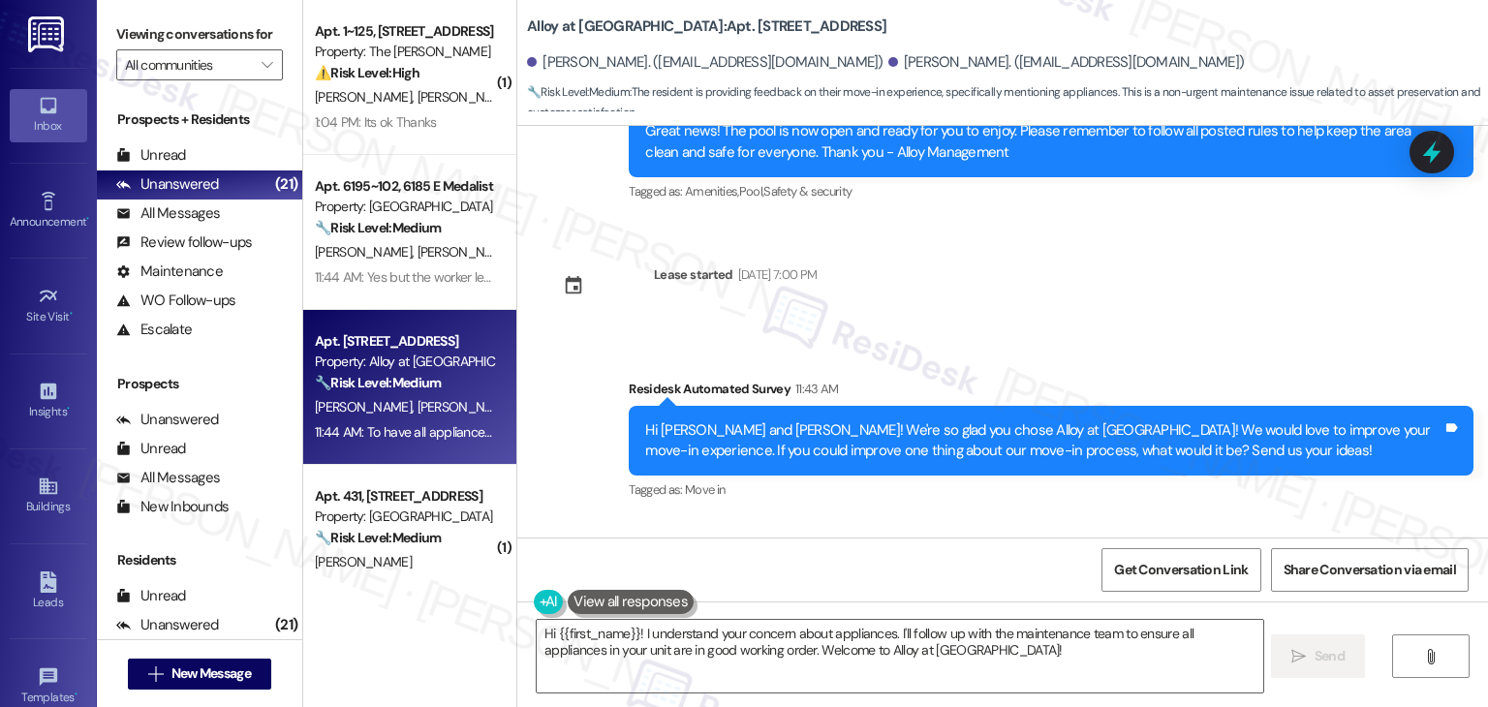
click at [999, 519] on div "Received [STREET_ADDRESS][PERSON_NAME]:44 AM To have all appliances in good wor…" at bounding box center [1002, 601] width 971 height 164
click at [827, 421] on div "Hi [PERSON_NAME] and [PERSON_NAME]! We're so glad you chose Alloy at [GEOGRAPHI…" at bounding box center [1043, 442] width 797 height 42
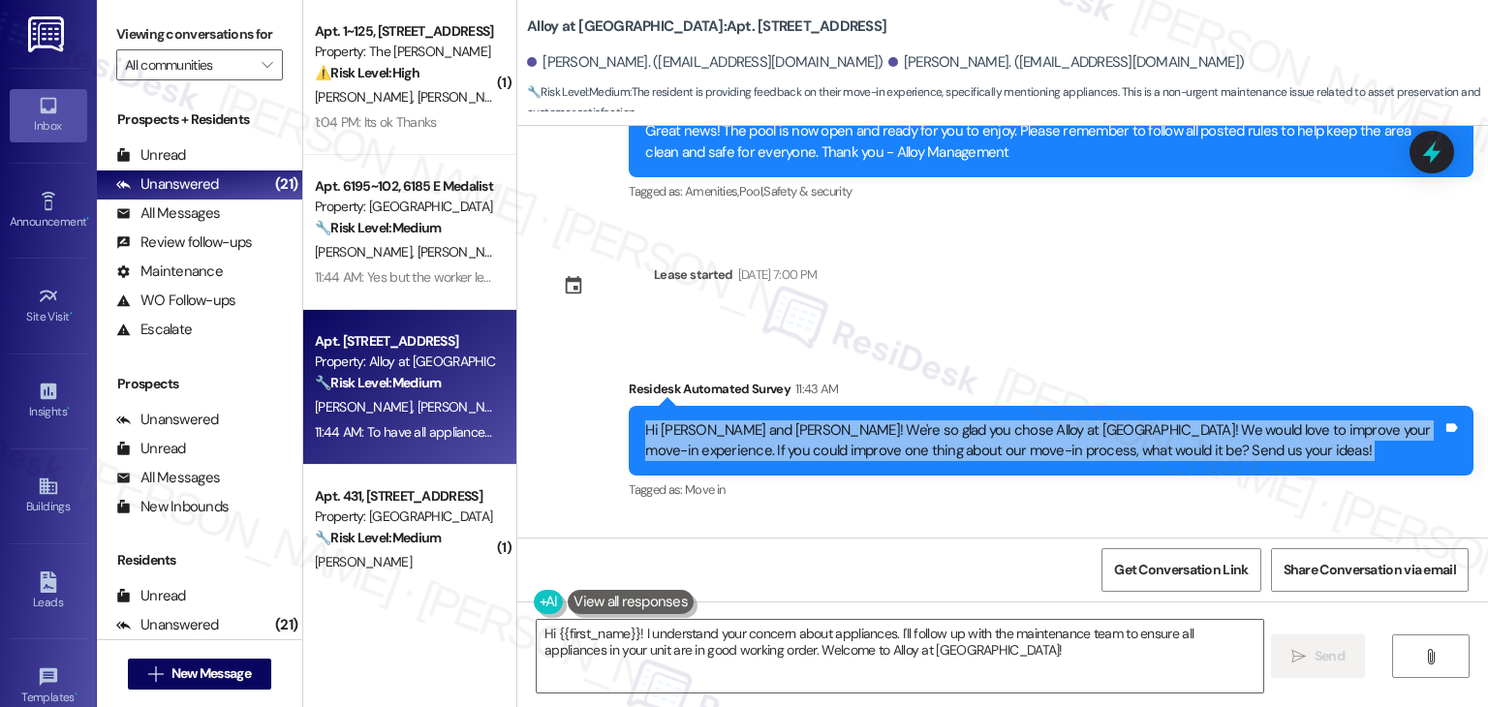
click at [827, 421] on div "Hi [PERSON_NAME] and [PERSON_NAME]! We're so glad you chose Alloy at [GEOGRAPHI…" at bounding box center [1043, 442] width 797 height 42
copy div "Hi [PERSON_NAME] and [PERSON_NAME]! We're so glad you chose Alloy at [GEOGRAPHI…"
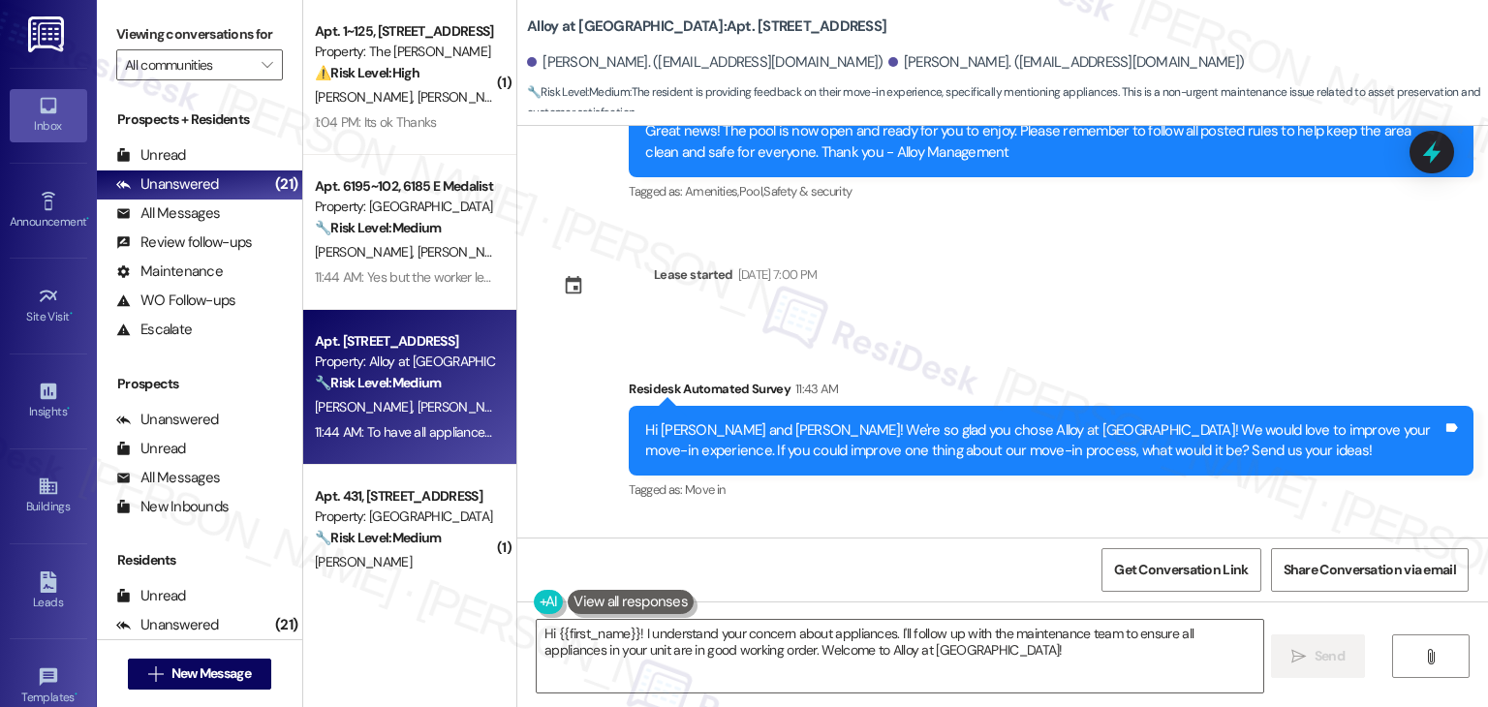
click at [632, 605] on div "To have all appliances in good working order." at bounding box center [697, 615] width 269 height 20
copy div "To have all appliances in good working order. Tags and notes"
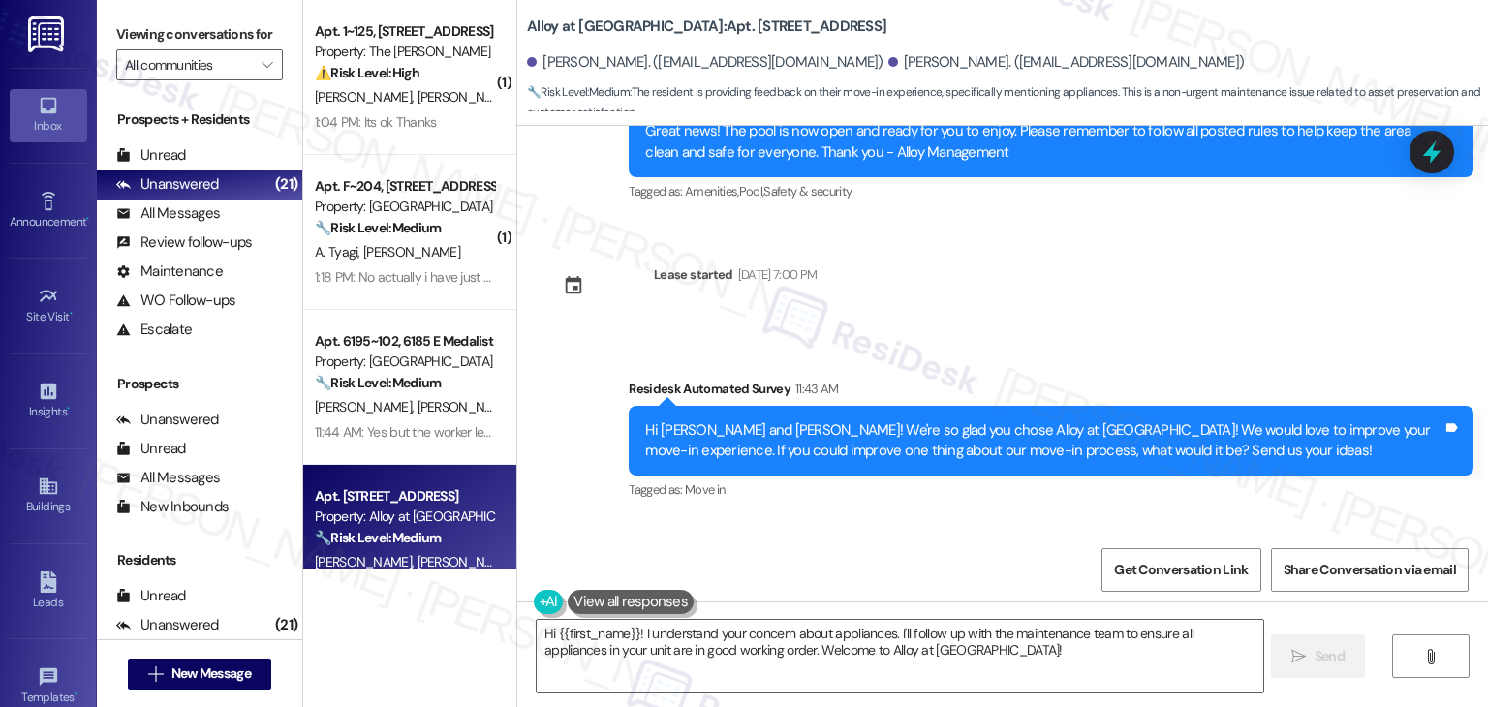
click at [1050, 519] on div "Received [STREET_ADDRESS][PERSON_NAME]:44 AM To have all appliances in good wor…" at bounding box center [1002, 601] width 971 height 164
click at [1061, 519] on div "Received [STREET_ADDRESS][PERSON_NAME]:44 AM To have all appliances in good wor…" at bounding box center [1002, 601] width 971 height 164
click at [768, 654] on textarea "Hi {{first_name}}! I understand your concern about appliances. I'll follow up w…" at bounding box center [900, 656] width 726 height 73
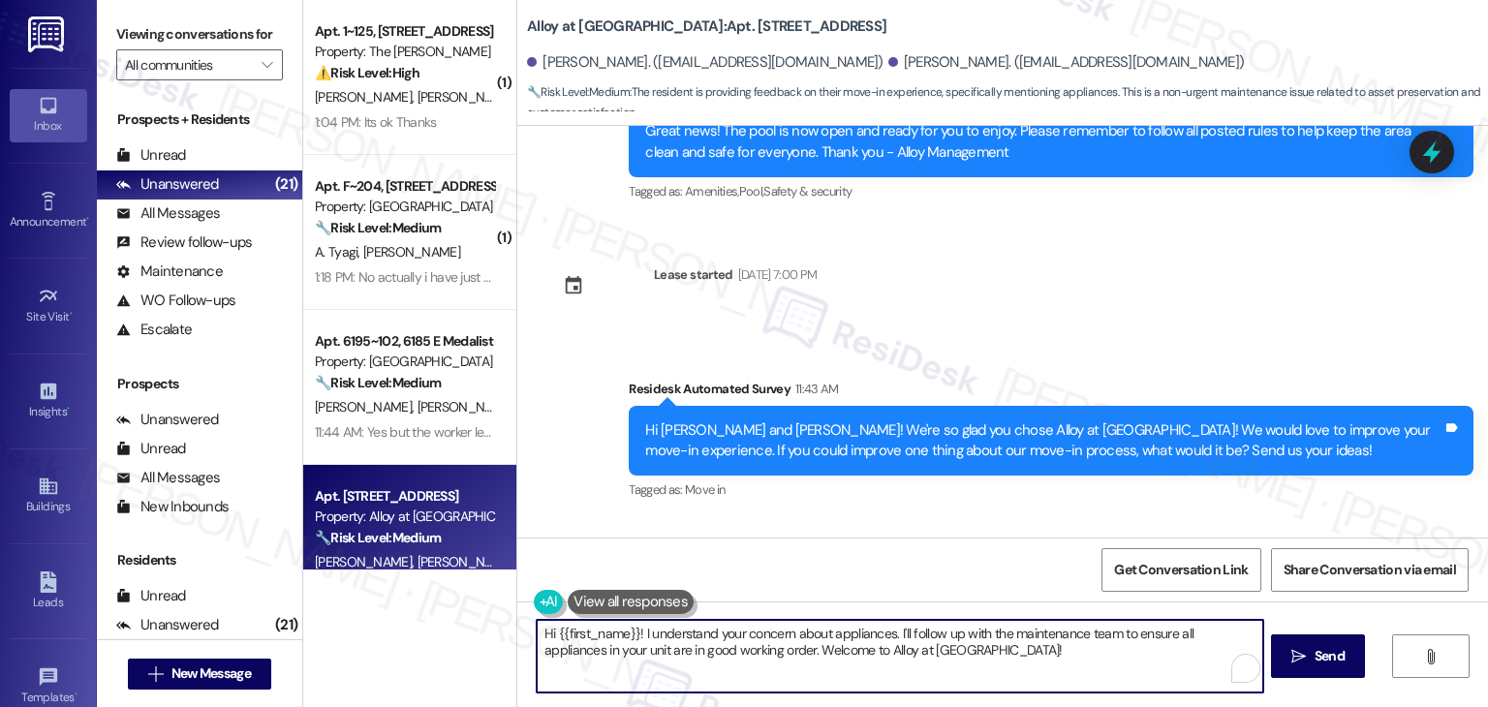
click at [768, 654] on textarea "Hi {{first_name}}! I understand your concern about appliances. I'll follow up w…" at bounding box center [900, 656] width 726 height 73
paste textarea "Thanks so much for your feedback, [PERSON_NAME]! I’ll be sure to share your com…"
type textarea "Thanks so much for your feedback, [PERSON_NAME]! I’ll be sure to share your com…"
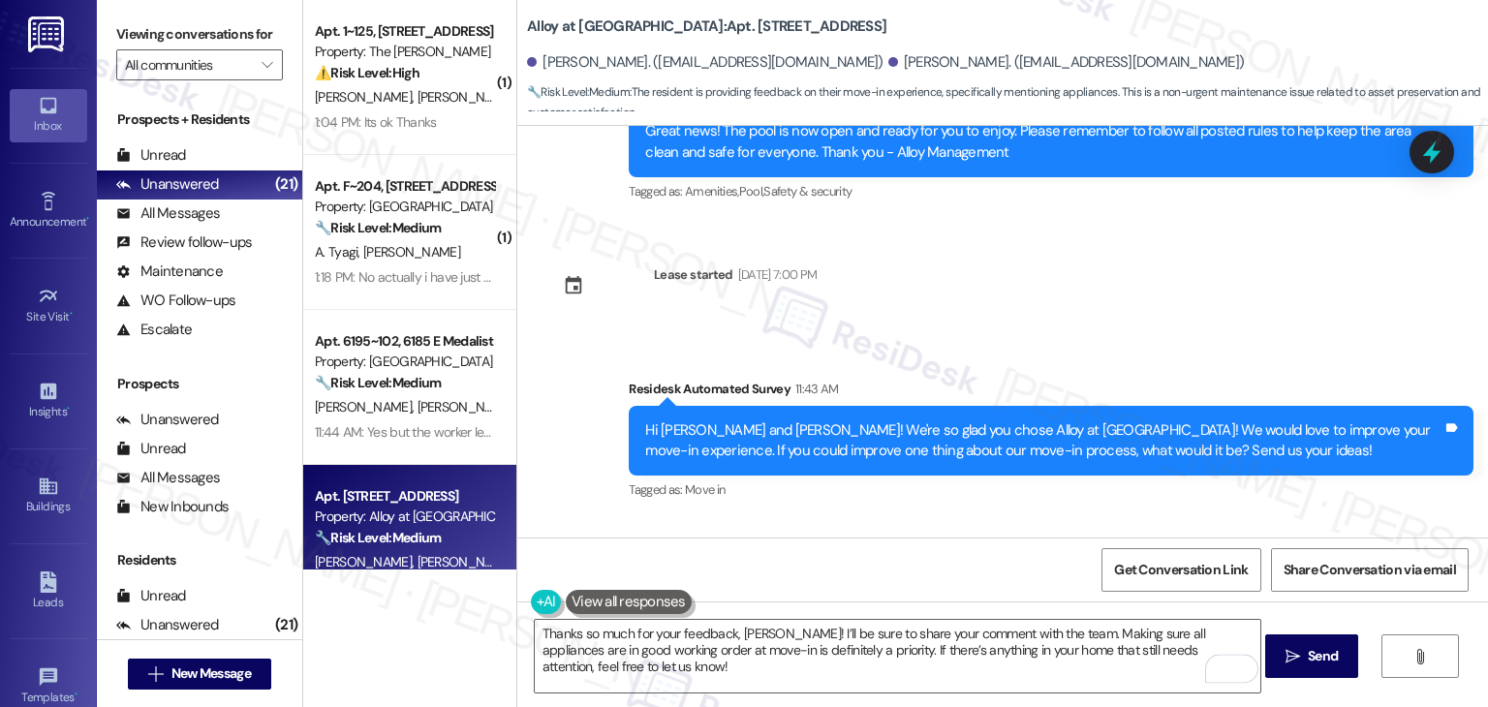
click at [967, 519] on div "Received [STREET_ADDRESS][PERSON_NAME]:44 AM To have all appliances in good wor…" at bounding box center [1002, 601] width 971 height 164
click at [1308, 647] on span "Send" at bounding box center [1323, 656] width 30 height 20
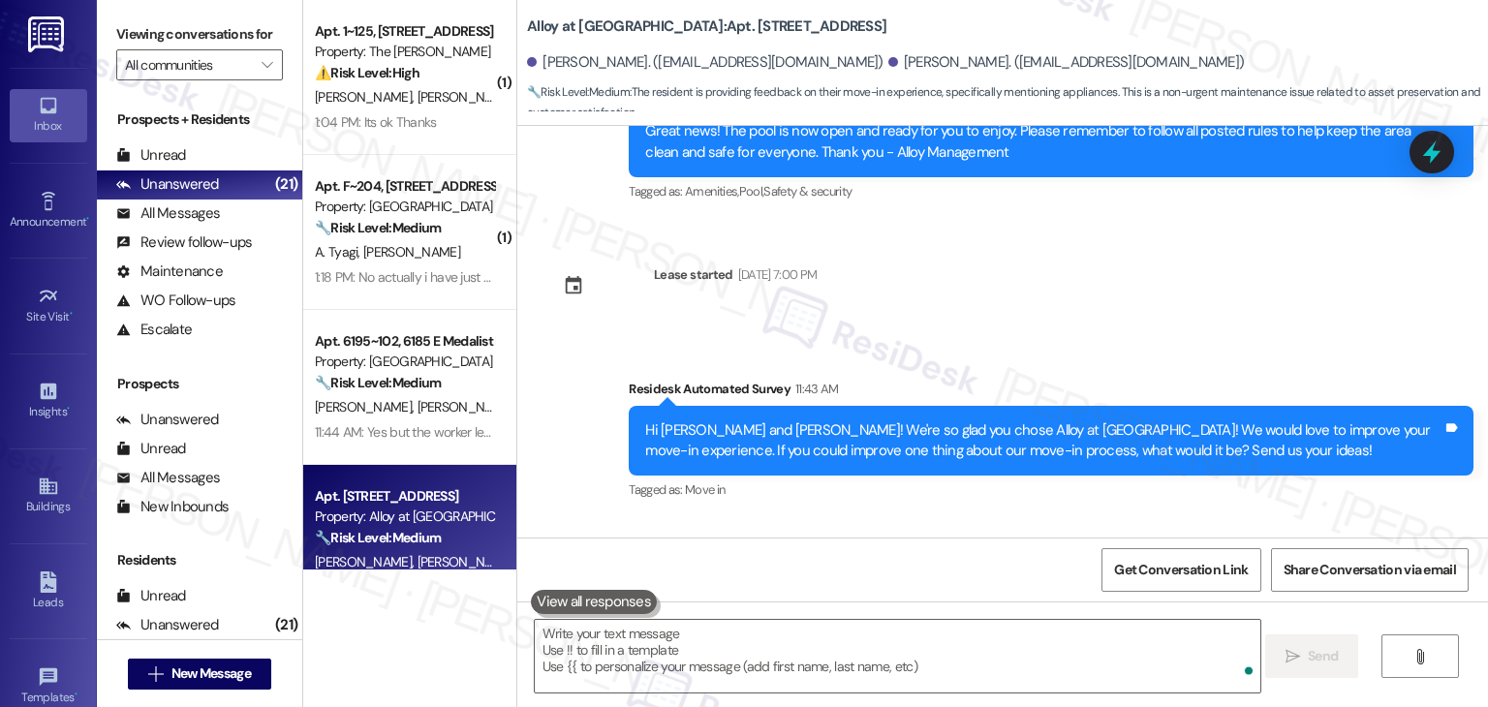
scroll to position [9731, 0]
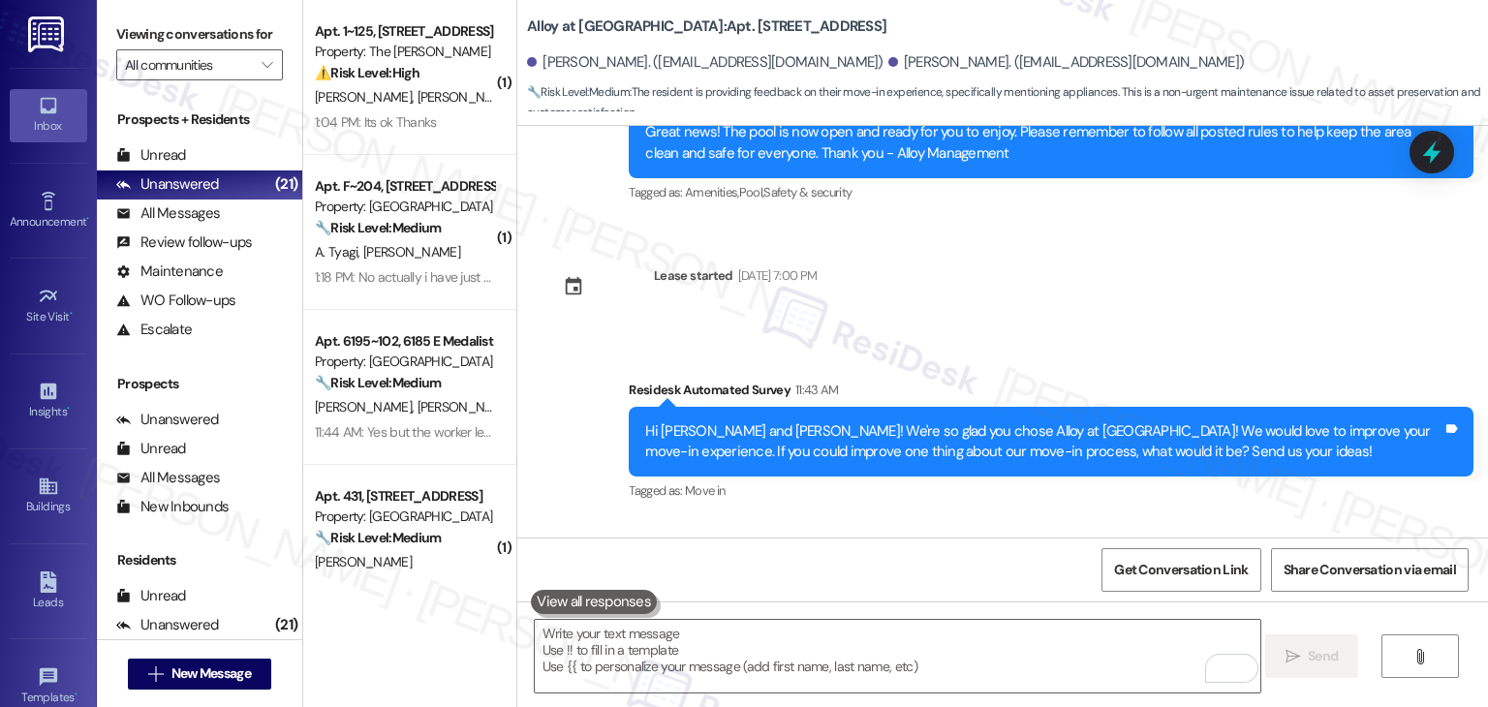
click at [1151, 520] on div "Received [STREET_ADDRESS][PERSON_NAME]:44 AM To have all appliances in good wor…" at bounding box center [1002, 602] width 971 height 164
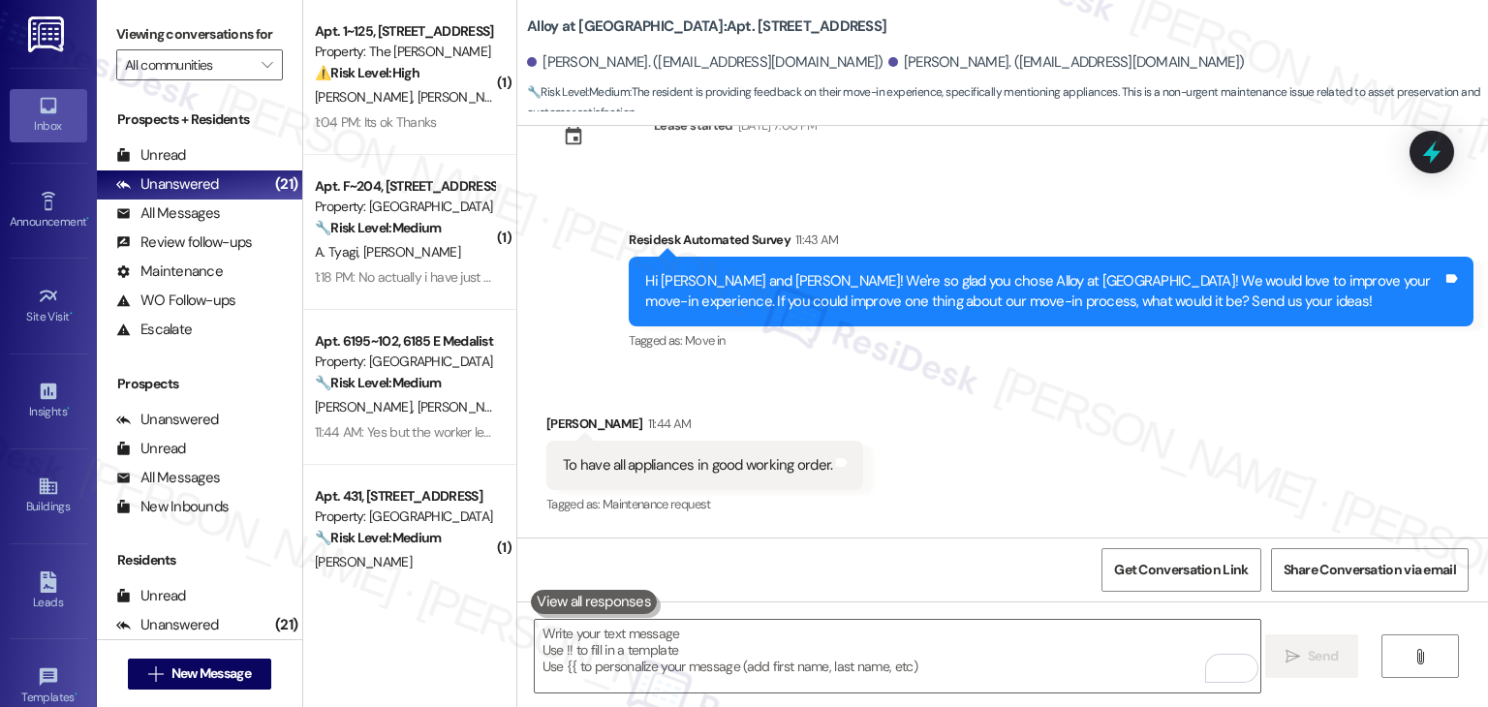
scroll to position [9887, 0]
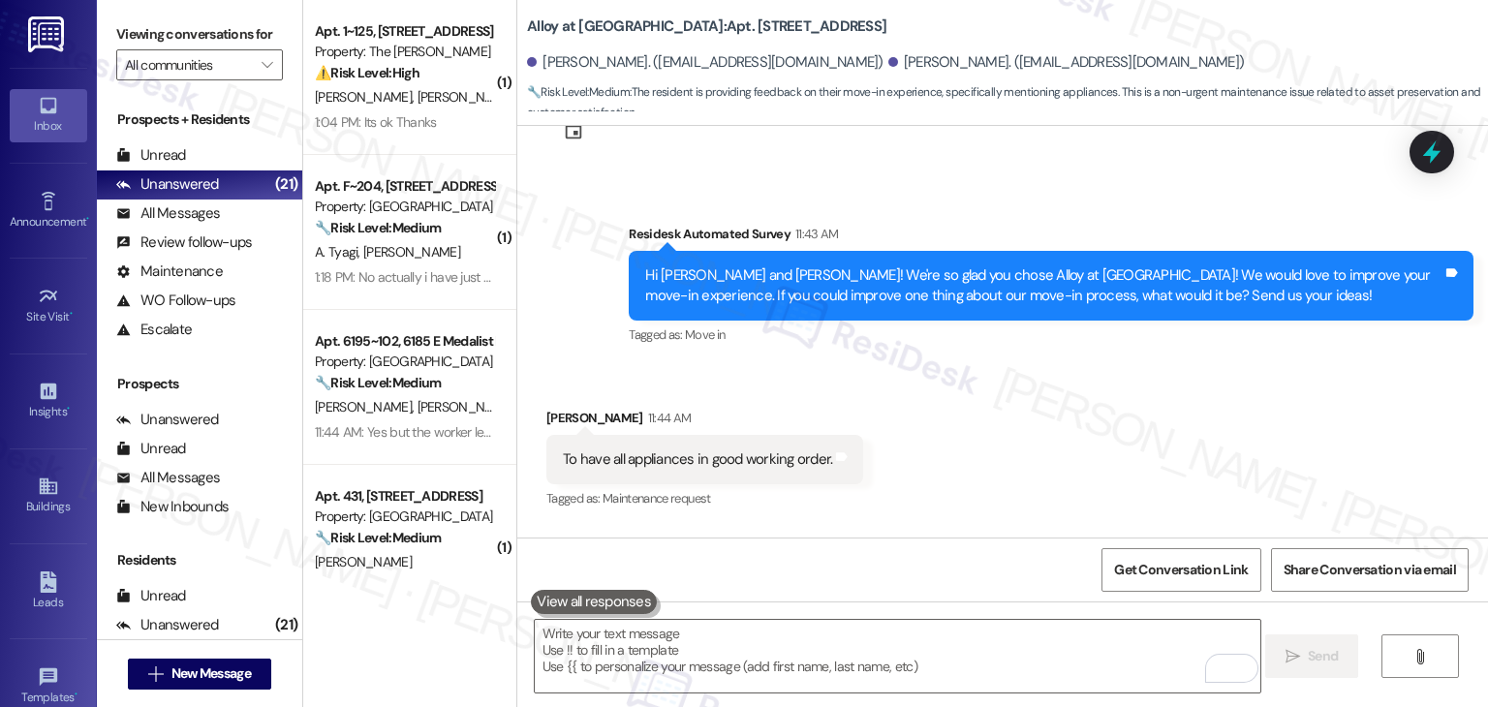
click at [921, 367] on div "Received [STREET_ADDRESS][PERSON_NAME]:44 AM To have all appliances in good wor…" at bounding box center [1002, 446] width 971 height 164
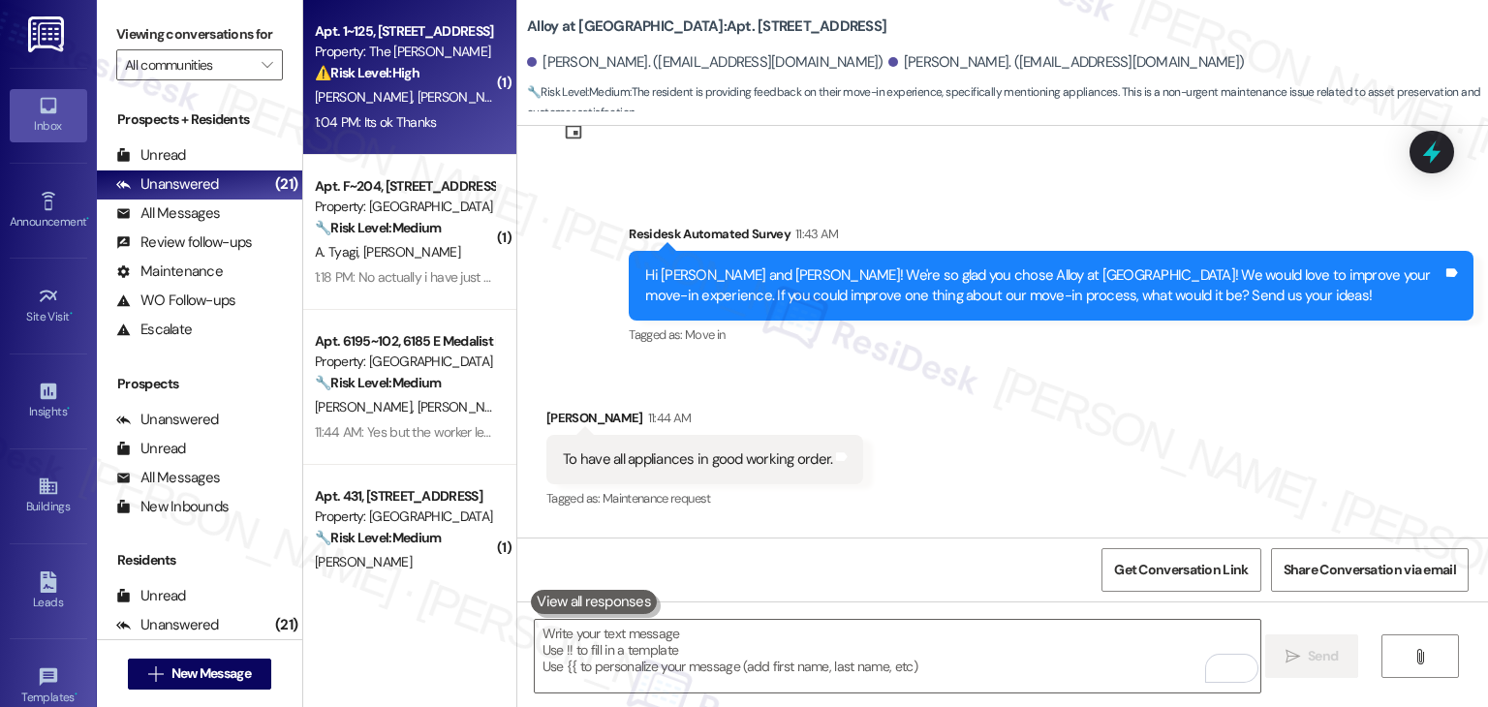
click at [415, 137] on div "Apt. 1~125, [STREET_ADDRESS] Property: The [PERSON_NAME] ⚠️ Risk Level: High Th…" at bounding box center [409, 77] width 213 height 155
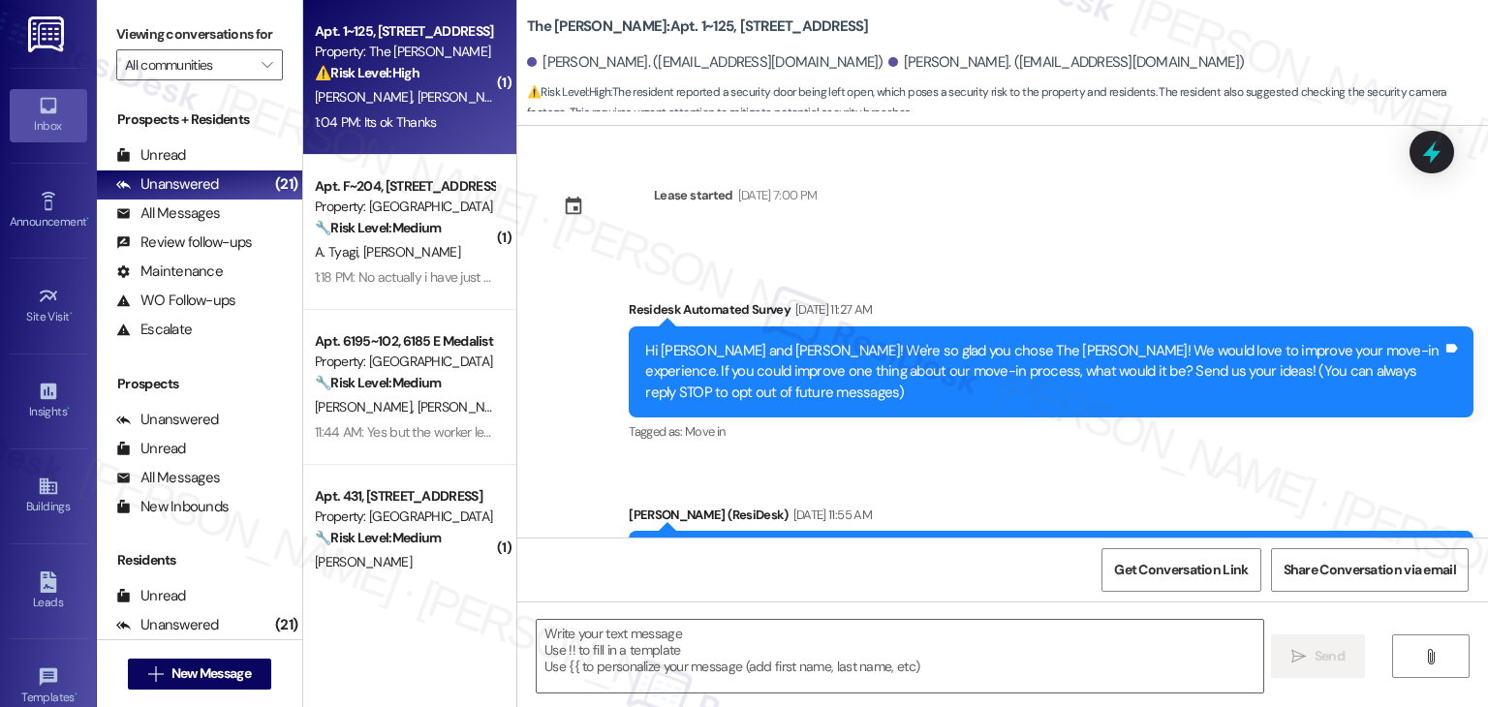
scroll to position [11731, 0]
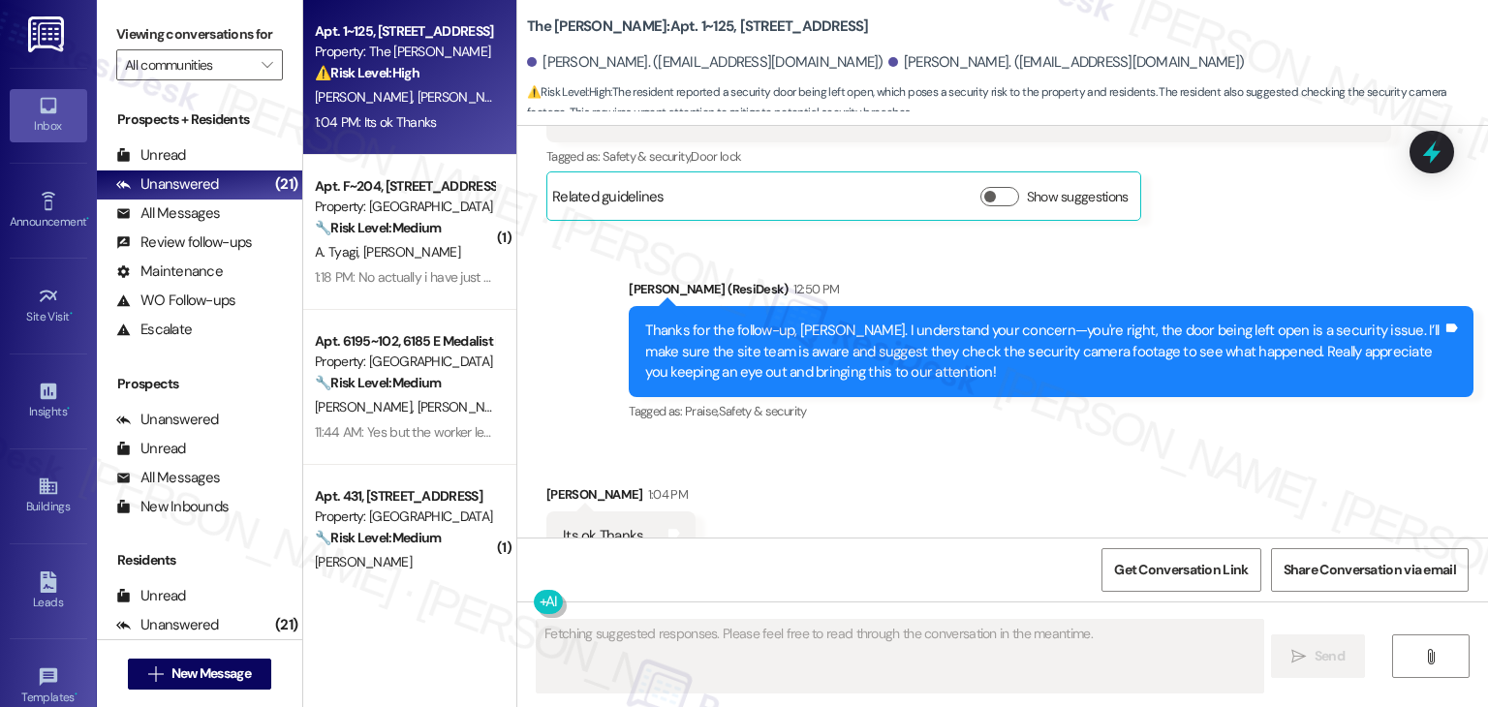
click at [1006, 452] on div "Received via SMS [PERSON_NAME] 1:04 PM Its ok Thanks Tags and notes Tagged as: …" at bounding box center [1002, 523] width 971 height 164
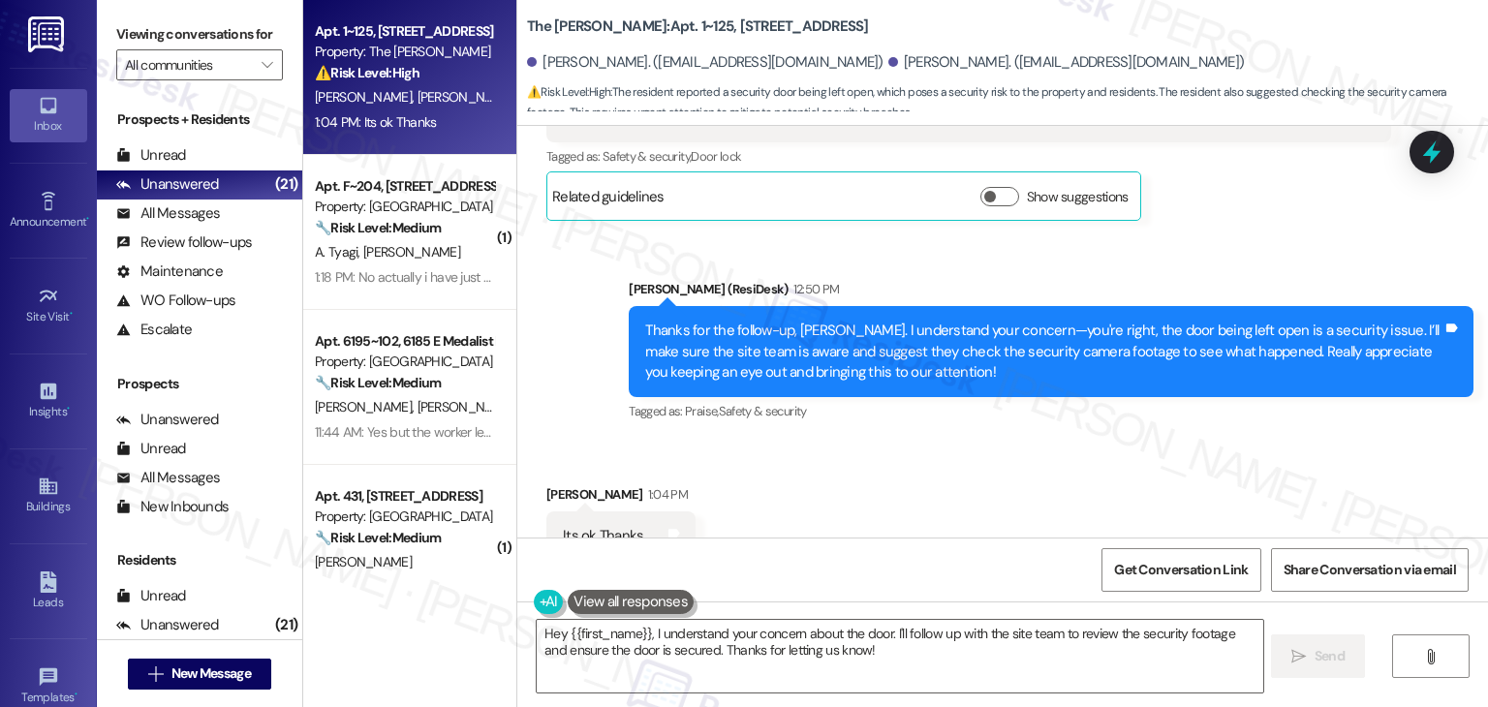
click at [1006, 454] on div "Received via SMS [PERSON_NAME] 1:04 PM Its ok Thanks Tags and notes Tagged as: …" at bounding box center [1002, 523] width 971 height 164
click at [831, 321] on div "Thanks for the follow-up, [PERSON_NAME]. I understand your concern—you're right…" at bounding box center [1043, 352] width 797 height 62
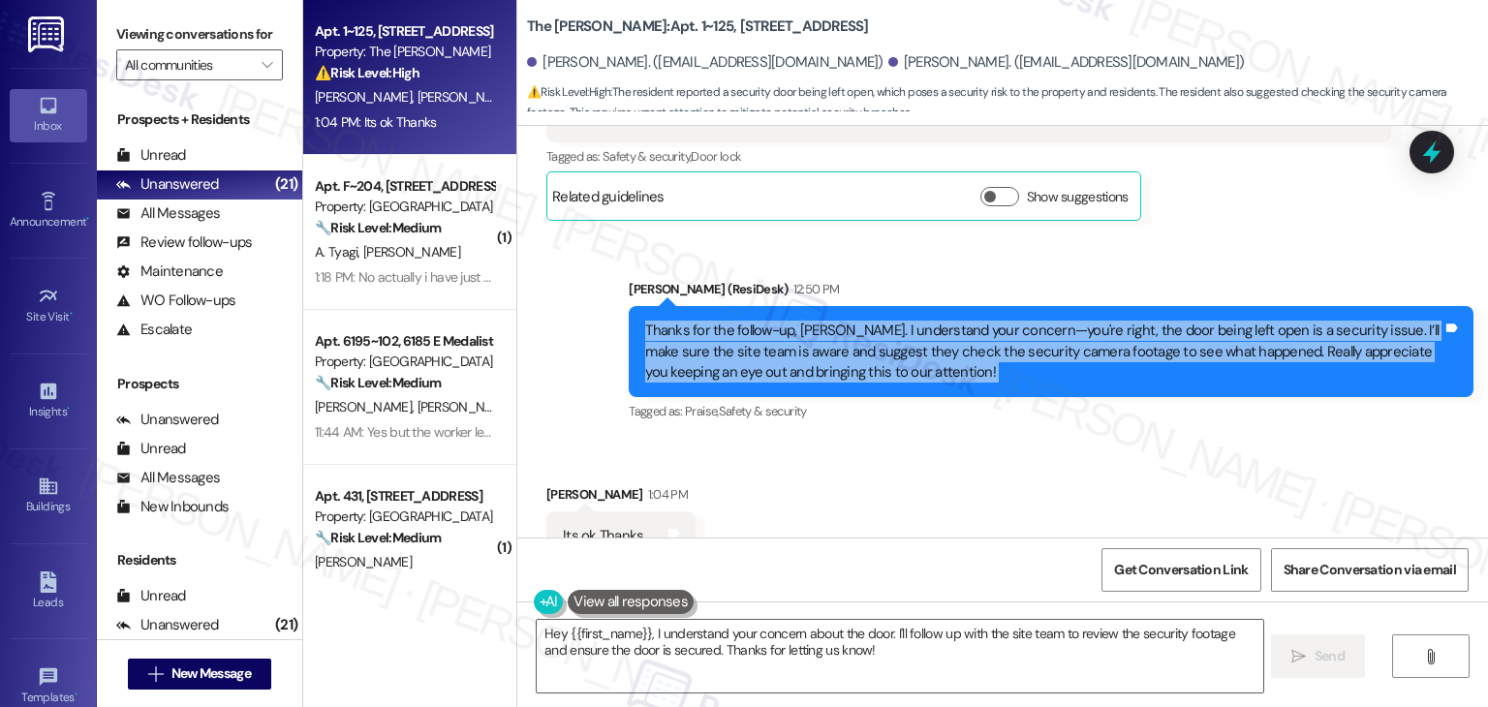
click at [831, 321] on div "Thanks for the follow-up, [PERSON_NAME]. I understand your concern—you're right…" at bounding box center [1043, 352] width 797 height 62
copy div "Thanks for the follow-up, [PERSON_NAME]. I understand your concern—you're right…"
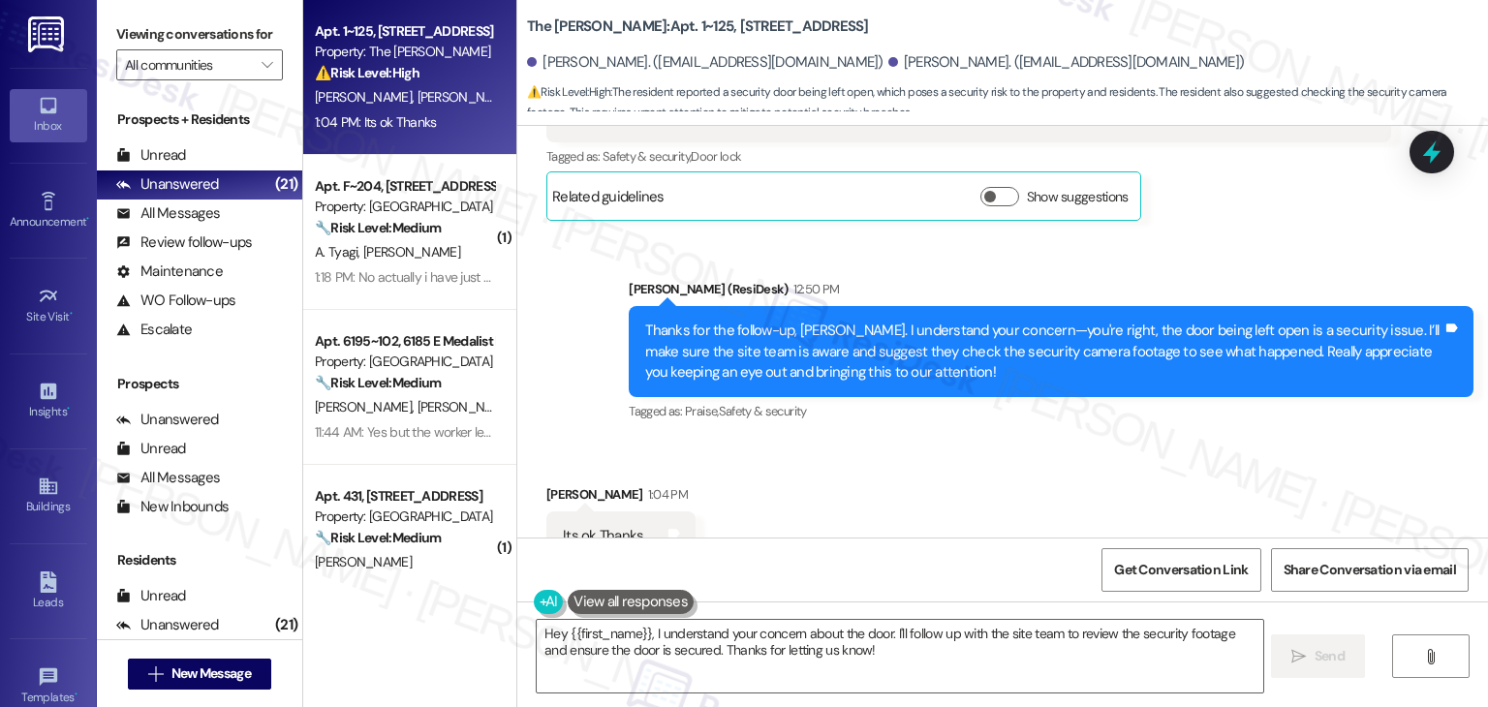
click at [567, 526] on div "Its ok Thanks" at bounding box center [603, 536] width 80 height 20
click at [568, 526] on div "Its ok Thanks" at bounding box center [603, 536] width 80 height 20
copy div "Its ok Thanks Tags and notes"
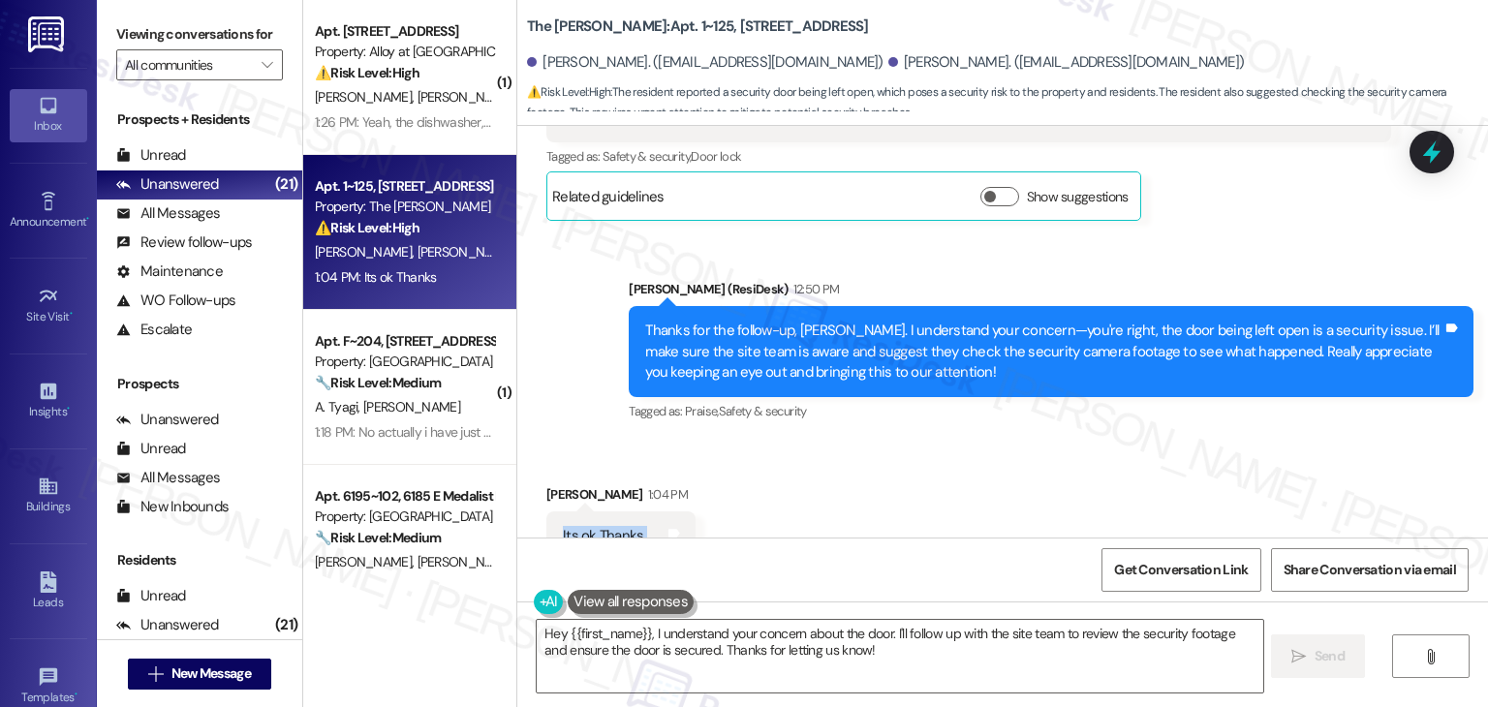
scroll to position [11732, 0]
click at [807, 647] on textarea "Hey {{first_name}}, I understand your concern about the door. I'll follow up wi…" at bounding box center [900, 656] width 726 height 73
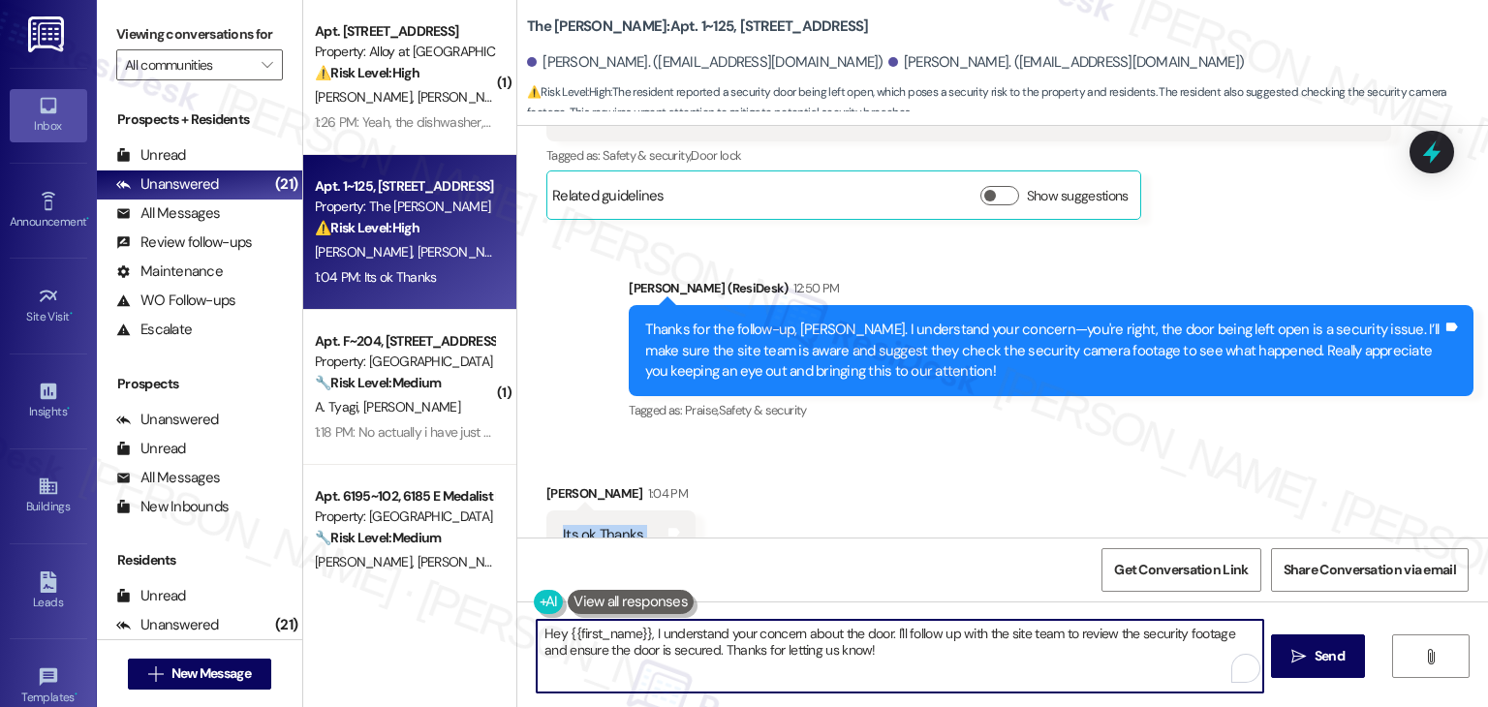
click at [807, 647] on textarea "Hey {{first_name}}, I understand your concern about the door. I'll follow up wi…" at bounding box center [900, 656] width 726 height 73
paste textarea "You're very welcome, [PERSON_NAME]! Thanks again for looking out for the commun…"
click at [771, 651] on textarea "You're very welcome, [PERSON_NAME]! Thanks again for looking out for the commun…" at bounding box center [898, 656] width 726 height 73
click at [730, 648] on textarea "You're very welcome, [PERSON_NAME]! Thanks again for looking out for the commun…" at bounding box center [898, 656] width 726 height 73
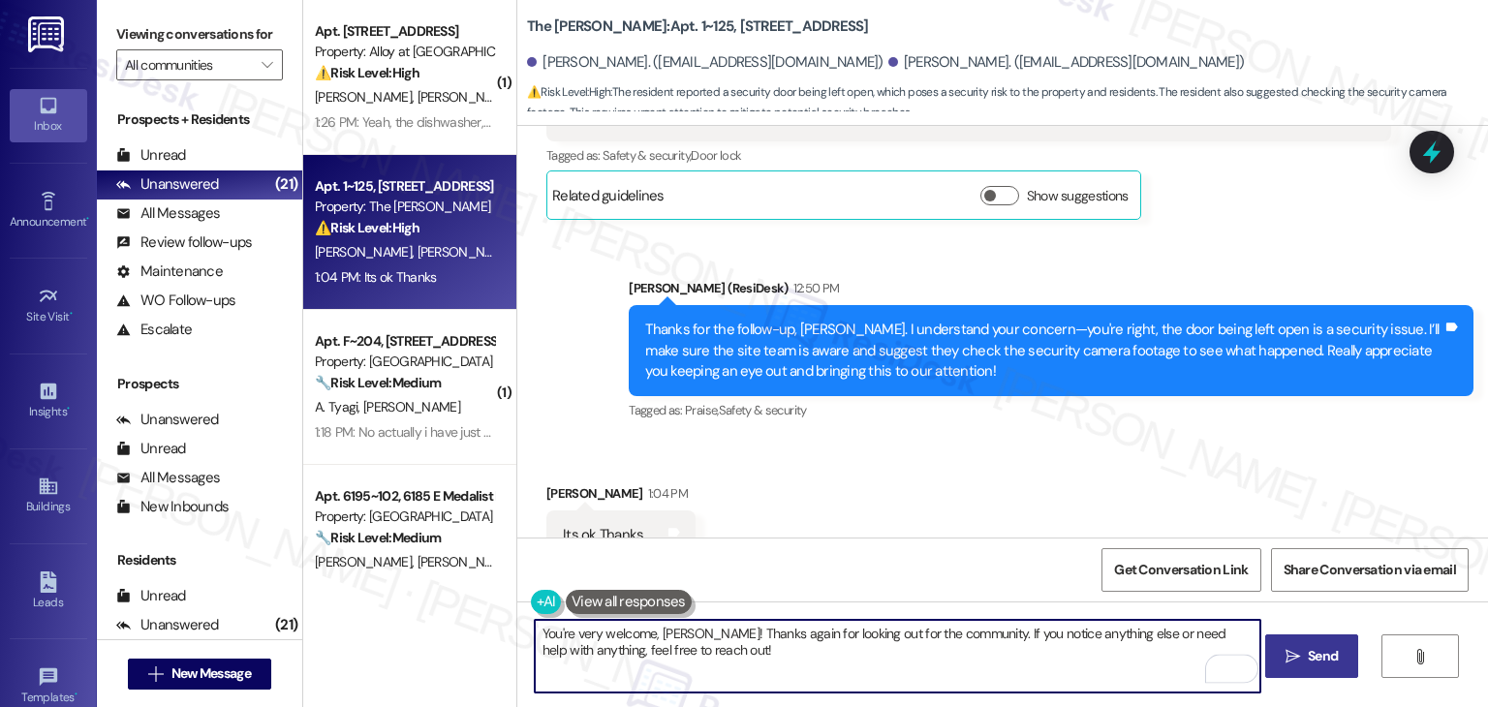
type textarea "You're very welcome, [PERSON_NAME]! Thanks again for looking out for the commun…"
click at [1308, 654] on span "Send" at bounding box center [1323, 656] width 30 height 20
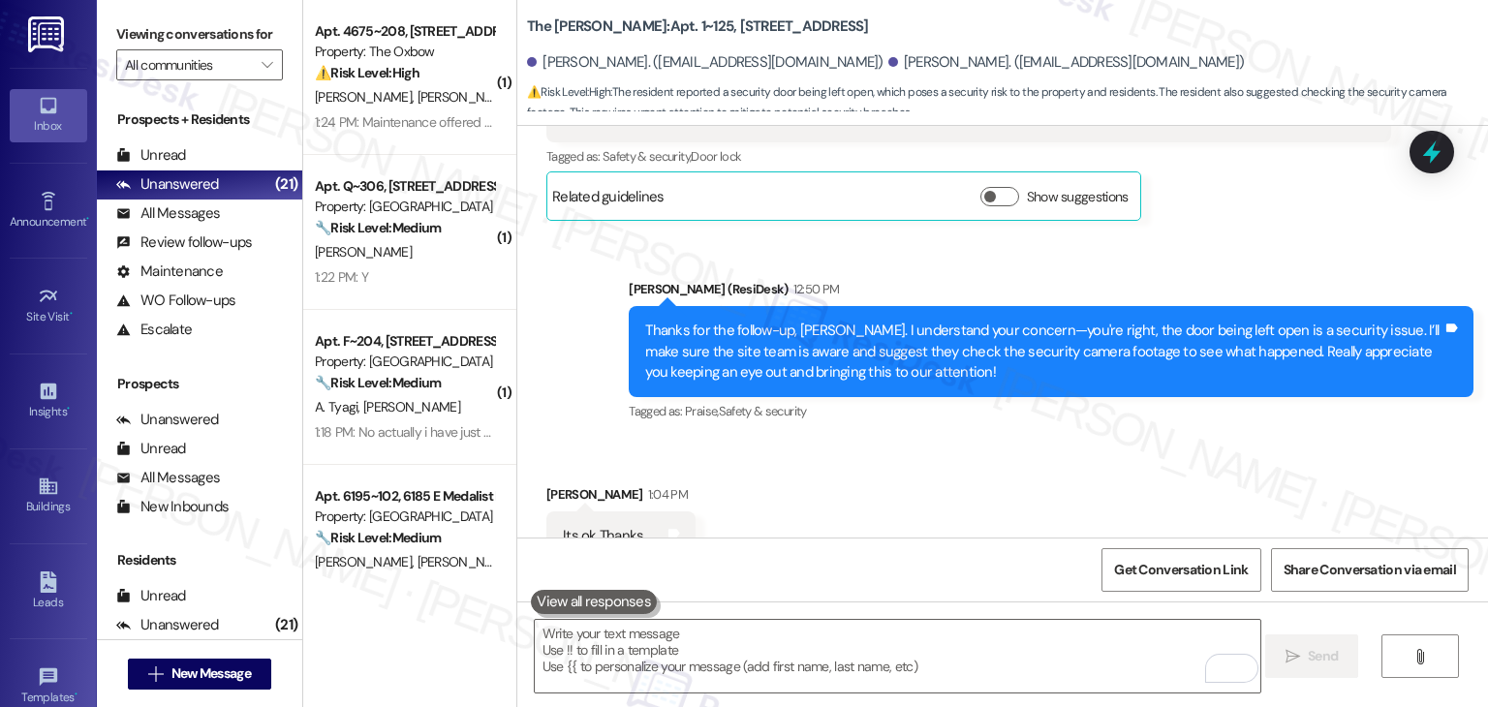
scroll to position [11887, 0]
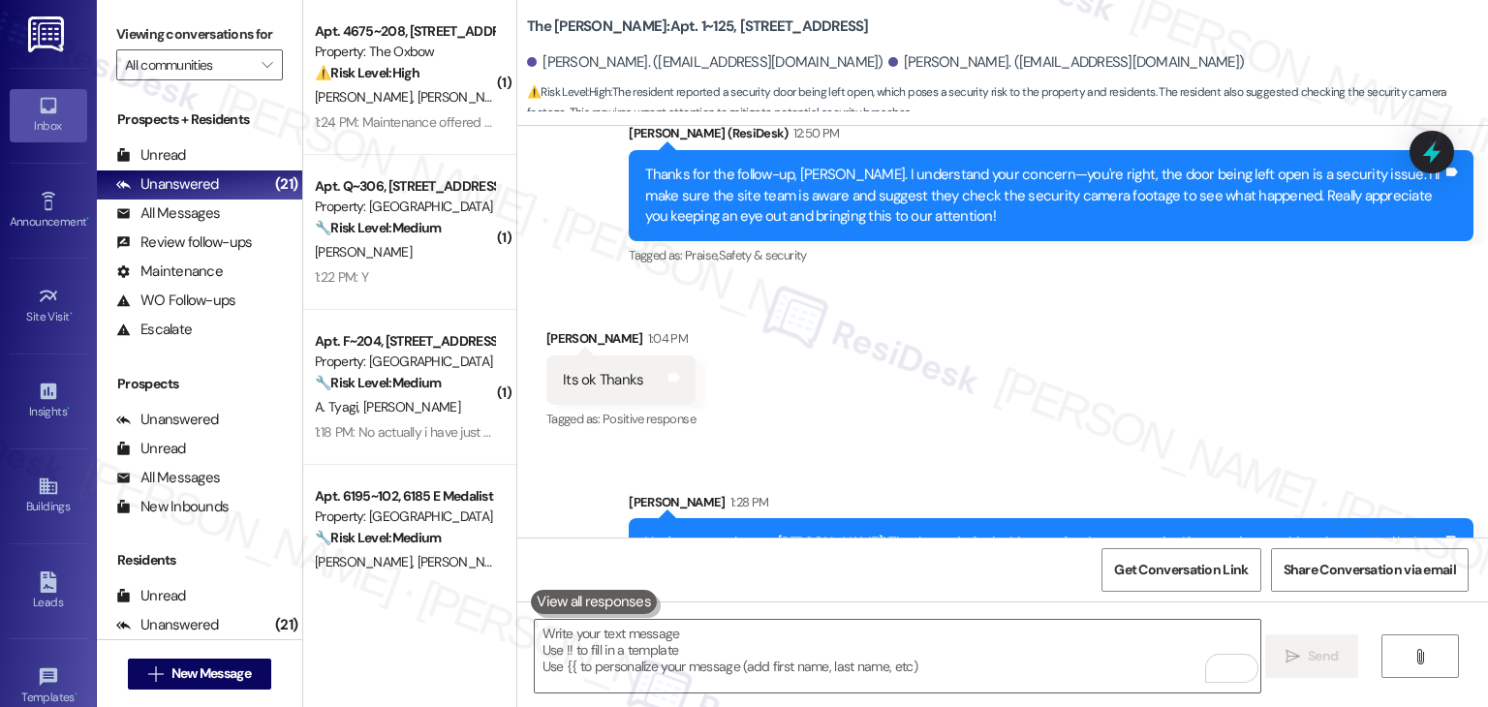
click at [953, 377] on div "Received via SMS [PERSON_NAME] 1:04 PM Its ok Thanks Tags and notes Tagged as: …" at bounding box center [1002, 367] width 971 height 164
click at [907, 346] on div "Received via SMS [PERSON_NAME] 1:04 PM Its ok Thanks Tags and notes Tagged as: …" at bounding box center [1002, 367] width 971 height 164
click at [957, 285] on div "Received via SMS [PERSON_NAME] 1:04 PM Its ok Thanks Tags and notes Tagged as: …" at bounding box center [1002, 367] width 971 height 164
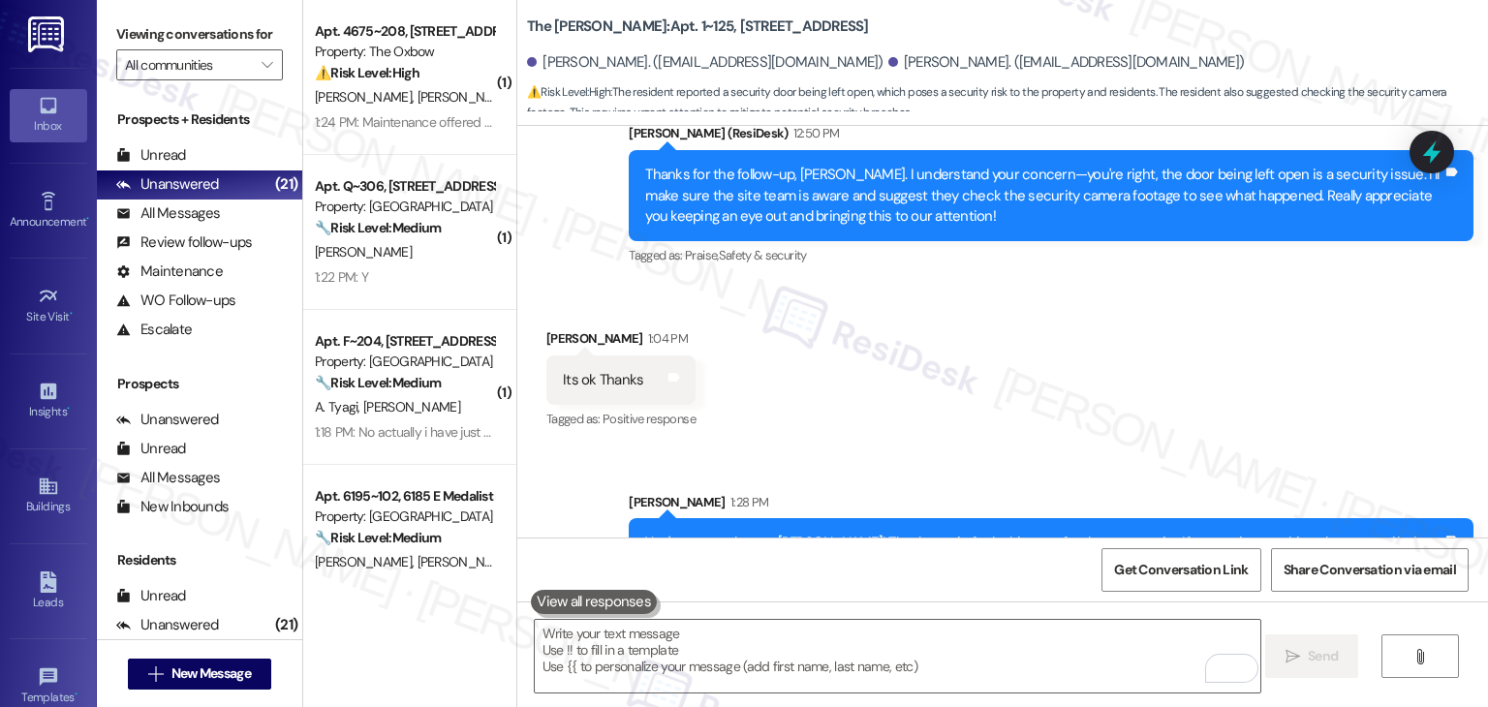
click at [957, 285] on div "Received via SMS [PERSON_NAME] 1:04 PM Its ok Thanks Tags and notes Tagged as: …" at bounding box center [1002, 367] width 971 height 164
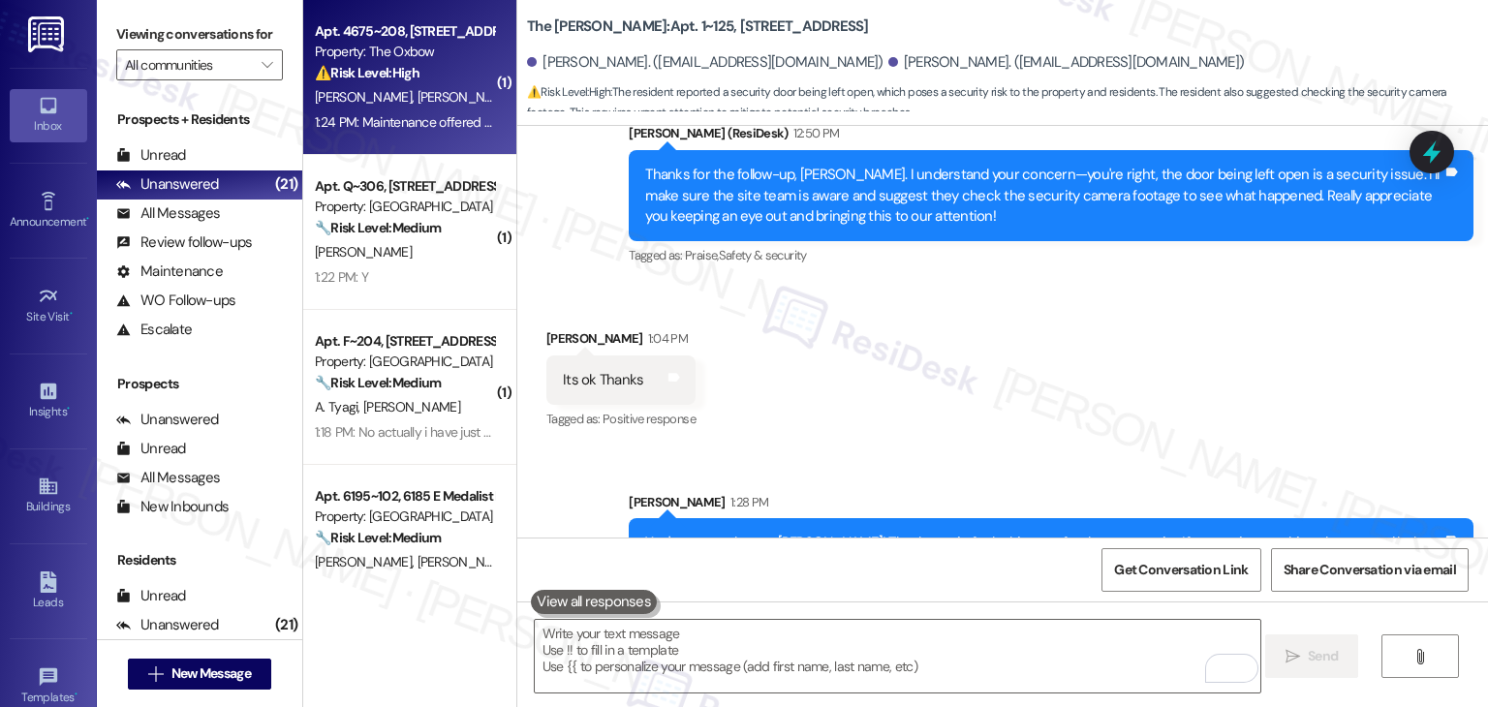
click at [374, 132] on div "1:24 PM: Maintenance offered sticky traps. But we have our own traps. We haven'…" at bounding box center [404, 122] width 183 height 24
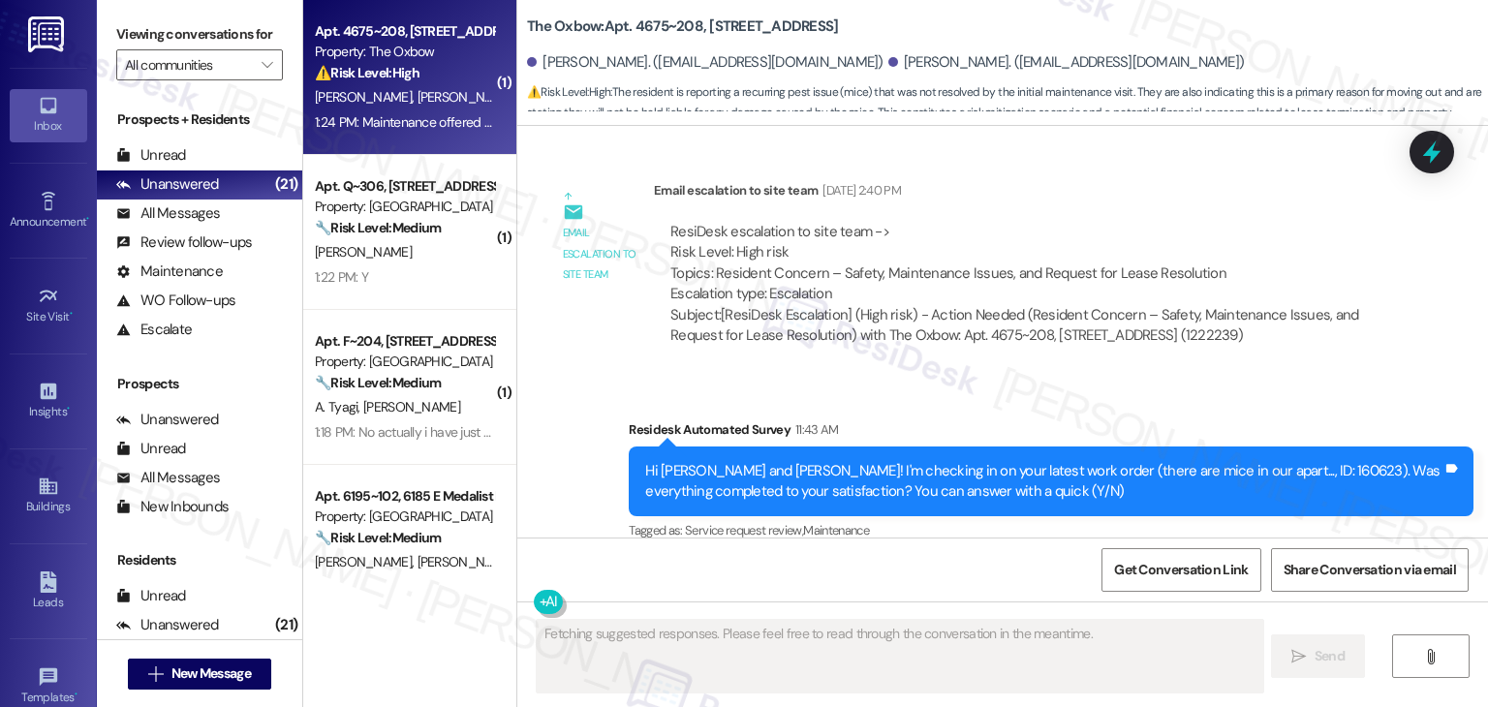
scroll to position [4120, 0]
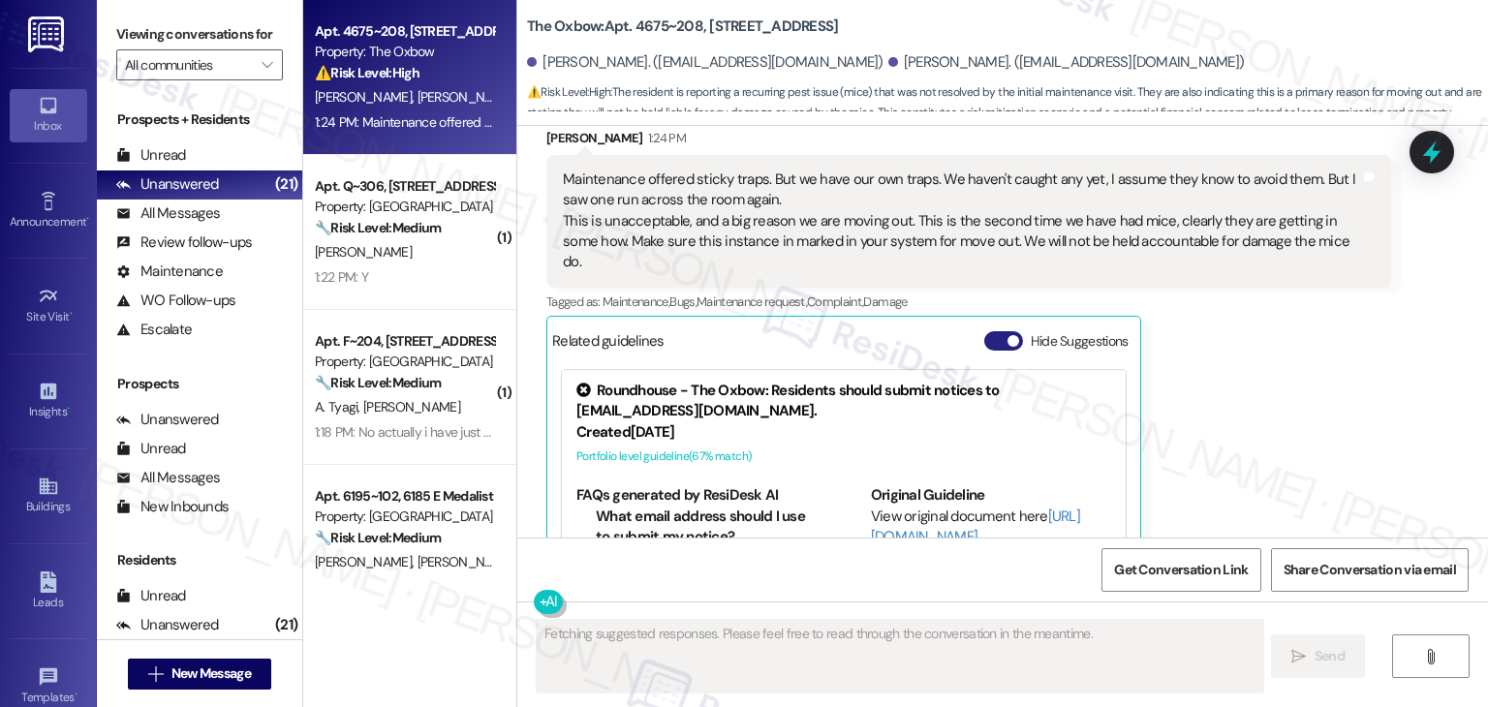
click at [988, 331] on button "Hide Suggestions" at bounding box center [1003, 340] width 39 height 19
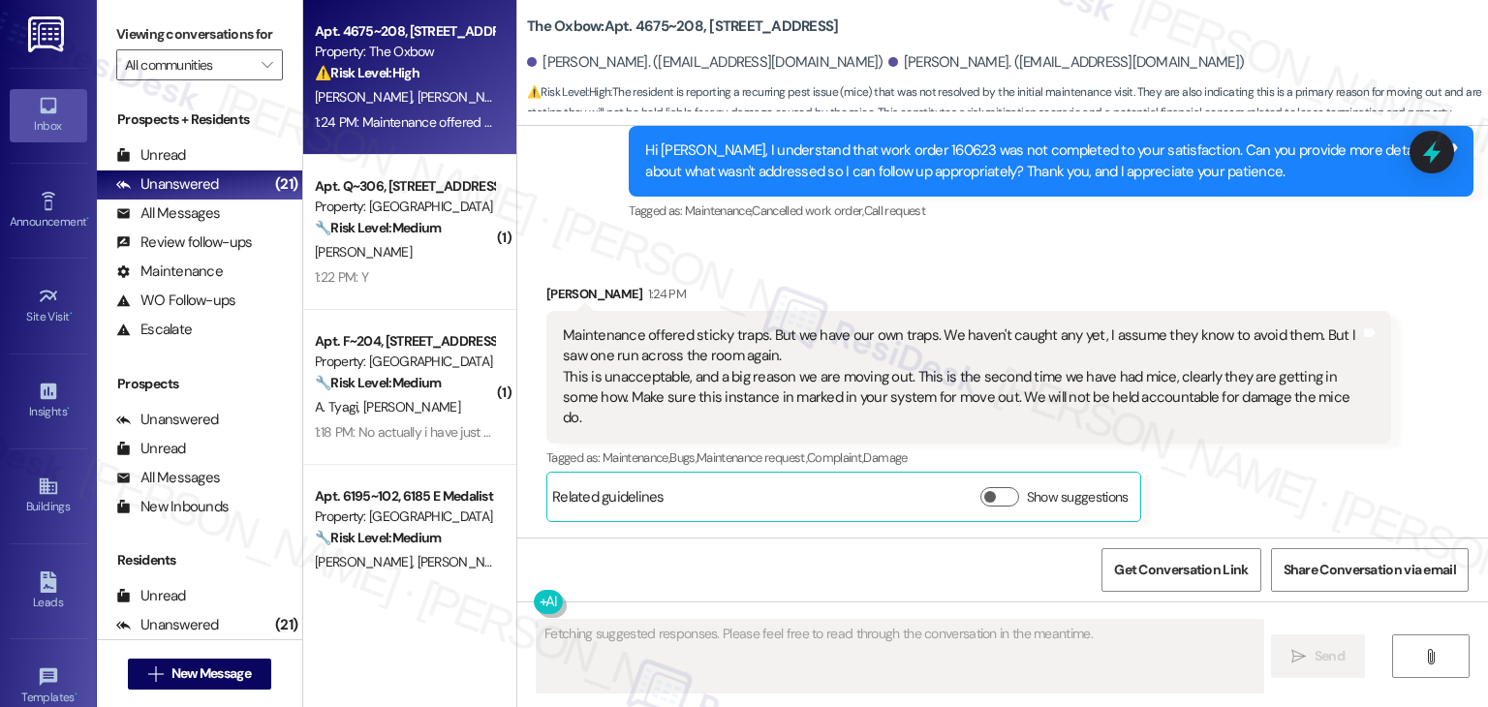
scroll to position [3837, 0]
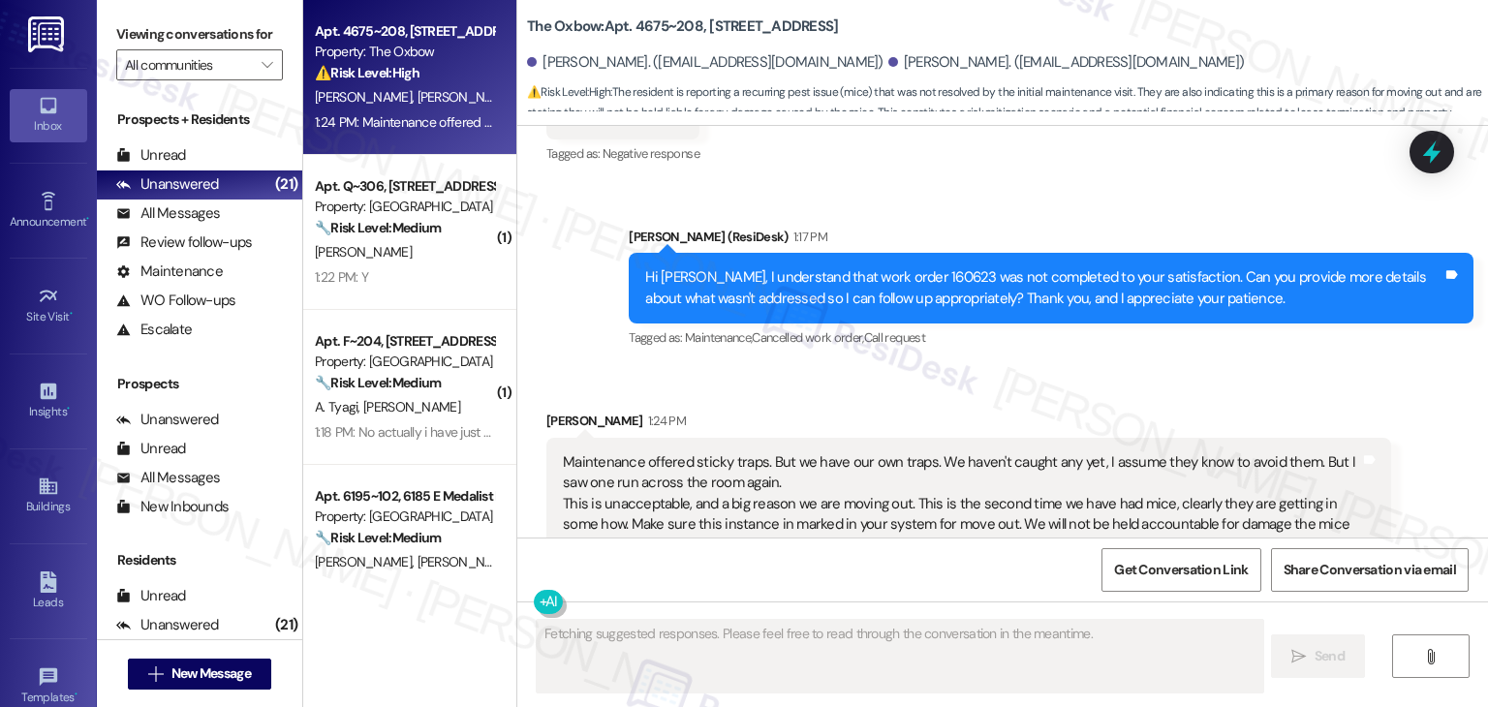
click at [1308, 367] on div "Received via SMS [PERSON_NAME] 1:24 PM Maintenance offered sticky traps. But we…" at bounding box center [1002, 515] width 971 height 296
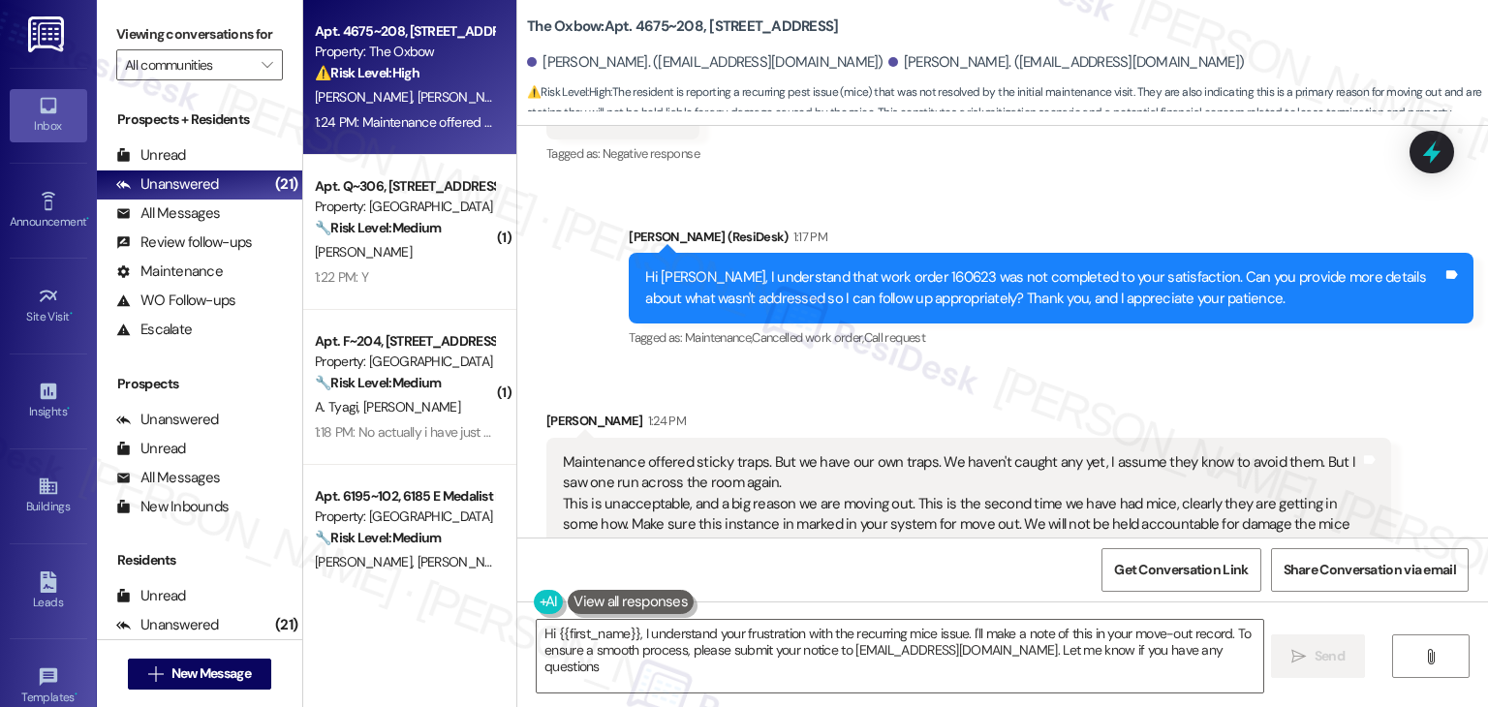
type textarea "Hi {{first_name}}, I understand your frustration with the recurring mice issue.…"
click at [1129, 396] on div "Received via SMS [PERSON_NAME] 1:24 PM Maintenance offered sticky traps. But we…" at bounding box center [969, 529] width 874 height 267
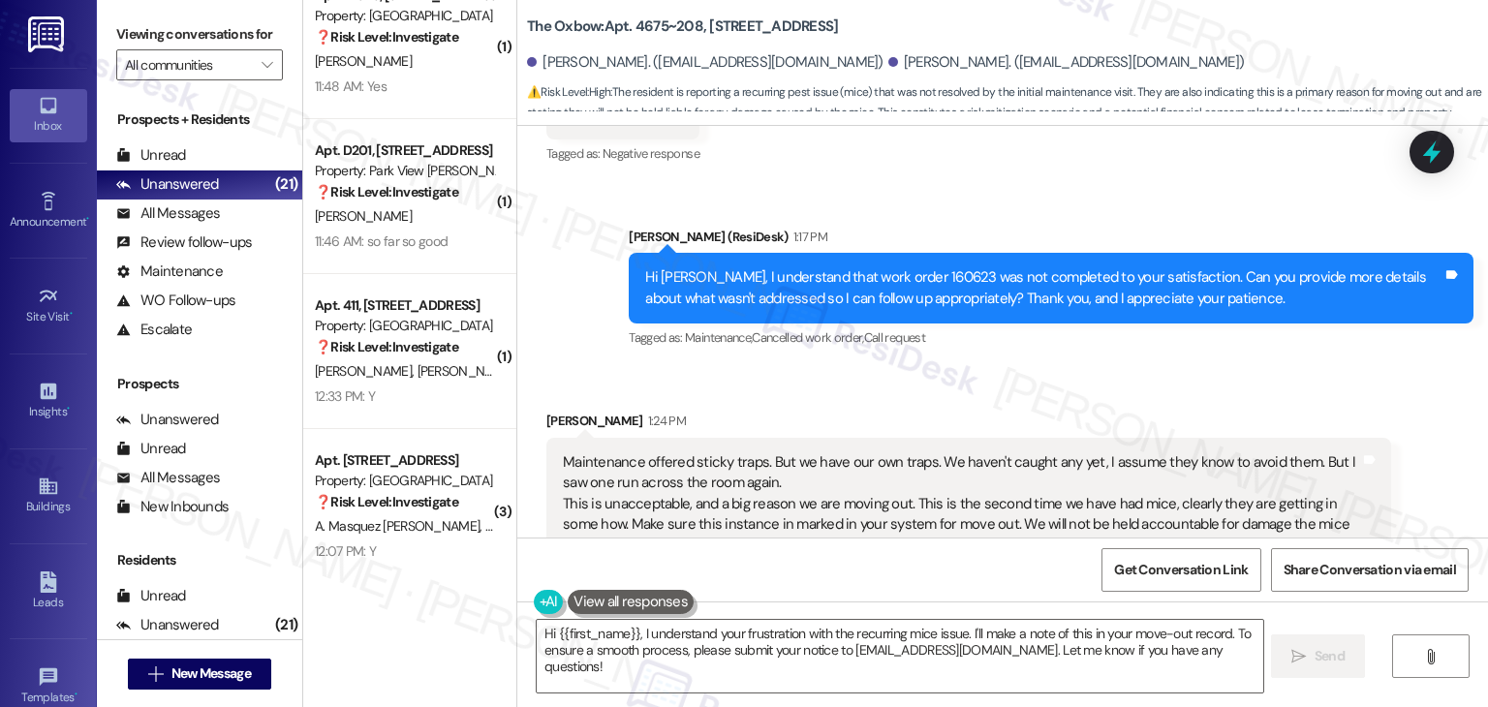
scroll to position [2686, 0]
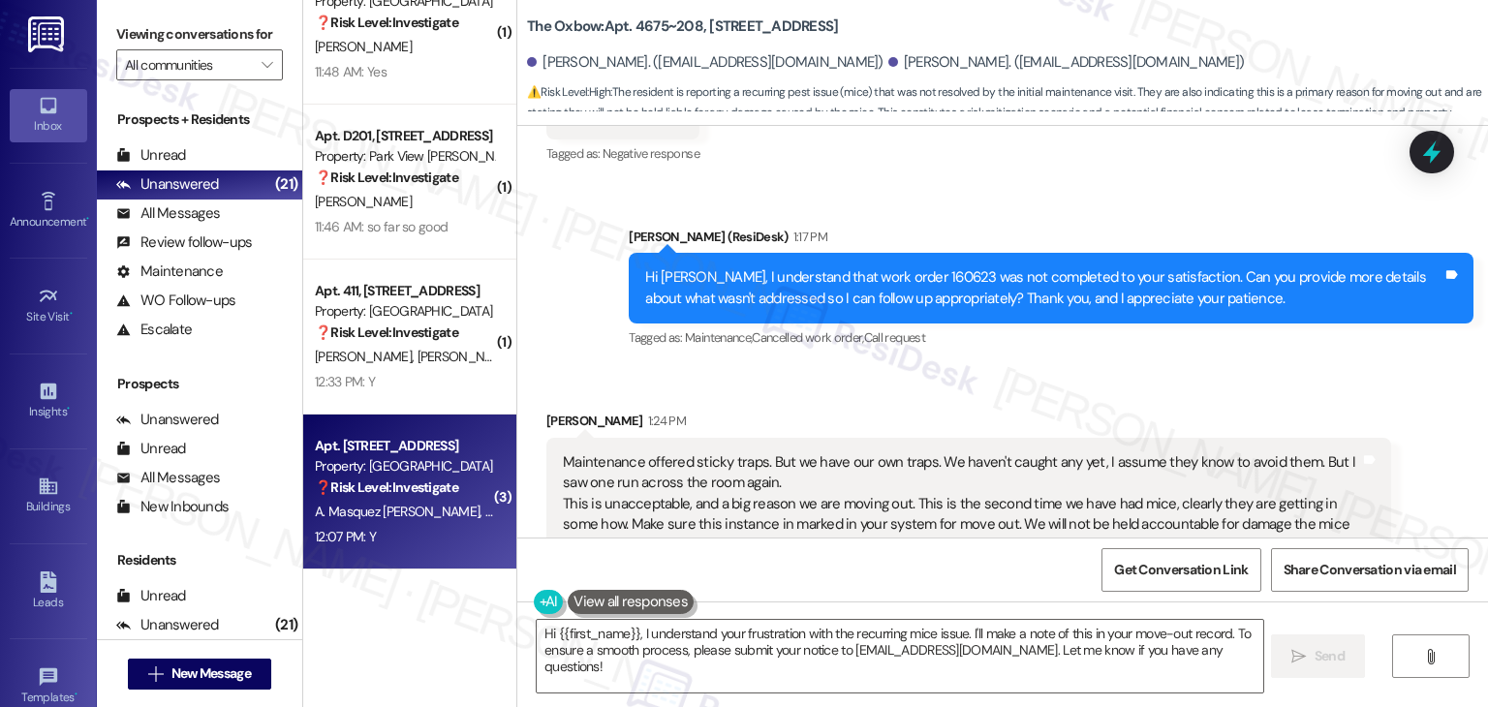
click at [450, 535] on div "12:07 PM: Y 12:07 PM: Y" at bounding box center [404, 537] width 183 height 24
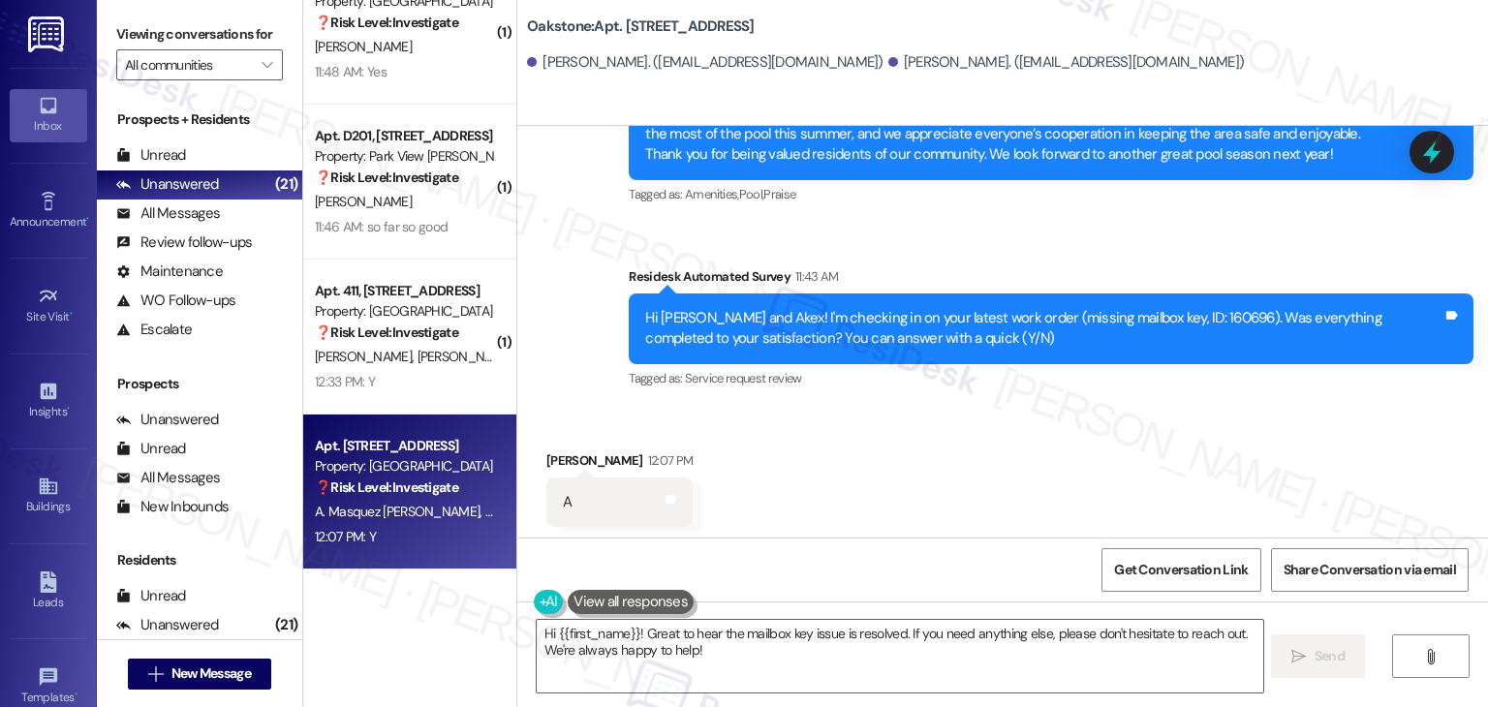
scroll to position [5841, 0]
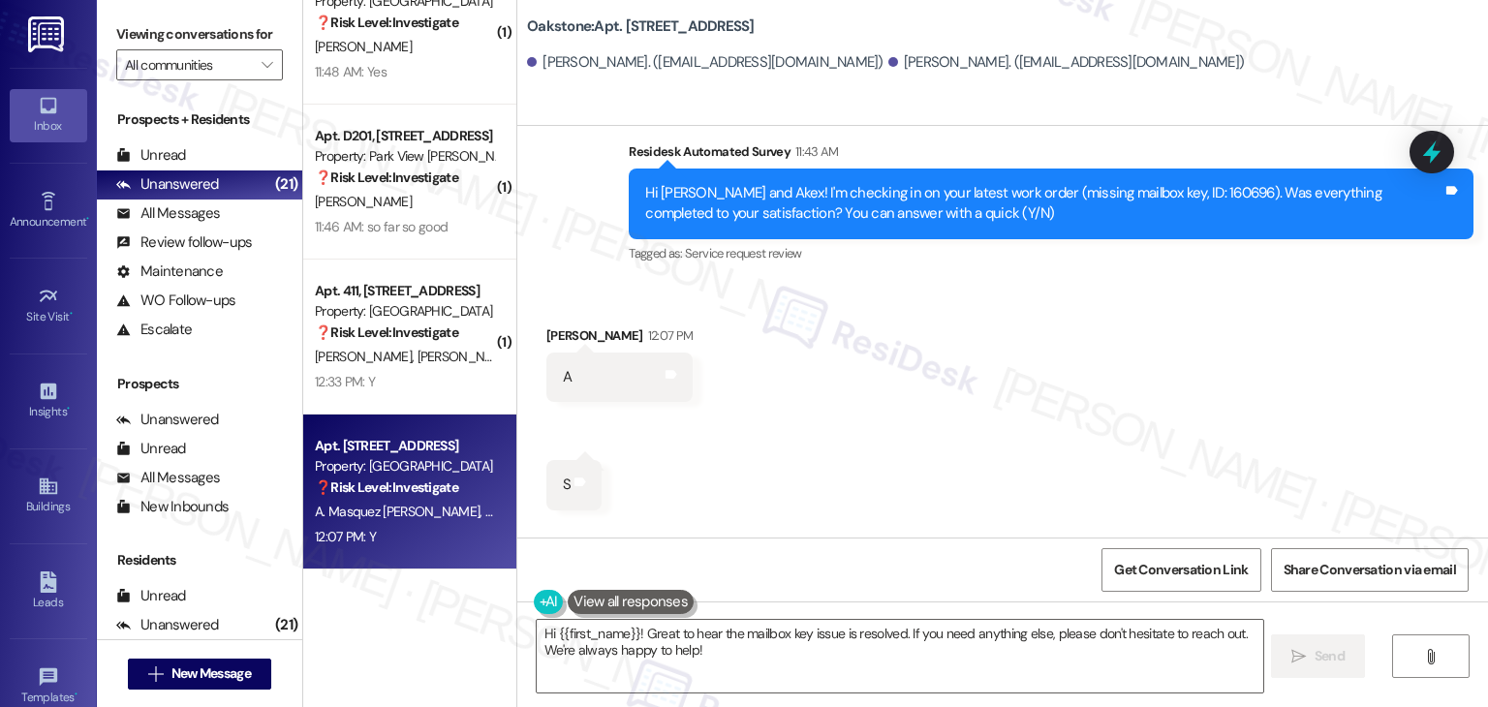
click at [942, 459] on div "Received via SMS [PERSON_NAME] 12:07 PM A Tags and notes Received via SMS 12:07…" at bounding box center [1002, 472] width 971 height 380
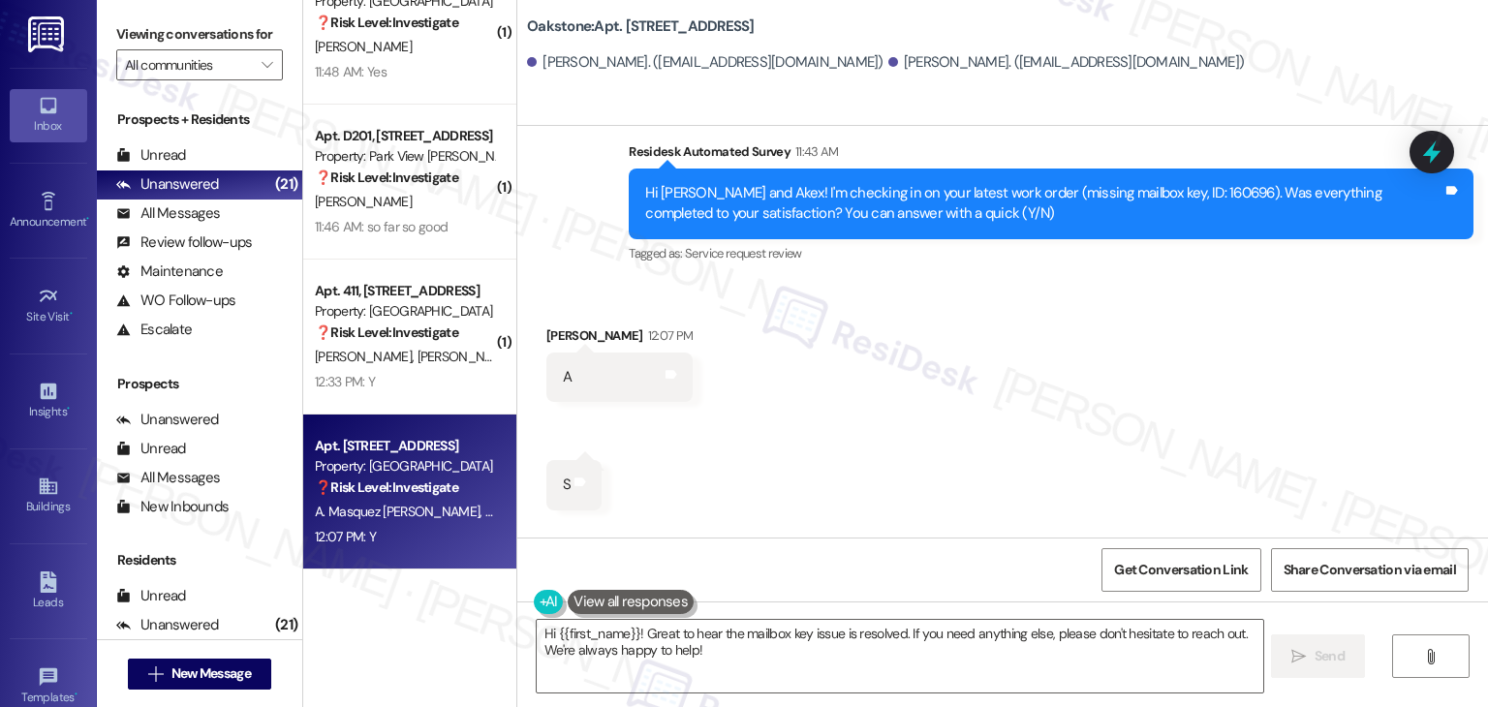
click at [942, 459] on div "Received via SMS [PERSON_NAME] 12:07 PM A Tags and notes Received via SMS 12:07…" at bounding box center [1002, 472] width 971 height 380
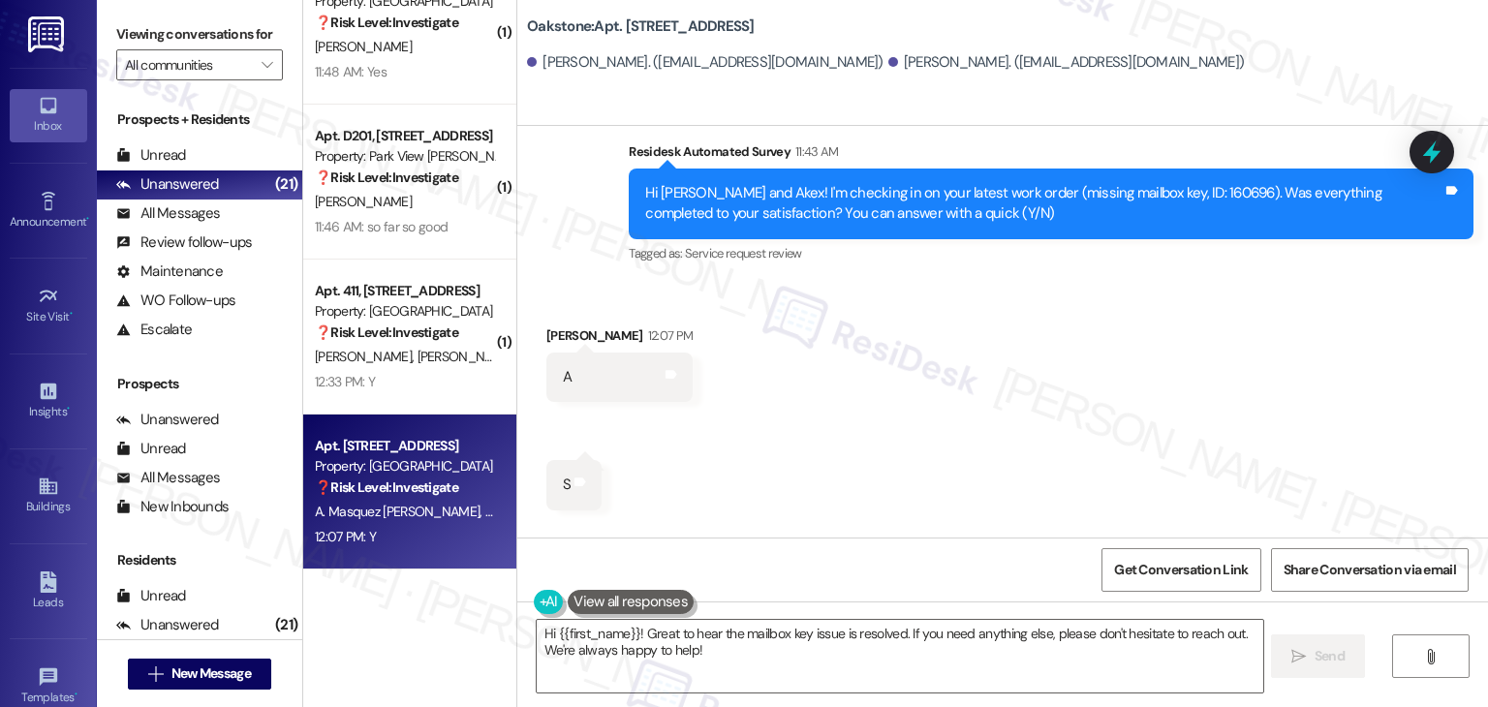
click at [942, 459] on div "Received via SMS [PERSON_NAME] 12:07 PM A Tags and notes Received via SMS 12:07…" at bounding box center [1002, 472] width 971 height 380
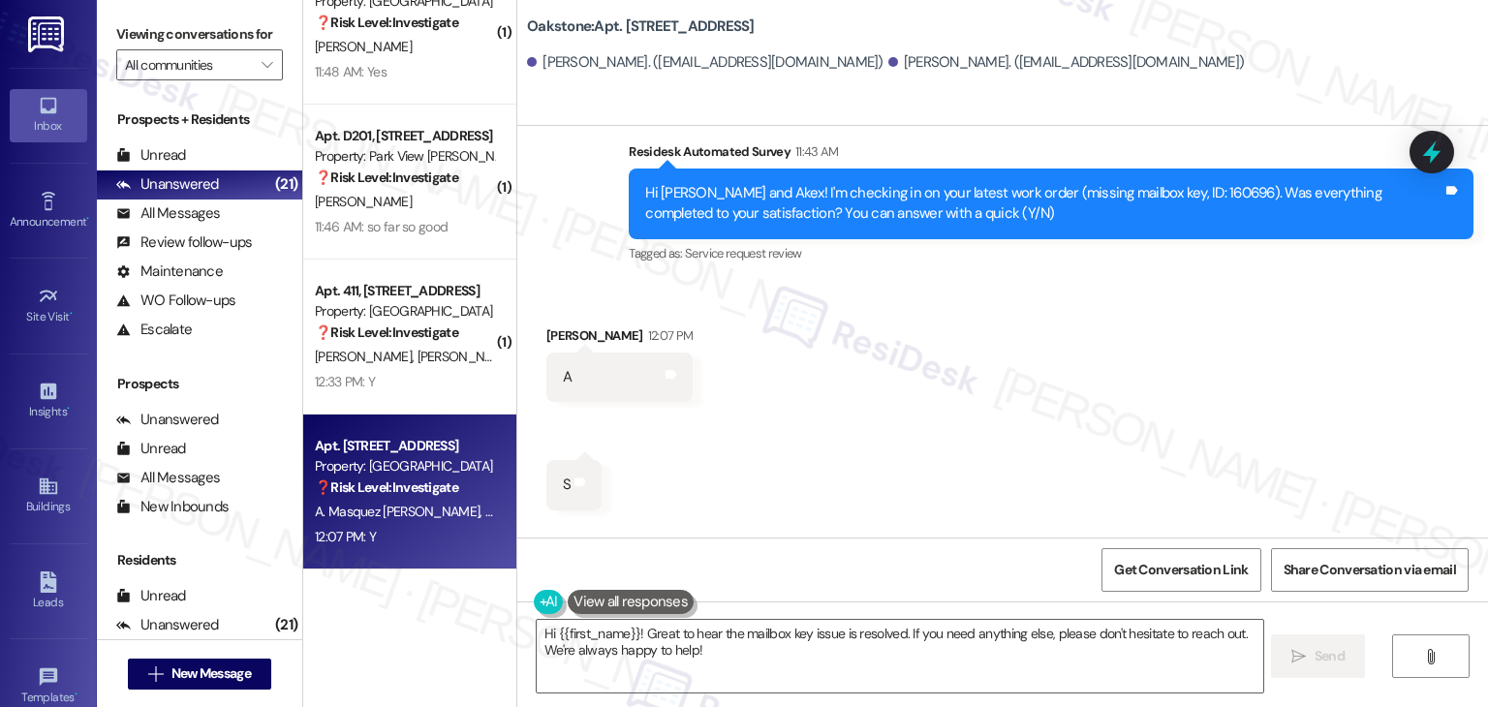
click at [942, 459] on div "Received via SMS [PERSON_NAME] 12:07 PM A Tags and notes Received via SMS 12:07…" at bounding box center [1002, 472] width 971 height 380
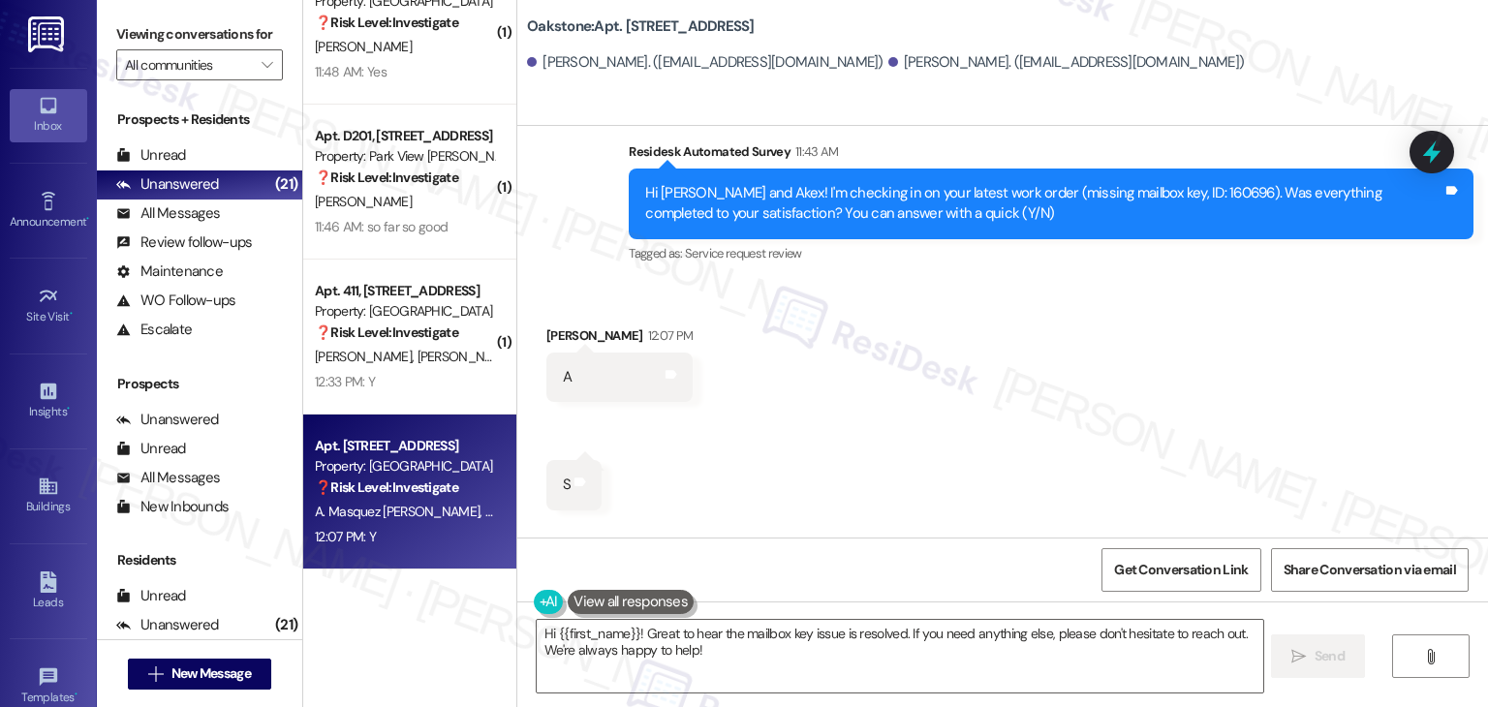
click at [942, 459] on div "Received via SMS [PERSON_NAME] 12:07 PM A Tags and notes Received via SMS 12:07…" at bounding box center [1002, 472] width 971 height 380
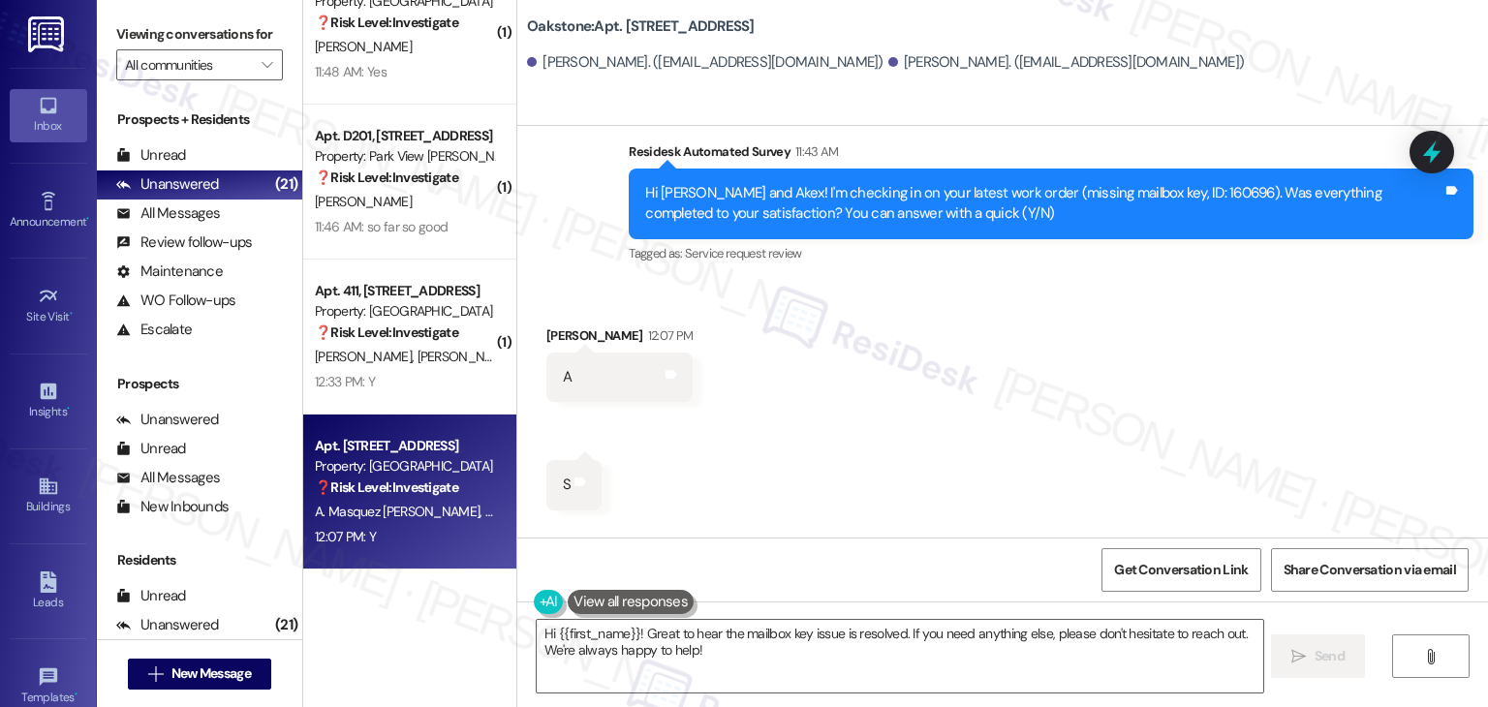
click at [942, 459] on div "Received via SMS [PERSON_NAME] 12:07 PM A Tags and notes Received via SMS 12:07…" at bounding box center [1002, 472] width 971 height 380
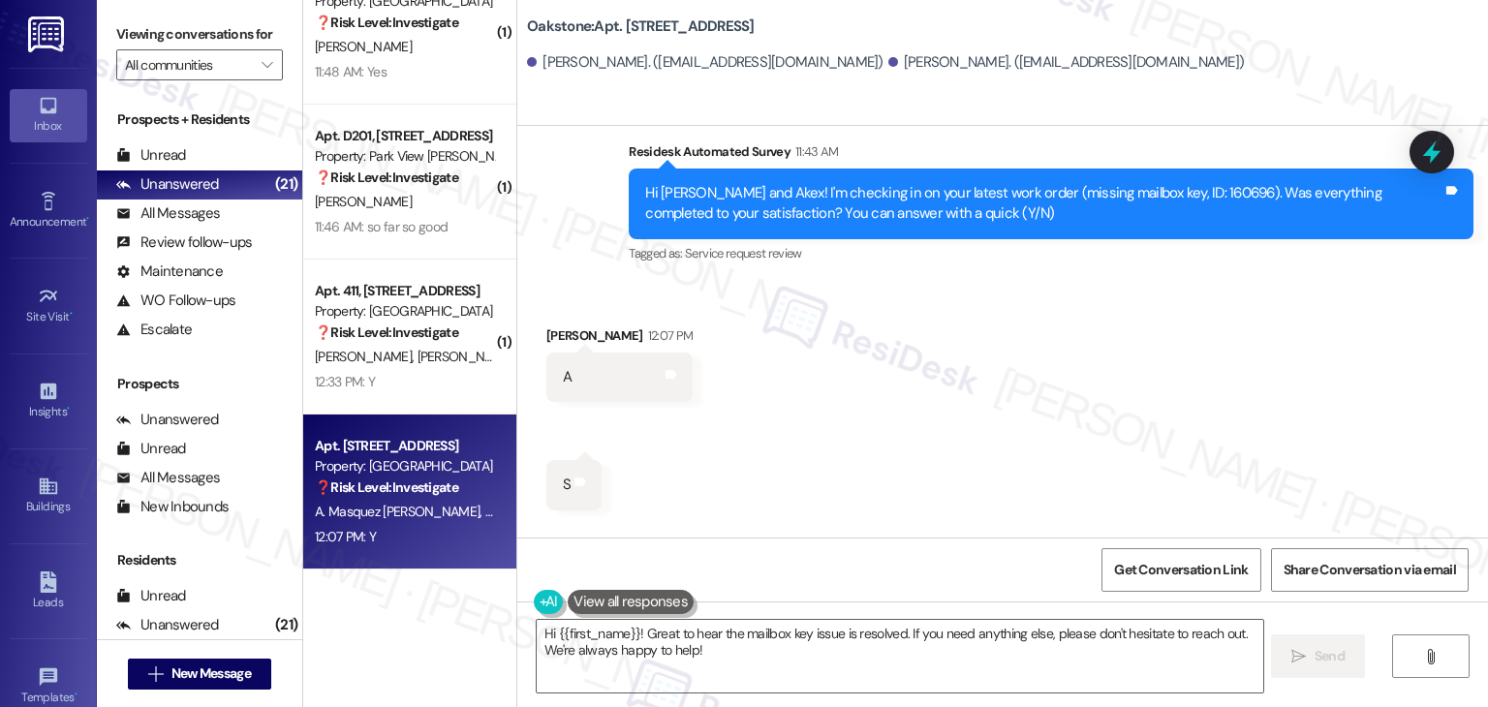
click at [942, 459] on div "Received via SMS [PERSON_NAME] 12:07 PM A Tags and notes Received via SMS 12:07…" at bounding box center [1002, 472] width 971 height 380
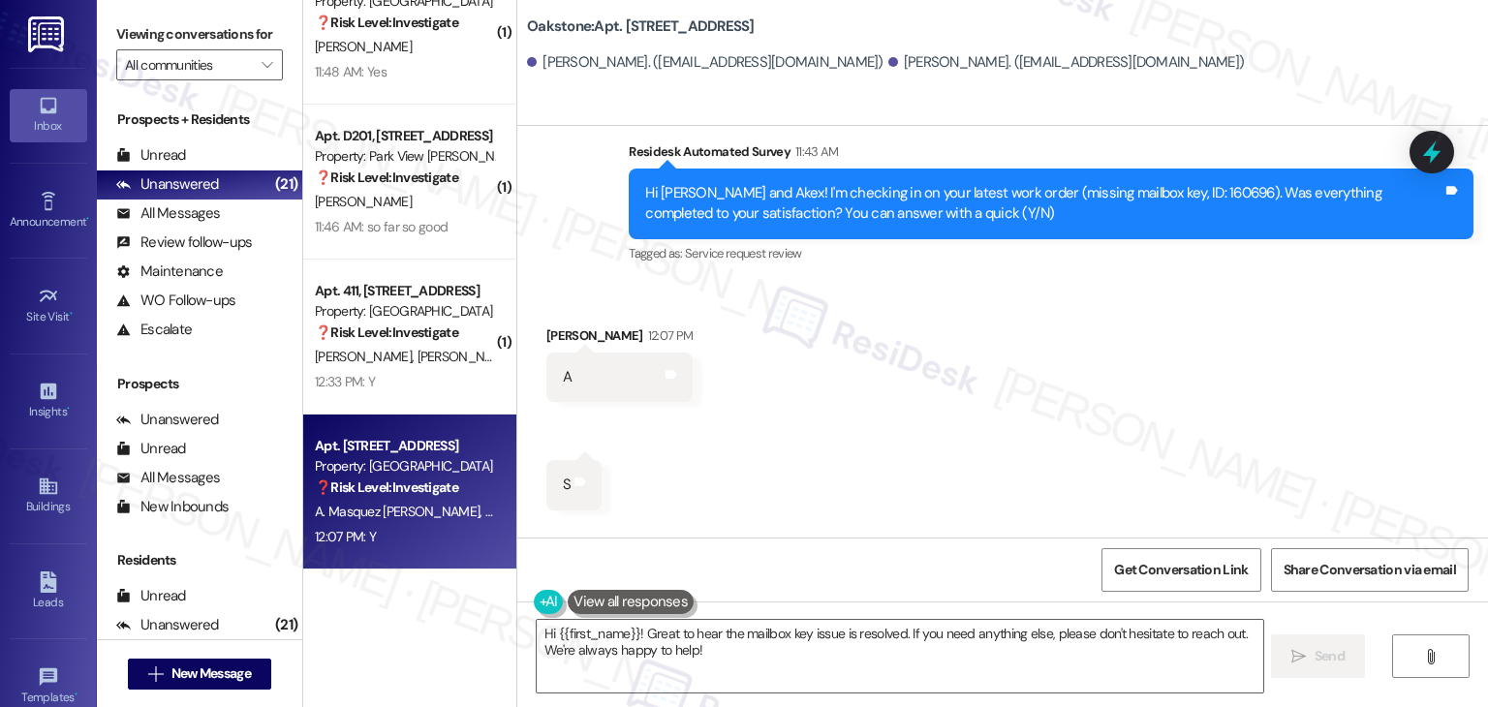
click at [942, 459] on div "Received via SMS [PERSON_NAME] 12:07 PM A Tags and notes Received via SMS 12:07…" at bounding box center [1002, 472] width 971 height 380
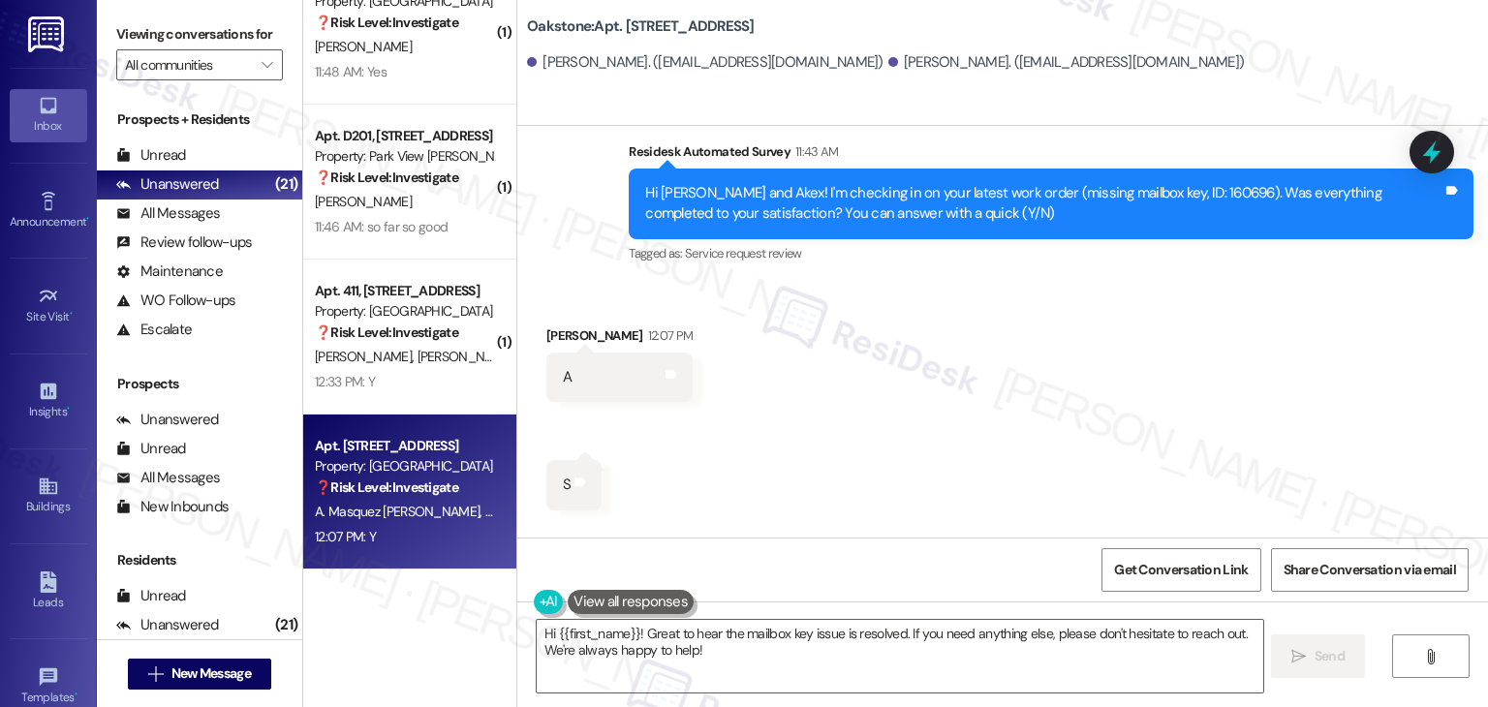
click at [942, 459] on div "Received via SMS [PERSON_NAME] 12:07 PM A Tags and notes Received via SMS 12:07…" at bounding box center [1002, 472] width 971 height 380
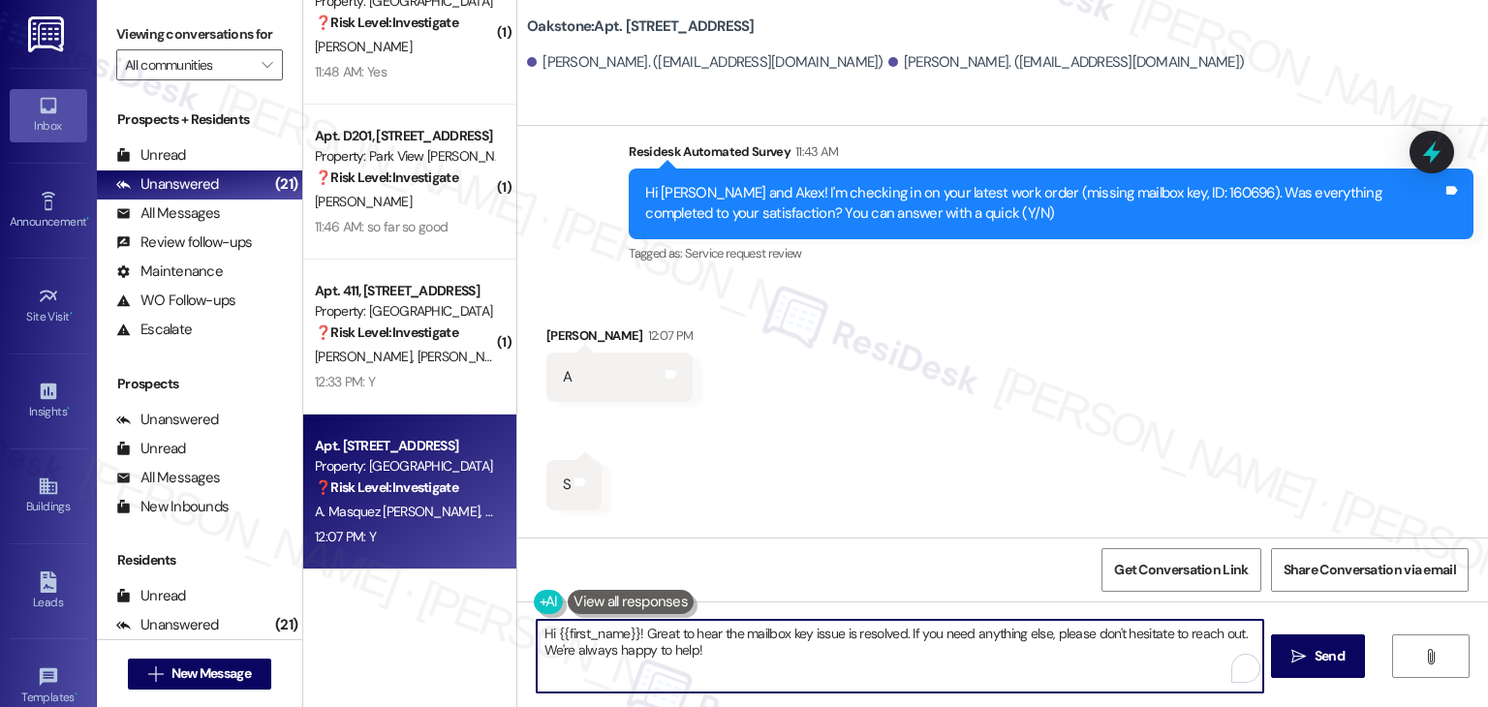
drag, startPoint x: 628, startPoint y: 633, endPoint x: 549, endPoint y: 631, distance: 78.5
click at [549, 631] on textarea "Hi {{first_name}}! Great to hear the mailbox key issue is resolved. If you need…" at bounding box center [900, 656] width 726 height 73
type textarea "Hi Akex! Great to hear the mailbox key issue is resolved. If you need anything …"
click at [1308, 649] on span "Send" at bounding box center [1323, 656] width 30 height 20
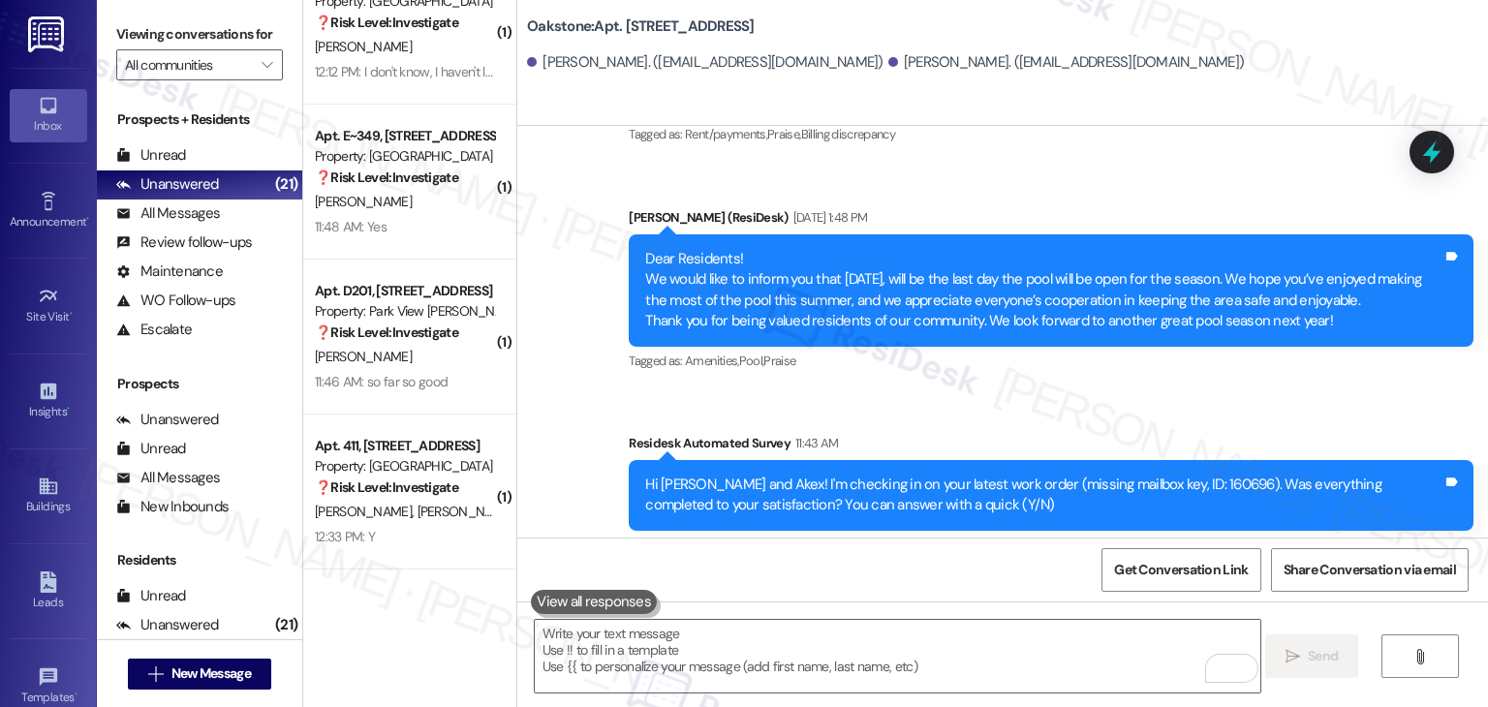
scroll to position [5996, 0]
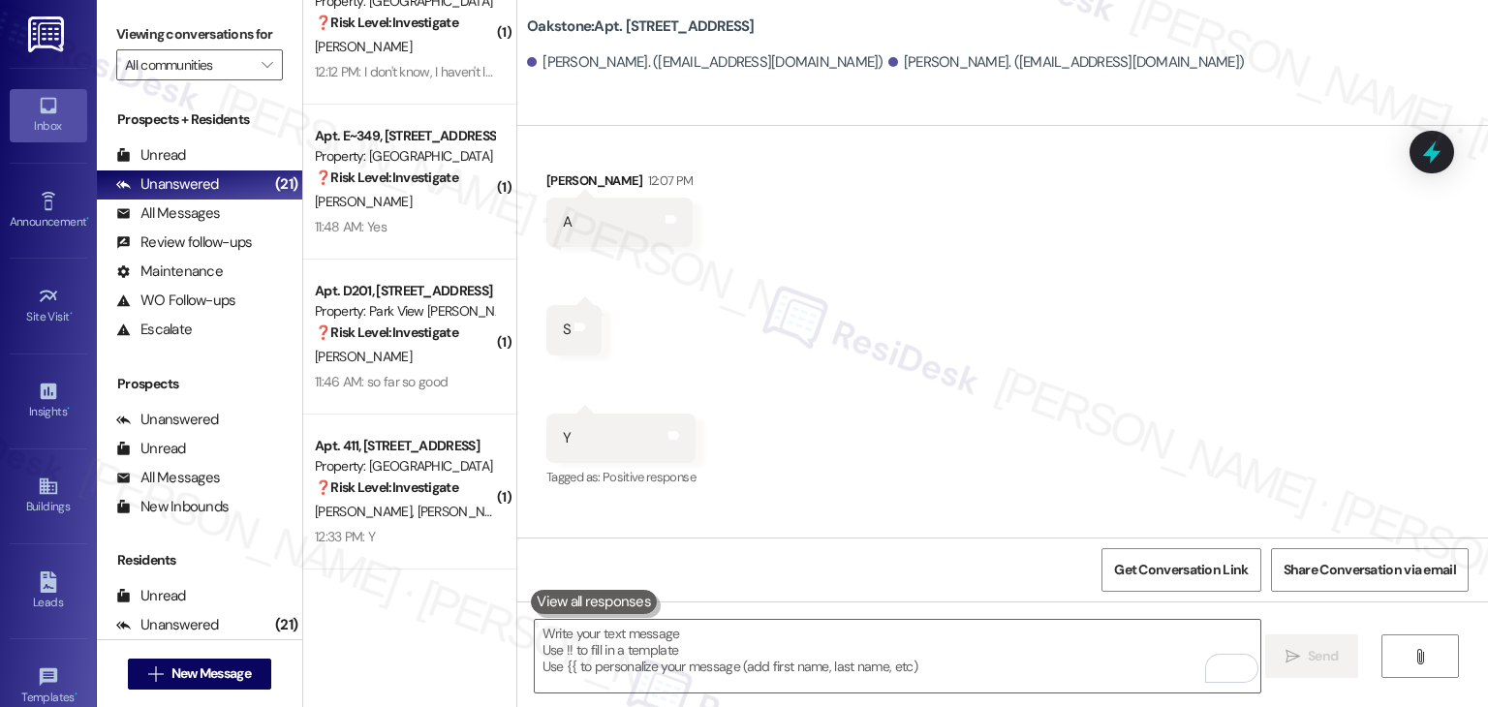
click at [1012, 334] on div "Received via SMS [PERSON_NAME] 12:07 PM A Tags and notes Received via SMS 12:07…" at bounding box center [1002, 317] width 971 height 380
click at [762, 652] on textarea "To enrich screen reader interactions, please activate Accessibility in Grammarl…" at bounding box center [898, 656] width 726 height 73
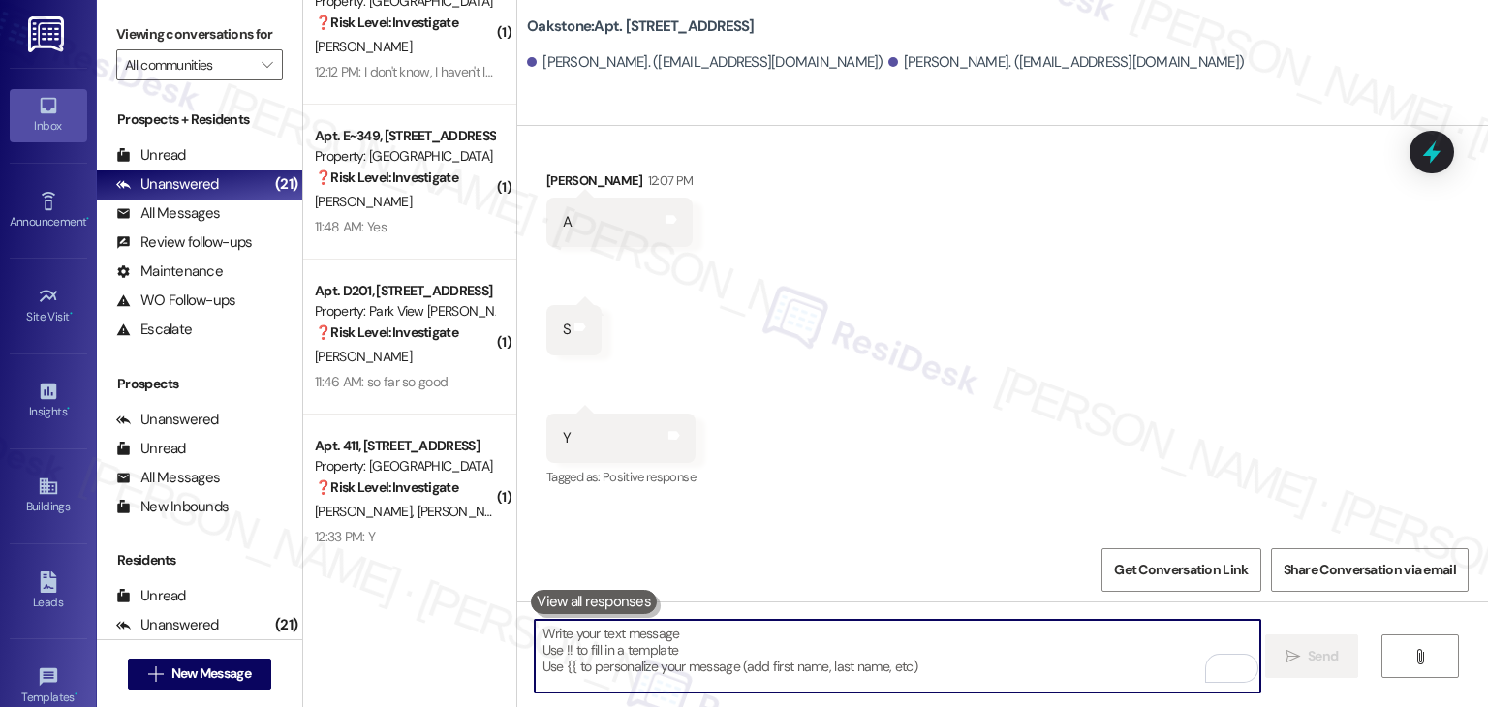
paste textarea "We're eager to know if {{property}} has met your expectations. Your feedback is…"
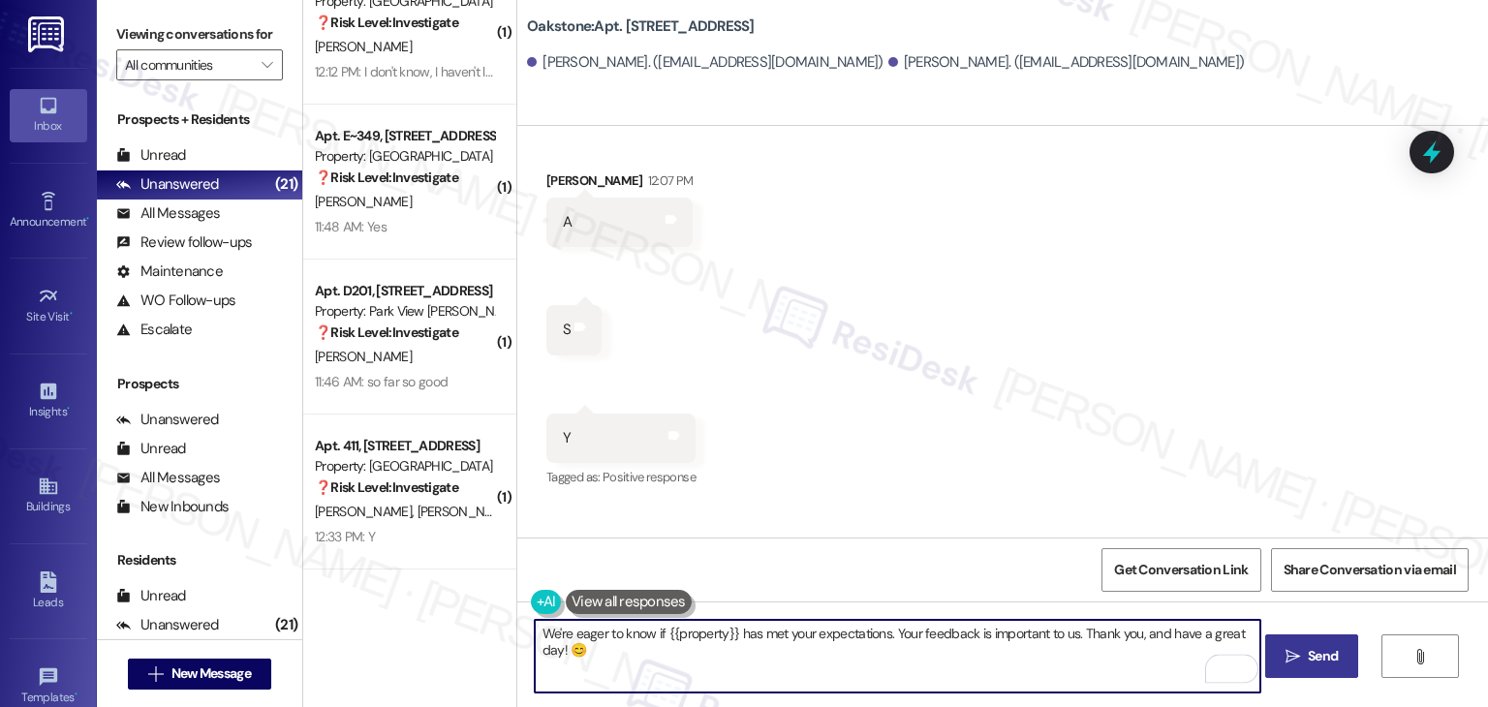
type textarea "We're eager to know if {{property}} has met your expectations. Your feedback is…"
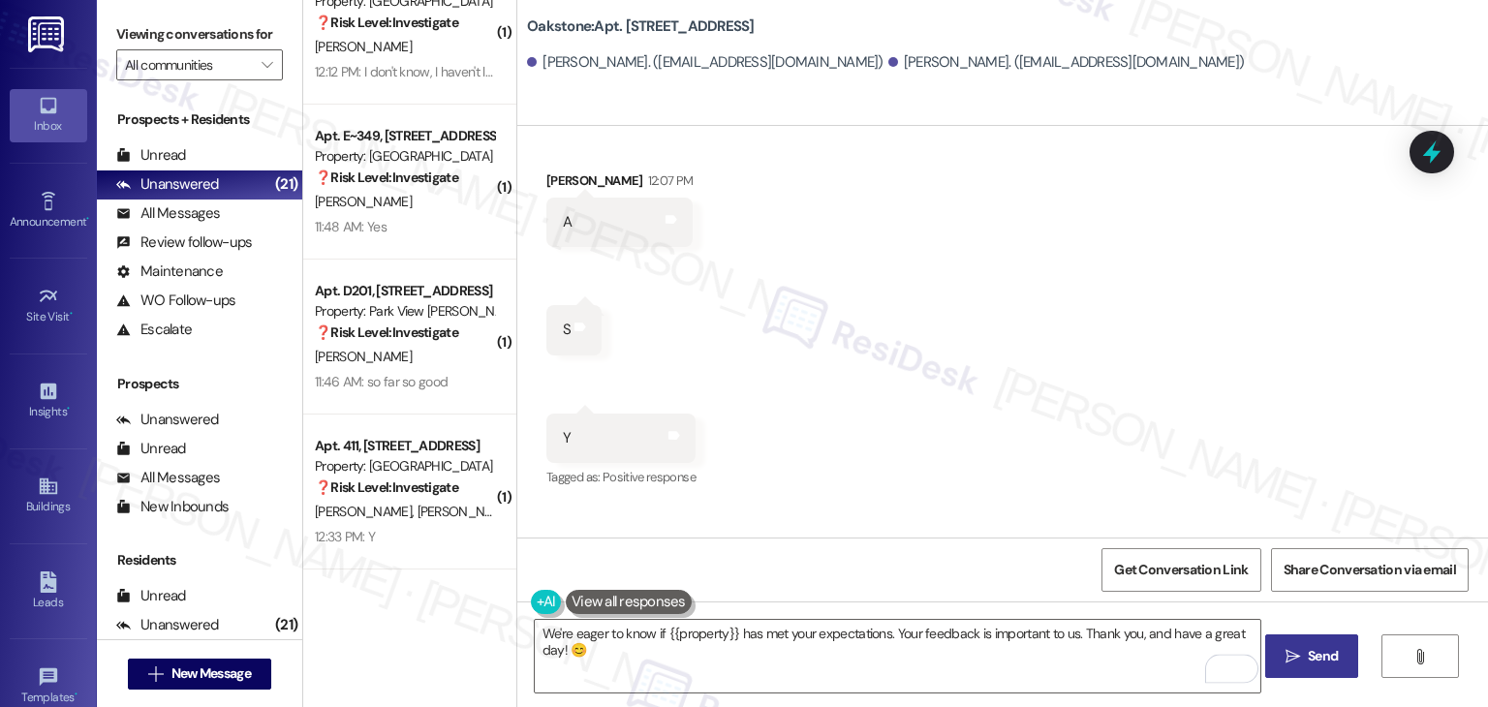
click at [1335, 658] on span "Send" at bounding box center [1323, 656] width 30 height 20
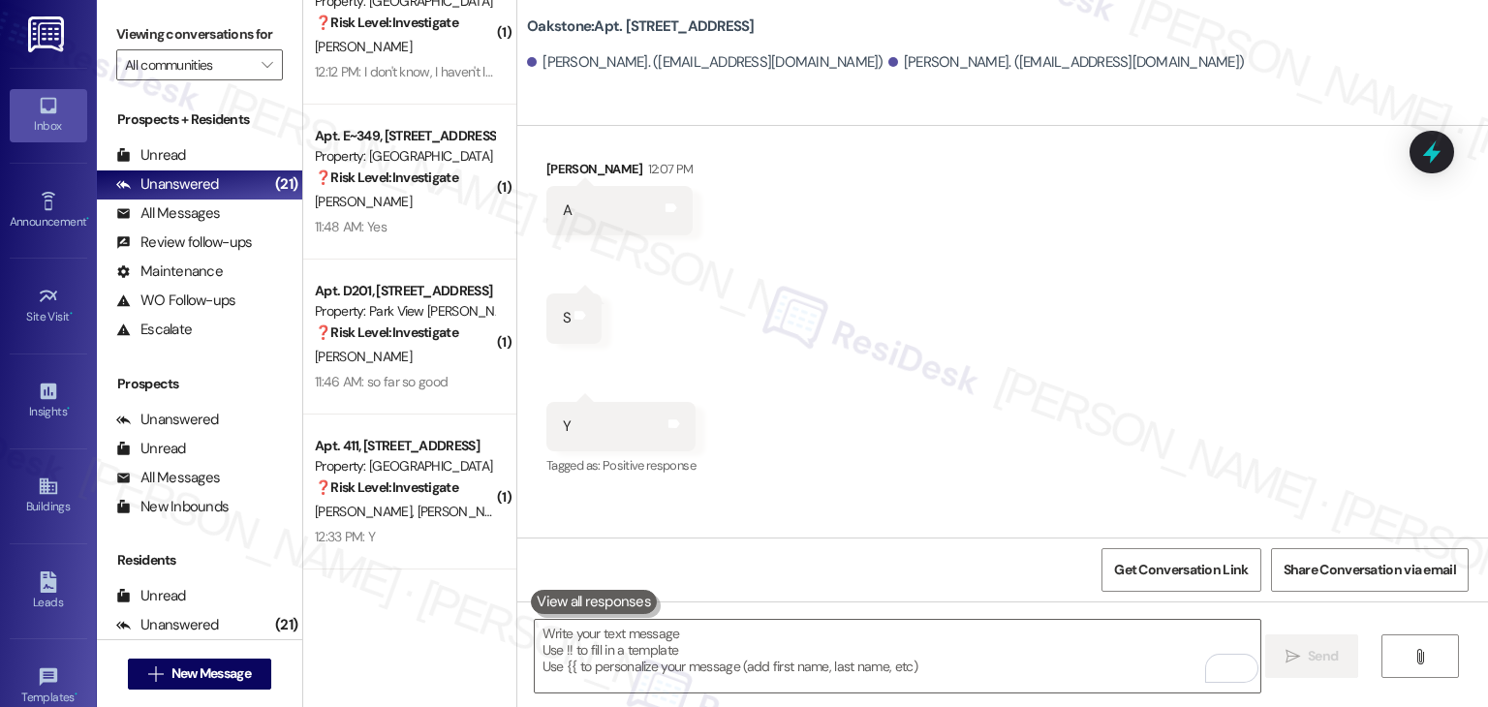
scroll to position [6131, 0]
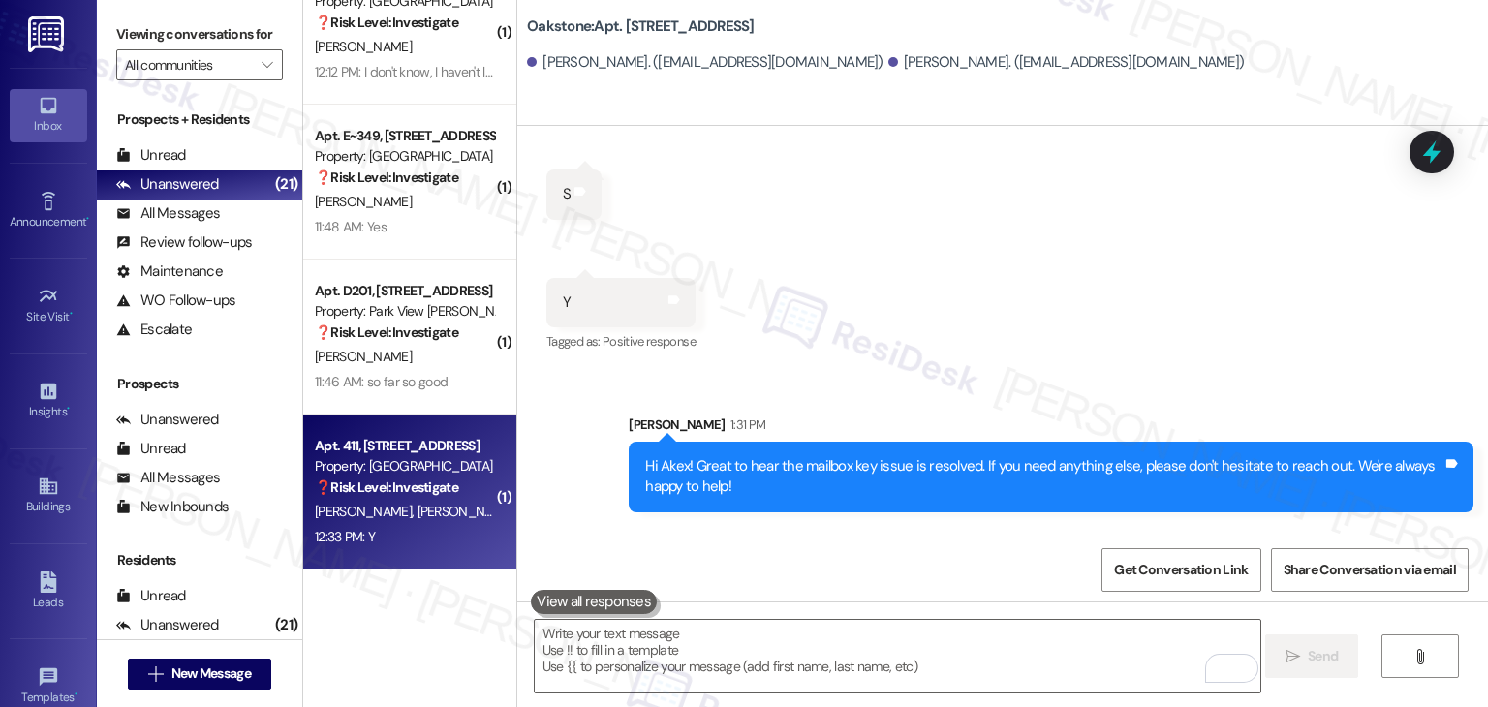
click at [393, 531] on div "12:33 PM: Y 12:33 PM: Y" at bounding box center [404, 537] width 183 height 24
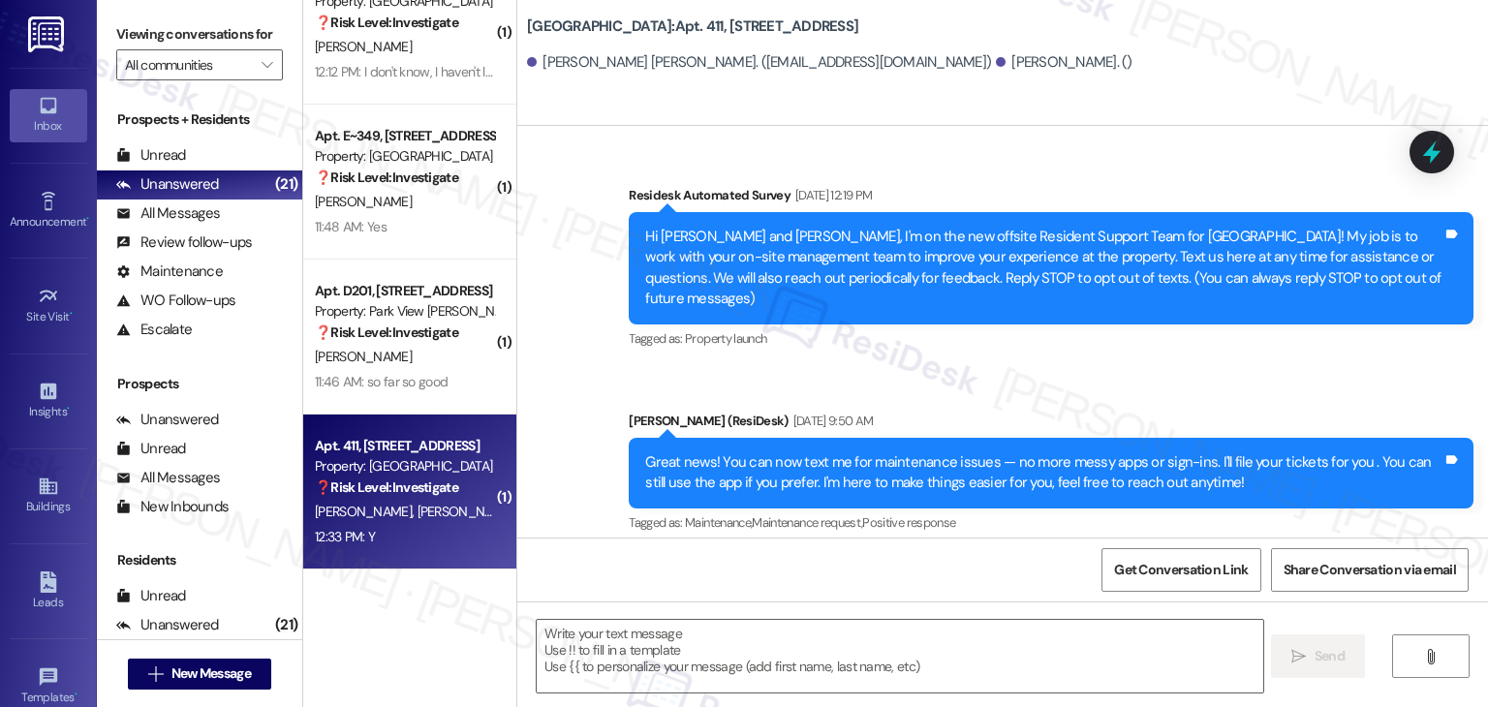
type textarea "Fetching suggested responses. Please feel free to read through the conversation…"
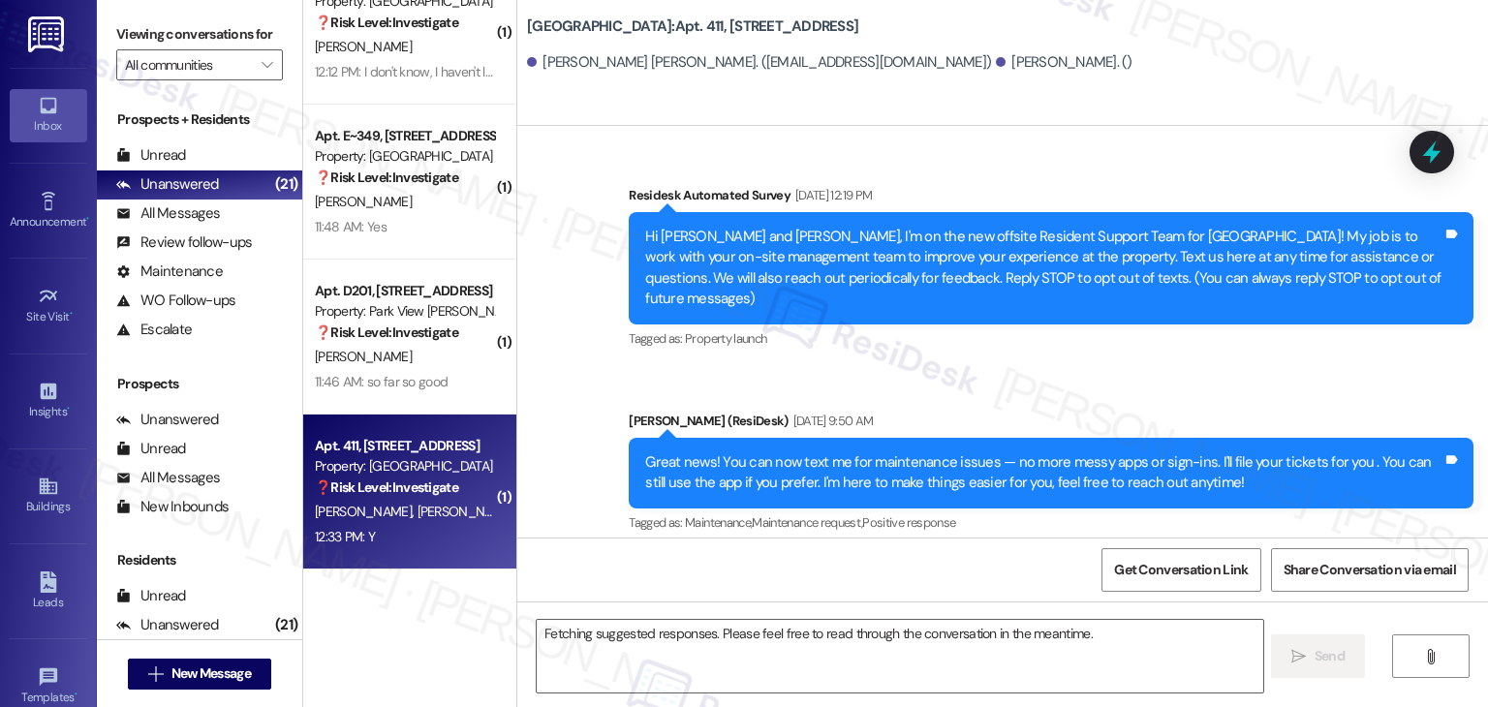
scroll to position [6682, 0]
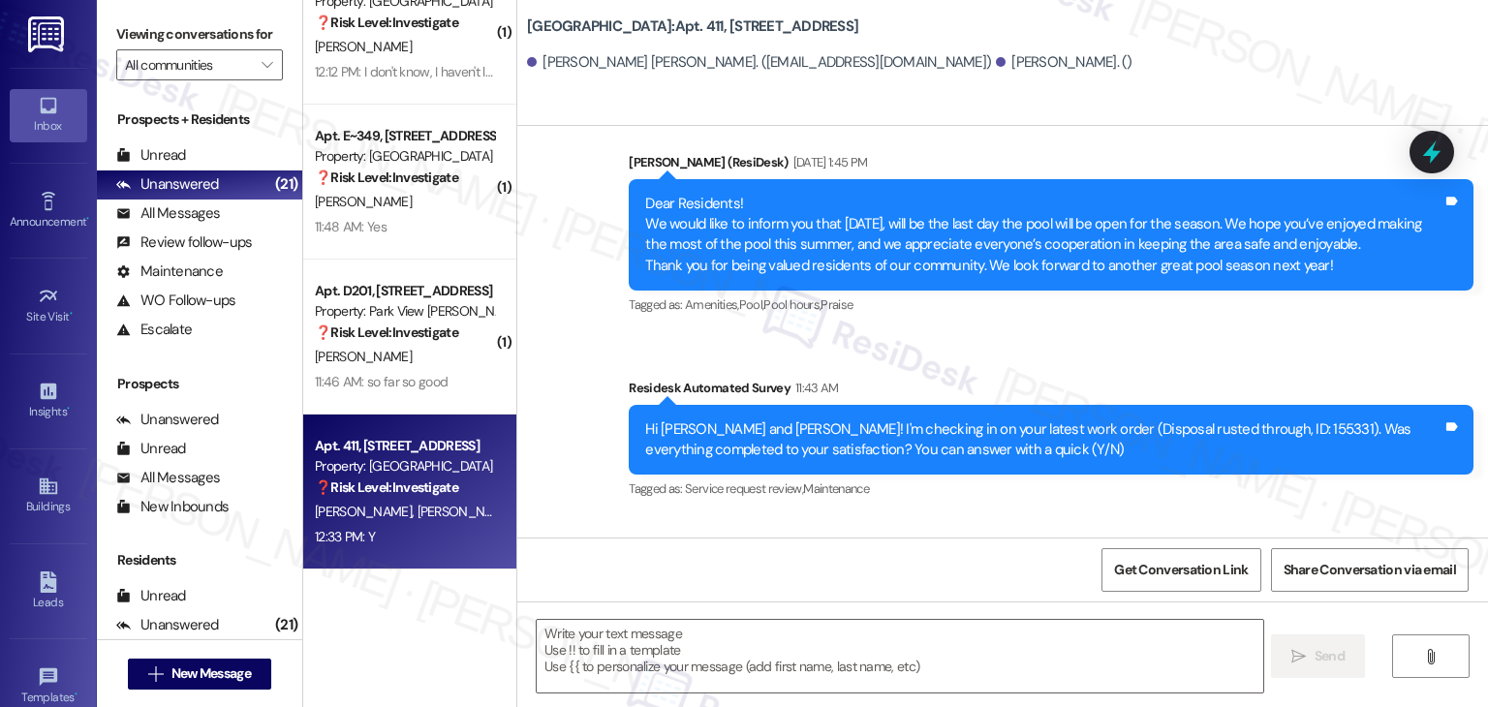
click at [928, 518] on div "Received via SMS [PERSON_NAME] [PERSON_NAME] 12:33 PM Y Tags and notes Tagged a…" at bounding box center [1002, 600] width 971 height 164
click at [669, 650] on textarea at bounding box center [900, 656] width 726 height 73
paste textarea "Hi {{first_name}}, thanks for confirming! Glad to hear the work order — was res…"
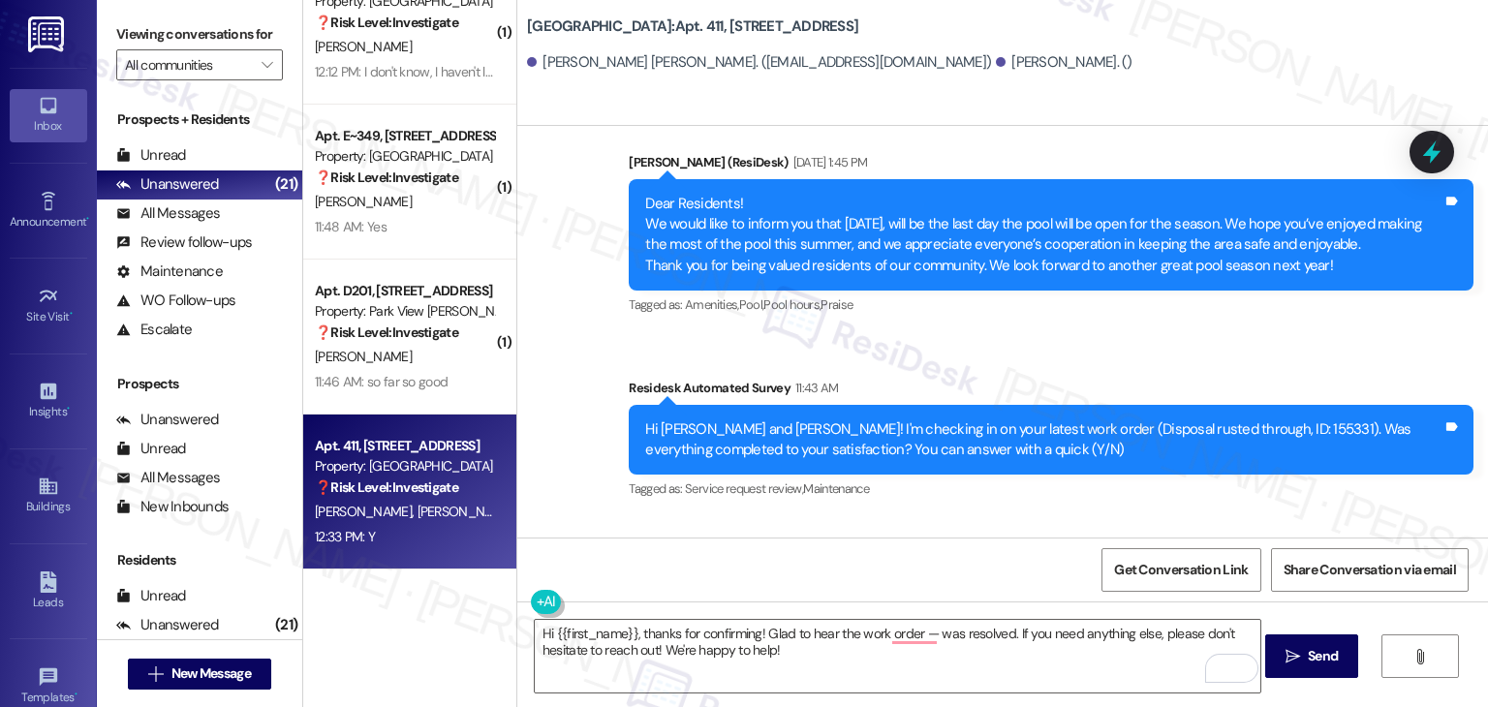
click at [877, 518] on div "Received via SMS [PERSON_NAME] [PERSON_NAME] 12:33 PM Y Tags and notes Tagged a…" at bounding box center [1002, 600] width 971 height 164
click at [1231, 420] on div "Hi [PERSON_NAME] and [PERSON_NAME]! I'm checking in on your latest work order (…" at bounding box center [1043, 441] width 797 height 42
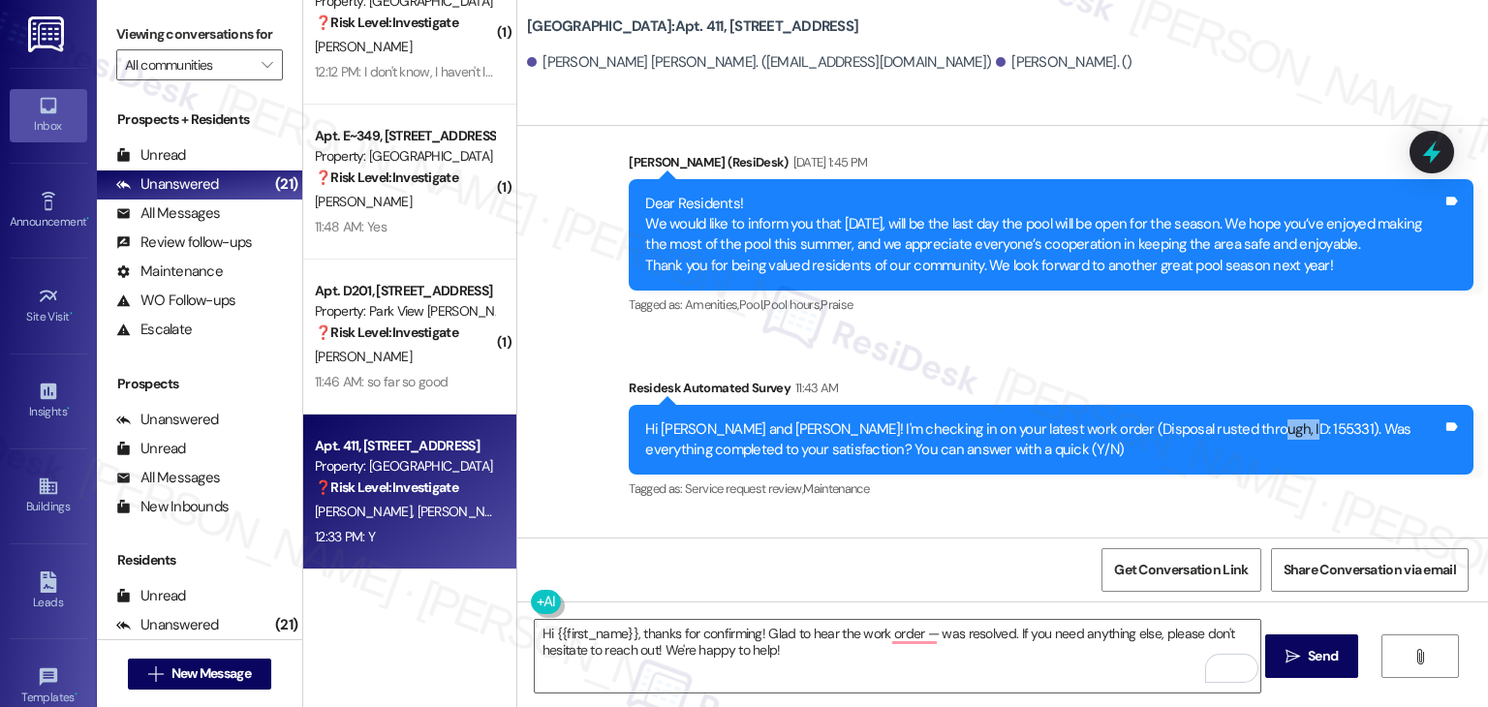
copy div "155331"
click at [968, 656] on textarea "Hi {{first_name}}, thanks for confirming! Glad to hear the work order — was res…" at bounding box center [898, 656] width 726 height 73
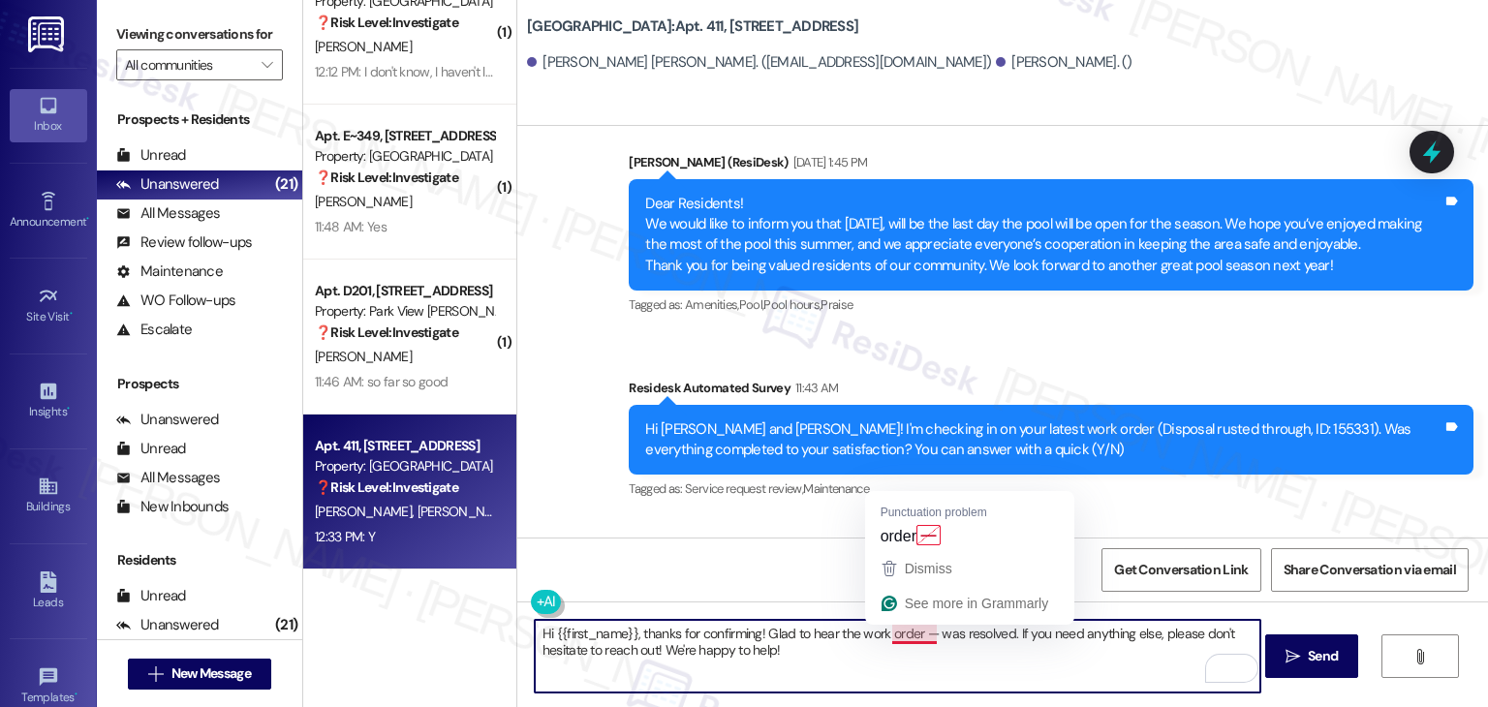
click at [918, 628] on textarea "Hi {{first_name}}, thanks for confirming! Glad to hear the work order — was res…" at bounding box center [898, 656] width 726 height 73
paste textarea "155331"
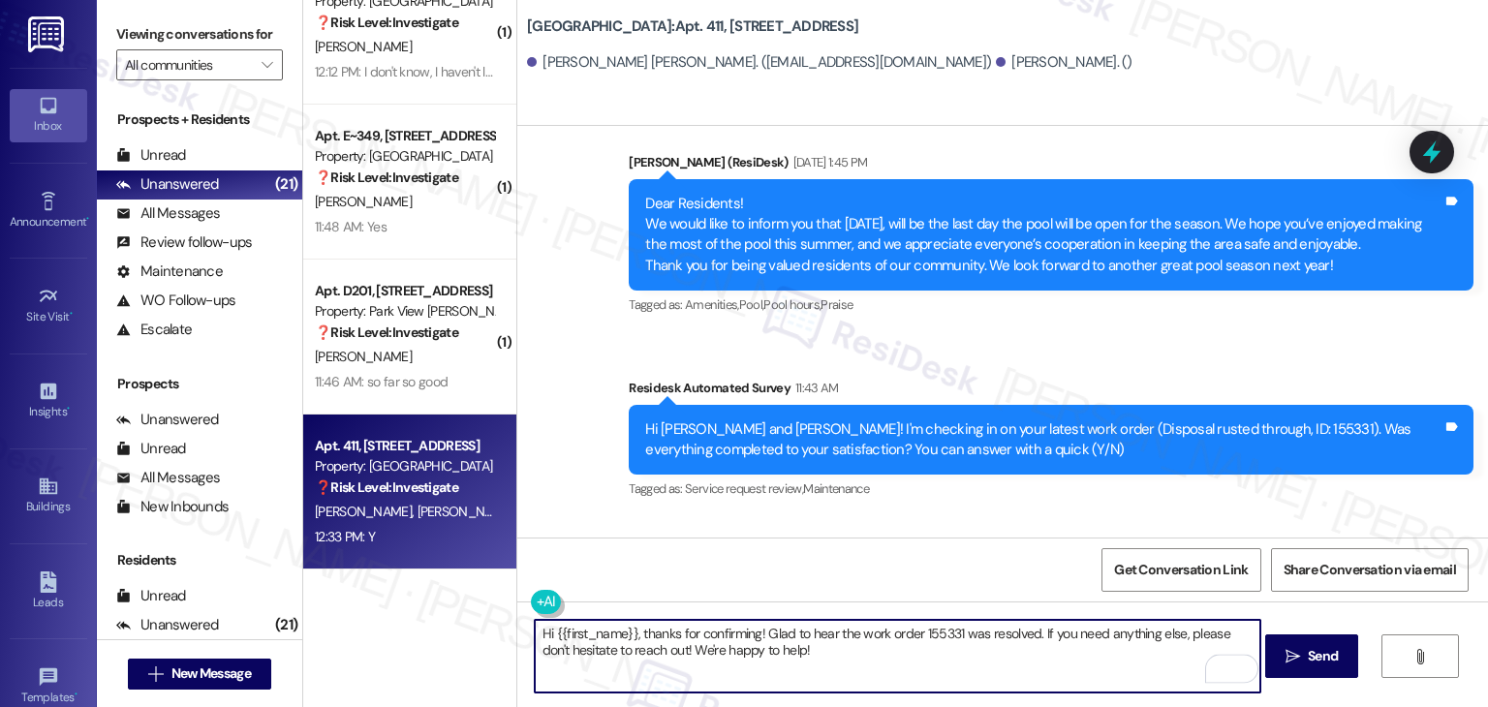
click at [875, 518] on div "Received via SMS [PERSON_NAME] [PERSON_NAME] 12:33 PM Y Tags and notes Tagged a…" at bounding box center [1002, 600] width 971 height 164
drag, startPoint x: 626, startPoint y: 634, endPoint x: 546, endPoint y: 631, distance: 79.5
click at [546, 631] on textarea "Hi {{first_name}}, thanks for confirming! Glad to hear the work order 155331 wa…" at bounding box center [898, 656] width 726 height 73
type textarea "Hi [PERSON_NAME], thanks for confirming! Glad to hear the work order 155331 was…"
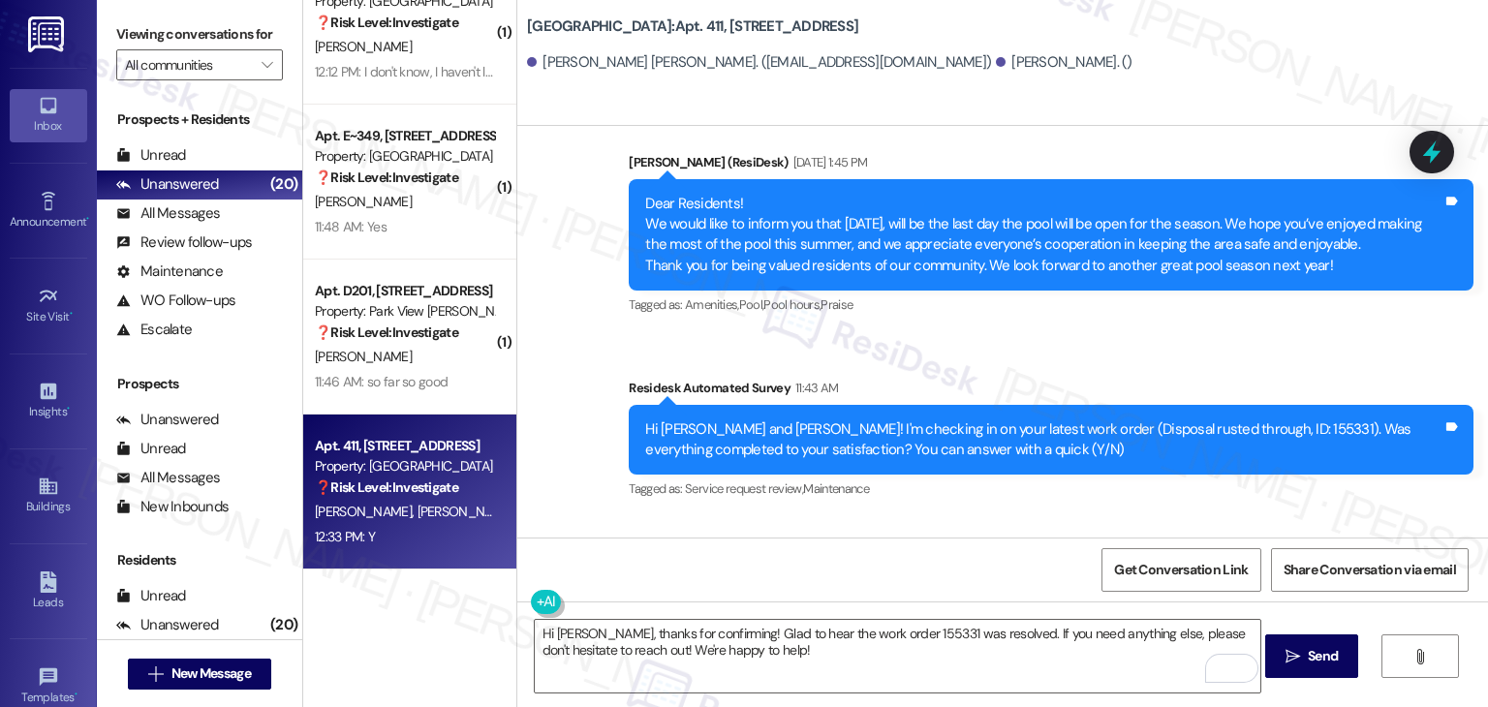
click at [970, 518] on div "Received via SMS [PERSON_NAME] [PERSON_NAME] 12:33 PM Y Tags and notes Tagged a…" at bounding box center [1002, 600] width 971 height 164
click at [930, 645] on textarea "Hi [PERSON_NAME], thanks for confirming! Glad to hear the work order 155331 was…" at bounding box center [898, 656] width 726 height 73
click at [1011, 518] on div "Received via SMS [PERSON_NAME] [PERSON_NAME] 12:33 PM Y Tags and notes Tagged a…" at bounding box center [1002, 600] width 971 height 164
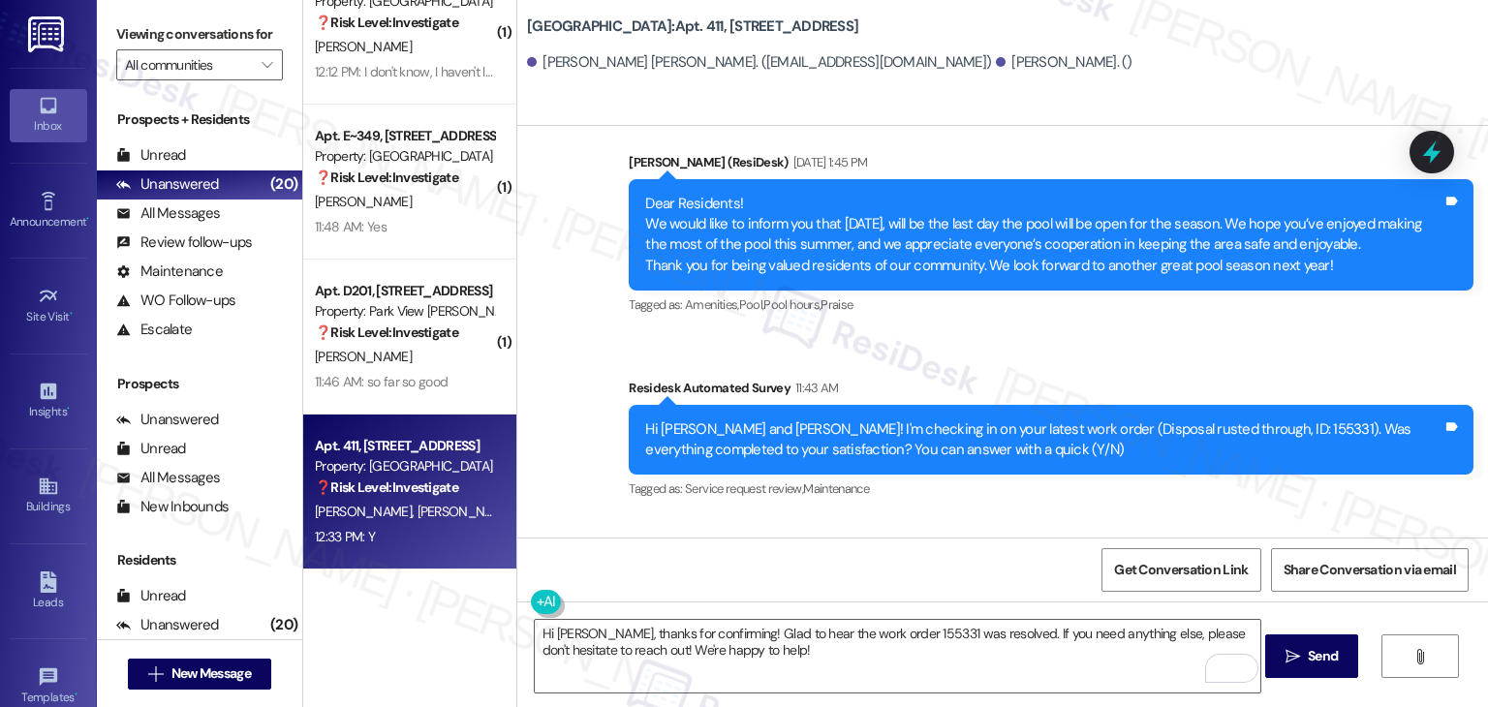
click at [1011, 518] on div "Received via SMS [PERSON_NAME] [PERSON_NAME] 12:33 PM Y Tags and notes Tagged a…" at bounding box center [1002, 600] width 971 height 164
click at [983, 518] on div "Received via SMS [PERSON_NAME] [PERSON_NAME] 12:33 PM Y Tags and notes Tagged a…" at bounding box center [1002, 600] width 971 height 164
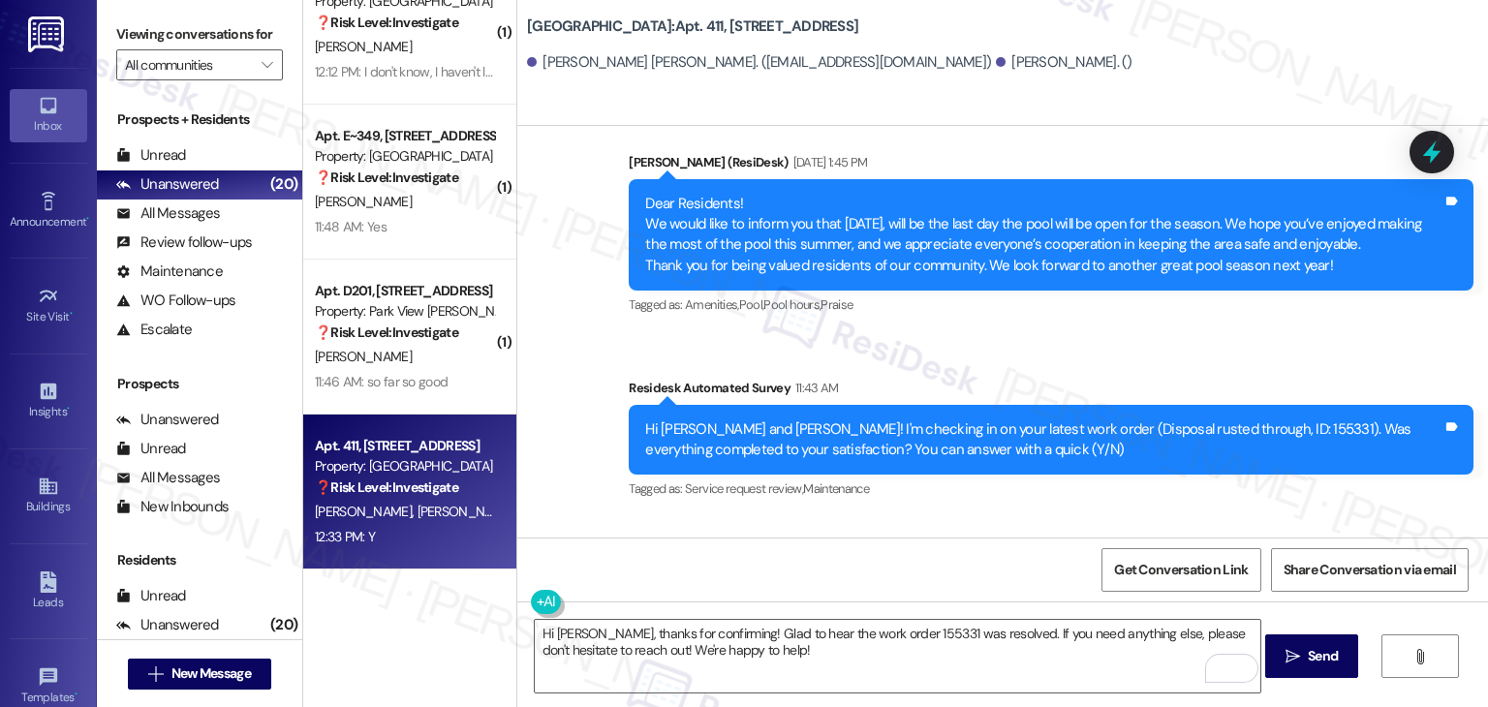
click at [983, 518] on div "Received via SMS [PERSON_NAME] [PERSON_NAME] 12:33 PM Y Tags and notes Tagged a…" at bounding box center [1002, 600] width 971 height 164
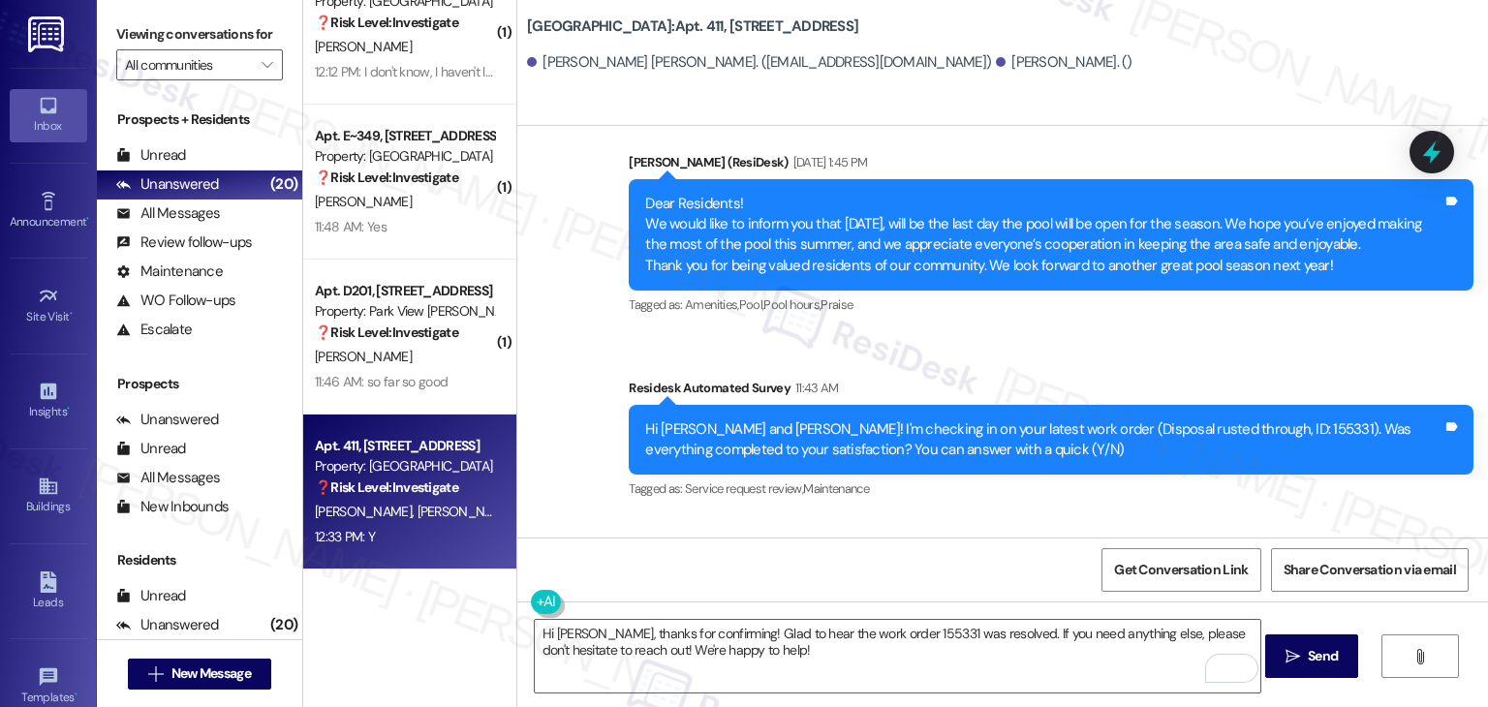
click at [983, 518] on div "Received via SMS [PERSON_NAME] [PERSON_NAME] 12:33 PM Y Tags and notes Tagged a…" at bounding box center [1002, 600] width 971 height 164
click at [1304, 655] on span "Send" at bounding box center [1323, 656] width 38 height 20
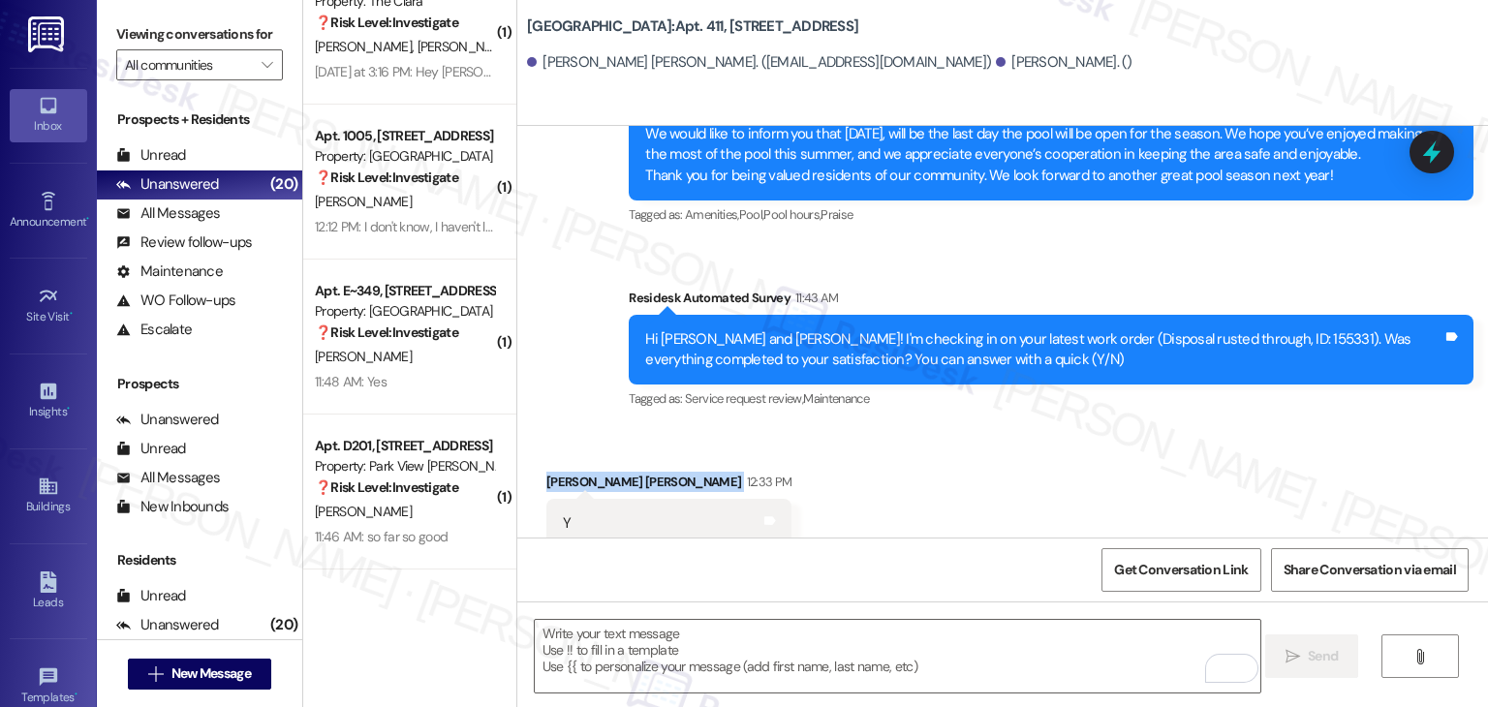
scroll to position [6837, 0]
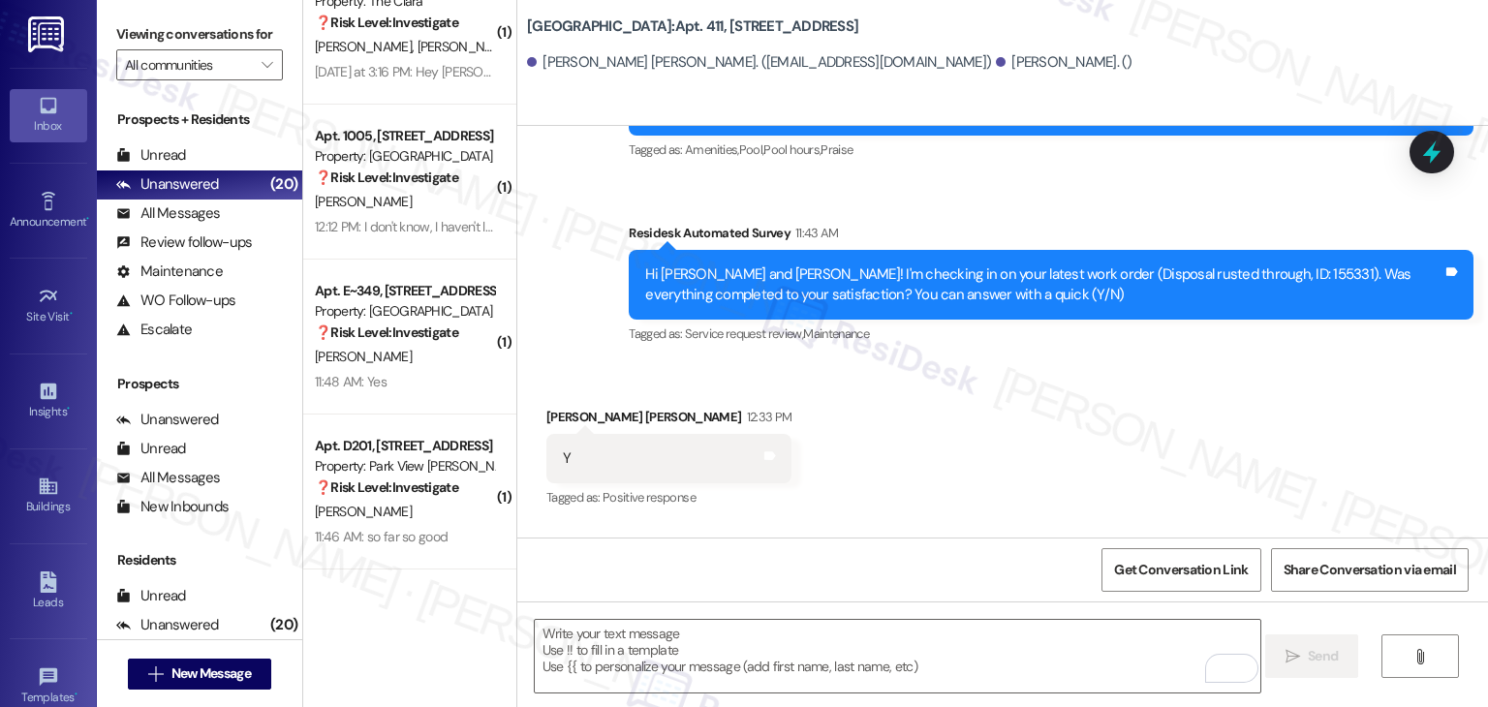
click at [1105, 363] on div "Received via SMS [PERSON_NAME] [PERSON_NAME] 12:33 PM Y Tags and notes Tagged a…" at bounding box center [1002, 445] width 971 height 164
click at [1279, 363] on div "Received via SMS [PERSON_NAME] [PERSON_NAME] 12:33 PM Y Tags and notes Tagged a…" at bounding box center [1002, 445] width 971 height 164
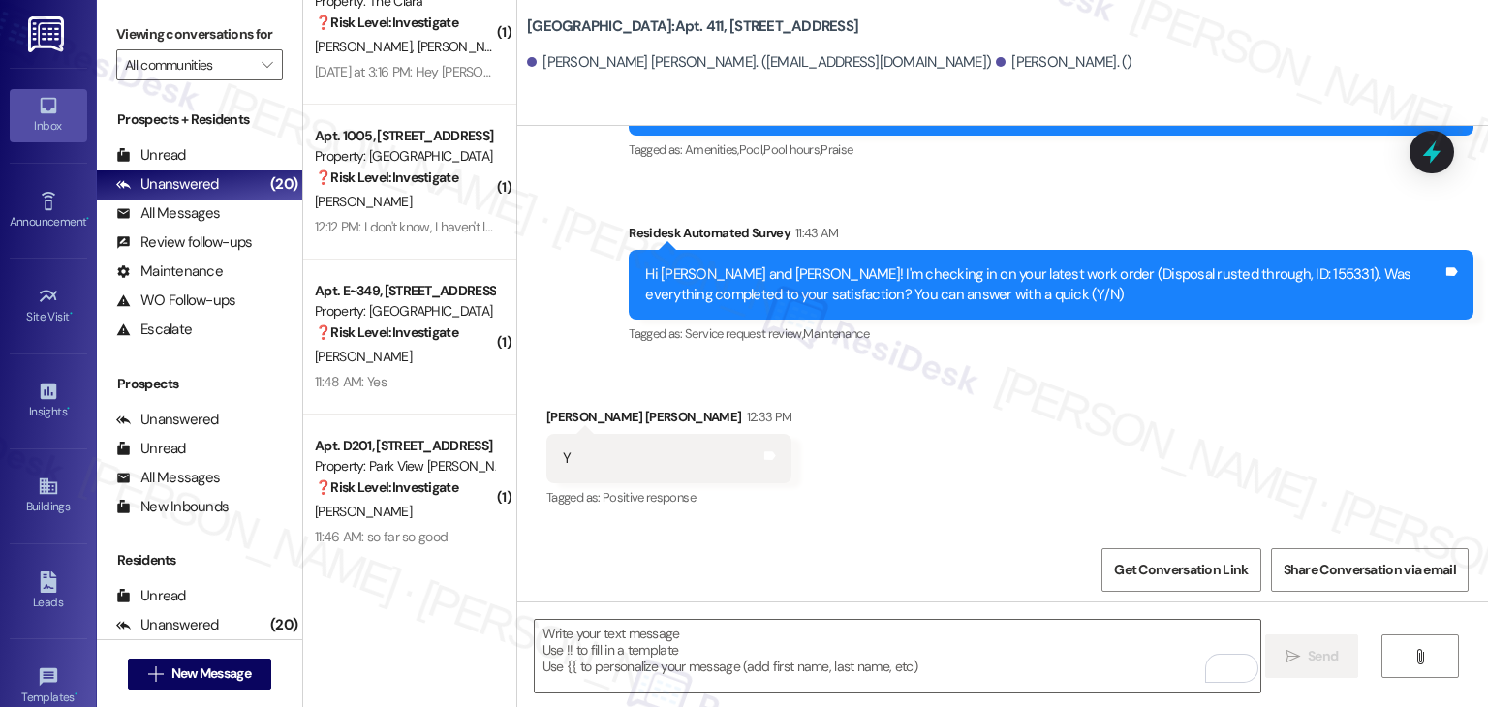
click at [1162, 368] on div "Received via SMS [PERSON_NAME] [PERSON_NAME] 12:33 PM Y Tags and notes Tagged a…" at bounding box center [1002, 445] width 971 height 164
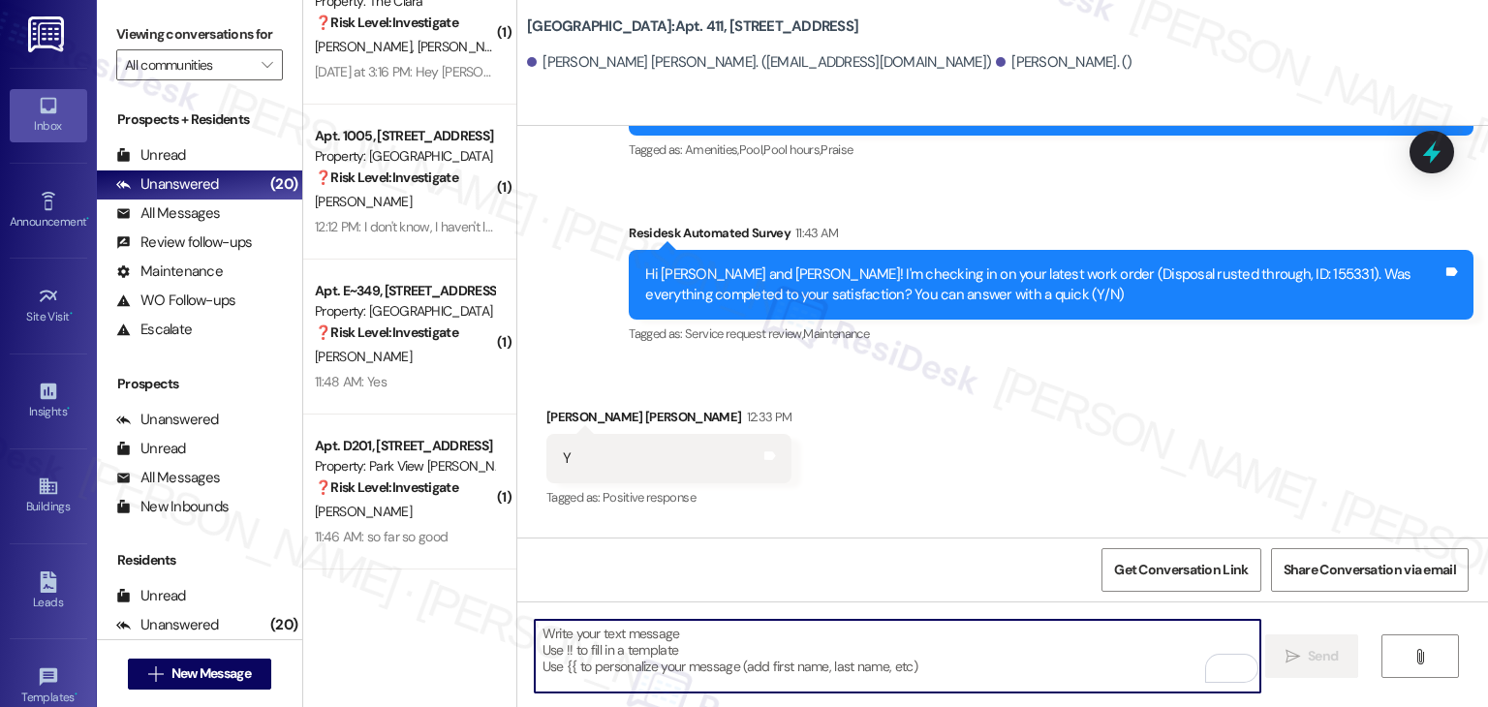
click at [723, 641] on textarea "To enrich screen reader interactions, please activate Accessibility in Grammarl…" at bounding box center [898, 656] width 726 height 73
paste textarea "We're eager to know if {{property}} has met your expectations. Your feedback is…"
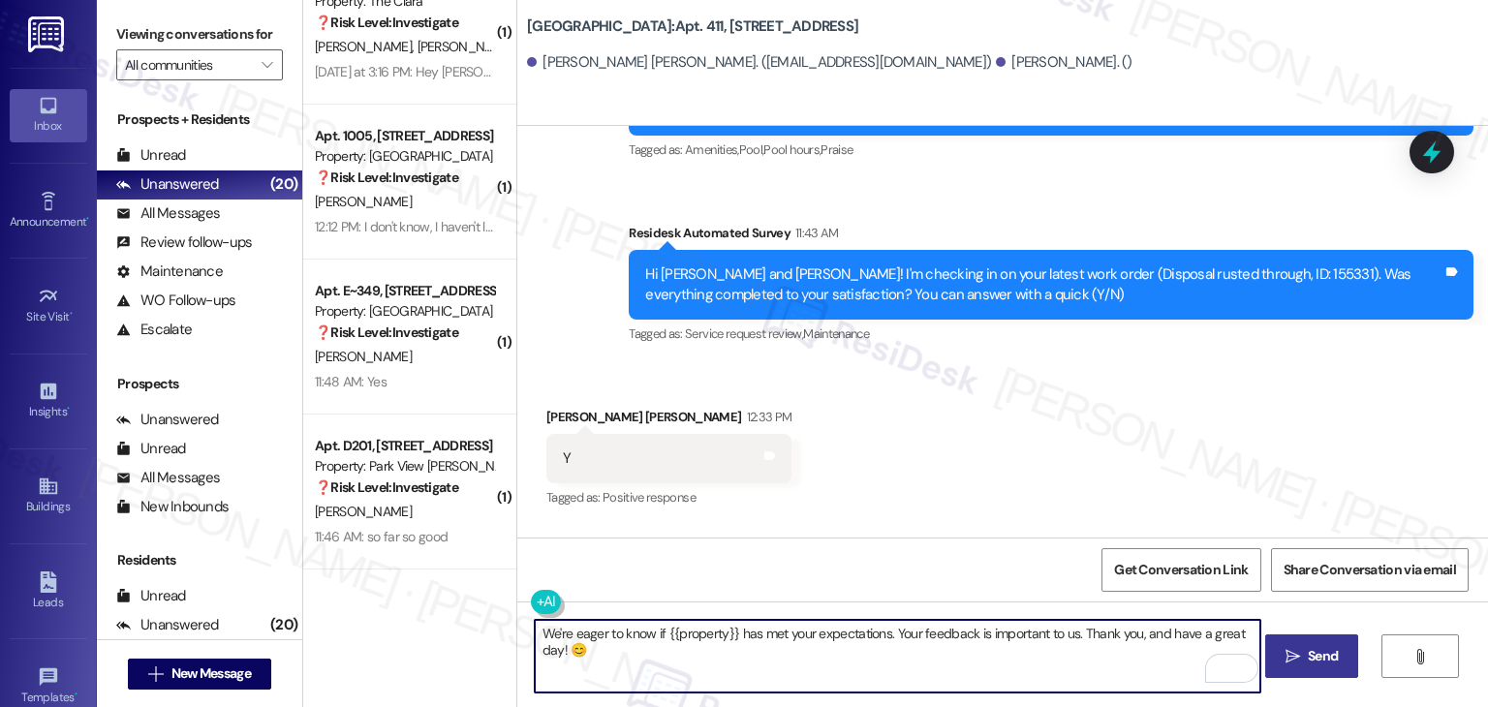
type textarea "We're eager to know if {{property}} has met your expectations. Your feedback is…"
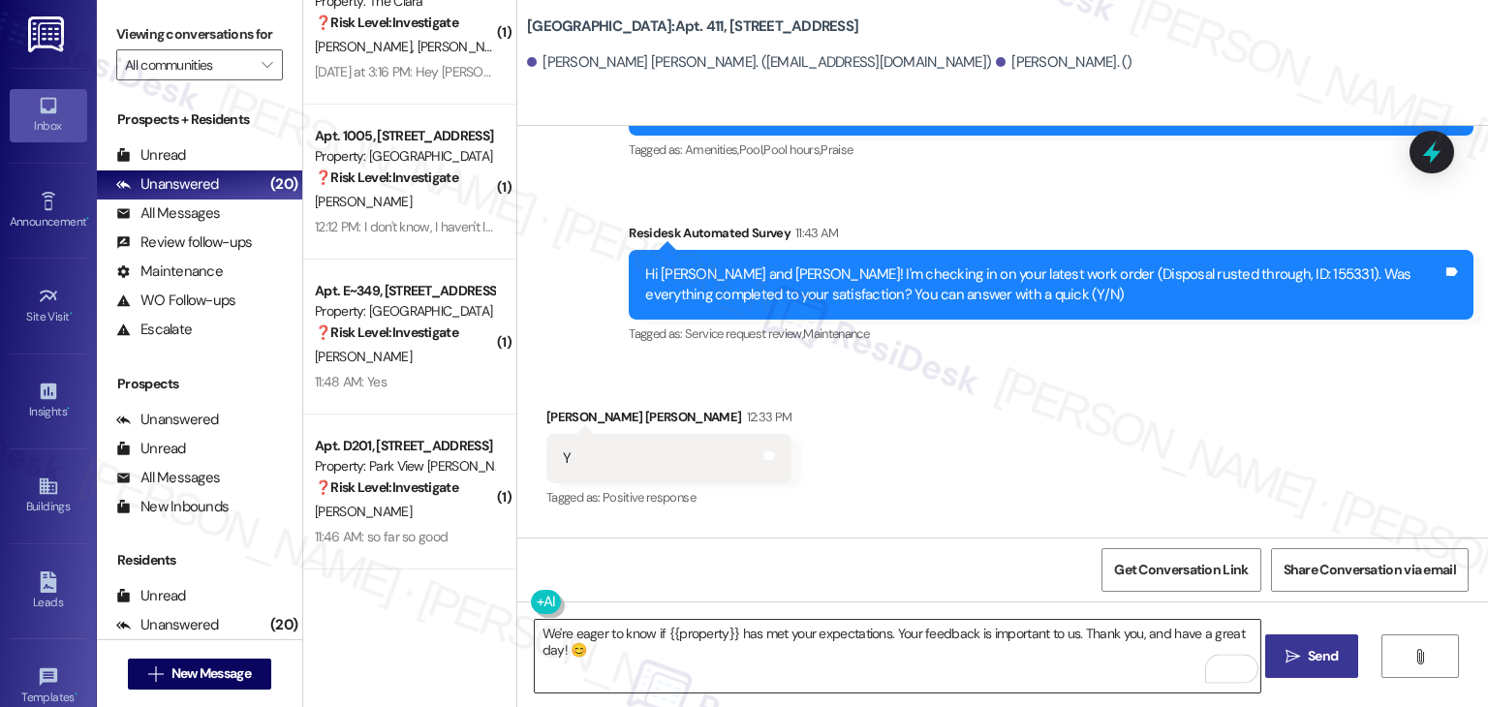
click at [734, 649] on textarea "We're eager to know if {{property}} has met your expectations. Your feedback is…" at bounding box center [898, 656] width 726 height 73
click at [1308, 658] on span "Send" at bounding box center [1323, 656] width 30 height 20
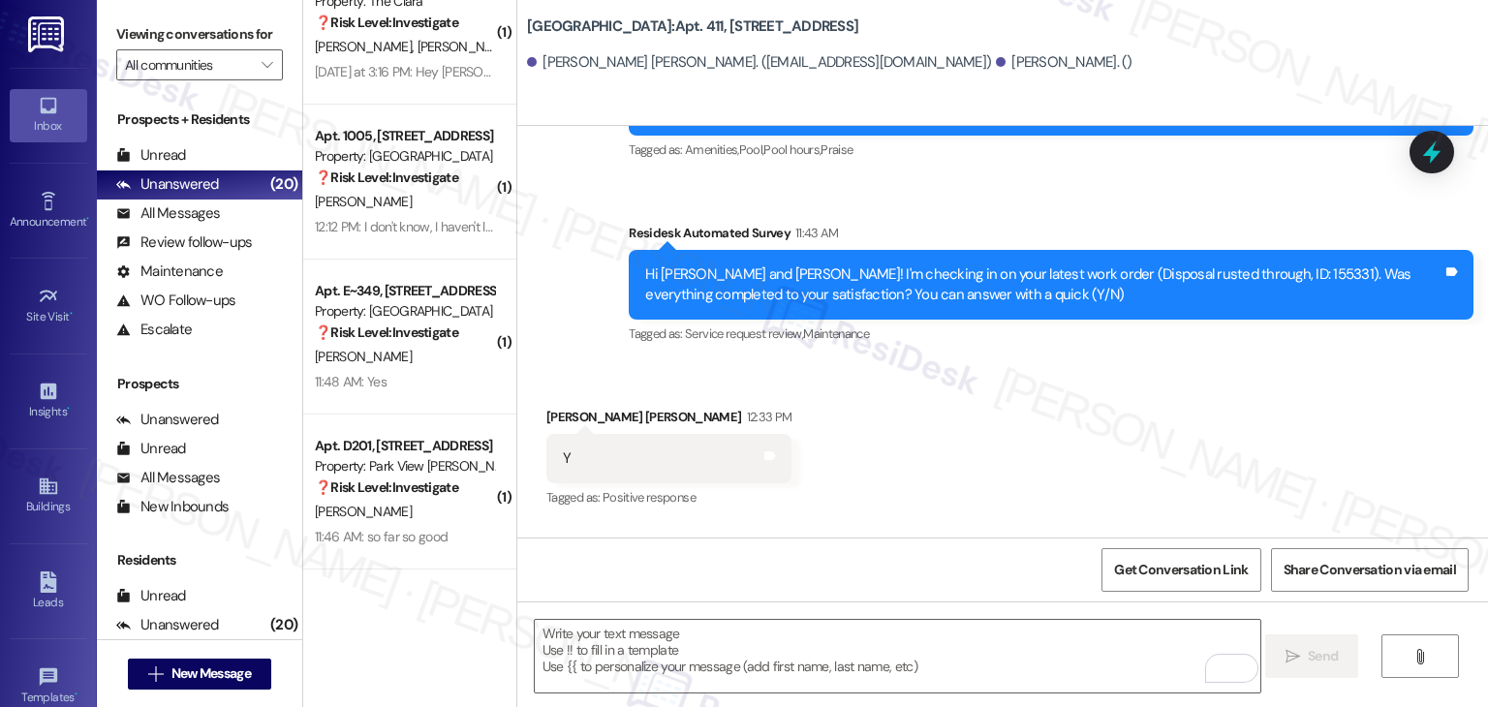
scroll to position [6681, 0]
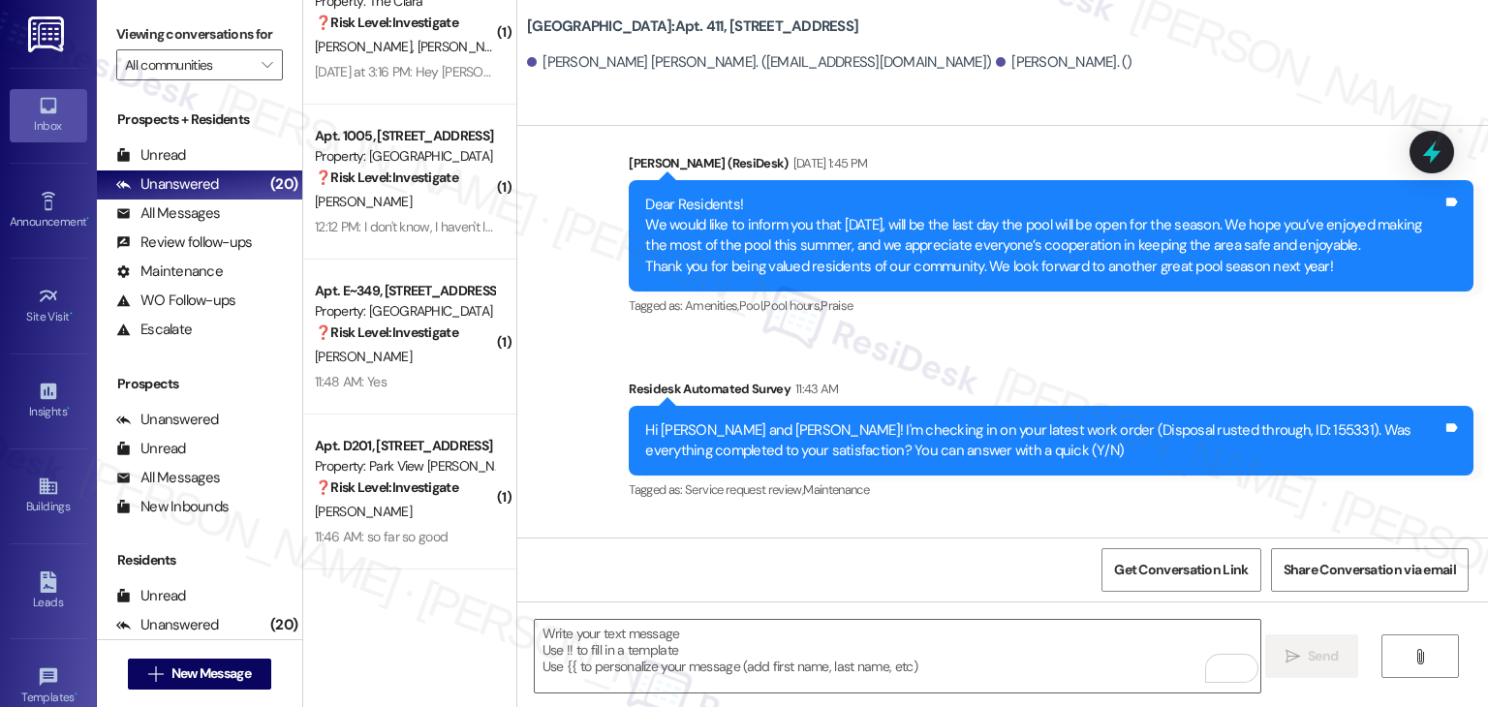
click at [919, 519] on div "Received via SMS [PERSON_NAME] [PERSON_NAME] 12:33 PM Y Tags and notes Tagged a…" at bounding box center [1002, 601] width 971 height 164
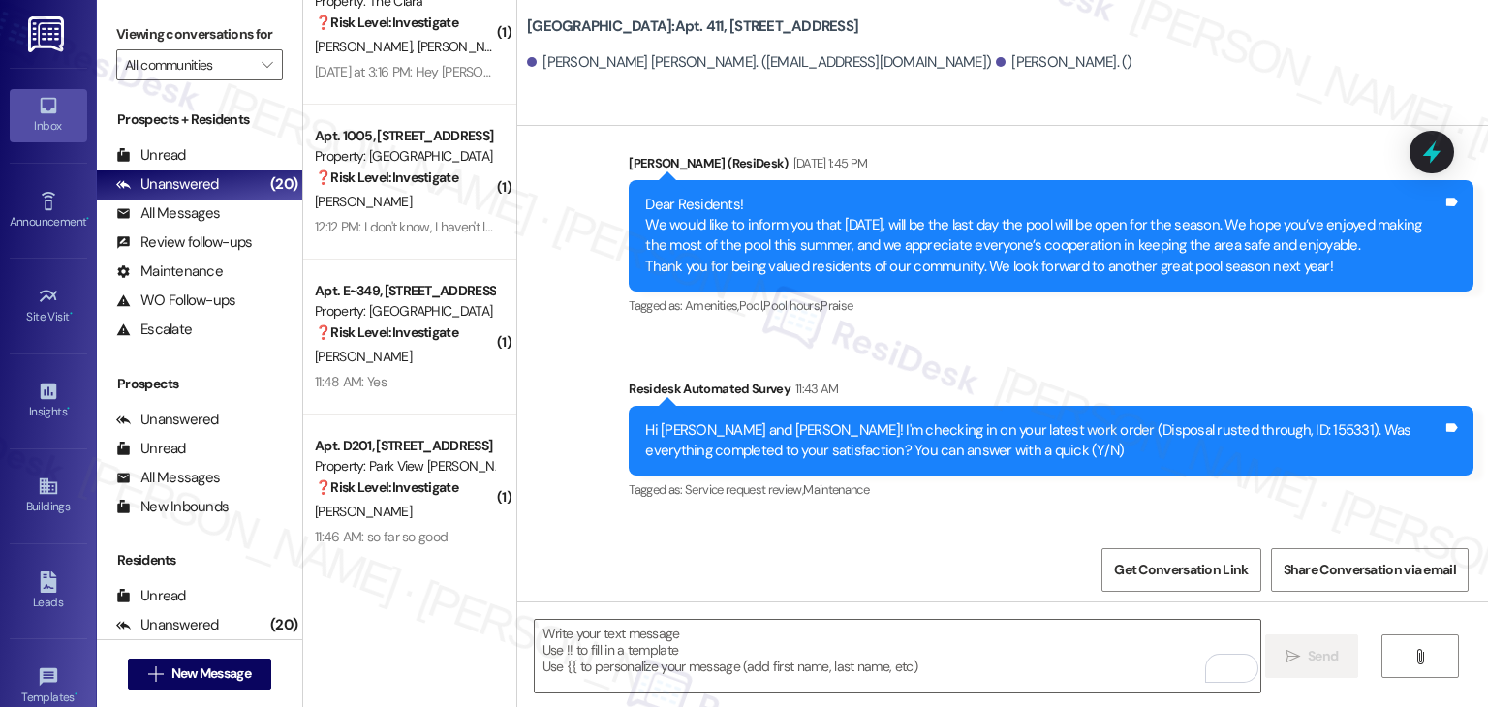
click at [919, 519] on div "Received via SMS [PERSON_NAME] [PERSON_NAME] 12:33 PM Y Tags and notes Tagged a…" at bounding box center [1002, 601] width 971 height 164
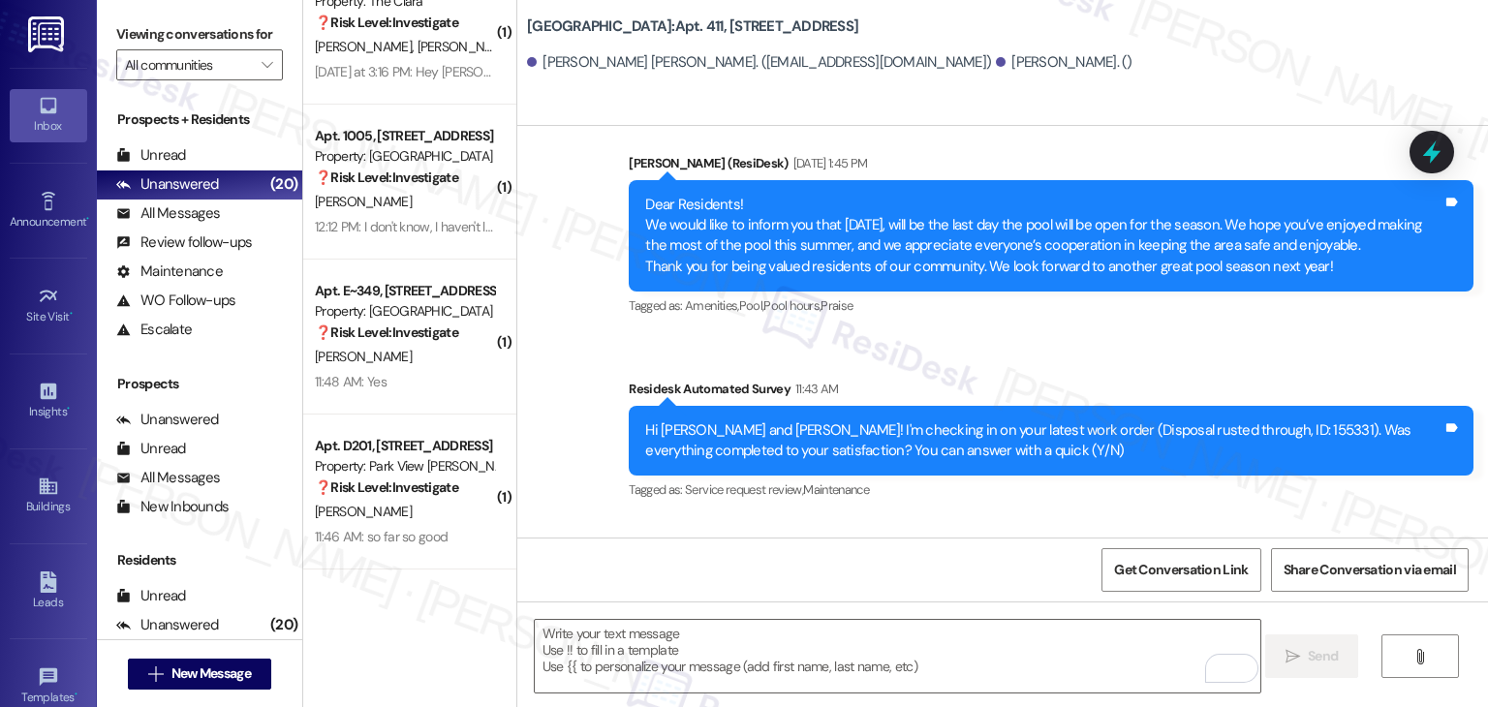
click at [919, 519] on div "Received via SMS [PERSON_NAME] [PERSON_NAME] 12:33 PM Y Tags and notes Tagged a…" at bounding box center [1002, 601] width 971 height 164
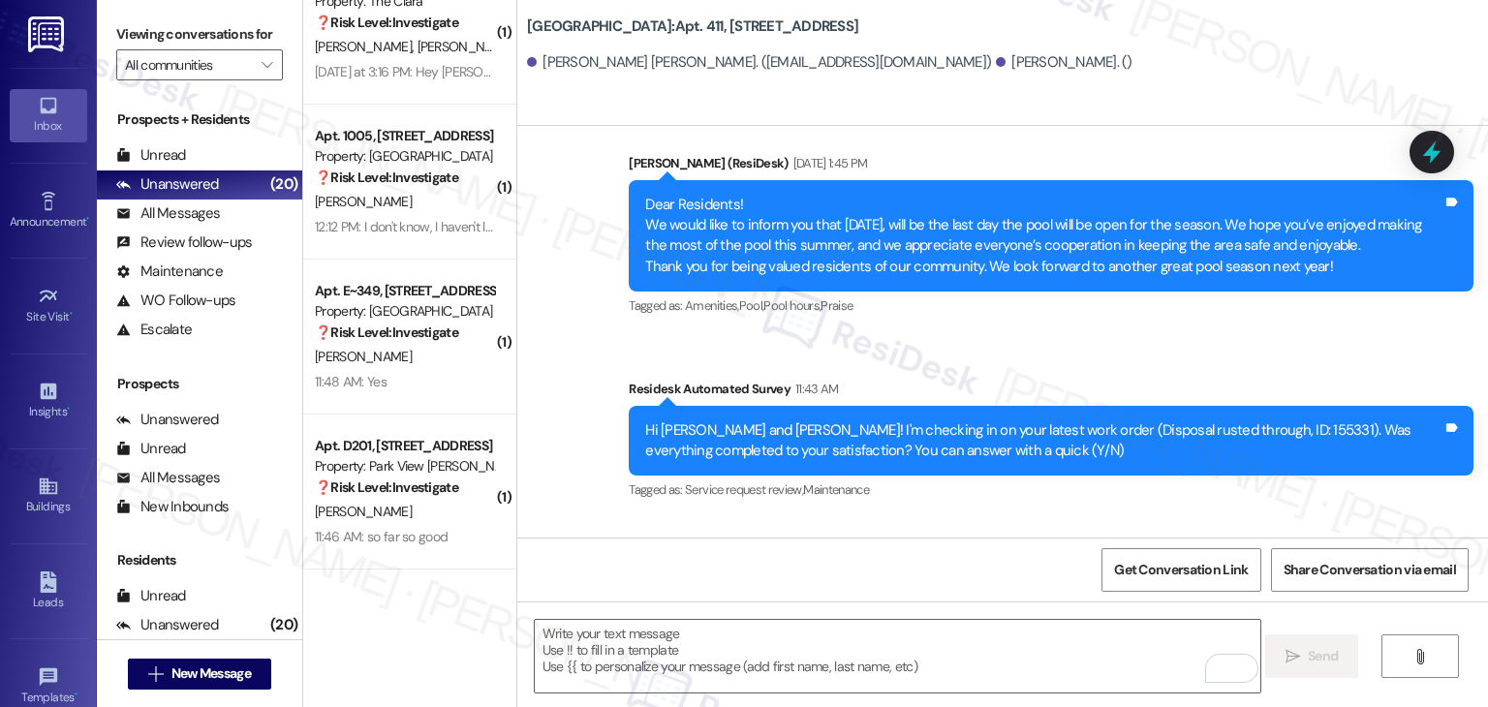
click at [919, 519] on div "Received via SMS [PERSON_NAME] [PERSON_NAME] 12:33 PM Y Tags and notes Tagged a…" at bounding box center [1002, 601] width 971 height 164
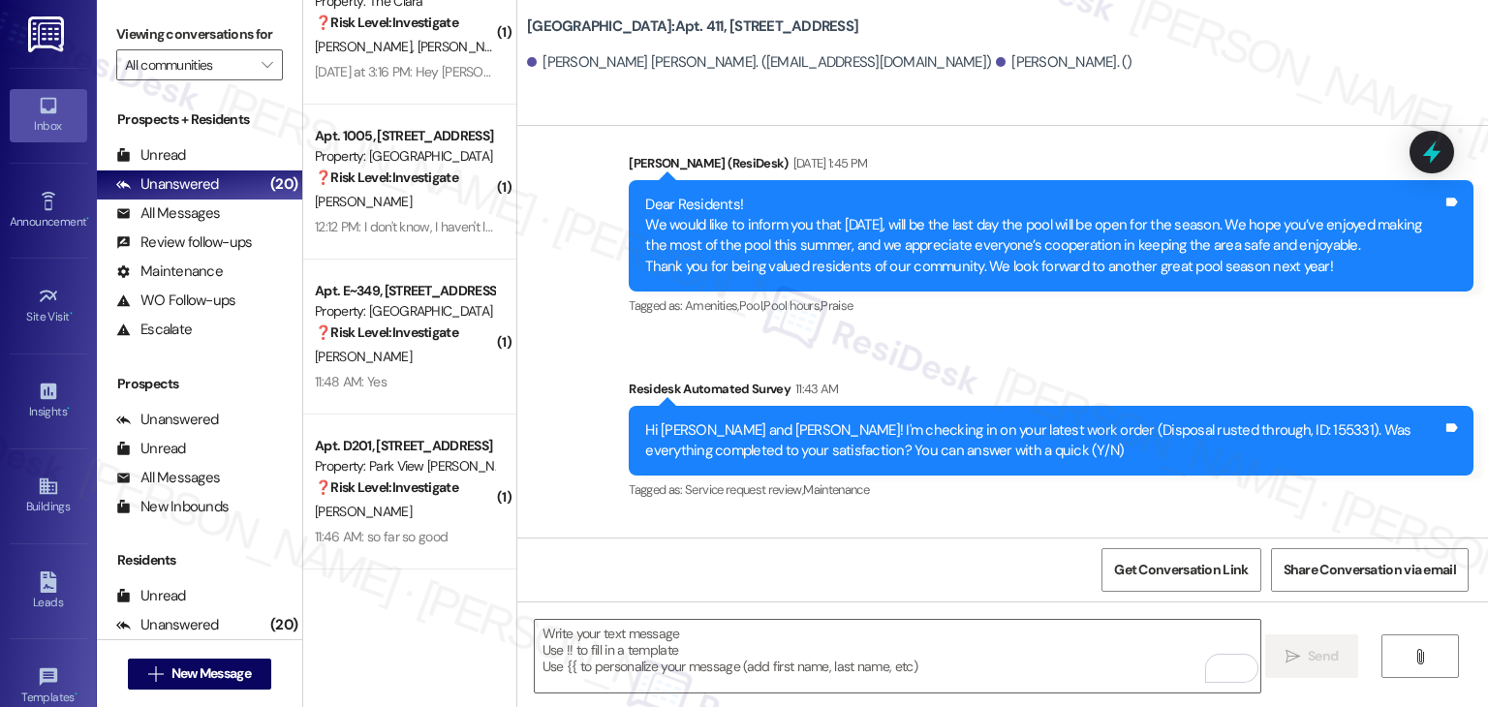
click at [919, 519] on div "Received via SMS [PERSON_NAME] [PERSON_NAME] 12:33 PM Y Tags and notes Tagged a…" at bounding box center [1002, 601] width 971 height 164
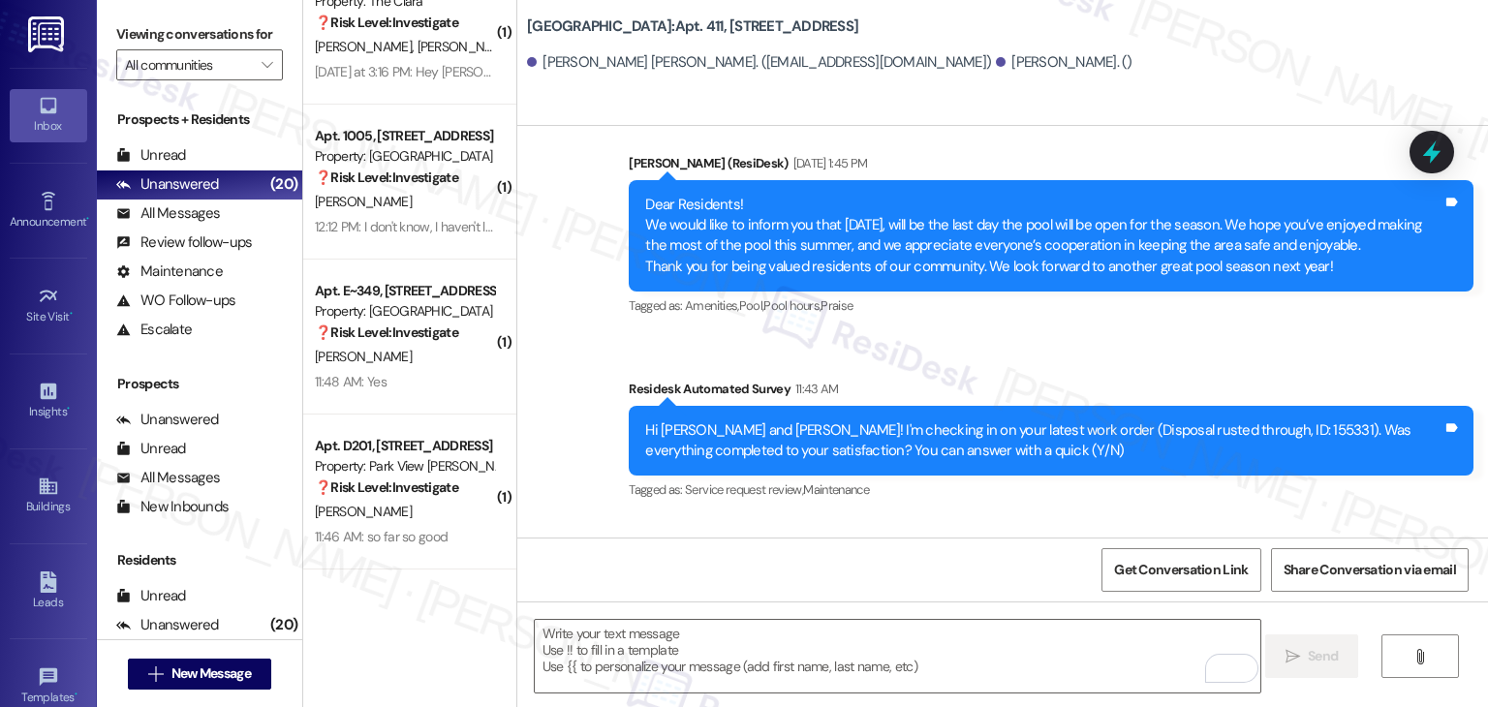
click at [919, 519] on div "Received via SMS [PERSON_NAME] [PERSON_NAME] 12:33 PM Y Tags and notes Tagged a…" at bounding box center [1002, 601] width 971 height 164
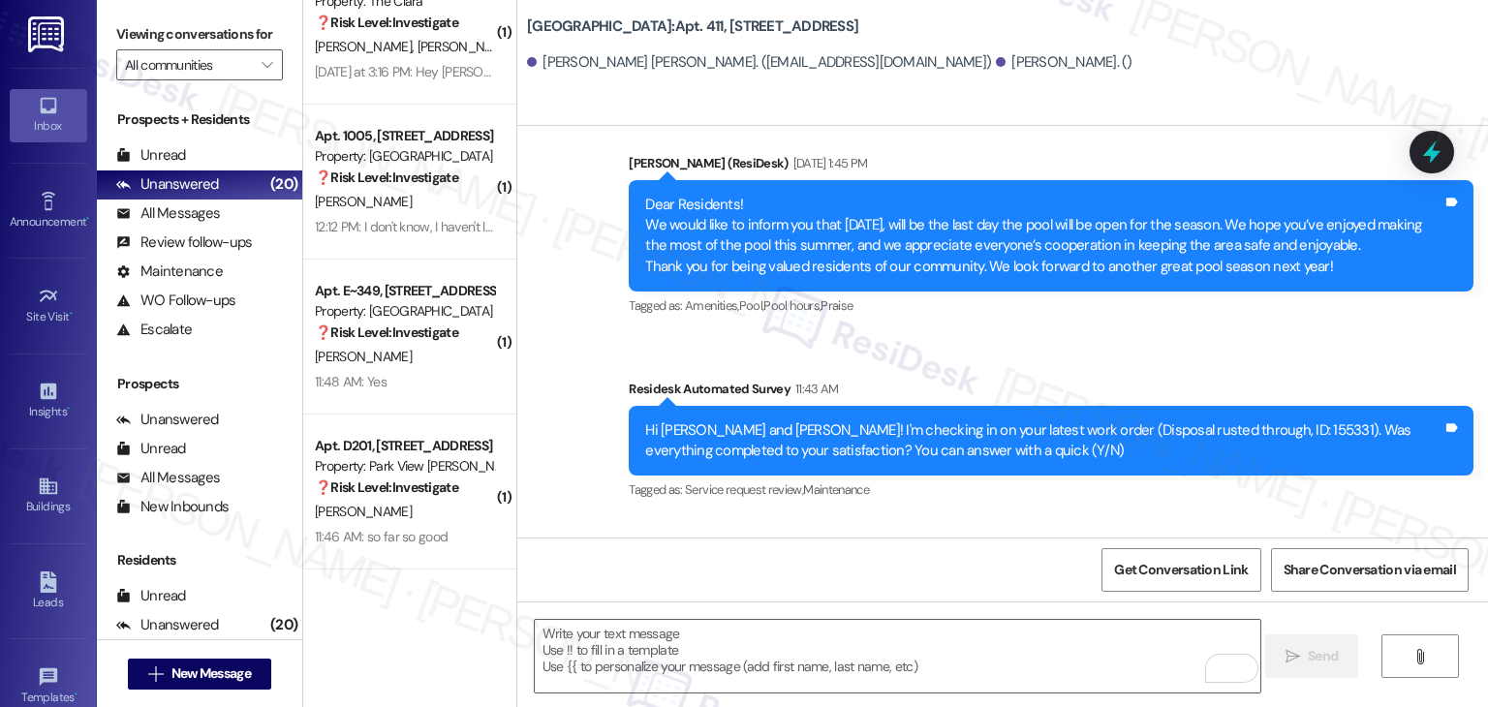
click at [919, 519] on div "Received via SMS [PERSON_NAME] [PERSON_NAME] 12:33 PM Y Tags and notes Tagged a…" at bounding box center [1002, 601] width 971 height 164
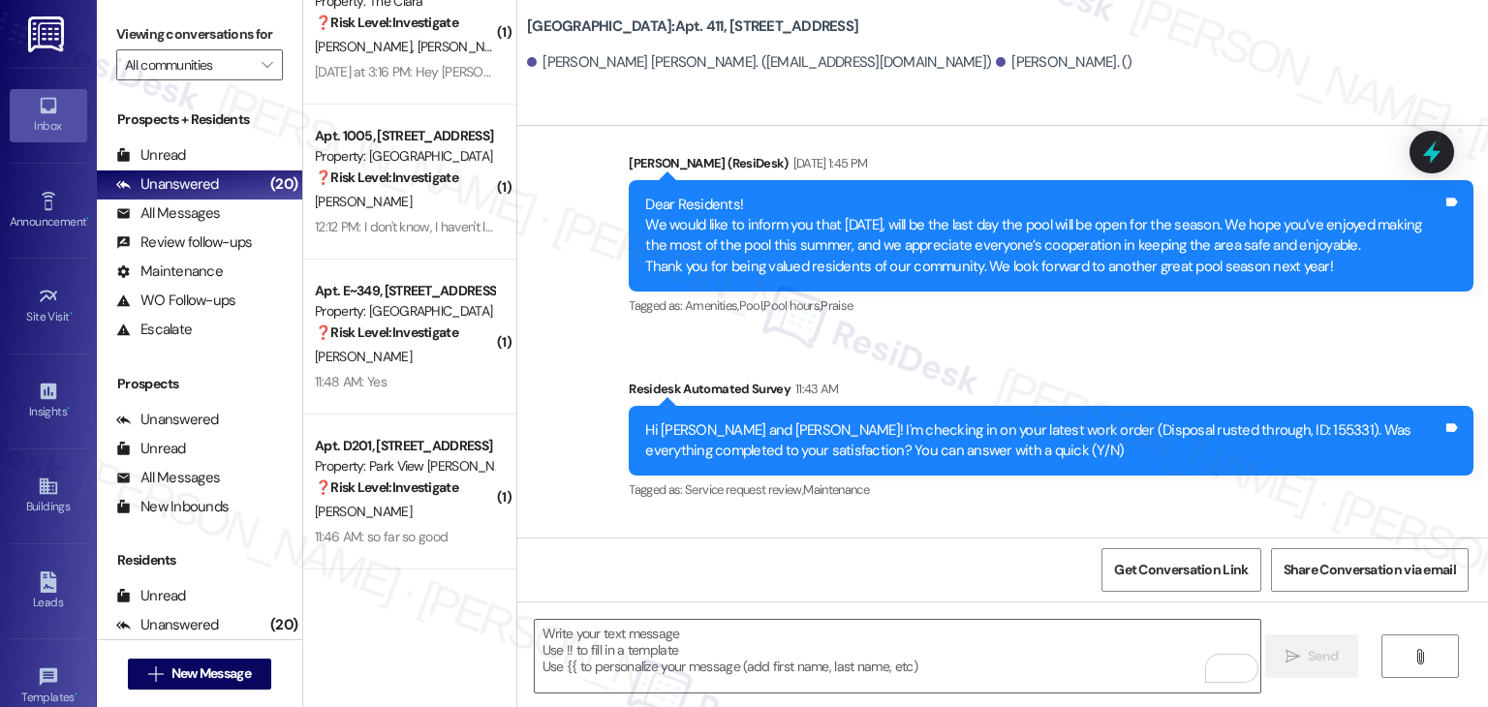
click at [919, 519] on div "Received via SMS [PERSON_NAME] [PERSON_NAME] 12:33 PM Y Tags and notes Tagged a…" at bounding box center [1002, 601] width 971 height 164
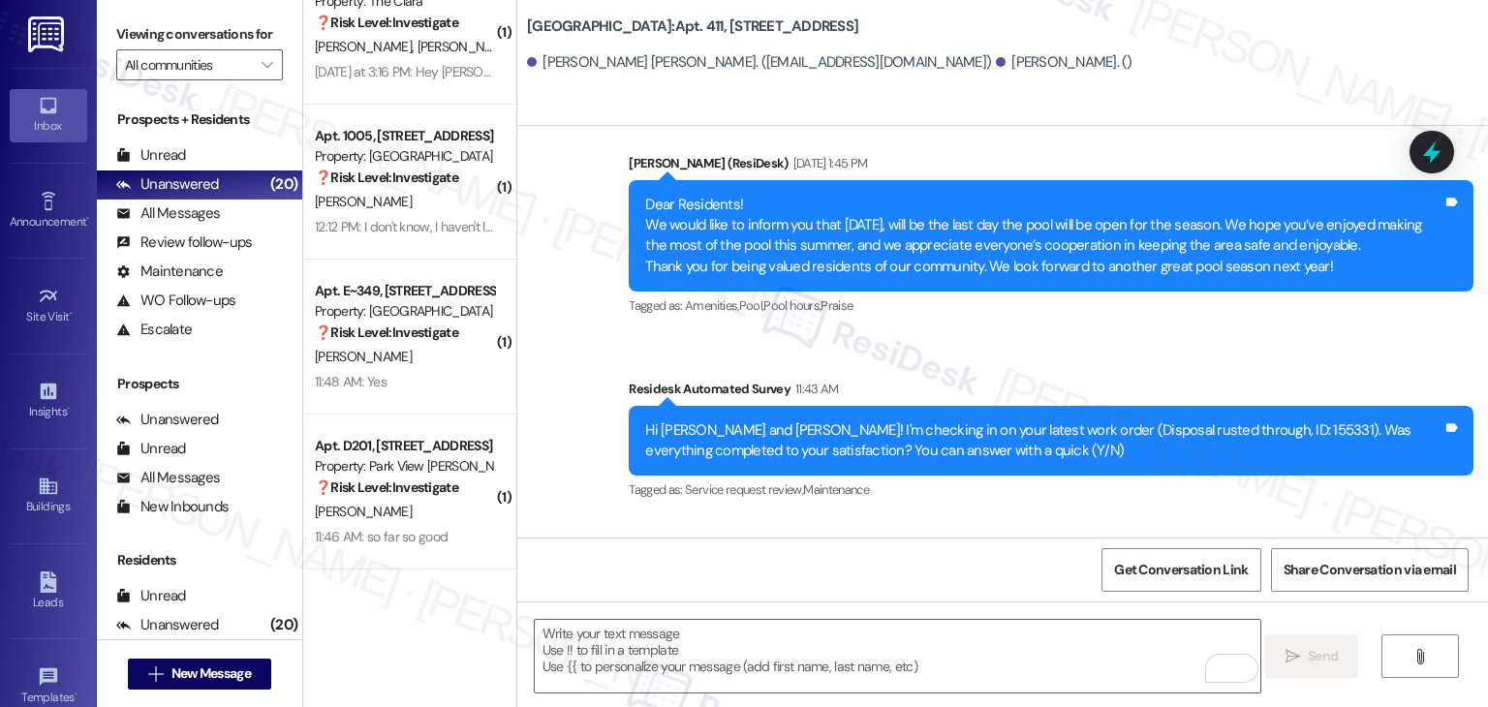
click at [919, 519] on div "Received via SMS [PERSON_NAME] [PERSON_NAME] 12:33 PM Y Tags and notes Tagged a…" at bounding box center [1002, 601] width 971 height 164
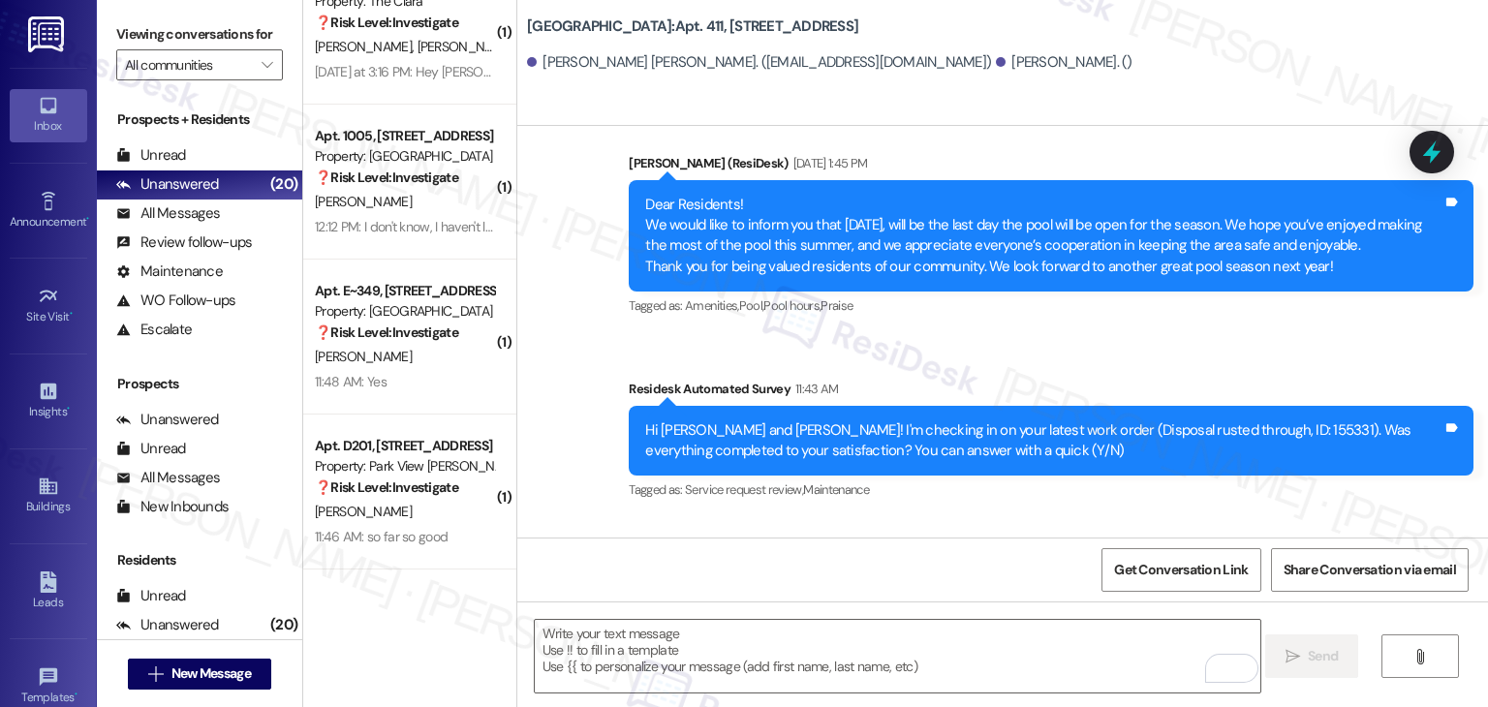
click at [919, 519] on div "Received via SMS [PERSON_NAME] [PERSON_NAME] 12:33 PM Y Tags and notes Tagged a…" at bounding box center [1002, 601] width 971 height 164
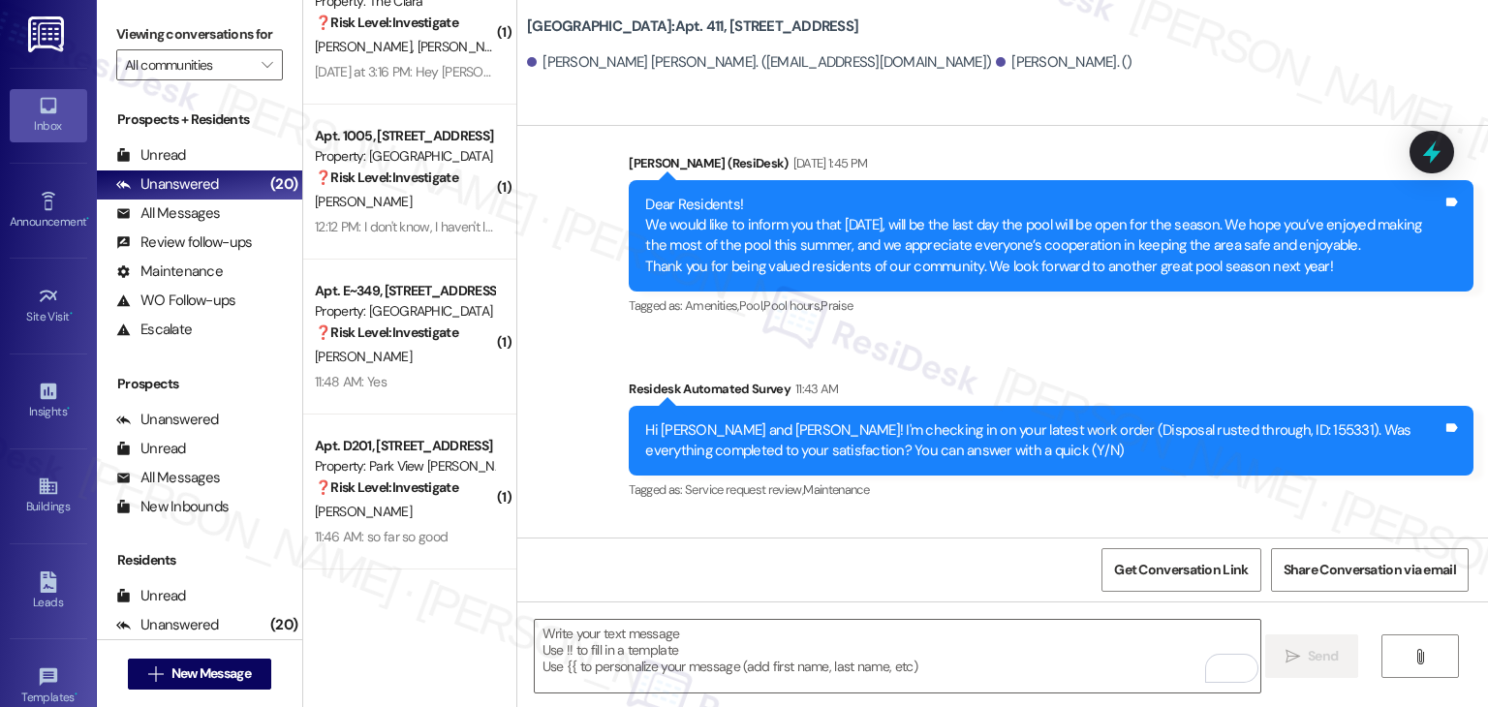
click at [919, 519] on div "Received via SMS [PERSON_NAME] [PERSON_NAME] 12:33 PM Y Tags and notes Tagged a…" at bounding box center [1002, 601] width 971 height 164
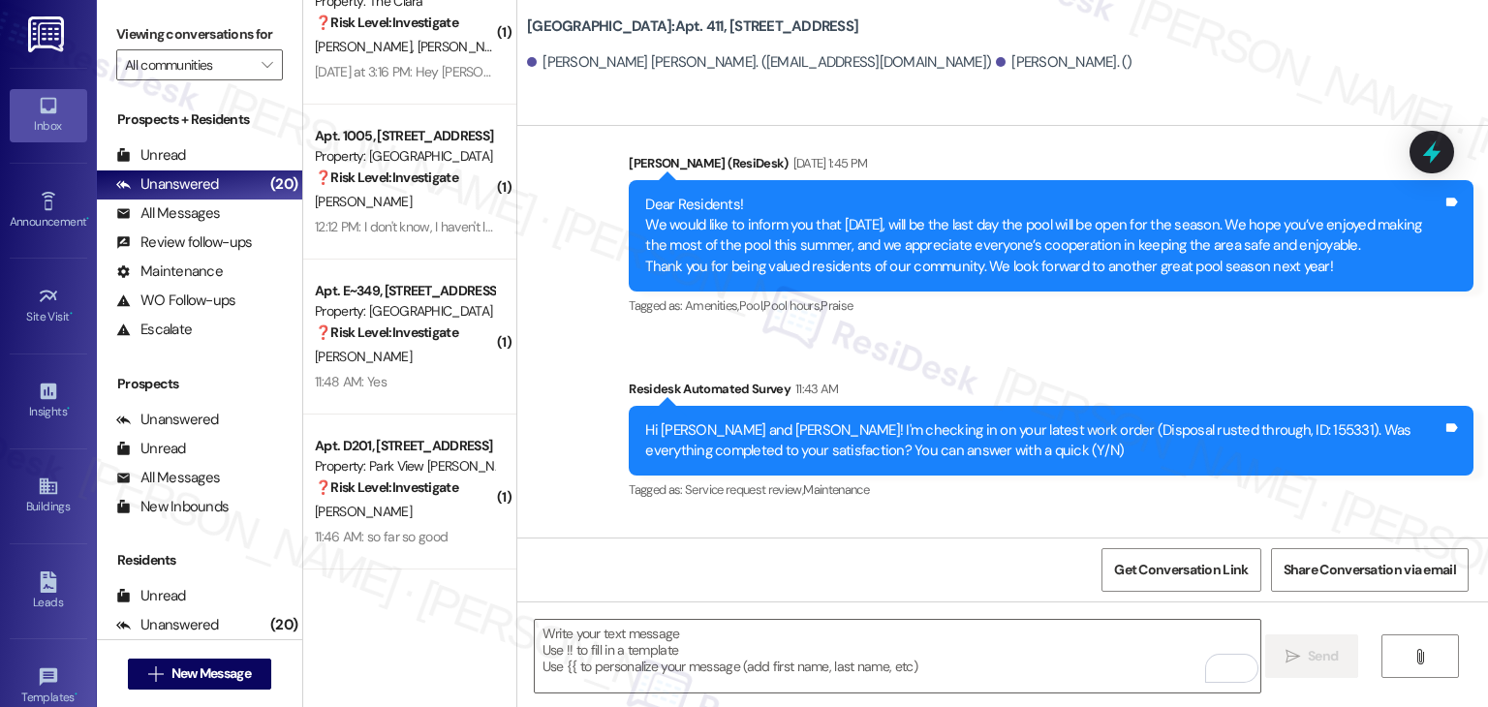
click at [919, 519] on div "Received via SMS [PERSON_NAME] [PERSON_NAME] 12:33 PM Y Tags and notes Tagged a…" at bounding box center [1002, 601] width 971 height 164
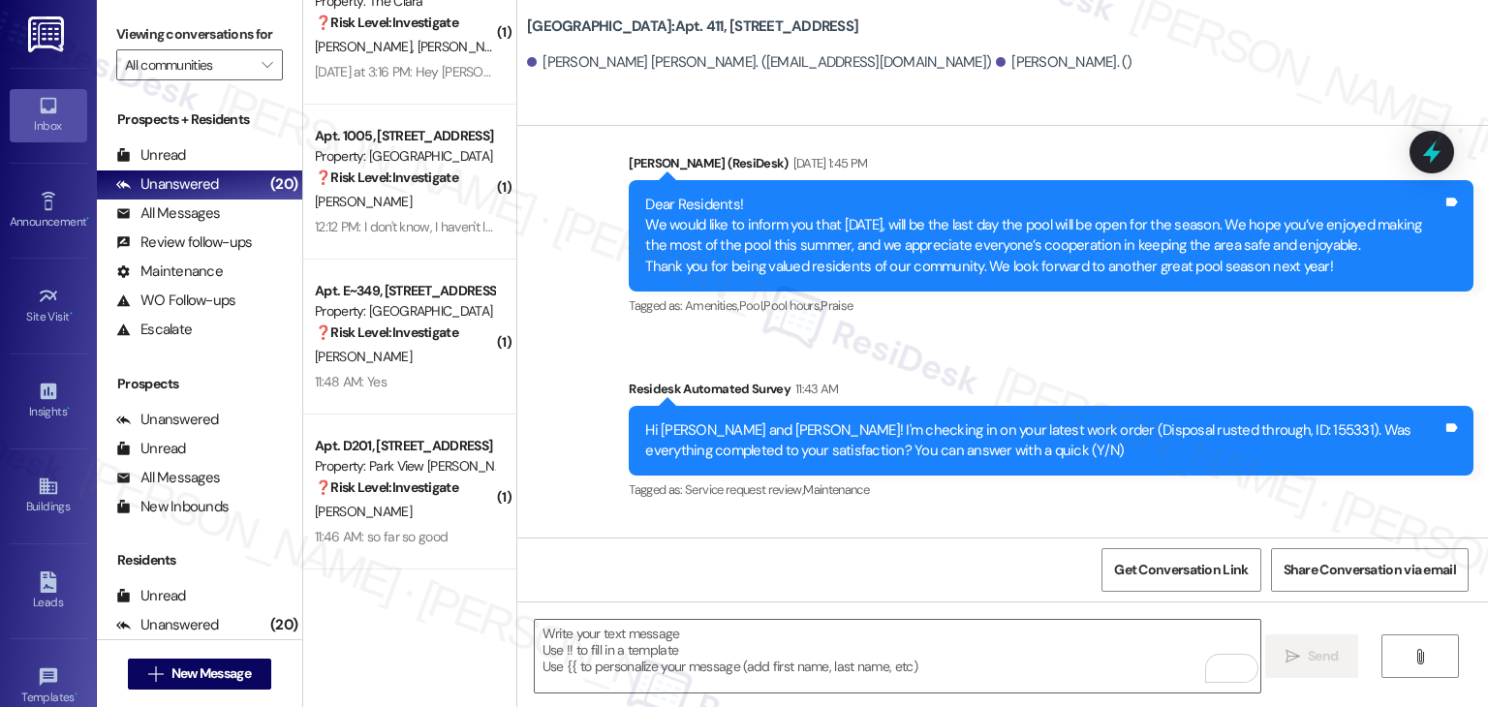
click at [919, 519] on div "Received via SMS [PERSON_NAME] [PERSON_NAME] 12:33 PM Y Tags and notes Tagged a…" at bounding box center [1002, 601] width 971 height 164
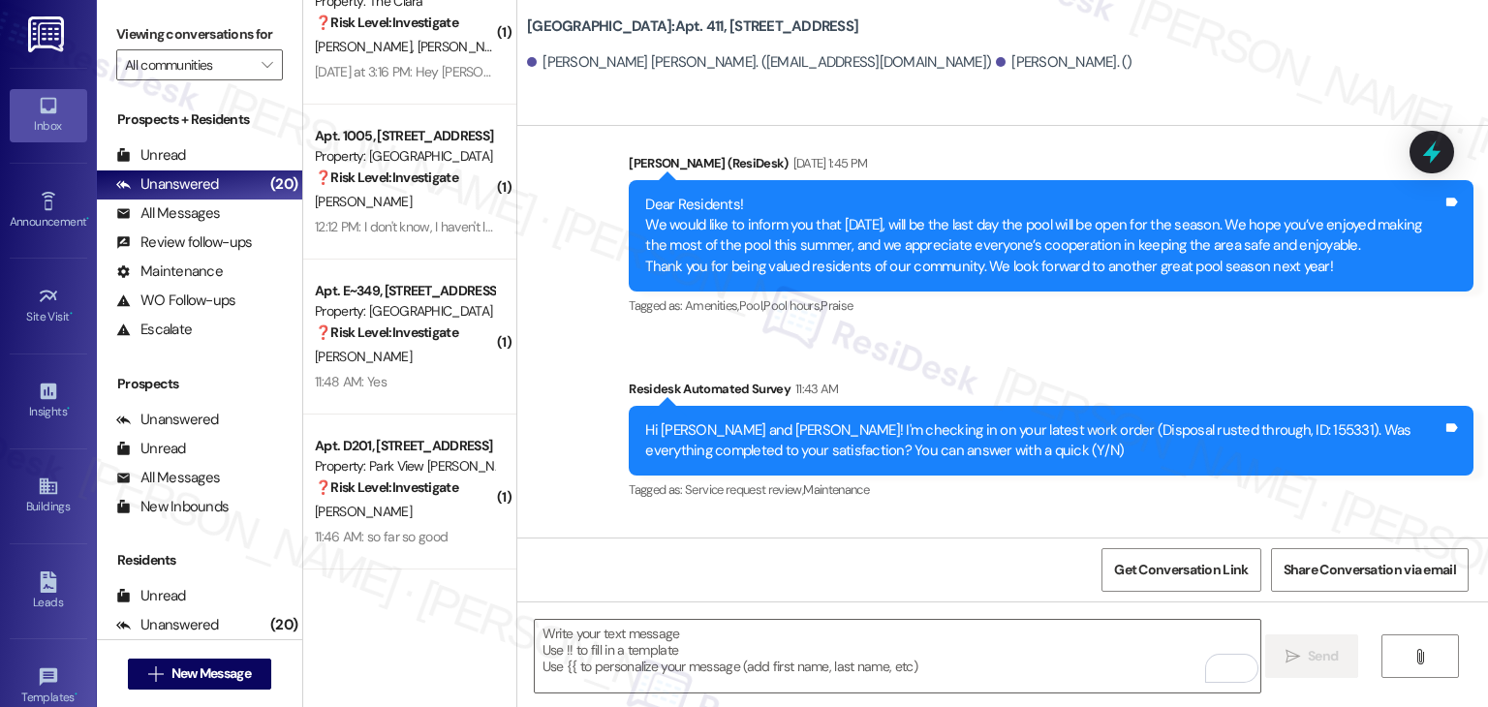
click at [919, 519] on div "Received via SMS [PERSON_NAME] [PERSON_NAME] 12:33 PM Y Tags and notes Tagged a…" at bounding box center [1002, 601] width 971 height 164
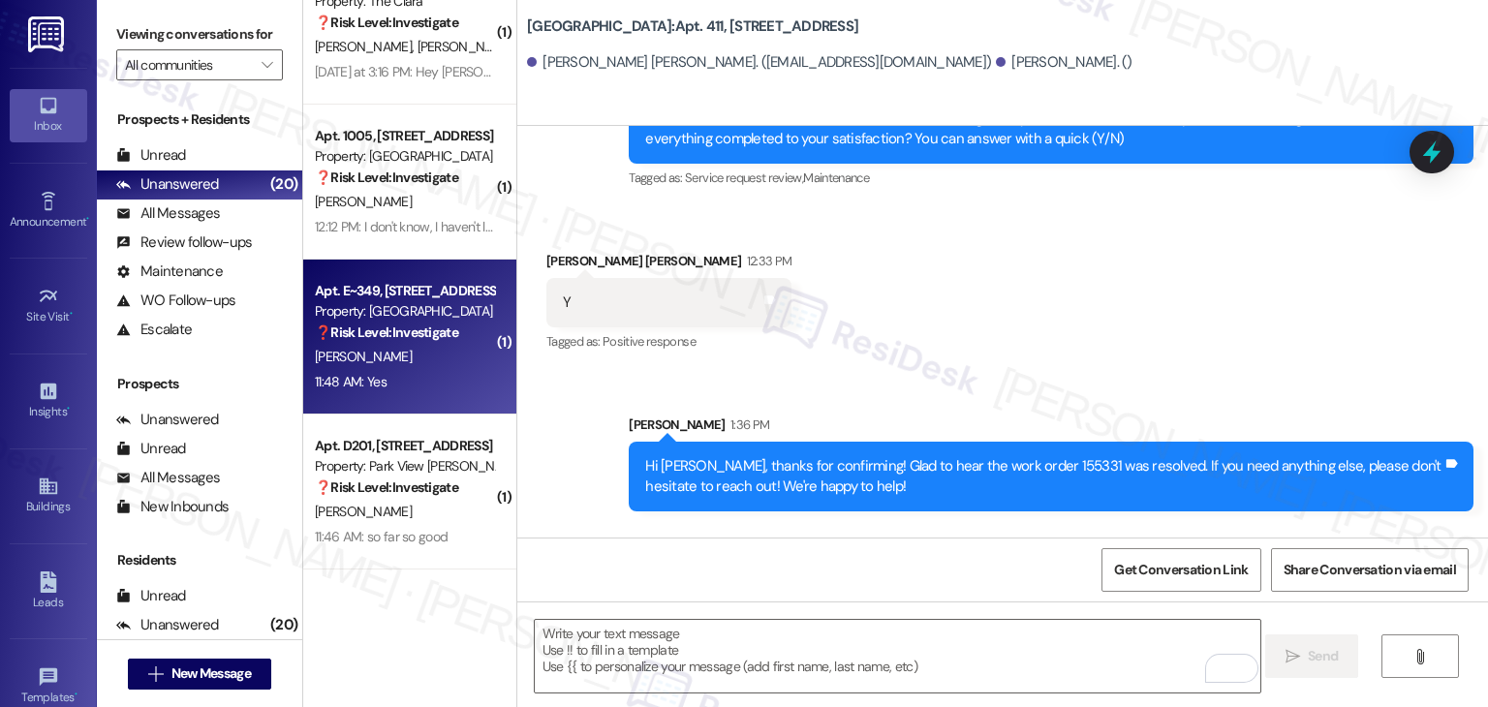
click at [337, 367] on div "[PERSON_NAME]" at bounding box center [404, 357] width 183 height 24
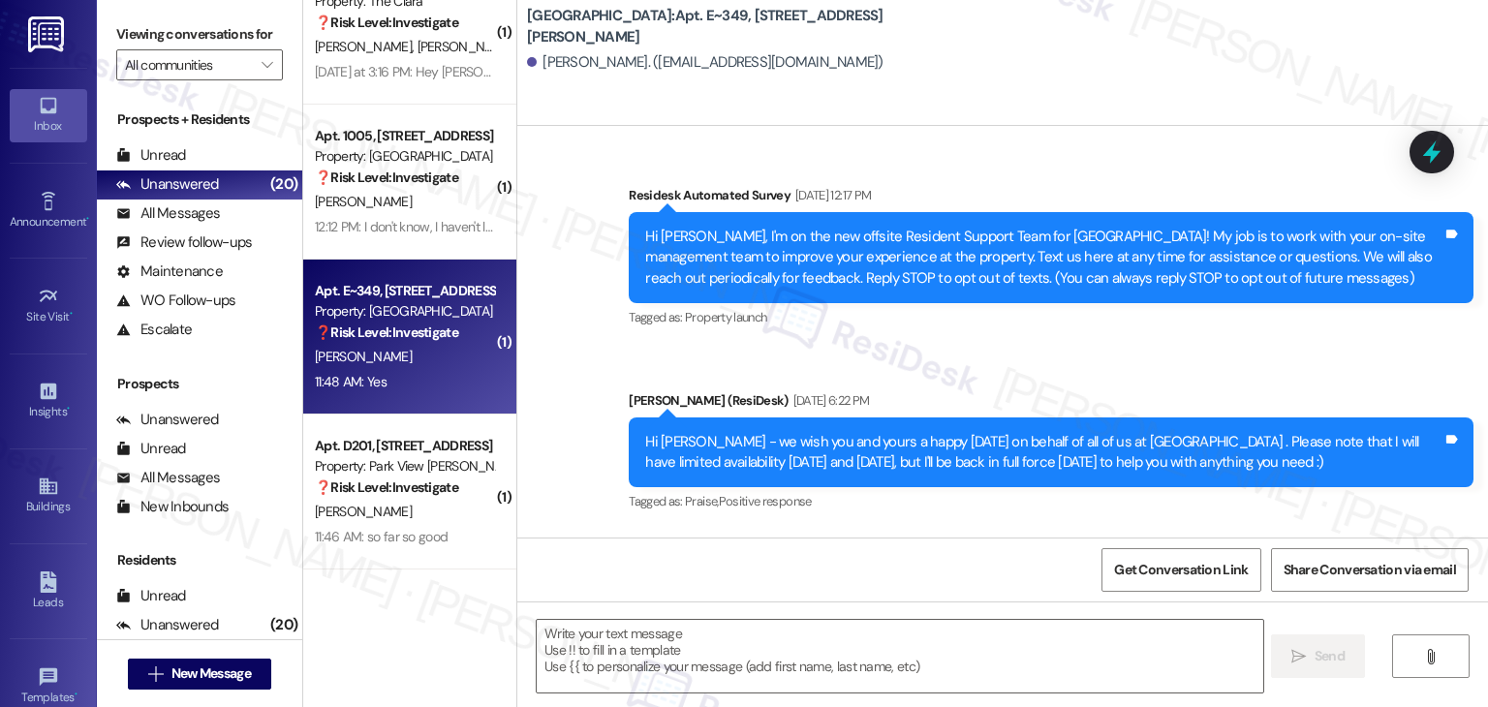
type textarea "Fetching suggested responses. Please feel free to read through the conversation…"
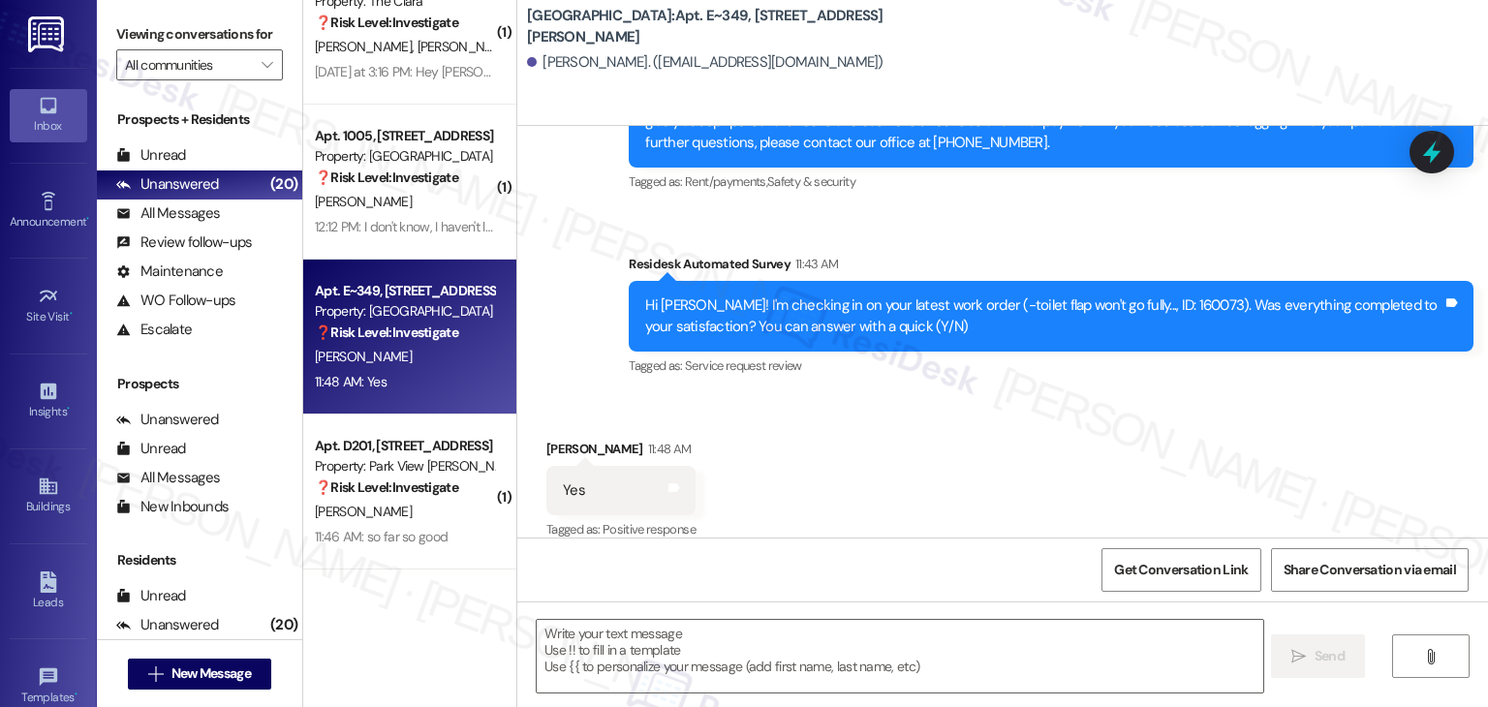
scroll to position [2376, 0]
click at [870, 422] on div "Received via SMS [PERSON_NAME] 11:48 AM Yes Tags and notes Tagged as: Positive …" at bounding box center [1002, 477] width 971 height 164
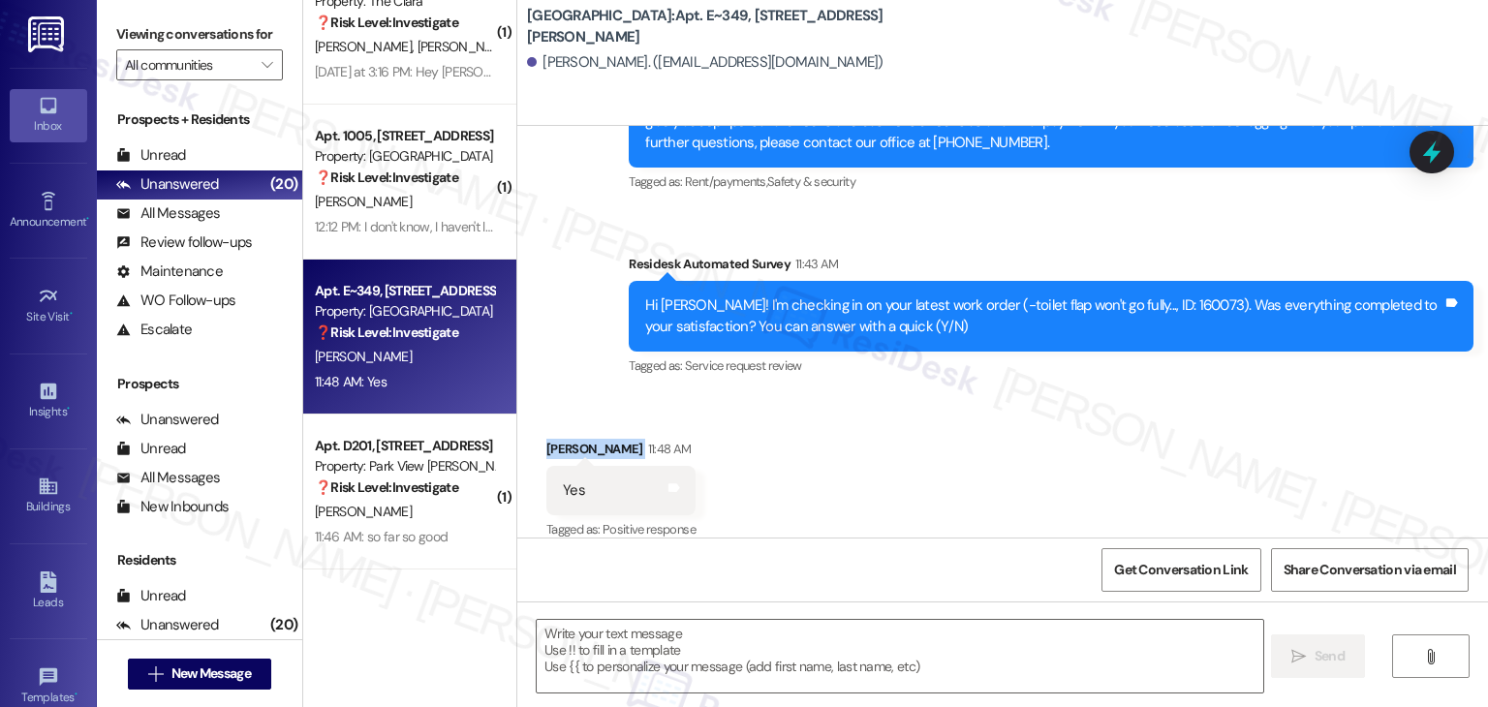
click at [870, 422] on div "Received via SMS [PERSON_NAME] 11:48 AM Yes Tags and notes Tagged as: Positive …" at bounding box center [1002, 477] width 971 height 164
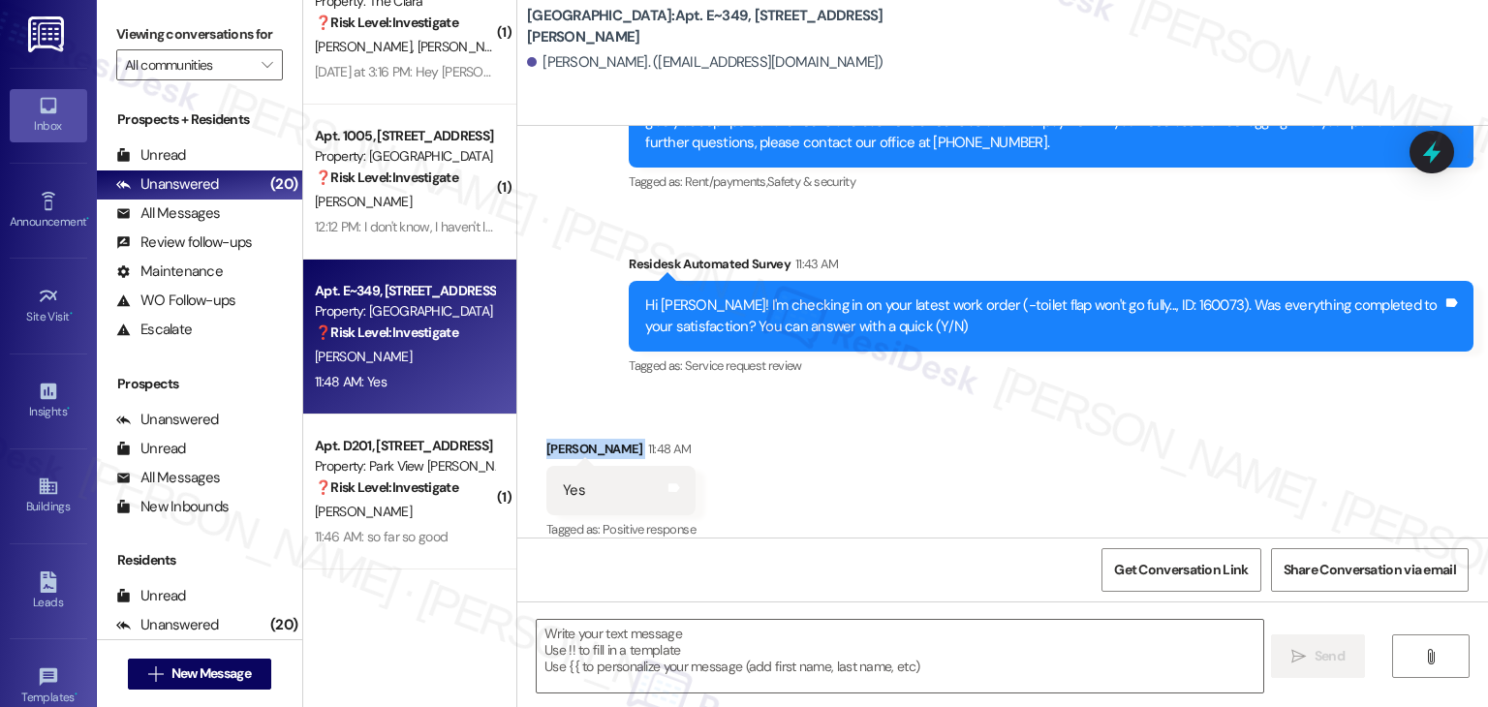
click at [870, 422] on div "Received via SMS [PERSON_NAME] 11:48 AM Yes Tags and notes Tagged as: Positive …" at bounding box center [1002, 477] width 971 height 164
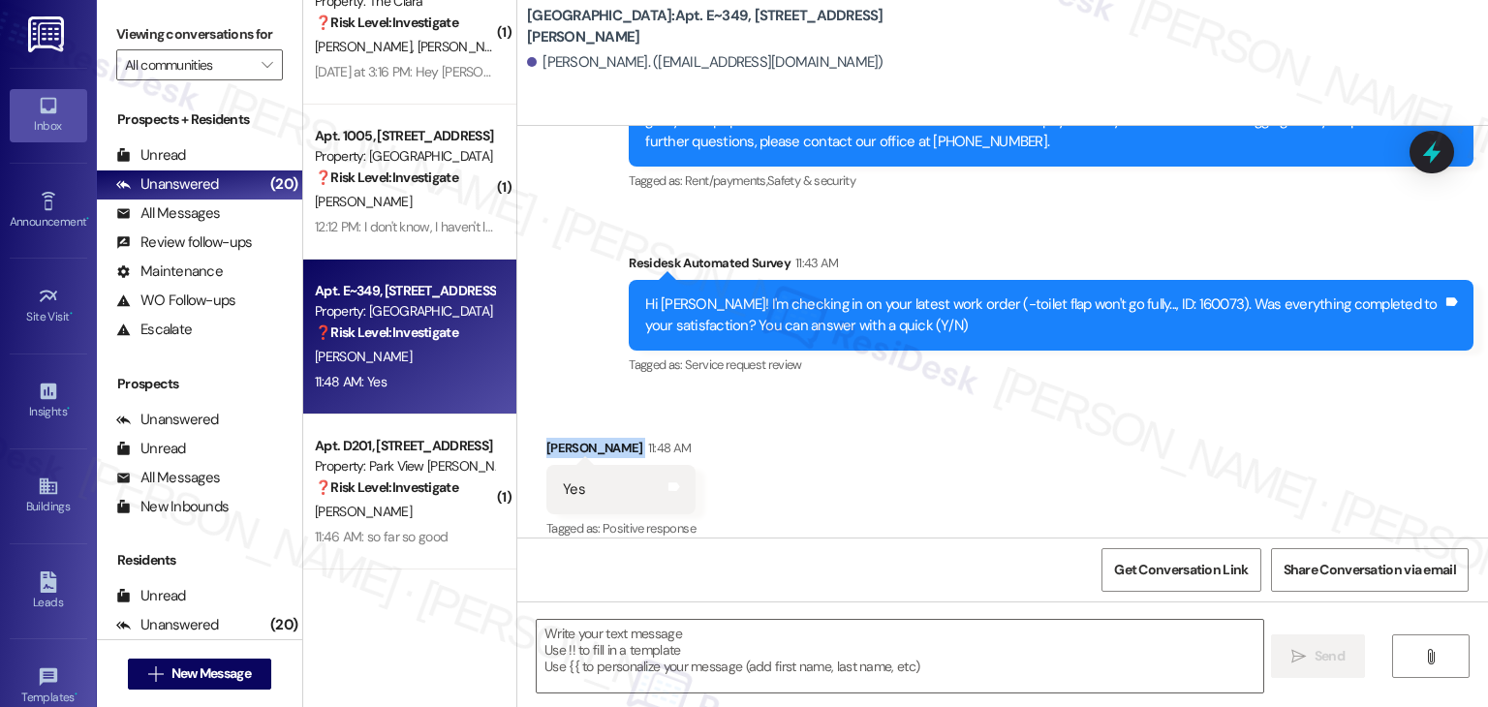
click at [872, 421] on div "Received via SMS [PERSON_NAME] 11:48 AM Yes Tags and notes Tagged as: Positive …" at bounding box center [1002, 476] width 971 height 164
click at [781, 654] on textarea at bounding box center [900, 656] width 726 height 73
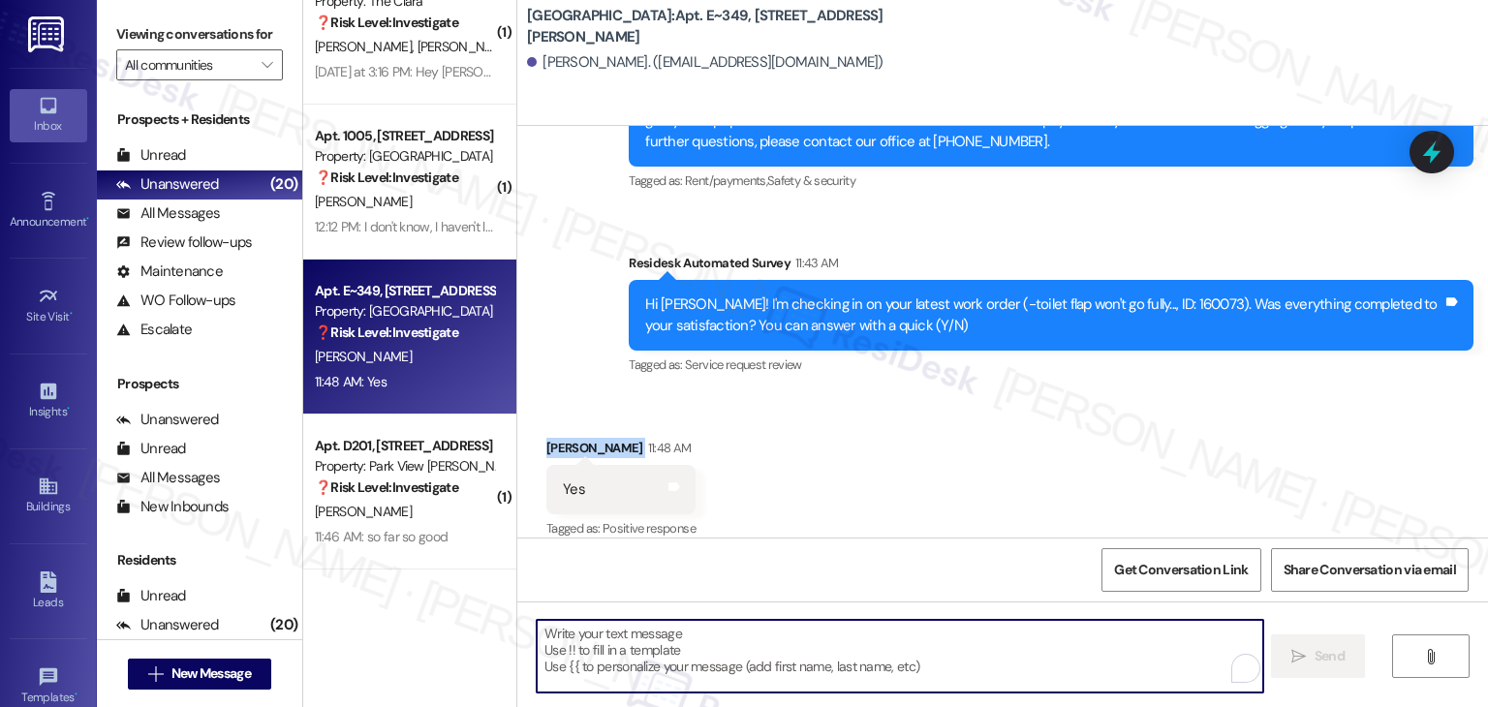
paste textarea "Hi {{first_name}}, thanks for confirming! Glad to hear the work order — was res…"
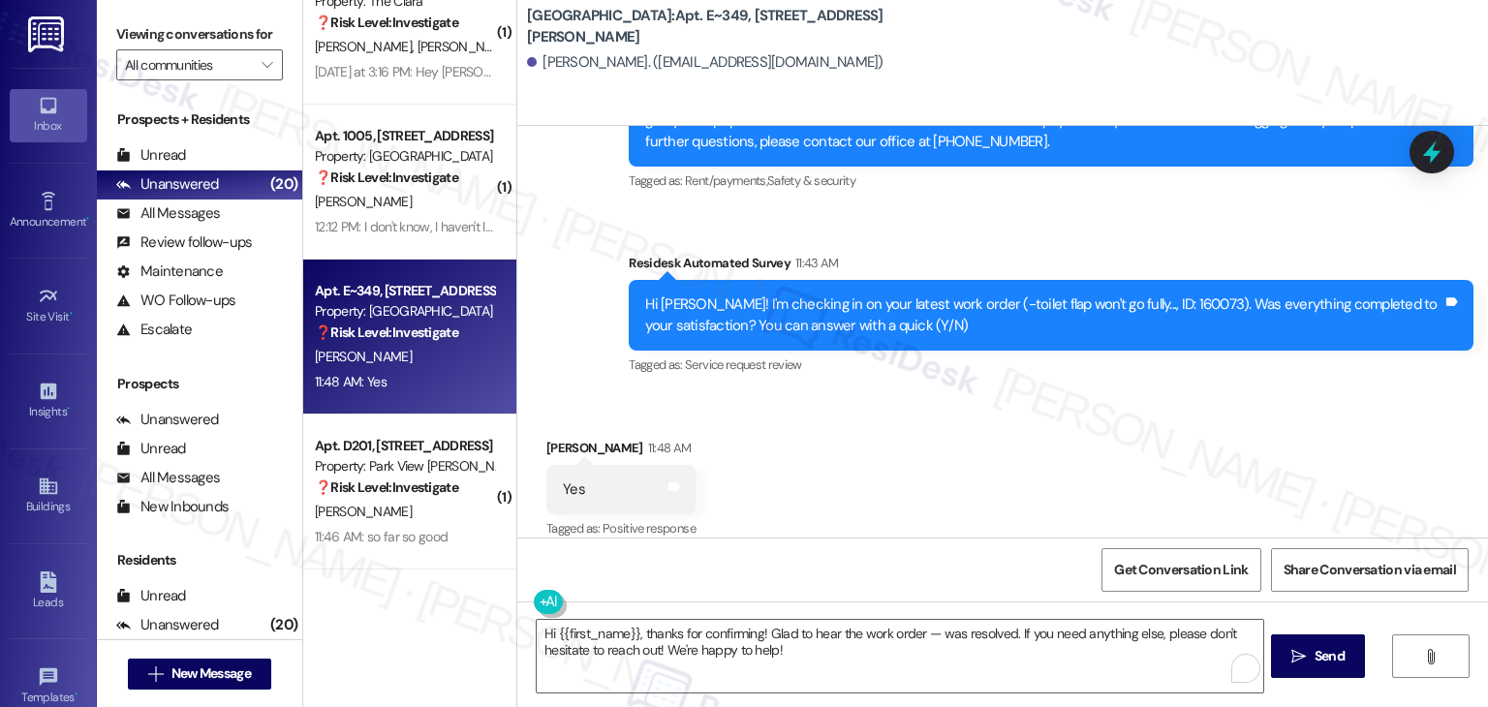
click at [1130, 295] on div "Hi [PERSON_NAME]! I'm checking in on your latest work order (-toilet flap won't…" at bounding box center [1043, 316] width 797 height 42
copy div "160073"
click at [923, 633] on textarea "Hi {{first_name}}, thanks for confirming! Glad to hear the work order — was res…" at bounding box center [898, 656] width 726 height 73
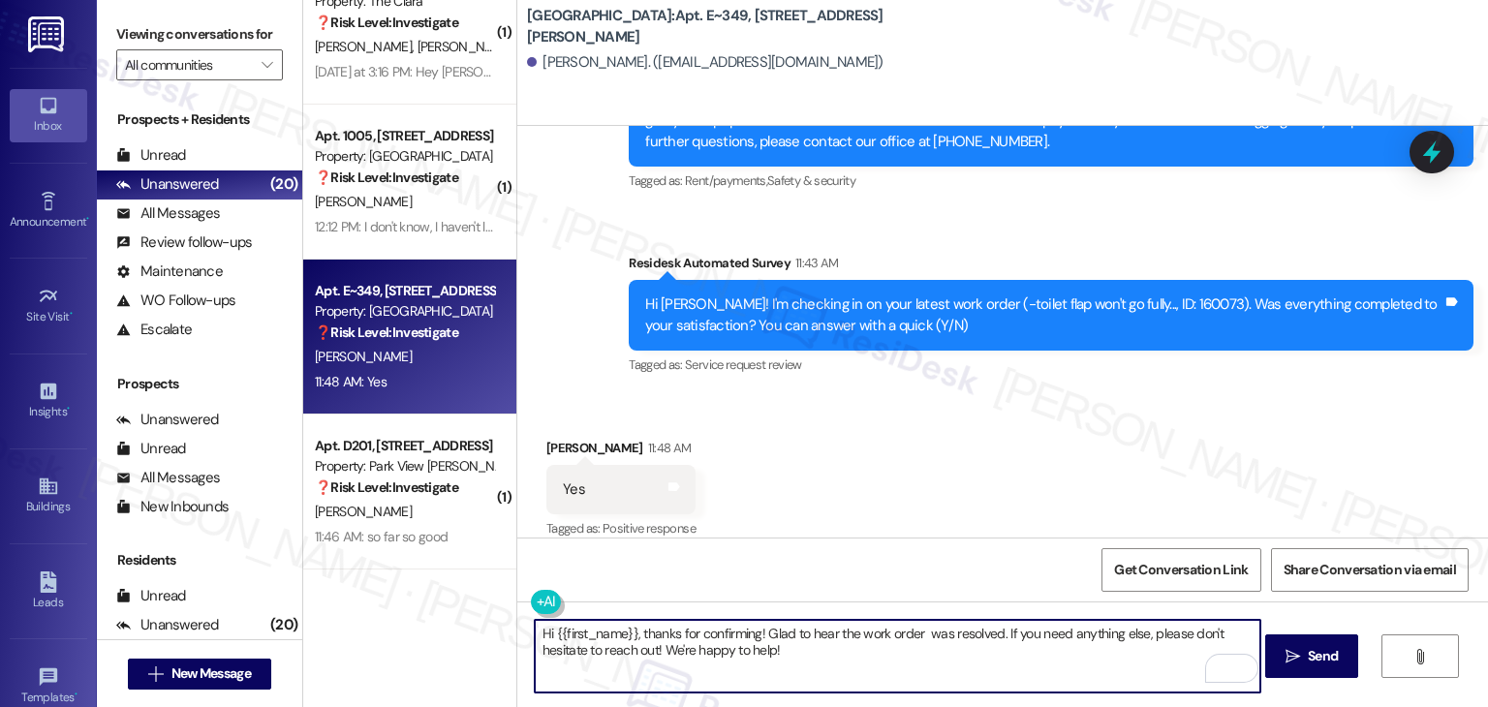
paste textarea "160073"
click at [1028, 656] on textarea "Hi {{first_name}}, thanks for confirming! Glad to hear the work order 160073 wa…" at bounding box center [898, 656] width 726 height 73
type textarea "Hi {{first_name}}, thanks for confirming! Glad to hear the work order 160073 wa…"
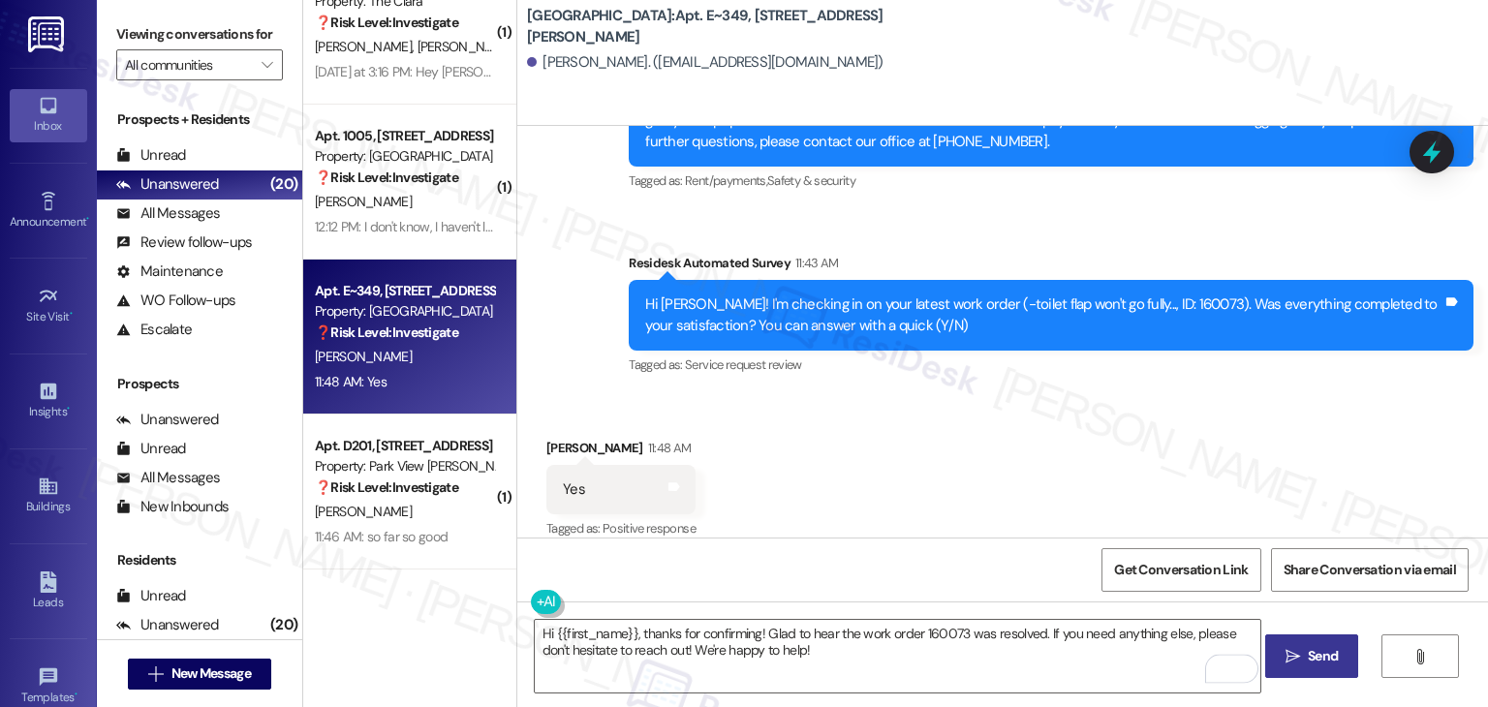
click at [1336, 656] on span "Send" at bounding box center [1323, 656] width 30 height 20
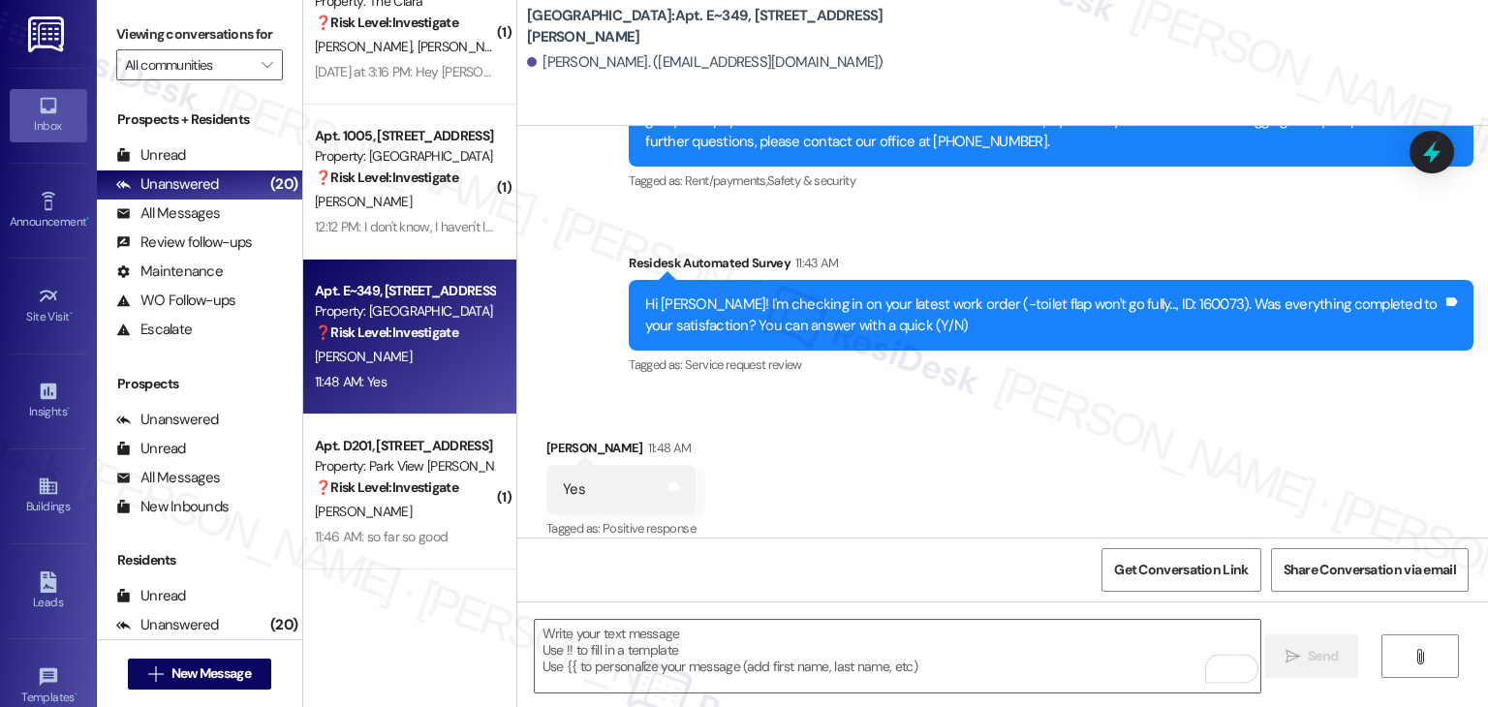
scroll to position [5225, 0]
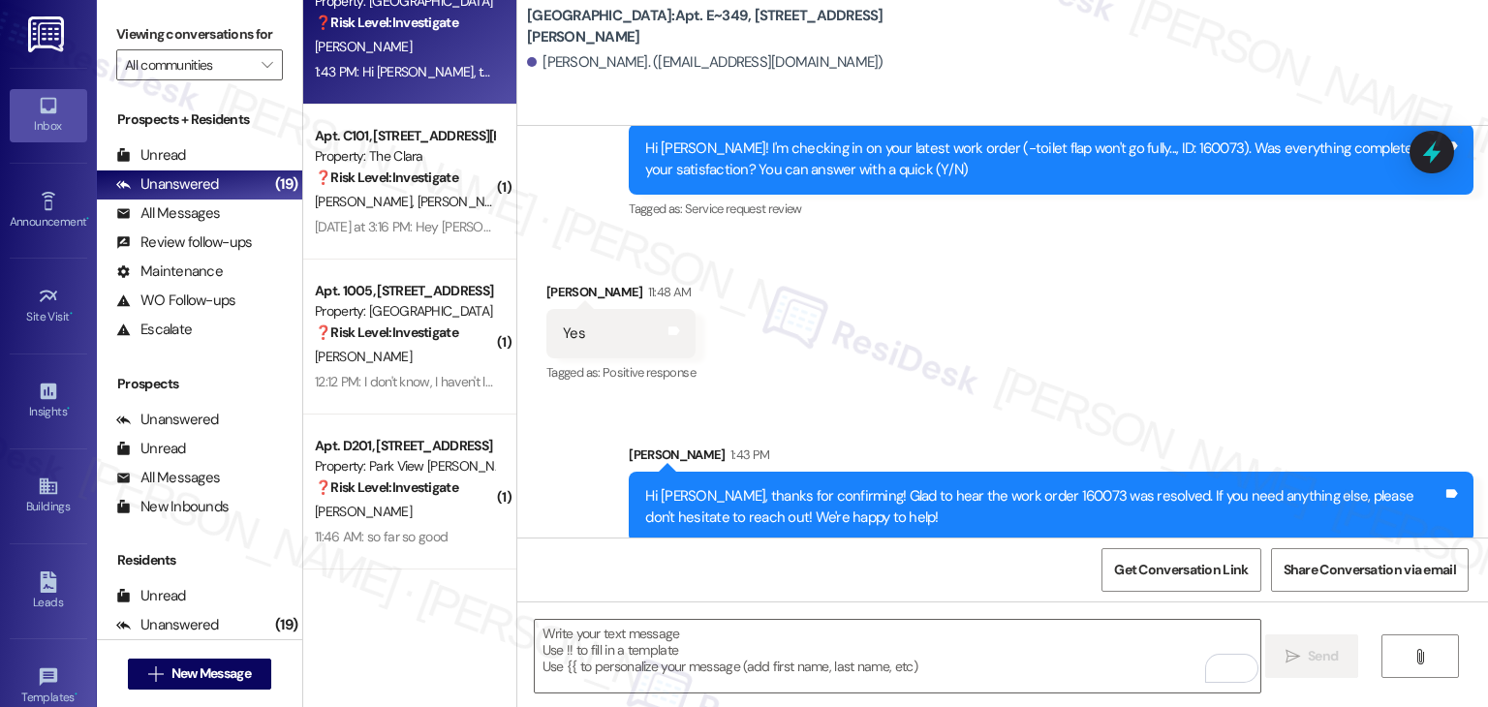
click at [1089, 301] on div "Received via SMS [PERSON_NAME] 11:48 AM Yes Tags and notes Tagged as: Positive …" at bounding box center [1002, 320] width 971 height 164
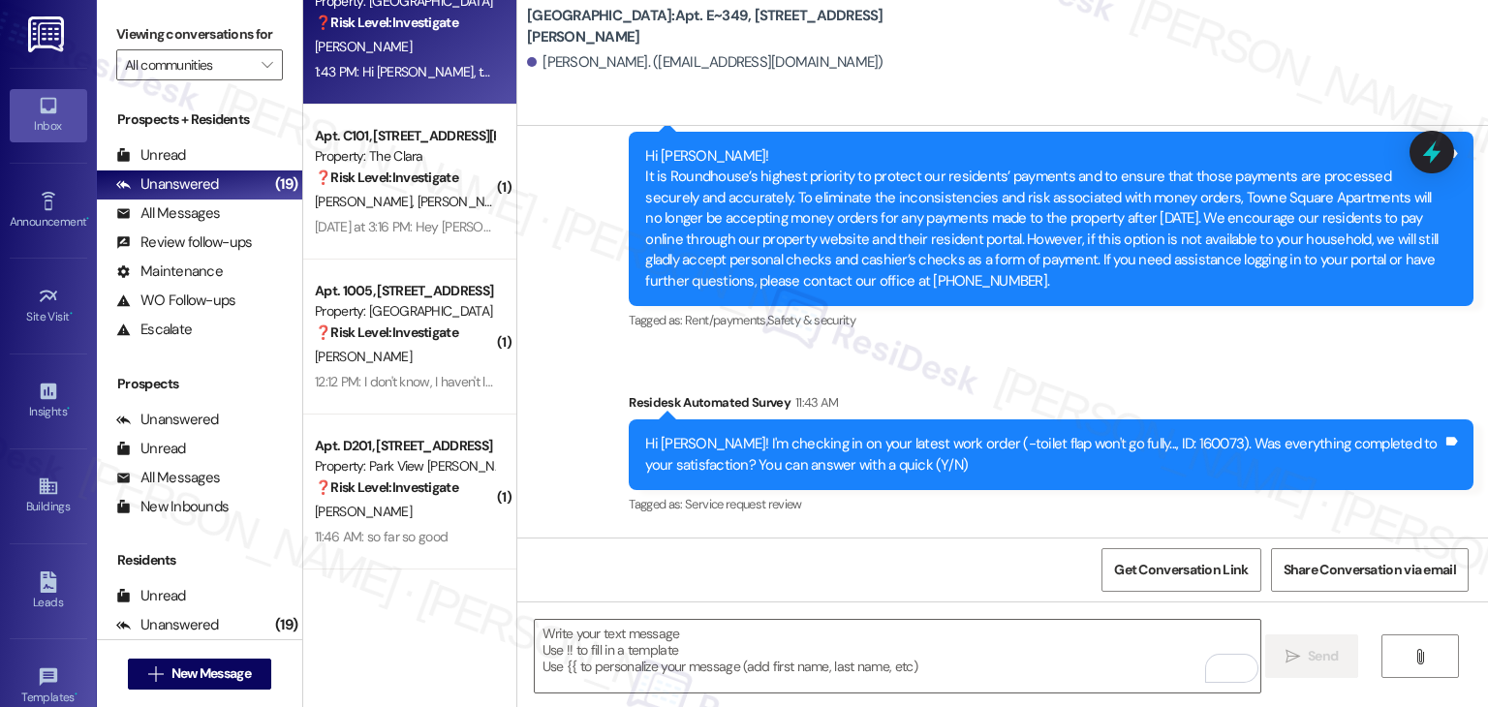
scroll to position [5382, 0]
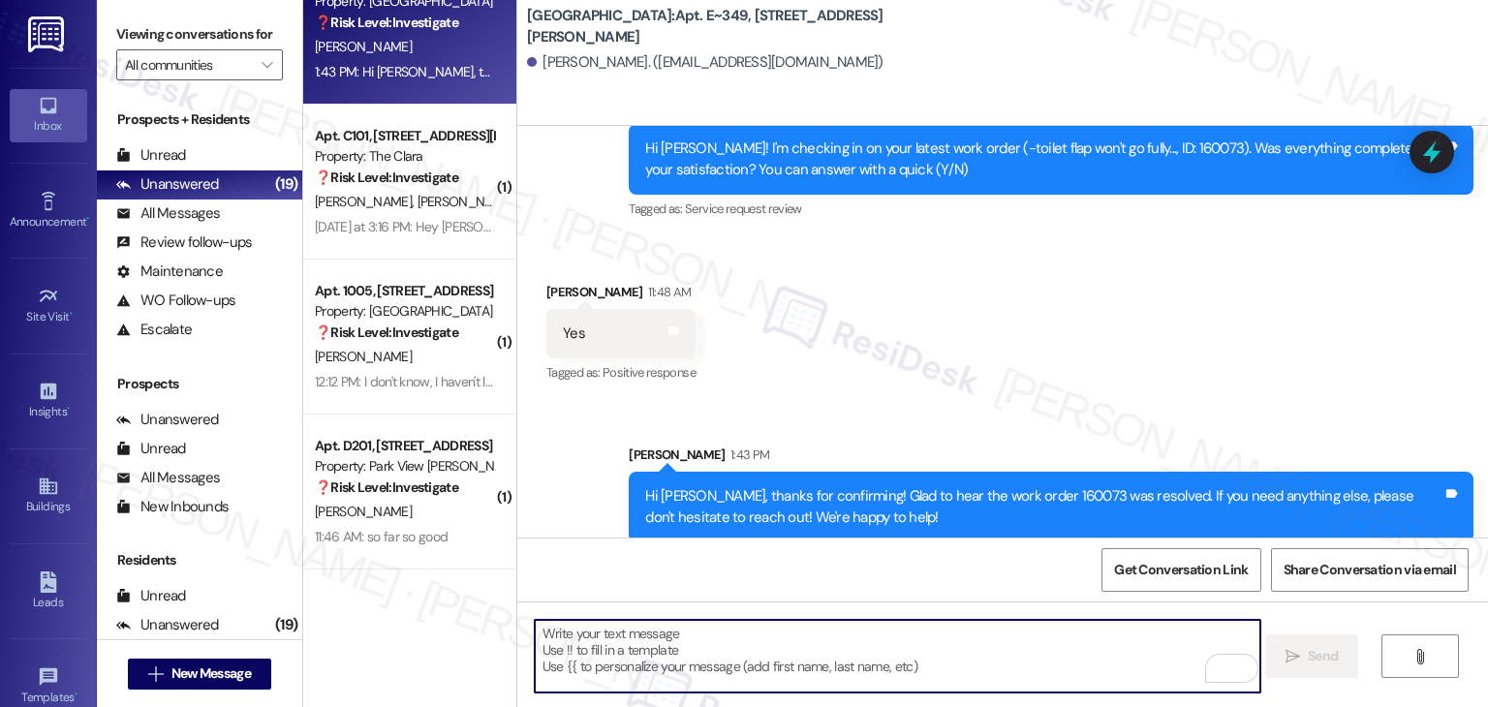
click at [806, 670] on textarea "To enrich screen reader interactions, please activate Accessibility in Grammarl…" at bounding box center [898, 656] width 726 height 73
paste textarea "Has {{property}} met your expectations so far? We would love to hear about your…"
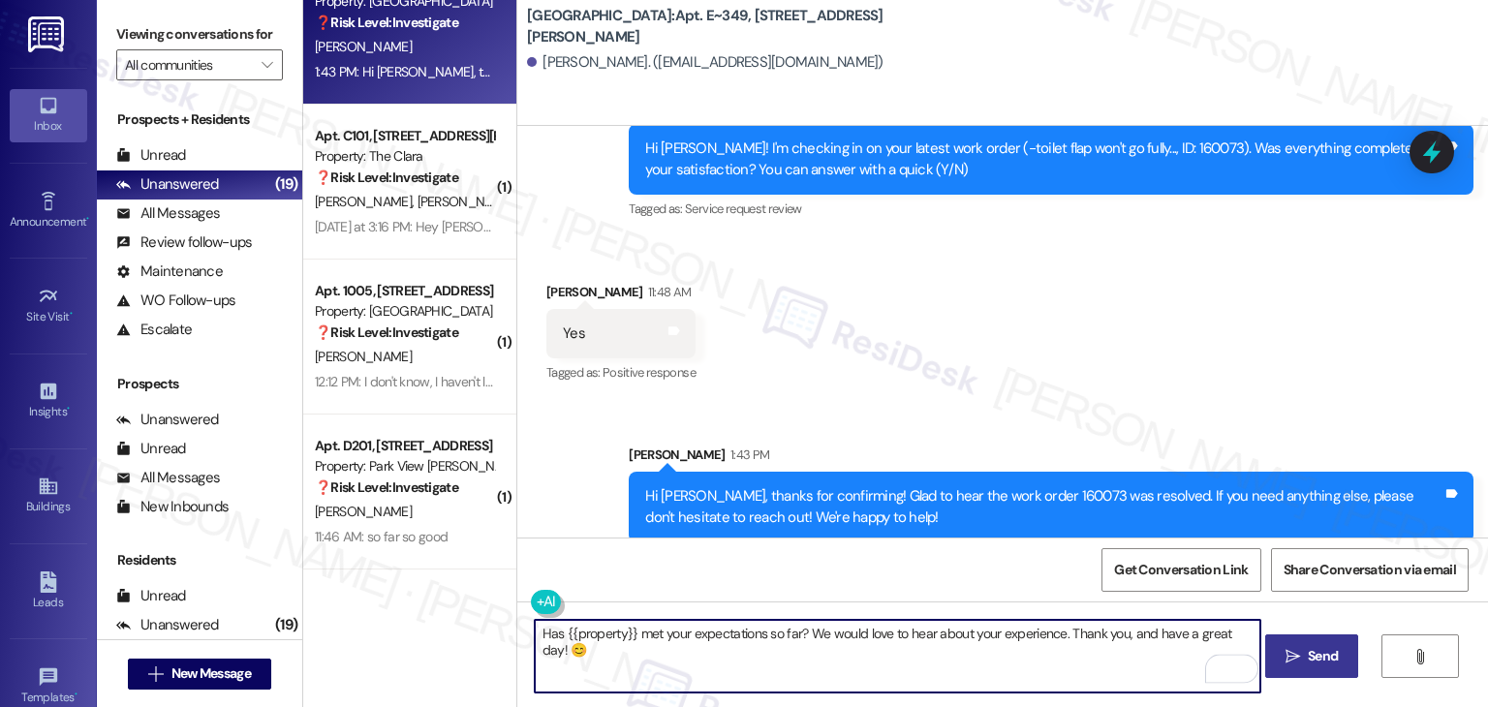
type textarea "Has {{property}} met your expectations so far? We would love to hear about your…"
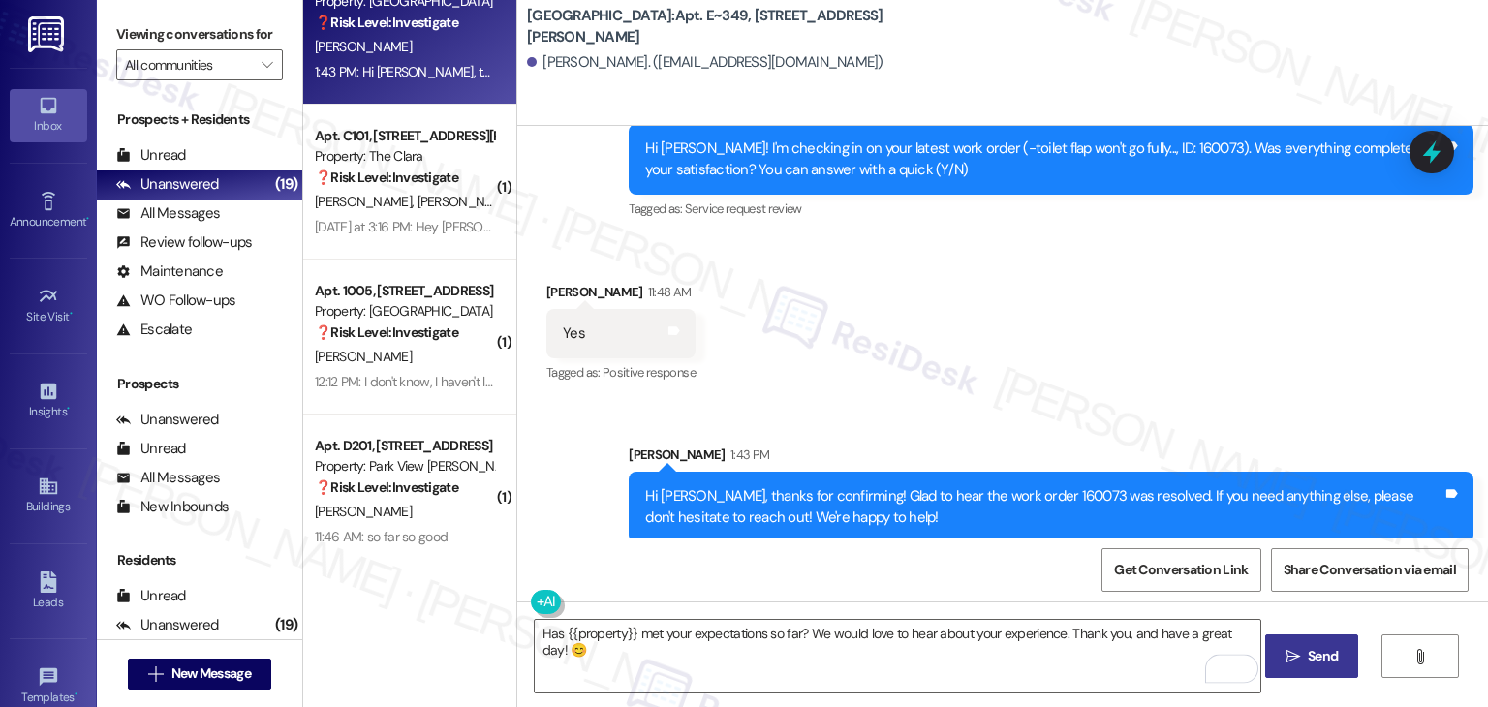
click at [1312, 664] on span "Send" at bounding box center [1323, 656] width 30 height 20
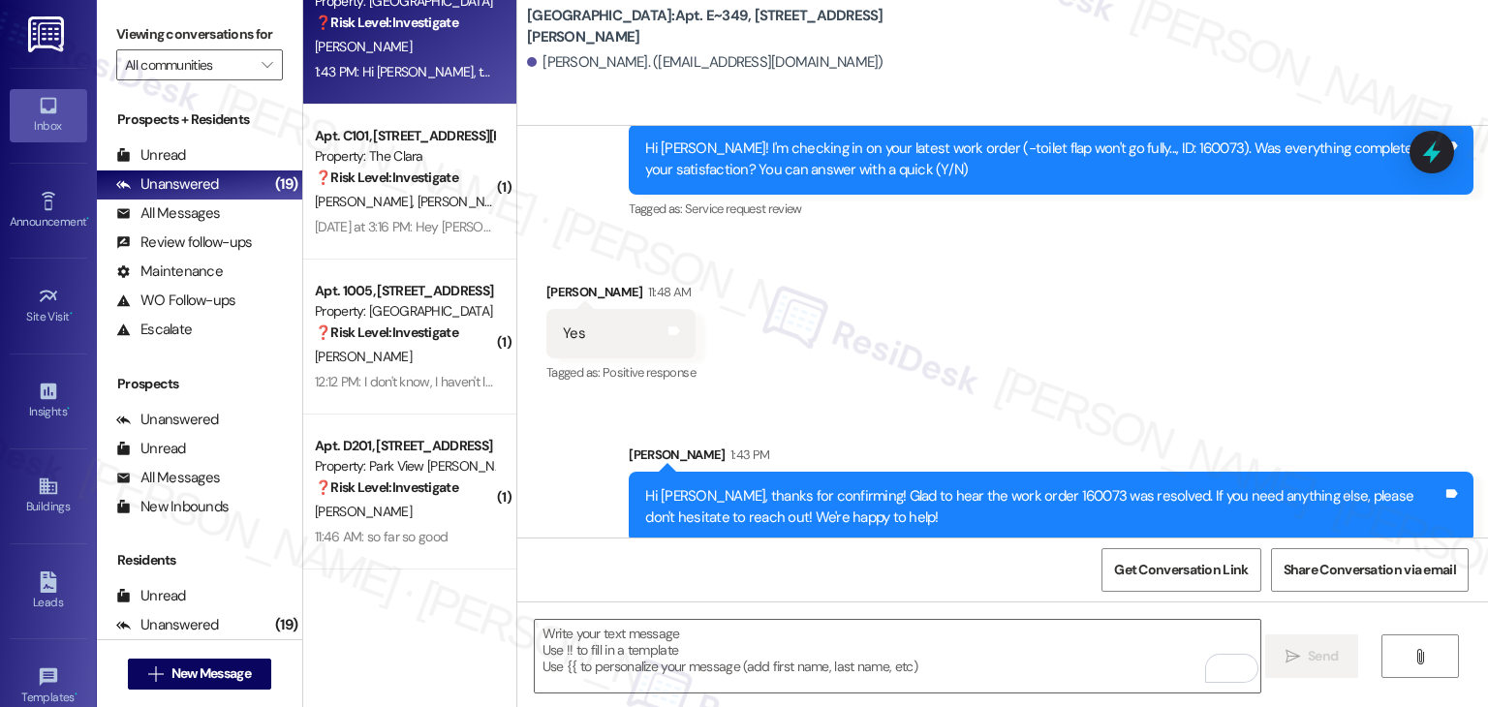
scroll to position [5225, 0]
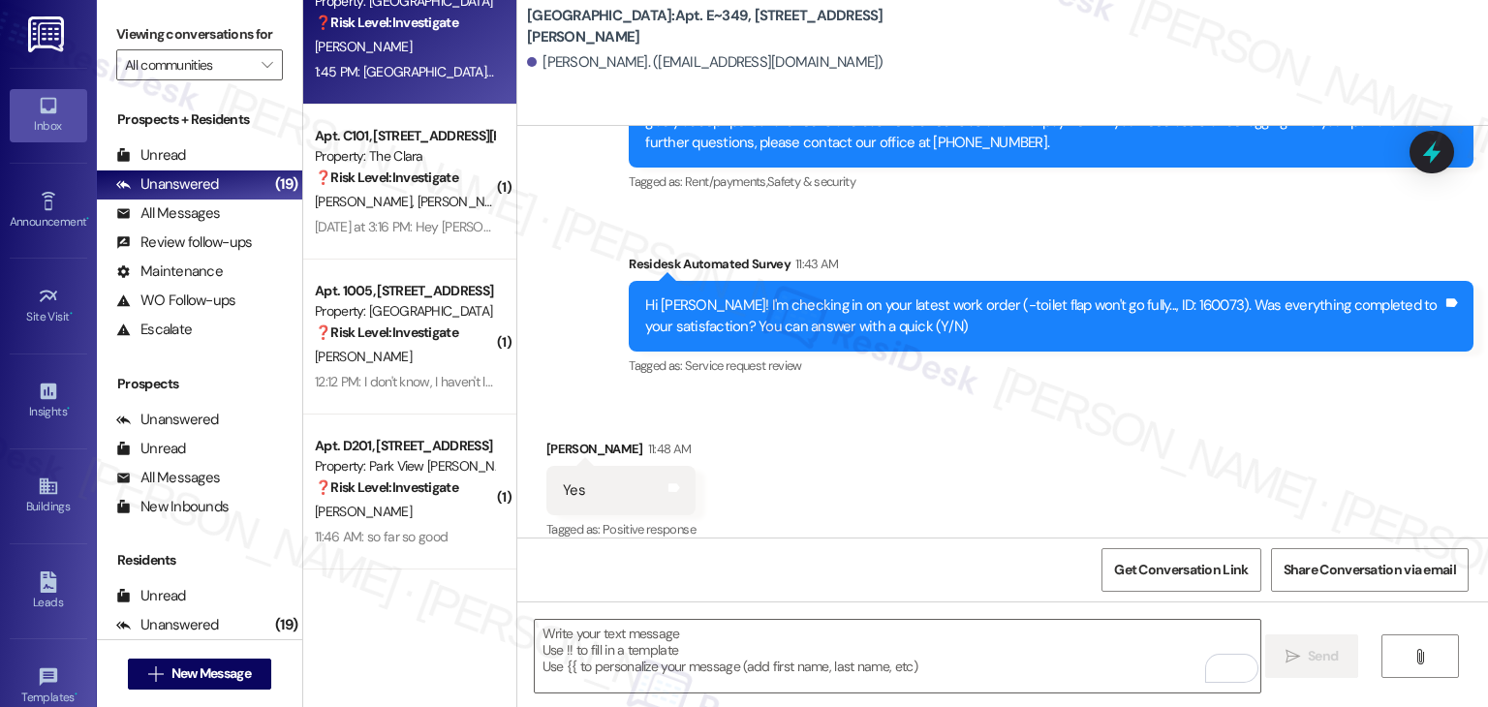
click at [1093, 413] on div "Received via SMS [PERSON_NAME] 11:48 AM Yes Tags and notes Tagged as: Positive …" at bounding box center [1002, 477] width 971 height 164
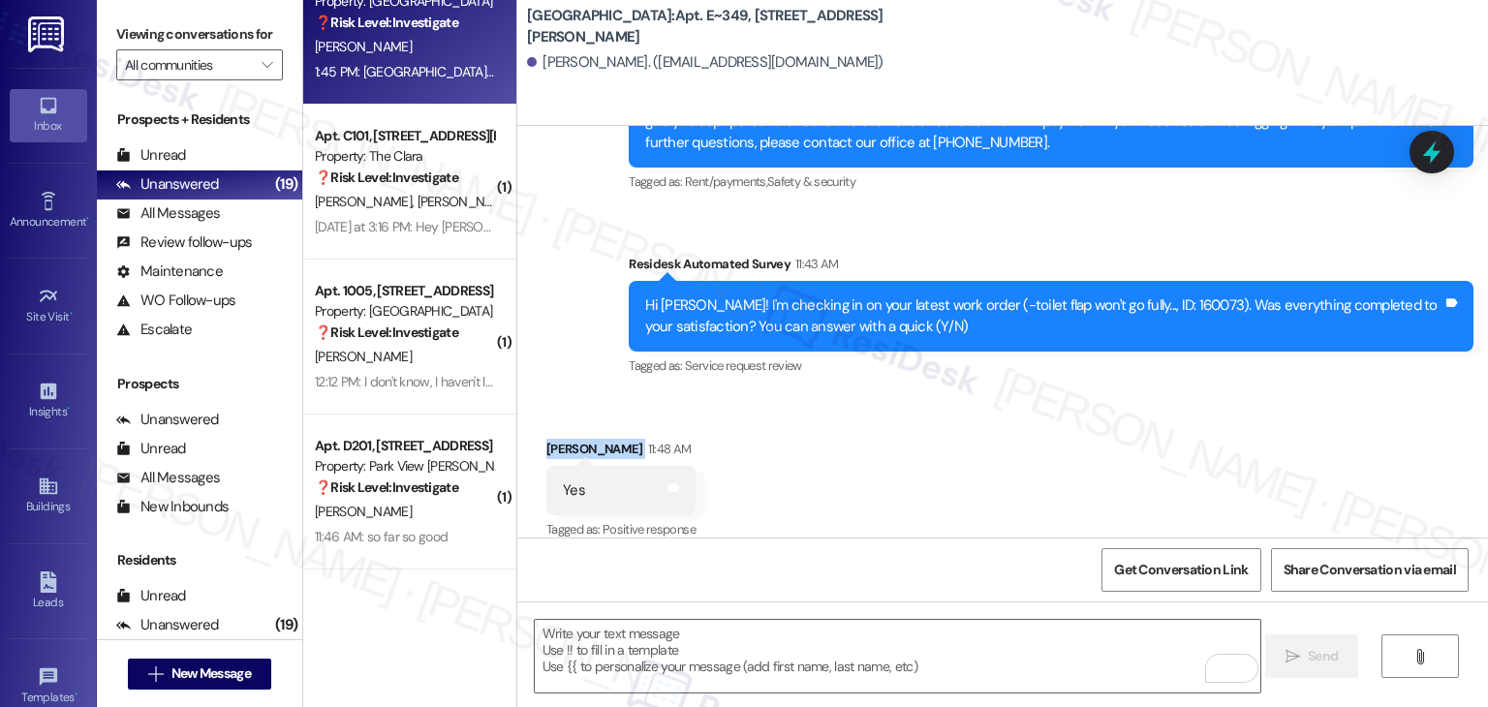
click at [1093, 413] on div "Received via SMS [PERSON_NAME] 11:48 AM Yes Tags and notes Tagged as: Positive …" at bounding box center [1002, 477] width 971 height 164
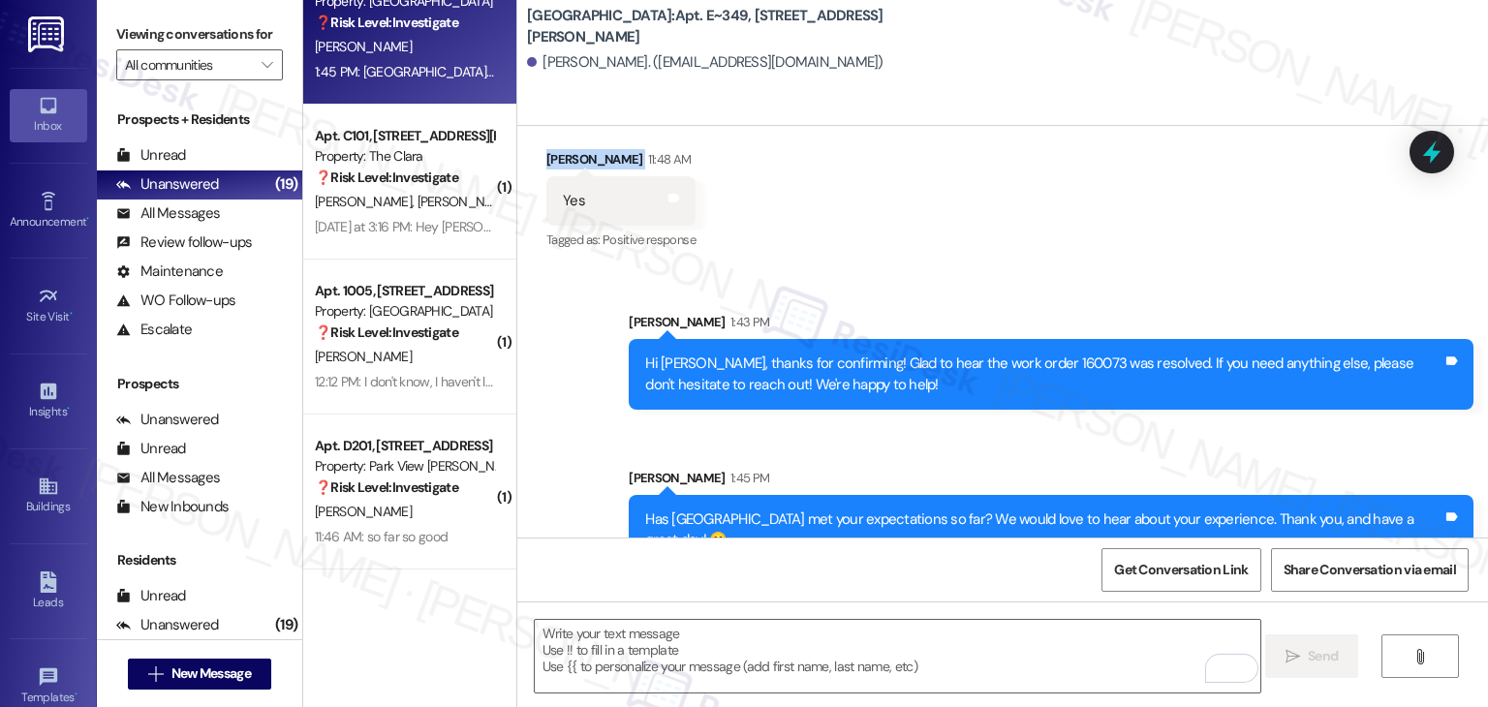
scroll to position [5517, 0]
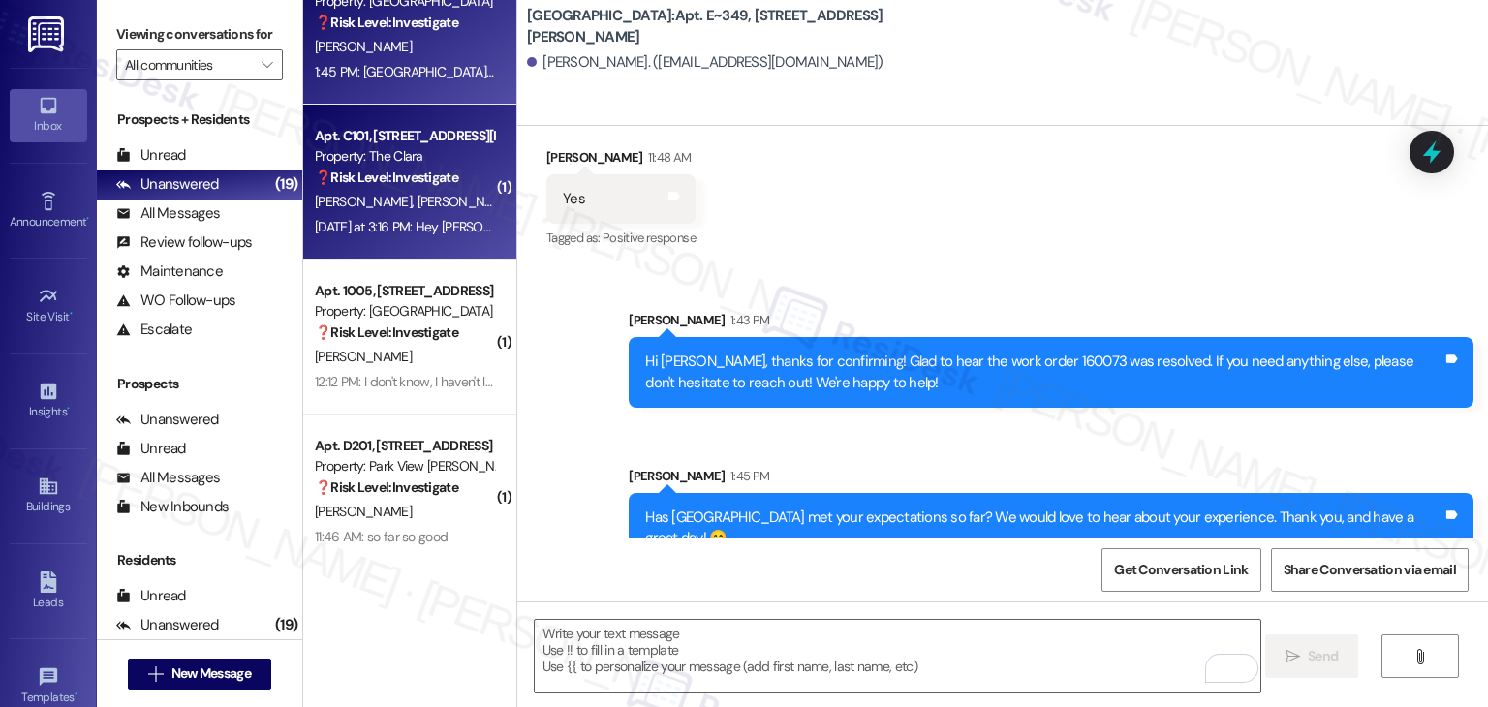
click at [368, 166] on div "Property: The Clara" at bounding box center [404, 156] width 179 height 20
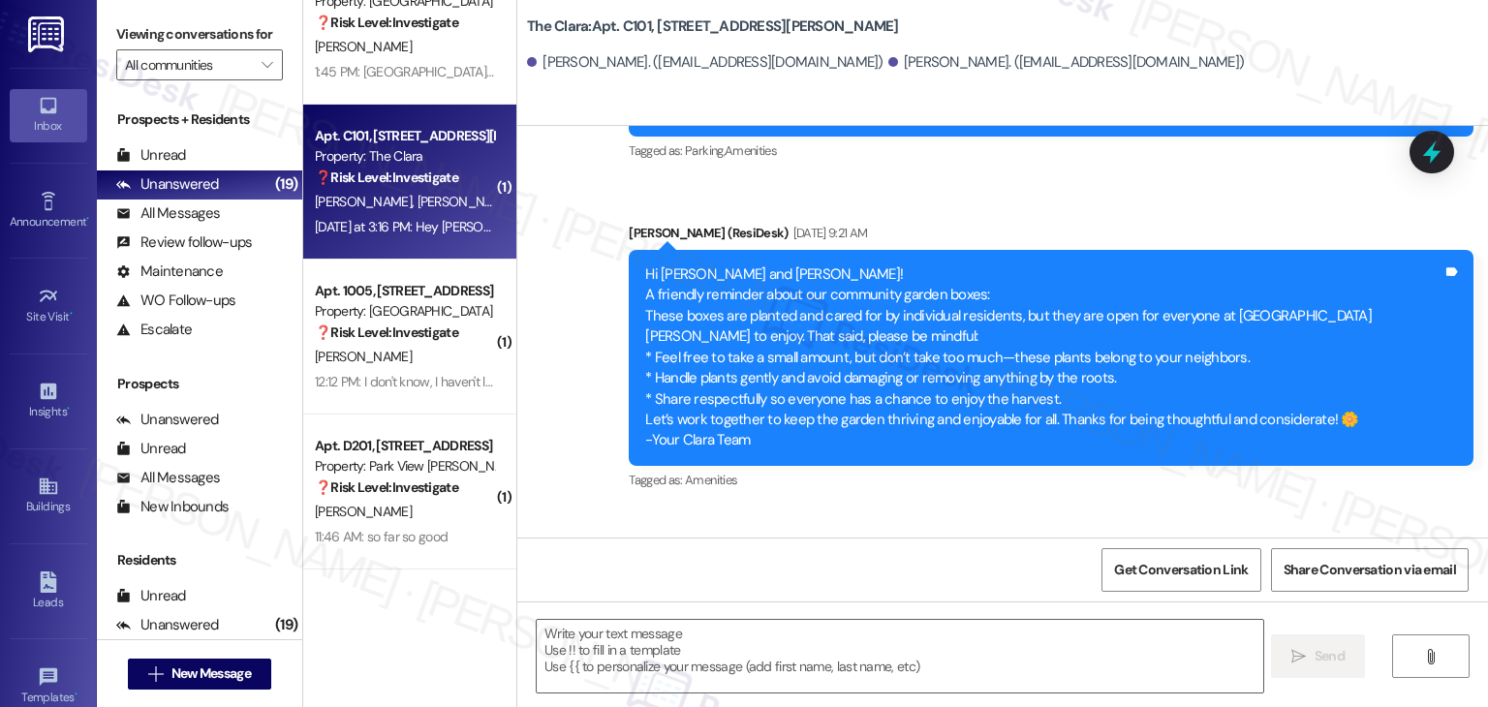
type textarea "Fetching suggested responses. Please feel free to read through the conversation…"
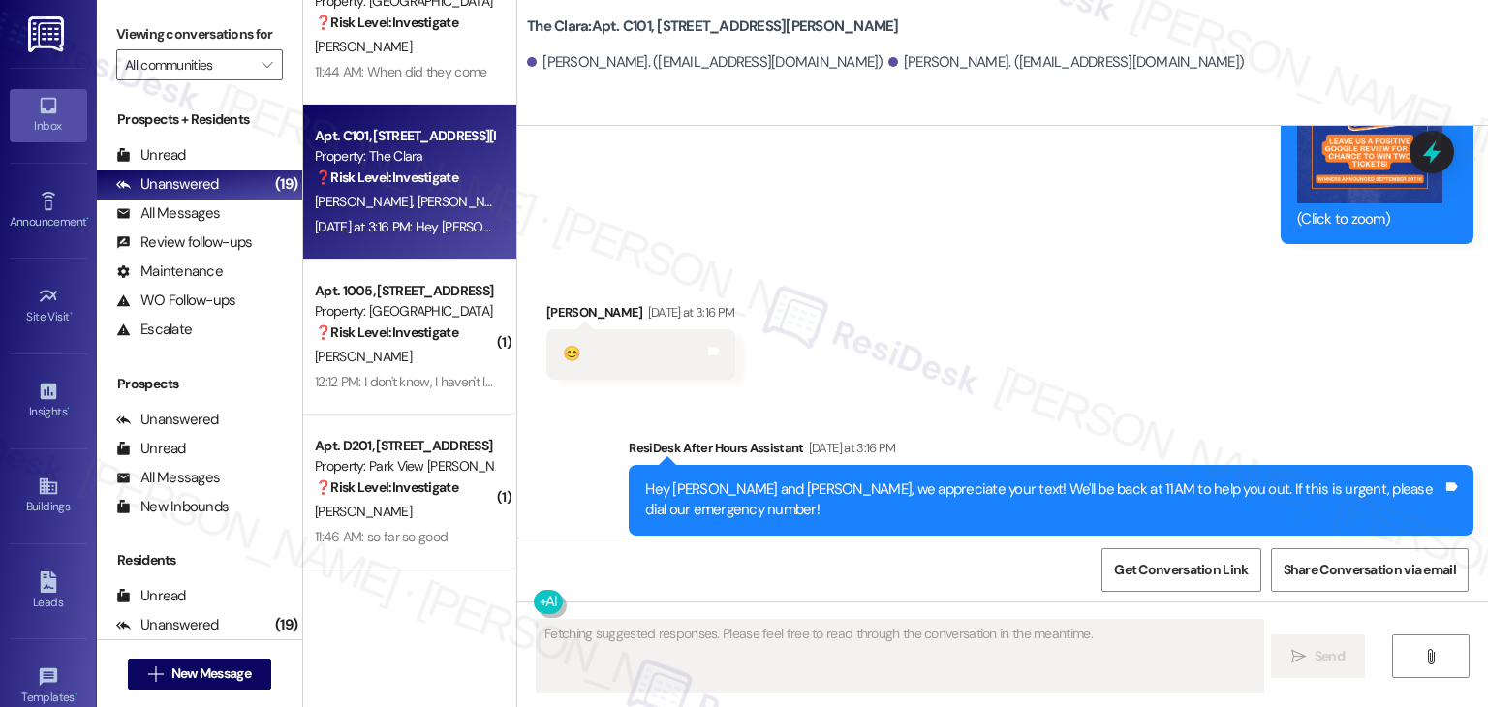
scroll to position [2221, 0]
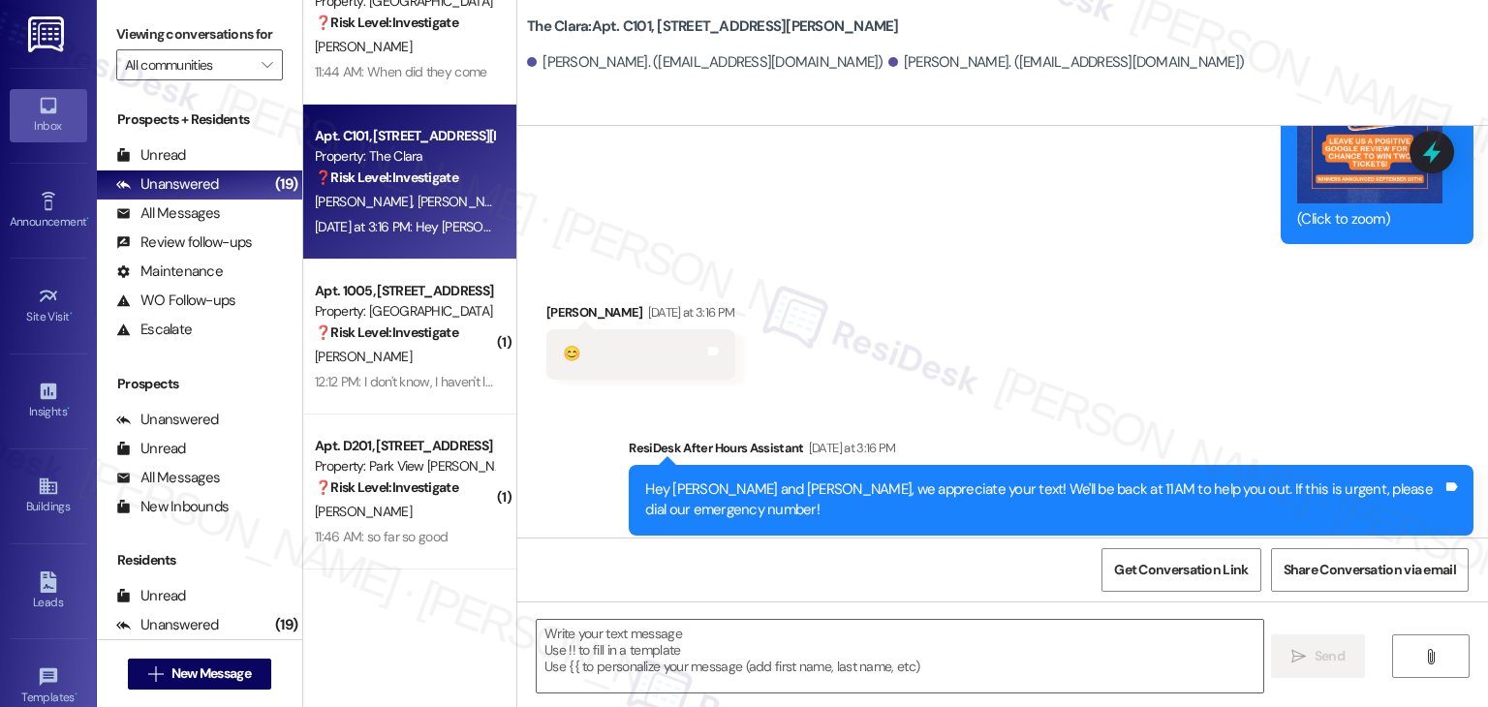
click at [1088, 276] on div "Received via SMS [PERSON_NAME] [DATE] at 3:16 PM 😊 Tags and notes" at bounding box center [1002, 326] width 971 height 135
click at [1089, 279] on div "Received via SMS [PERSON_NAME] [DATE] at 3:16 PM 😊 Tags and notes" at bounding box center [1002, 326] width 971 height 135
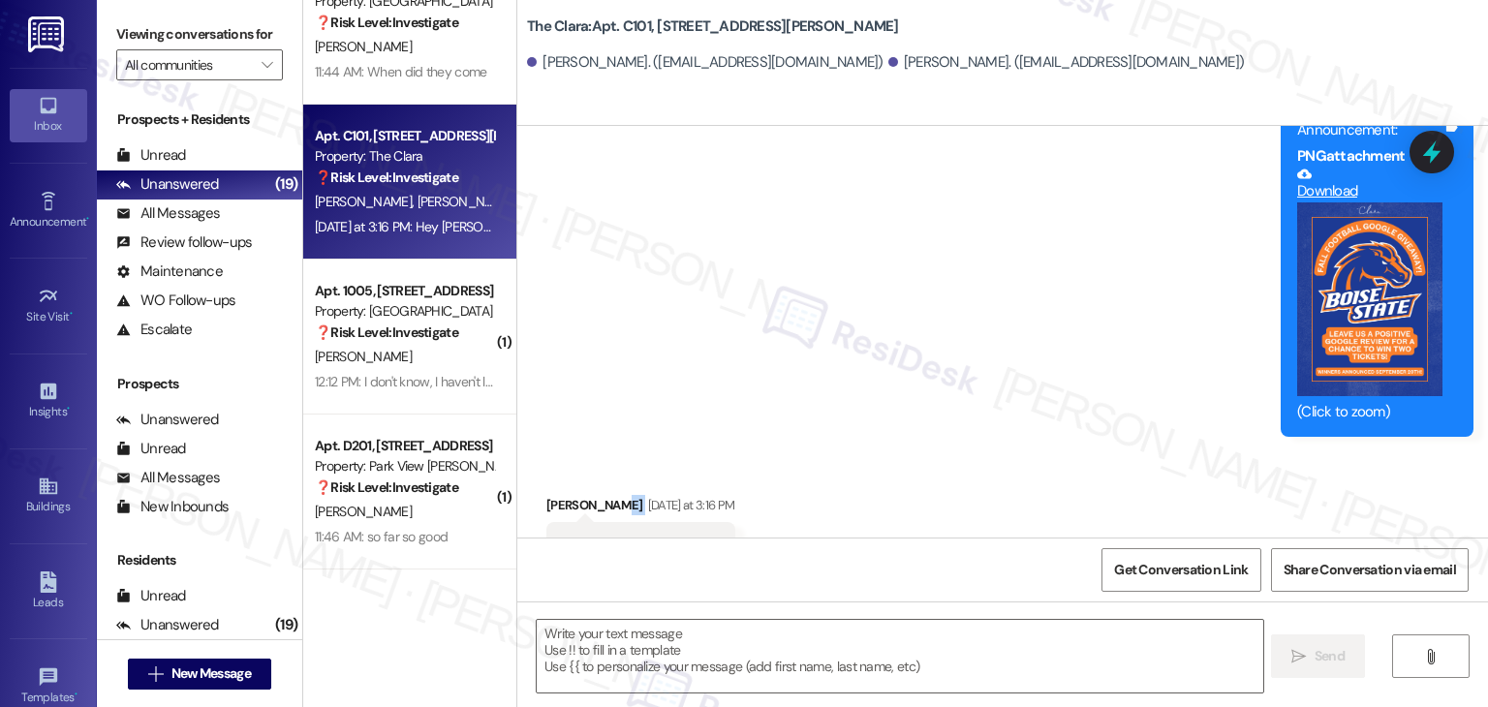
scroll to position [3215, 0]
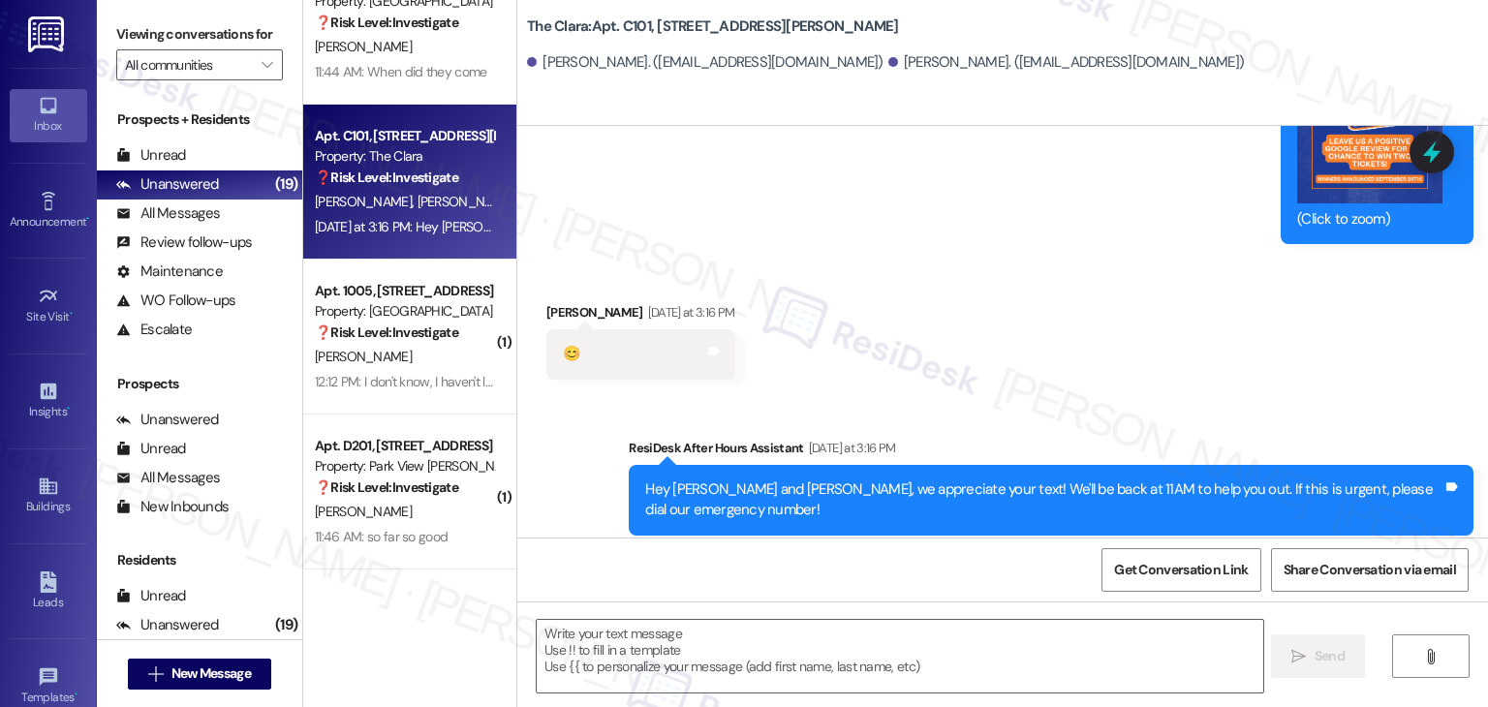
click at [1085, 322] on div "Received via SMS [PERSON_NAME] [DATE] at 3:16 PM 😊 Tags and notes" at bounding box center [1002, 326] width 971 height 135
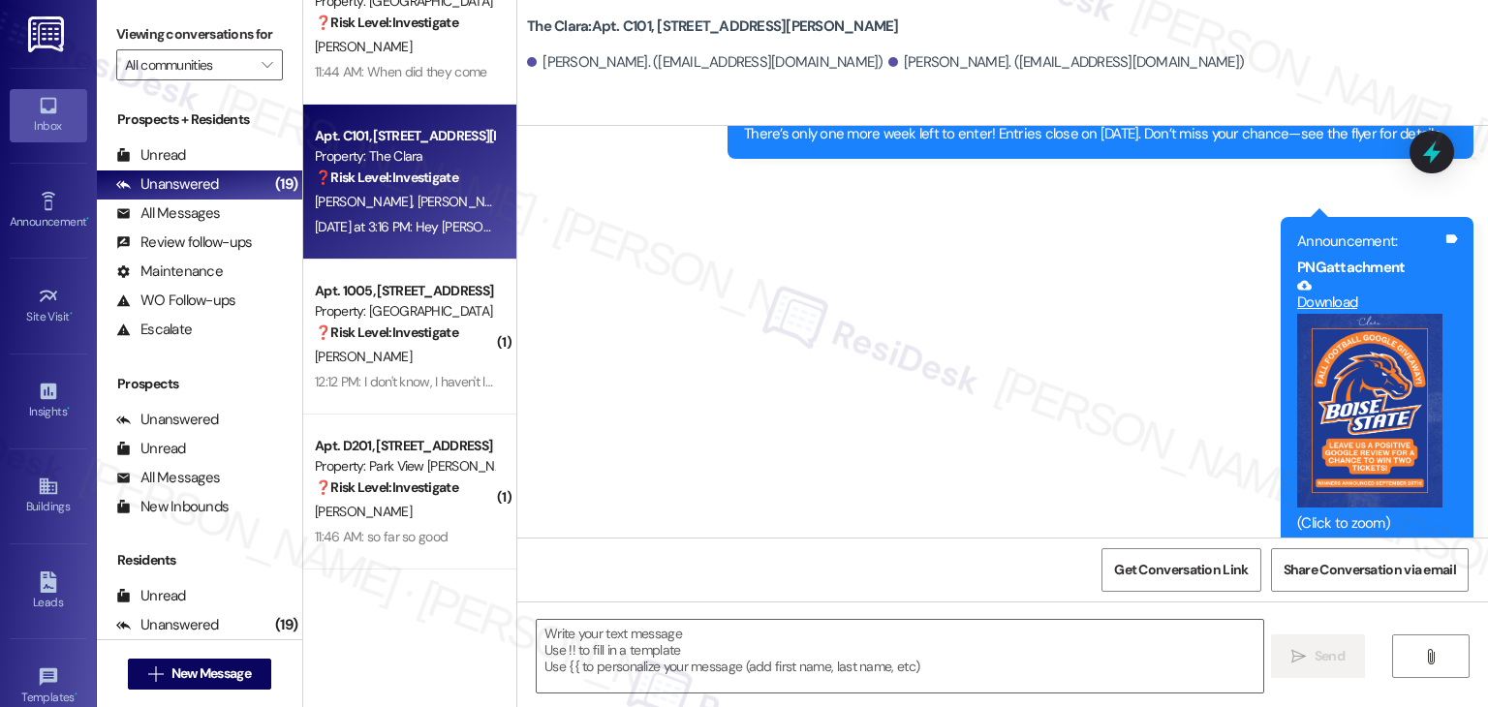
scroll to position [2828, 0]
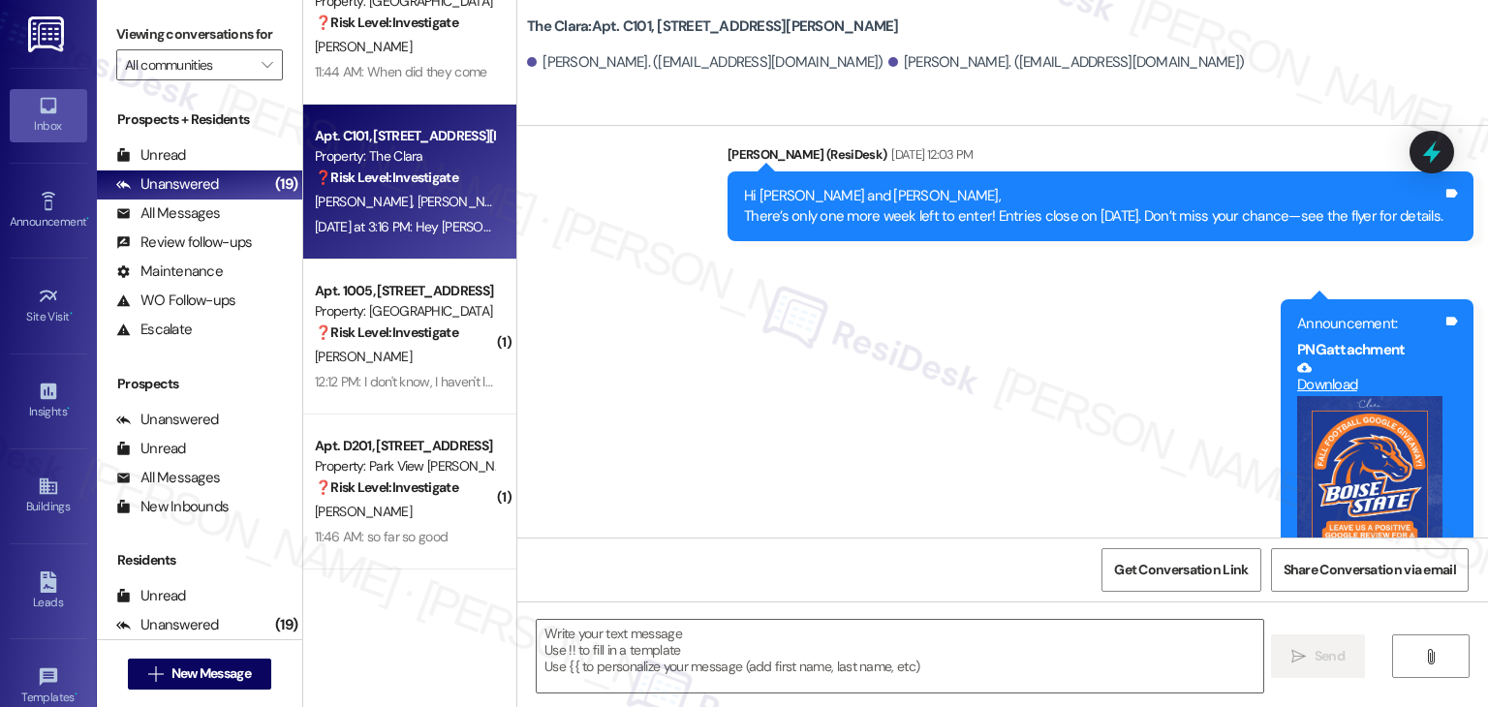
click at [1015, 202] on div "Hi [PERSON_NAME] and [PERSON_NAME], There’s only one more week left to enter! E…" at bounding box center [1093, 207] width 699 height 42
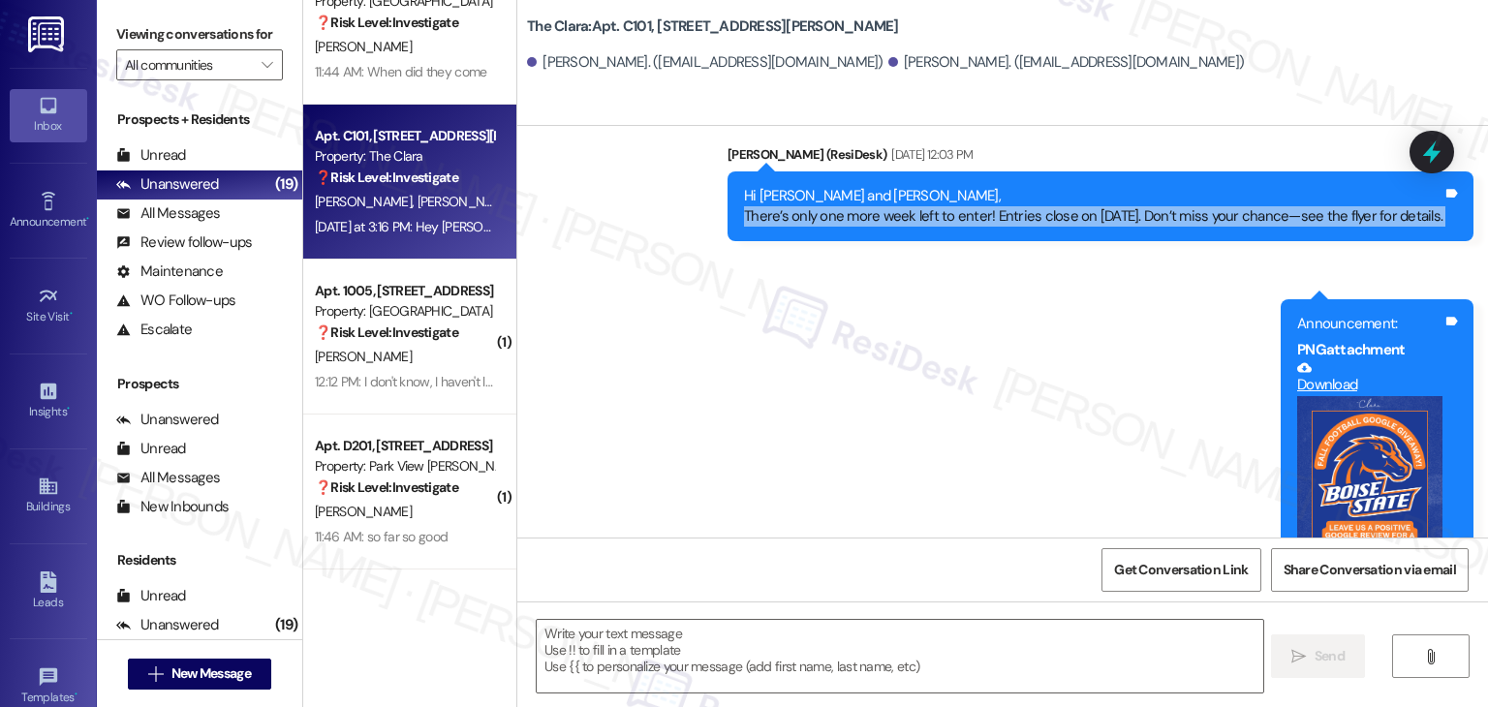
click at [1015, 202] on div "Hi [PERSON_NAME] and [PERSON_NAME], There’s only one more week left to enter! E…" at bounding box center [1093, 207] width 699 height 42
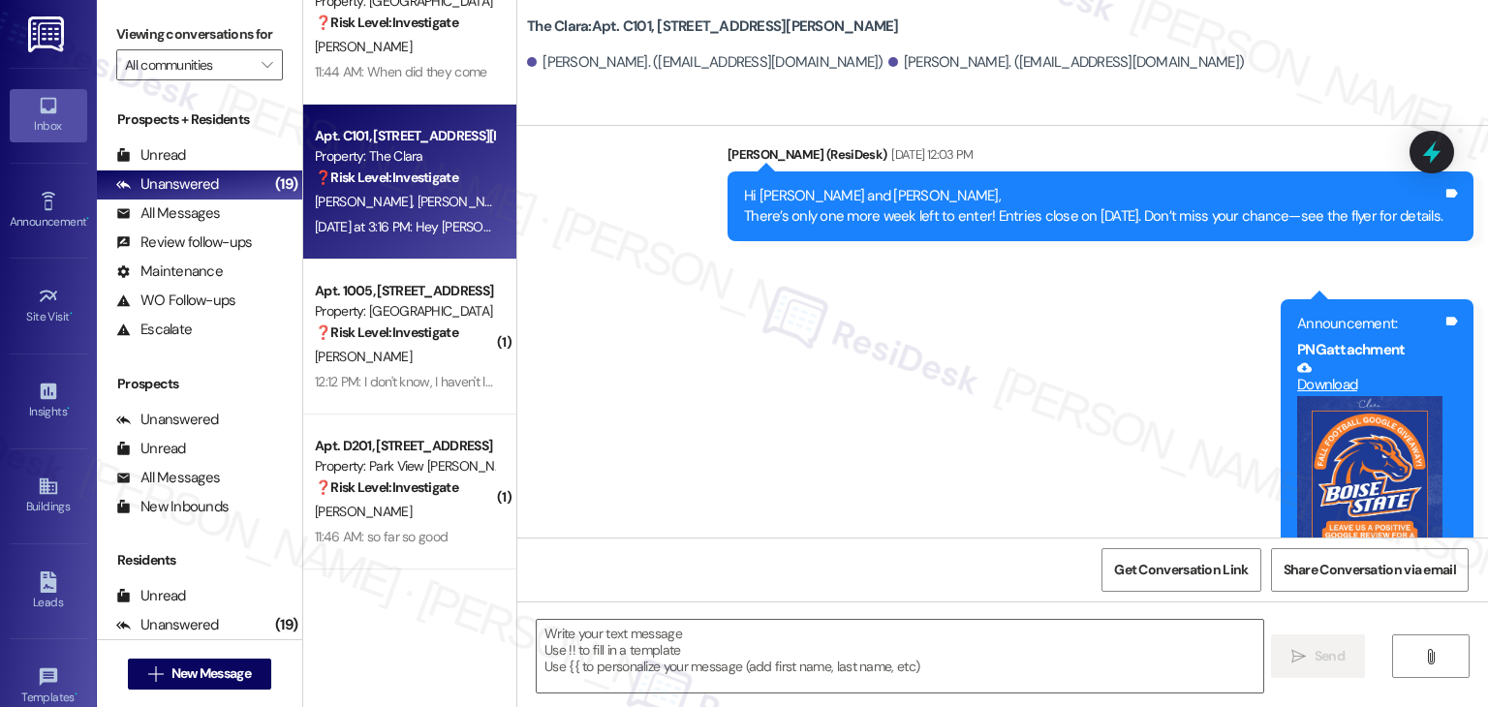
click at [752, 186] on div "Hi [PERSON_NAME] and [PERSON_NAME], There’s only one more week left to enter! E…" at bounding box center [1093, 207] width 699 height 42
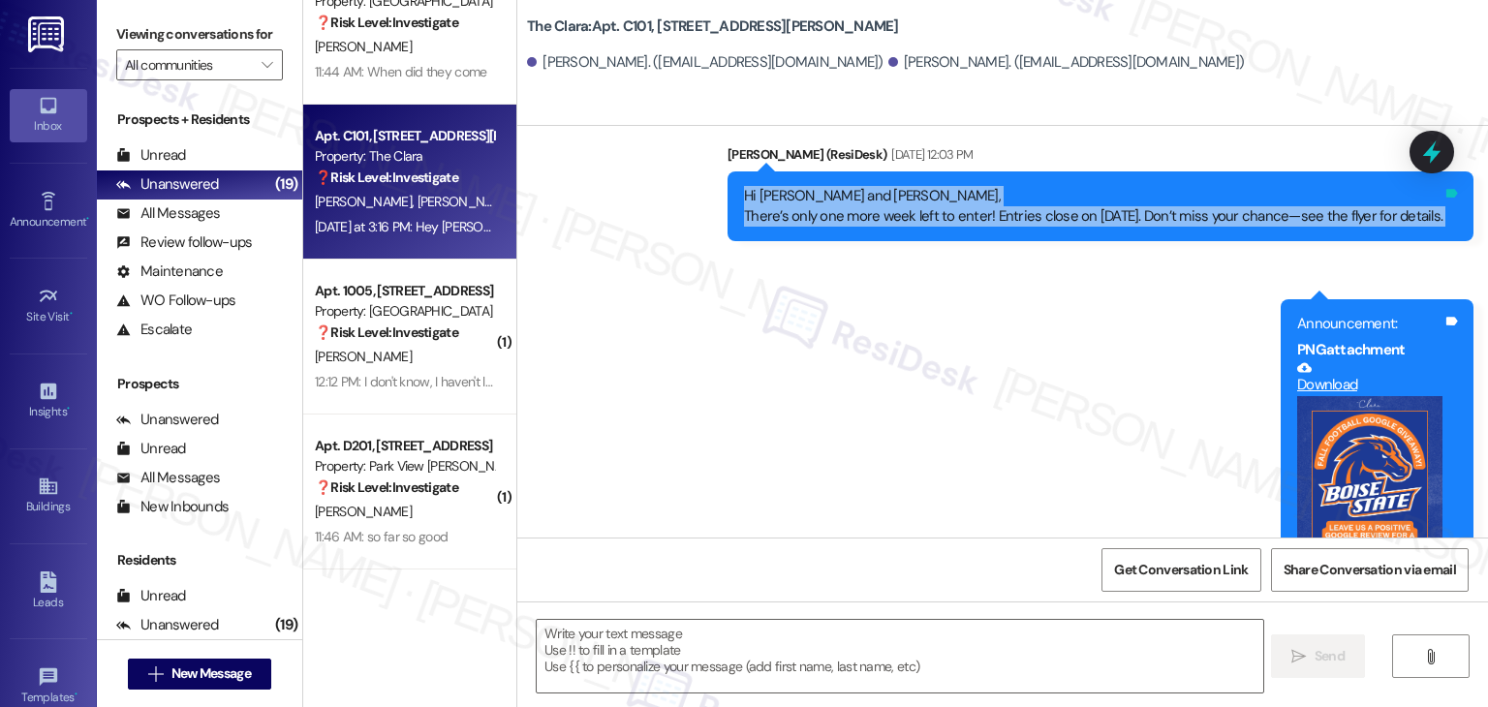
drag, startPoint x: 709, startPoint y: 175, endPoint x: 1449, endPoint y: 206, distance: 740.9
click at [1449, 206] on div "Hi [PERSON_NAME] and [PERSON_NAME], There’s only one more week left to enter! E…" at bounding box center [1101, 206] width 746 height 71
copy div "Hi [PERSON_NAME] and [PERSON_NAME], There’s only one more week left to enter! E…"
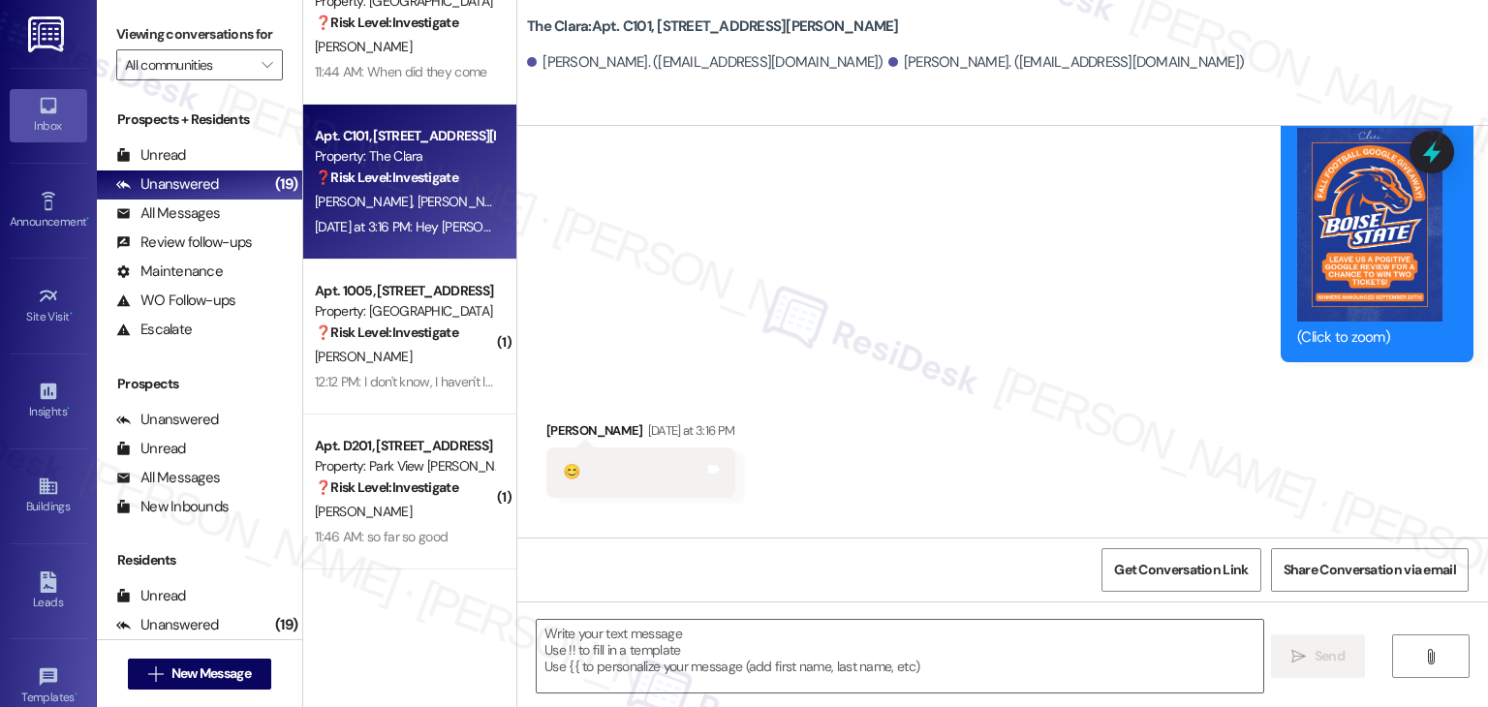
scroll to position [3215, 0]
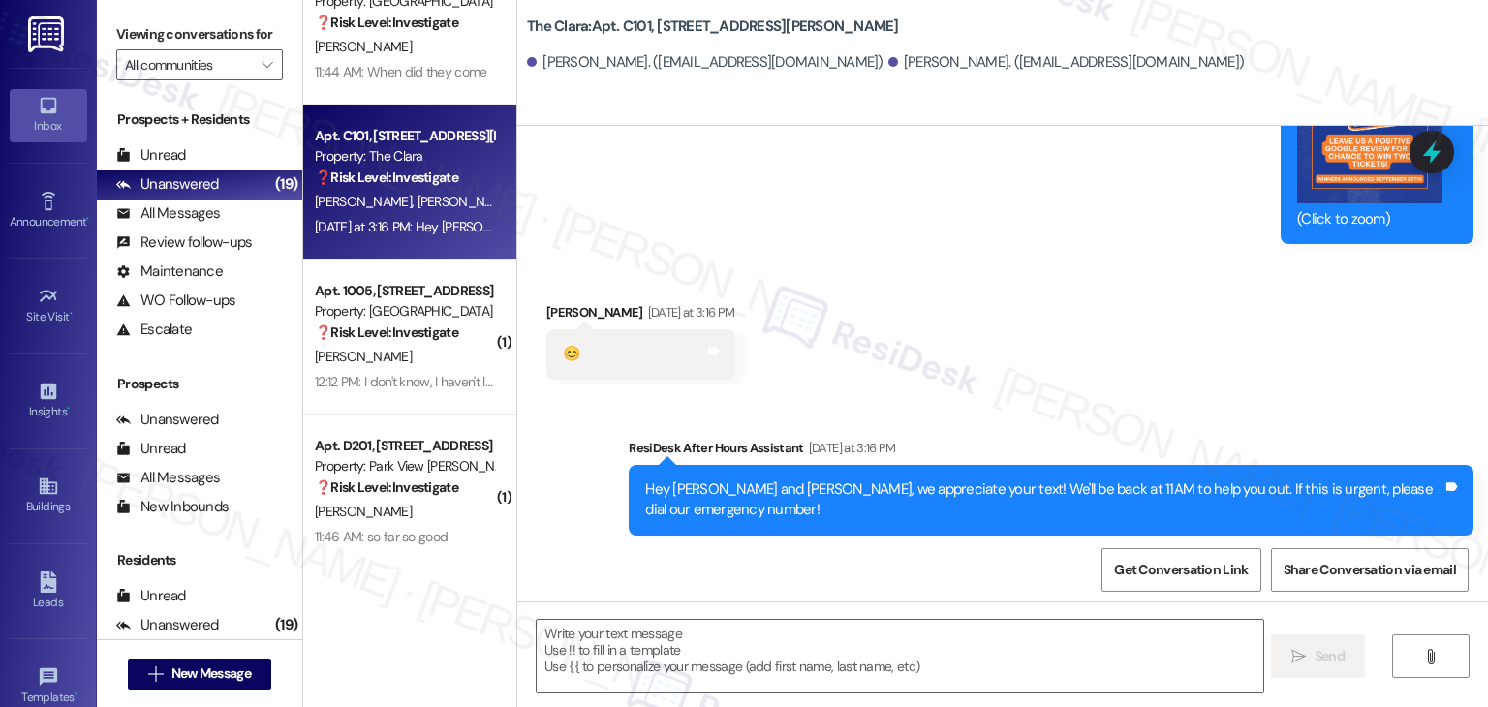
click at [1005, 283] on div "Received via SMS [PERSON_NAME] [DATE] at 3:16 PM 😊 Tags and notes" at bounding box center [1002, 326] width 971 height 135
click at [722, 646] on textarea at bounding box center [900, 656] width 726 height 73
paste textarea "Thanks for checking in, [PERSON_NAME]! 😊 Good luck if you’re planning to enter!"
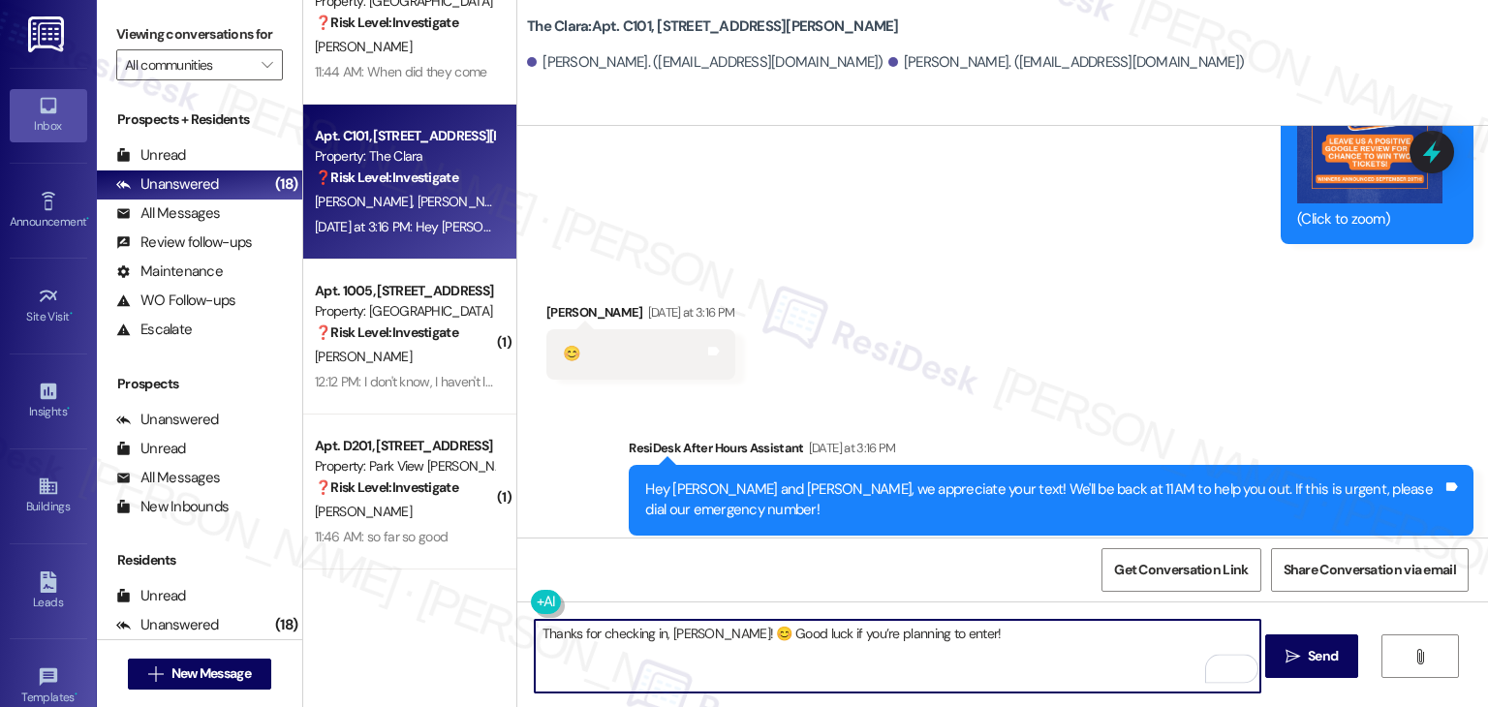
type textarea "Thanks for checking in, [PERSON_NAME]! 😊 Good luck if you’re planning to enter!"
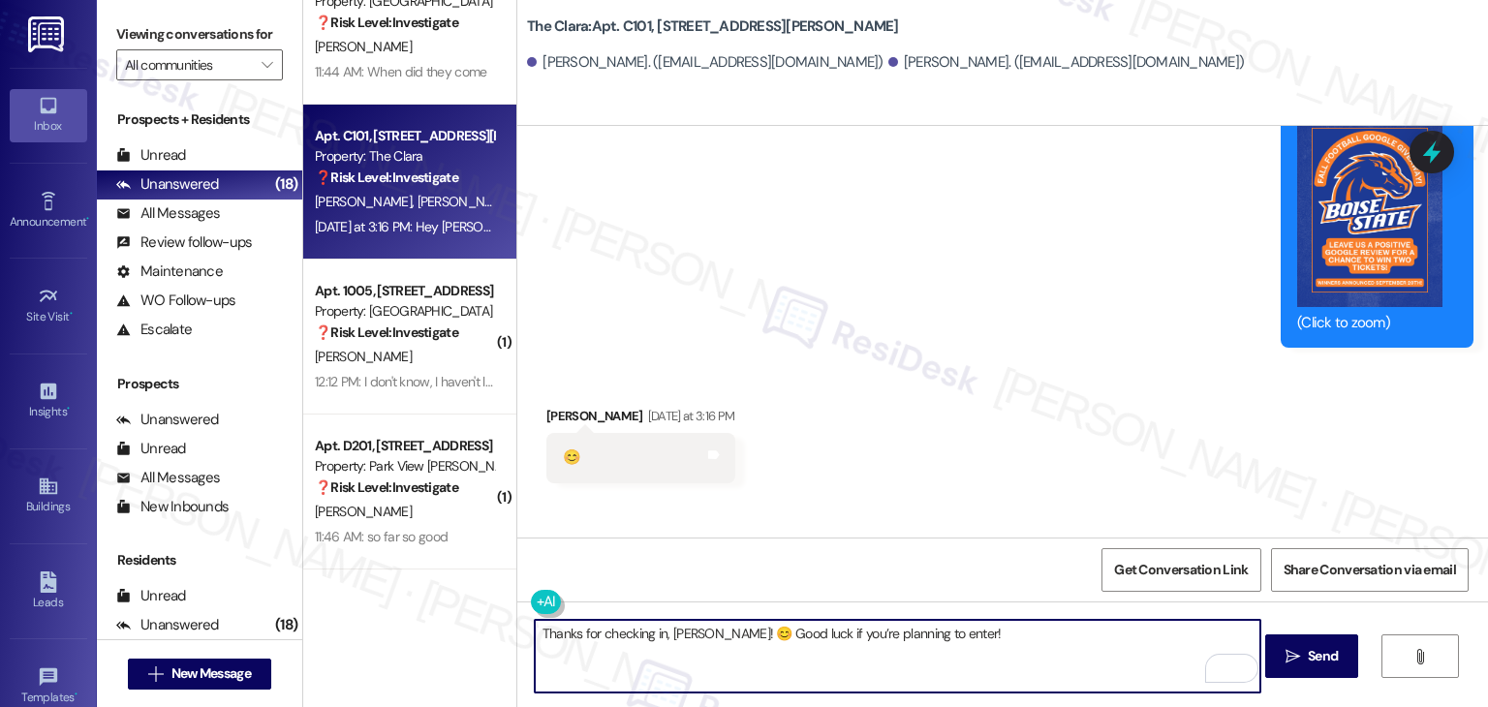
scroll to position [3021, 0]
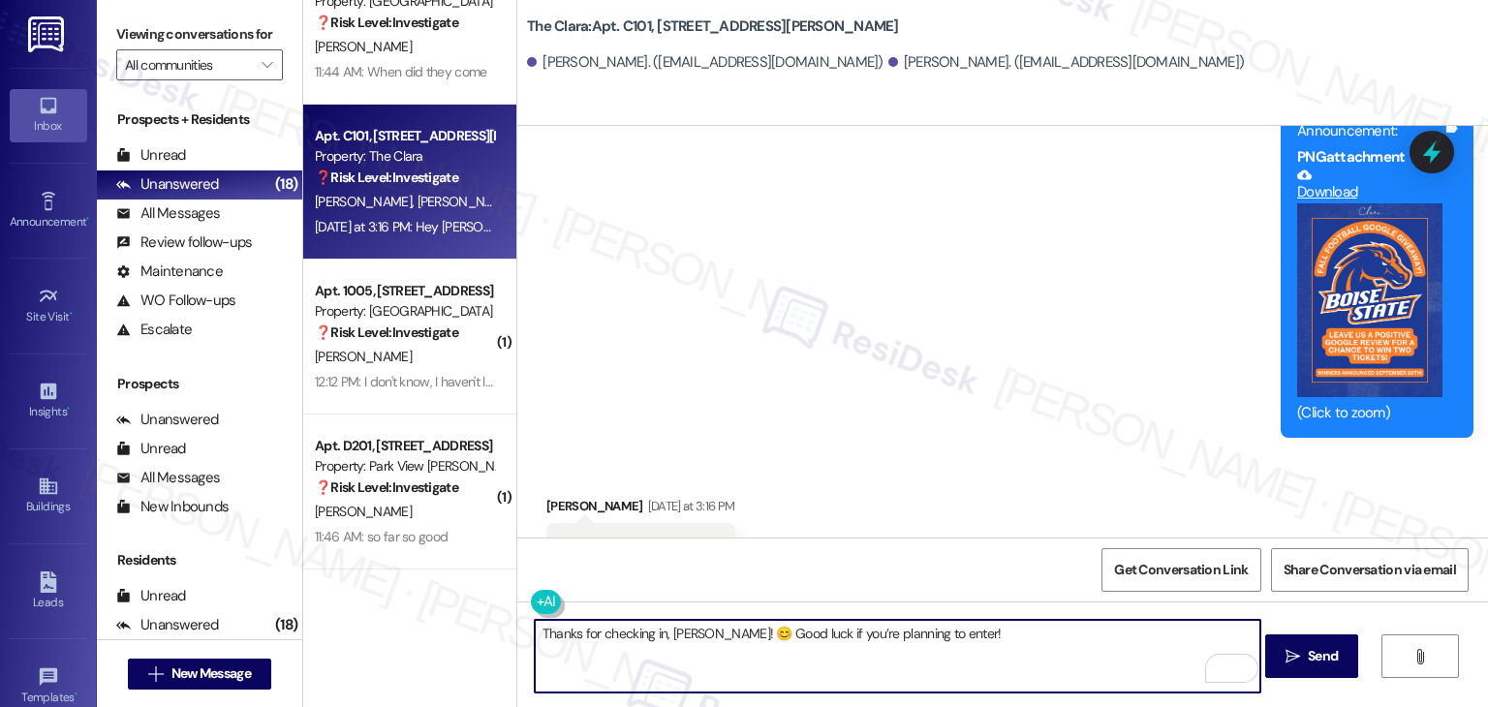
click at [980, 642] on textarea "Thanks for checking in, [PERSON_NAME]! 😊 Good luck if you’re planning to enter!" at bounding box center [898, 656] width 726 height 73
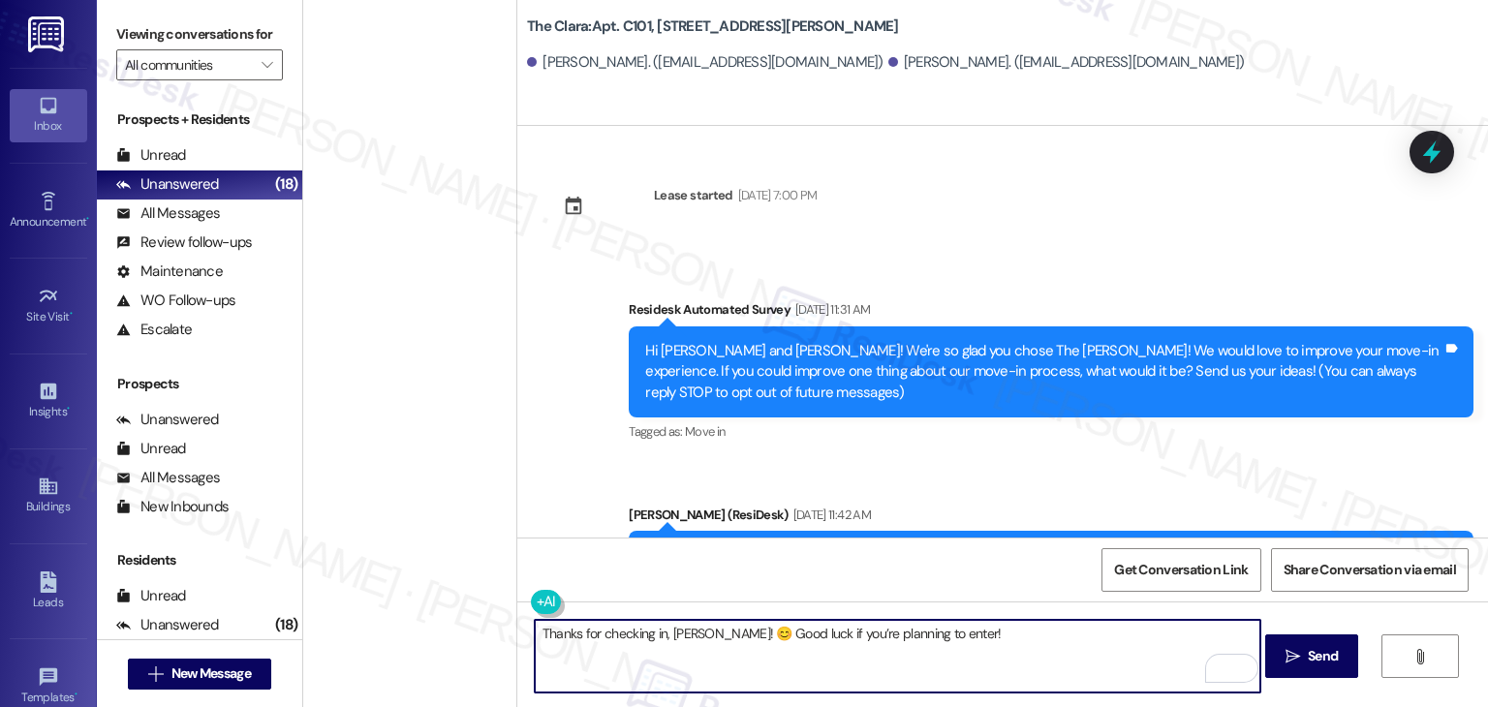
scroll to position [3021, 0]
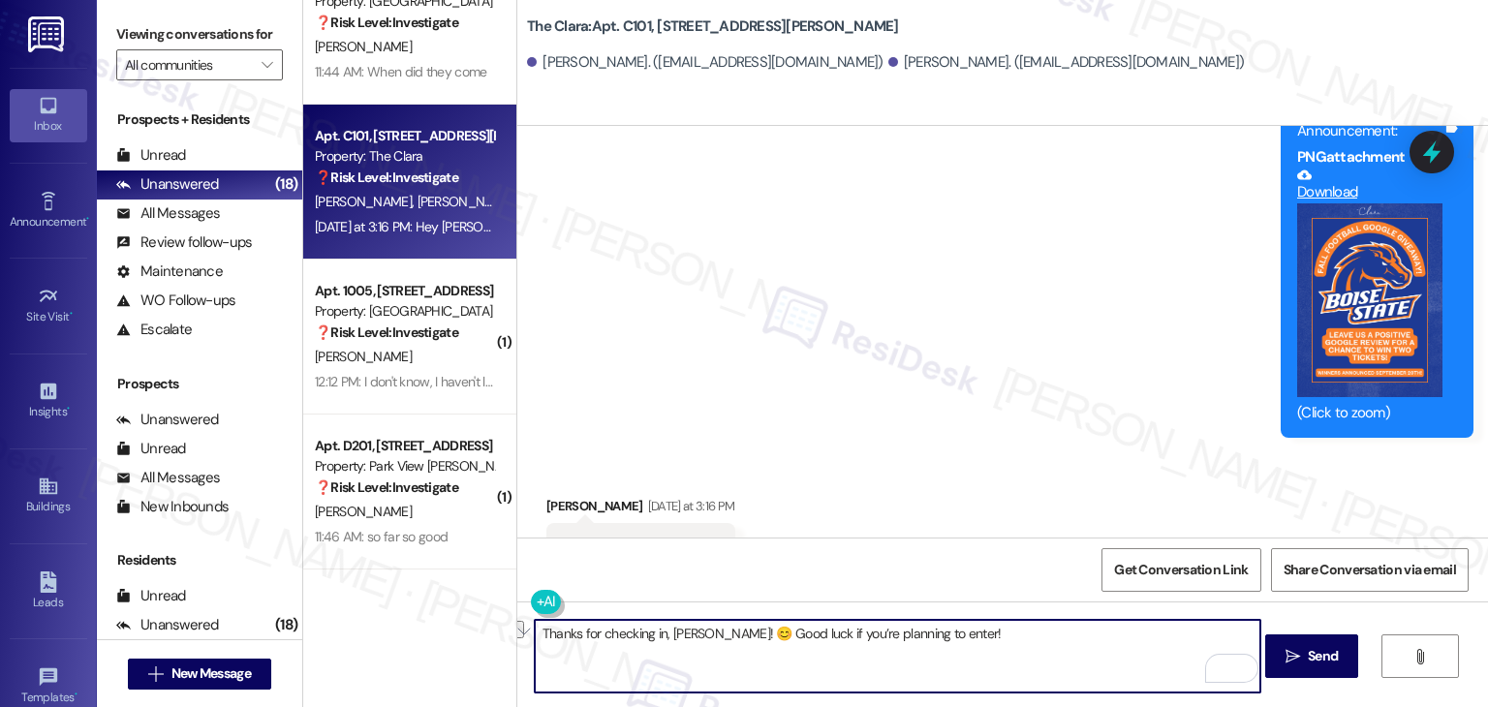
drag, startPoint x: 933, startPoint y: 631, endPoint x: 717, endPoint y: 640, distance: 216.3
click at [717, 640] on textarea "Thanks for checking in, [PERSON_NAME]! 😊 Good luck if you’re planning to enter!" at bounding box center [898, 656] width 726 height 73
paste textarea "Let us know if you’re interested—we’d love for you to share your experience in …"
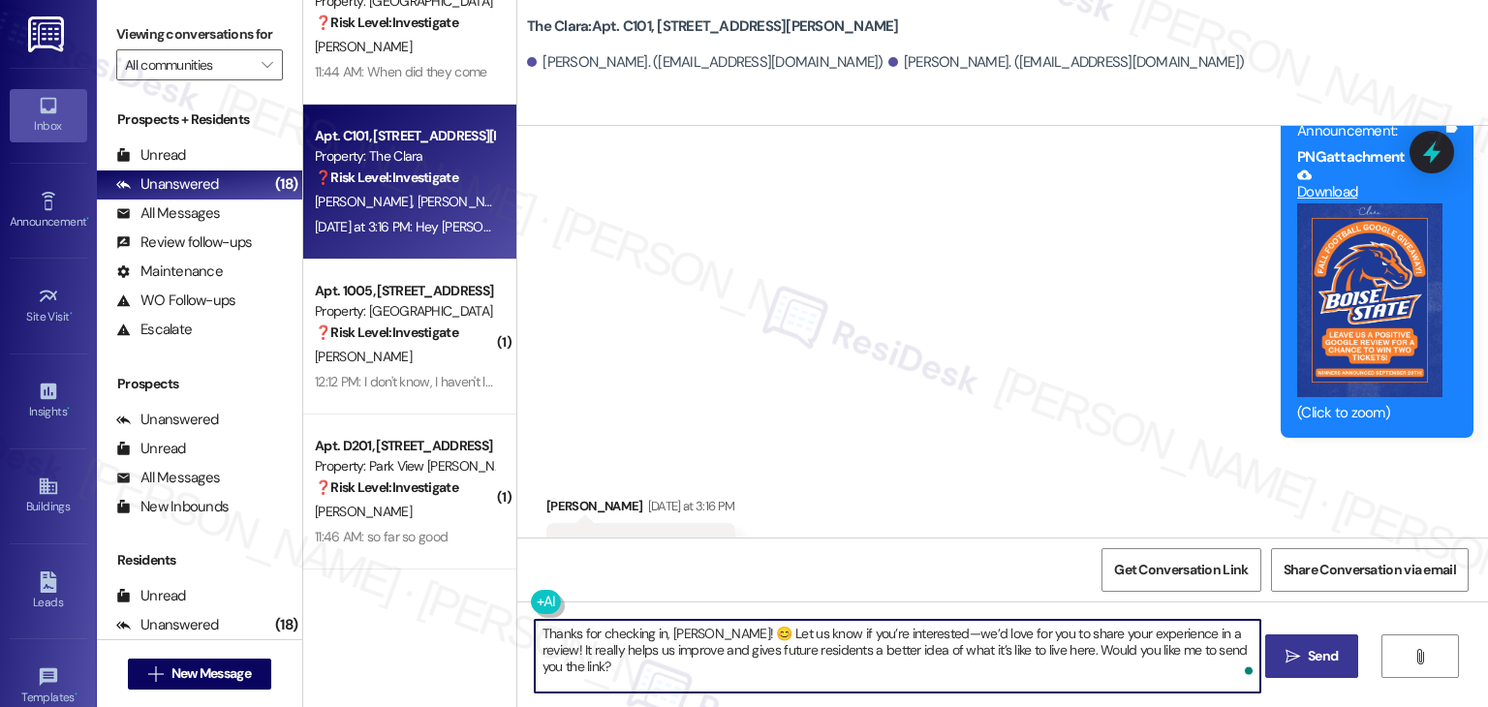
type textarea "Thanks for checking in, [PERSON_NAME]! 😊 Let us know if you’re interested—we’d …"
click at [1318, 664] on span "Send" at bounding box center [1323, 656] width 30 height 20
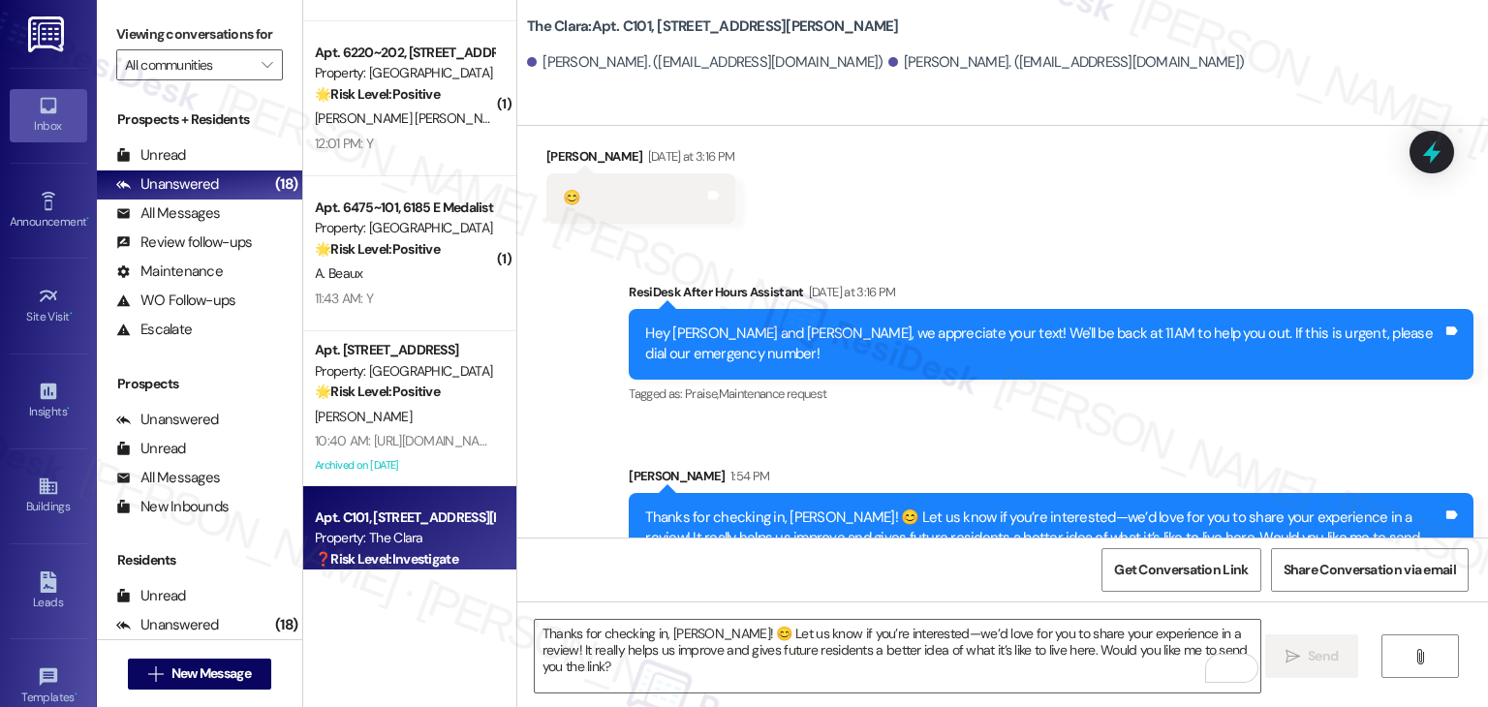
scroll to position [1639, 0]
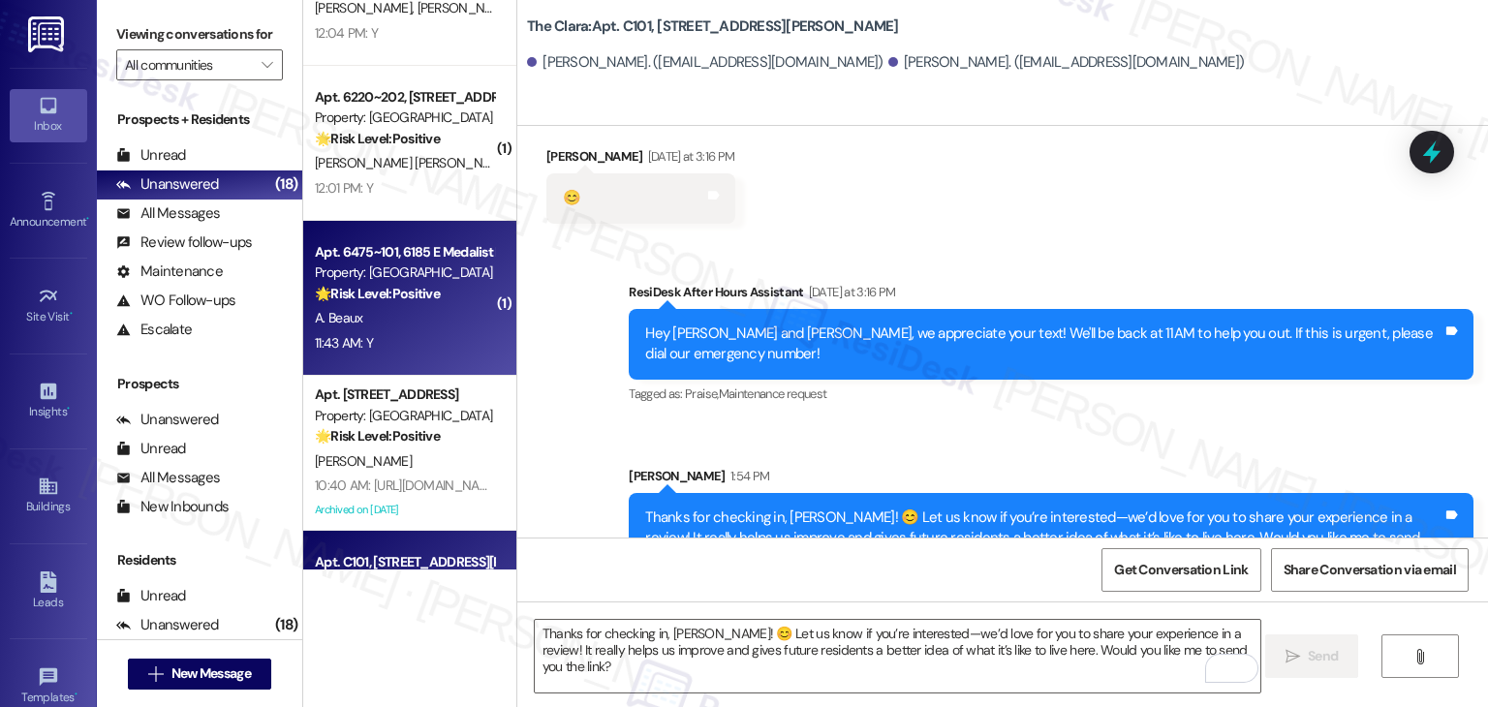
click at [411, 326] on div "A. Beaux" at bounding box center [404, 318] width 183 height 24
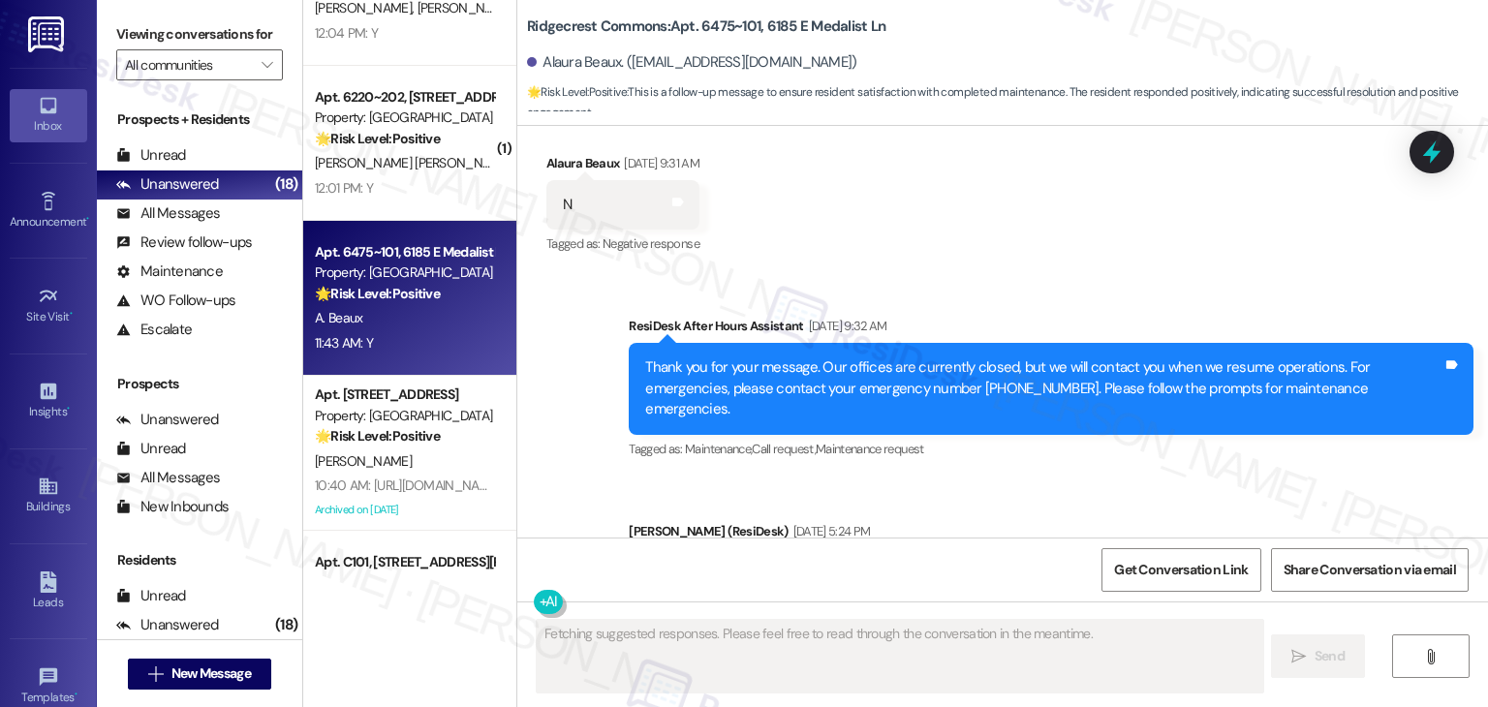
scroll to position [2277, 0]
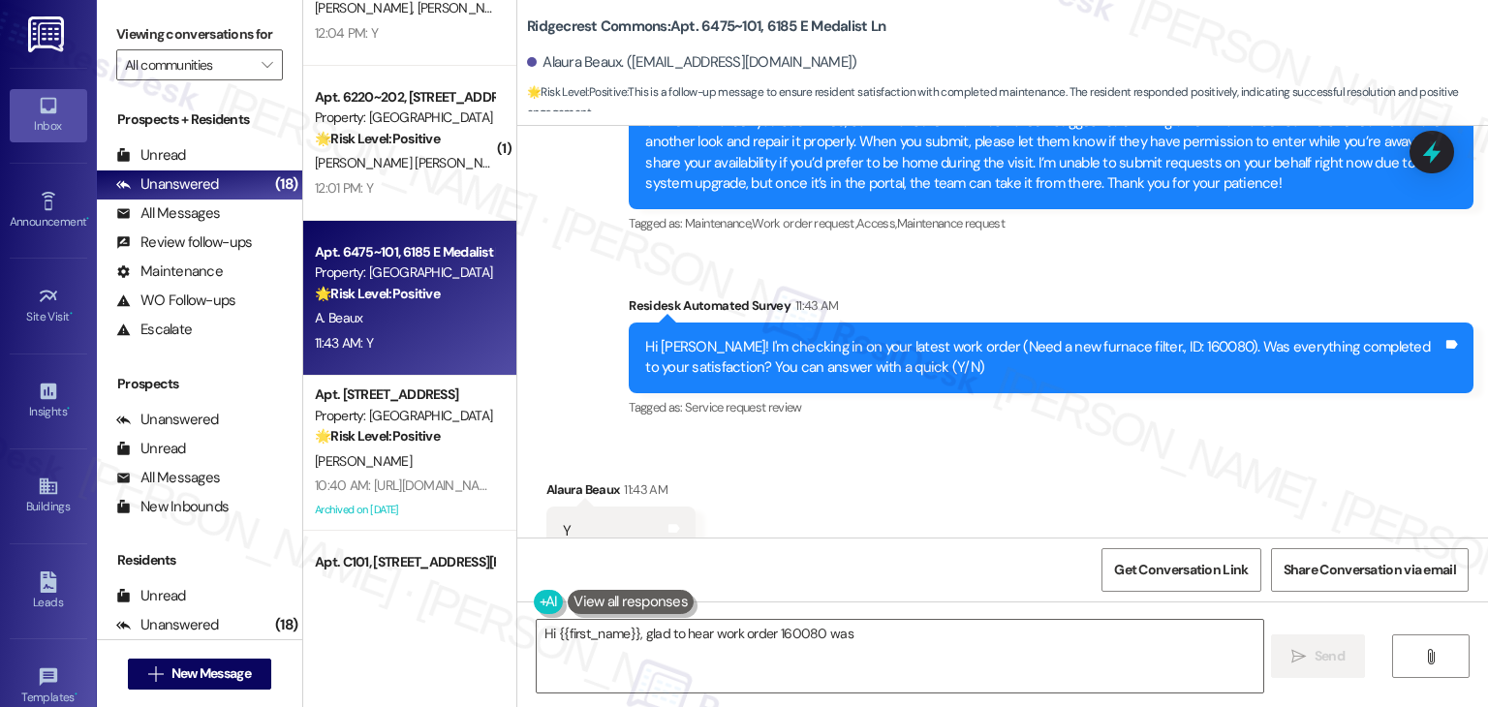
click at [950, 436] on div "Received via SMS Alaura Beaux 11:43 AM Y Tags and notes Tagged as: Positive res…" at bounding box center [1002, 518] width 971 height 164
type textarea "Hi {{first_name}}, glad to hear work order 160080 was completed to your satisfa…"
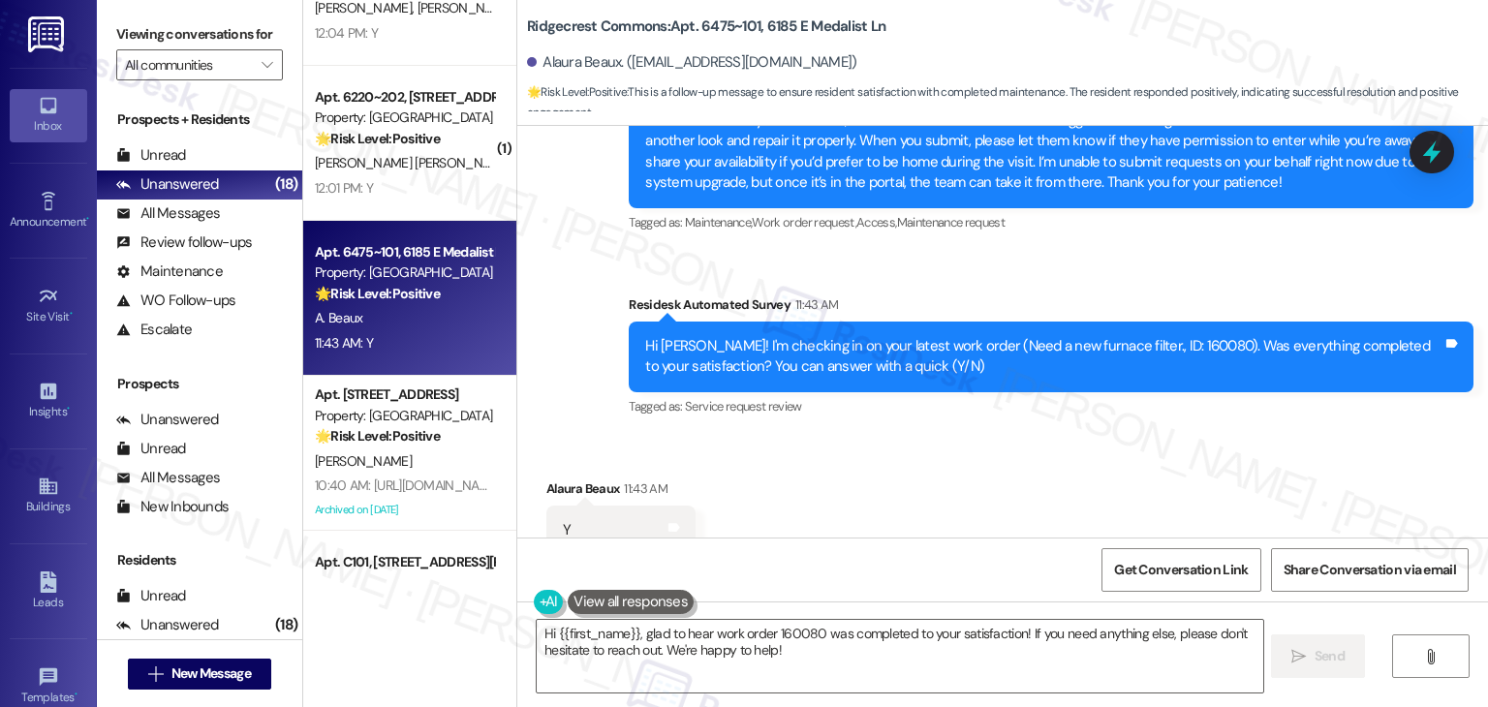
click at [949, 435] on div "Received via SMS Alaura Beaux 11:43 AM Y Tags and notes Tagged as: Positive res…" at bounding box center [1002, 517] width 971 height 164
drag, startPoint x: 949, startPoint y: 414, endPoint x: 965, endPoint y: 430, distance: 23.3
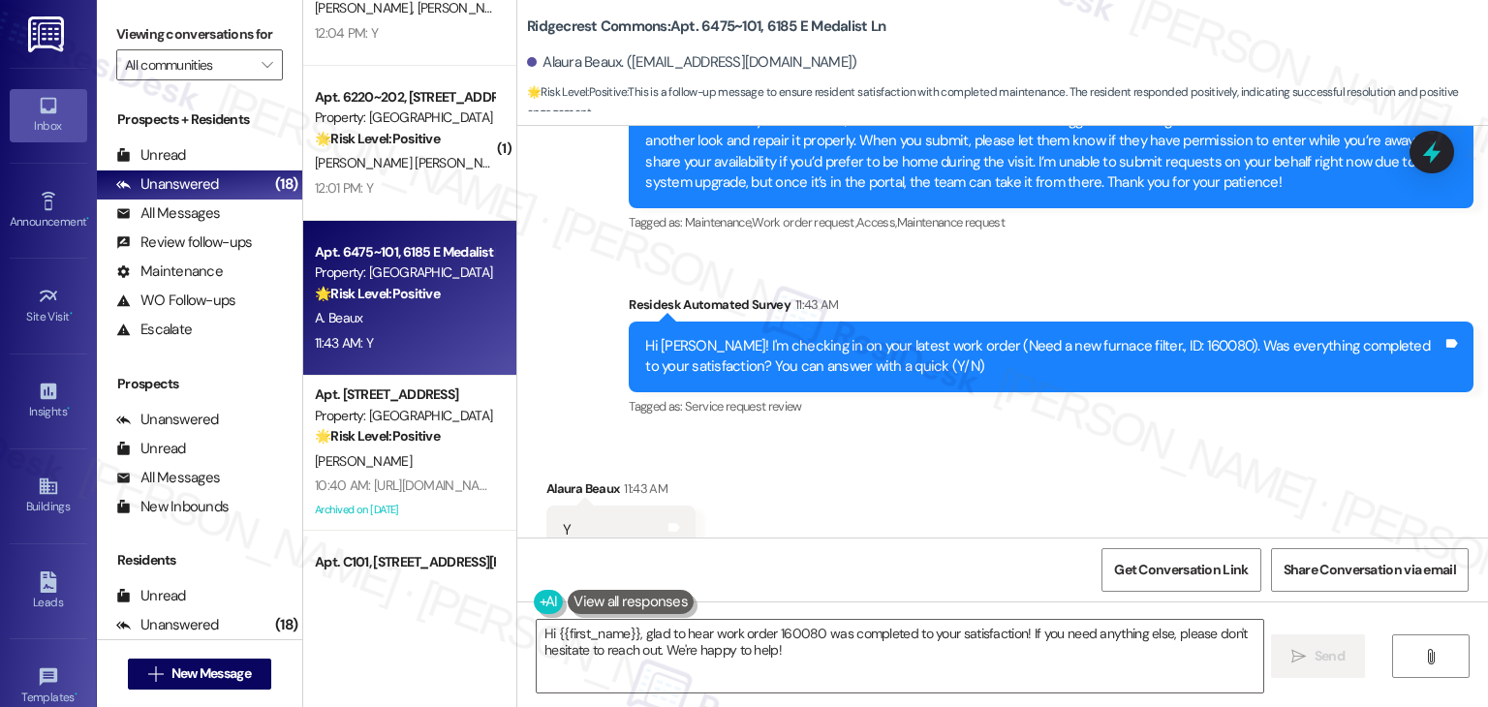
click at [949, 435] on div "Received via SMS Alaura Beaux 11:43 AM Y Tags and notes Tagged as: Positive res…" at bounding box center [1002, 517] width 971 height 164
click at [965, 435] on div "Received via SMS Alaura Beaux 11:43 AM Y Tags and notes Tagged as: Positive res…" at bounding box center [1002, 517] width 971 height 164
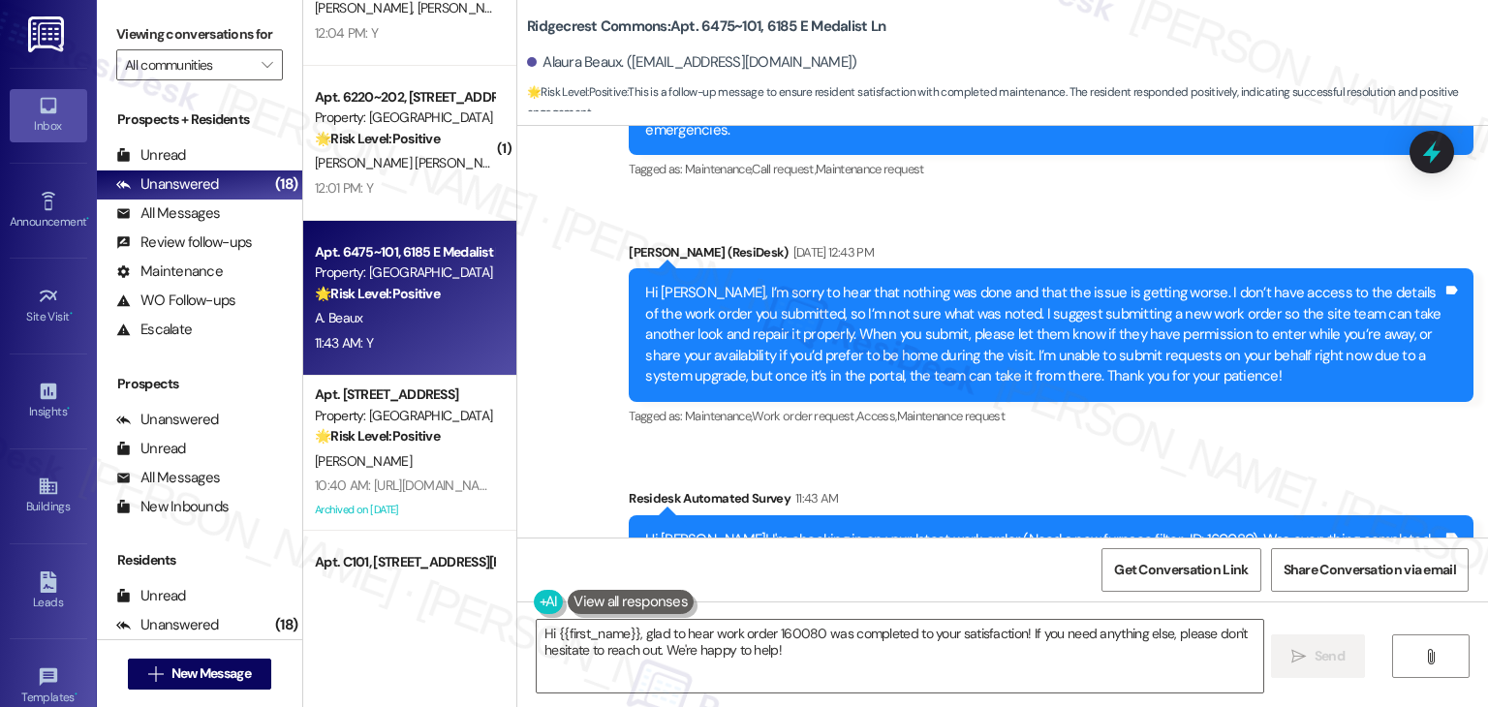
scroll to position [2045, 0]
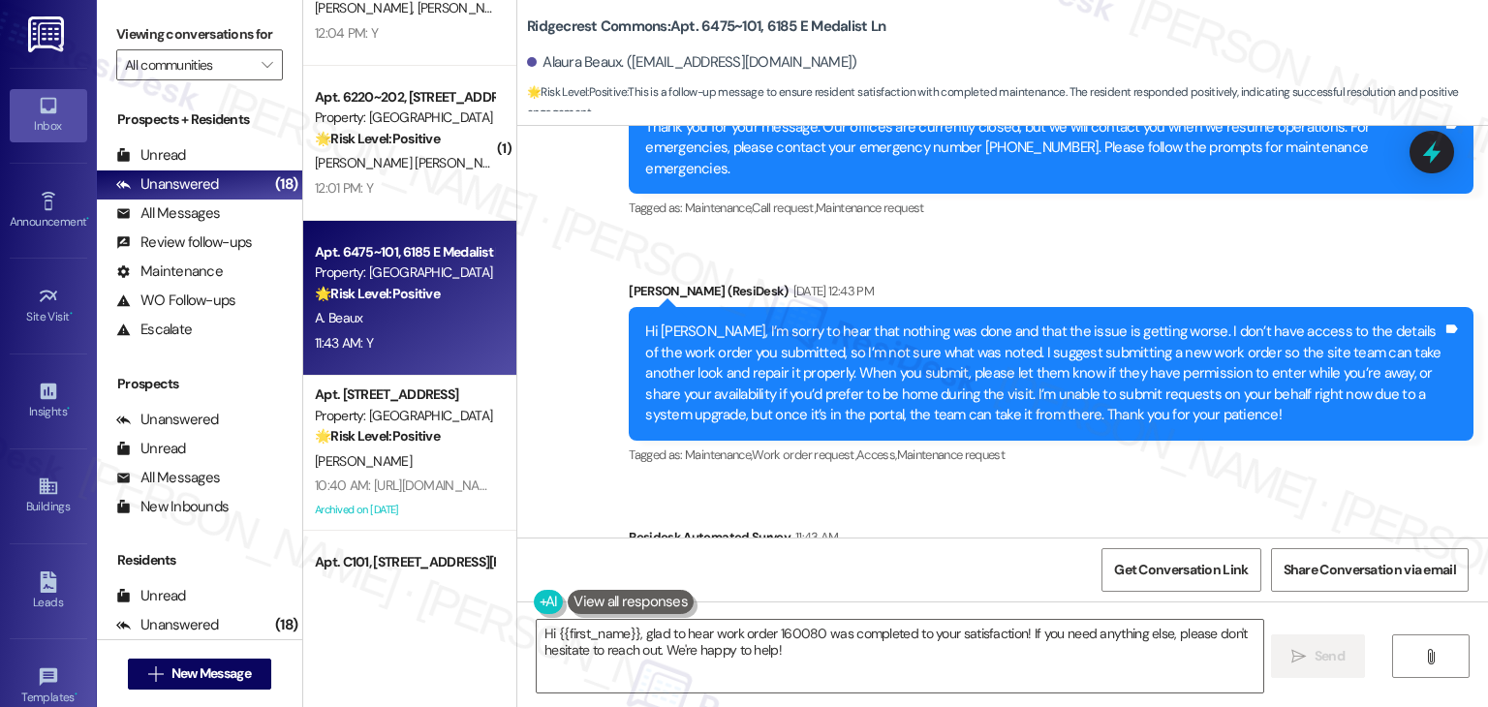
click at [965, 444] on div "Sent via SMS ResiDesk After Hours Assistant [DATE] 8:44 AM Thank you for your m…" at bounding box center [1002, 350] width 971 height 636
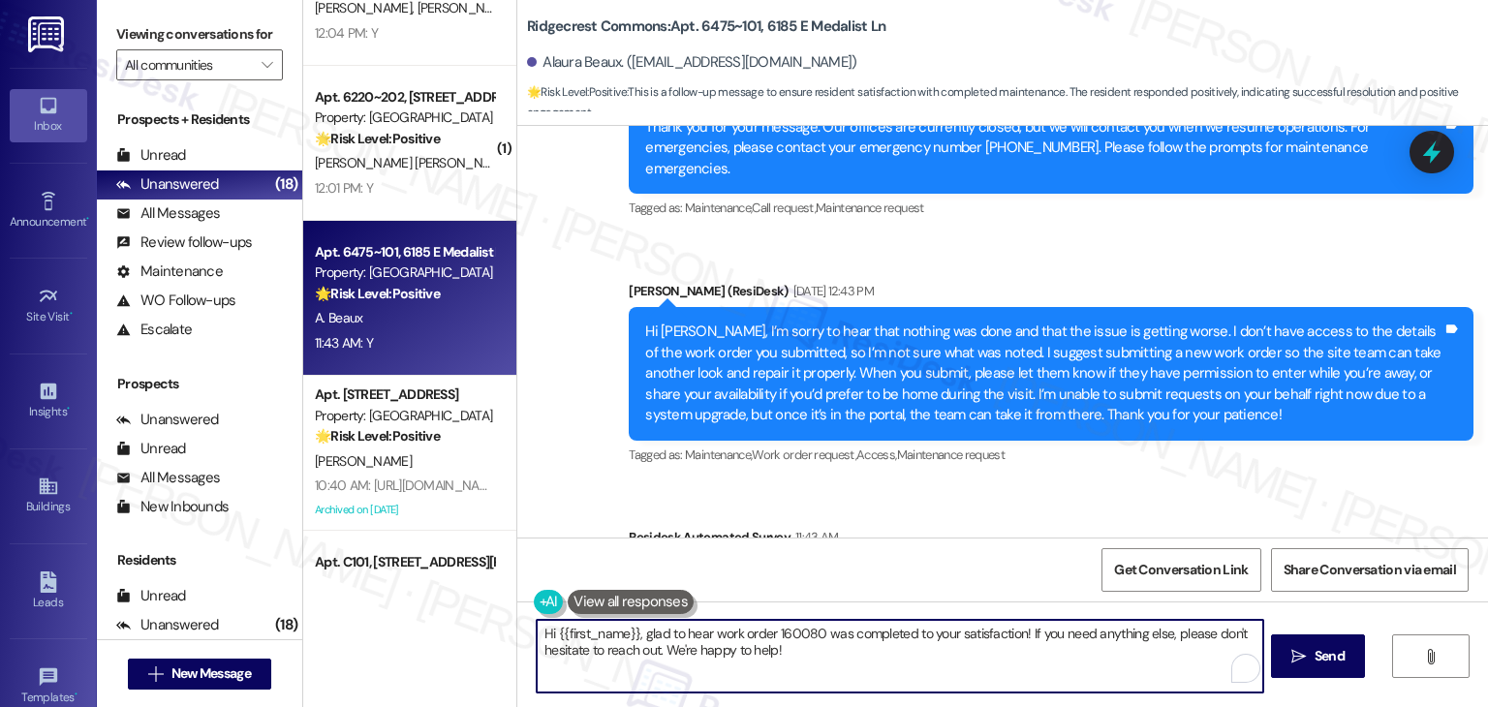
click at [838, 648] on textarea "Hi {{first_name}}, glad to hear work order 160080 was completed to your satisfa…" at bounding box center [900, 656] width 726 height 73
click at [1026, 648] on textarea "Hi {{first_name}}, glad to hear work order 160080 was completed to your satisfa…" at bounding box center [900, 656] width 726 height 73
click at [1315, 650] on span "Send" at bounding box center [1330, 656] width 30 height 20
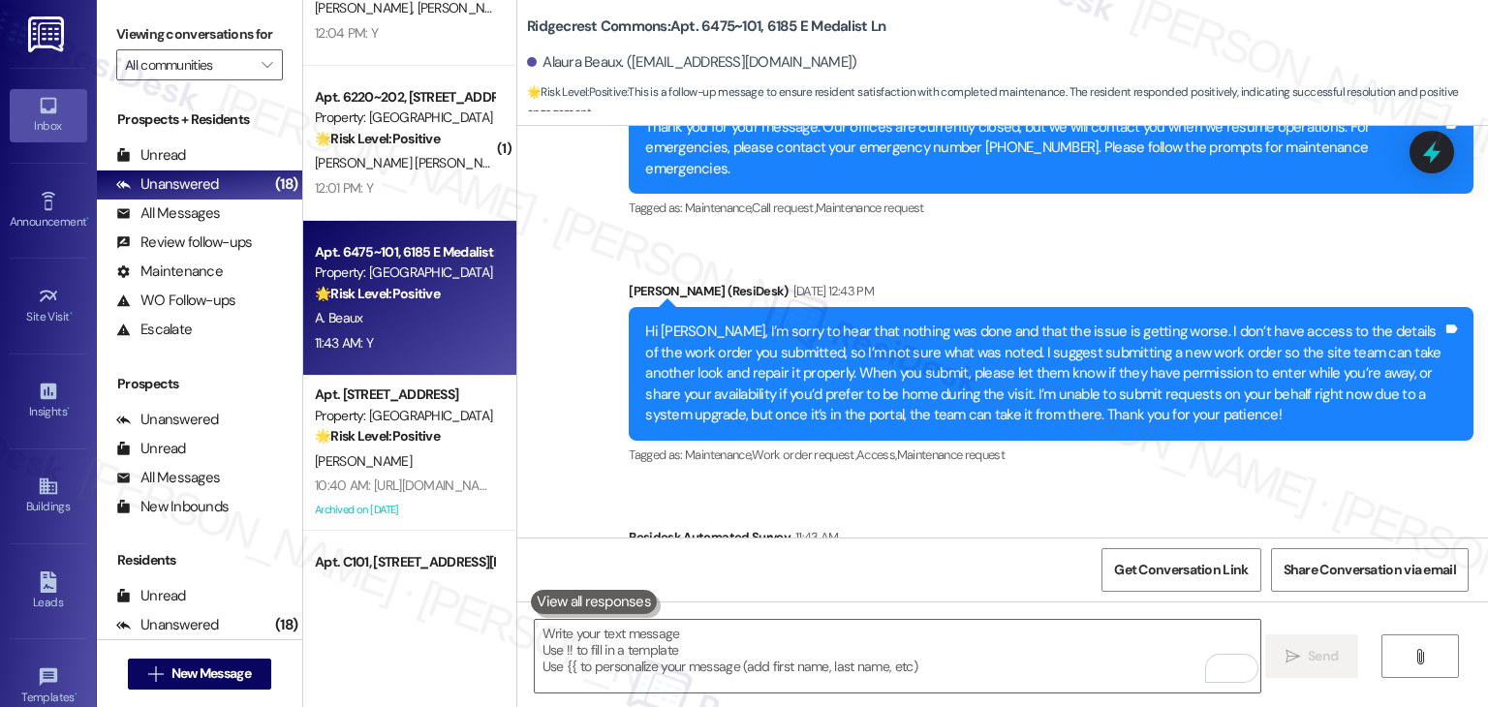
scroll to position [2277, 0]
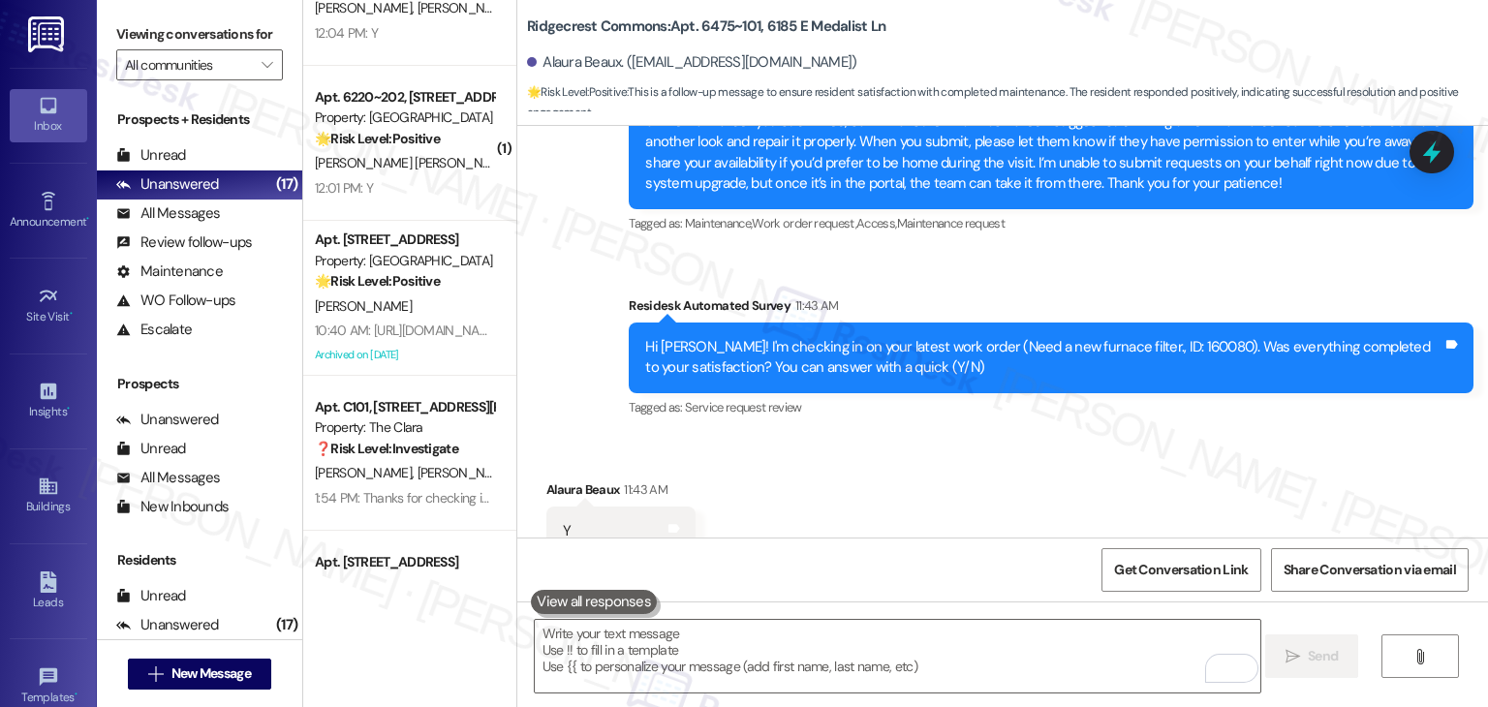
click at [950, 465] on div "Received via SMS Alaura Beaux 11:43 AM Y Tags and notes Tagged as: Positive res…" at bounding box center [1002, 518] width 971 height 164
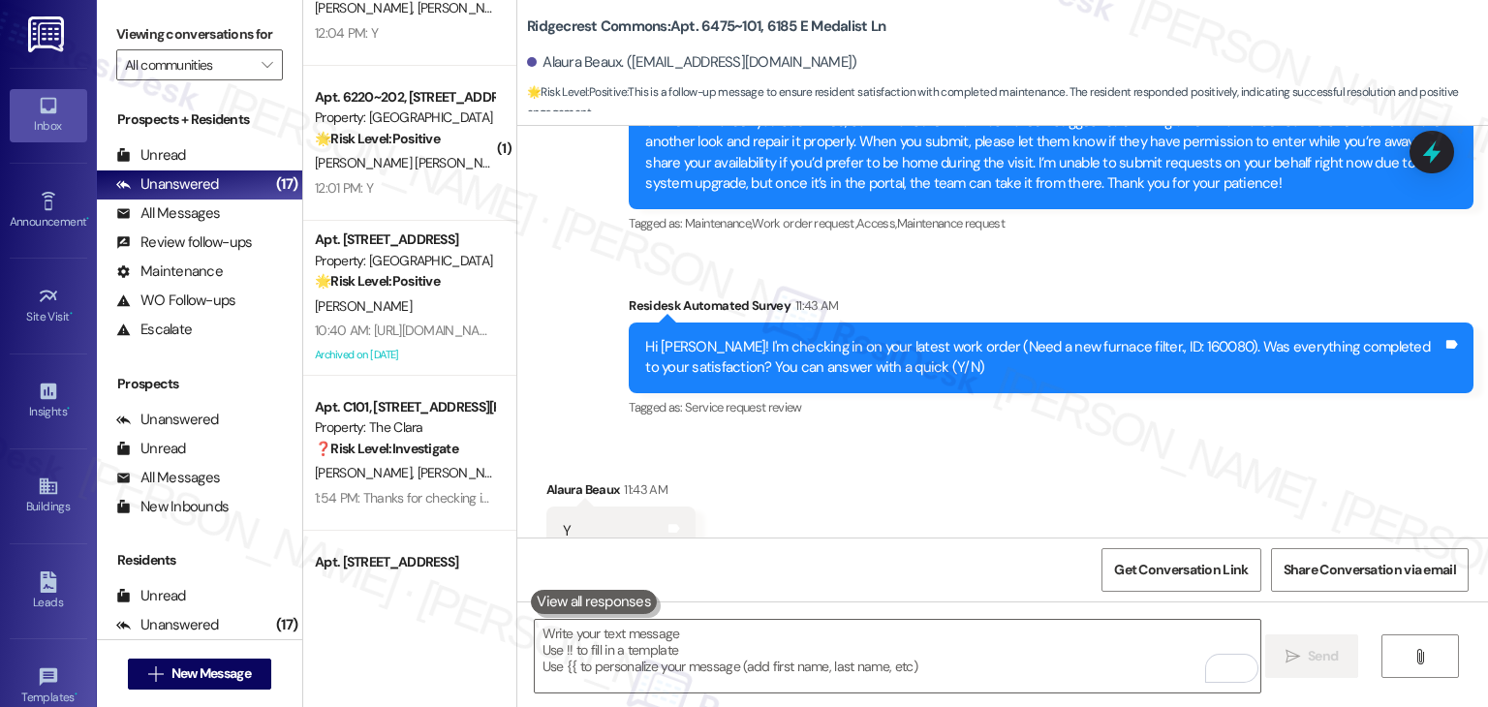
click at [950, 465] on div "Received via SMS Alaura Beaux 11:43 AM Y Tags and notes Tagged as: Positive res…" at bounding box center [1002, 518] width 971 height 164
click at [957, 485] on div "Received via SMS Alaura Beaux 11:43 AM Y Tags and notes Tagged as: Positive res…" at bounding box center [1002, 518] width 971 height 164
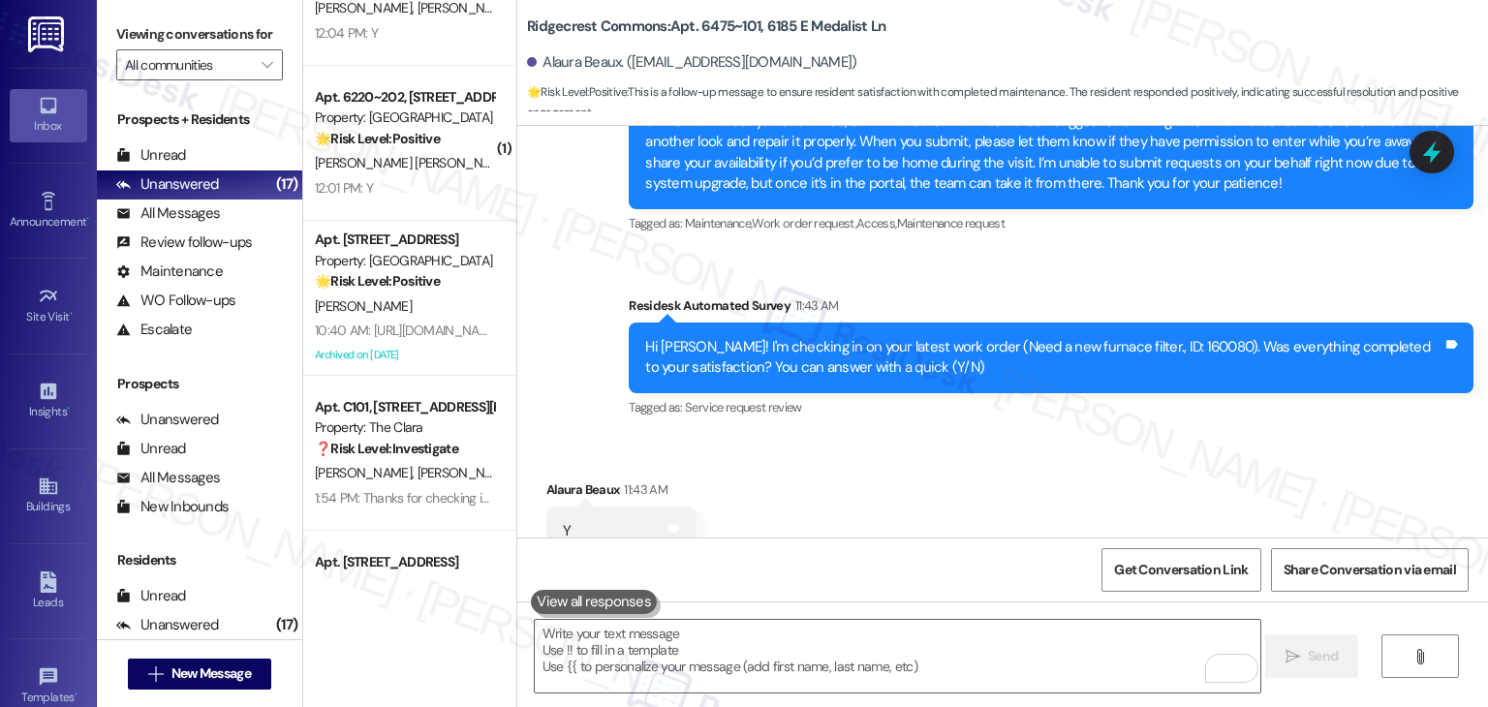
click at [957, 483] on div "Received via SMS Alaura Beaux 11:43 AM Y Tags and notes Tagged as: Positive res…" at bounding box center [1002, 518] width 971 height 164
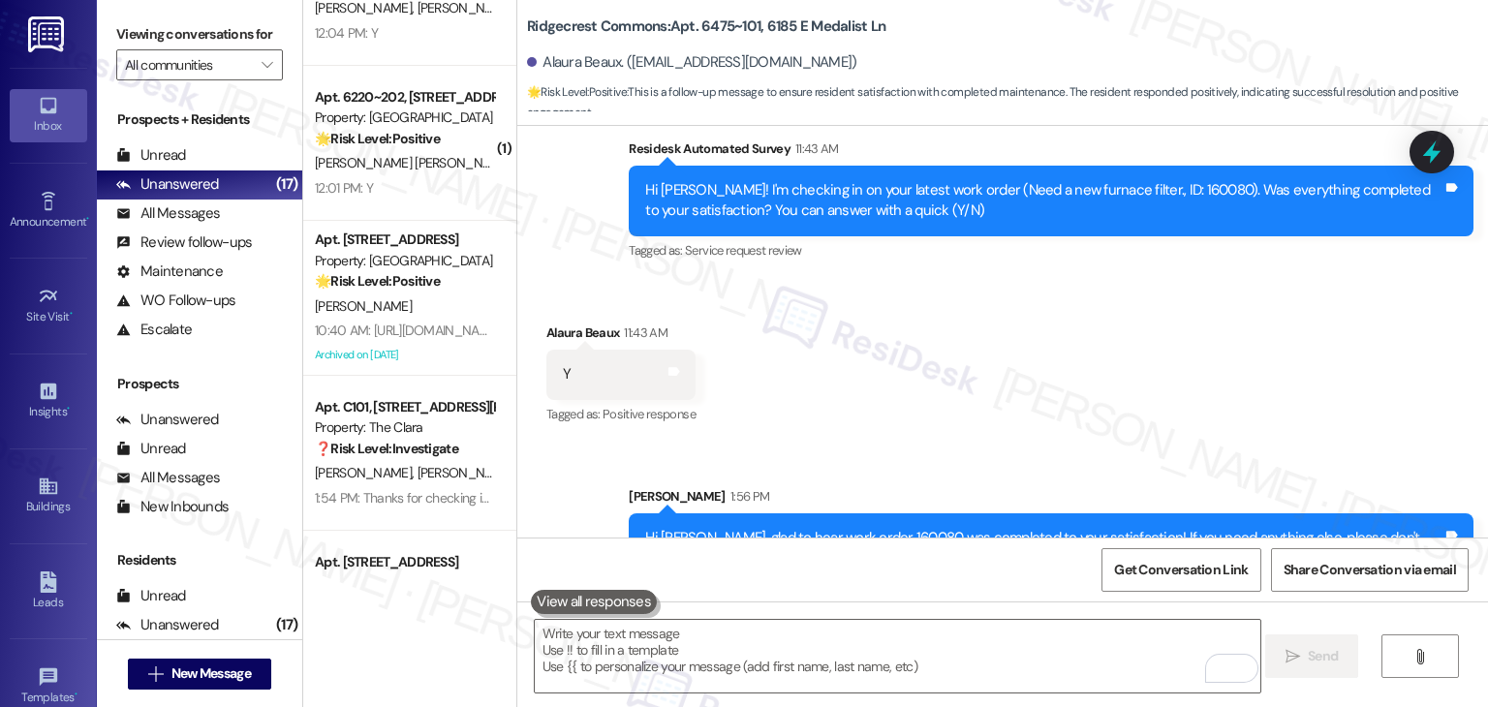
click at [962, 374] on div "Received via SMS Alaura Beaux 11:43 AM Y Tags and notes Tagged as: Positive res…" at bounding box center [1002, 361] width 971 height 164
click at [938, 372] on div "Received via SMS Alaura Beaux 11:43 AM Y Tags and notes Tagged as: Positive res…" at bounding box center [1002, 361] width 971 height 164
click at [913, 347] on div "Received via SMS Alaura Beaux 11:43 AM Y Tags and notes Tagged as: Positive res…" at bounding box center [1002, 361] width 971 height 164
click at [678, 664] on textarea "To enrich screen reader interactions, please activate Accessibility in Grammarl…" at bounding box center [898, 656] width 726 height 73
paste textarea "We're eager to know if {{property}} has met your expectations. Your feedback is…"
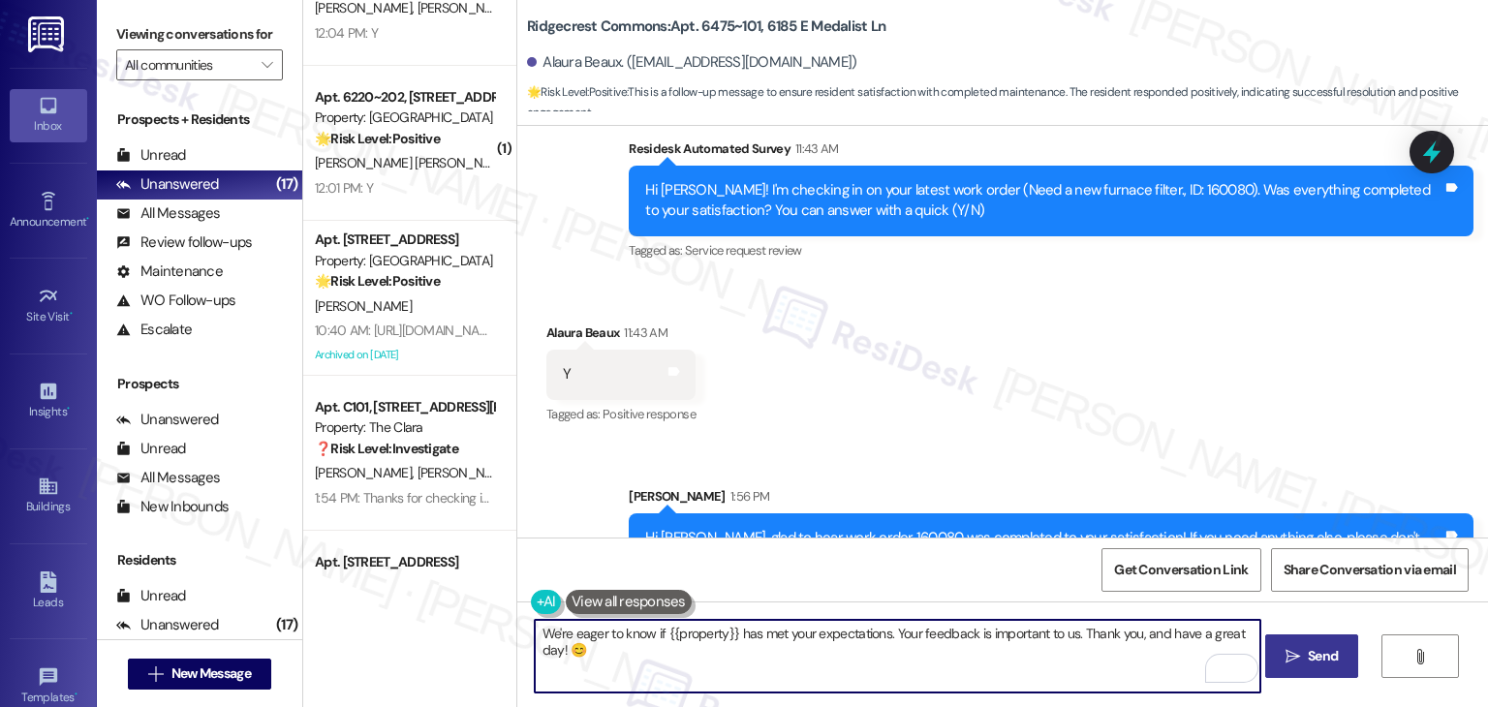
type textarea "We're eager to know if {{property}} has met your expectations. Your feedback is…"
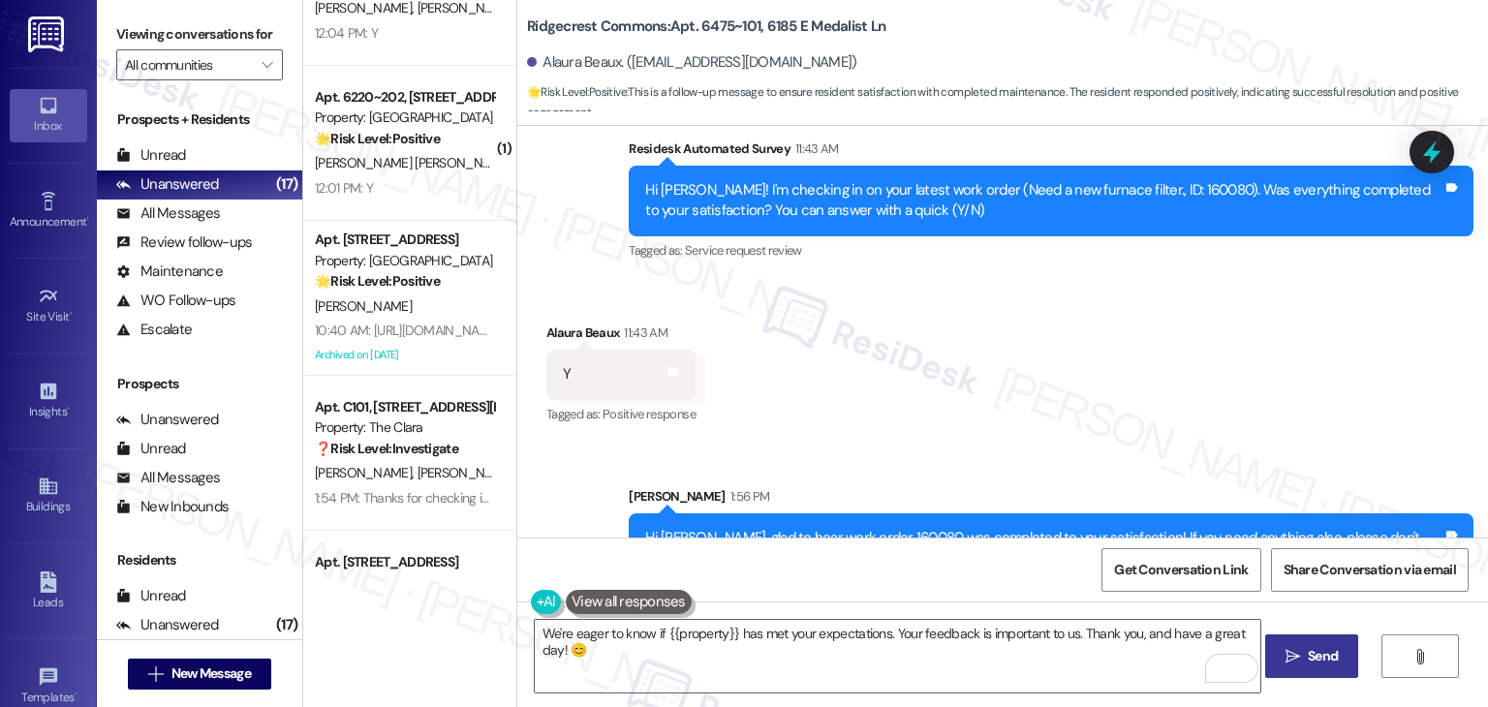
click at [1314, 652] on span "Send" at bounding box center [1323, 656] width 30 height 20
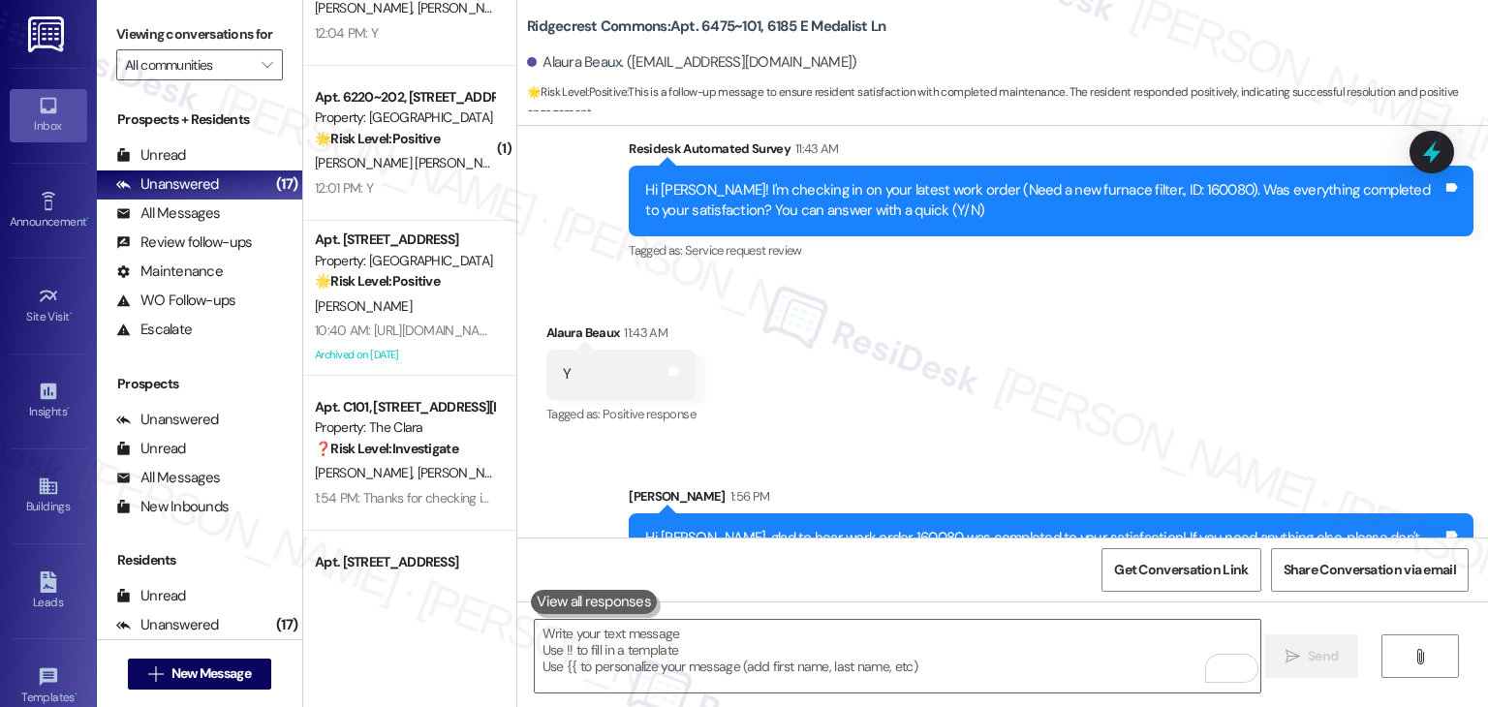
scroll to position [2360, 0]
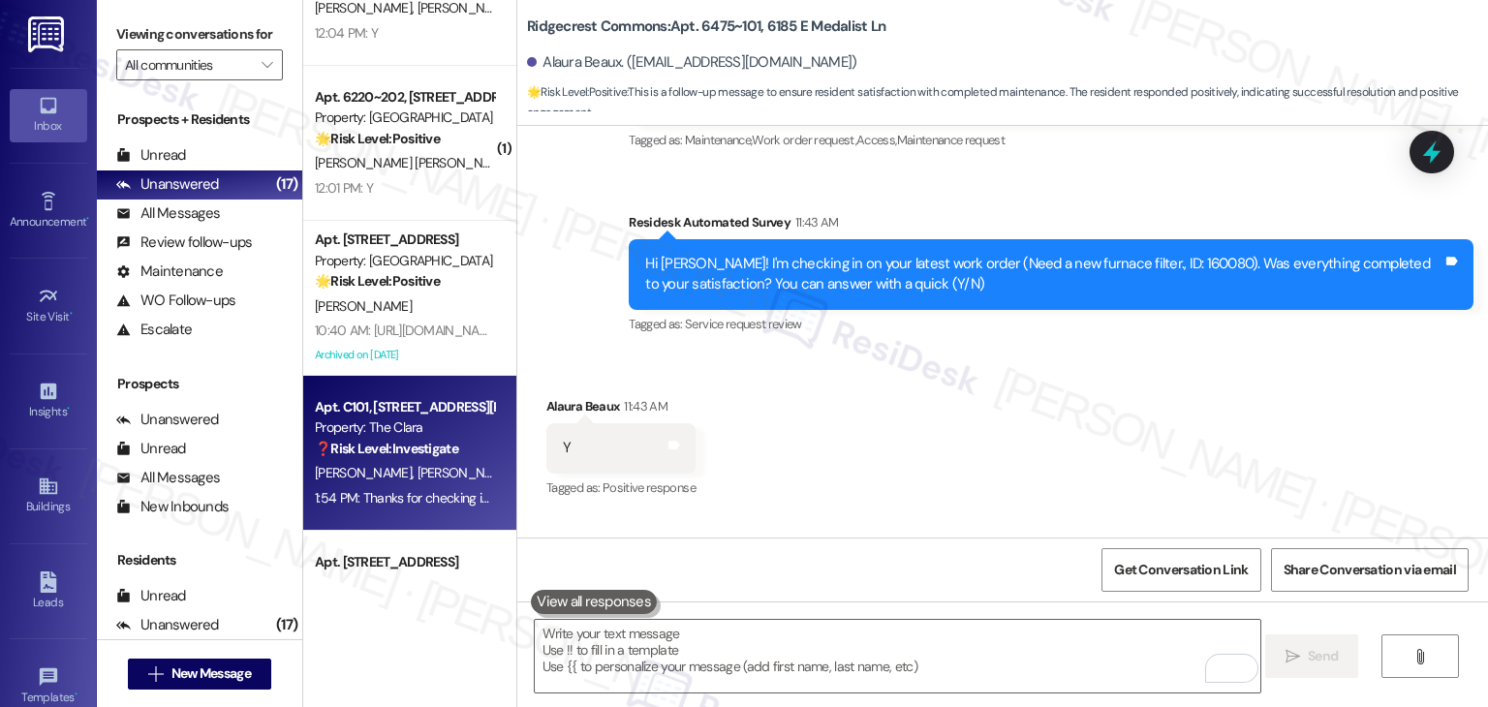
click at [440, 382] on div "Apt. C101, [STREET_ADDRESS][PERSON_NAME] Property: The [PERSON_NAME] ❓ Risk Lev…" at bounding box center [409, 453] width 213 height 155
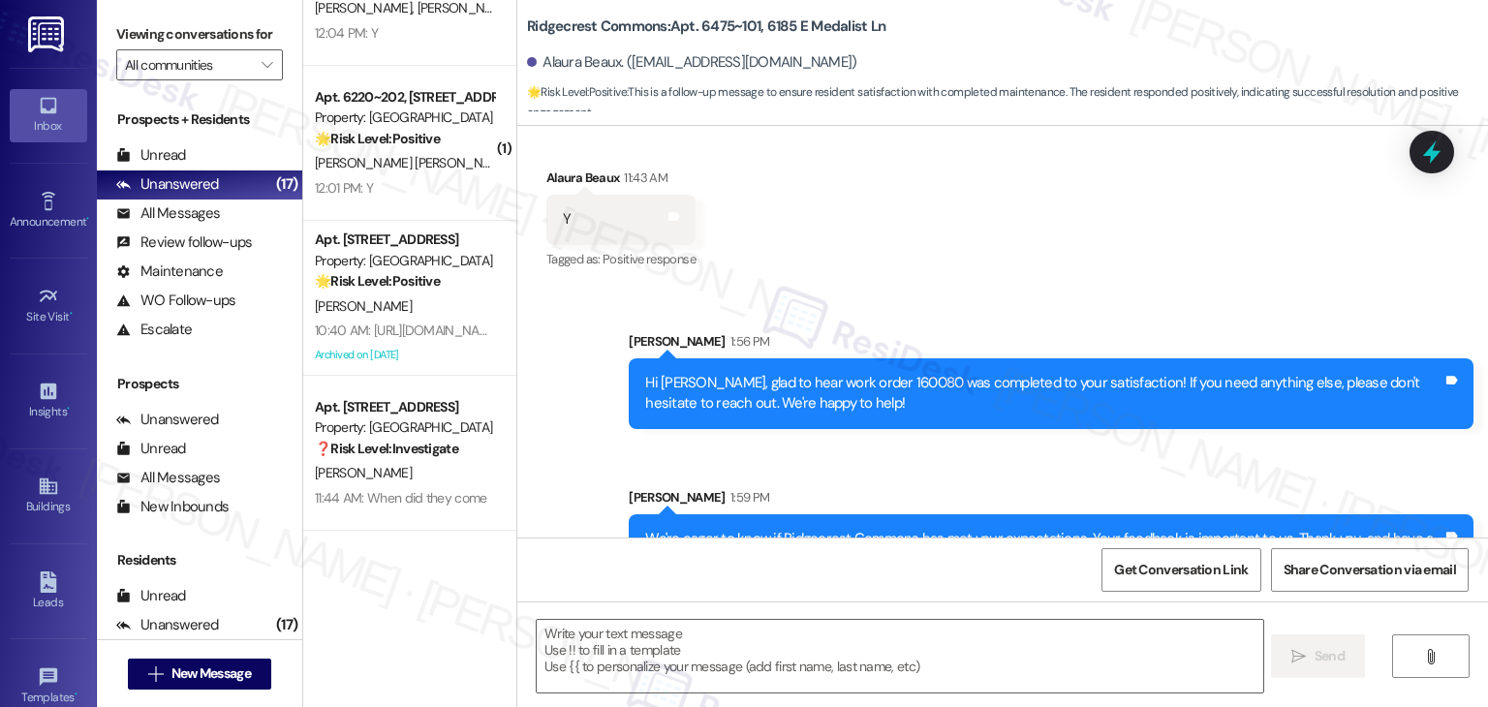
scroll to position [1446, 0]
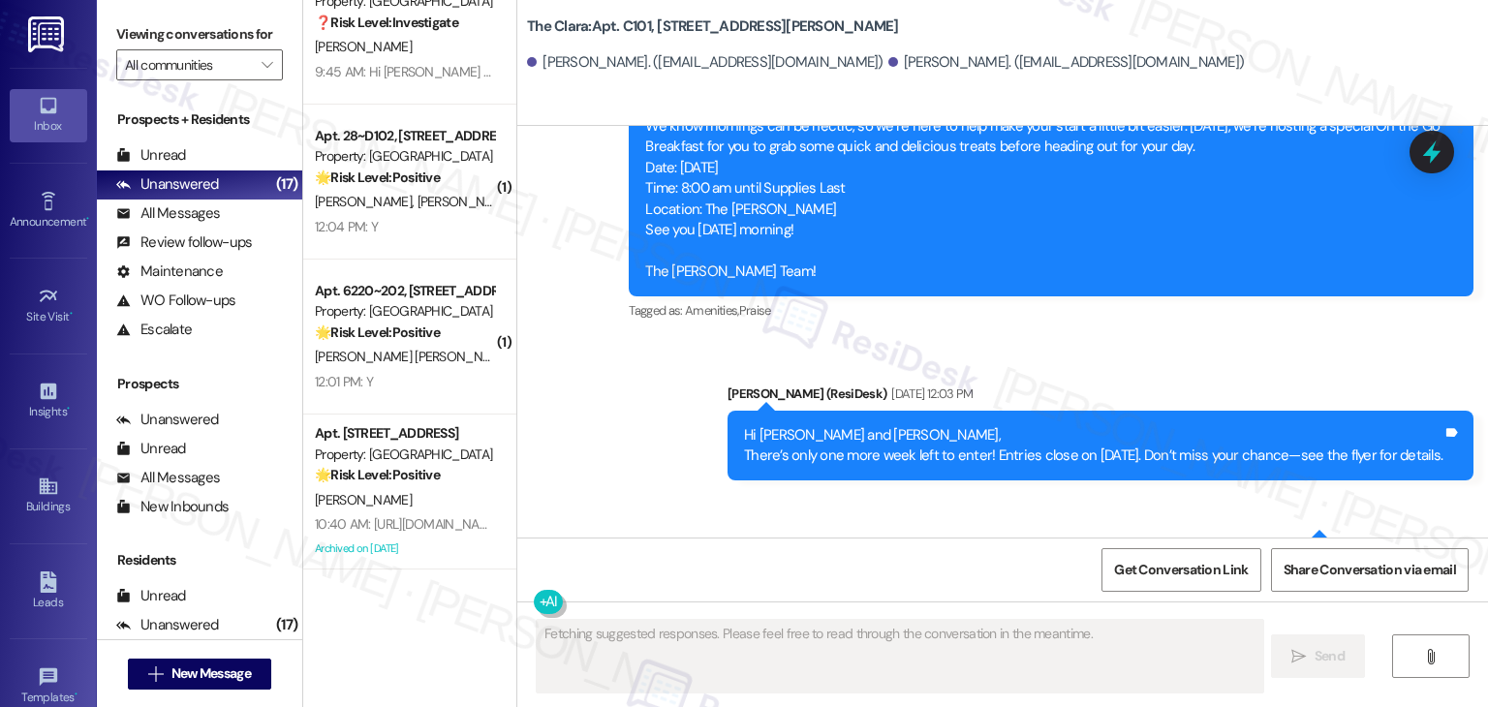
type textarea "Fetching suggested responses. Please feel free to read through the conversation…"
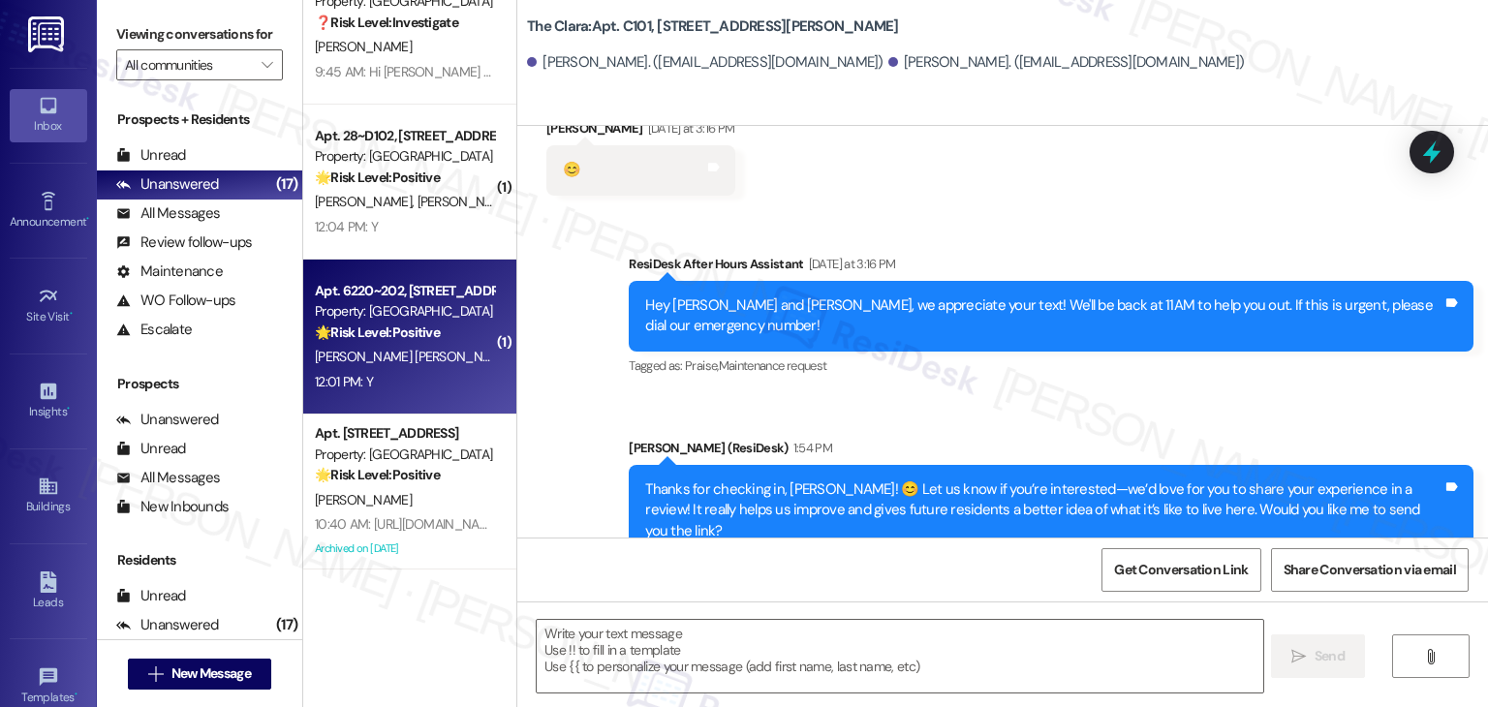
click at [413, 380] on div "12:01 PM: Y 12:01 PM: Y" at bounding box center [404, 382] width 183 height 24
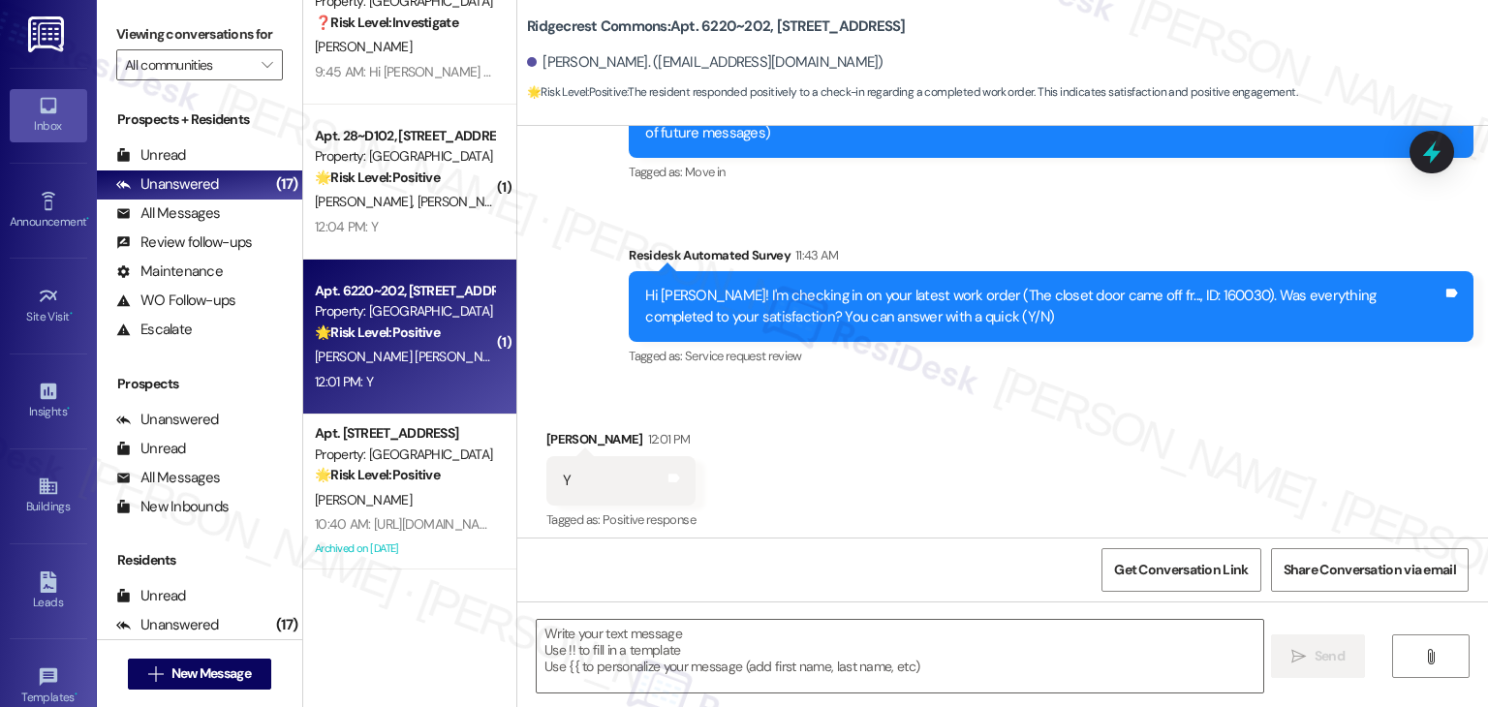
type textarea "Fetching suggested responses. Please feel free to read through the conversation…"
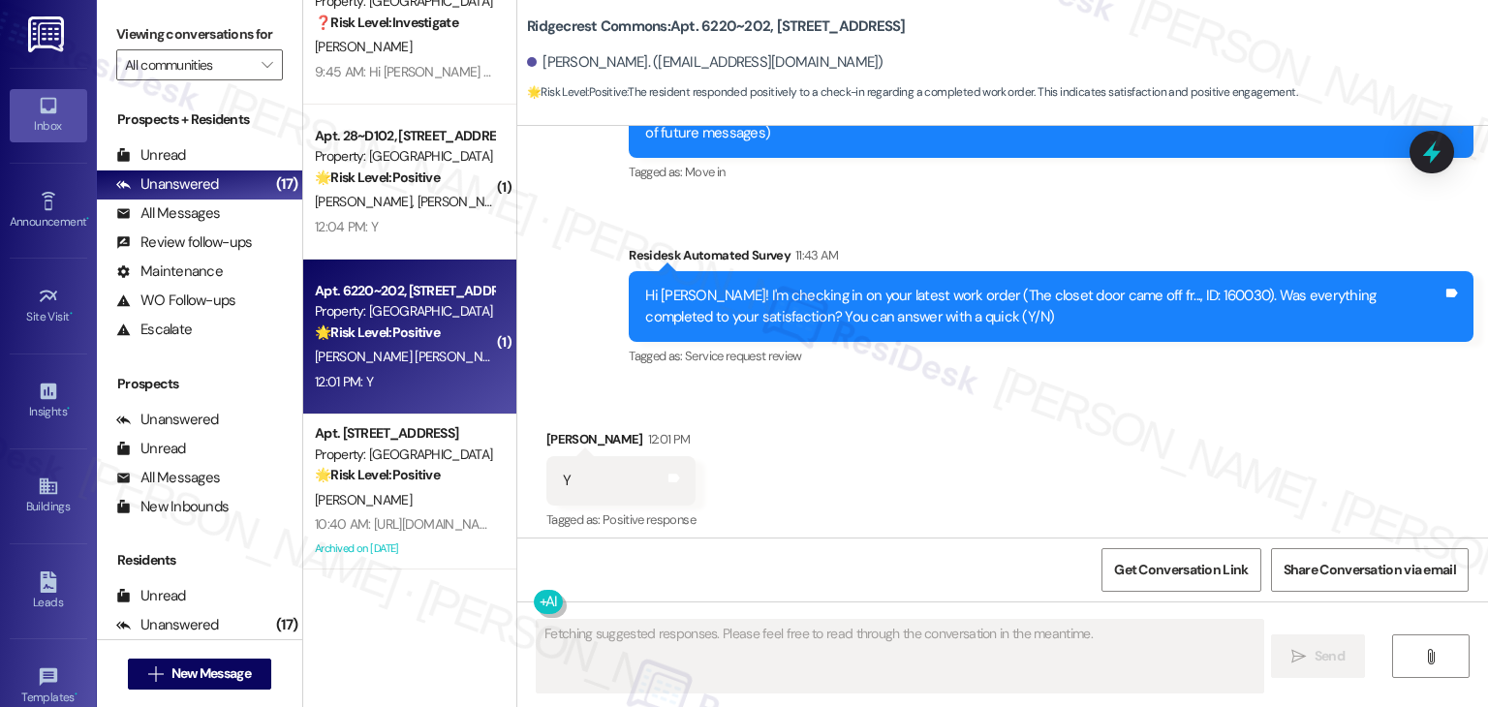
scroll to position [271, 0]
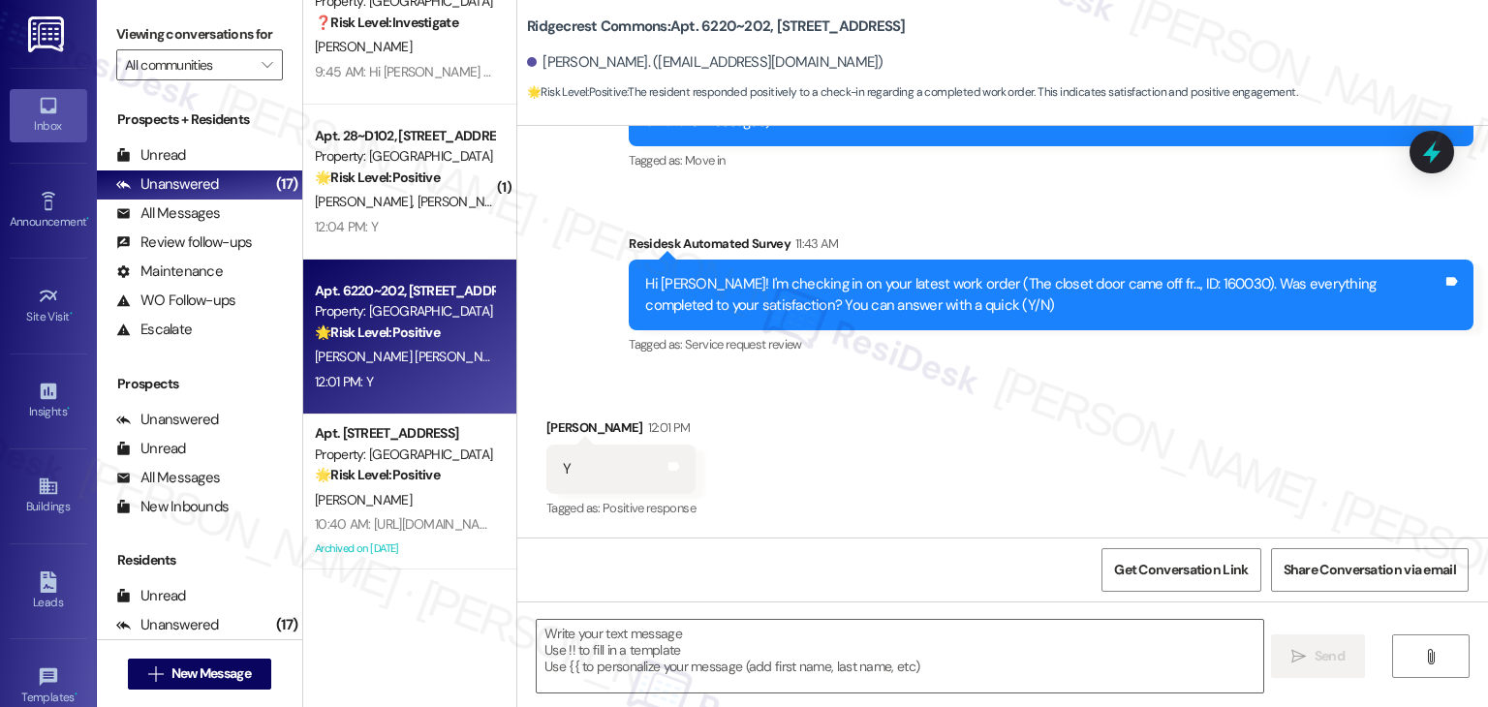
click at [930, 480] on div "Received via SMS [PERSON_NAME] 12:01 PM Y Tags and notes Tagged as: Positive re…" at bounding box center [1002, 456] width 971 height 164
click at [926, 480] on div "Received via SMS [PERSON_NAME] 12:01 PM Y Tags and notes Tagged as: Positive re…" at bounding box center [1002, 456] width 971 height 164
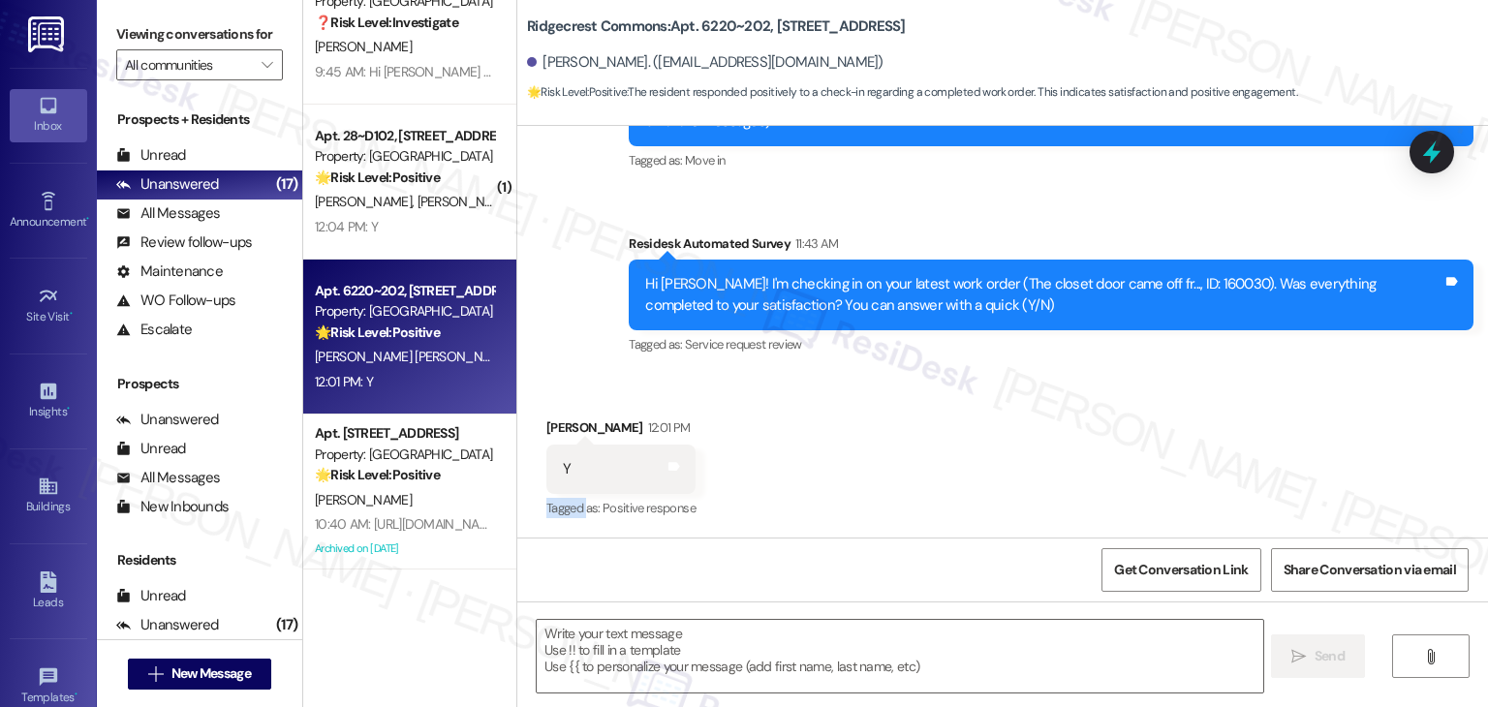
click at [926, 480] on div "Received via SMS [PERSON_NAME] 12:01 PM Y Tags and notes Tagged as: Positive re…" at bounding box center [1002, 456] width 971 height 164
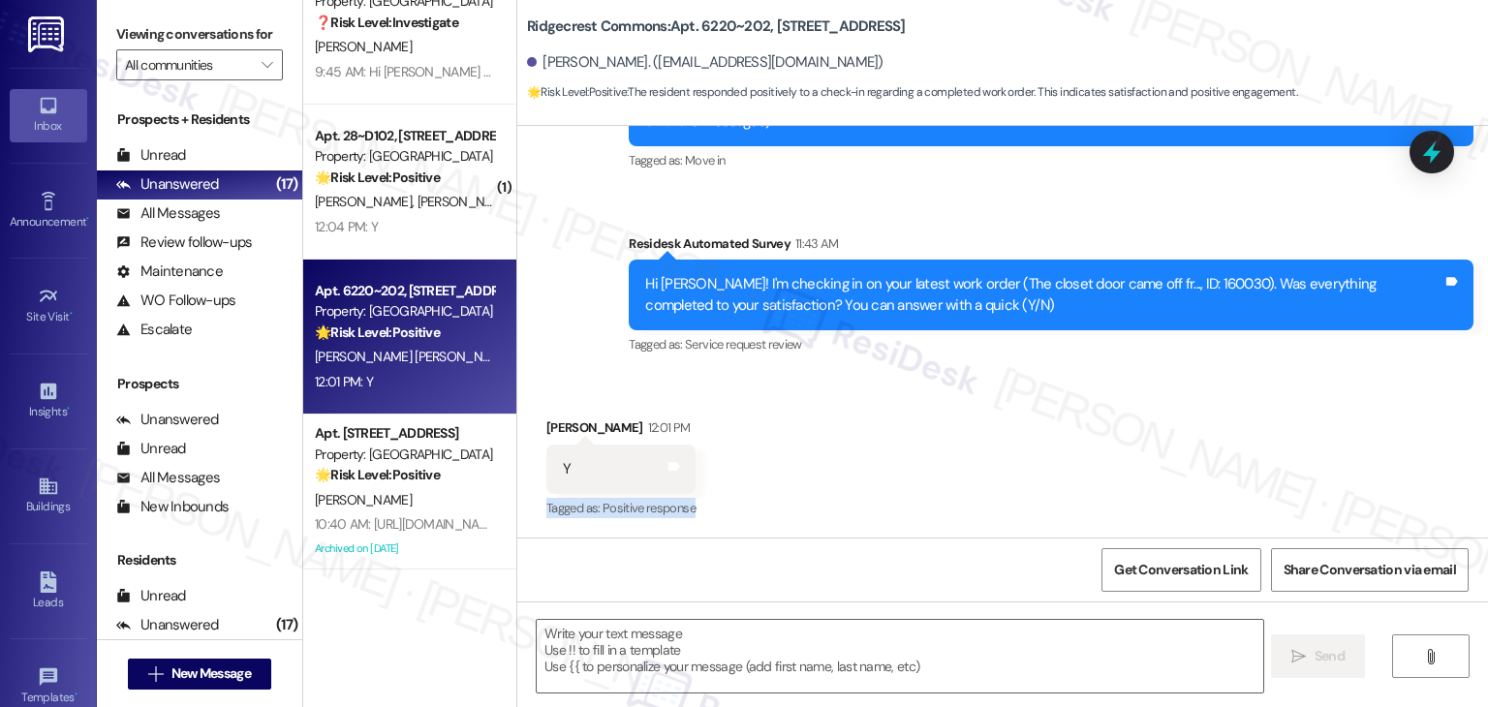
click at [926, 480] on div "Received via SMS [PERSON_NAME] 12:01 PM Y Tags and notes Tagged as: Positive re…" at bounding box center [1002, 456] width 971 height 164
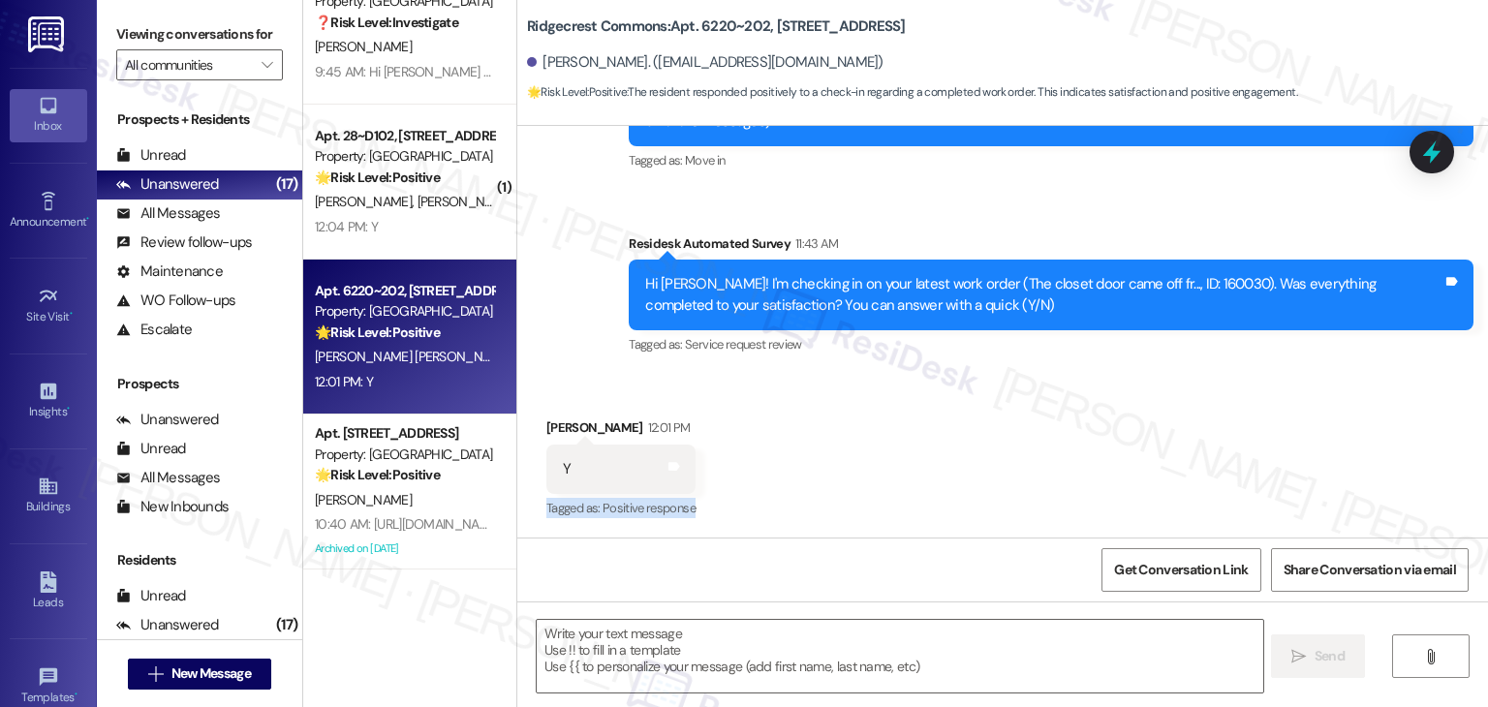
click at [926, 480] on div "Received via SMS [PERSON_NAME] 12:01 PM Y Tags and notes Tagged as: Positive re…" at bounding box center [1002, 456] width 971 height 164
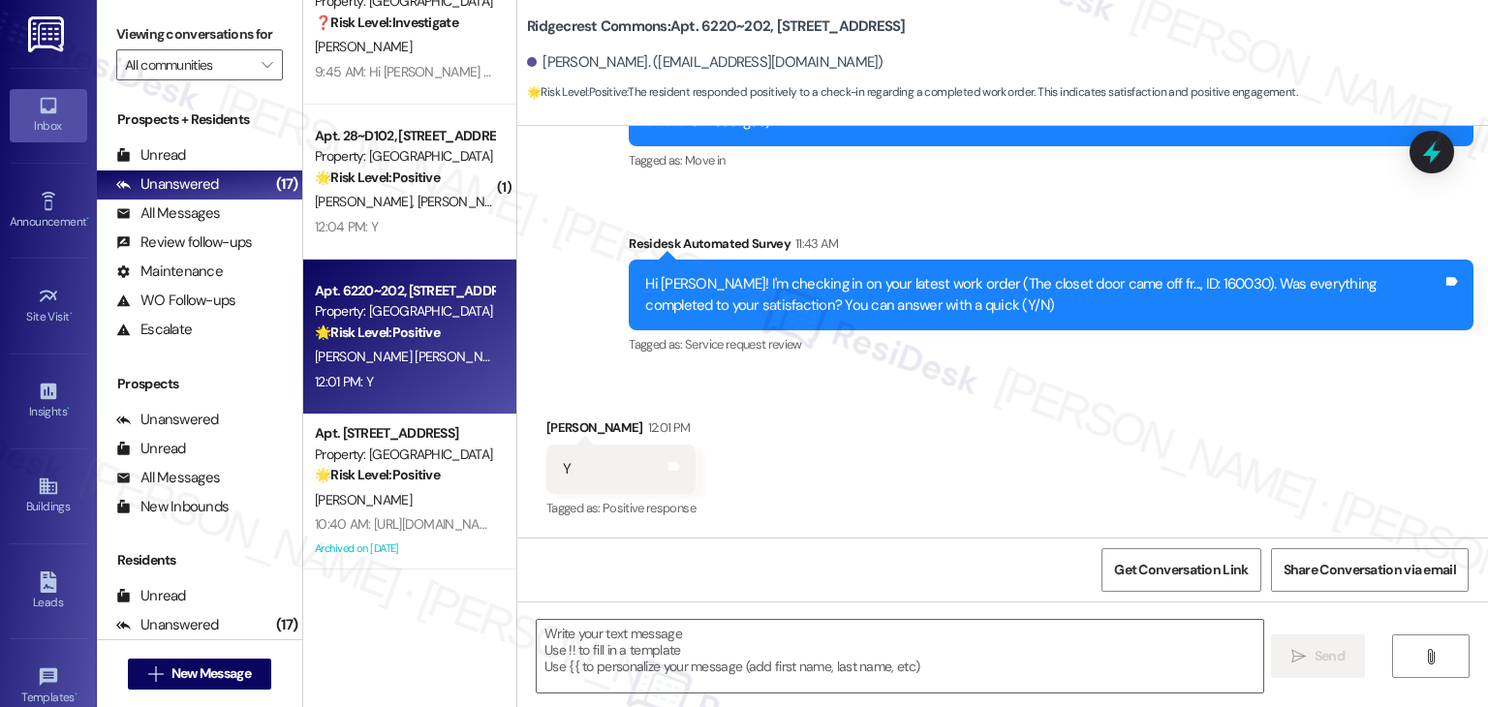
click at [926, 480] on div "Received via SMS [PERSON_NAME] 12:01 PM Y Tags and notes Tagged as: Positive re…" at bounding box center [1002, 456] width 971 height 164
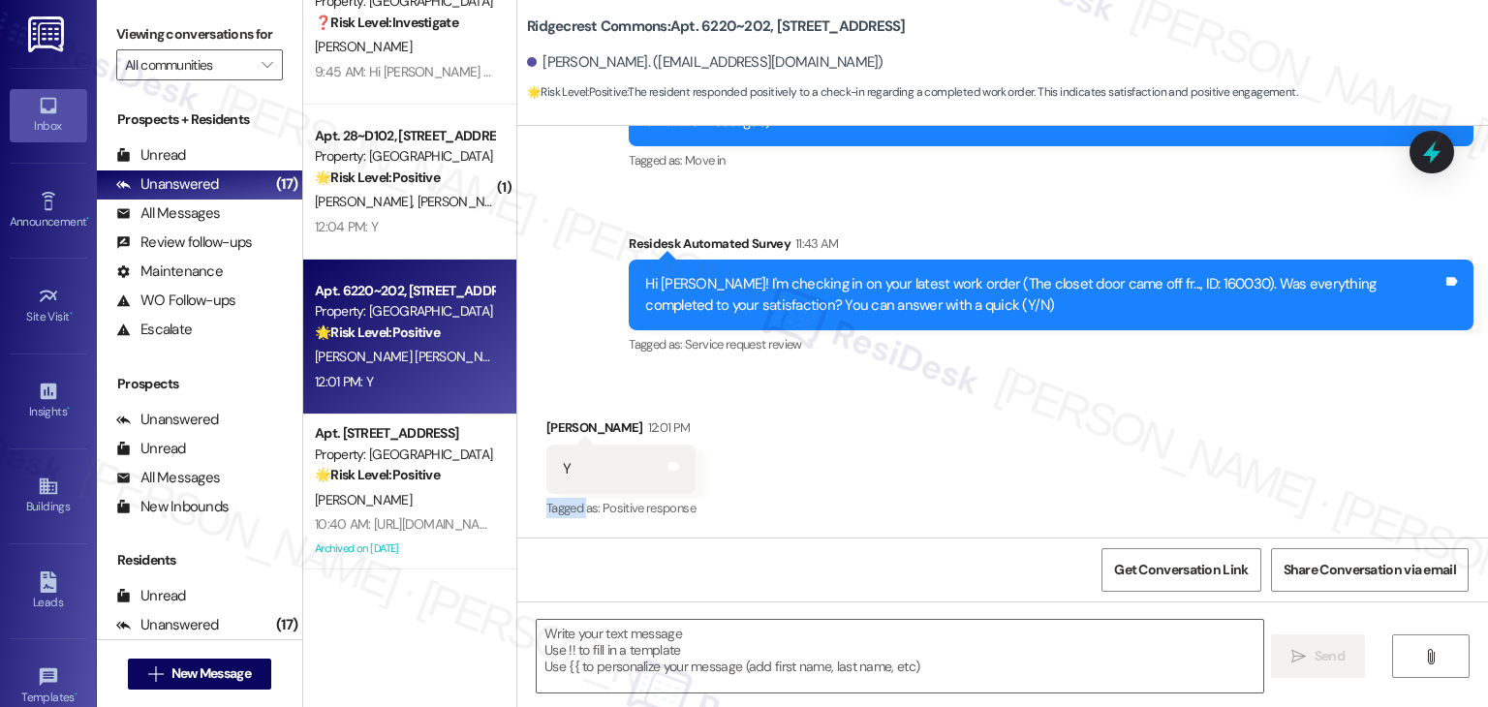
click at [926, 480] on div "Received via SMS [PERSON_NAME] 12:01 PM Y Tags and notes Tagged as: Positive re…" at bounding box center [1002, 456] width 971 height 164
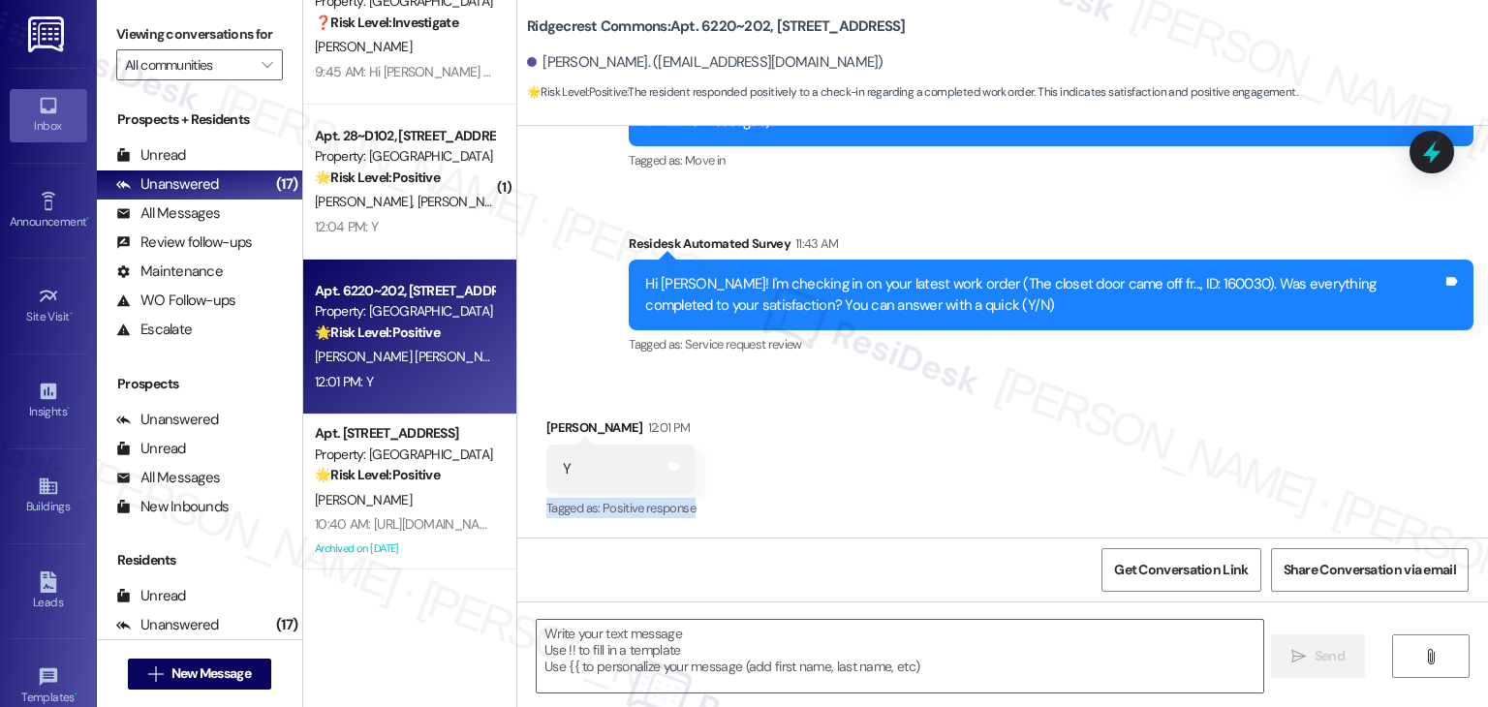
click at [926, 480] on div "Received via SMS [PERSON_NAME] 12:01 PM Y Tags and notes Tagged as: Positive re…" at bounding box center [1002, 456] width 971 height 164
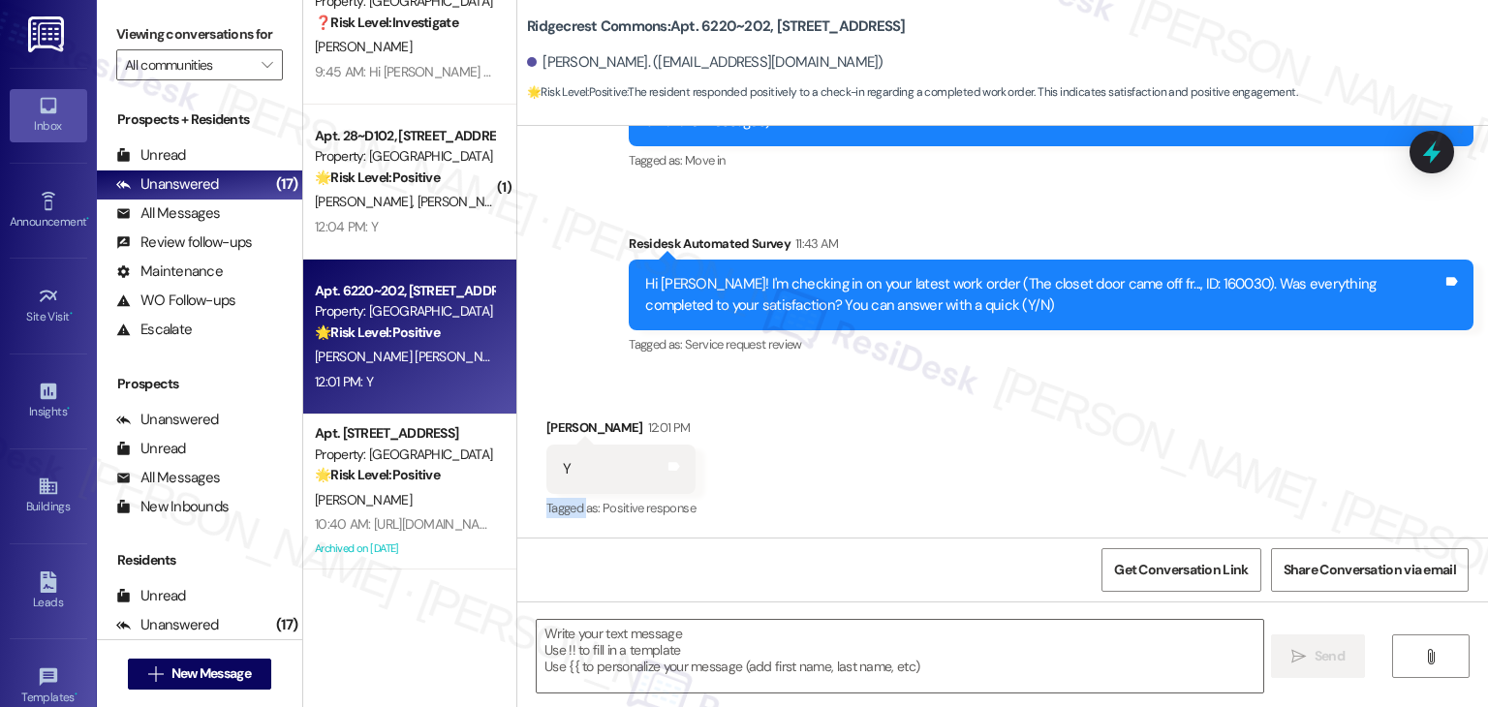
click at [926, 480] on div "Received via SMS [PERSON_NAME] 12:01 PM Y Tags and notes Tagged as: Positive re…" at bounding box center [1002, 456] width 971 height 164
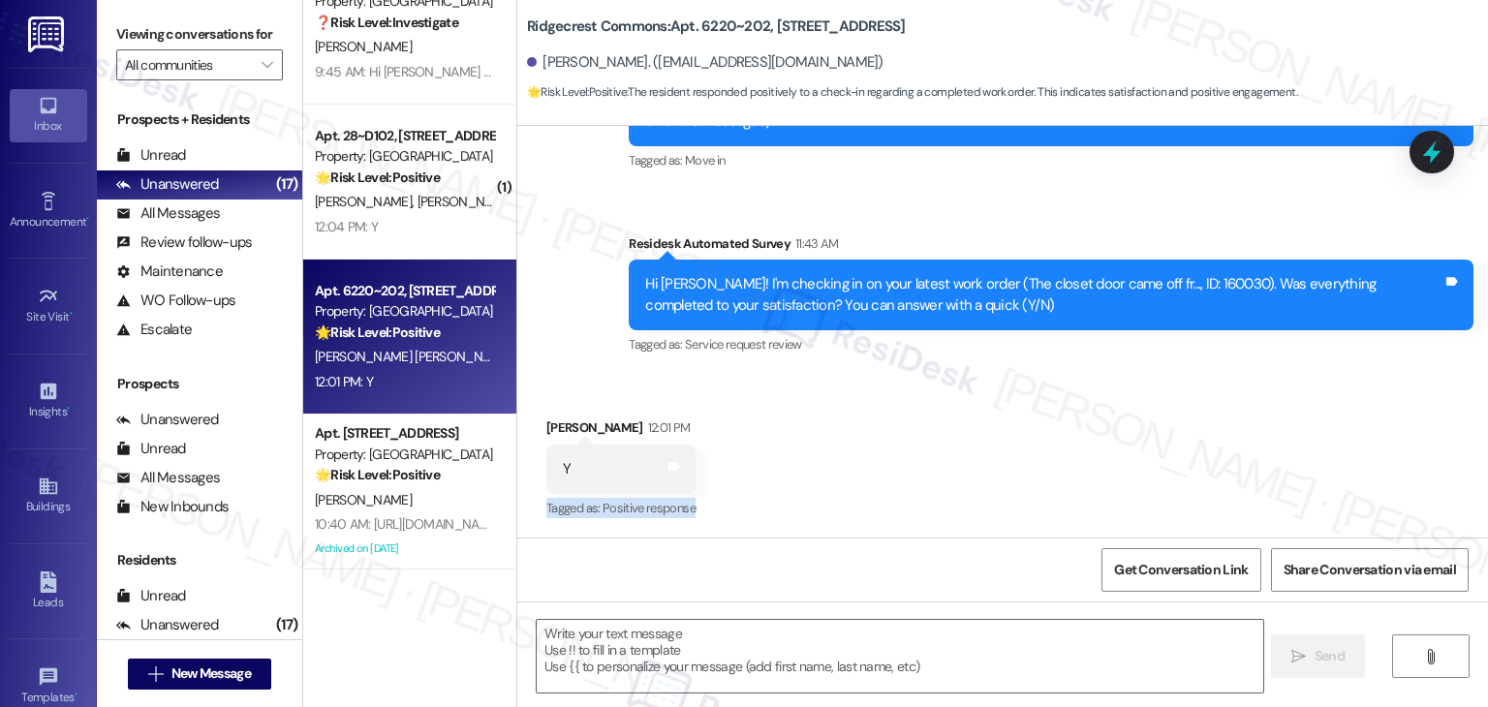
click at [926, 480] on div "Received via SMS [PERSON_NAME] 12:01 PM Y Tags and notes Tagged as: Positive re…" at bounding box center [1002, 456] width 971 height 164
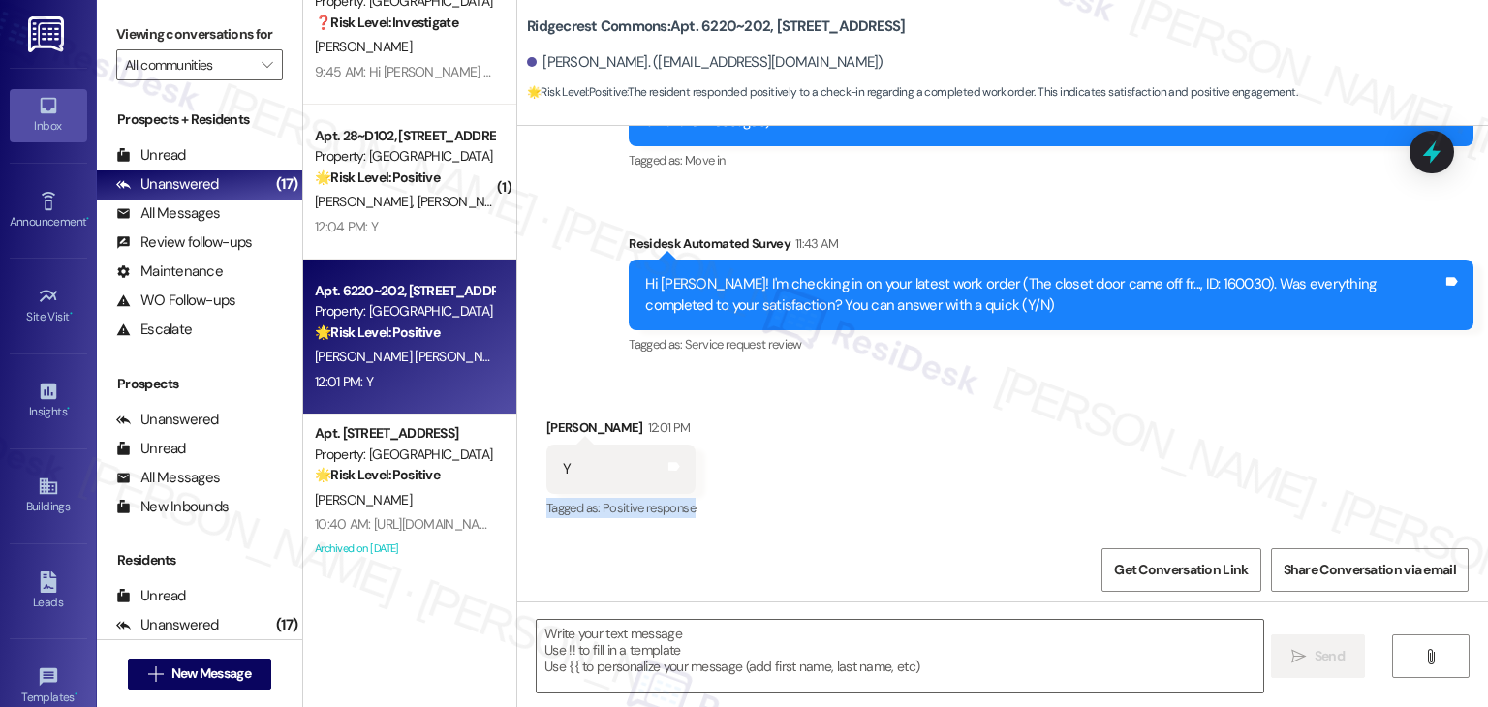
click at [926, 480] on div "Received via SMS [PERSON_NAME] 12:01 PM Y Tags and notes Tagged as: Positive re…" at bounding box center [1002, 456] width 971 height 164
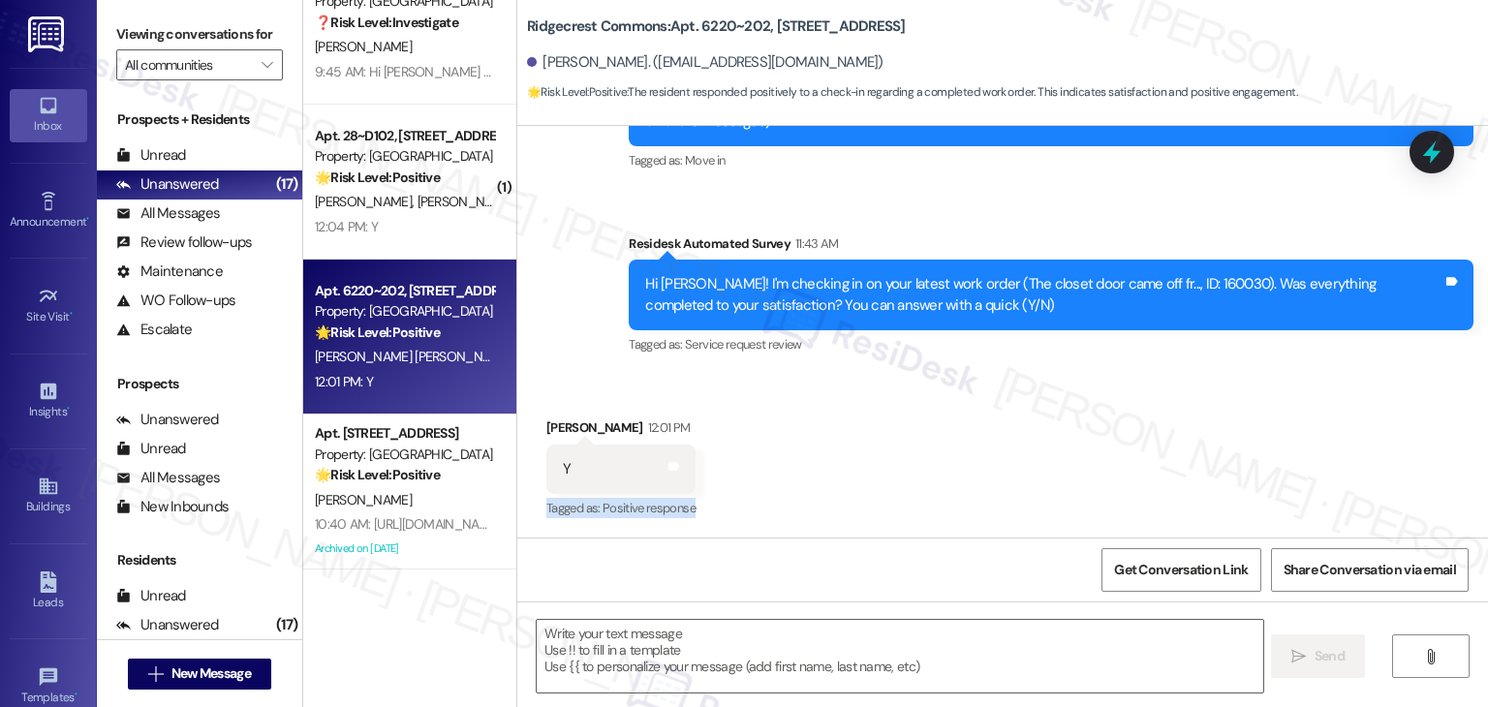
click at [926, 480] on div "Received via SMS [PERSON_NAME] 12:01 PM Y Tags and notes Tagged as: Positive re…" at bounding box center [1002, 456] width 971 height 164
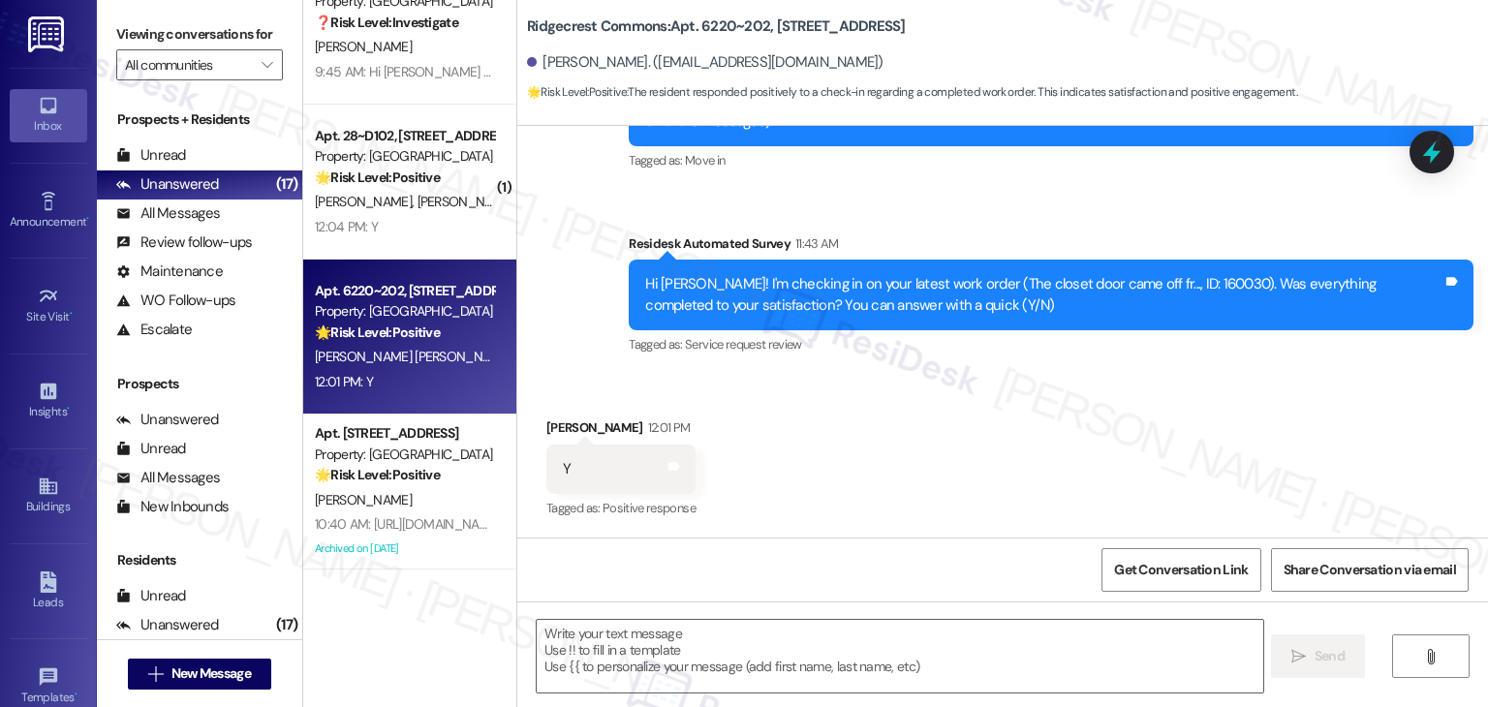
click at [926, 482] on div "Received via SMS [PERSON_NAME] 12:01 PM Y Tags and notes Tagged as: Positive re…" at bounding box center [1002, 456] width 971 height 164
click at [739, 640] on textarea at bounding box center [900, 656] width 726 height 73
paste textarea "Hi {{first_name}}, thanks for confirming! Glad to hear the work order — was res…"
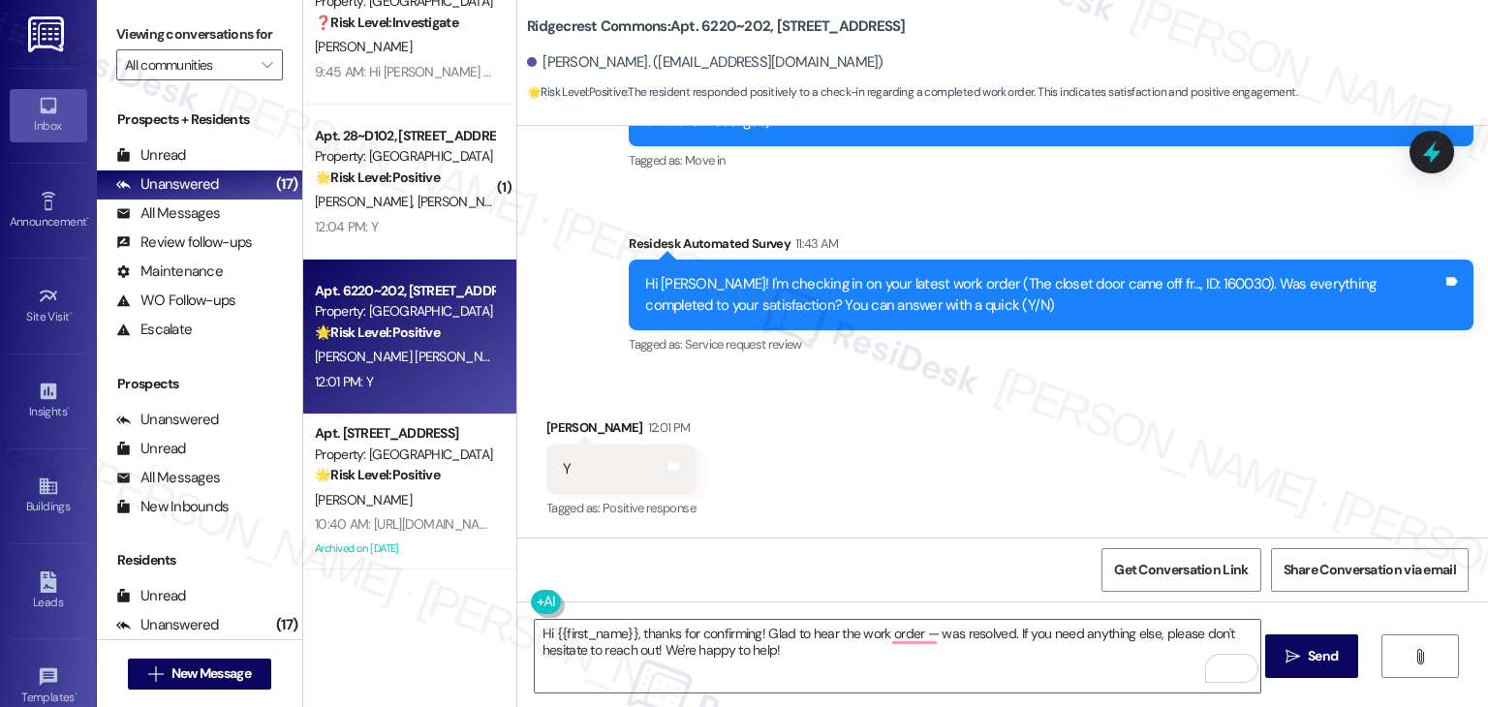
click at [1162, 285] on div "Hi [PERSON_NAME]! I'm checking in on your latest work order (The closet door ca…" at bounding box center [1043, 295] width 797 height 42
copy div "160030"
click at [919, 629] on textarea "Hi {{first_name}}, thanks for confirming! Glad to hear the work order — was res…" at bounding box center [898, 656] width 726 height 73
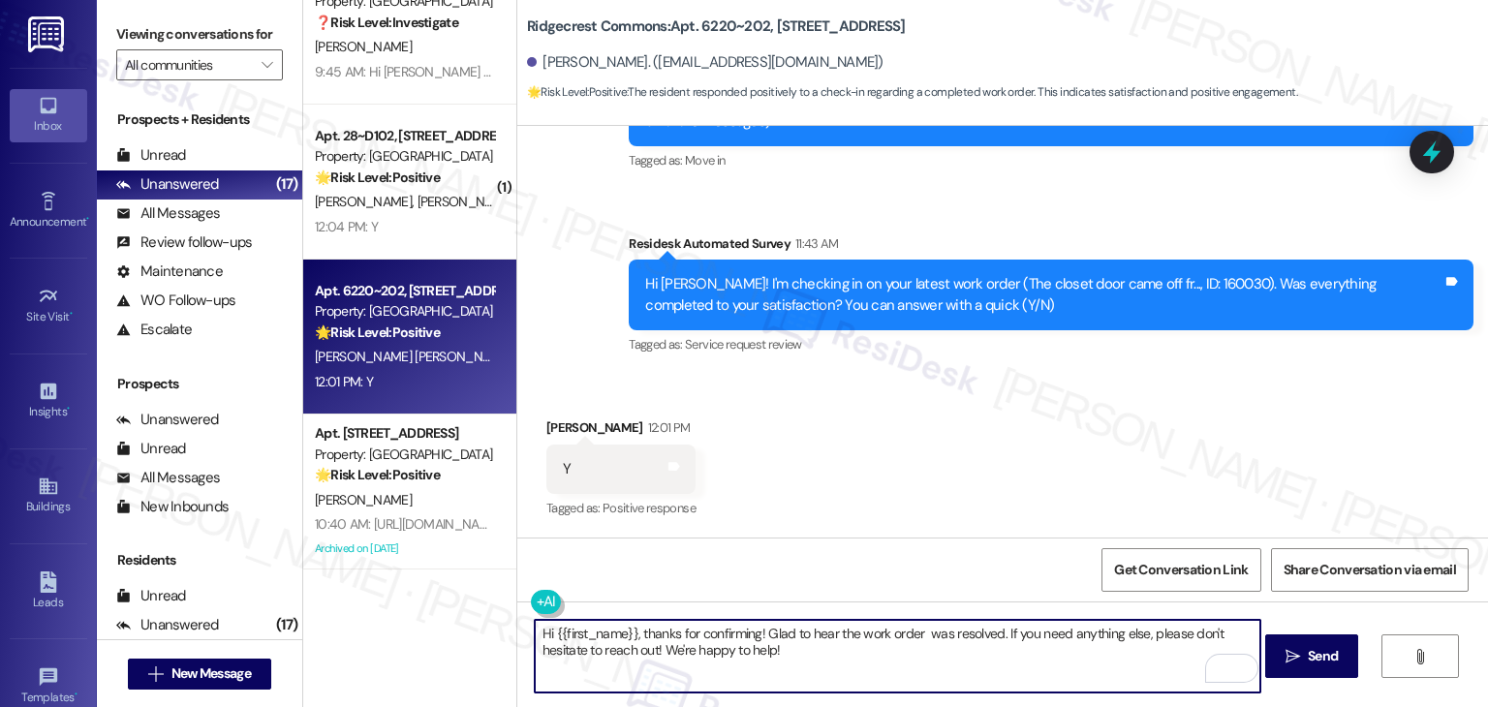
paste textarea "160030"
type textarea "Hi {{first_name}}, thanks for confirming! Glad to hear the work order 160030 wa…"
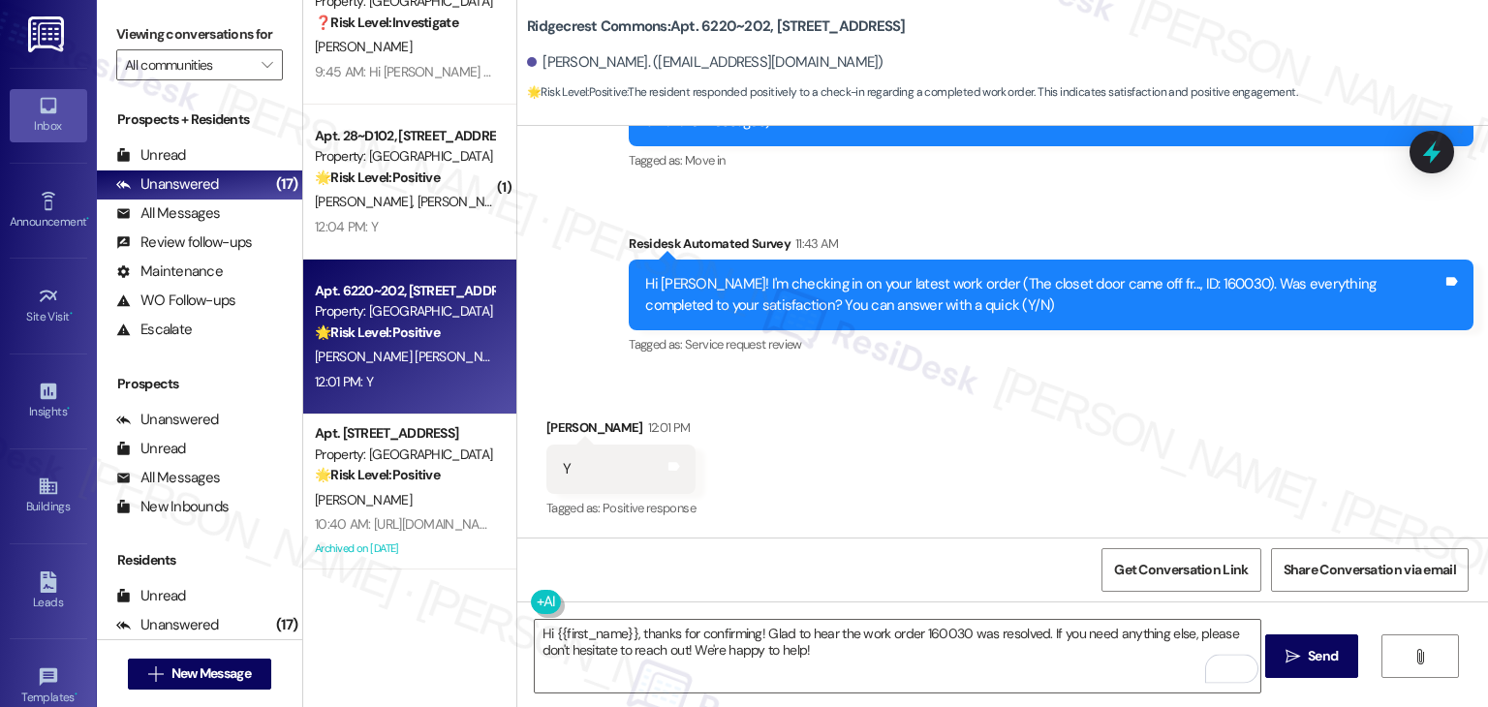
click at [983, 427] on div "Received via SMS [PERSON_NAME] 12:01 PM Y Tags and notes Tagged as: Positive re…" at bounding box center [1002, 456] width 971 height 164
click at [1304, 655] on span "Send" at bounding box center [1323, 656] width 38 height 20
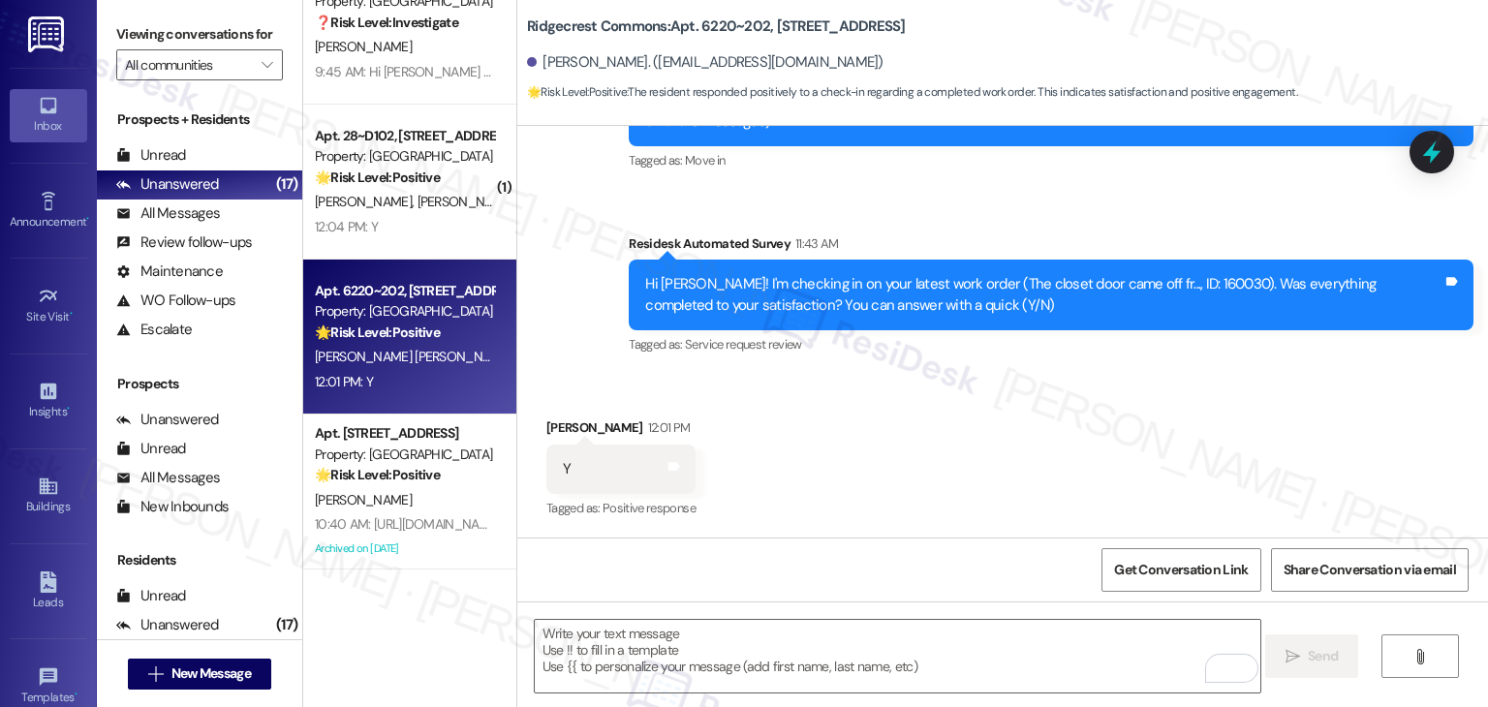
scroll to position [427, 0]
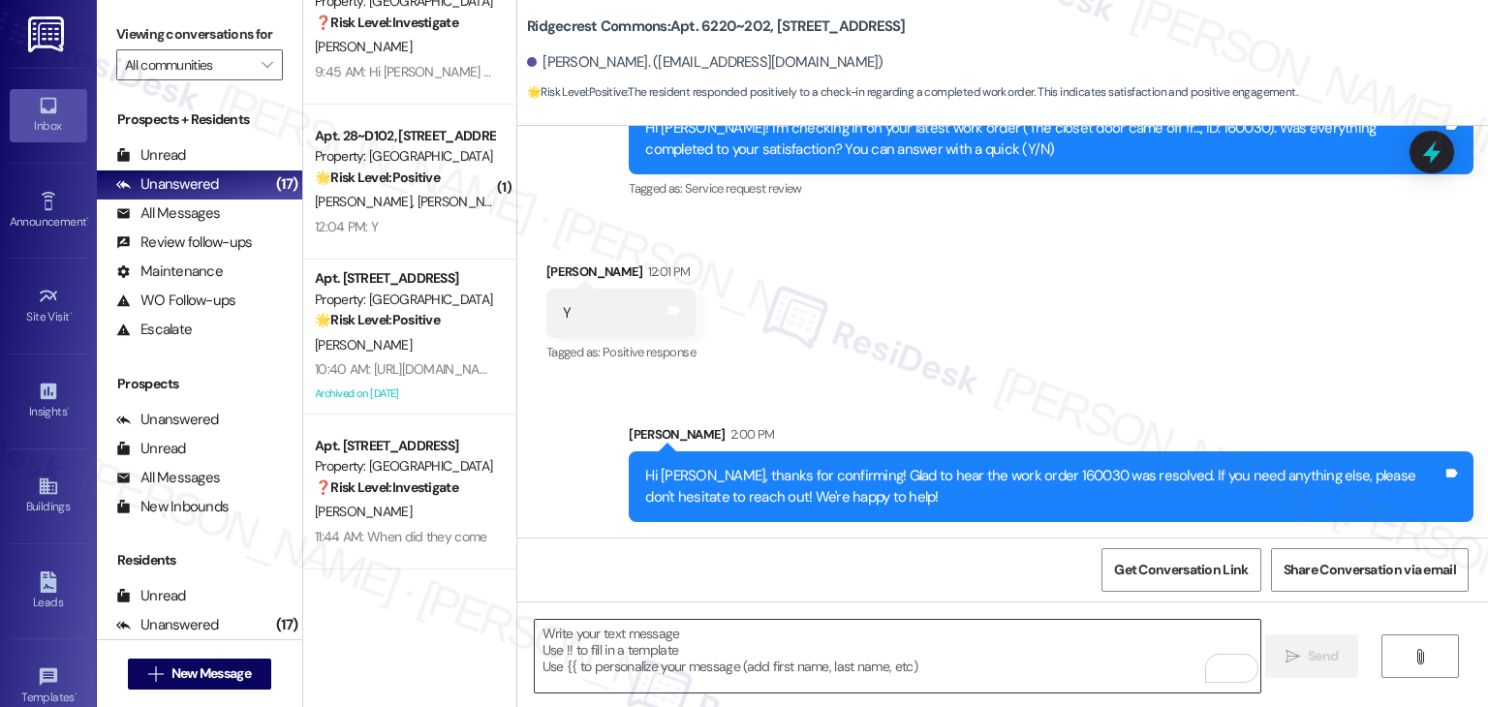
click at [641, 664] on textarea "To enrich screen reader interactions, please activate Accessibility in Grammarl…" at bounding box center [898, 656] width 726 height 73
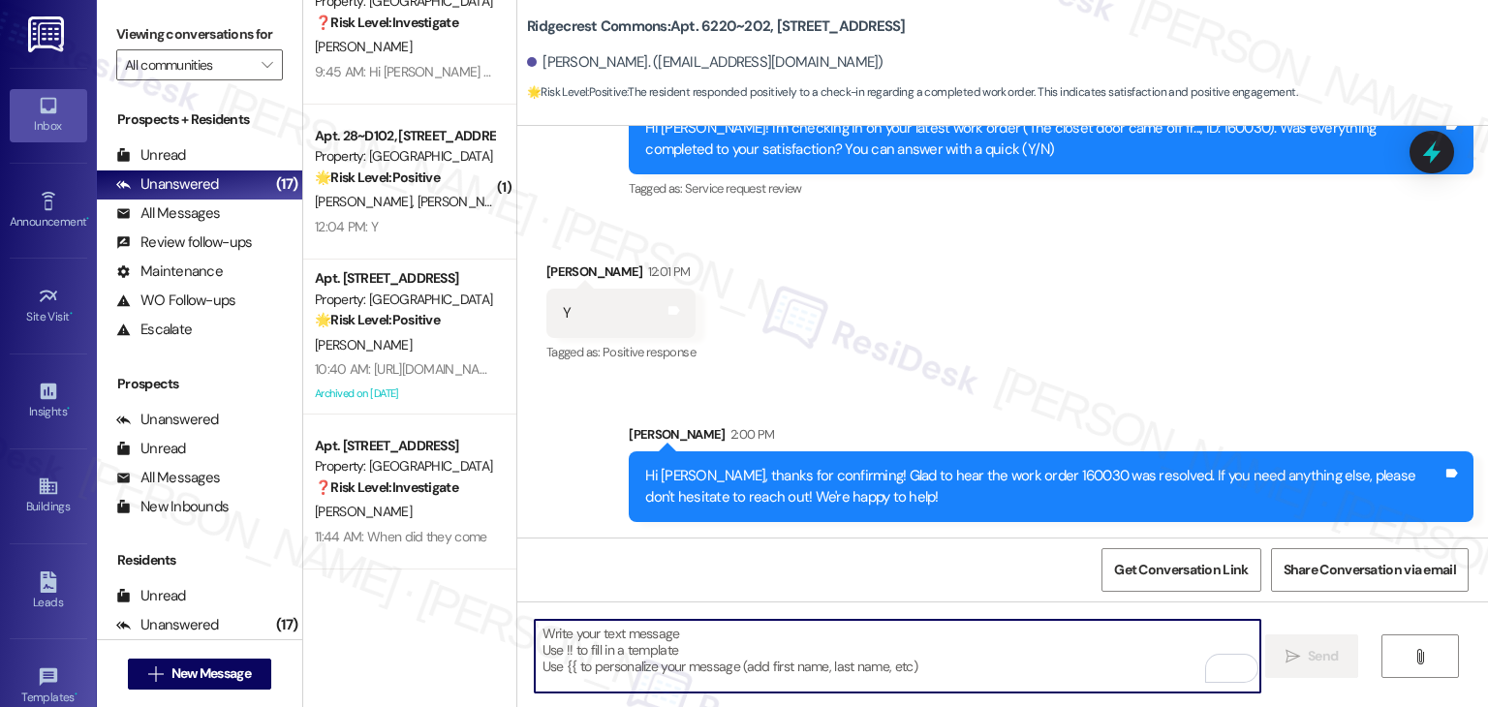
paste textarea "If I may ask, has {{property}} lived up to your expectations? We value your fee…"
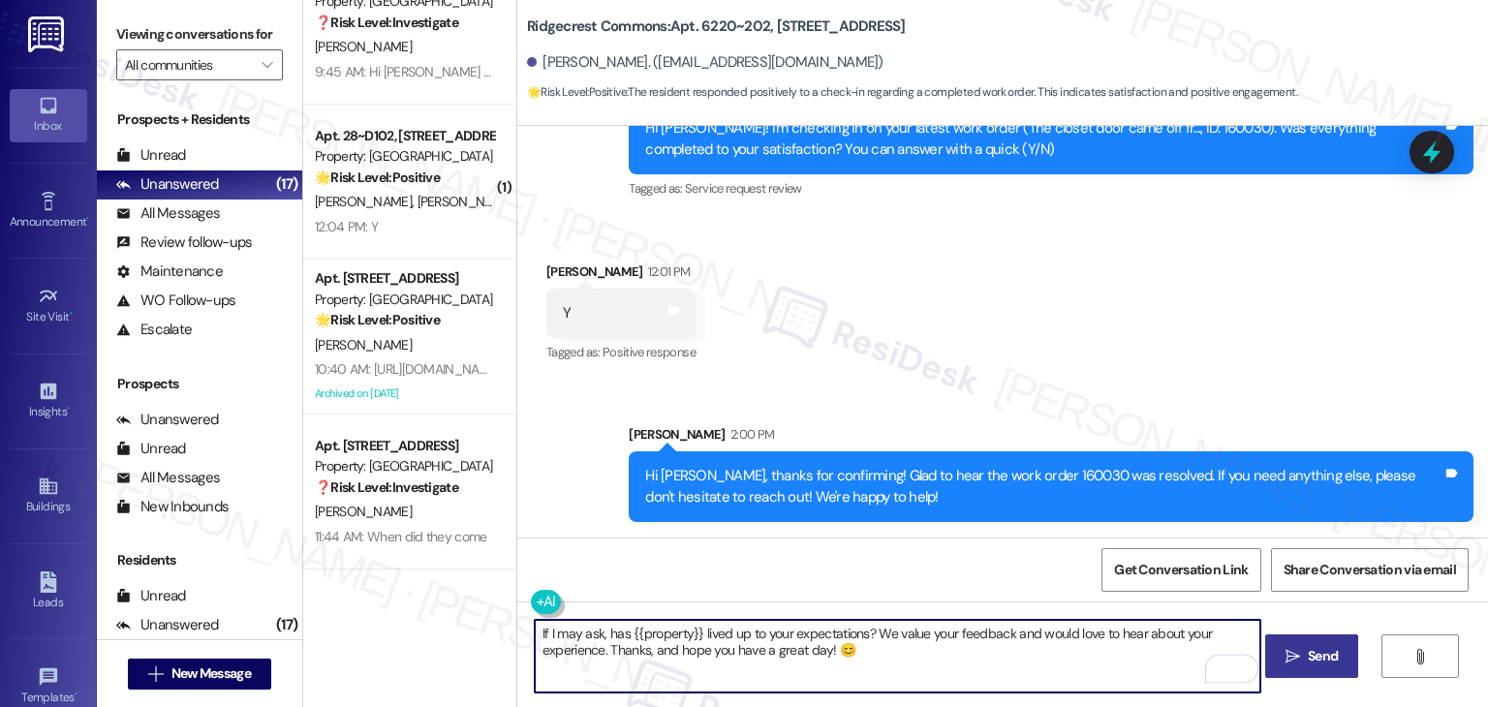
type textarea "If I may ask, has {{property}} lived up to your expectations? We value your fee…"
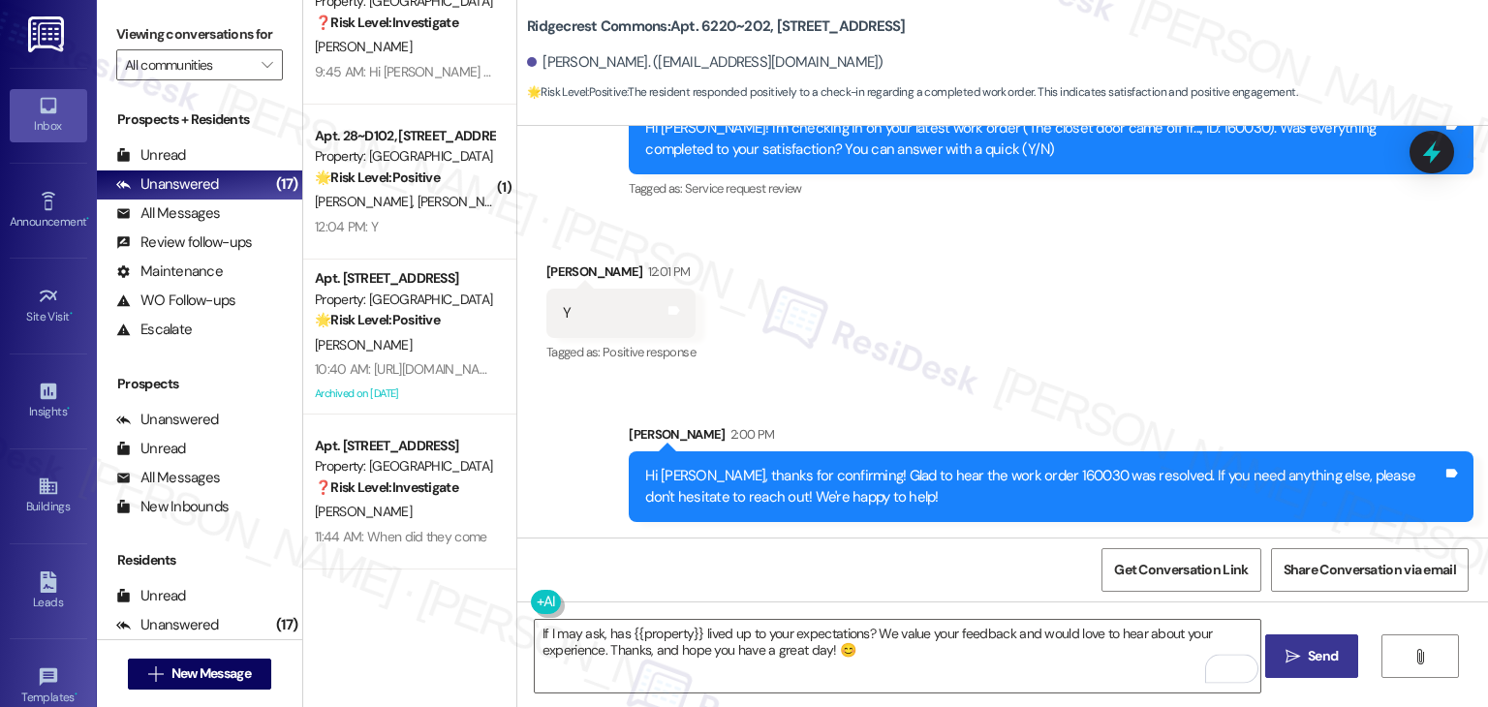
click at [1324, 660] on span "Send" at bounding box center [1323, 656] width 30 height 20
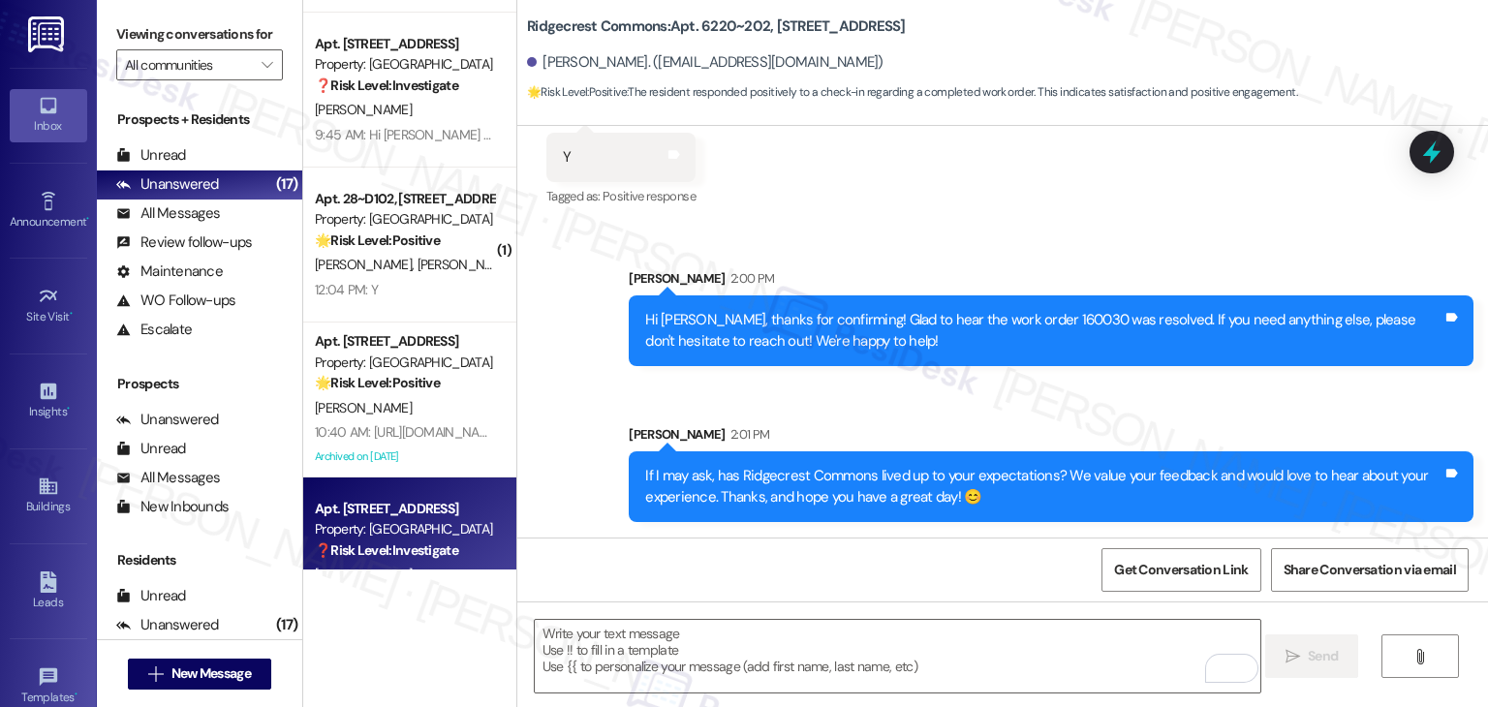
scroll to position [1349, 0]
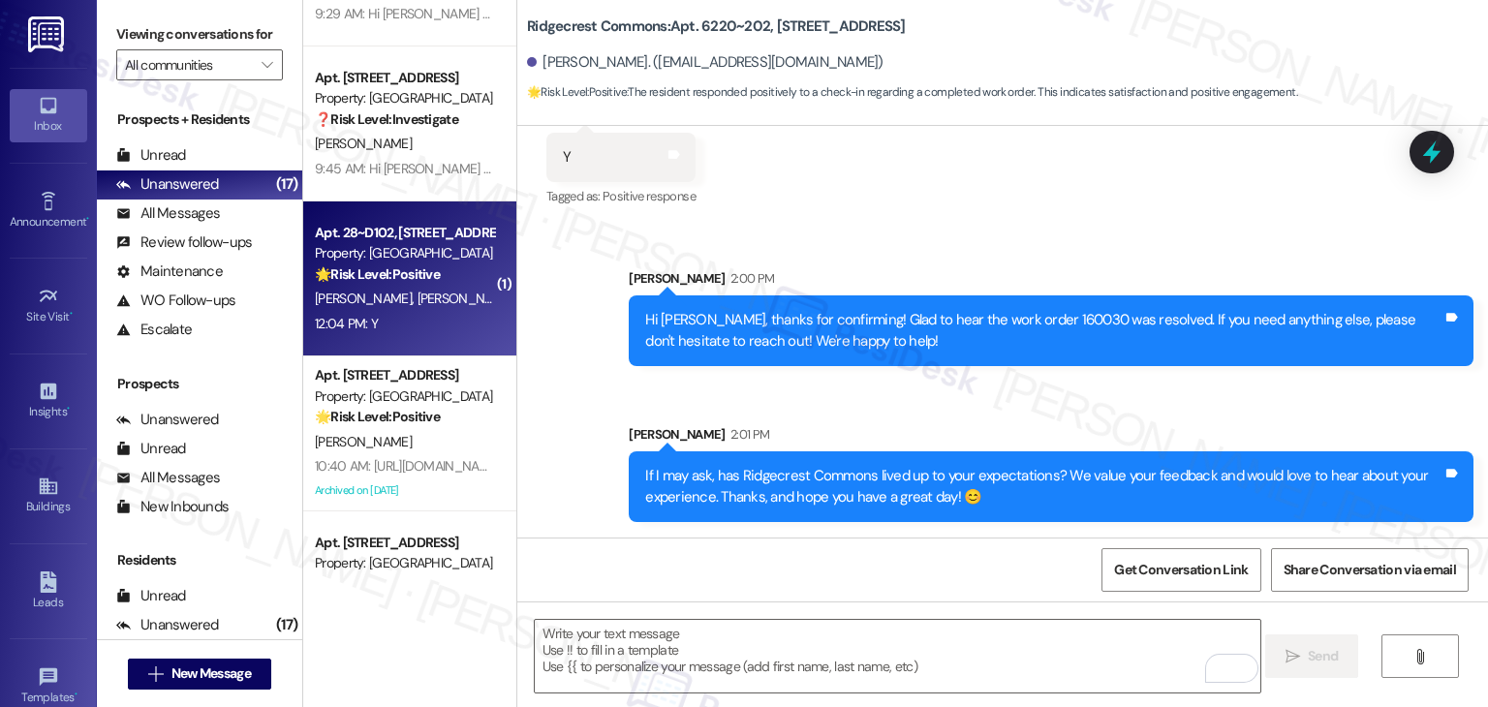
click at [400, 335] on div "12:04 PM: Y 12:04 PM: Y" at bounding box center [404, 324] width 183 height 24
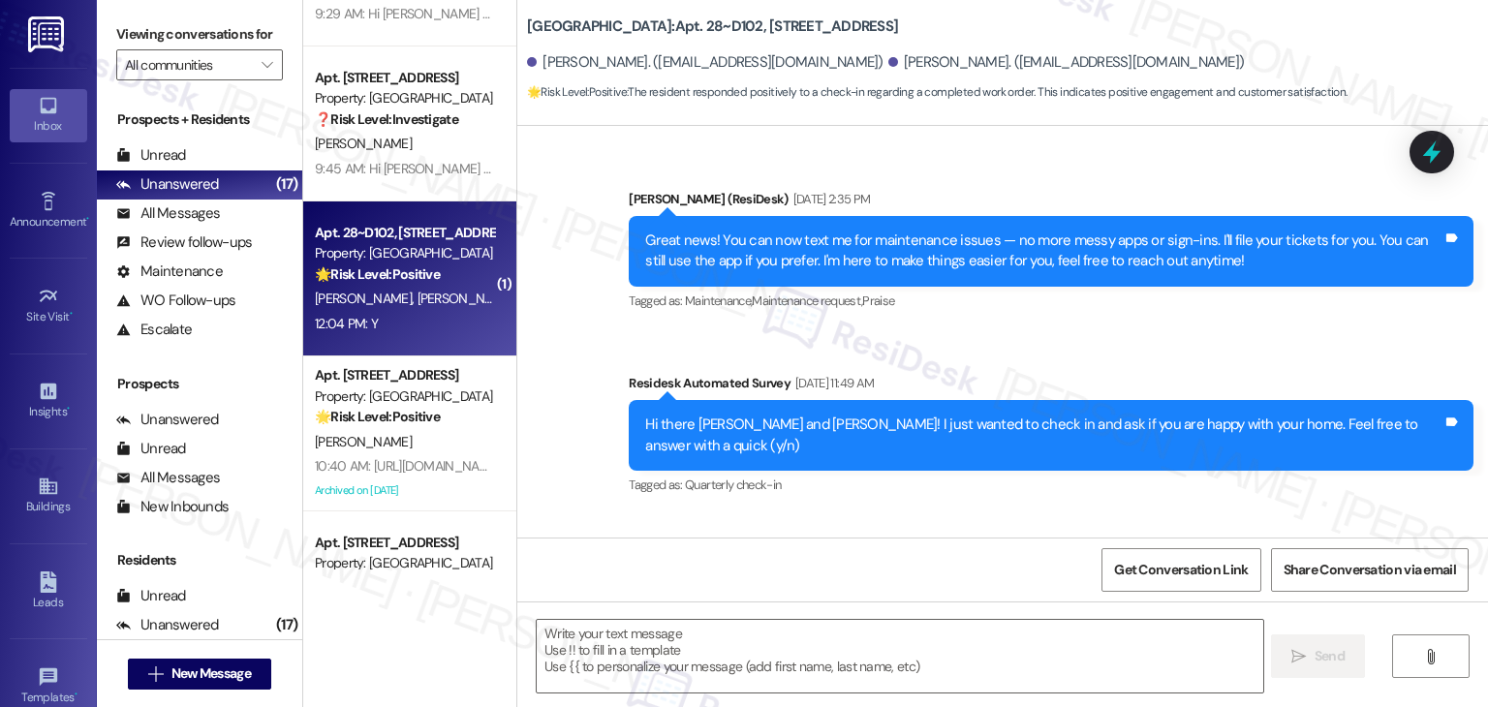
type textarea "Fetching suggested responses. Please feel free to read through the conversation…"
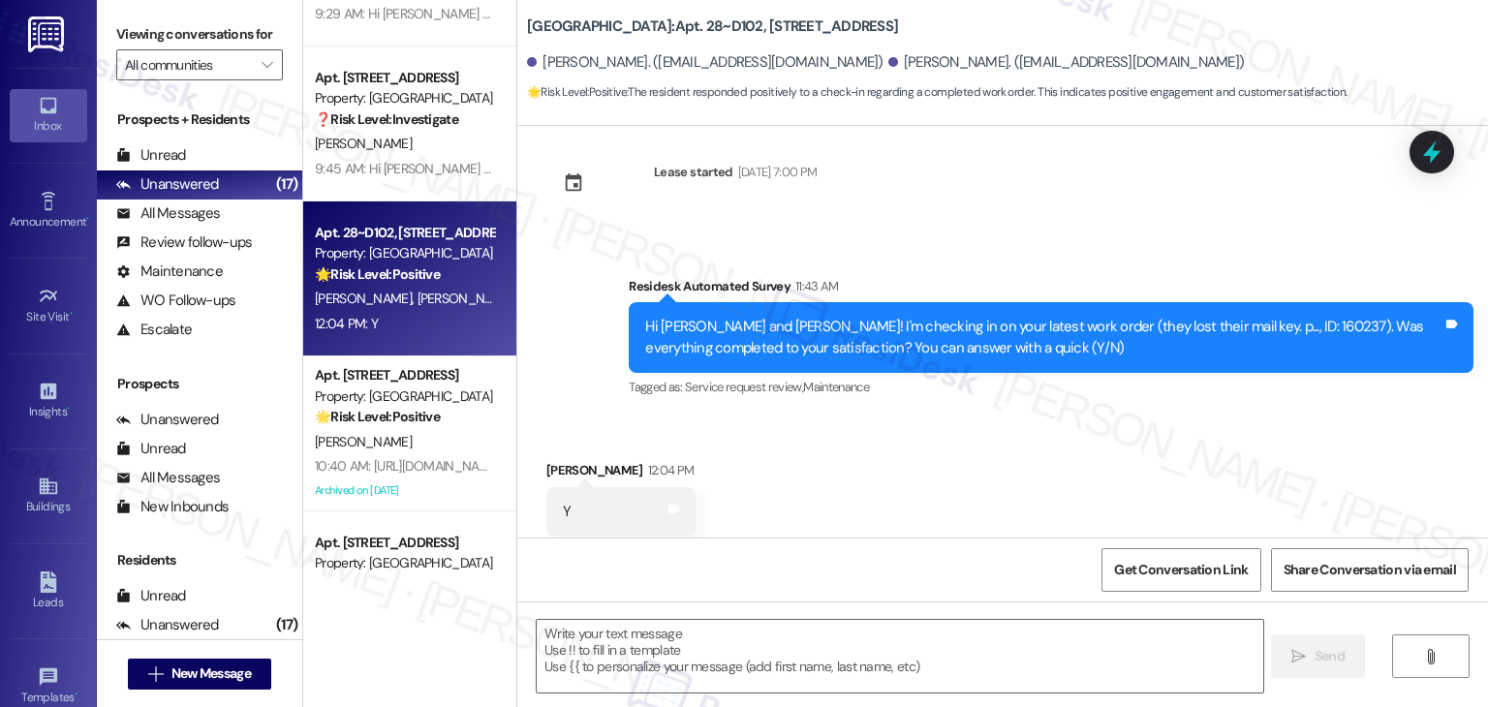
scroll to position [1907, 0]
click at [928, 416] on div "Received via SMS [PERSON_NAME] 12:04 PM Y Tags and notes Tagged as: Positive re…" at bounding box center [1002, 498] width 971 height 164
click at [716, 650] on textarea at bounding box center [900, 656] width 726 height 73
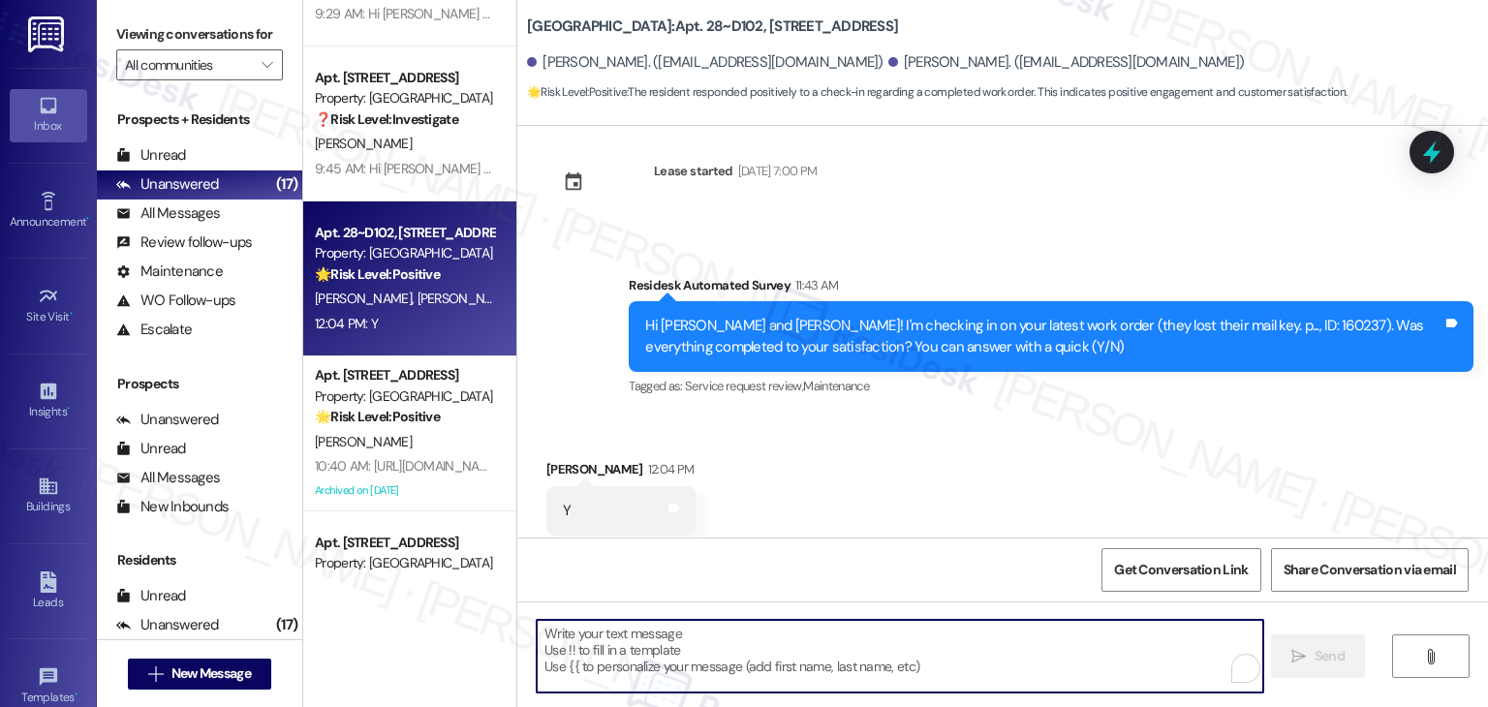
paste textarea "Hi {{first_name}}, thanks for confirming! Glad to hear the work order — was res…"
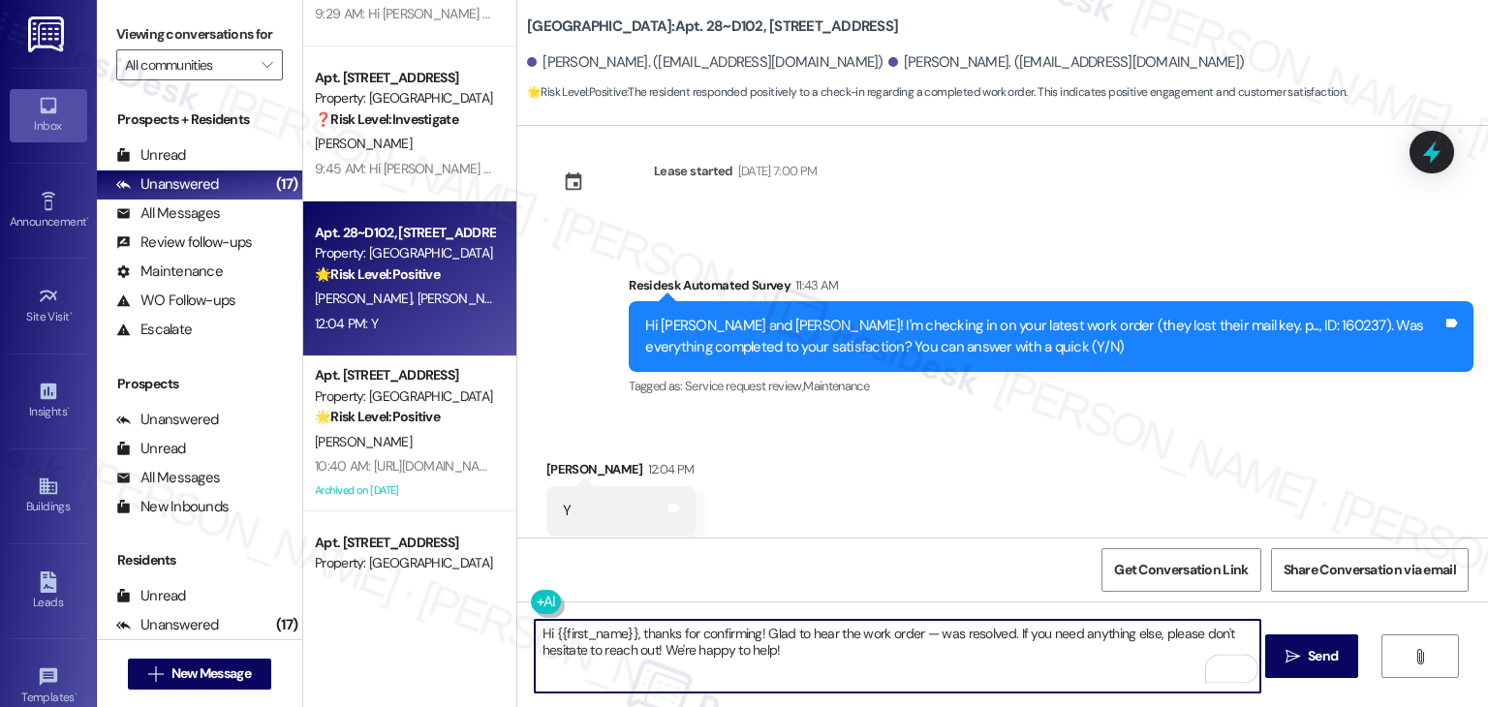
click at [1190, 316] on div "Hi [PERSON_NAME] and [PERSON_NAME]! I'm checking in on your latest work order (…" at bounding box center [1043, 337] width 797 height 42
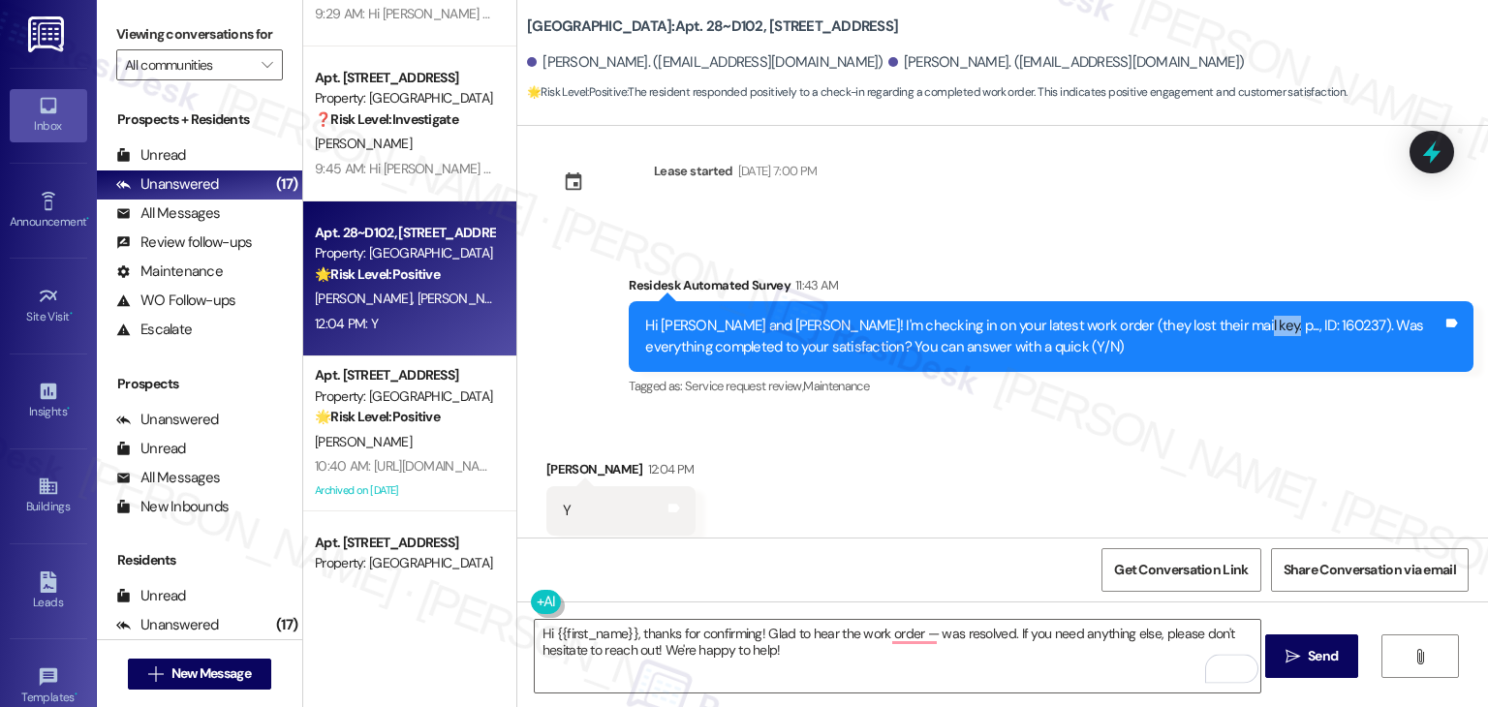
copy div "160237"
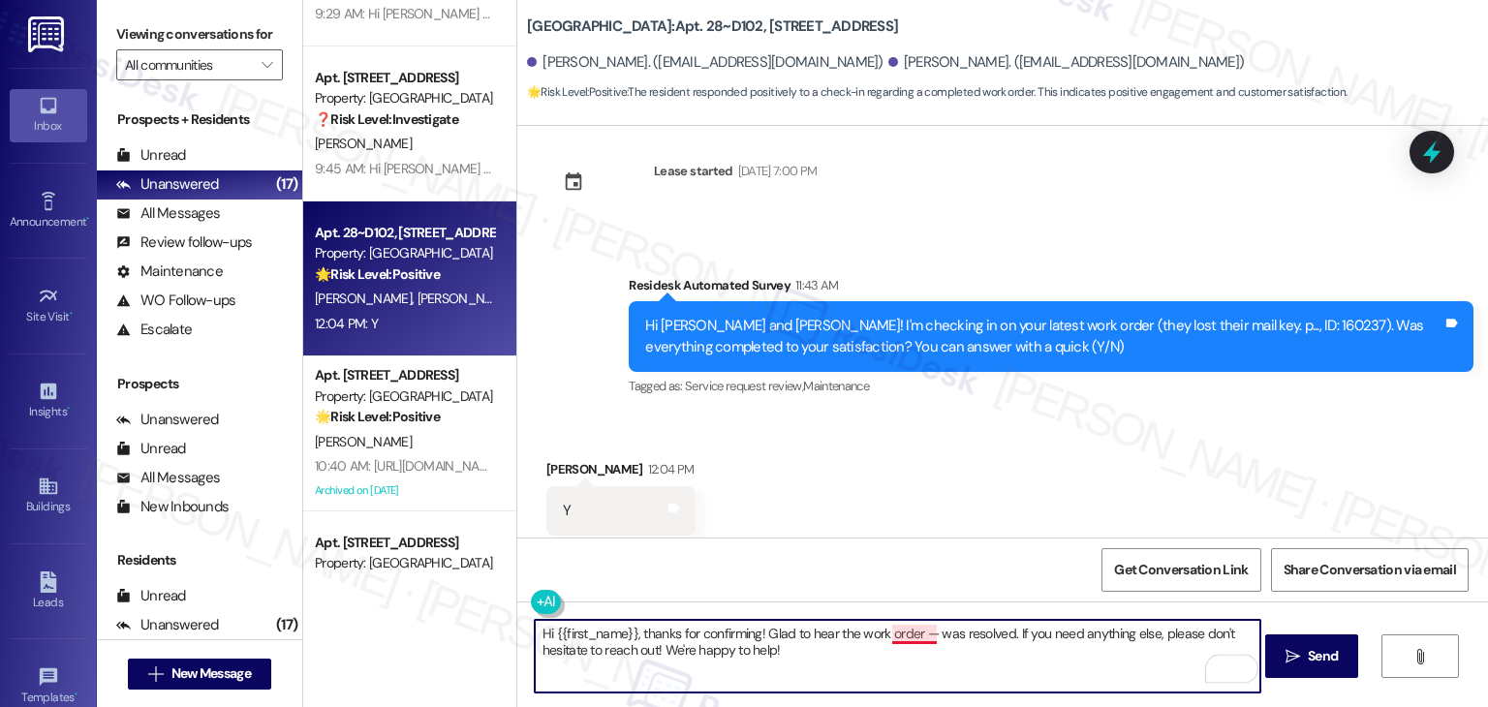
click at [921, 639] on textarea "Hi {{first_name}}, thanks for confirming! Glad to hear the work order — was res…" at bounding box center [898, 656] width 726 height 73
paste textarea "160237"
drag, startPoint x: 613, startPoint y: 634, endPoint x: 546, endPoint y: 634, distance: 66.9
click at [546, 634] on textarea "Hi {{first_name}}, thanks for confirming! Glad to hear the work order 160237 wa…" at bounding box center [898, 656] width 726 height 73
type textarea "Hi [PERSON_NAME], thanks for confirming! Glad to hear the work order 160237 was…"
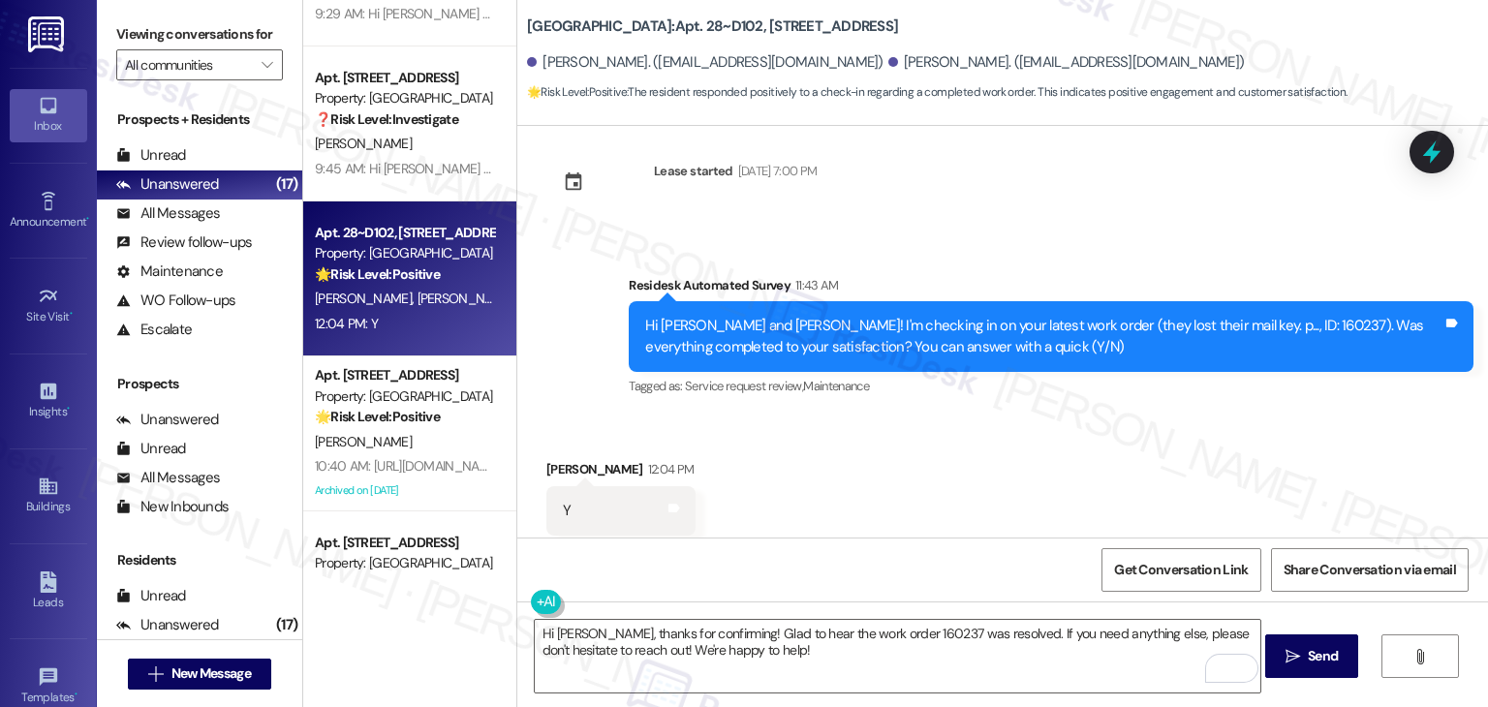
click at [880, 492] on div "Received via SMS [PERSON_NAME] 12:04 PM Y Tags and notes Tagged as: Positive re…" at bounding box center [1002, 498] width 971 height 164
click at [919, 665] on textarea "Hi [PERSON_NAME], thanks for confirming! Glad to hear the work order 160237 was…" at bounding box center [898, 656] width 726 height 73
click at [912, 426] on div "Received via SMS Joada Morris 12:04 PM Y Tags and notes Tagged as: Positive res…" at bounding box center [1002, 498] width 971 height 164
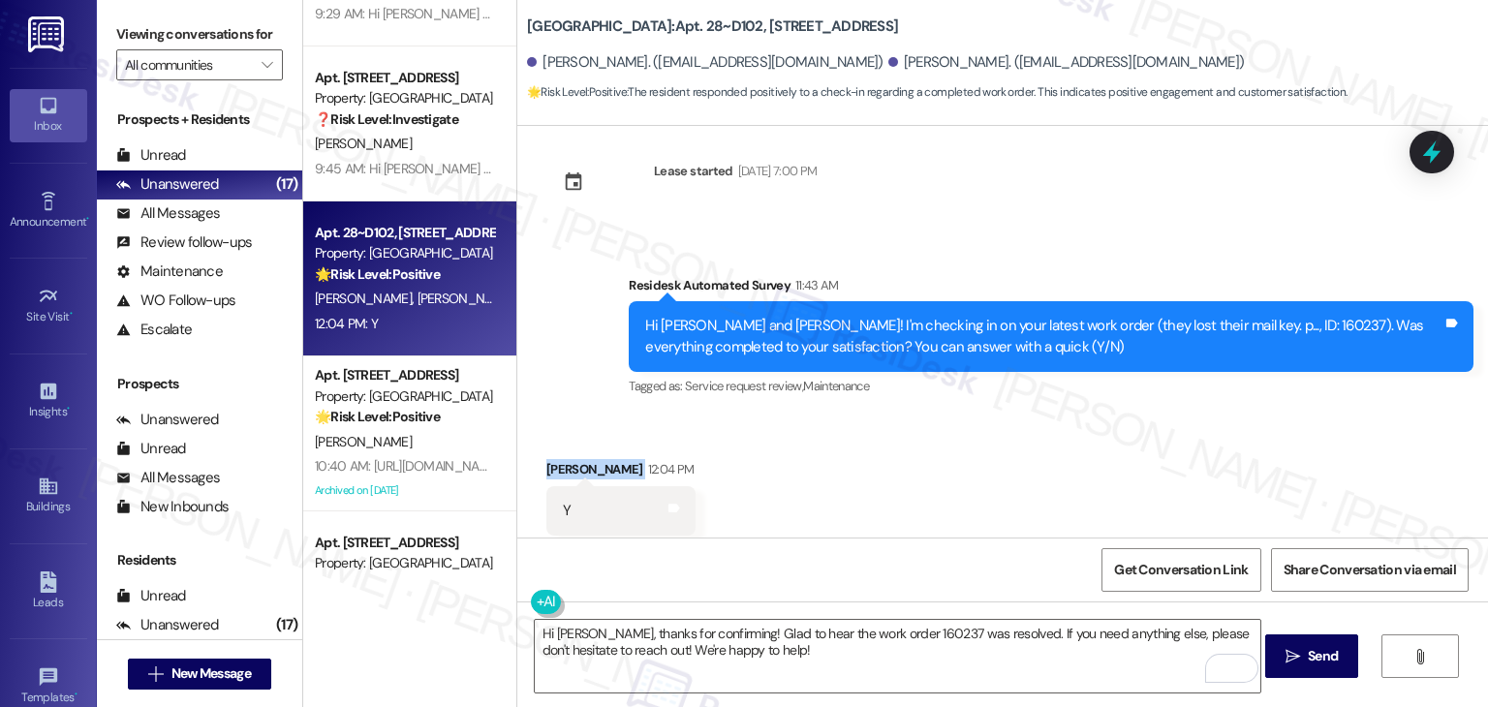
click at [912, 426] on div "Received via SMS Joada Morris 12:04 PM Y Tags and notes Tagged as: Positive res…" at bounding box center [1002, 498] width 971 height 164
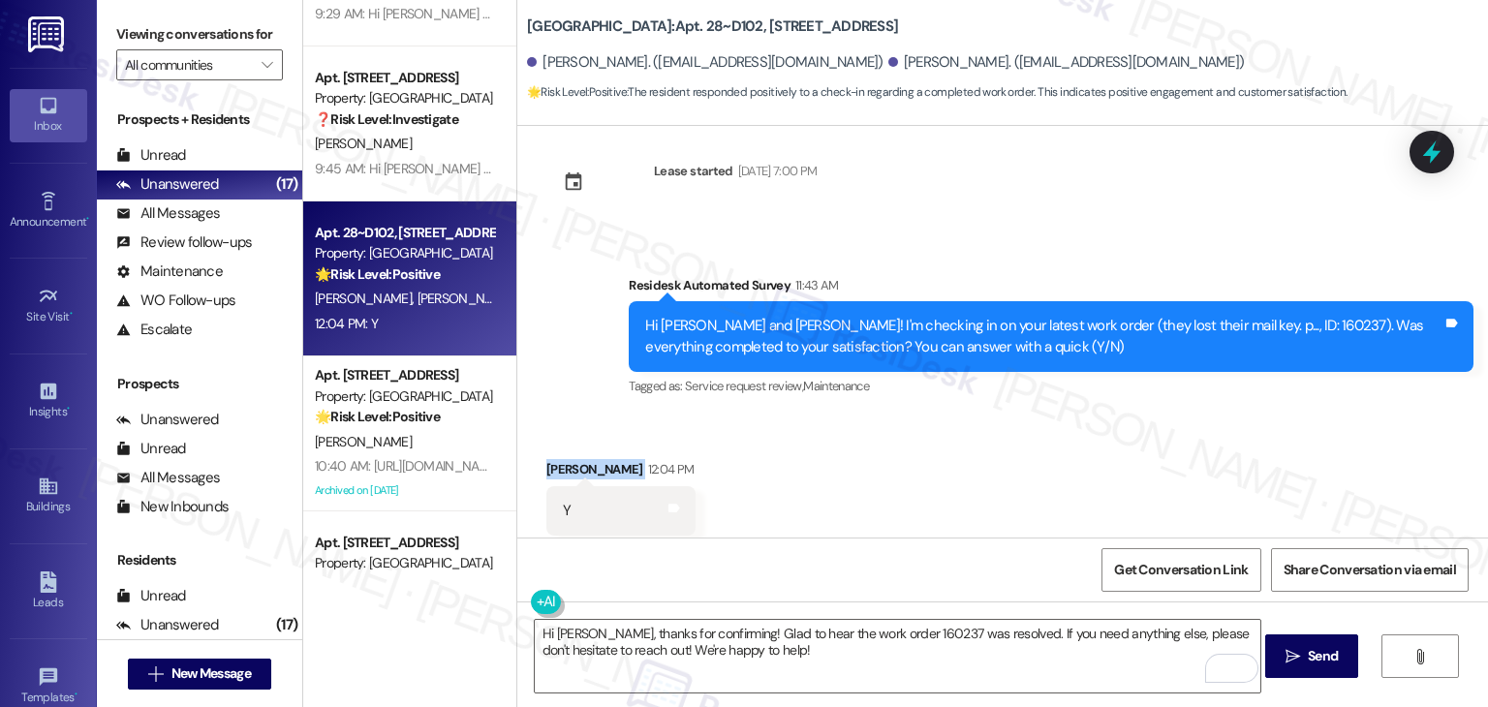
click at [912, 426] on div "Received via SMS Joada Morris 12:04 PM Y Tags and notes Tagged as: Positive res…" at bounding box center [1002, 498] width 971 height 164
click at [744, 655] on textarea "Hi Joada, thanks for confirming! Glad to hear the work order 160237 was resolve…" at bounding box center [898, 656] width 726 height 73
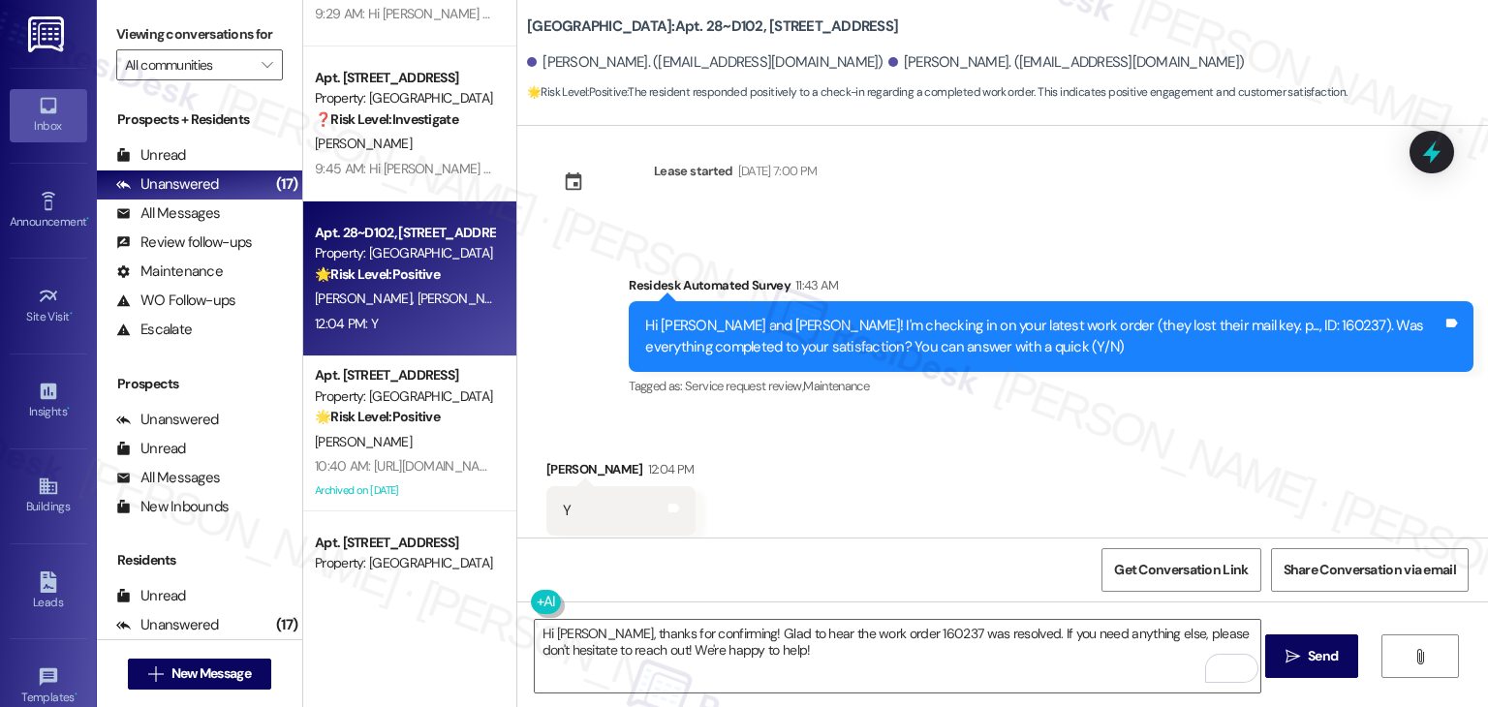
click at [856, 488] on div "Received via SMS Joada Morris 12:04 PM Y Tags and notes Tagged as: Positive res…" at bounding box center [1002, 498] width 971 height 164
click at [1324, 660] on span "Send" at bounding box center [1323, 656] width 30 height 20
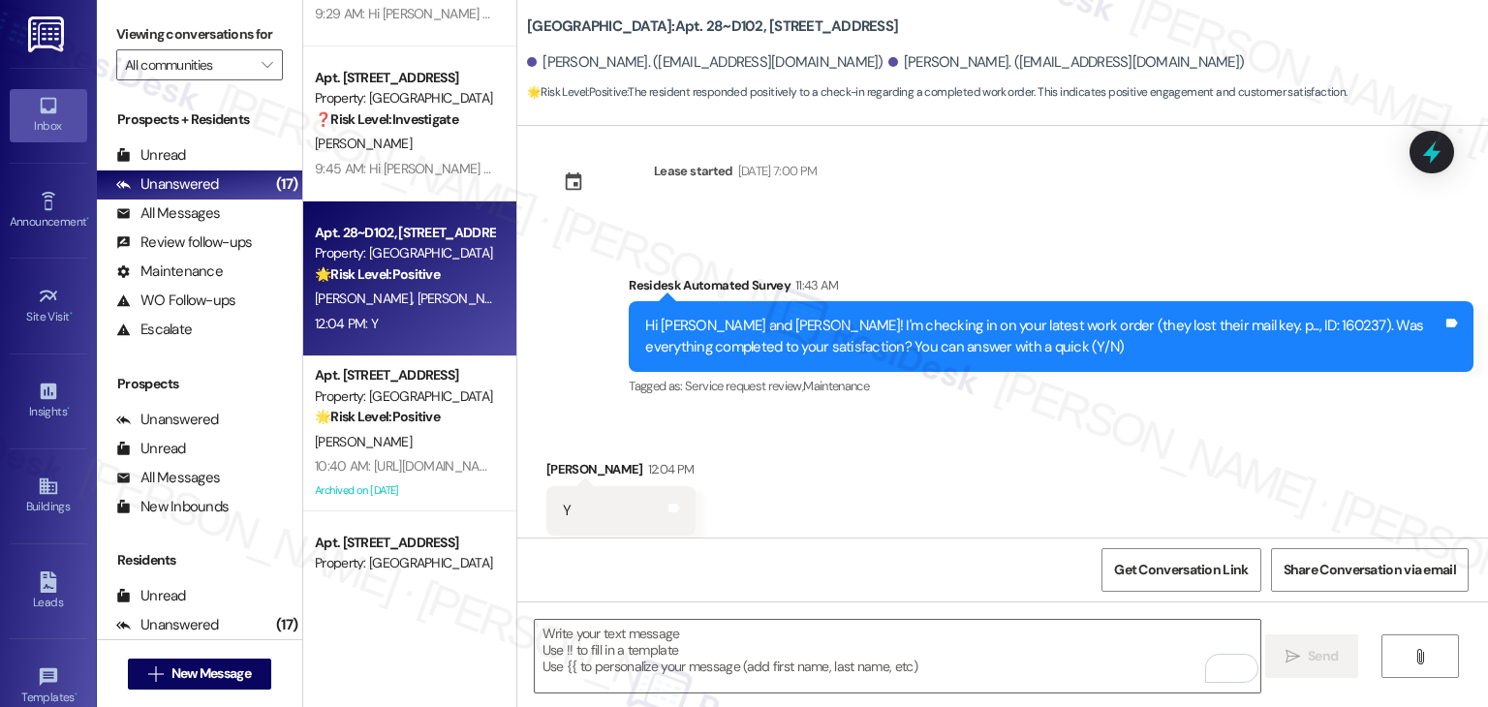
scroll to position [1906, 0]
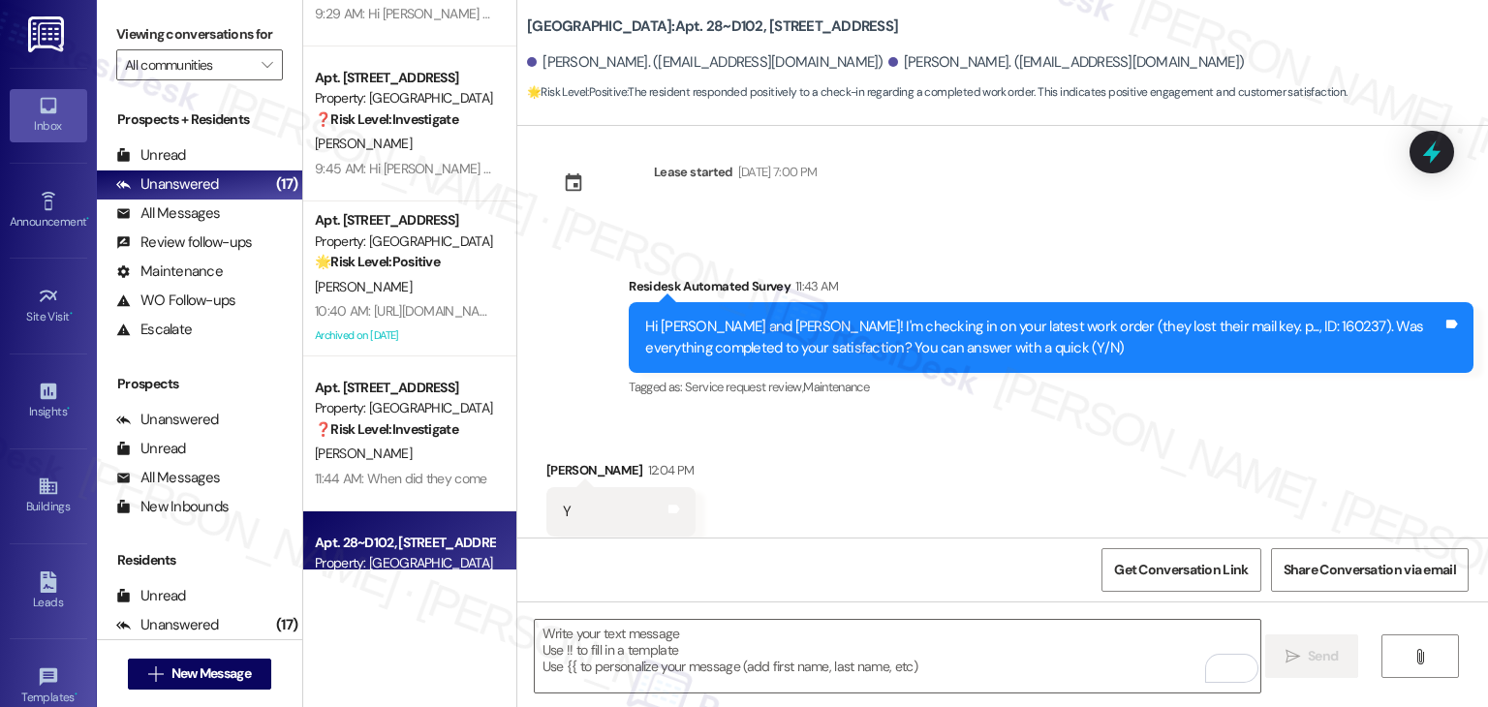
click at [981, 440] on div "Received via SMS Joada Morris 12:04 PM Y Tags and notes Tagged as: Positive res…" at bounding box center [1002, 499] width 971 height 164
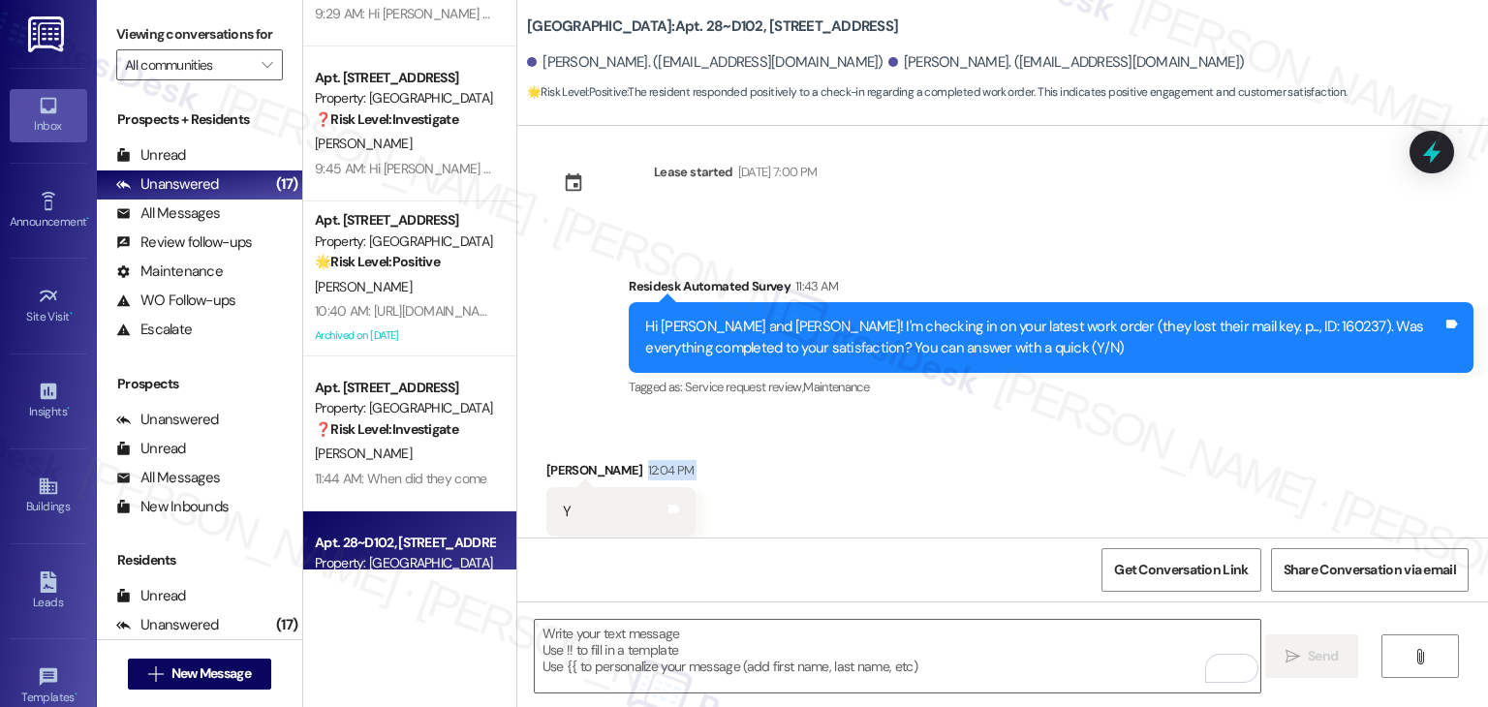
click at [981, 440] on div "Received via SMS Joada Morris 12:04 PM Y Tags and notes Tagged as: Positive res…" at bounding box center [1002, 499] width 971 height 164
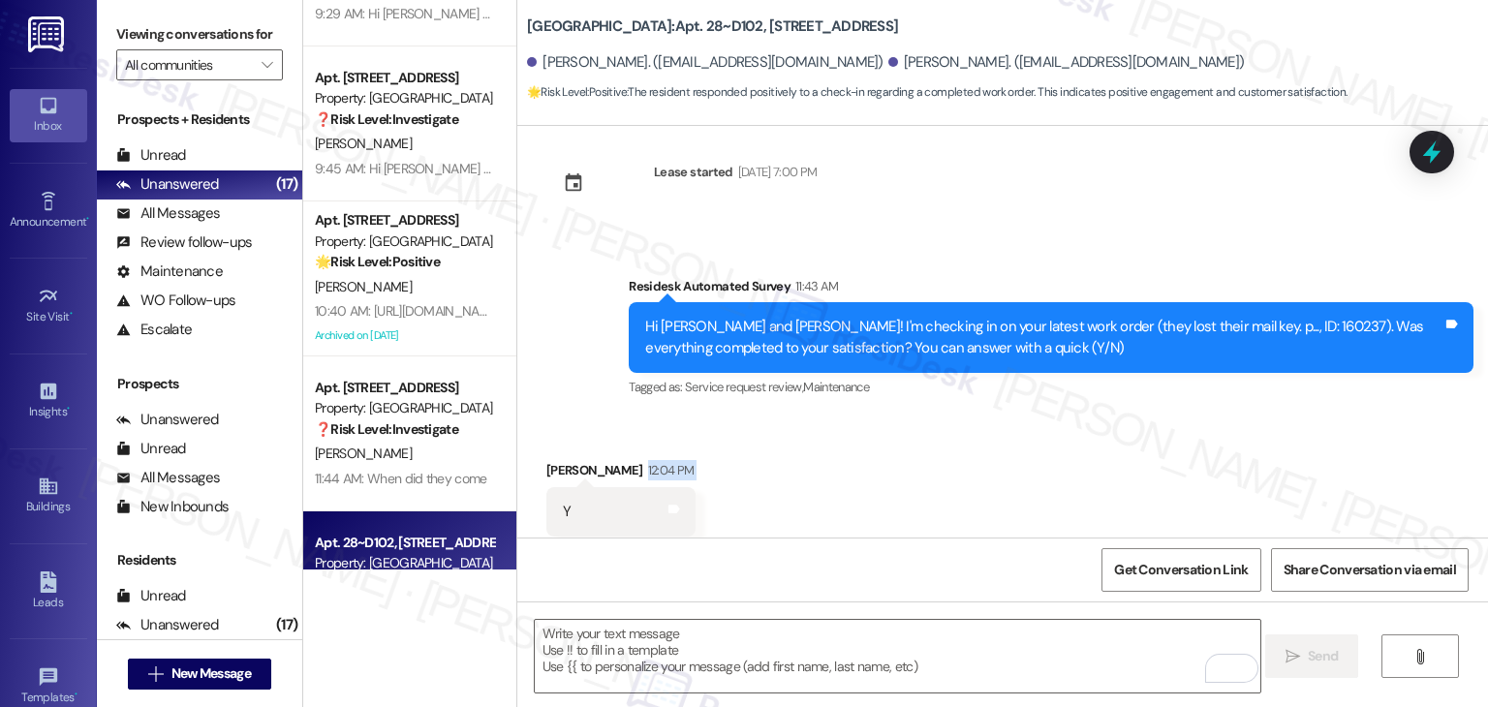
click at [981, 440] on div "Received via SMS Joada Morris 12:04 PM Y Tags and notes Tagged as: Positive res…" at bounding box center [1002, 499] width 971 height 164
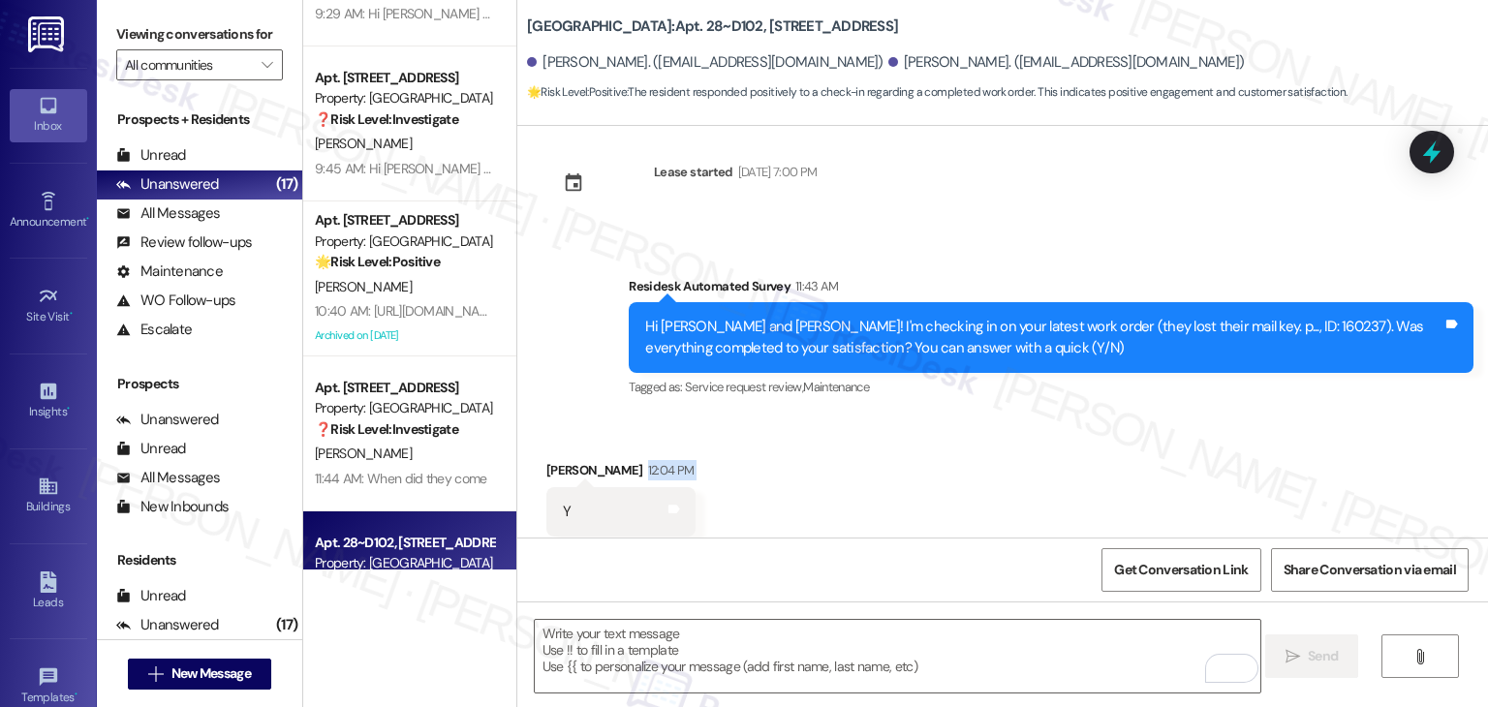
click at [981, 440] on div "Received via SMS Joada Morris 12:04 PM Y Tags and notes Tagged as: Positive res…" at bounding box center [1002, 499] width 971 height 164
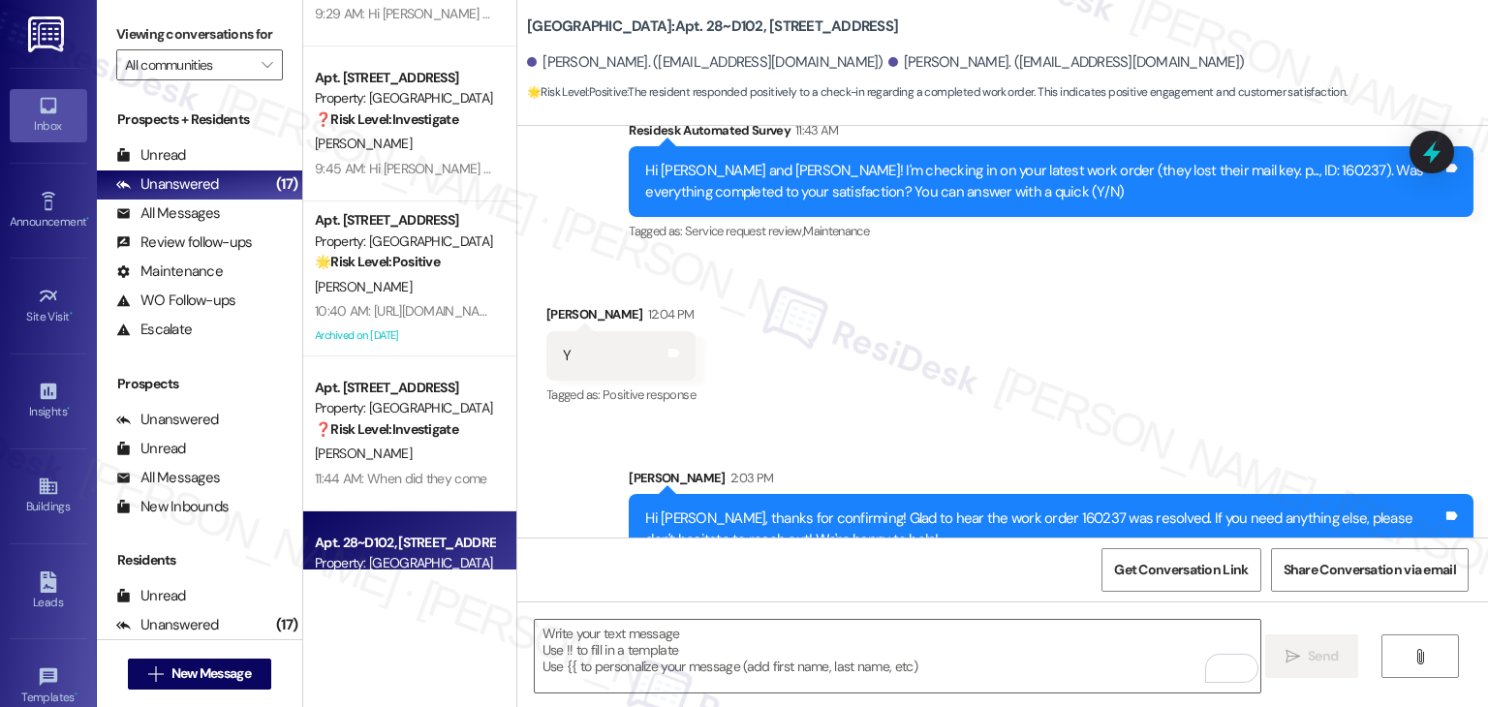
click at [993, 424] on div "Sent via SMS Sarah 2:03 PM Hi Joada, thanks for confirming! Glad to hear the wo…" at bounding box center [1002, 502] width 971 height 156
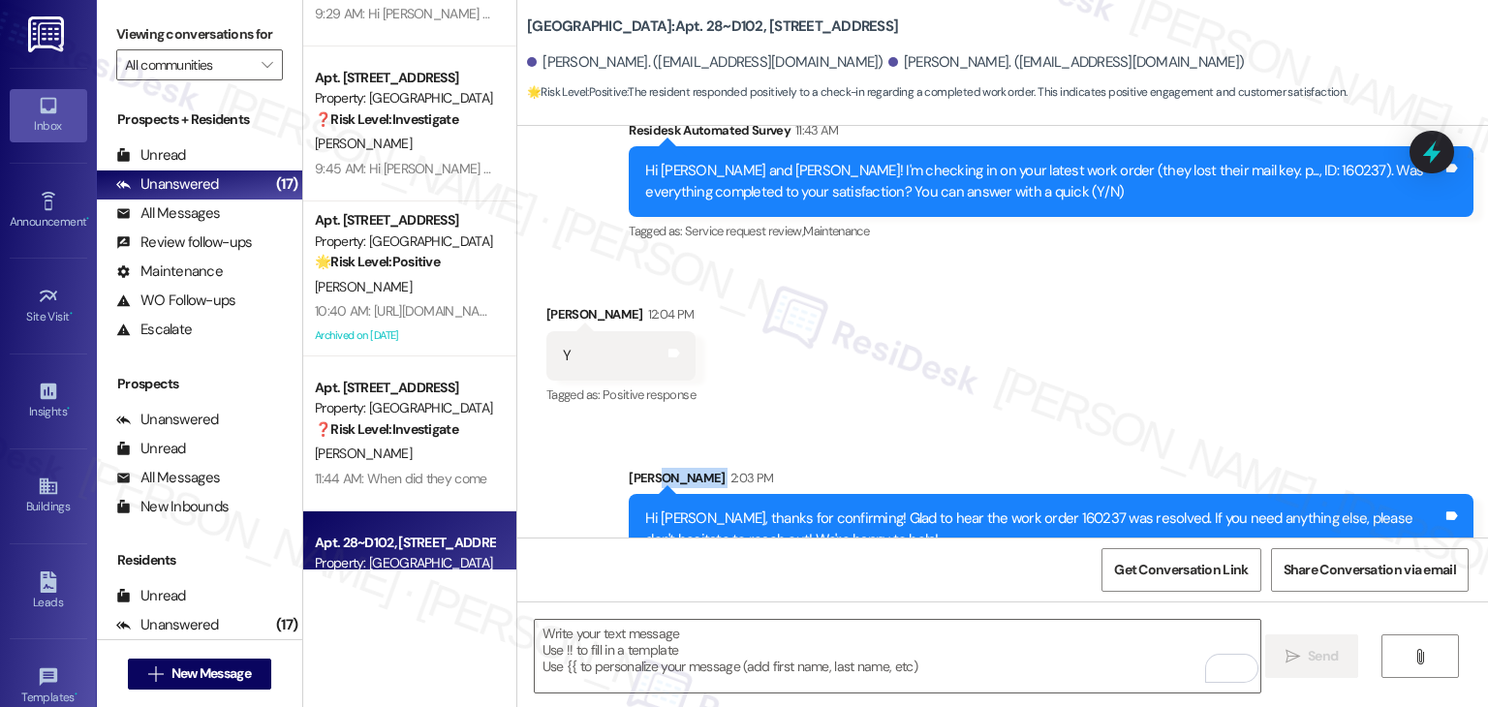
click at [993, 424] on div "Sent via SMS Sarah 2:03 PM Hi Joada, thanks for confirming! Glad to hear the wo…" at bounding box center [1002, 502] width 971 height 156
click at [1002, 364] on div "Received via SMS Joada Morris 12:04 PM Y Tags and notes Tagged as: Positive res…" at bounding box center [1002, 343] width 971 height 164
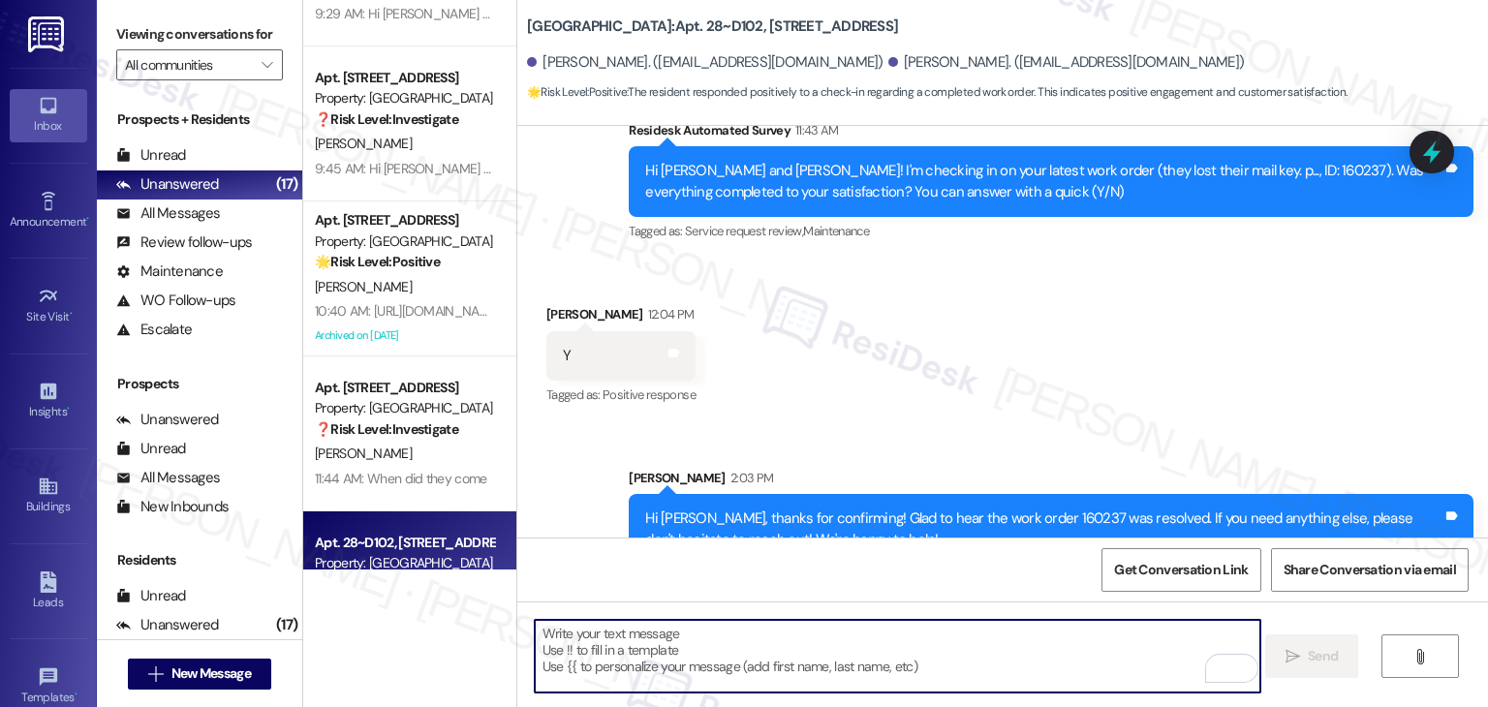
click at [646, 638] on textarea "To enrich screen reader interactions, please activate Accessibility in Grammarl…" at bounding box center [898, 656] width 726 height 73
paste textarea "We're eager to know if {{property}} has met your expectations. Your feedback is…"
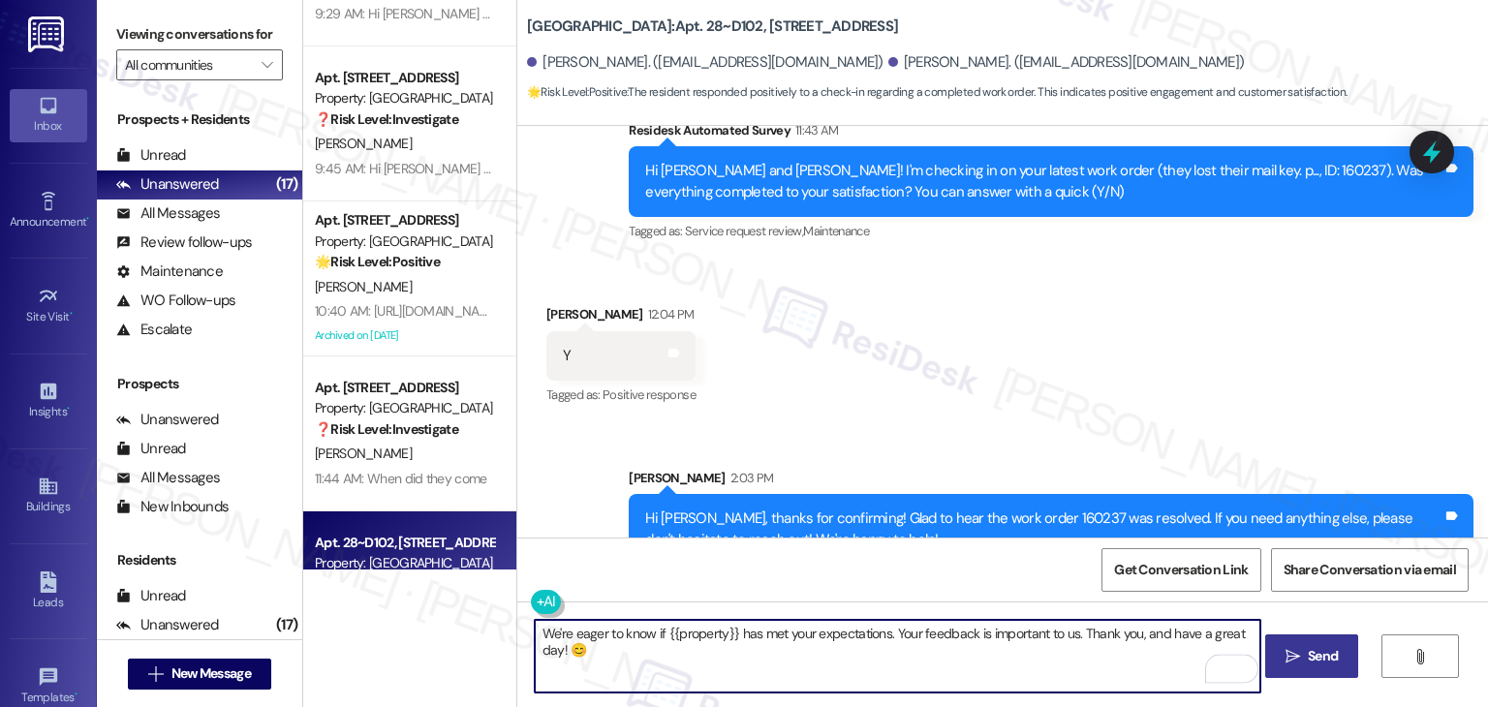
type textarea "We're eager to know if {{property}} has met your expectations. Your feedback is…"
click at [1332, 664] on span "Send" at bounding box center [1323, 656] width 30 height 20
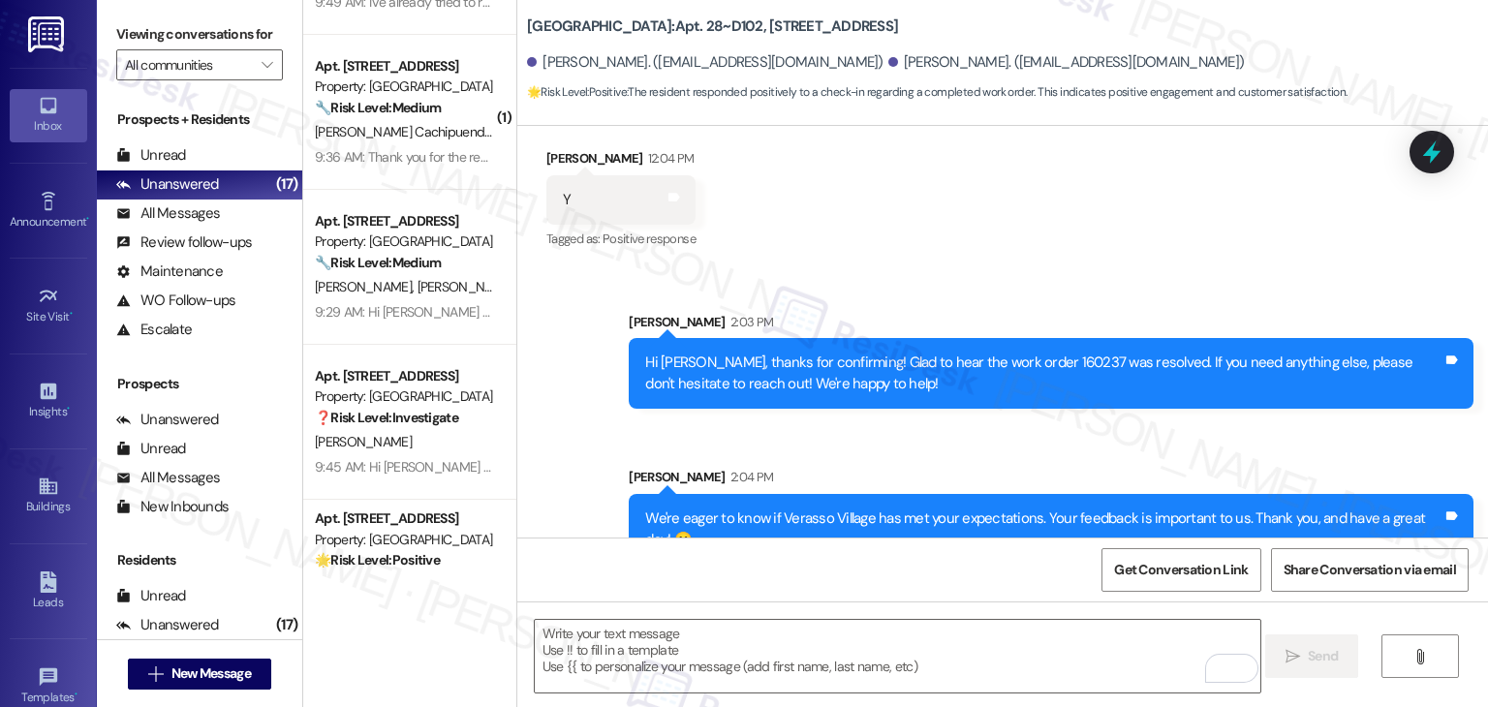
scroll to position [961, 0]
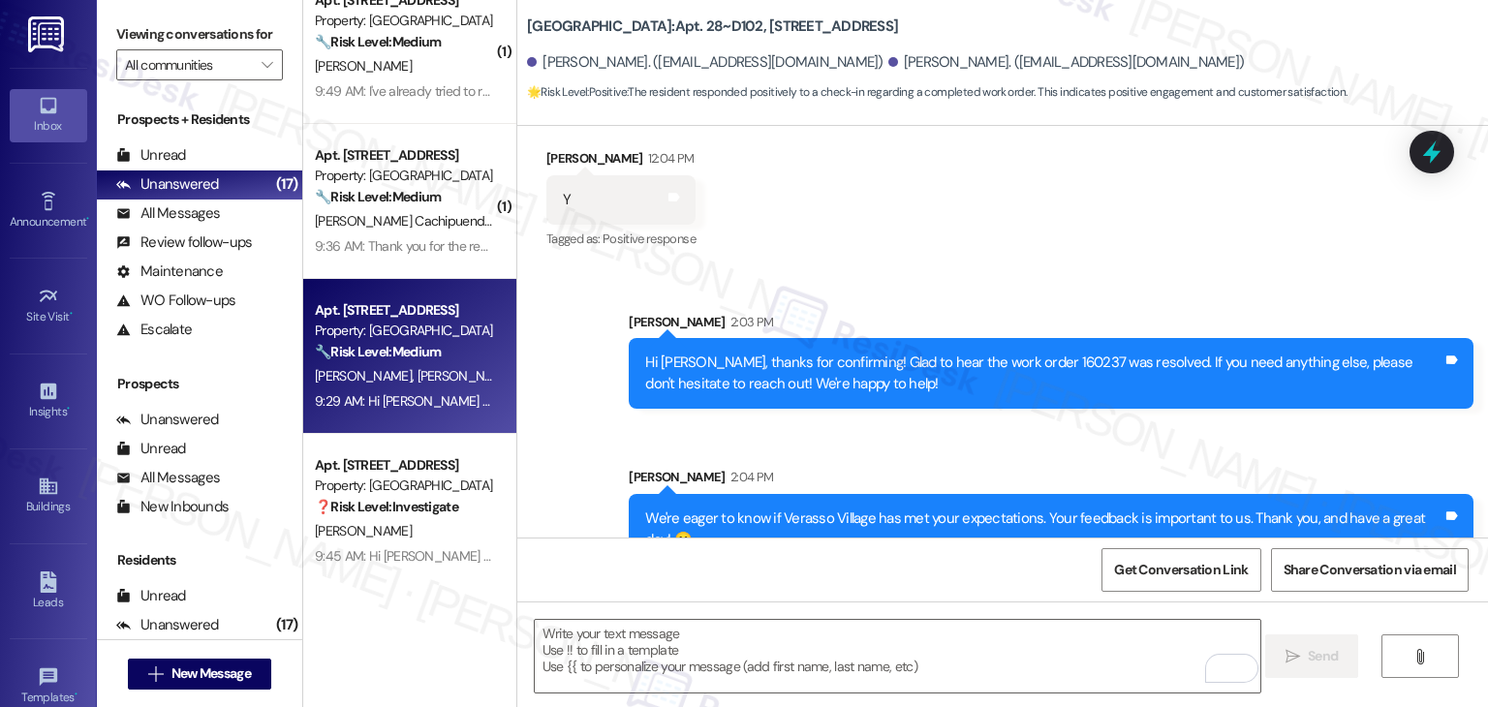
click at [434, 420] on div "Apt. 535, 1525 N 14th Ave Property: Beaumont 🔧 Risk Level: Medium The resident …" at bounding box center [409, 356] width 213 height 155
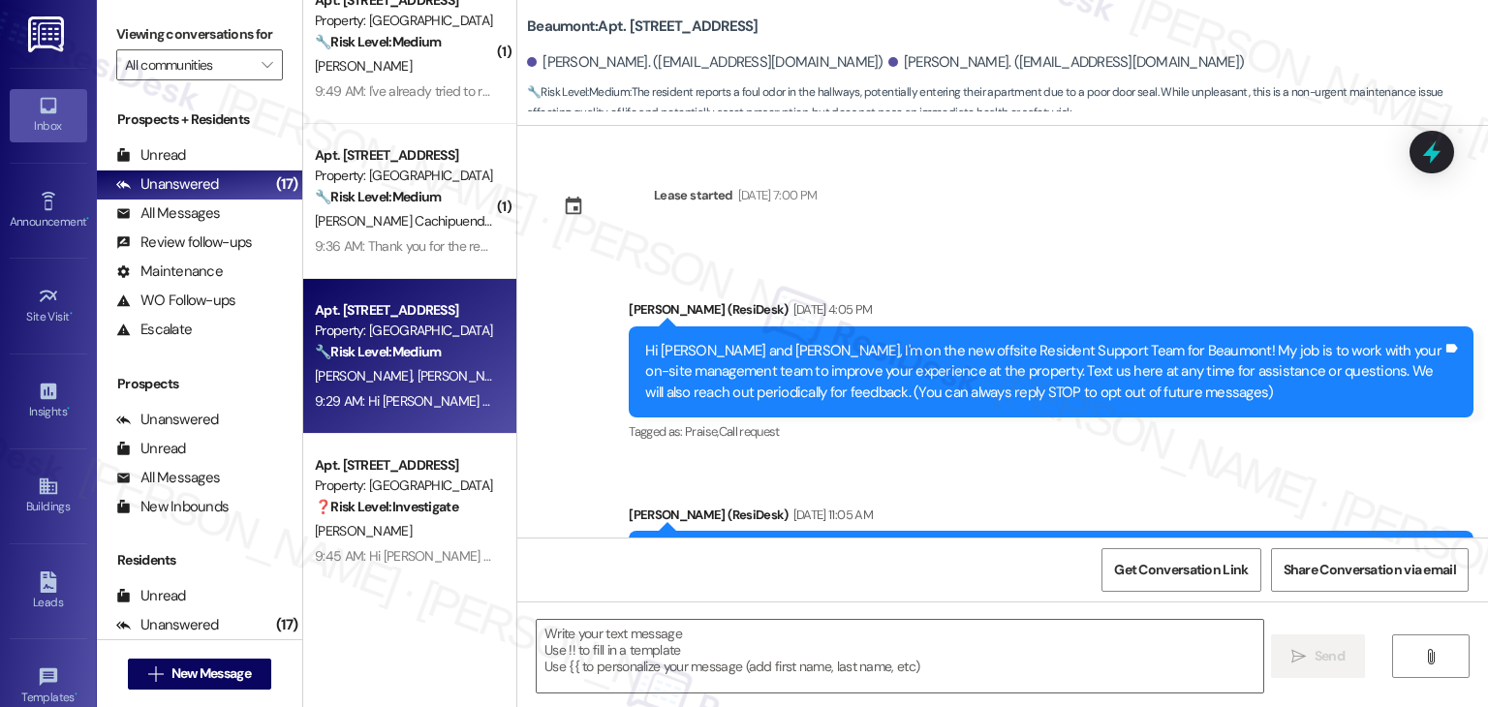
scroll to position [5581, 0]
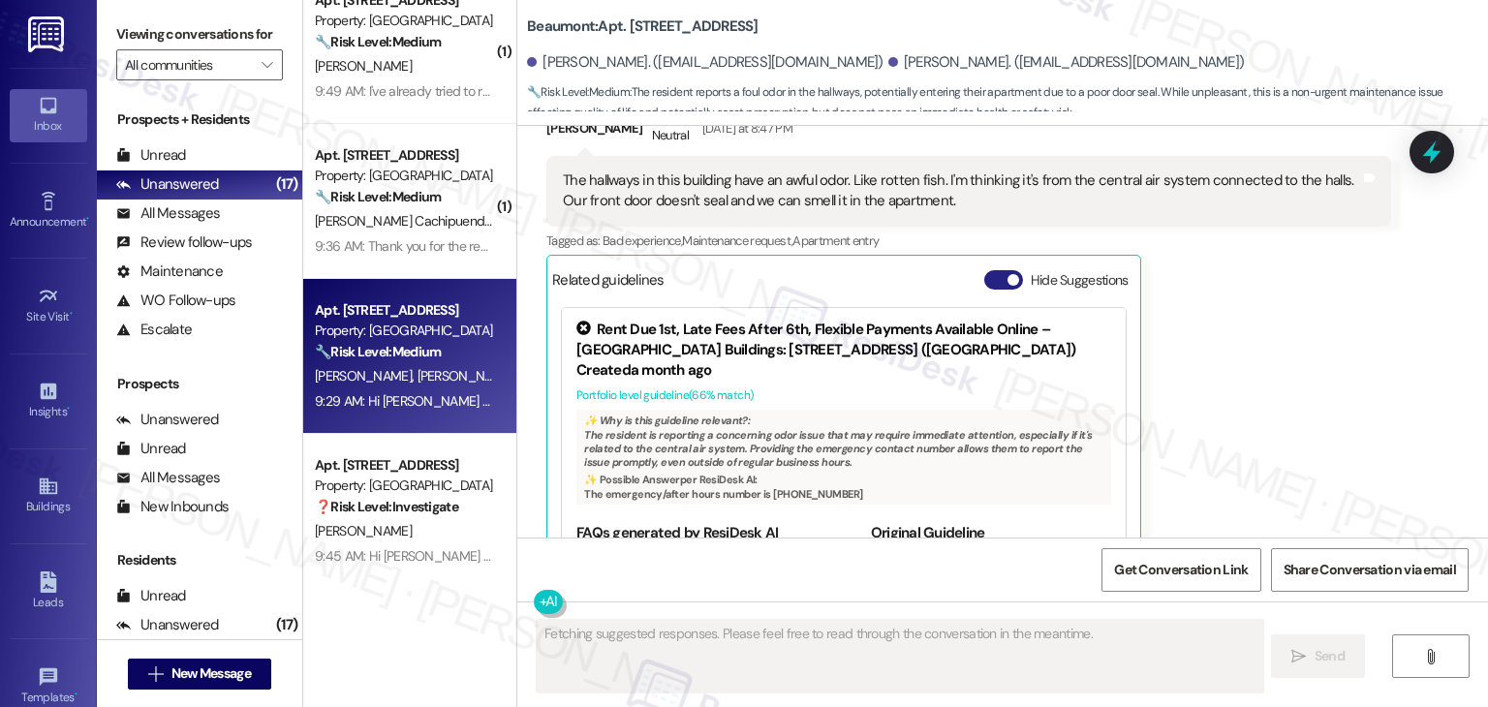
click at [990, 270] on button "Hide Suggestions" at bounding box center [1003, 279] width 39 height 19
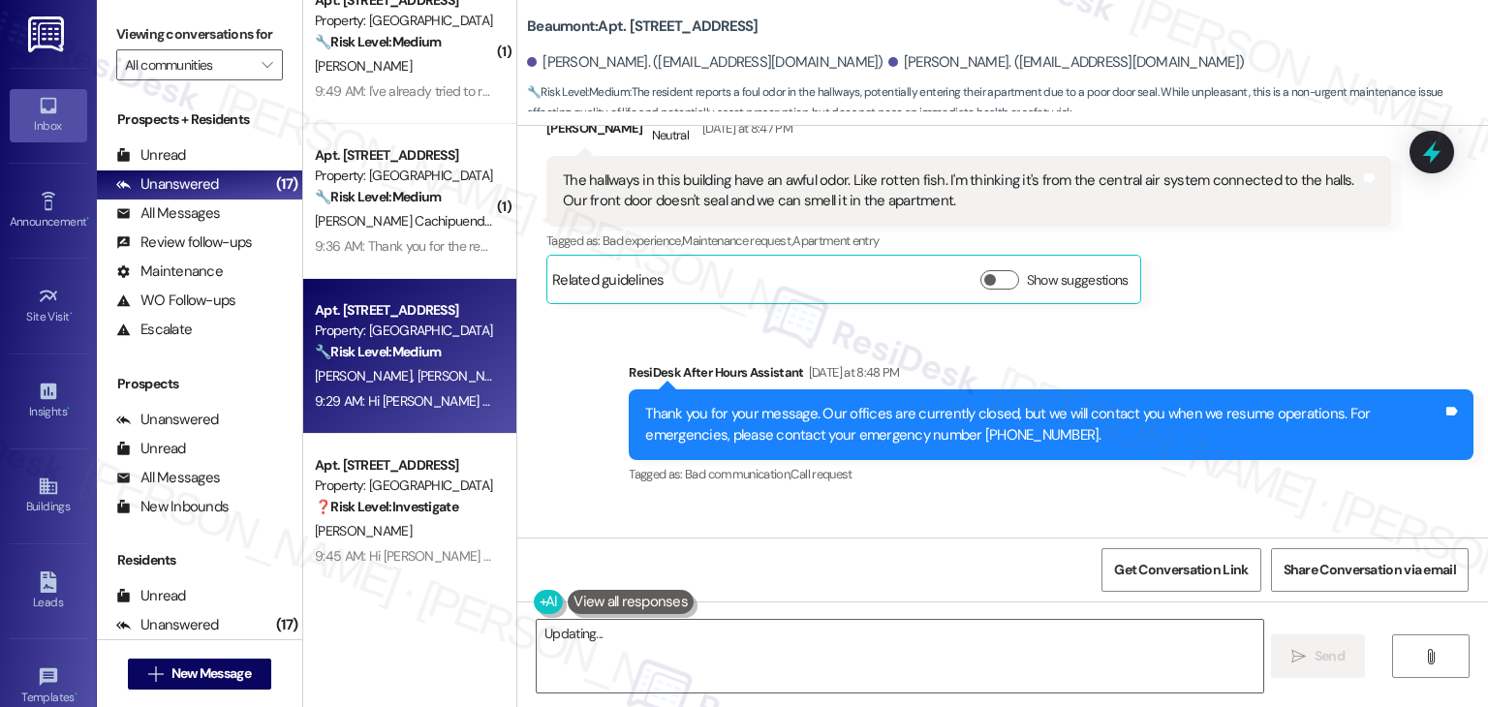
scroll to position [5937, 0]
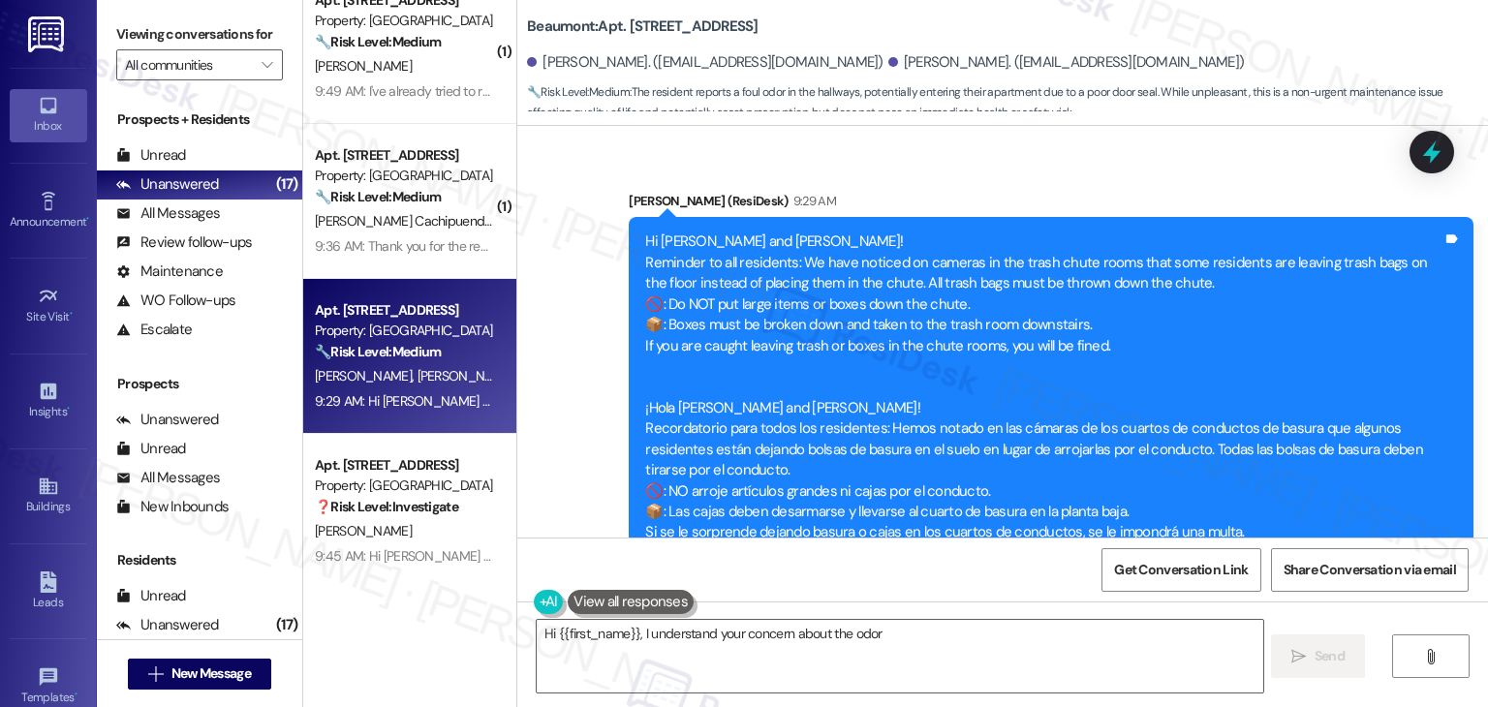
click at [586, 478] on div "Sent via SMS ResiDesk After Hours Assistant Yesterday at 8:48 PM Thank you for …" at bounding box center [1002, 281] width 971 height 639
click at [262, 63] on icon "" at bounding box center [267, 65] width 11 height 16
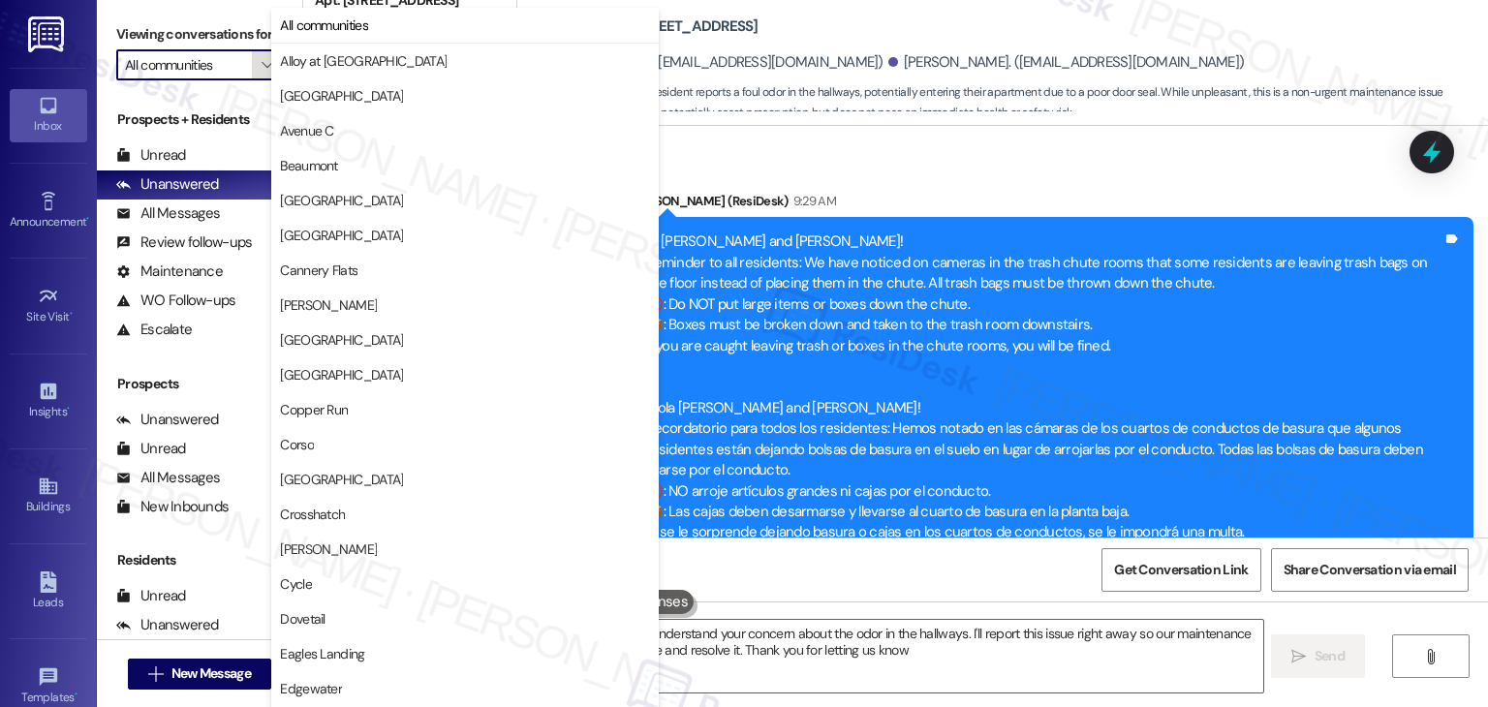
type textarea "Hi {{first_name}}, I understand your concern about the odor in the hallways. I'…"
click at [296, 303] on span "Cardona" at bounding box center [328, 305] width 97 height 19
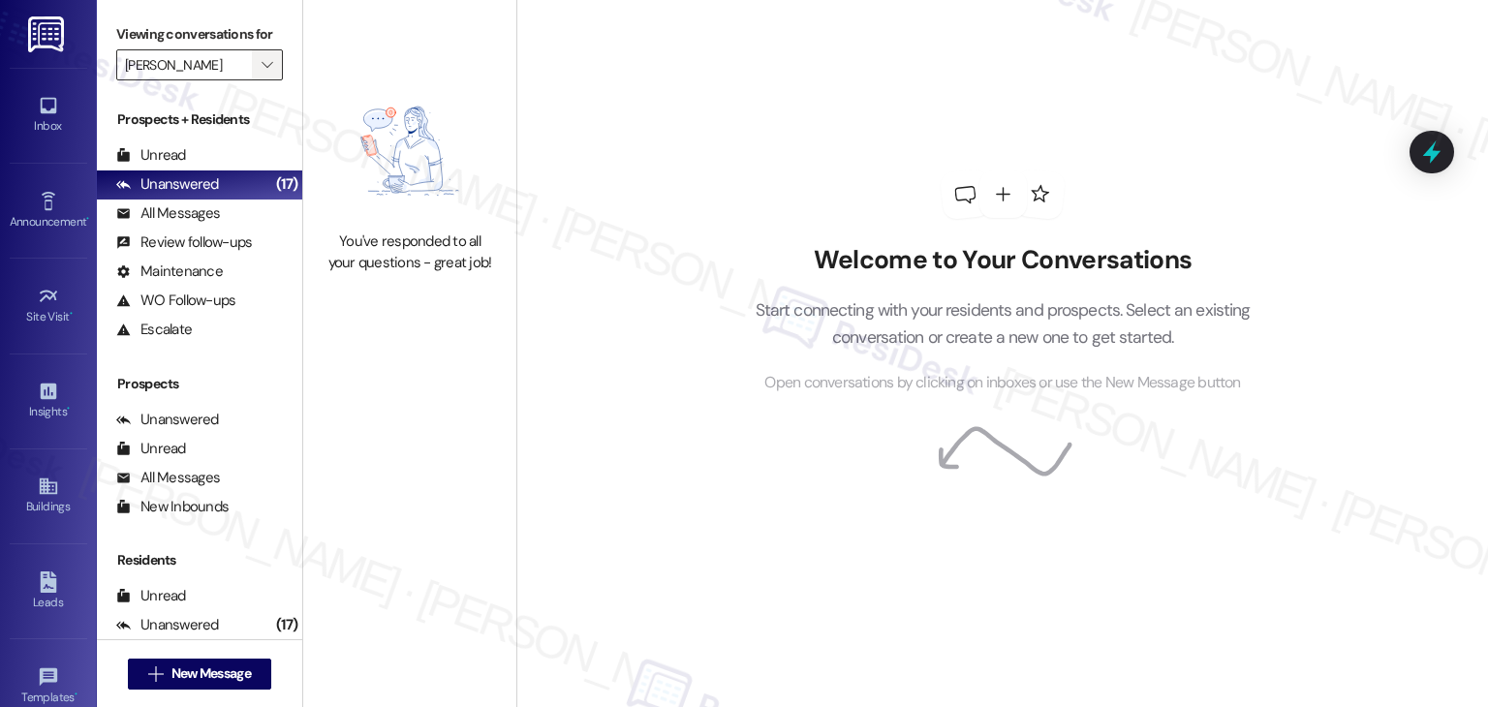
click at [262, 67] on icon "" at bounding box center [267, 65] width 11 height 16
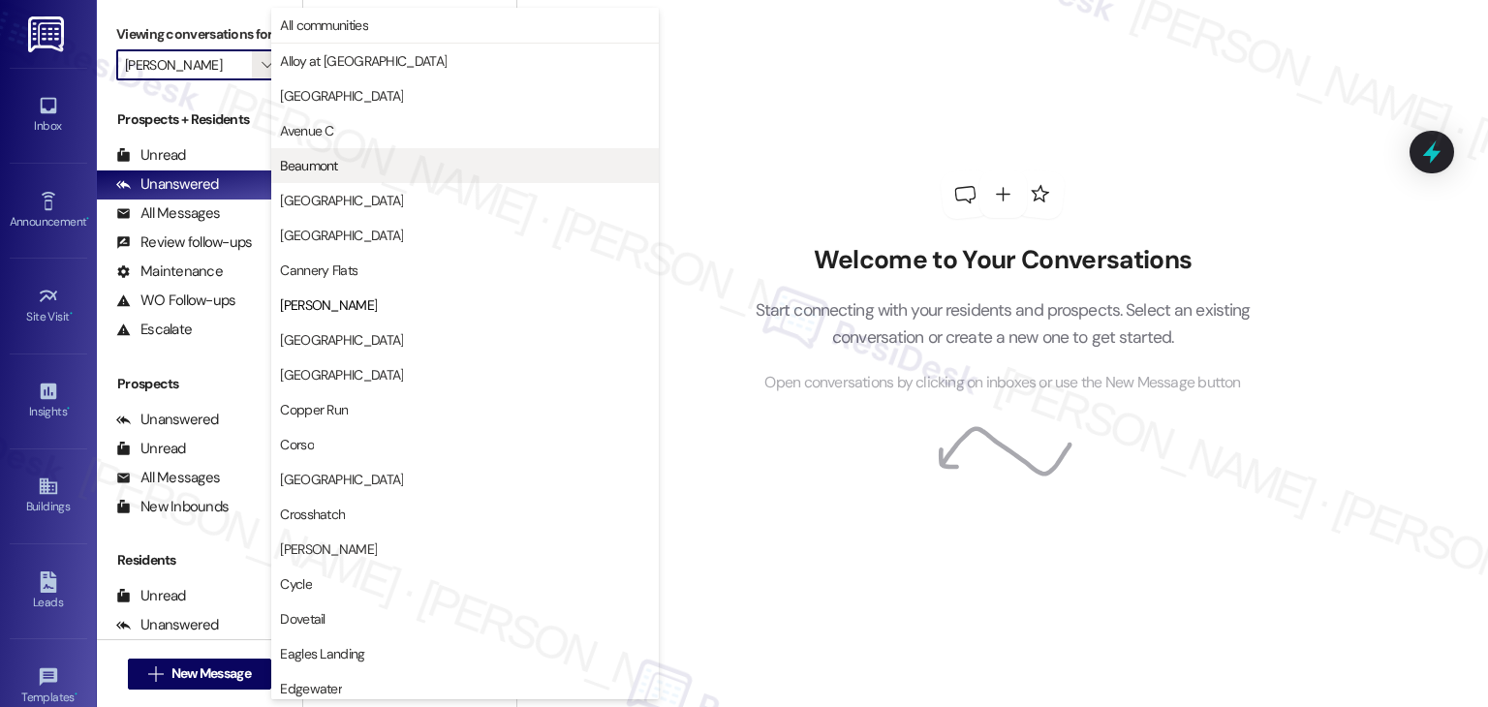
click at [305, 164] on span "Beaumont" at bounding box center [308, 165] width 57 height 19
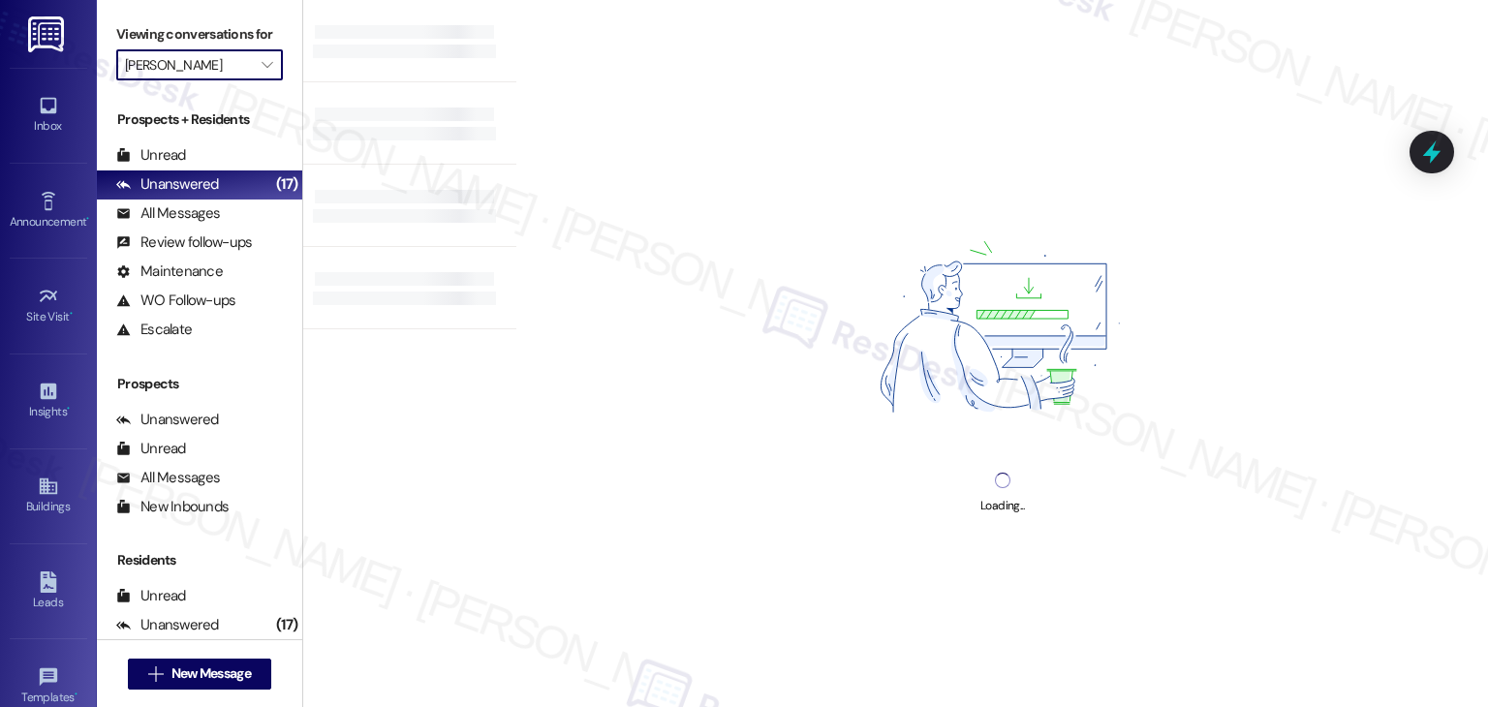
type input "Beaumont"
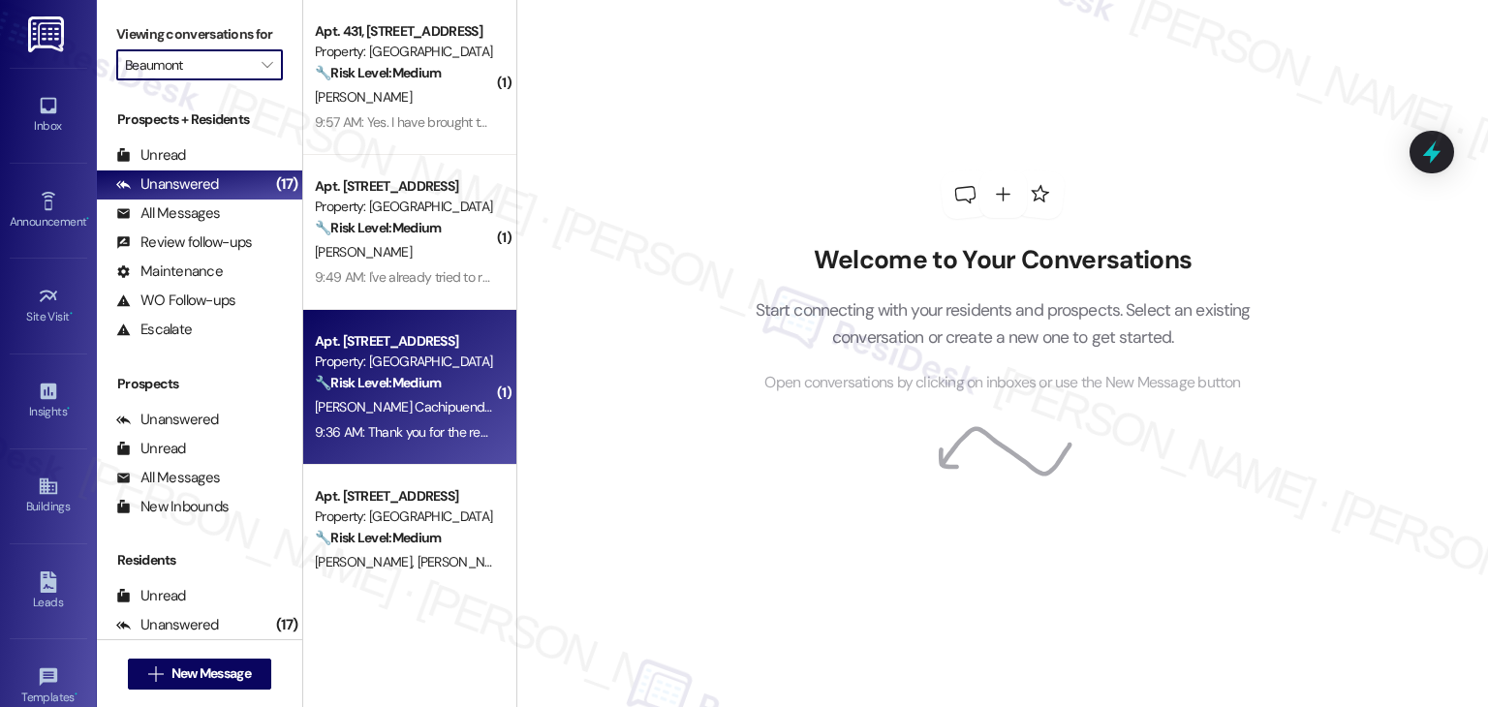
scroll to position [205, 0]
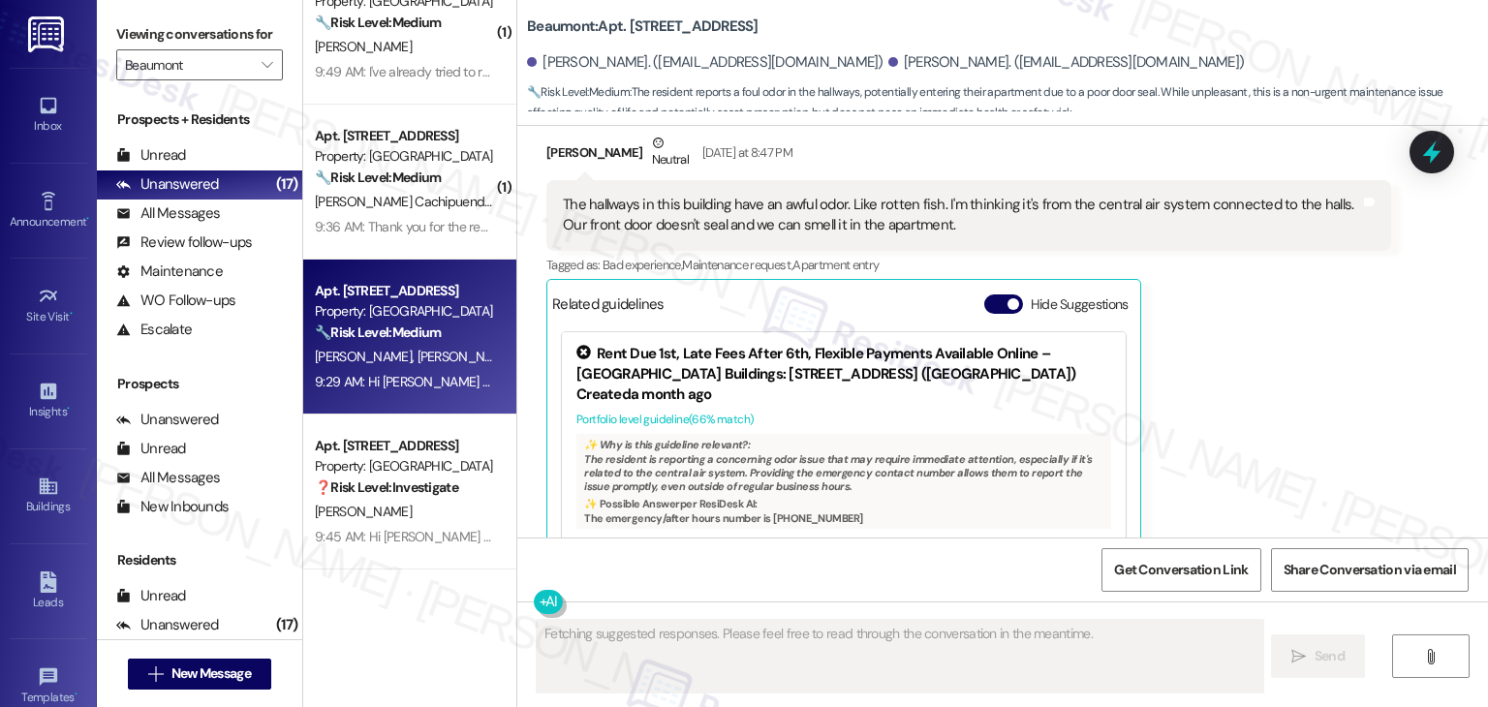
scroll to position [5581, 0]
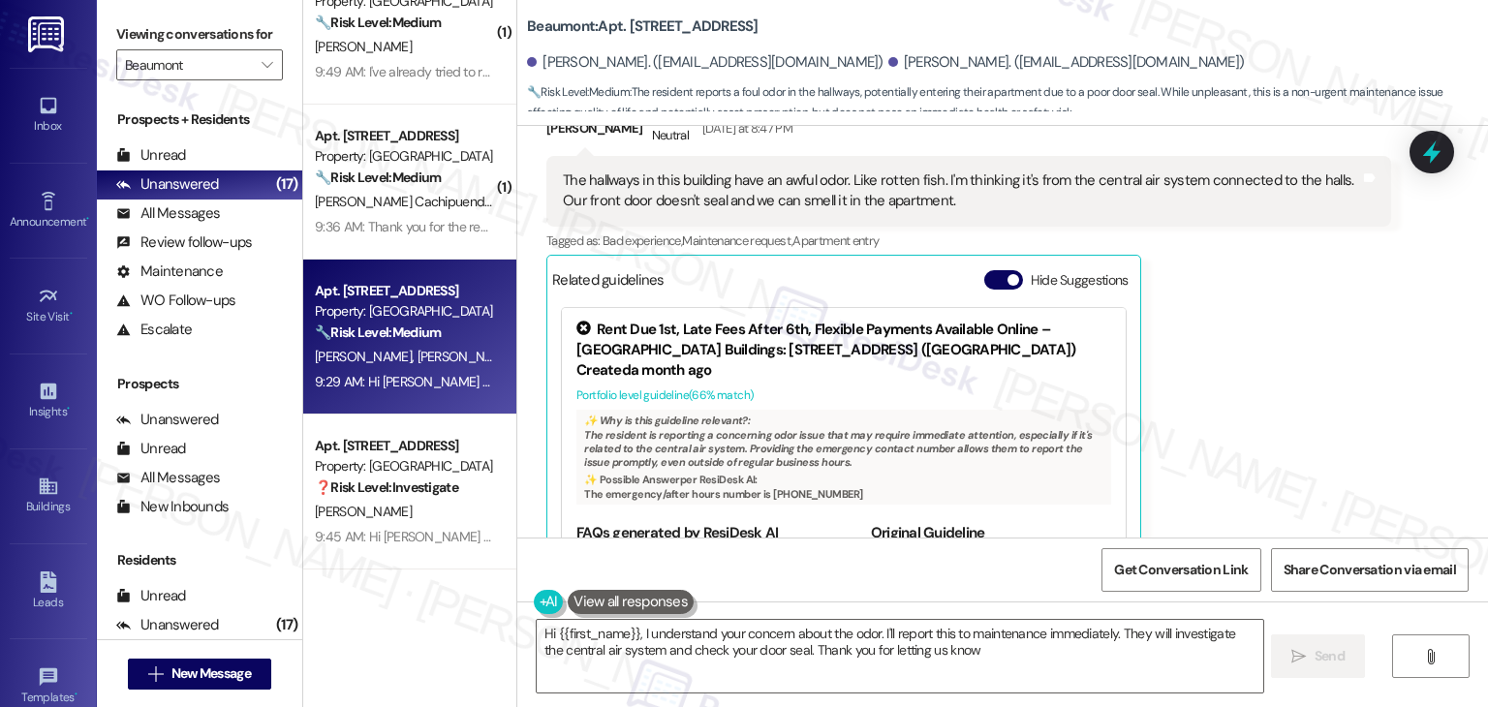
type textarea "Hi {{first_name}}, I understand your concern about the odor. I'll report this t…"
click at [988, 270] on button "Hide Suggestions" at bounding box center [1003, 279] width 39 height 19
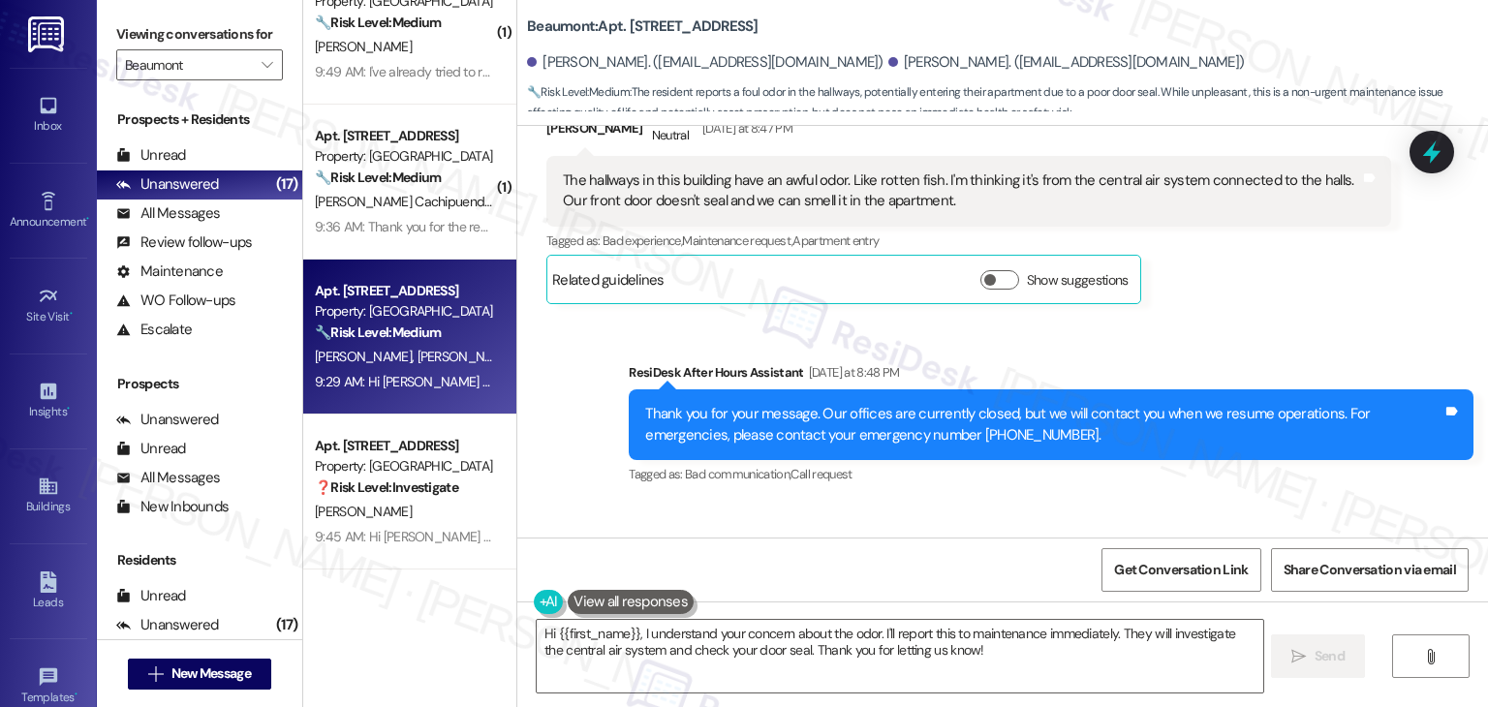
click at [1205, 319] on div "Sent via SMS ResiDesk After Hours Assistant Yesterday at 8:48 PM Thank you for …" at bounding box center [1002, 638] width 971 height 639
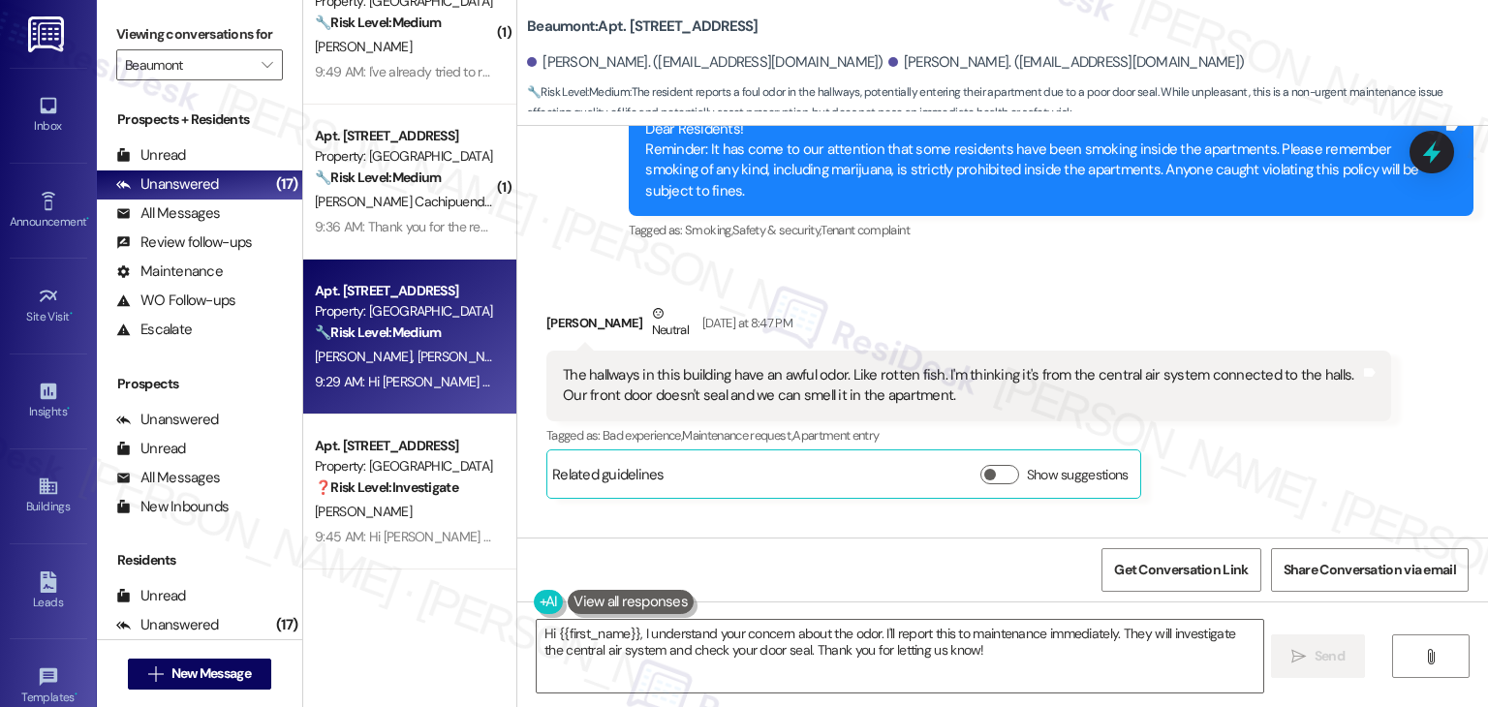
scroll to position [5356, 0]
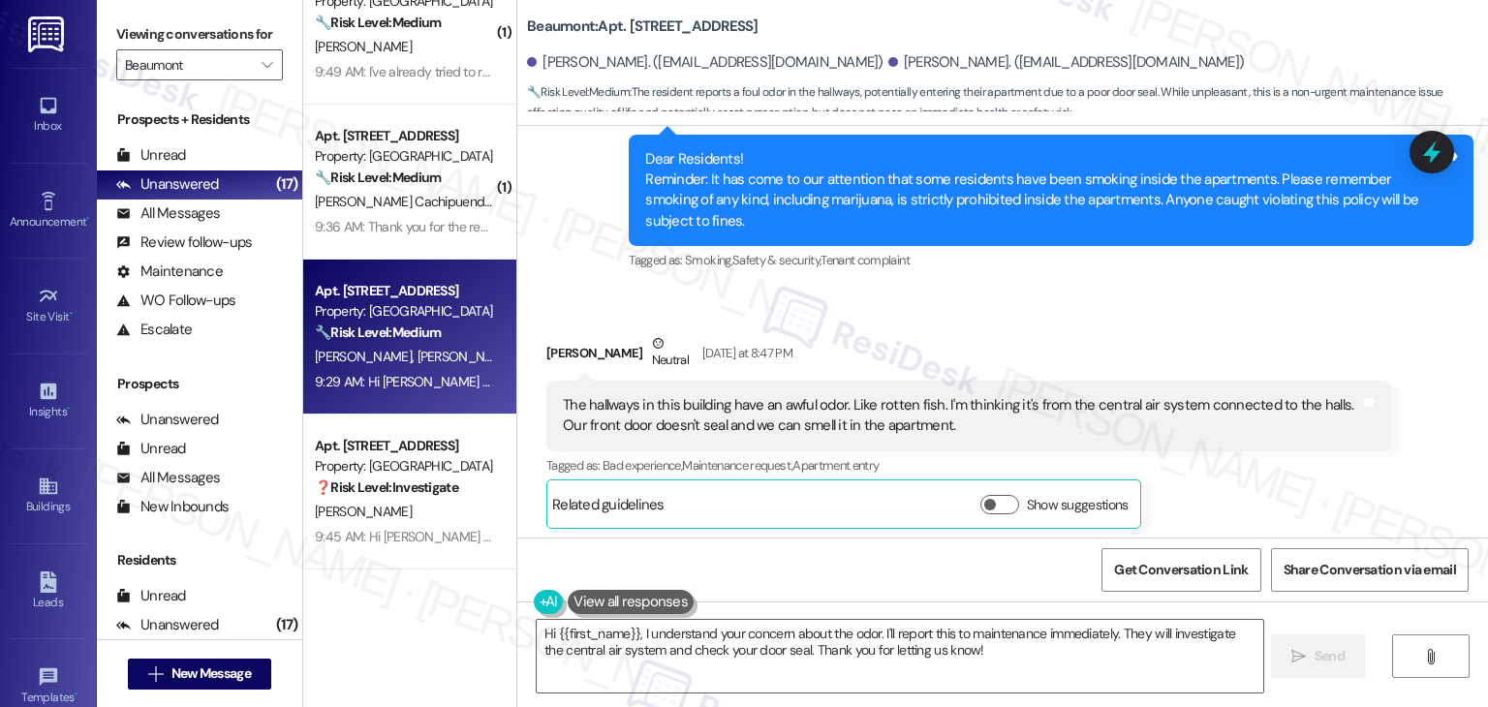
click at [1125, 290] on div "Received via SMS Cynthia Ray Neutral Yesterday at 8:47 PM The hallways in this …" at bounding box center [1002, 417] width 971 height 255
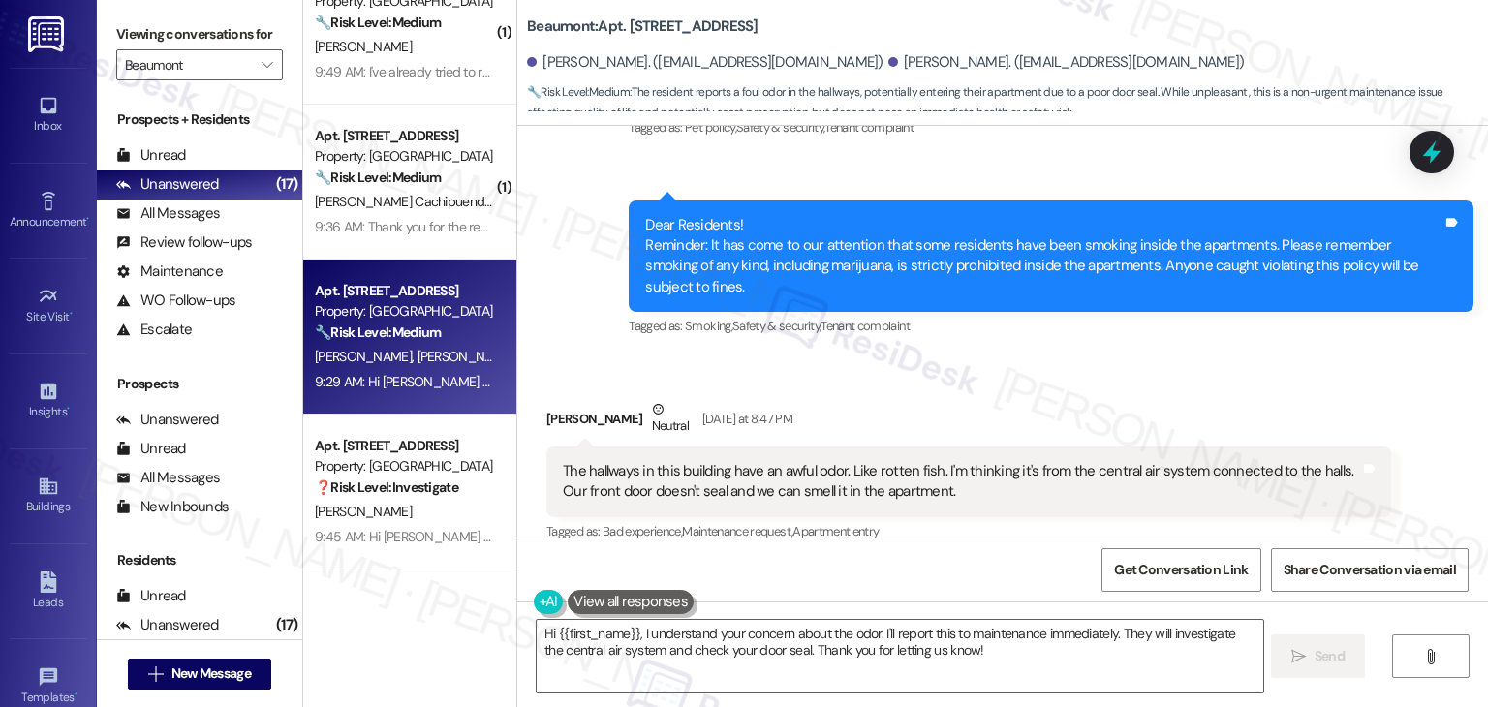
scroll to position [5259, 0]
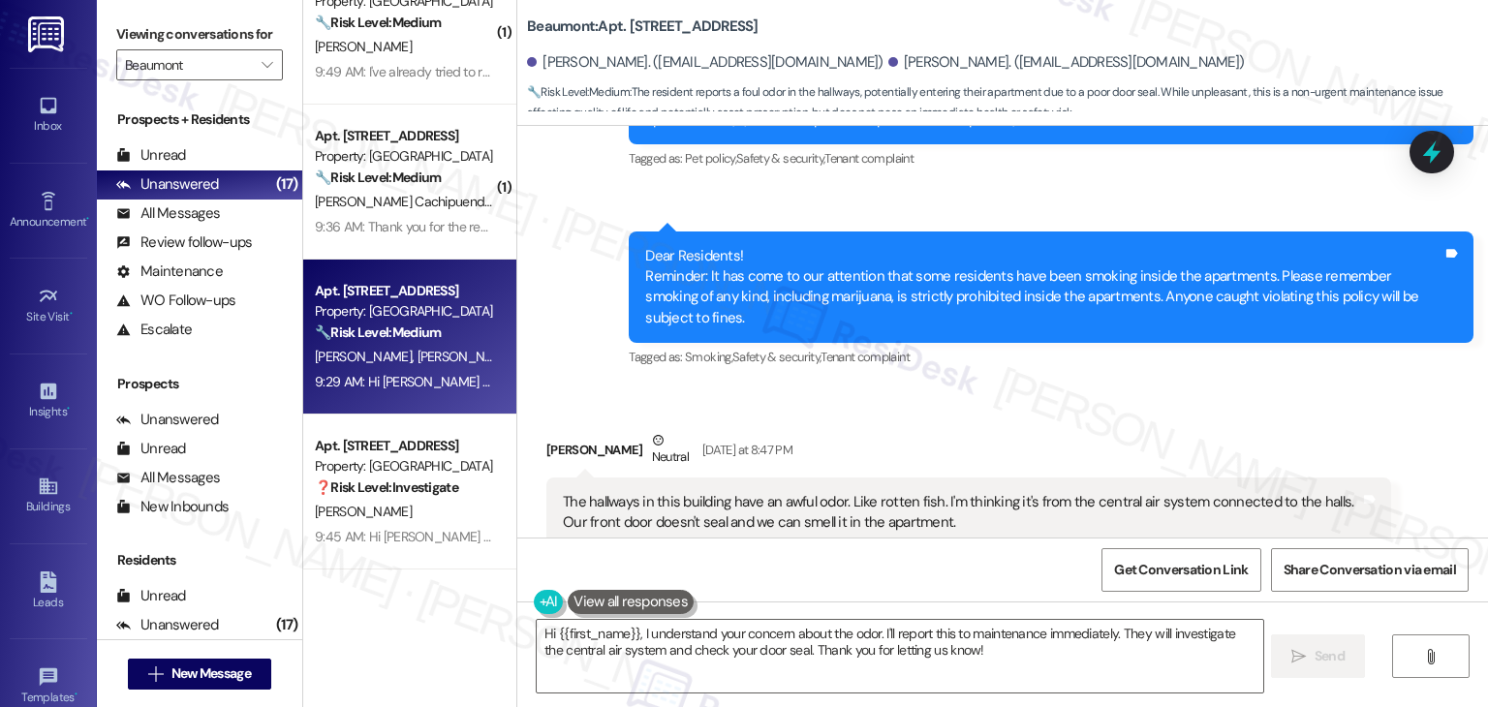
click at [1091, 316] on div "Announcement, sent via SMS 3:17 PM Dottie (ResiDesk) Sep 11, 2025 at 3:17 PM De…" at bounding box center [1051, 302] width 874 height 170
click at [833, 492] on div "The hallways in this building have an awful odor. Like rotten fish. I'm thinkin…" at bounding box center [961, 513] width 797 height 42
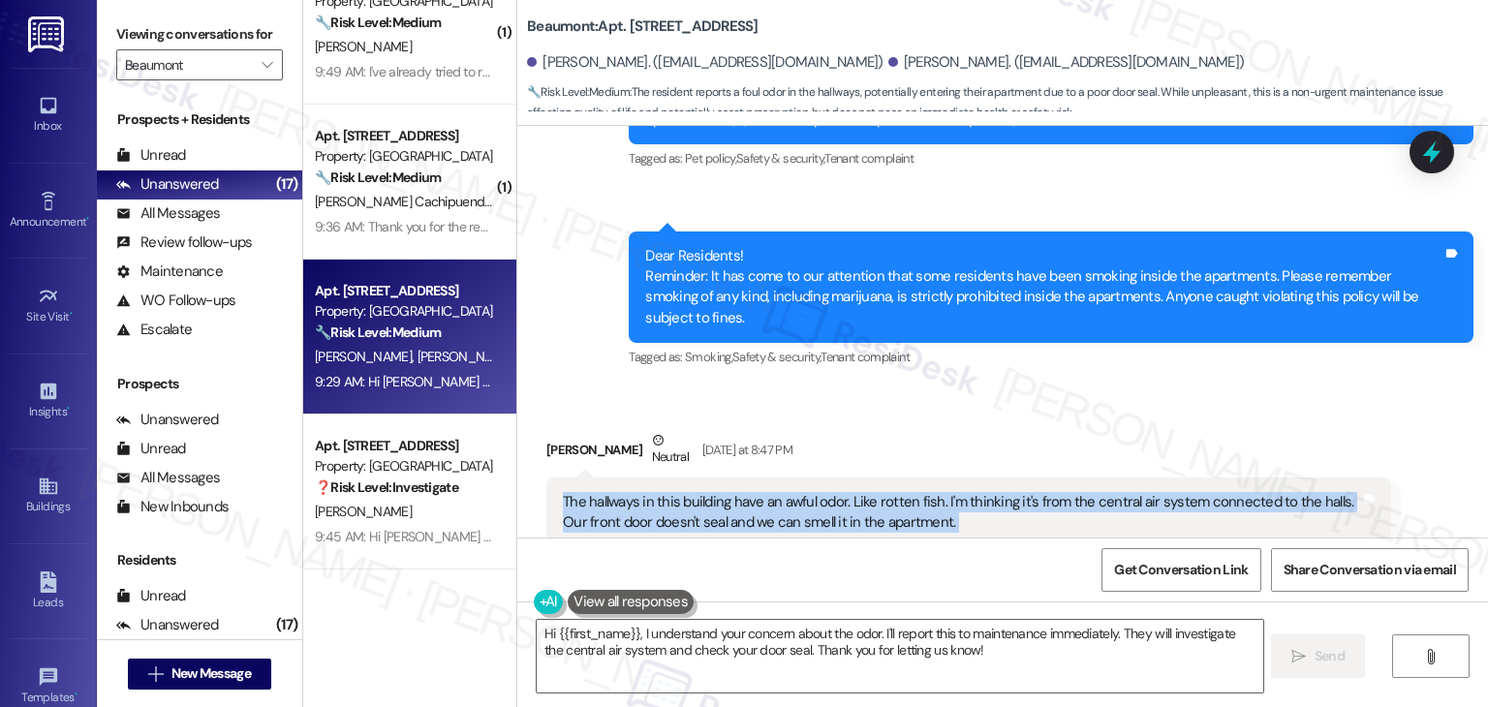
click at [833, 492] on div "The hallways in this building have an awful odor. Like rotten fish. I'm thinkin…" at bounding box center [961, 513] width 797 height 42
copy div "The hallways in this building have an awful odor. Like rotten fish. I'm thinkin…"
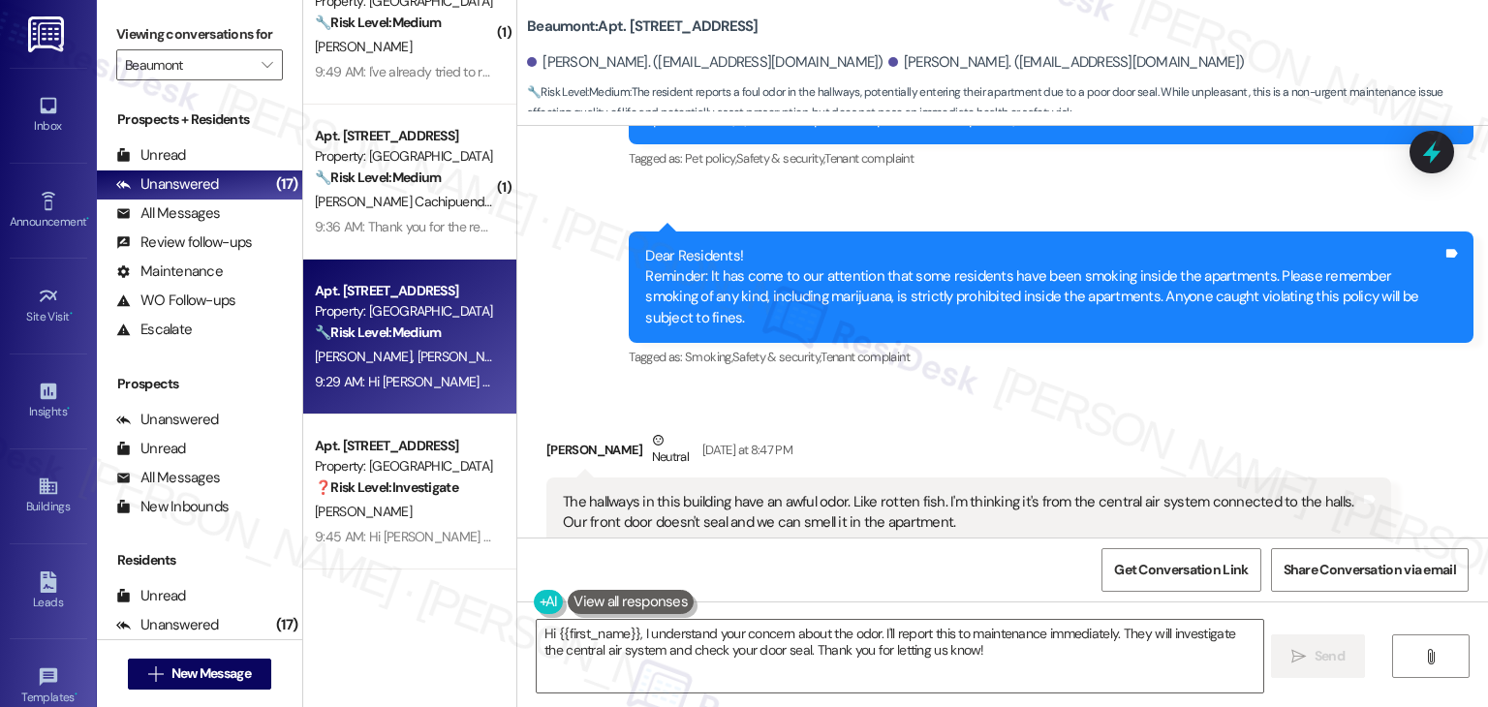
click at [1215, 548] on div "Tagged as: Bad experience , Click to highlight conversations about Bad experien…" at bounding box center [968, 562] width 845 height 28
click at [1041, 430] on div "Cynthia Ray Neutral Yesterday at 8:47 PM" at bounding box center [968, 453] width 845 height 47
click at [1056, 387] on div "Received via SMS Cynthia Ray Neutral Yesterday at 8:47 PM The hallways in this …" at bounding box center [1002, 514] width 971 height 255
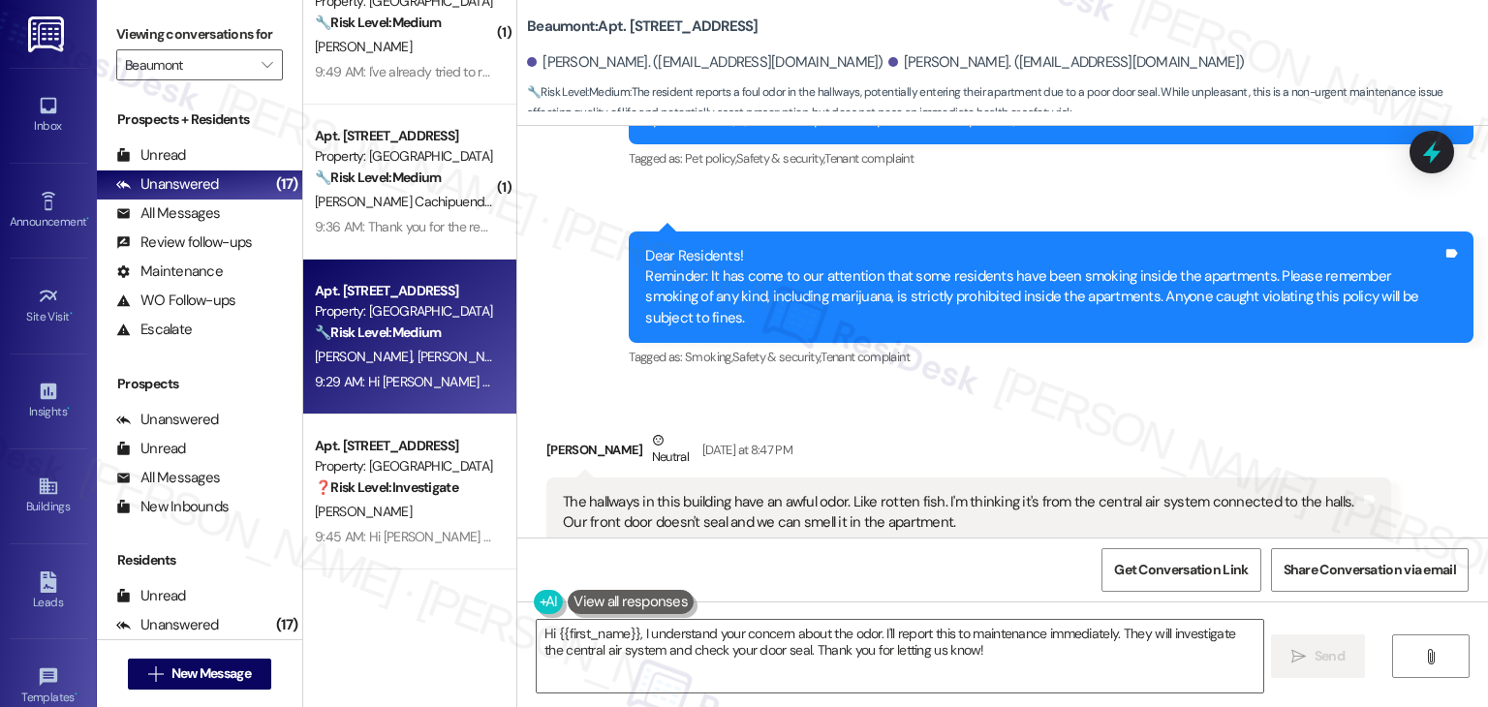
click at [1056, 387] on div "Received via SMS Cynthia Ray Neutral Yesterday at 8:47 PM The hallways in this …" at bounding box center [1002, 514] width 971 height 255
click at [1215, 416] on div "Received via SMS Cynthia Ray Neutral Yesterday at 8:47 PM The hallways in this …" at bounding box center [969, 529] width 874 height 226
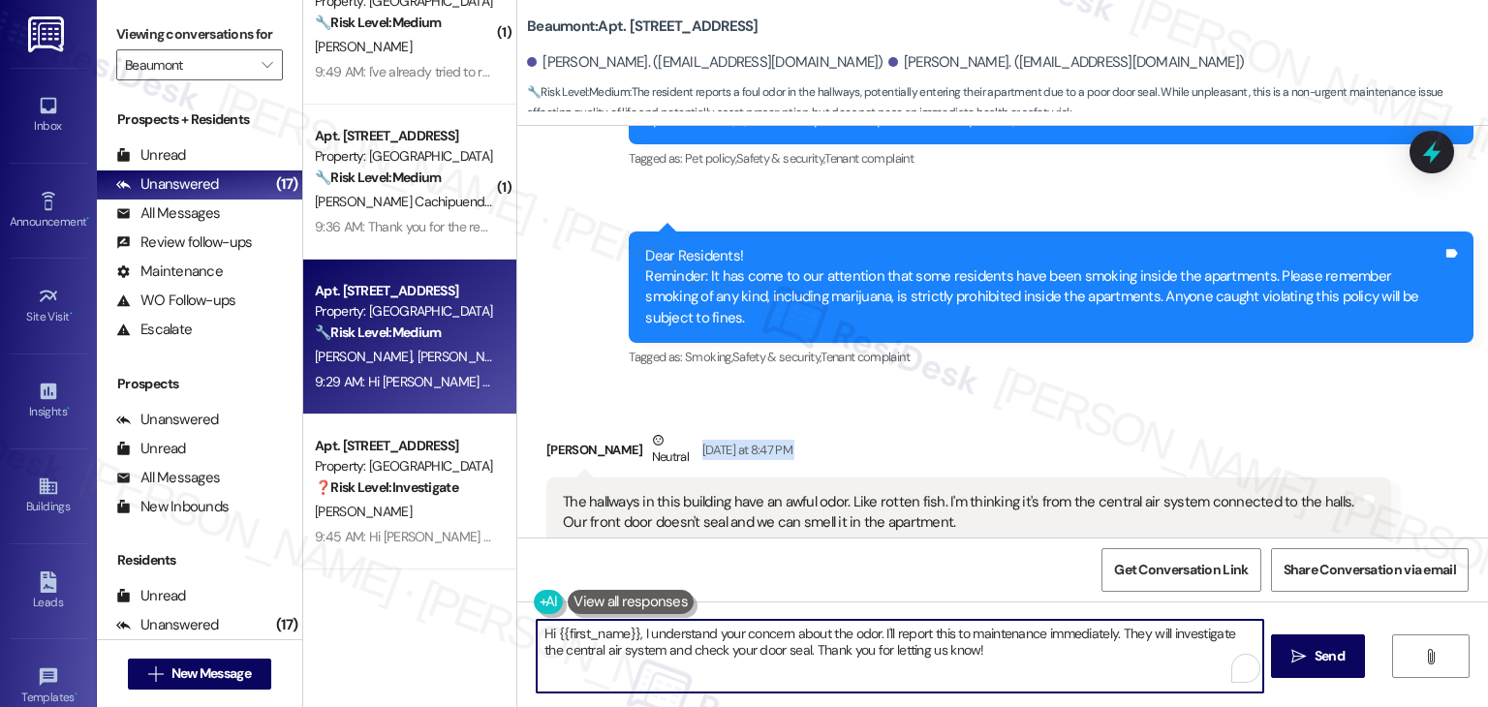
drag, startPoint x: 975, startPoint y: 656, endPoint x: 873, endPoint y: 639, distance: 103.2
click at [873, 639] on textarea "Hi {{first_name}}, I understand your concern about the odor. I'll report this t…" at bounding box center [900, 656] width 726 height 73
click at [865, 650] on textarea "Hi {{first_name}}, I understand your concern about the odor. I'll report this t…" at bounding box center [898, 656] width 726 height 73
drag, startPoint x: 873, startPoint y: 638, endPoint x: 630, endPoint y: 639, distance: 243.2
click at [630, 639] on textarea "Hi {{first_name}}, I understand your concern about the odor. I'll report this t…" at bounding box center [898, 656] width 726 height 73
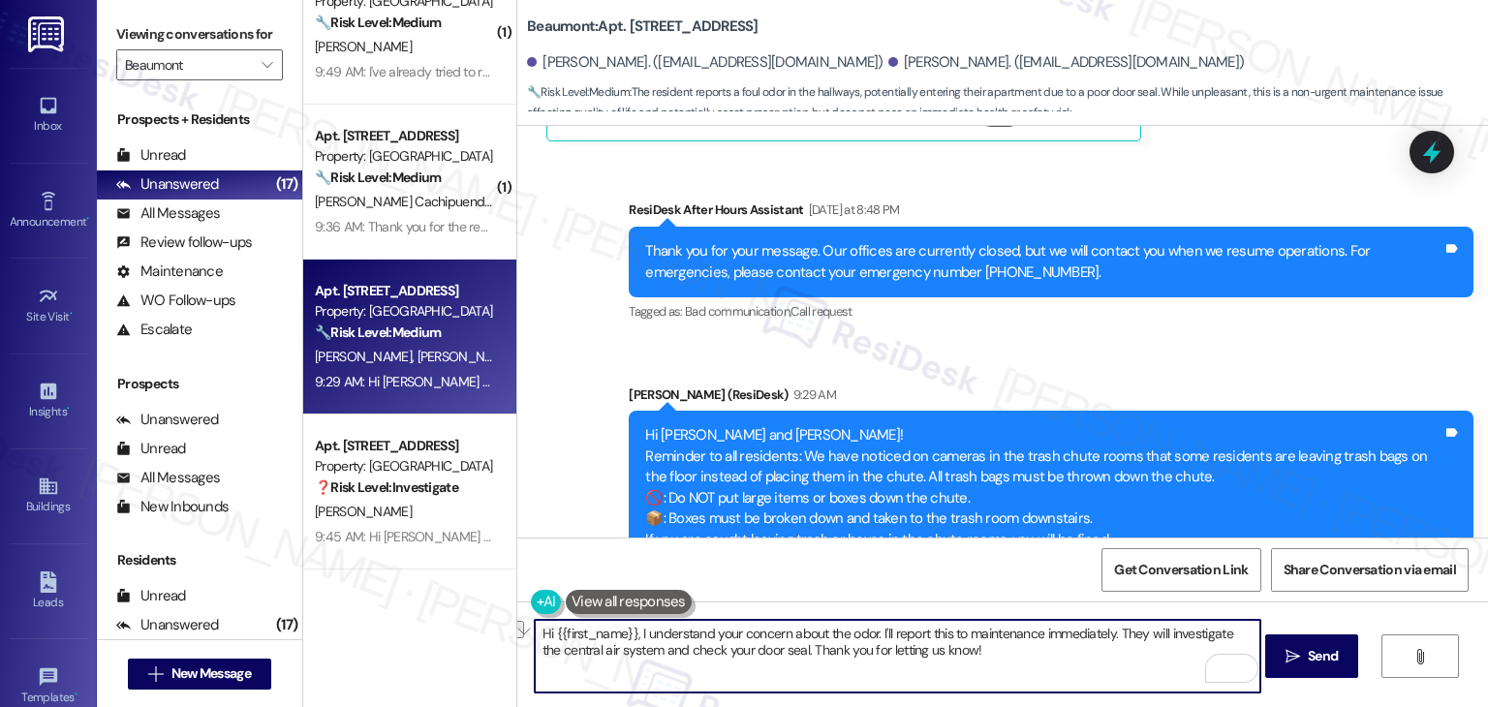
scroll to position [5937, 0]
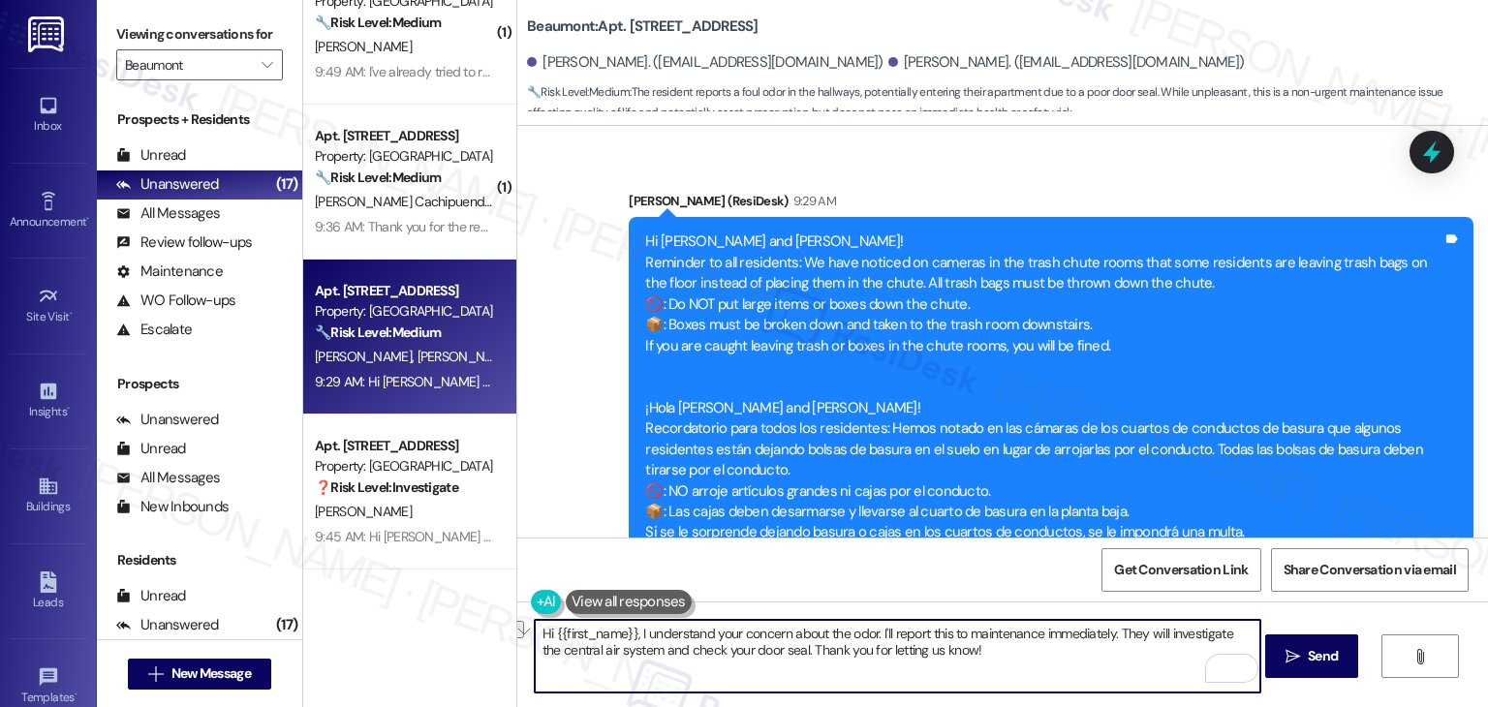
click at [838, 656] on textarea "Hi {{first_name}}, I understand your concern about the odor. I'll report this t…" at bounding box center [898, 656] width 726 height 73
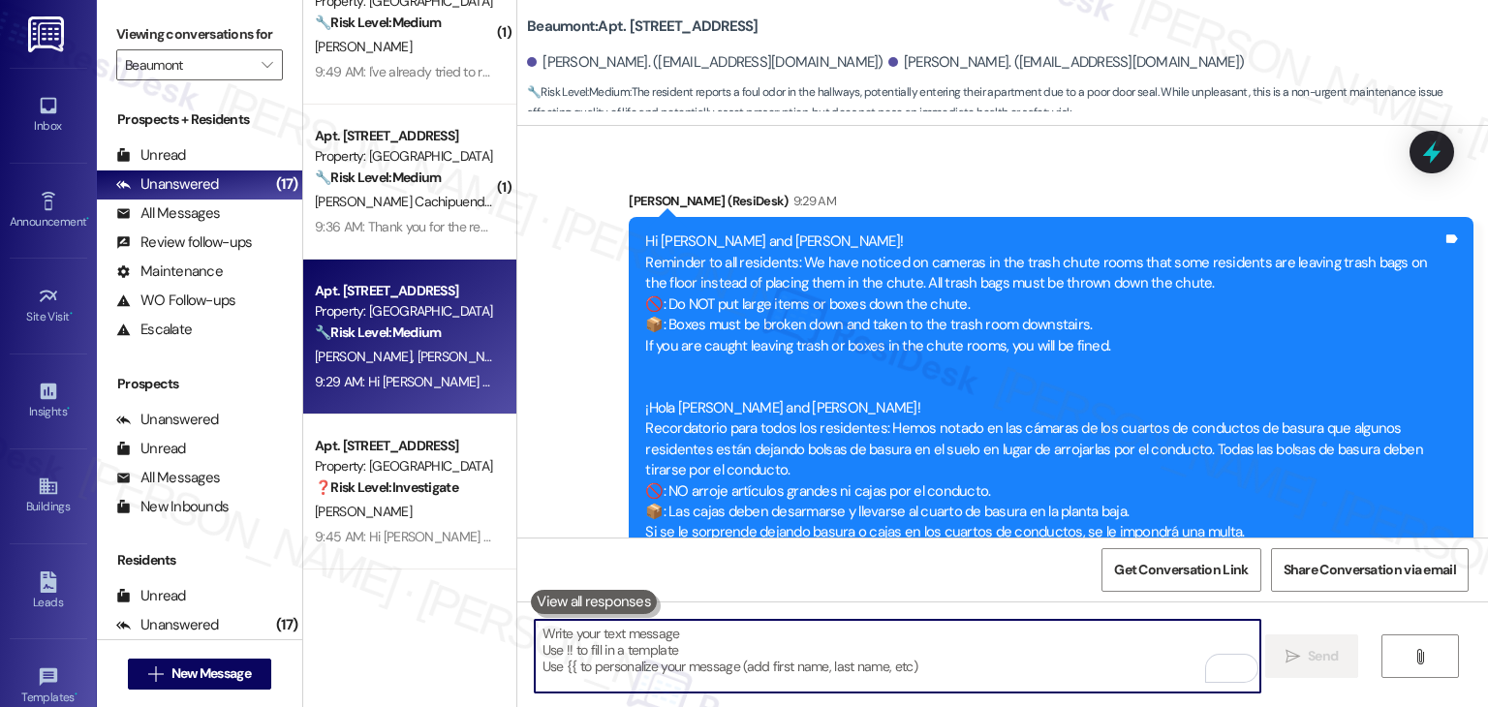
paste textarea "Hi Cynthia, I understand your concern about the odor. To help the team look int…"
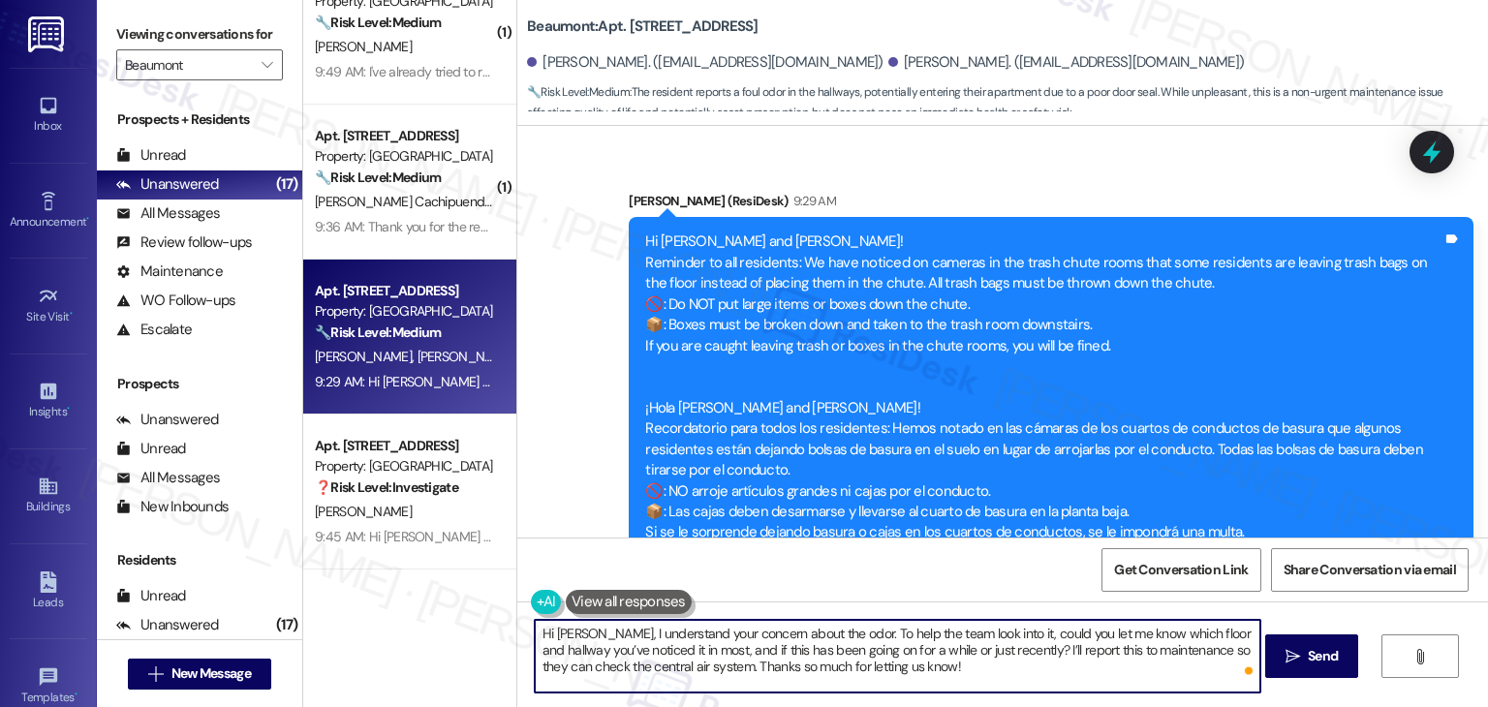
scroll to position [5453, 0]
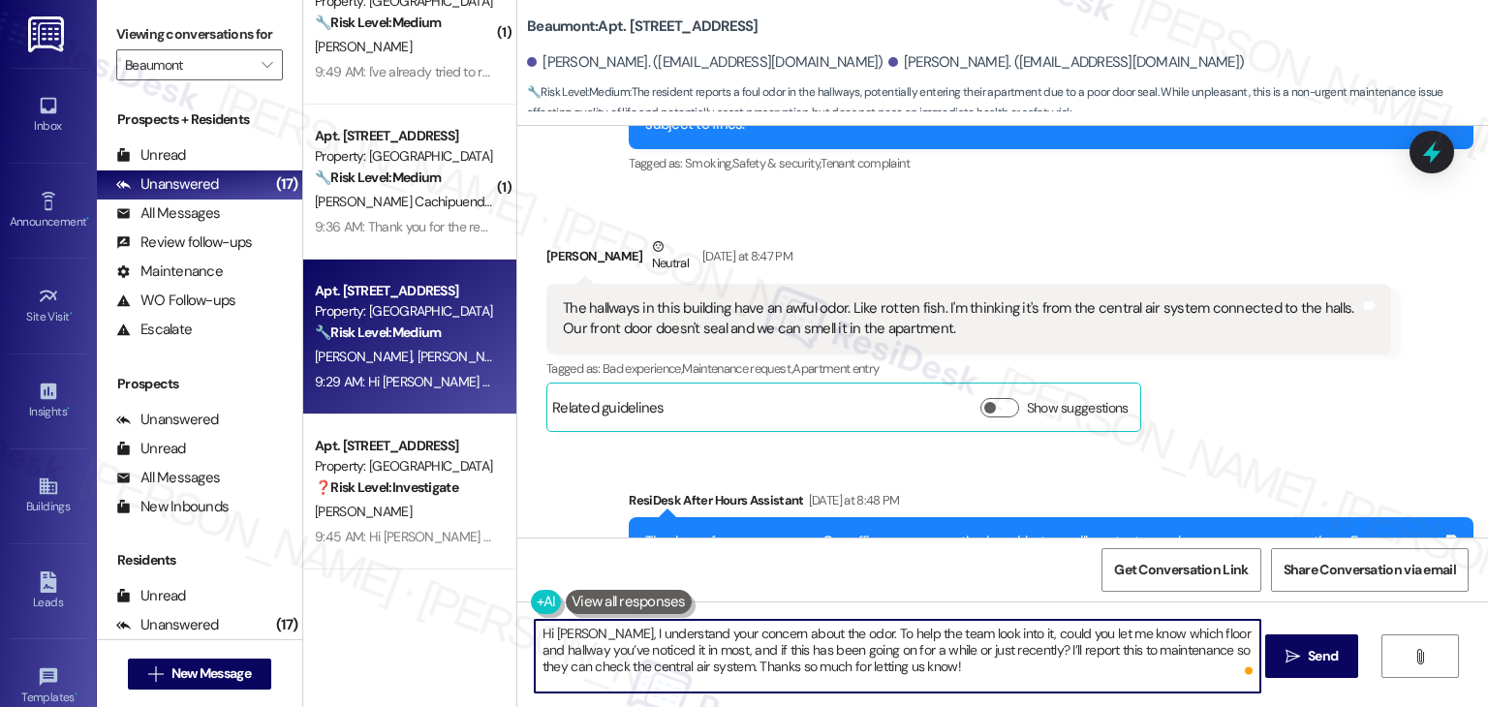
click at [965, 668] on textarea "Hi Cynthia, I understand your concern about the odor. To help the team look int…" at bounding box center [898, 656] width 726 height 73
type textarea "Hi Cynthia, I understand your concern about the odor. To help the team look int…"
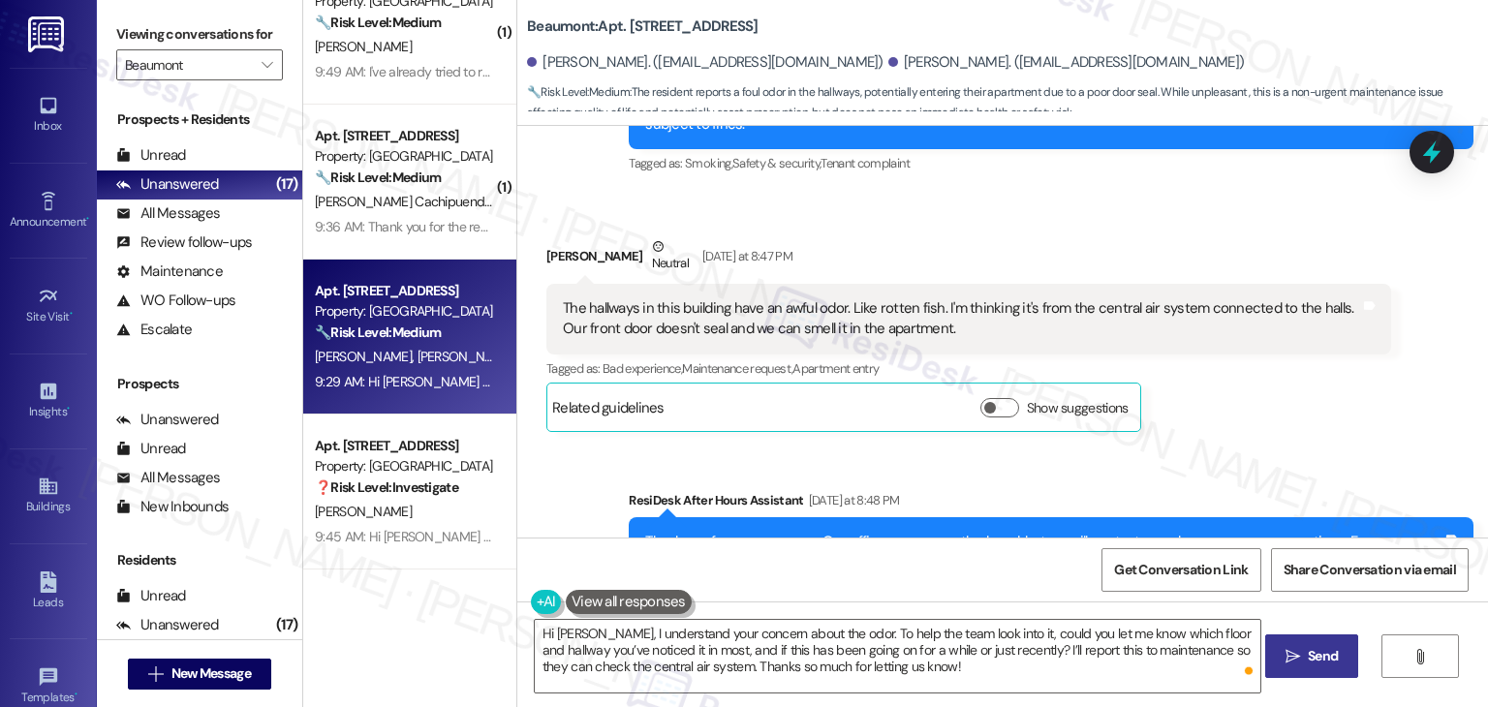
click at [1304, 664] on span "Send" at bounding box center [1323, 656] width 38 height 20
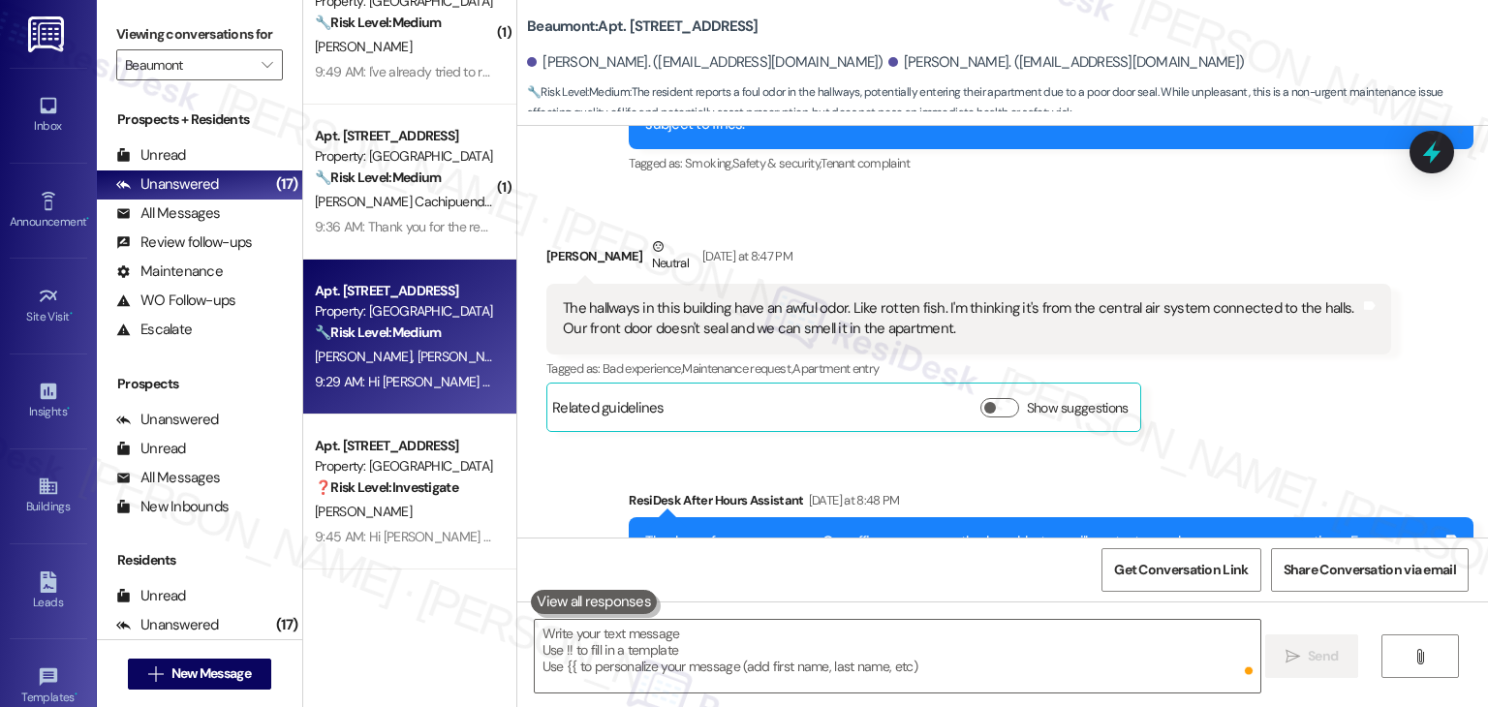
scroll to position [5298, 0]
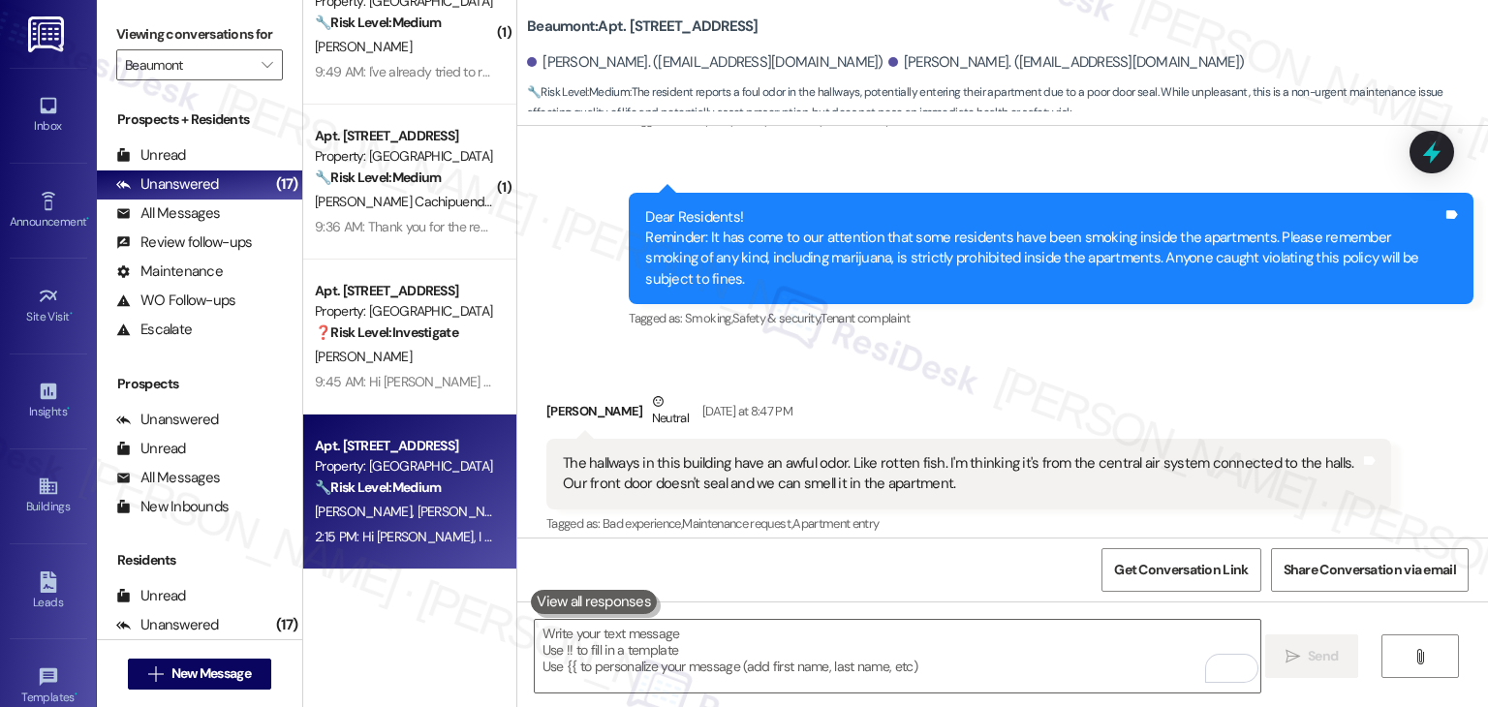
click at [1398, 476] on div "Received via SMS Cynthia Ray Neutral Yesterday at 8:47 PM The hallways in this …" at bounding box center [1002, 475] width 971 height 255
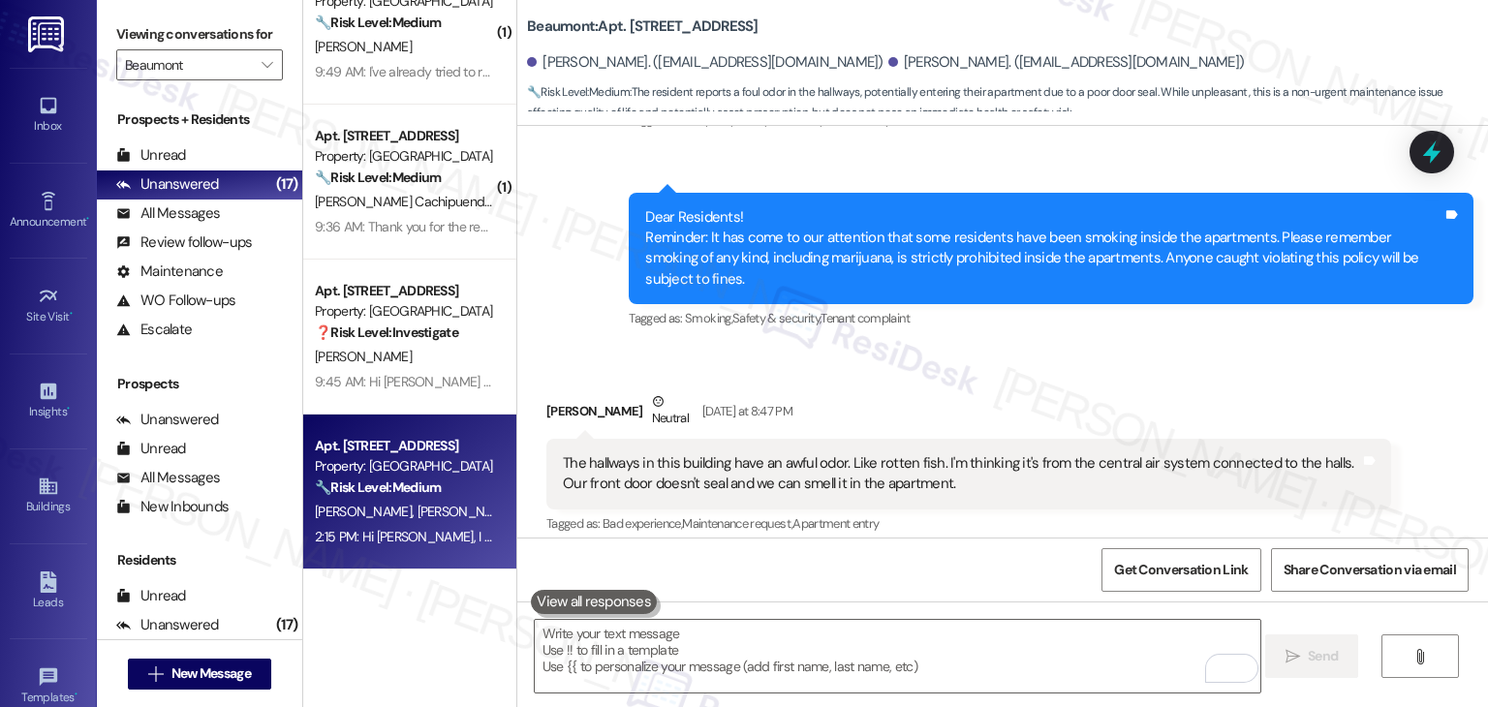
click at [1398, 476] on div "Received via SMS Cynthia Ray Neutral Yesterday at 8:47 PM The hallways in this …" at bounding box center [1002, 475] width 971 height 255
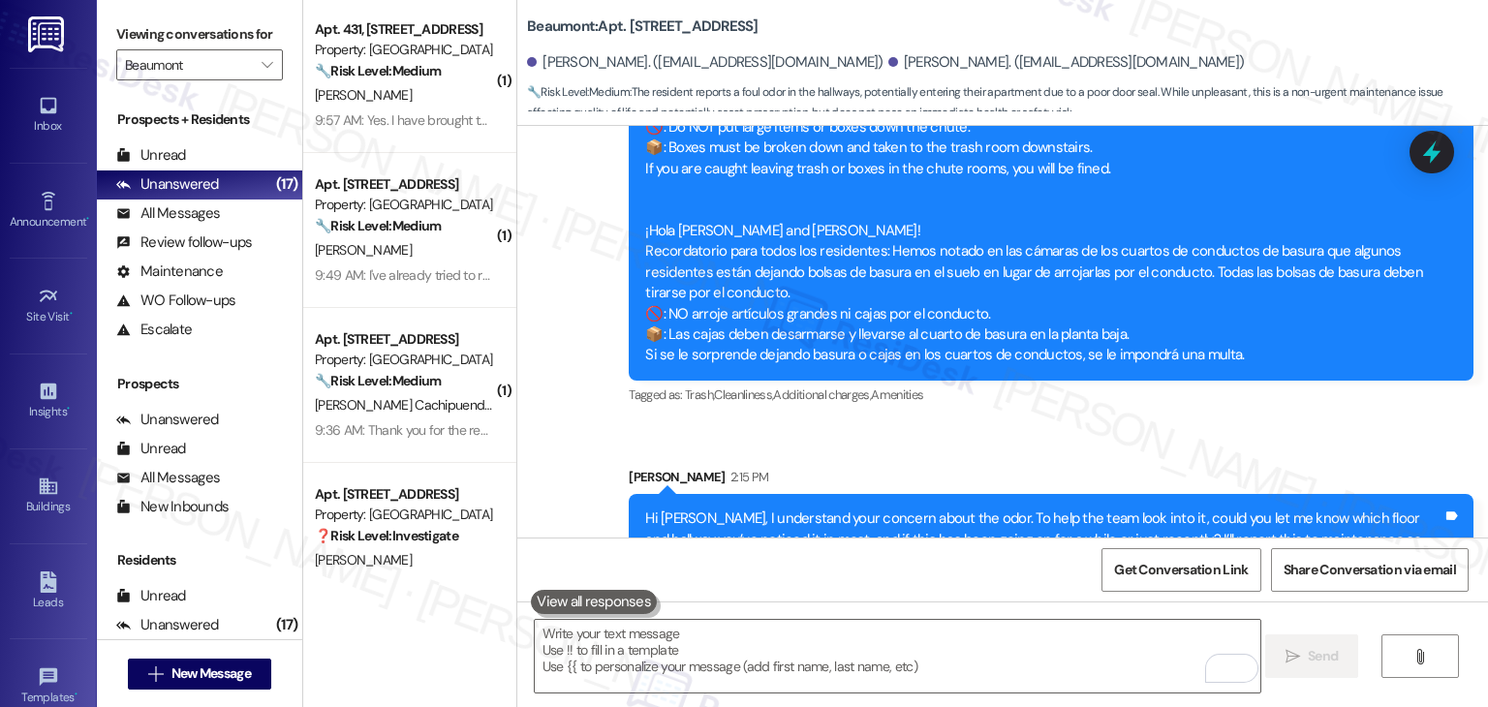
scroll to position [0, 0]
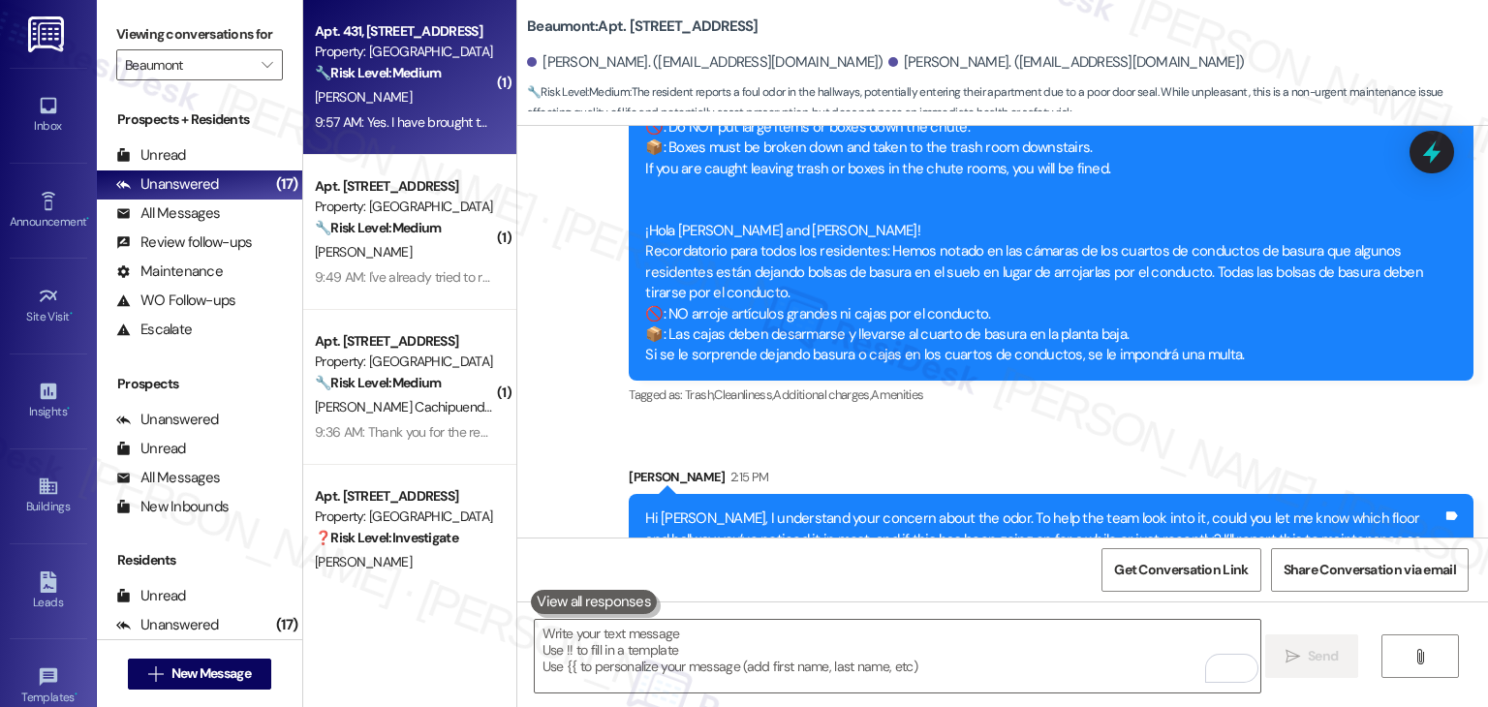
click at [403, 119] on div "9:57 AM: Yes. I have brought that to the attention of maintenance many times in…" at bounding box center [564, 121] width 498 height 17
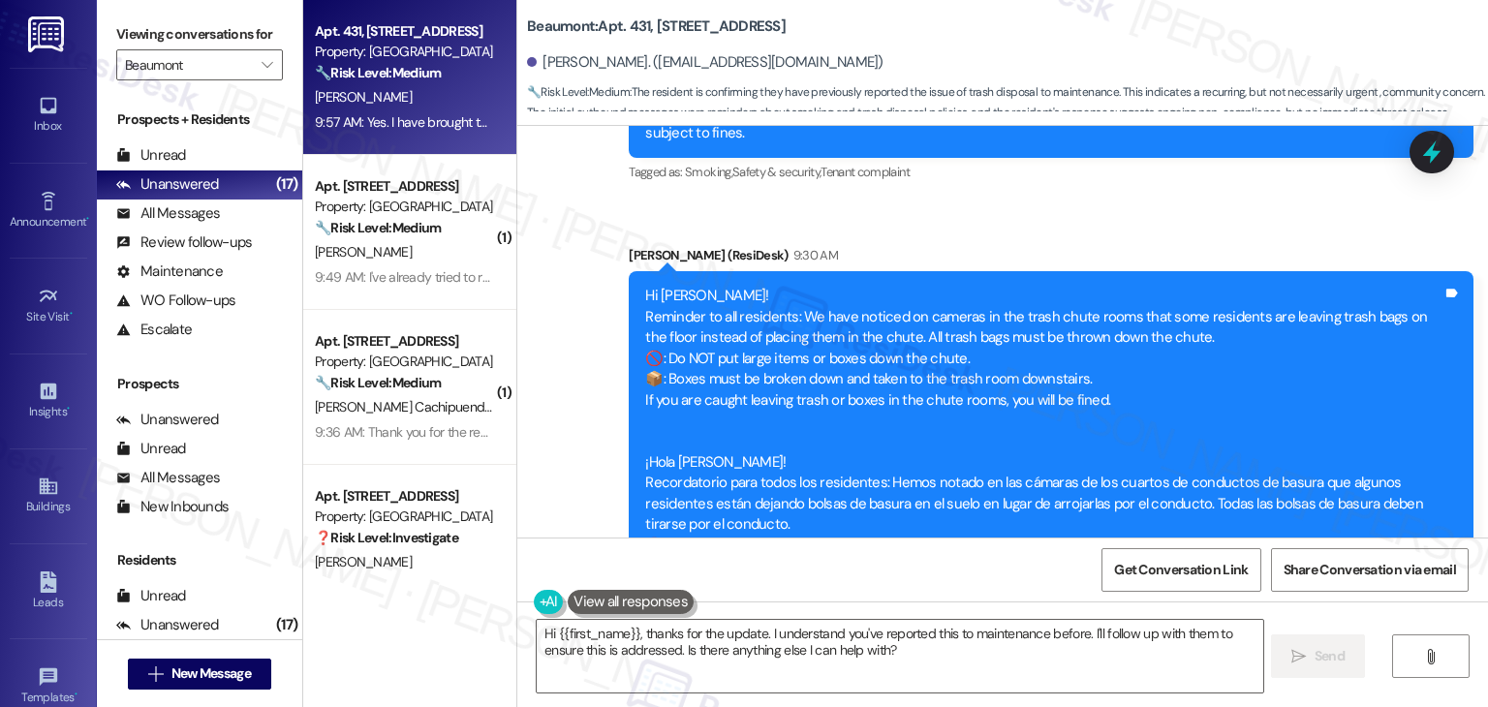
scroll to position [2481, 0]
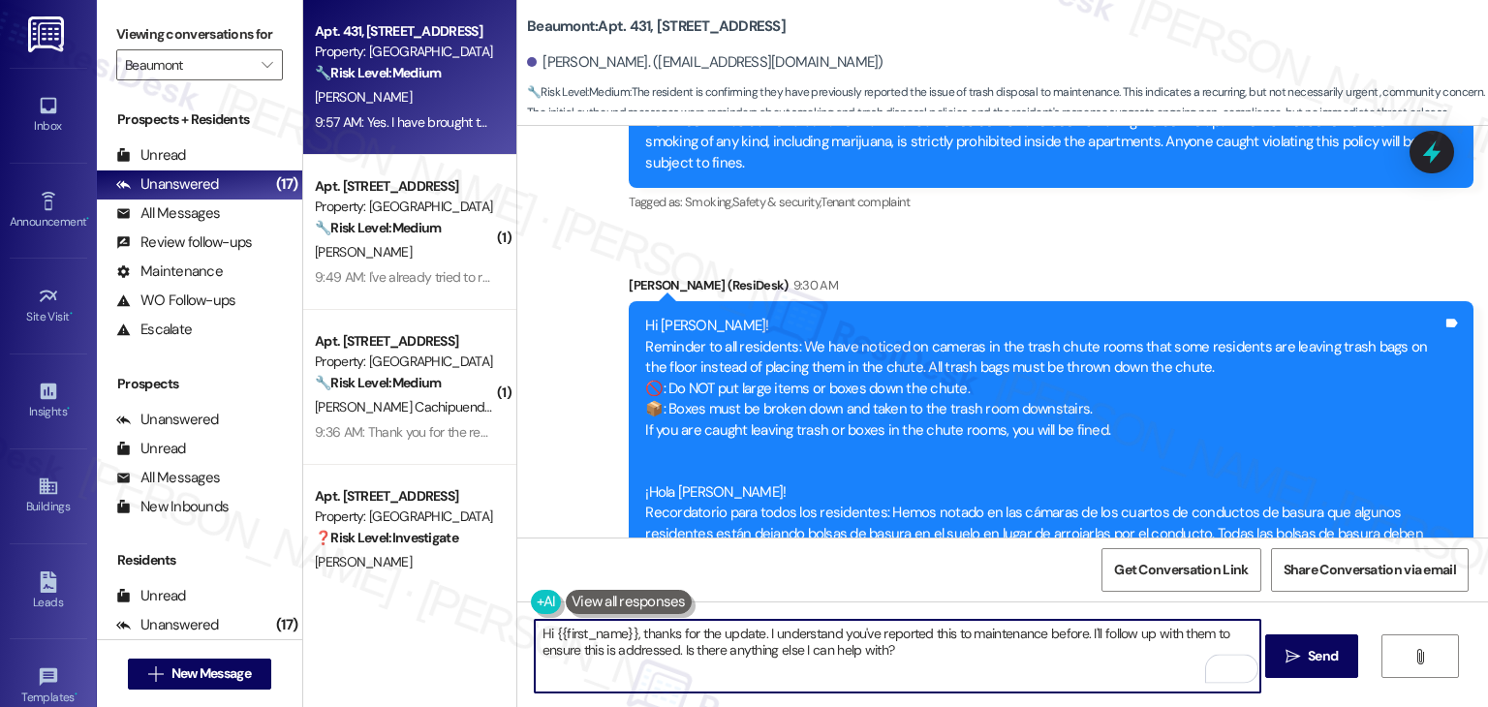
drag, startPoint x: 759, startPoint y: 630, endPoint x: 633, endPoint y: 626, distance: 126.0
click at [633, 626] on textarea "Hi {{first_name}}, thanks for the update. I understand you've reported this to …" at bounding box center [898, 656] width 726 height 73
drag, startPoint x: 964, startPoint y: 648, endPoint x: 953, endPoint y: 637, distance: 15.8
click at [953, 637] on textarea "Hi {{first_name}}, I understand you've reported this to maintenance before. I'l…" at bounding box center [898, 656] width 726 height 73
paste textarea "thanks for the update."
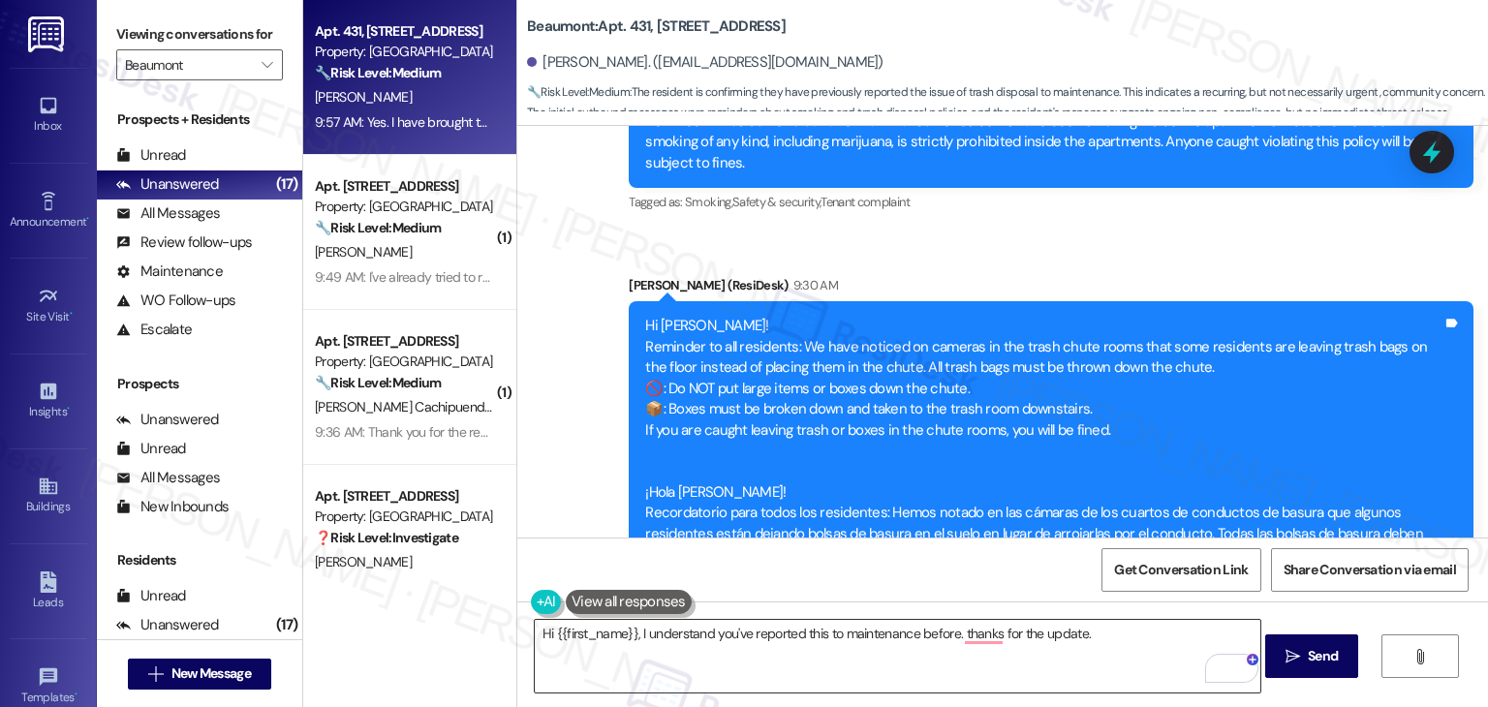
drag, startPoint x: 658, startPoint y: 664, endPoint x: 727, endPoint y: 660, distance: 68.9
click at [658, 664] on textarea "Hi {{first_name}}, I understand you've reported this to maintenance before. tha…" at bounding box center [898, 656] width 726 height 73
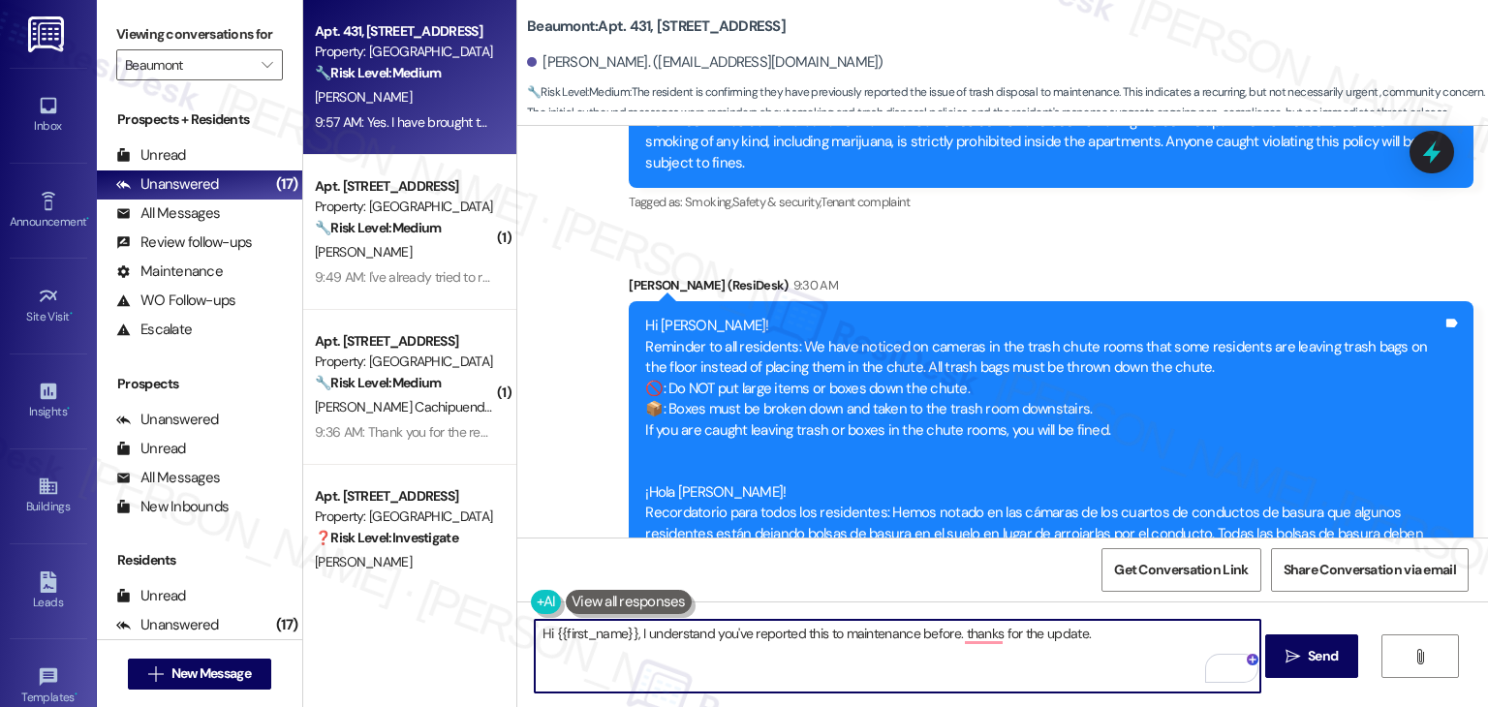
click at [1123, 633] on textarea "Hi {{first_name}}, I understand you've reported this to maintenance before. tha…" at bounding box center [898, 656] width 726 height 73
paste textarea "Let us know if there's anything else we can assist you with!"
drag, startPoint x: 725, startPoint y: 653, endPoint x: 631, endPoint y: 638, distance: 95.3
click at [631, 638] on textarea "Hi {{first_name}}, I understand you've reported this to maintenance before. tha…" at bounding box center [898, 656] width 726 height 73
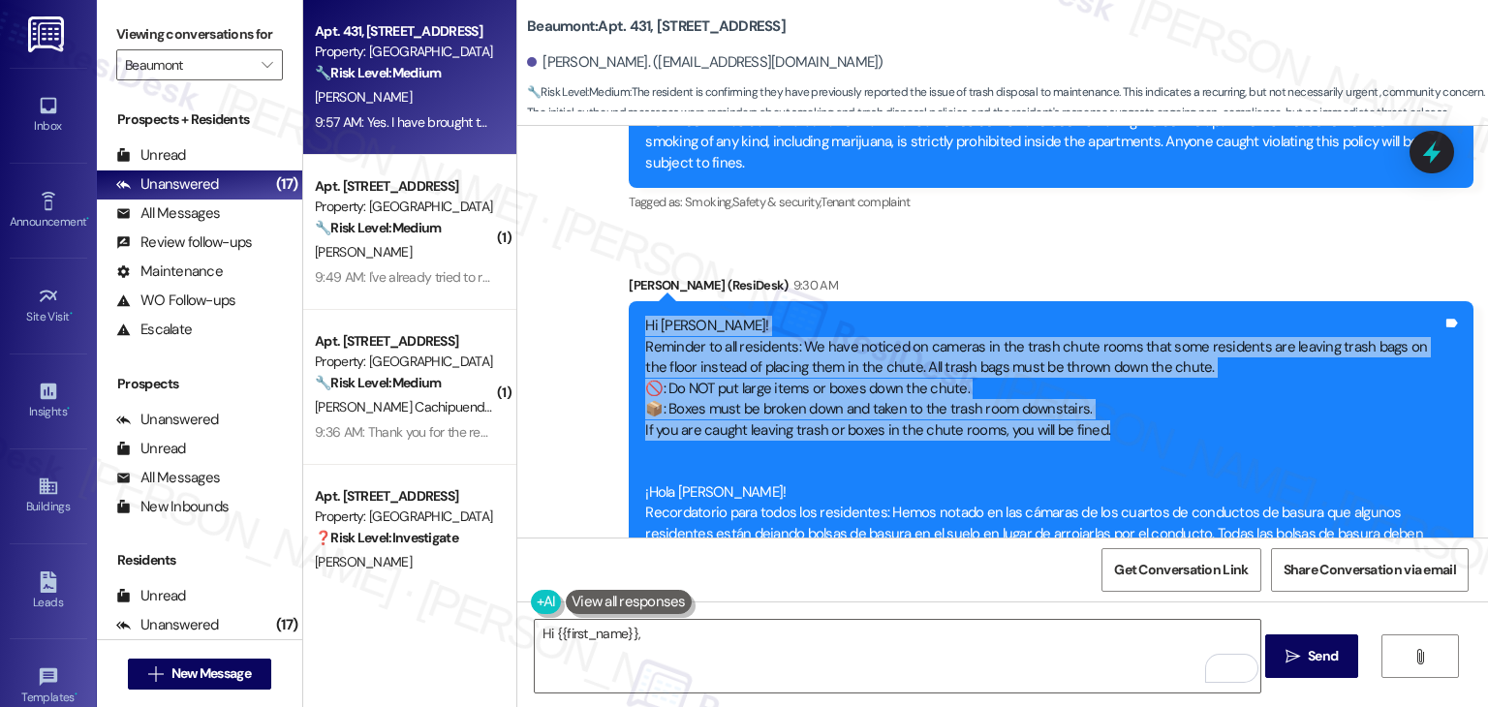
drag, startPoint x: 1077, startPoint y: 411, endPoint x: 632, endPoint y: 301, distance: 458.9
click at [643, 316] on div "Hi Jennifer! Reminder to all residents: We have noticed on cameras in the trash…" at bounding box center [1043, 471] width 801 height 311
copy div "Hi Jennifer! Reminder to all residents: We have noticed on cameras in the trash…"
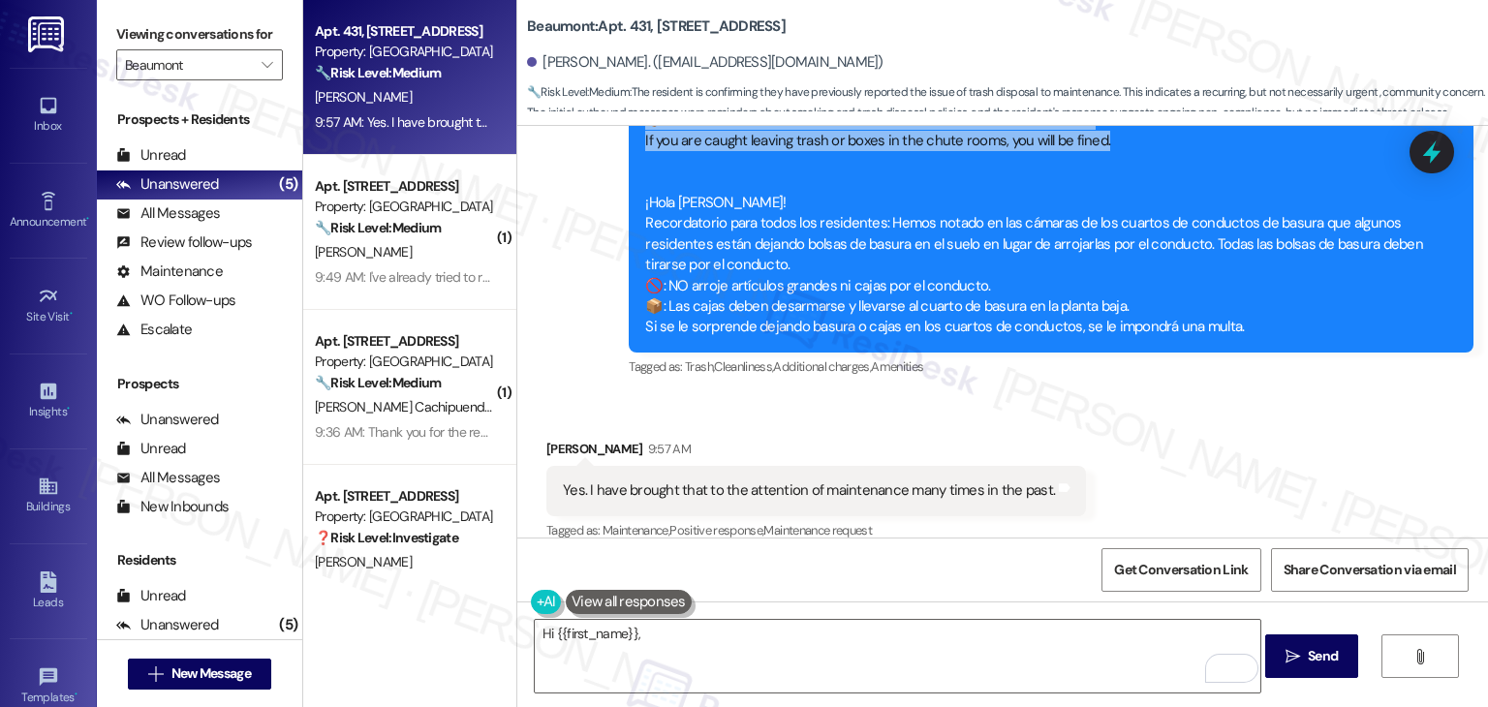
scroll to position [2773, 0]
click at [965, 673] on textarea "Hi {{first_name}}," at bounding box center [898, 656] width 726 height 73
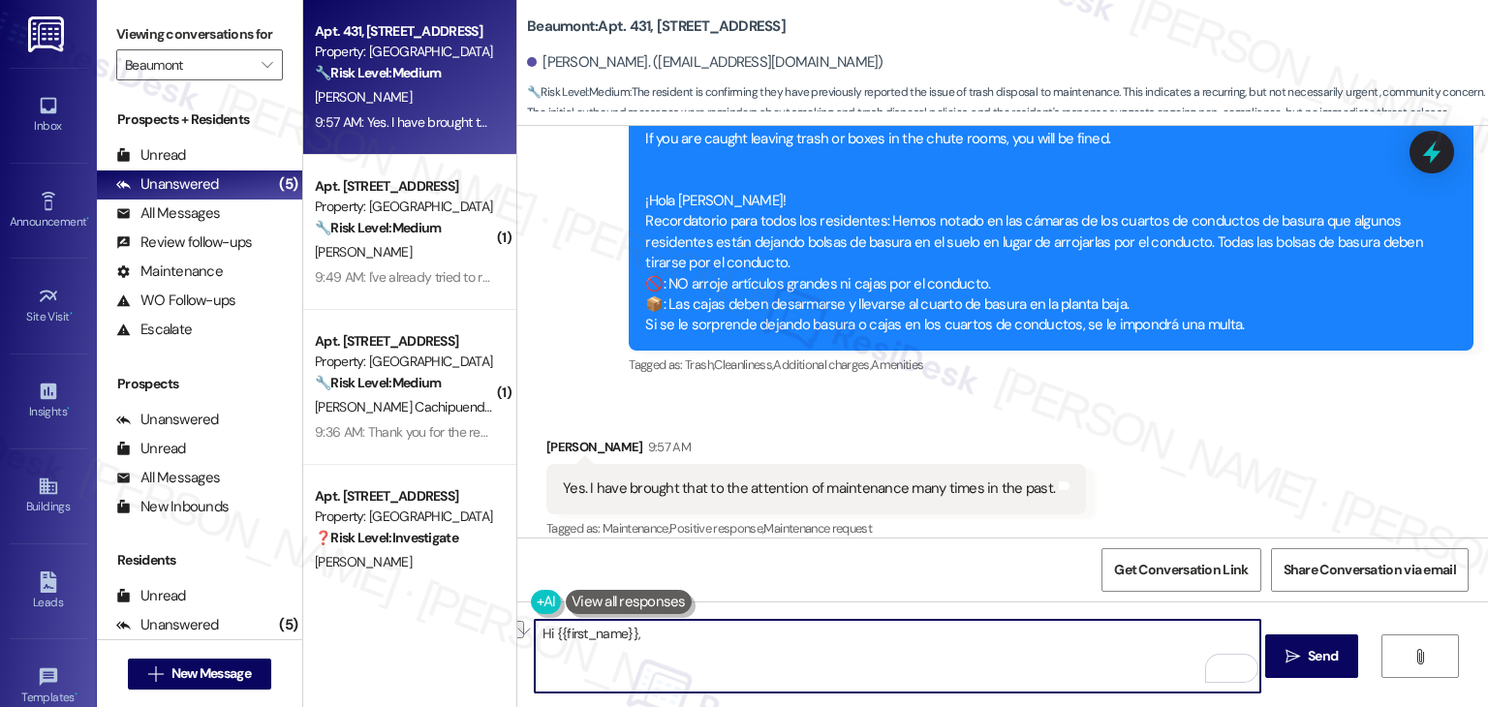
drag, startPoint x: 691, startPoint y: 645, endPoint x: 524, endPoint y: 637, distance: 166.9
click at [522, 636] on div "Hi {{first_name}},  Send " at bounding box center [1002, 674] width 971 height 145
paste textarea "Jennifer! Thanks for your update. I understand you’ve reported this to maintena…"
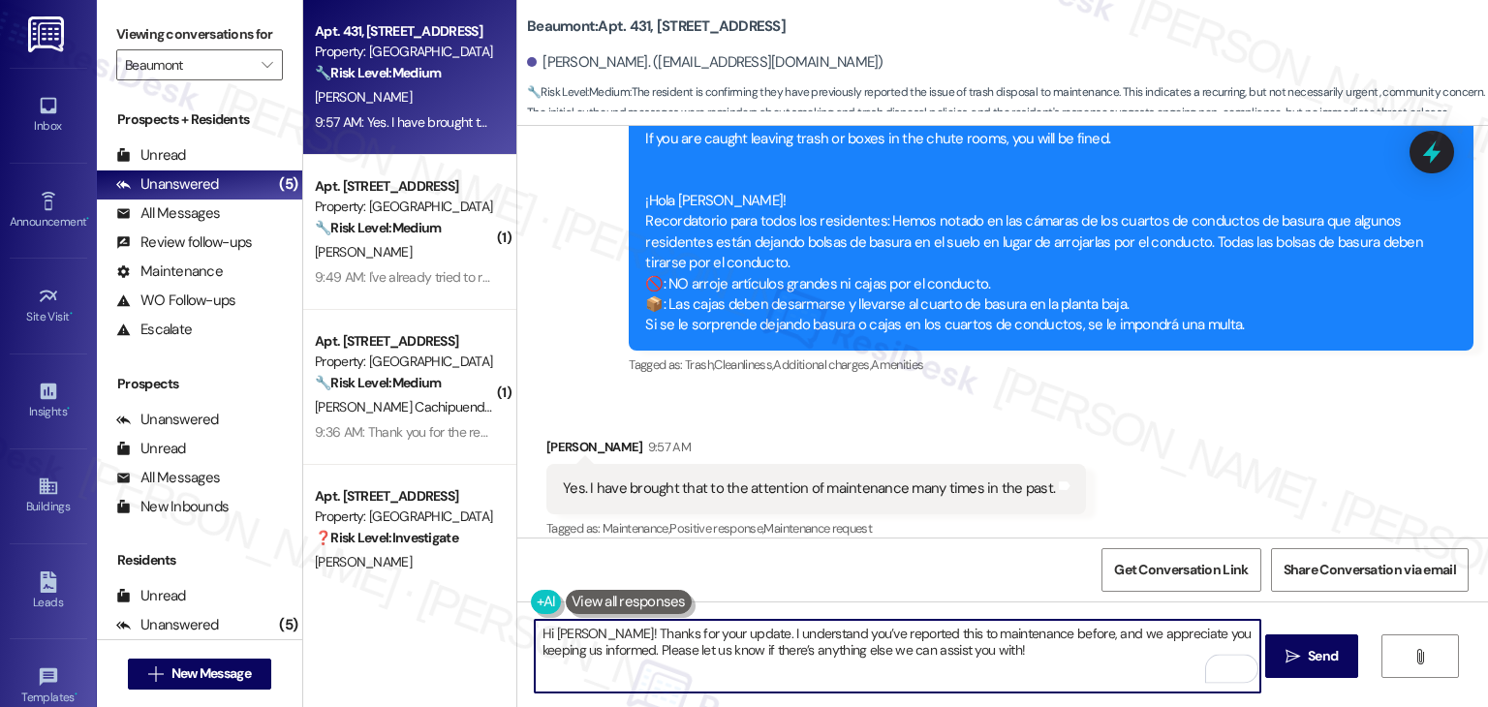
type textarea "Hi Jennifer! Thanks for your update. I understand you’ve reported this to maint…"
click at [974, 640] on textarea "Hi Jennifer! Thanks for your update. I understand you’ve reported this to maint…" at bounding box center [898, 656] width 726 height 73
drag, startPoint x: 1099, startPoint y: 641, endPoint x: 1287, endPoint y: 656, distance: 188.5
click at [1287, 656] on icon "" at bounding box center [1293, 657] width 15 height 16
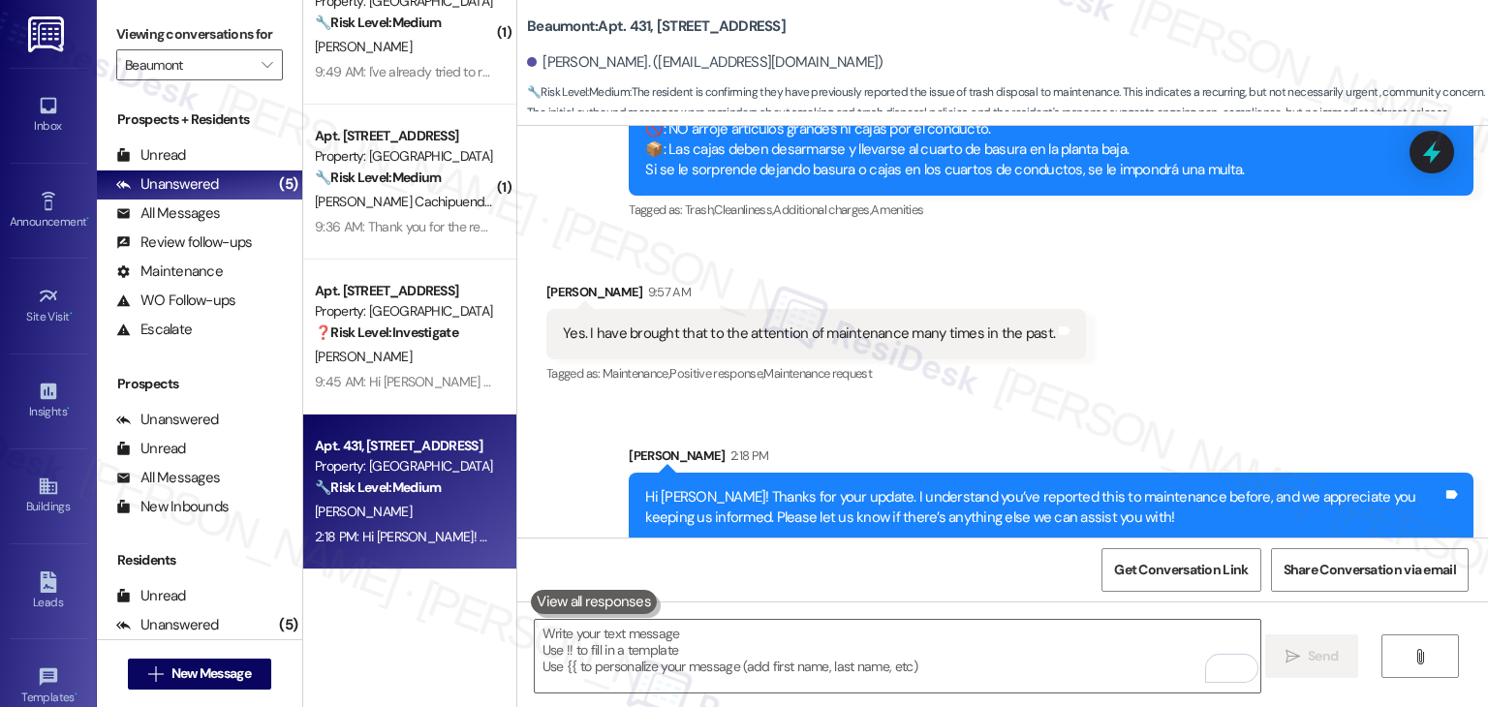
scroll to position [0, 0]
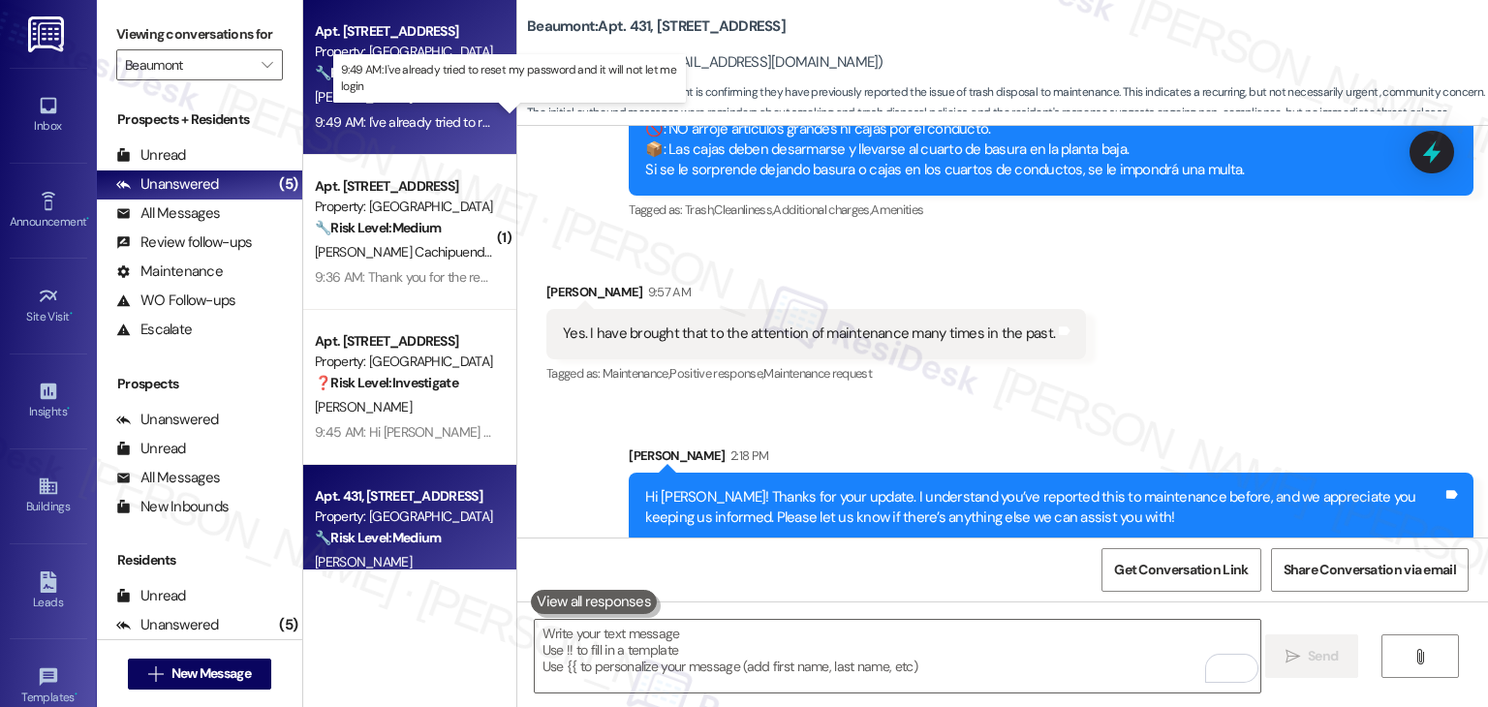
click at [389, 126] on div "9:49 AM: I've already tried to reset my password and it will not let me login 9…" at bounding box center [523, 121] width 416 height 17
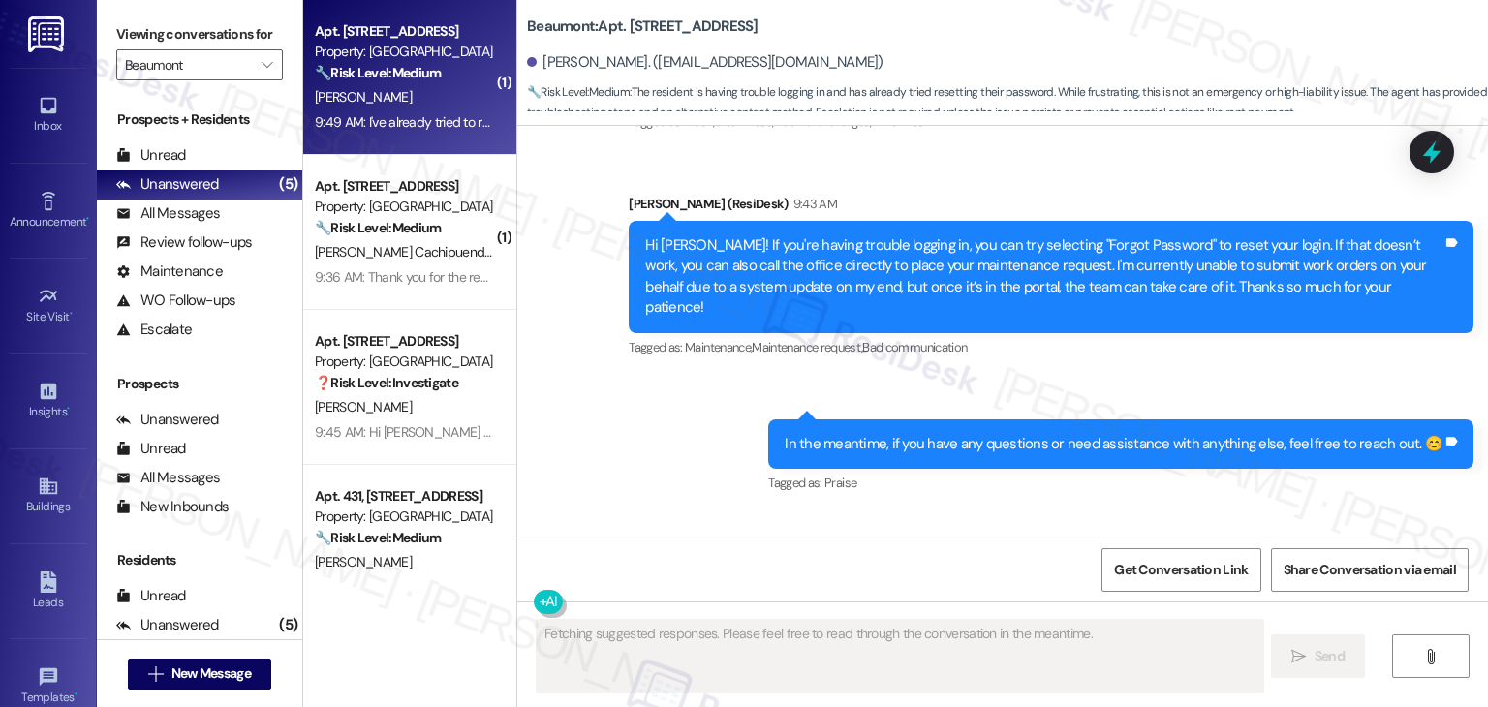
scroll to position [4240, 0]
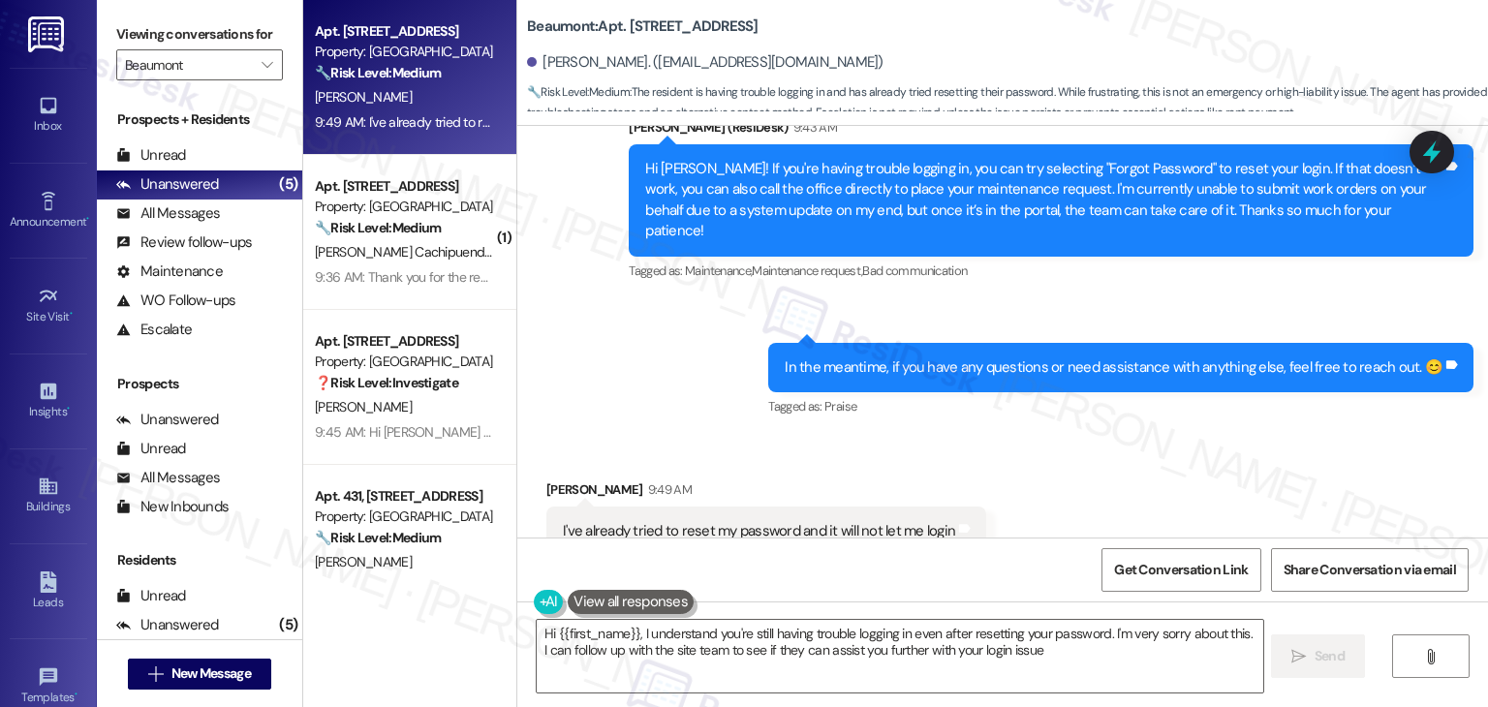
type textarea "Hi {{first_name}}, I understand you're still having trouble logging in even aft…"
click at [661, 362] on div "Announcement, sent via SMS Dottie (ResiDesk) 9:31 AM Hi Stephani! Reminder to a…" at bounding box center [1002, 27] width 971 height 817
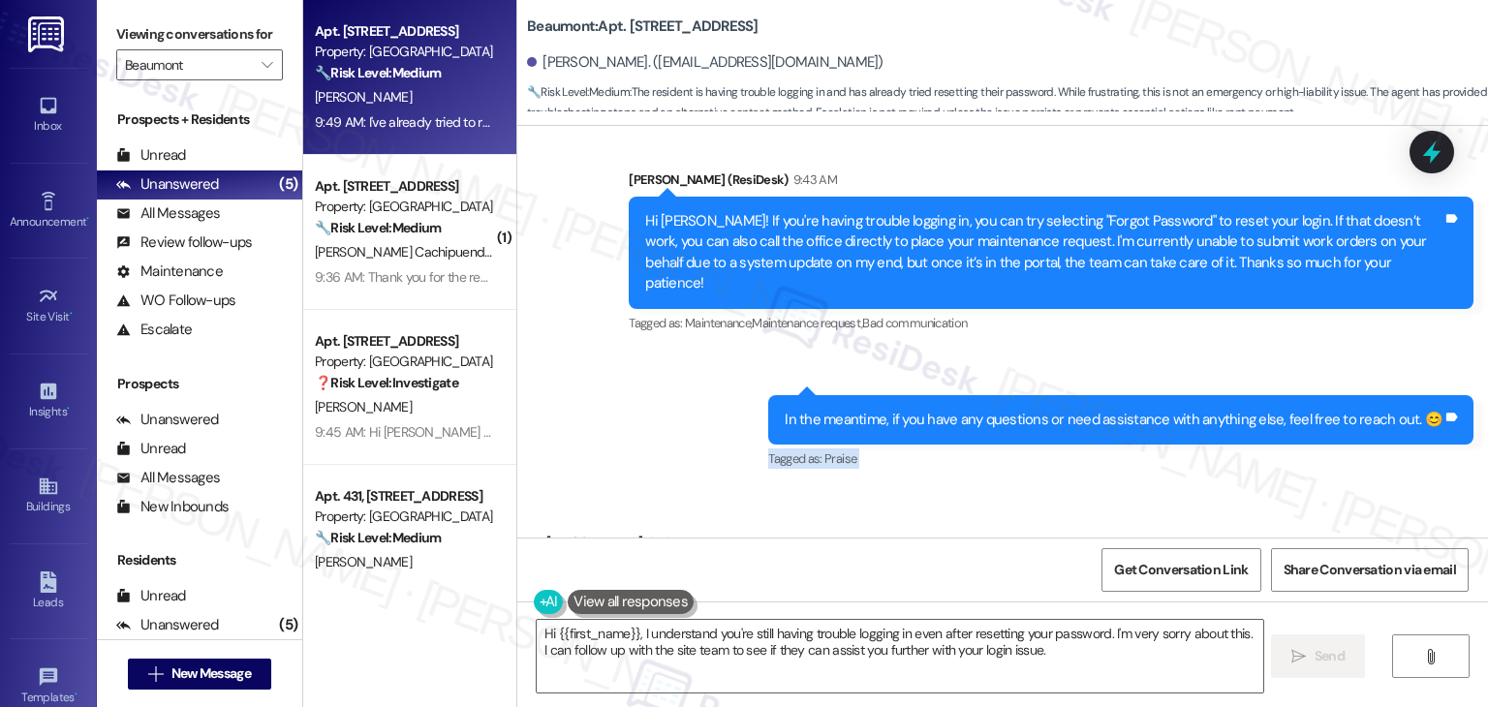
scroll to position [4143, 0]
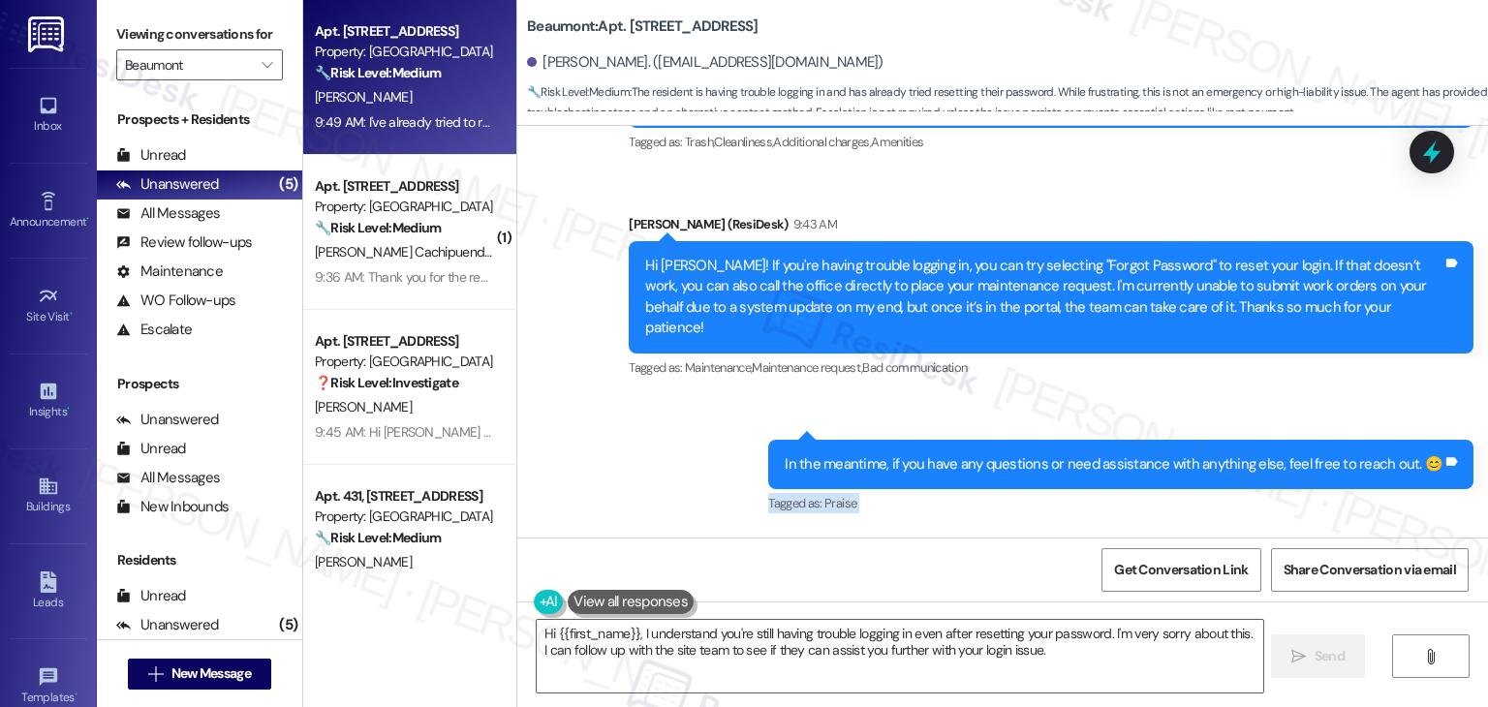
click at [774, 277] on div "Hi Stephani! If you're having trouble logging in, you can try selecting "Forgot…" at bounding box center [1051, 297] width 845 height 112
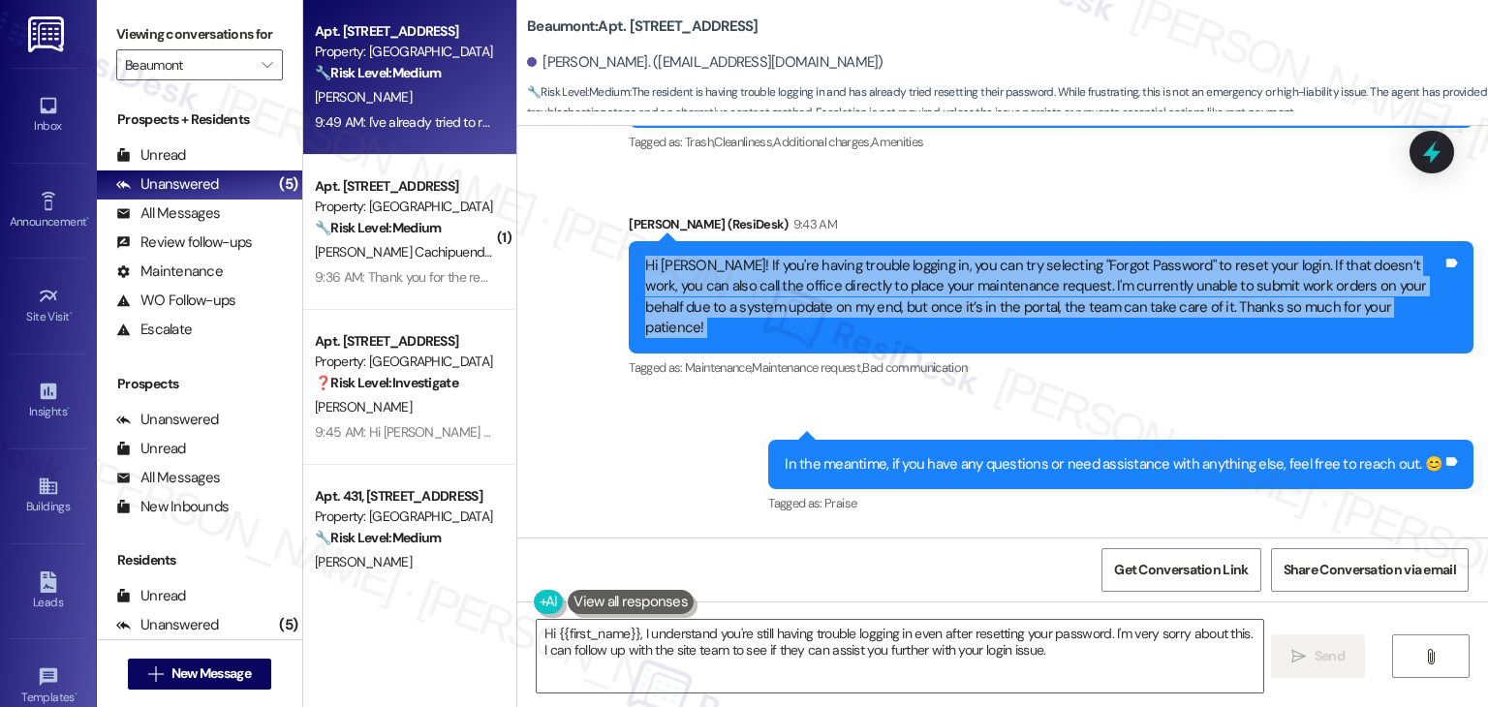
click at [774, 277] on div "Hi Stephani! If you're having trouble logging in, you can try selecting "Forgot…" at bounding box center [1051, 297] width 845 height 112
copy div "Hi Stephani! If you're having trouble logging in, you can try selecting "Forgot…"
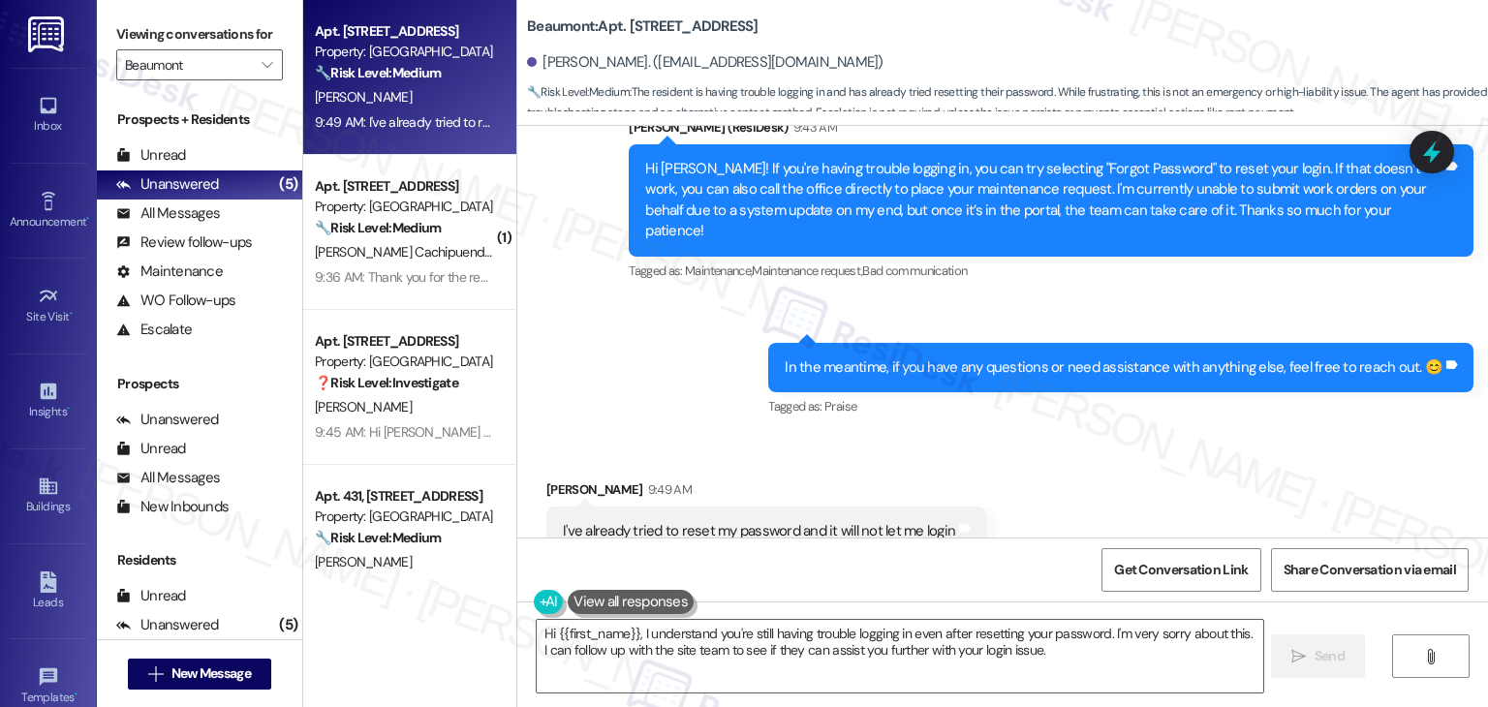
click at [688, 521] on div "I've already tried to reset my password and it will not let me login" at bounding box center [759, 531] width 392 height 20
copy div "I've already tried to reset my password and it will not let me login Tags and n…"
click at [1113, 486] on div "Received via SMS Stephani Kinnunen 9:49 AM I've already tried to reset my passw…" at bounding box center [1002, 518] width 971 height 164
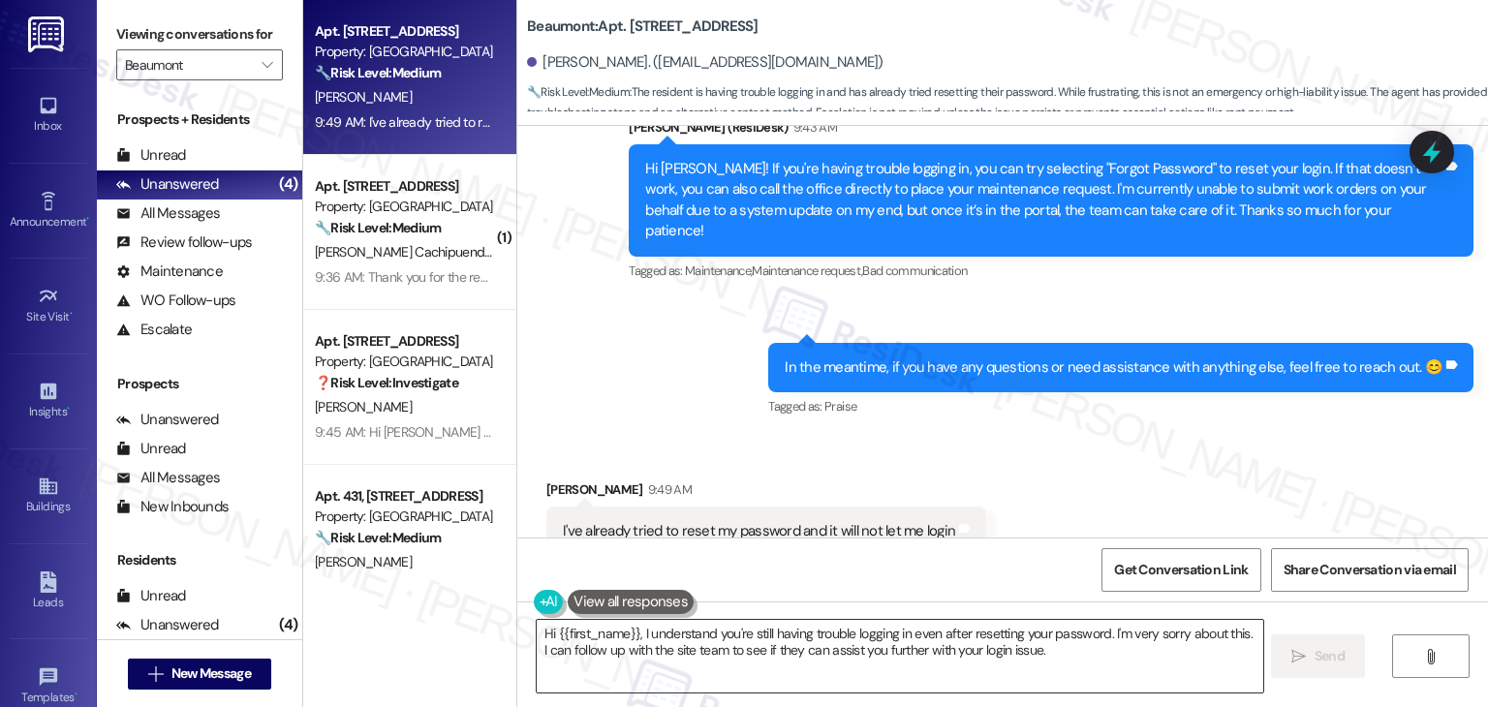
click at [1067, 646] on textarea "Hi {{first_name}}, I understand you're still having trouble logging in even aft…" at bounding box center [900, 656] width 726 height 73
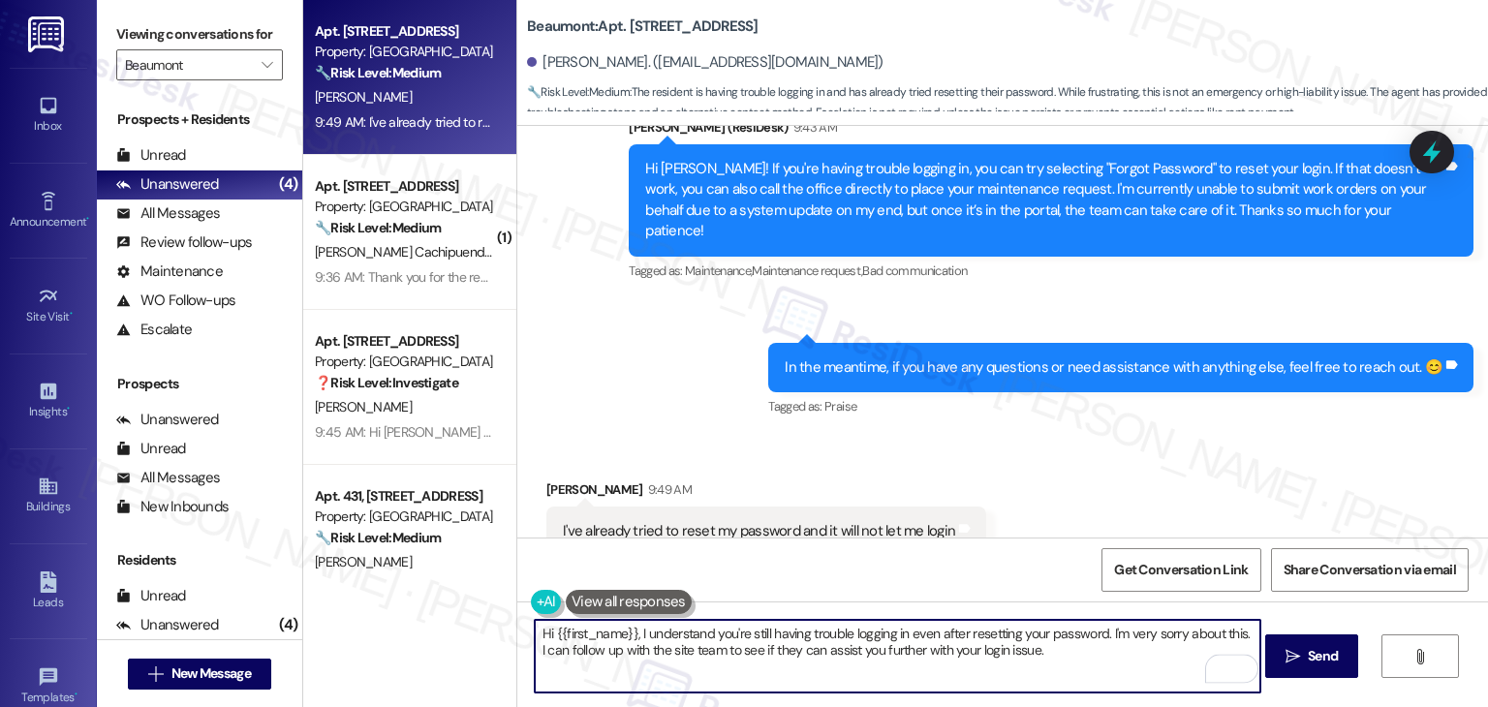
drag, startPoint x: 1097, startPoint y: 635, endPoint x: 632, endPoint y: 632, distance: 465.1
click at [632, 632] on textarea "Hi {{first_name}}, I understand you're still having trouble logging in even aft…" at bounding box center [898, 656] width 726 height 73
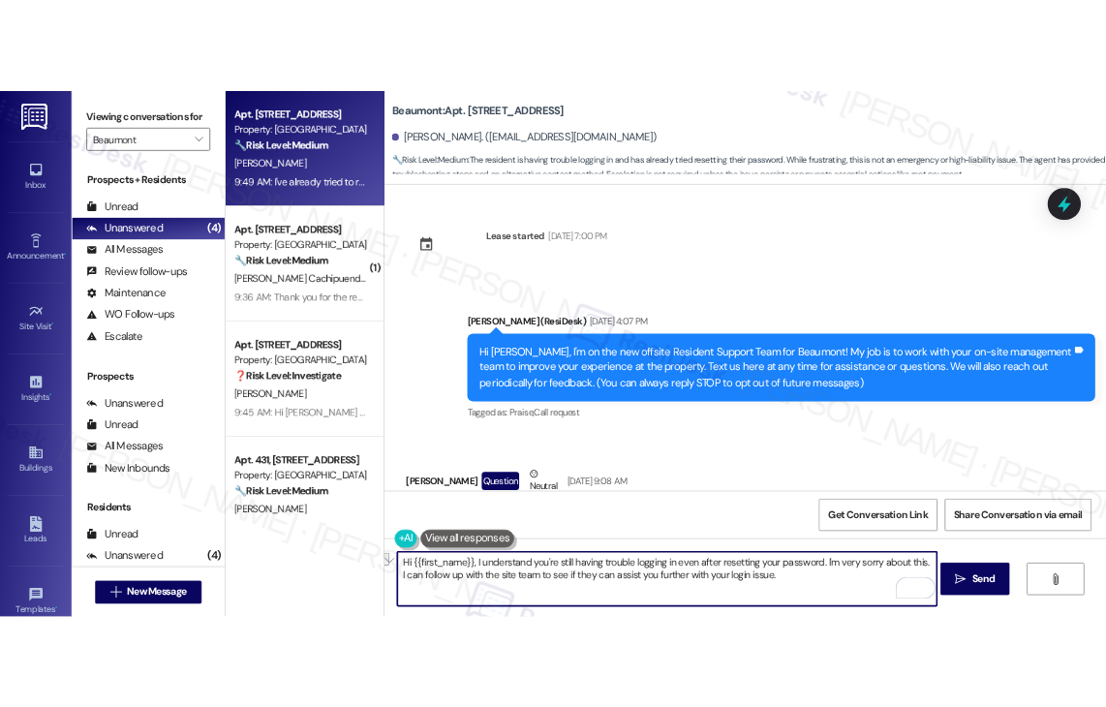
scroll to position [4240, 0]
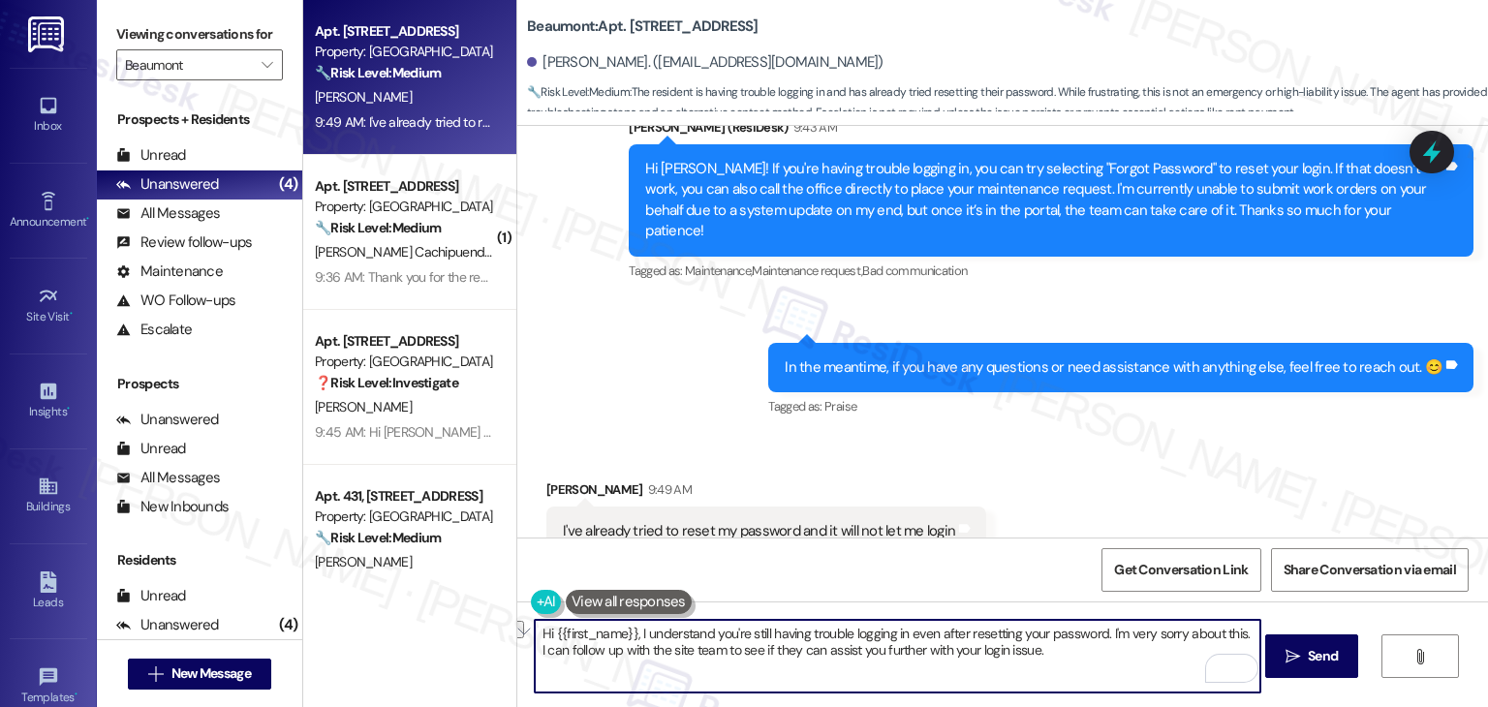
drag, startPoint x: 1089, startPoint y: 656, endPoint x: 657, endPoint y: 649, distance: 432.2
click at [657, 649] on textarea "Hi {{first_name}}, I understand you're still having trouble logging in even aft…" at bounding box center [898, 656] width 726 height 73
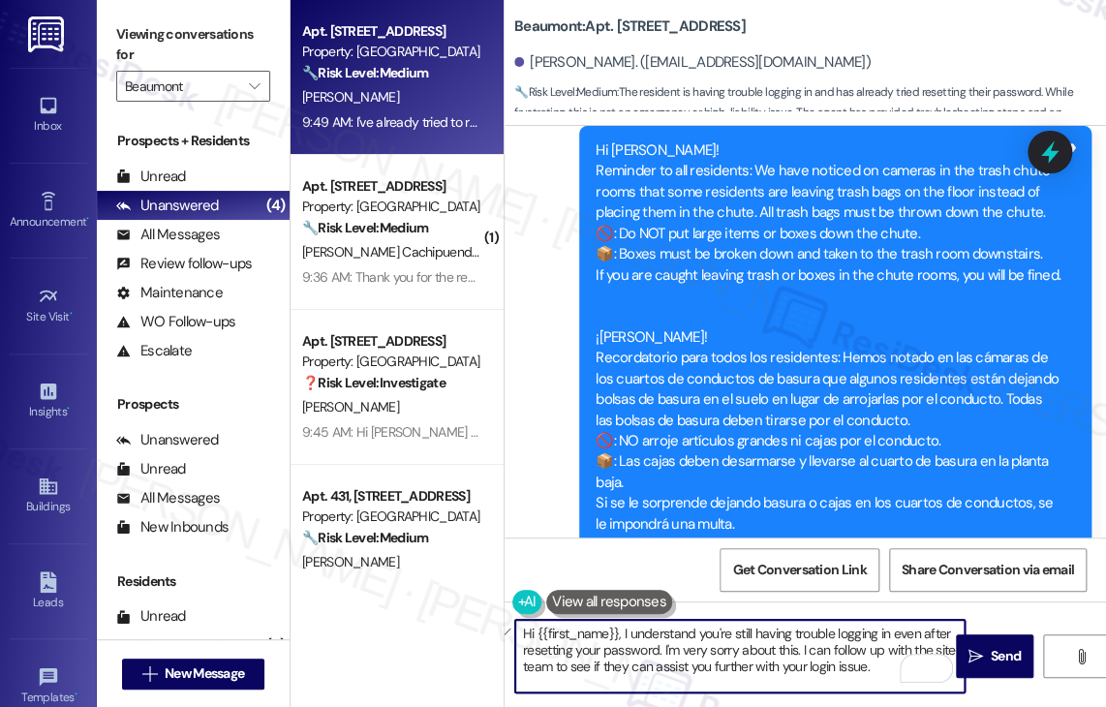
scroll to position [4780, 0]
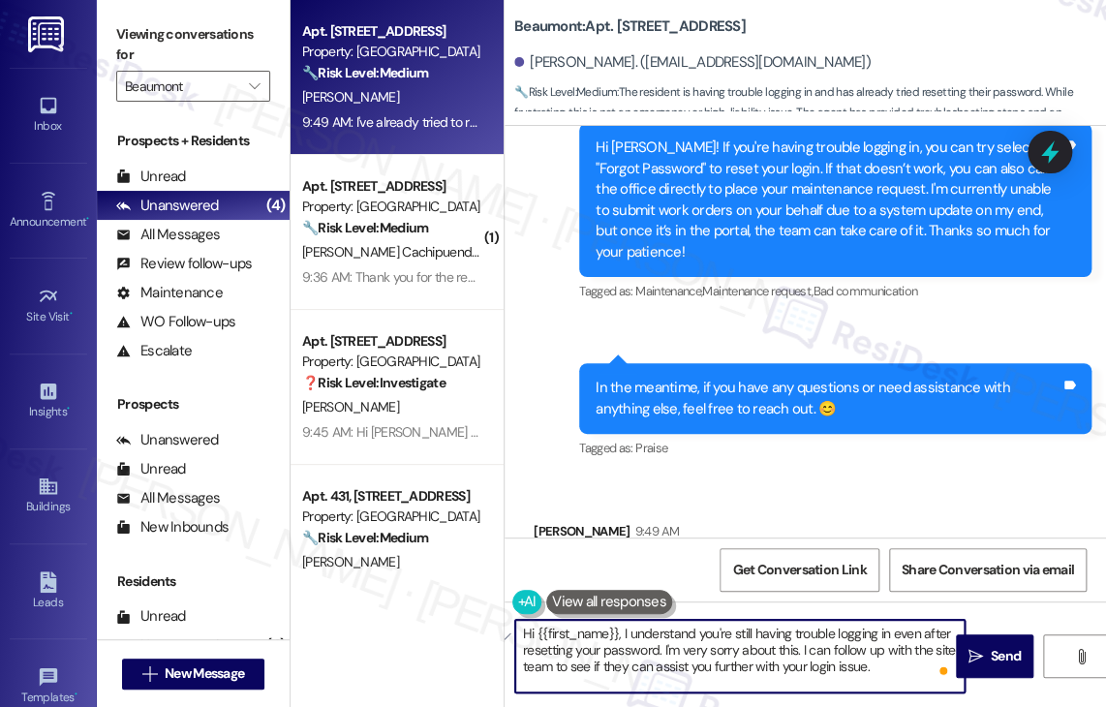
click at [860, 653] on textarea "Hi {{first_name}}, I understand you're still having trouble logging in even aft…" at bounding box center [740, 656] width 450 height 73
paste textarea "Stephani, I understand you're still experiencing login issues even after resett…"
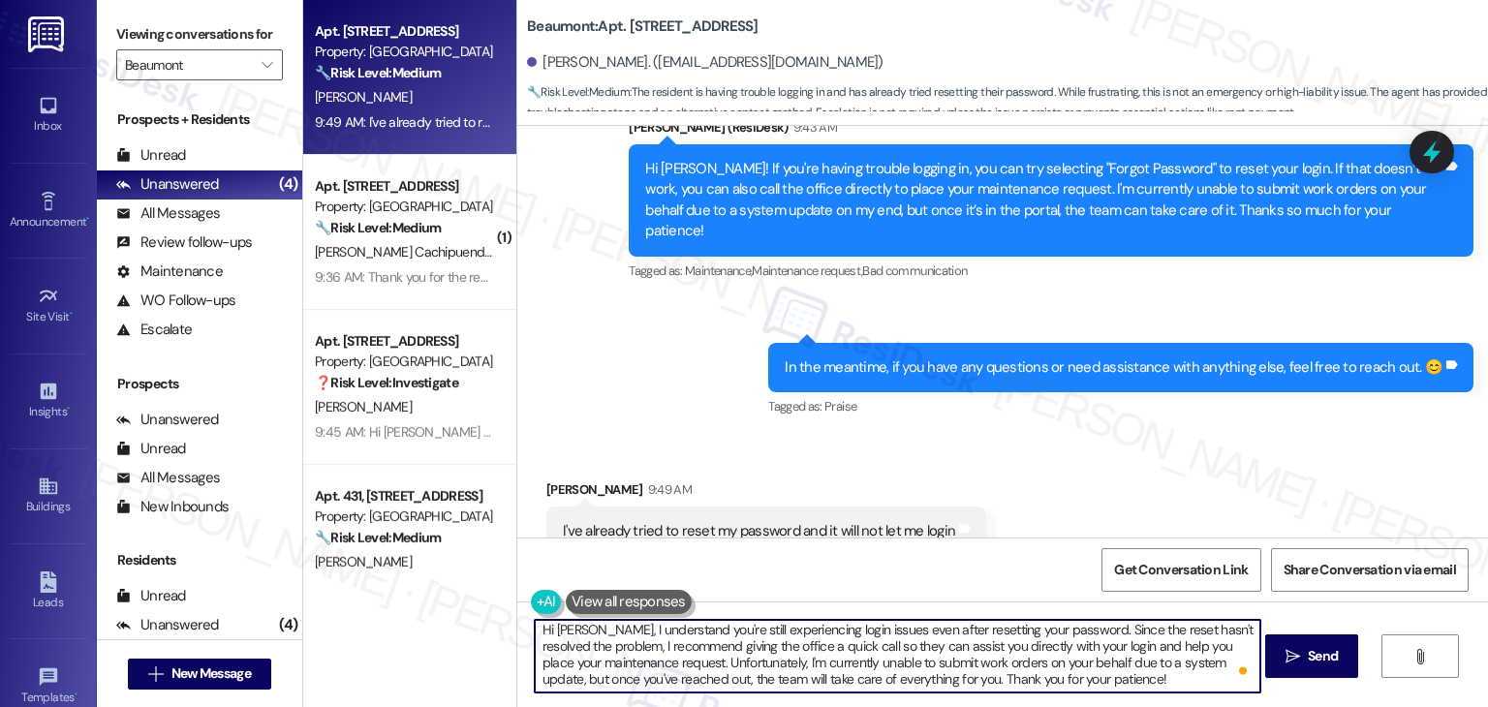
scroll to position [4, 0]
click at [891, 660] on textarea "Hi Stephani, I understand you're still experiencing login issues even after res…" at bounding box center [898, 656] width 726 height 73
drag, startPoint x: 735, startPoint y: 664, endPoint x: 672, endPoint y: 661, distance: 63.0
click at [672, 661] on textarea "Hi Stephani, I understand you're still experiencing login issues even after res…" at bounding box center [898, 656] width 726 height 73
click at [758, 647] on textarea "Hi Stephani, I understand you're still experiencing login issues even after res…" at bounding box center [898, 656] width 726 height 73
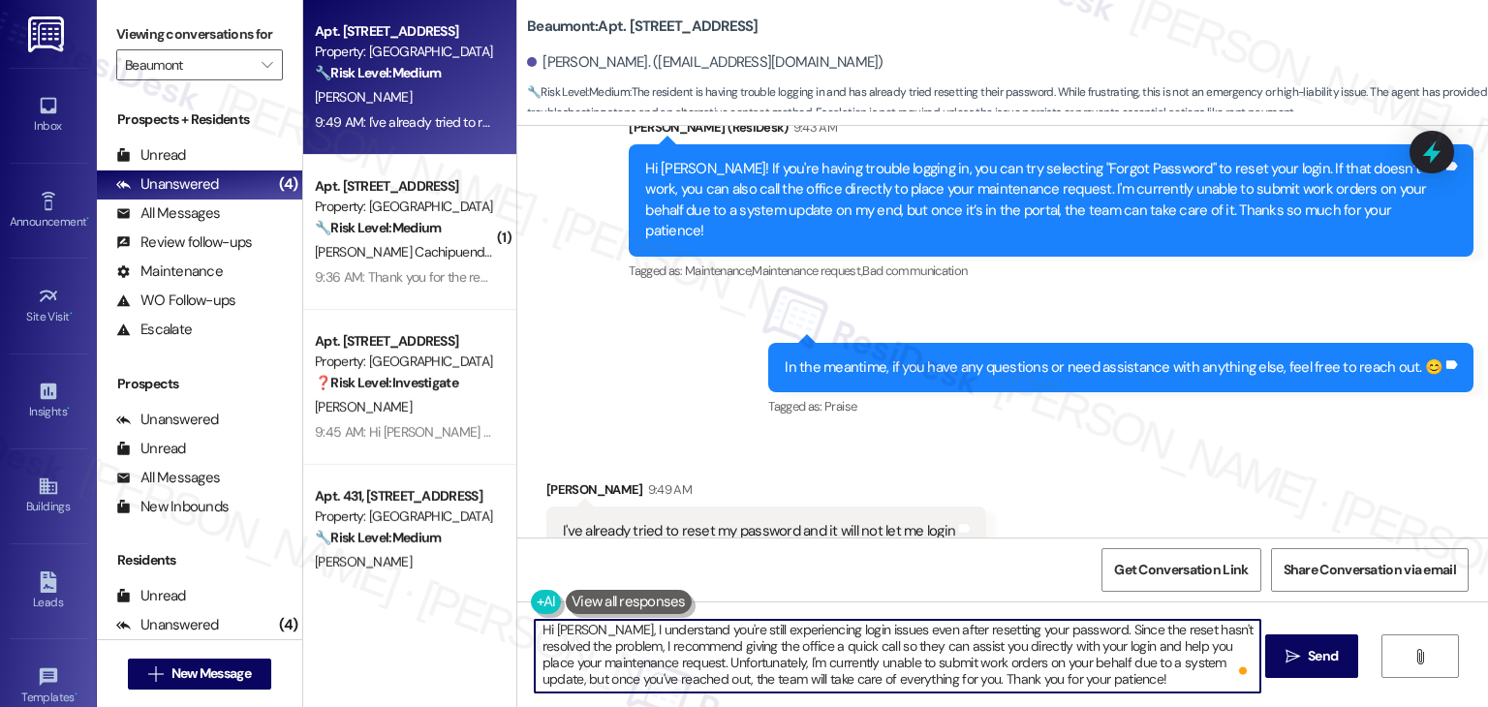
click at [783, 653] on textarea "Hi Stephani, I understand you're still experiencing login issues even after res…" at bounding box center [898, 656] width 726 height 73
drag, startPoint x: 926, startPoint y: 683, endPoint x: 666, endPoint y: 660, distance: 261.7
click at [666, 660] on textarea "Hi Stephani, I understand you're still experiencing login issues even after res…" at bounding box center [898, 656] width 726 height 73
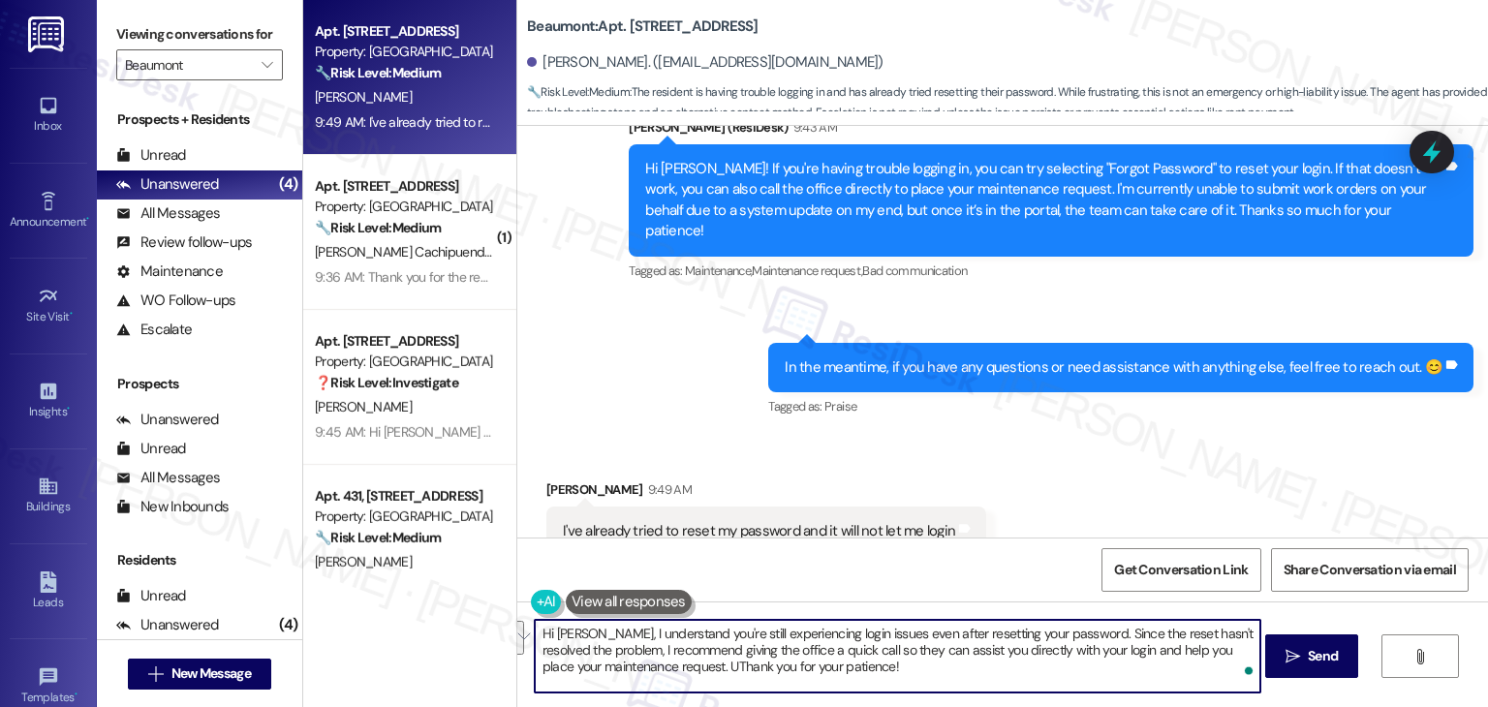
scroll to position [0, 0]
type textarea "Hi Stephani, I understand you're still experiencing login issues even after res…"
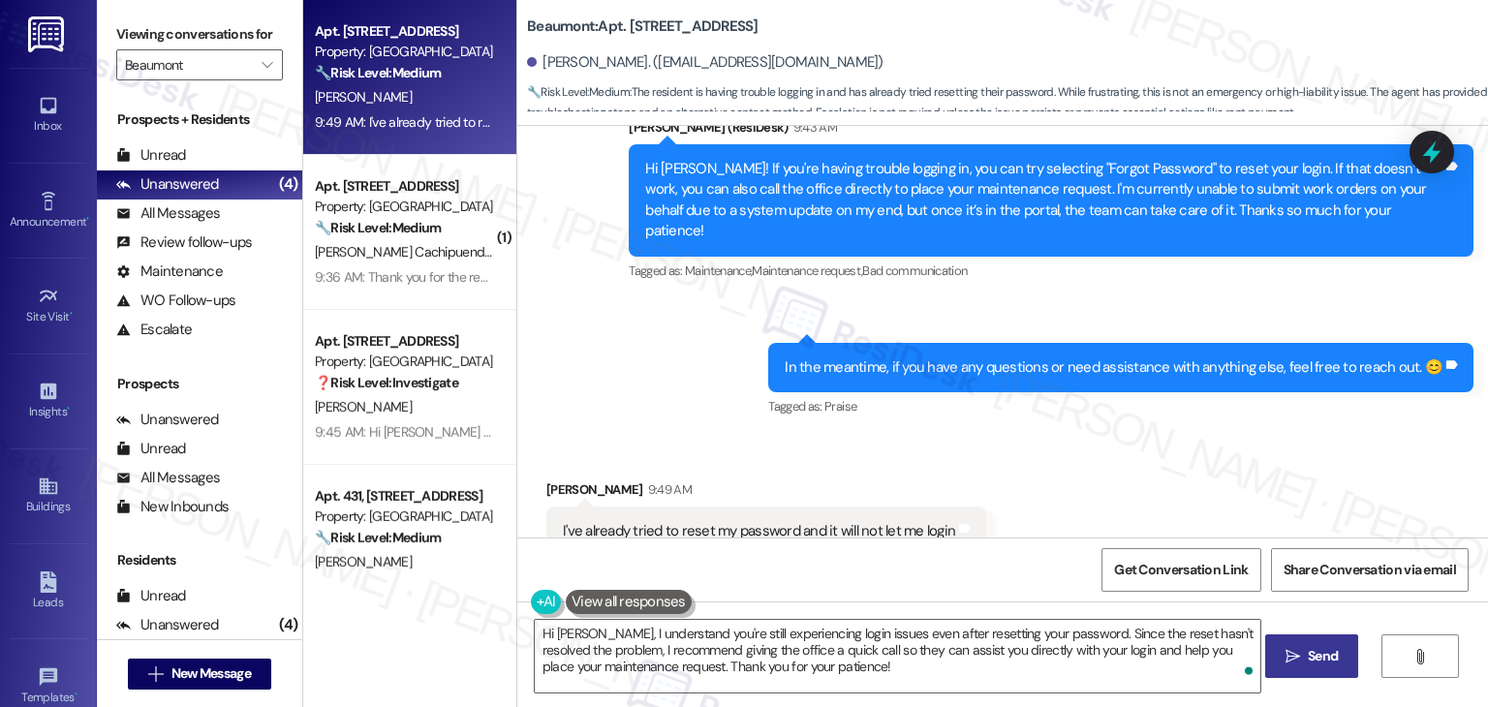
click at [1322, 654] on span "Send" at bounding box center [1323, 656] width 30 height 20
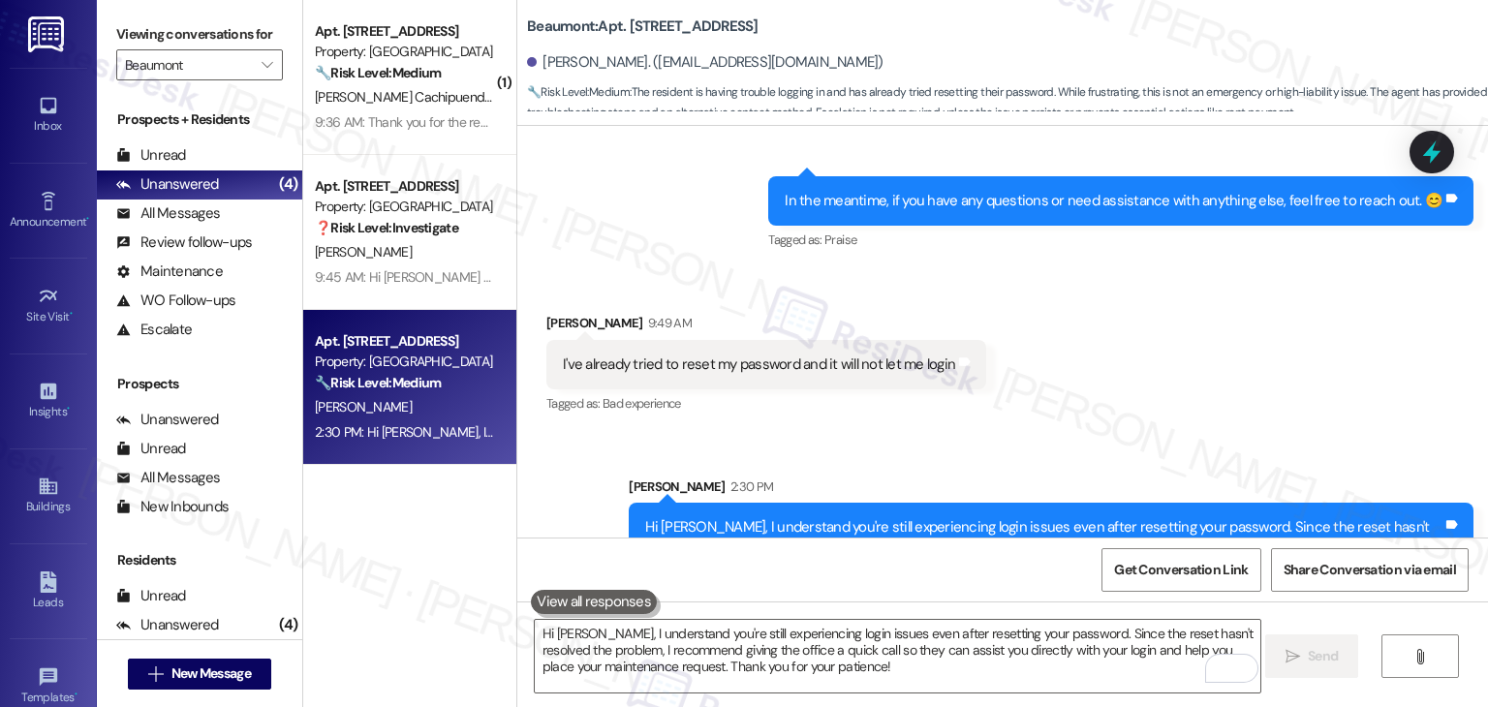
scroll to position [4416, 0]
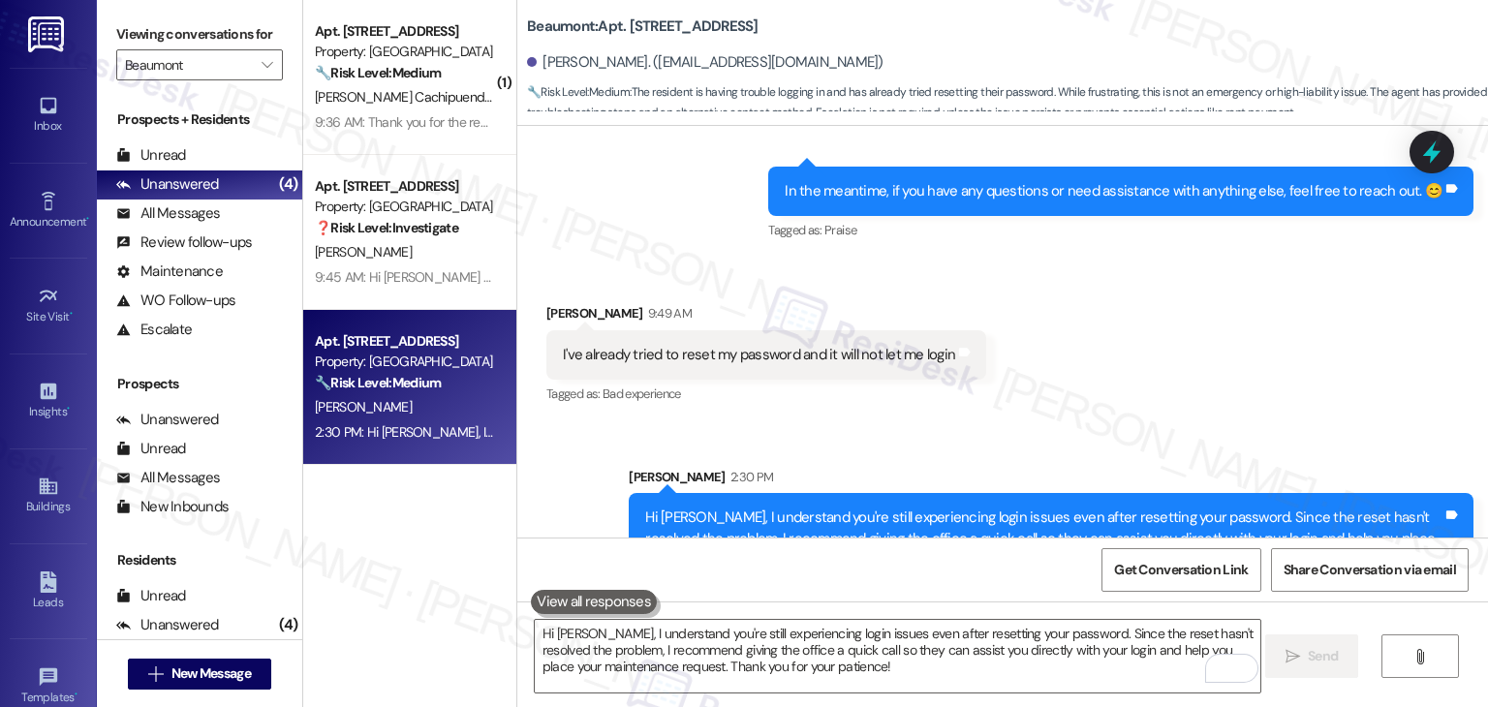
click at [403, 586] on div "( 1 ) Apt. 336, 1525 N 14th Ave Property: Beaumont 🔧 Risk Level: Medium The res…" at bounding box center [409, 353] width 213 height 707
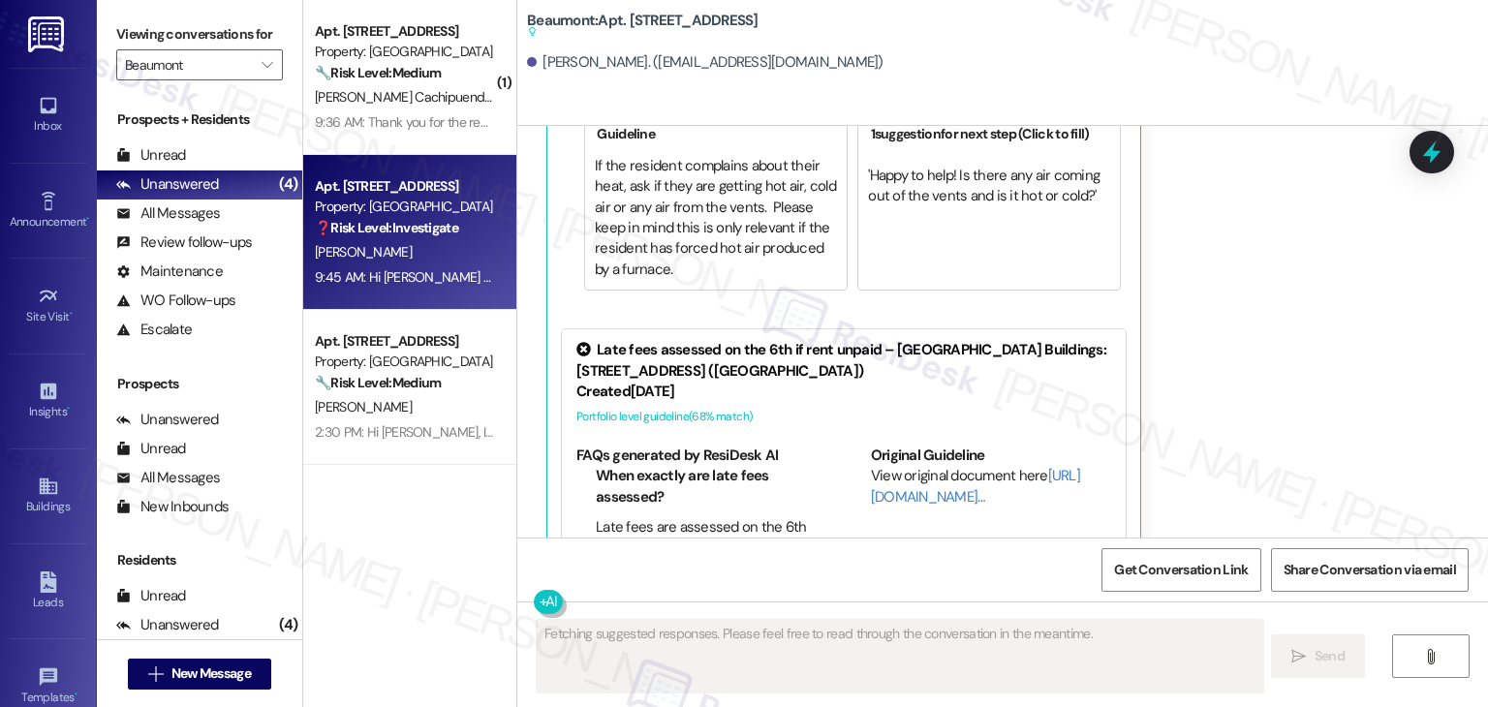
scroll to position [2246, 0]
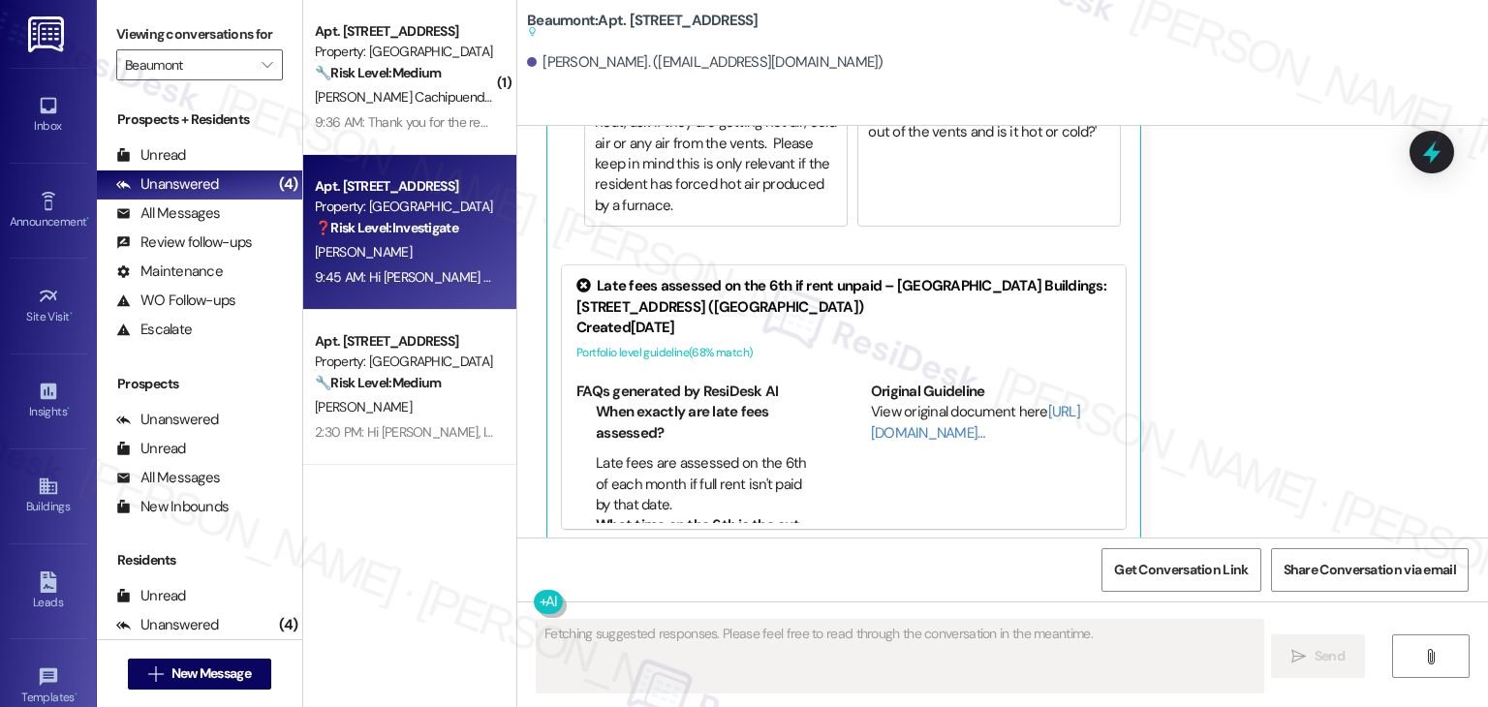
click at [426, 521] on div "( 1 ) Apt. 336, 1525 N 14th Ave Property: Beaumont 🔧 Risk Level: Medium The res…" at bounding box center [409, 285] width 213 height 570
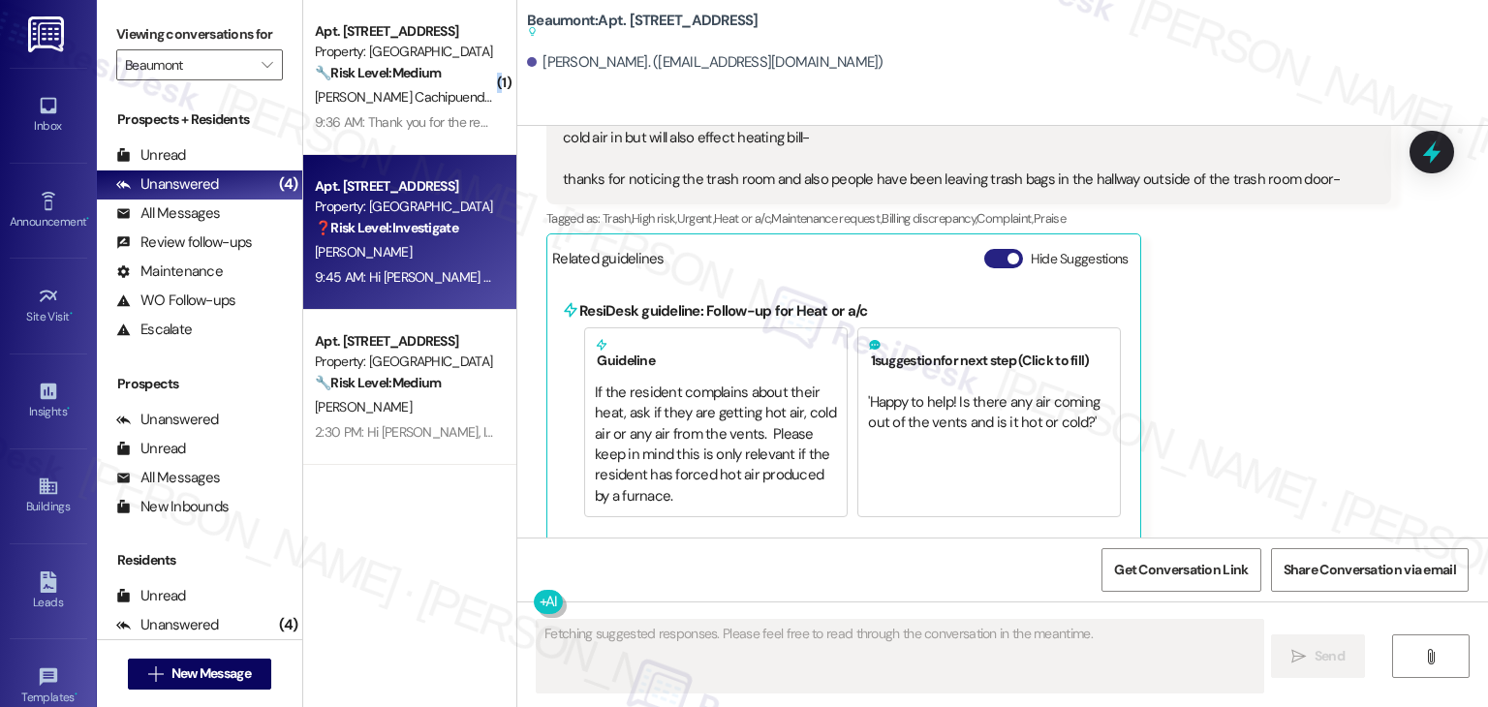
click at [984, 249] on button "Hide Suggestions" at bounding box center [1003, 258] width 39 height 19
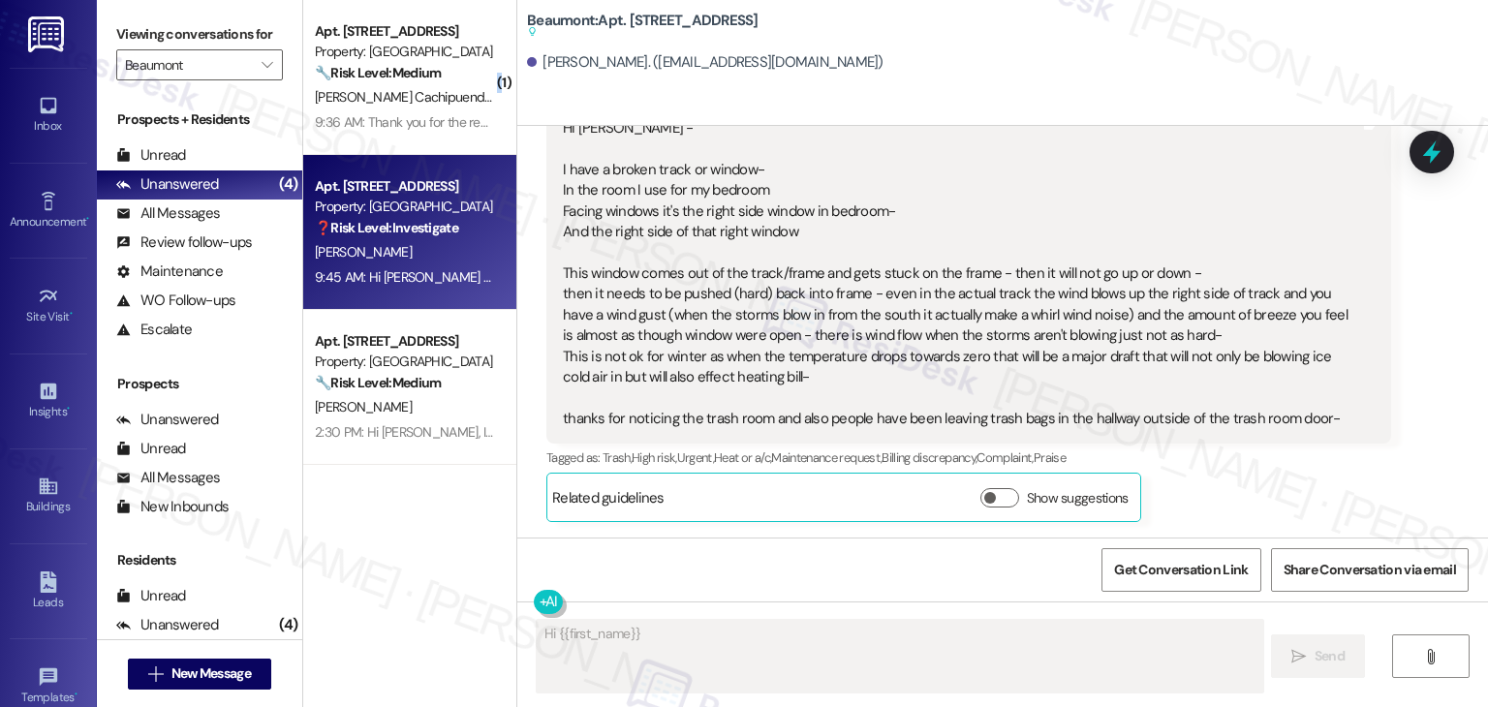
scroll to position [1695, 0]
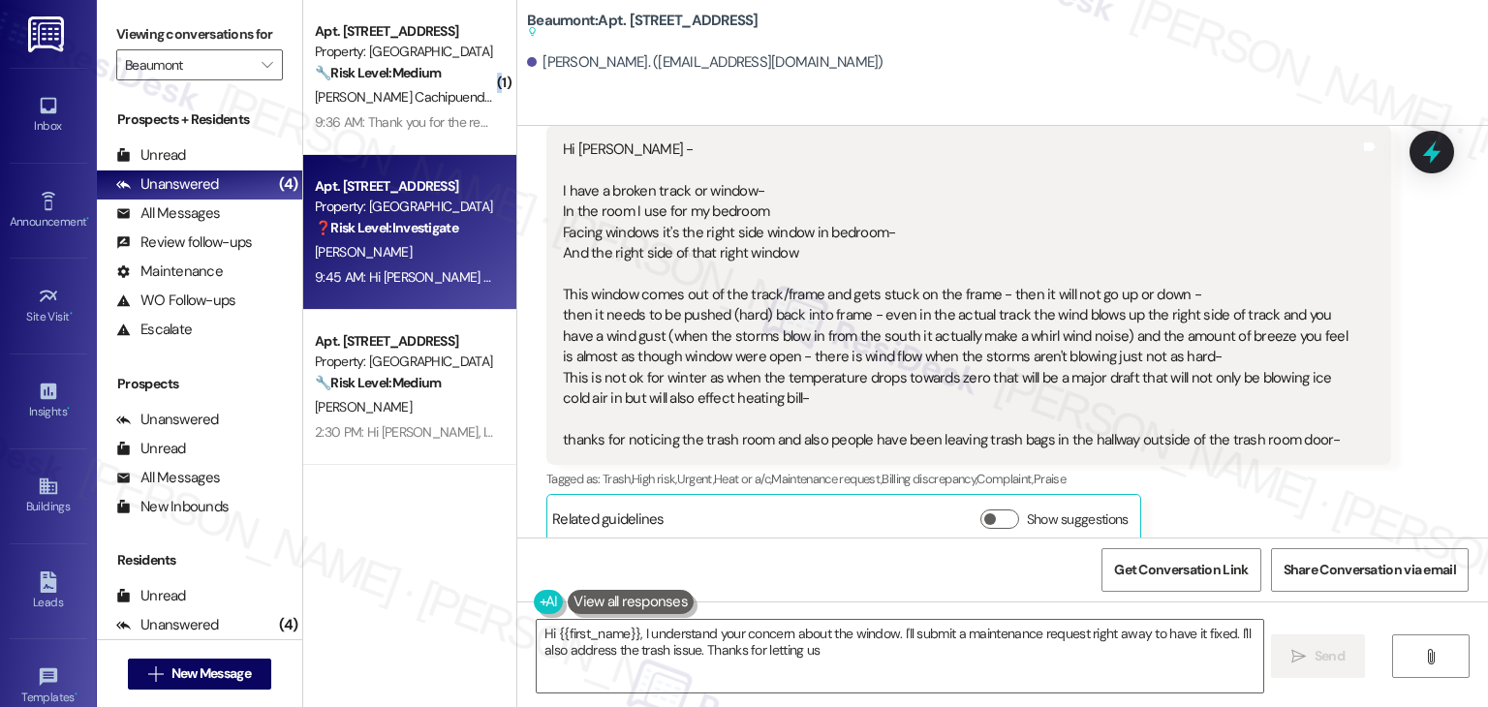
click at [1213, 495] on div "Leslie Aldrich Neutral 9:45 AM Hi Dottie - I have a broken track or window- In …" at bounding box center [968, 311] width 845 height 466
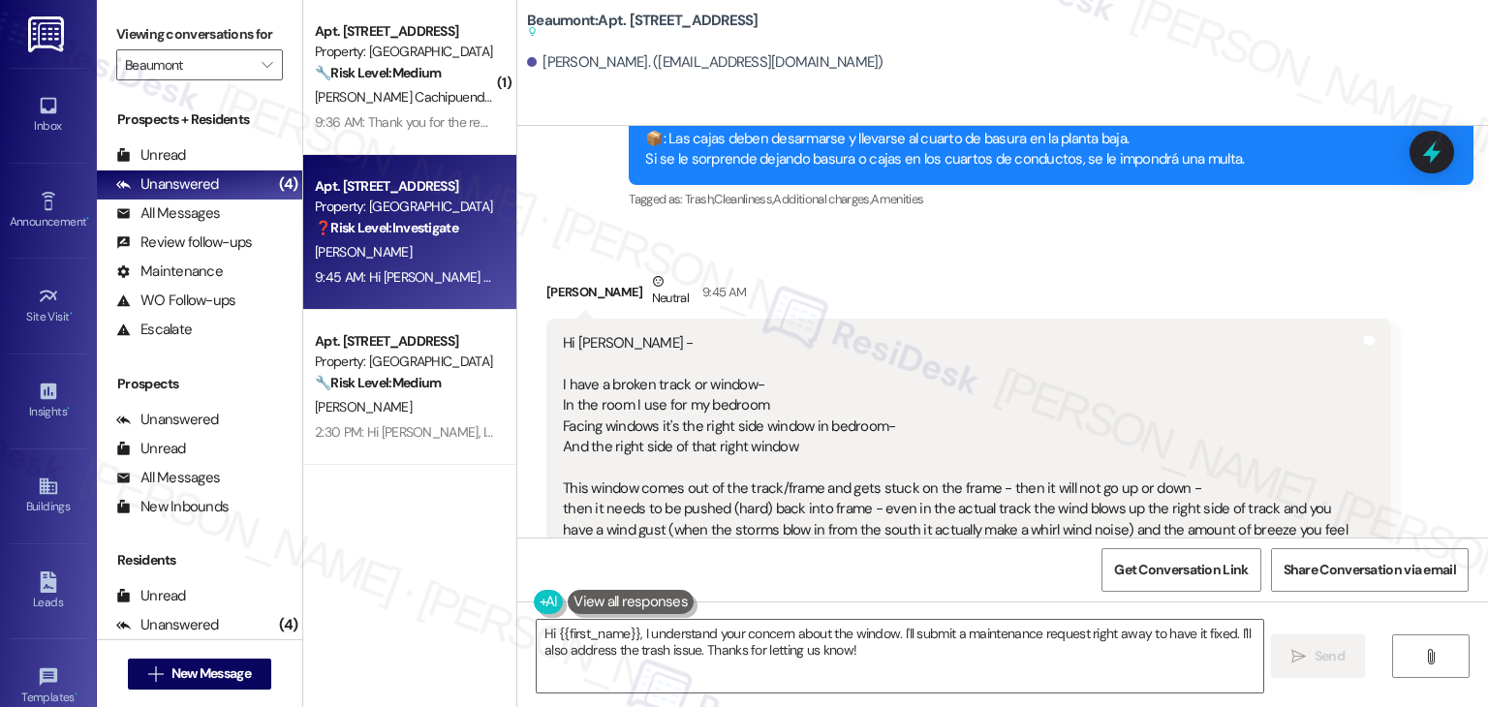
scroll to position [1404, 0]
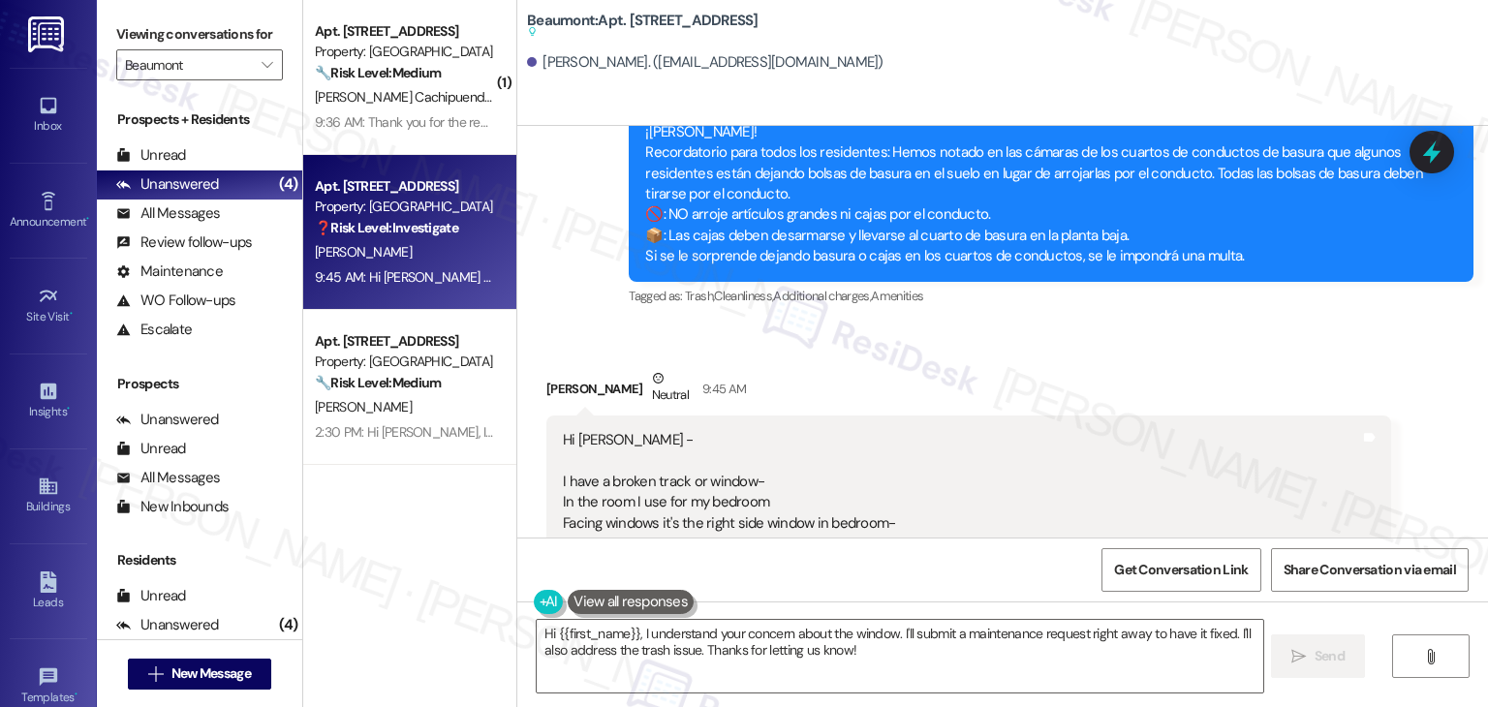
click at [1047, 327] on div "Received via SMS Leslie Aldrich Neutral 9:45 AM Hi Dottie - I have a broken tra…" at bounding box center [1002, 587] width 971 height 524
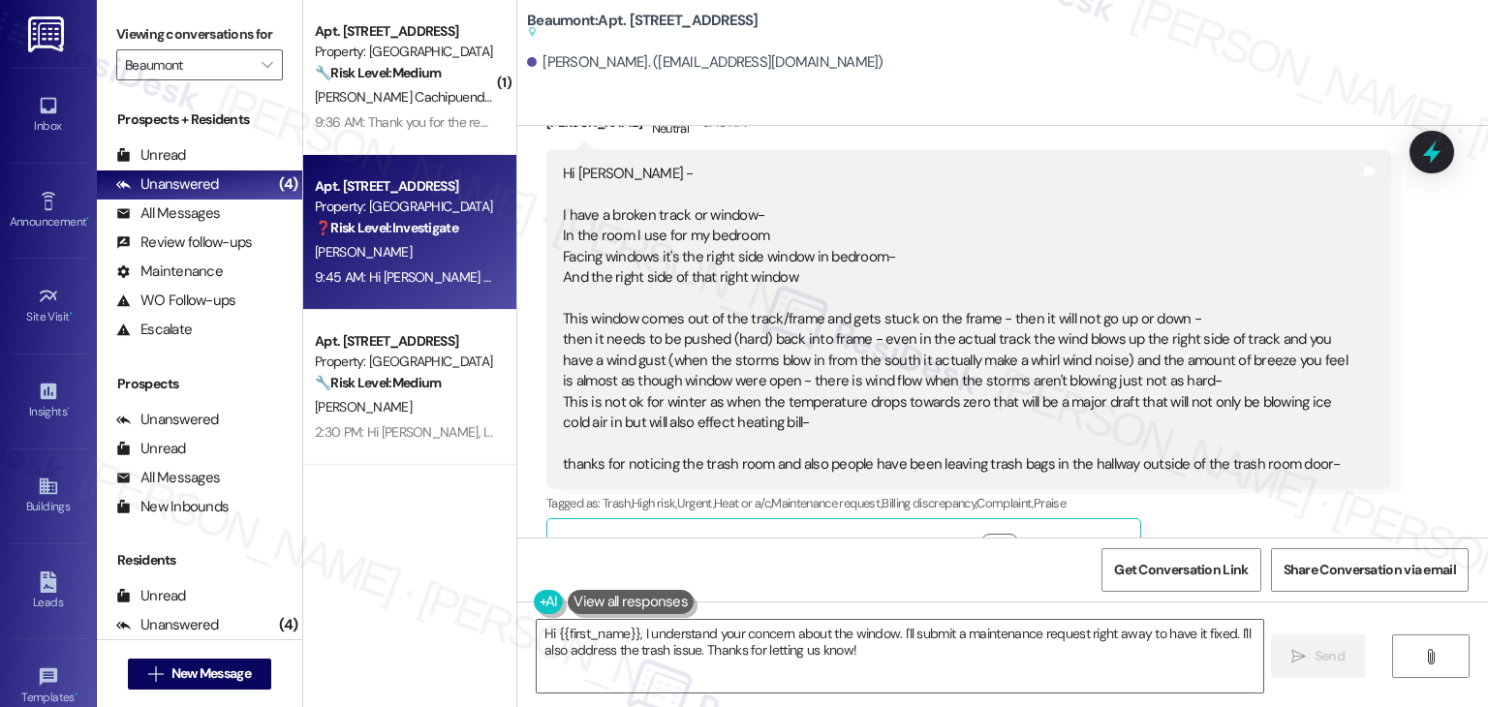
scroll to position [1695, 0]
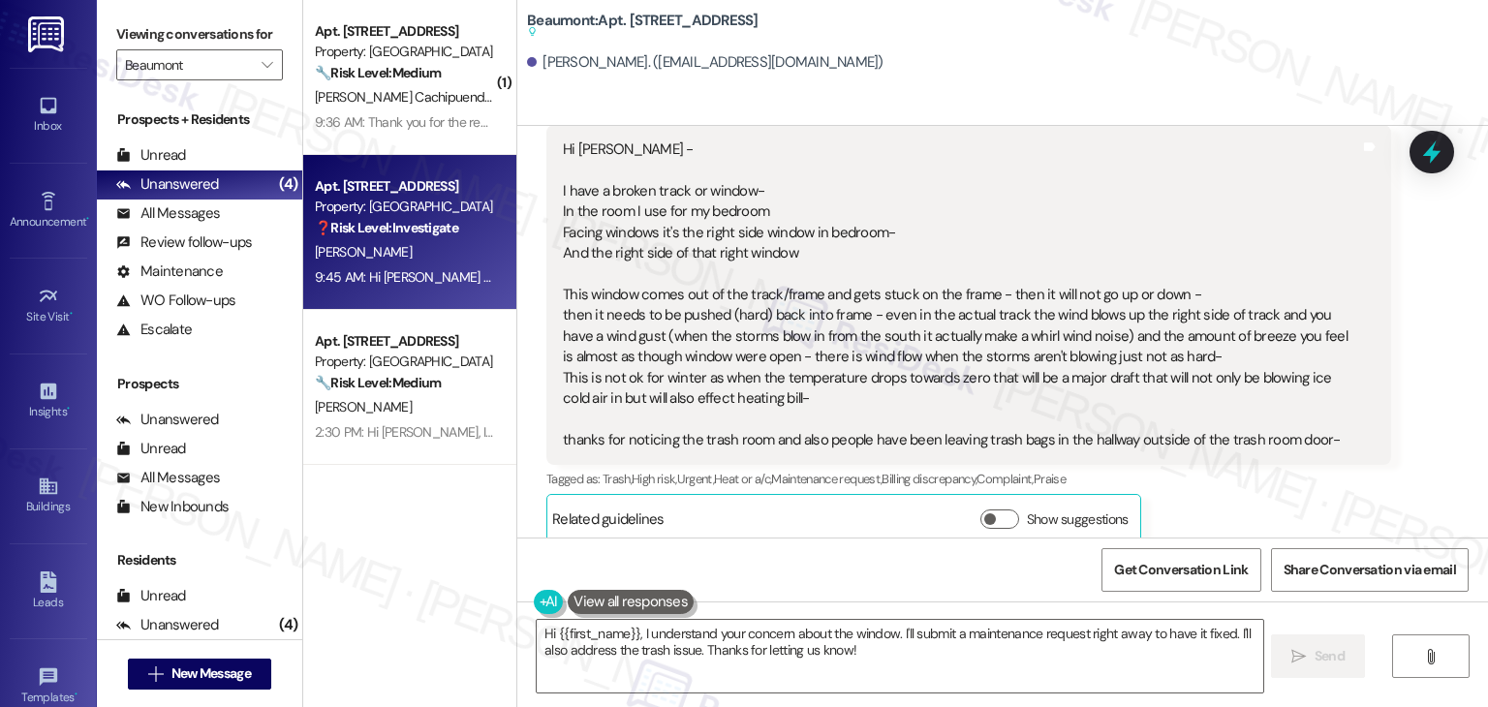
click at [392, 556] on div "( 1 ) Apt. 336, 1525 N 14th Ave Property: Beaumont 🔧 Risk Level: Medium The res…" at bounding box center [409, 285] width 213 height 570
click at [392, 558] on div "( 1 ) Apt. 336, 1525 N 14th Ave Property: Beaumont 🔧 Risk Level: Medium The res…" at bounding box center [409, 285] width 213 height 570
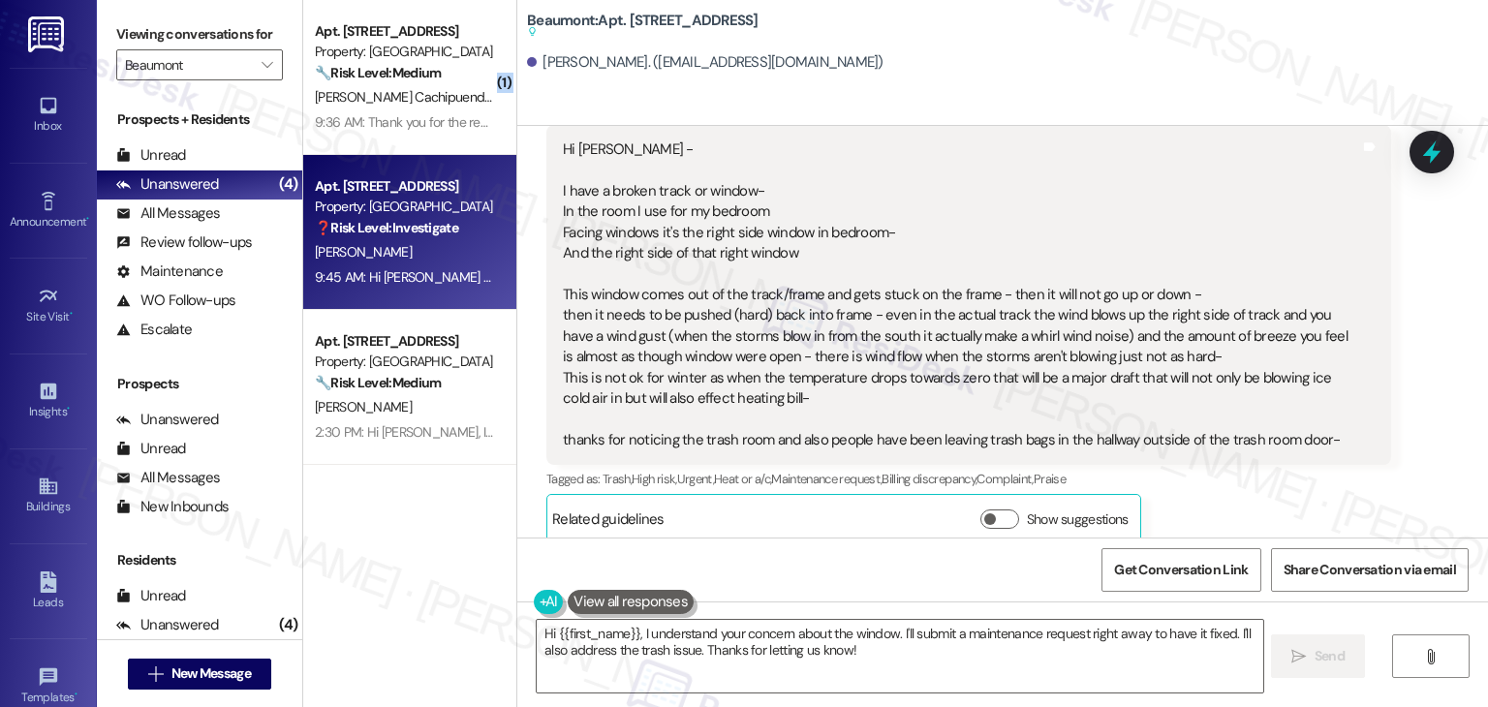
click at [392, 558] on div "( 1 ) Apt. 336, 1525 N 14th Ave Property: Beaumont 🔧 Risk Level: Medium The res…" at bounding box center [409, 285] width 213 height 570
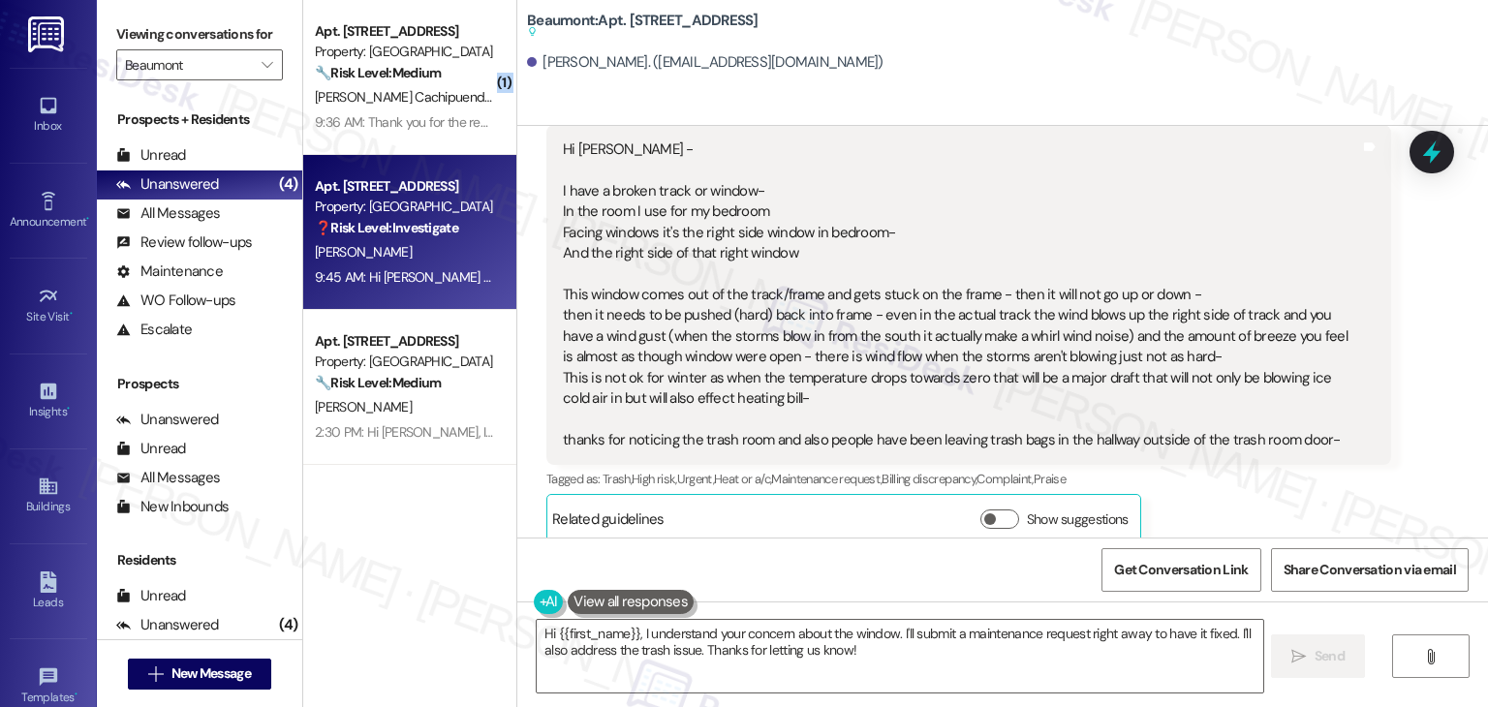
click at [392, 558] on div "( 1 ) Apt. 336, 1525 N 14th Ave Property: Beaumont 🔧 Risk Level: Medium The res…" at bounding box center [409, 285] width 213 height 570
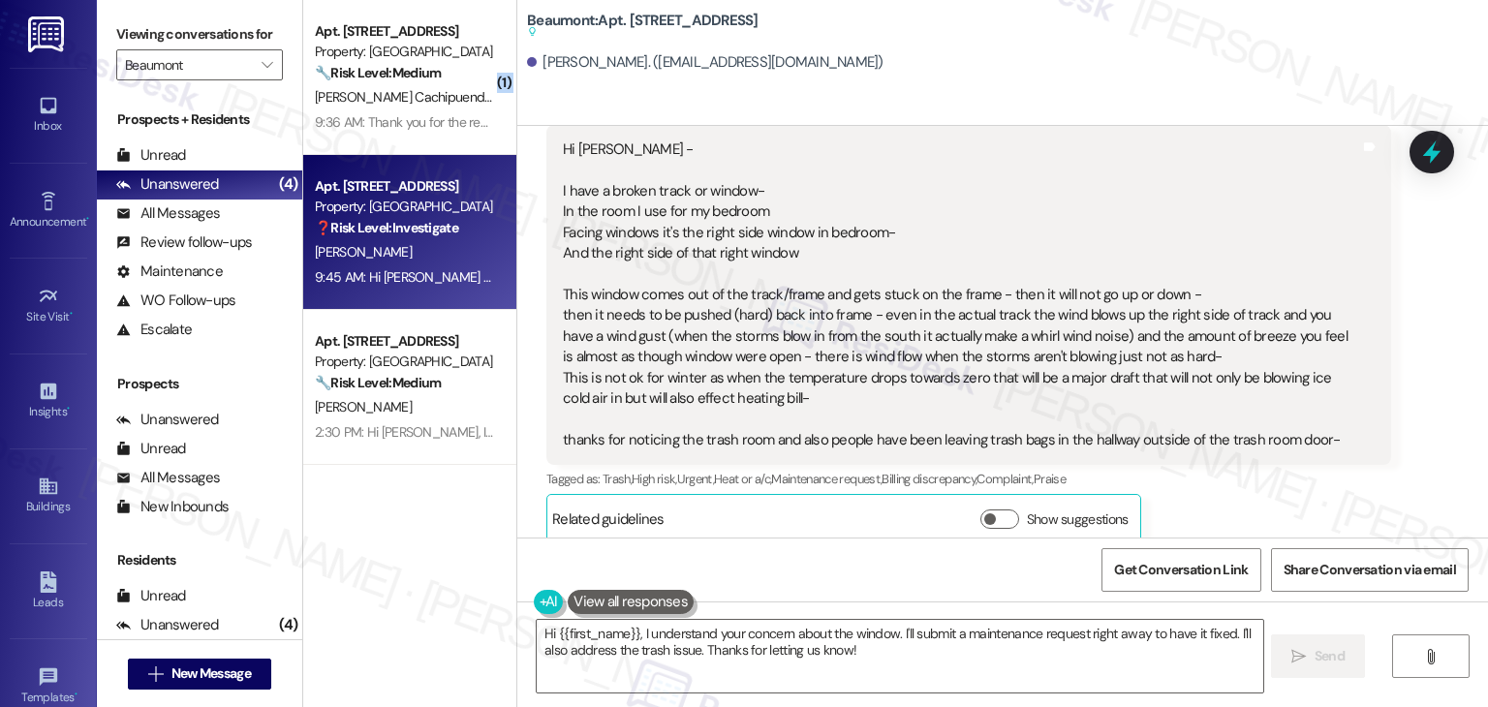
click at [392, 558] on div "( 1 ) Apt. 336, 1525 N 14th Ave Property: Beaumont 🔧 Risk Level: Medium The res…" at bounding box center [409, 285] width 213 height 570
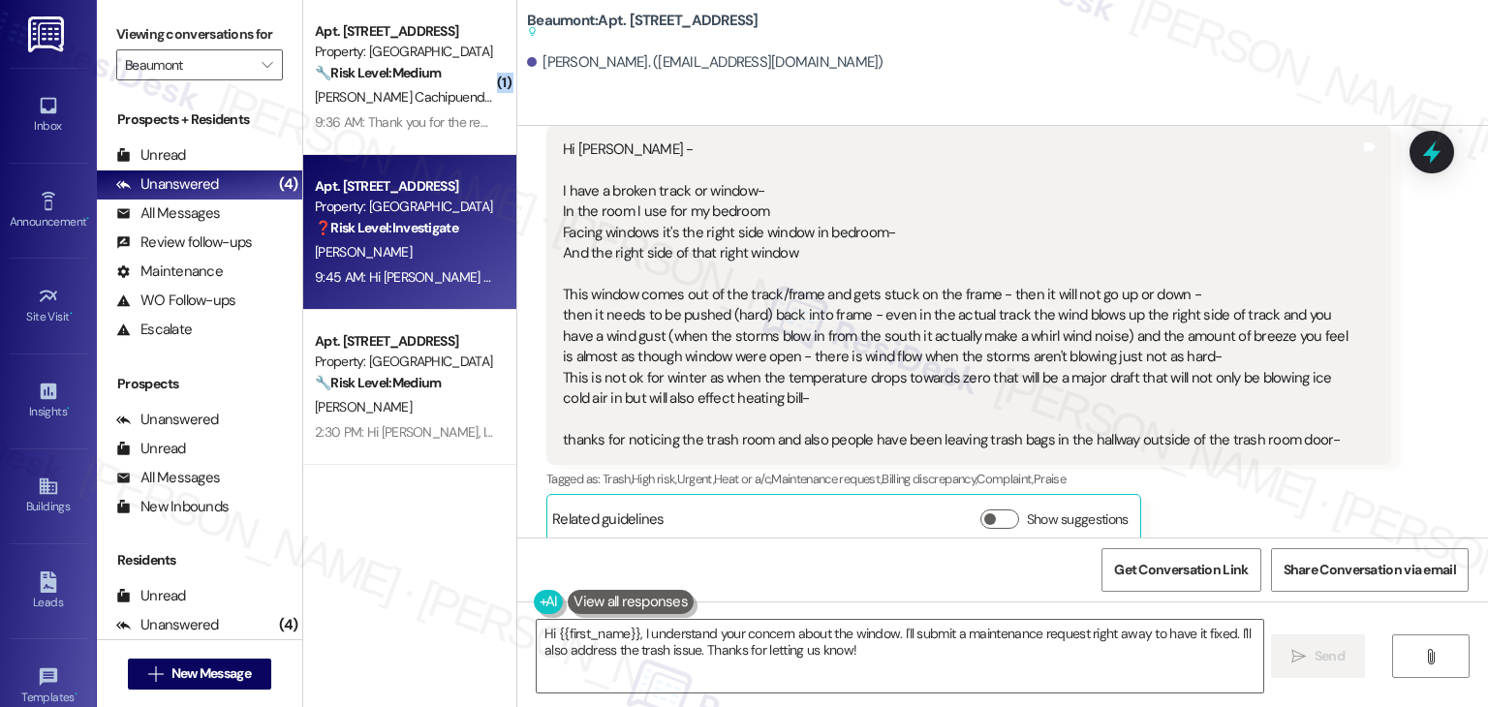
click at [392, 558] on div "( 1 ) Apt. 336, 1525 N 14th Ave Property: Beaumont 🔧 Risk Level: Medium The res…" at bounding box center [409, 285] width 213 height 570
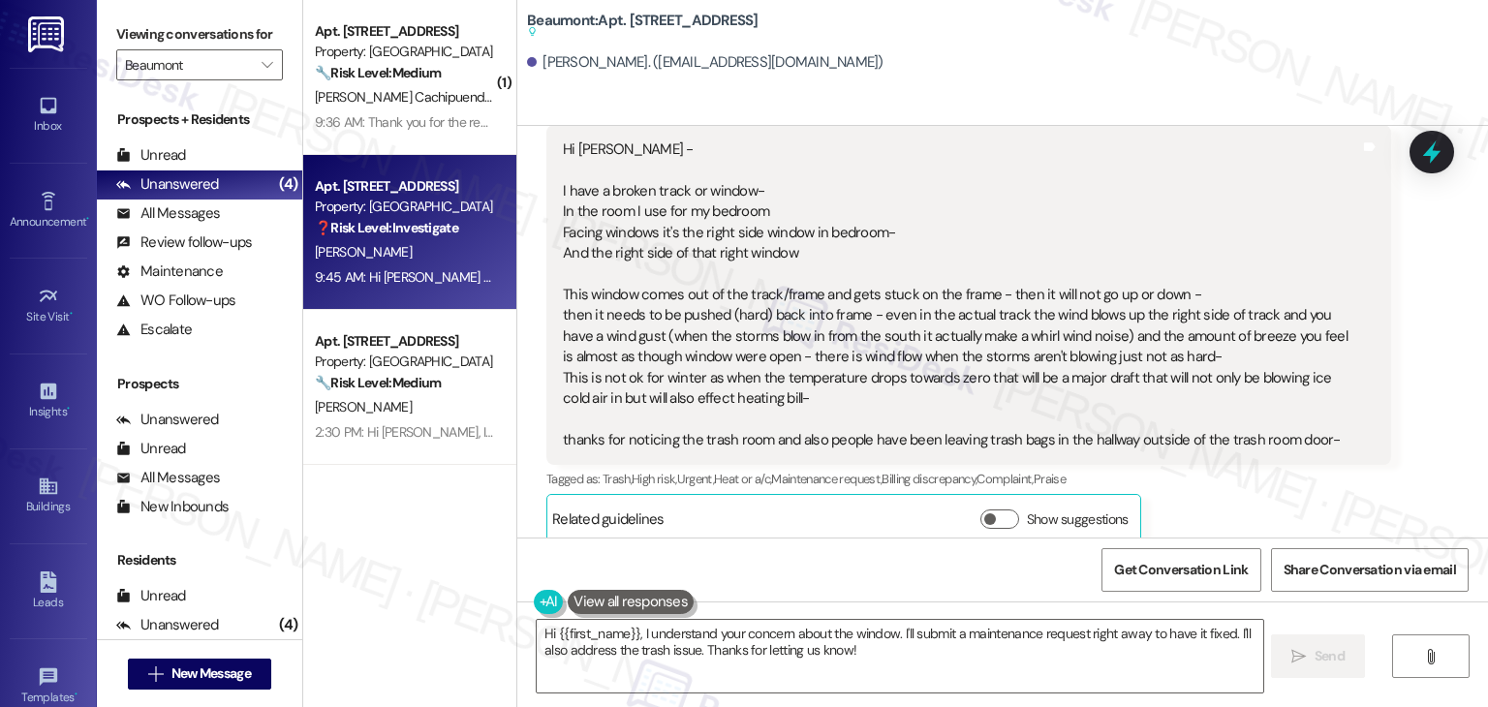
click at [392, 558] on div "( 1 ) Apt. 336, 1525 N 14th Ave Property: Beaumont 🔧 Risk Level: Medium The res…" at bounding box center [409, 285] width 213 height 570
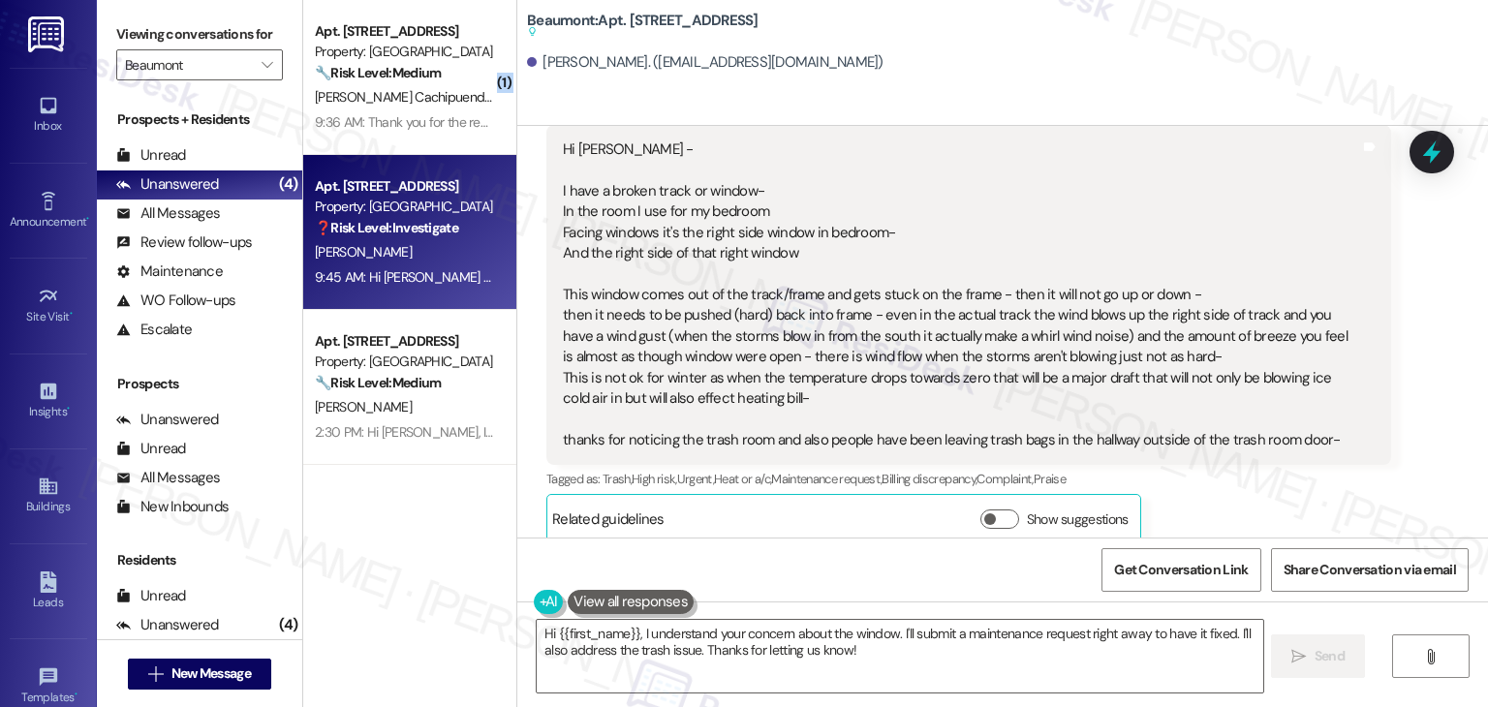
click at [392, 558] on div "( 1 ) Apt. 336, 1525 N 14th Ave Property: Beaumont 🔧 Risk Level: Medium The res…" at bounding box center [409, 285] width 213 height 570
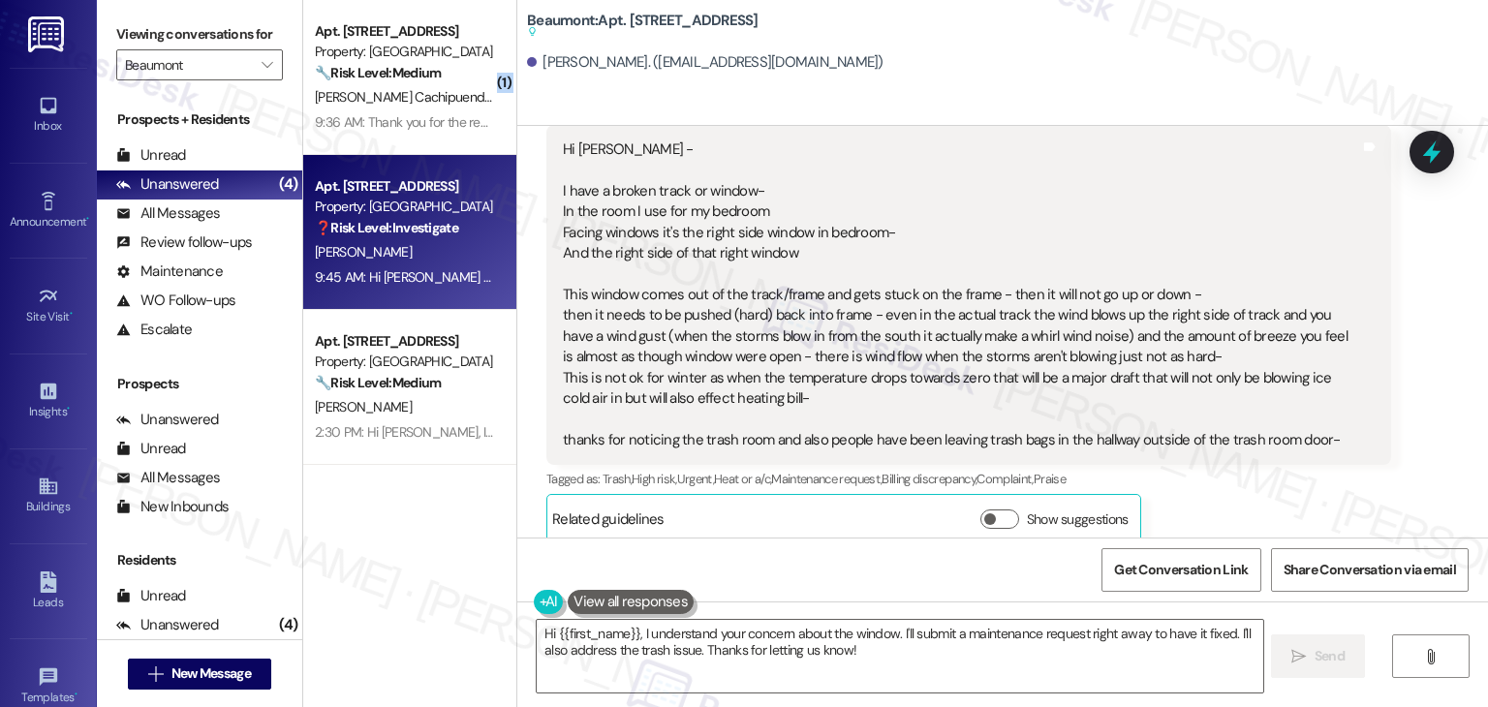
click at [392, 558] on div "( 1 ) Apt. 336, 1525 N 14th Ave Property: Beaumont 🔧 Risk Level: Medium The res…" at bounding box center [409, 285] width 213 height 570
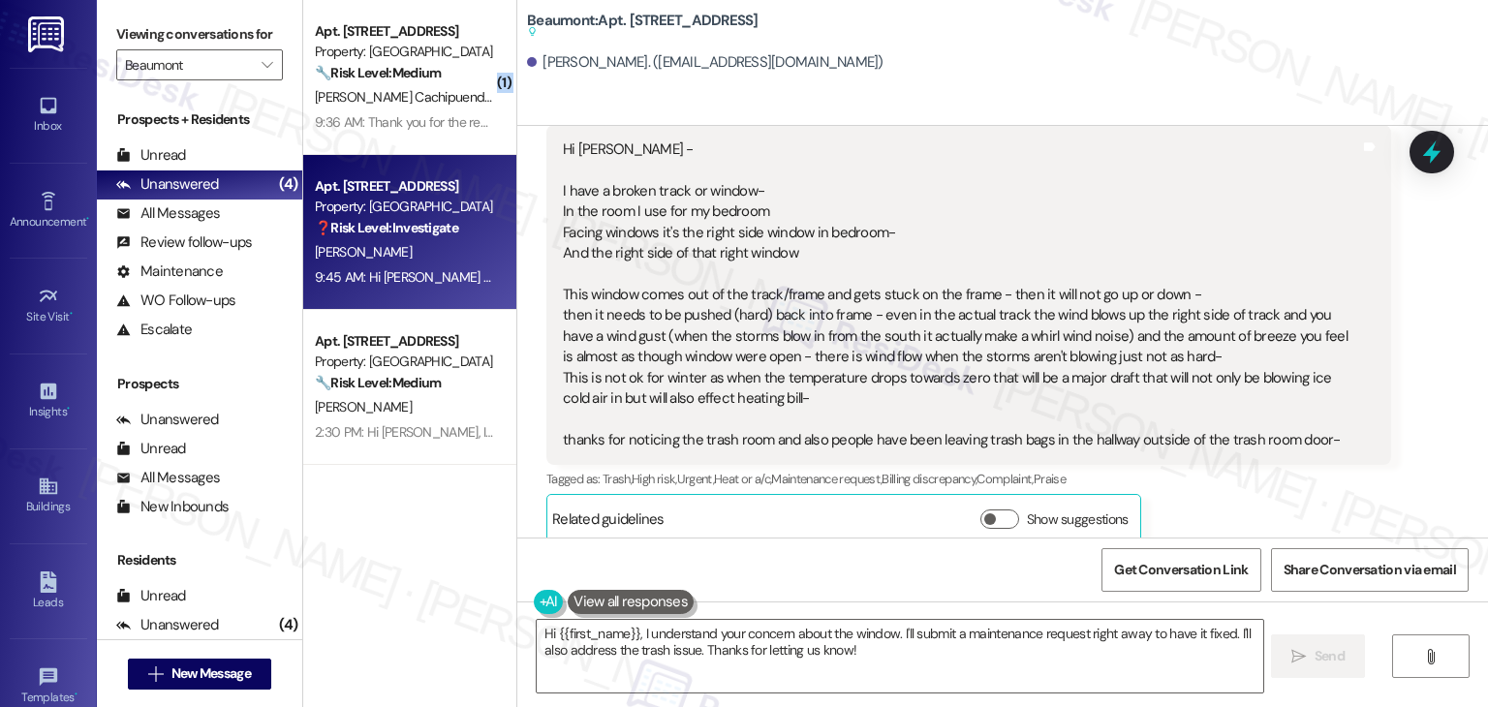
click at [392, 558] on div "( 1 ) Apt. 336, 1525 N 14th Ave Property: Beaumont 🔧 Risk Level: Medium The res…" at bounding box center [409, 285] width 213 height 570
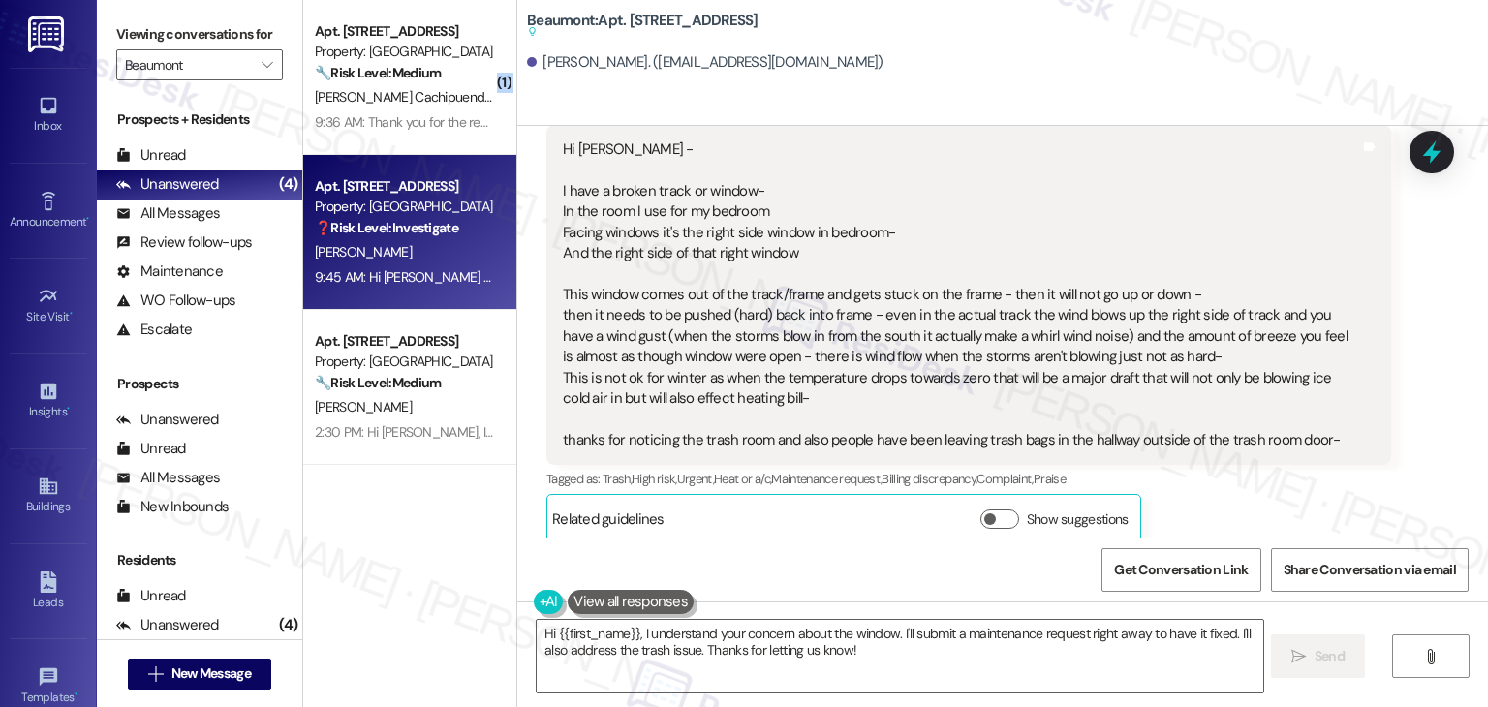
click at [392, 558] on div "( 1 ) Apt. 336, 1525 N 14th Ave Property: Beaumont 🔧 Risk Level: Medium The res…" at bounding box center [409, 285] width 213 height 570
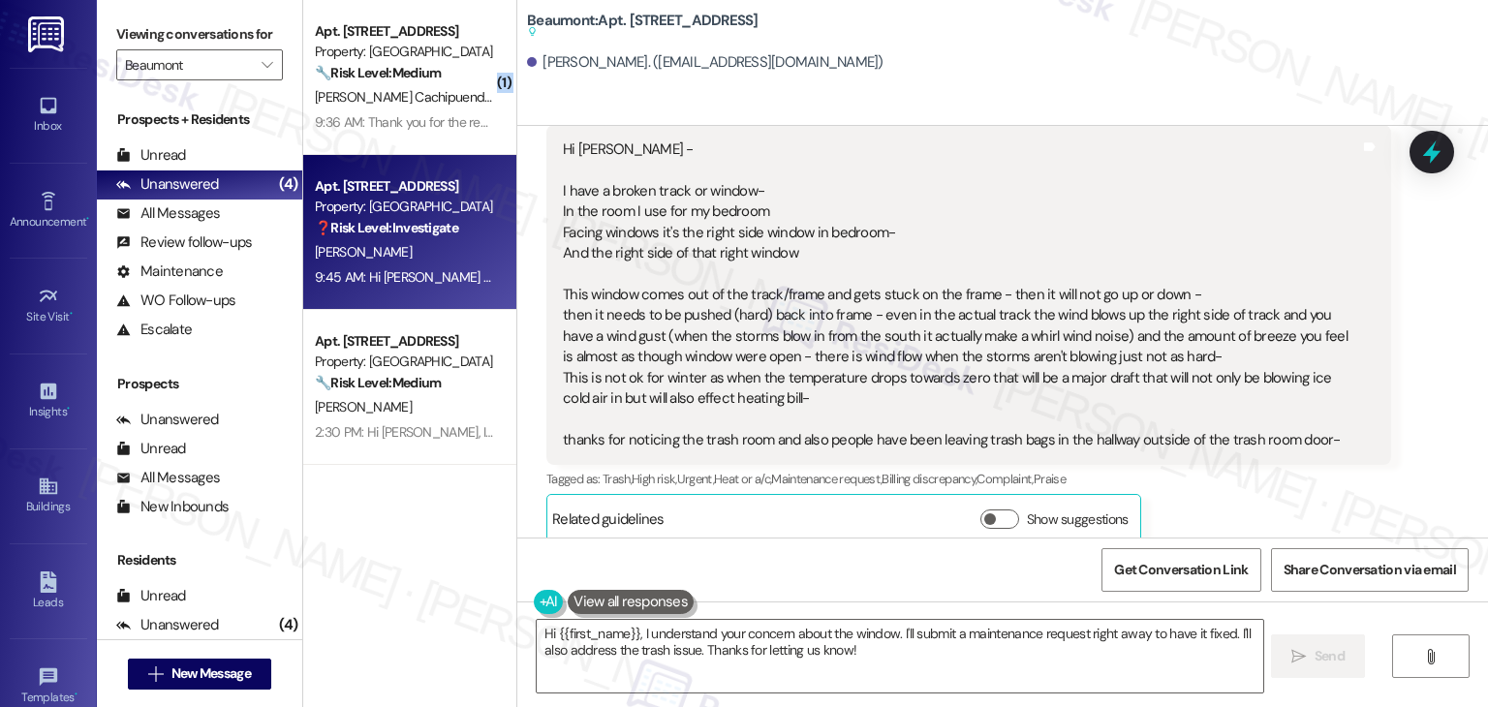
click at [392, 558] on div "( 1 ) Apt. 336, 1525 N 14th Ave Property: Beaumont 🔧 Risk Level: Medium The res…" at bounding box center [409, 285] width 213 height 570
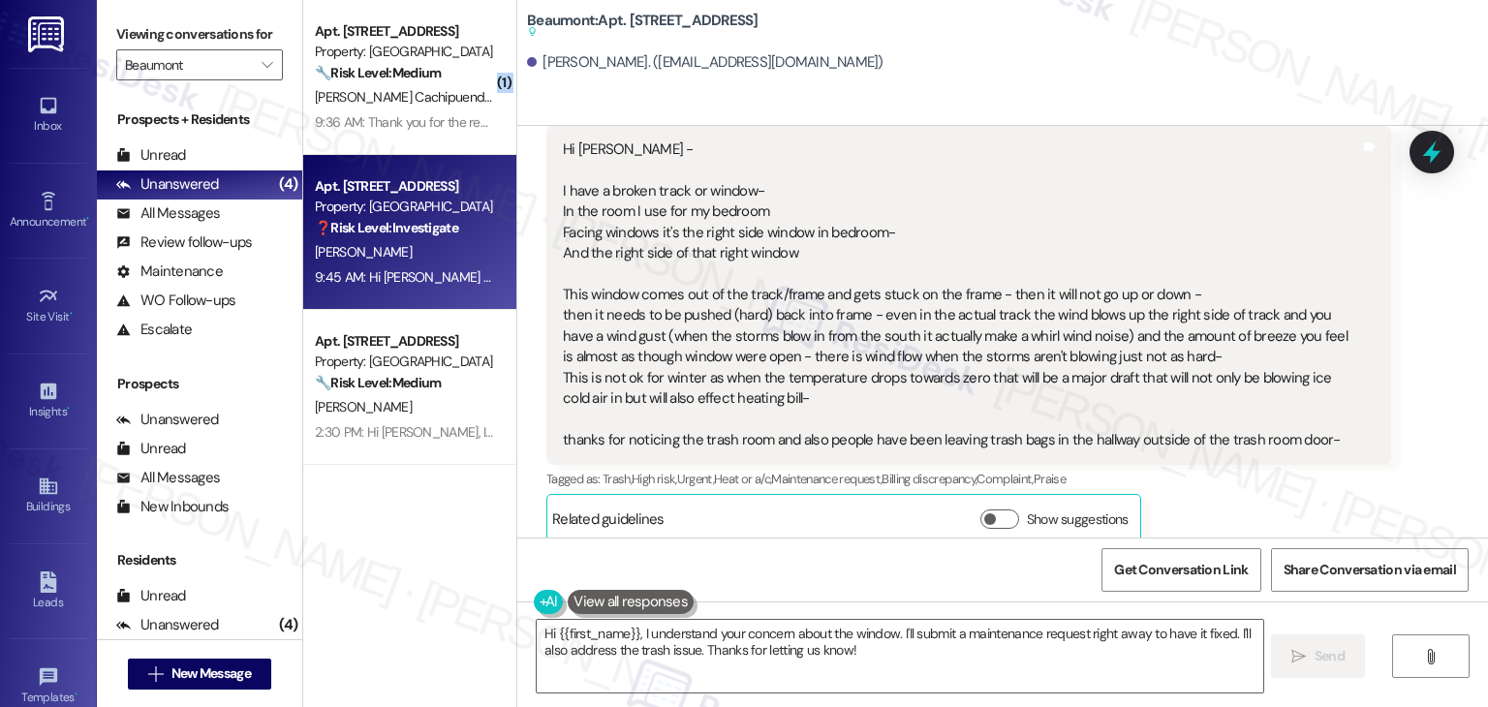
click at [392, 558] on div "( 1 ) Apt. 336, 1525 N 14th Ave Property: Beaumont 🔧 Risk Level: Medium The res…" at bounding box center [409, 285] width 213 height 570
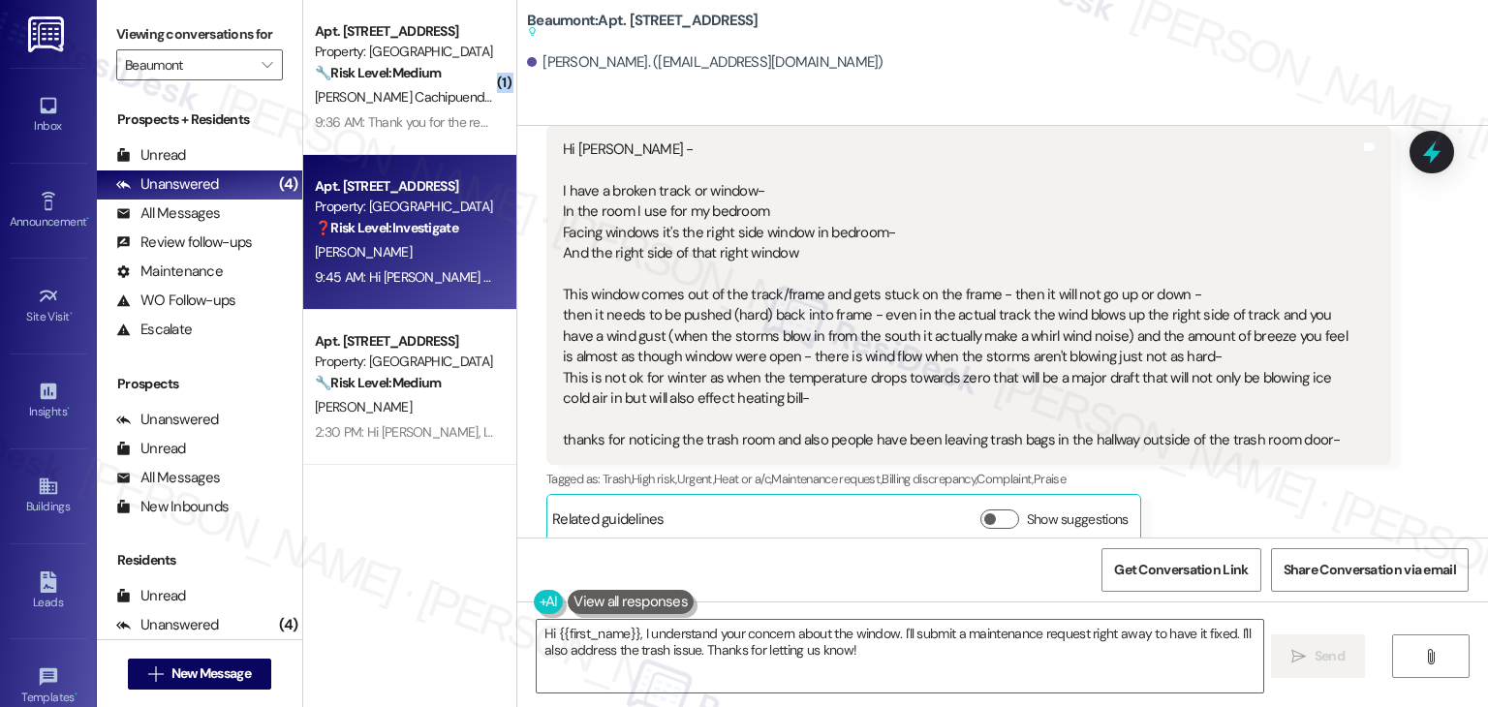
click at [392, 558] on div "( 1 ) Apt. 336, 1525 N 14th Ave Property: Beaumont 🔧 Risk Level: Medium The res…" at bounding box center [409, 285] width 213 height 570
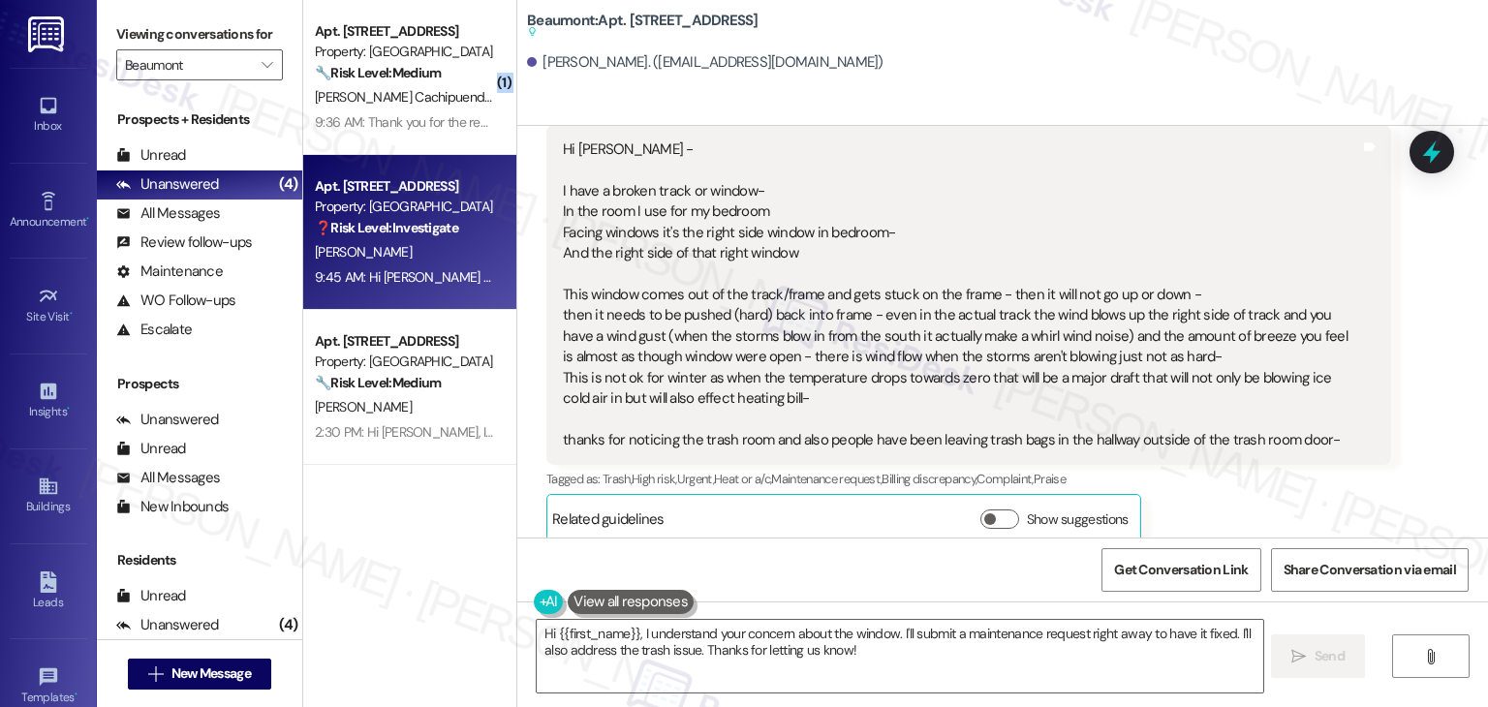
click at [392, 558] on div "( 1 ) Apt. 336, 1525 N 14th Ave Property: Beaumont 🔧 Risk Level: Medium The res…" at bounding box center [409, 285] width 213 height 570
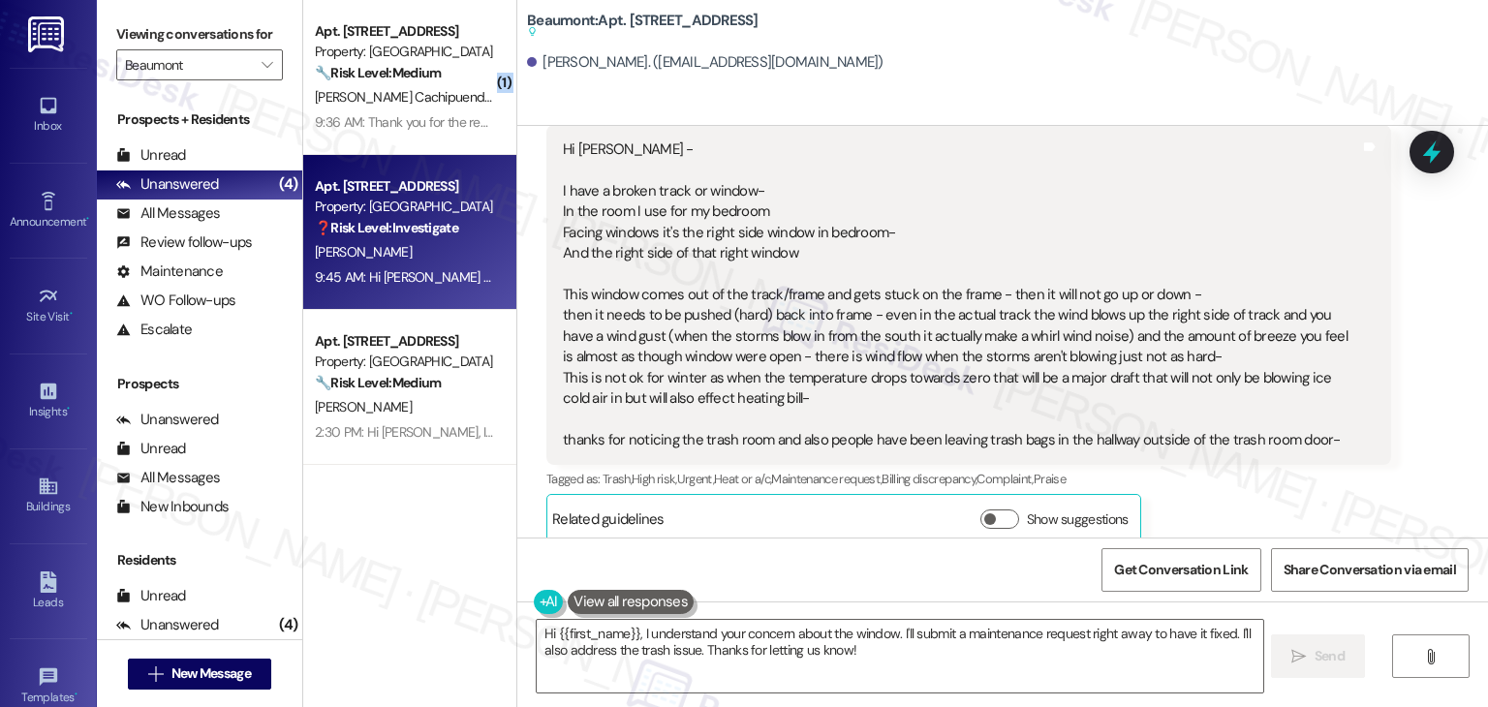
click at [392, 558] on div "( 1 ) Apt. 336, 1525 N 14th Ave Property: Beaumont 🔧 Risk Level: Medium The res…" at bounding box center [409, 285] width 213 height 570
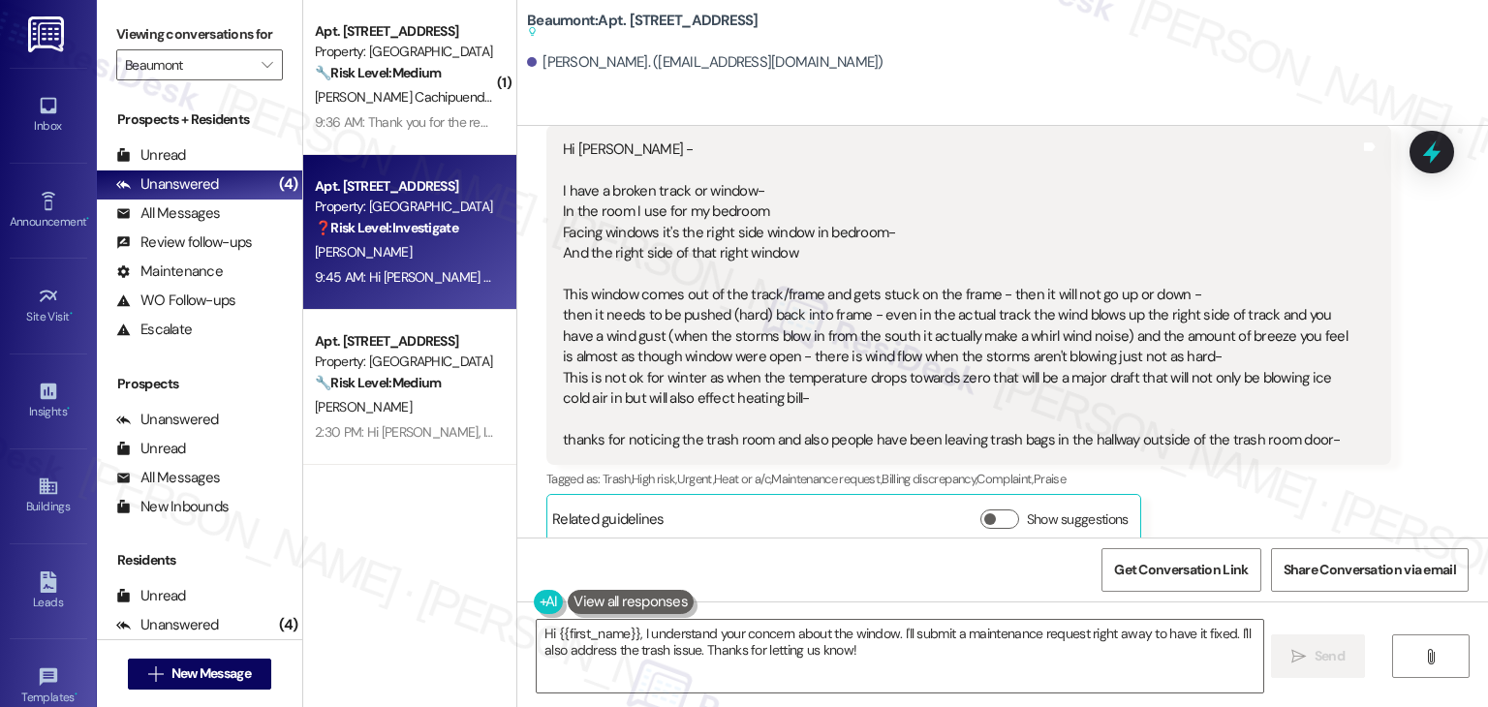
click at [392, 558] on div "( 1 ) Apt. 336, 1525 N 14th Ave Property: Beaumont 🔧 Risk Level: Medium The res…" at bounding box center [409, 285] width 213 height 570
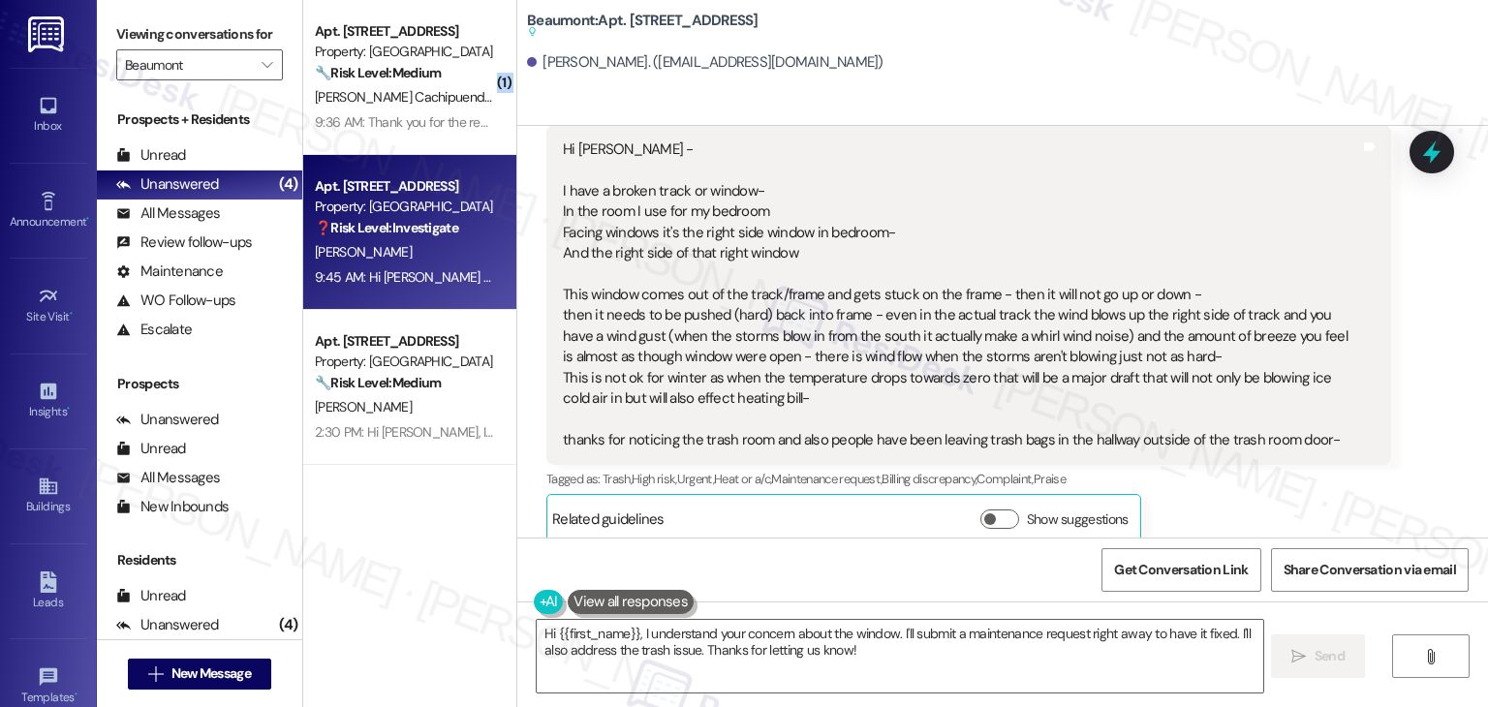
click at [392, 558] on div "( 1 ) Apt. 336, 1525 N 14th Ave Property: Beaumont 🔧 Risk Level: Medium The res…" at bounding box center [409, 285] width 213 height 570
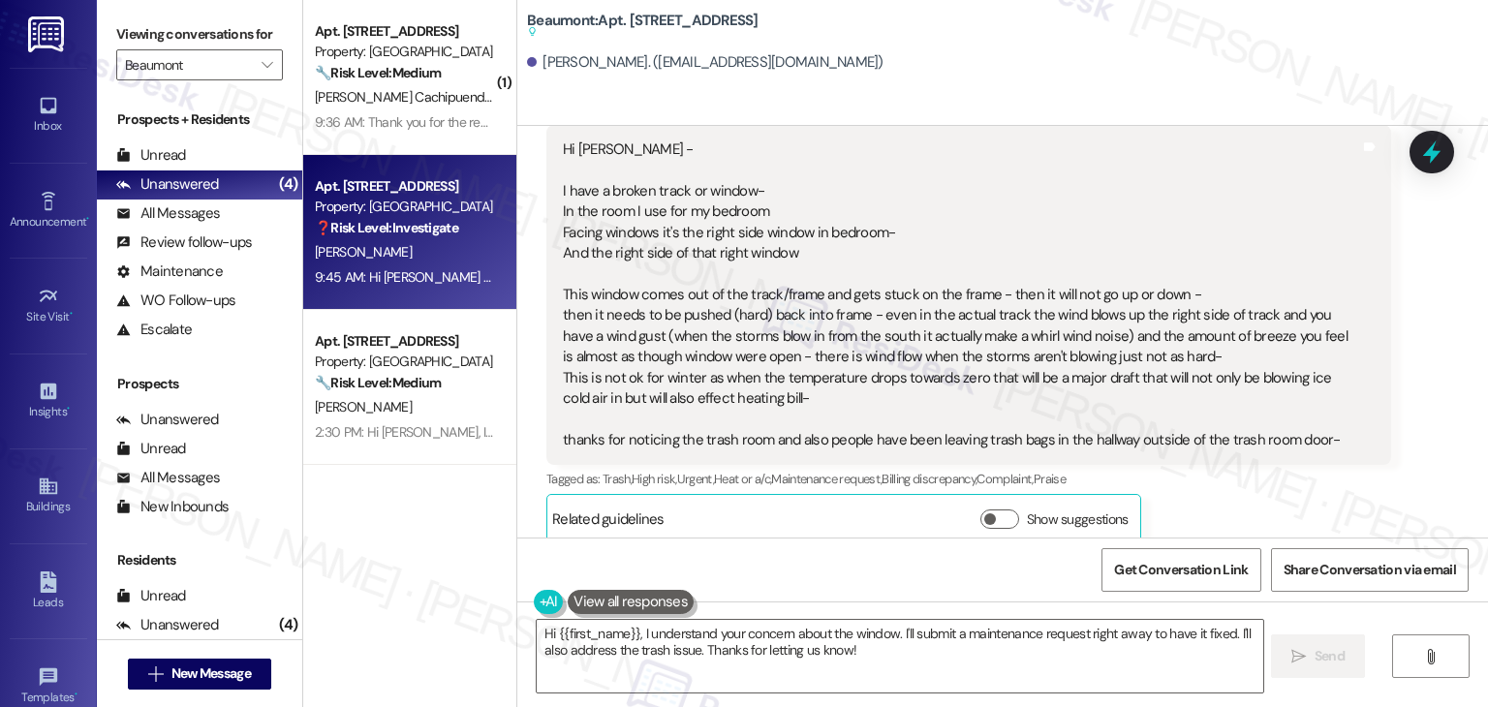
click at [762, 381] on div "Hi Dottie - I have a broken track or window- In the room I use for my bedroom F…" at bounding box center [961, 295] width 797 height 311
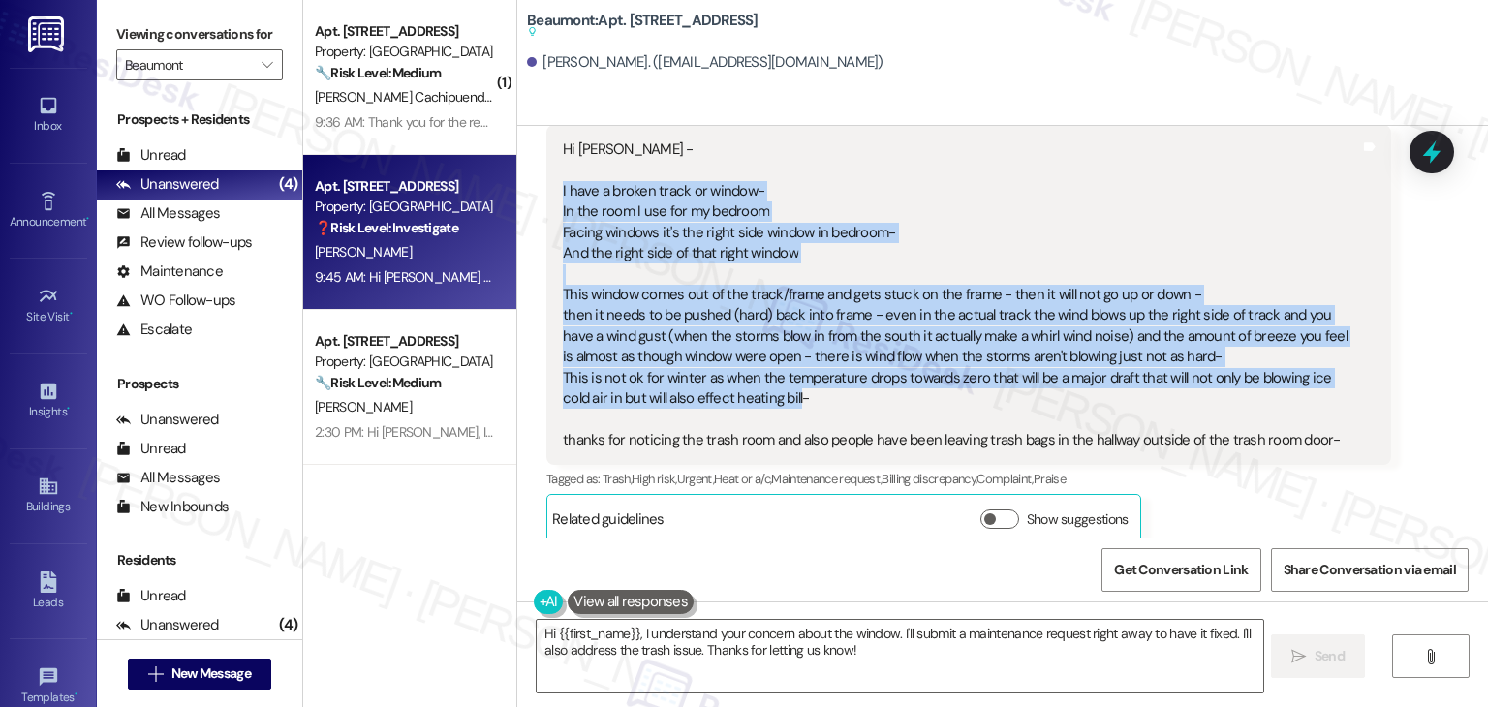
drag, startPoint x: 739, startPoint y: 378, endPoint x: 514, endPoint y: 172, distance: 305.2
click at [517, 172] on div "Received via SMS Leslie Aldrich Neutral 9:45 AM Hi Dottie - I have a broken tra…" at bounding box center [1002, 296] width 971 height 524
copy div "I have a broken track or window- In the room I use for my bedroom Facing window…"
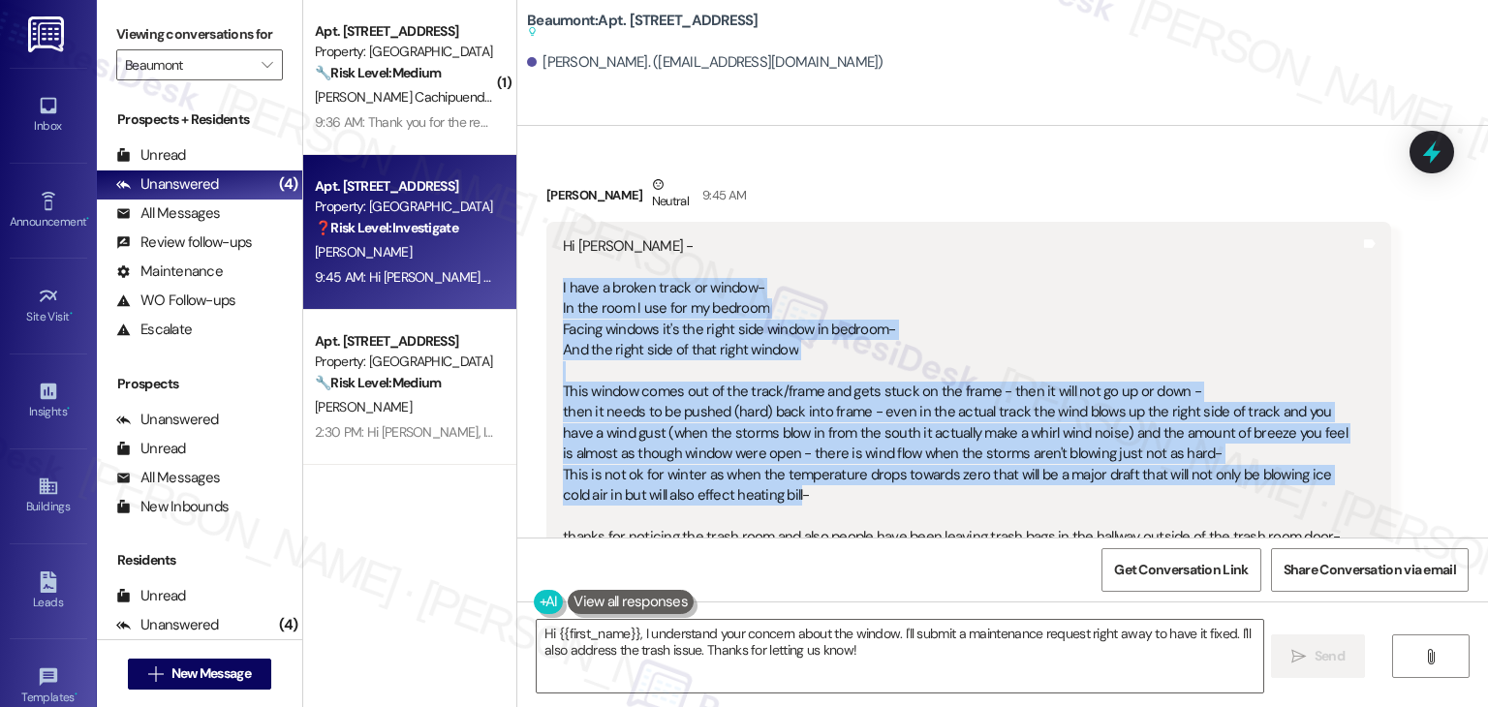
click at [875, 598] on div "Get Conversation Link Share Conversation via email" at bounding box center [1002, 570] width 971 height 64
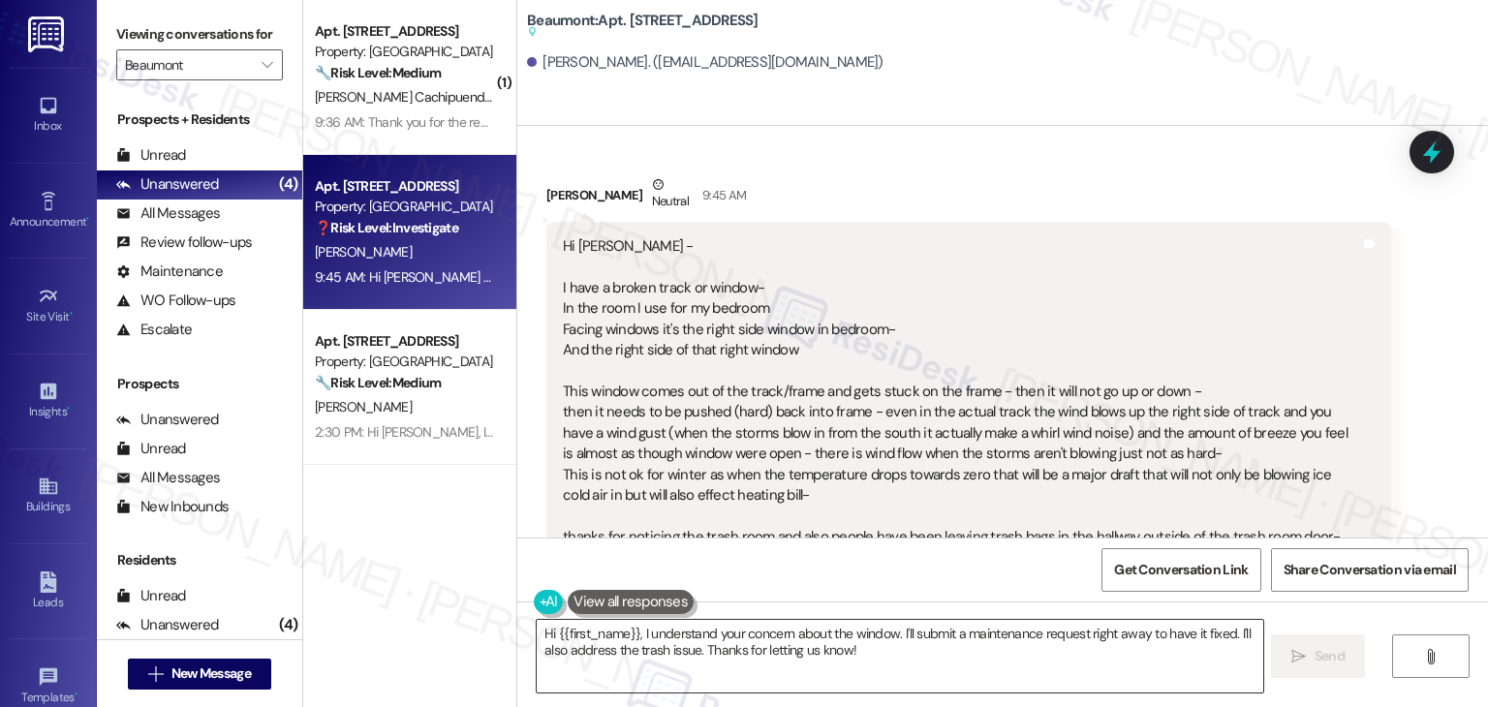
drag, startPoint x: 869, startPoint y: 653, endPoint x: 634, endPoint y: 628, distance: 236.8
click at [869, 654] on textarea "Hi {{first_name}}, I understand your concern about the window. I'll submit a ma…" at bounding box center [900, 656] width 726 height 73
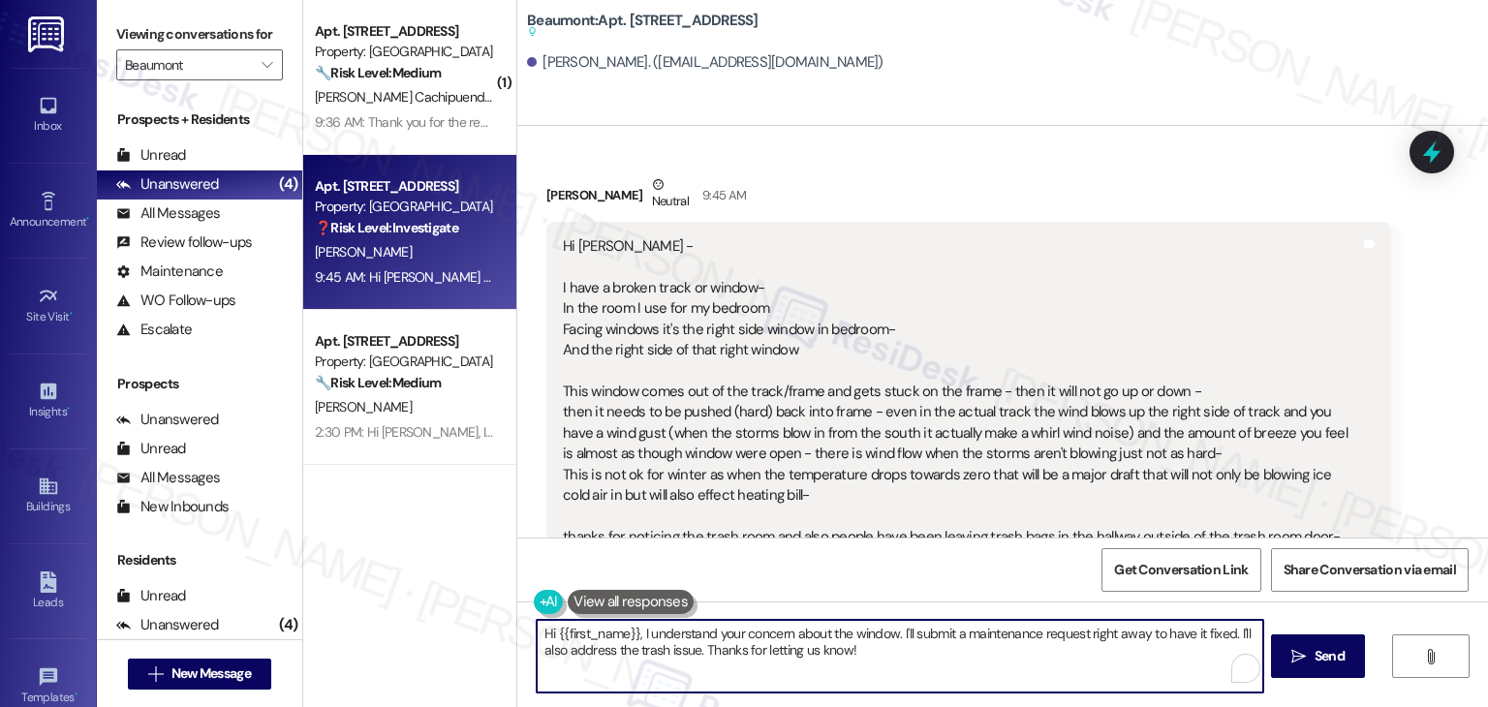
drag, startPoint x: 634, startPoint y: 628, endPoint x: 667, endPoint y: 516, distance: 116.2
click at [635, 628] on textarea "Hi {{first_name}}, I understand your concern about the window. I'll submit a ma…" at bounding box center [900, 656] width 726 height 73
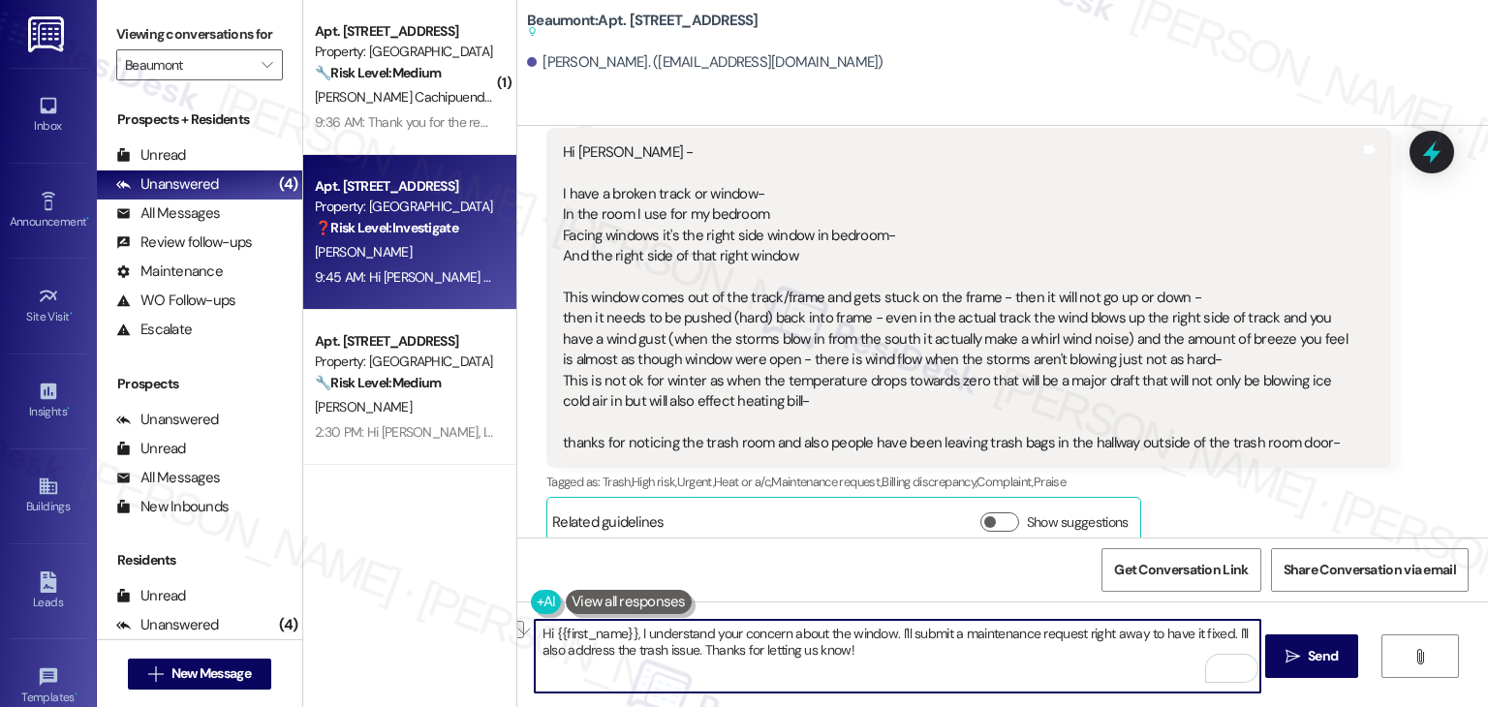
scroll to position [1695, 0]
click at [814, 647] on textarea "Hi {{first_name}}, I understand your concern about the window. I'll submit a ma…" at bounding box center [898, 656] width 726 height 73
paste textarea "Leslie, I understand your concern about the window, especially with colder weat…"
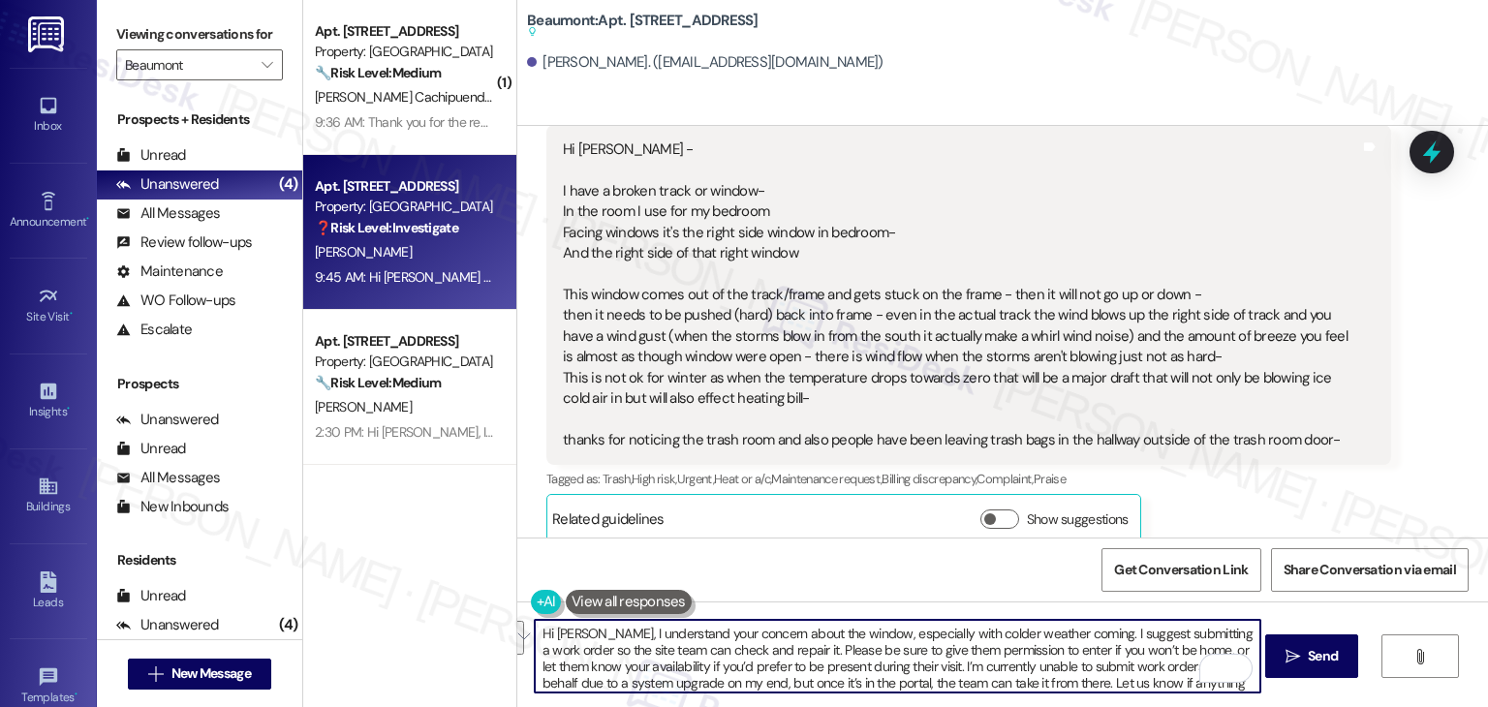
scroll to position [32, 0]
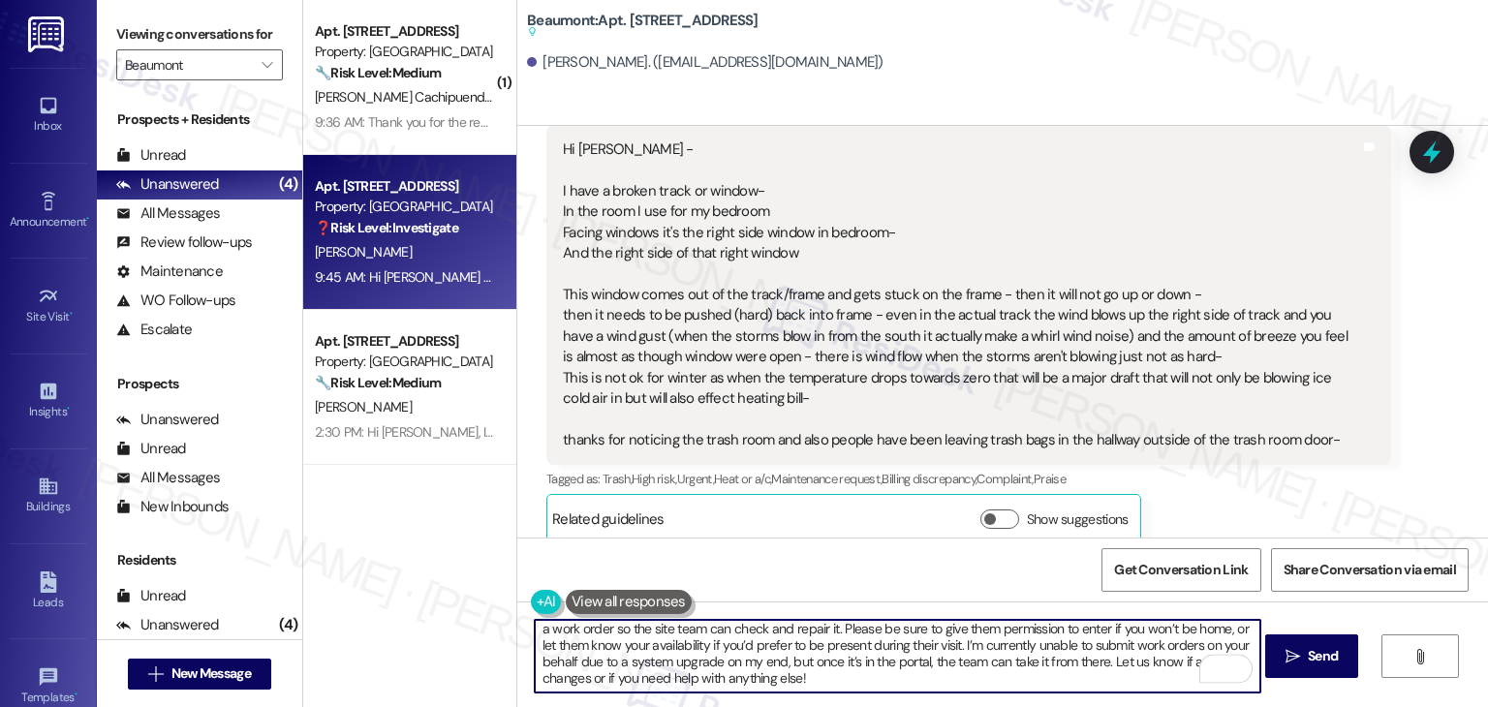
type textarea "Hi Leslie, I understand your concern about the window, especially with colder w…"
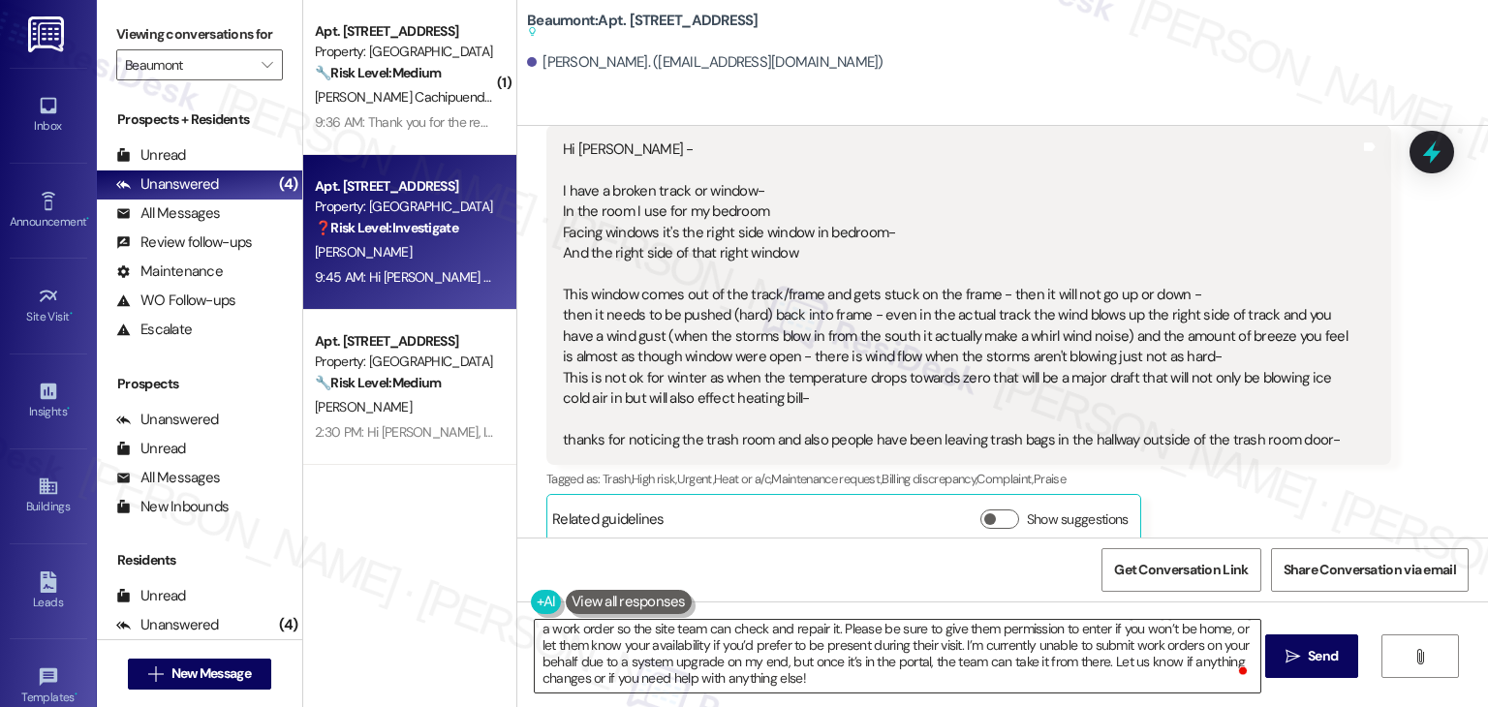
click at [850, 660] on textarea "Hi Leslie, I understand your concern about the window, especially with colder w…" at bounding box center [898, 656] width 726 height 73
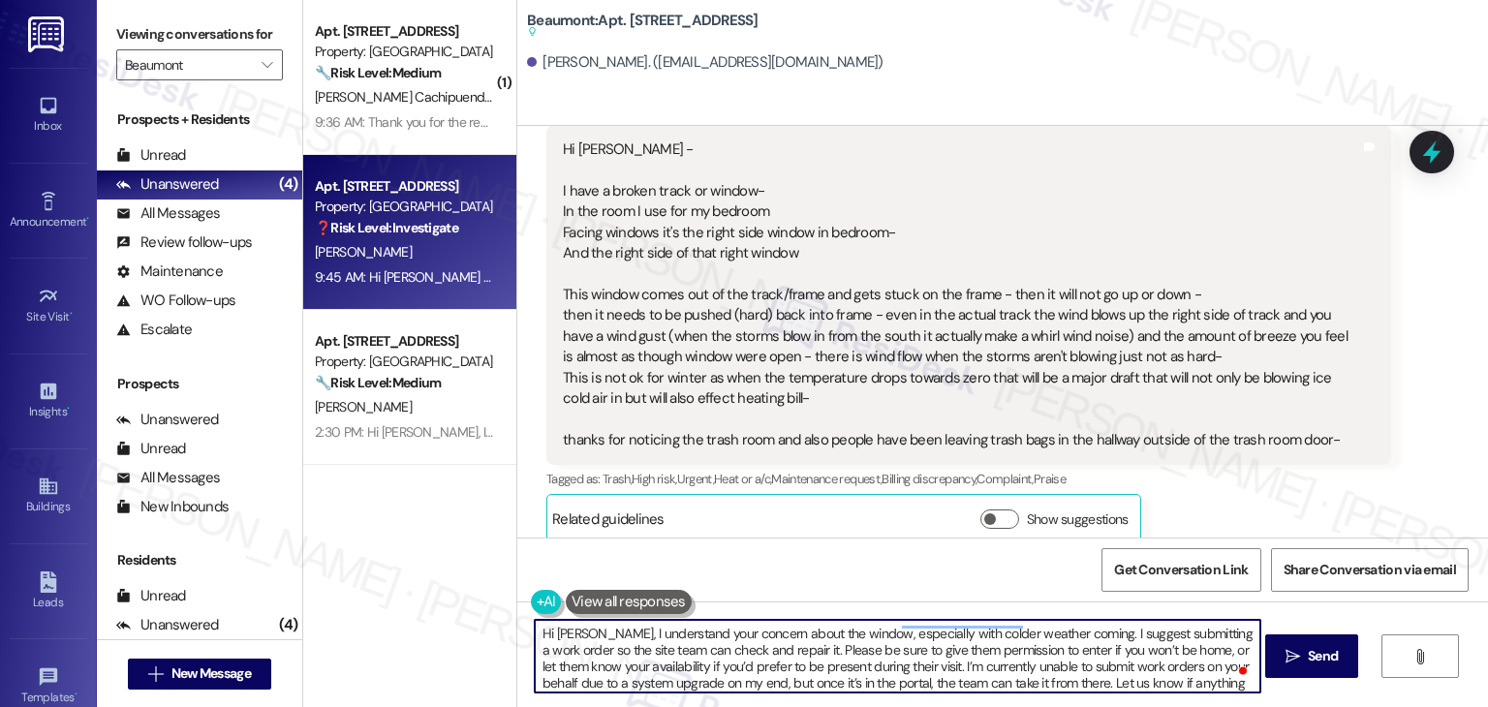
scroll to position [0, 0]
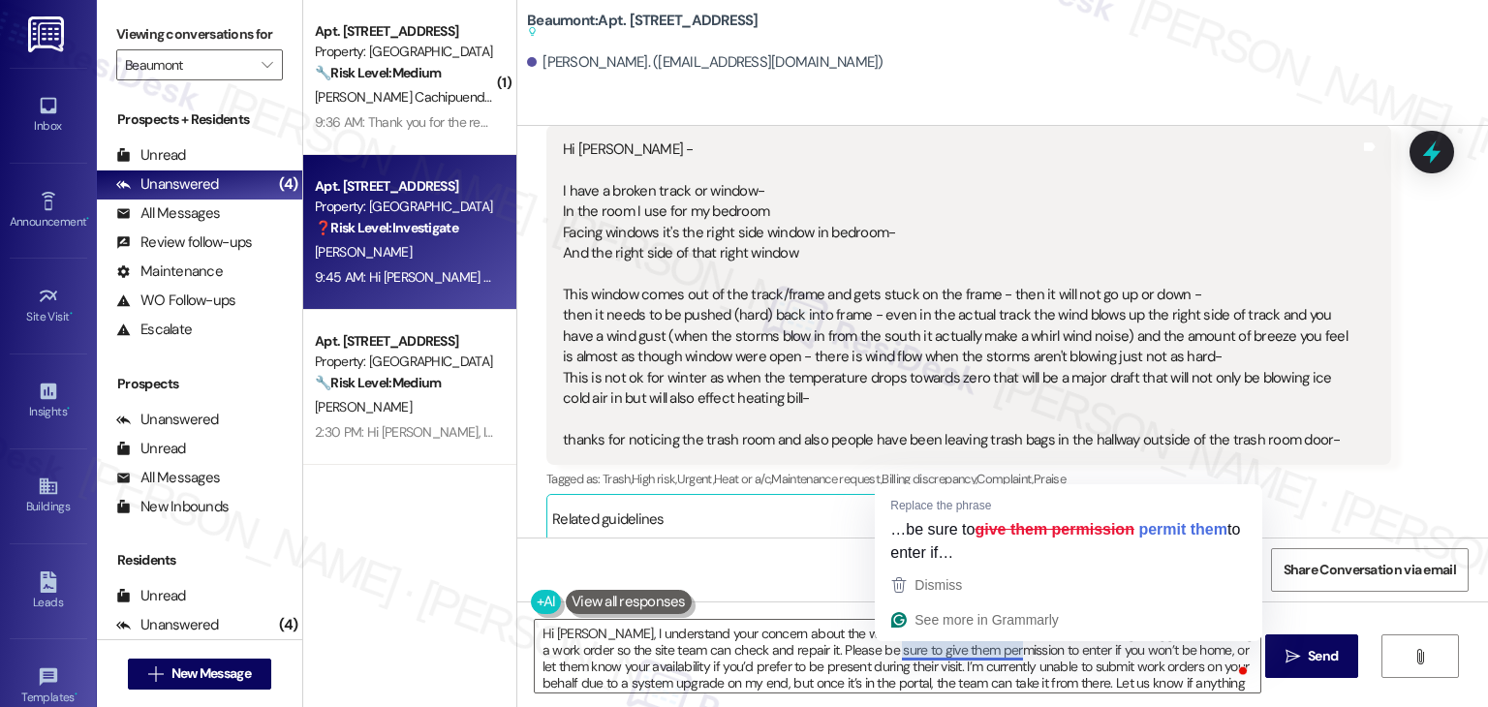
click at [783, 571] on div "Get Conversation Link Share Conversation via email" at bounding box center [1002, 570] width 971 height 64
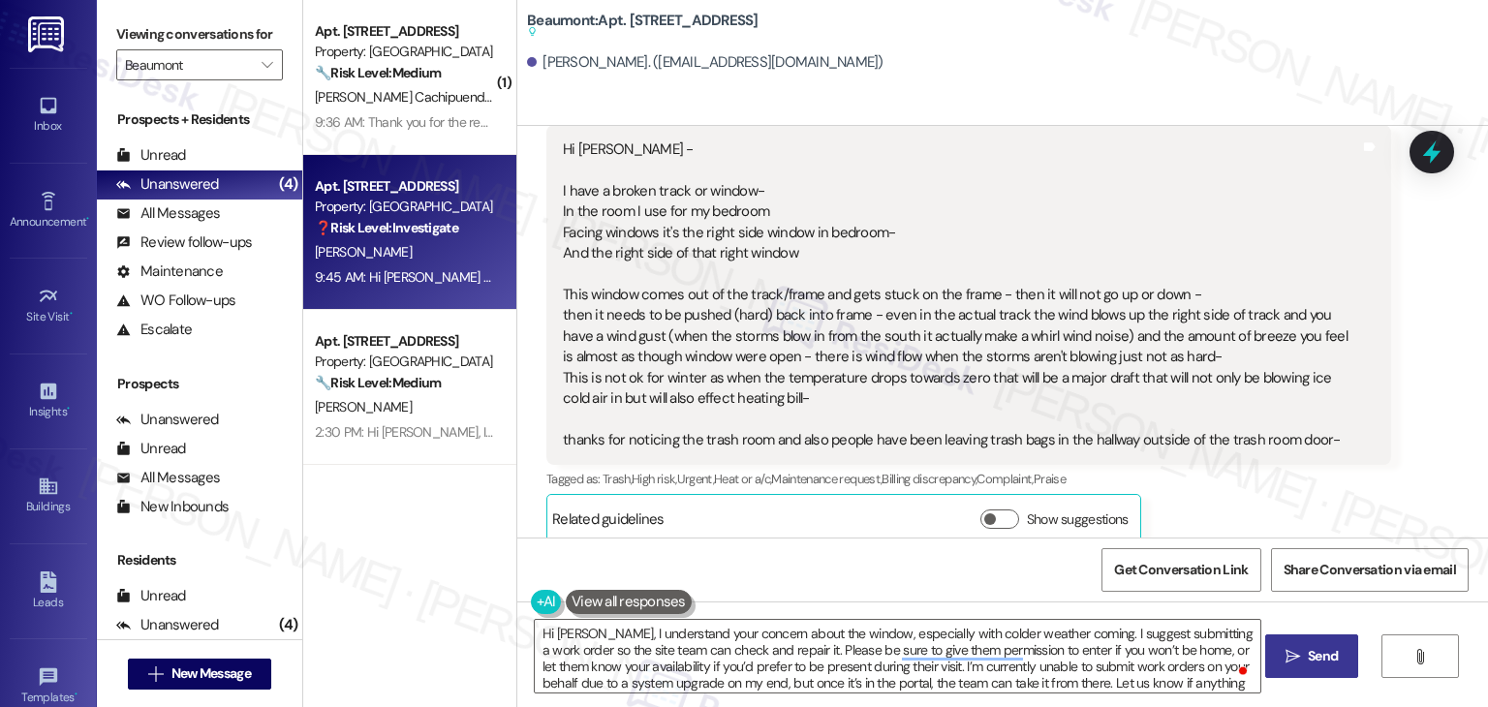
click at [1294, 652] on icon "" at bounding box center [1293, 657] width 15 height 16
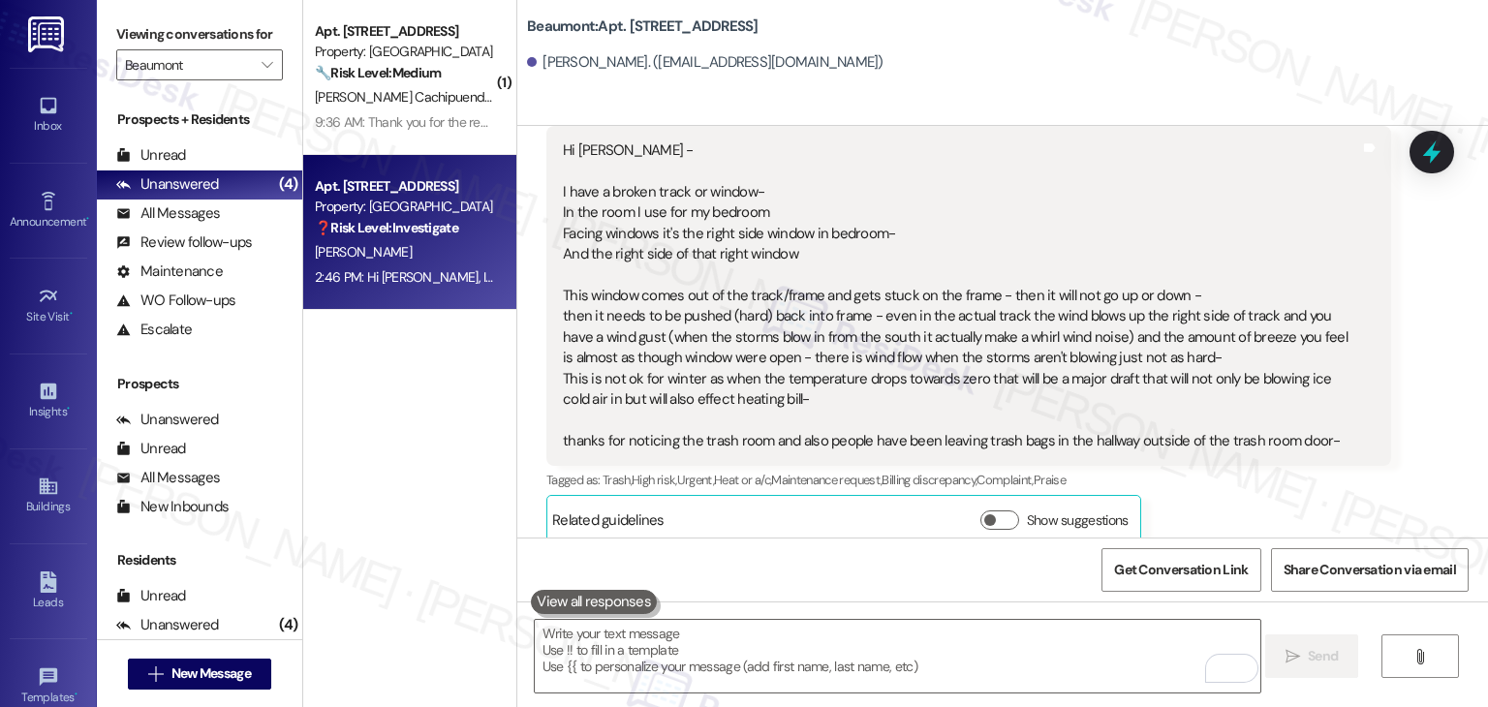
scroll to position [1914, 0]
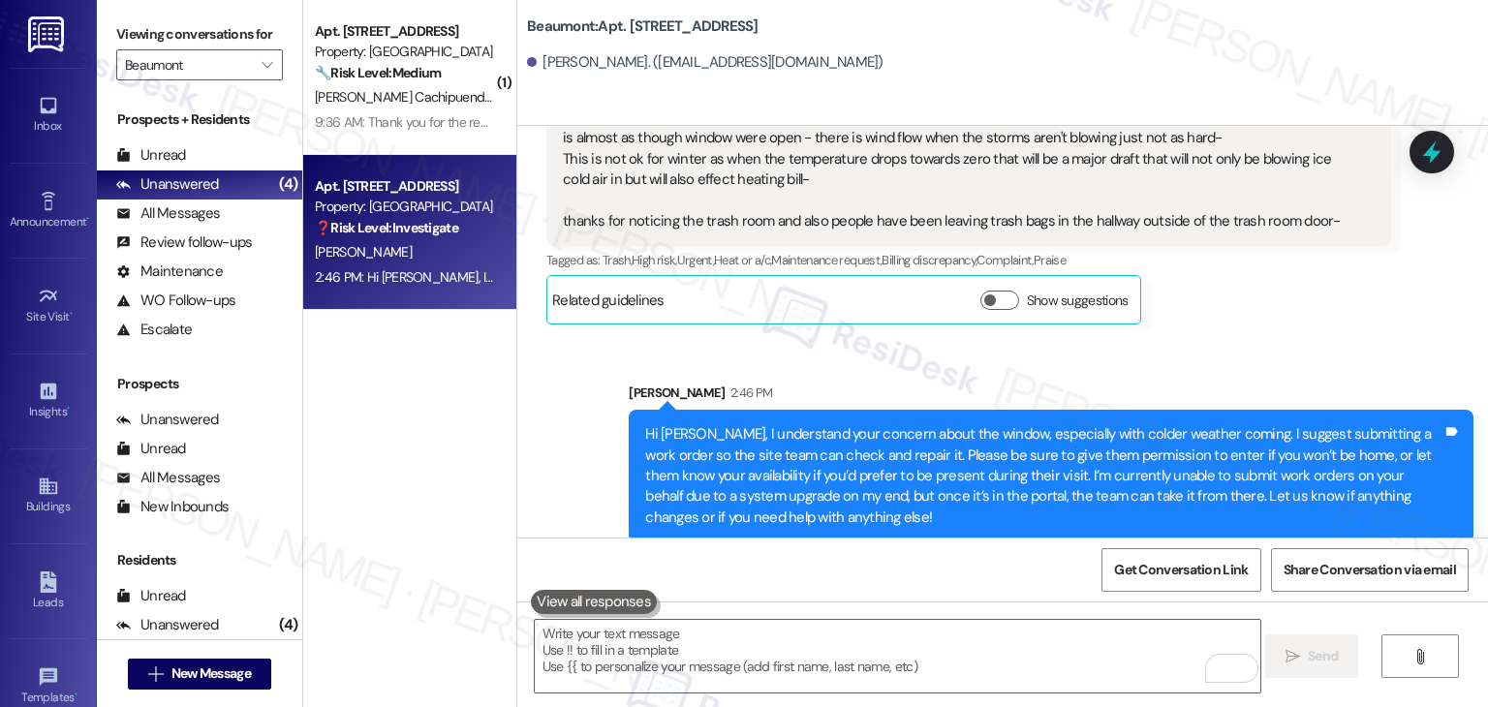
click at [438, 413] on div "( 1 ) Apt. 336, 1525 N 14th Ave Property: Beaumont 🔧 Risk Level: Medium The res…" at bounding box center [409, 285] width 213 height 570
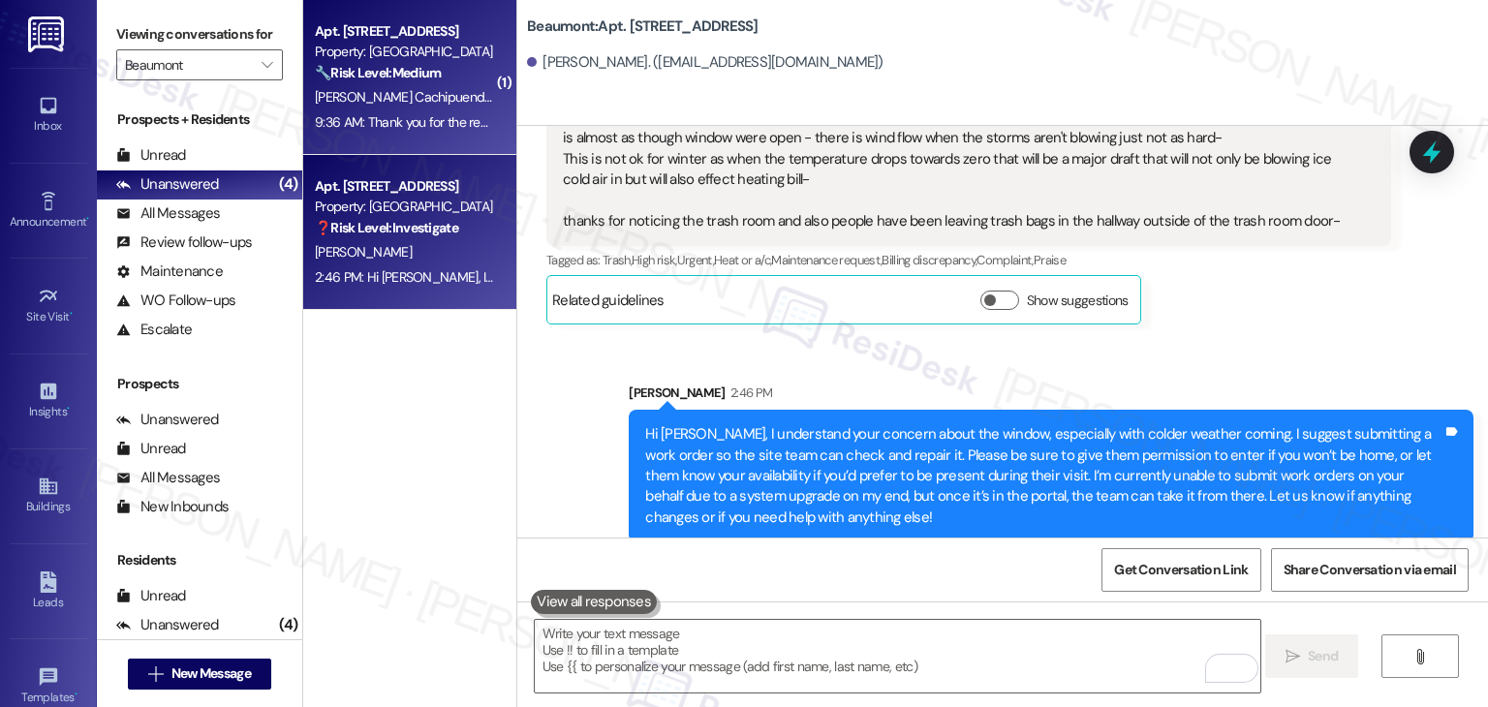
click at [372, 86] on div "M. Pasquel Cachipuendo C. Vivar Samaniego" at bounding box center [404, 97] width 183 height 24
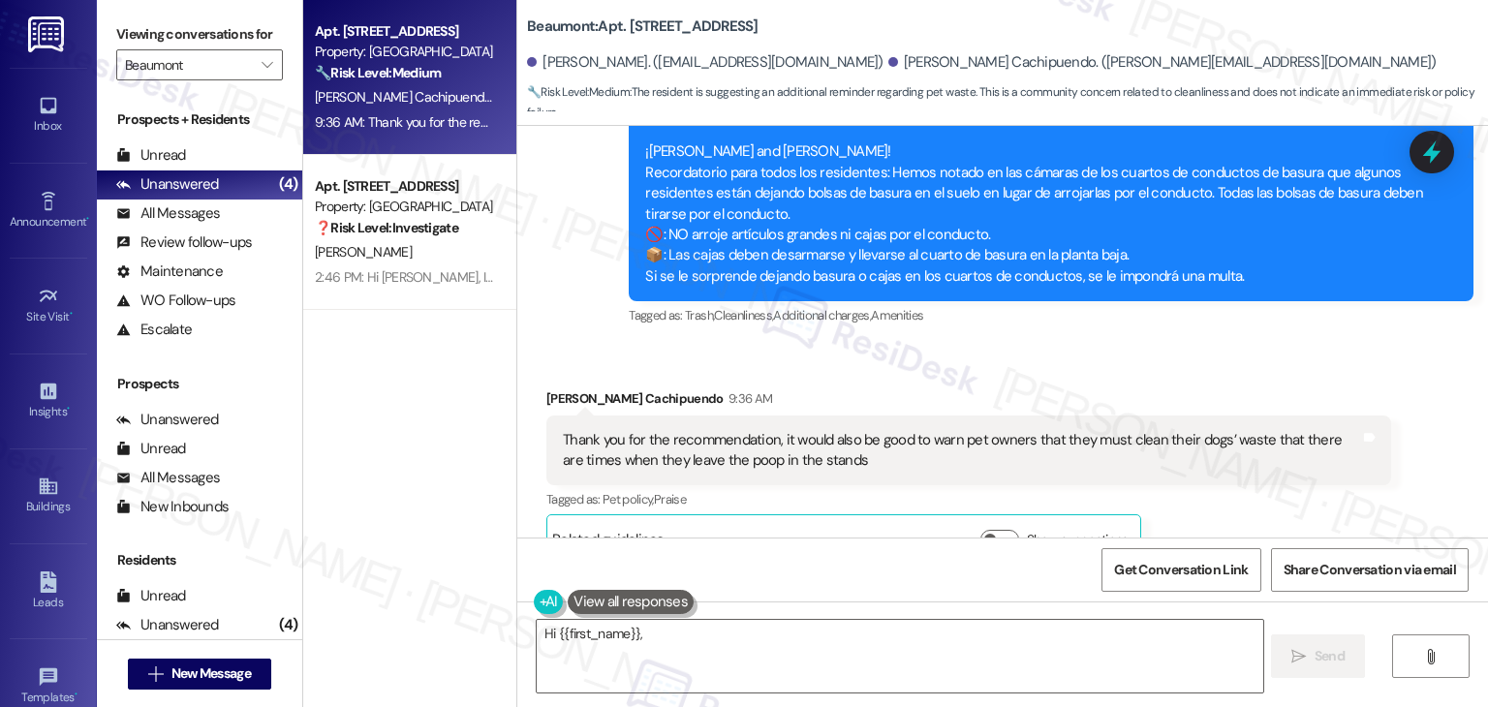
click at [1127, 299] on div "Announcement, sent via SMS Dottie (ResiDesk) 9:31 AM Hi Cristhian and Mayra! Re…" at bounding box center [1051, 132] width 874 height 425
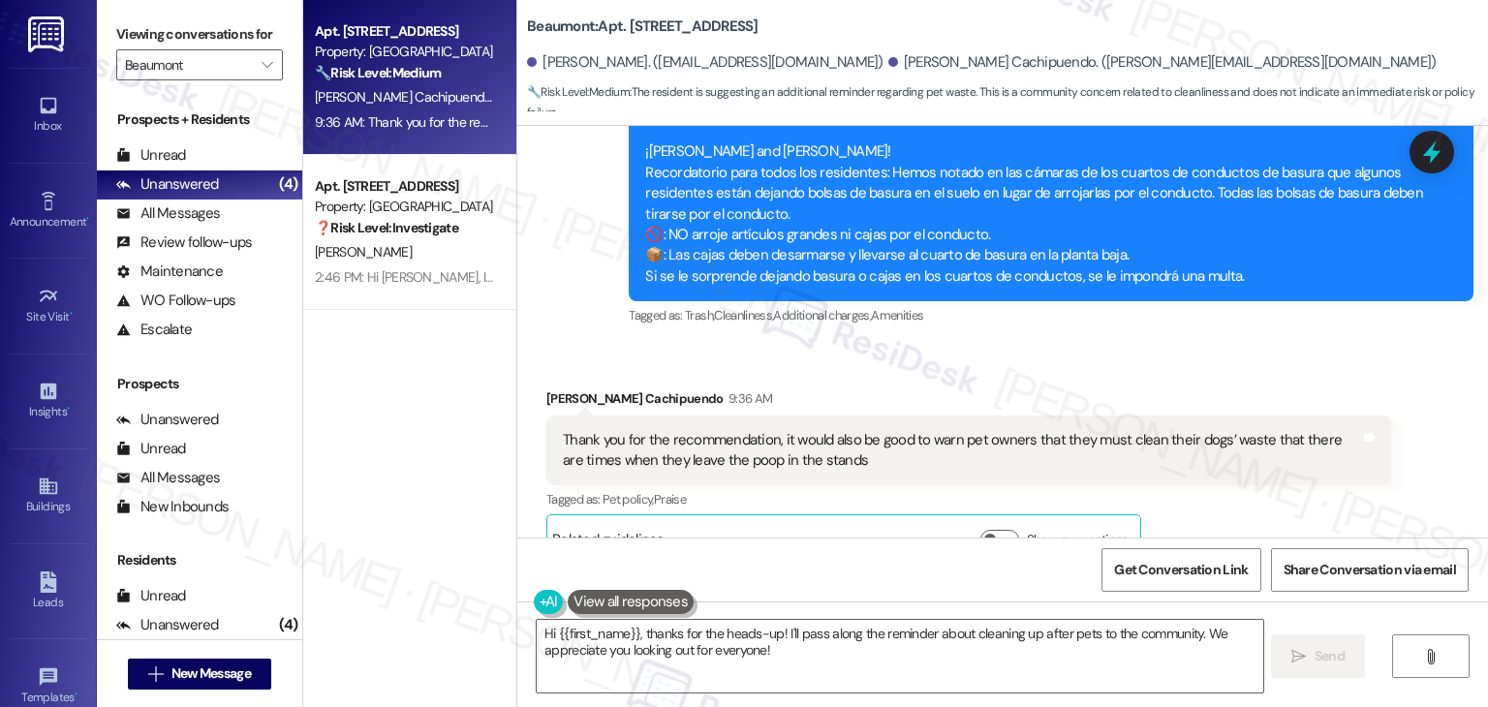
click at [422, 461] on div "Apt. 336, 1525 N 14th Ave Property: Beaumont 🔧 Risk Level: Medium The resident …" at bounding box center [409, 285] width 213 height 570
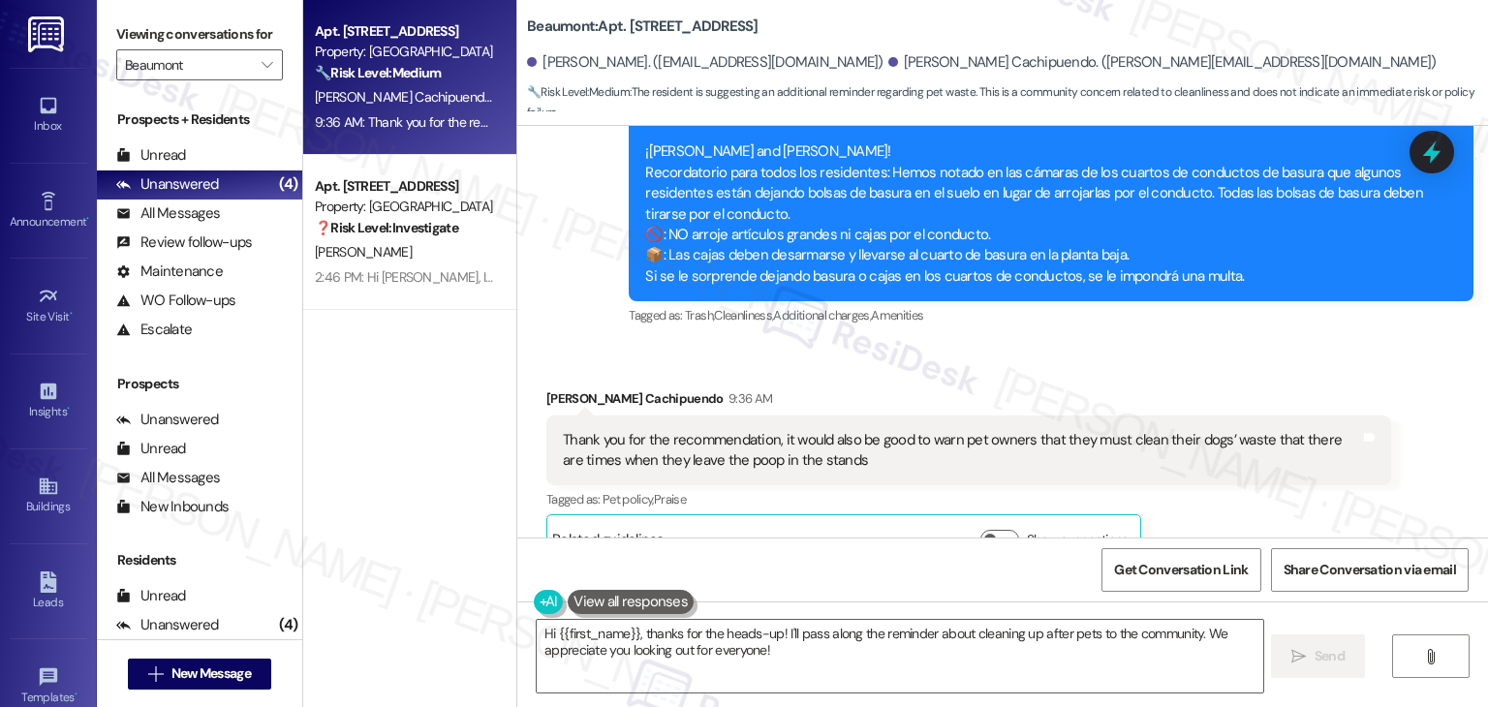
click at [422, 461] on div "Apt. 336, 1525 N 14th Ave Property: Beaumont 🔧 Risk Level: Medium The resident …" at bounding box center [409, 285] width 213 height 570
click at [421, 461] on div "Apt. 336, 1525 N 14th Ave Property: Beaumont 🔧 Risk Level: Medium The resident …" at bounding box center [409, 285] width 213 height 570
click at [420, 461] on div "Apt. 336, 1525 N 14th Ave Property: Beaumont 🔧 Risk Level: Medium The resident …" at bounding box center [409, 285] width 213 height 570
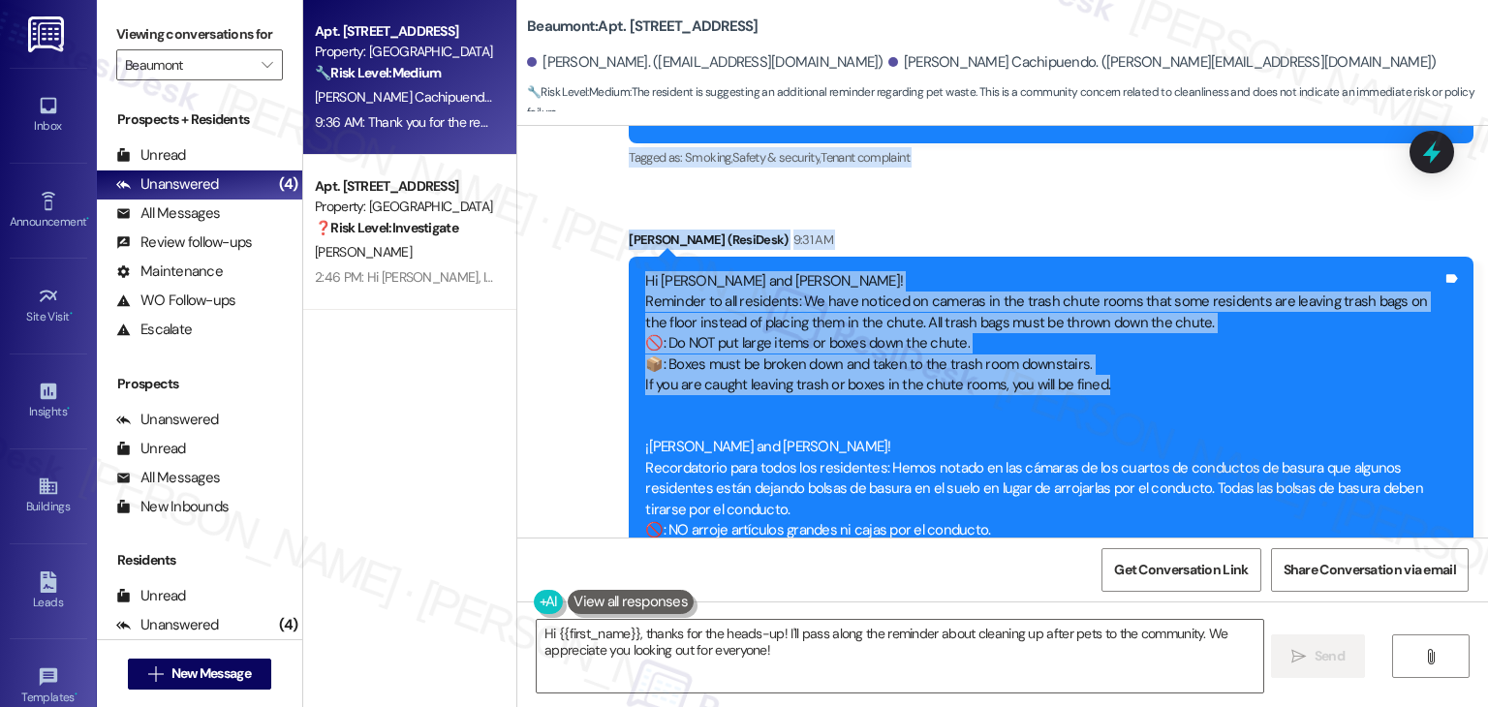
scroll to position [2422, 0]
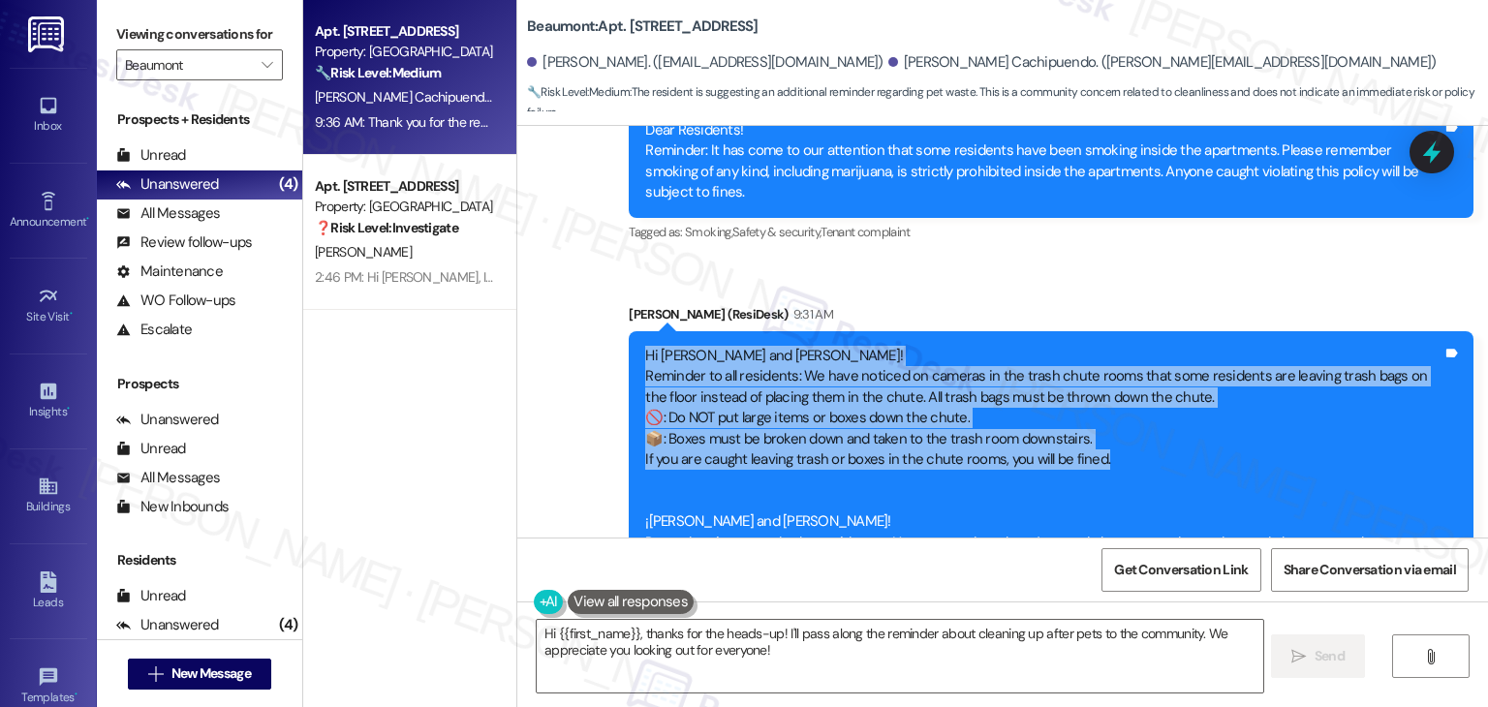
drag, startPoint x: 1093, startPoint y: 243, endPoint x: 614, endPoint y: 306, distance: 482.8
click at [614, 306] on div "Announcement, sent via SMS Dottie (ResiDesk) 9:31 AM Hi Cristhian and Mayra! Re…" at bounding box center [1051, 502] width 874 height 425
copy div "Hi Cristhian and Mayra! Reminder to all residents: We have noticed on cameras i…"
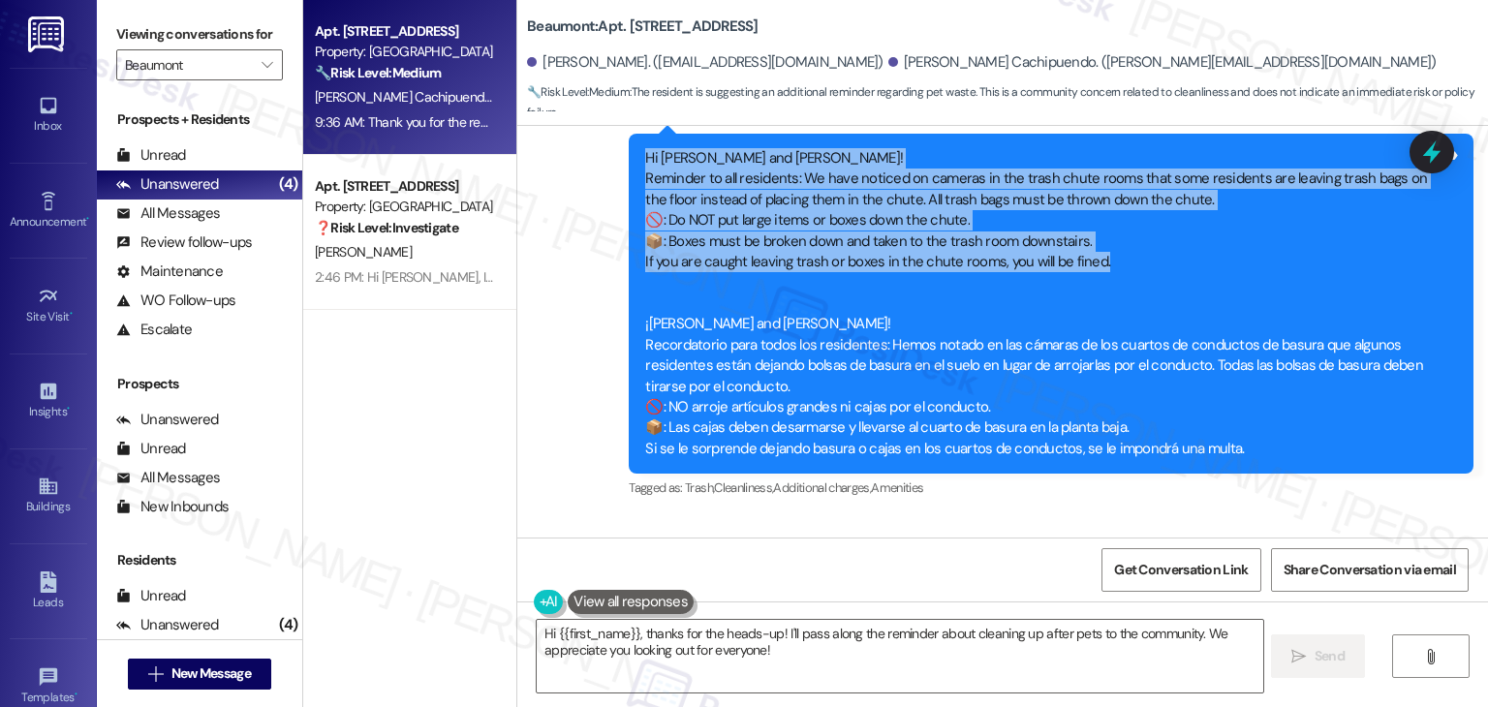
scroll to position [2792, 0]
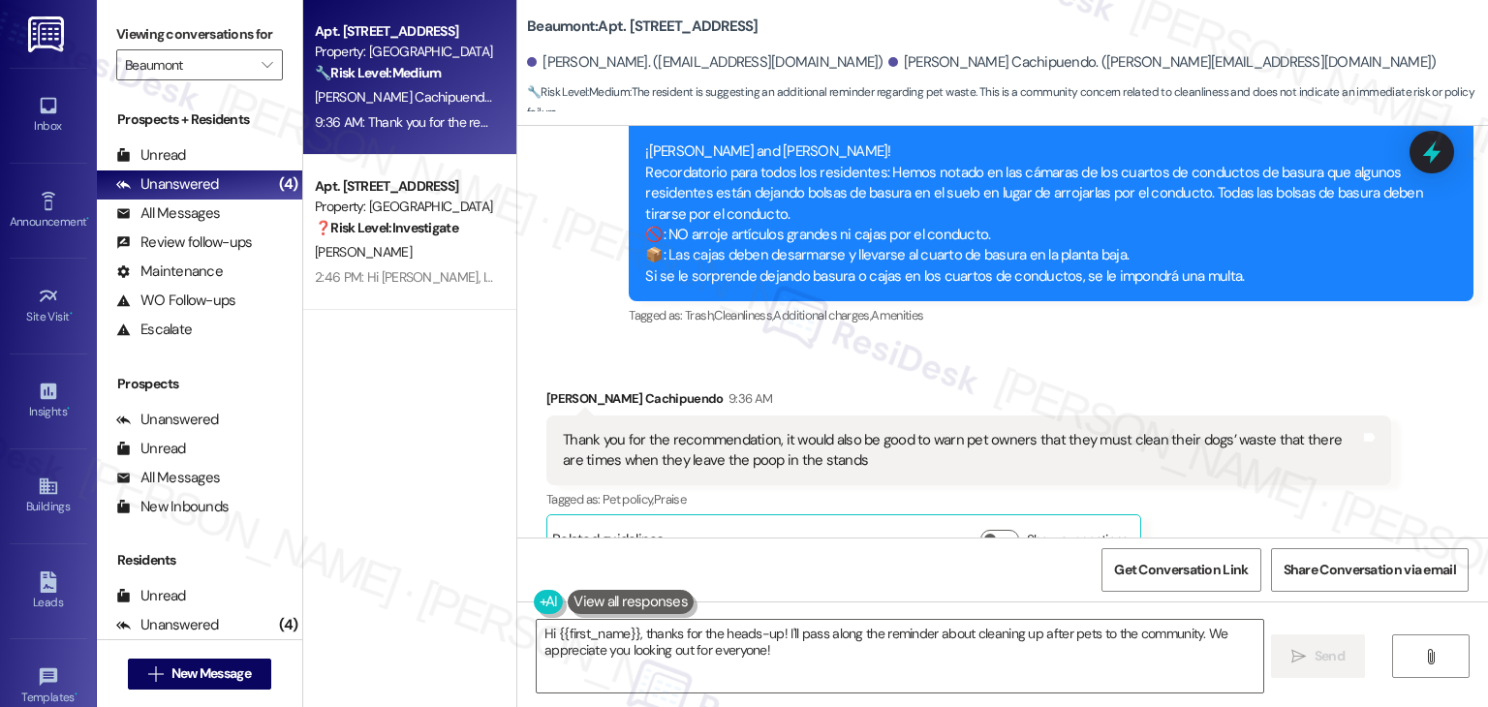
click at [707, 430] on div "Thank you for the recommendation, it would also be good to warn pet owners that…" at bounding box center [961, 451] width 797 height 42
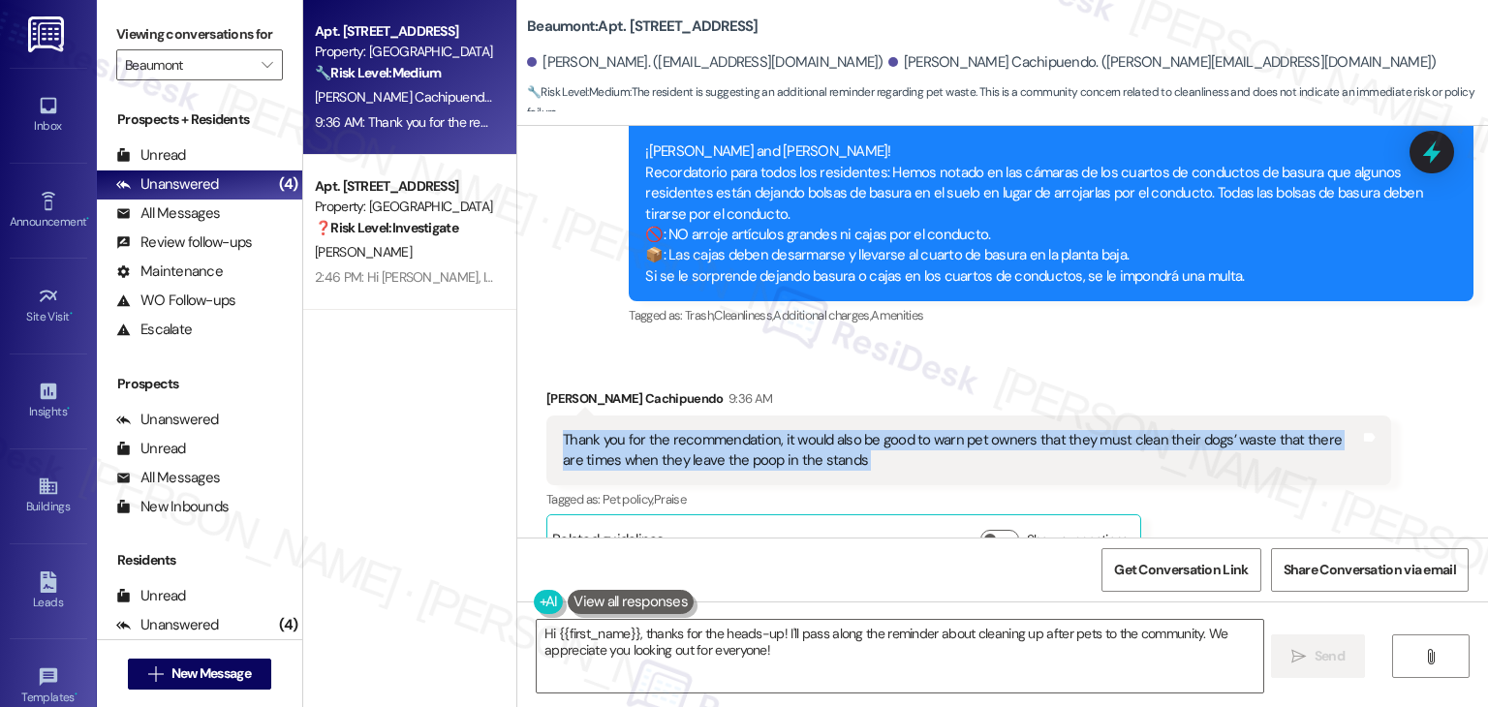
click at [707, 430] on div "Thank you for the recommendation, it would also be good to warn pet owners that…" at bounding box center [961, 451] width 797 height 42
copy div "Thank you for the recommendation, it would also be good to warn pet owners that…"
click at [756, 628] on textarea "Hi {{first_name}}, thanks for the heads-up! I'll pass along the reminder about …" at bounding box center [900, 656] width 726 height 73
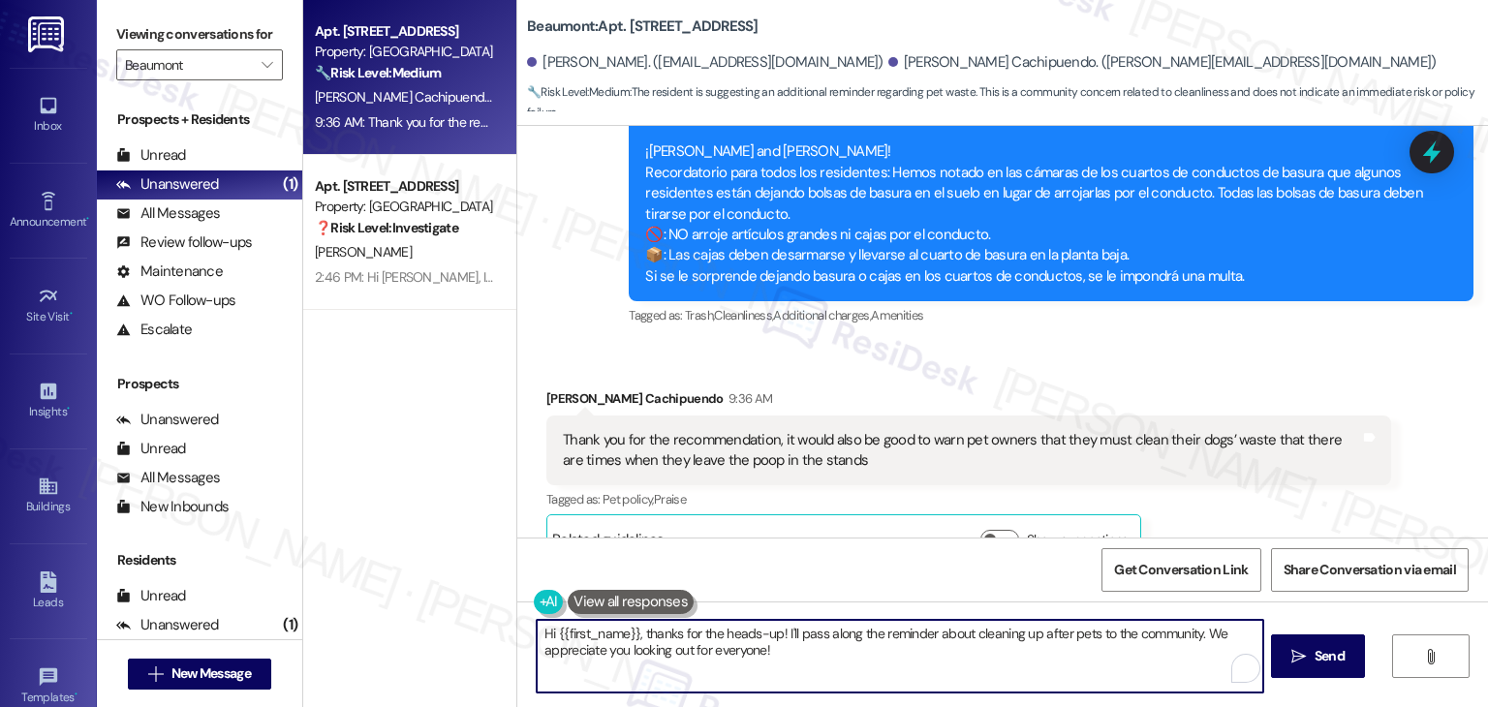
paste textarea "Mayra! Thank you so much for your suggestion. We appreciate your feedback. I’ll…"
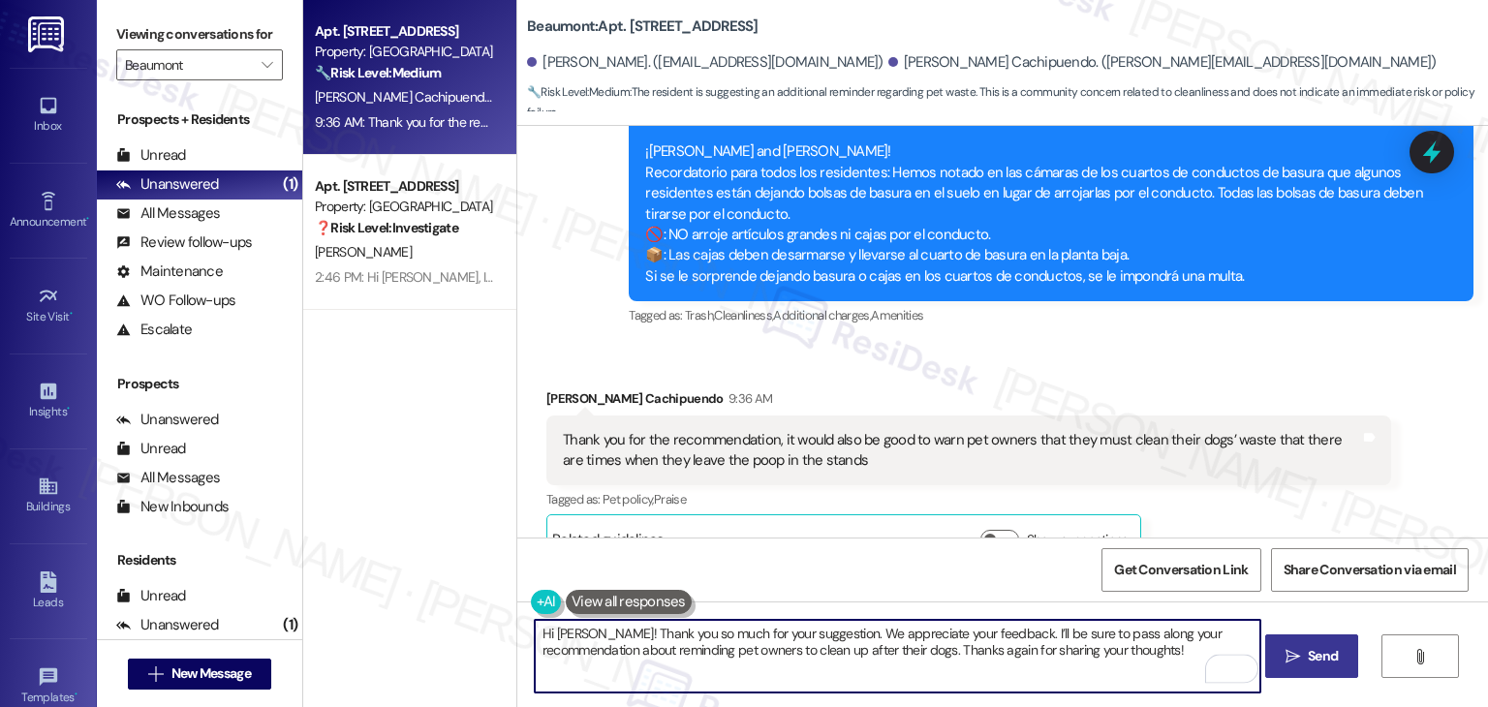
type textarea "Hi Mayra! Thank you so much for your suggestion. We appreciate your feedback. I…"
click at [1314, 660] on span "Send" at bounding box center [1323, 656] width 30 height 20
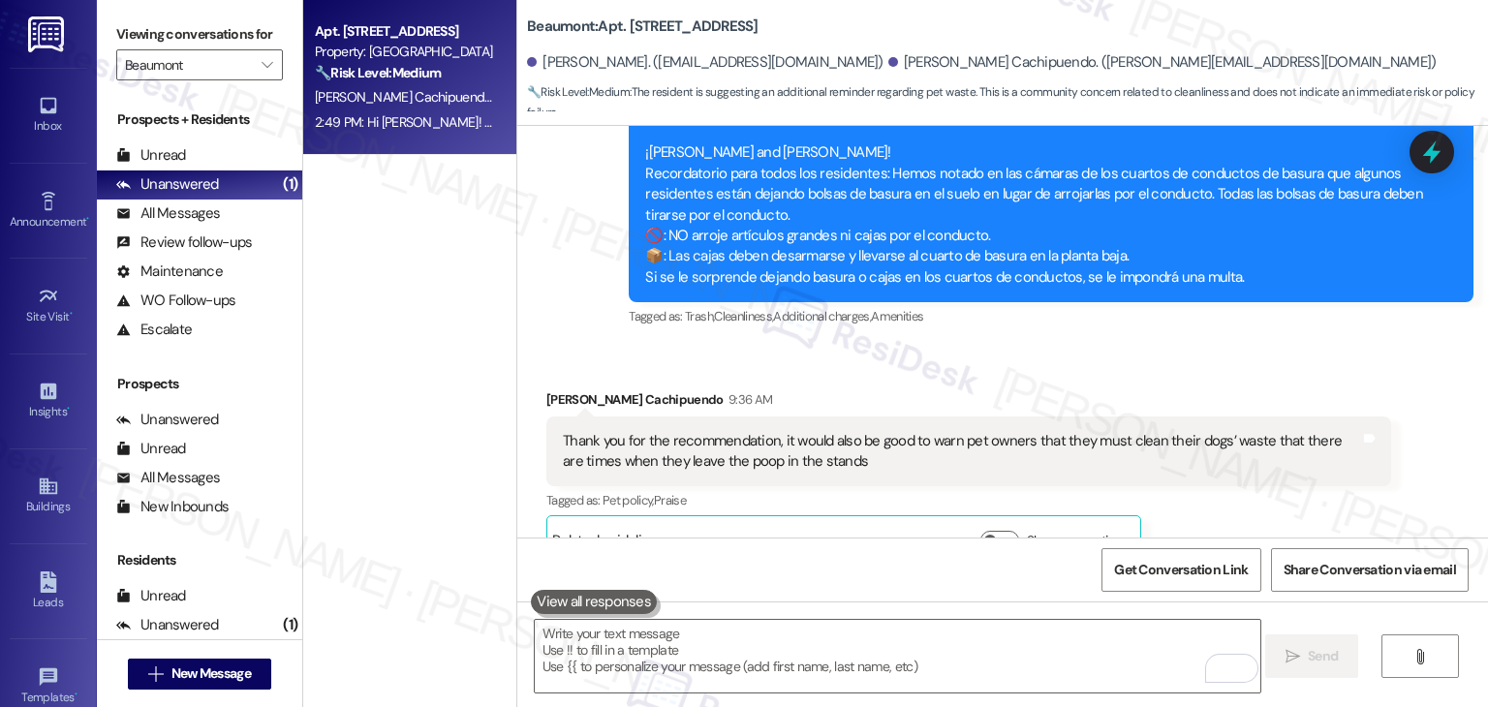
scroll to position [2948, 0]
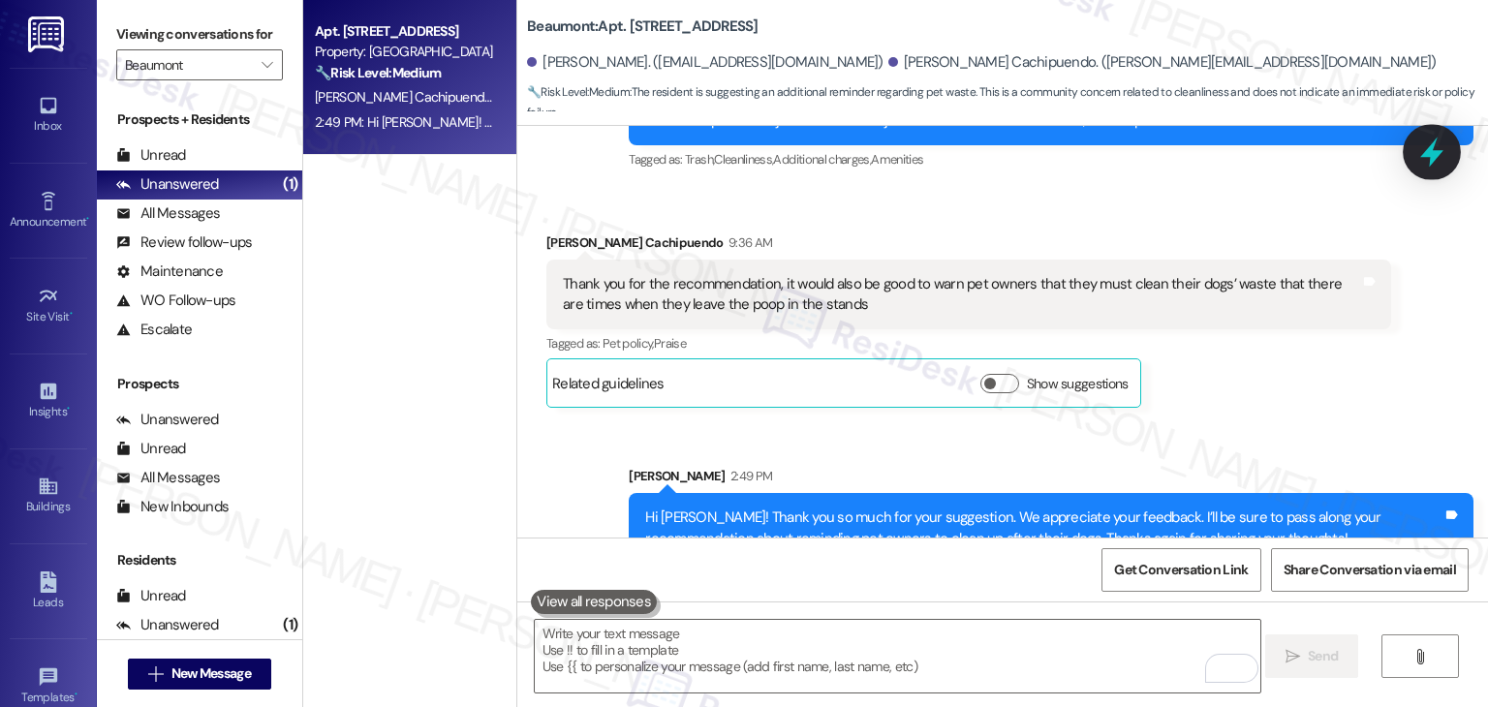
click at [1419, 162] on icon at bounding box center [1432, 152] width 33 height 33
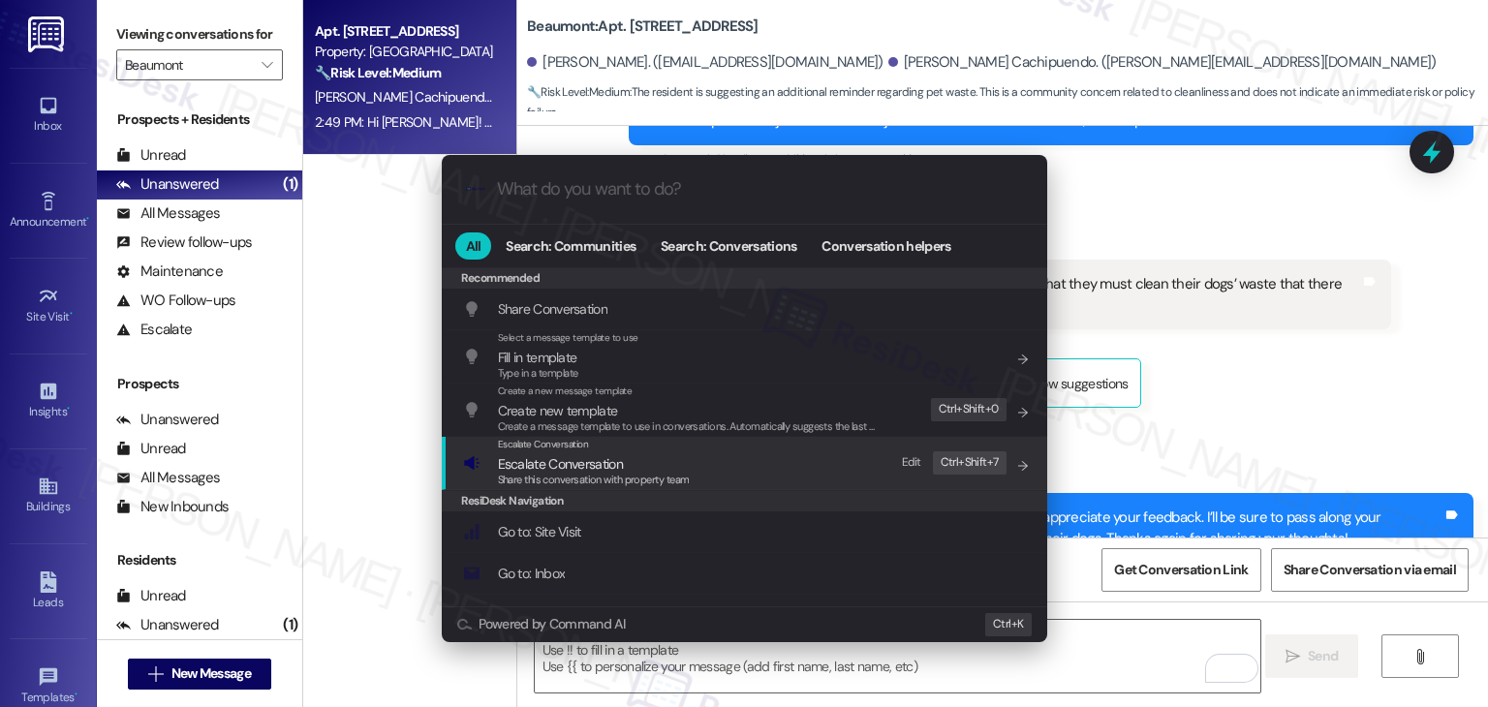
click at [574, 465] on span "Escalate Conversation" at bounding box center [560, 463] width 125 height 17
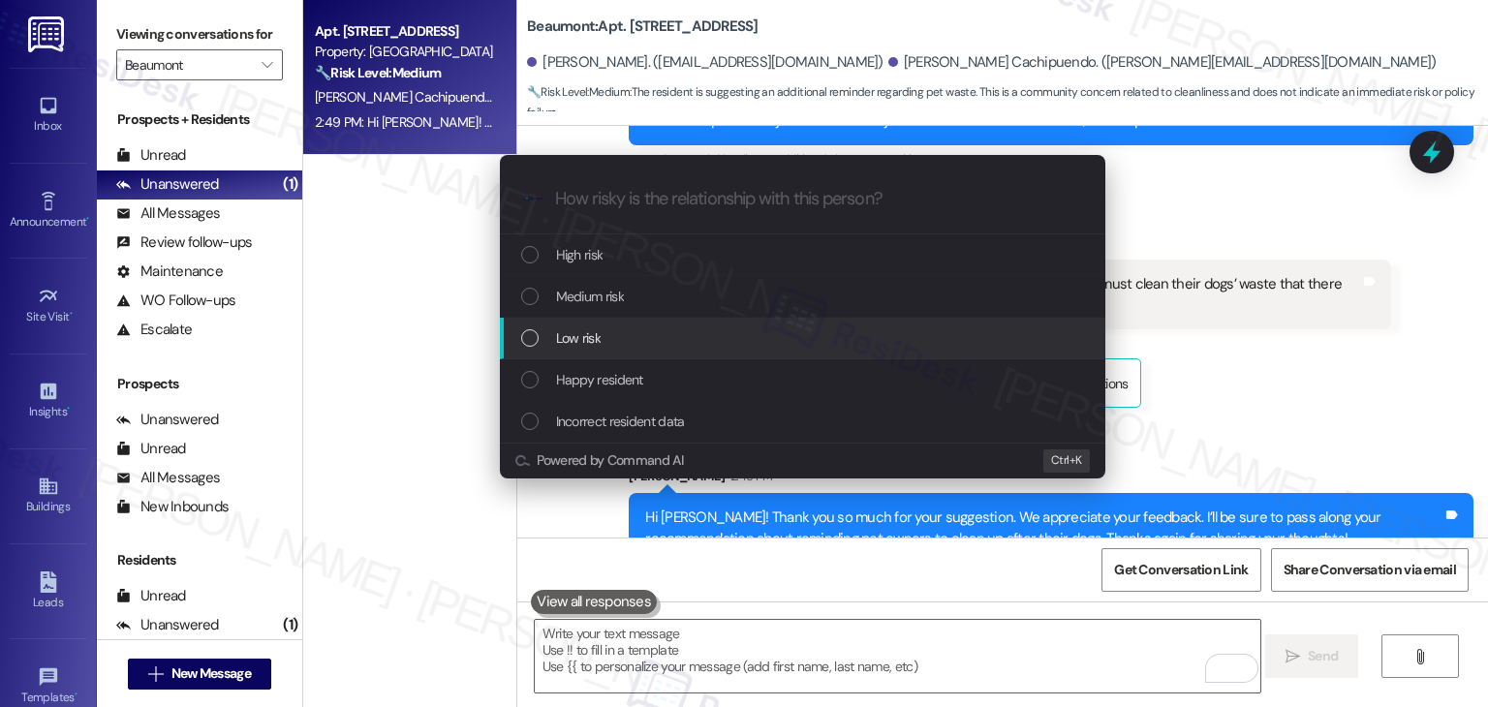
click at [517, 338] on div "Low risk" at bounding box center [803, 339] width 606 height 42
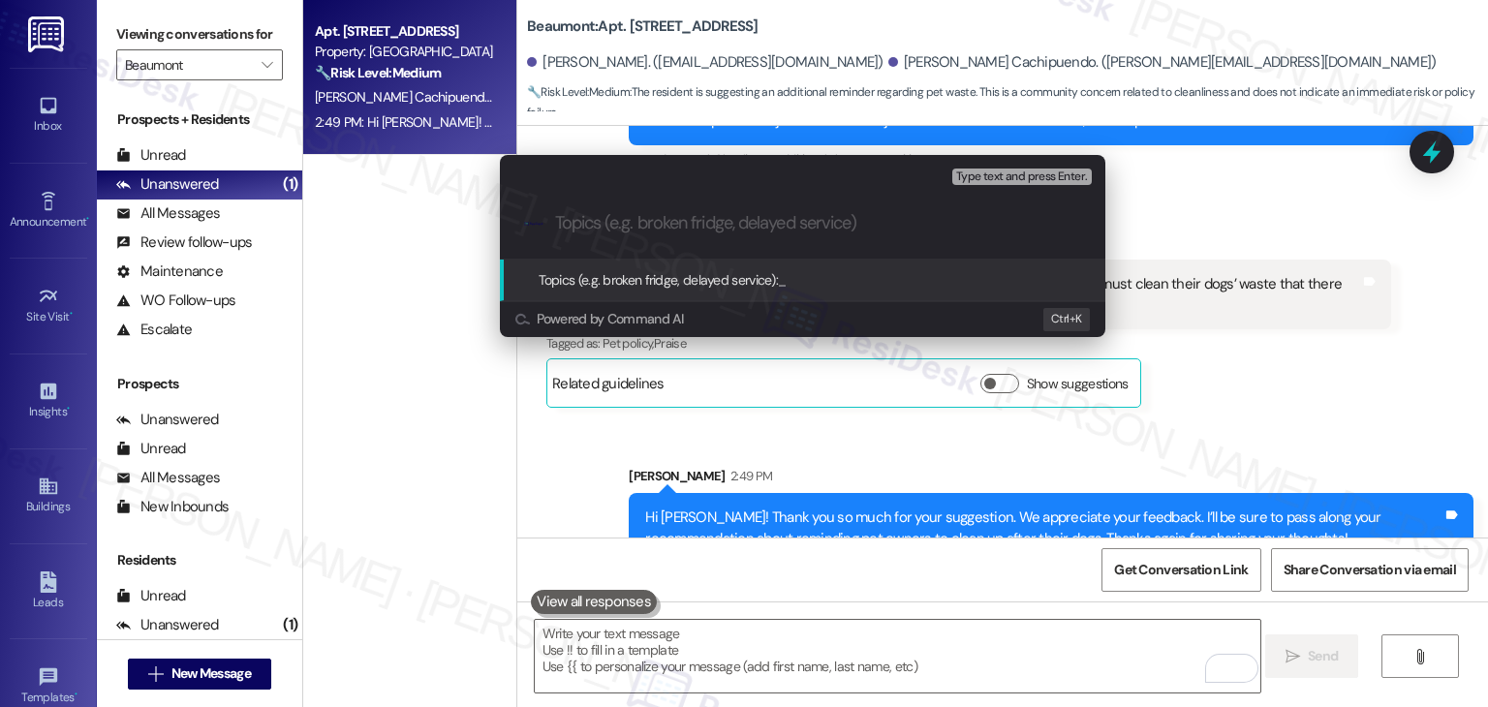
paste input "Resident Feedback: Reminder for Pet Waste Clean-Up"
type input "Resident Feedback: Reminder for Pet Waste Clean-Up"
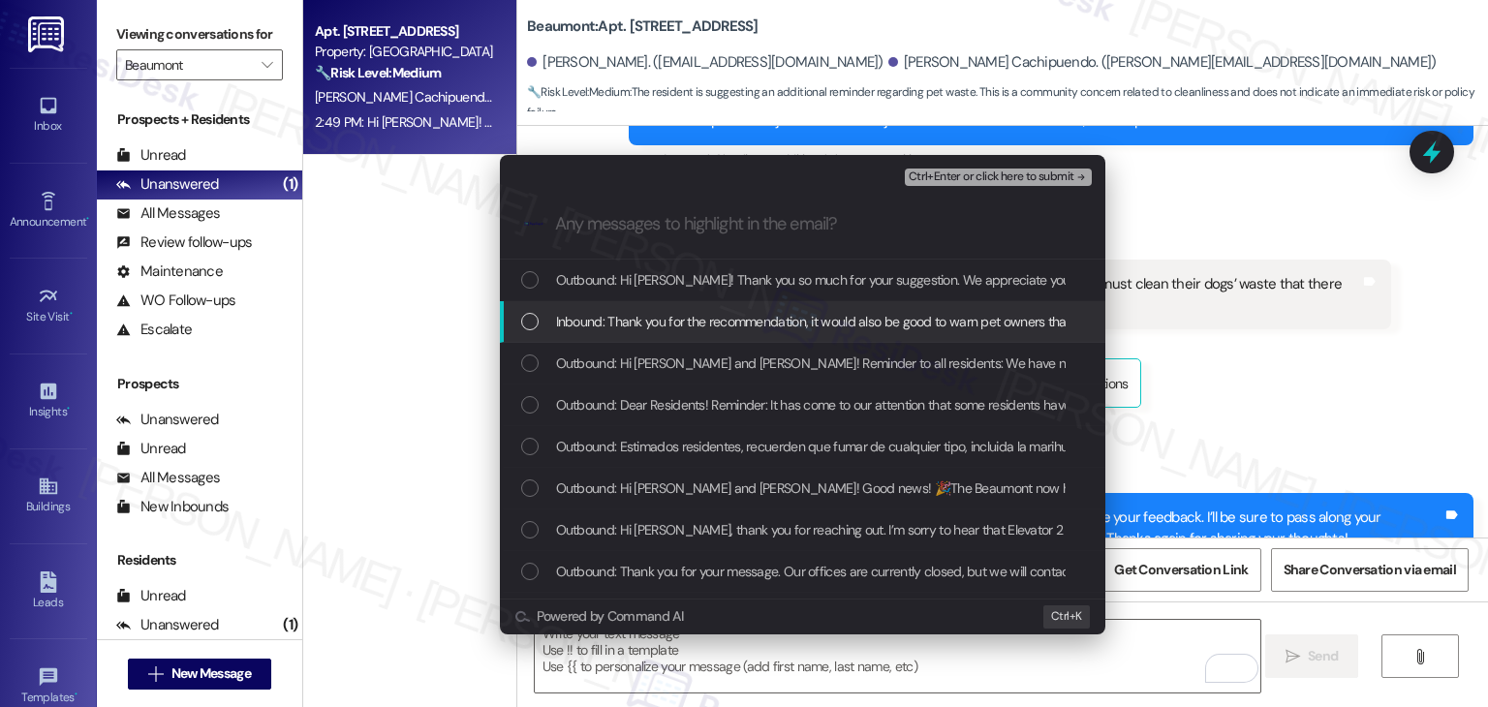
click at [530, 320] on div "List of options" at bounding box center [529, 321] width 17 height 17
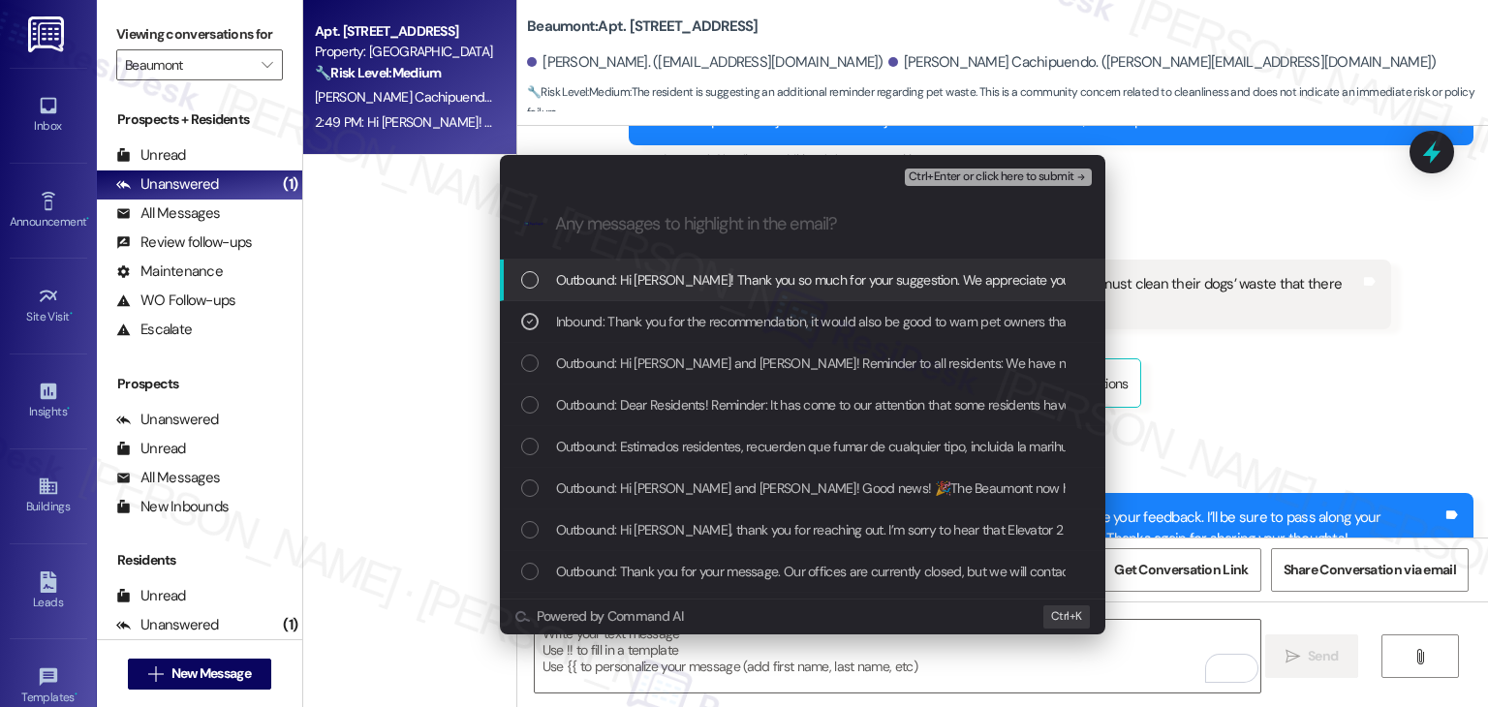
click at [941, 179] on span "Ctrl+Enter or click here to submit" at bounding box center [992, 178] width 166 height 14
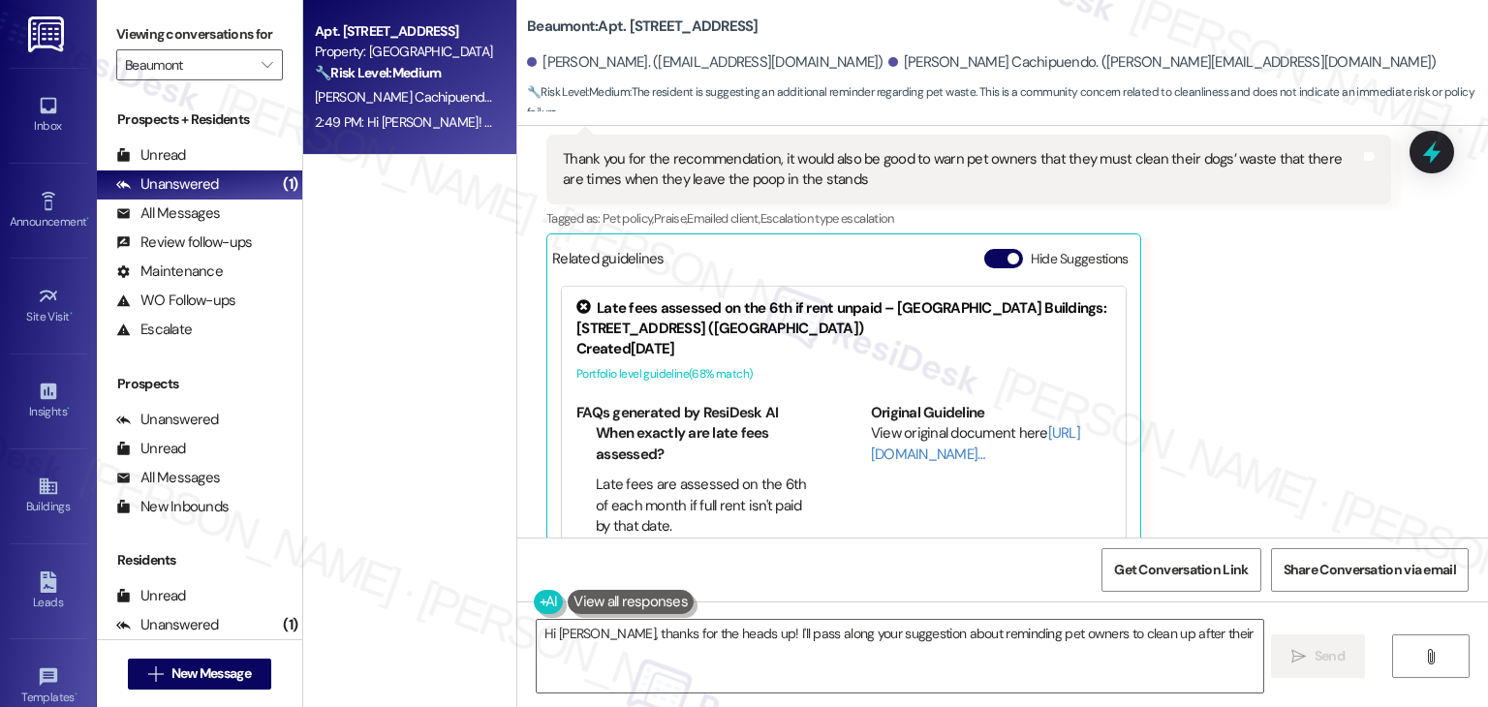
scroll to position [3259, 0]
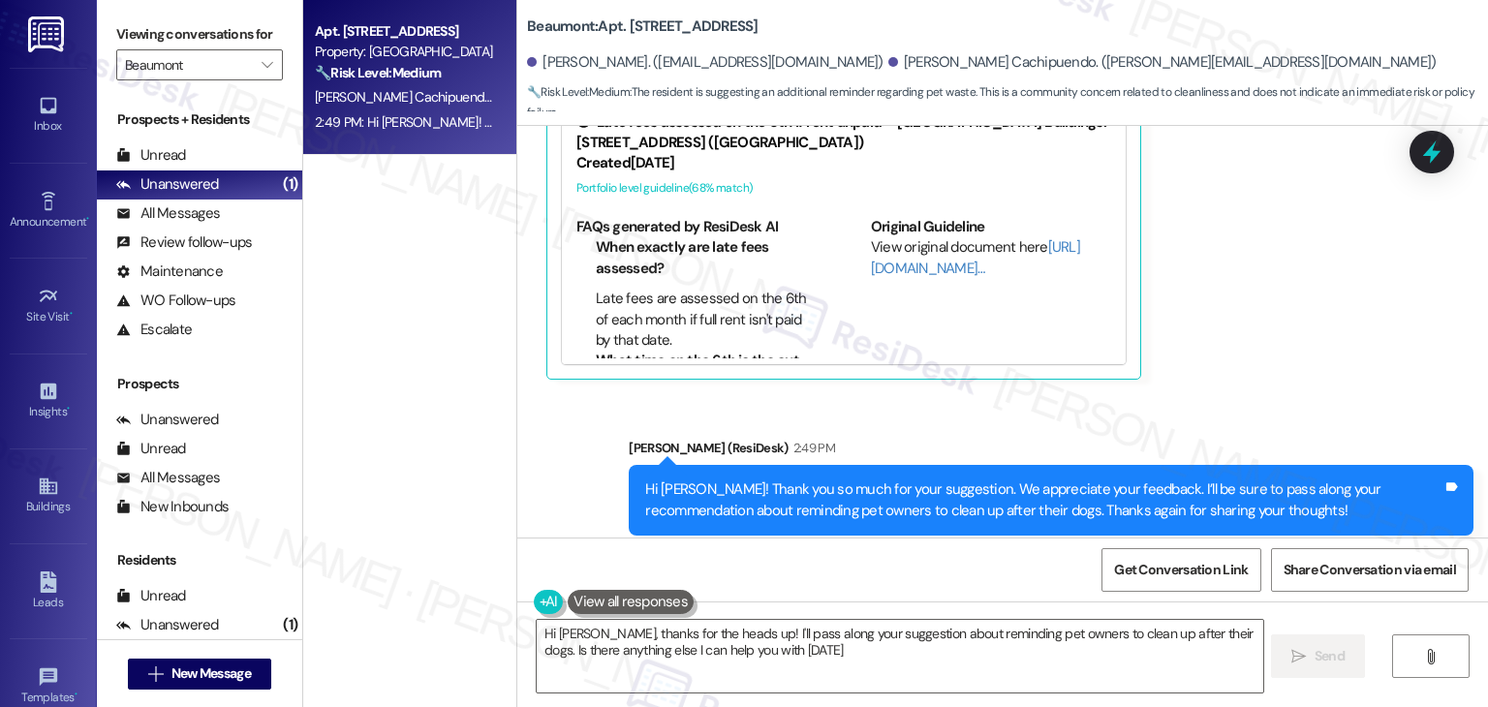
type textarea "Hi Mayra, thanks for the heads up! I'll pass along your suggestion about remind…"
click at [376, 316] on div "Apt. 336, 1525 N 14th Ave Property: Beaumont 🔧 Risk Level: Medium The resident …" at bounding box center [409, 285] width 213 height 570
click at [62, 116] on div "Inbox" at bounding box center [48, 125] width 97 height 19
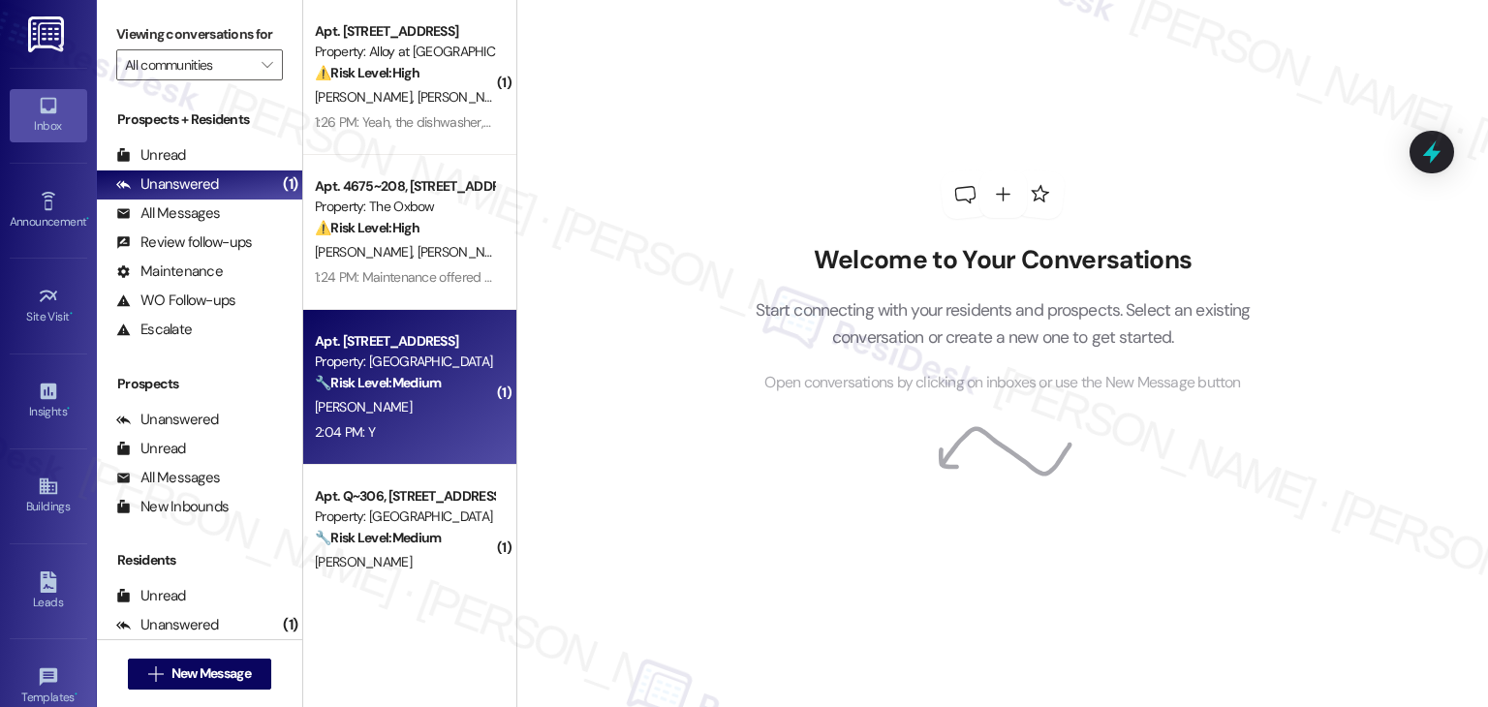
click at [383, 417] on div "P. Kaber" at bounding box center [404, 407] width 183 height 24
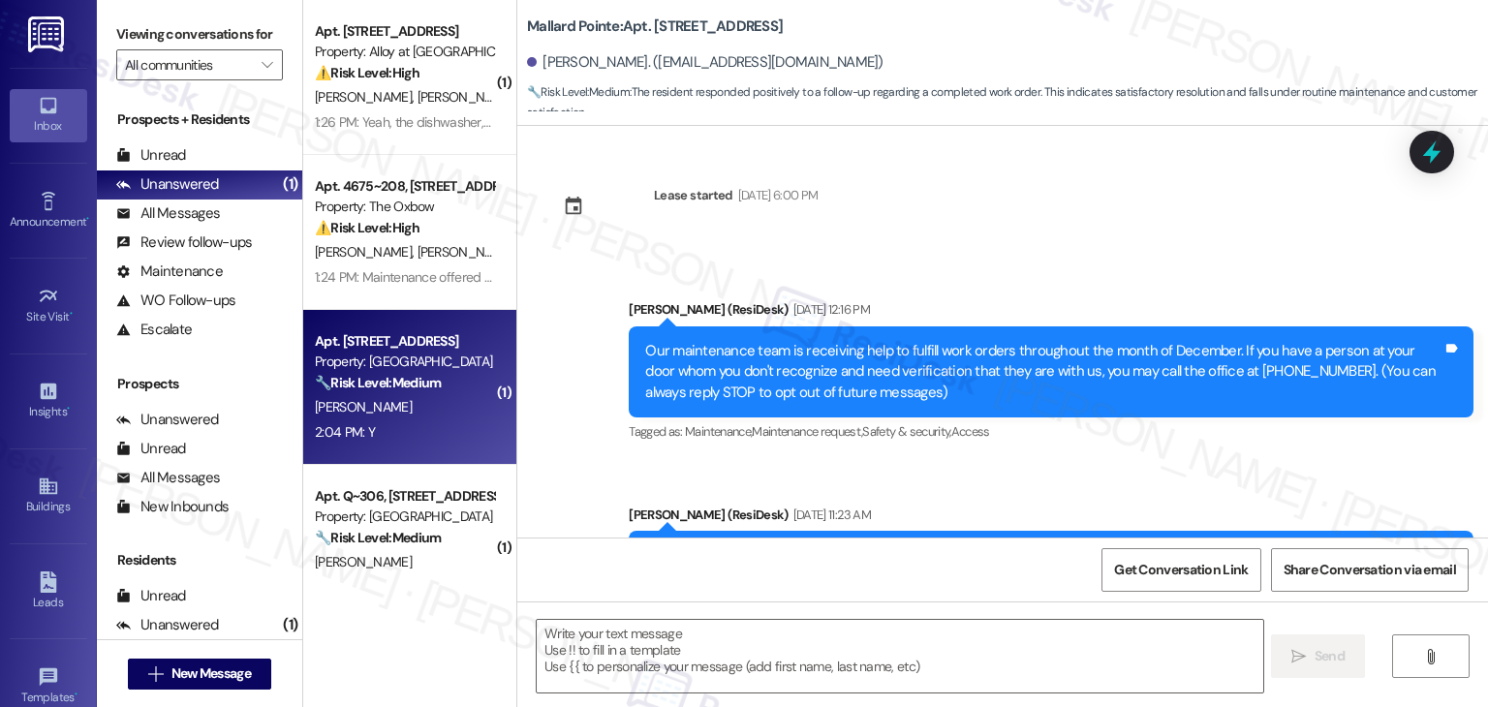
type textarea "Fetching suggested responses. Please feel free to read through the conversation…"
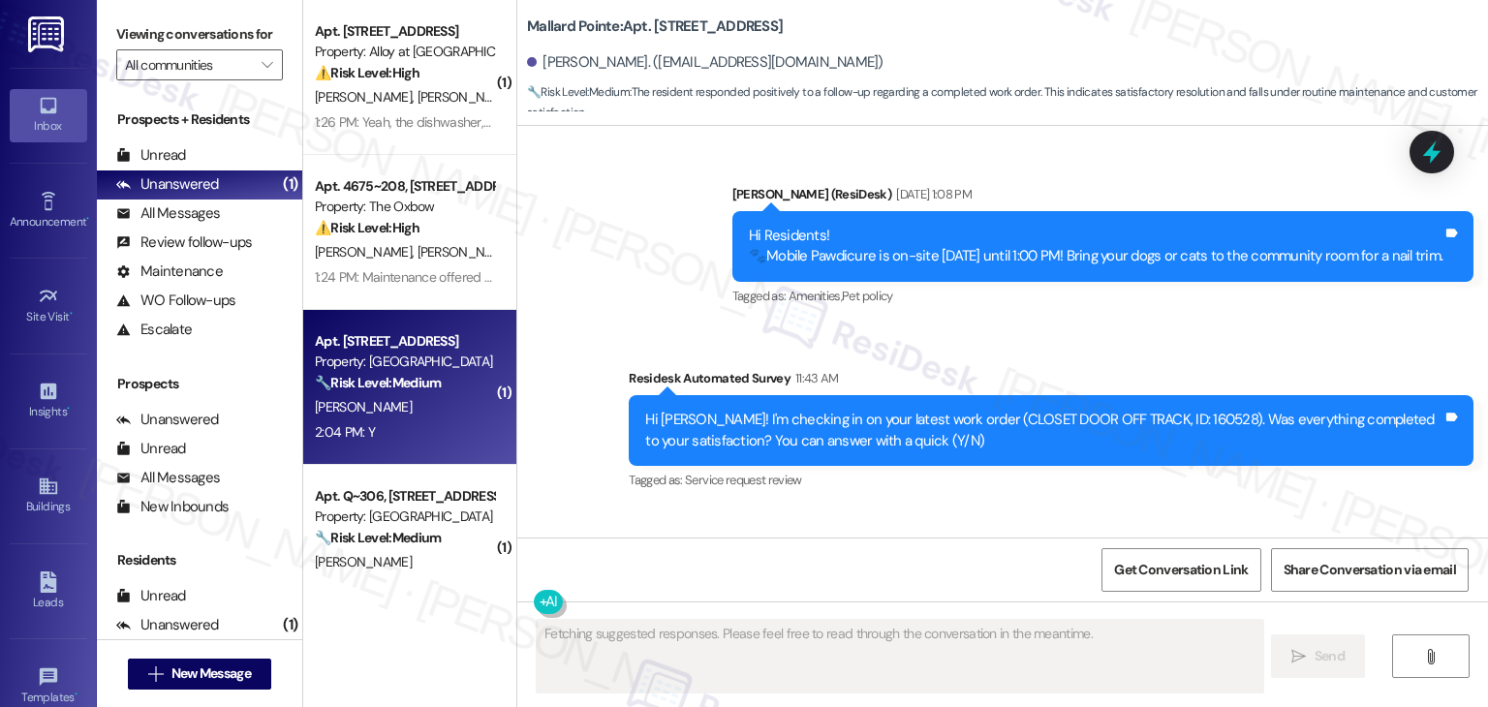
scroll to position [7251, 0]
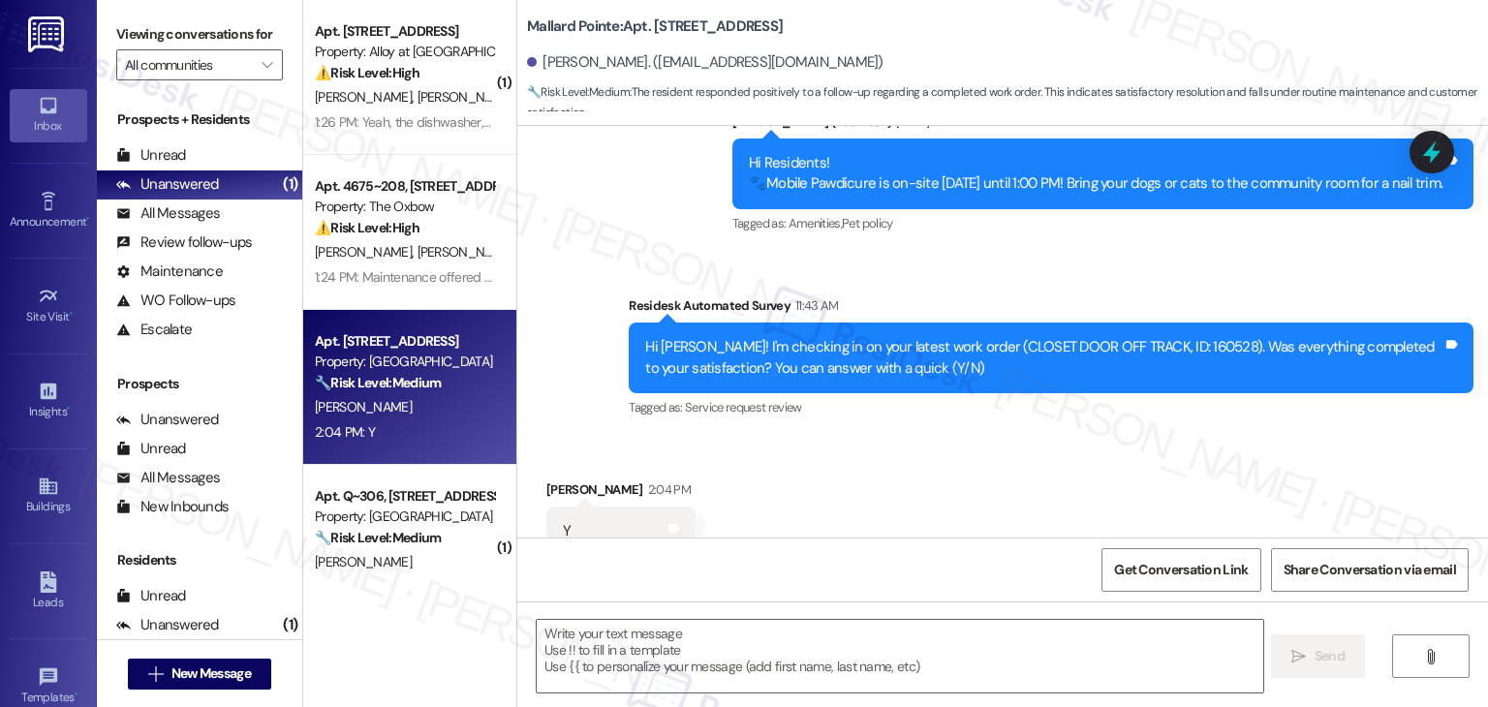
click at [1120, 451] on div "Received via SMS Perry Kaber 2:04 PM Y Tags and notes Tagged as: Positive respo…" at bounding box center [1002, 518] width 971 height 164
click at [1122, 451] on div "Received via SMS Perry Kaber 2:04 PM Y Tags and notes Tagged as: Positive respo…" at bounding box center [1002, 518] width 971 height 164
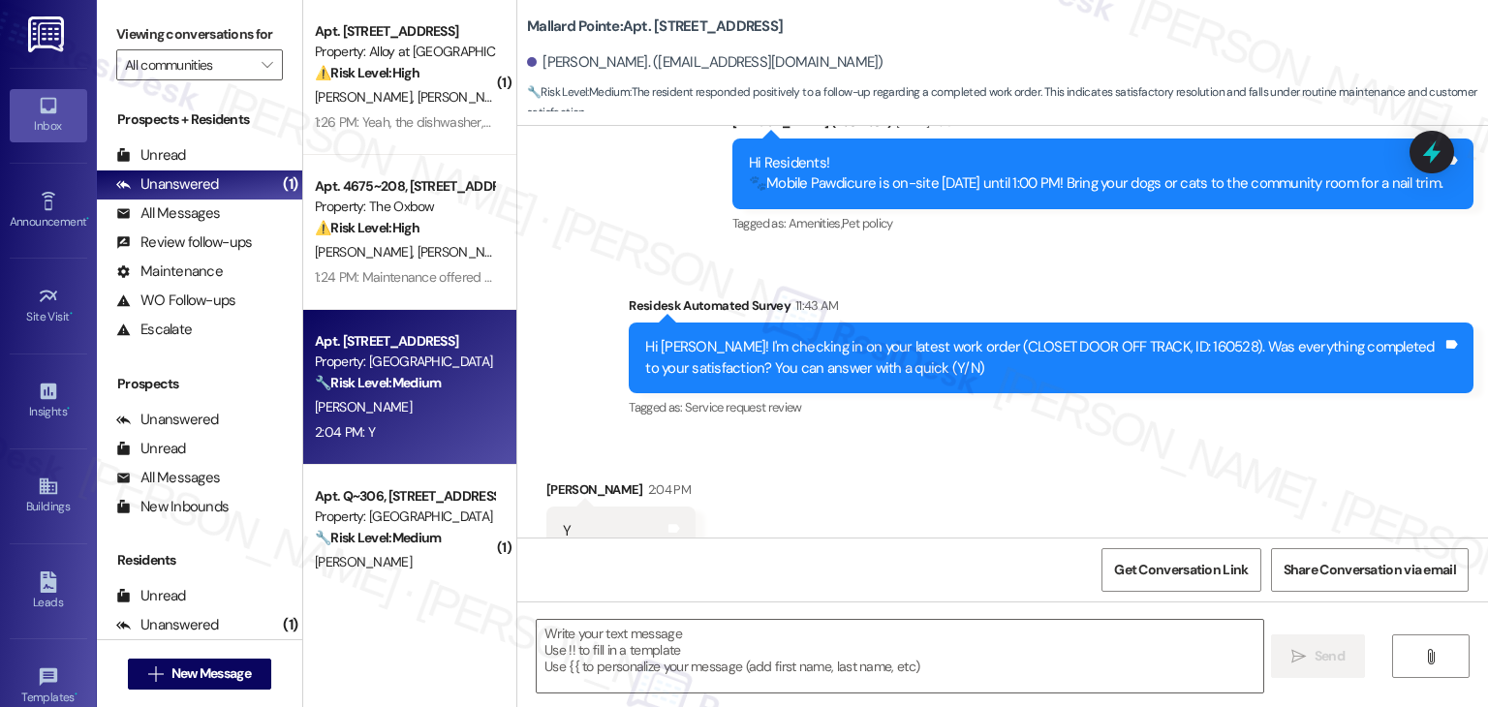
click at [1122, 451] on div "Received via SMS Perry Kaber 2:04 PM Y Tags and notes Tagged as: Positive respo…" at bounding box center [1002, 518] width 971 height 164
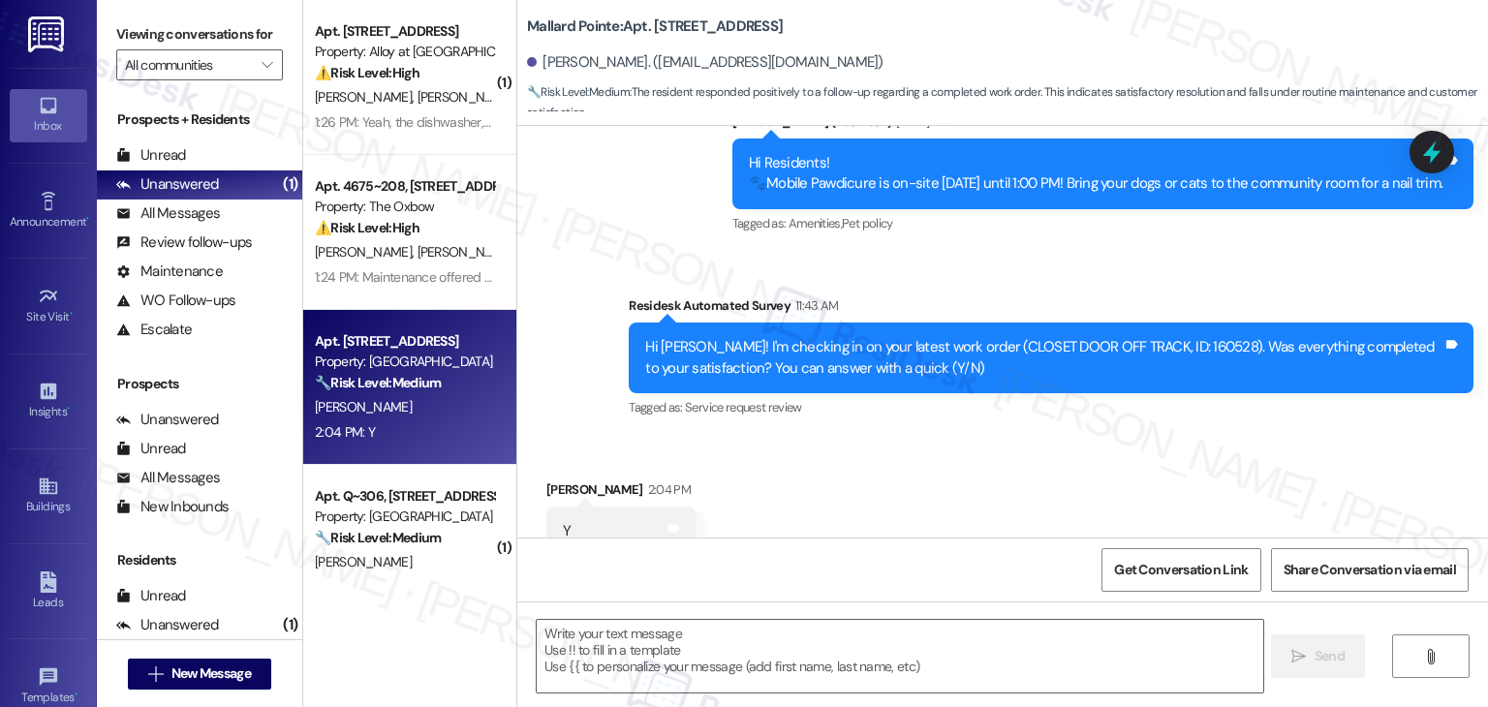
click at [1122, 451] on div "Received via SMS Perry Kaber 2:04 PM Y Tags and notes Tagged as: Positive respo…" at bounding box center [1002, 518] width 971 height 164
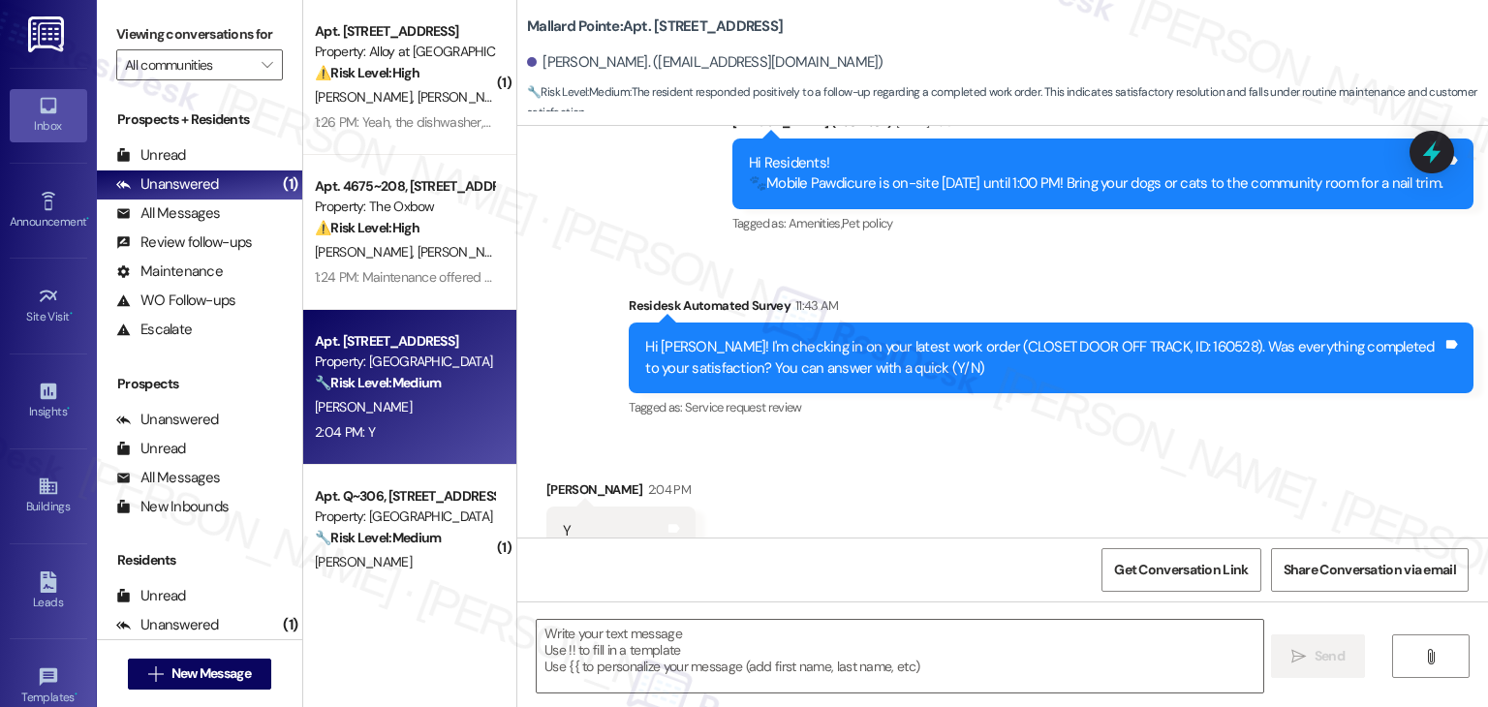
click at [1122, 451] on div "Received via SMS Perry Kaber 2:04 PM Y Tags and notes Tagged as: Positive respo…" at bounding box center [1002, 518] width 971 height 164
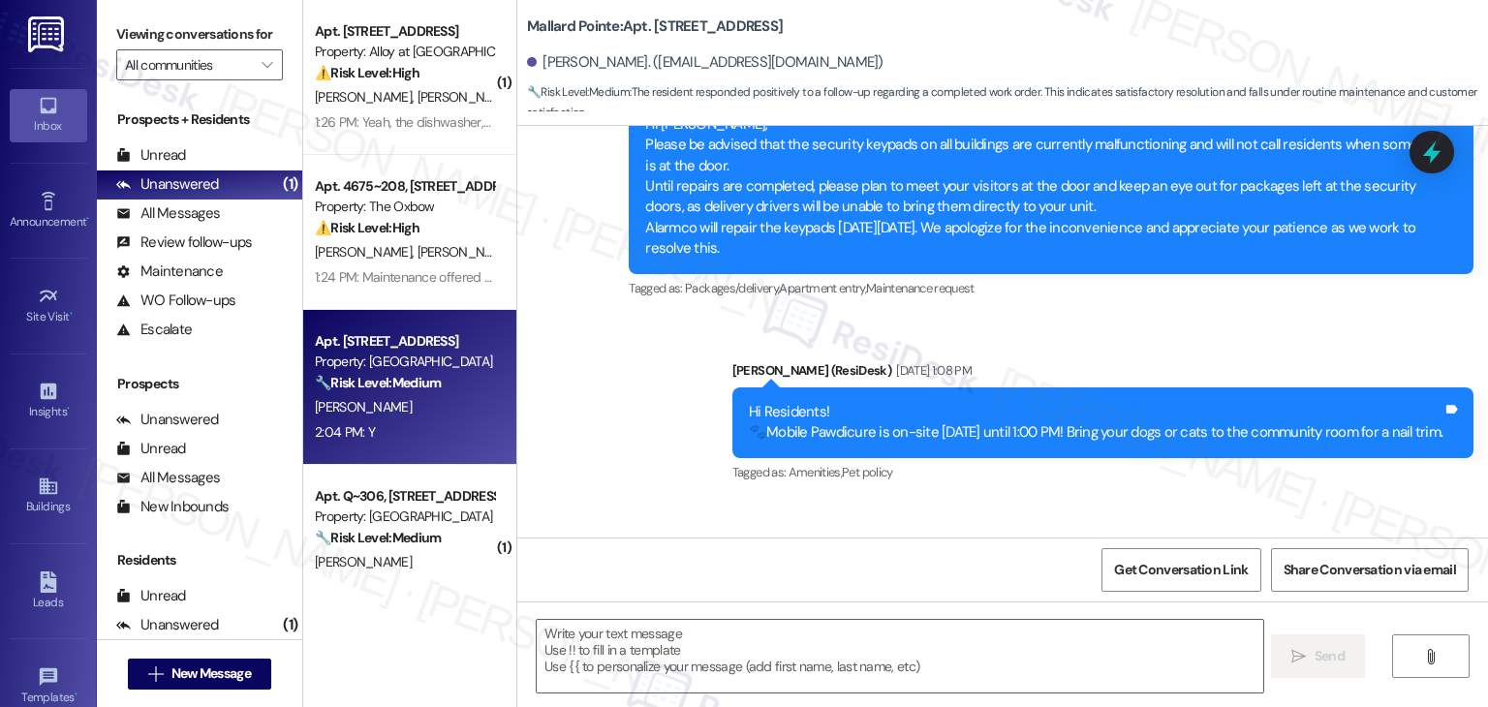
scroll to position [7252, 0]
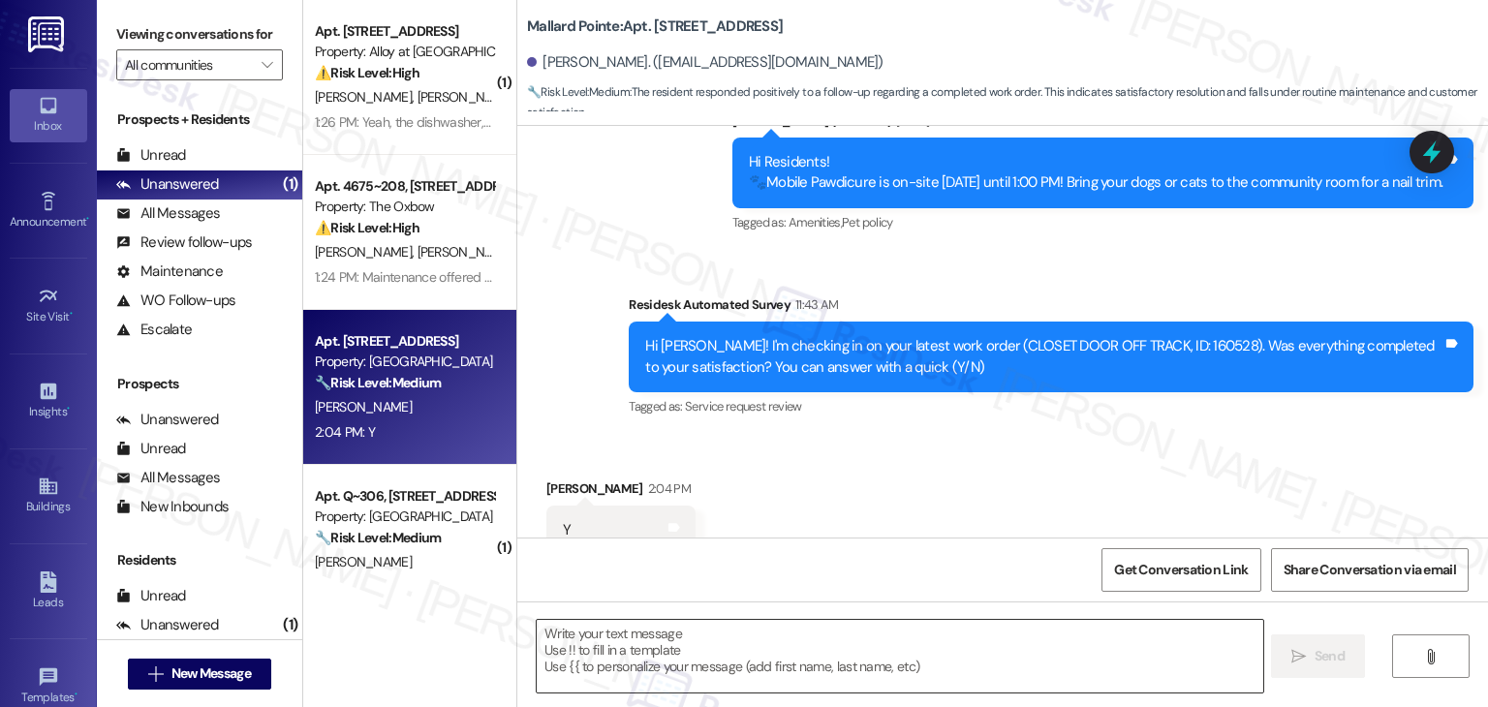
click at [732, 638] on textarea at bounding box center [900, 656] width 726 height 73
paste textarea "Hi {{first_name}}, thanks for confirming! Glad to hear the work order — was res…"
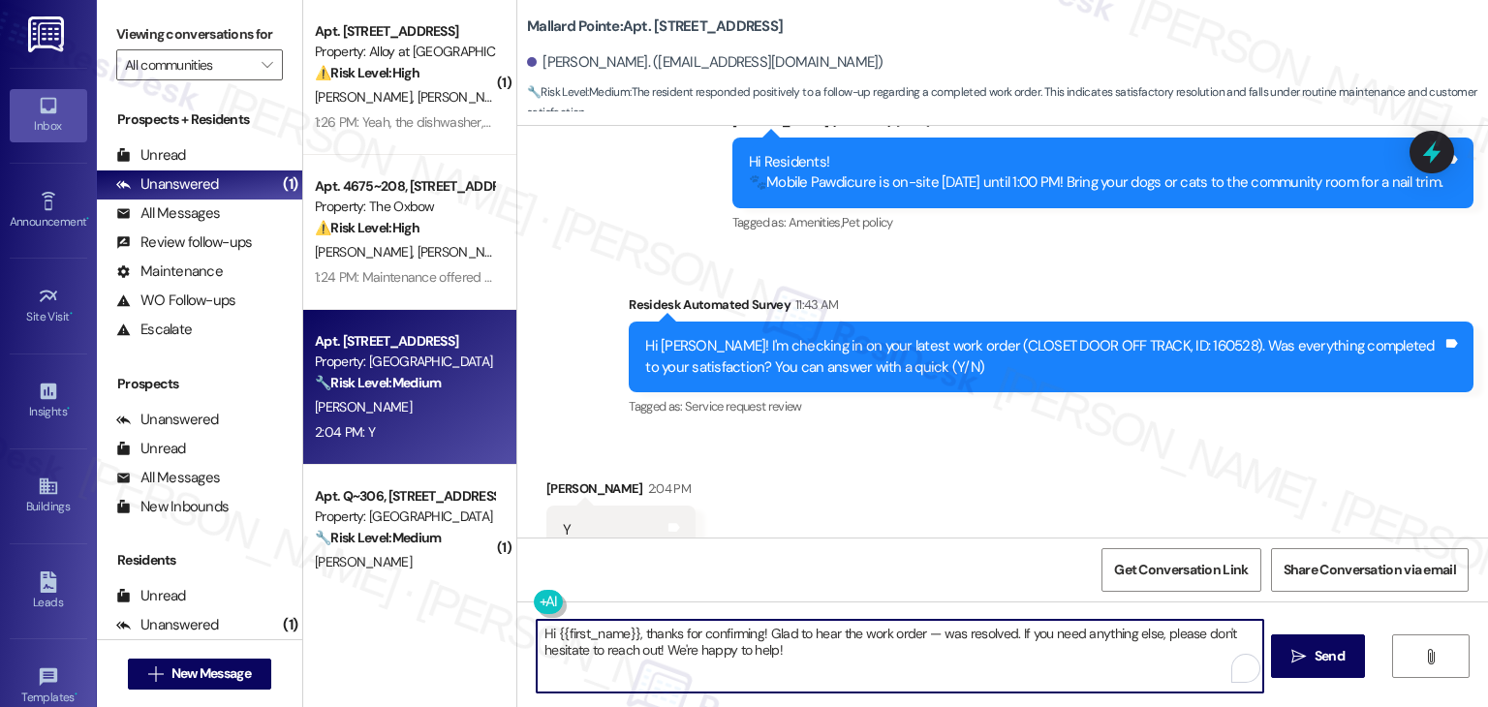
click at [1143, 336] on div "Hi Perry! I'm checking in on your latest work order (CLOSET DOOR OFF TRACK, ID:…" at bounding box center [1043, 357] width 797 height 42
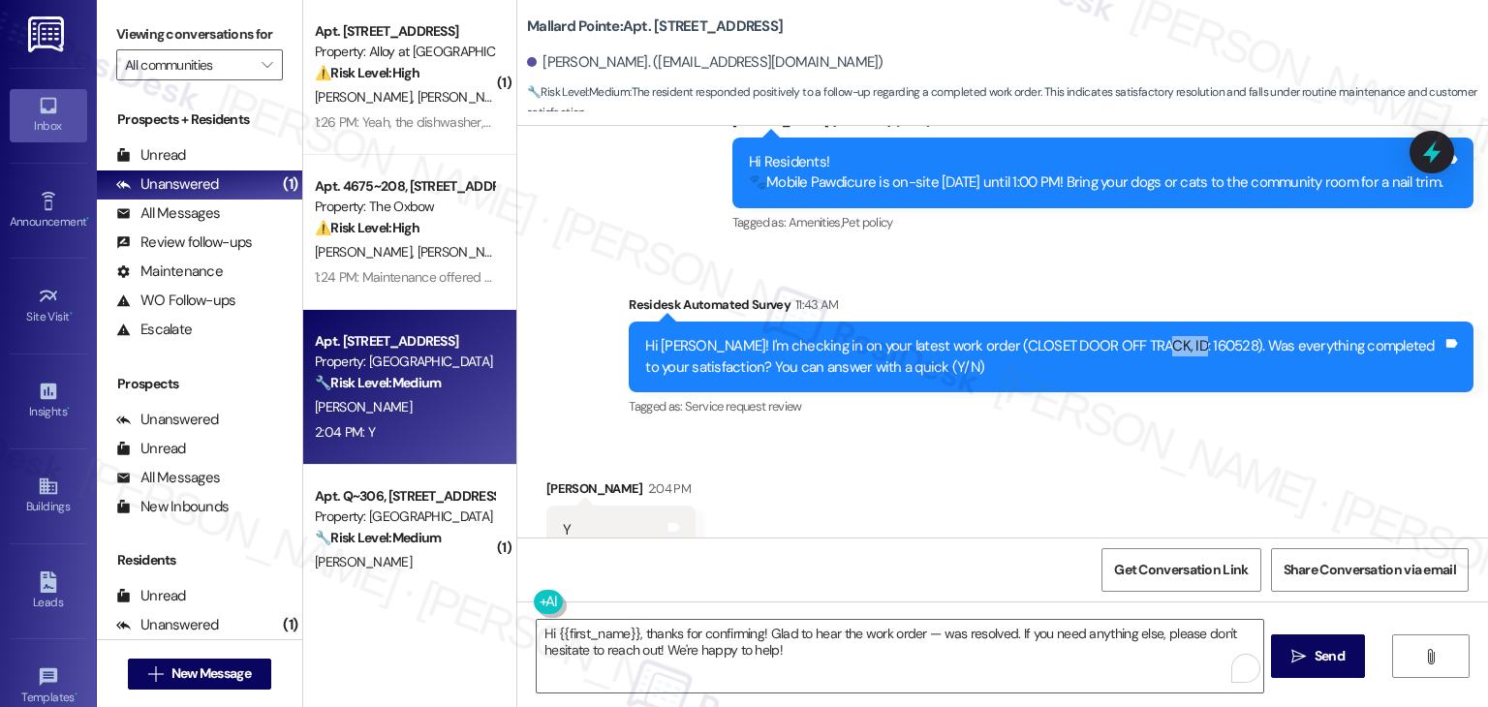
click at [1143, 336] on div "Hi Perry! I'm checking in on your latest work order (CLOSET DOOR OFF TRACK, ID:…" at bounding box center [1043, 357] width 797 height 42
copy div "160528"
click at [917, 636] on textarea "Hi {{first_name}}, thanks for confirming! Glad to hear the work order — was res…" at bounding box center [898, 656] width 726 height 73
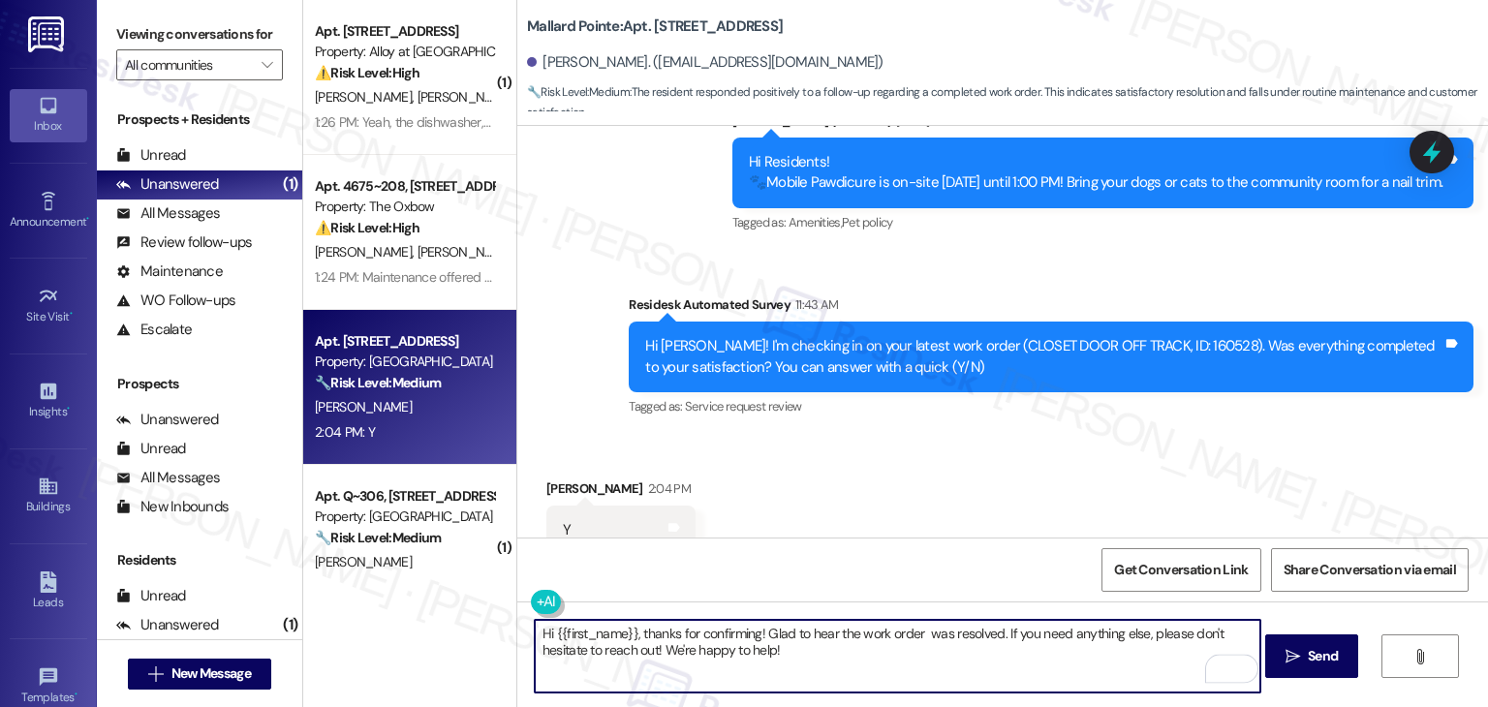
paste textarea "160528"
click at [834, 656] on textarea "Hi {{first_name}}, thanks for confirming! Glad to hear the work order 160528 wa…" at bounding box center [898, 656] width 726 height 73
type textarea "Hi {{first_name}}, thanks for confirming! Glad to hear the work order 160528 wa…"
click at [1331, 658] on span "Send" at bounding box center [1323, 656] width 30 height 20
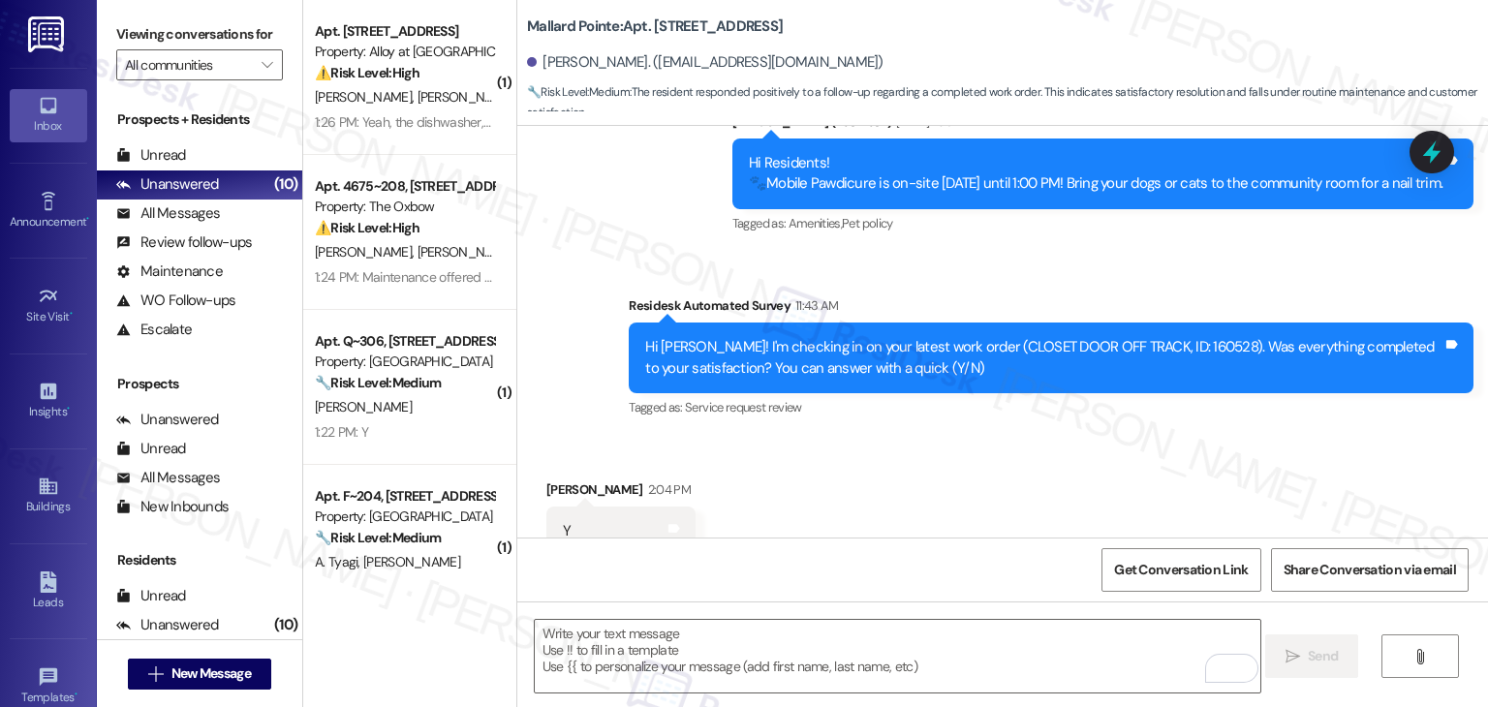
scroll to position [7408, 0]
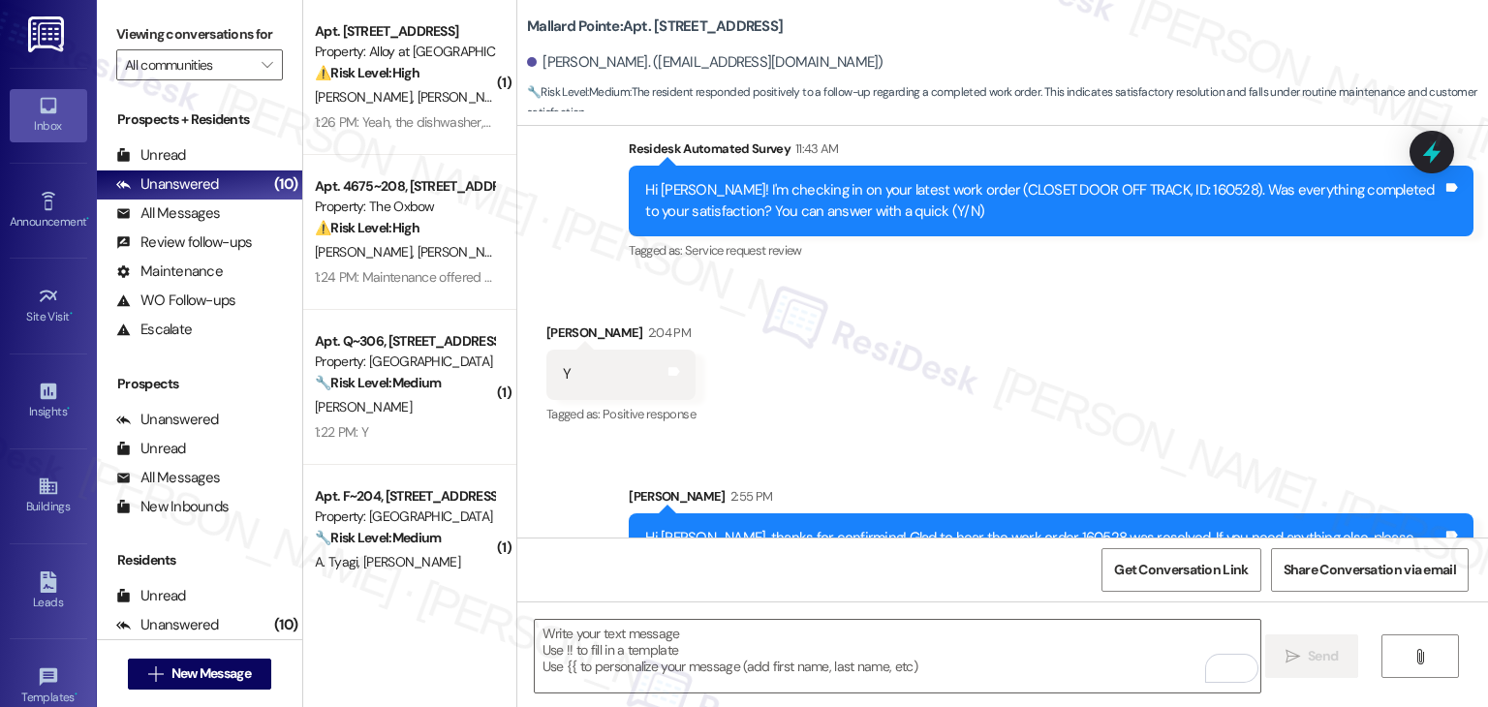
click at [1035, 551] on div "Get Conversation Link Share Conversation via email" at bounding box center [1002, 570] width 971 height 64
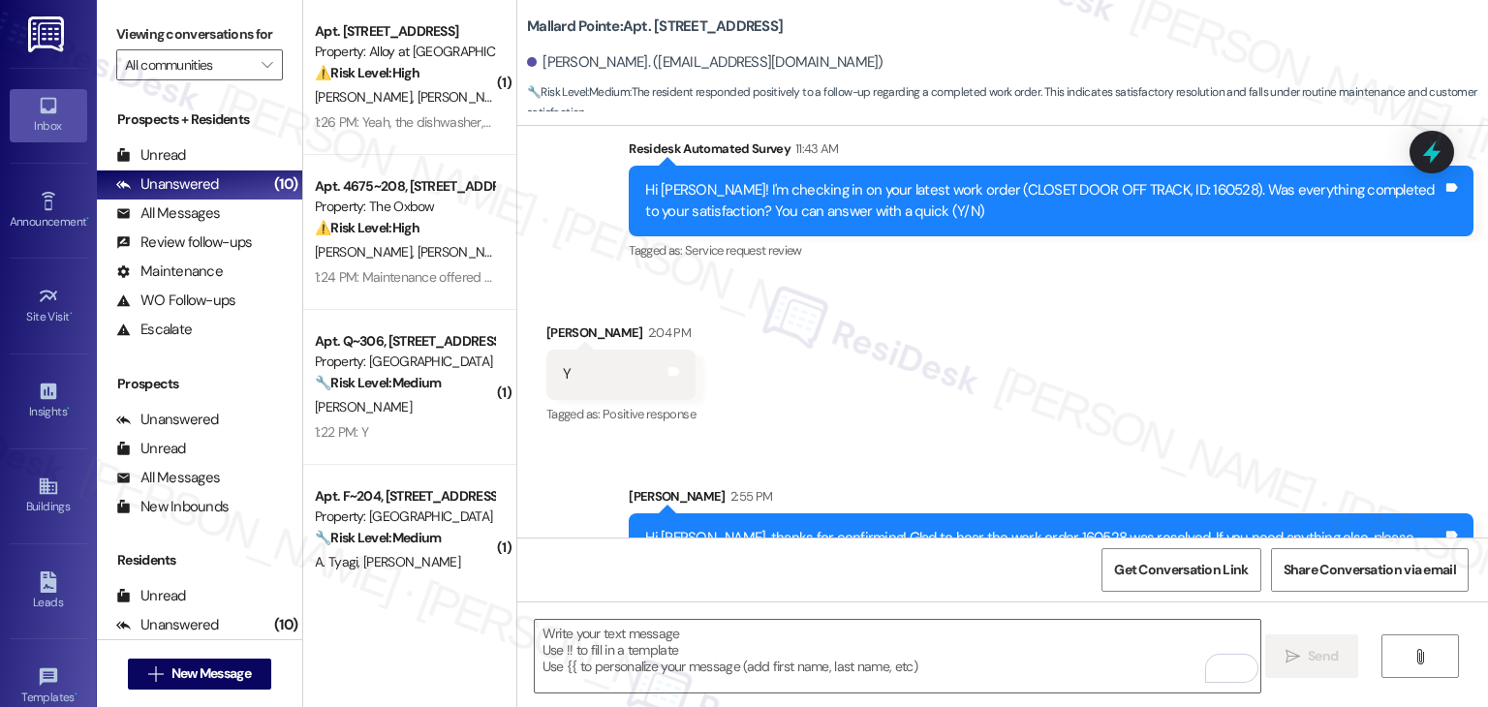
click at [1035, 551] on div "Get Conversation Link Share Conversation via email" at bounding box center [1002, 570] width 971 height 64
click at [1122, 365] on div "Received via SMS Perry Kaber 2:04 PM Y Tags and notes Tagged as: Positive respo…" at bounding box center [1002, 361] width 971 height 164
click at [1122, 366] on div "Received via SMS Perry Kaber 2:04 PM Y Tags and notes Tagged as: Positive respo…" at bounding box center [1002, 361] width 971 height 164
click at [959, 353] on div "Received via SMS Perry Kaber 2:04 PM Y Tags and notes Tagged as: Positive respo…" at bounding box center [1002, 361] width 971 height 164
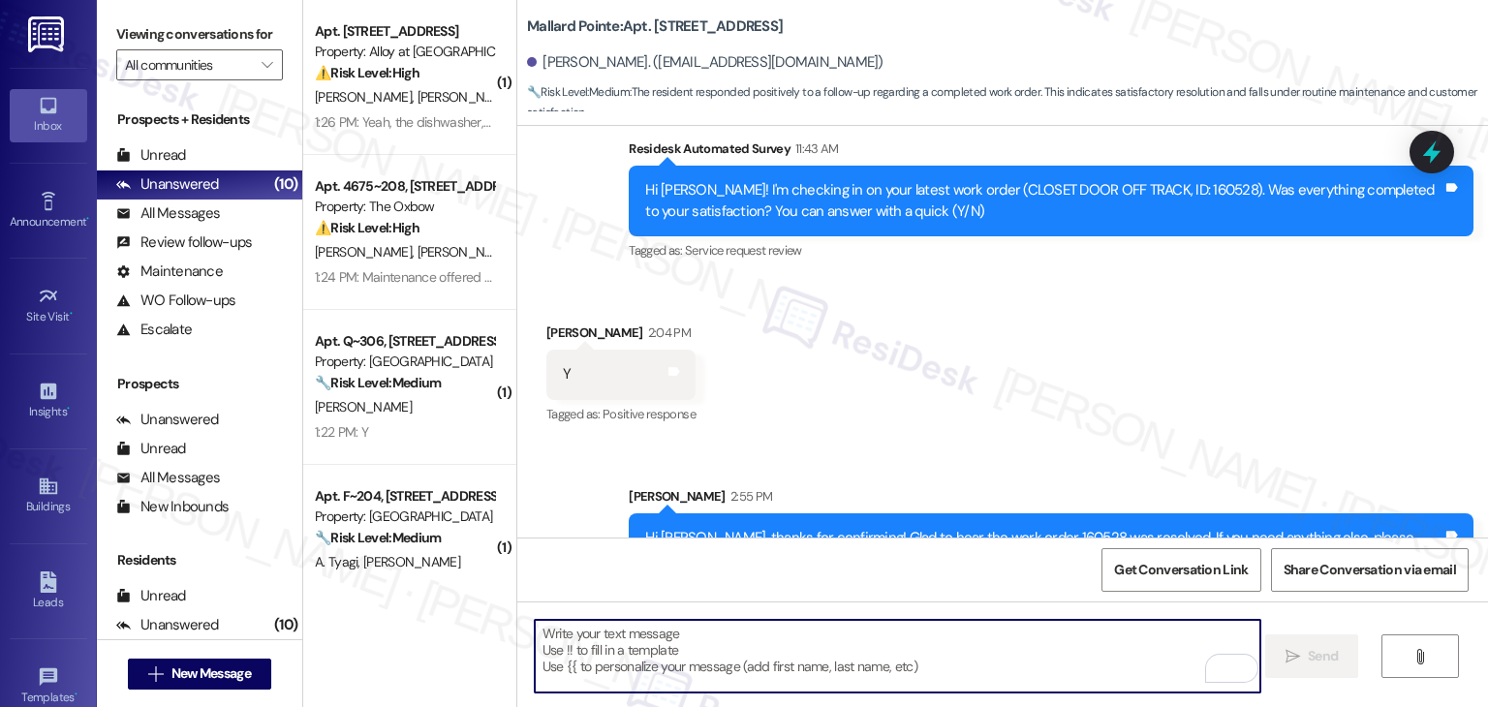
click at [713, 662] on textarea "To enrich screen reader interactions, please activate Accessibility in Grammarl…" at bounding box center [898, 656] width 726 height 73
paste textarea "We’d love it if you could share your experience in a review, it helps us improv…"
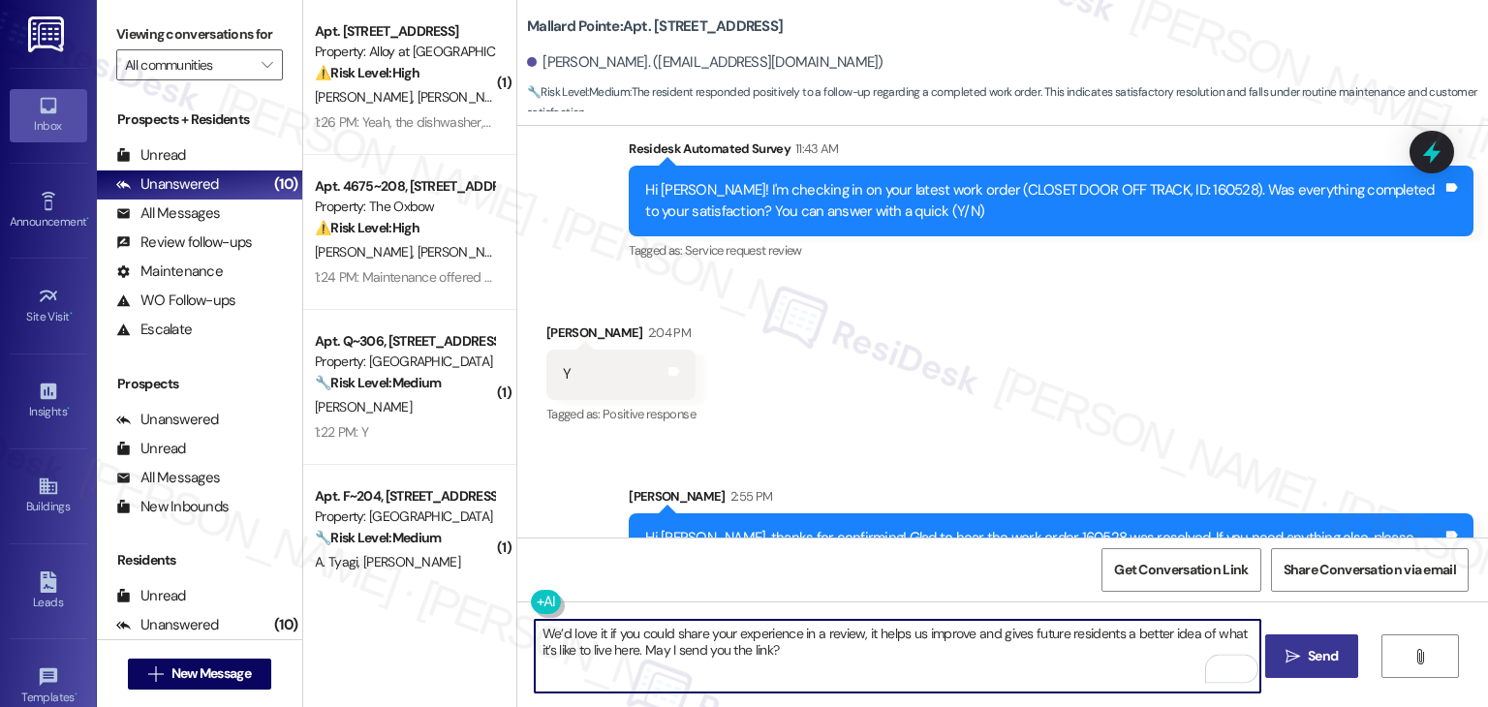
type textarea "We’d love it if you could share your experience in a review, it helps us improv…"
click at [1304, 660] on span "Send" at bounding box center [1323, 656] width 38 height 20
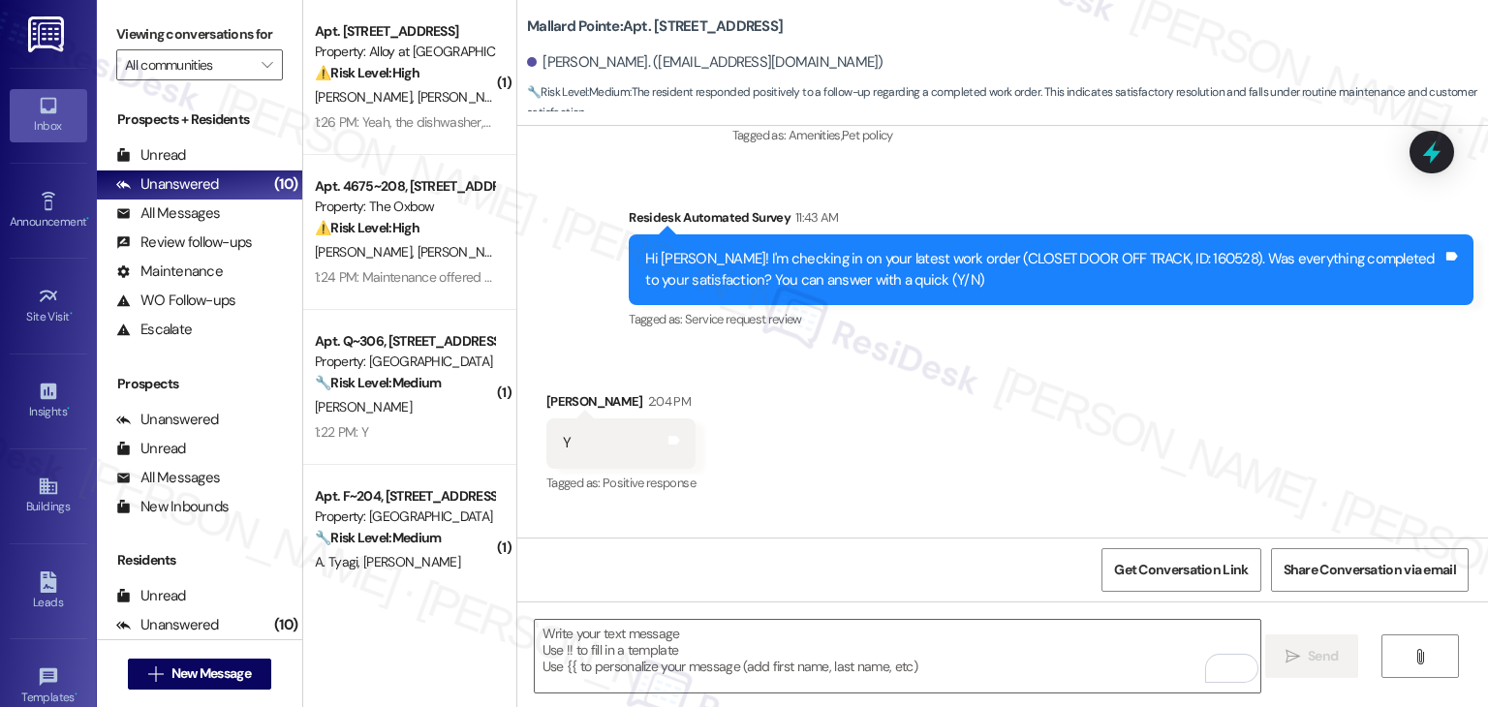
scroll to position [7564, 0]
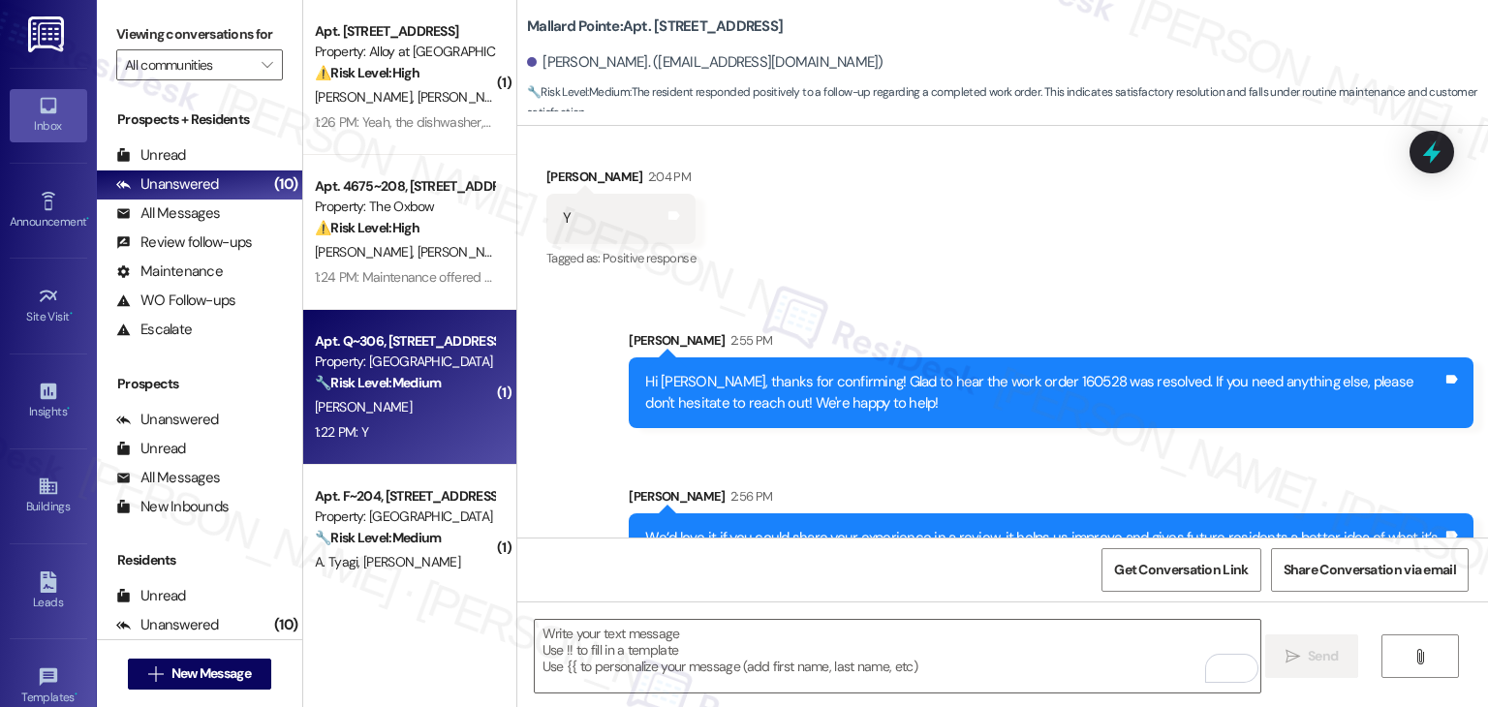
click at [405, 375] on strong "🔧 Risk Level: Medium" at bounding box center [378, 382] width 126 height 17
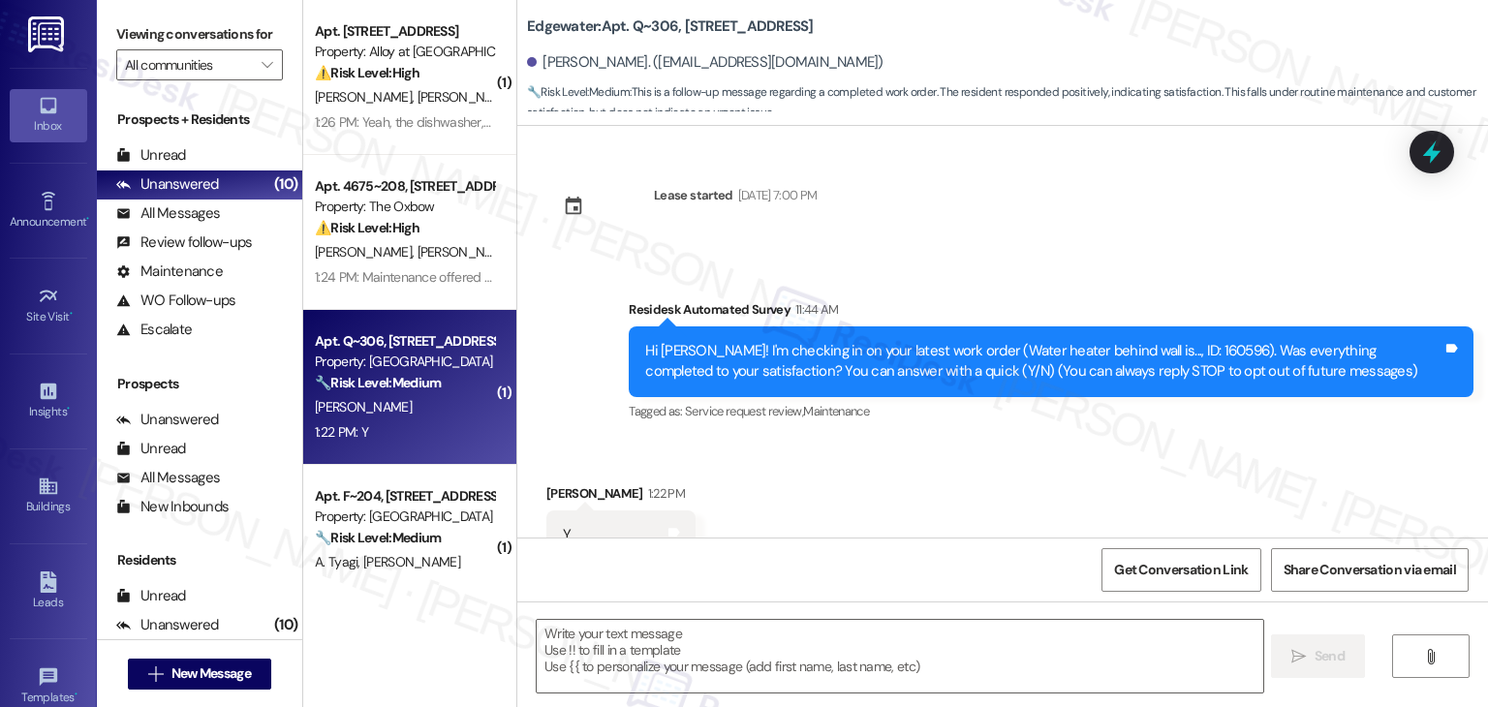
scroll to position [66, 0]
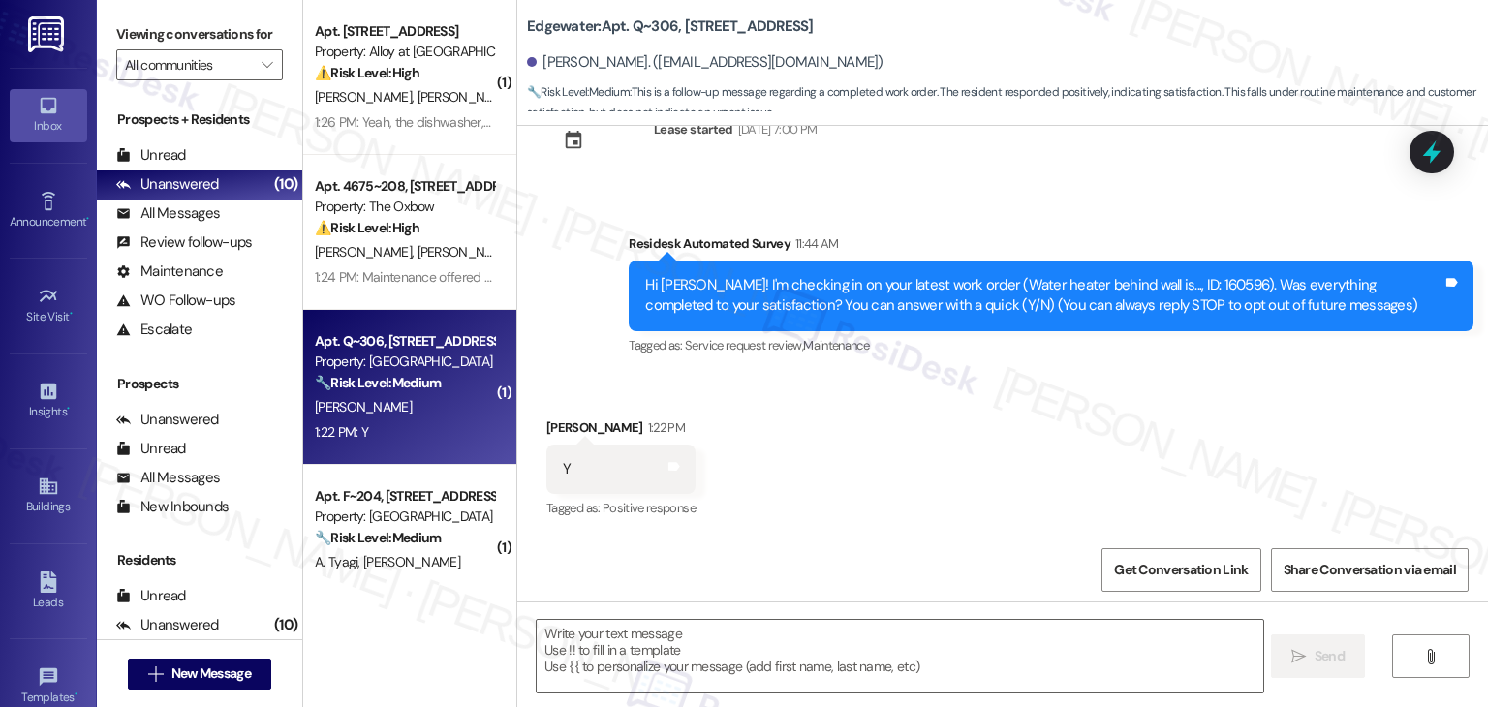
type textarea "Fetching suggested responses. Please feel free to read through the conversation…"
click at [1141, 478] on div "Received via SMS [PERSON_NAME] 1:22 PM Y Tags and notes Tagged as: Positive res…" at bounding box center [1002, 456] width 971 height 164
click at [823, 651] on textarea at bounding box center [900, 656] width 726 height 73
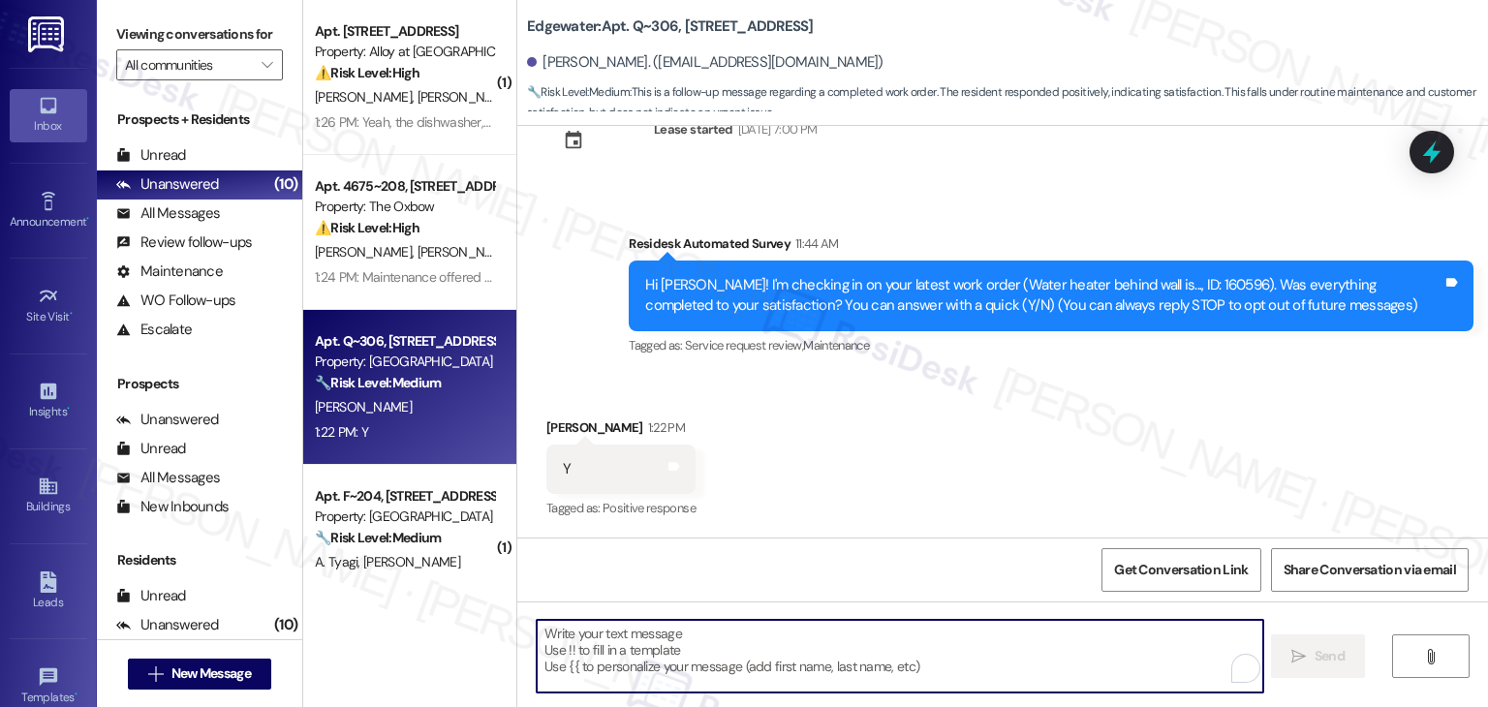
paste textarea "Hi {{first_name}}, thanks for confirming! Glad to hear the work order — was res…"
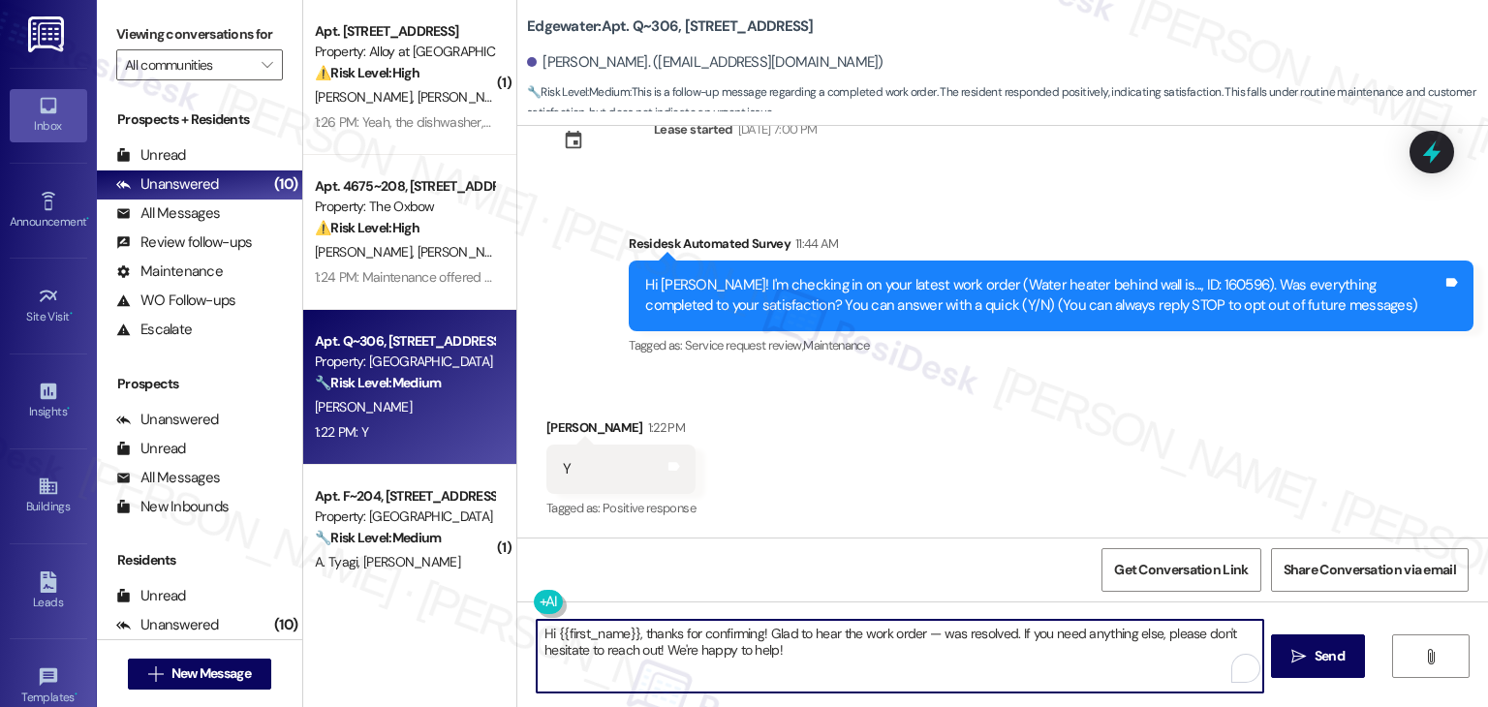
click at [1150, 282] on div "Hi [PERSON_NAME]! I'm checking in on your latest work order (Water heater behin…" at bounding box center [1043, 296] width 797 height 42
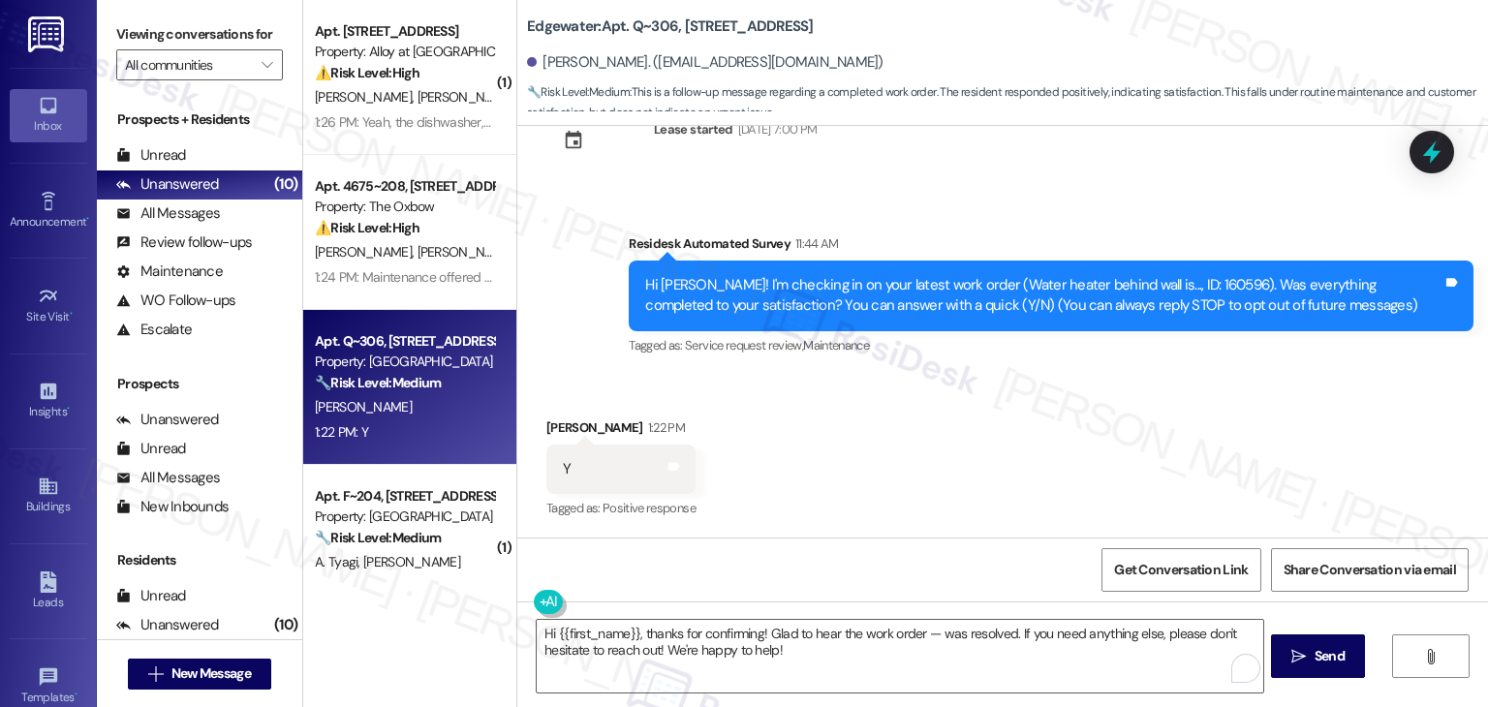
click at [1150, 282] on div "Hi [PERSON_NAME]! I'm checking in on your latest work order (Water heater behin…" at bounding box center [1043, 296] width 797 height 42
copy div "160596"
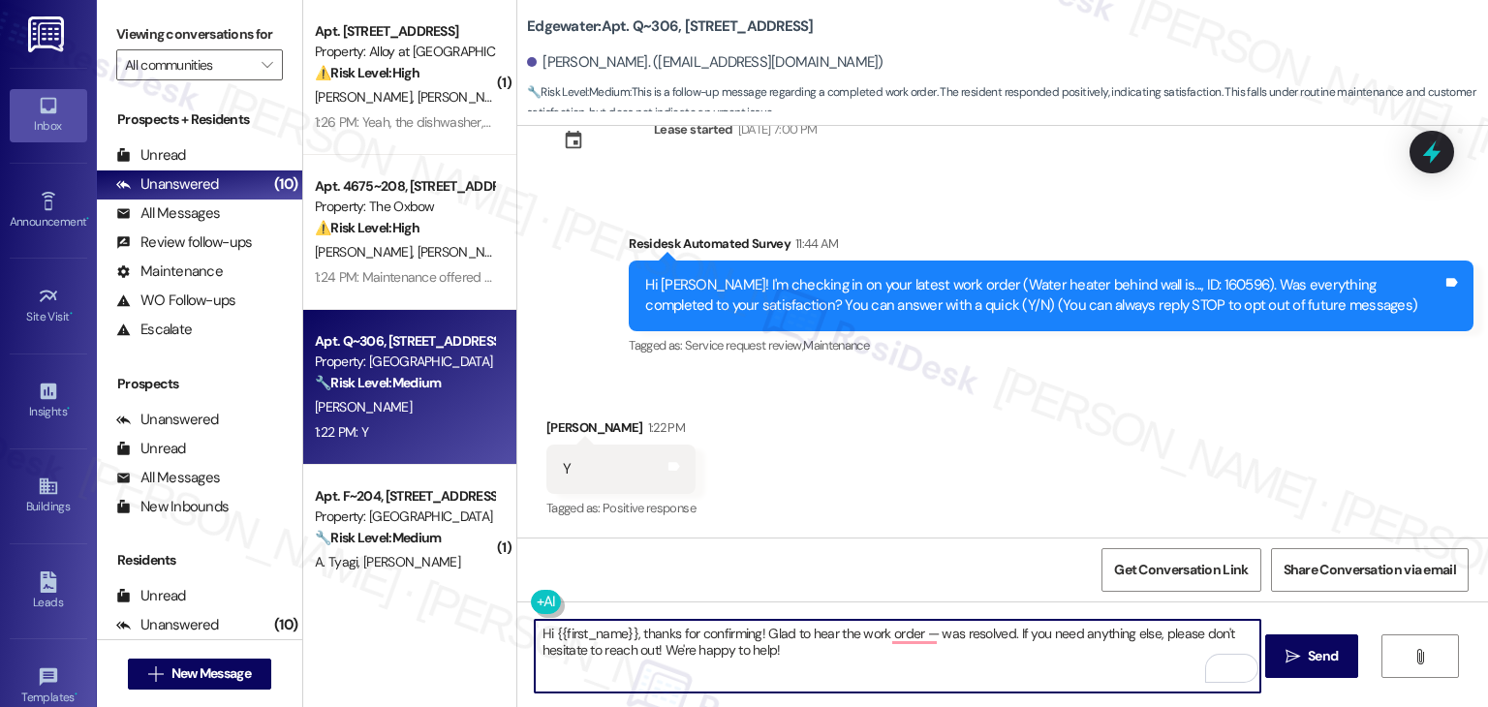
click at [927, 639] on textarea "Hi {{first_name}}, thanks for confirming! Glad to hear the work order — was res…" at bounding box center [898, 656] width 726 height 73
click at [926, 633] on textarea "Hi {{first_name}}, thanks for confirming! Glad to hear the work order — was res…" at bounding box center [898, 656] width 726 height 73
paste textarea "160596"
click at [793, 652] on textarea "Hi {{first_name}}, thanks for confirming! Glad to hear the work order 160596 wa…" at bounding box center [898, 656] width 726 height 73
type textarea "Hi {{first_name}}, thanks for confirming! Glad to hear the work order 160596 wa…"
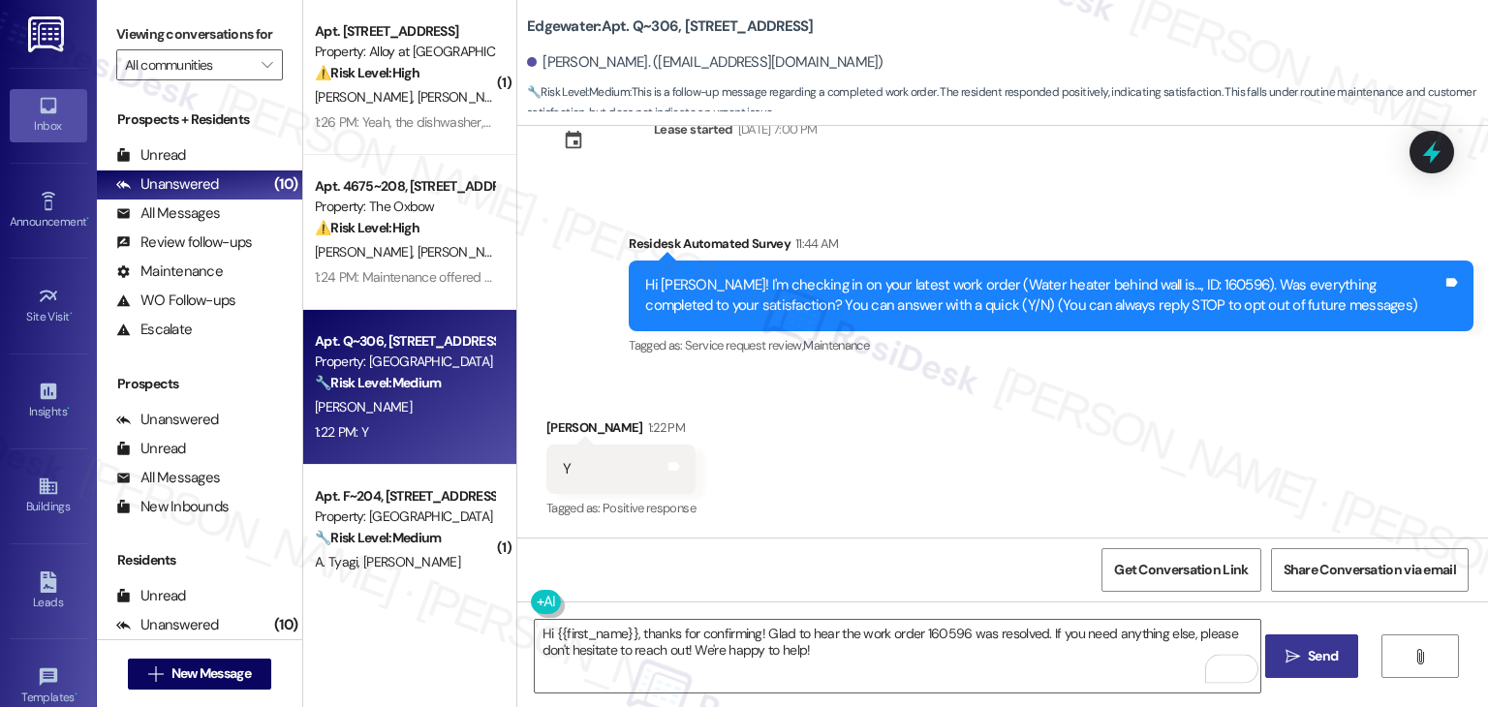
click at [1331, 652] on span "Send" at bounding box center [1323, 656] width 30 height 20
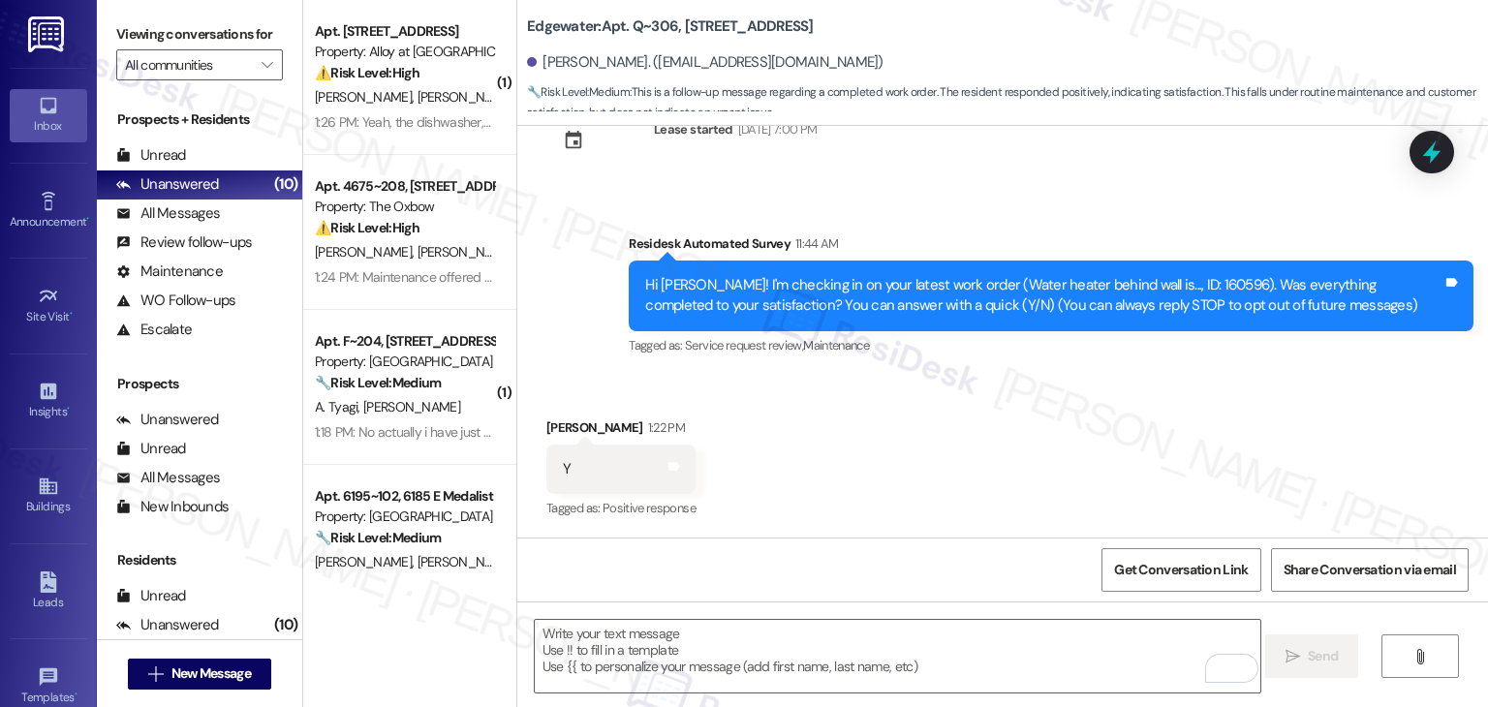
scroll to position [222, 0]
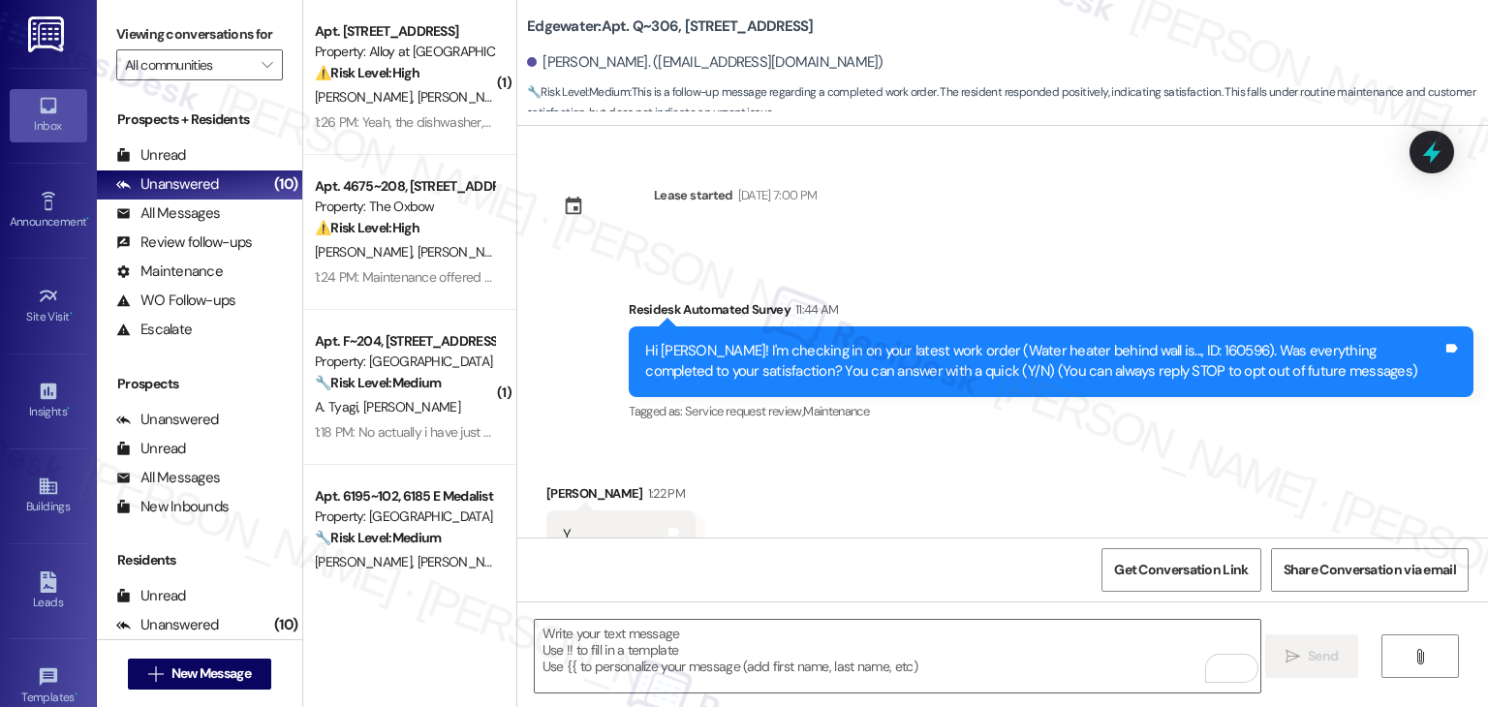
scroll to position [222, 0]
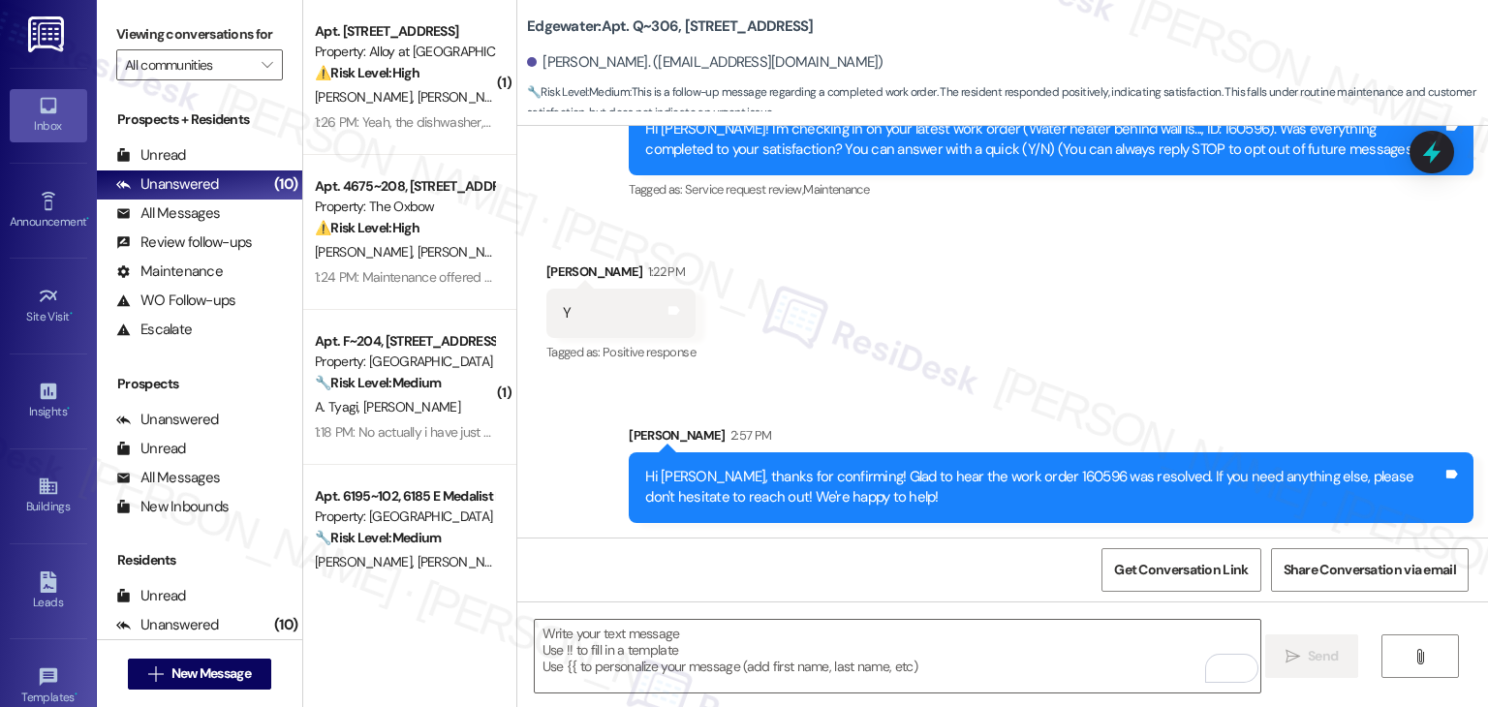
click at [916, 315] on div "Received via SMS [PERSON_NAME] 1:22 PM Y Tags and notes Tagged as: Positive res…" at bounding box center [1002, 300] width 971 height 164
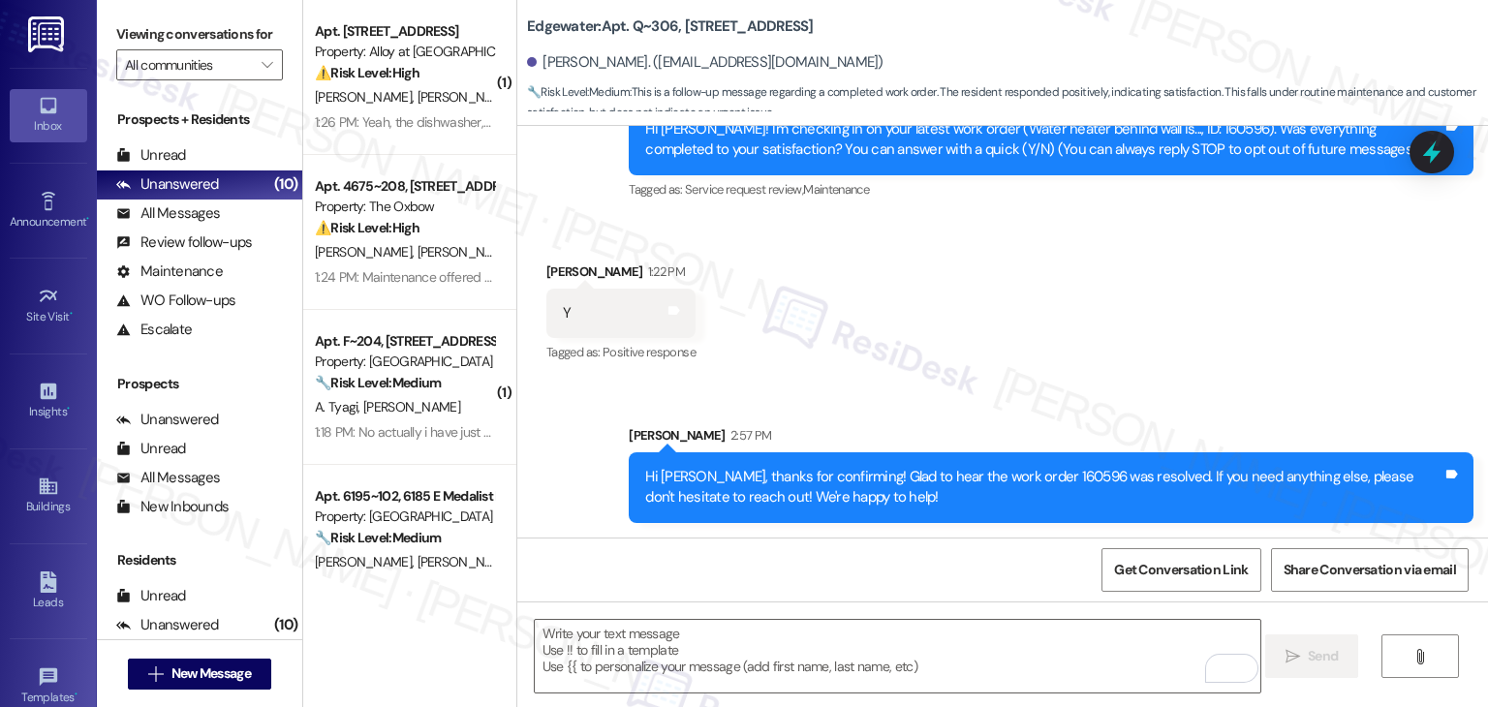
click at [916, 315] on div "Received via SMS [PERSON_NAME] 1:22 PM Y Tags and notes Tagged as: Positive res…" at bounding box center [1002, 300] width 971 height 164
click at [718, 639] on textarea "To enrich screen reader interactions, please activate Accessibility in Grammarl…" at bounding box center [898, 656] width 726 height 73
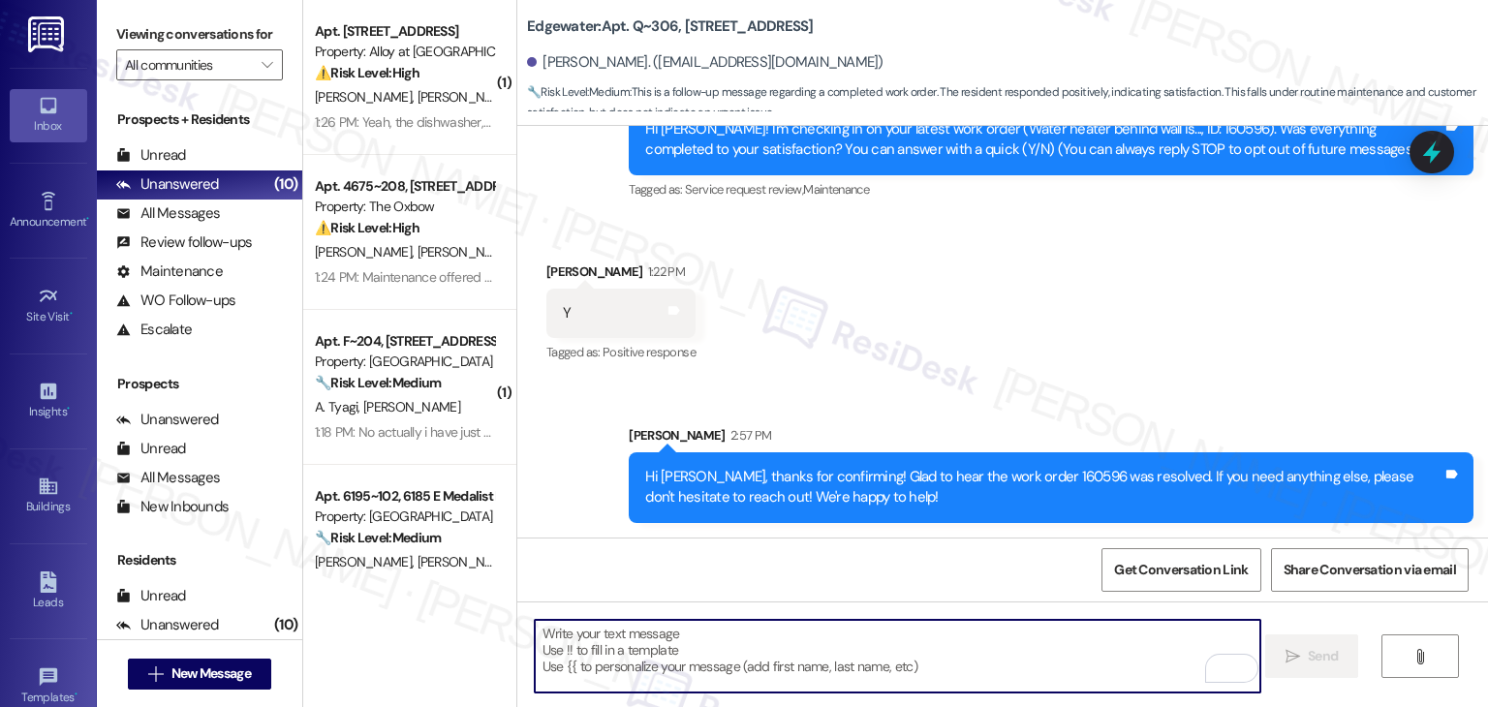
click at [577, 628] on textarea "To enrich screen reader interactions, please activate Accessibility in Grammarl…" at bounding box center [898, 656] width 726 height 73
paste textarea "We're eager to know if {{property}} has met your expectations. Your feedback is…"
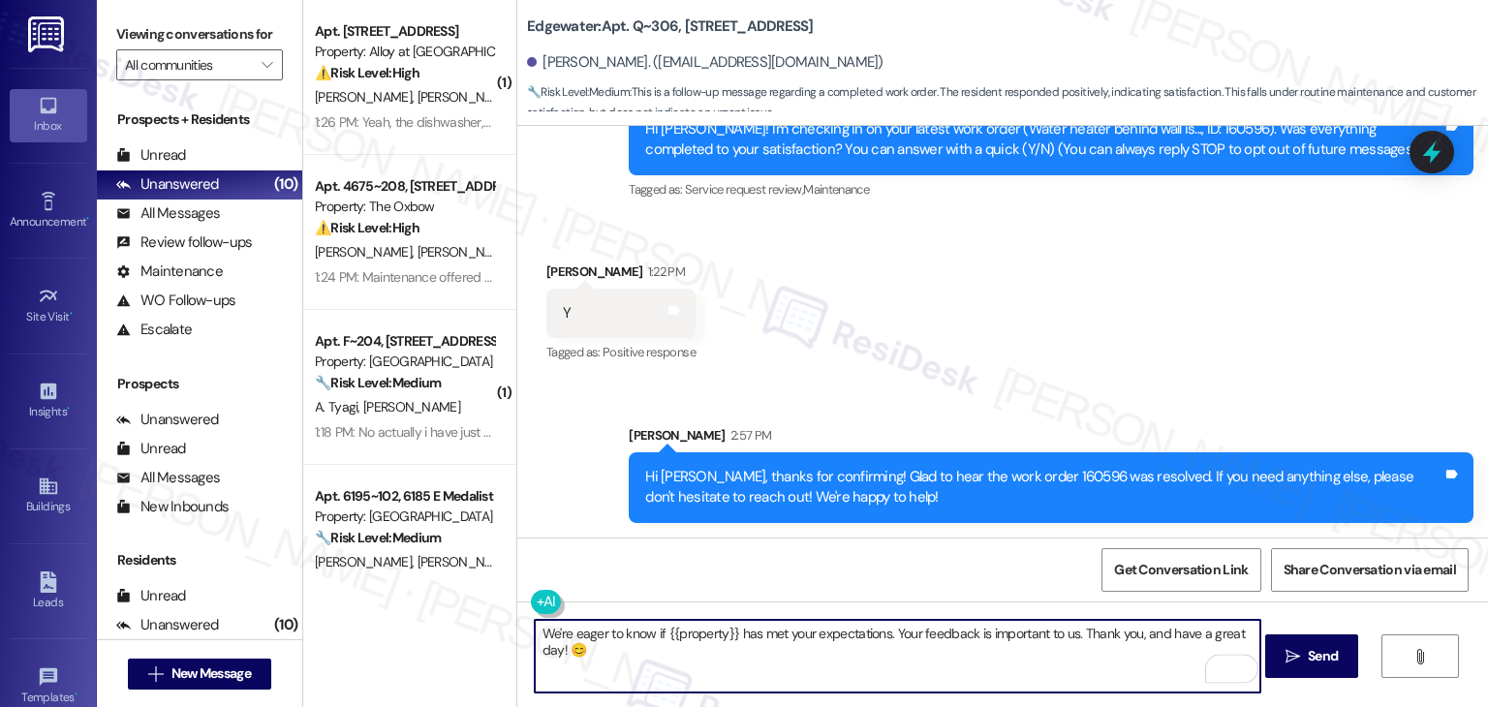
type textarea "We're eager to know if {{property}} has met your expectations. Your feedback is…"
click at [804, 639] on textarea "We're eager to know if {{property}} has met your expectations. Your feedback is…" at bounding box center [898, 656] width 726 height 73
click at [804, 638] on textarea "We're eager to know if {{property}} has met your expectations. Your feedback is…" at bounding box center [898, 656] width 726 height 73
click at [1075, 636] on textarea "We're eager to know if {{property}} has met your expectations. Your feedback is…" at bounding box center [898, 656] width 726 height 73
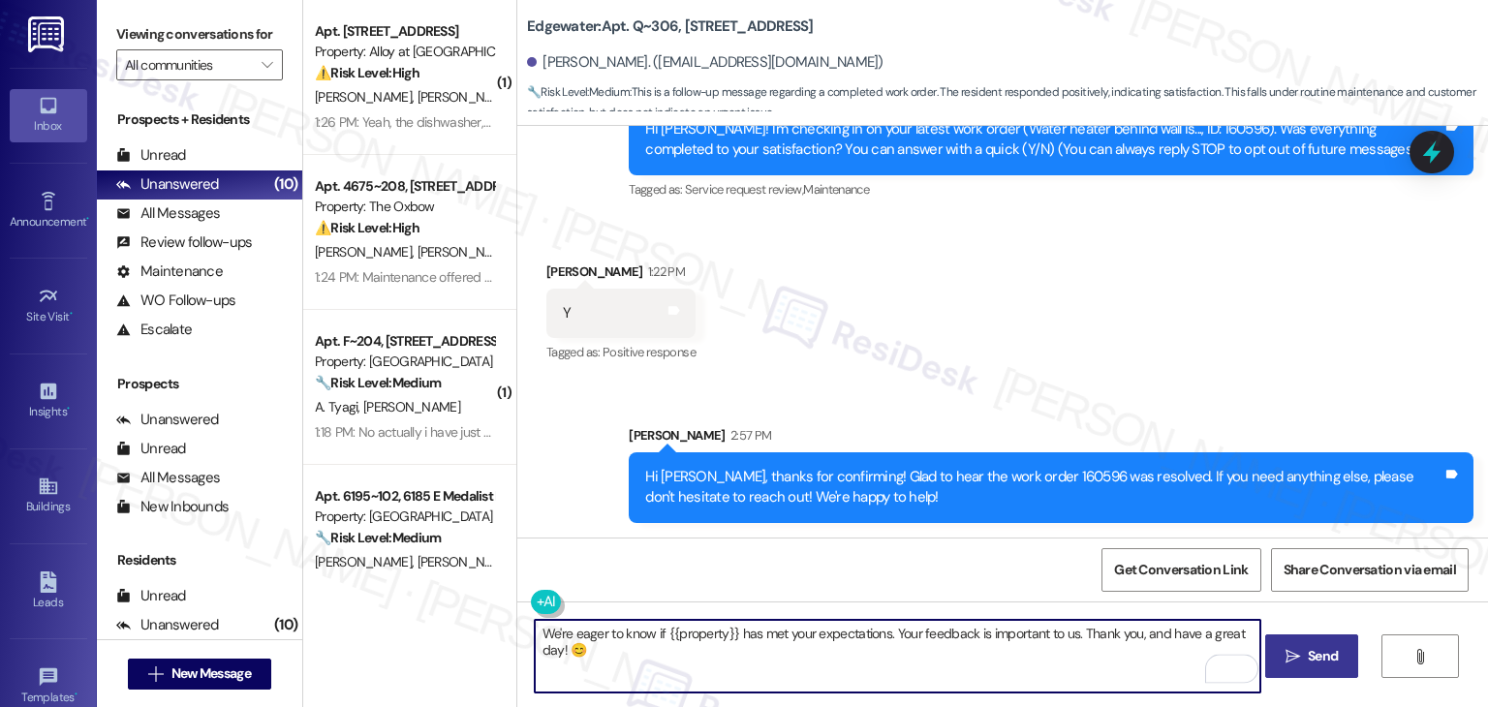
click at [997, 619] on div "We're eager to know if {{property}} has met your expectations. Your feedback is…" at bounding box center [898, 656] width 728 height 75
click at [1061, 644] on textarea "We're eager to know if {{property}} has met your expectations. Your feedback is…" at bounding box center [898, 656] width 726 height 73
click at [1329, 669] on button " Send" at bounding box center [1312, 657] width 94 height 44
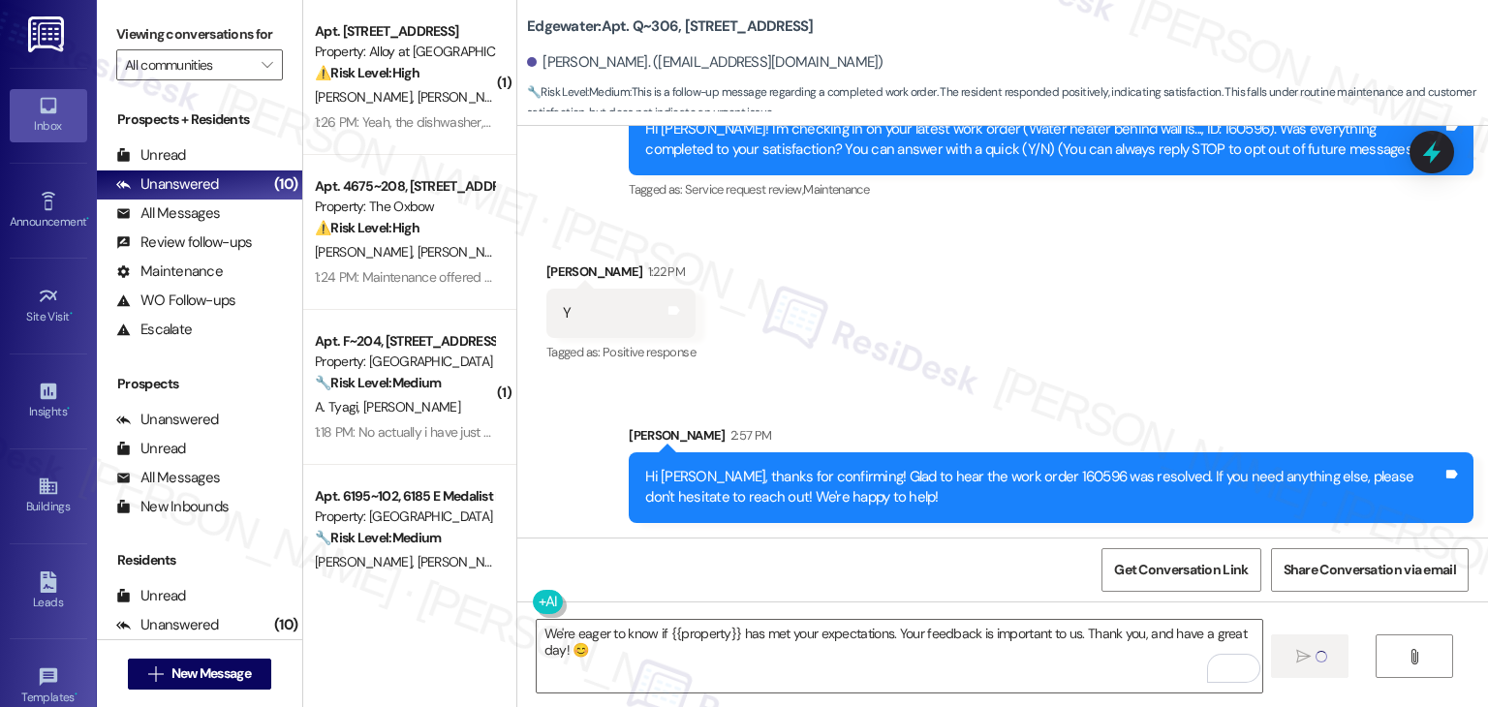
click at [1179, 276] on div "Received via SMS [PERSON_NAME] 1:22 PM Y Tags and notes Tagged as: Positive res…" at bounding box center [1002, 300] width 971 height 164
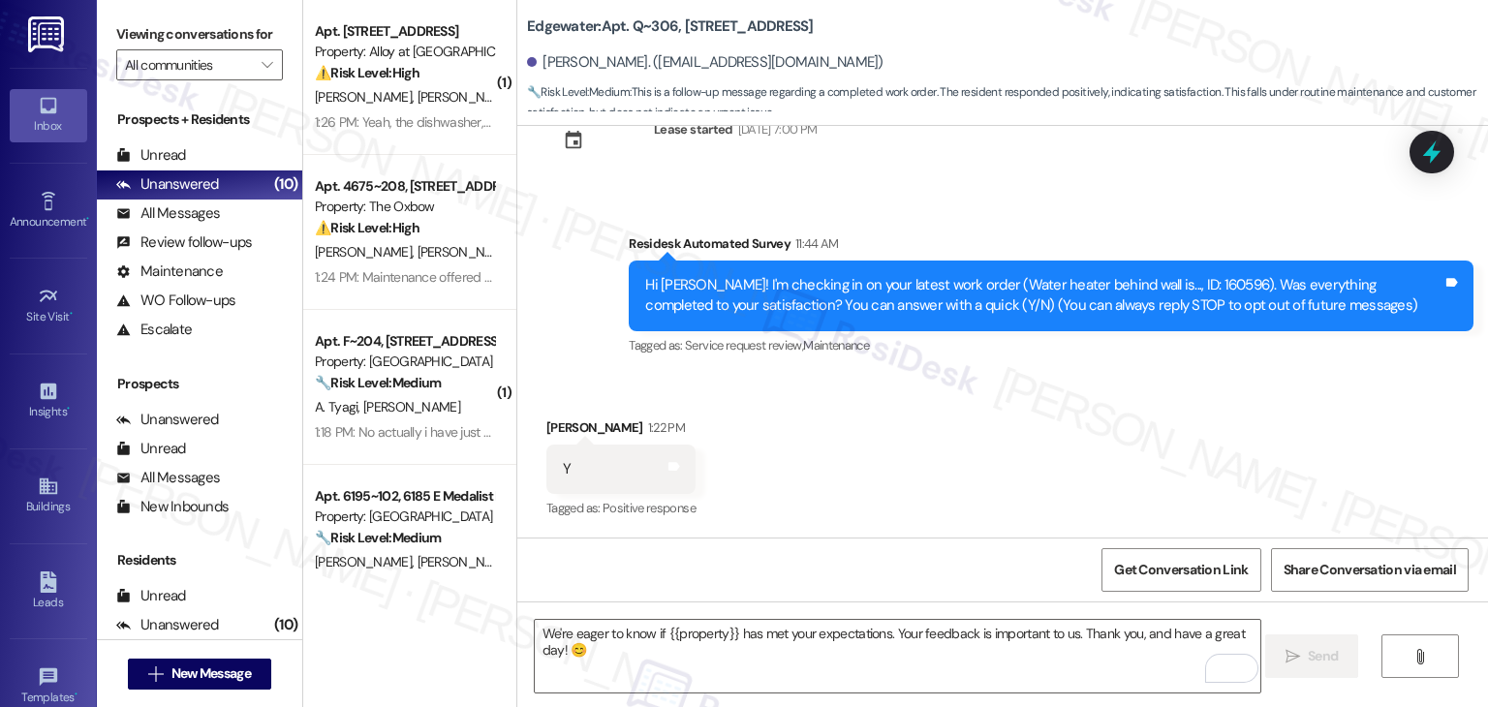
scroll to position [358, 0]
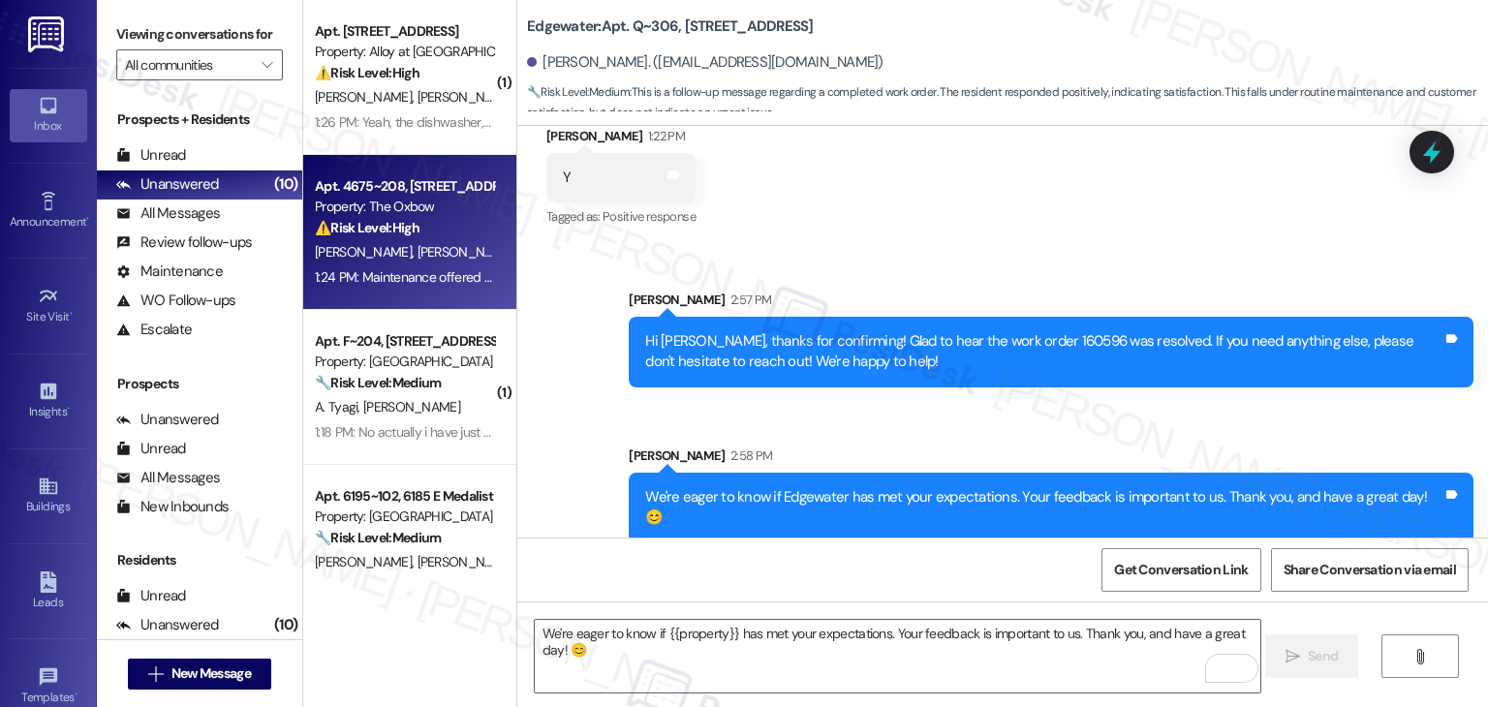
click at [411, 291] on div "Apt. 4675~208, [STREET_ADDRESS] Property: The Oxbow ⚠️ Risk Level: High The res…" at bounding box center [409, 232] width 213 height 155
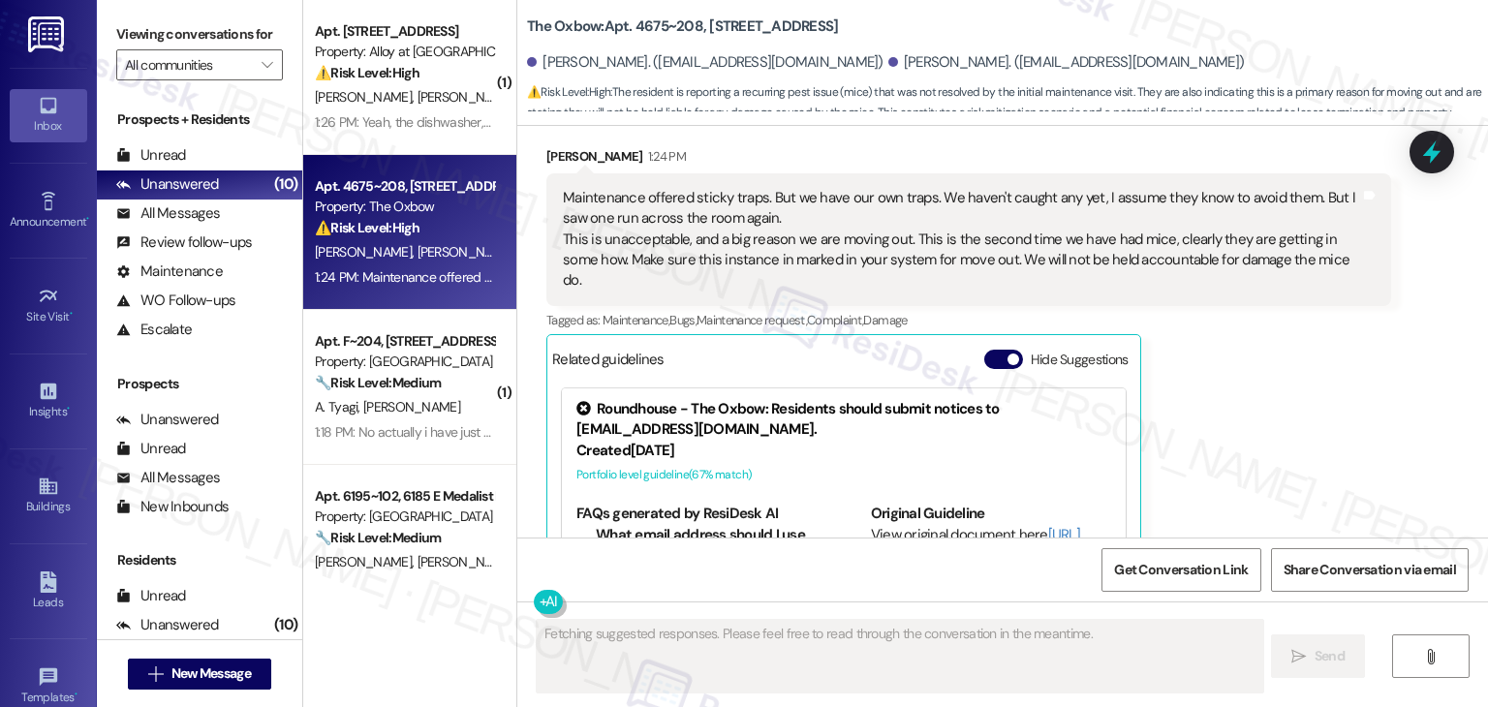
scroll to position [4120, 0]
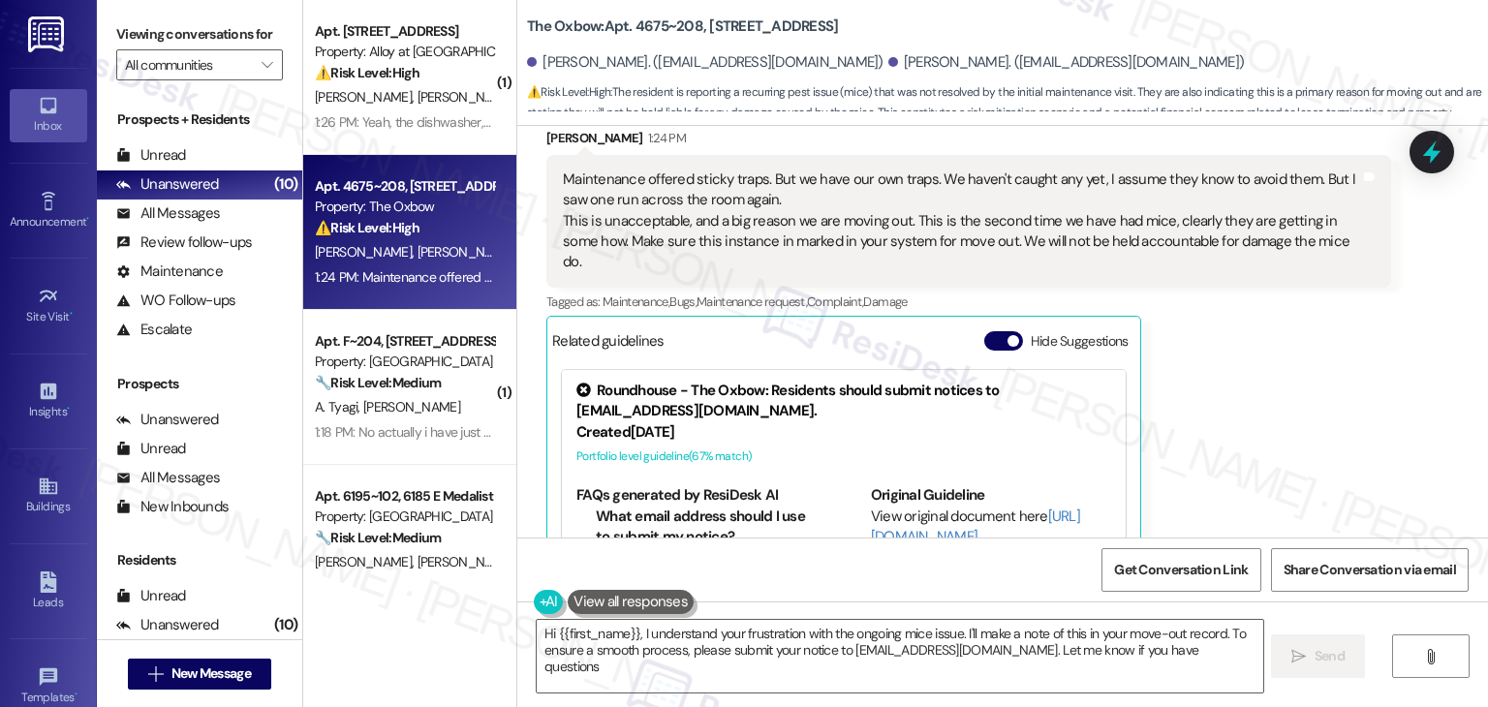
type textarea "Hi {{first_name}}, I understand your frustration with the ongoing mice issue. I…"
click at [1279, 403] on div "[PERSON_NAME] 1:24 PM Maintenance offered sticky traps. But we have our own tra…" at bounding box center [968, 388] width 845 height 521
click at [990, 331] on button "Hide Suggestions" at bounding box center [1003, 340] width 39 height 19
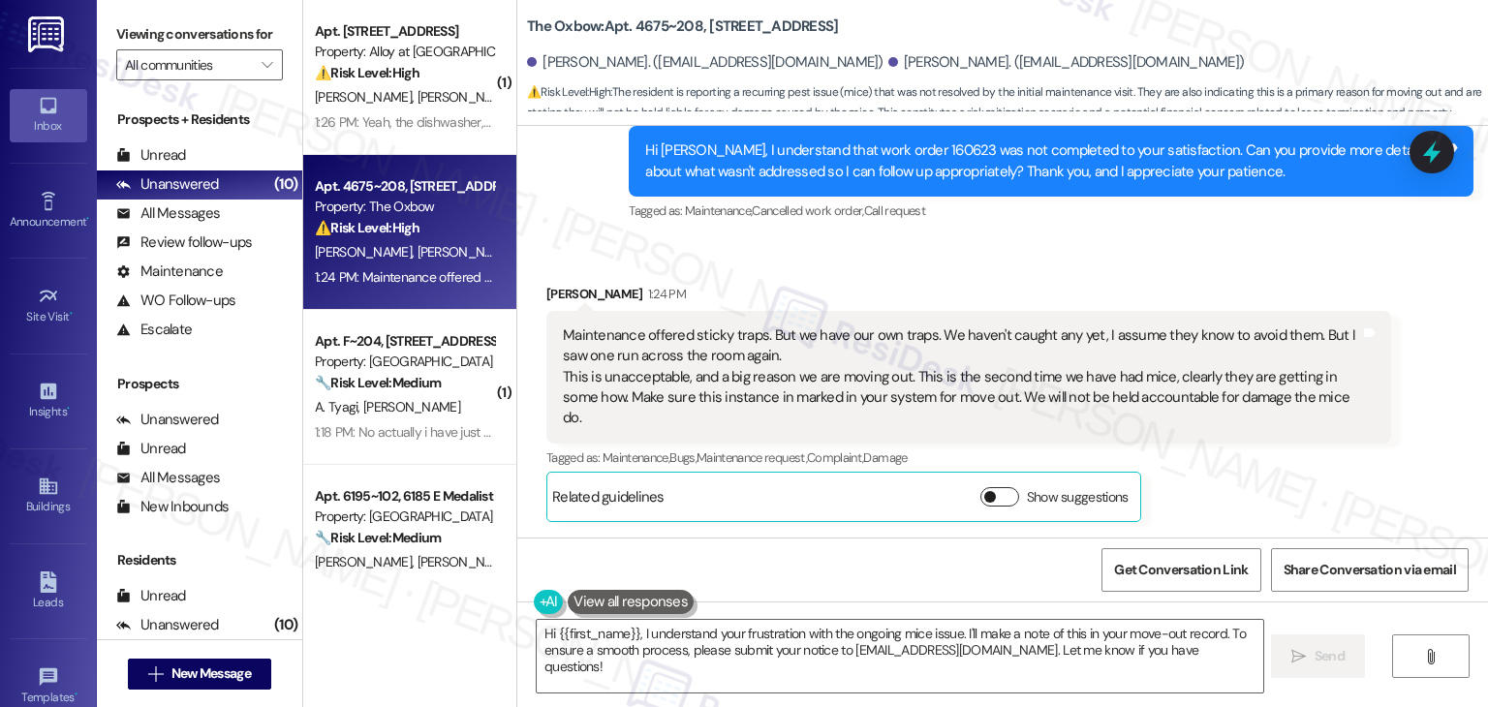
scroll to position [3837, 0]
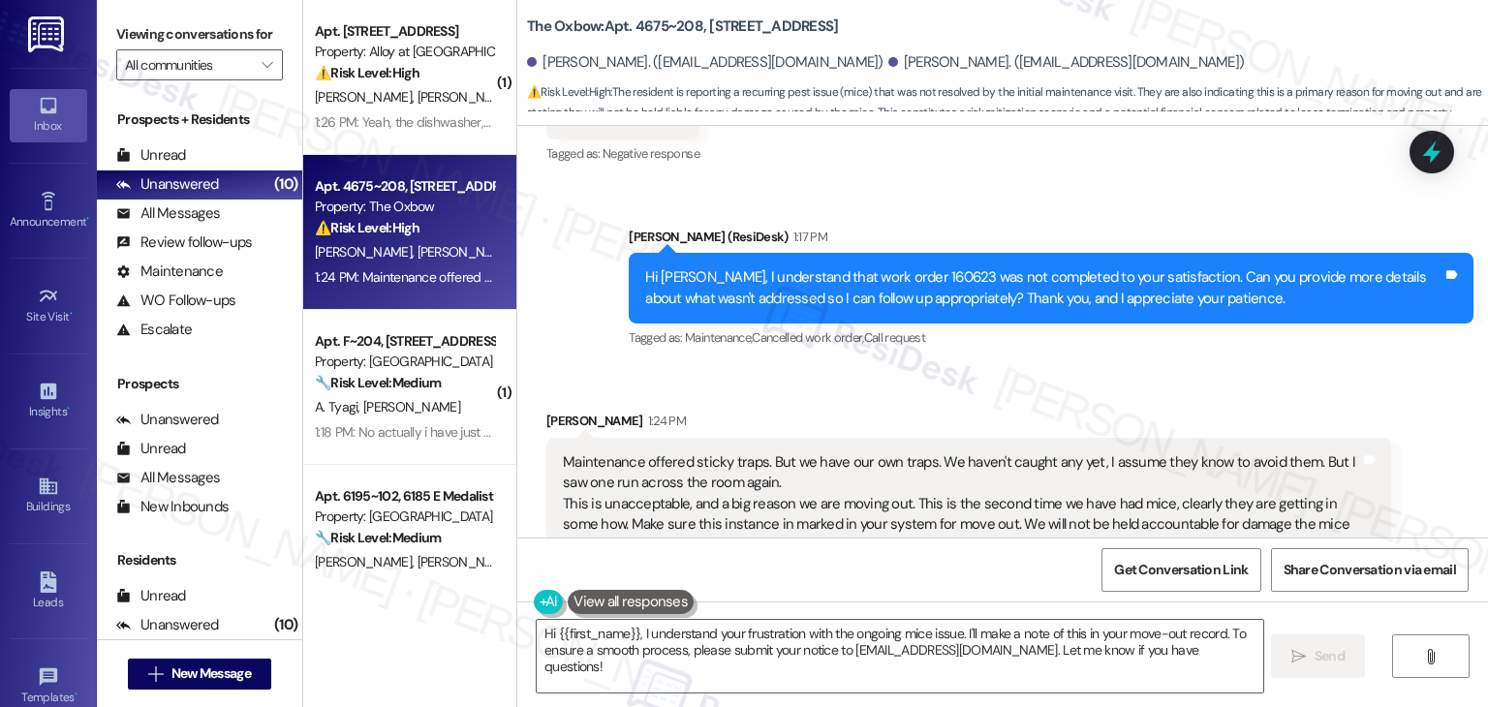
click at [1058, 367] on div "Received via SMS [PERSON_NAME] 1:24 PM Maintenance offered sticky traps. But we…" at bounding box center [1002, 515] width 971 height 296
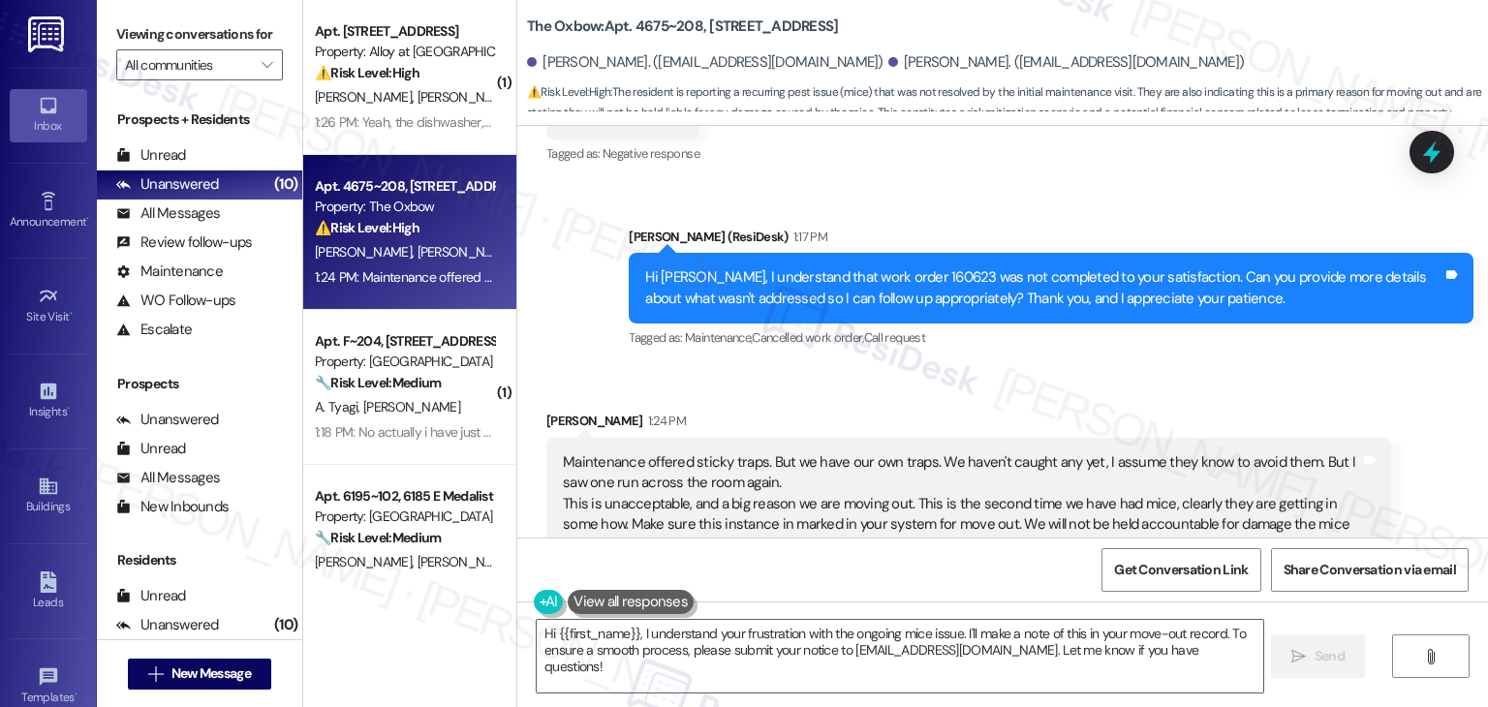
click at [1058, 396] on div "Received via SMS [PERSON_NAME] 1:24 PM Maintenance offered sticky traps. But we…" at bounding box center [969, 529] width 874 height 267
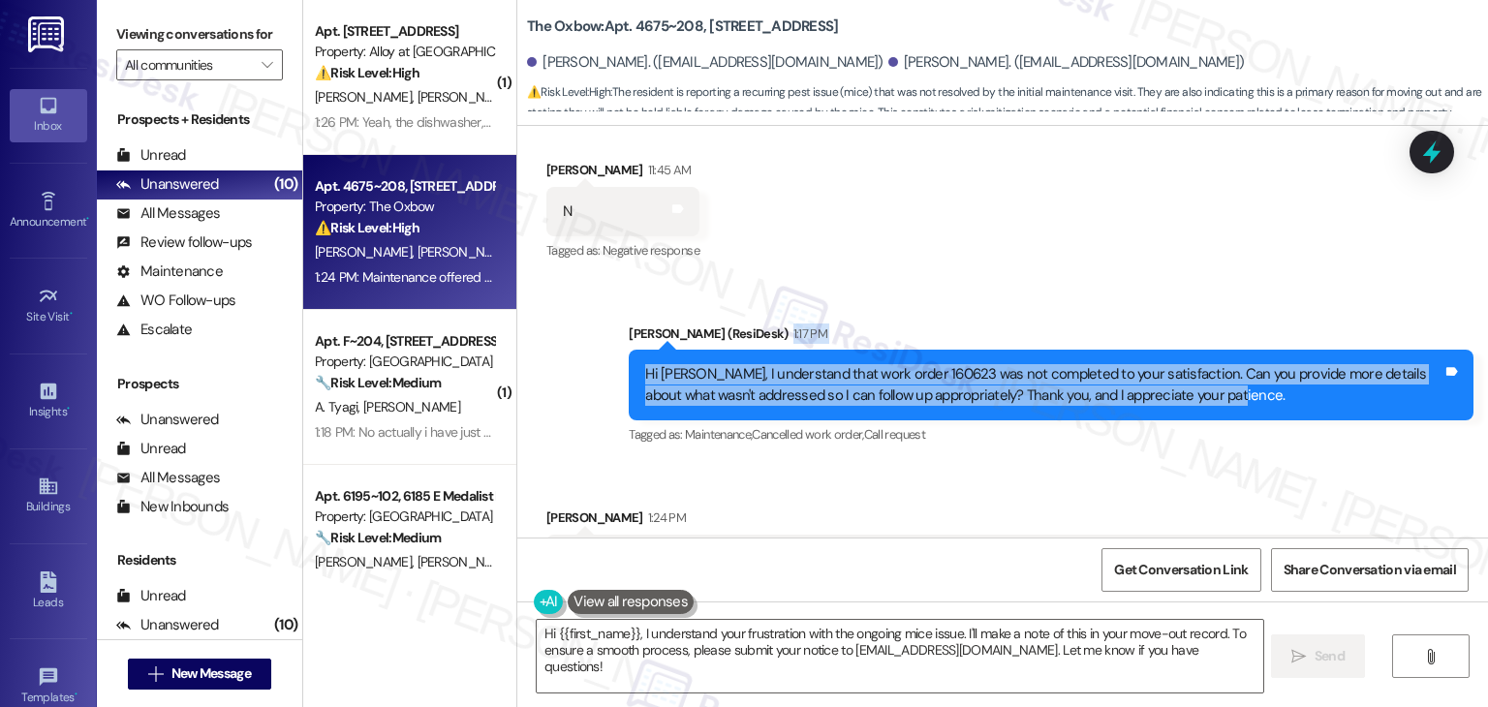
drag, startPoint x: 1201, startPoint y: 287, endPoint x: 614, endPoint y: 243, distance: 588.8
click at [614, 309] on div "Sent via SMS [PERSON_NAME] (ResiDesk) 1:17 PM Hi [PERSON_NAME], I understand th…" at bounding box center [1051, 386] width 874 height 155
copy div "1:17 PM Hi [PERSON_NAME], I understand that work order 160623 was not completed…"
click at [907, 364] on div "Hi [PERSON_NAME], I understand that work order 160623 was not completed to your…" at bounding box center [1043, 385] width 797 height 42
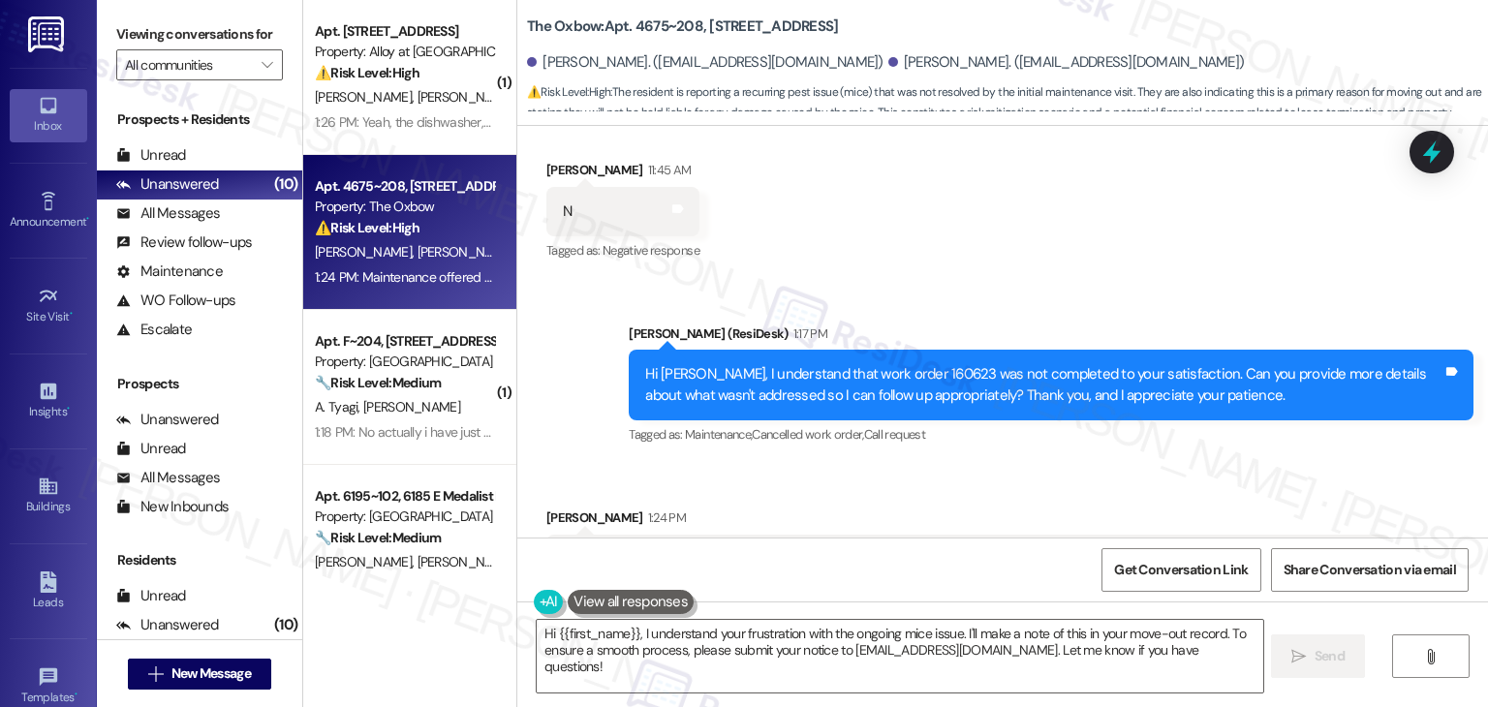
click at [924, 364] on div "Hi [PERSON_NAME], I understand that work order 160623 was not completed to your…" at bounding box center [1043, 385] width 797 height 42
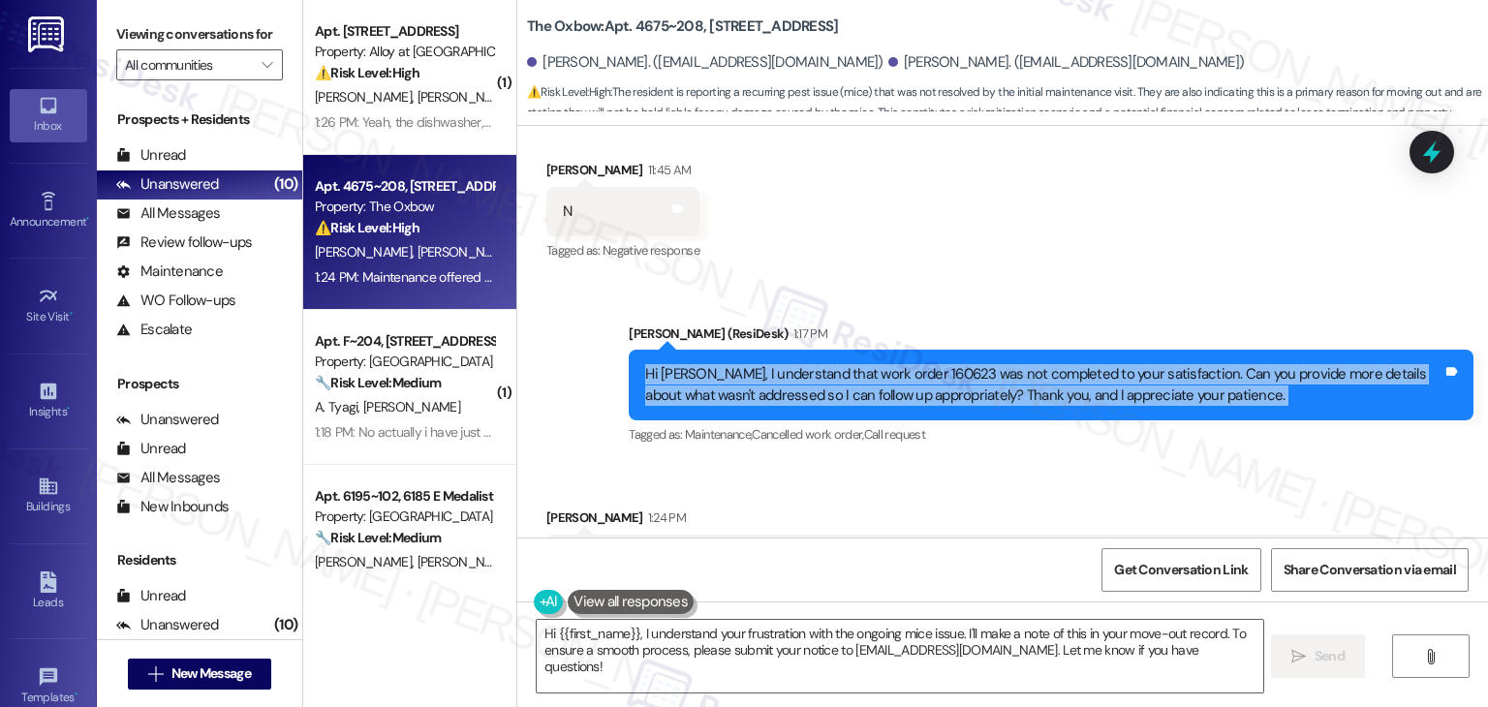
click at [924, 364] on div "Hi [PERSON_NAME], I understand that work order 160623 was not completed to your…" at bounding box center [1043, 385] width 797 height 42
copy div "Hi [PERSON_NAME], I understand that work order 160623 was not completed to your…"
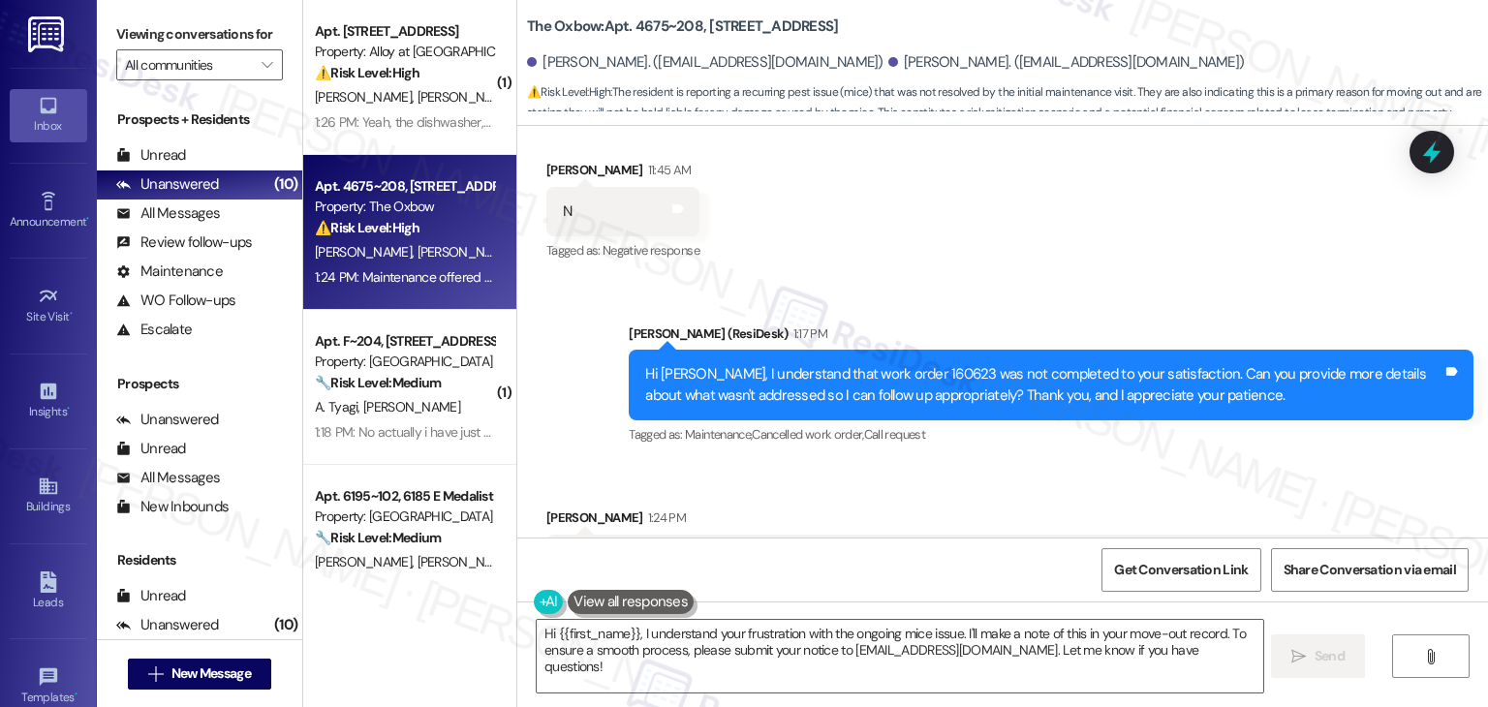
drag, startPoint x: 551, startPoint y: 449, endPoint x: 1308, endPoint y: 519, distance: 760.0
click at [1308, 549] on div "Maintenance offered sticky traps. But we have our own traps. We haven't caught …" at bounding box center [961, 601] width 797 height 104
copy div "Maintenance offered sticky traps. But we have our own traps. We haven't caught …"
click at [1068, 464] on div "Received via SMS [PERSON_NAME] 1:24 PM Maintenance offered sticky traps. But we…" at bounding box center [1002, 612] width 971 height 296
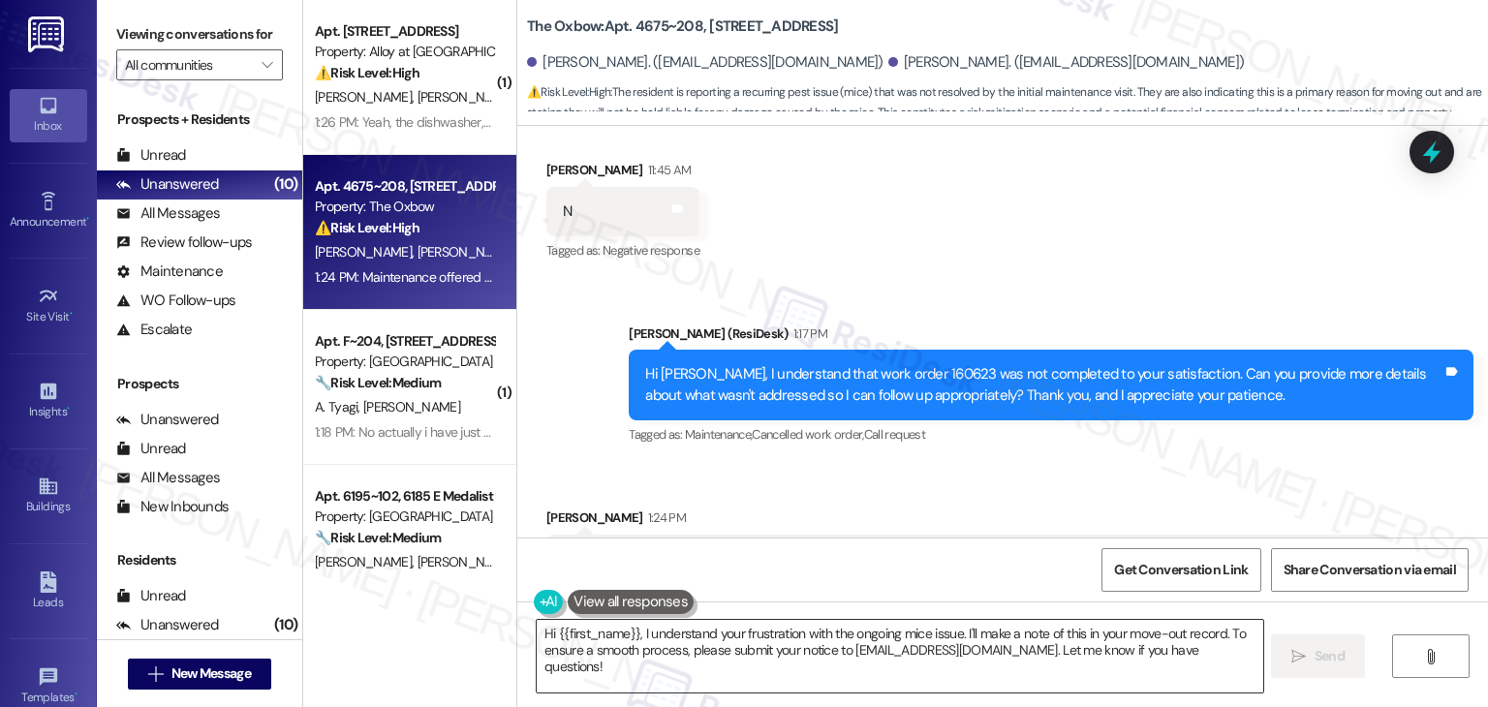
click at [982, 633] on textarea "Hi {{first_name}}, I understand your frustration with the ongoing mice issue. I…" at bounding box center [900, 656] width 726 height 73
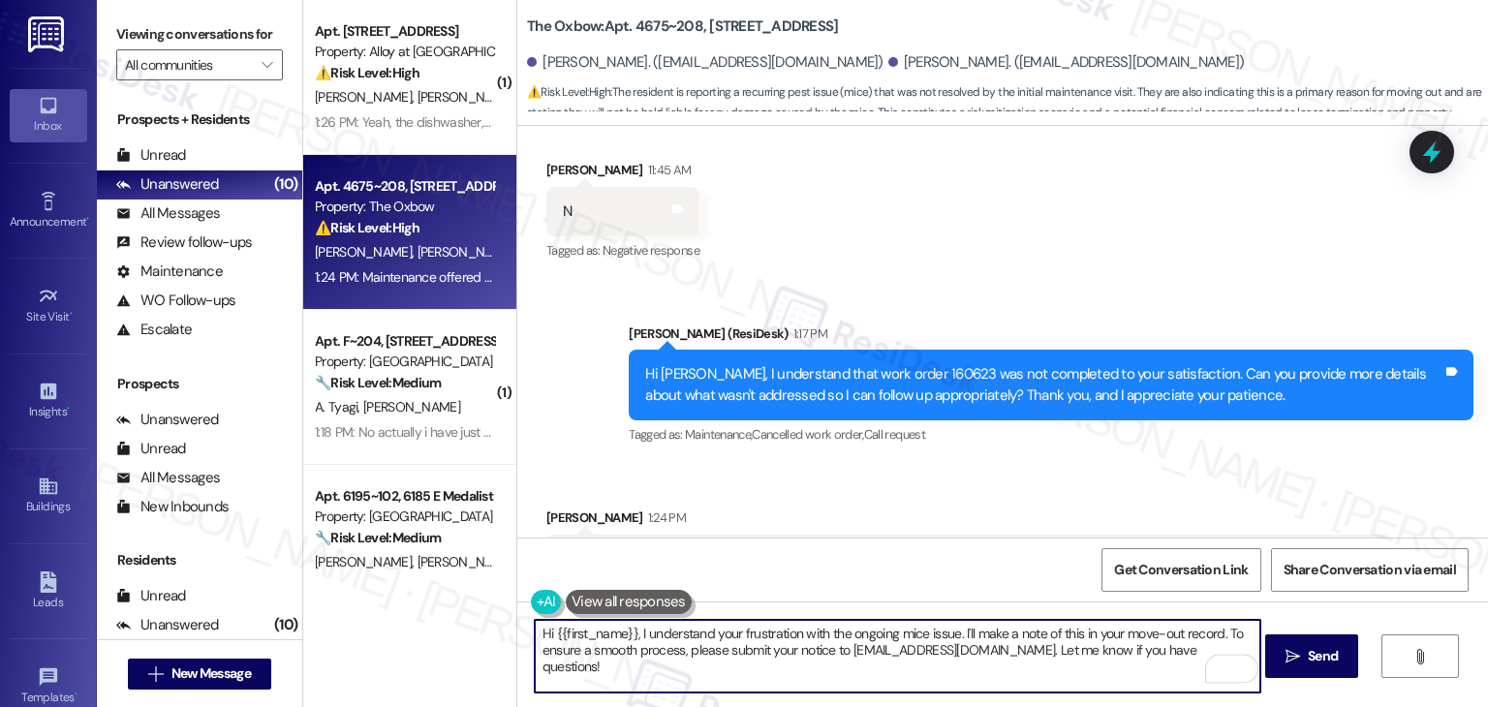
drag, startPoint x: 955, startPoint y: 633, endPoint x: 1003, endPoint y: 629, distance: 47.6
click at [1206, 646] on textarea "Hi {{first_name}}, I understand your frustration with the ongoing mice issue. I…" at bounding box center [898, 656] width 726 height 73
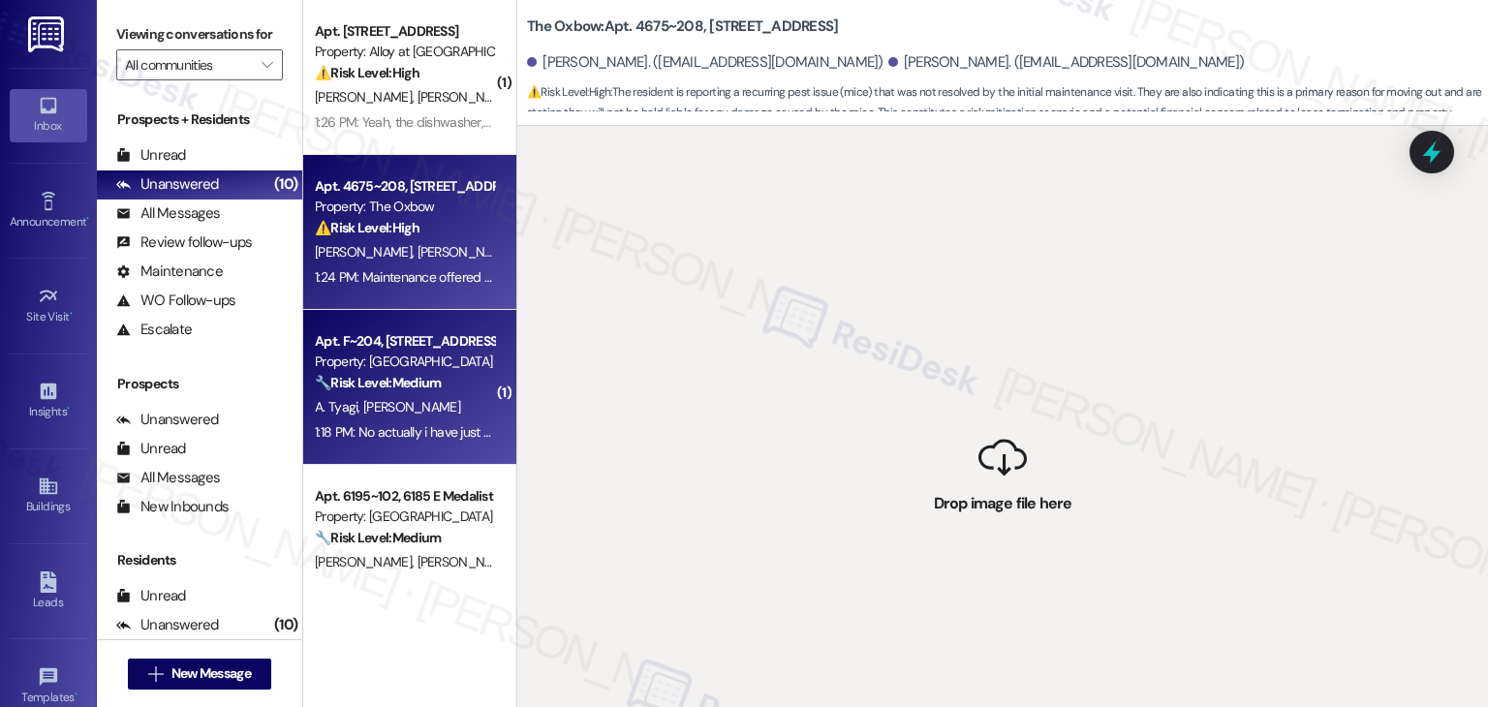
click at [405, 379] on strong "🔧 Risk Level: Medium" at bounding box center [378, 382] width 126 height 17
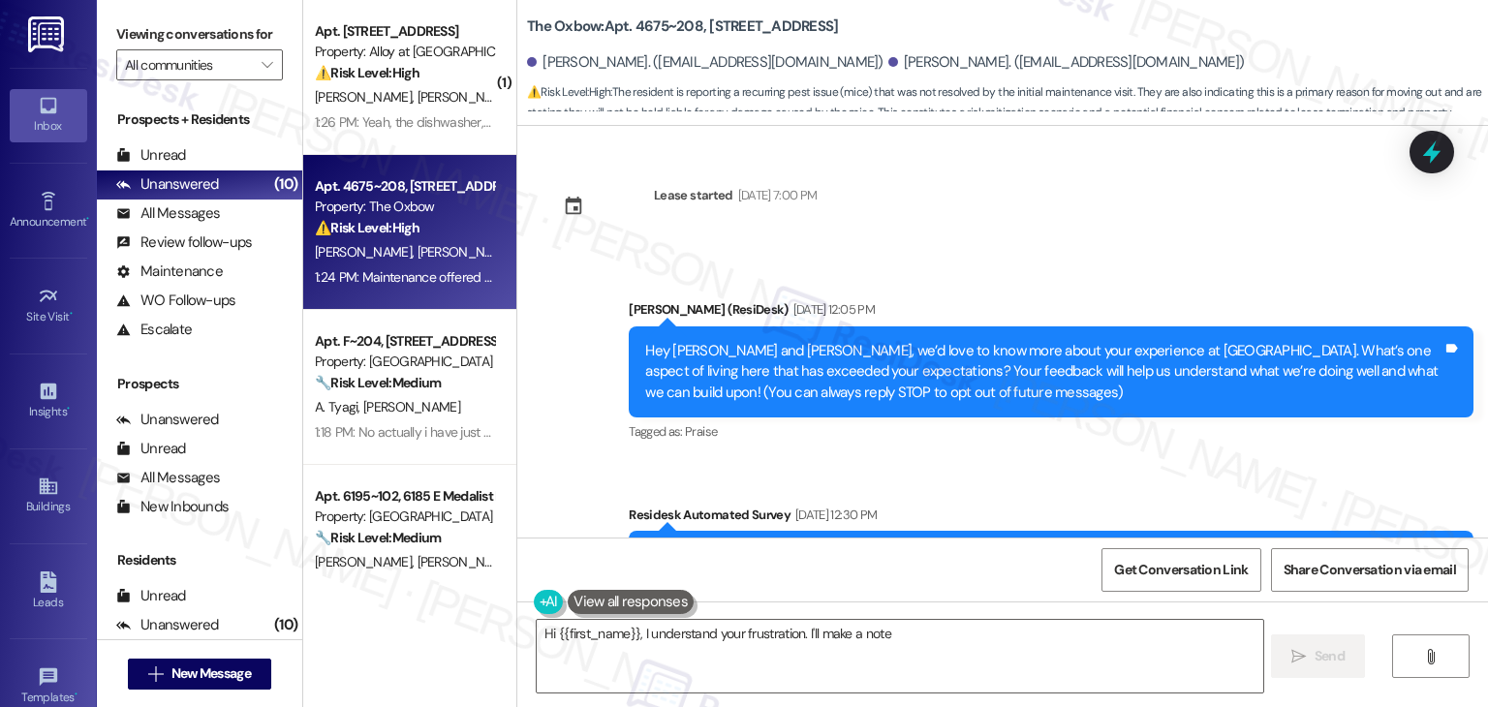
scroll to position [4120, 0]
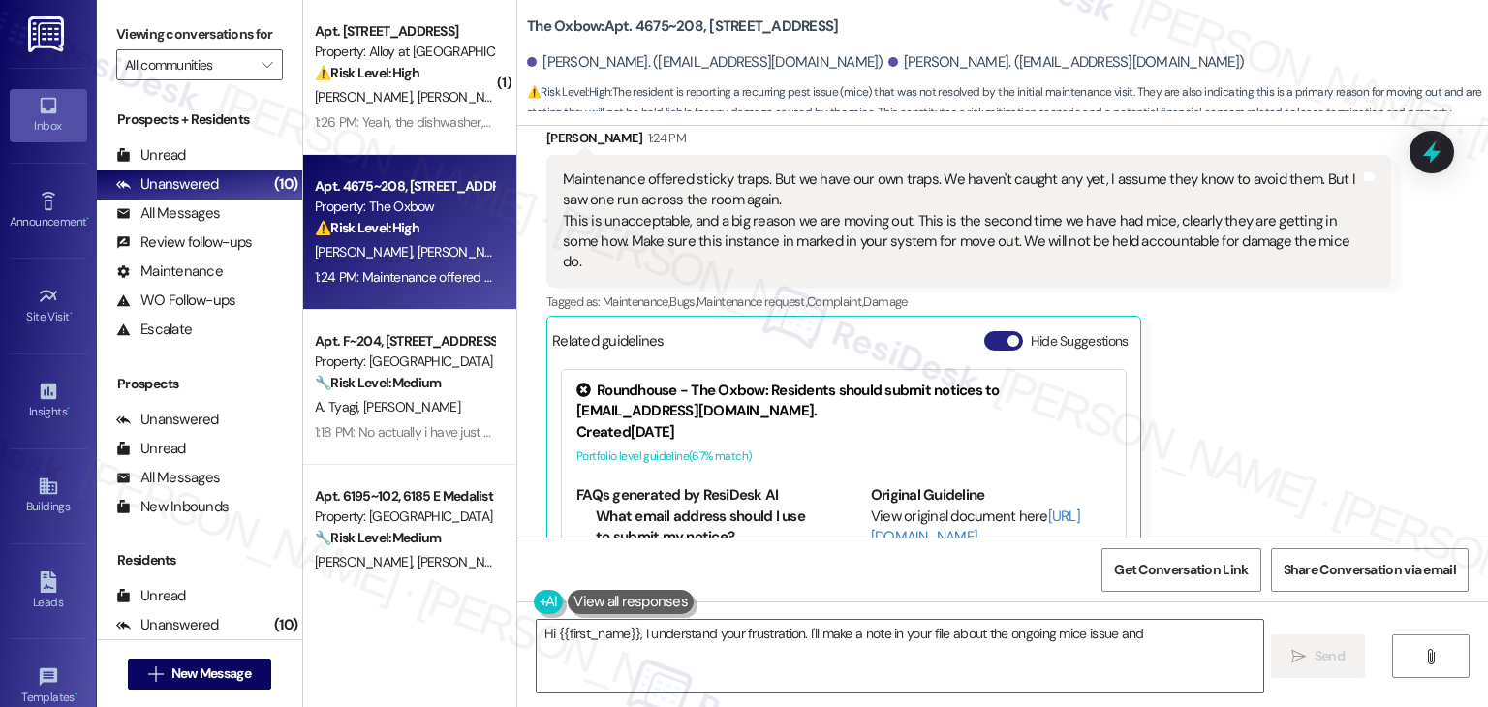
click at [988, 331] on button "Hide Suggestions" at bounding box center [1003, 340] width 39 height 19
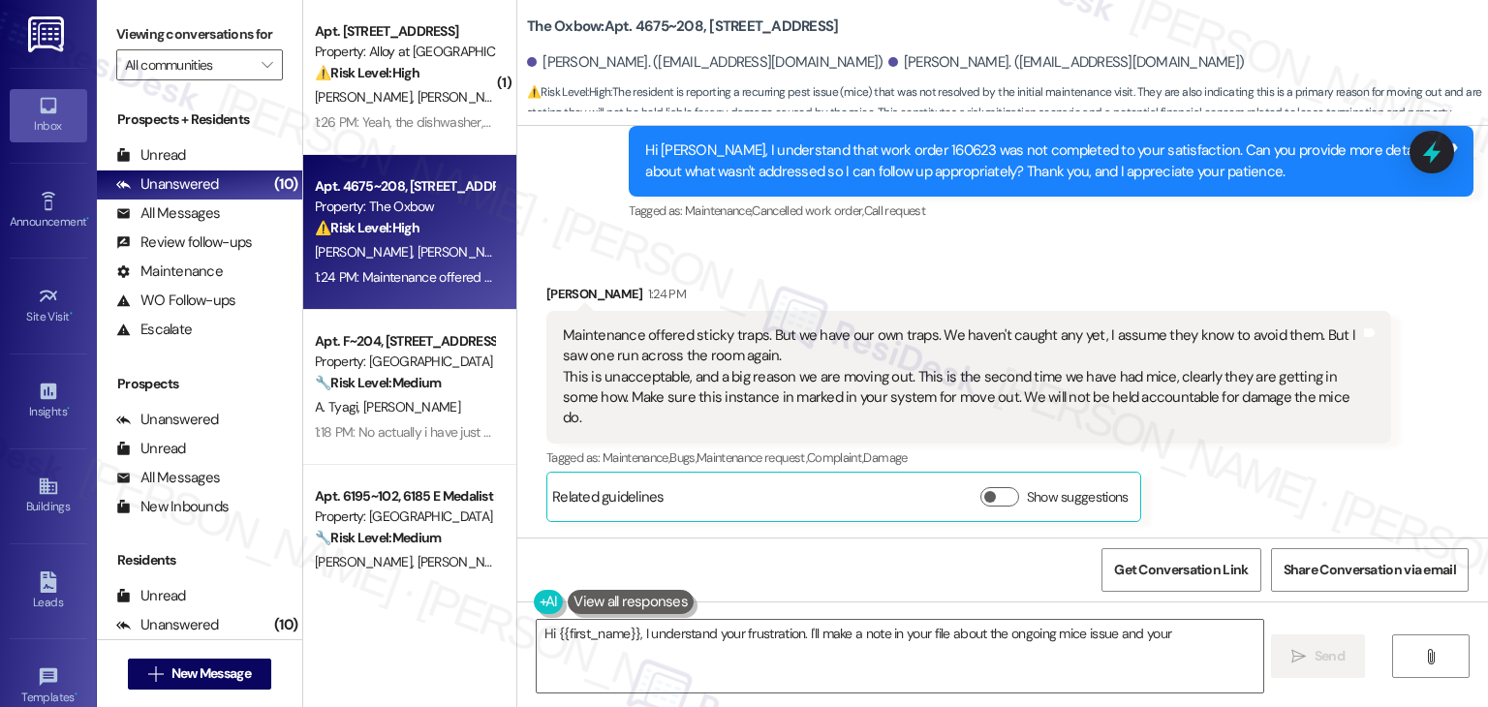
scroll to position [3837, 0]
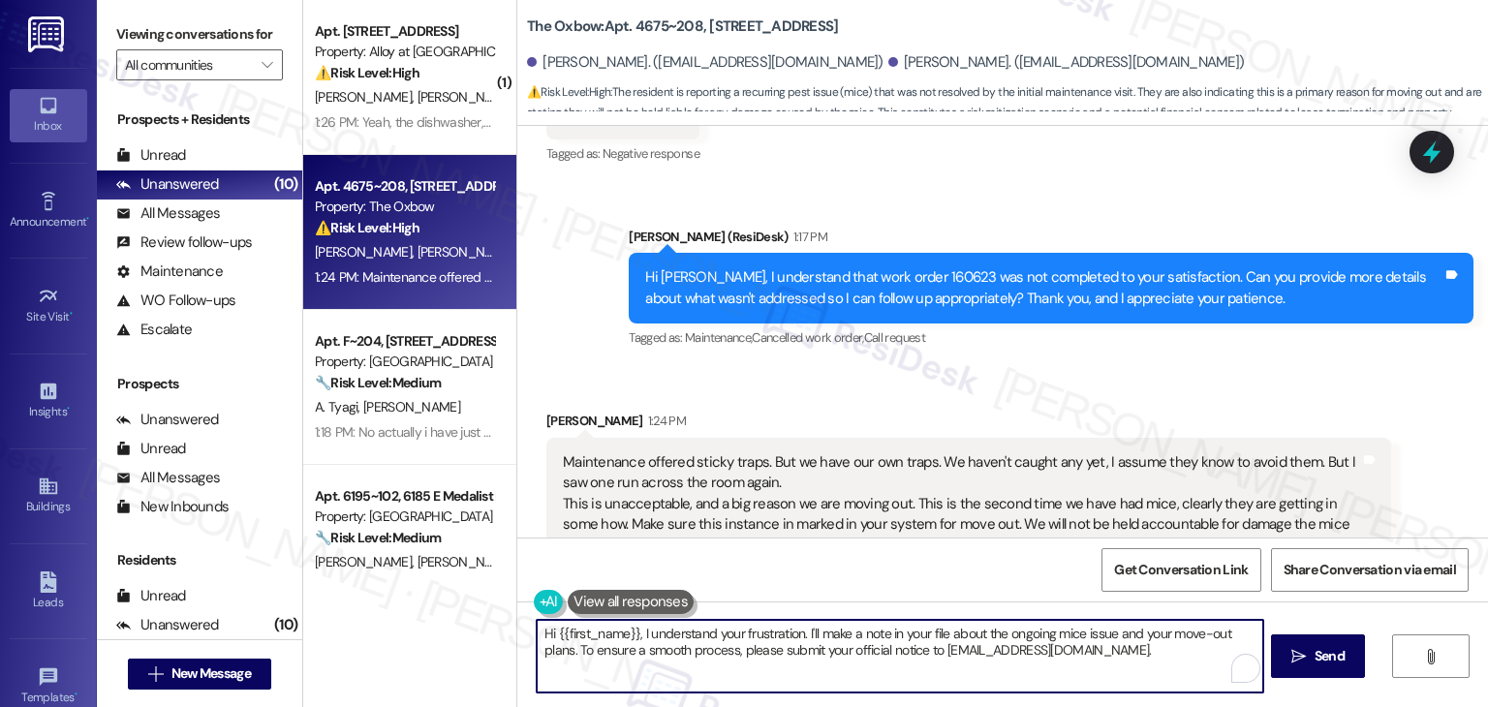
drag, startPoint x: 1066, startPoint y: 649, endPoint x: 773, endPoint y: 652, distance: 292.6
click at [773, 652] on textarea "Hi {{first_name}}, I understand your frustration. I'll make a note in your file…" at bounding box center [900, 656] width 726 height 73
click at [711, 648] on textarea "Hi {{first_name}}, I understand your frustration. I'll make a note in your file…" at bounding box center [898, 656] width 726 height 73
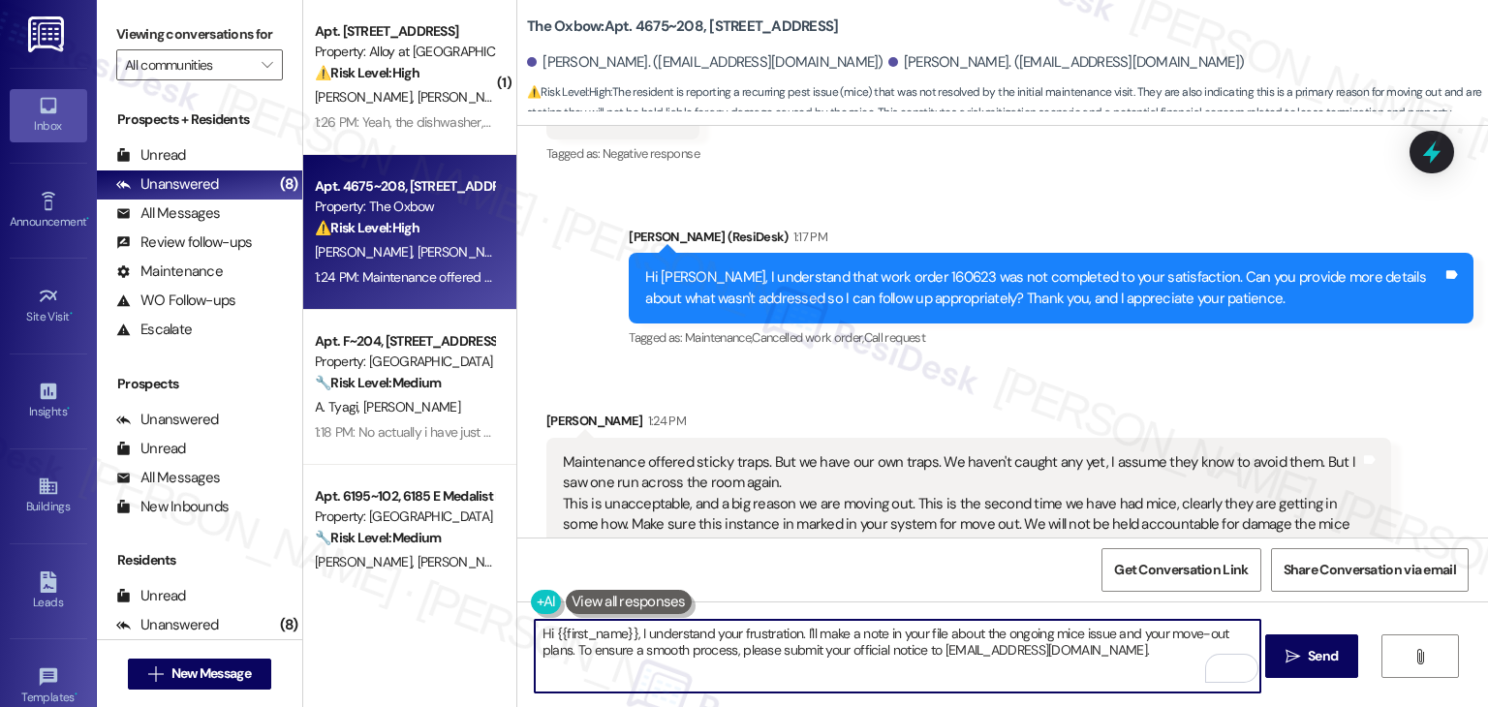
paste textarea "[PERSON_NAME], I’m really sorry you’re still experiencing this issue. I’ll make…"
click at [1075, 655] on textarea "Hi [PERSON_NAME], I’m really sorry you’re still experiencing this issue. I’ll m…" at bounding box center [898, 656] width 726 height 73
click at [942, 653] on textarea "Hi [PERSON_NAME], I’m really sorry you’re still experiencing this issue. I’ll m…" at bounding box center [898, 656] width 726 height 73
click at [614, 627] on textarea "Hi [PERSON_NAME], I’m really sorry you’re still experiencing this issue. I’ll m…" at bounding box center [898, 656] width 726 height 73
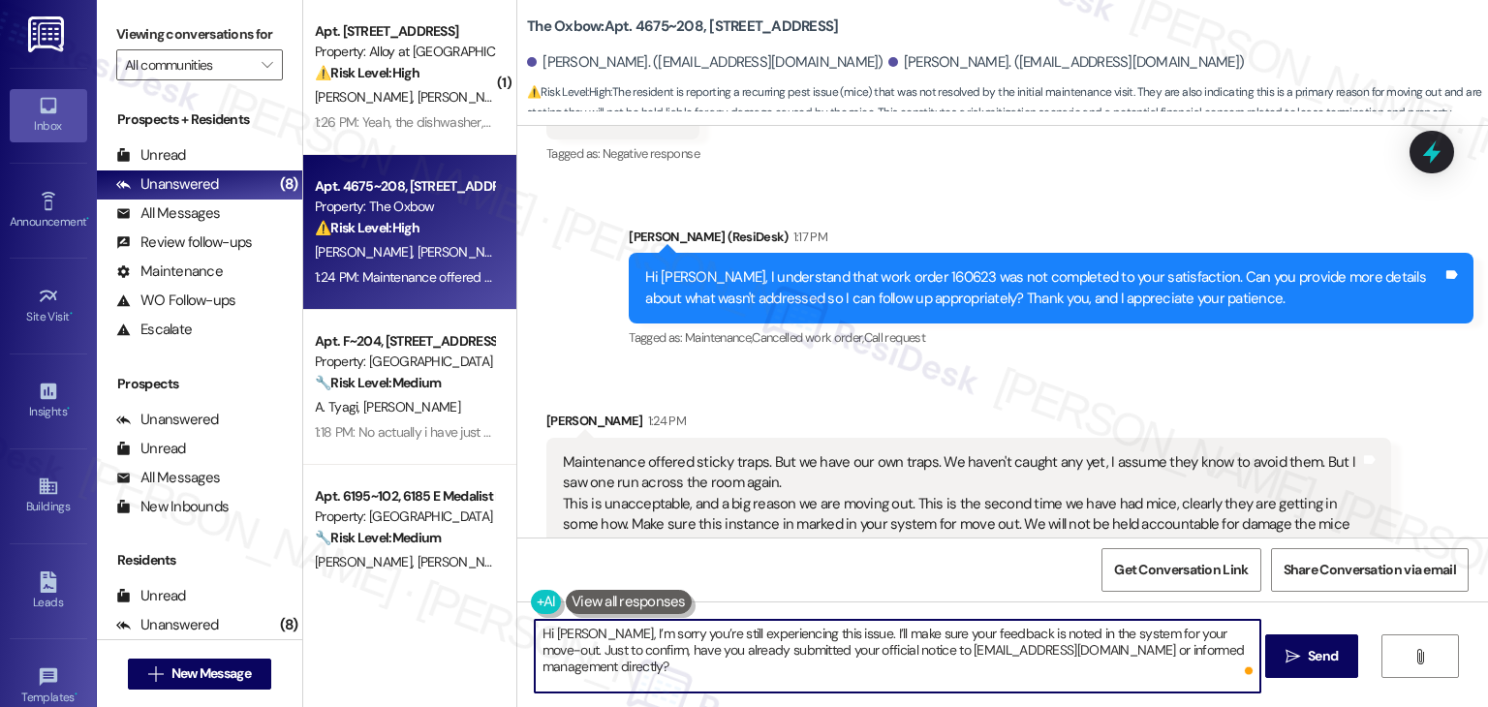
type textarea "Hi [PERSON_NAME], I’m sorry you’re still experiencing this issue. I’ll make sur…"
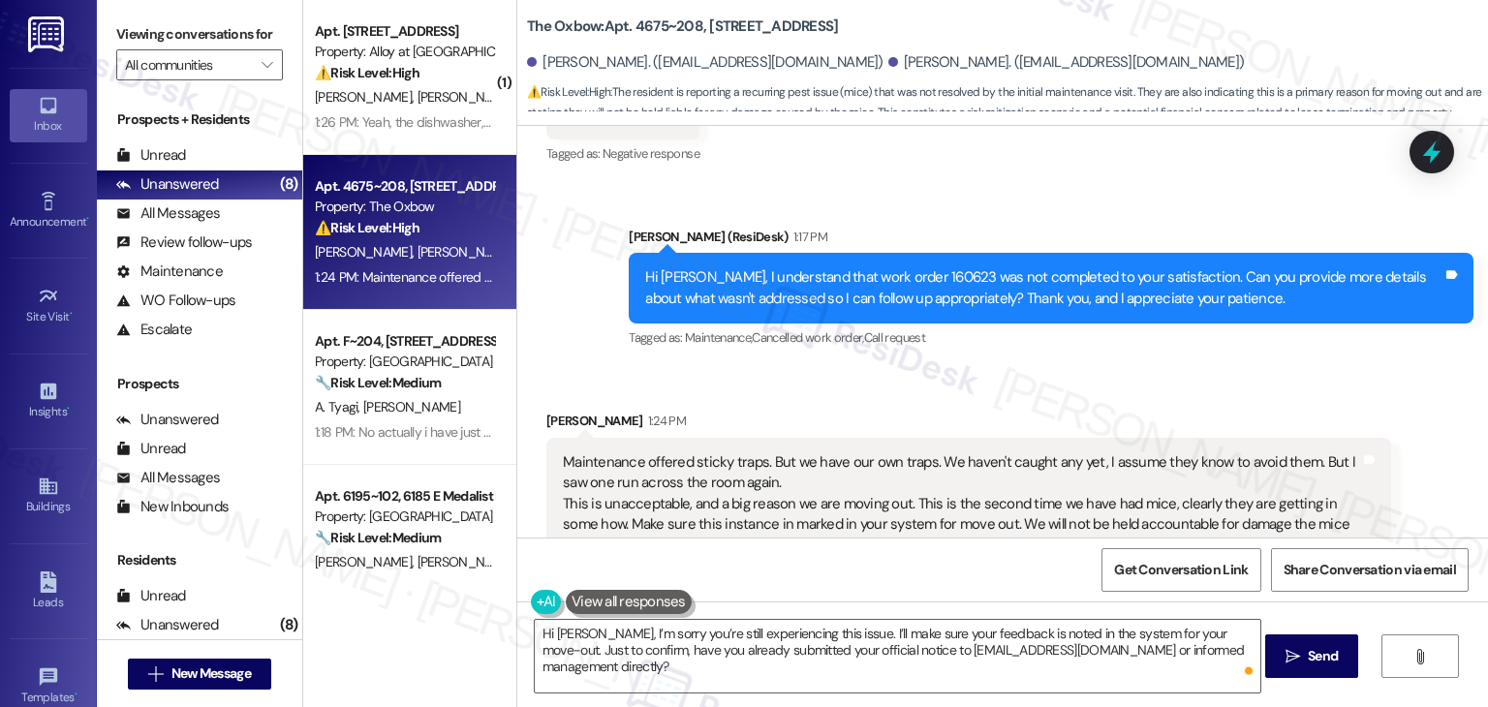
click at [907, 569] on div "Get Conversation Link Share Conversation via email" at bounding box center [1002, 570] width 971 height 64
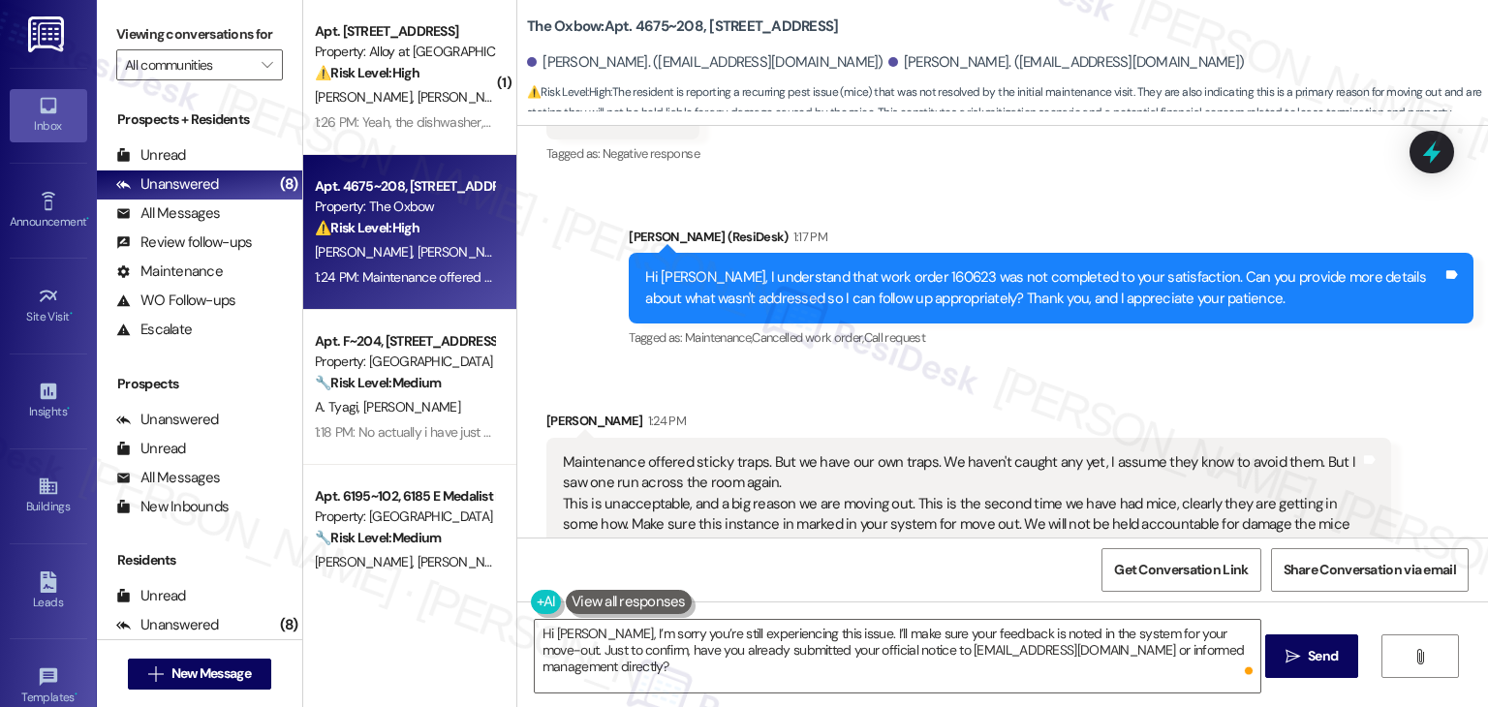
click at [907, 569] on div "Get Conversation Link Share Conversation via email" at bounding box center [1002, 570] width 971 height 64
click at [1308, 659] on span "Send" at bounding box center [1323, 656] width 30 height 20
